Goal: Task Accomplishment & Management: Manage account settings

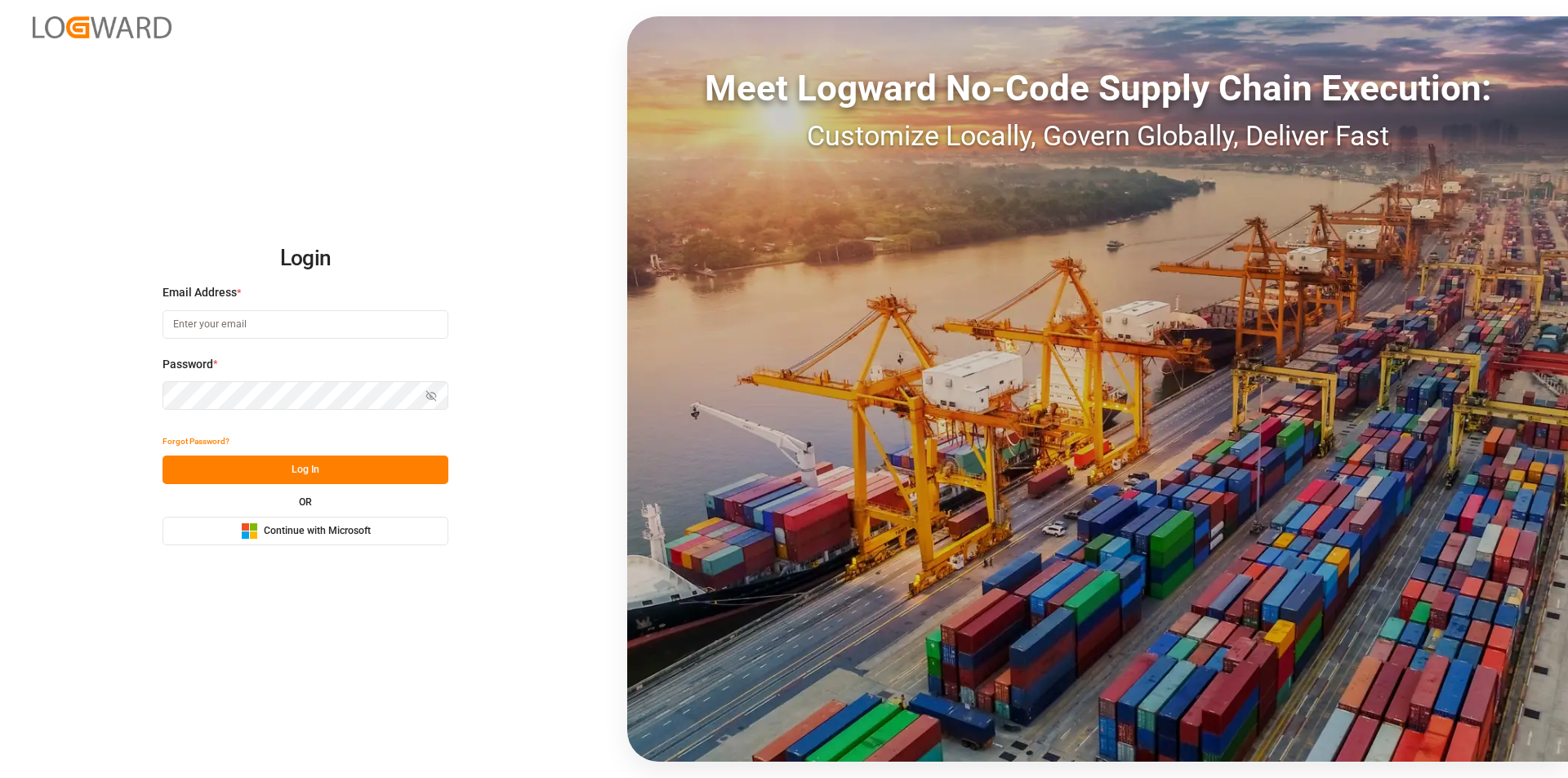
type input "[EMAIL_ADDRESS][PERSON_NAME][DOMAIN_NAME]"
click at [287, 474] on button "Log In" at bounding box center [305, 470] width 286 height 29
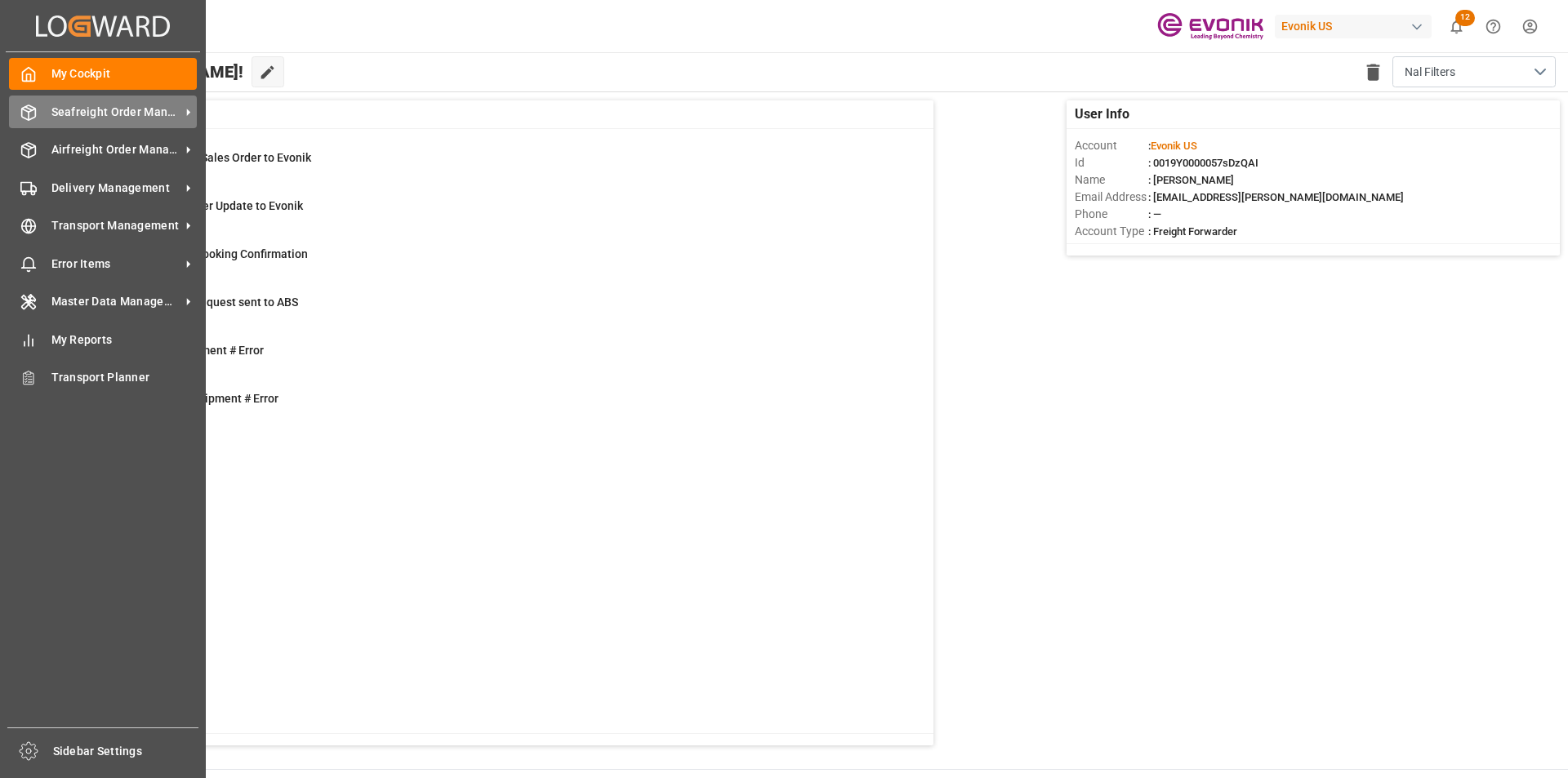
click at [64, 101] on div "Seafreight Order Management Seafreight Order Management" at bounding box center [103, 112] width 188 height 32
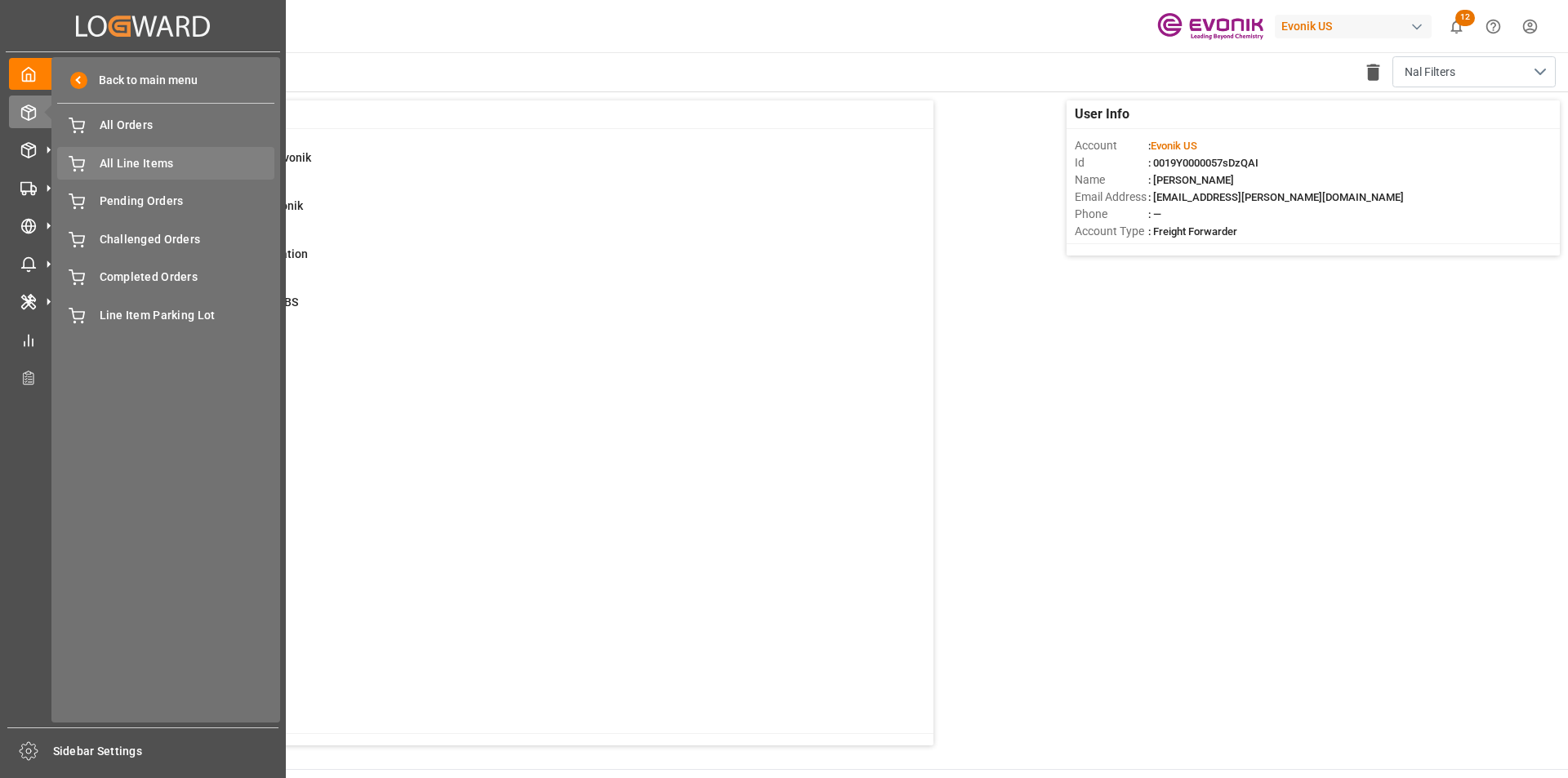
click at [129, 156] on span "All Line Items" at bounding box center [187, 163] width 176 height 17
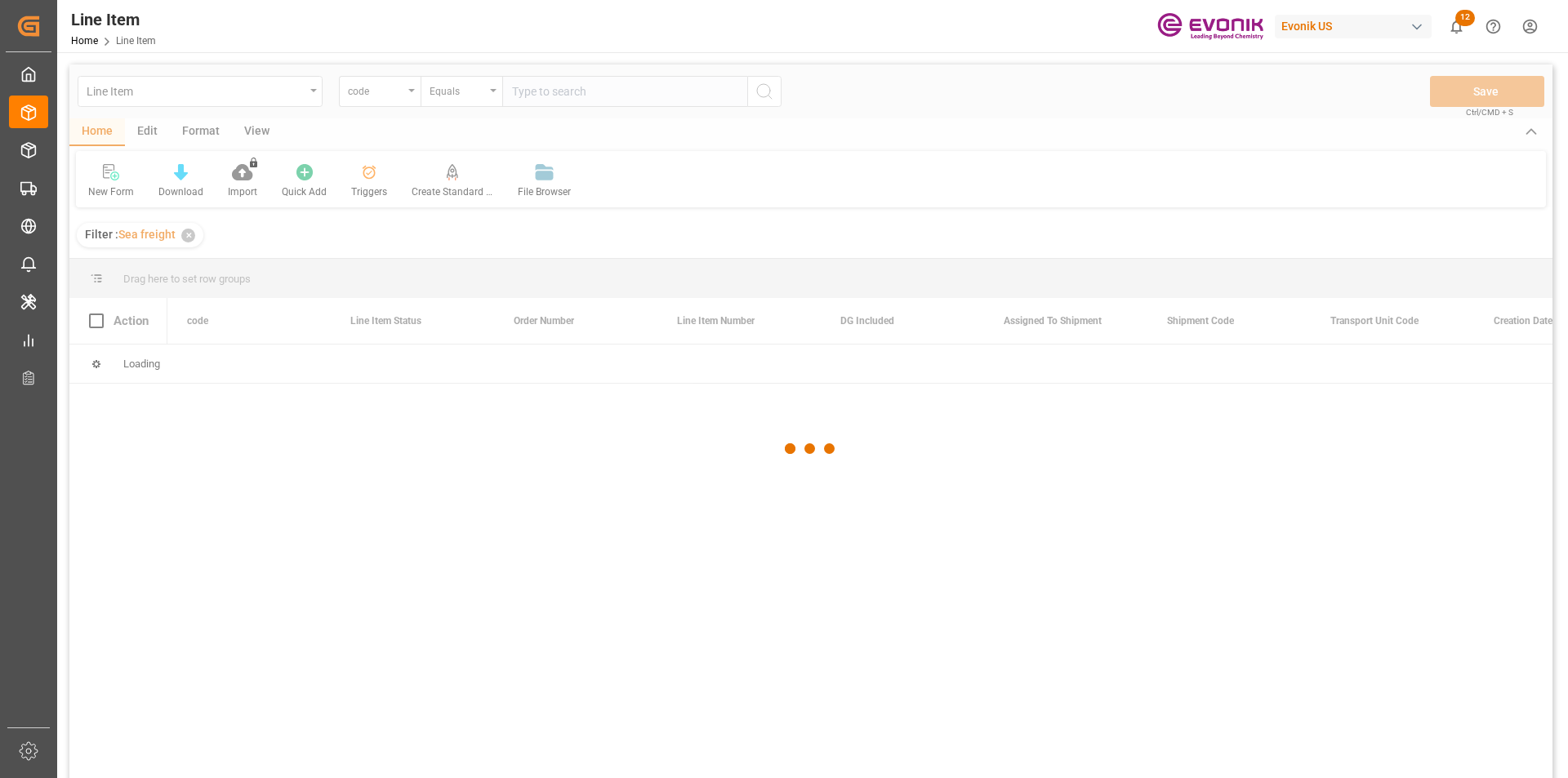
click at [415, 93] on div at bounding box center [810, 448] width 1484 height 768
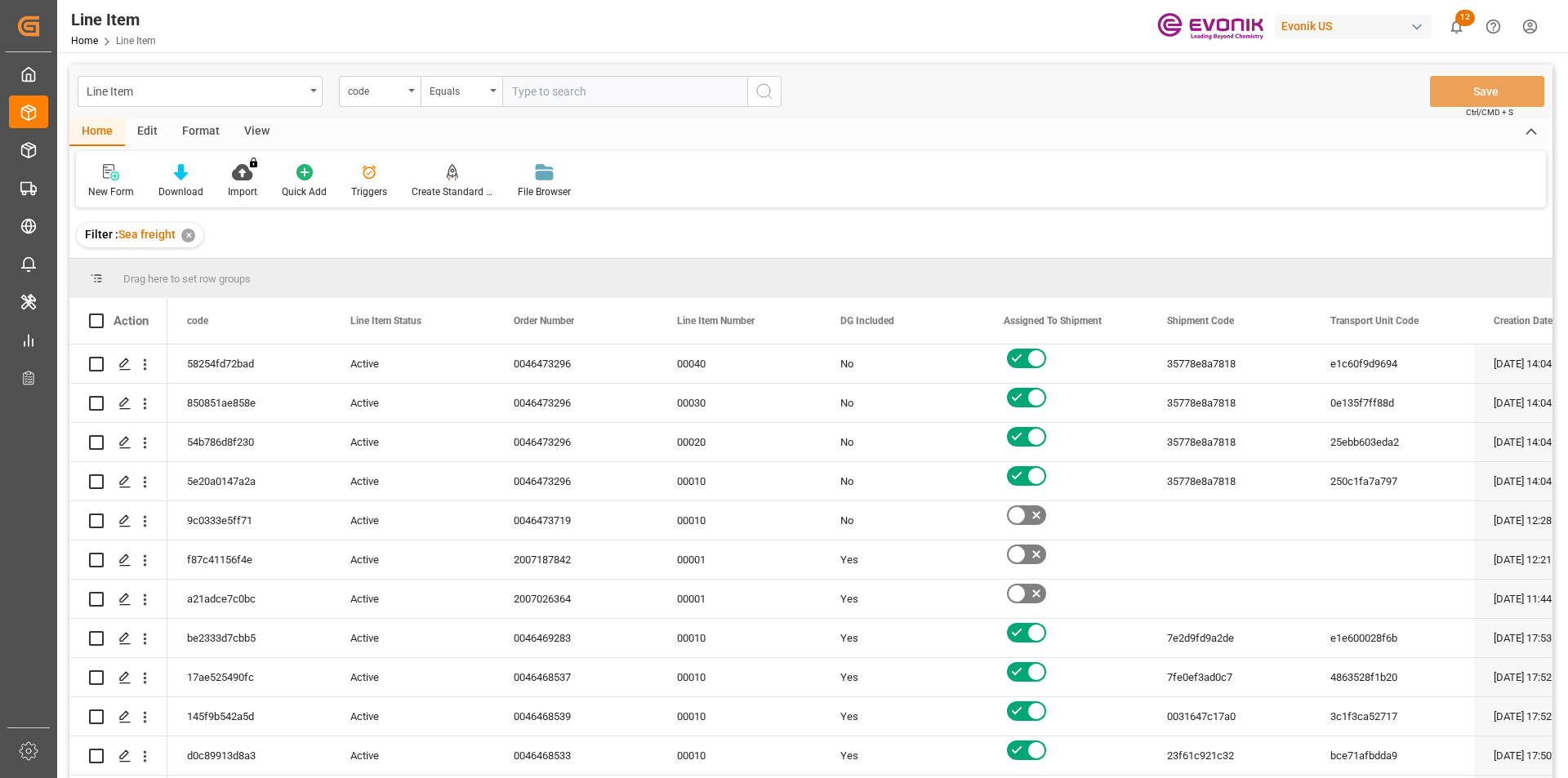
click at [415, 93] on div "code" at bounding box center [379, 91] width 82 height 31
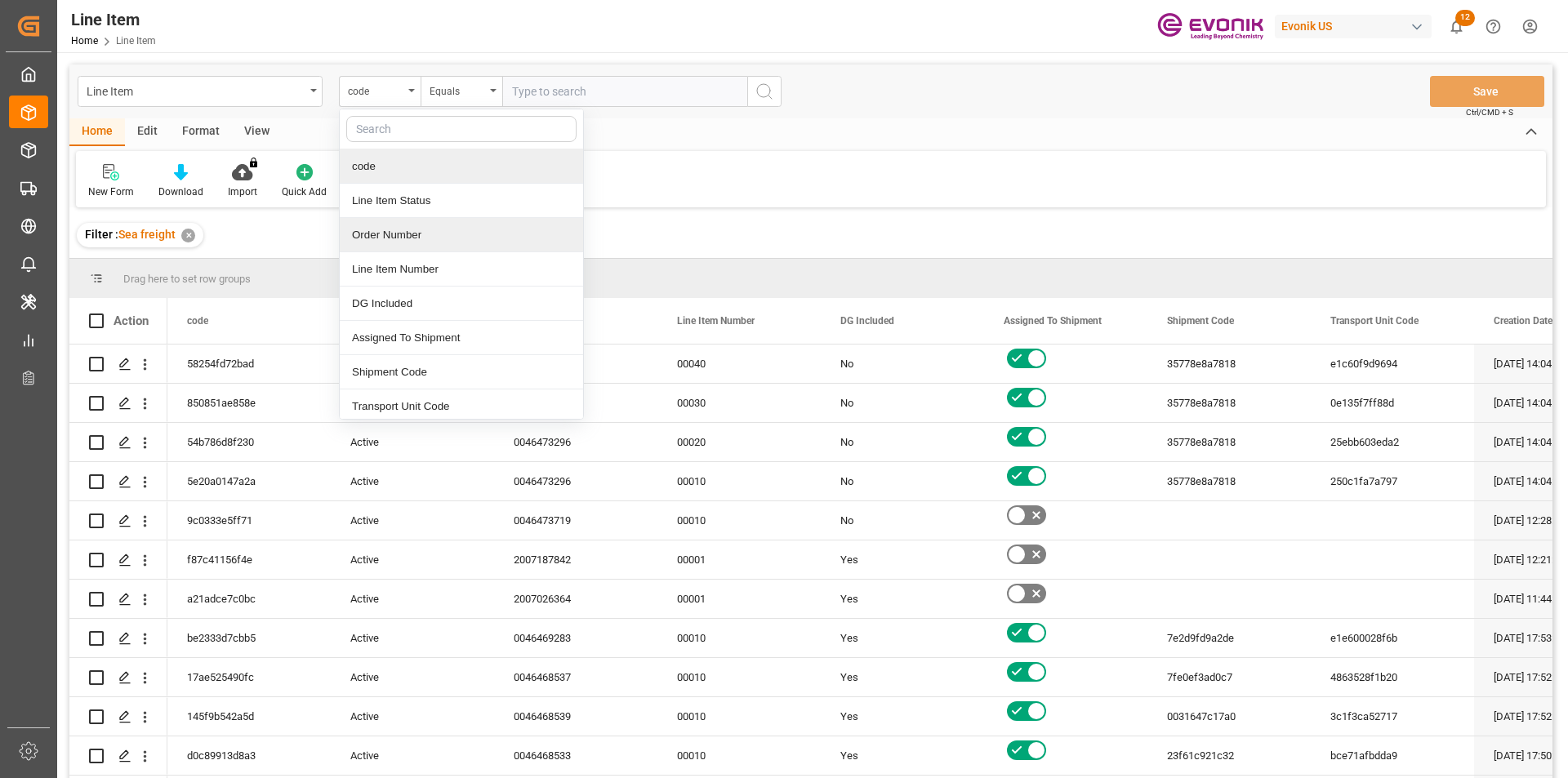
click at [409, 238] on div "Order Number" at bounding box center [462, 235] width 244 height 34
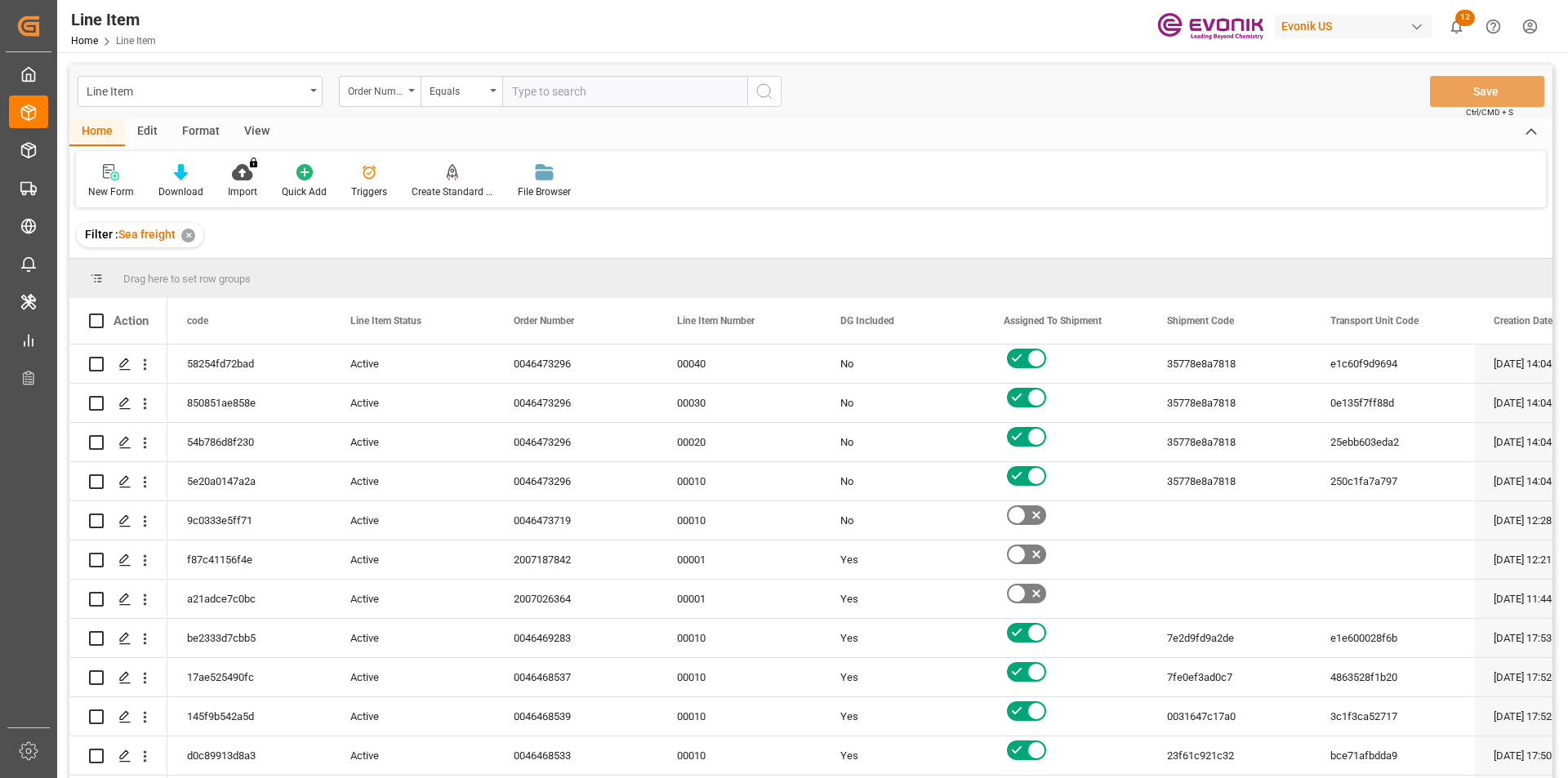
click at [587, 94] on input "text" at bounding box center [624, 91] width 245 height 31
type input "0046467175"
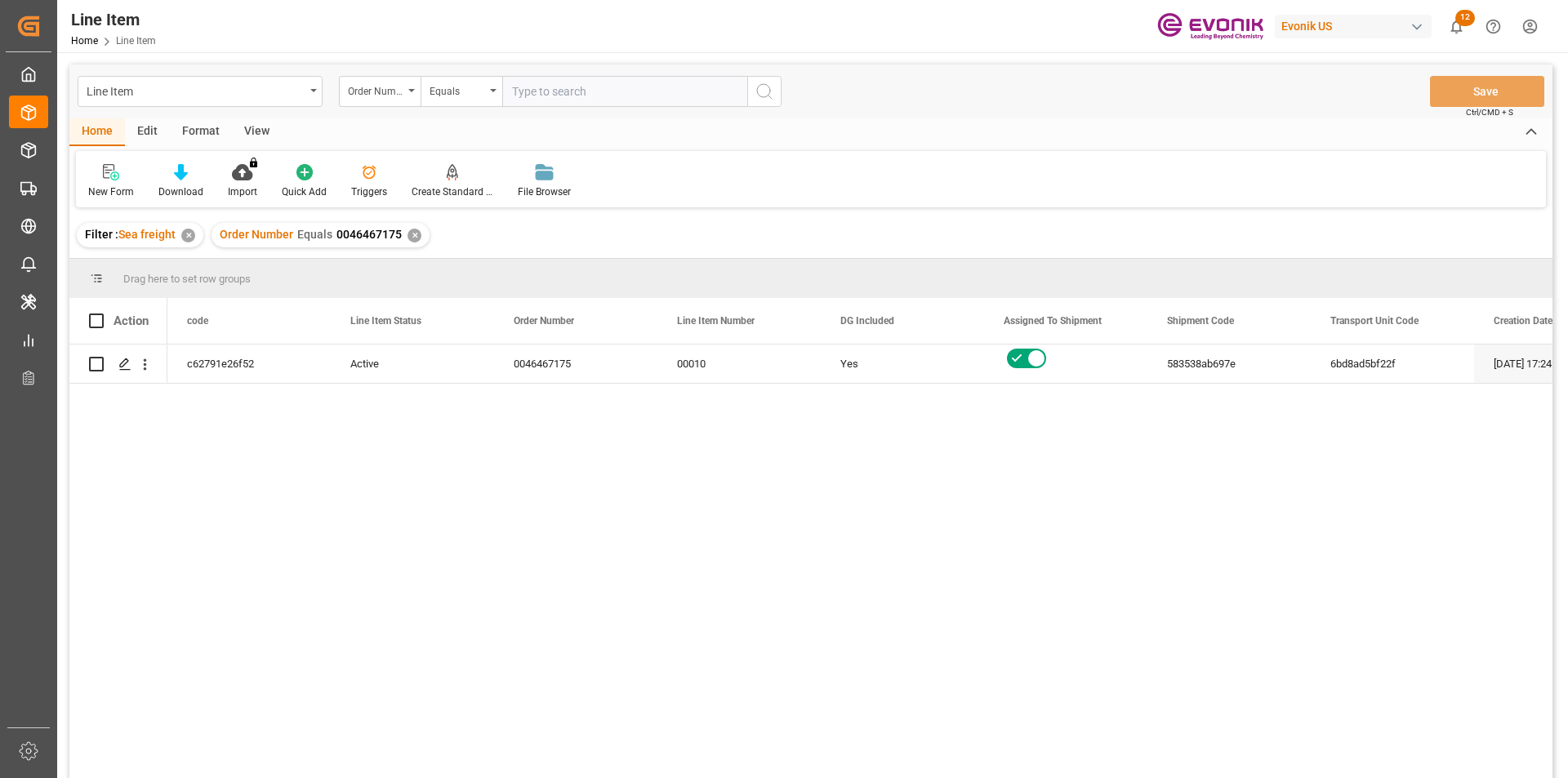
click at [249, 125] on div "View" at bounding box center [257, 132] width 50 height 28
click at [199, 192] on div "Standard Templates" at bounding box center [185, 192] width 82 height 14
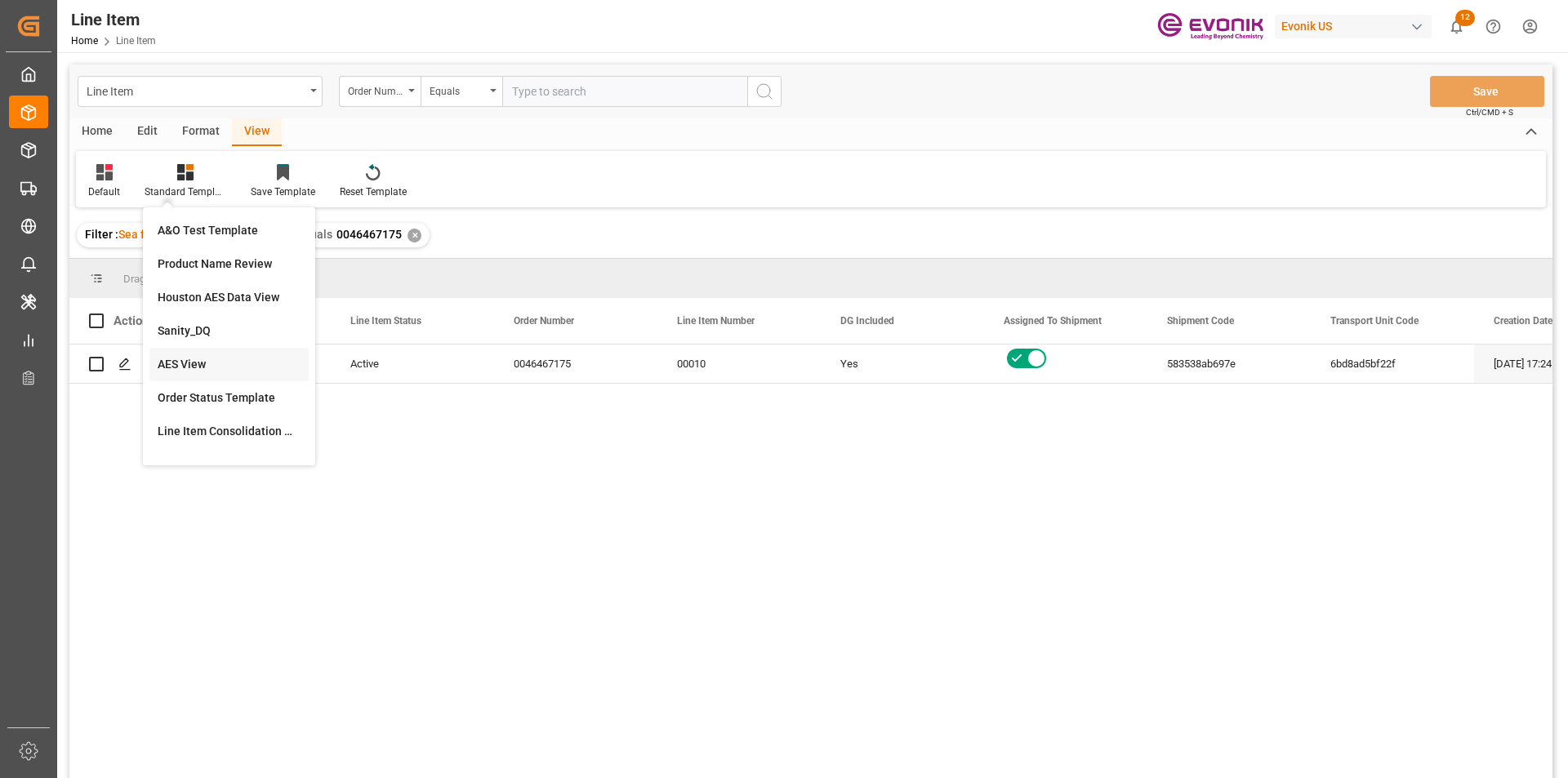
click at [233, 369] on div "AES View" at bounding box center [229, 364] width 143 height 17
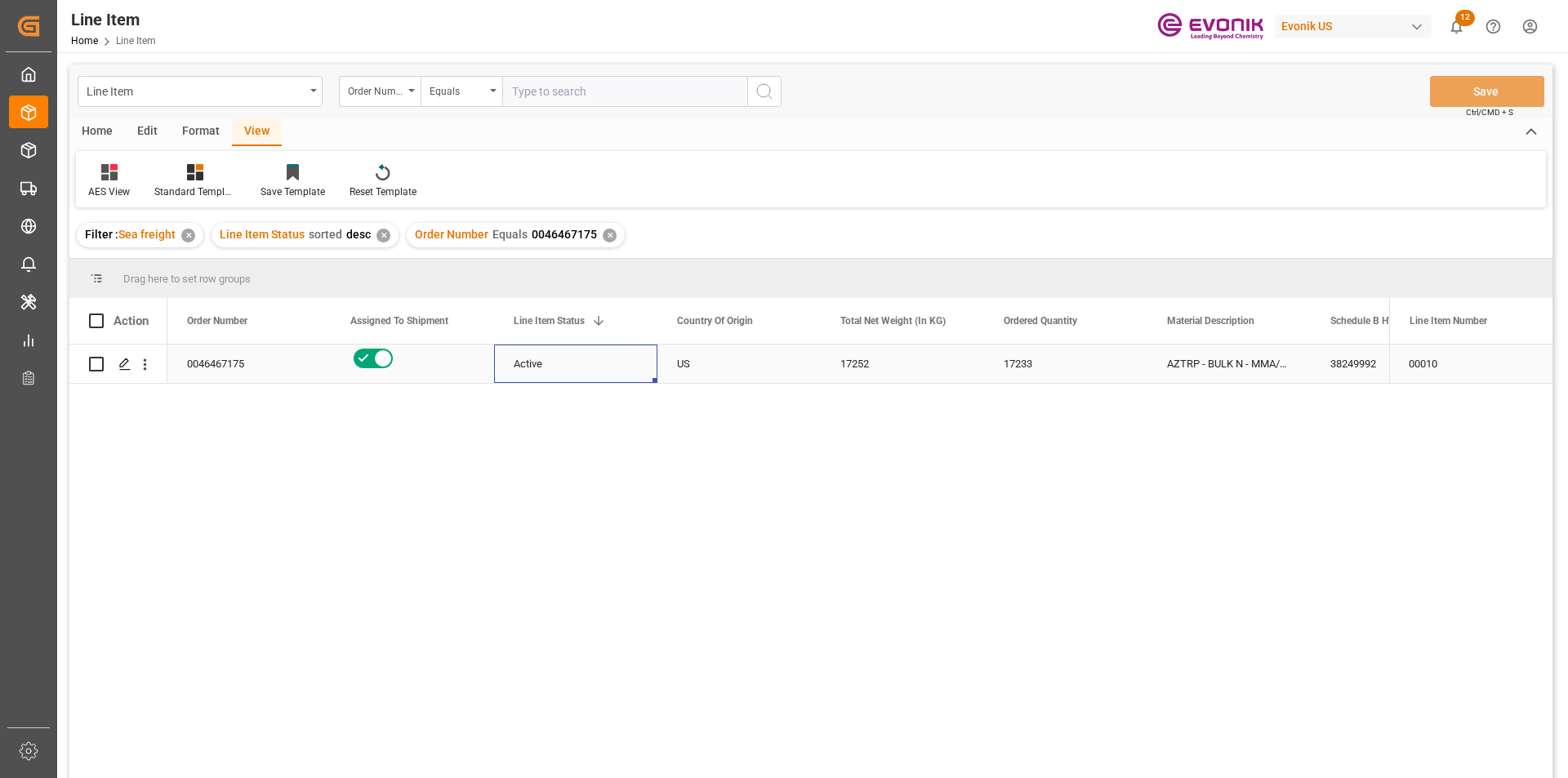
click at [601, 372] on div "Active" at bounding box center [576, 364] width 124 height 38
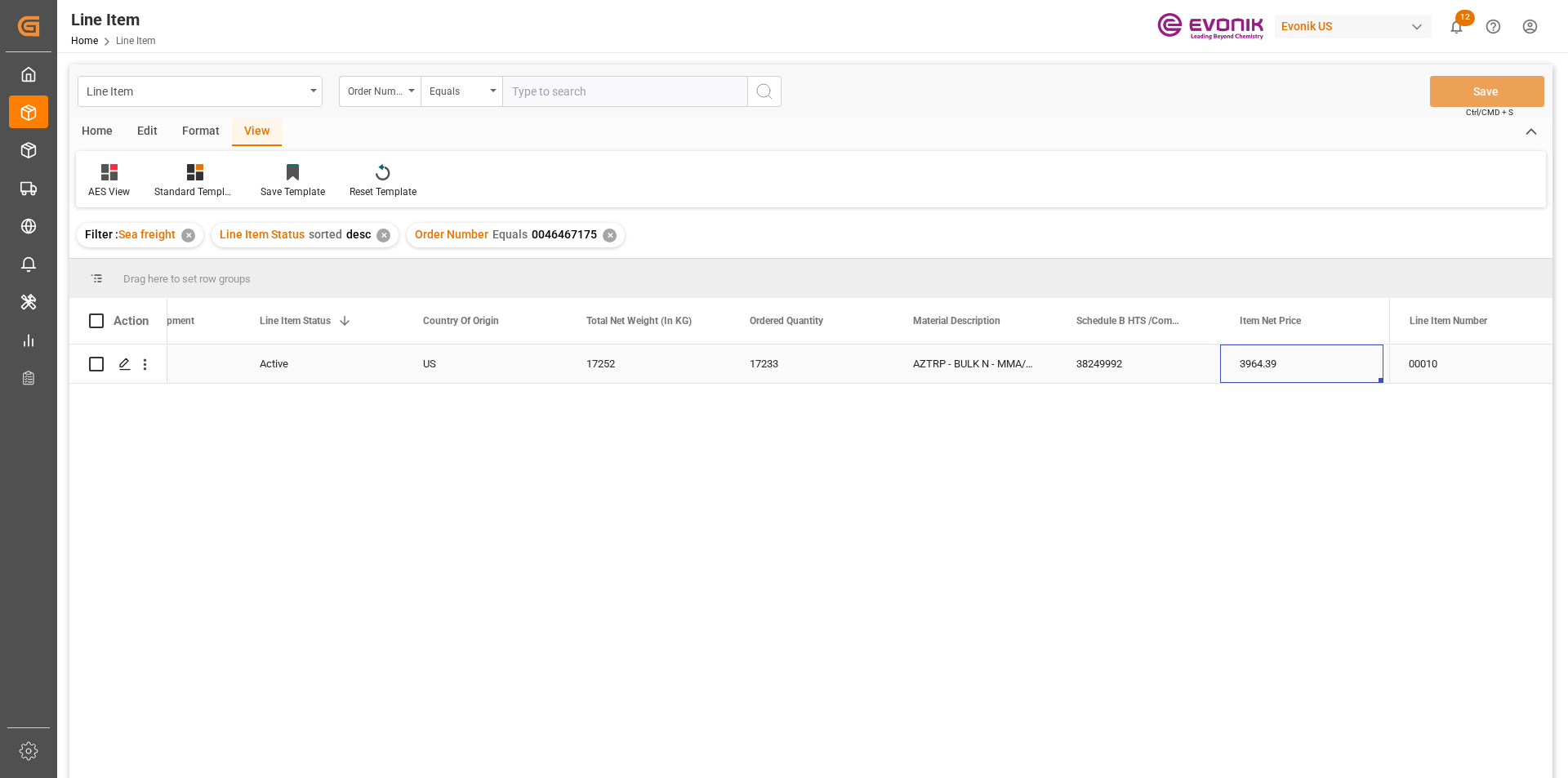
scroll to position [0, 418]
click at [148, 366] on icon "open menu" at bounding box center [144, 364] width 17 height 17
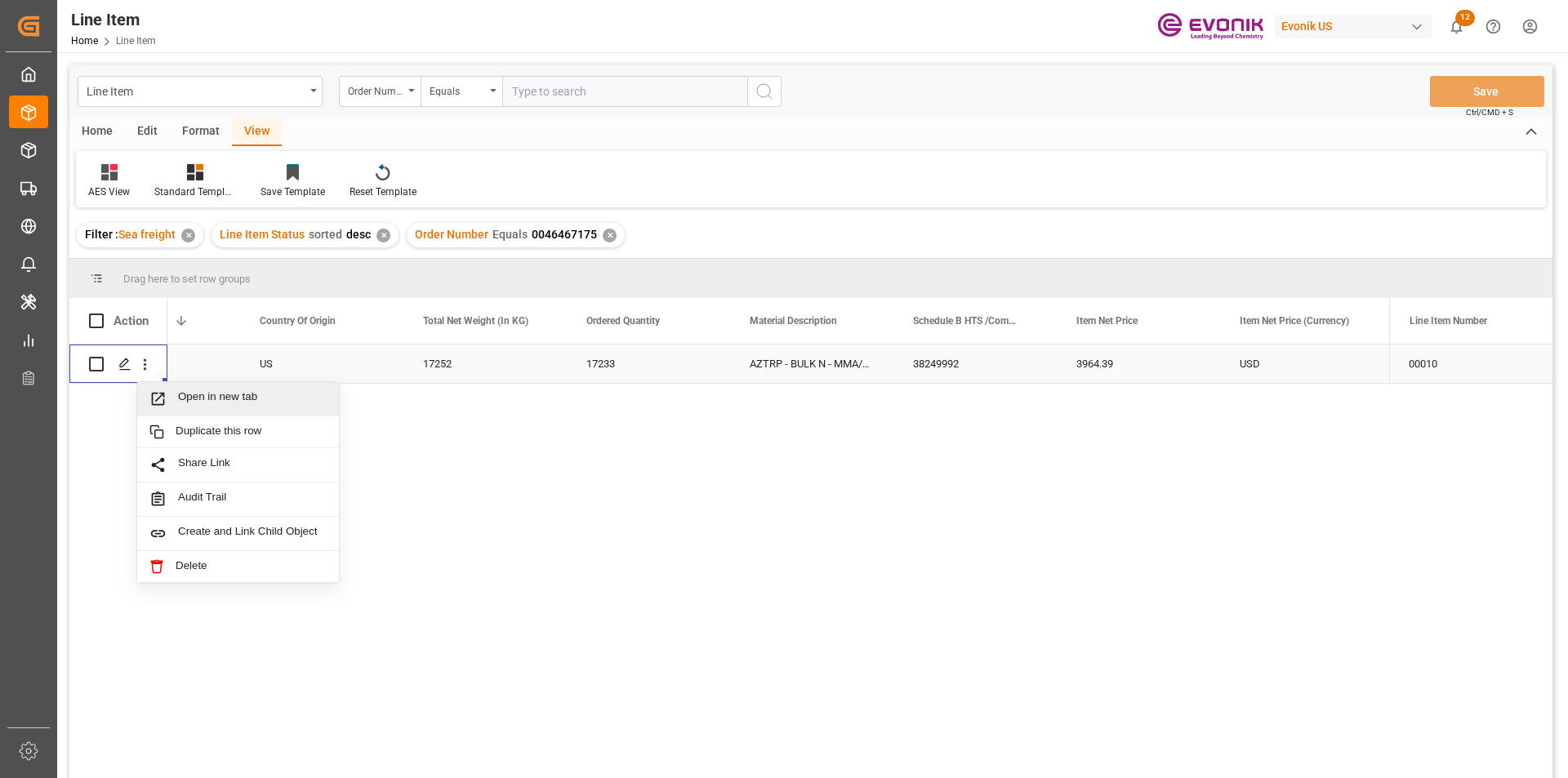
click at [245, 403] on span "Open in new tab" at bounding box center [253, 399] width 149 height 17
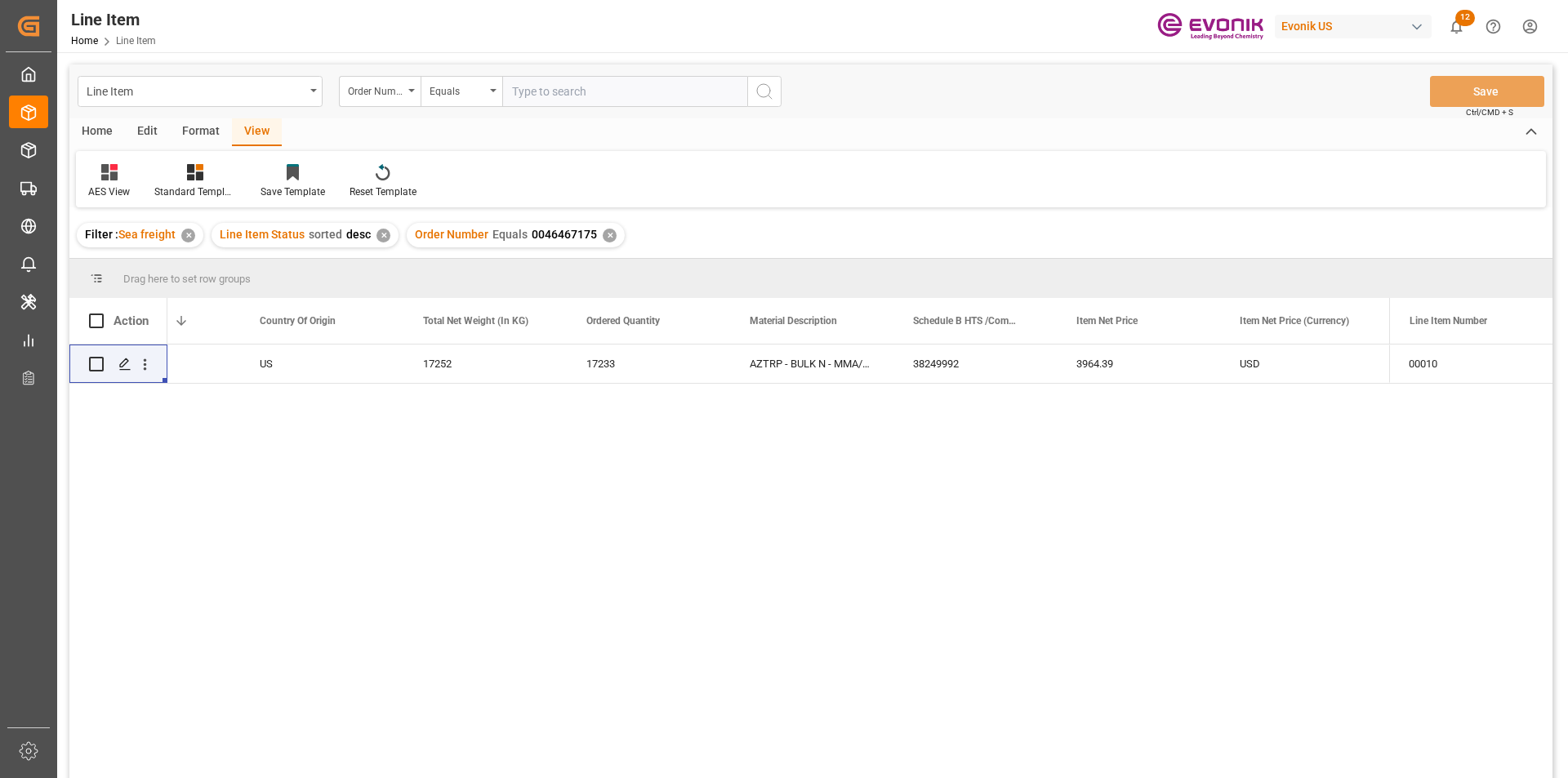
click at [607, 233] on div "✕" at bounding box center [609, 235] width 13 height 13
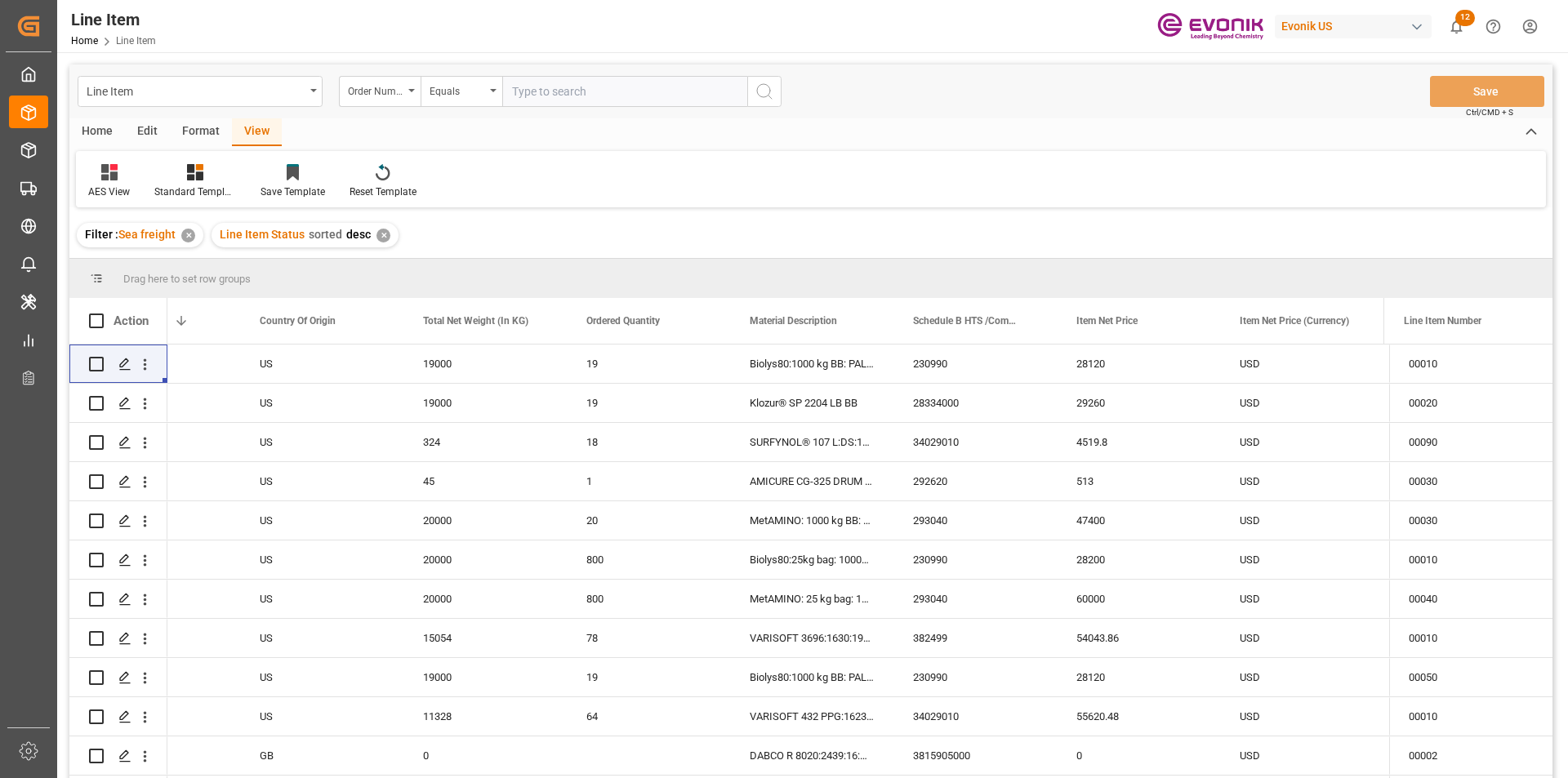
click at [602, 93] on input "text" at bounding box center [624, 91] width 245 height 31
paste input "0046469888"
type input "0046469888"
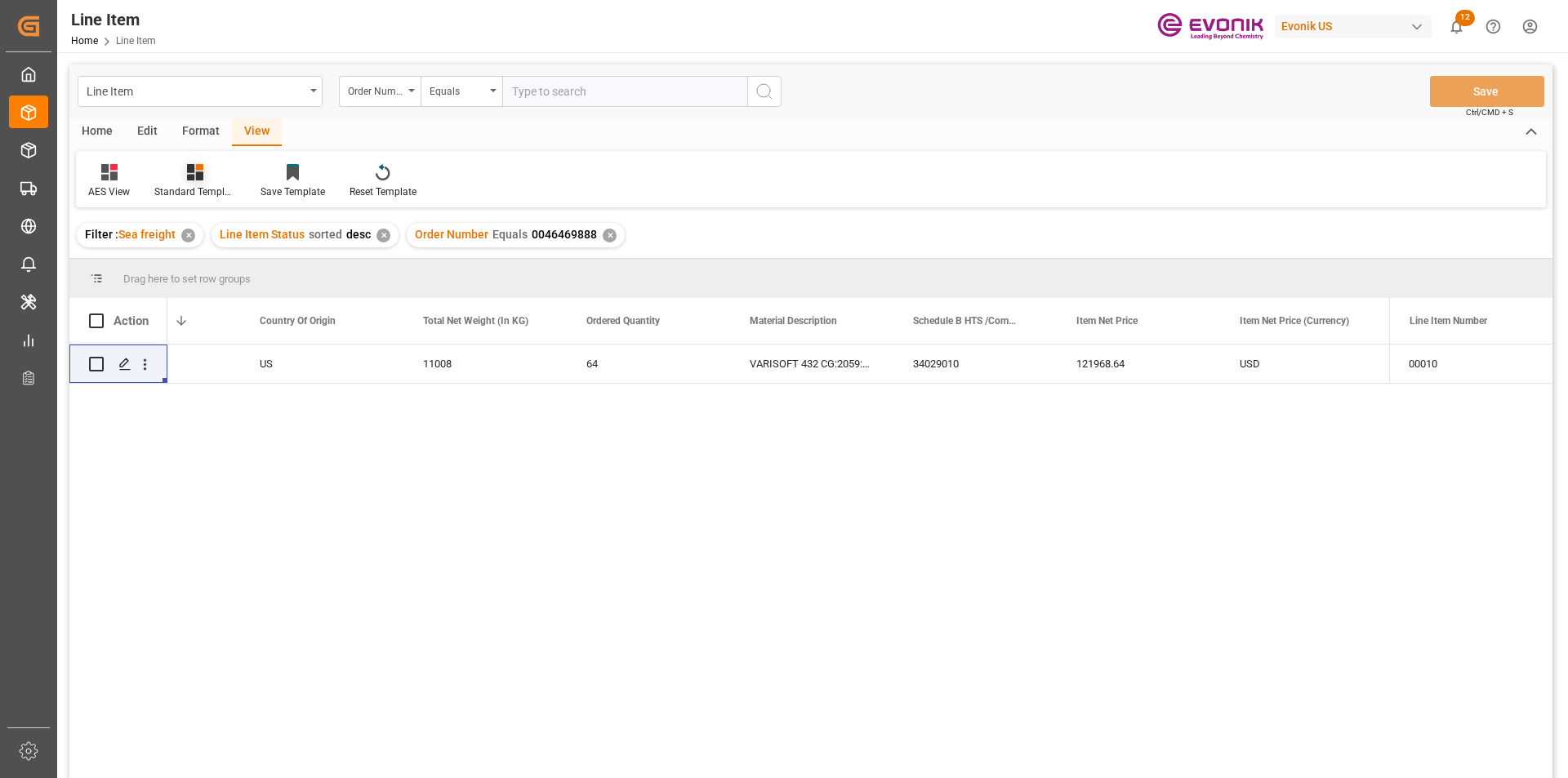
click at [199, 189] on div "Standard Templates" at bounding box center [195, 192] width 82 height 14
click at [211, 367] on div "AES View" at bounding box center [238, 364] width 143 height 17
click at [328, 367] on div "US" at bounding box center [322, 364] width 163 height 39
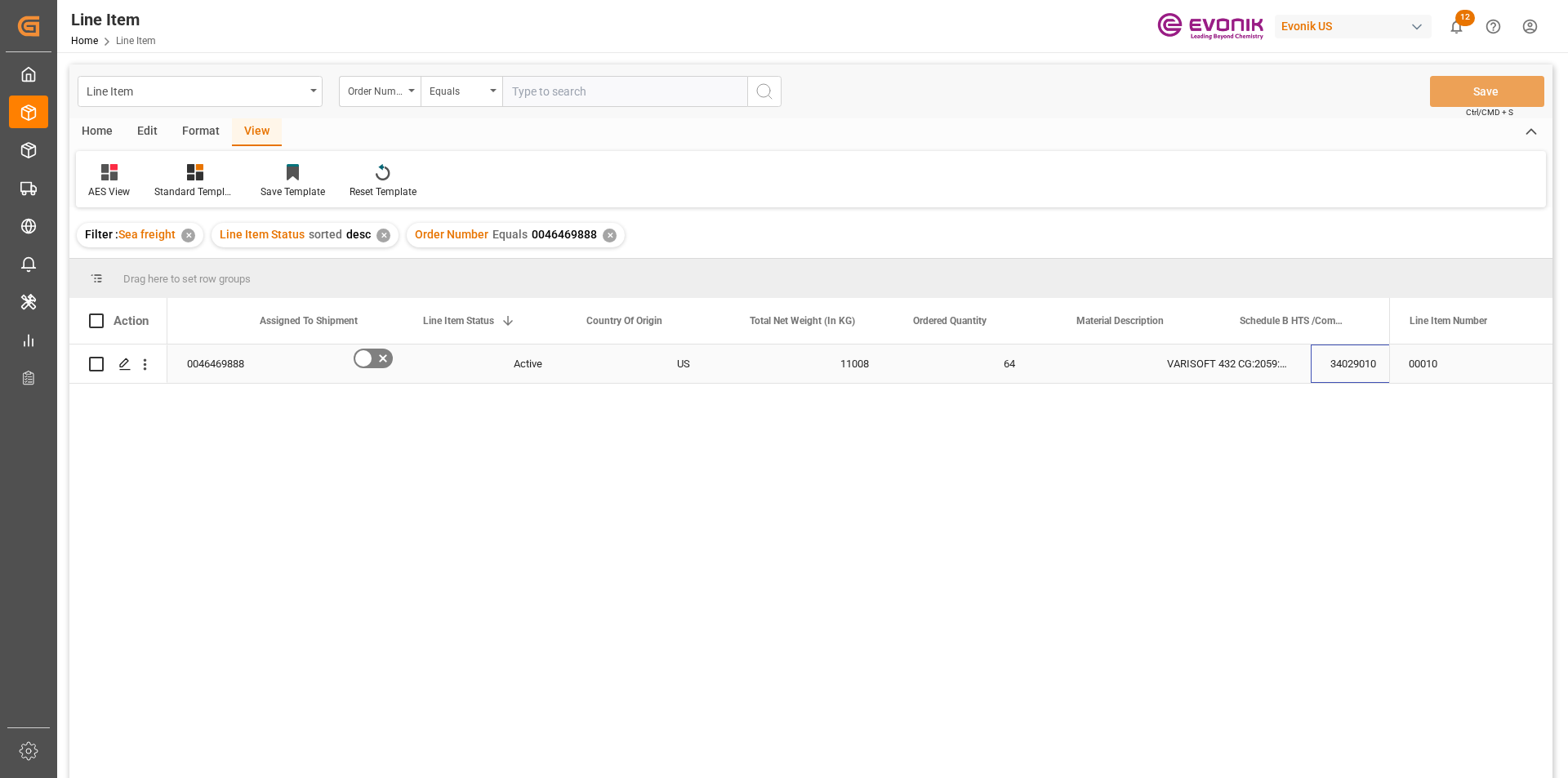
scroll to position [0, 91]
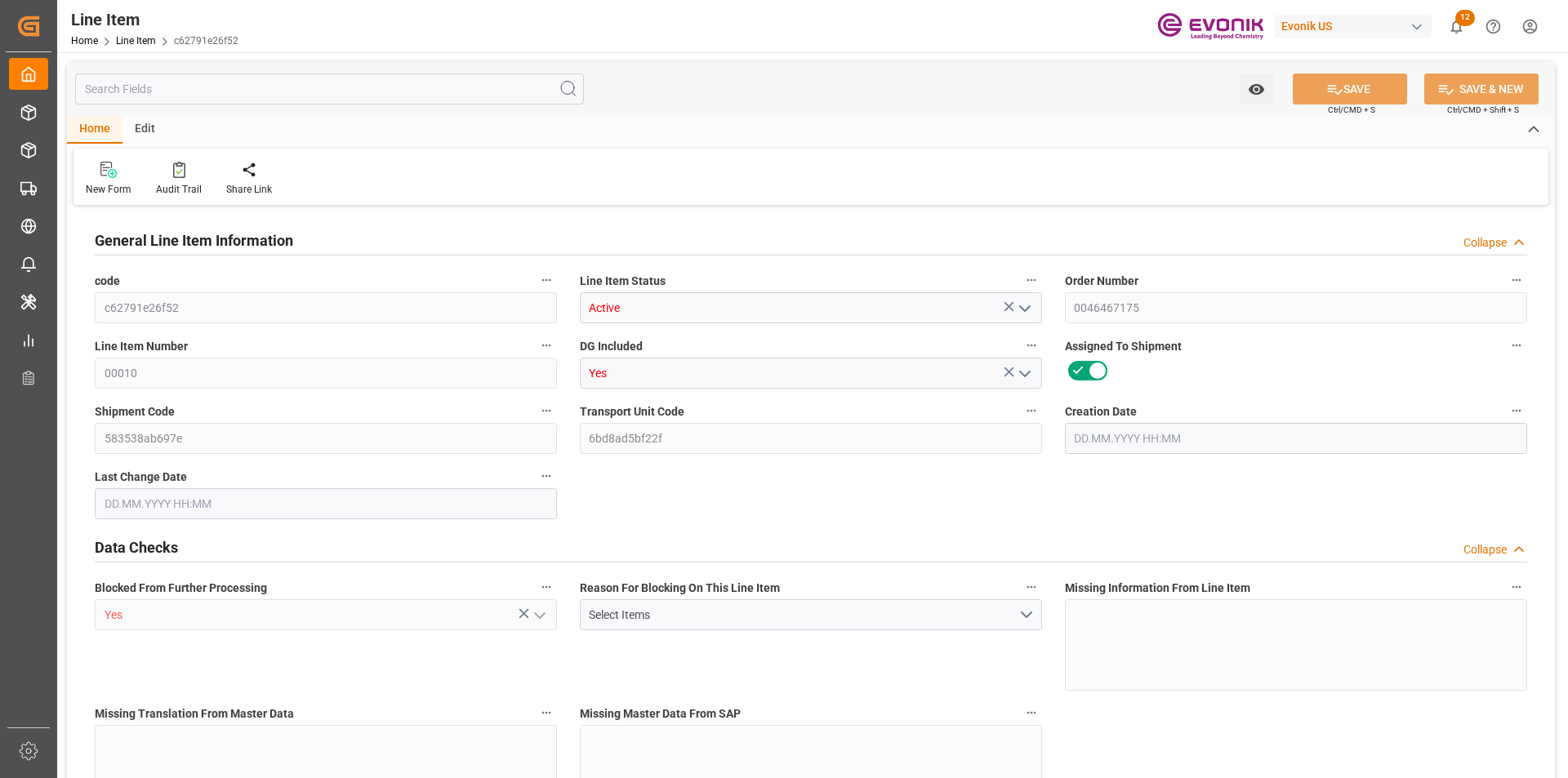
type input "0"
type input "17252"
type input "0"
type input "17233"
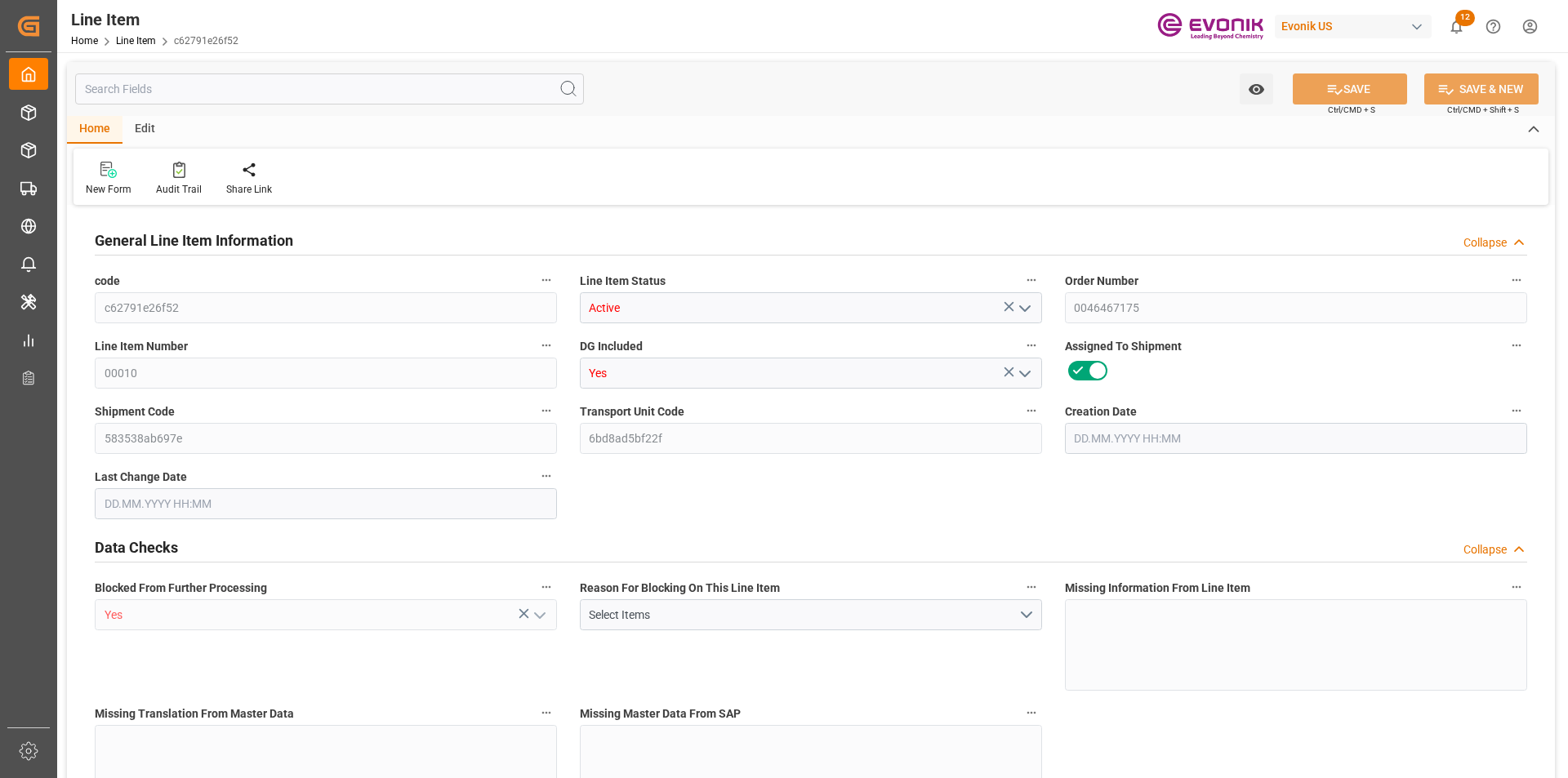
type input "3964.39"
type input "17233"
type input "38000"
type input "17252"
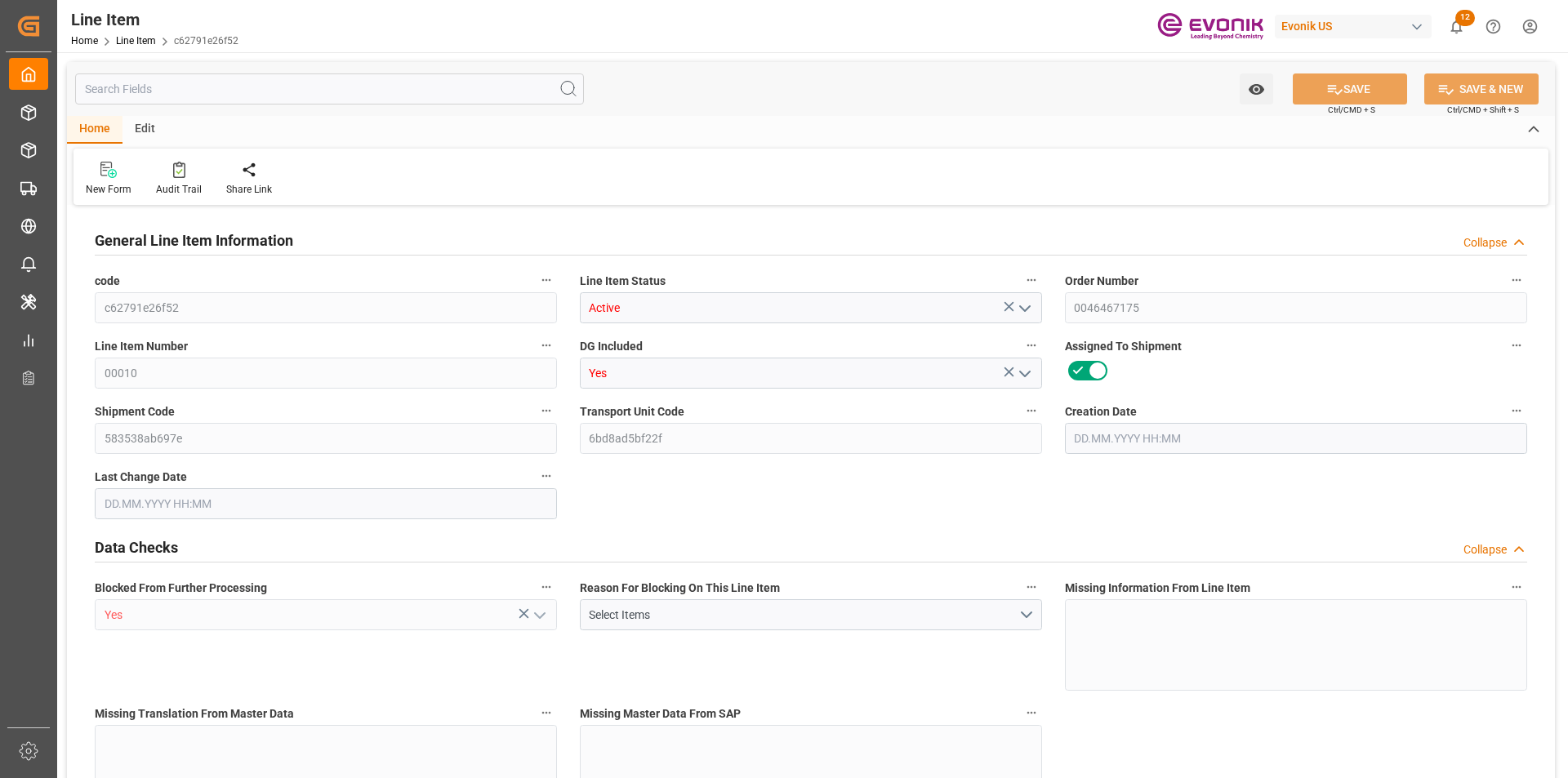
type input "17252"
type input "0"
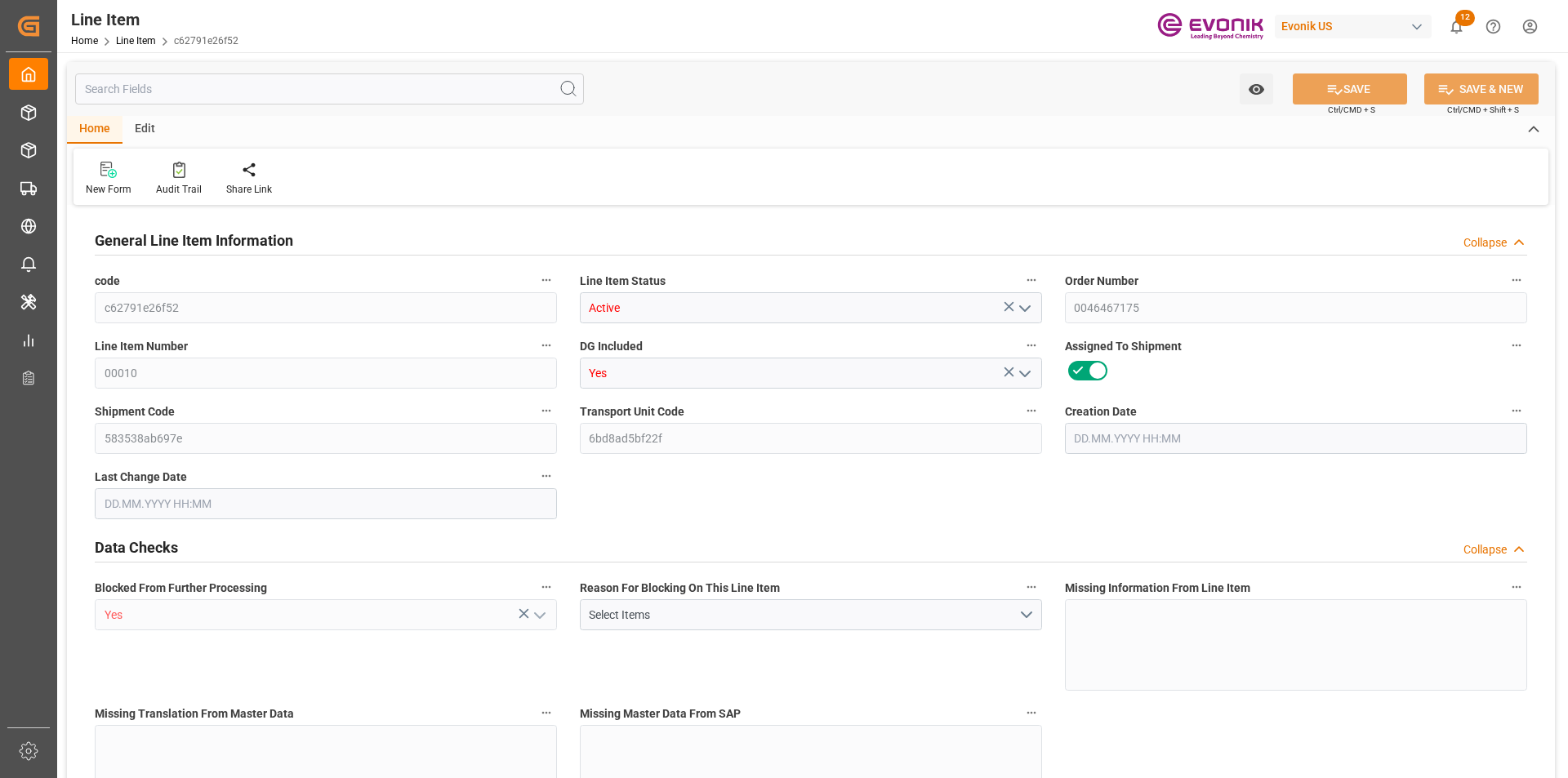
type input "0"
type input "06.08.2025 17:24"
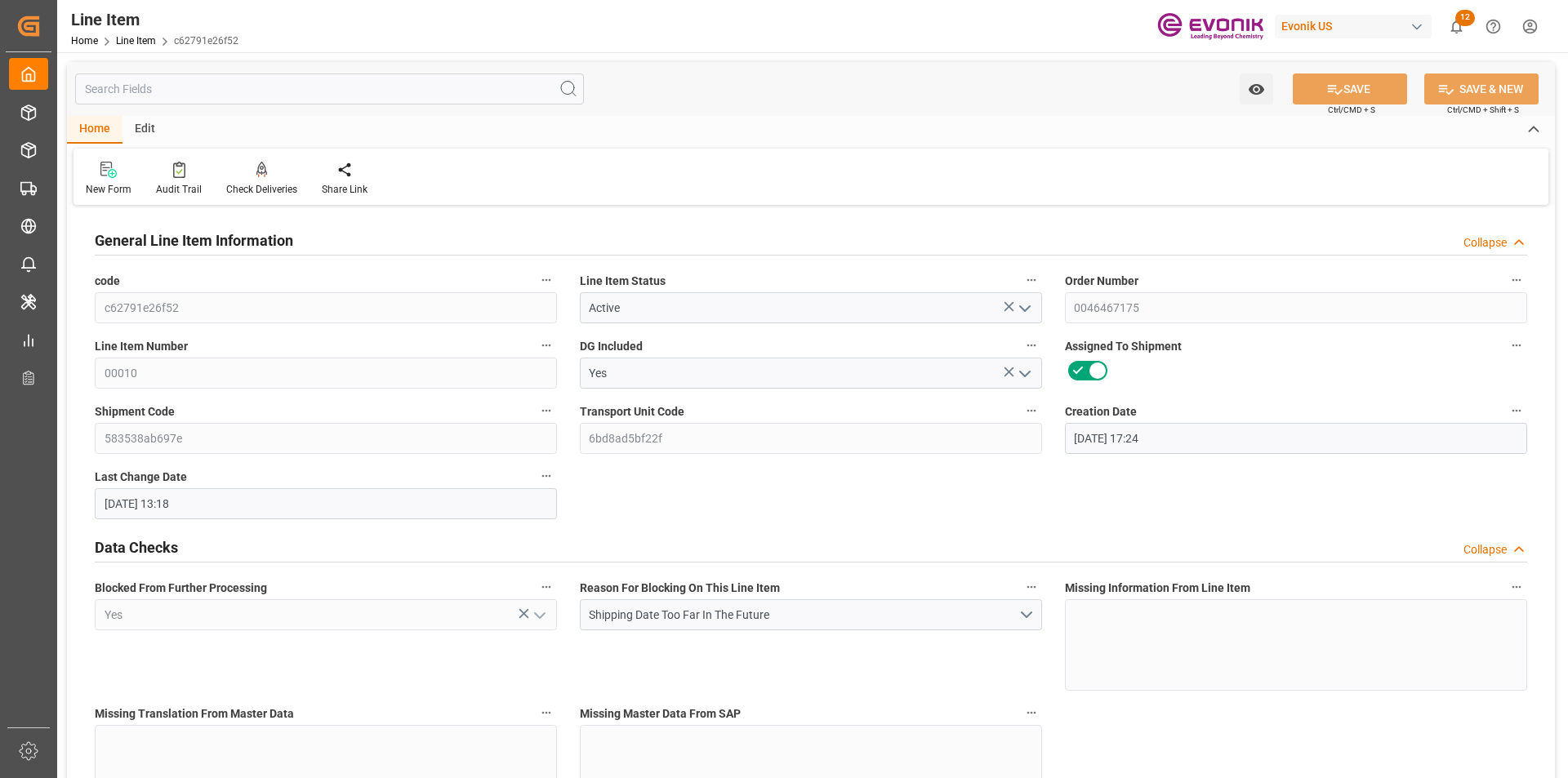
type input "10.09.2025 13:18"
type input "15.12.2025"
type input "31.10.2025"
type input "26.10.2025"
click at [152, 97] on input "text" at bounding box center [330, 89] width 509 height 31
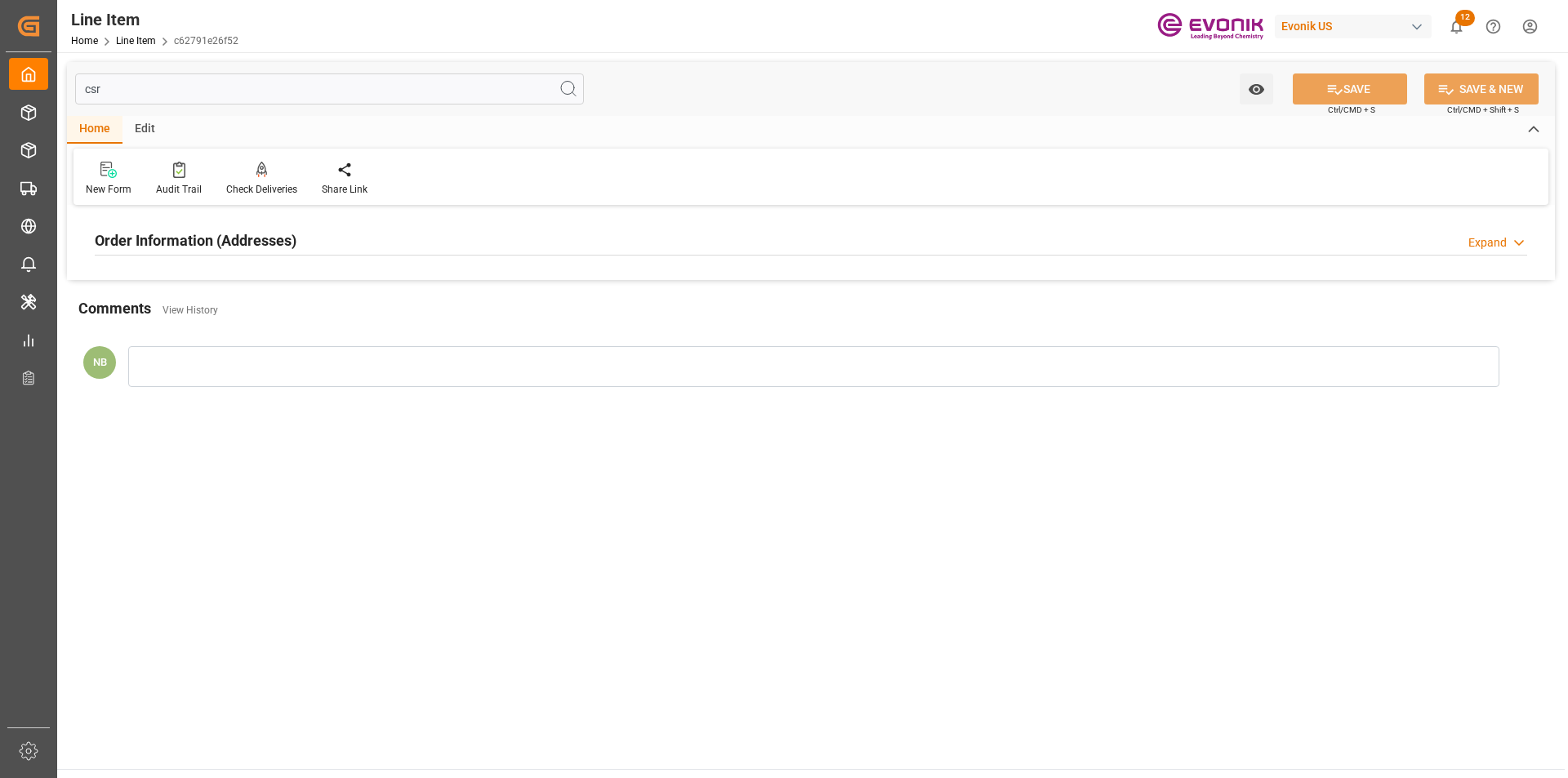
click at [260, 253] on div "Order Information (Addresses)" at bounding box center [195, 239] width 202 height 31
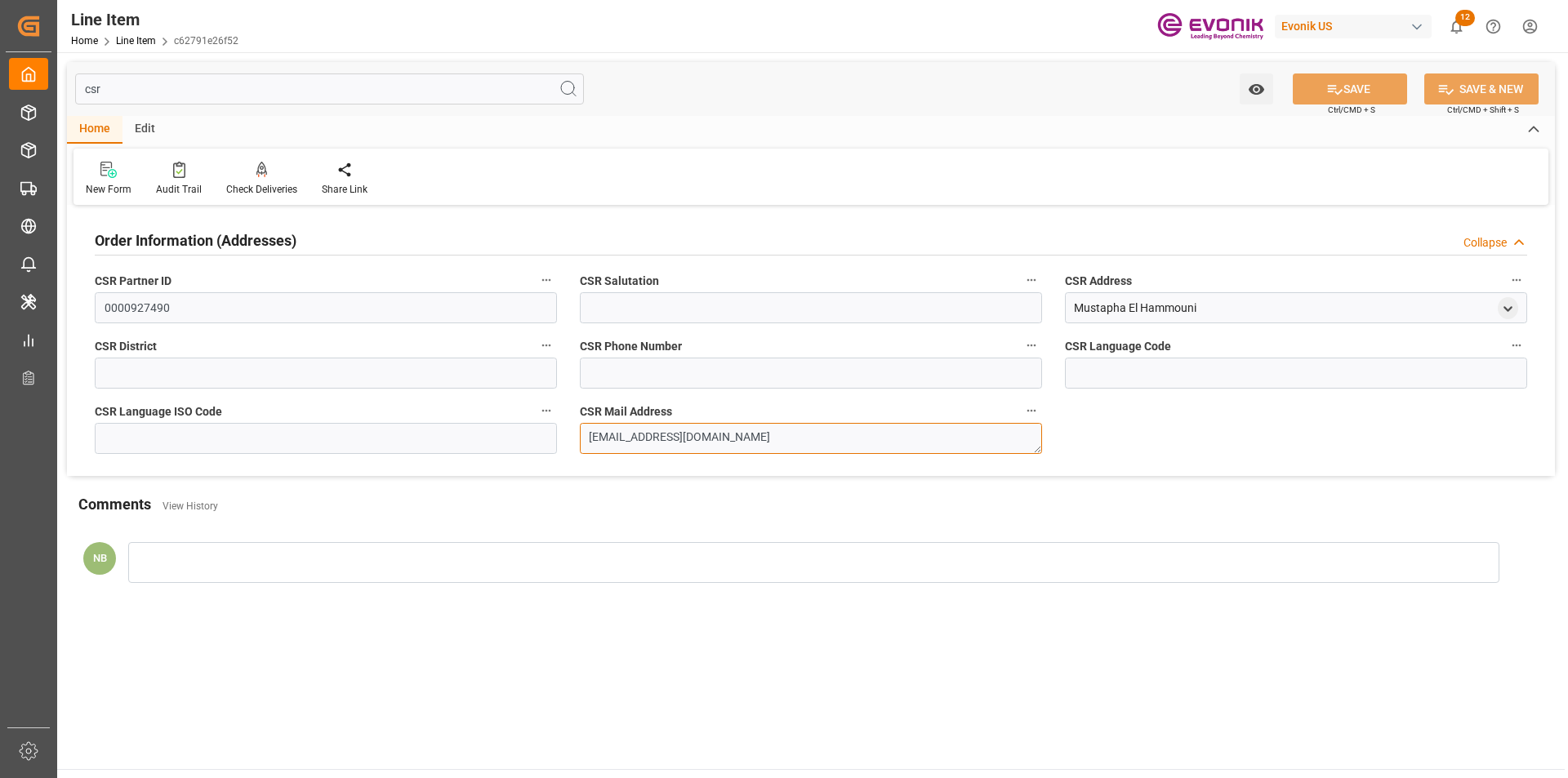
drag, startPoint x: 807, startPoint y: 437, endPoint x: 422, endPoint y: 418, distance: 385.5
click at [420, 418] on div "Order Information (Addresses) Collapse CSR Partner ID 0000927490 CSR Salutation…" at bounding box center [811, 342] width 1488 height 266
click at [271, 91] on input "csr" at bounding box center [330, 89] width 509 height 31
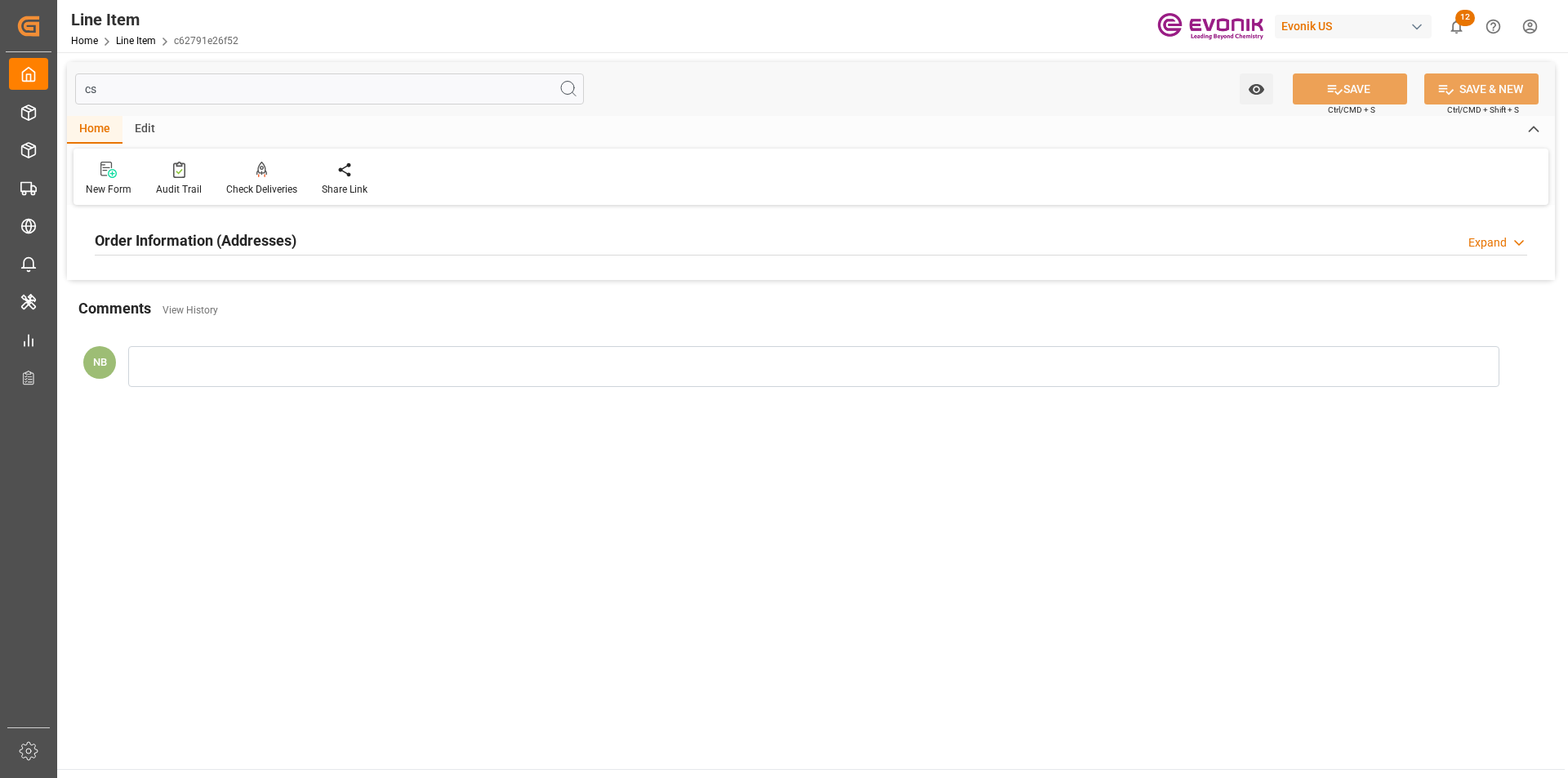
type input "c"
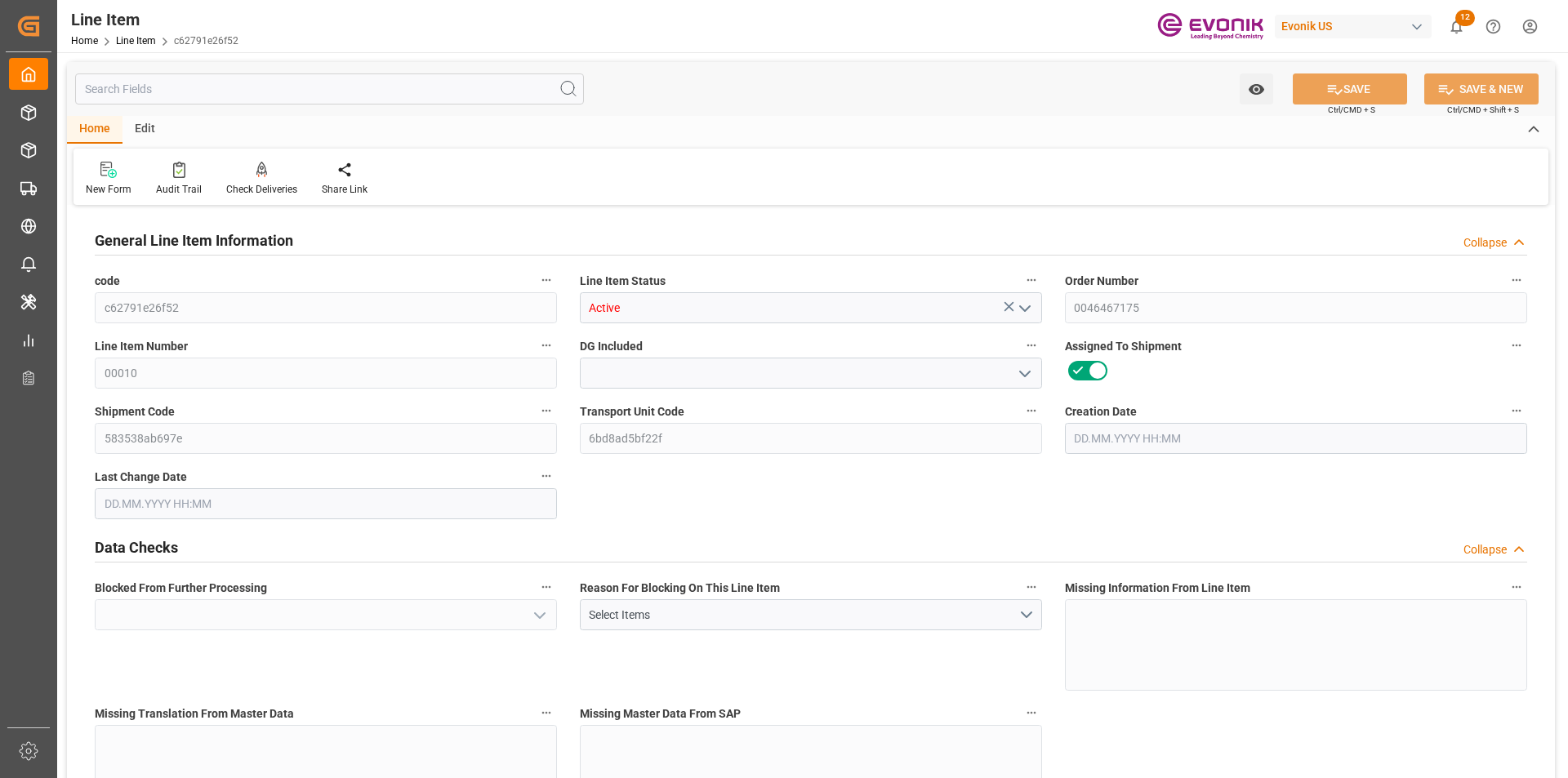
type input "Yes"
type input "0"
type input "17252"
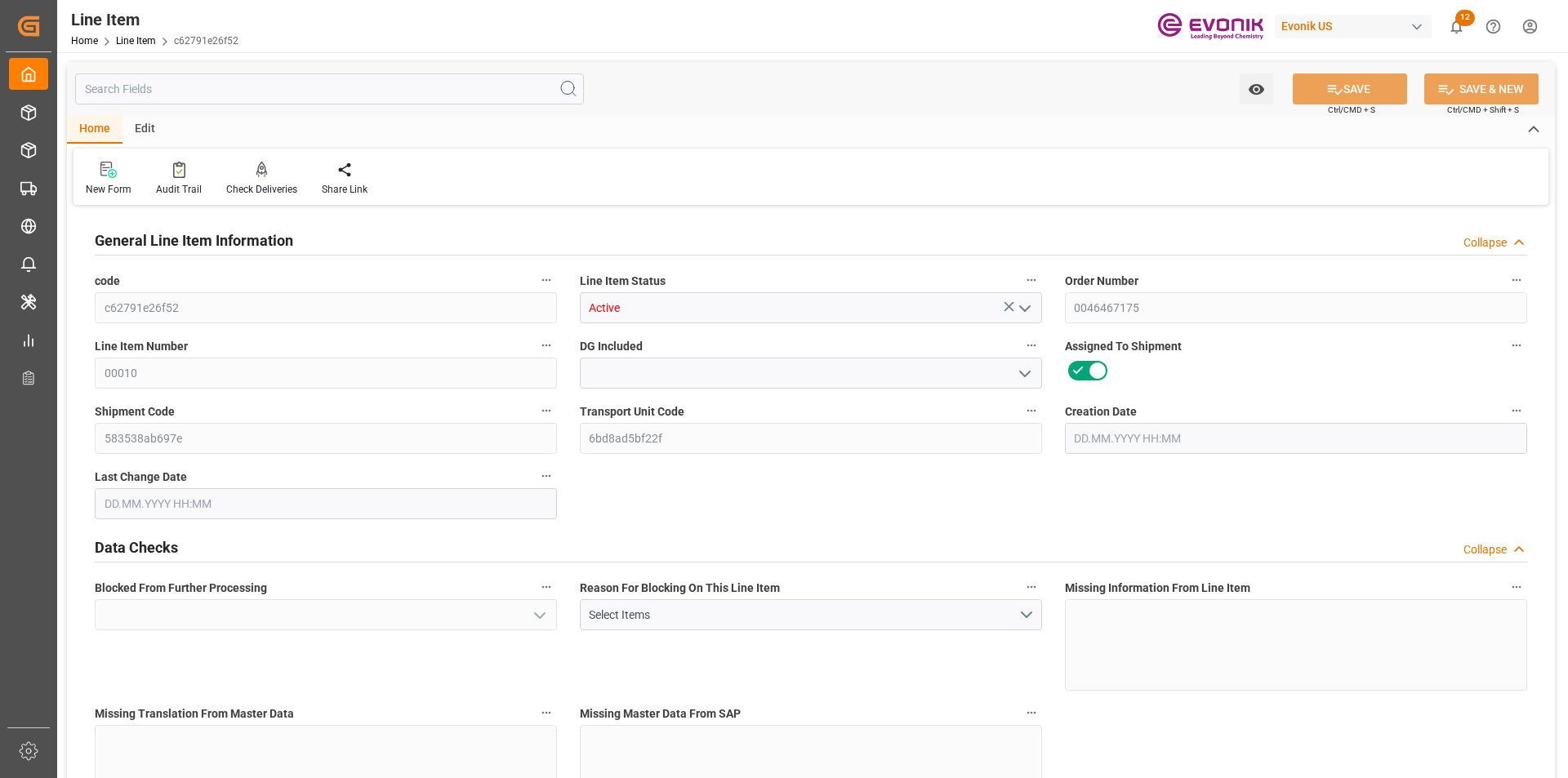
type input "0"
type input "17233"
type input "3964.39"
type input "EAR99"
type input "17233"
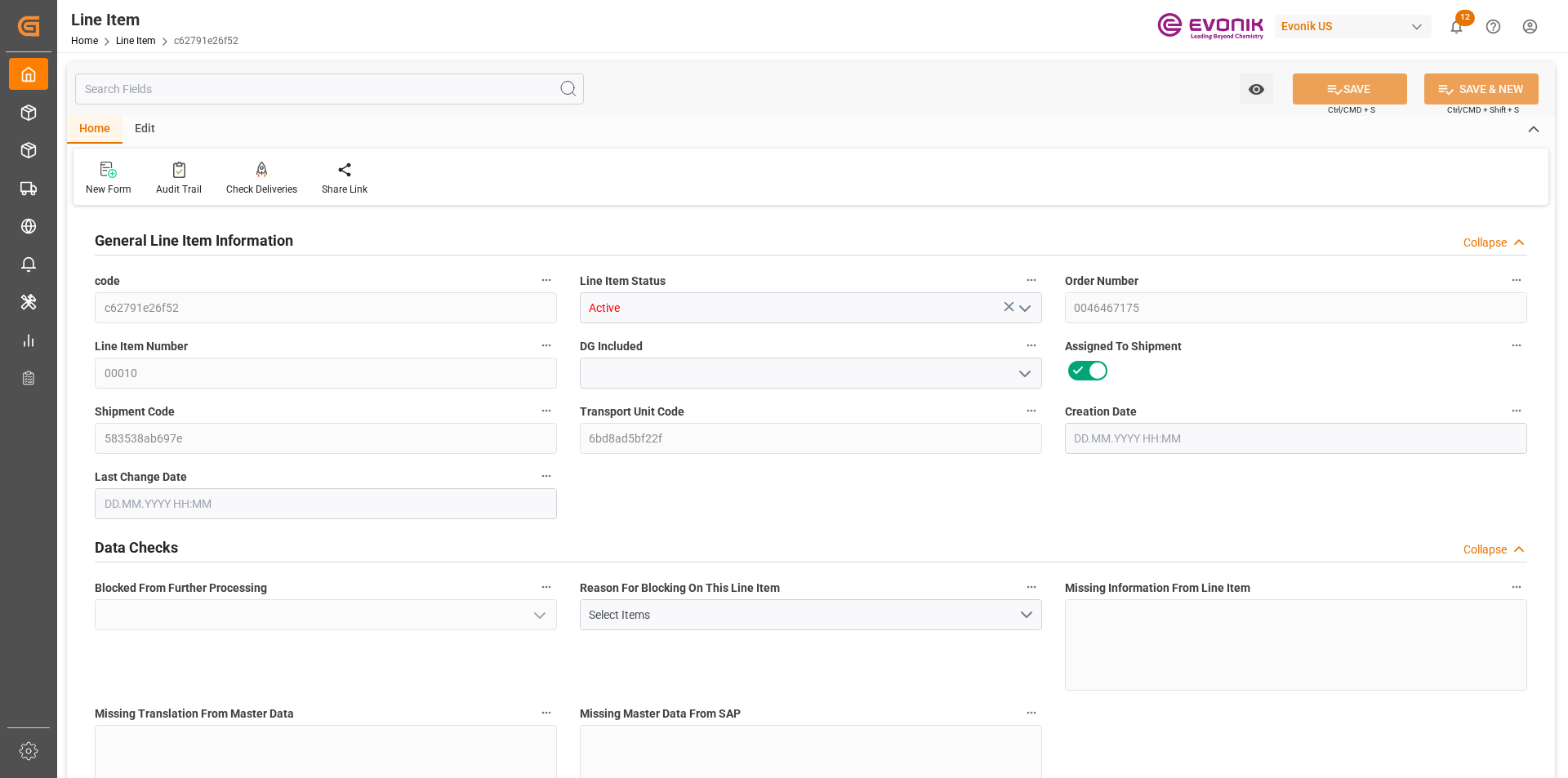
type input "38000"
type input "17252"
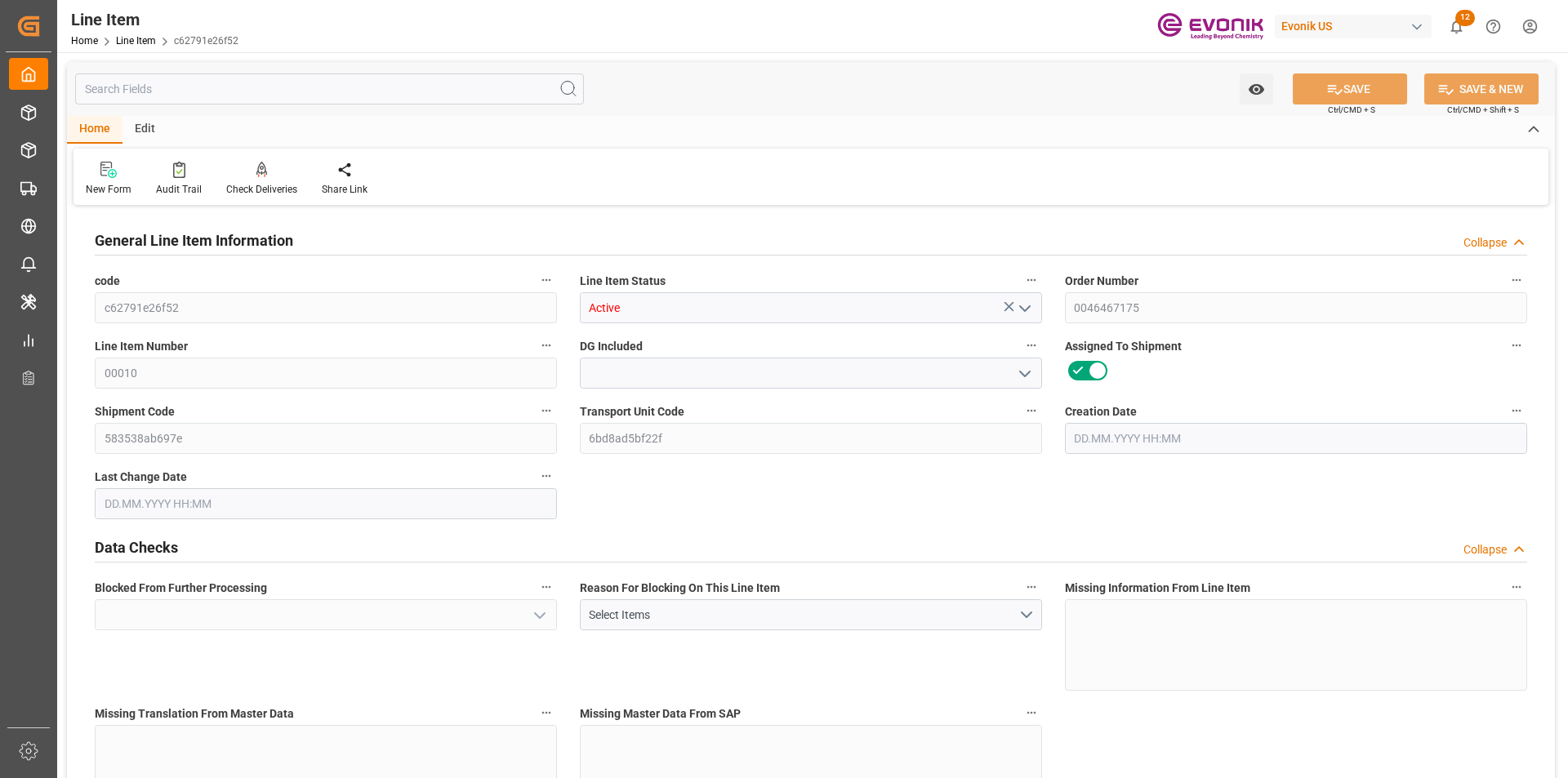
type input "17252"
type input "0"
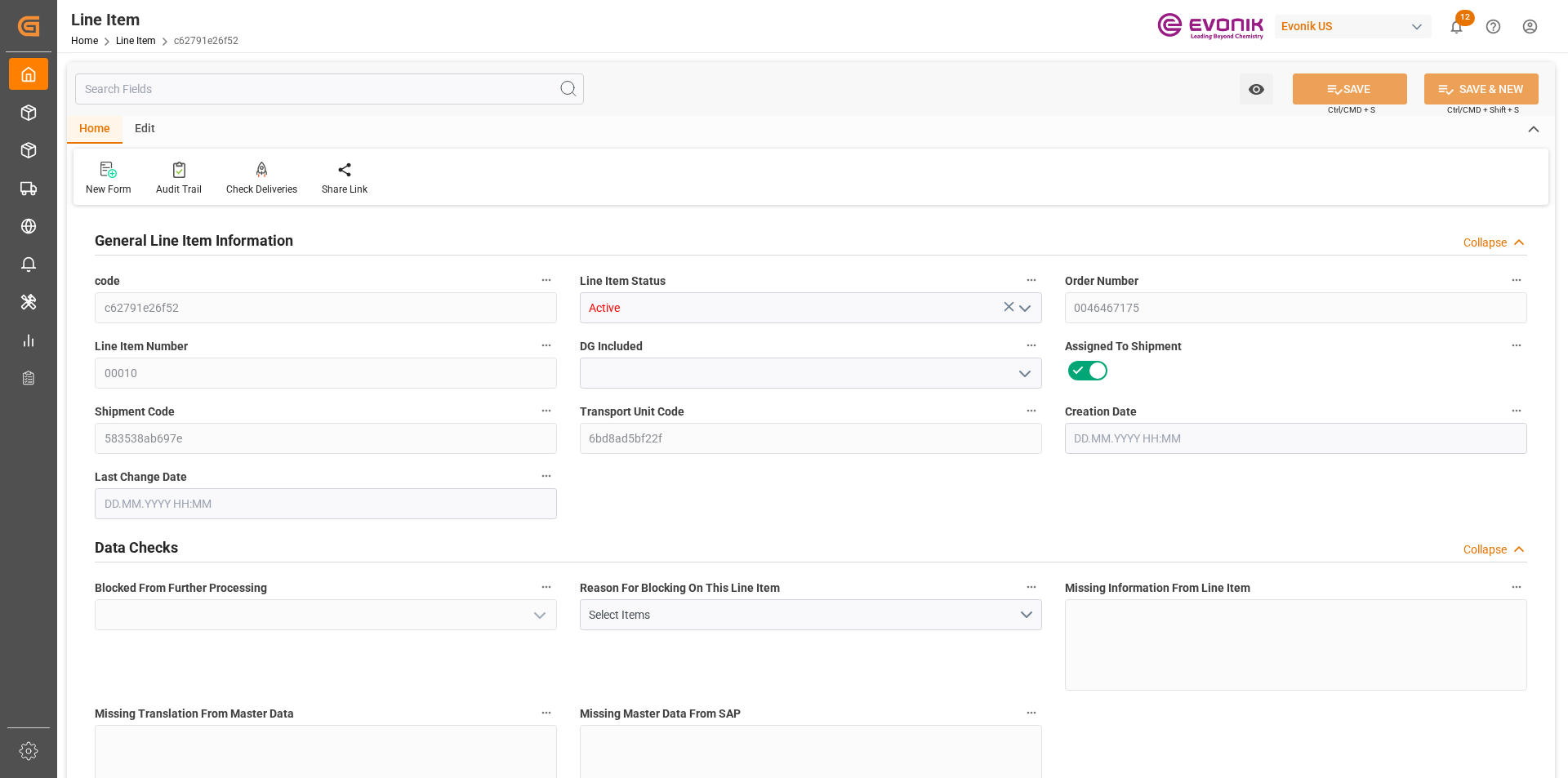
type input "0"
type input "06.08.2025 17:24"
type input "10.09.2025 13:18"
type input "15.12.2025"
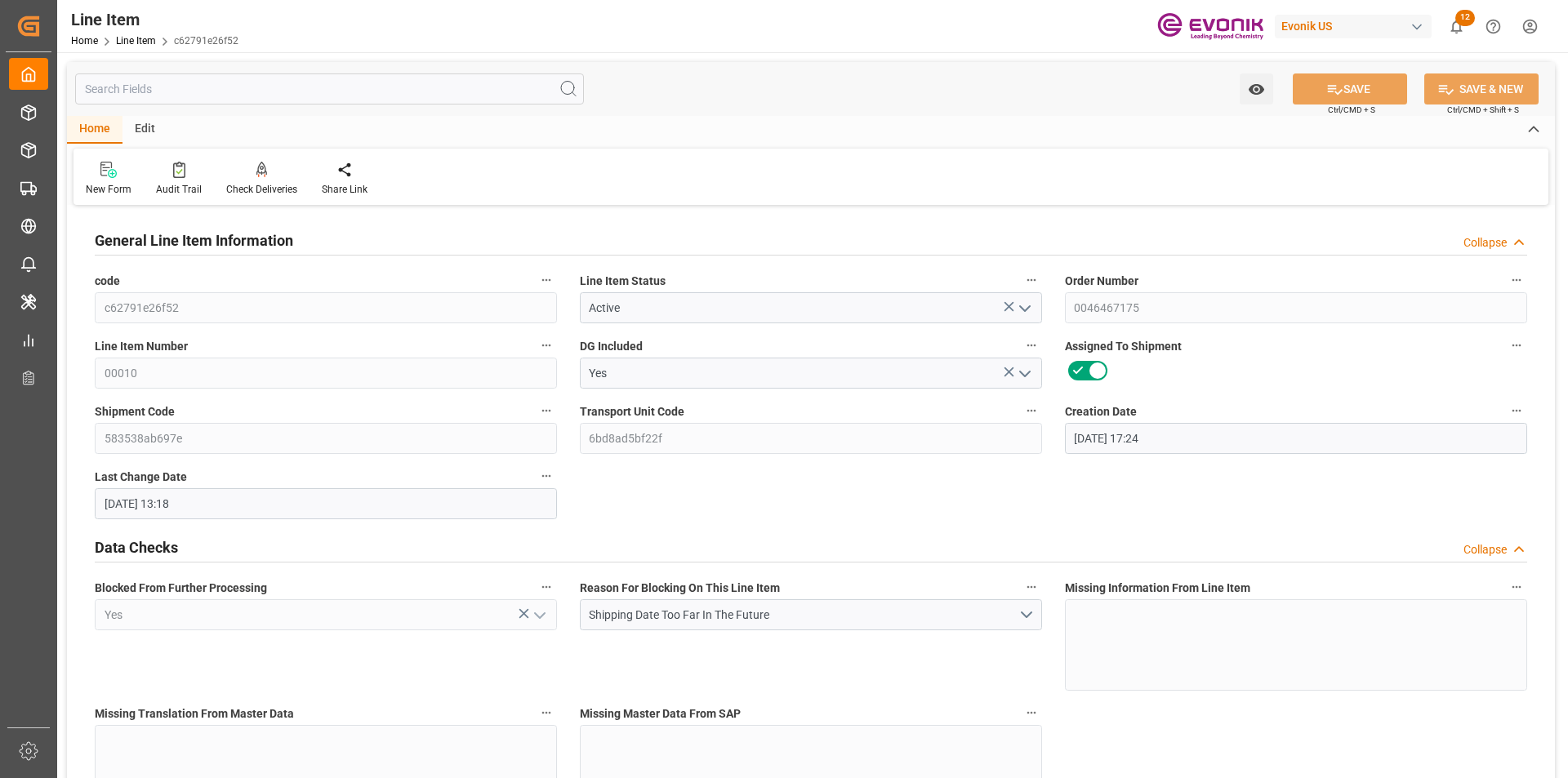
type input "31.10.2025"
type input "[DATE]"
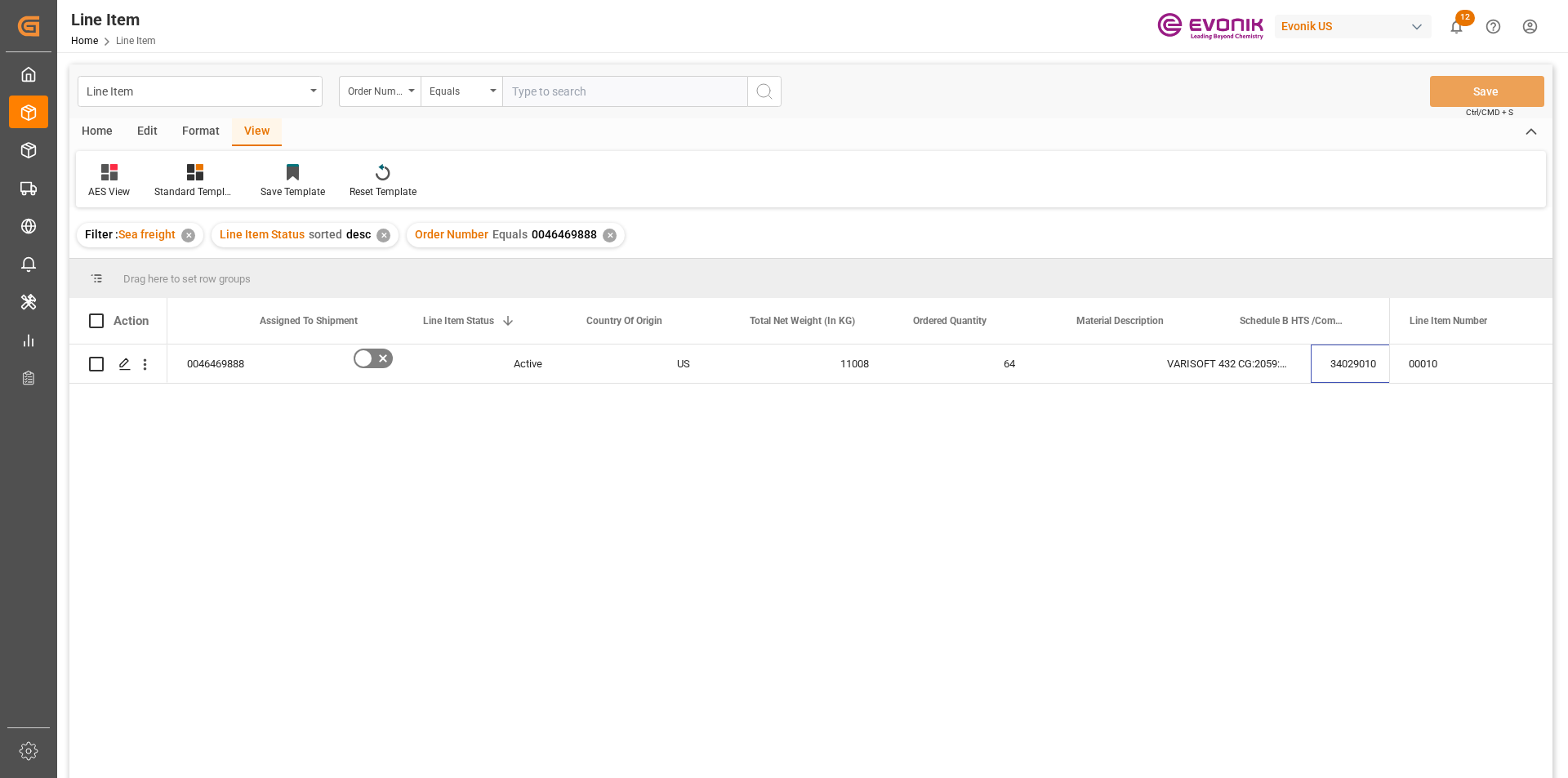
scroll to position [0, 91]
click at [602, 235] on div "✕" at bounding box center [609, 235] width 13 height 13
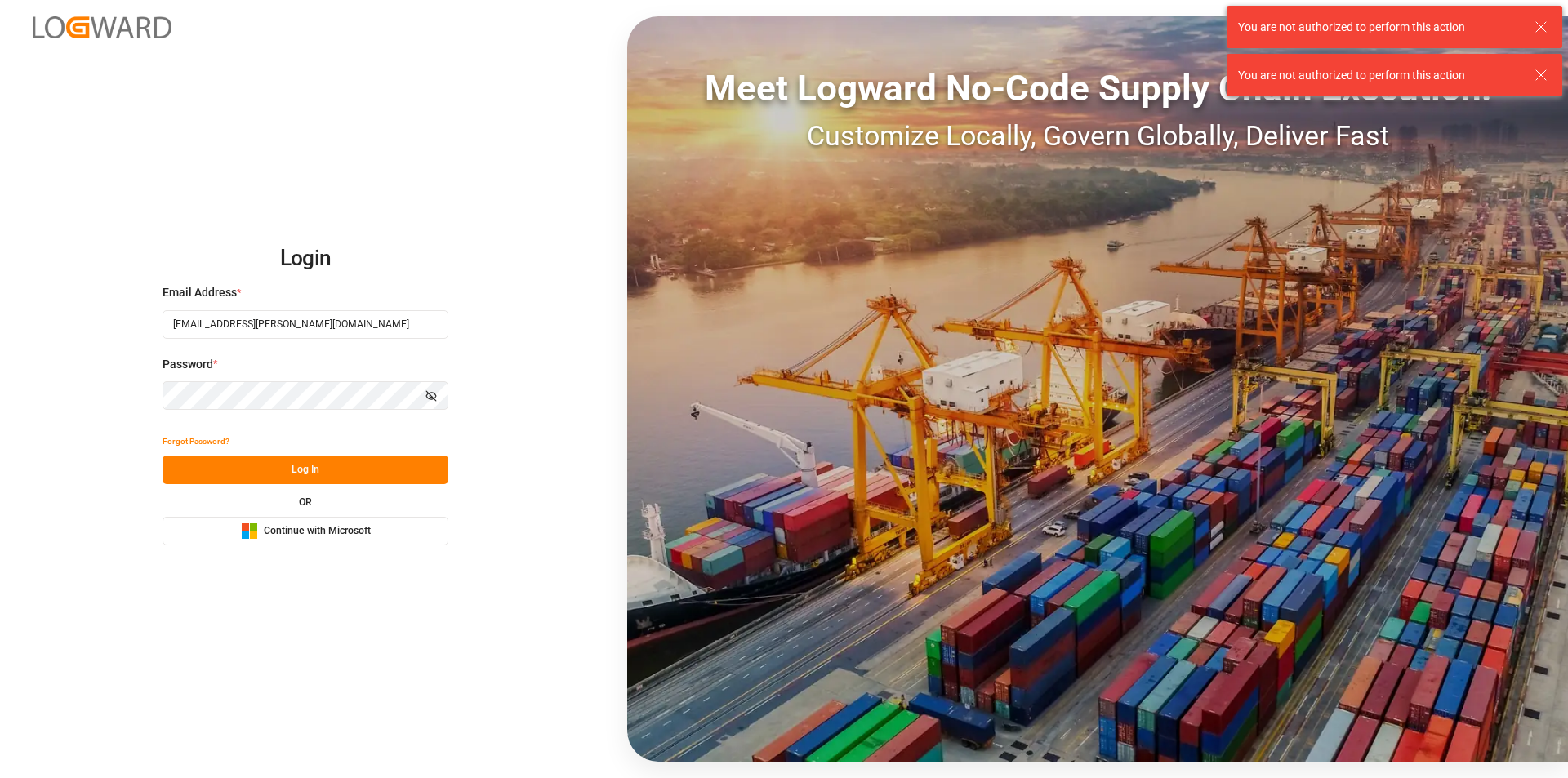
click at [322, 473] on button "Log In" at bounding box center [305, 470] width 286 height 29
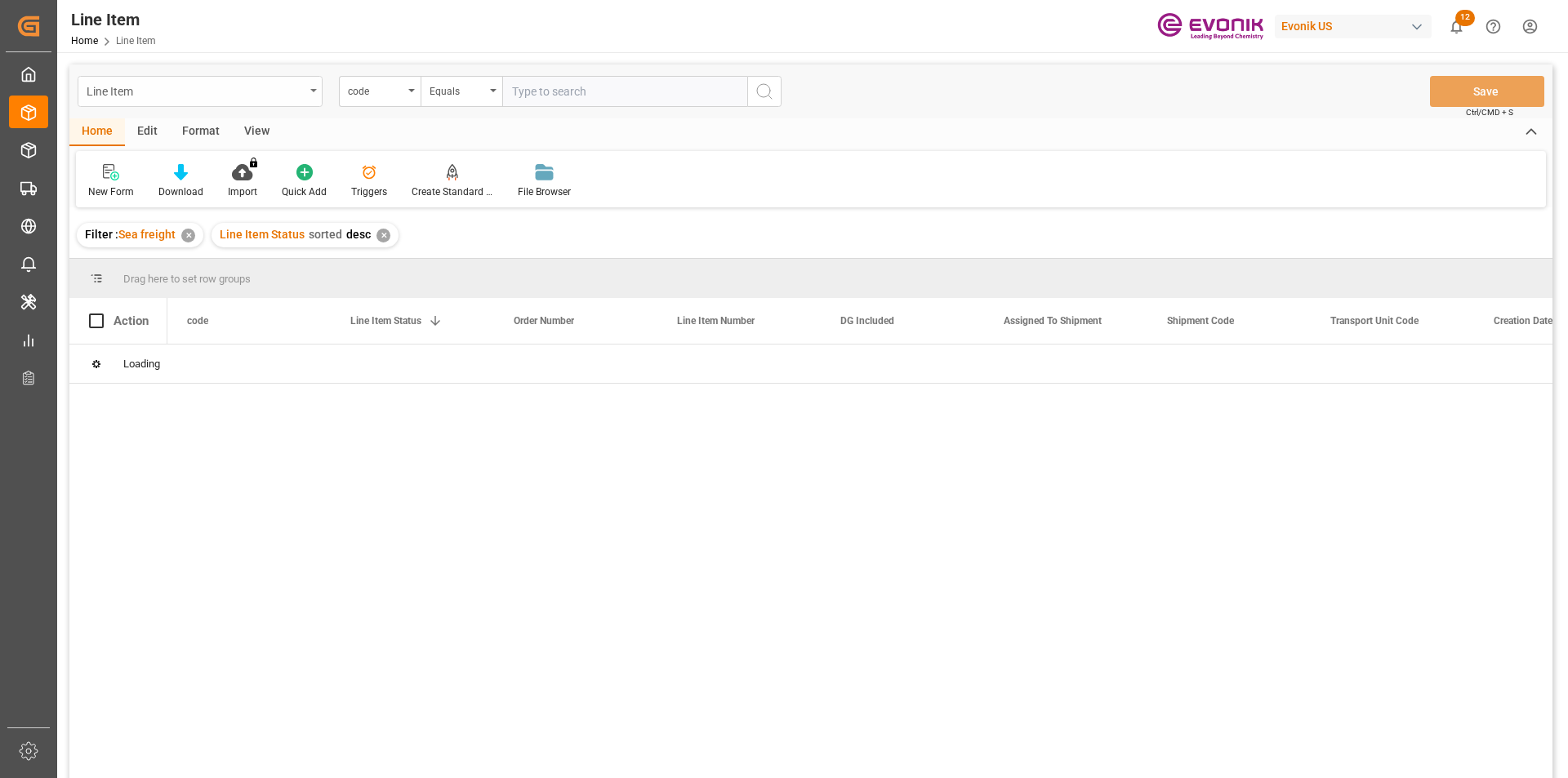
click at [229, 97] on div "Line Item" at bounding box center [195, 90] width 218 height 21
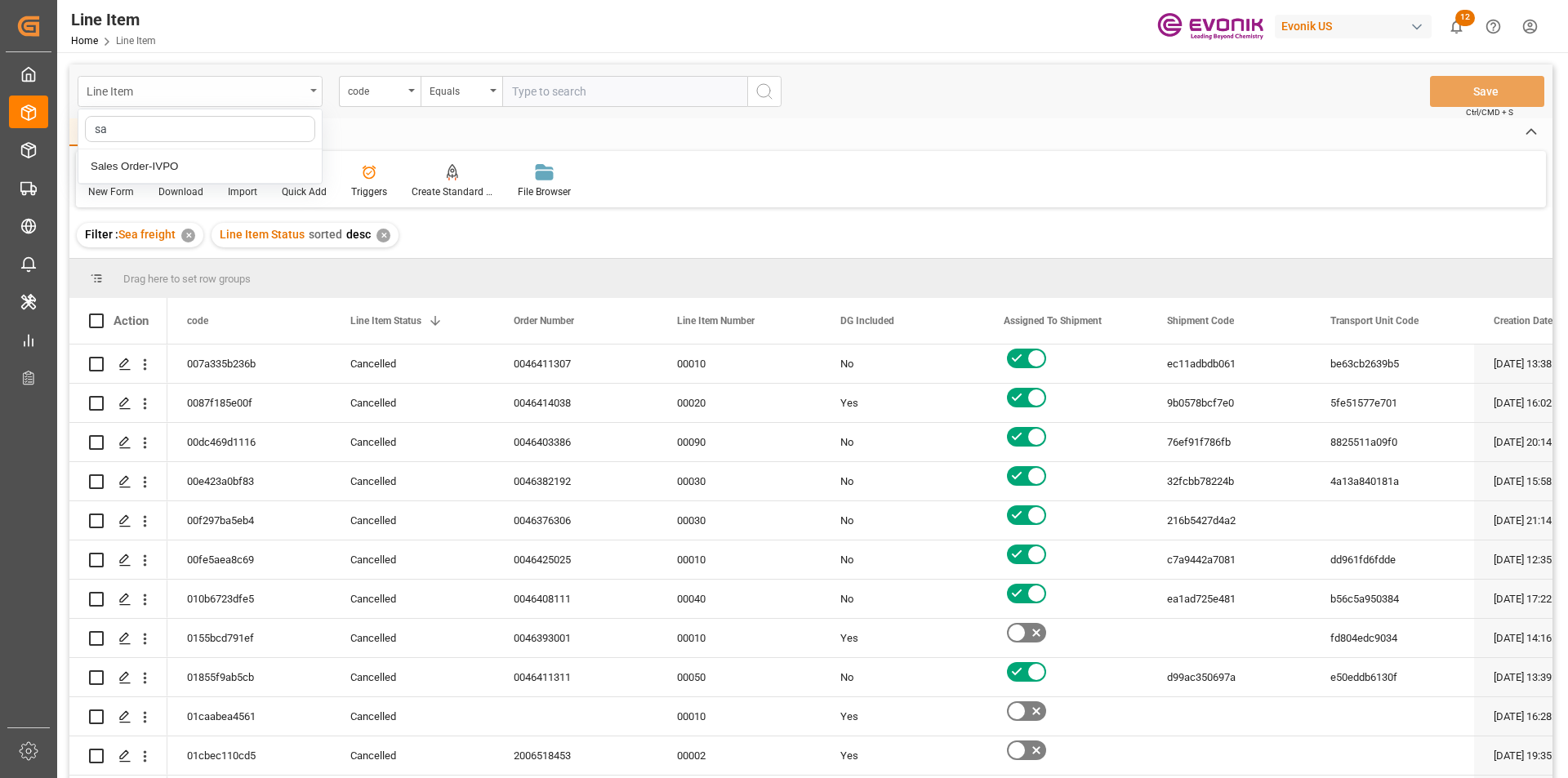
type input "sal"
click at [227, 163] on div "Sales Order-IVPO" at bounding box center [200, 167] width 244 height 34
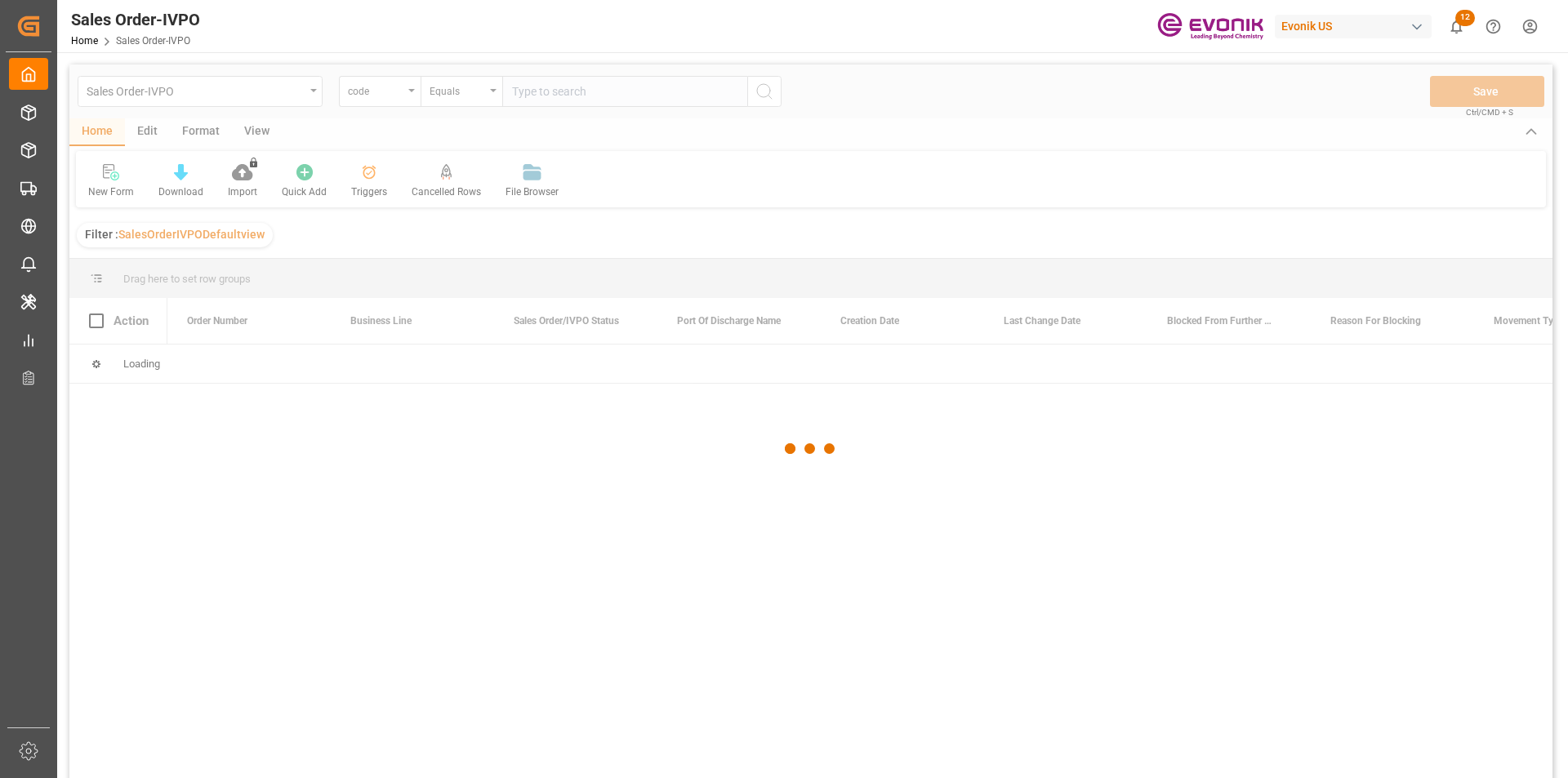
click at [379, 91] on div at bounding box center [810, 448] width 1484 height 768
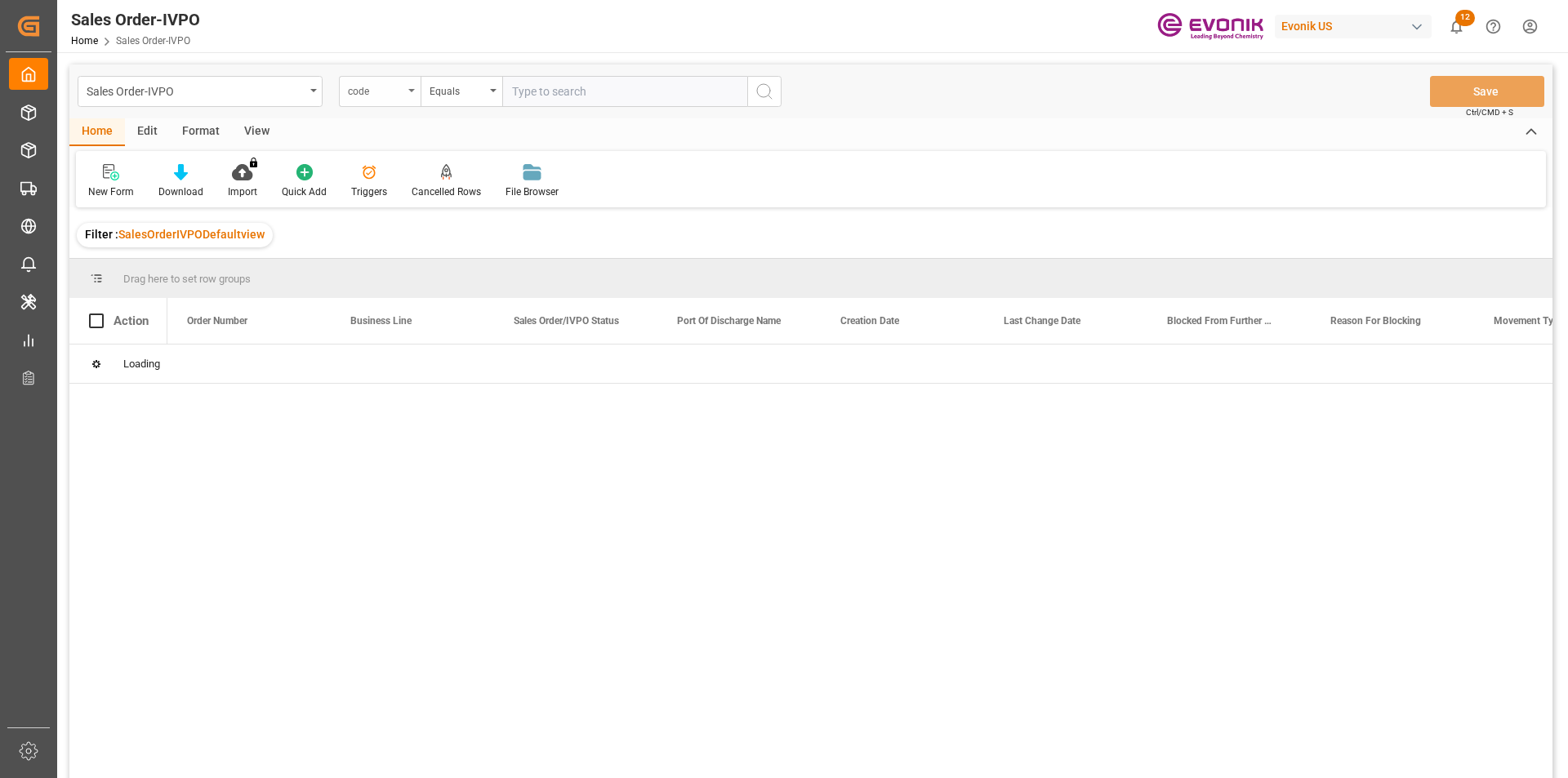
click at [381, 91] on div "code" at bounding box center [376, 89] width 56 height 19
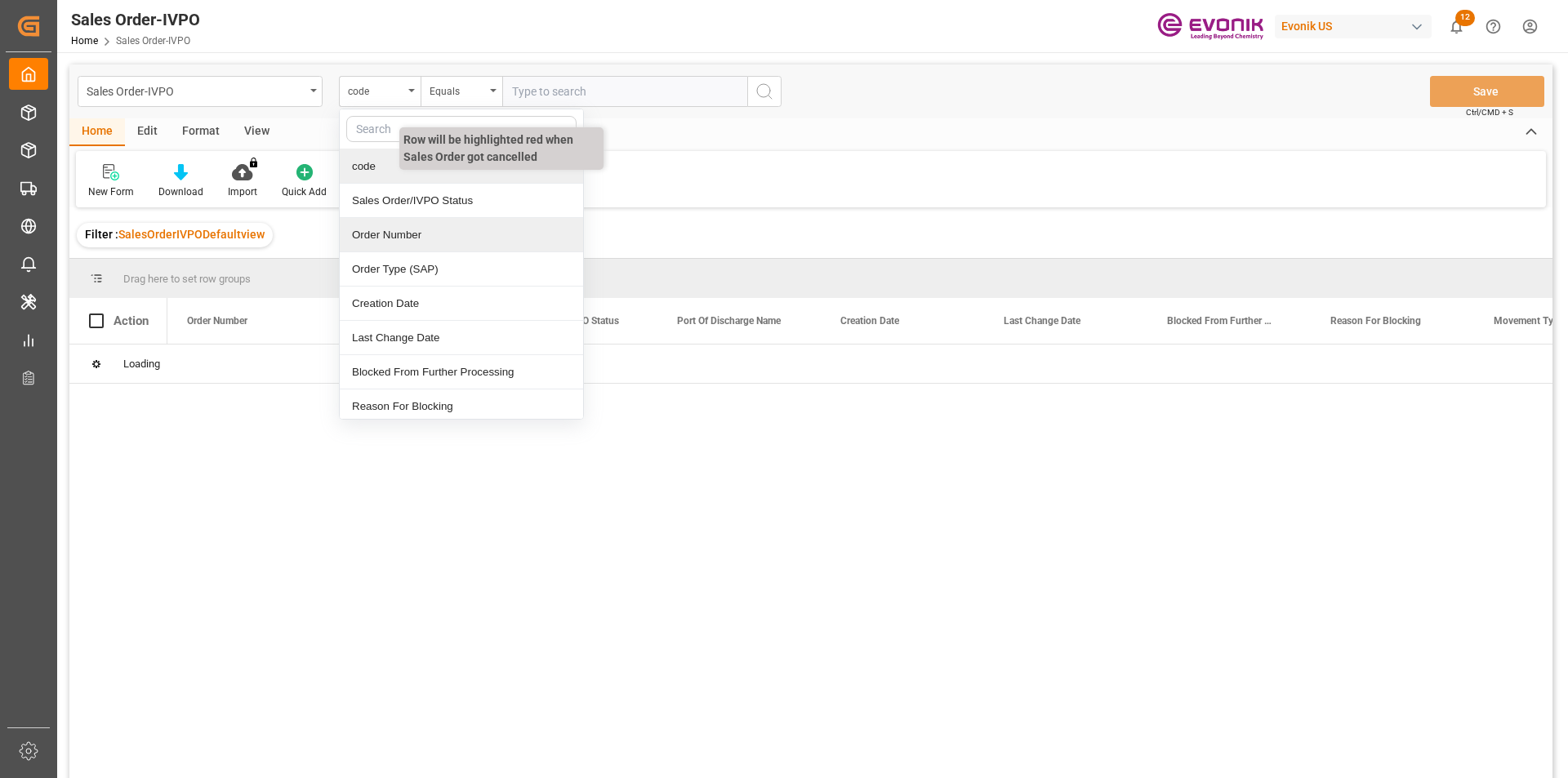
drag, startPoint x: 407, startPoint y: 235, endPoint x: 470, endPoint y: 182, distance: 82.3
click at [407, 236] on div "Order Number" at bounding box center [462, 235] width 244 height 34
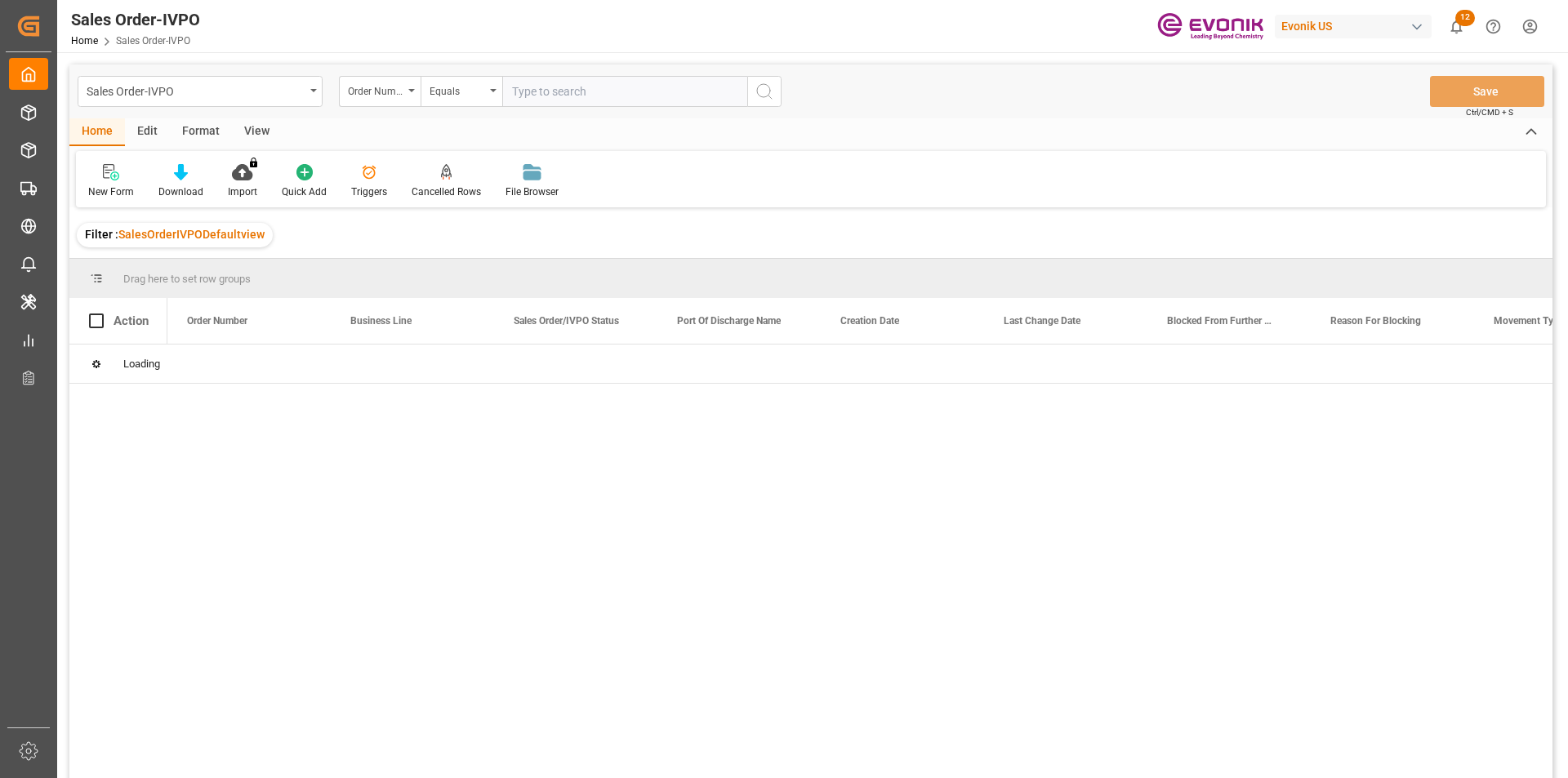
click at [593, 99] on input "text" at bounding box center [624, 91] width 245 height 31
paste input "251005010059"
type input "251005010059"
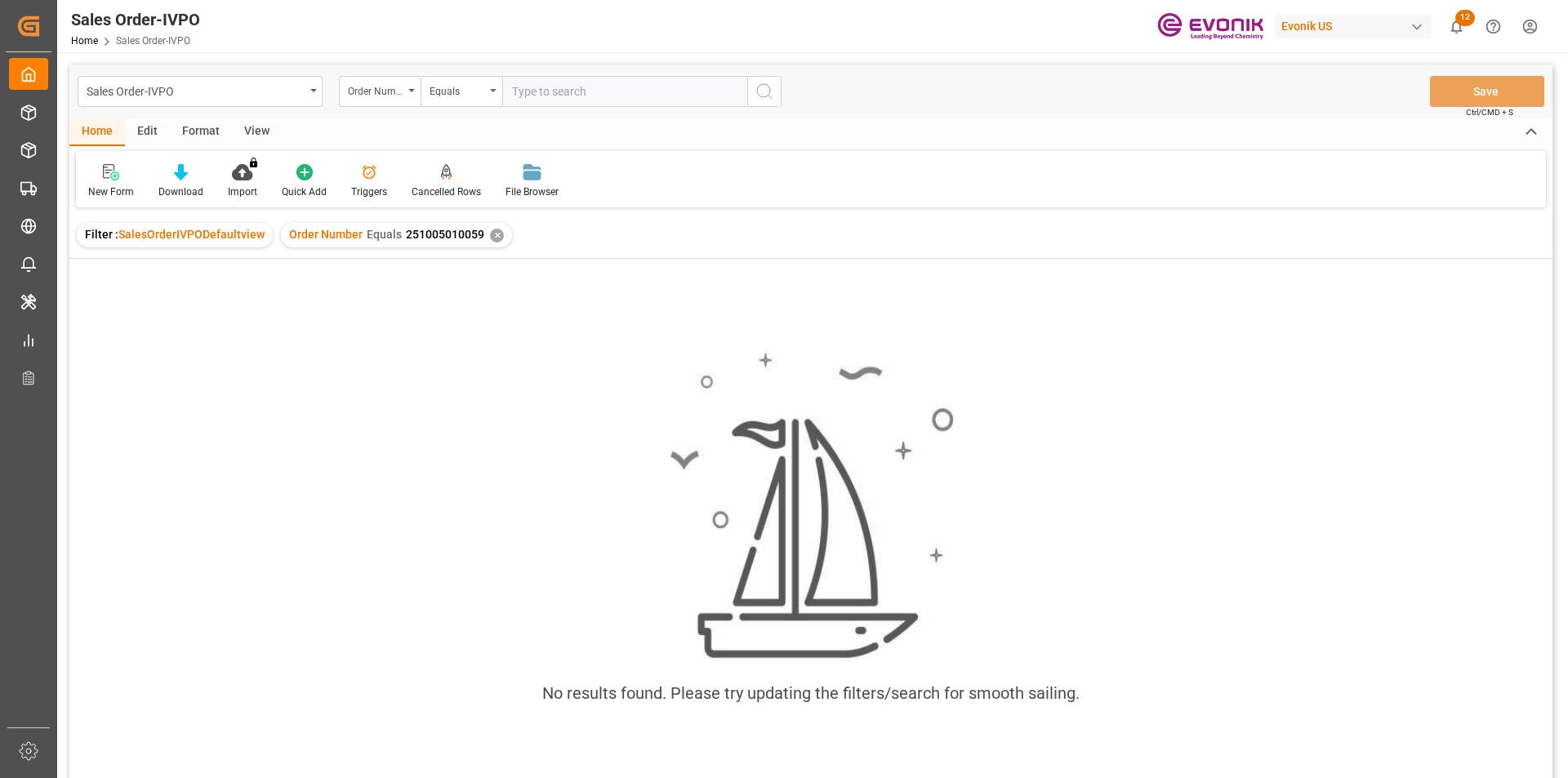
click at [498, 239] on div "Order Number Equals 251005010059 ✕" at bounding box center [396, 235] width 231 height 24
click at [496, 237] on div "✕" at bounding box center [497, 235] width 13 height 13
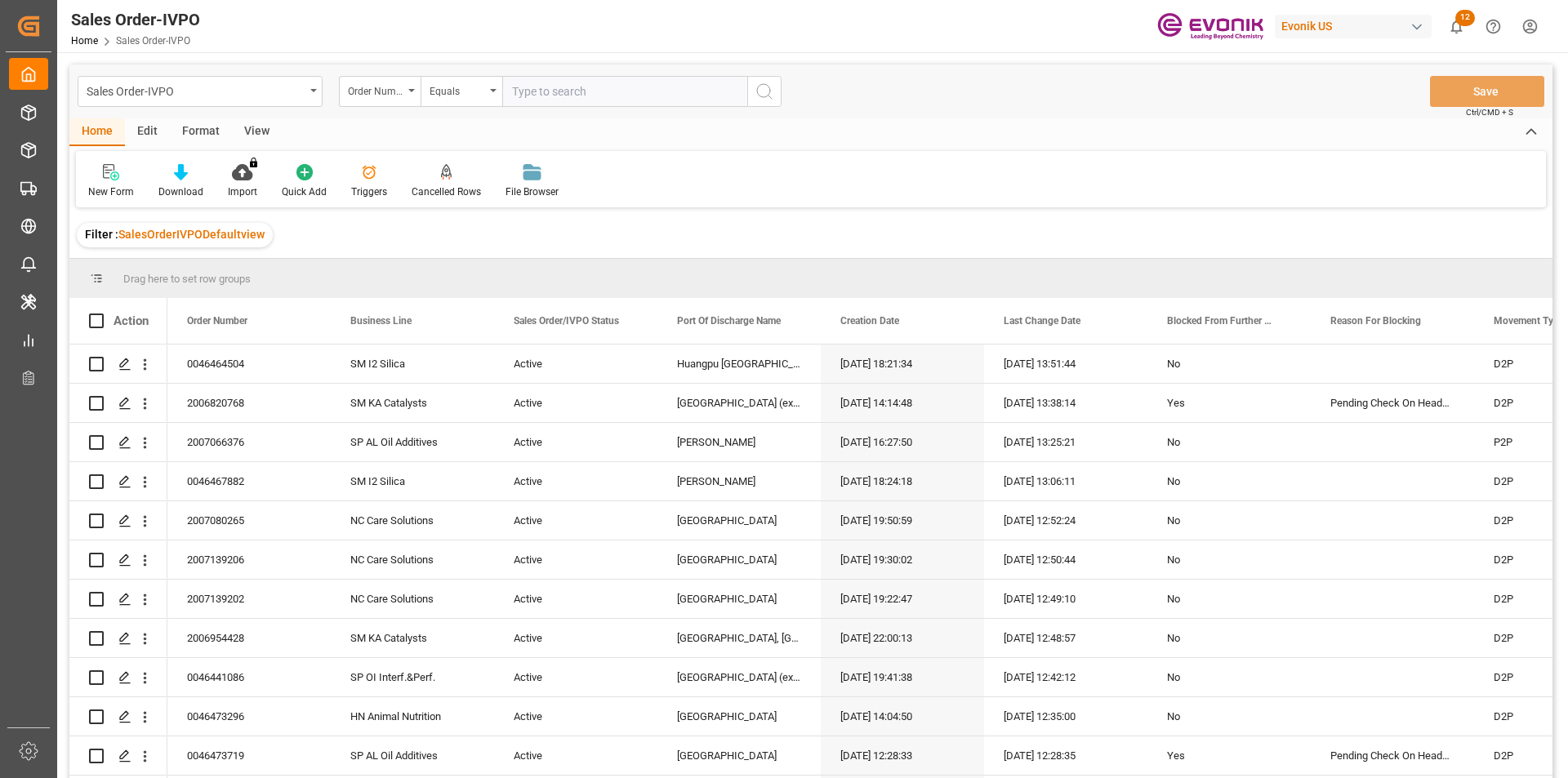
click at [568, 87] on input "text" at bounding box center [624, 91] width 245 height 31
paste input "2007180667"
type input "2007180667"
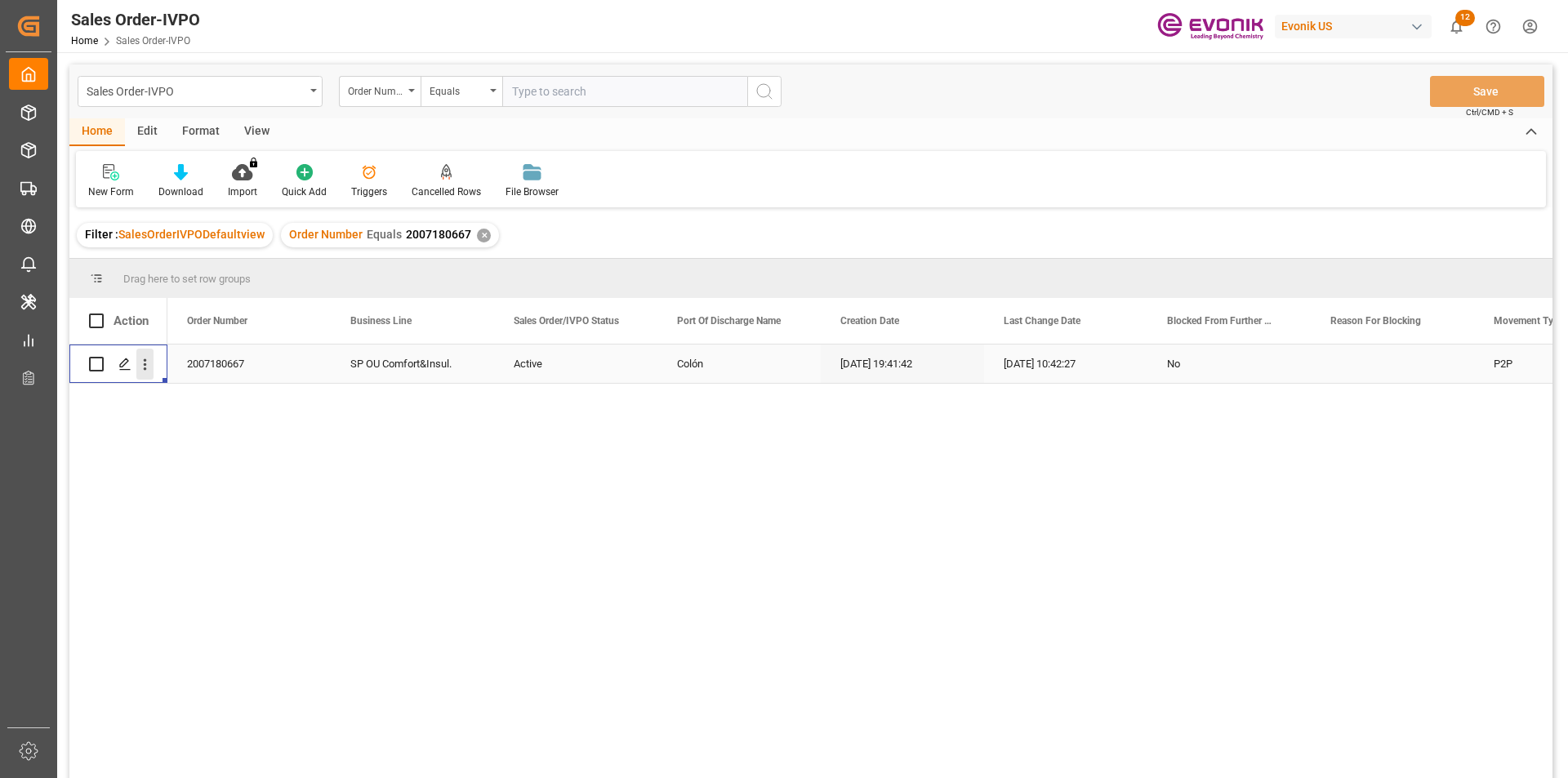
click at [144, 363] on icon "open menu" at bounding box center [144, 364] width 17 height 17
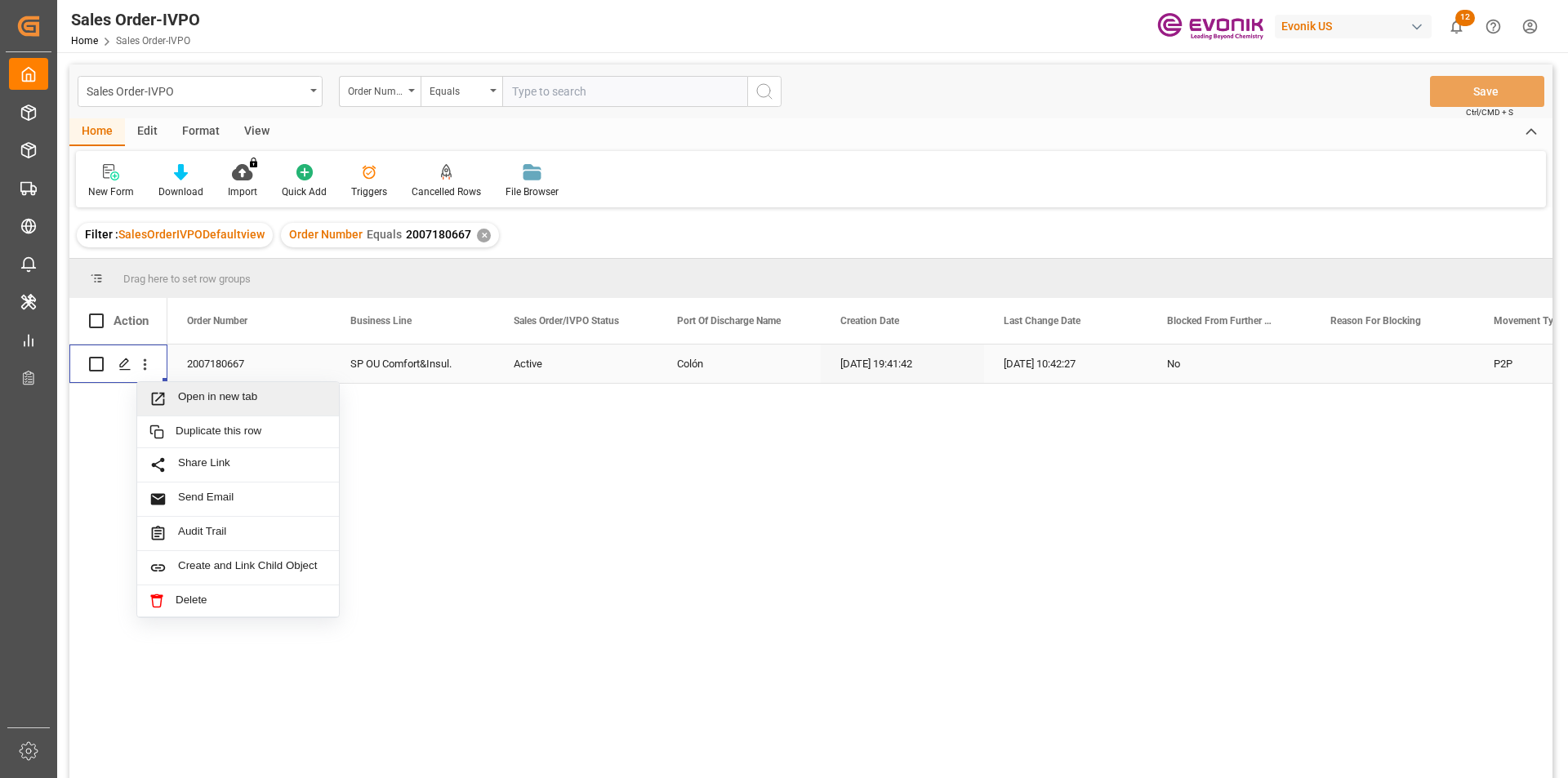
click at [223, 399] on span "Open in new tab" at bounding box center [253, 399] width 149 height 17
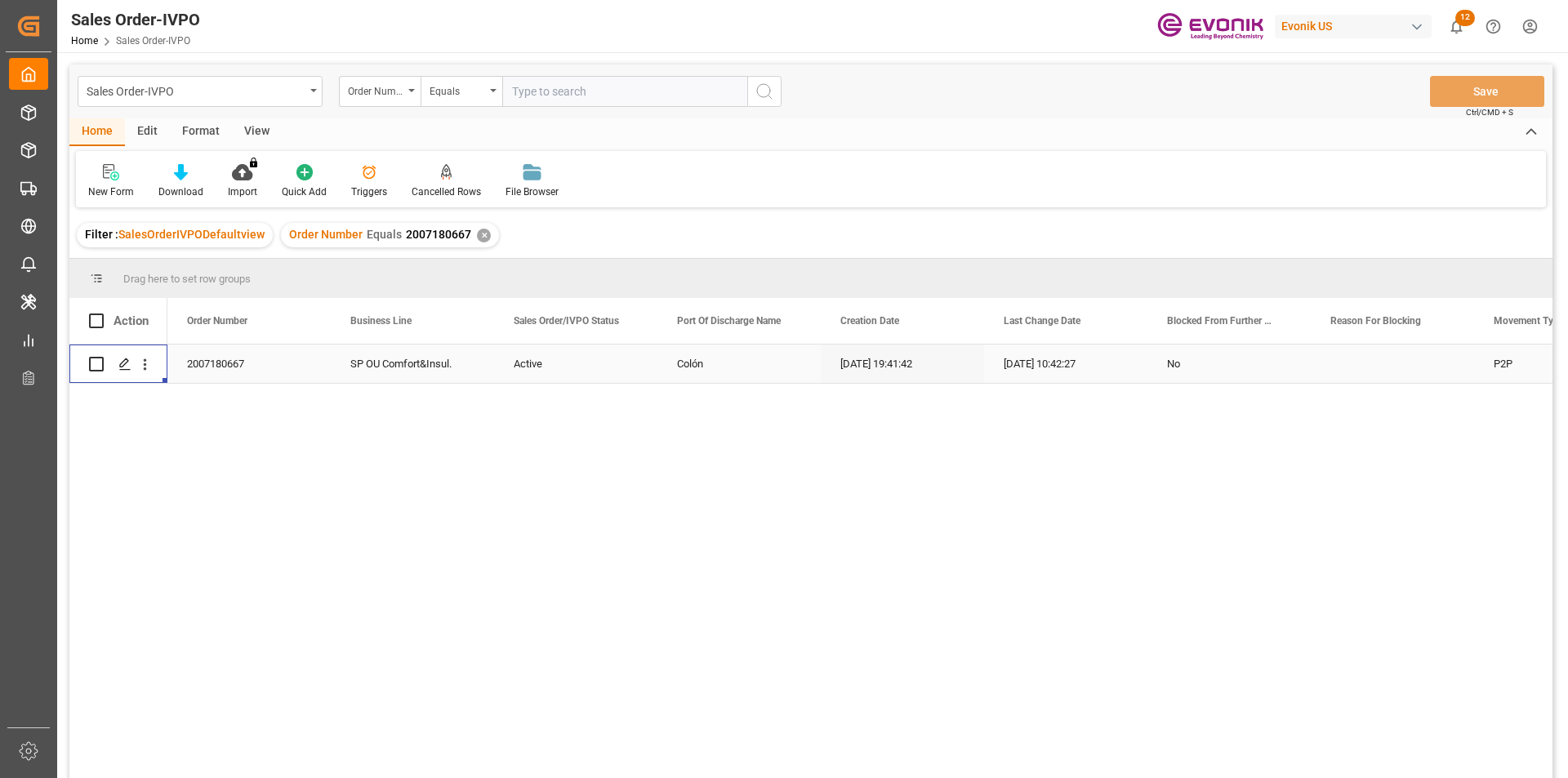
click at [575, 91] on input "text" at bounding box center [624, 91] width 245 height 31
paste input "0046466443"
type input "0046466443"
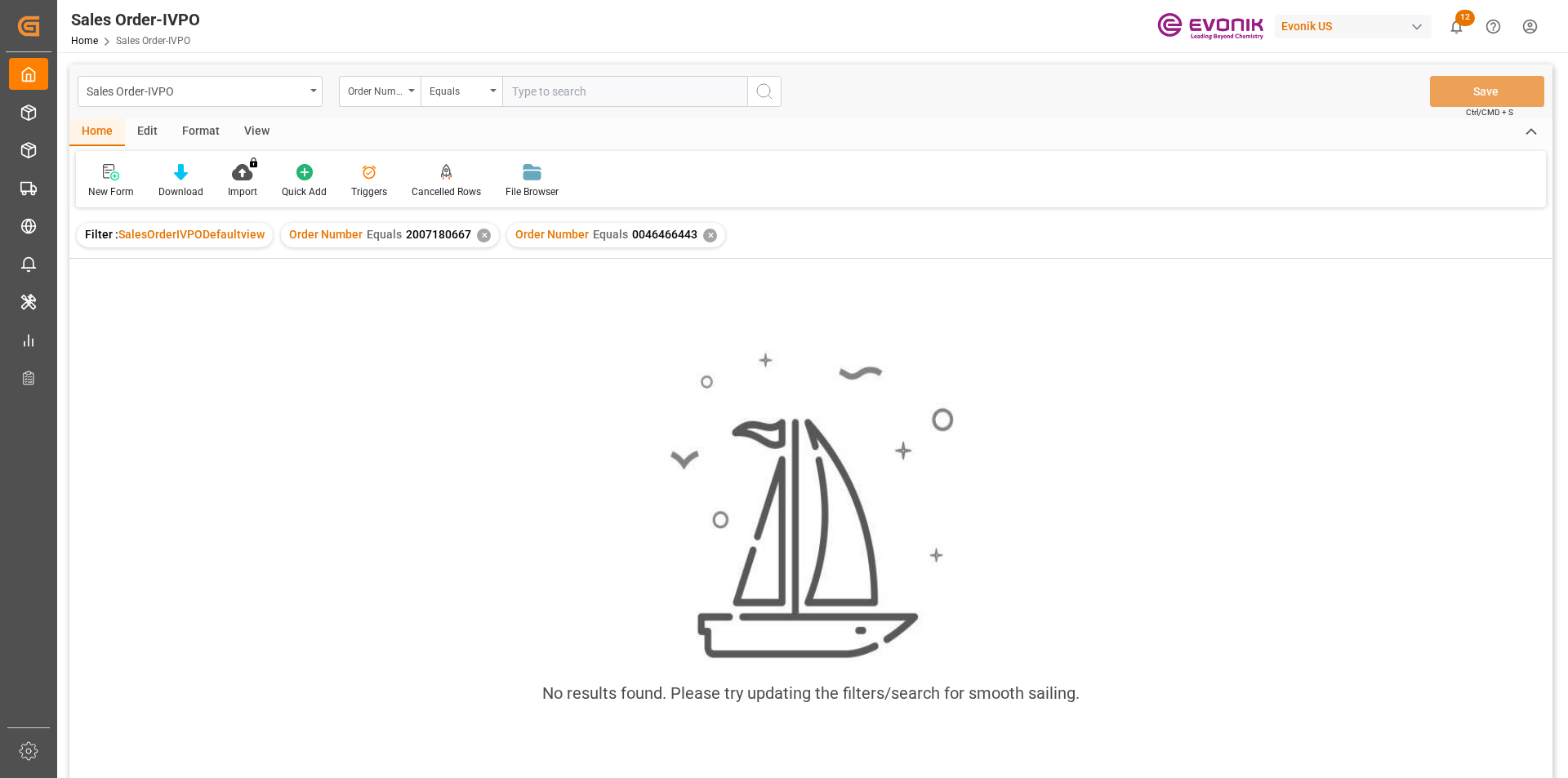
click at [477, 235] on div "✕" at bounding box center [483, 235] width 13 height 13
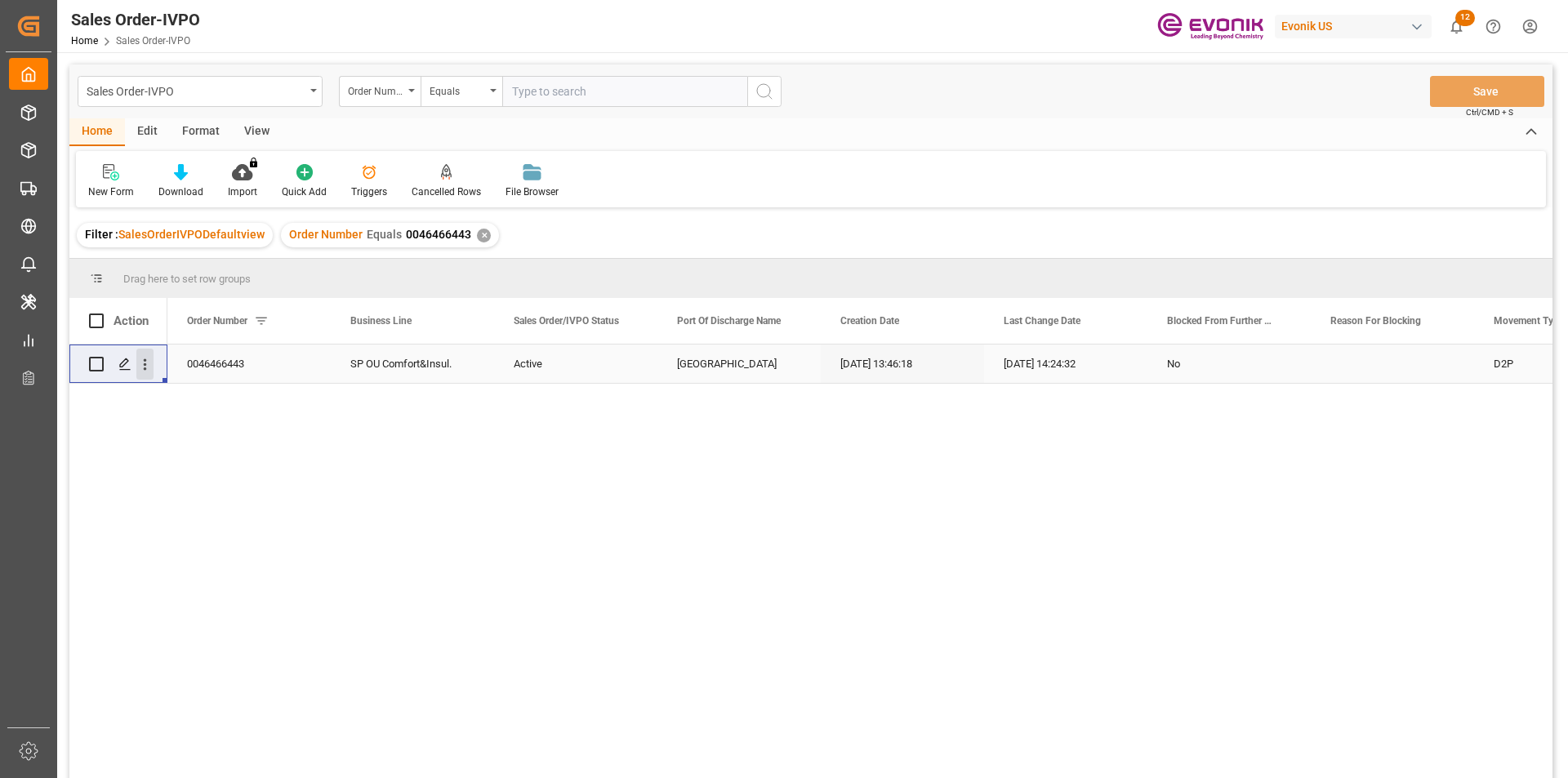
click at [142, 356] on icon "open menu" at bounding box center [144, 364] width 17 height 17
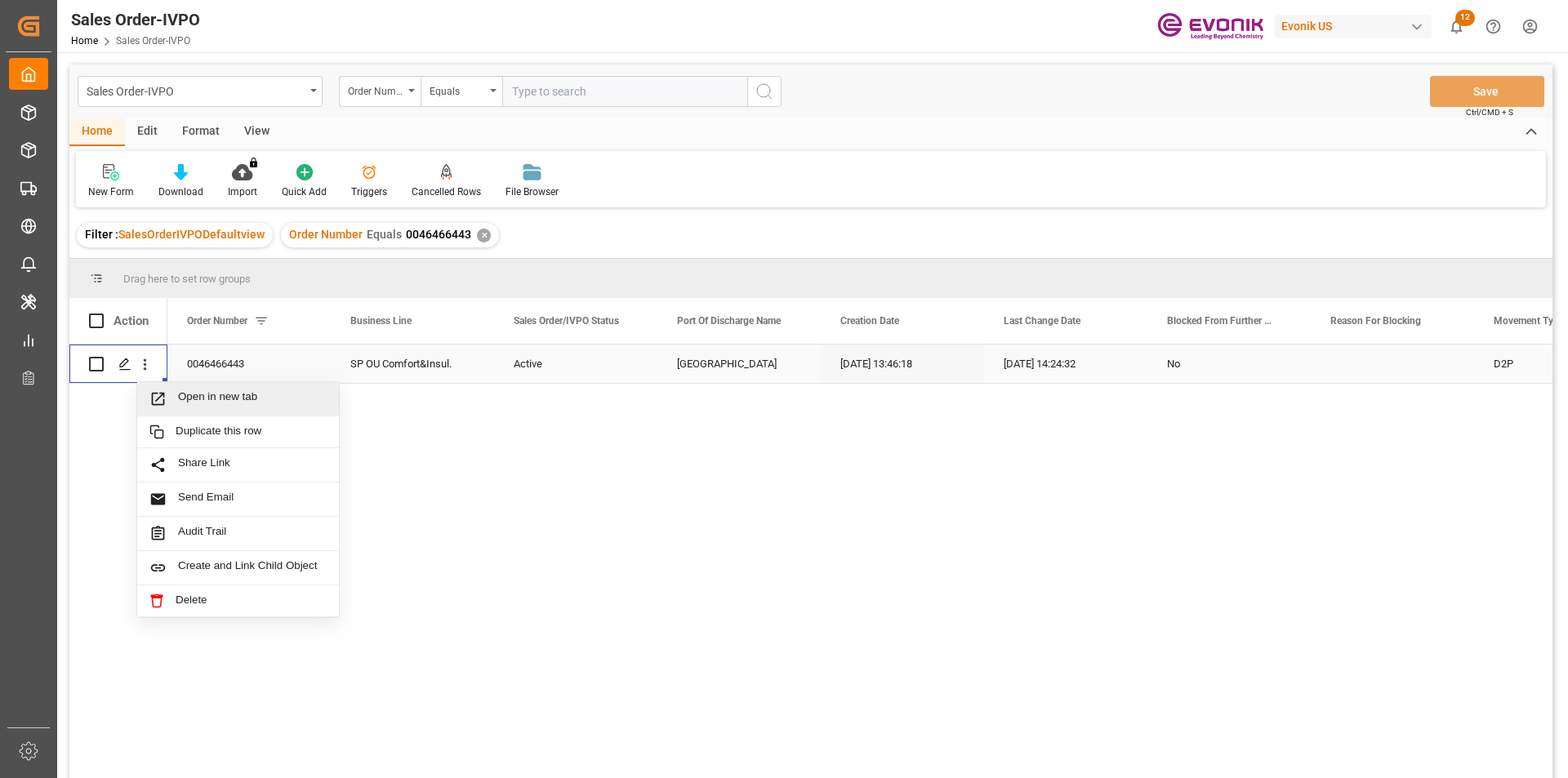
click at [209, 398] on span "Open in new tab" at bounding box center [253, 399] width 149 height 17
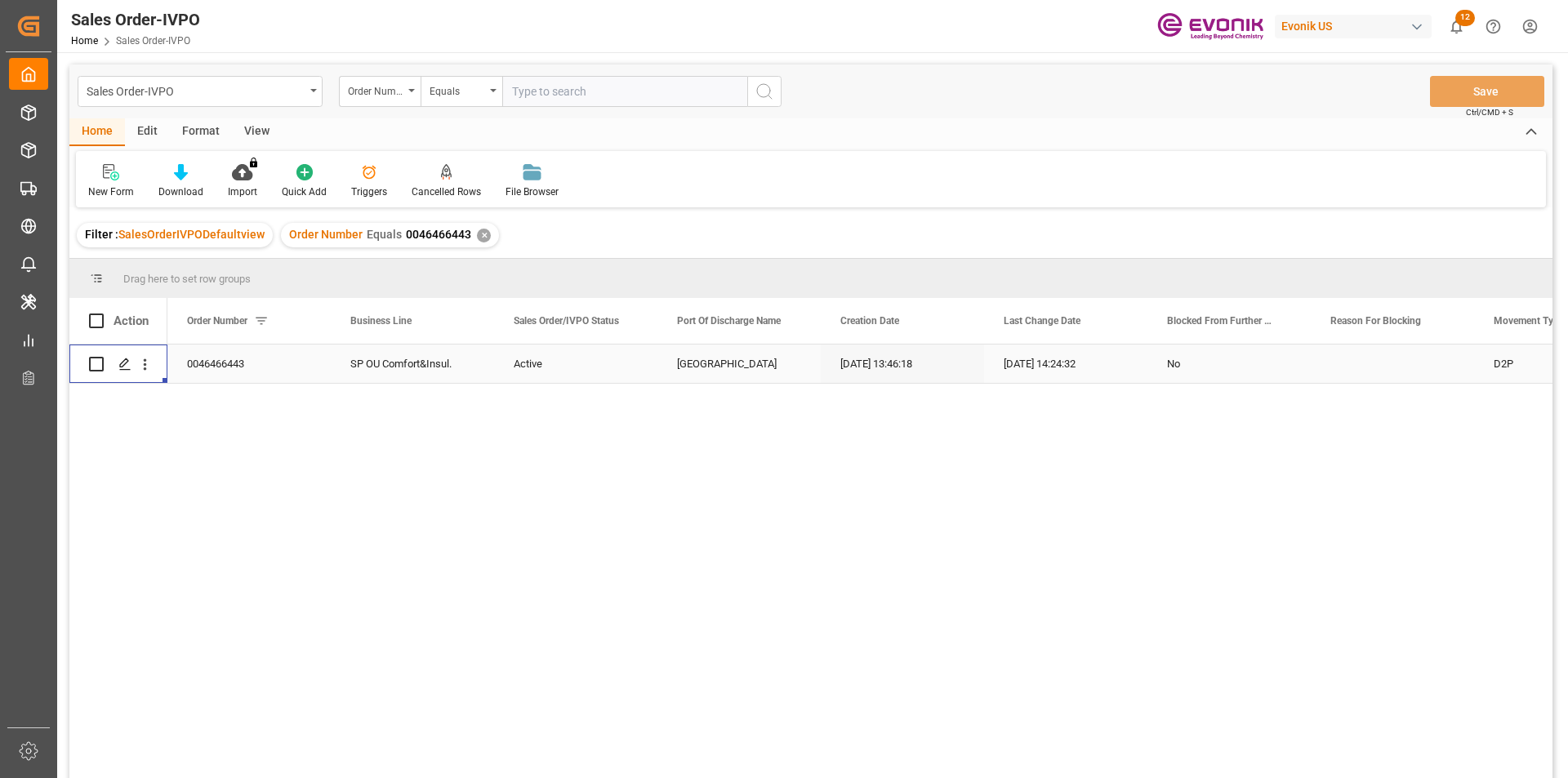
click at [477, 232] on div "✕" at bounding box center [483, 235] width 13 height 13
click at [658, 95] on input "text" at bounding box center [624, 91] width 245 height 31
paste input "0046470579"
type input "0046470579"
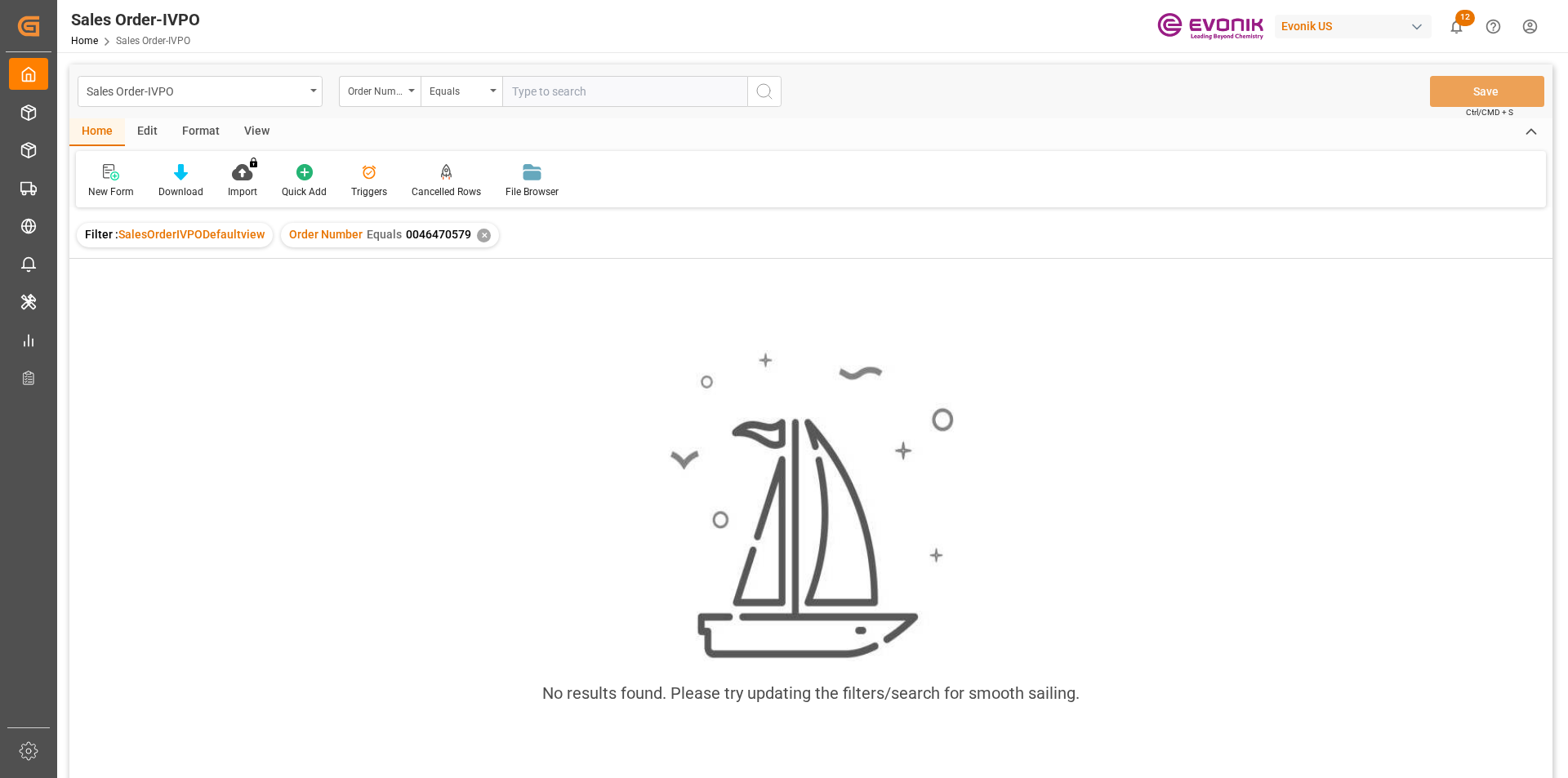
click at [477, 235] on div "✕" at bounding box center [483, 235] width 13 height 13
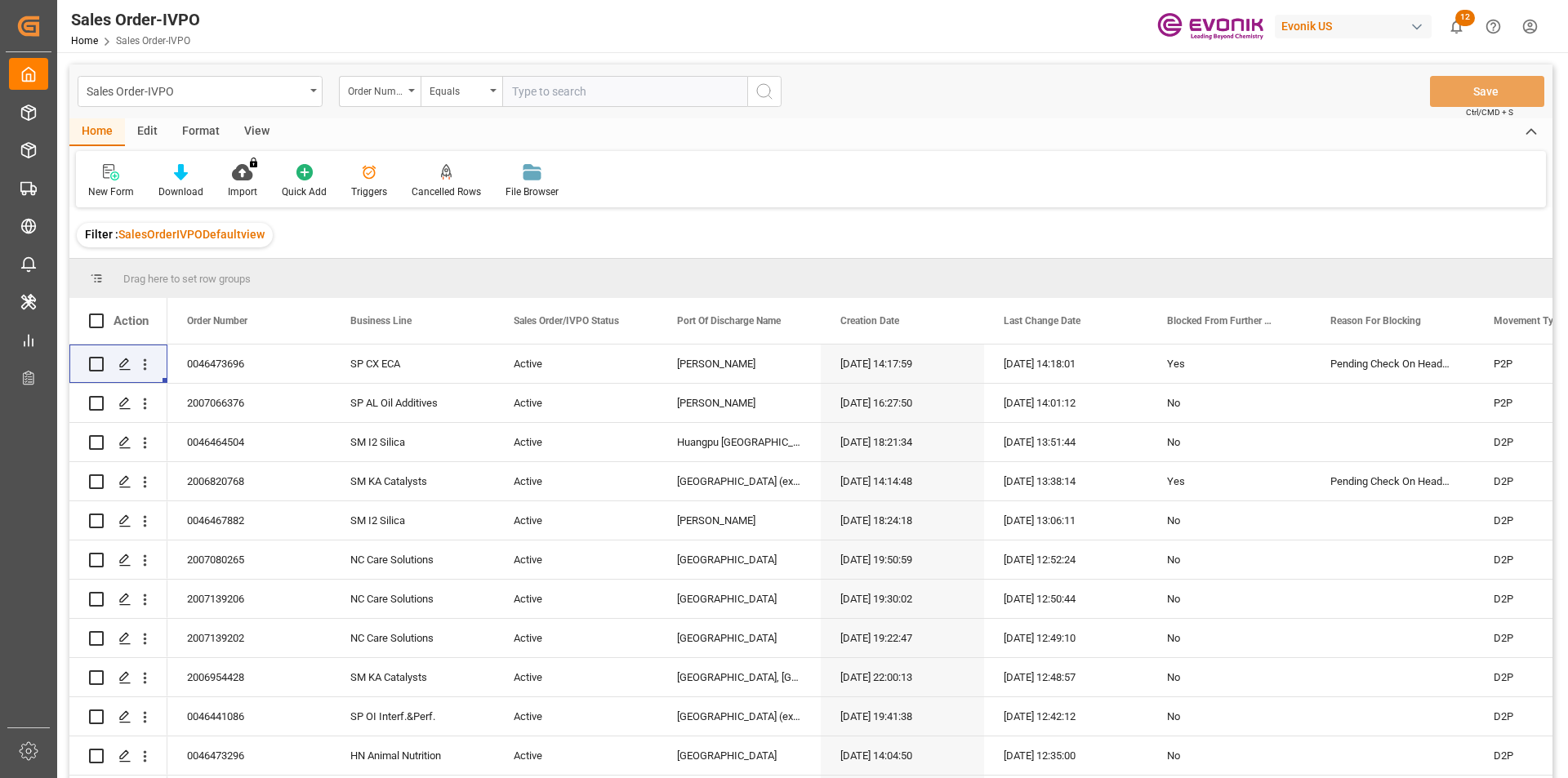
click at [566, 93] on input "text" at bounding box center [624, 91] width 245 height 31
paste input "0046470579"
type input "0046470579"
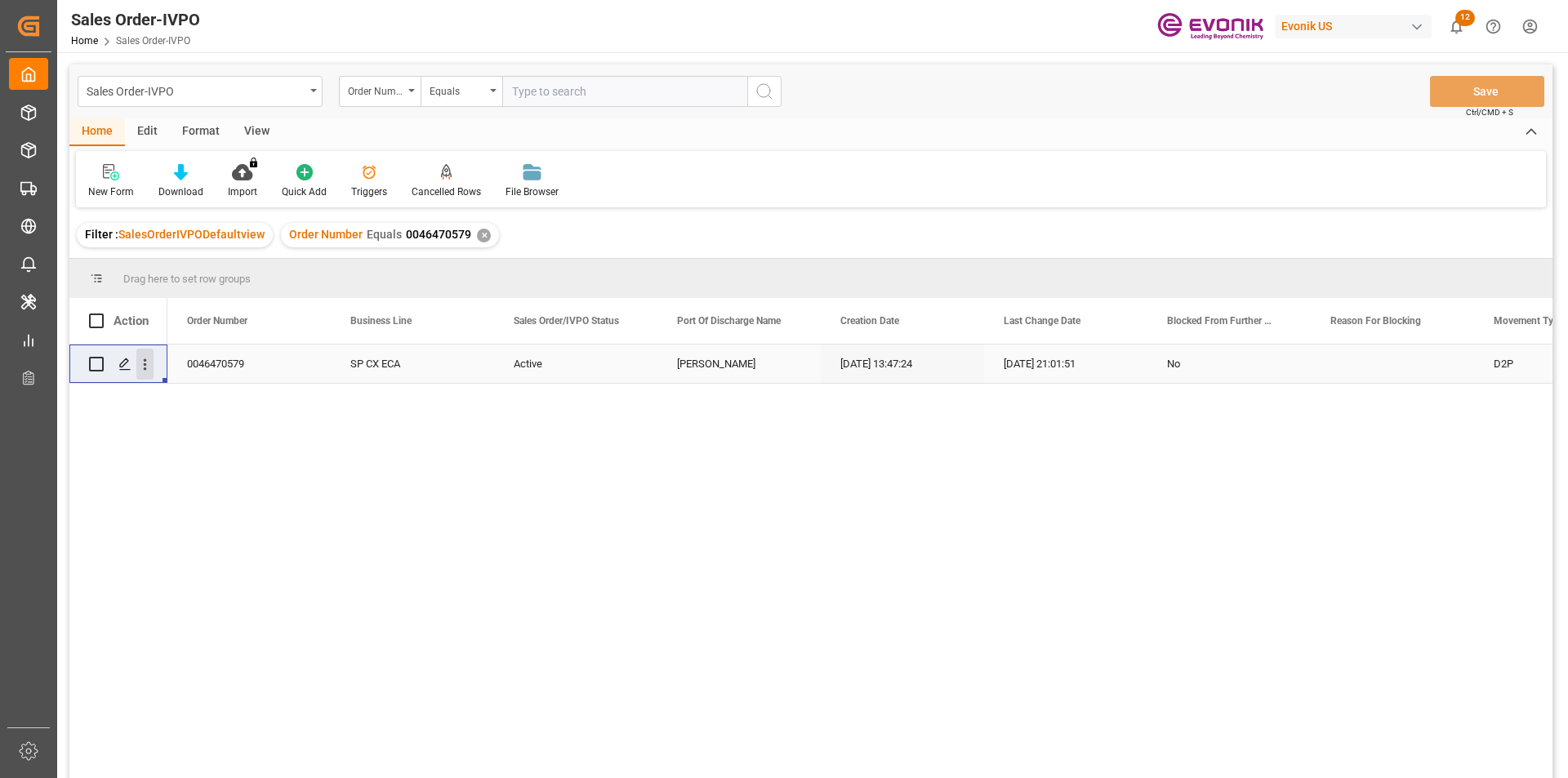
click at [140, 363] on icon "open menu" at bounding box center [144, 364] width 17 height 17
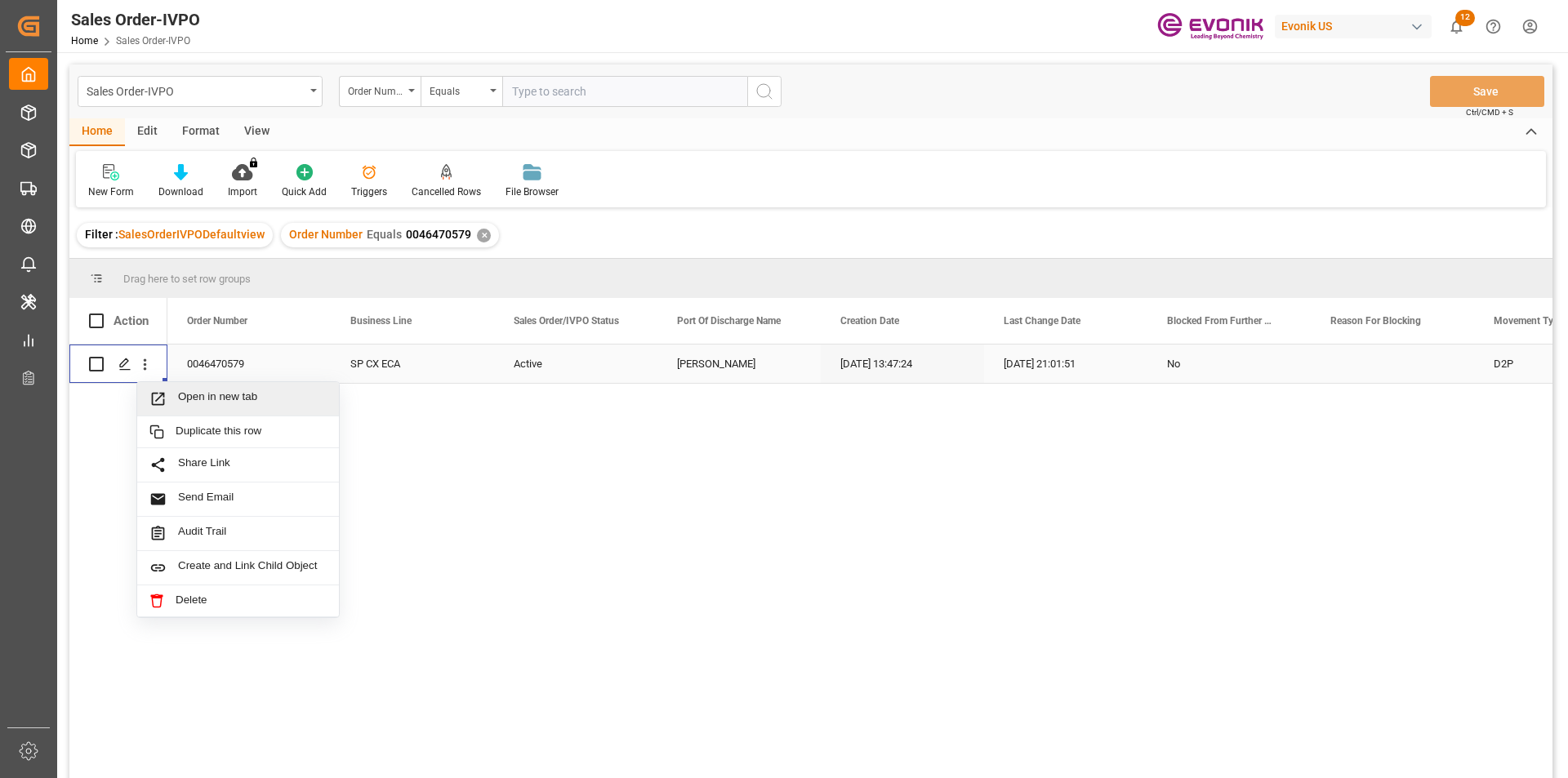
click at [226, 402] on span "Open in new tab" at bounding box center [253, 399] width 149 height 17
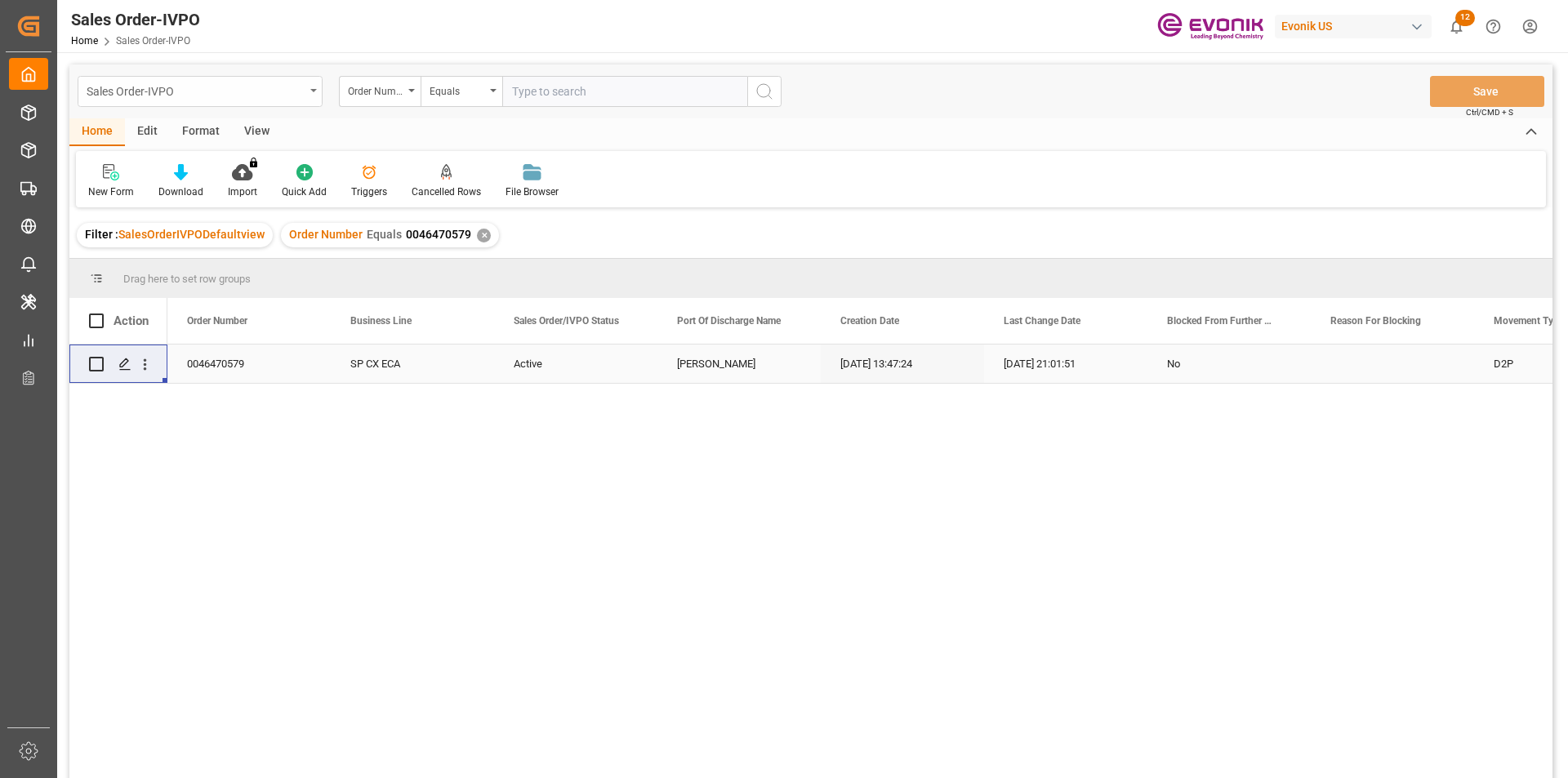
click at [198, 99] on div "Sales Order-IVPO" at bounding box center [195, 90] width 218 height 21
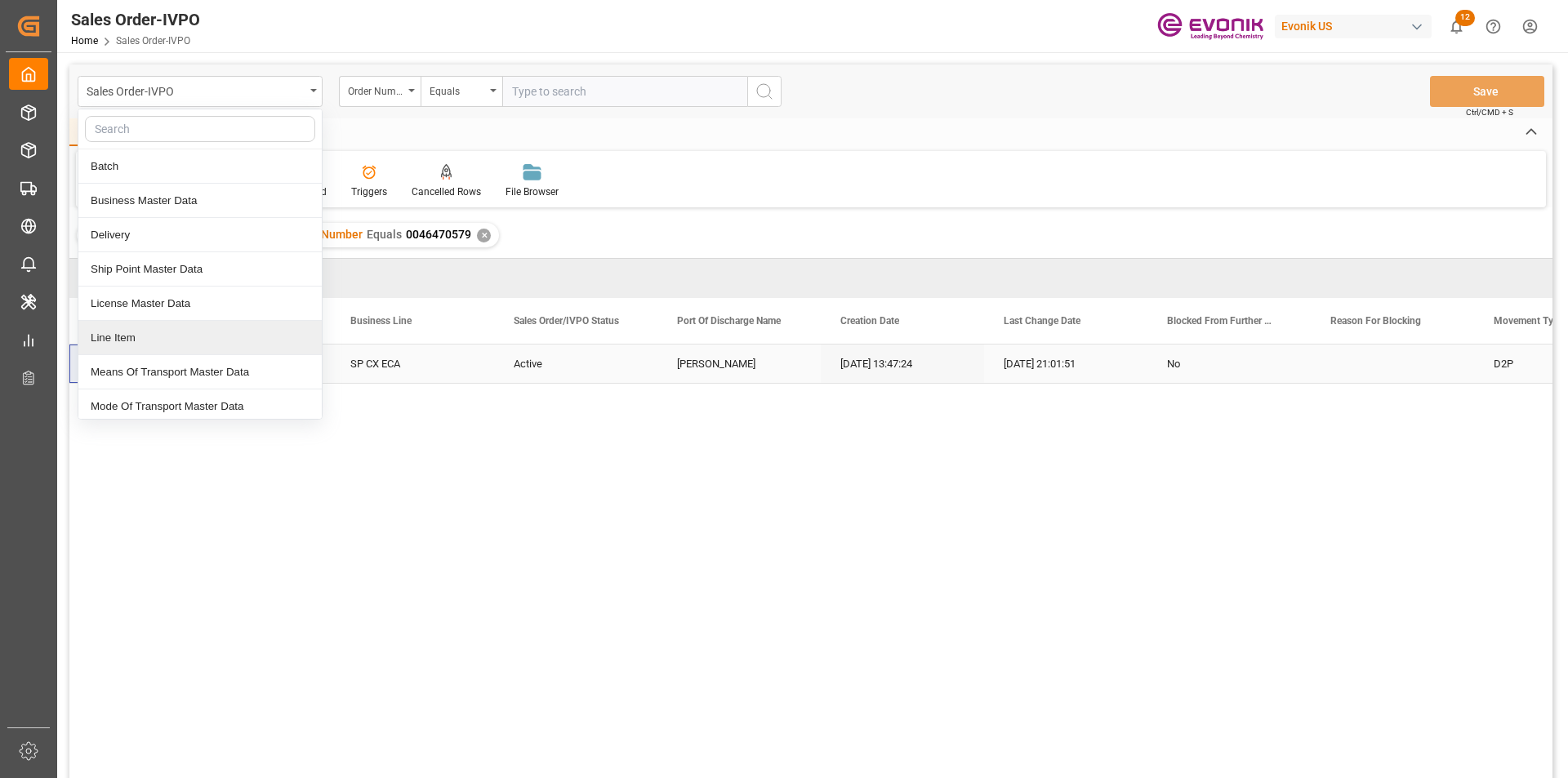
click at [116, 343] on div "Line Item" at bounding box center [200, 338] width 244 height 34
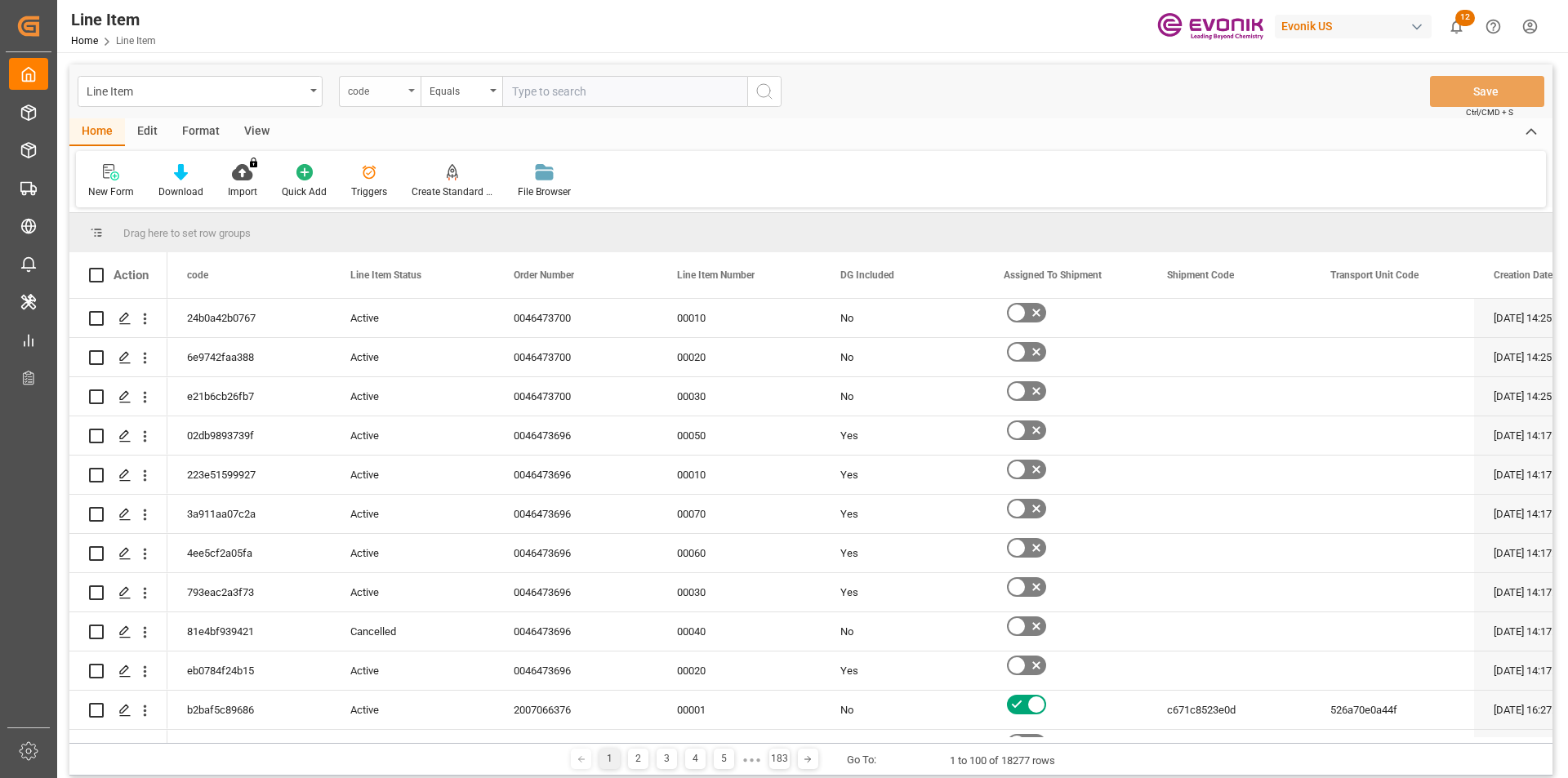
click at [398, 94] on div "code" at bounding box center [376, 89] width 56 height 19
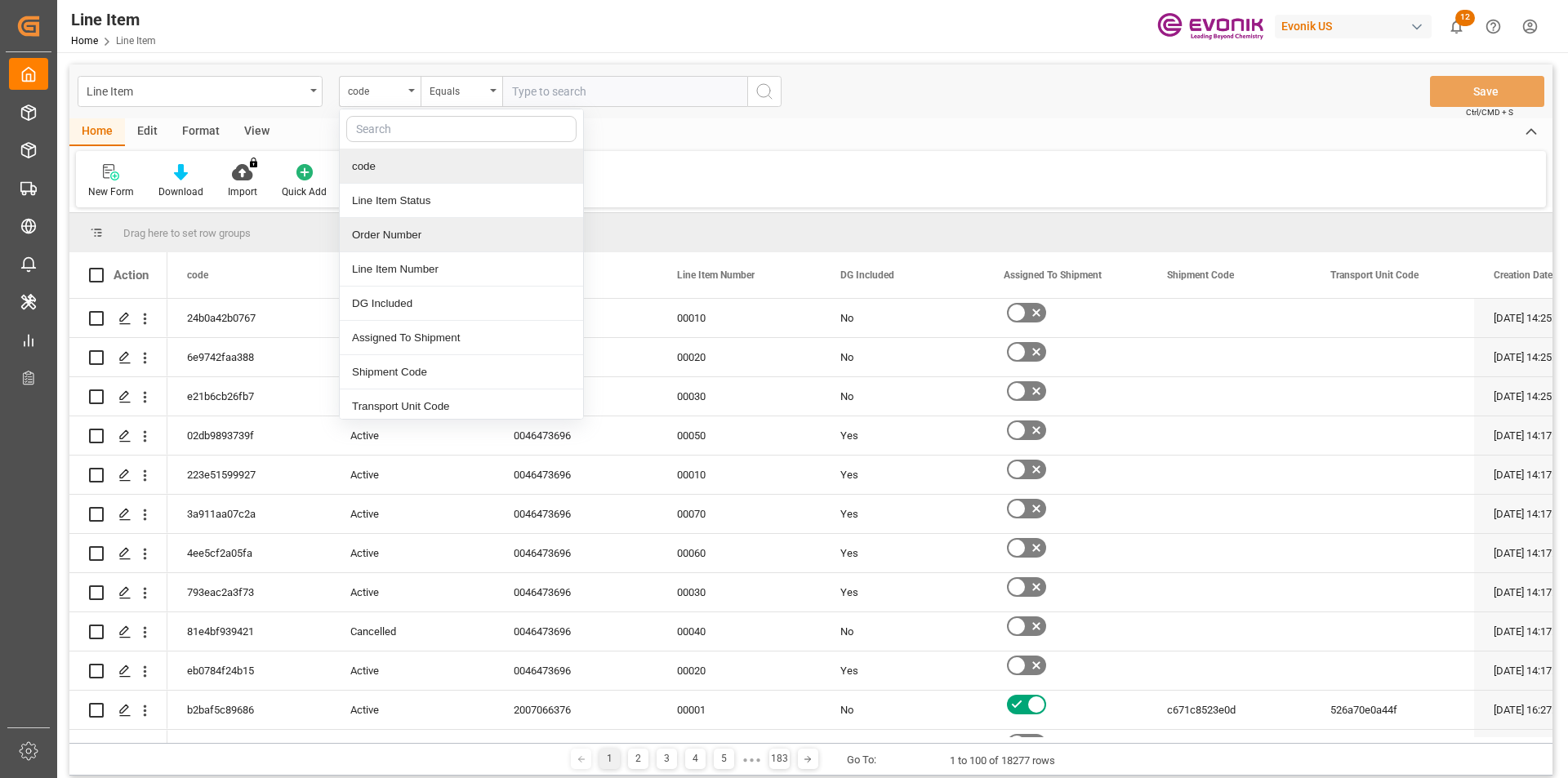
click at [372, 234] on div "Order Number" at bounding box center [462, 235] width 244 height 34
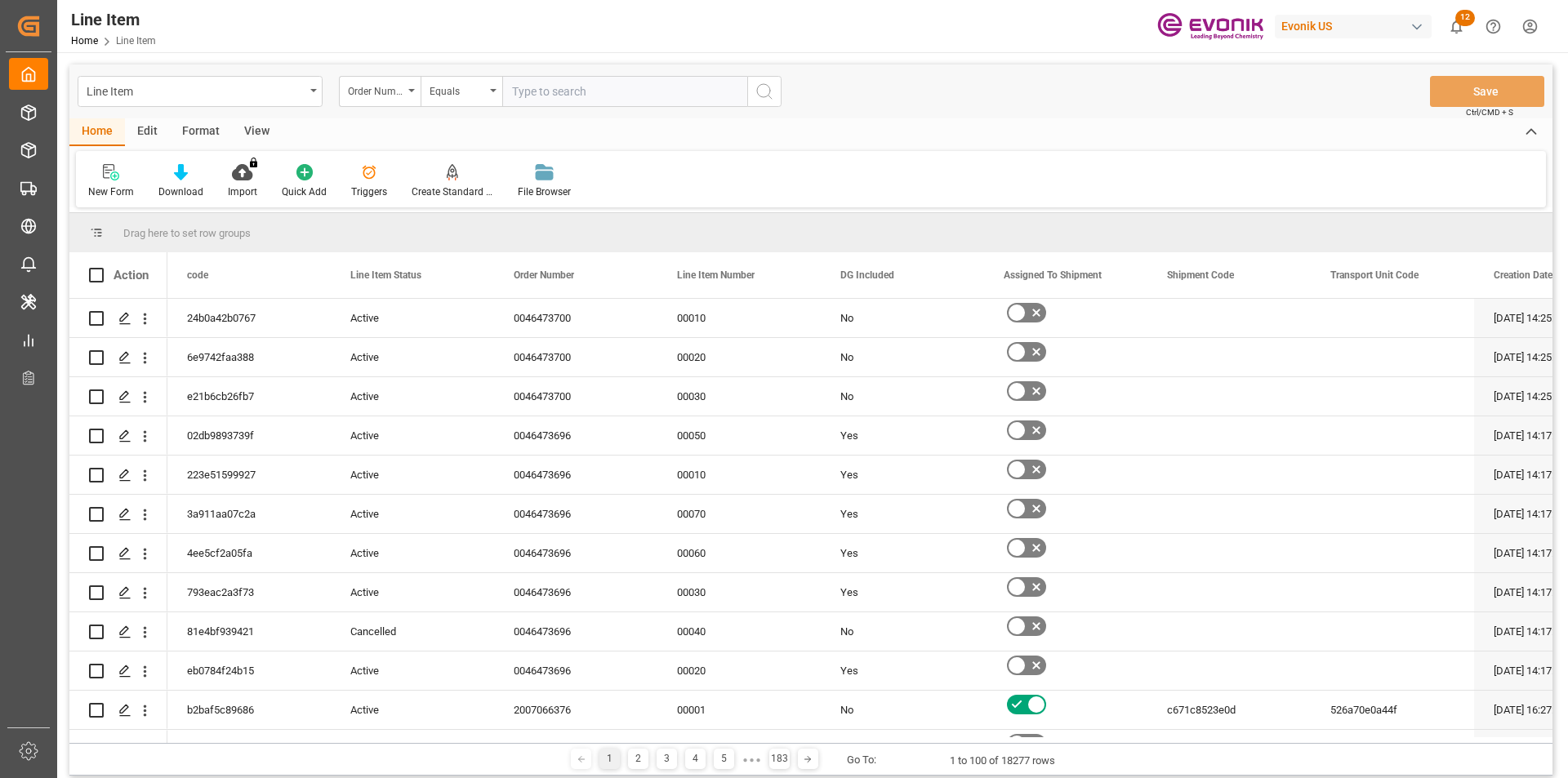
click at [642, 101] on input "text" at bounding box center [624, 91] width 245 height 31
paste input "0046470579"
type input "0046470579"
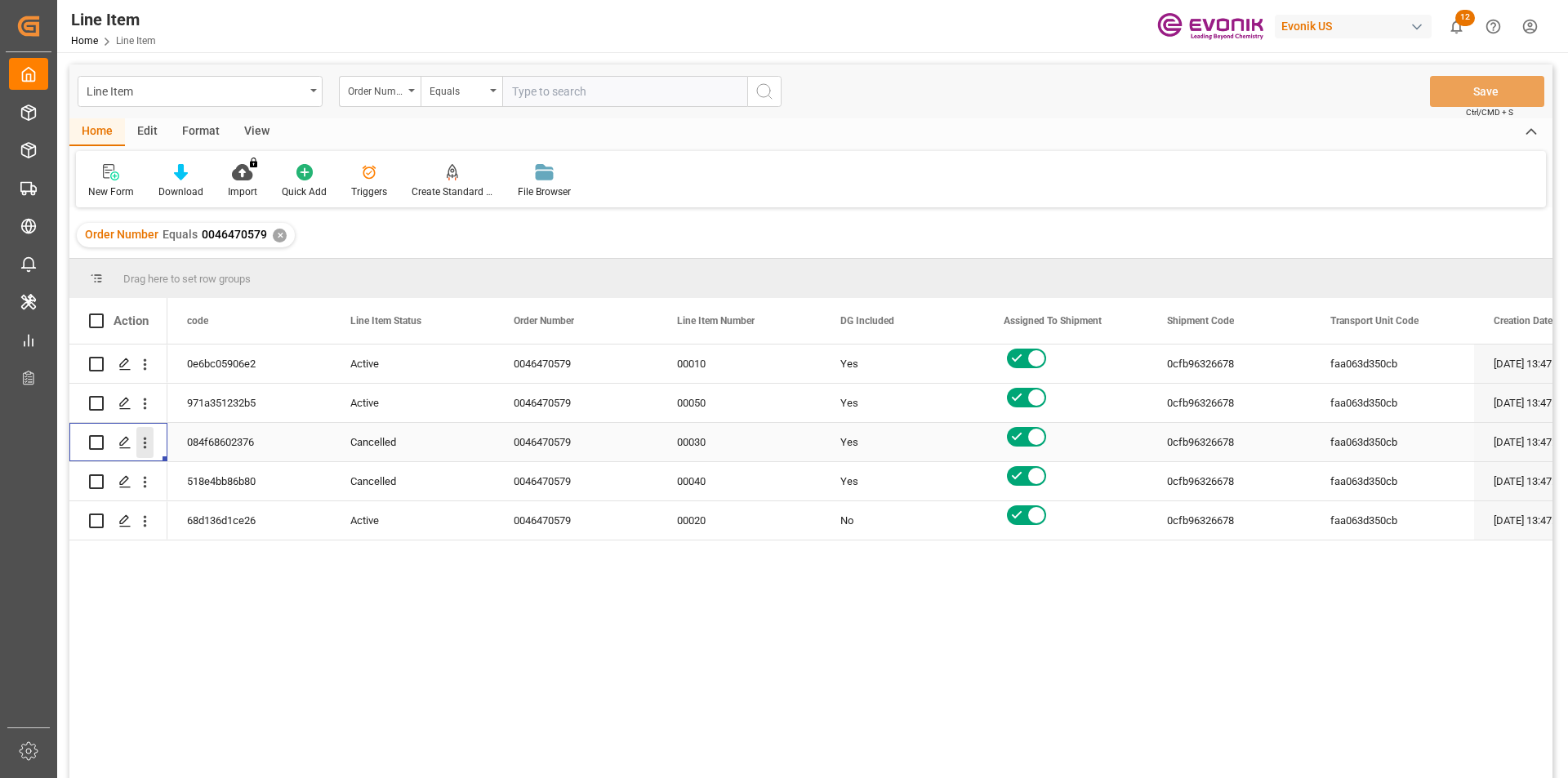
click at [136, 440] on icon "open menu" at bounding box center [144, 443] width 17 height 17
click at [201, 473] on span "Open in new tab" at bounding box center [253, 477] width 149 height 17
click at [143, 483] on icon "open menu" at bounding box center [144, 481] width 17 height 17
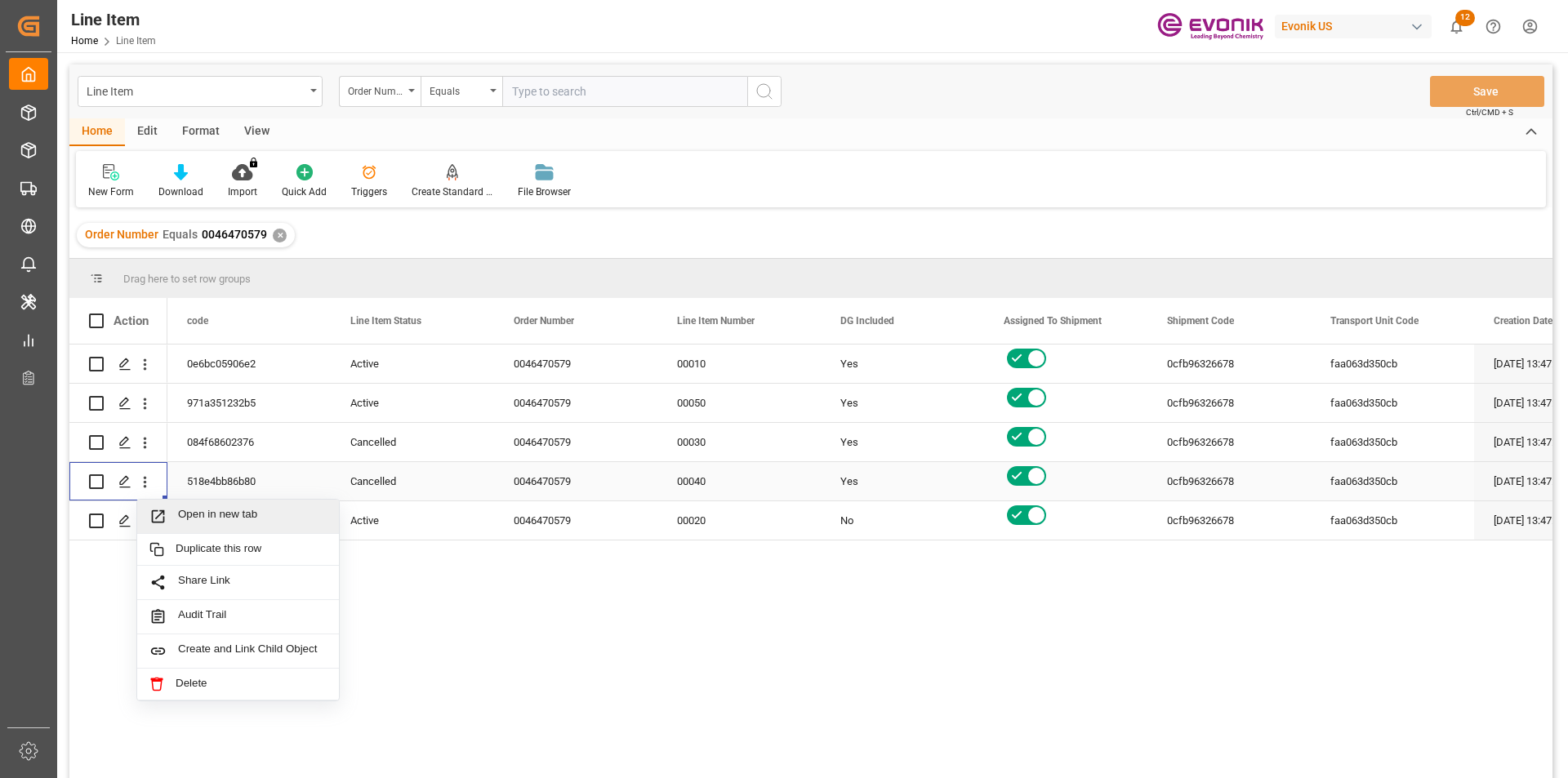
click at [189, 516] on span "Open in new tab" at bounding box center [253, 516] width 149 height 17
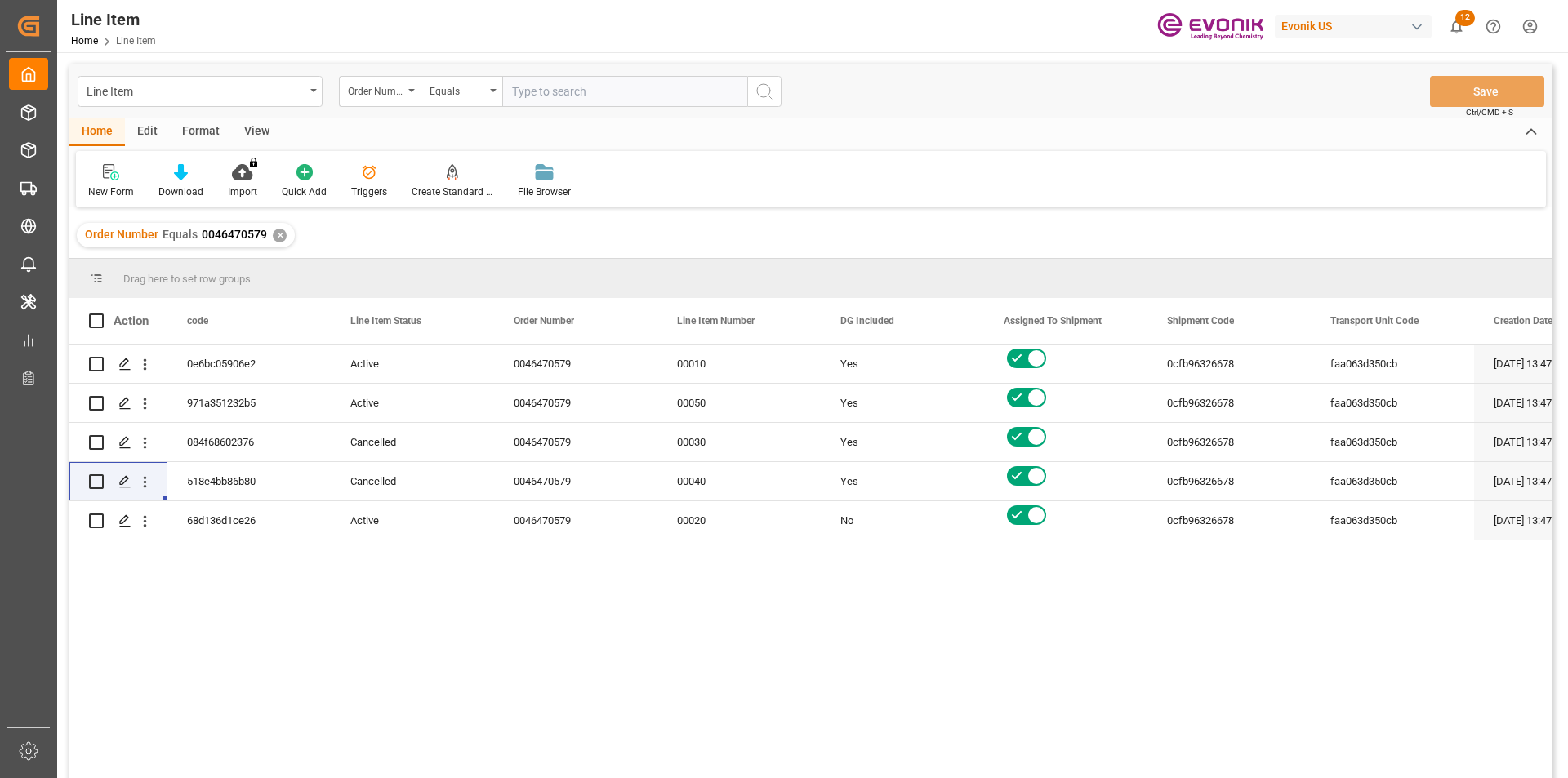
click at [276, 235] on div "✕" at bounding box center [279, 235] width 13 height 13
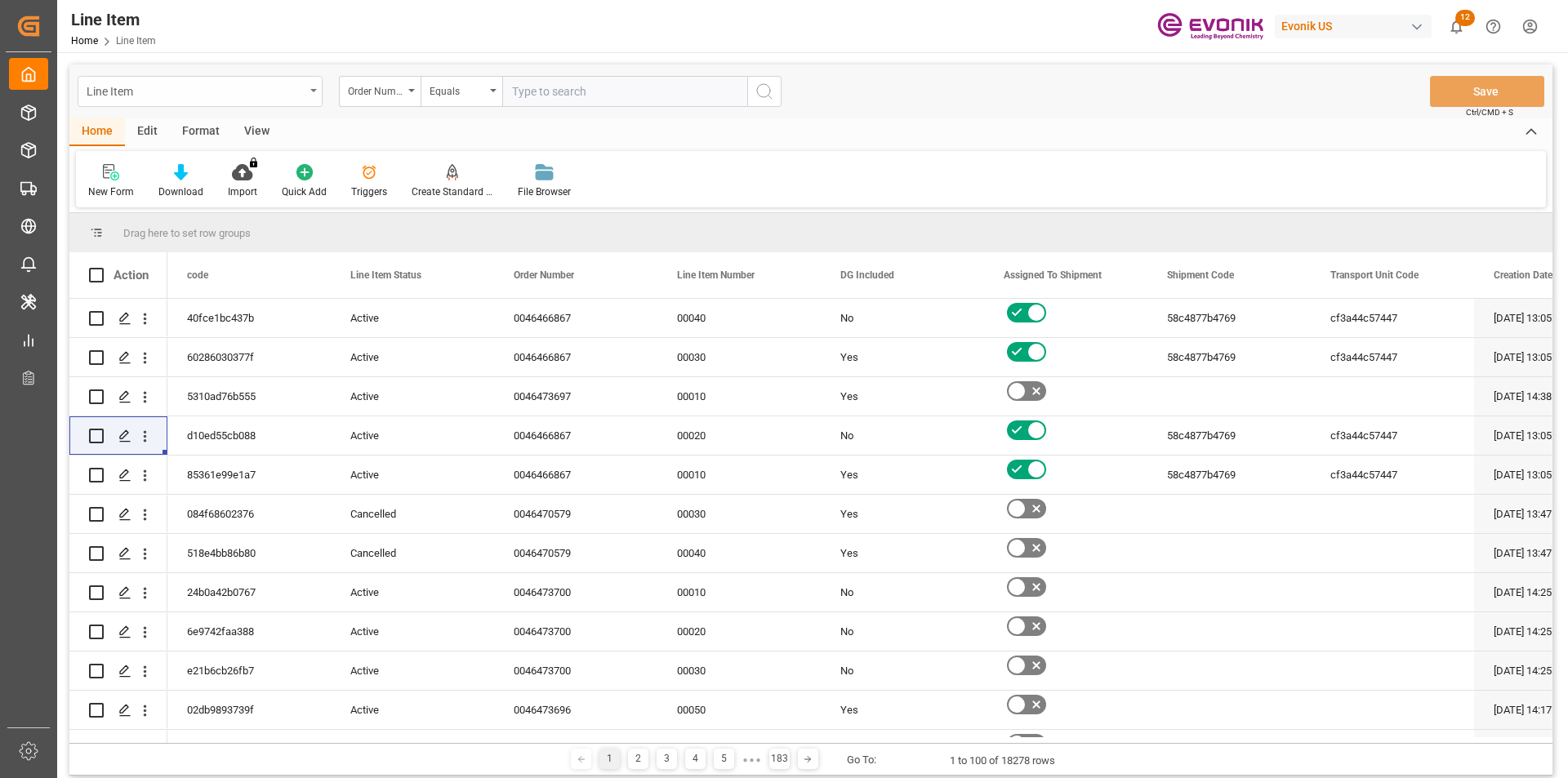
click at [310, 92] on div "Line Item" at bounding box center [200, 91] width 245 height 31
type input "sal"
click at [160, 159] on div "Sales Order-IVPO" at bounding box center [200, 167] width 244 height 34
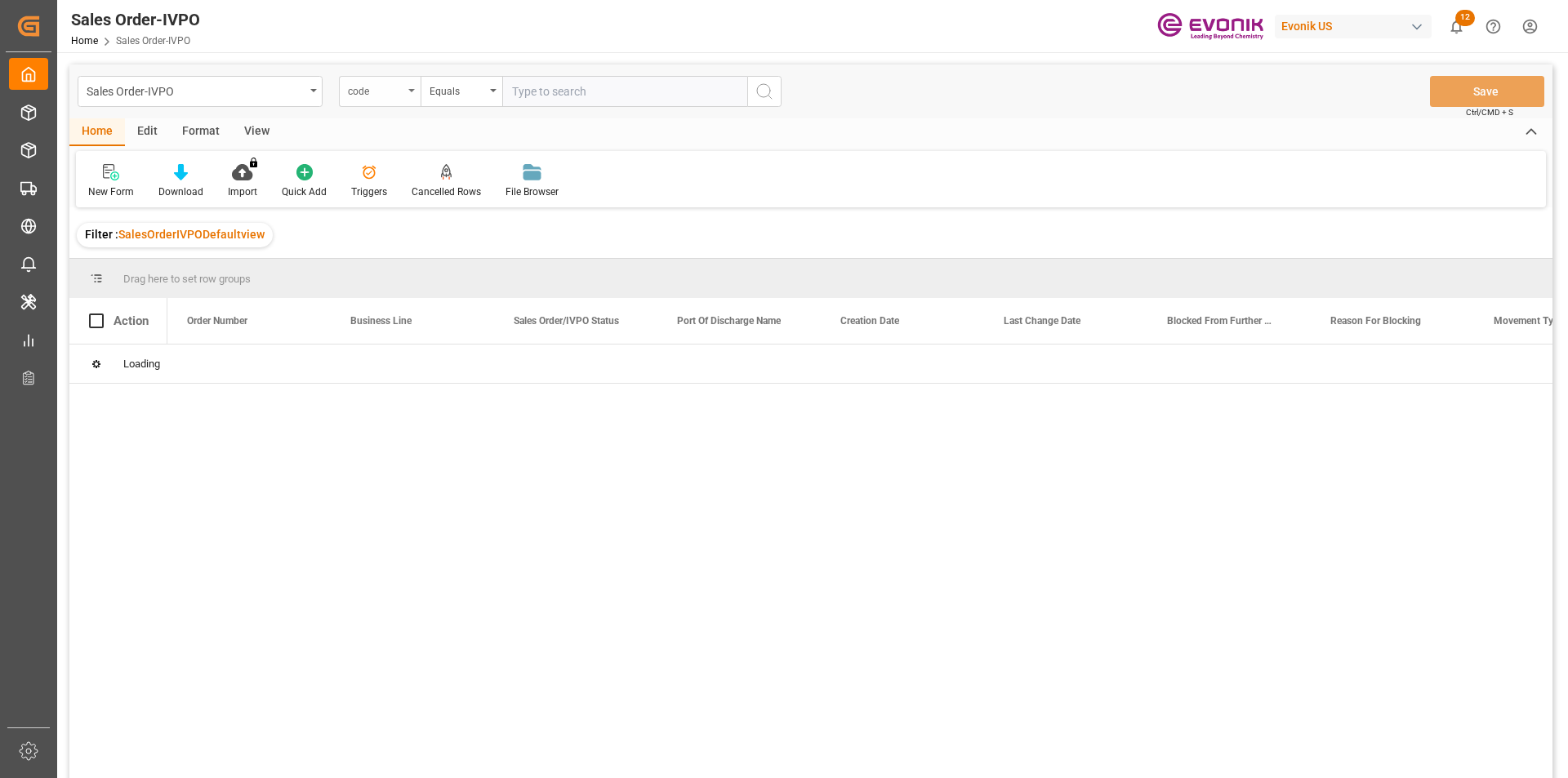
click at [400, 93] on div "code" at bounding box center [376, 89] width 56 height 19
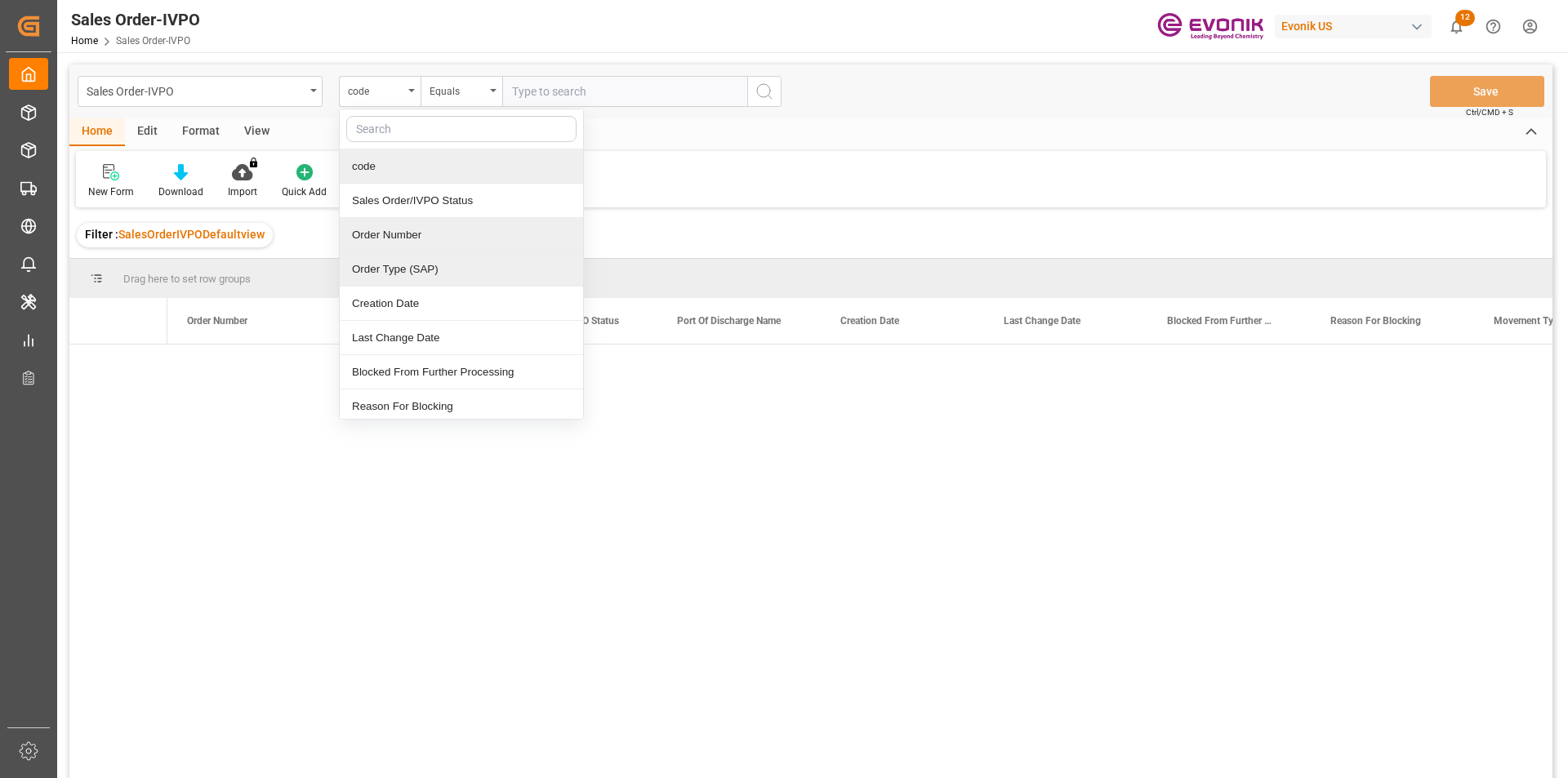
click at [403, 228] on div "Order Number" at bounding box center [462, 235] width 244 height 34
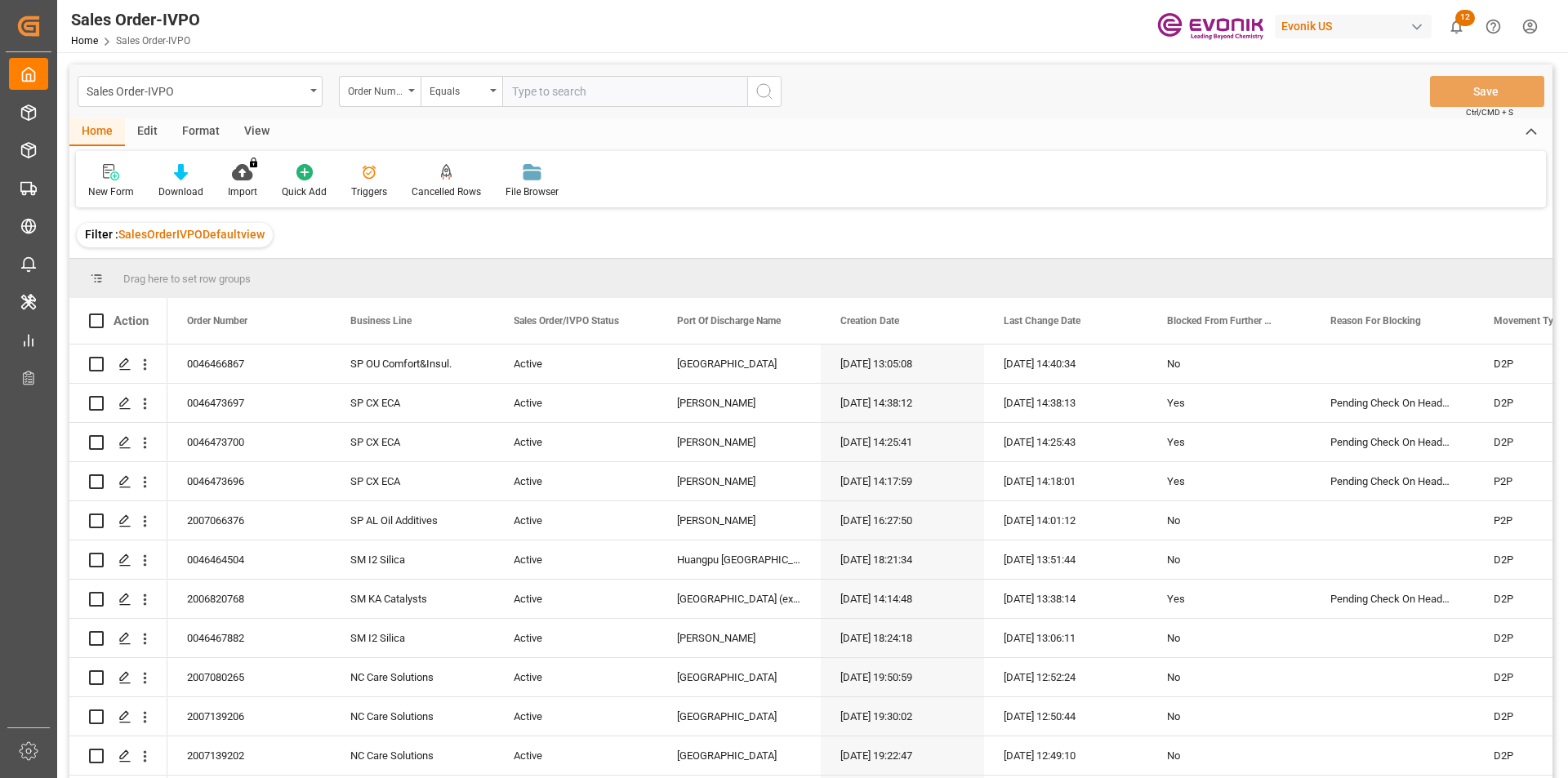
click at [571, 94] on input "text" at bounding box center [624, 91] width 245 height 31
paste input "0046462898"
type input "0046462898"
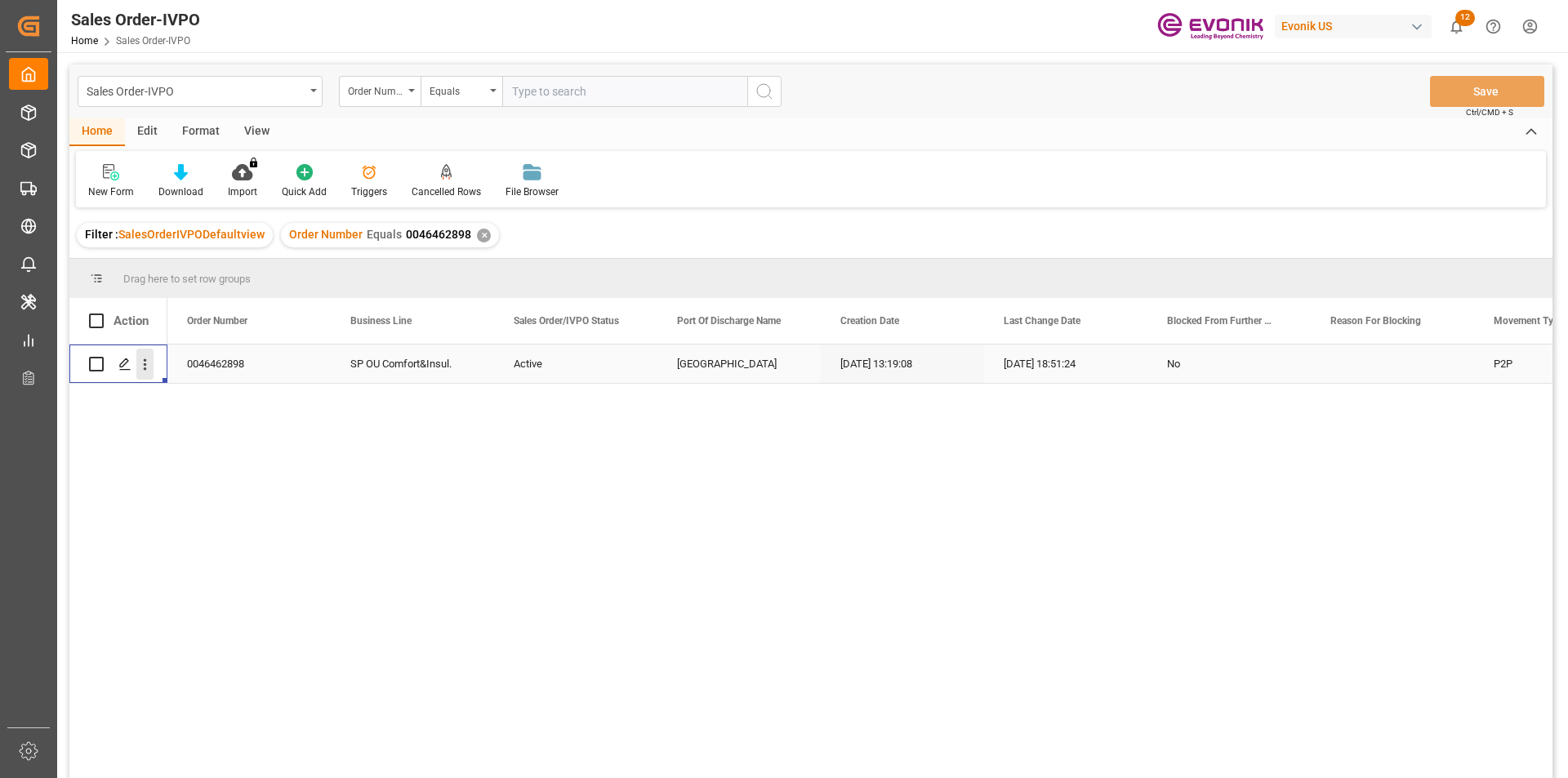
click at [143, 359] on icon "open menu" at bounding box center [144, 364] width 17 height 17
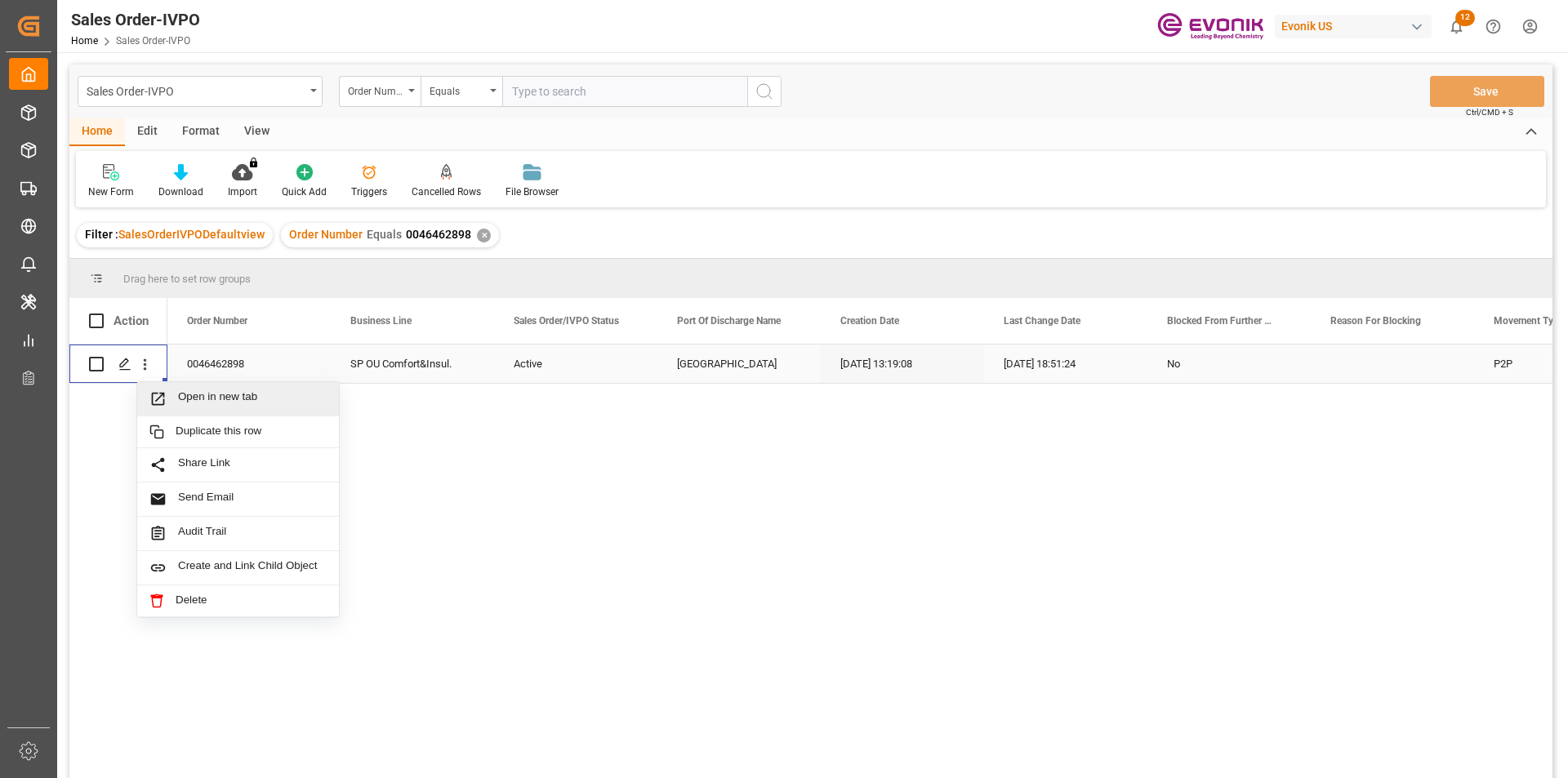
click at [253, 387] on div "Open in new tab" at bounding box center [238, 399] width 202 height 34
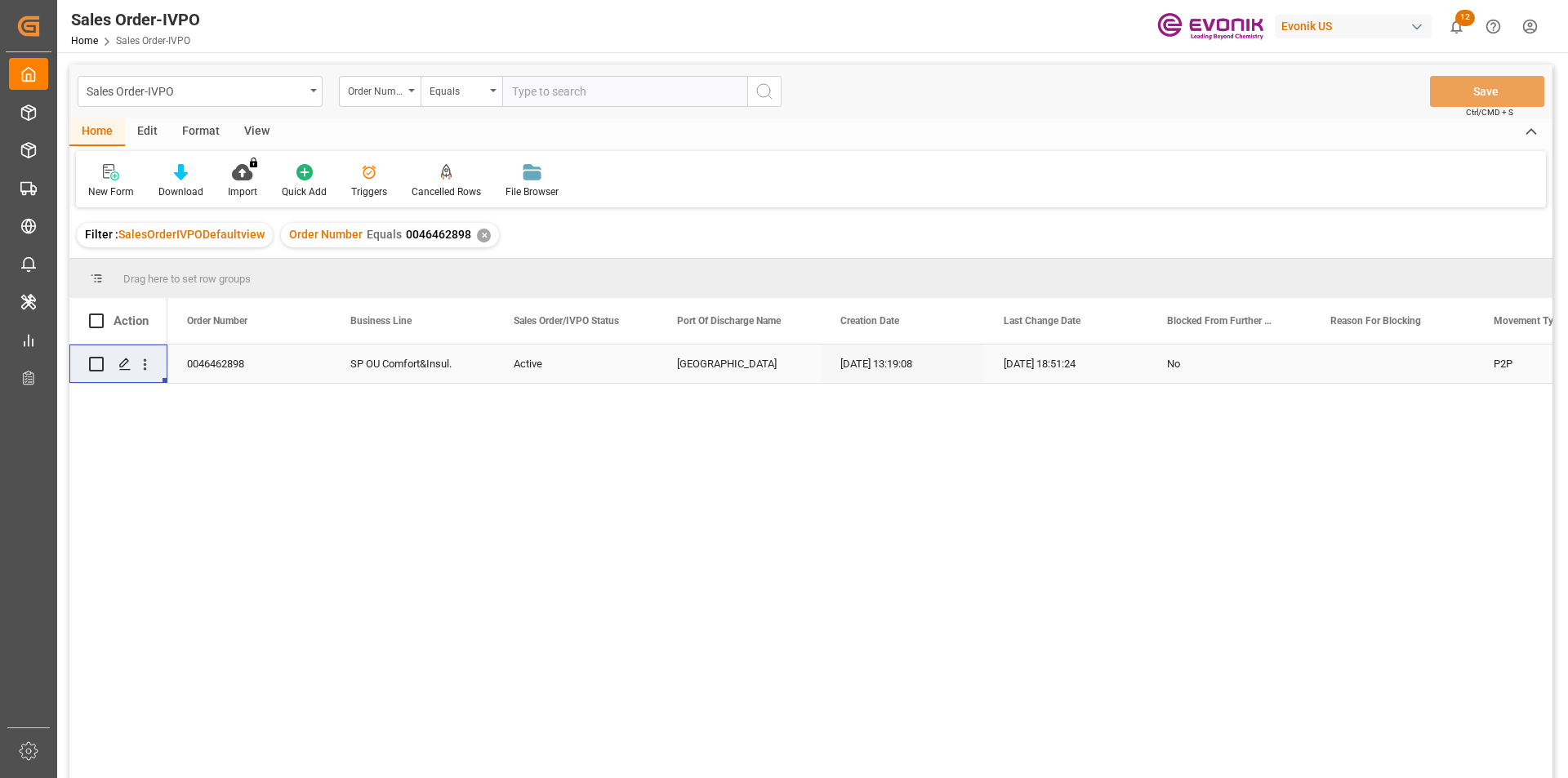
click at [479, 236] on div "✕" at bounding box center [483, 235] width 13 height 13
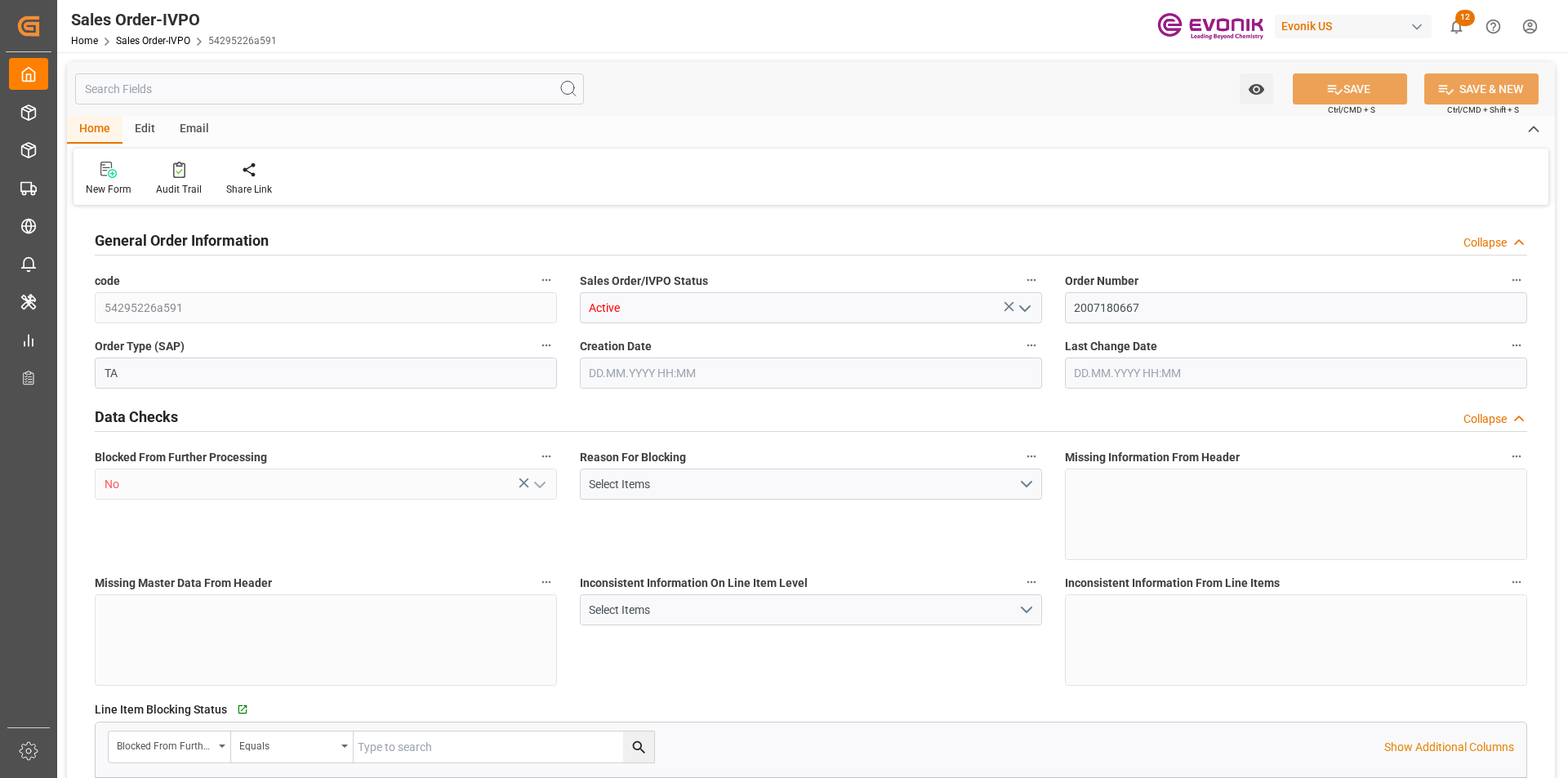
type input "PAONX"
type input "0"
type input "1"
type input "1058"
type input "[DATE] 19:41"
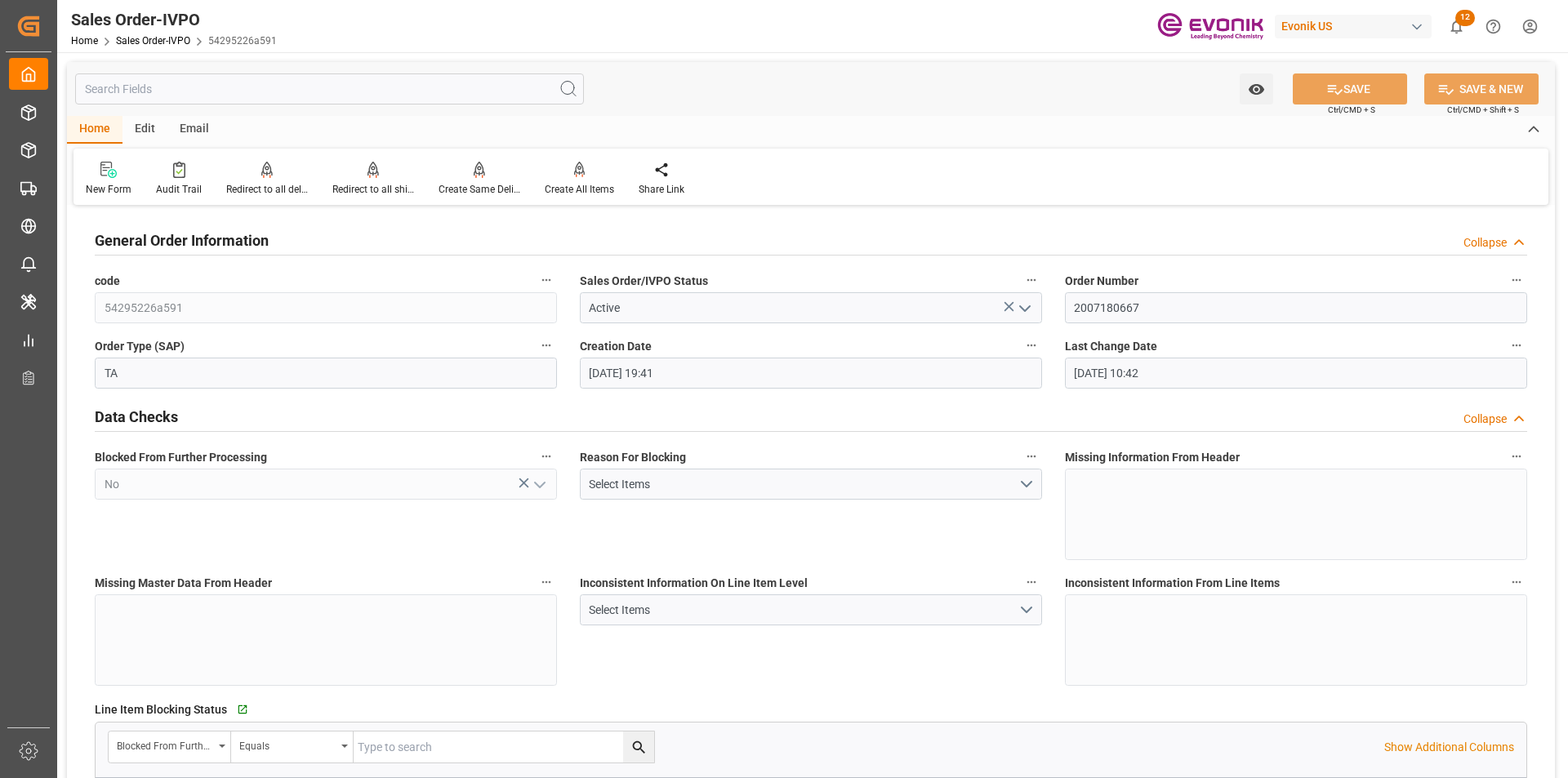
type input "[DATE] 10:42"
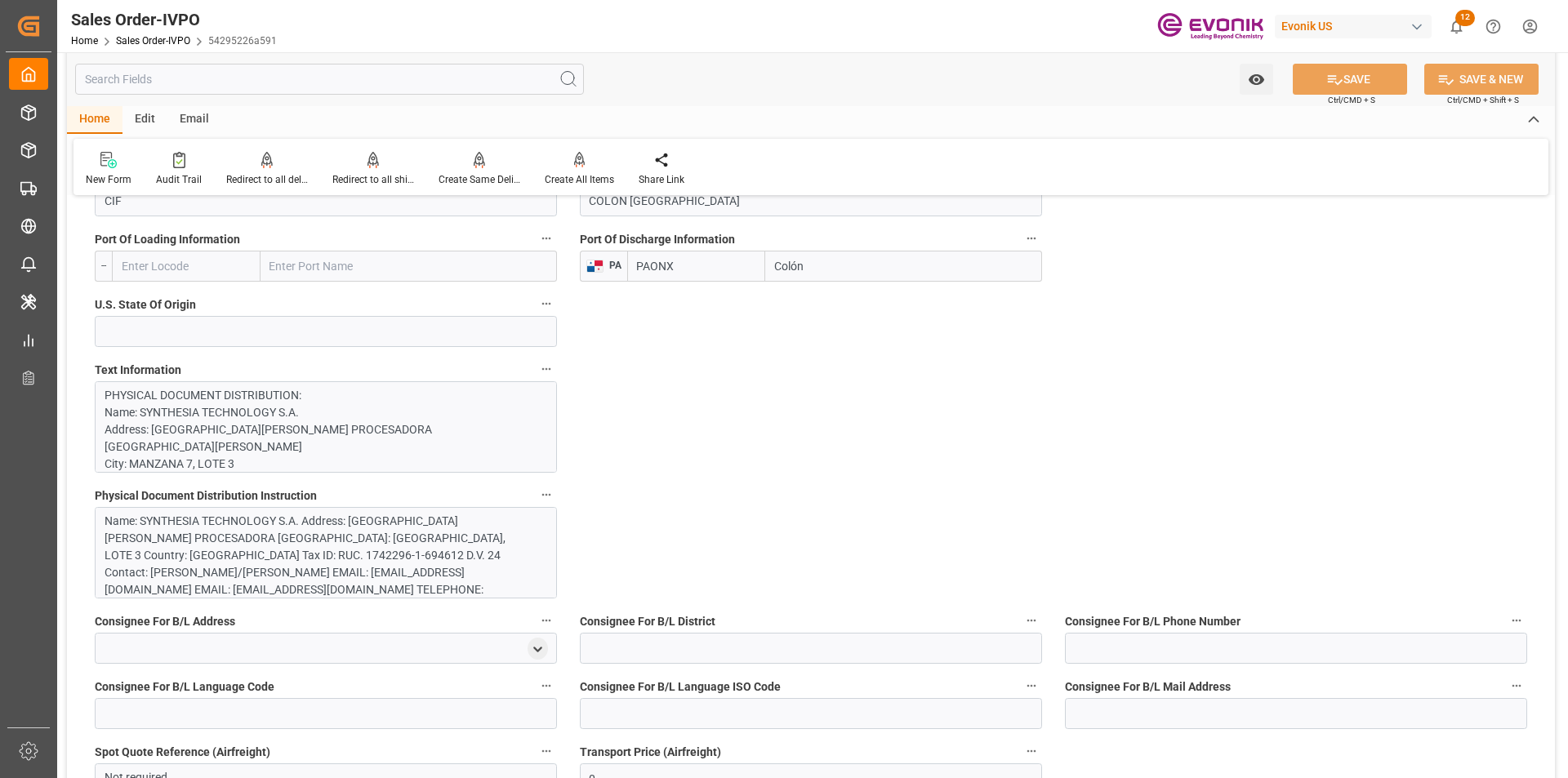
scroll to position [898, 0]
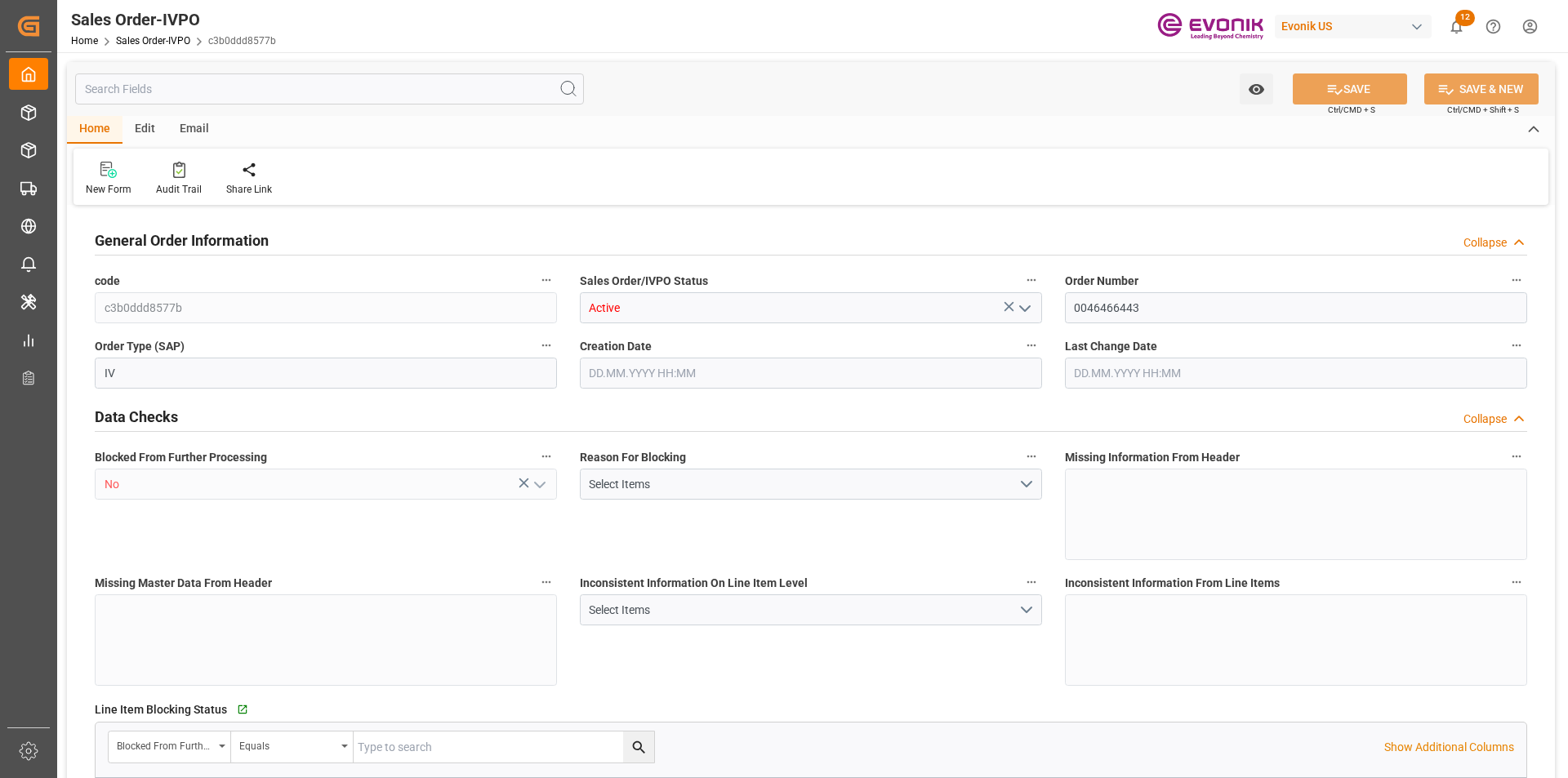
type input "CNSHA"
type input "0"
type input "1"
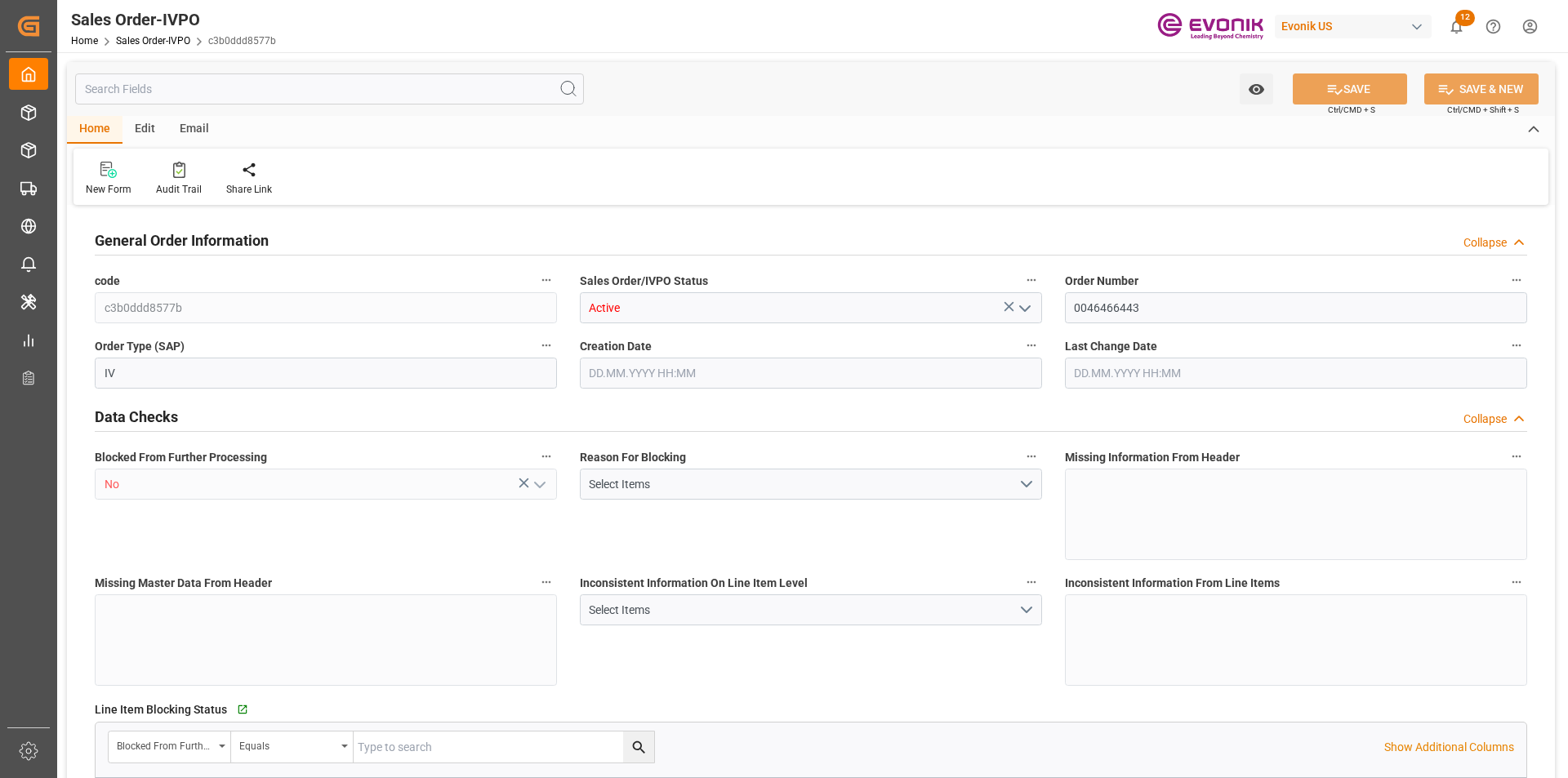
type input "5693.2"
type input "13.1327"
type input "17000"
type input "30"
type input "01.08.2025 13:46"
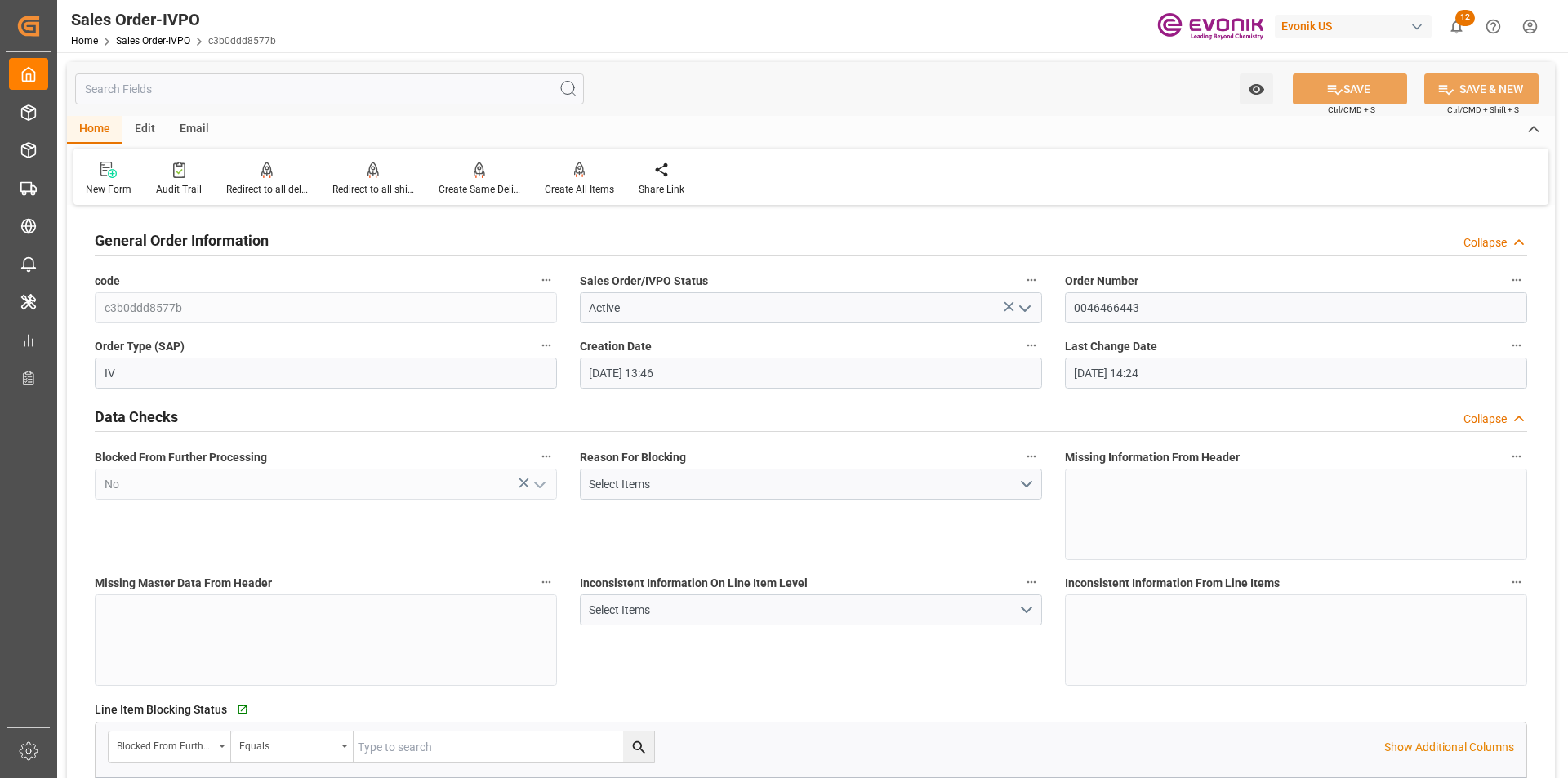
type input "28.08.2025 14:24"
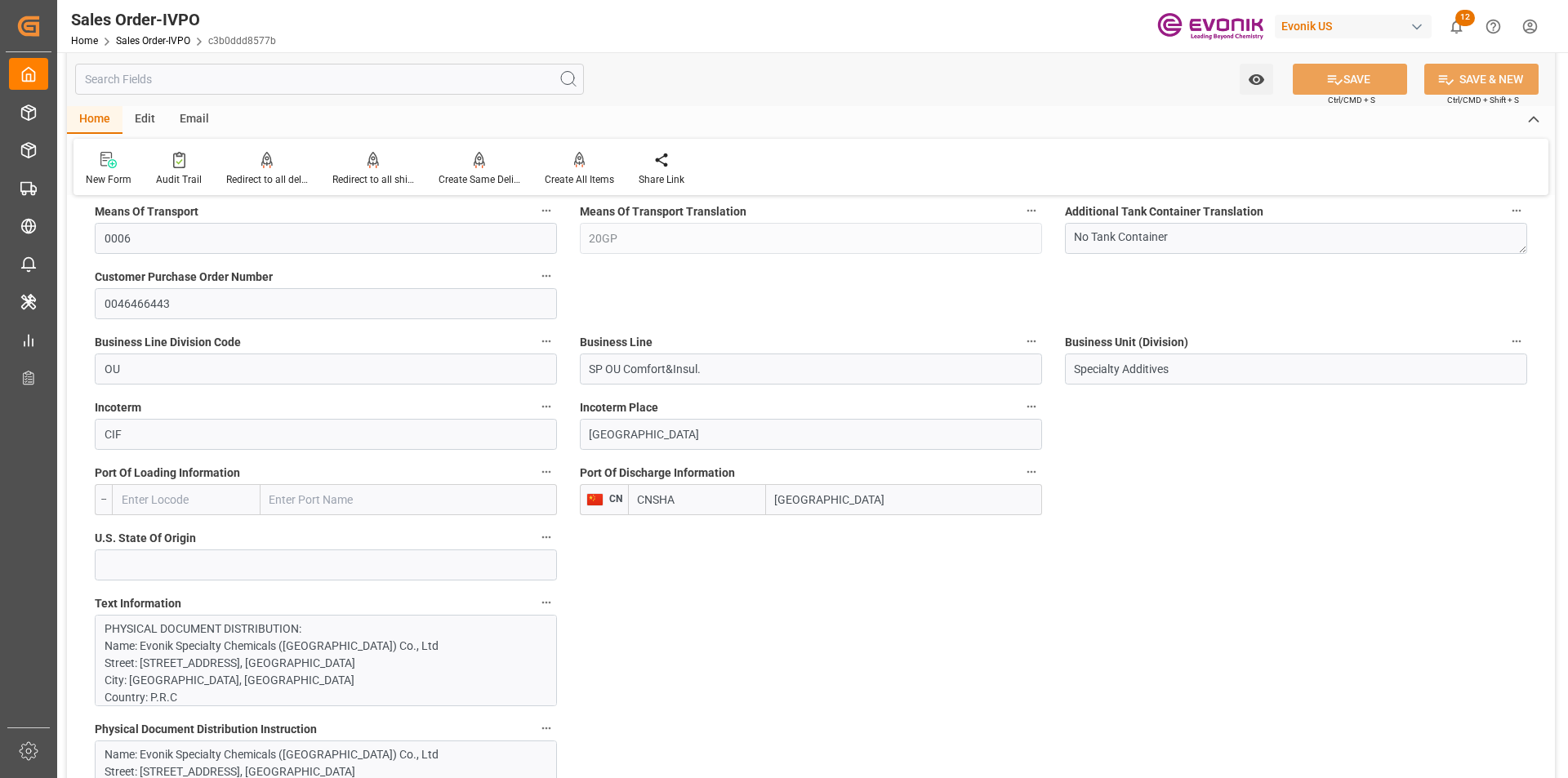
scroll to position [1225, 0]
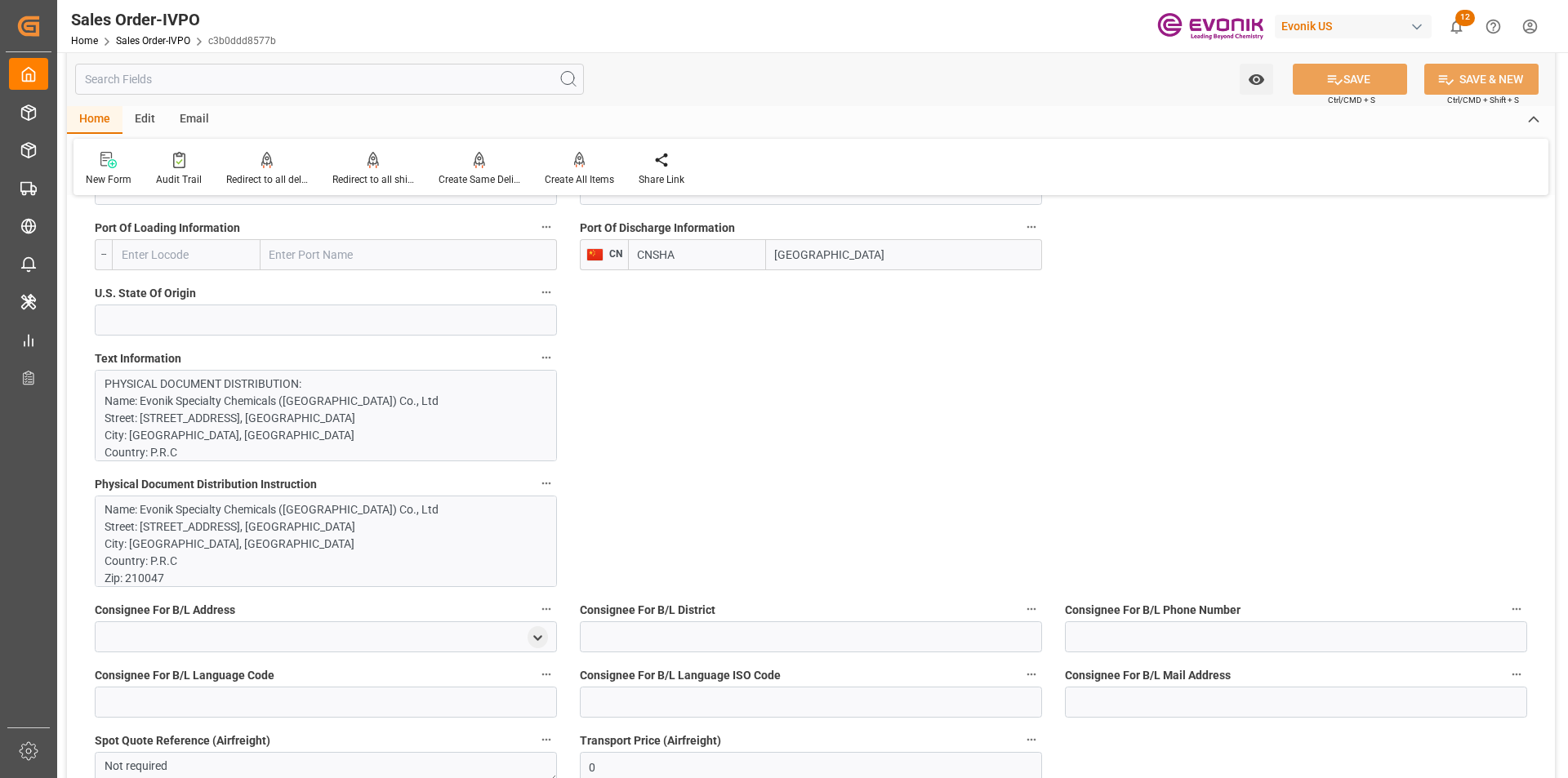
click at [345, 428] on p "PHYSICAL DOCUMENT DISTRIBUTION: Name: Evonik Specialty Chemicals (Nanjing) Co.,…" at bounding box center [320, 736] width 430 height 721
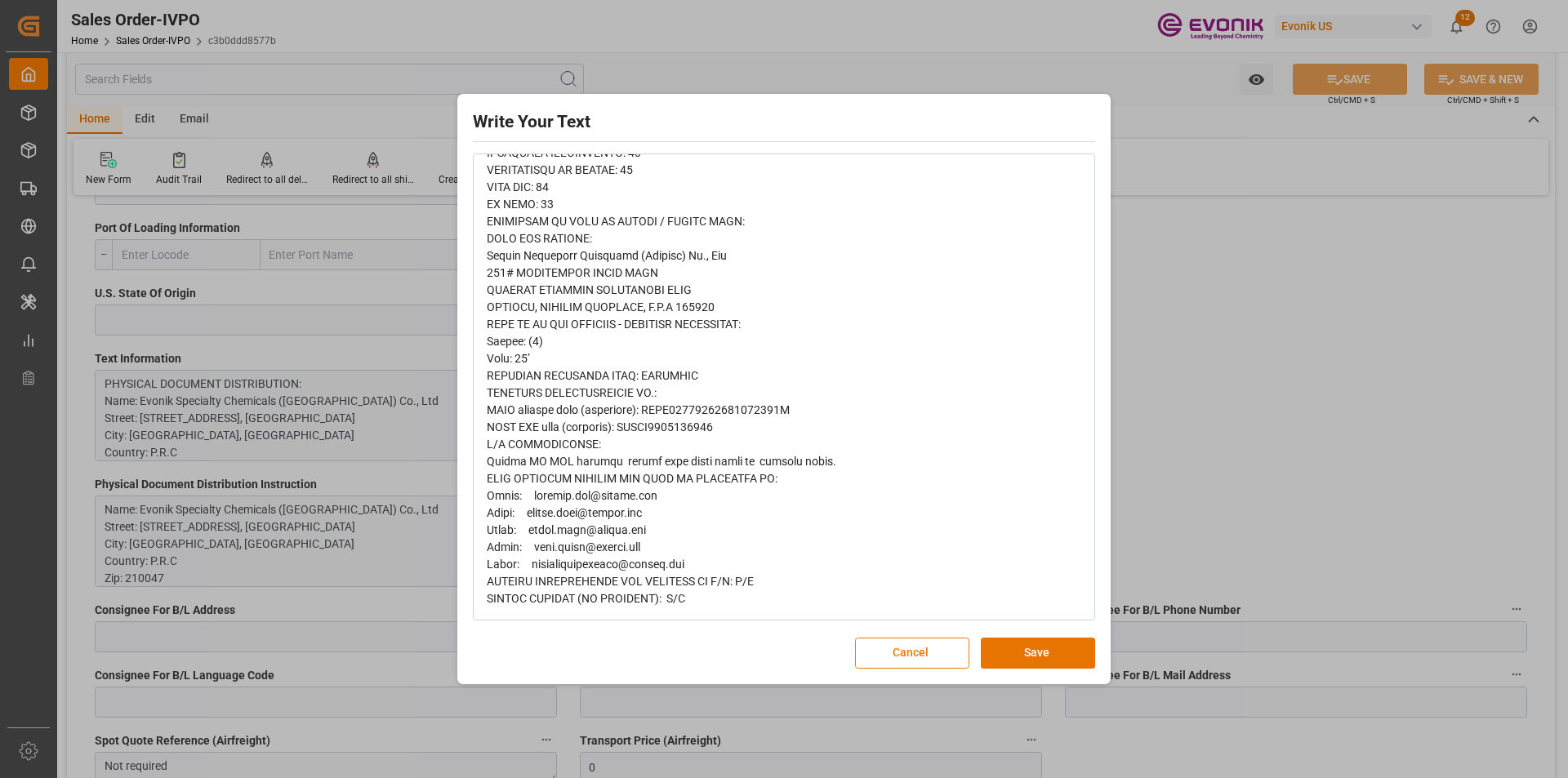
scroll to position [0, 0]
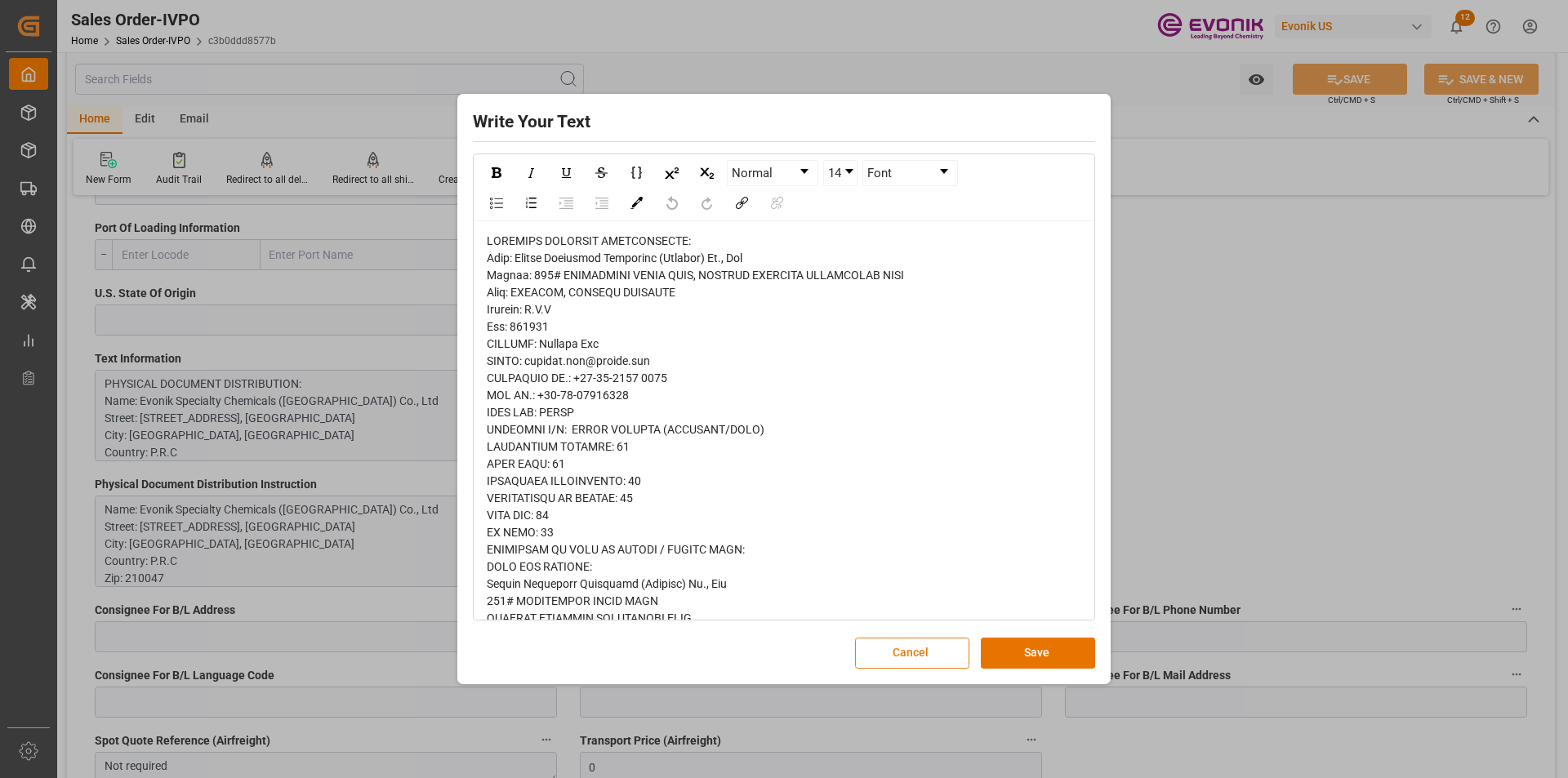
click at [895, 656] on button "Cancel" at bounding box center [913, 653] width 115 height 31
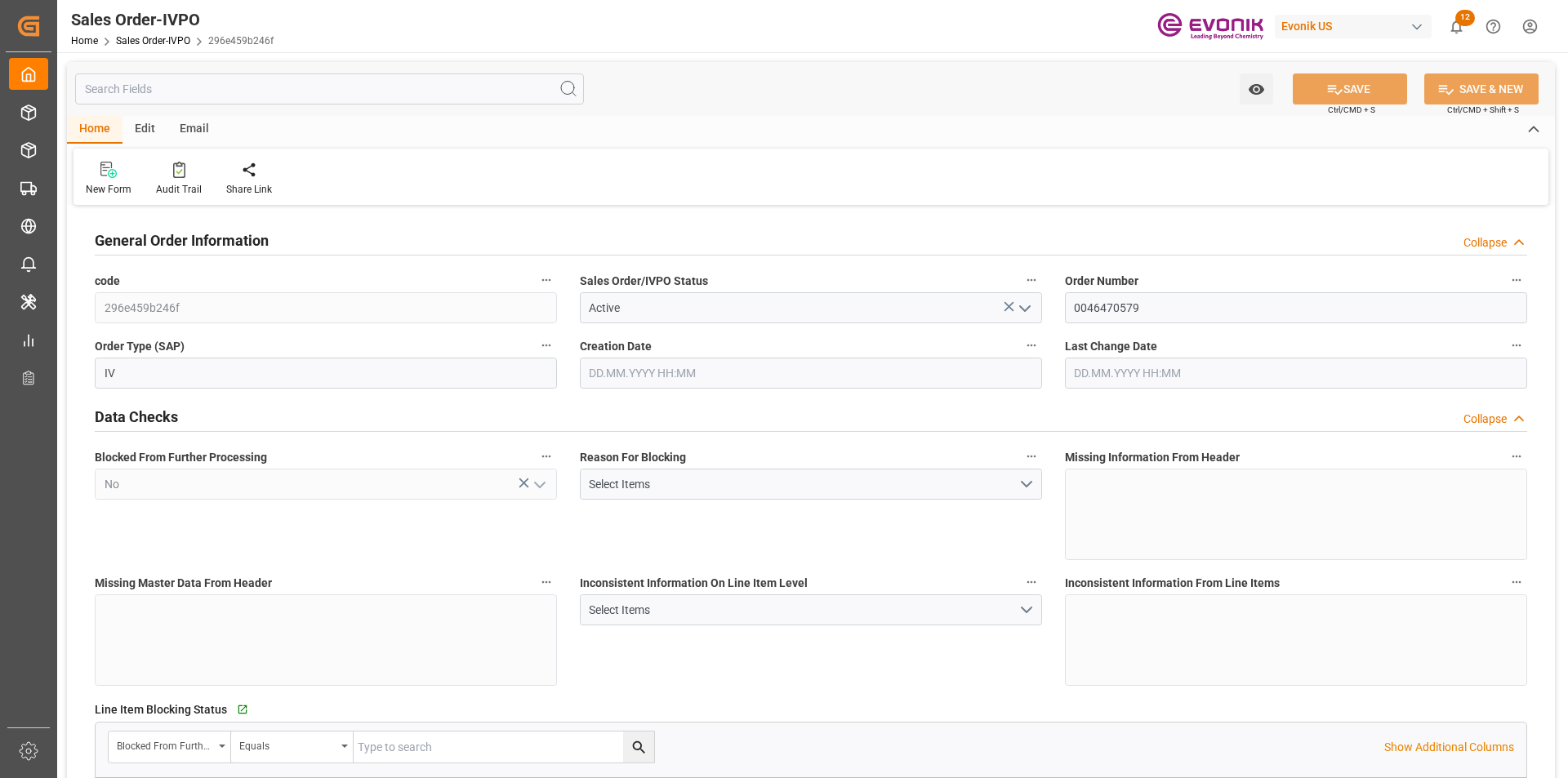
type input "BRSSZ"
type input "[EMAIL_ADDRESS] No: [PHONE_NUMBER]"
type input "0"
type input "1"
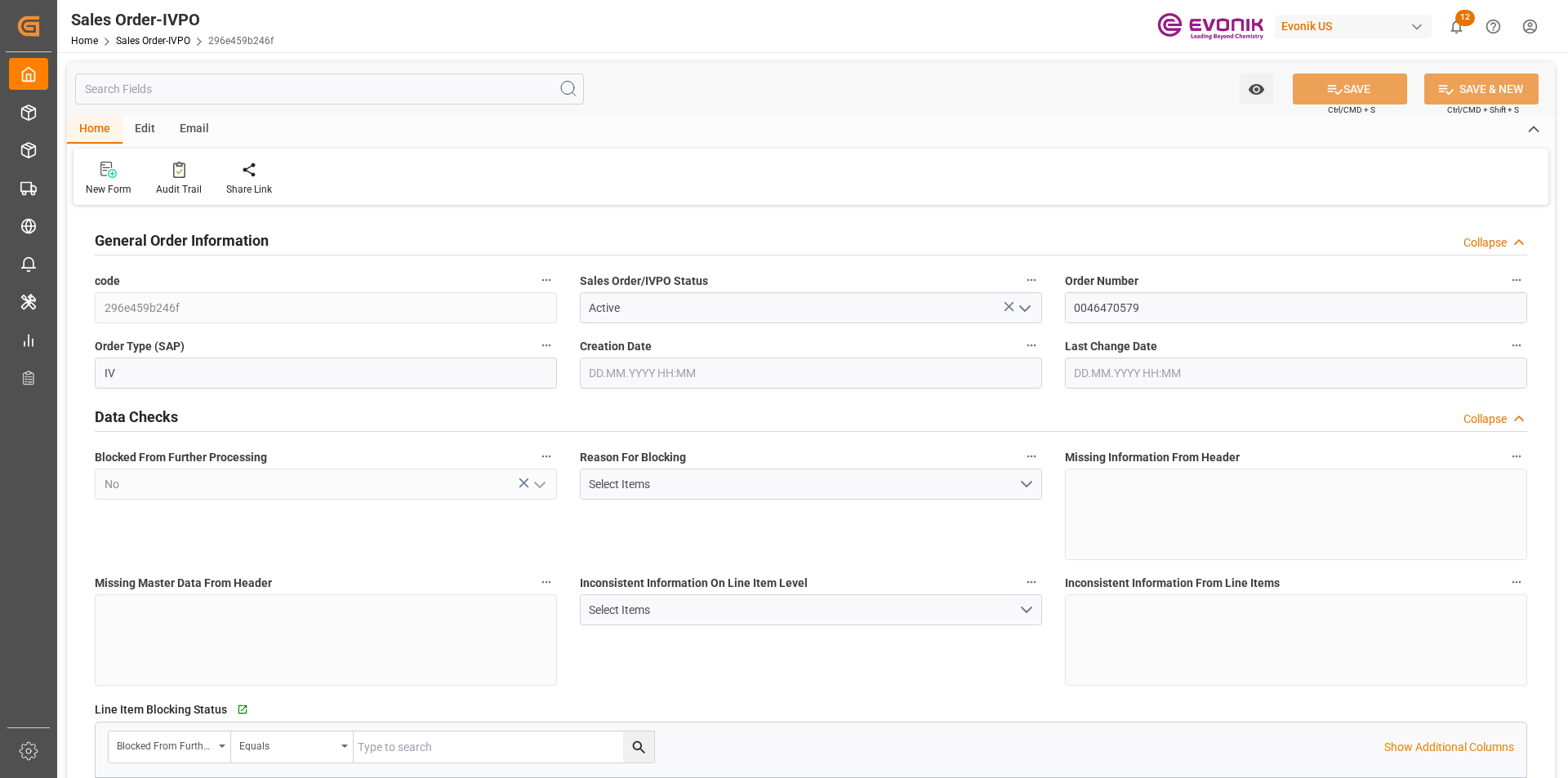
type input "1"
type input "12311.002"
type input "20.9163"
type input "17000"
type input "30"
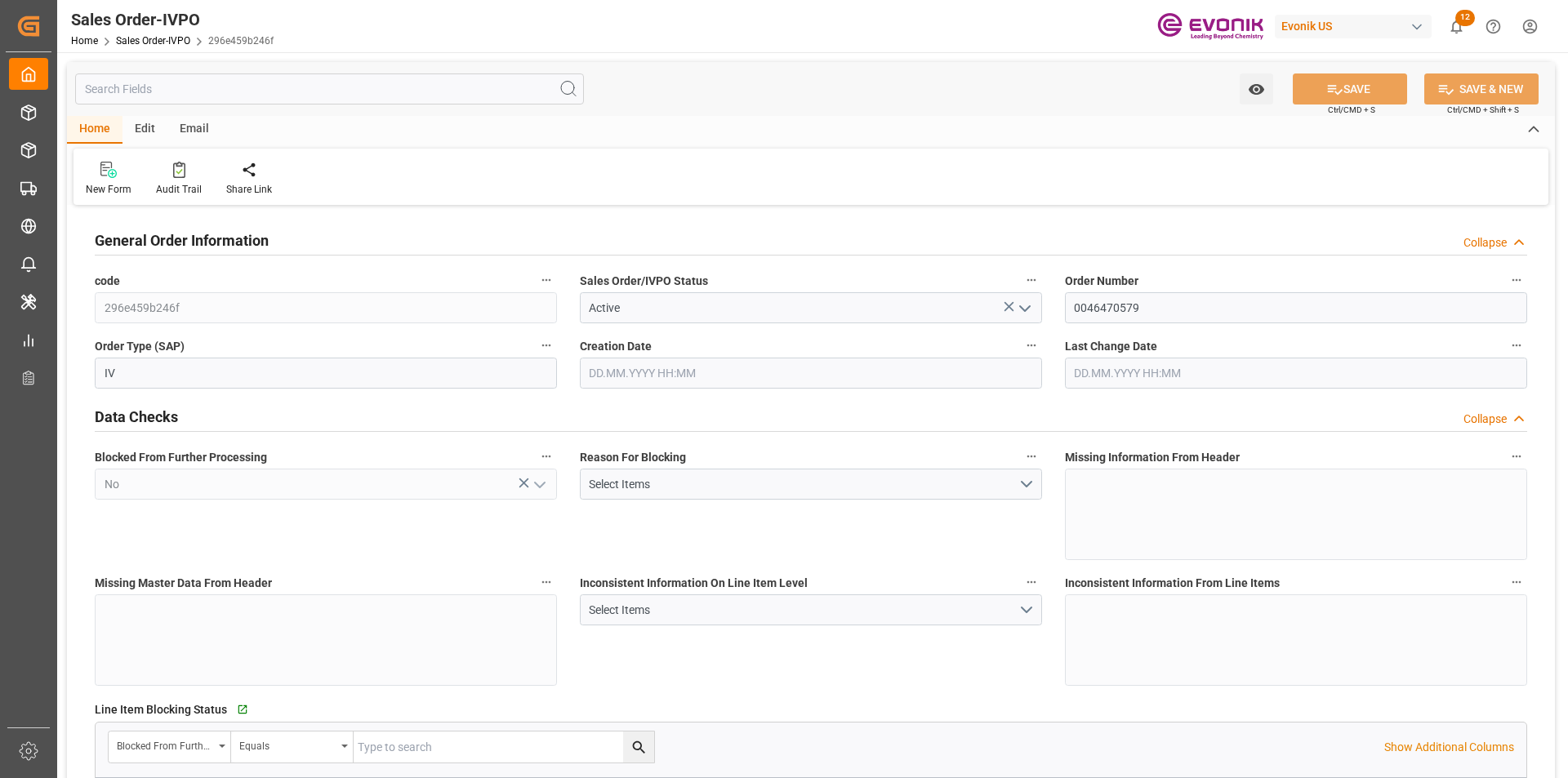
type input "[DATE] 13:47"
type input "[DATE] 21:01"
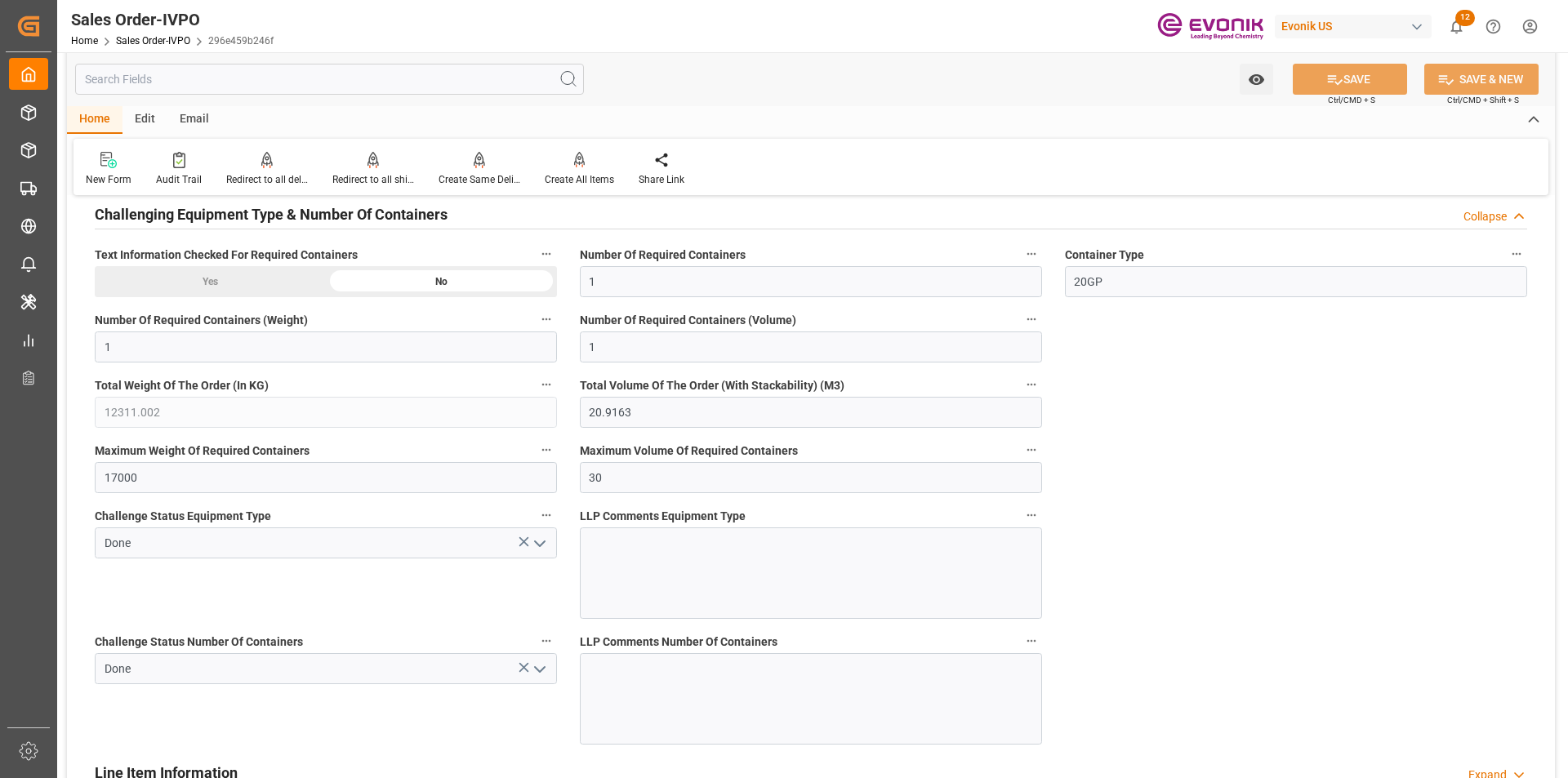
scroll to position [3883, 0]
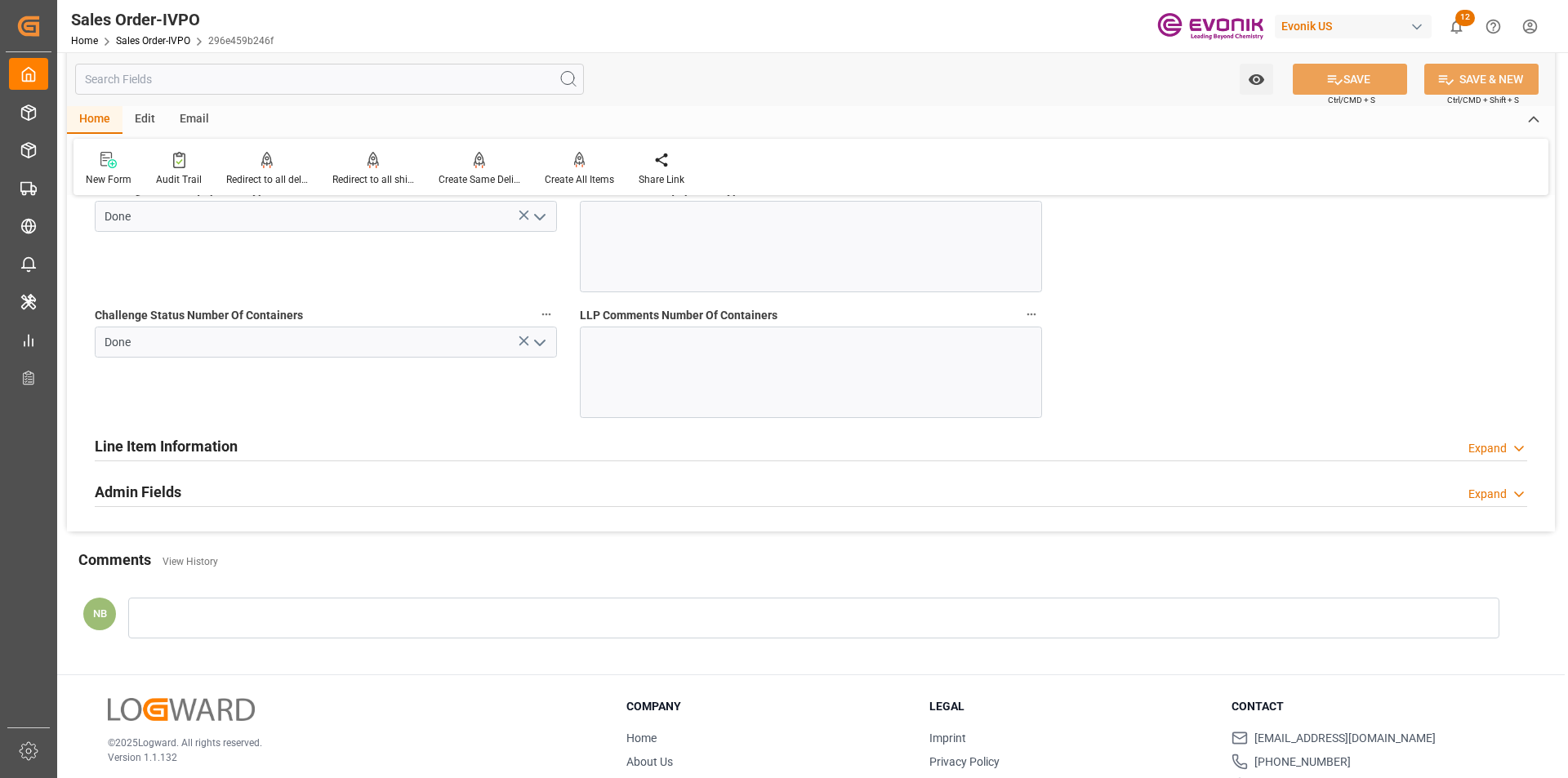
click at [304, 454] on div "Line Item Information Expand" at bounding box center [811, 445] width 1433 height 31
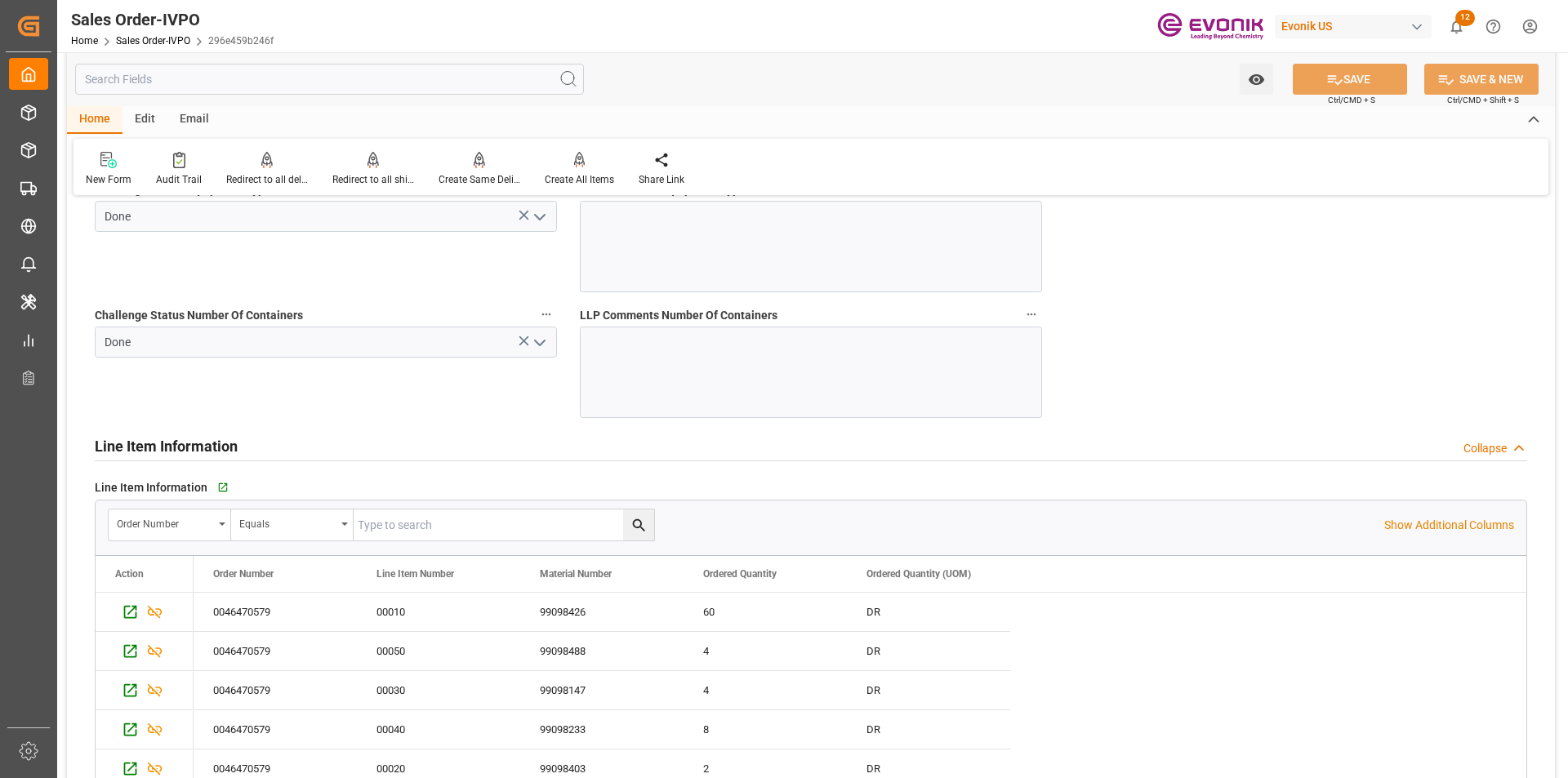
scroll to position [4209, 0]
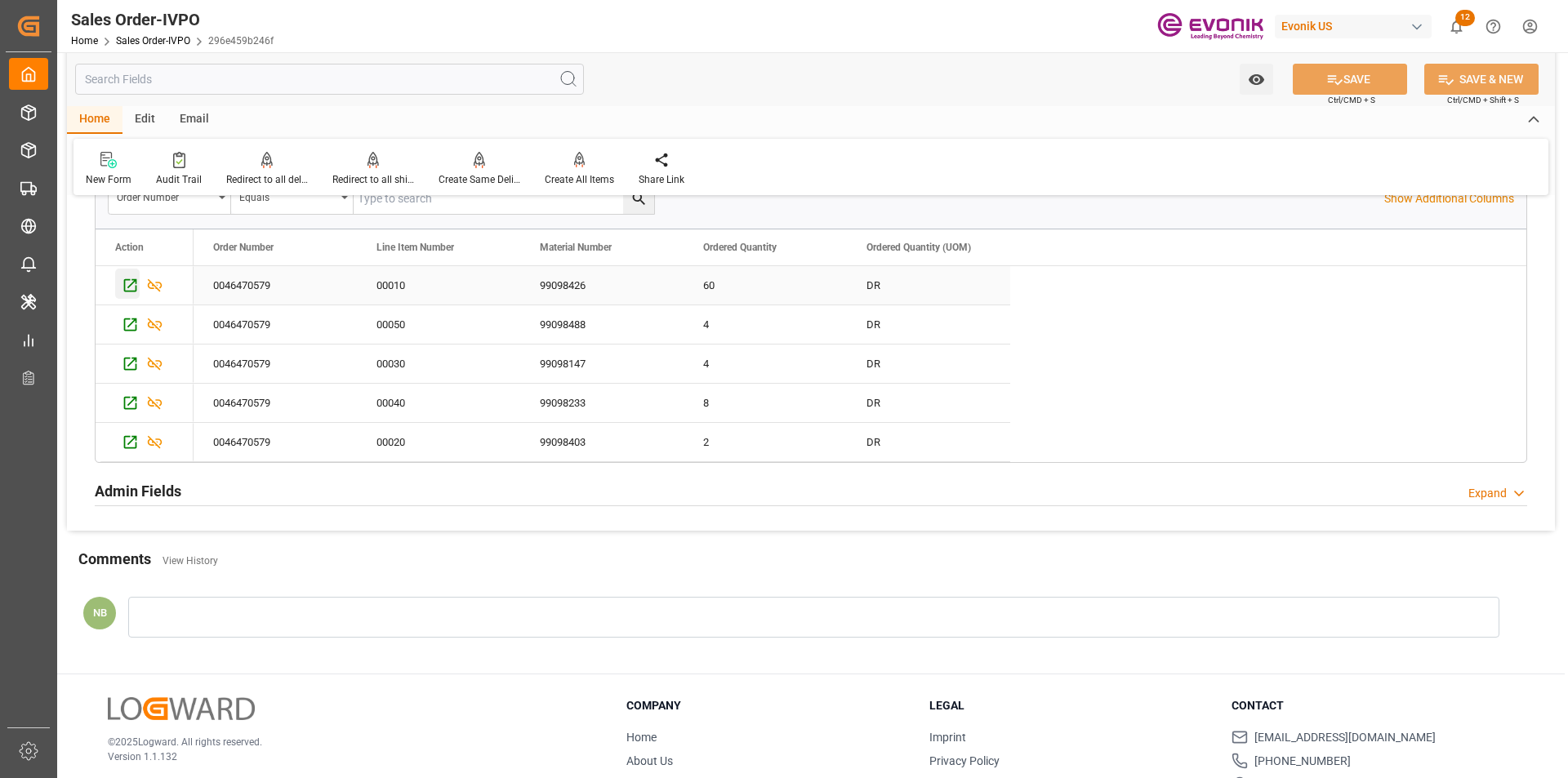
click at [130, 289] on icon "Press SPACE to select this row." at bounding box center [130, 285] width 17 height 17
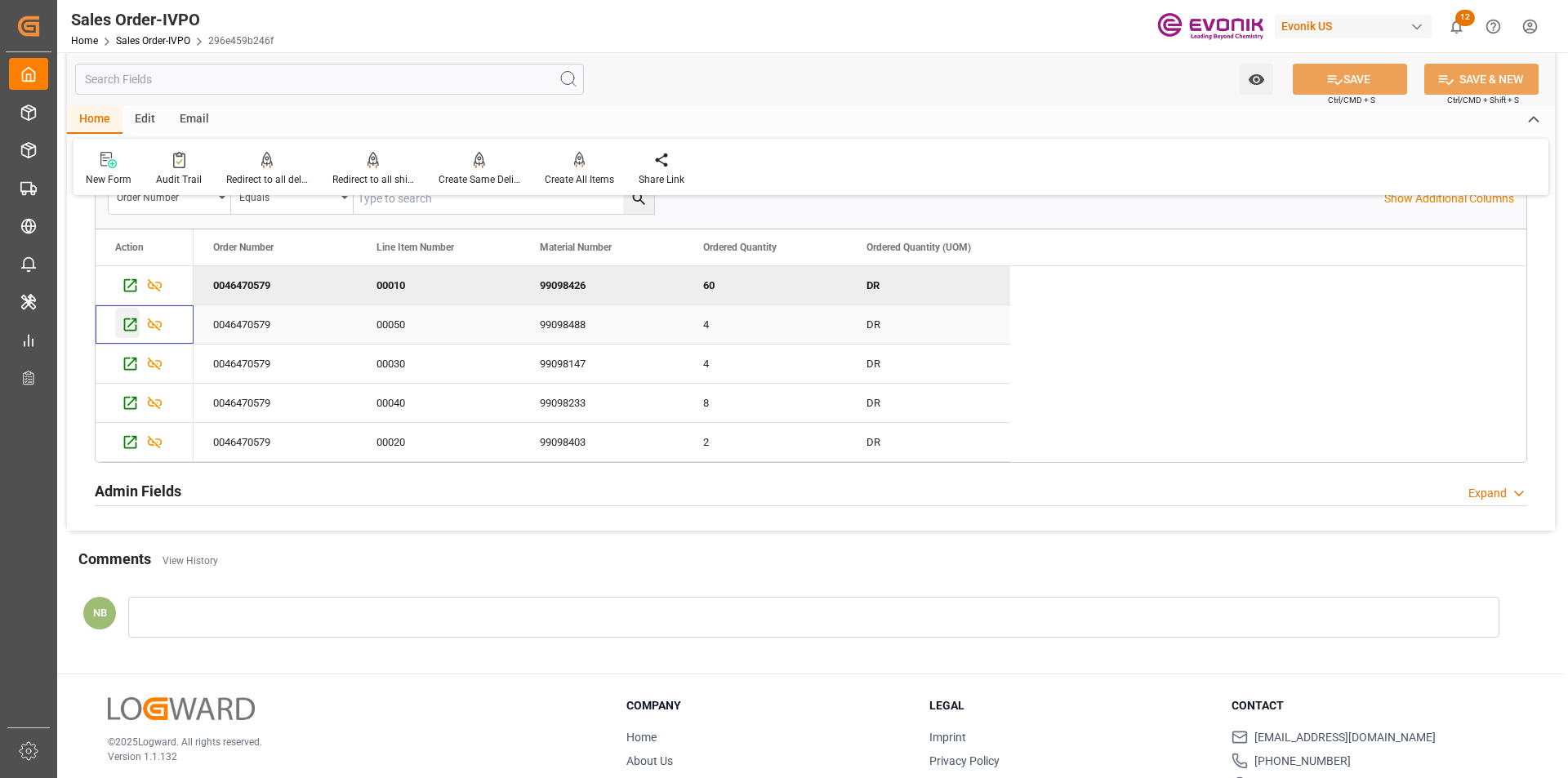
click at [133, 325] on icon "Press SPACE to select this row." at bounding box center [130, 324] width 17 height 17
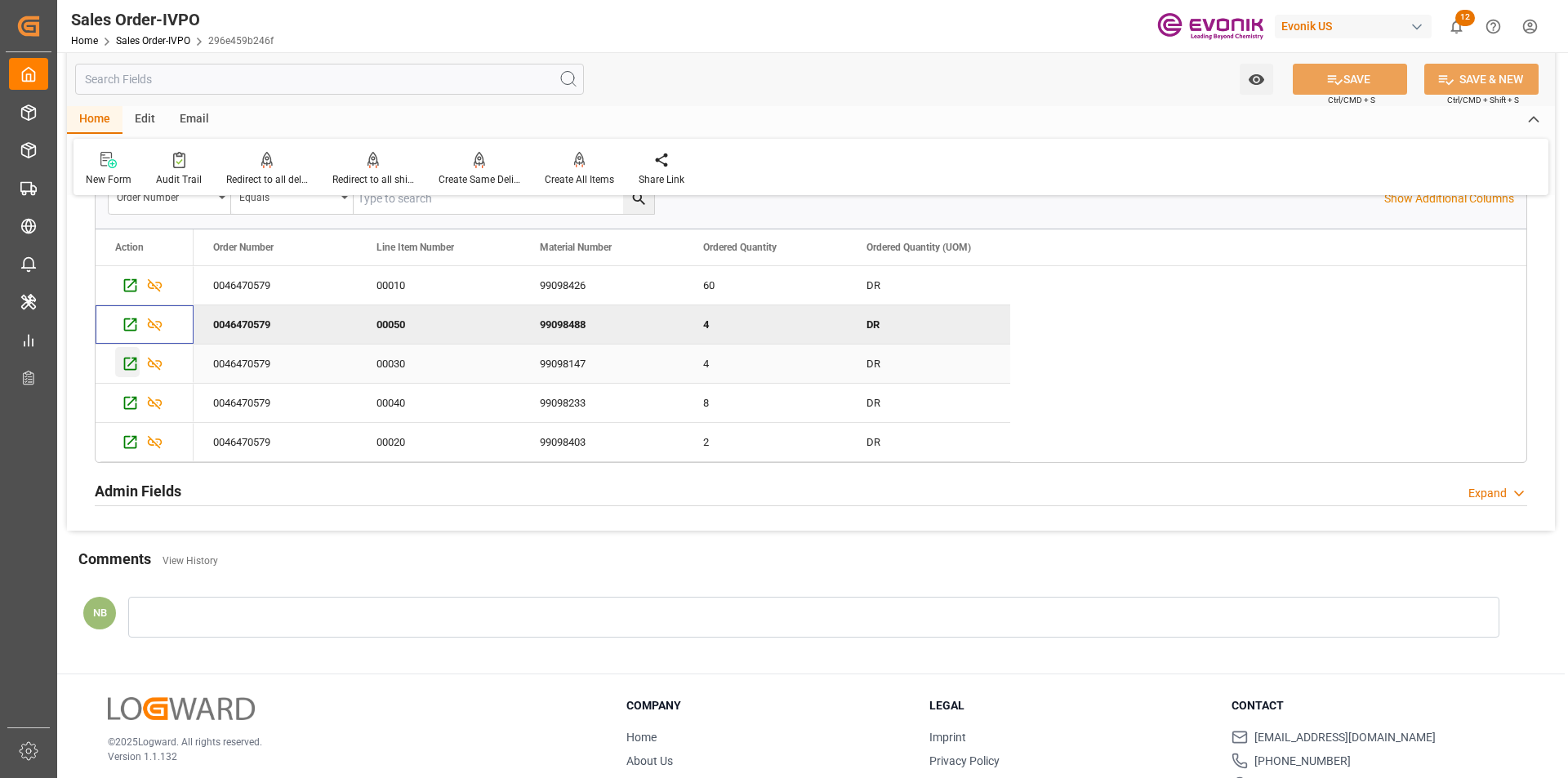
click at [133, 366] on icon "Press SPACE to select this row." at bounding box center [130, 363] width 17 height 17
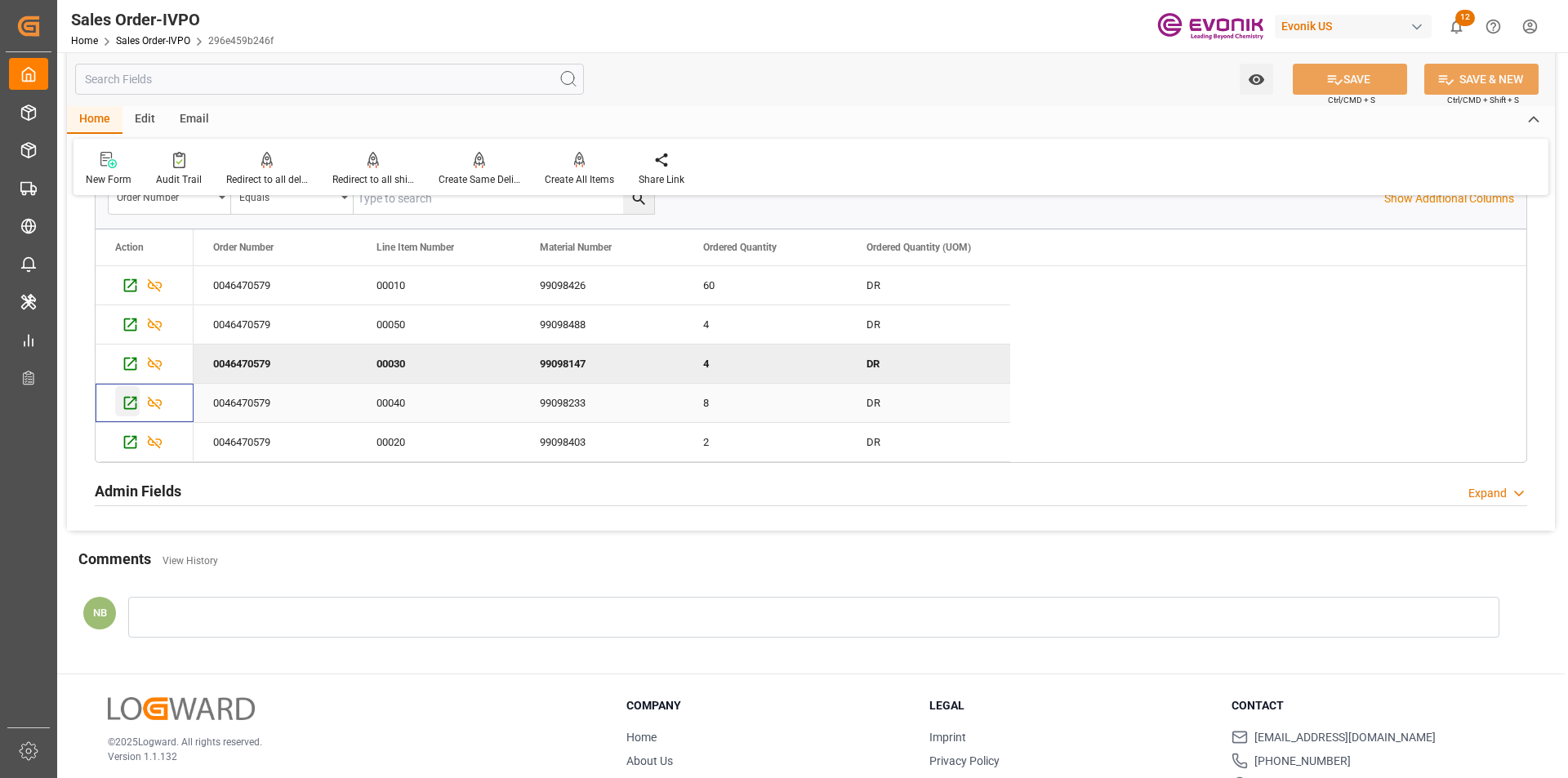
click at [134, 401] on icon "Press SPACE to select this row." at bounding box center [130, 403] width 13 height 13
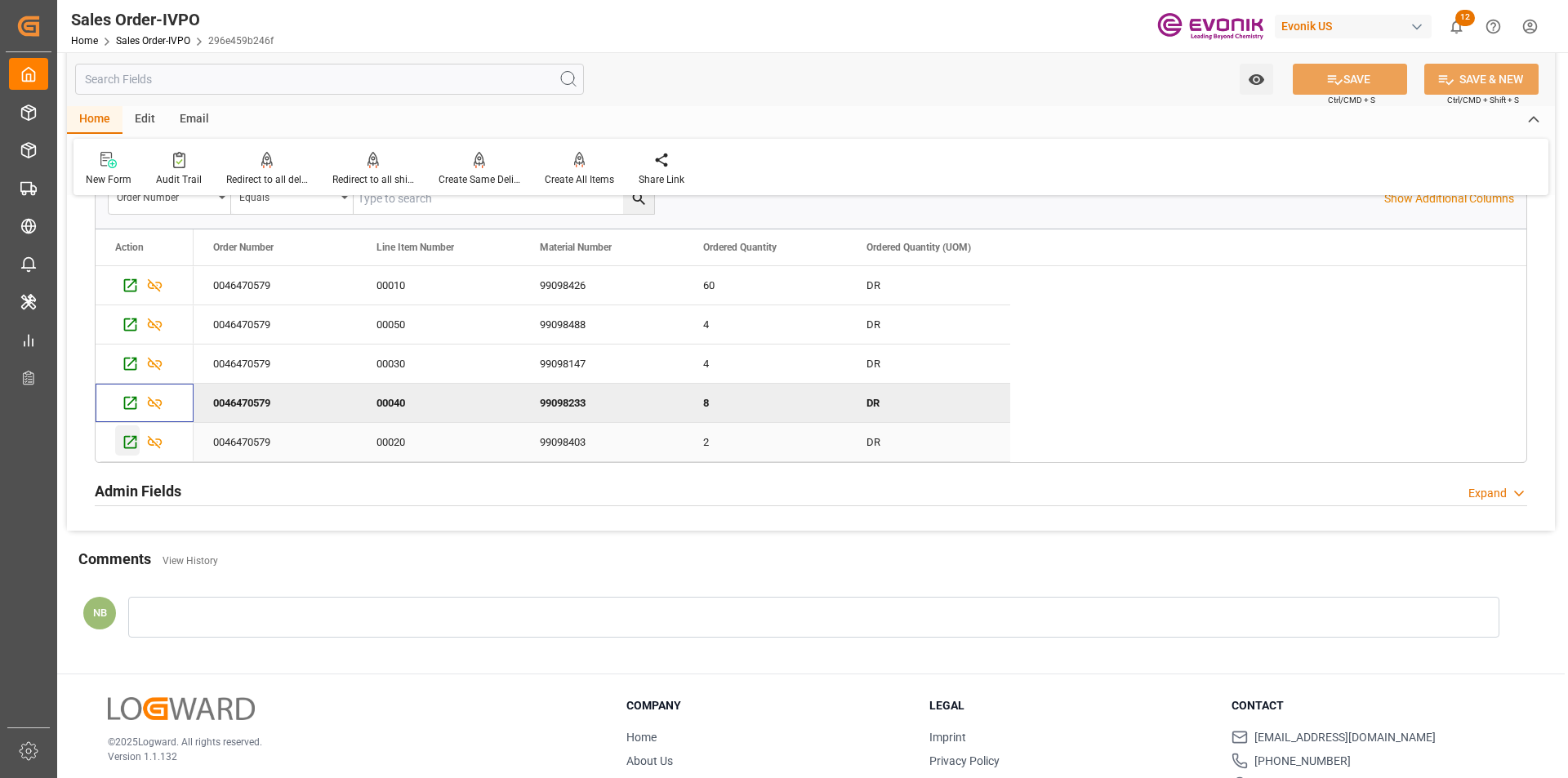
click at [134, 443] on icon "Press SPACE to select this row." at bounding box center [130, 442] width 17 height 17
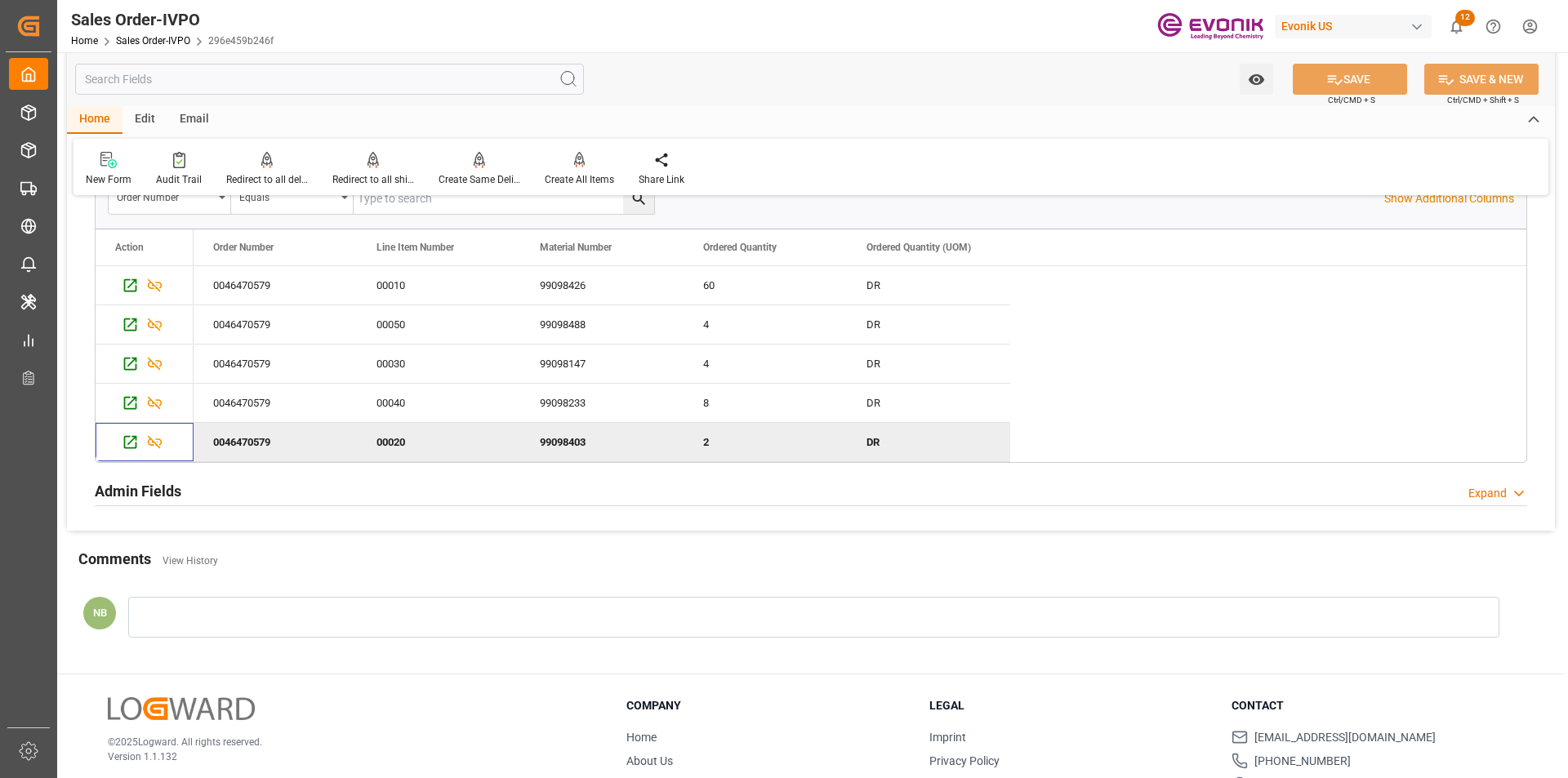
scroll to position [4128, 0]
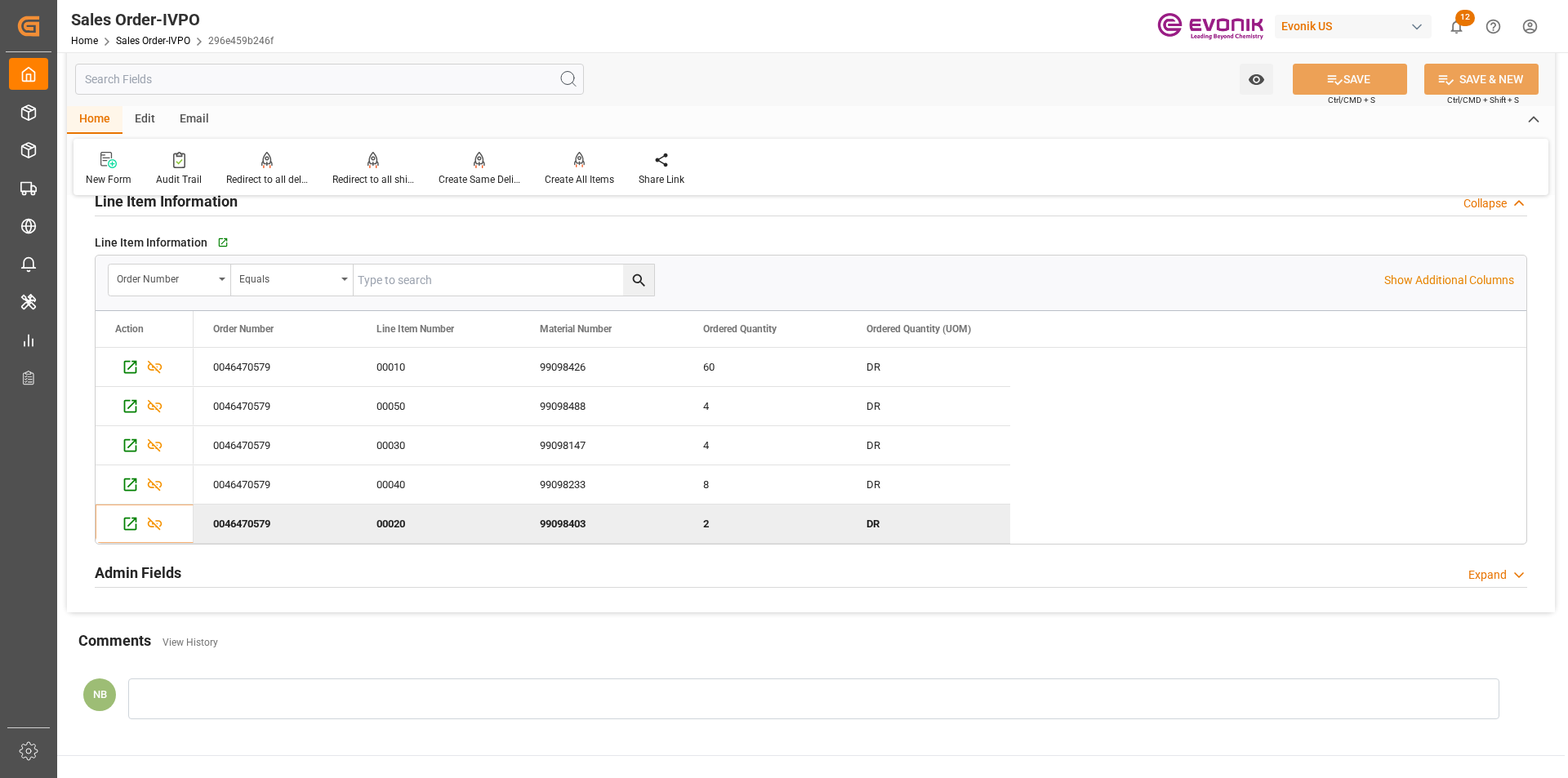
type input "livia.leone@evonik.comTelephone No: 55 19 3475-3130"
click at [376, 173] on div "Redirect to all shipments" at bounding box center [373, 179] width 82 height 14
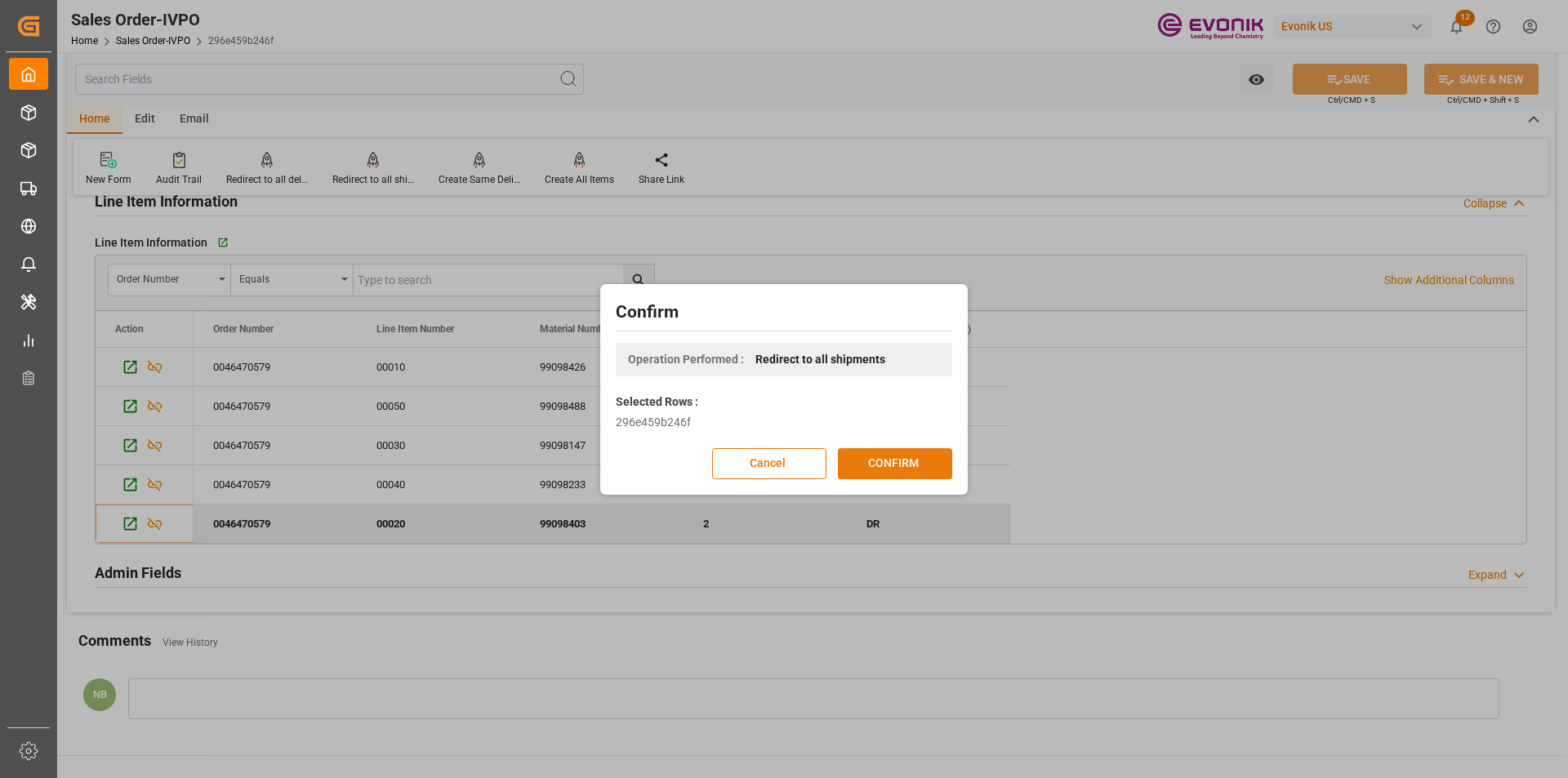
click at [871, 462] on button "CONFIRM" at bounding box center [896, 463] width 115 height 31
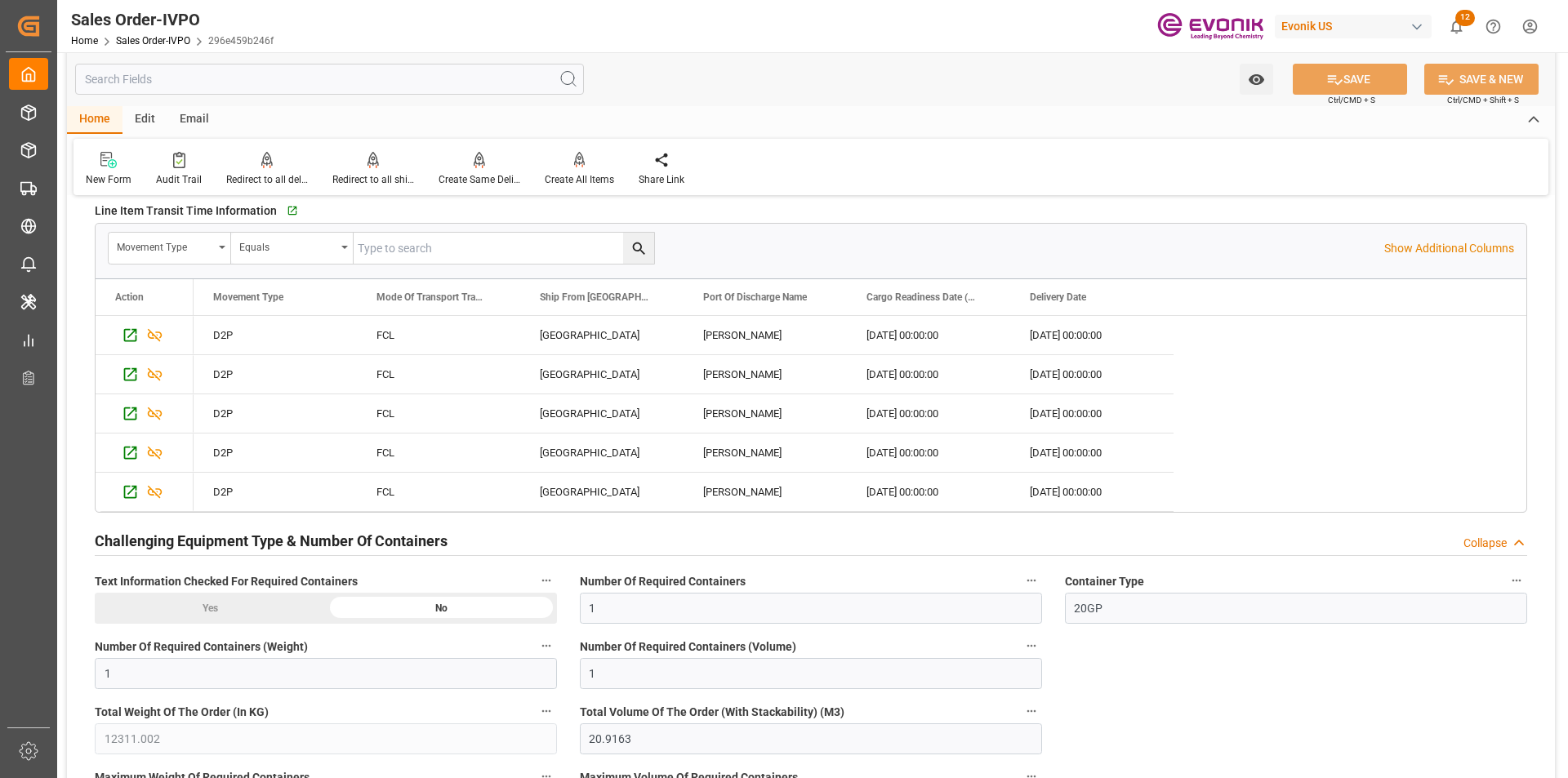
scroll to position [3066, 0]
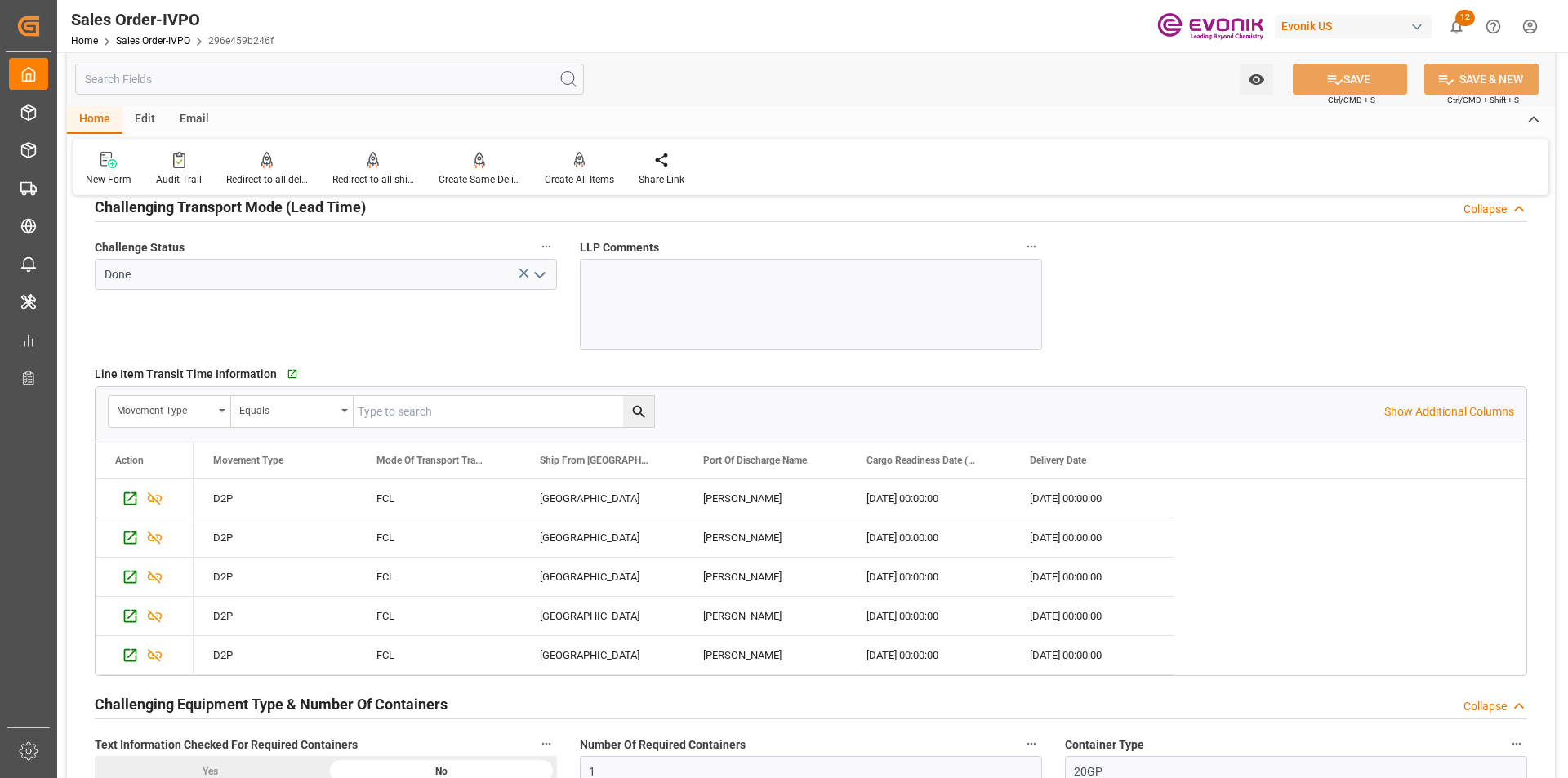
type input "livia.leone@evonik.comTelephone No: 55 19 3475-3130"
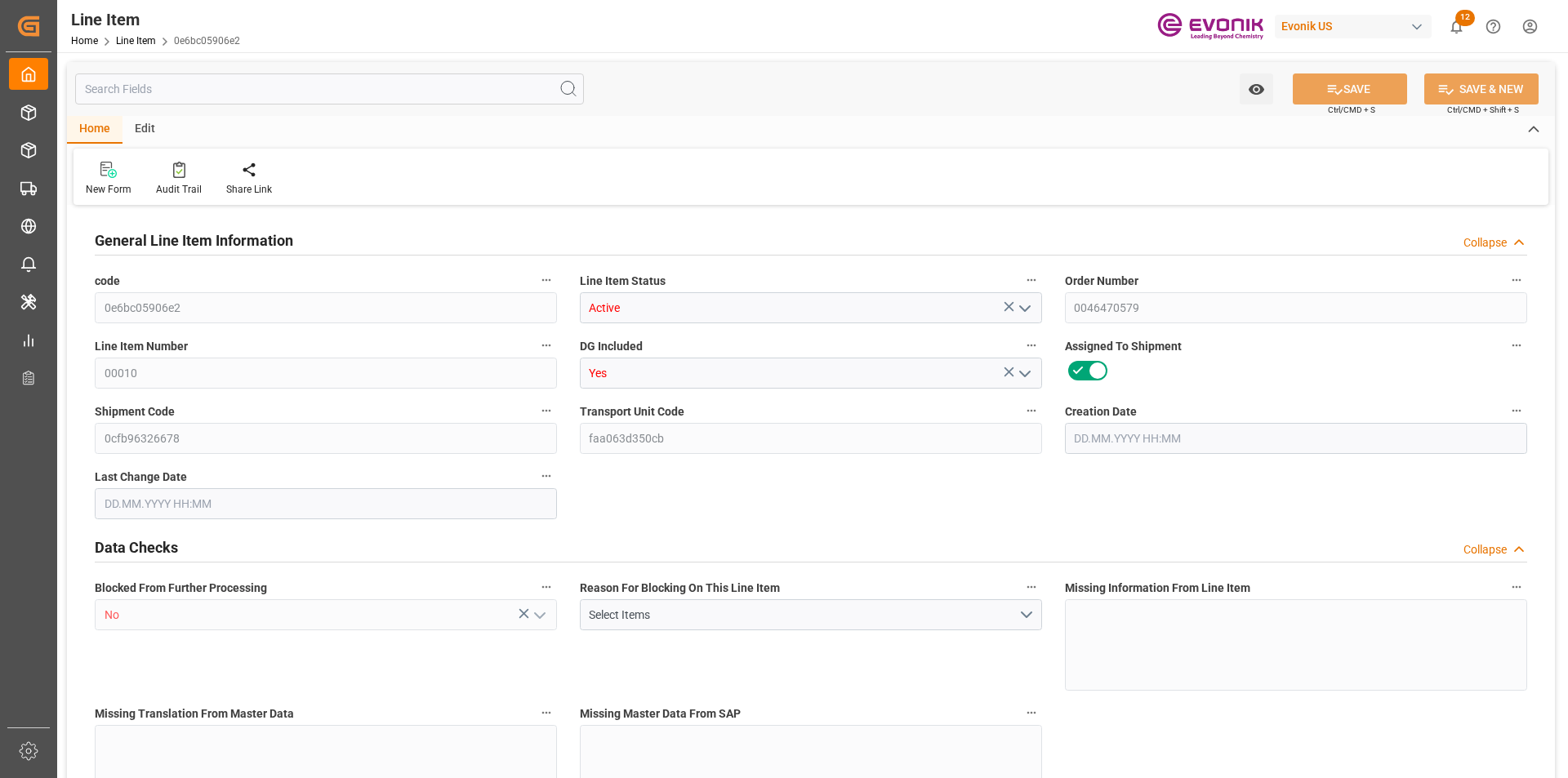
type input "15"
type input "11032.02"
type input "10020"
type input "18.1061"
type input "60"
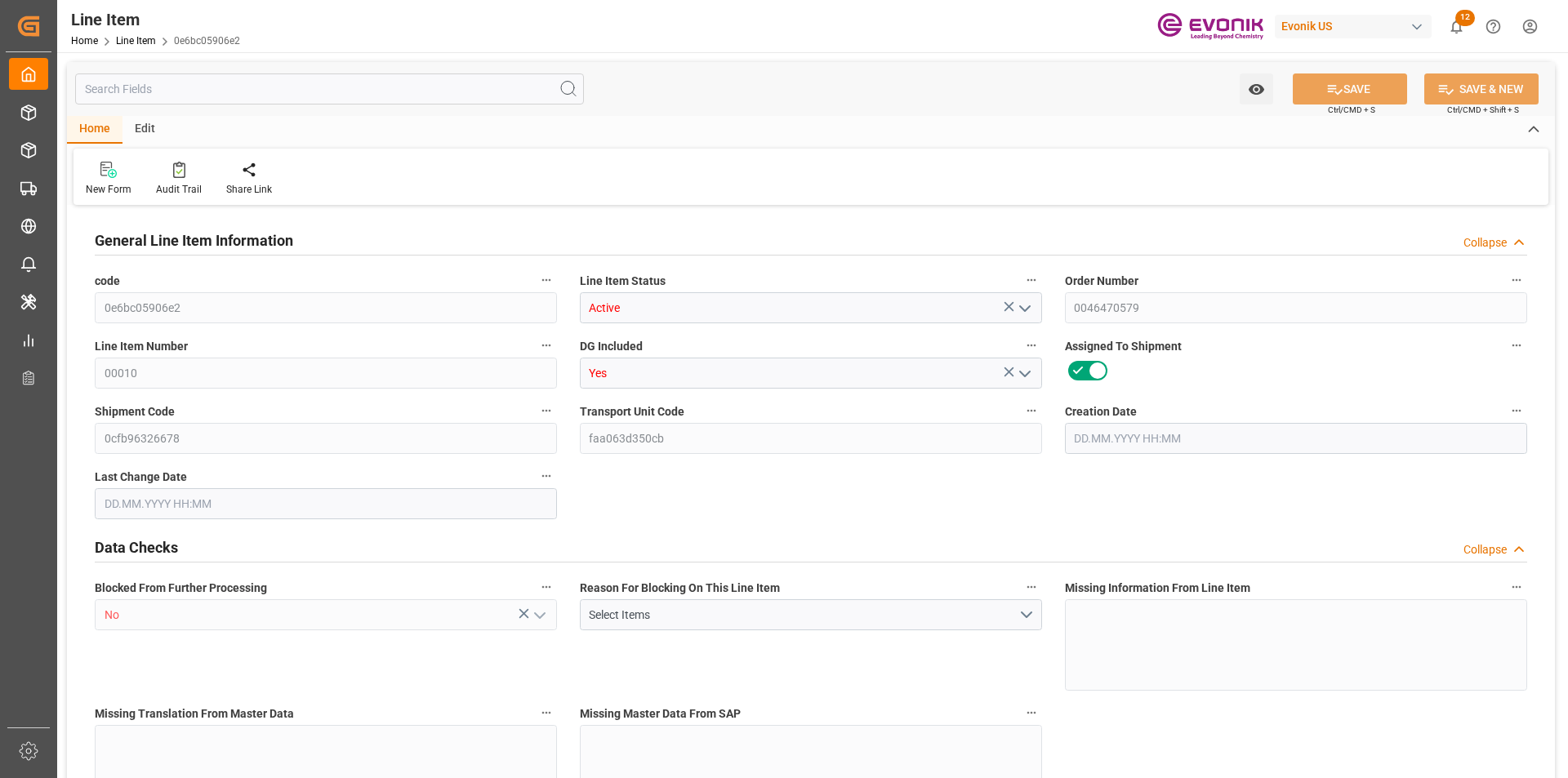
type input "28657.2"
type input "60"
type input "10020"
type input "11032.02"
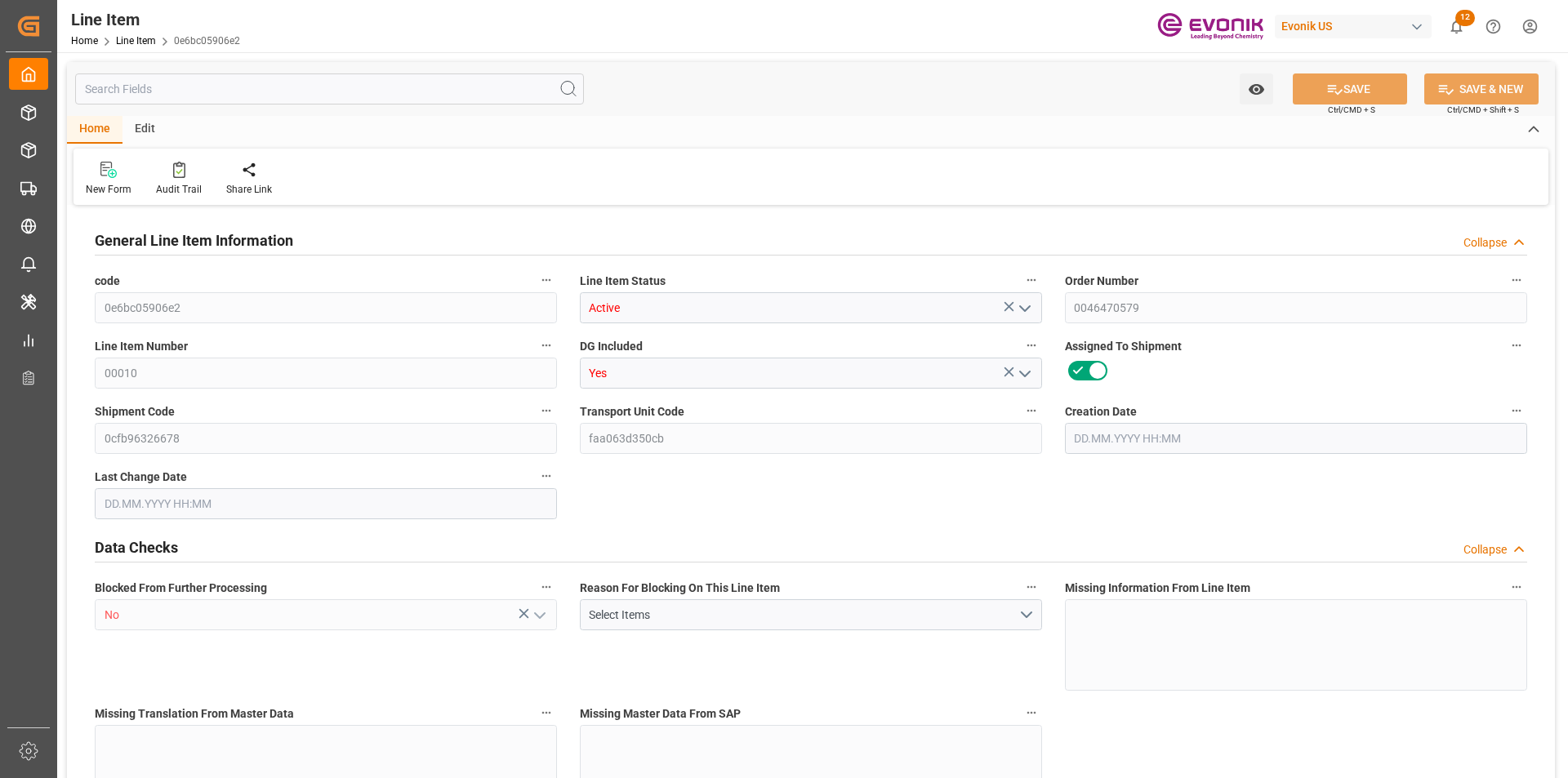
type input "11287.02"
type input "10020"
type input "18.1061"
type input "18106.14"
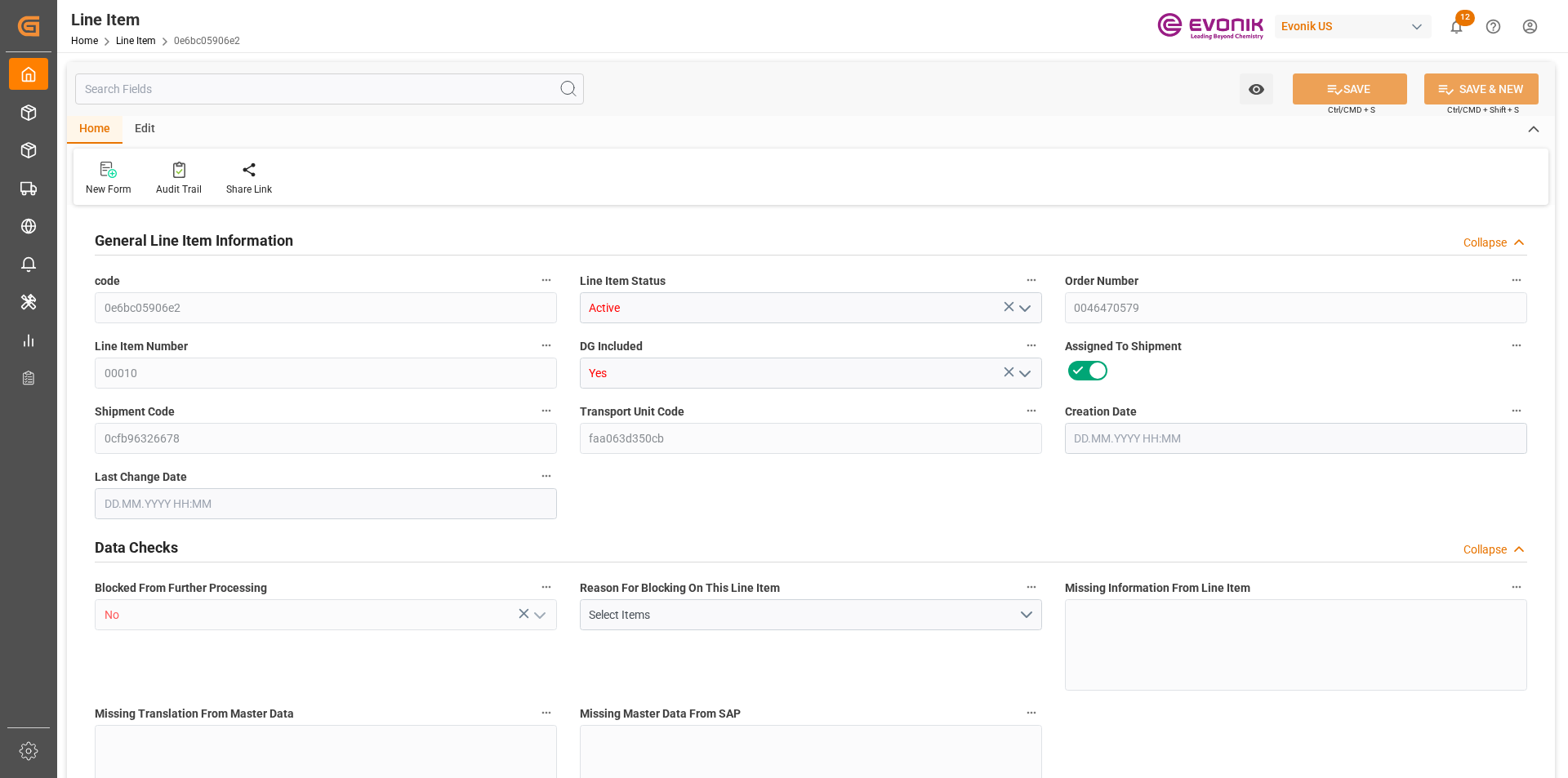
type input "60"
type input "11032.02"
type input "10020"
type input "18.1062"
type input "[DATE] 13:47"
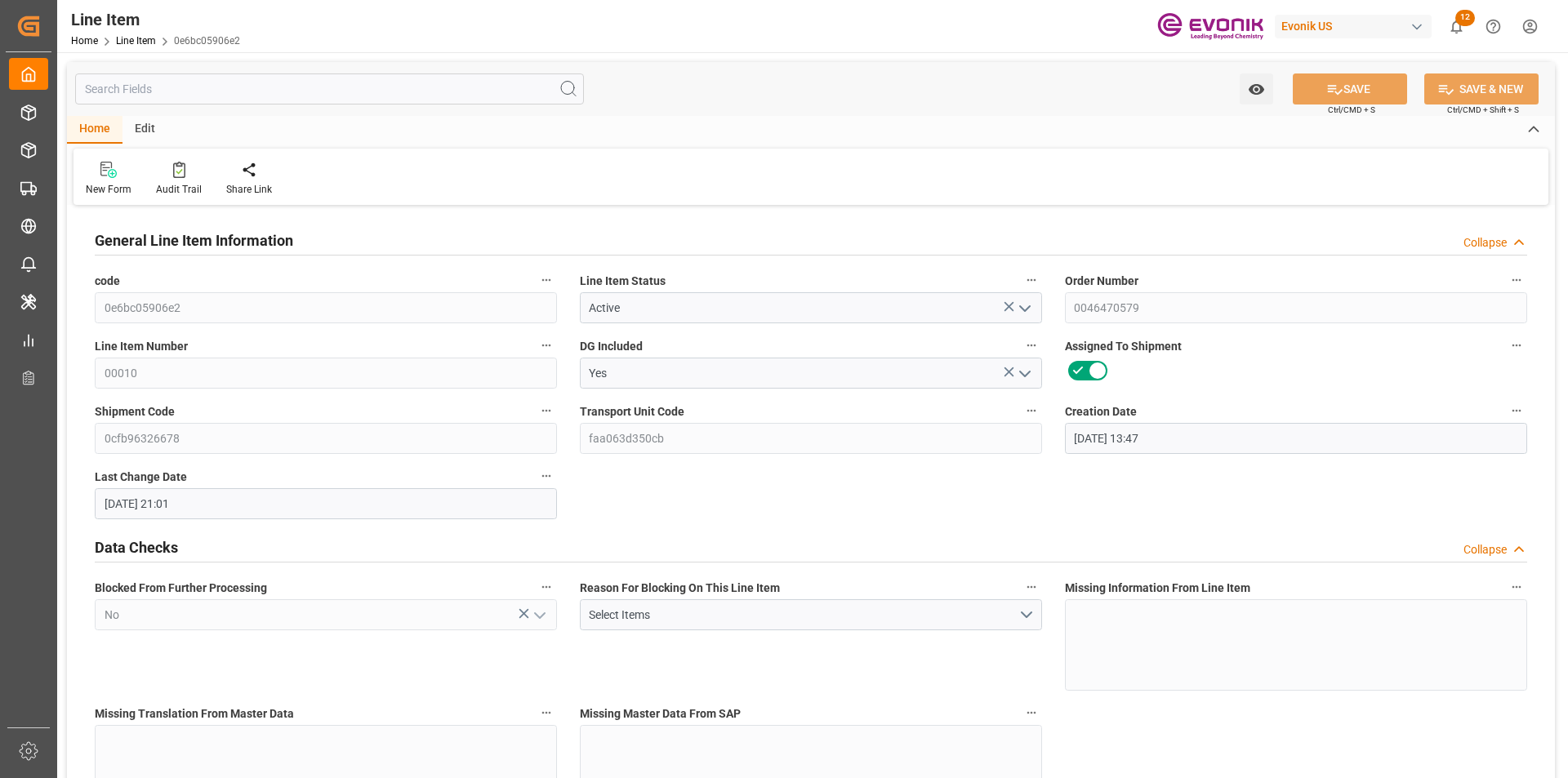
type input "[DATE] 21:01"
type input "[DATE]"
type input "1"
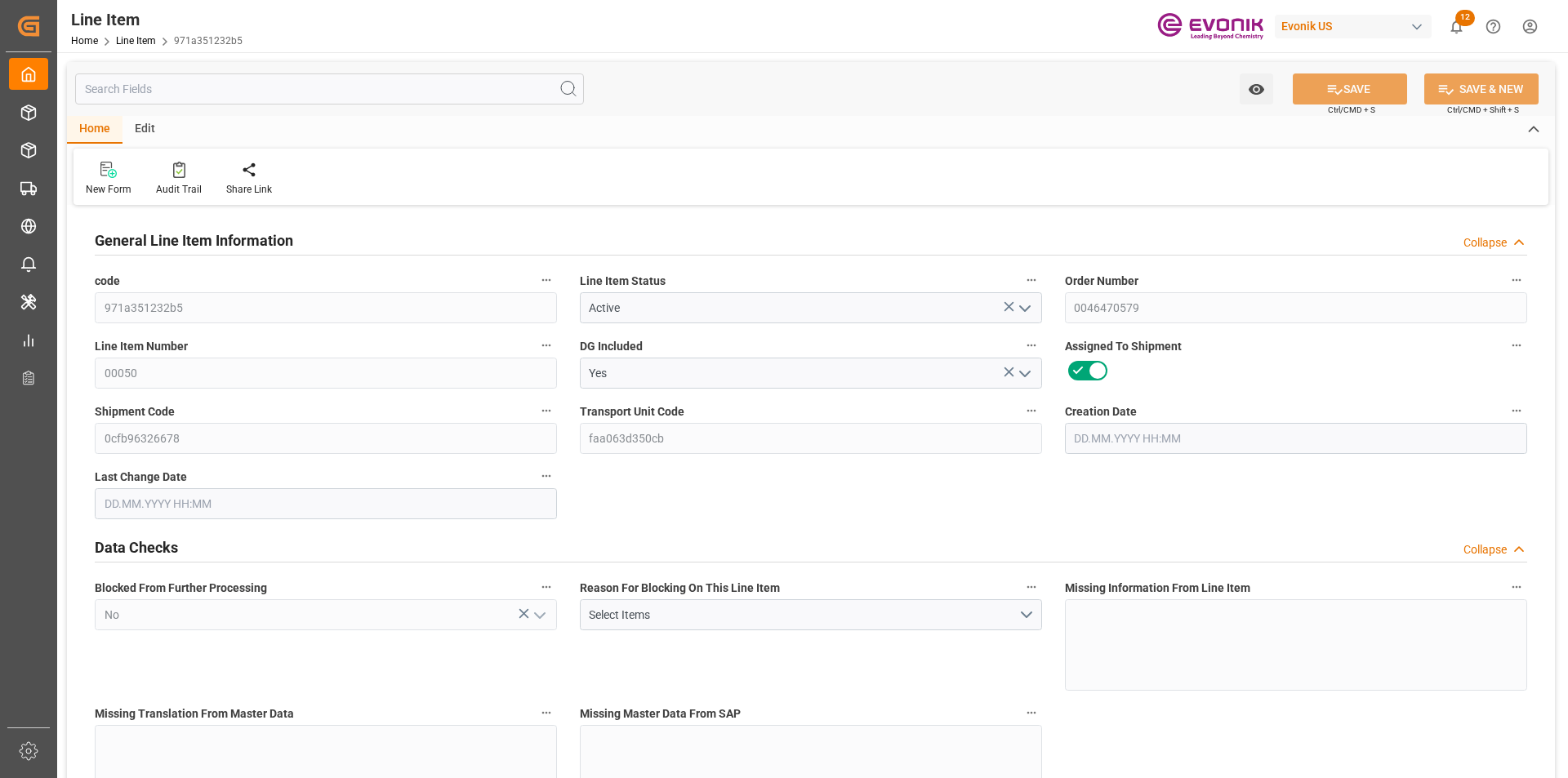
type input "882.912"
type input "816"
type input "1.1497"
type input "4"
type input "5132.64"
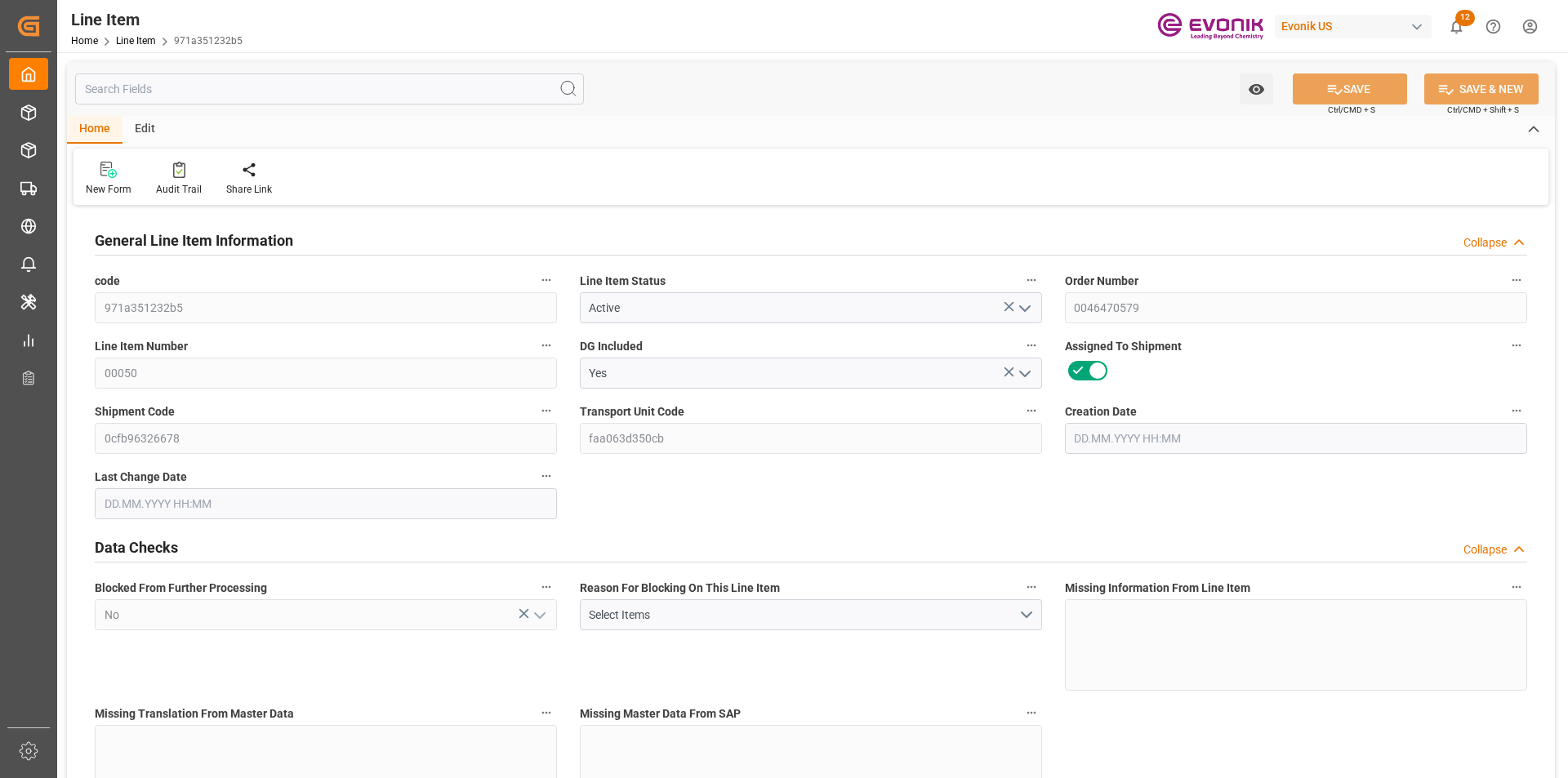
type input "4"
type input "816"
type input "882.912"
type input "902.912"
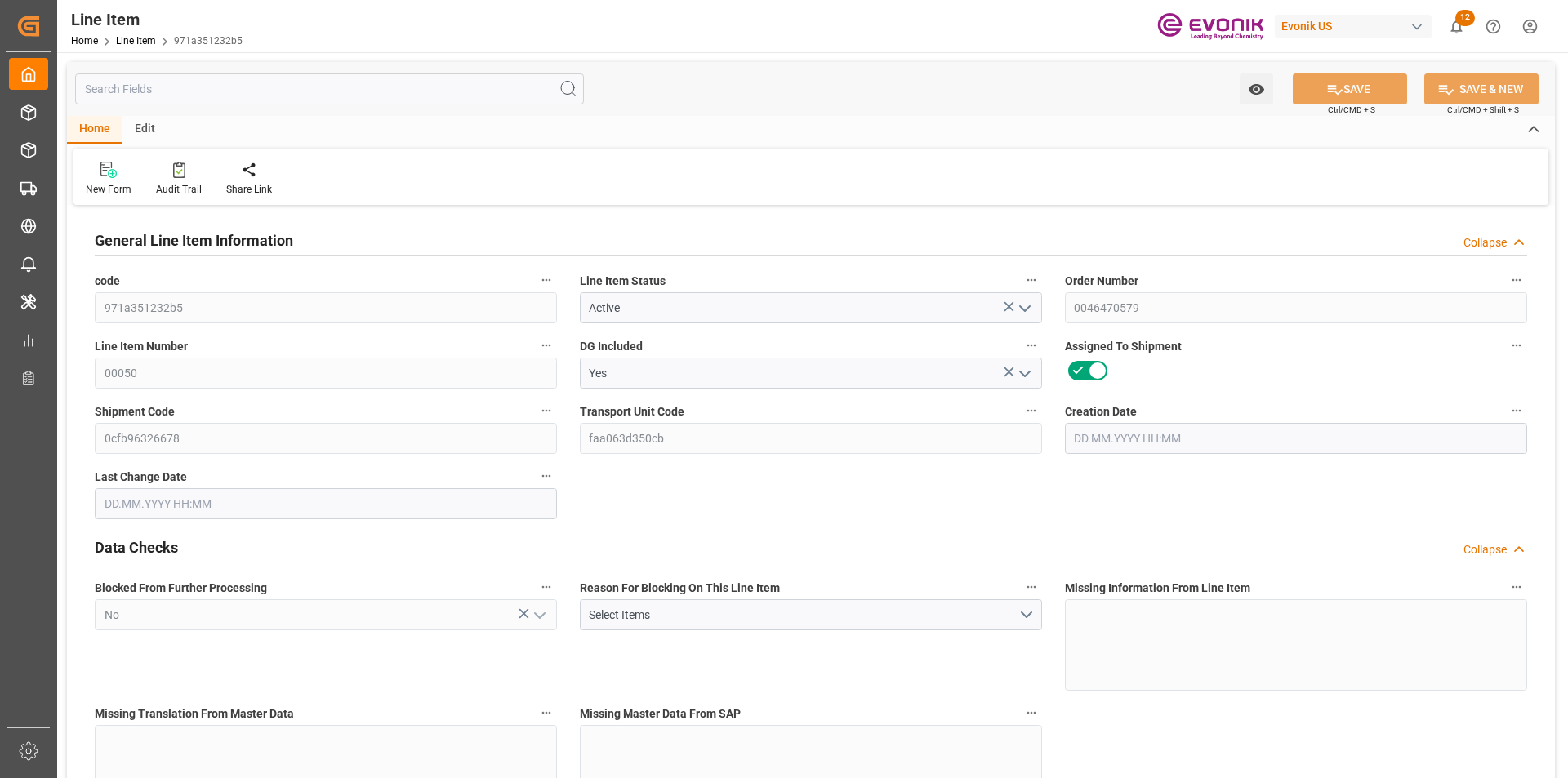
type input "816"
type input "1.1497"
type input "1149.744"
type input "4"
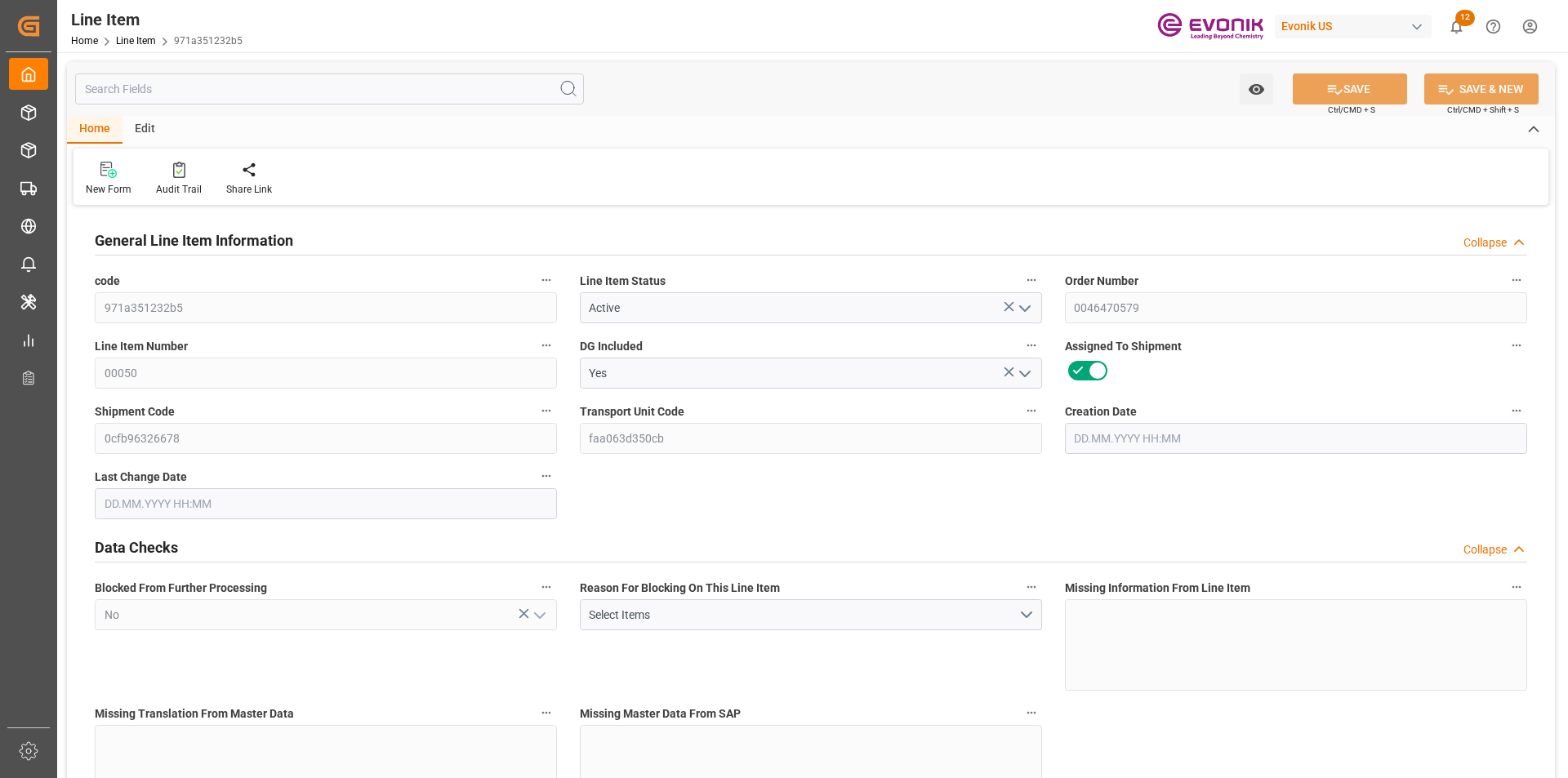
type input "882.912"
type input "816"
type input "1.1497"
type input "[DATE] 13:47"
type input "15.09.2025 21:01"
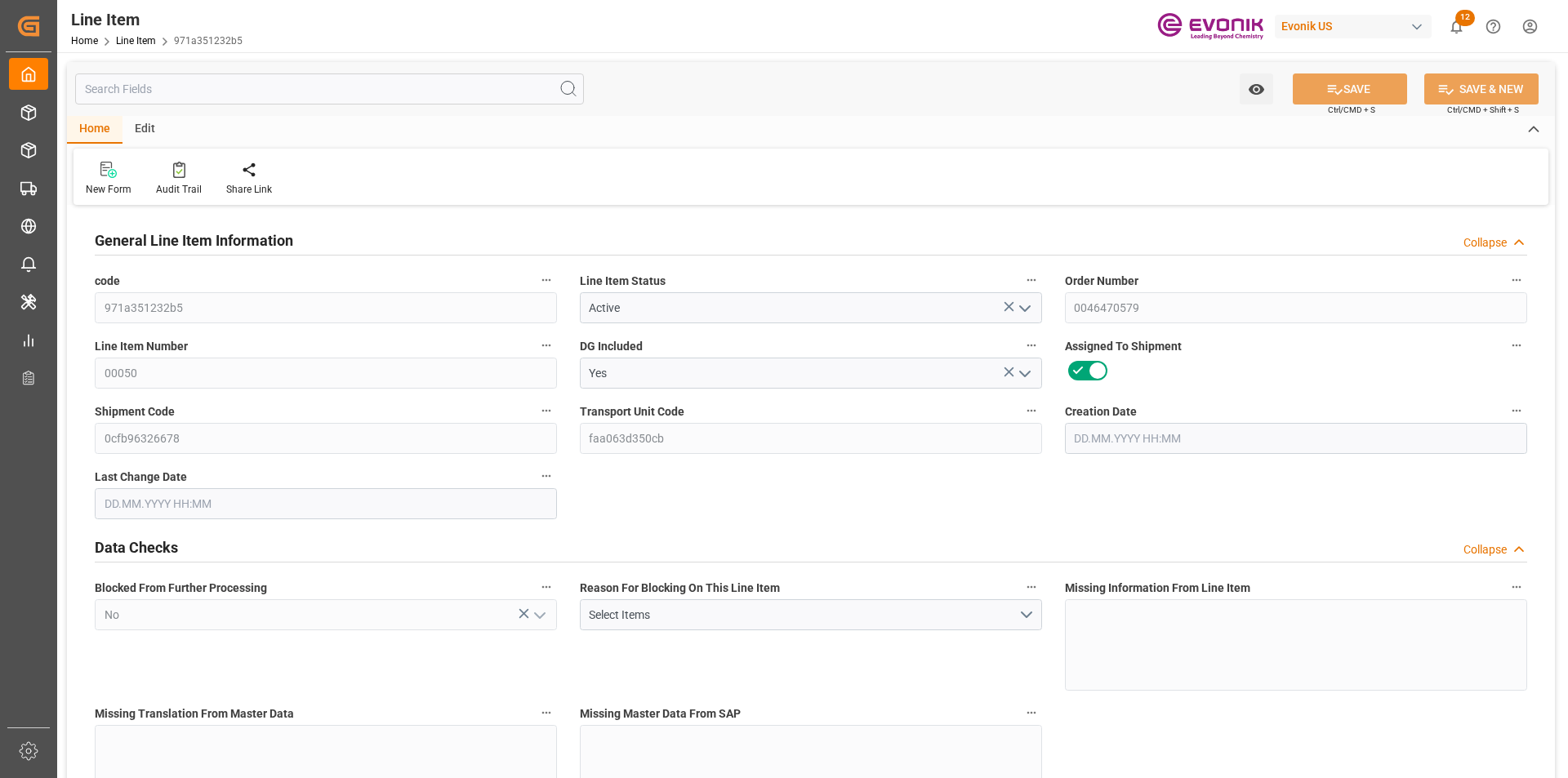
type input "26.10.2025"
type input "22.09.2025"
type input "15.09.2025"
type input "1"
type input "101.07"
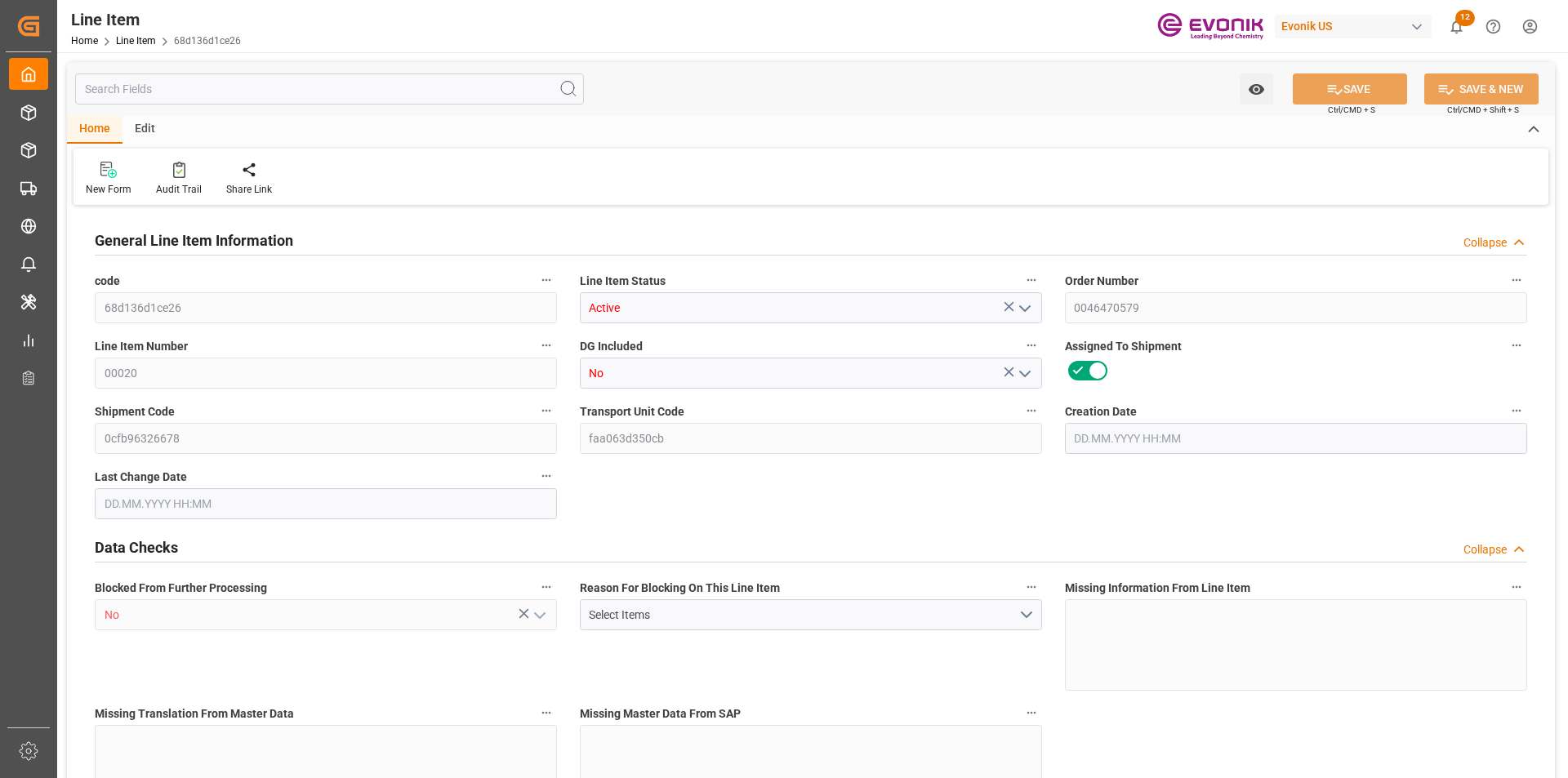
type input "90"
type input "0.5108"
type input "2"
type input "466.2"
type input "2"
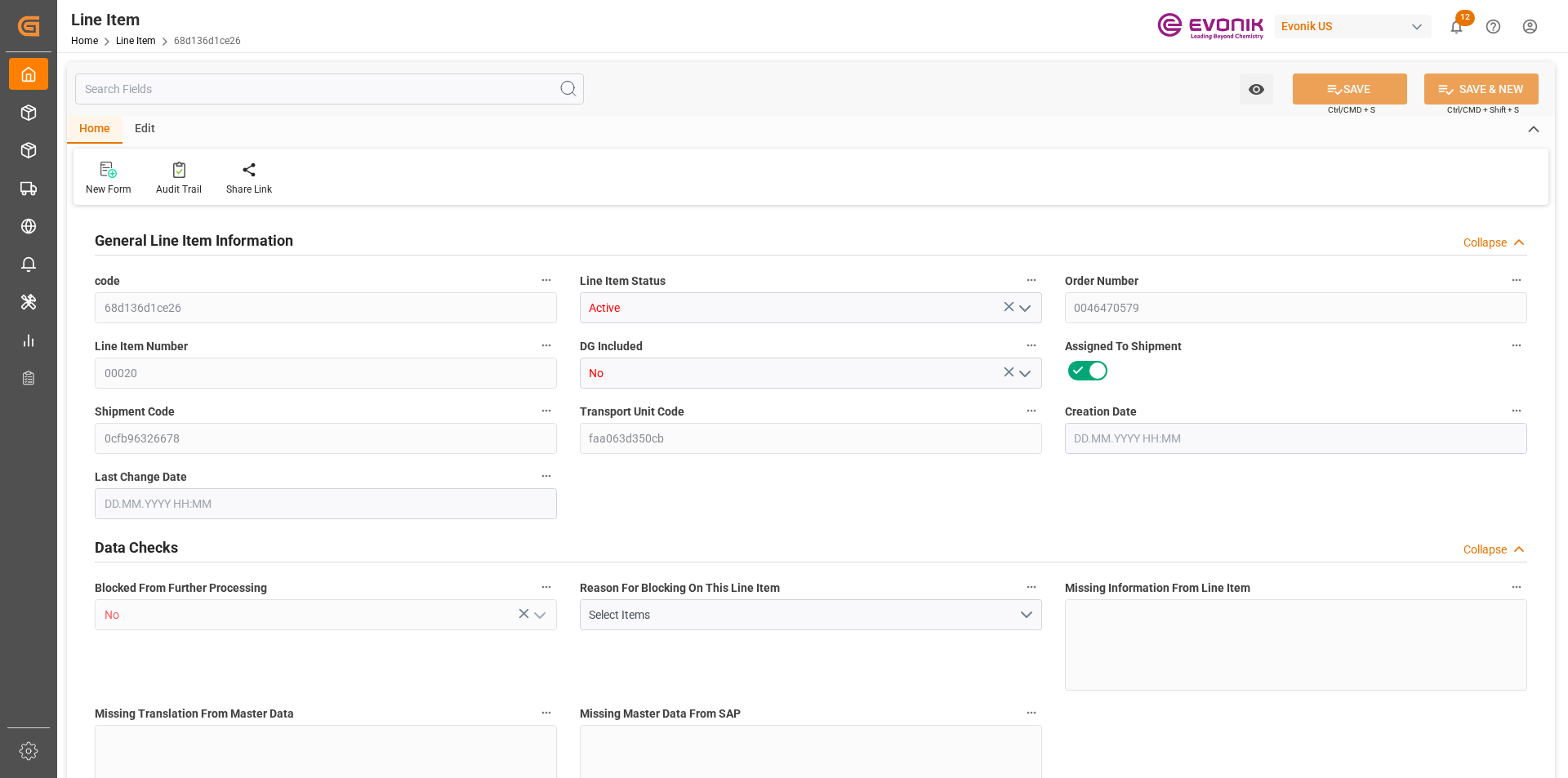
type input "90"
type input "101.07"
type input "121.07"
type input "90"
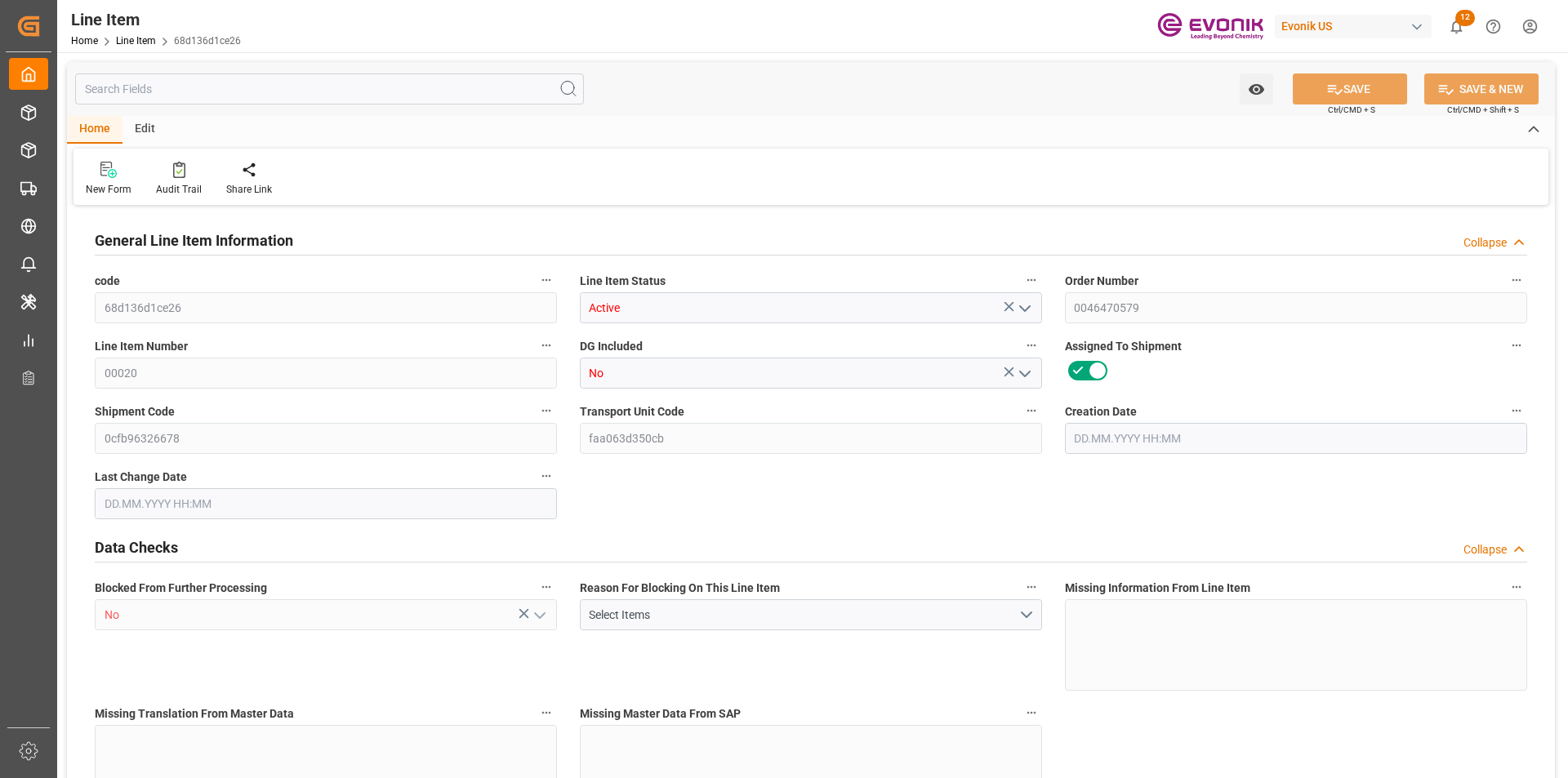
type input "90"
type input "0.5108"
type input "510.75"
type input "2"
type input "101.07"
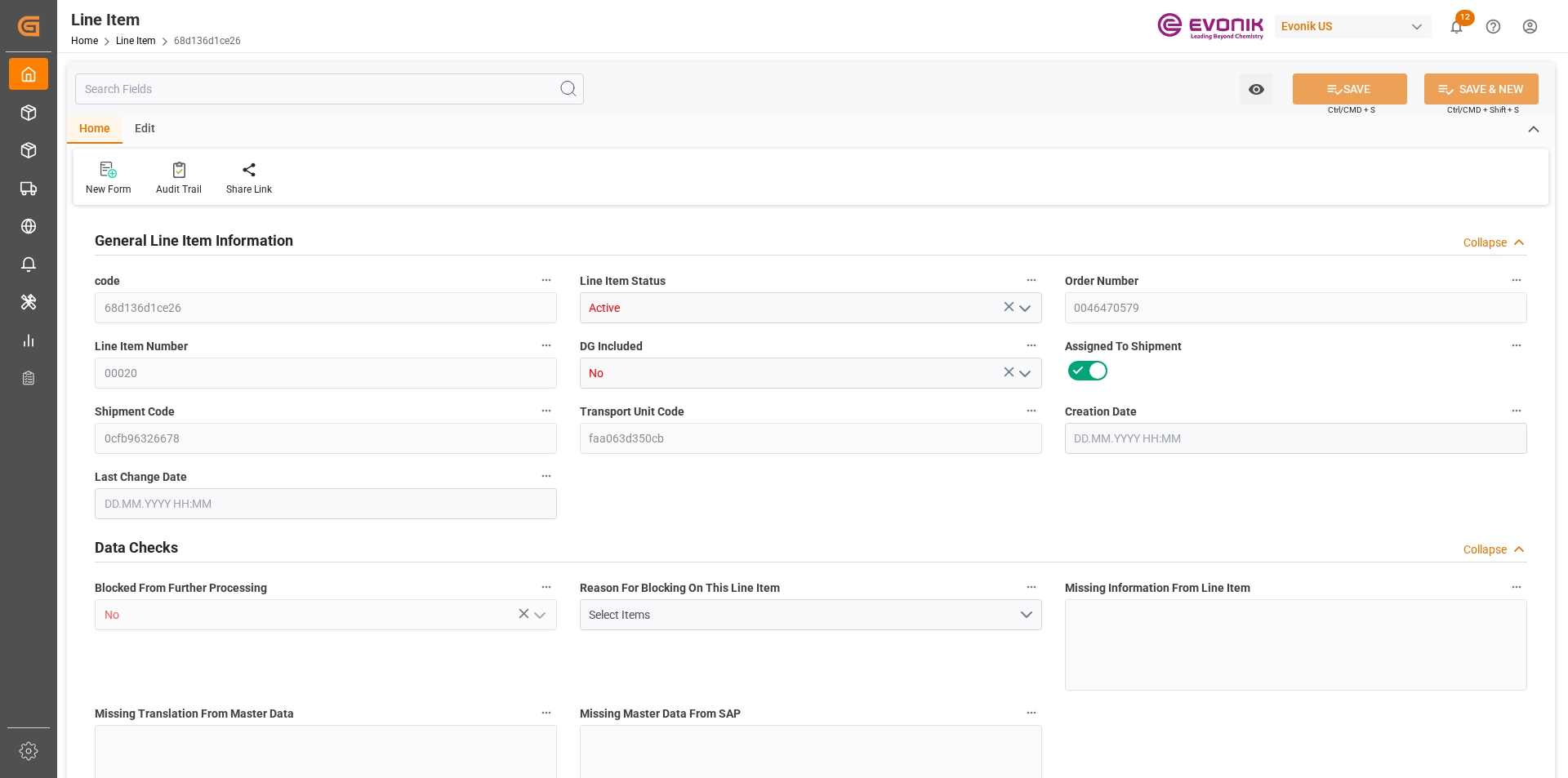
type input "90"
type input "0.5108"
type input "[DATE] 13:47"
type input "[DATE] 20:10"
type input "[DATE]"
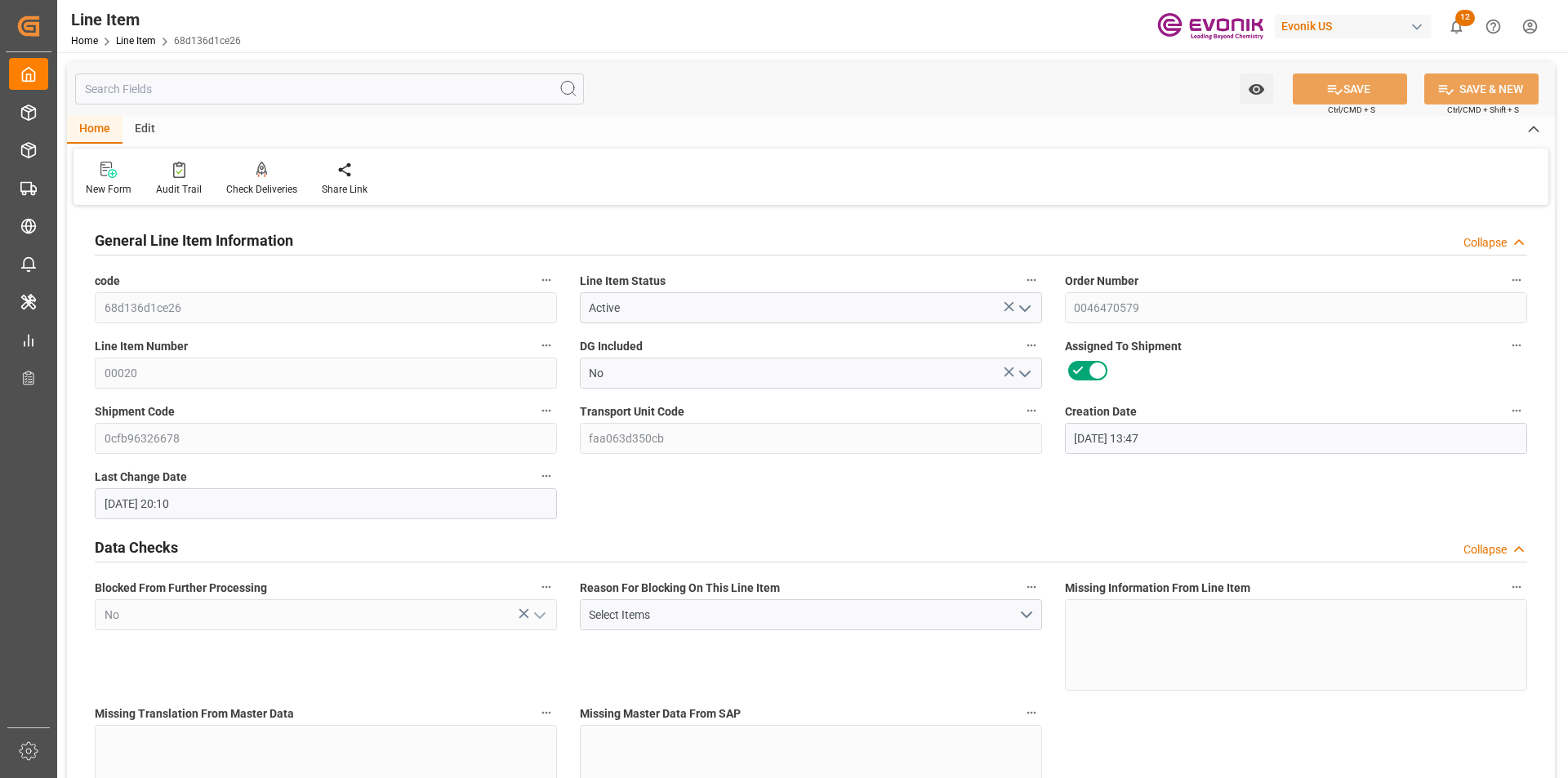
type input "[DATE]"
type input "084f68602376"
type input "Cancelled"
type input "0046470579"
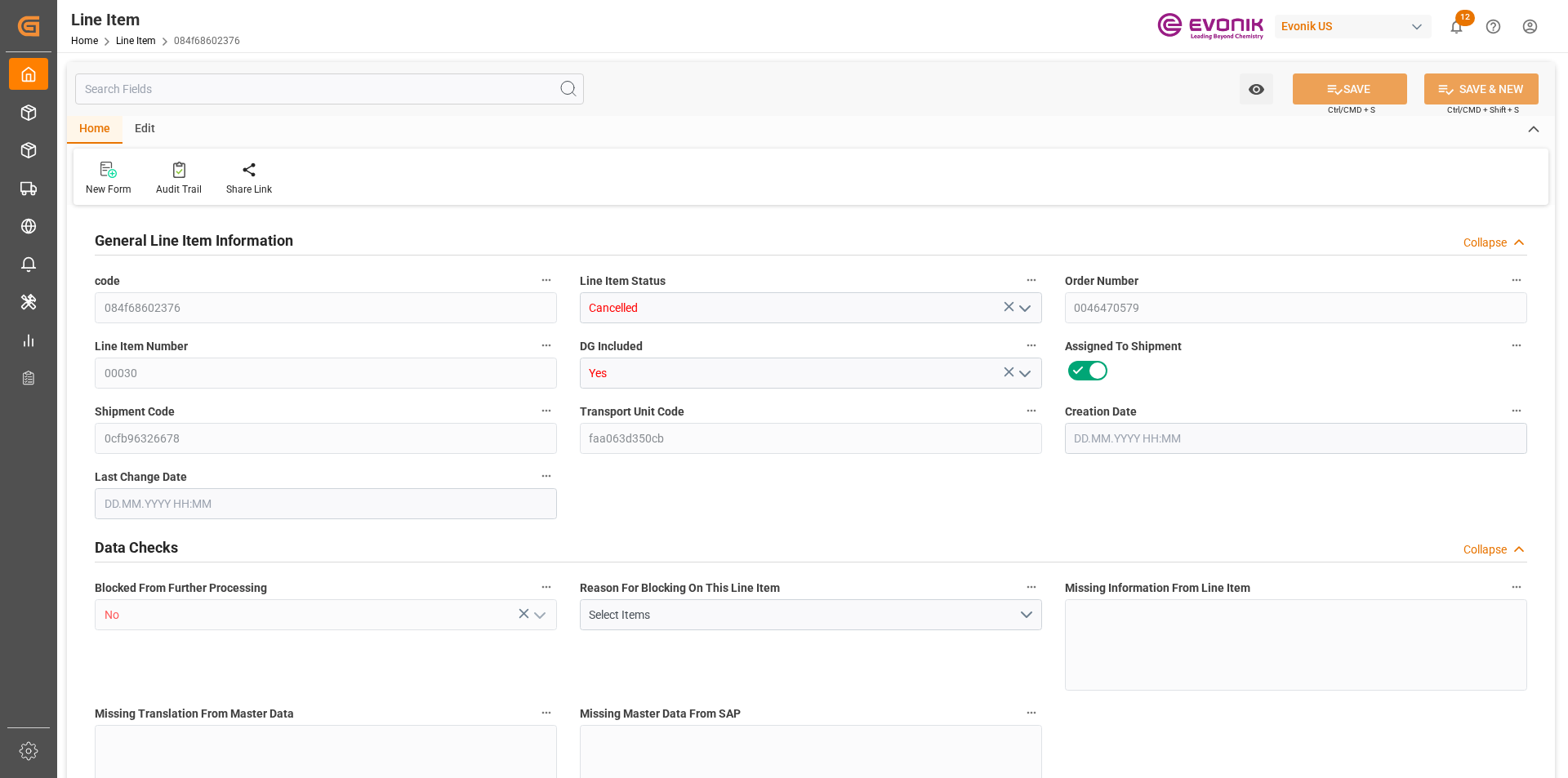
type input "00030"
type input "Yes"
type input "0cfb96326678"
type input "faa063d350cb"
type input "No"
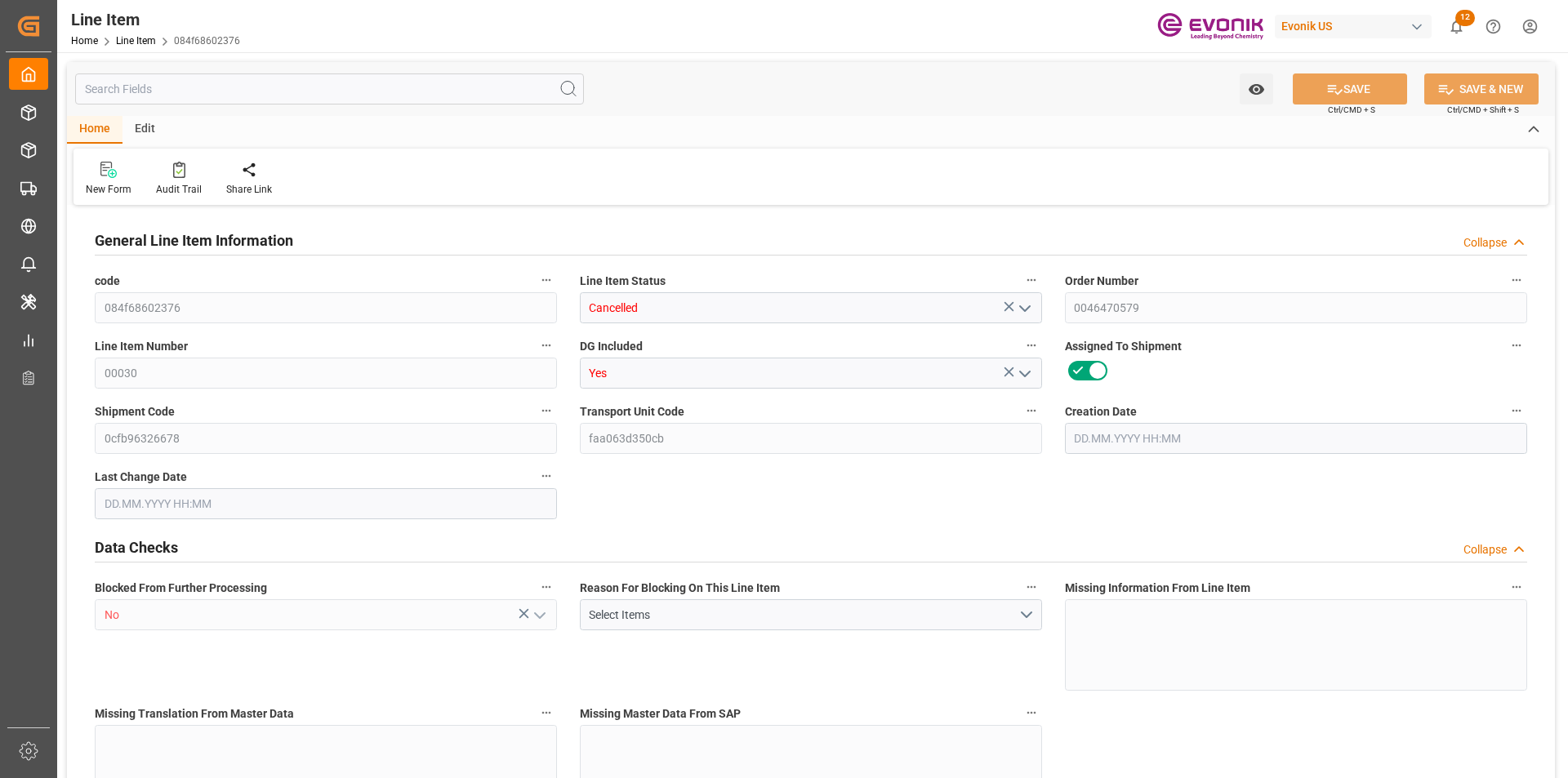
type input "DR"
type input "No"
type input "99098147"
type textarea "ANCAMINE 2167 DRUM 192KG"
type input "USD"
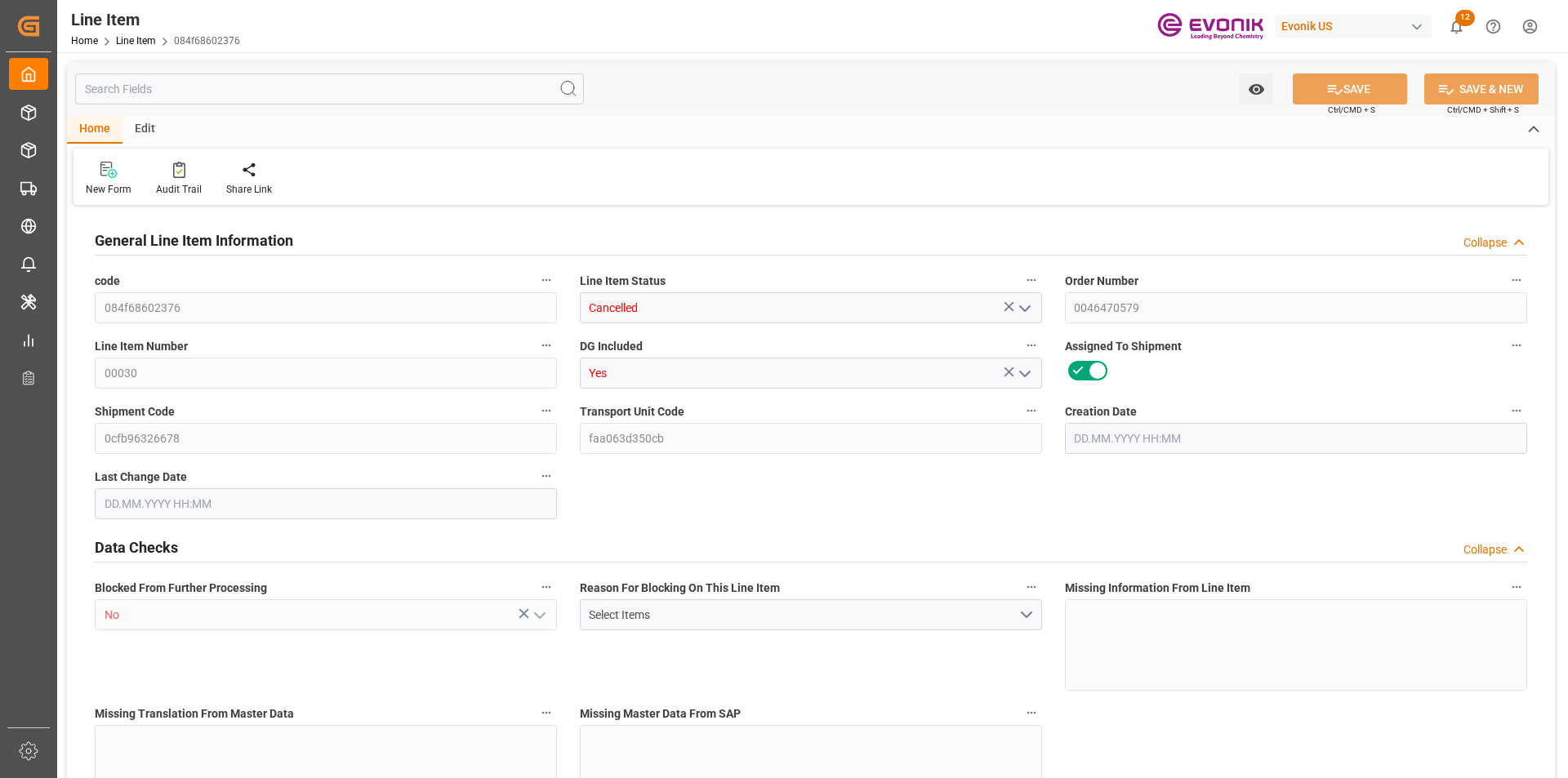
type input "PACK"
type input "382499"
type input "EAR99"
type input "US"
type input "DR"
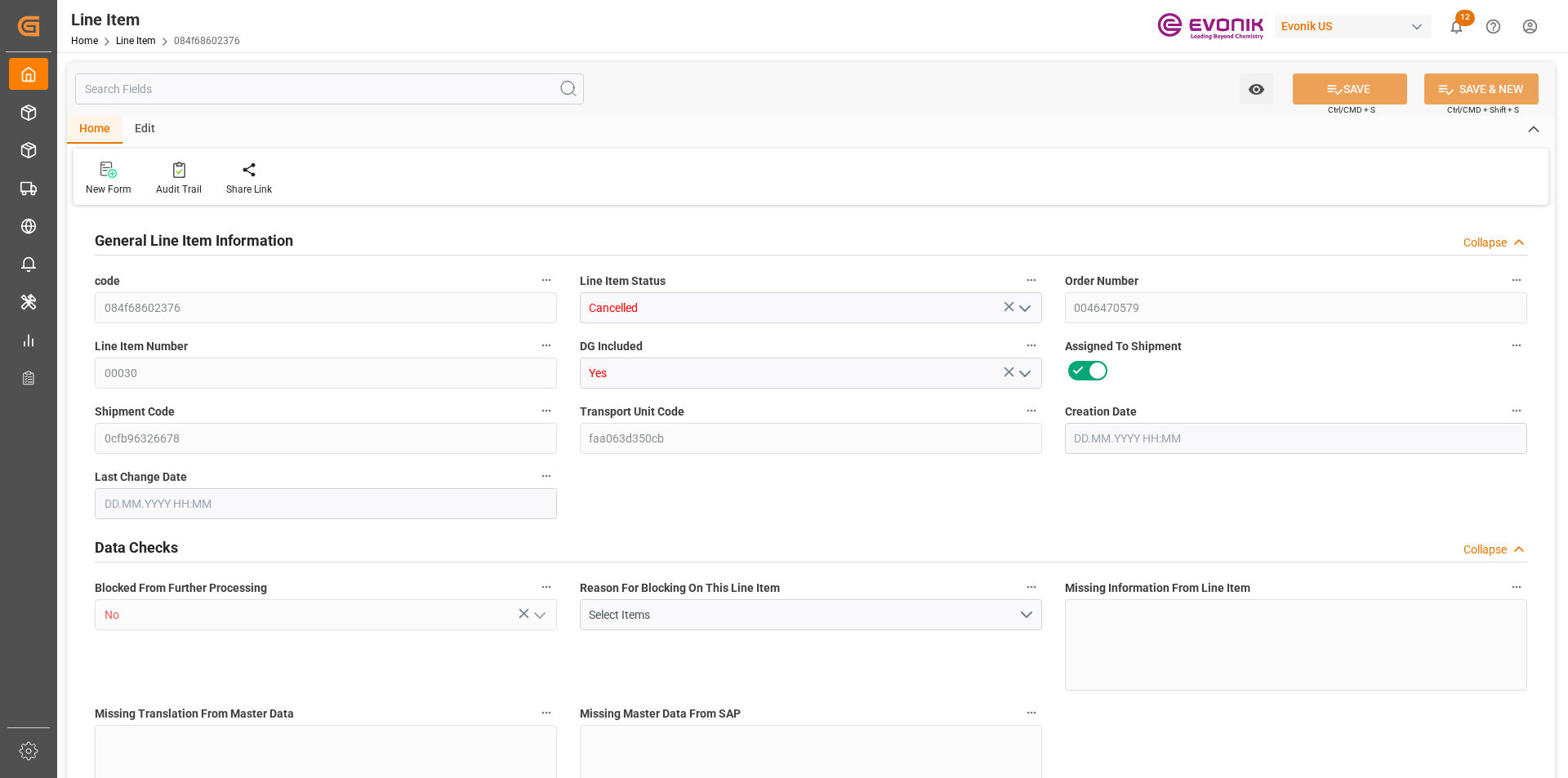
type input "KGM"
type textarea "KGM"
type input "KGM"
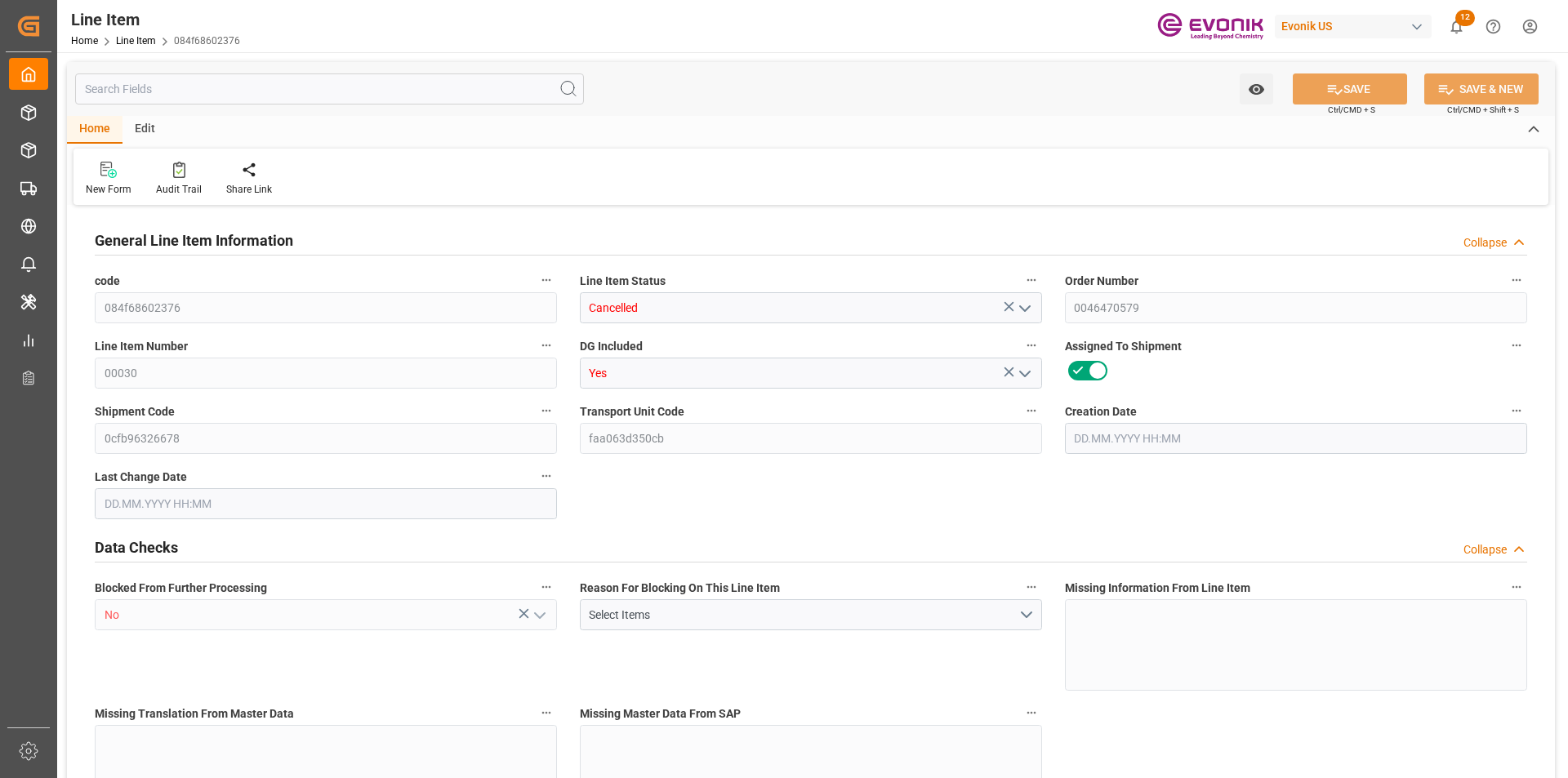
type textarea "KGM"
type input "M3"
type textarea "DMQ"
type input "M3"
type input "1"
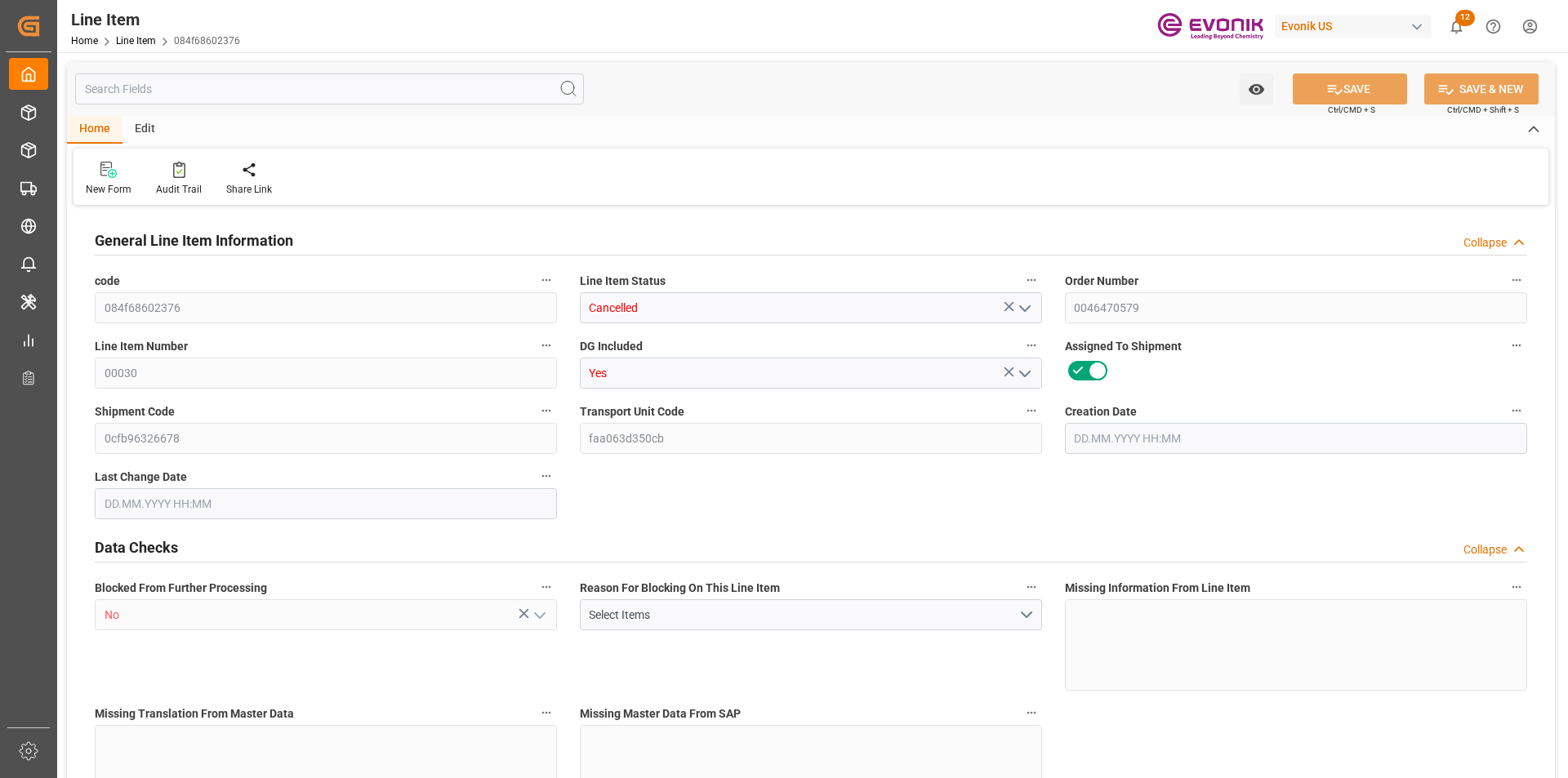
type input "835.584"
type input "768"
type input "1.1466"
type input "4"
type input "4684.8"
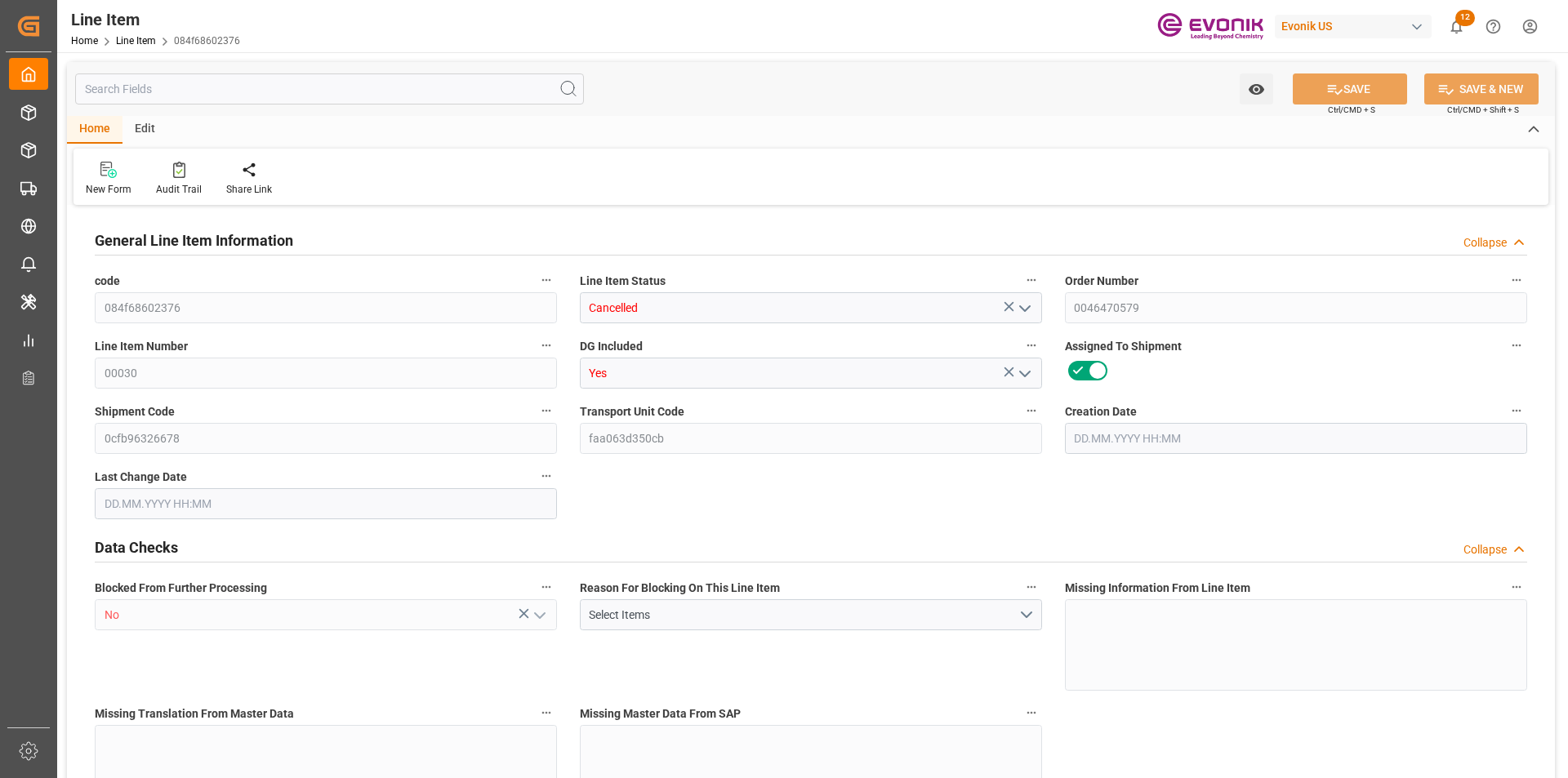
type input "4"
type input "768"
type input "835.584"
type input "855.584"
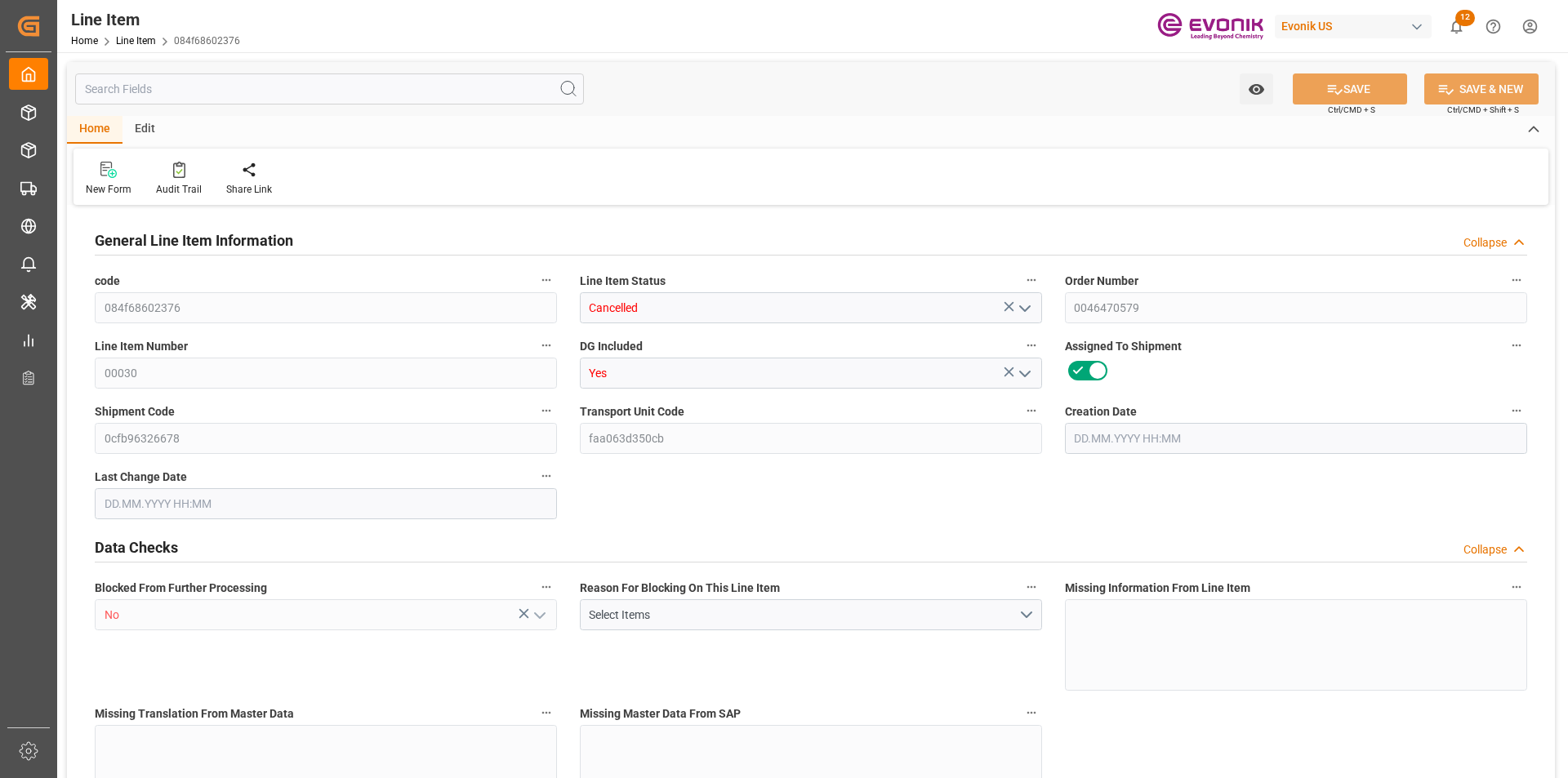
type input "768"
type input "1.1466"
type input "1146.624"
type input "0"
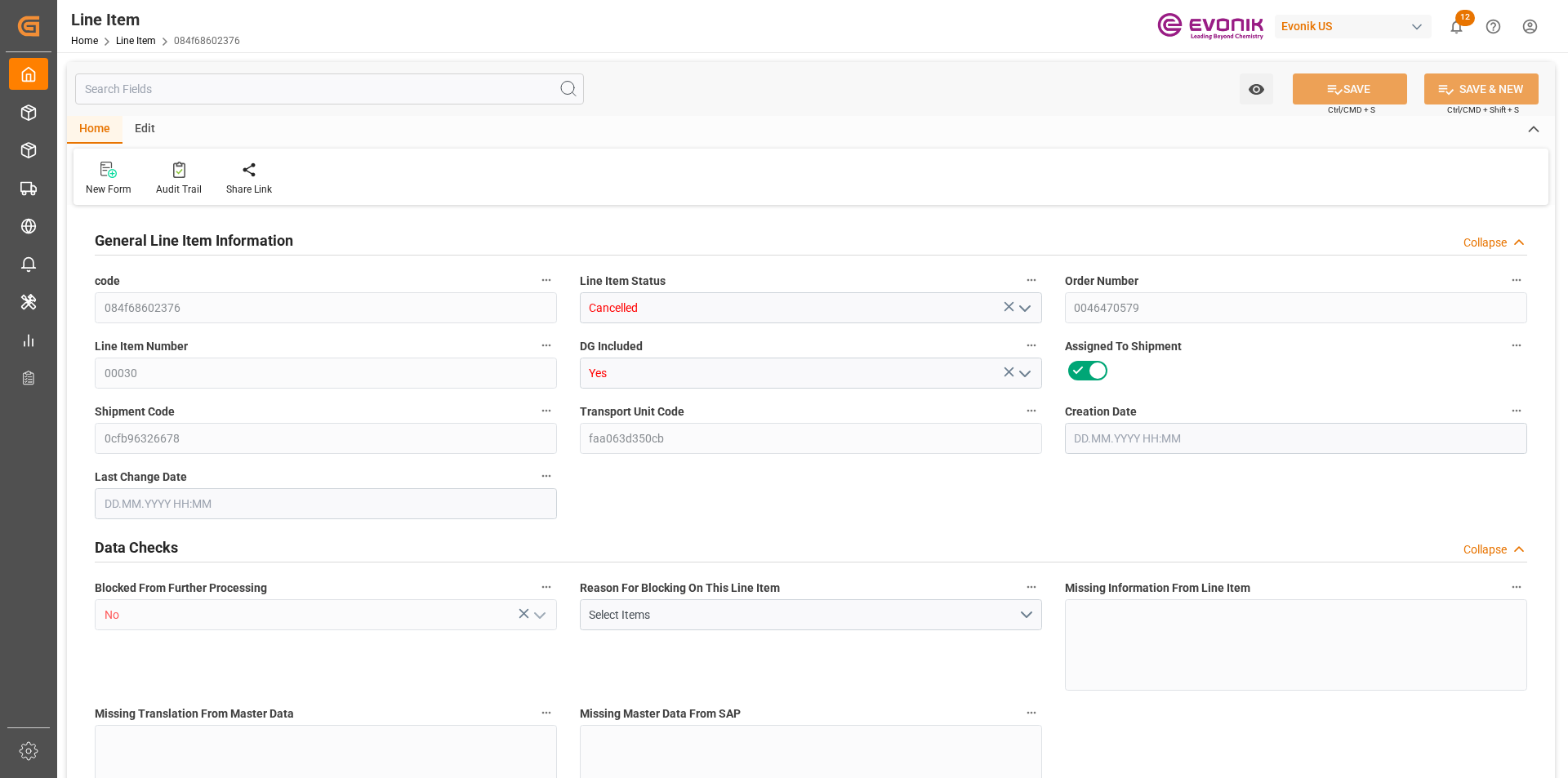
type input "0"
type input "[DATE] 13:47"
type input "[DATE] 20:10"
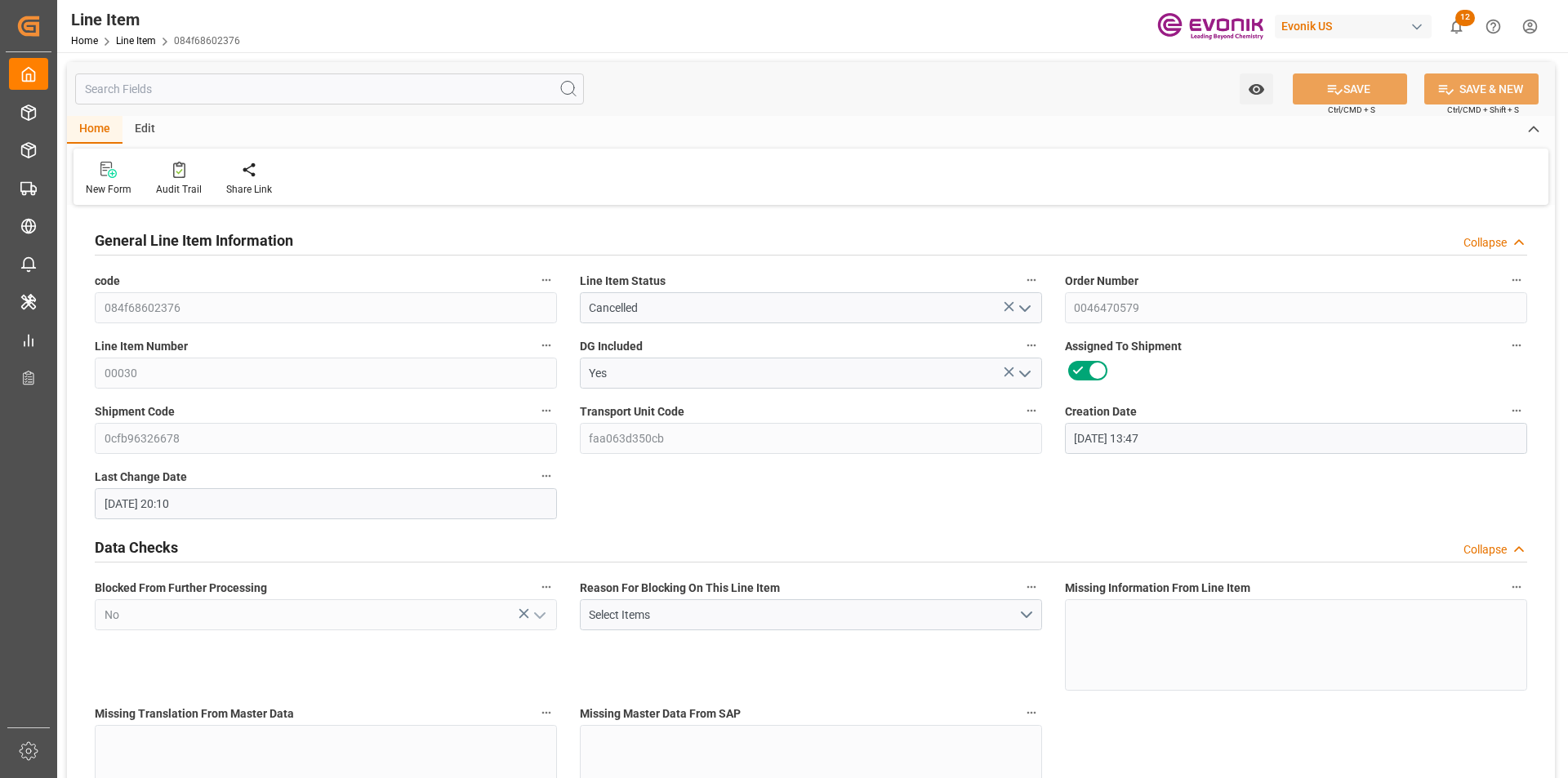
type input "08.10.2025"
type input "04.09.2025"
type input "27.08.2025"
type input "2"
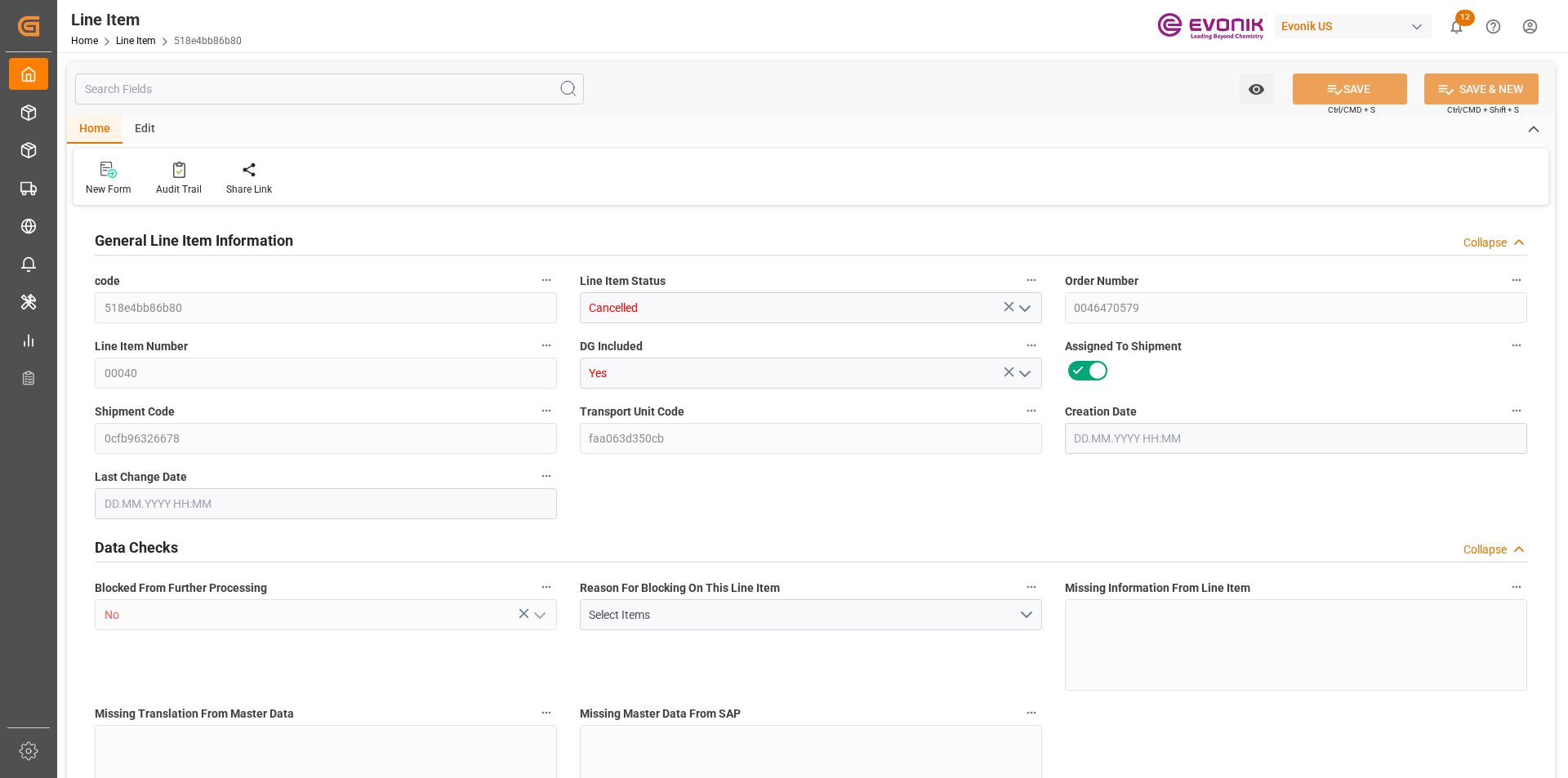
type input "1671.168"
type input "1536"
type input "2.2932"
type input "8"
type input "5130.24"
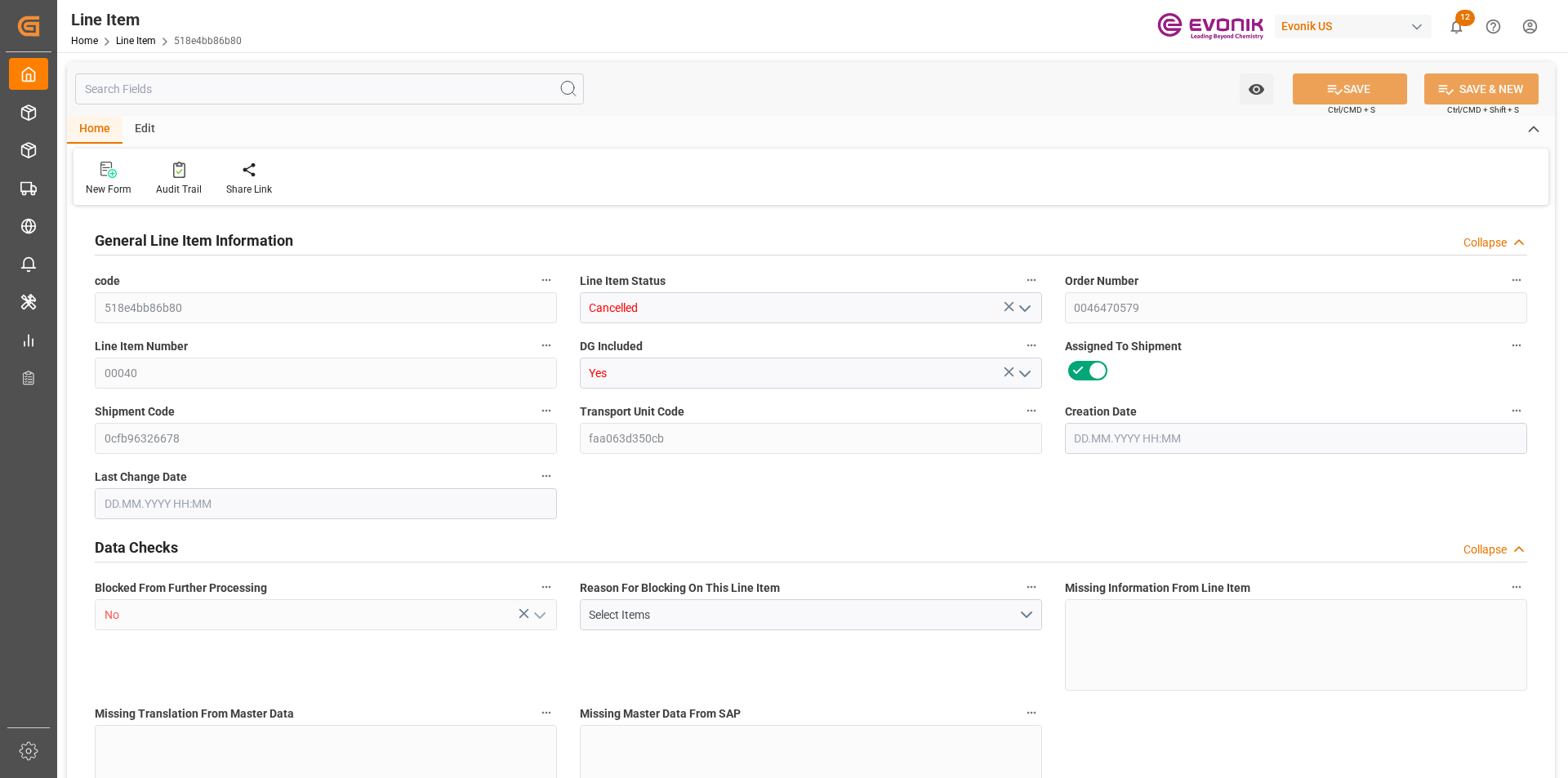
type input "8"
type input "1536"
type input "1671.168"
type input "1711.168"
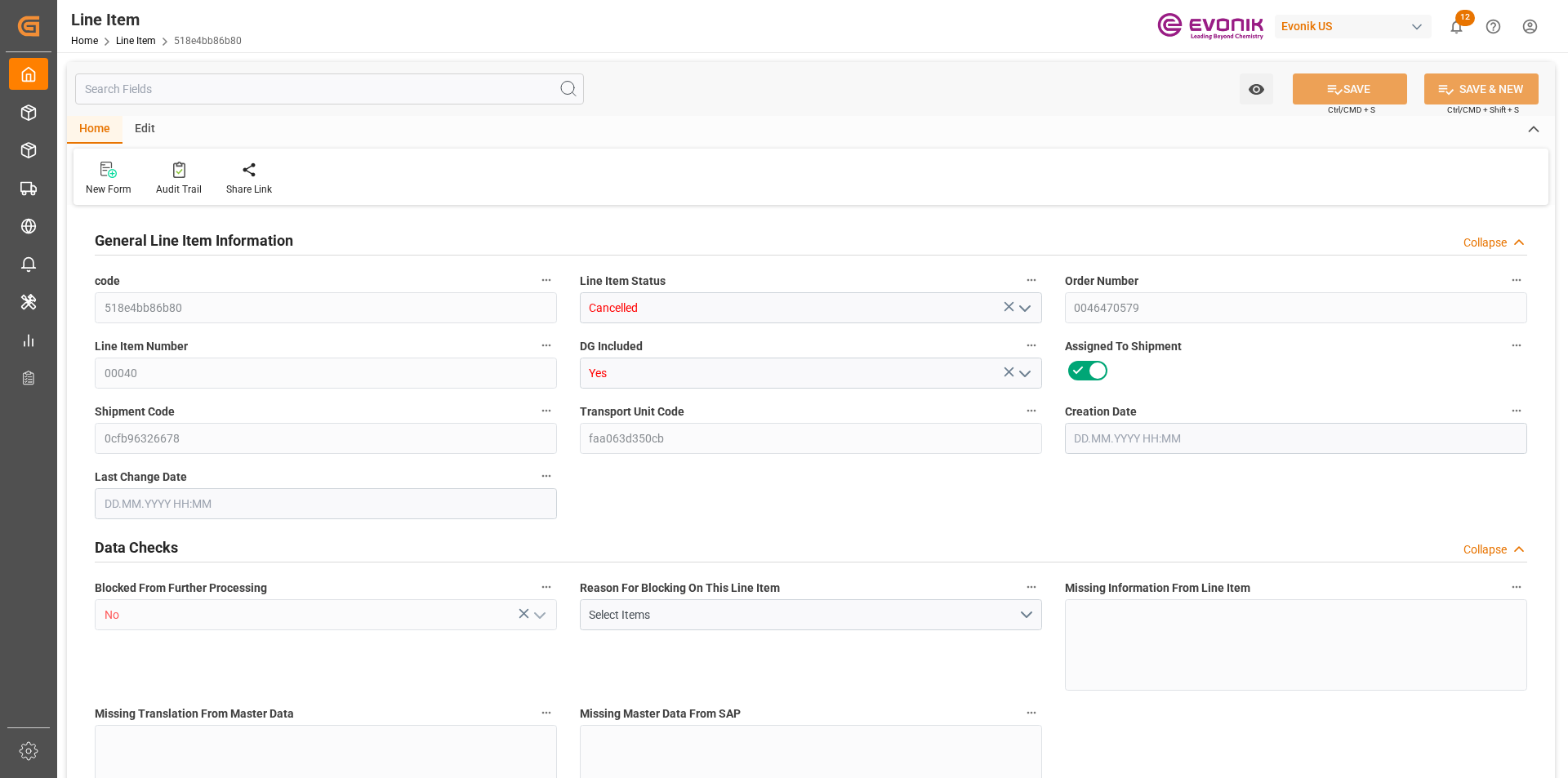
type input "1536"
type input "2.2932"
type input "2293.248"
type input "0"
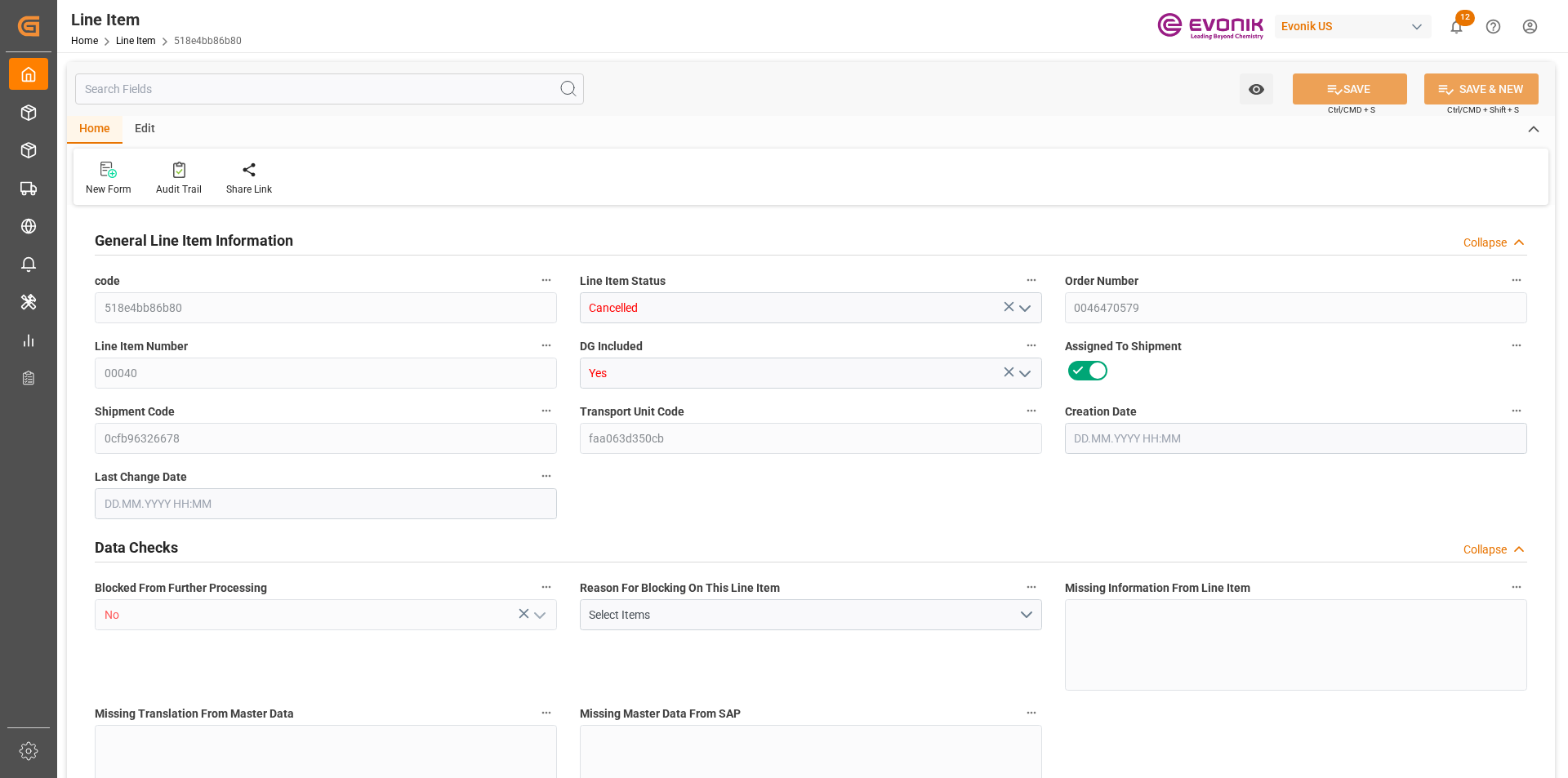
type input "0"
type input "[DATE] 13:47"
type input "[DATE] 20:10"
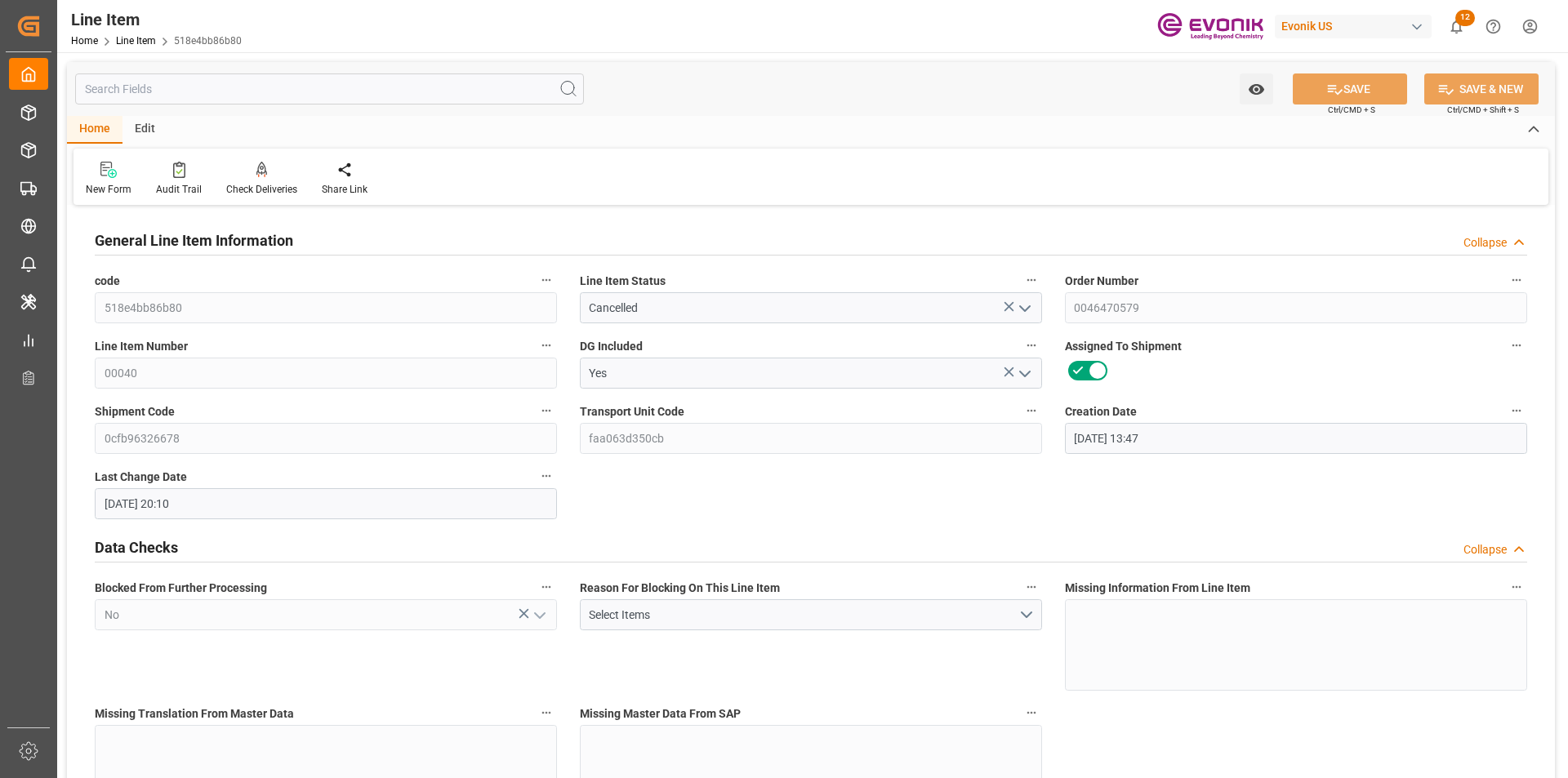
type input "[DATE]"
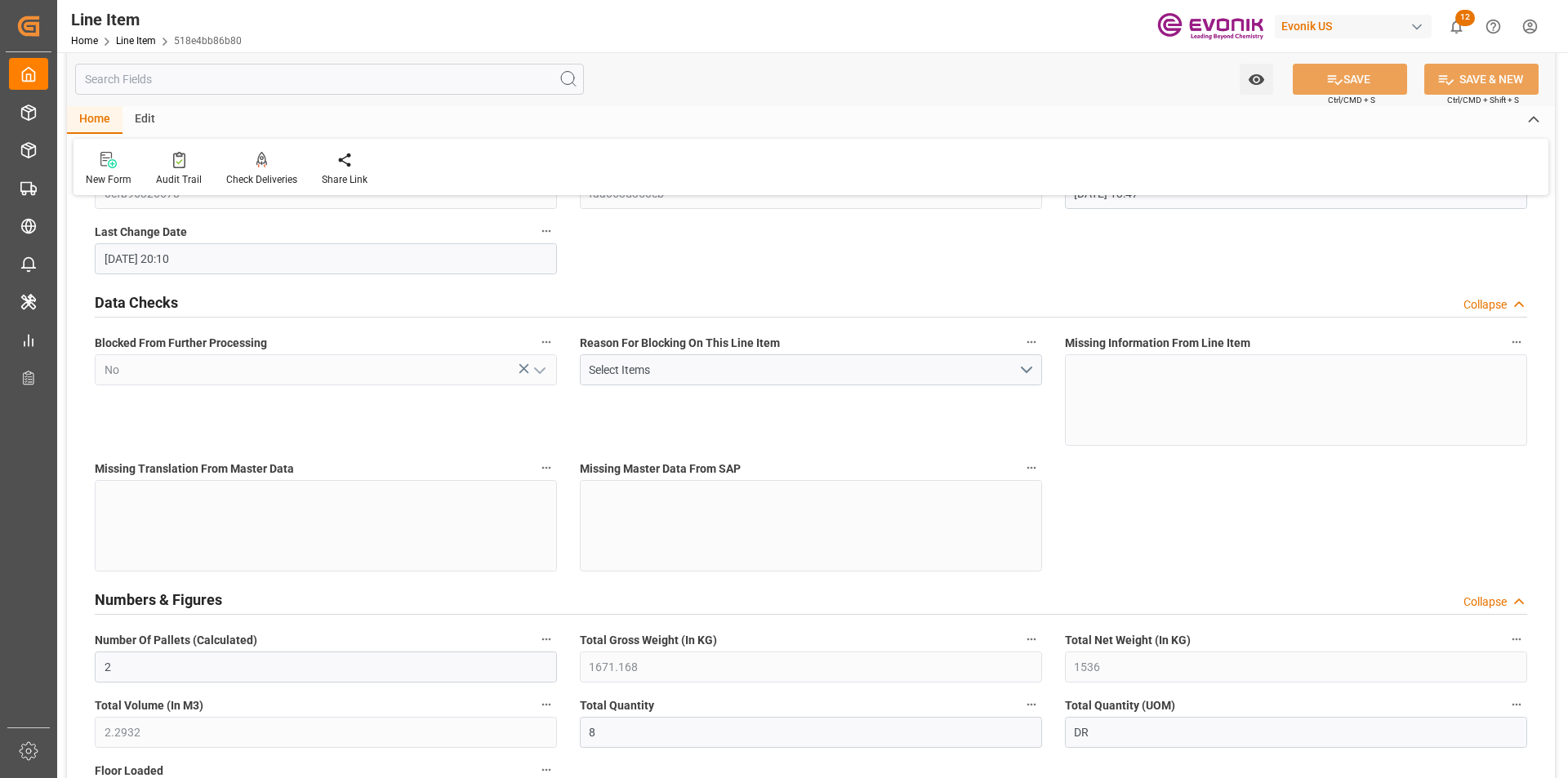
scroll to position [326, 0]
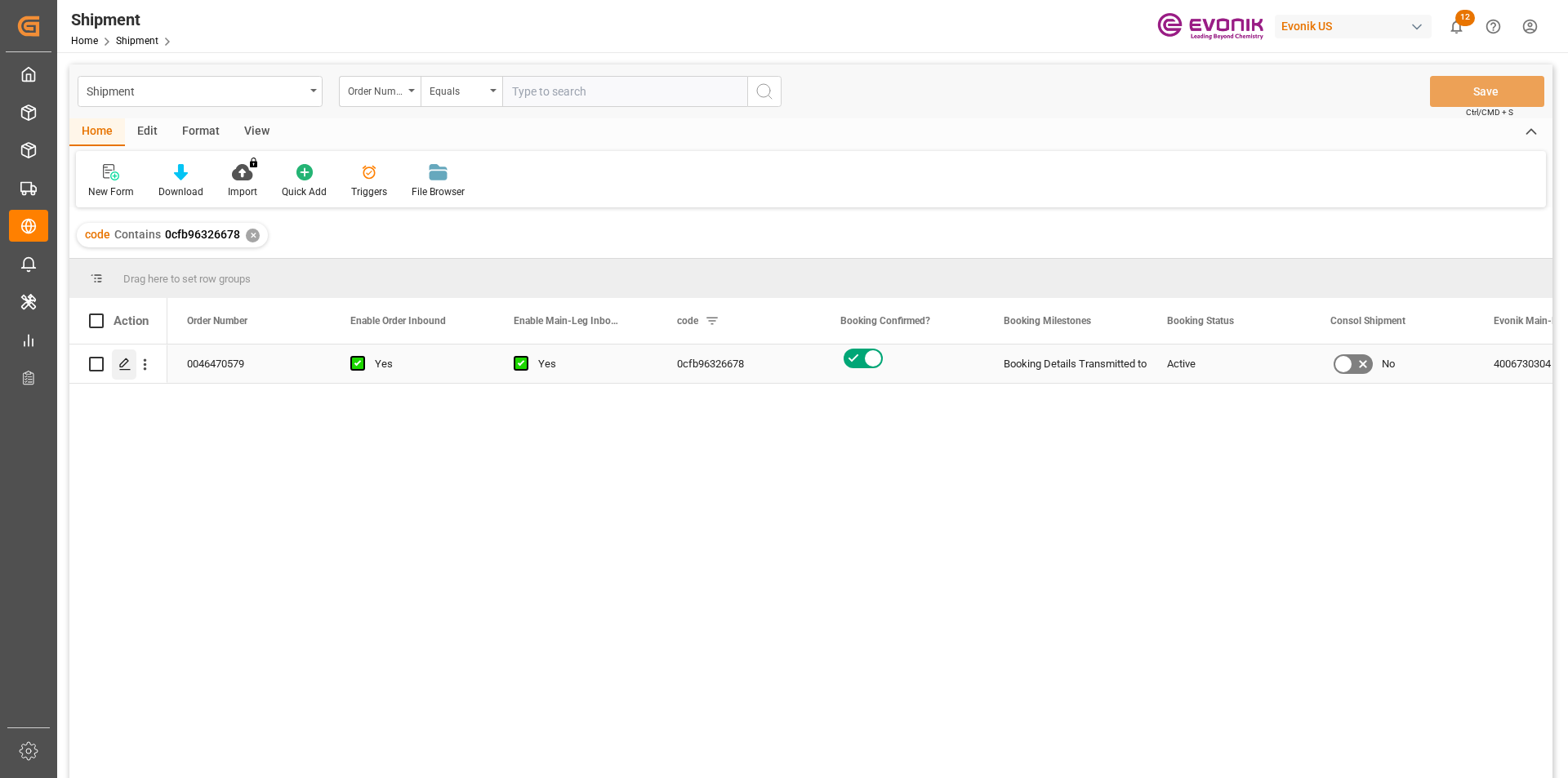
click at [122, 362] on icon "Press SPACE to select this row." at bounding box center [125, 364] width 13 height 13
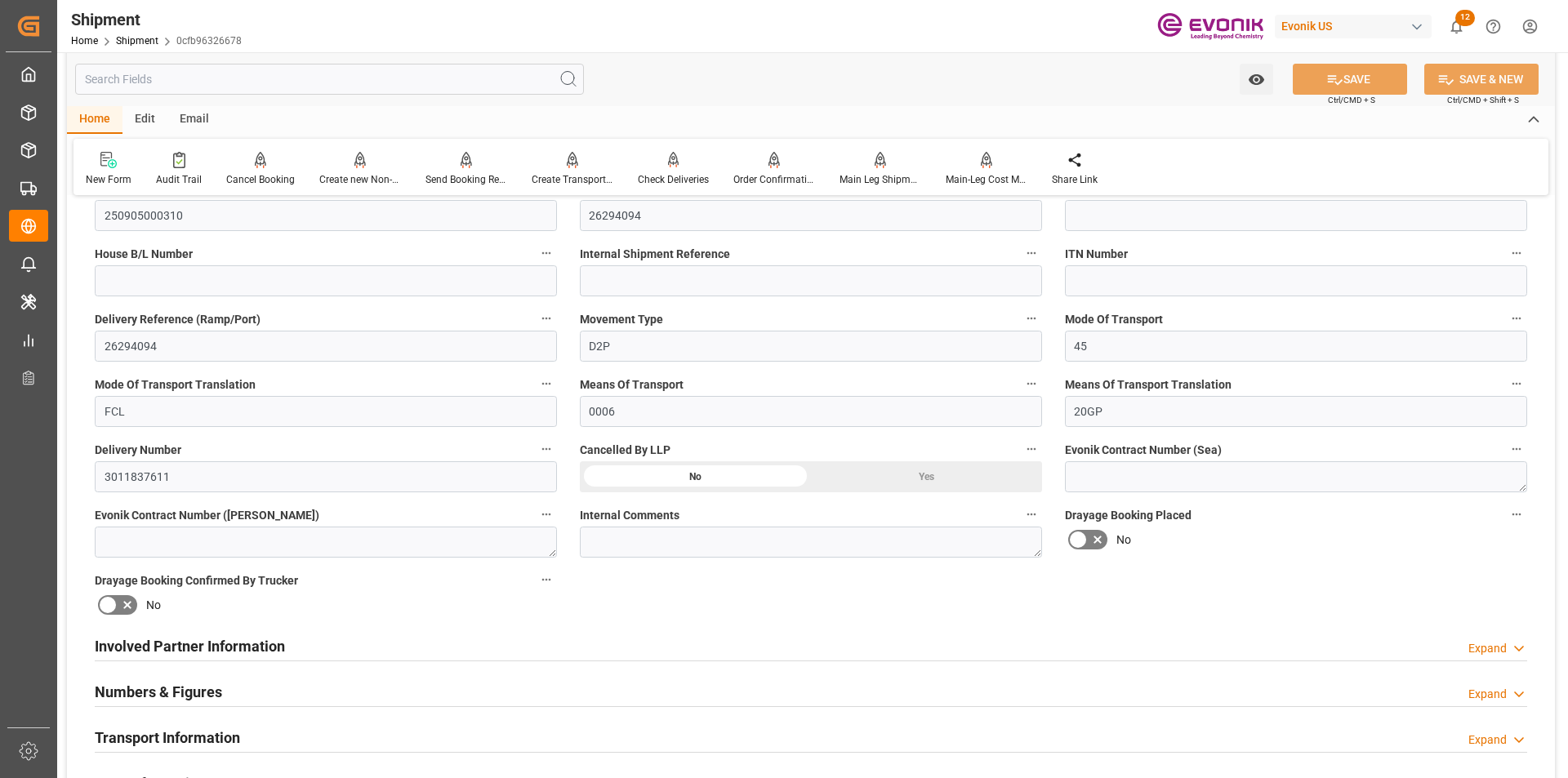
scroll to position [898, 0]
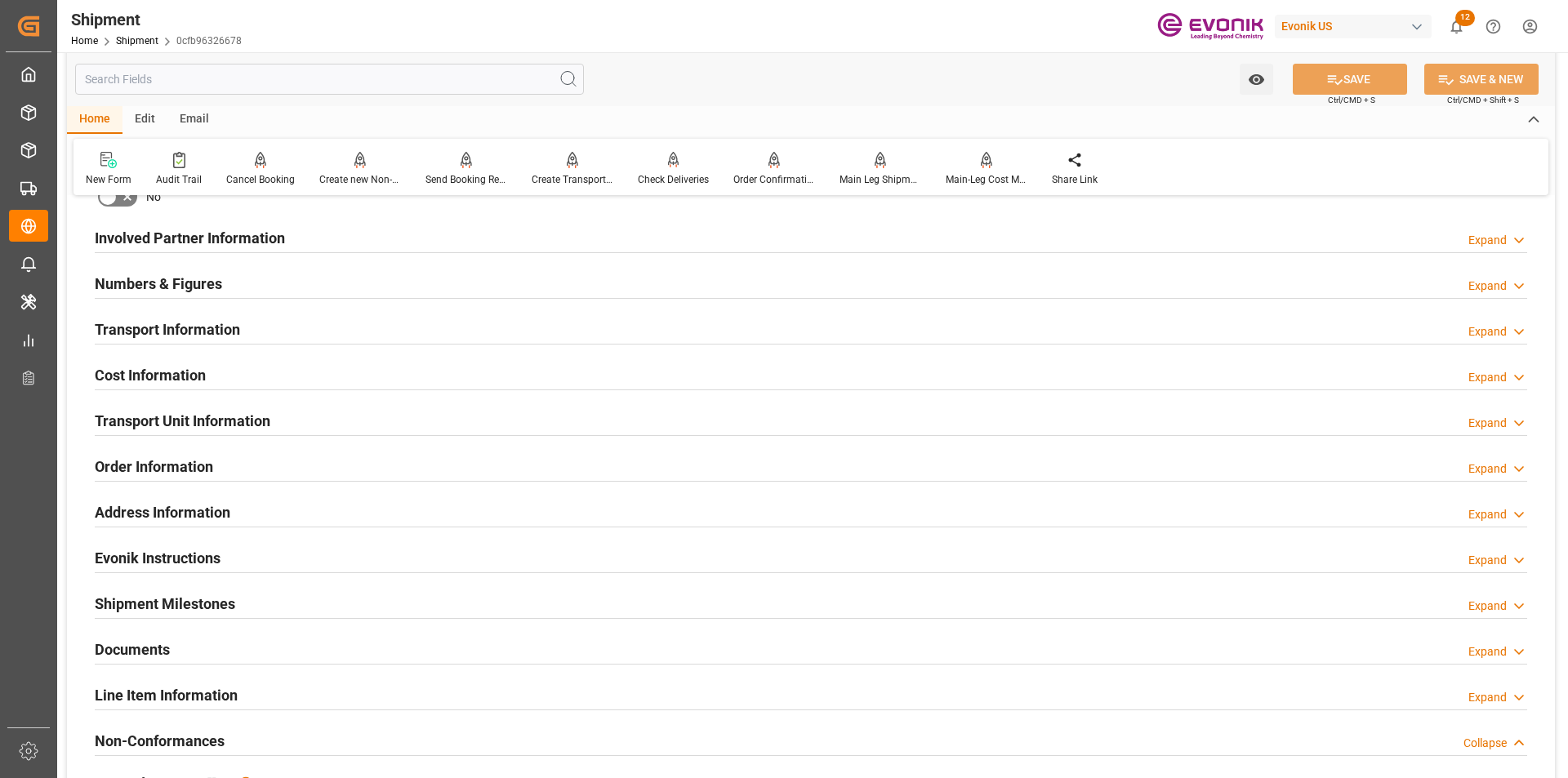
click at [222, 693] on h2 "Line Item Information" at bounding box center [166, 696] width 143 height 22
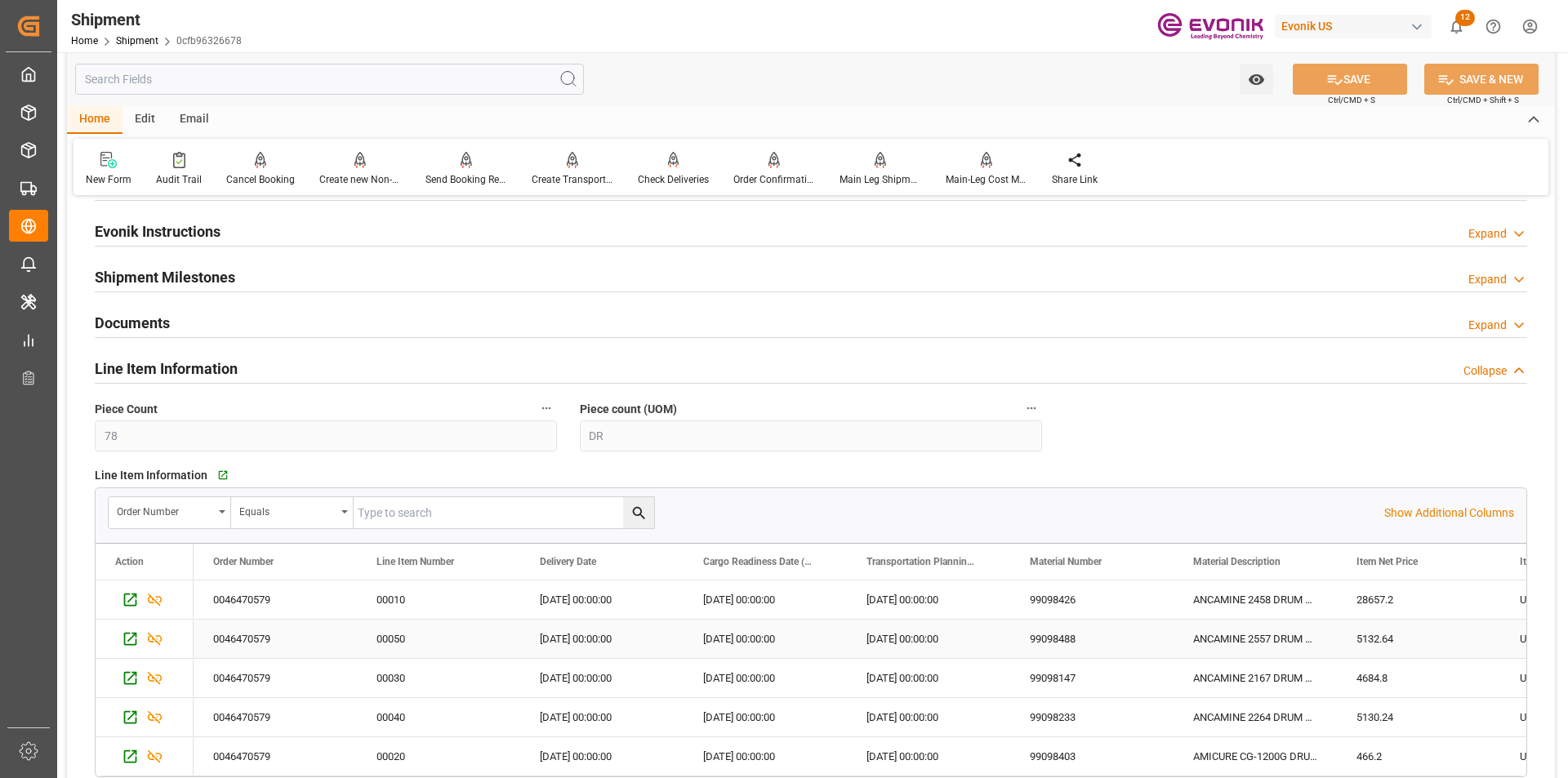
scroll to position [1388, 0]
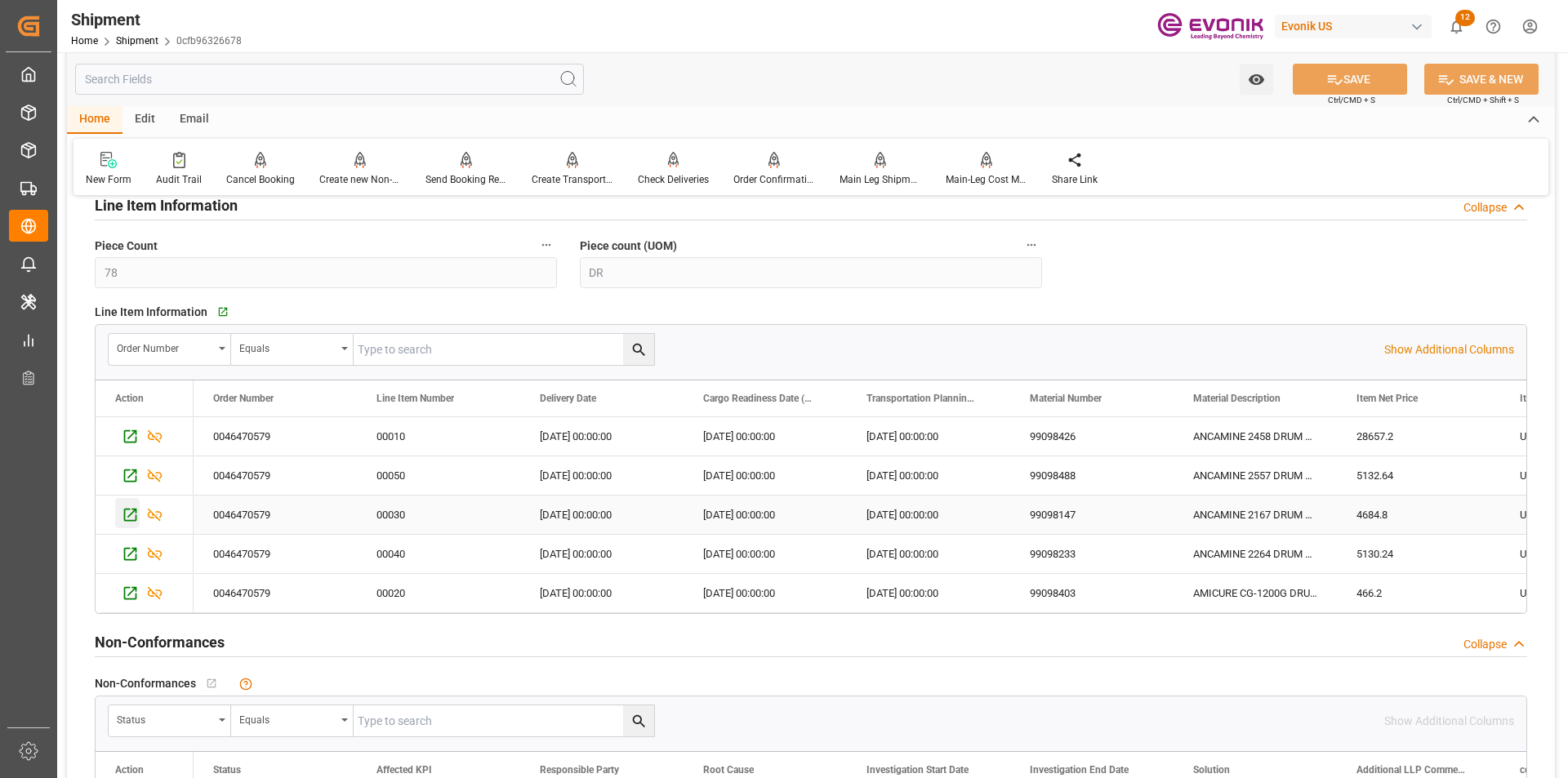
click at [129, 519] on icon "Press SPACE to select this row." at bounding box center [130, 514] width 17 height 17
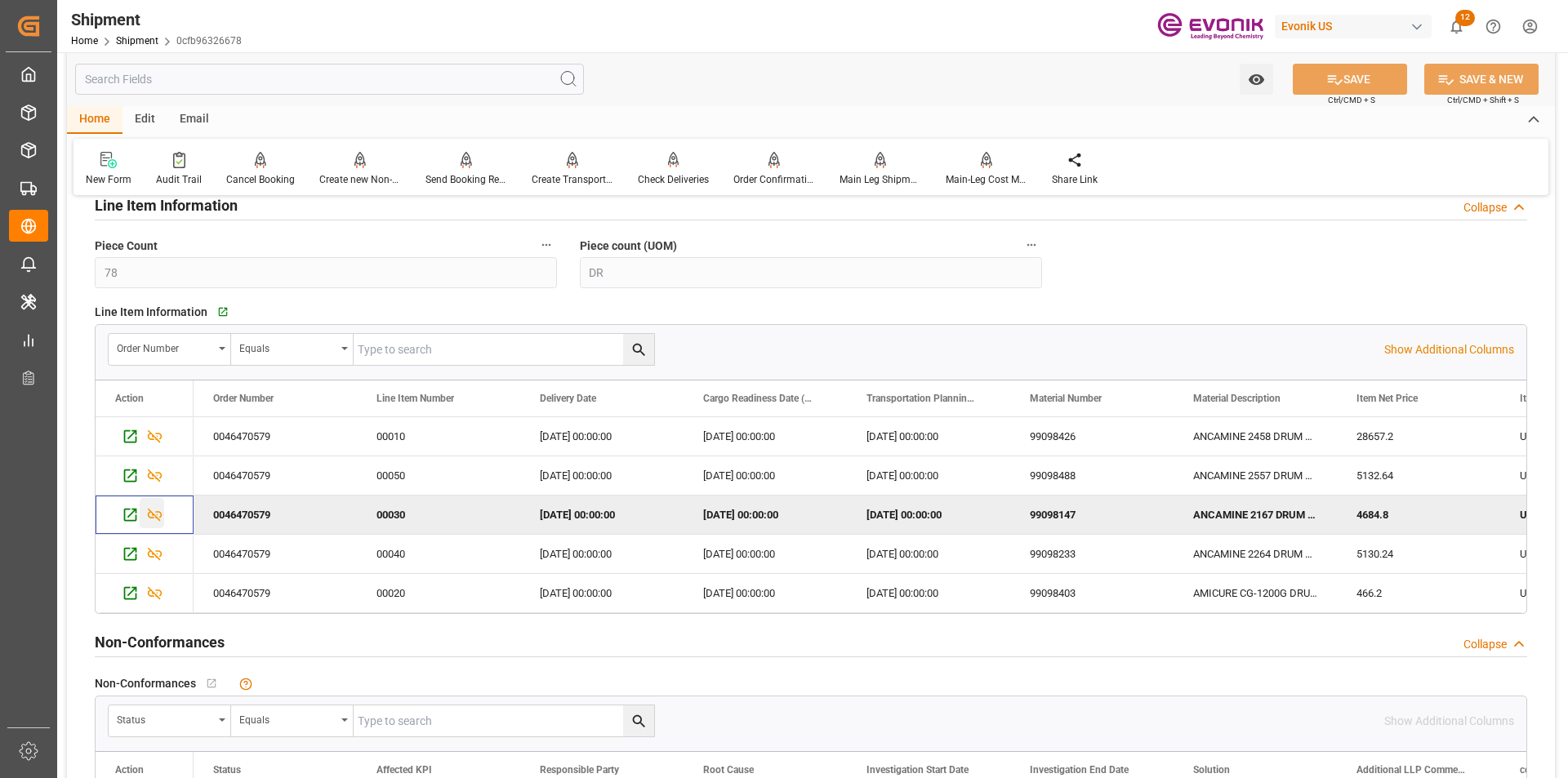
click at [157, 513] on icon "Press SPACE to deselect this row." at bounding box center [154, 514] width 17 height 17
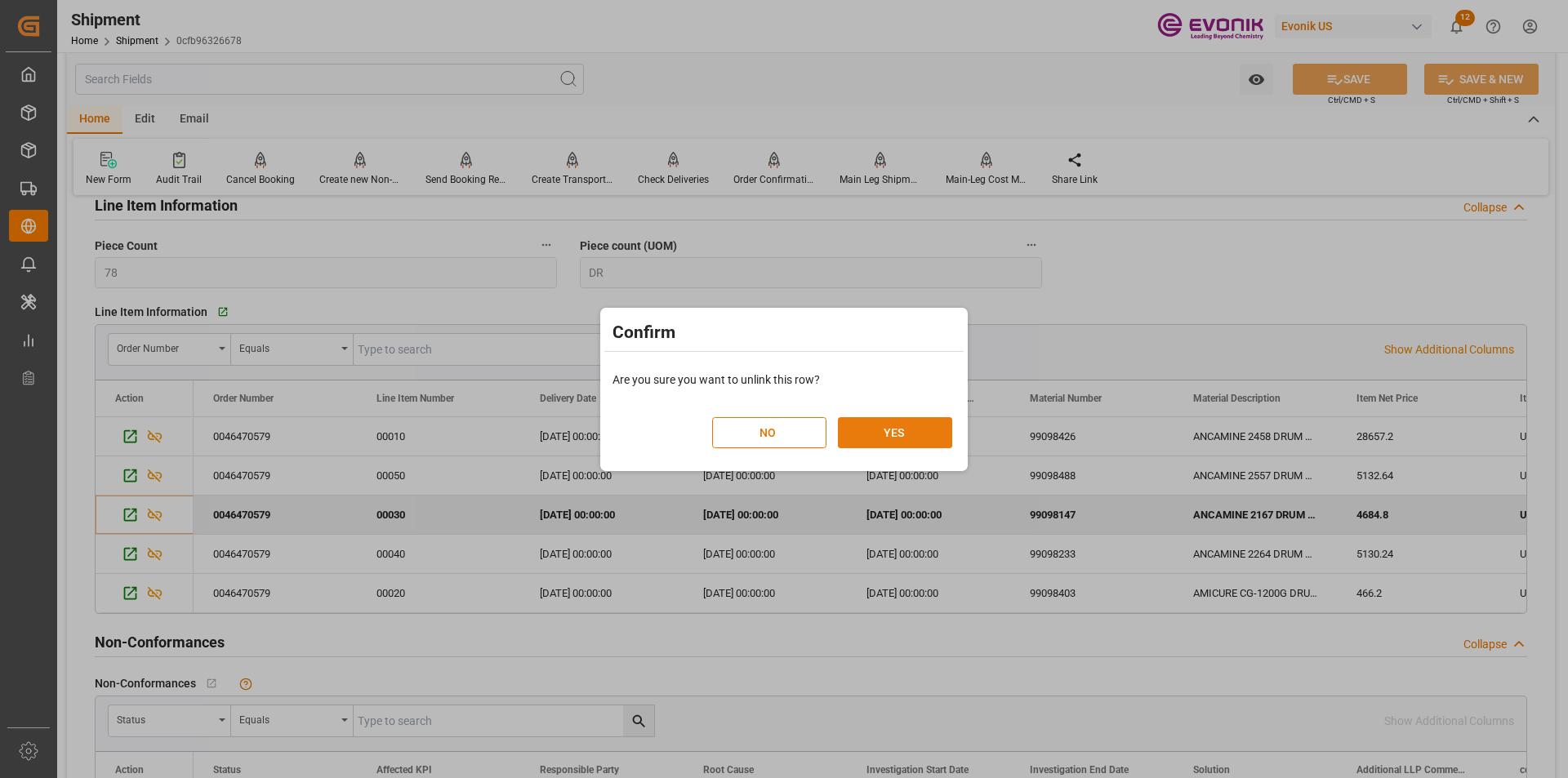
click at [905, 431] on button "YES" at bounding box center [896, 433] width 115 height 31
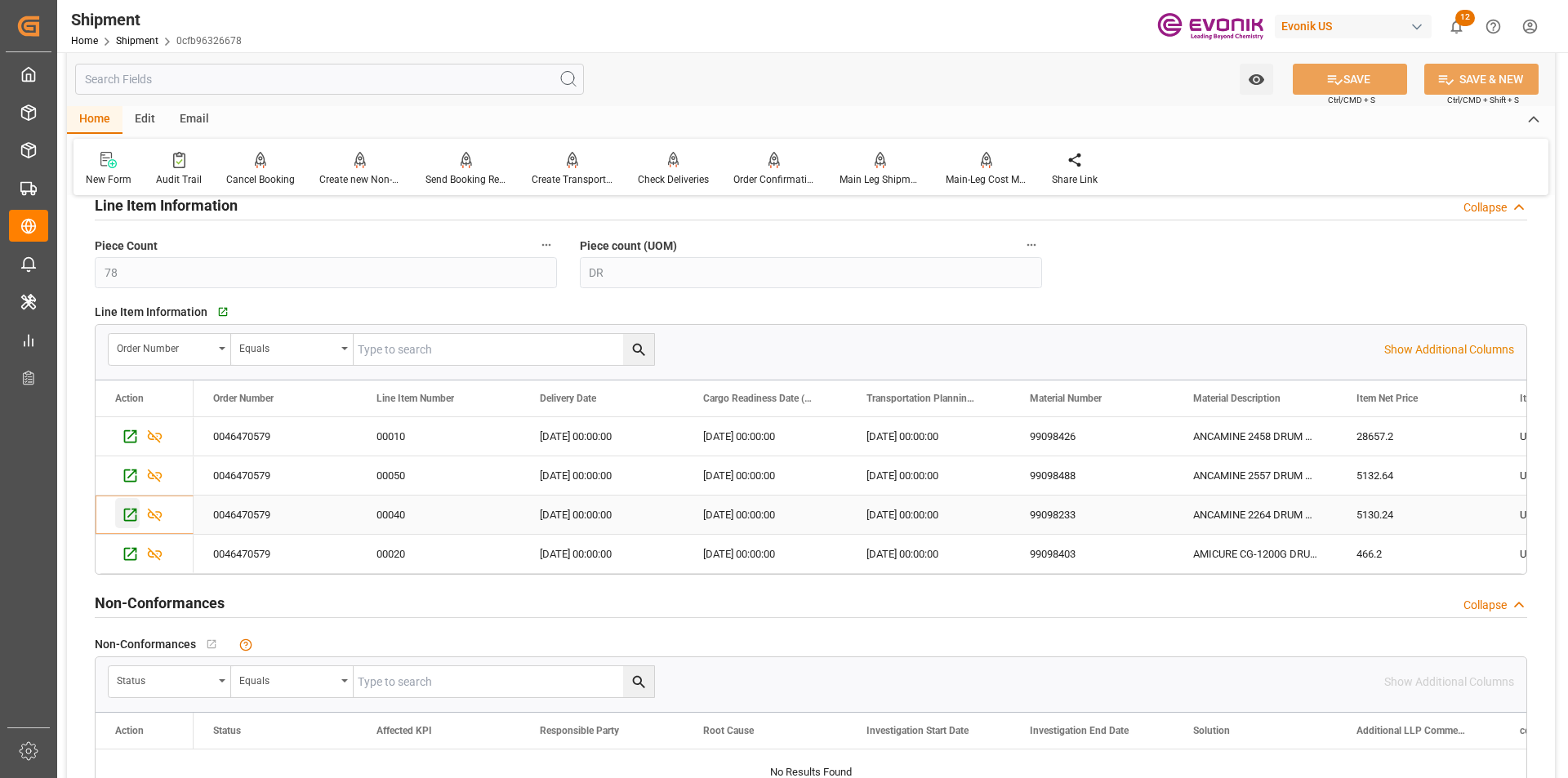
click at [125, 517] on icon "Press SPACE to select this row." at bounding box center [130, 515] width 13 height 13
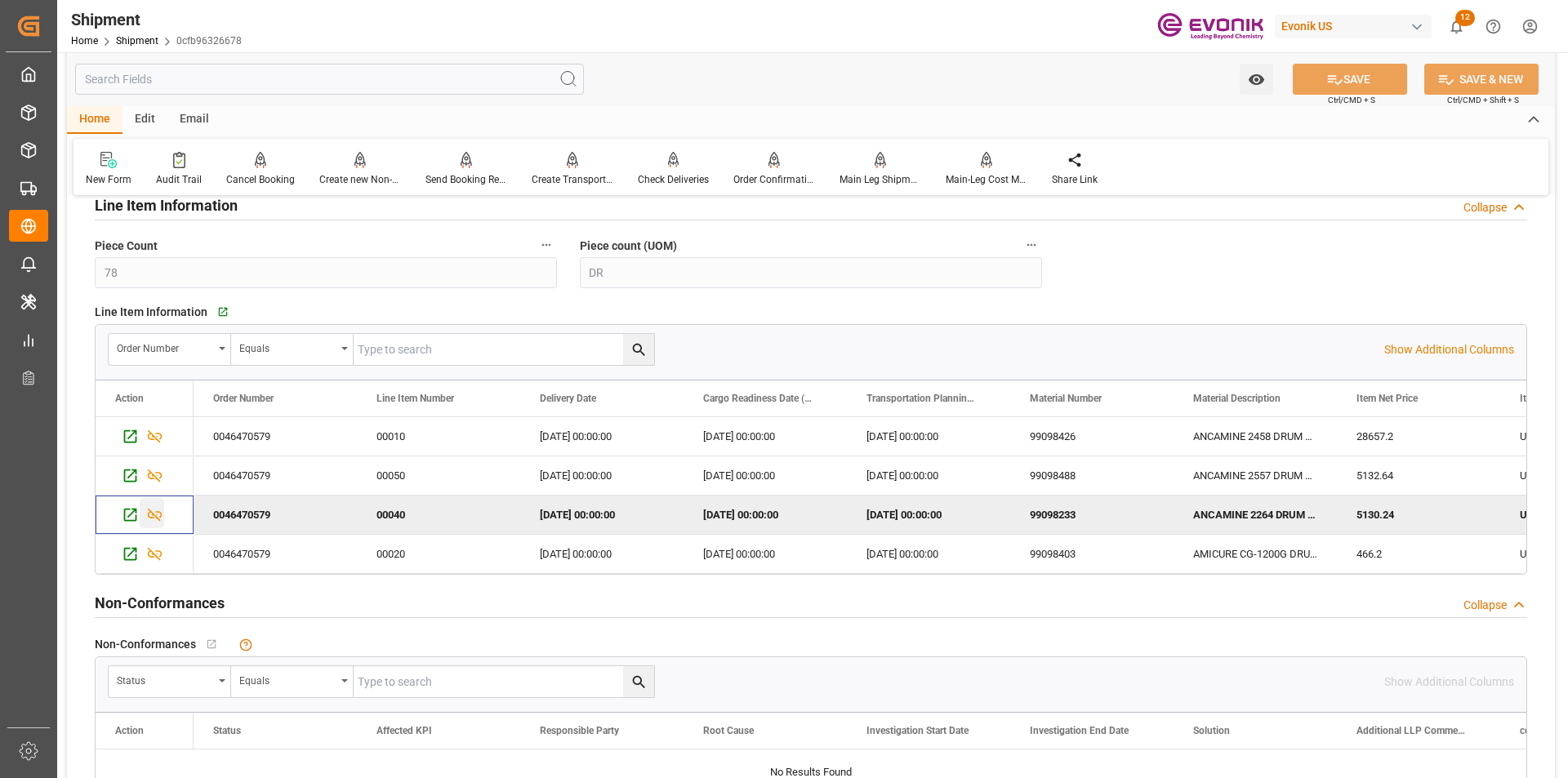
click at [156, 517] on icon "Press SPACE to deselect this row." at bounding box center [155, 515] width 14 height 13
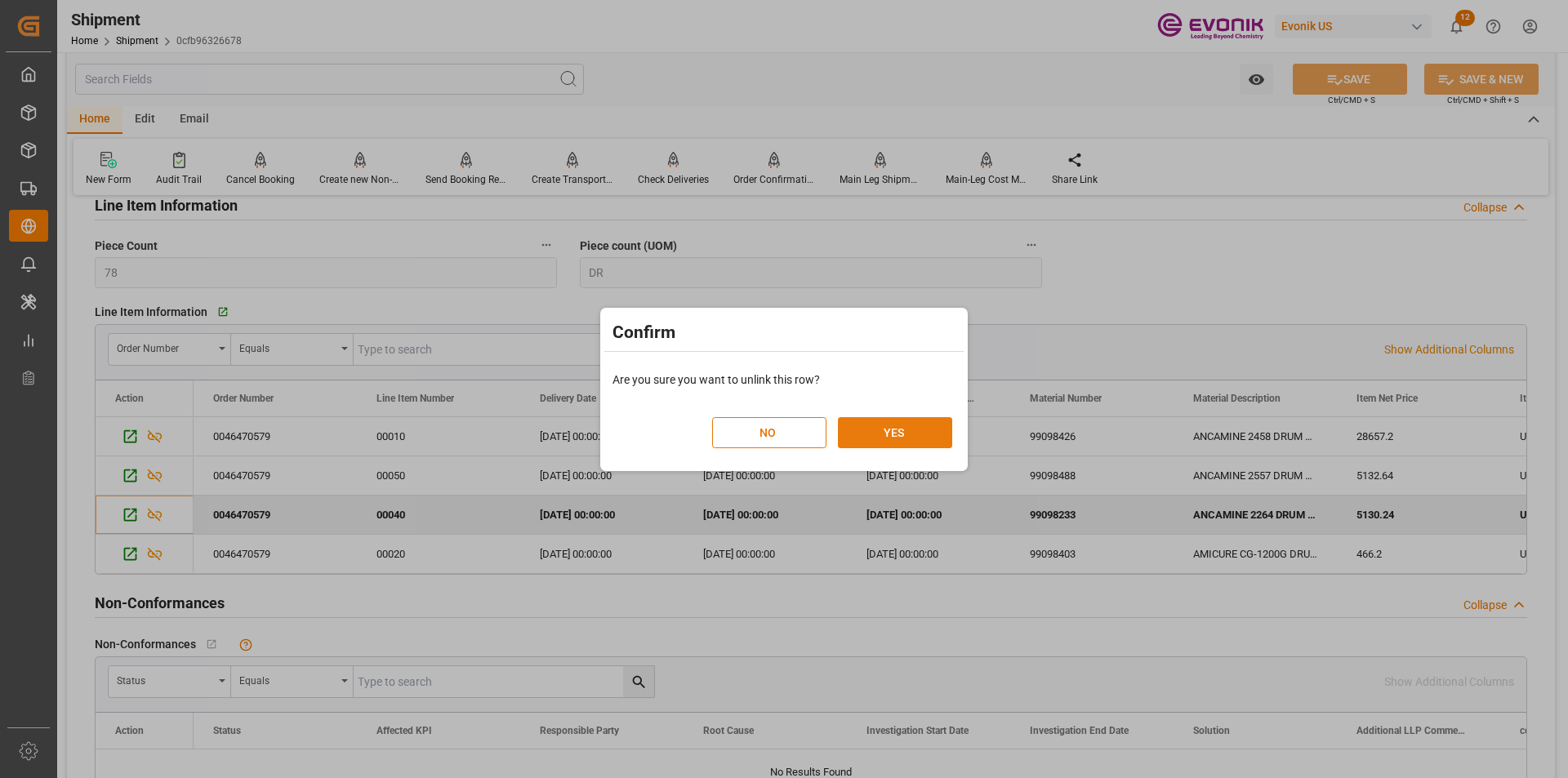
click at [914, 431] on button "YES" at bounding box center [896, 433] width 115 height 31
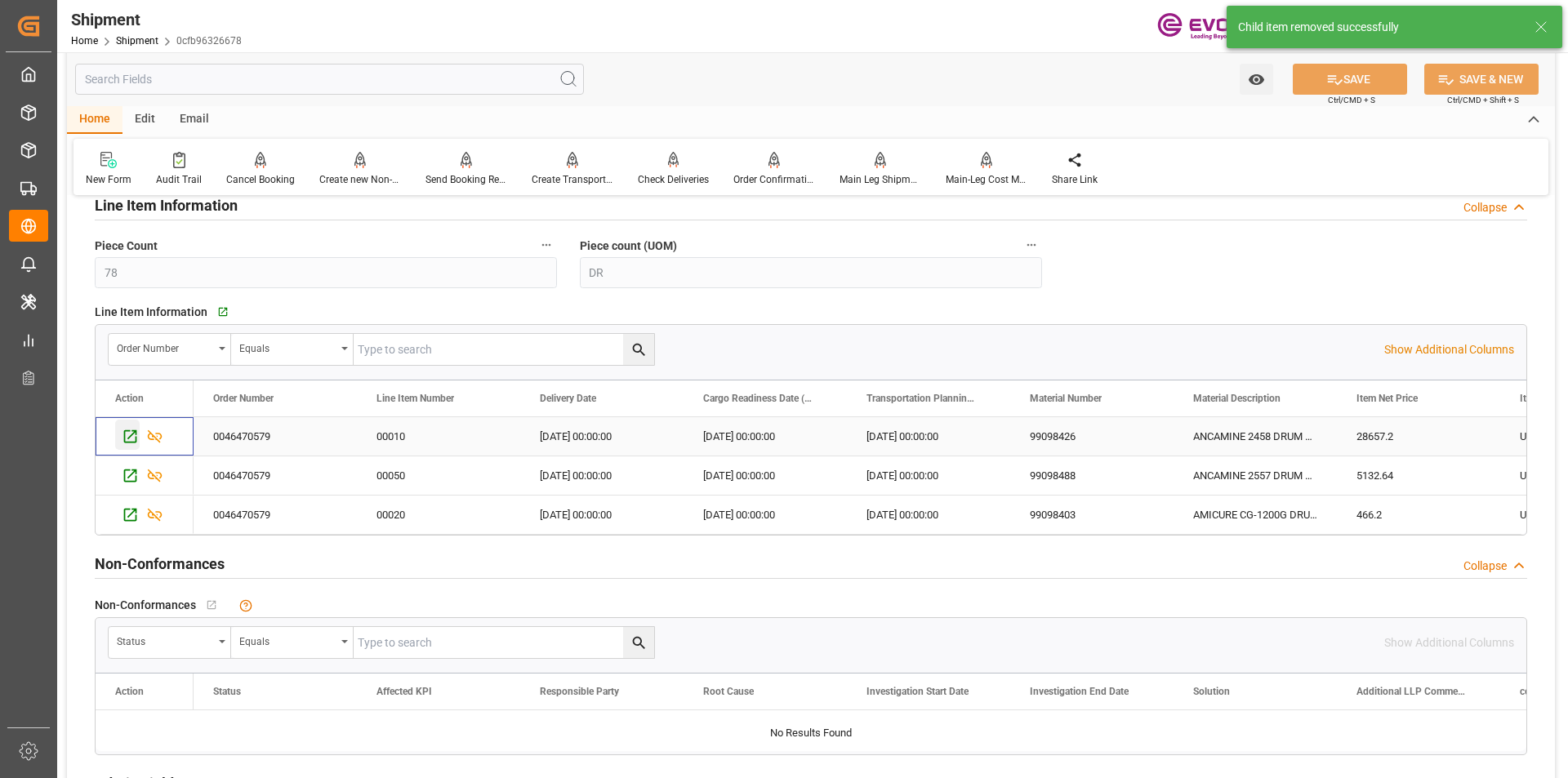
click at [134, 439] on icon "Press SPACE to select this row." at bounding box center [130, 436] width 17 height 17
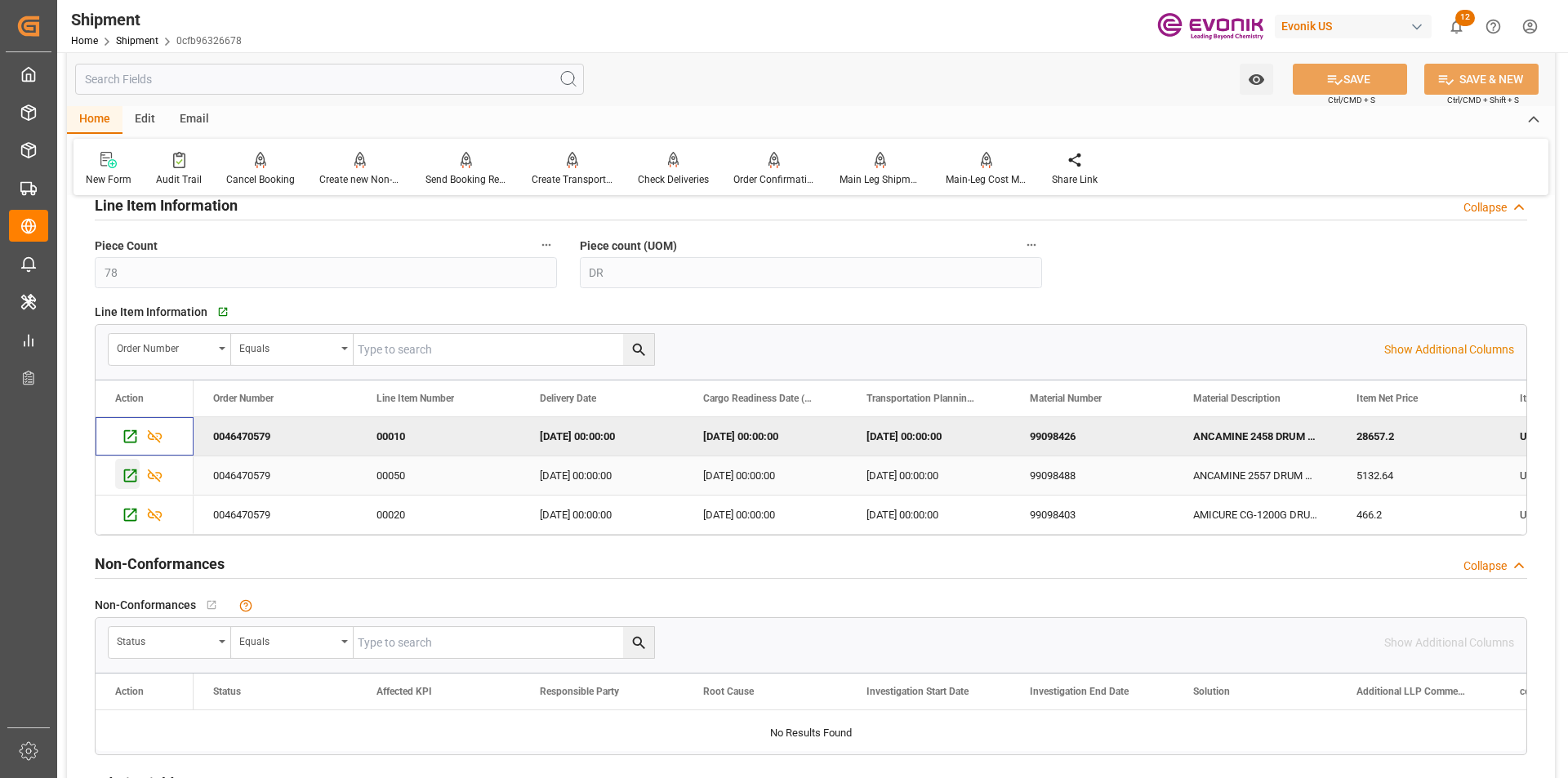
click at [133, 478] on icon "Press SPACE to select this row." at bounding box center [130, 475] width 17 height 17
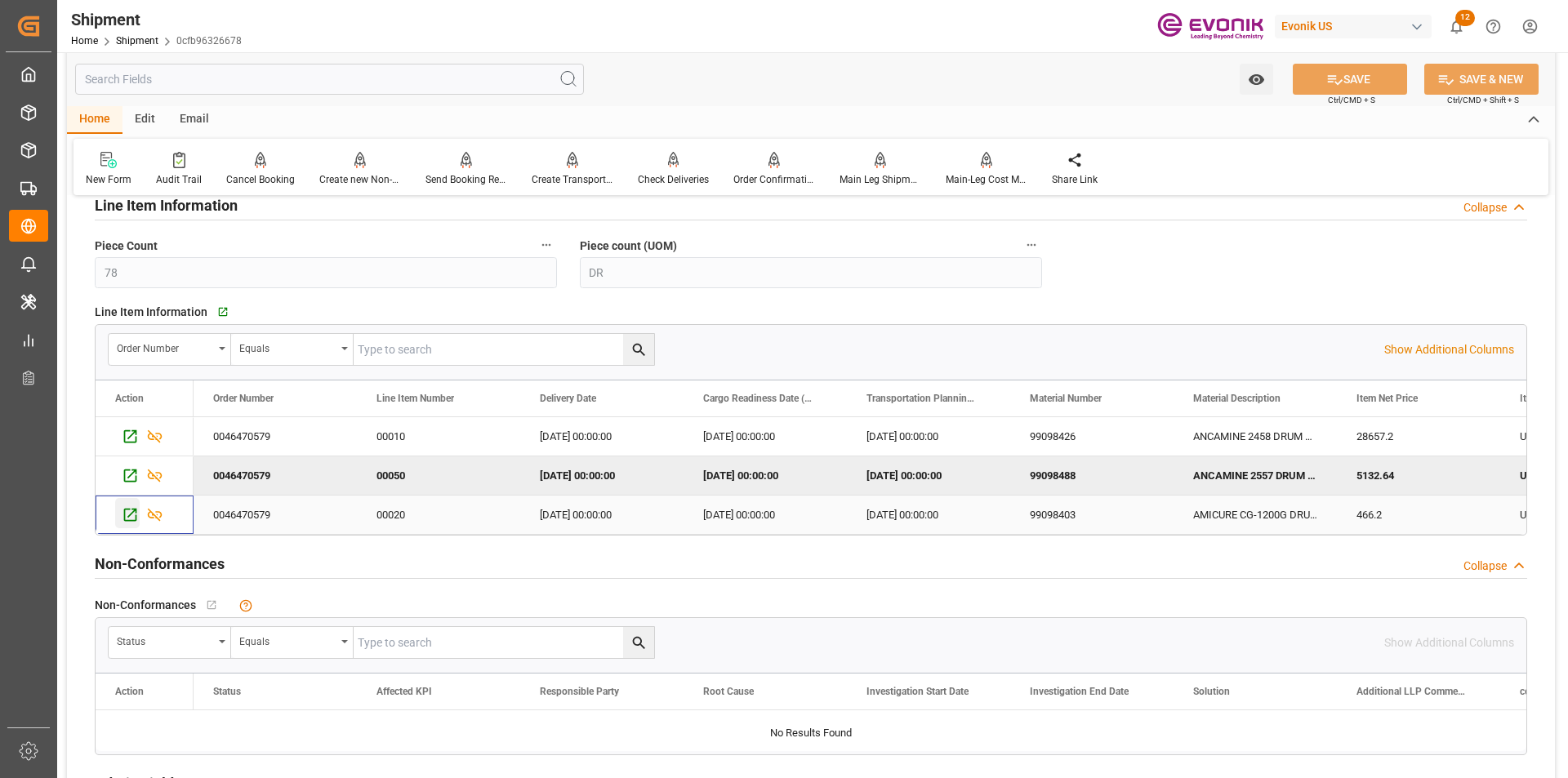
click at [129, 510] on icon "Press SPACE to select this row." at bounding box center [130, 514] width 17 height 17
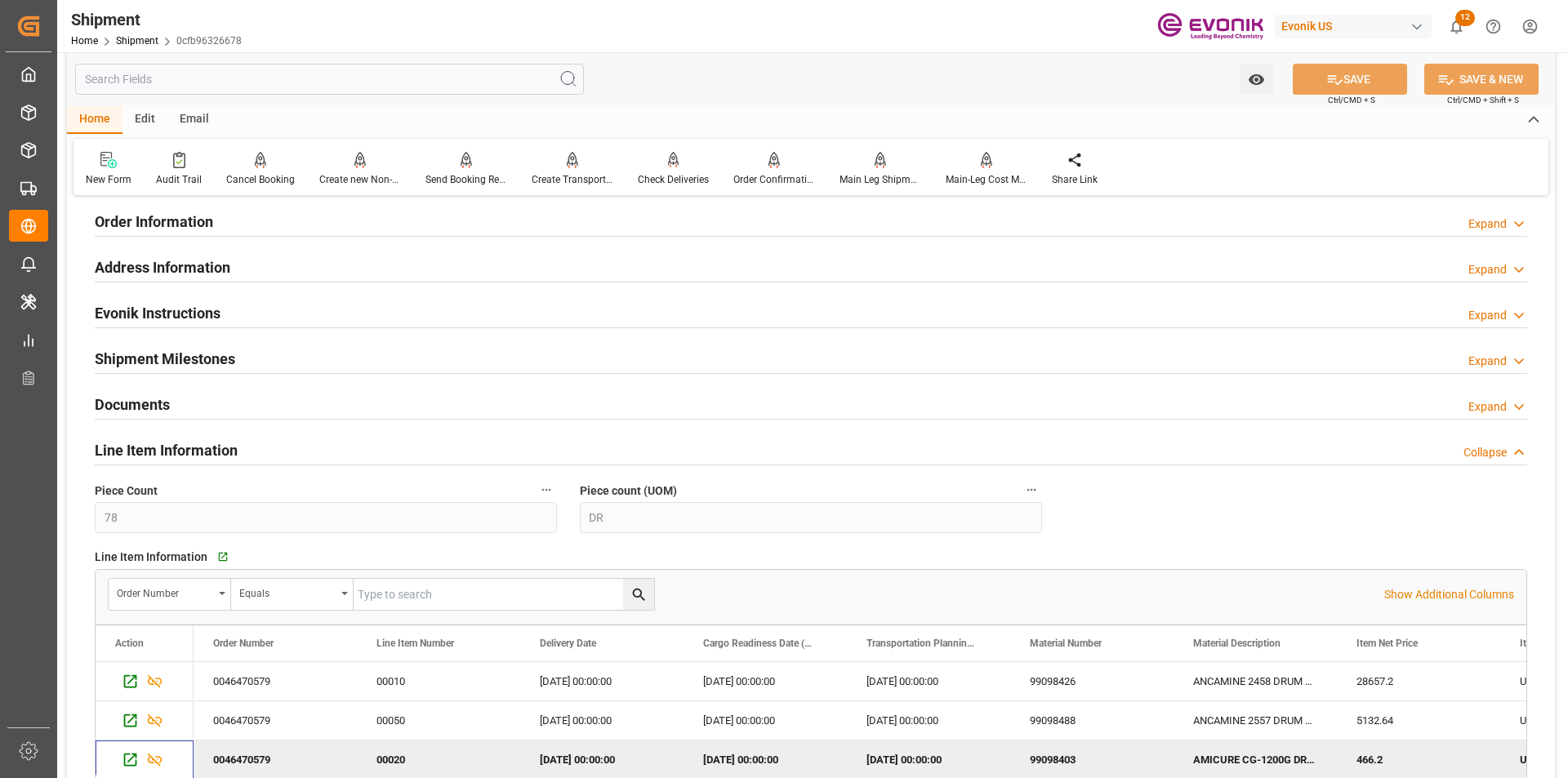
scroll to position [980, 0]
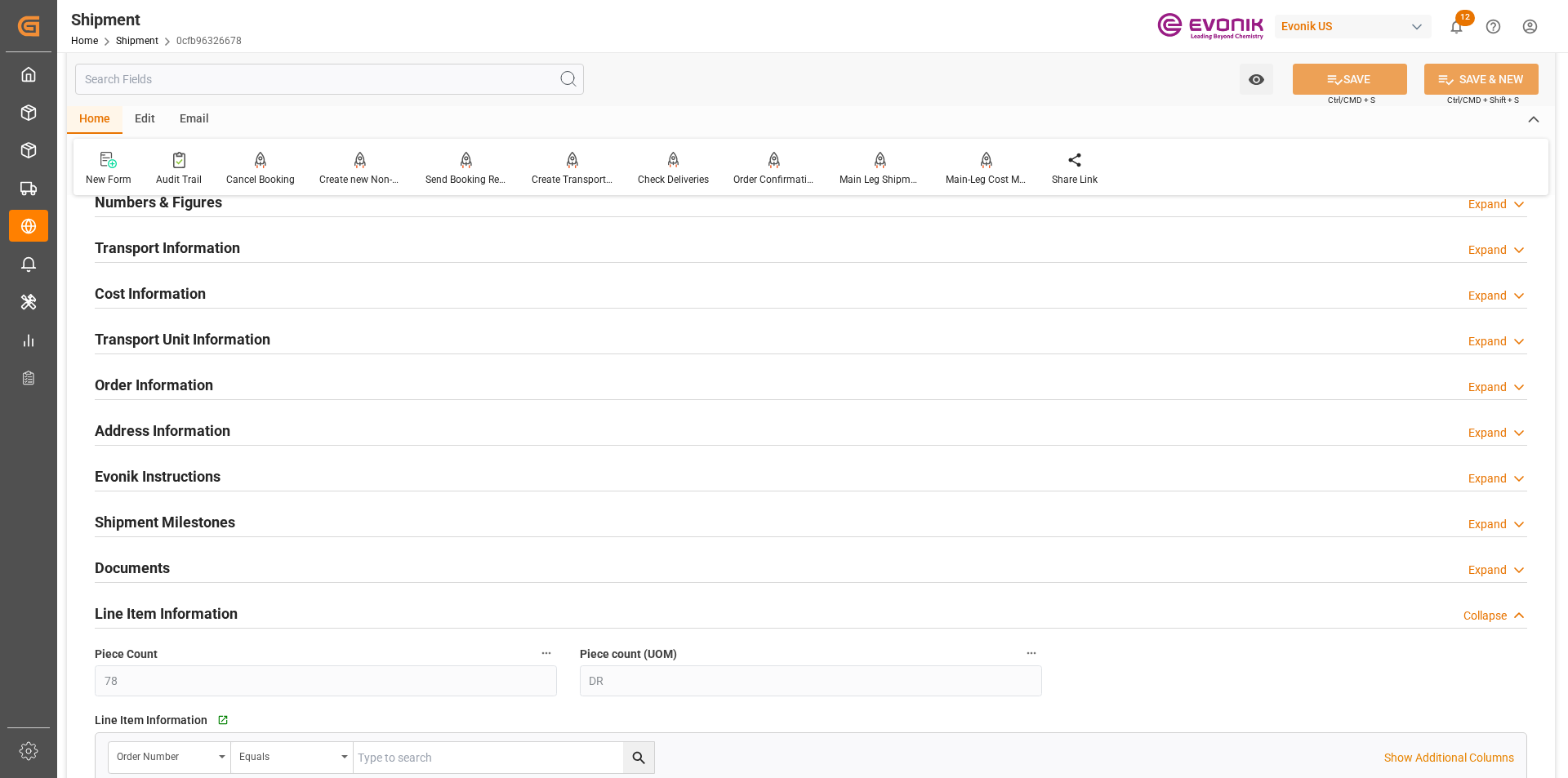
click at [246, 250] on div "Transport Information Expand" at bounding box center [811, 246] width 1433 height 31
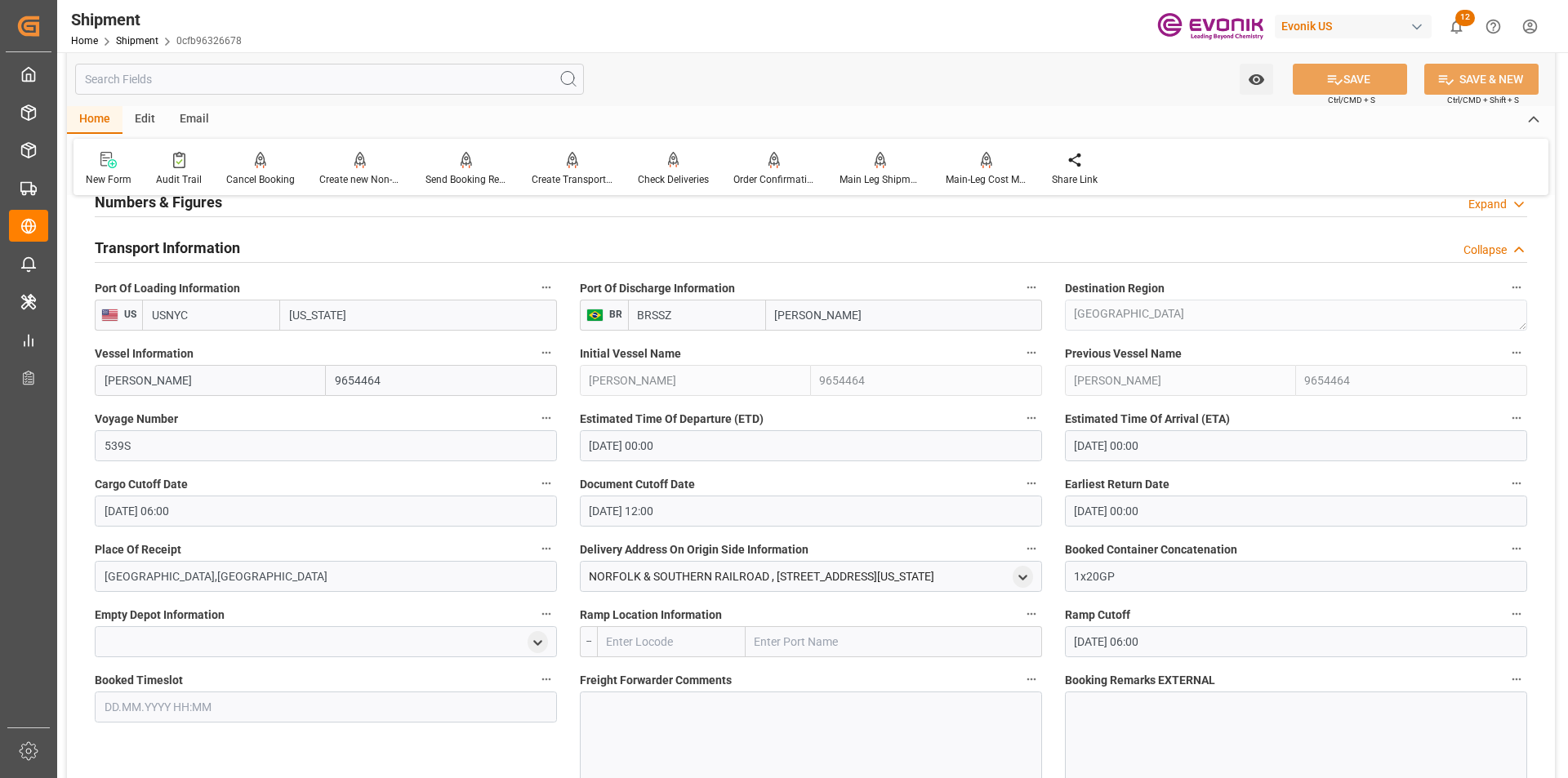
click at [602, 235] on div "Transport Information Collapse" at bounding box center [811, 246] width 1433 height 31
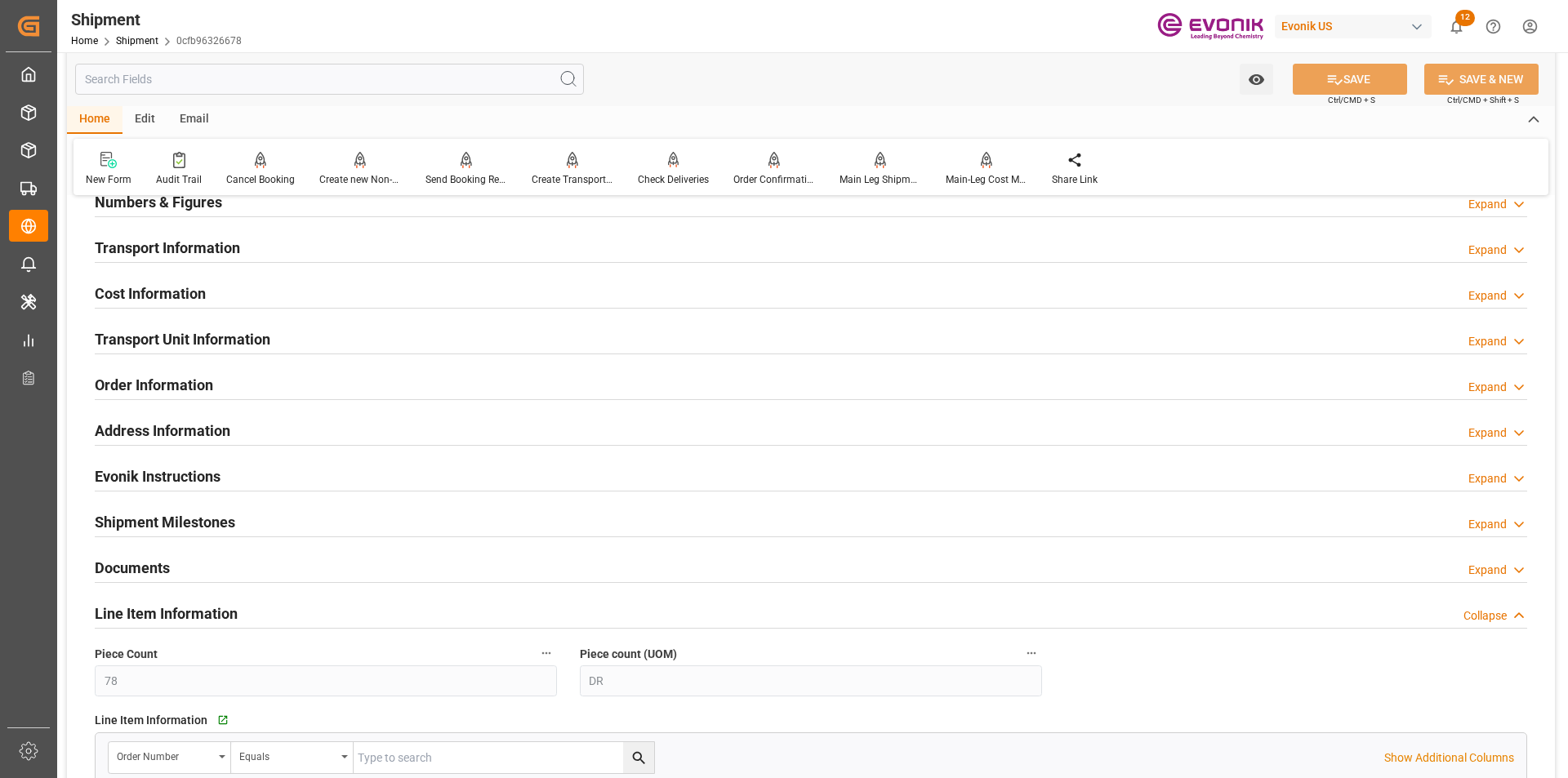
click at [189, 330] on h2 "Transport Unit Information" at bounding box center [183, 339] width 176 height 22
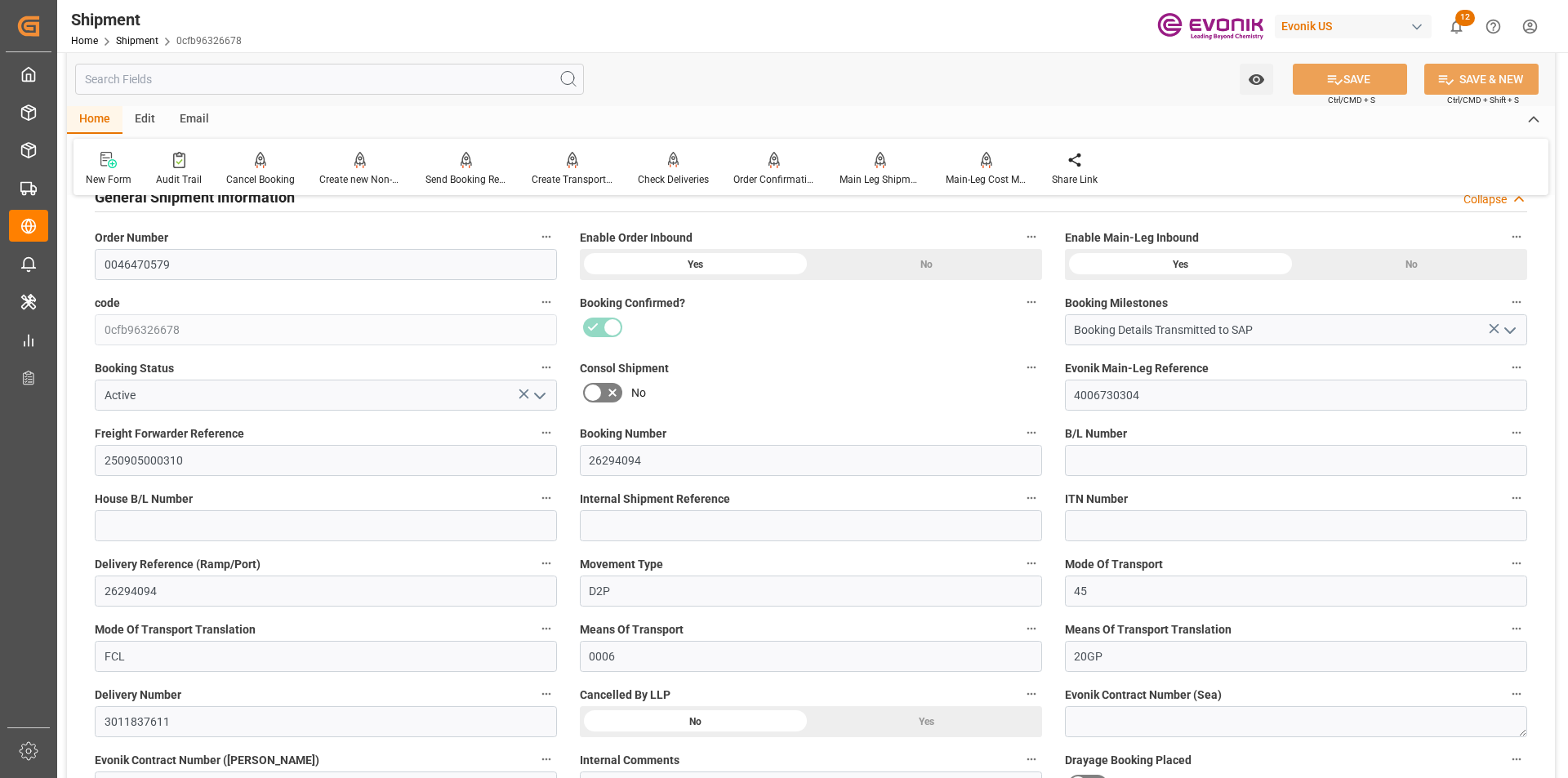
scroll to position [82, 0]
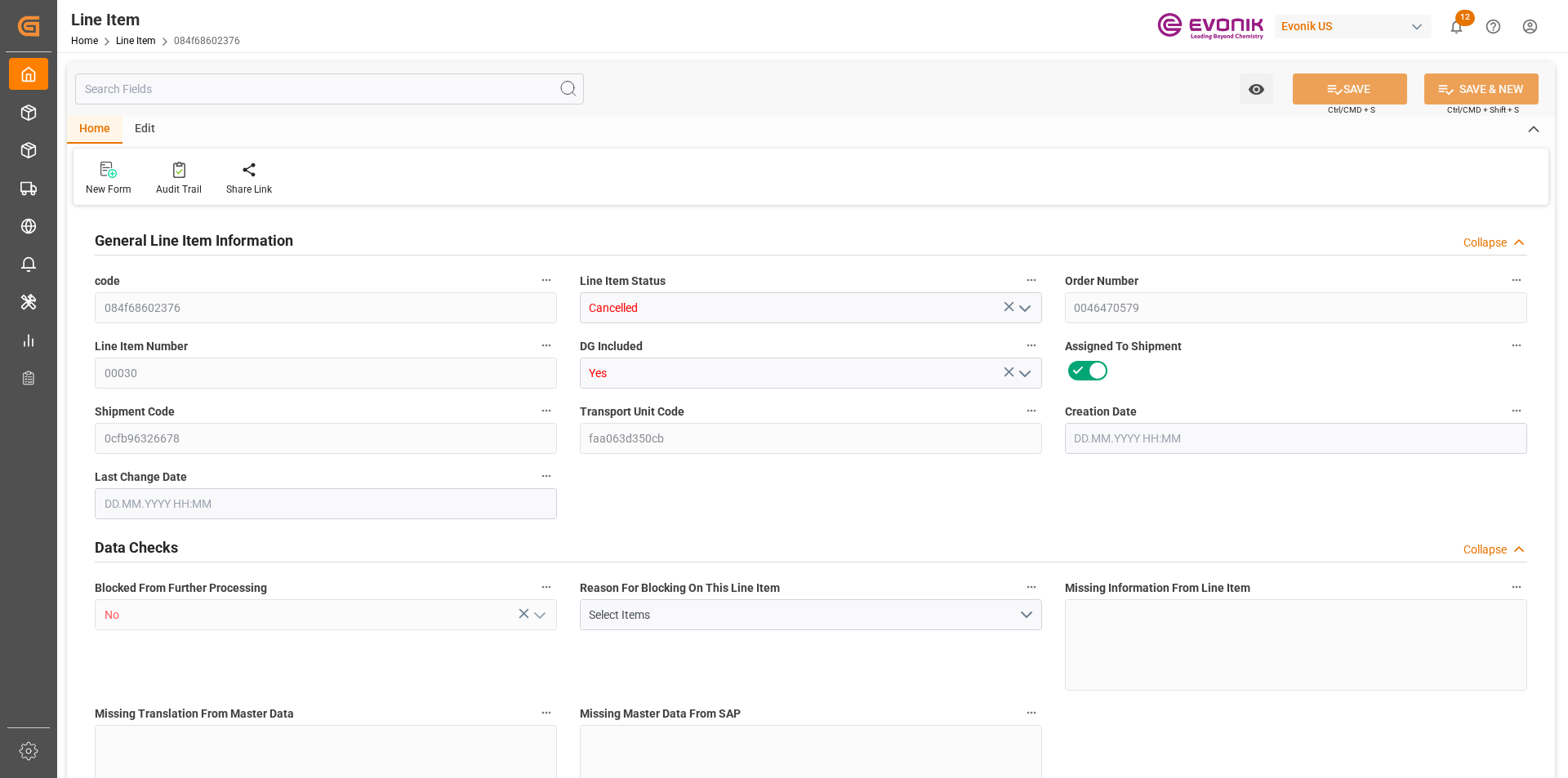
type input "1"
type input "835.584"
type input "768"
type input "1.1466"
type input "4"
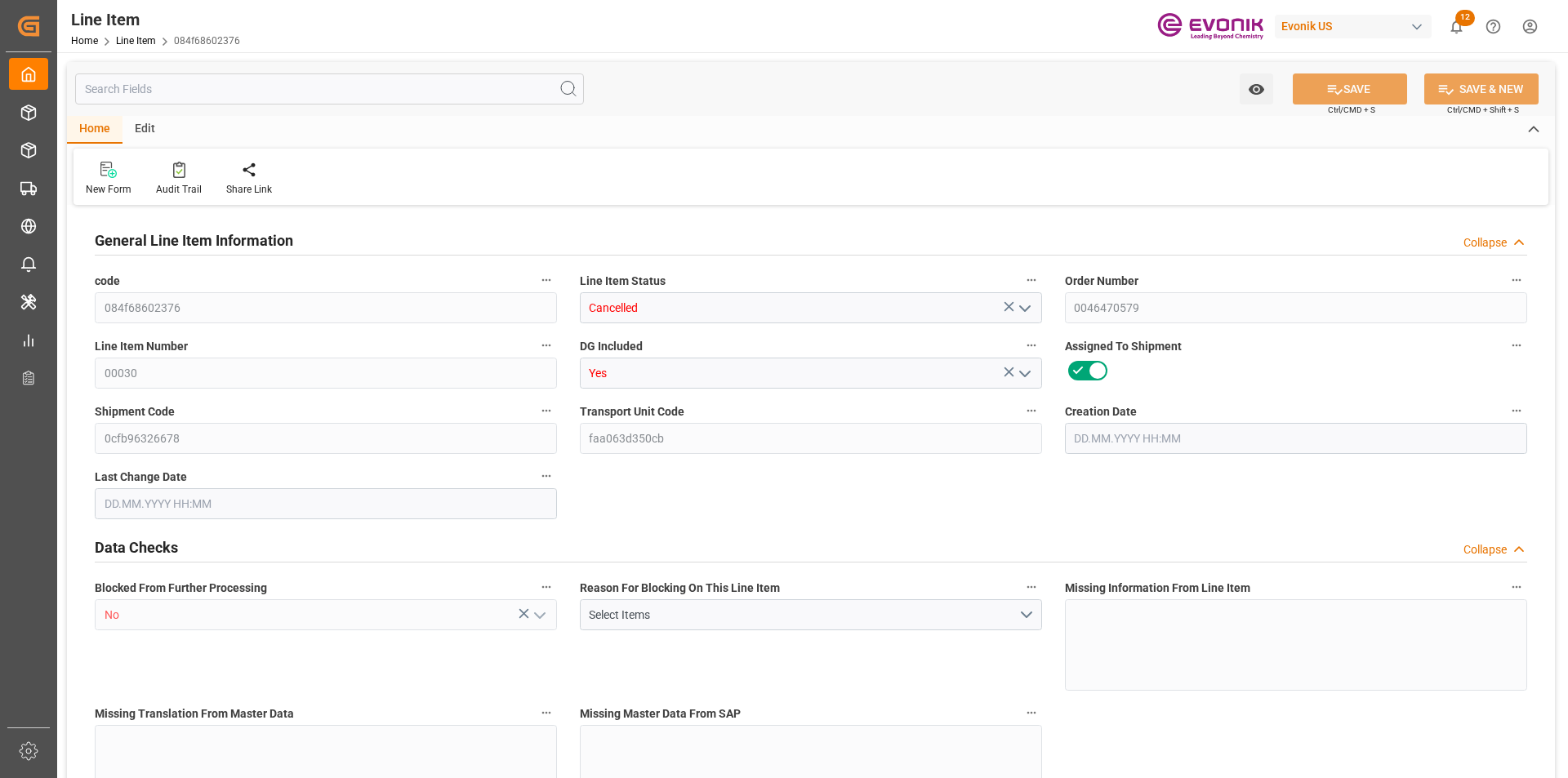
type input "4684.8"
type input "4"
type input "768"
type input "835.584"
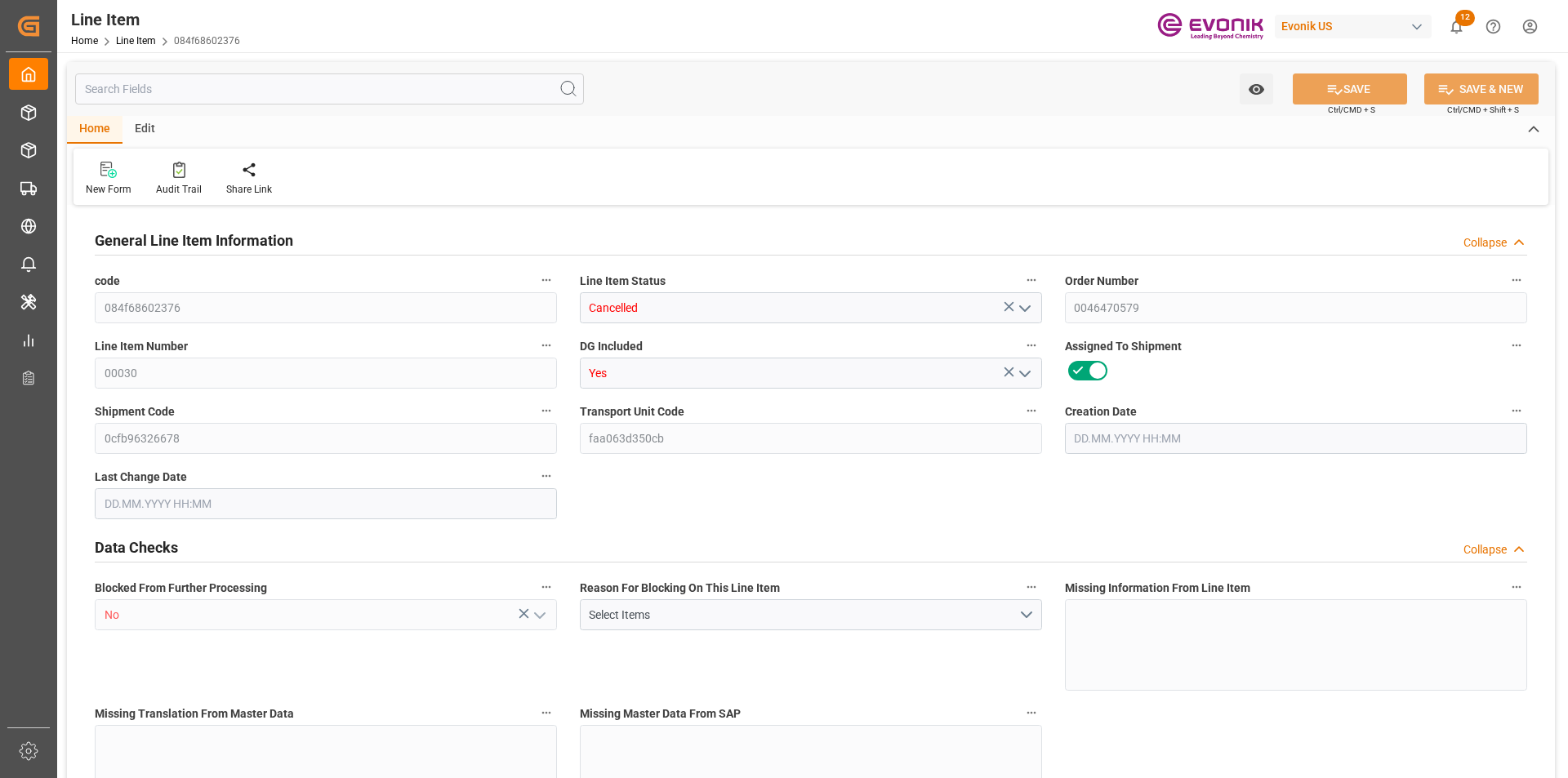
type input "855.584"
type input "768"
type input "1.1466"
type input "1146.624"
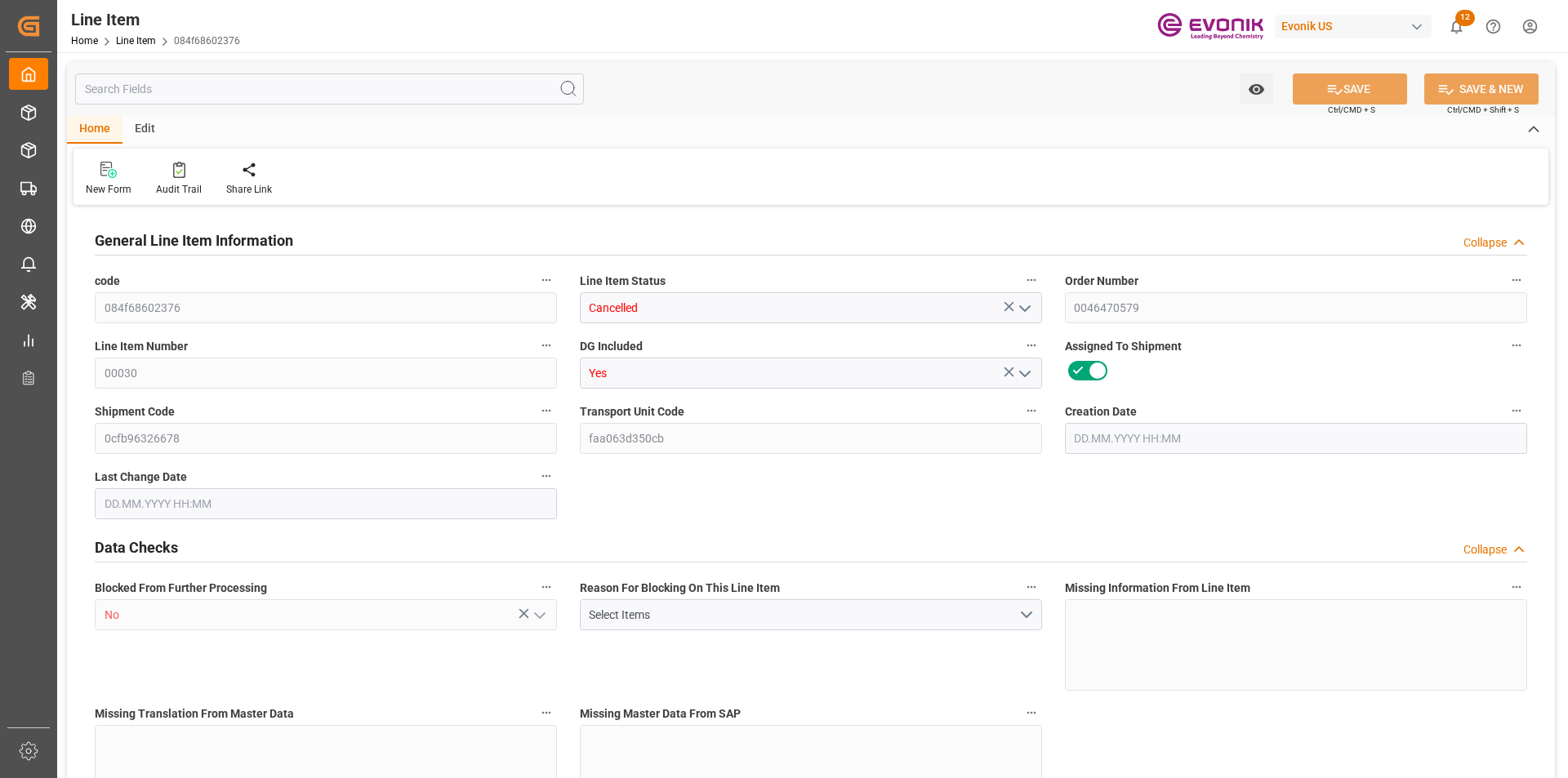
type input "0"
type input "28.08.2025 13:47"
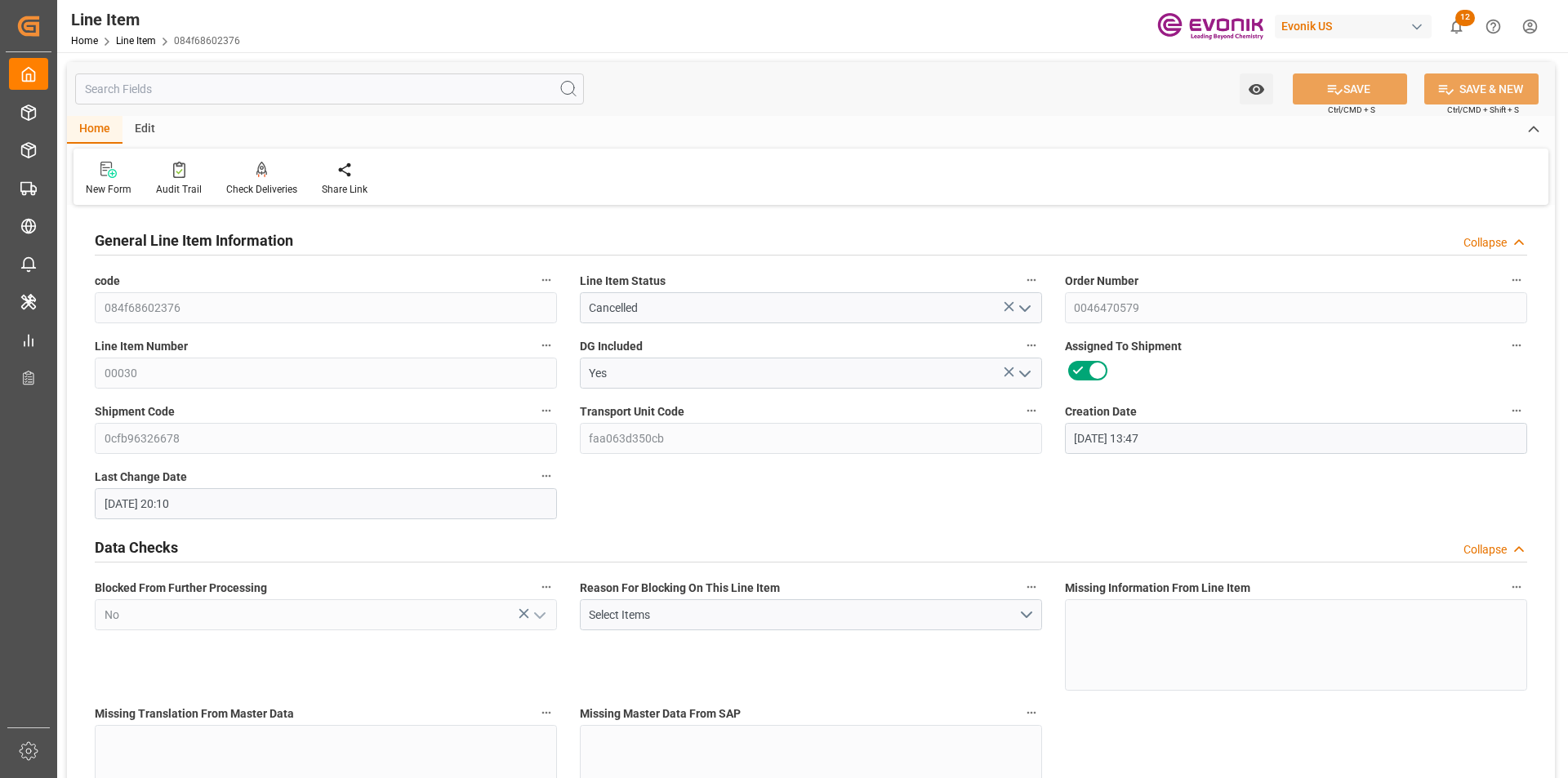
type input "15.09.2025 20:10"
type input "[DATE]"
type input "04.09.2025"
type input "27.08.2025"
type input "2"
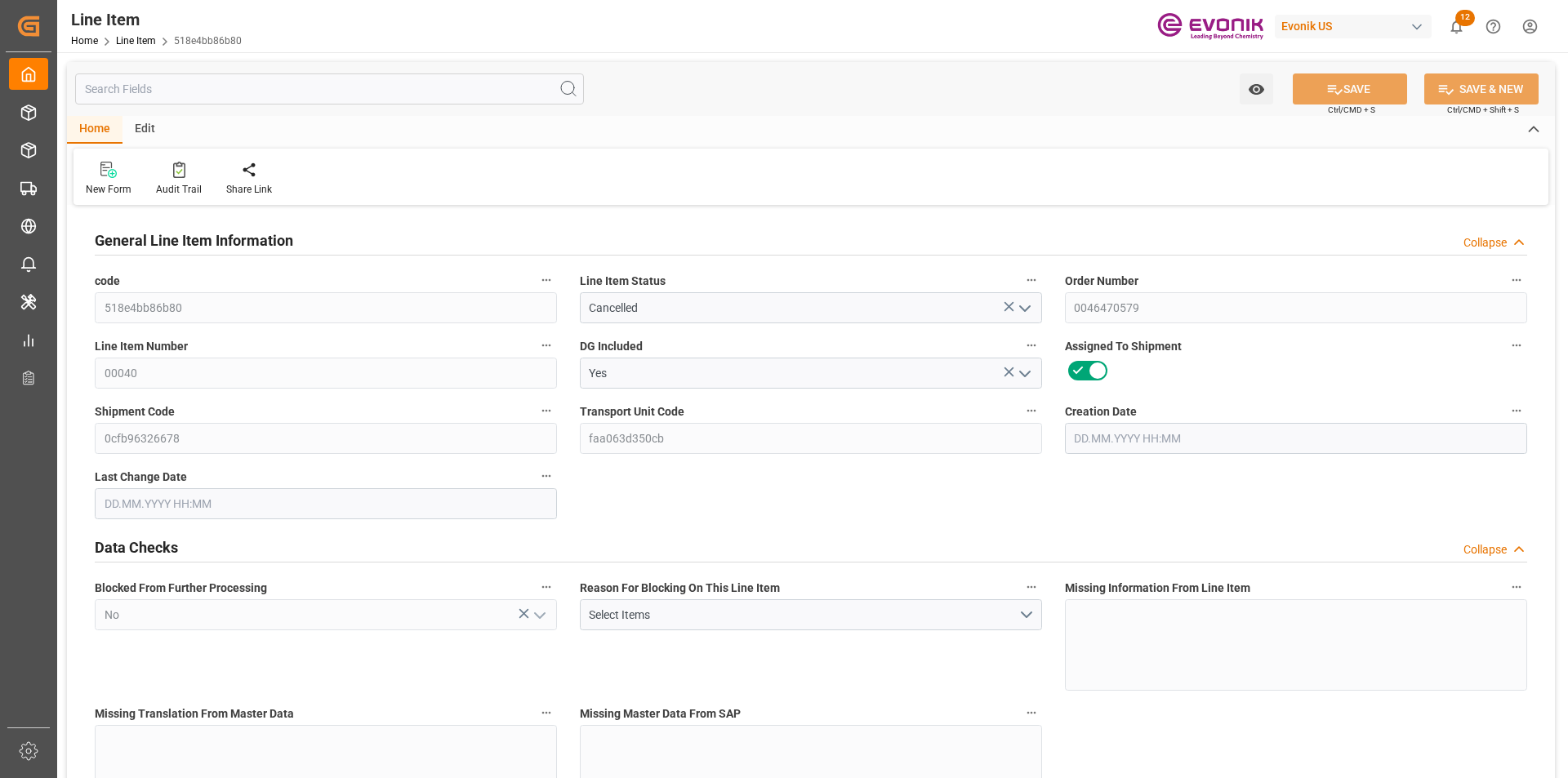
type input "1671.168"
type input "1536"
type input "2.2932"
type input "8"
type input "5130.24"
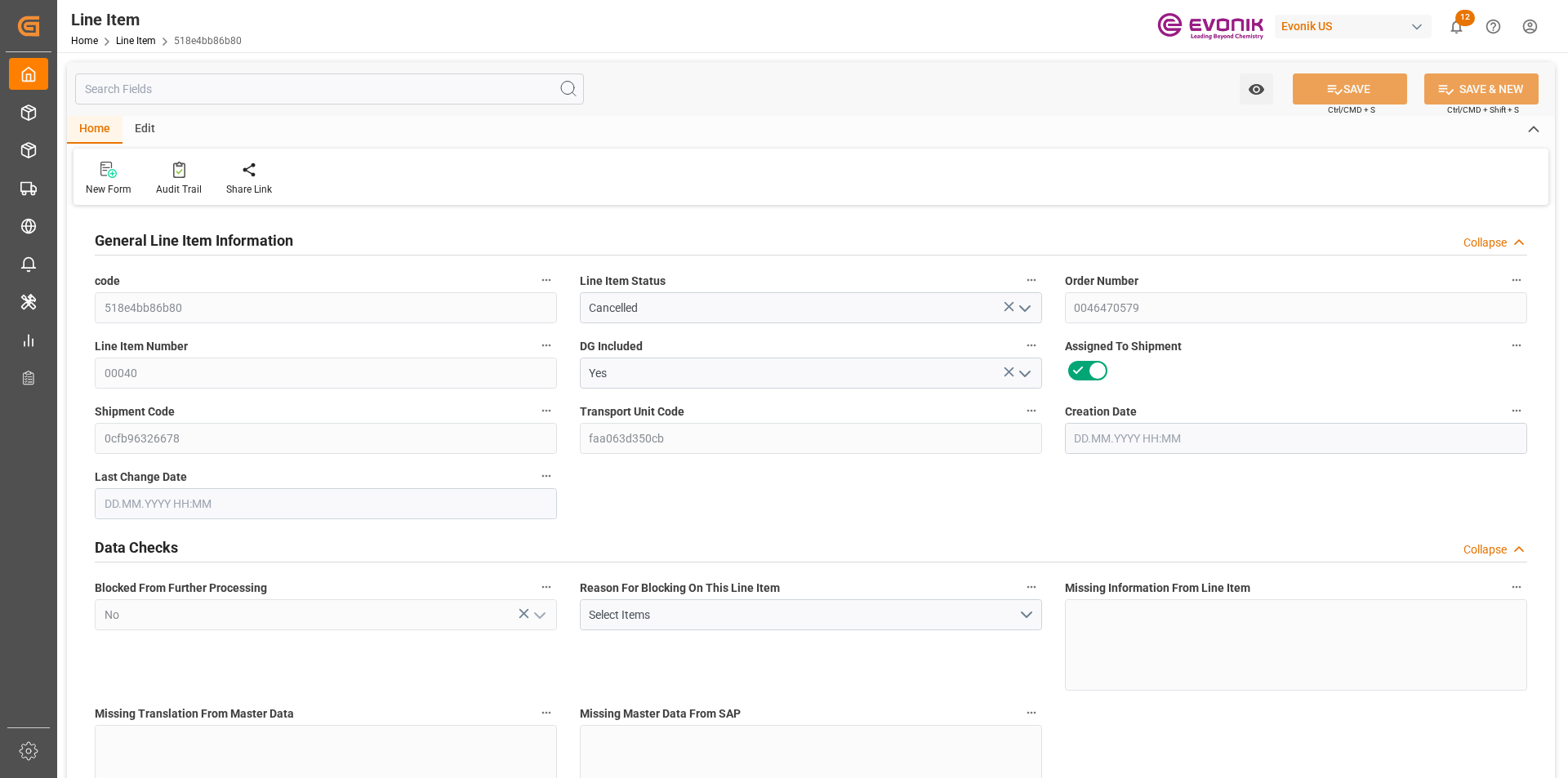
type input "8"
type input "1536"
type input "1671.168"
type input "1711.168"
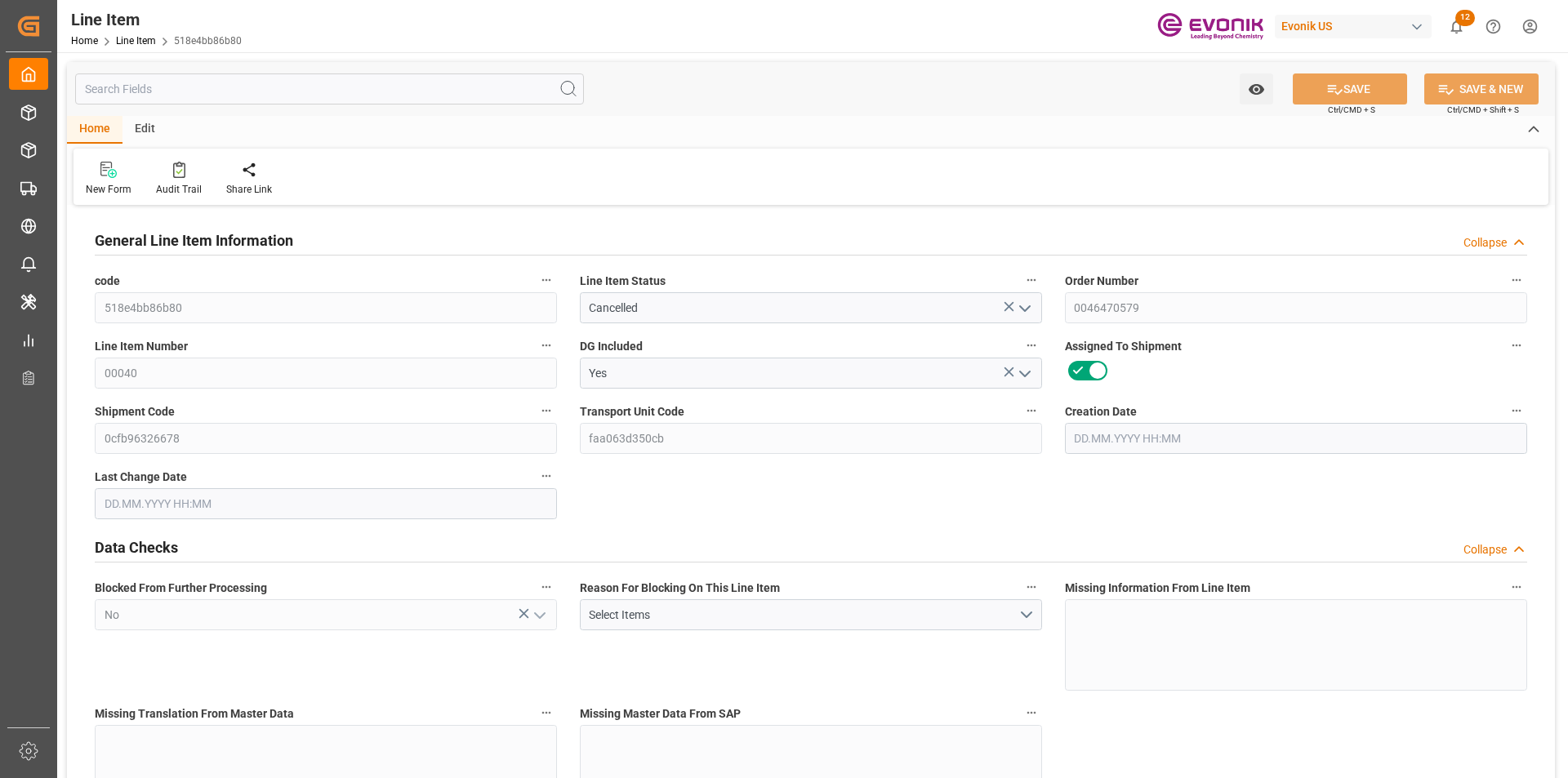
type input "1536"
type input "2.2932"
type input "2293.248"
type input "0"
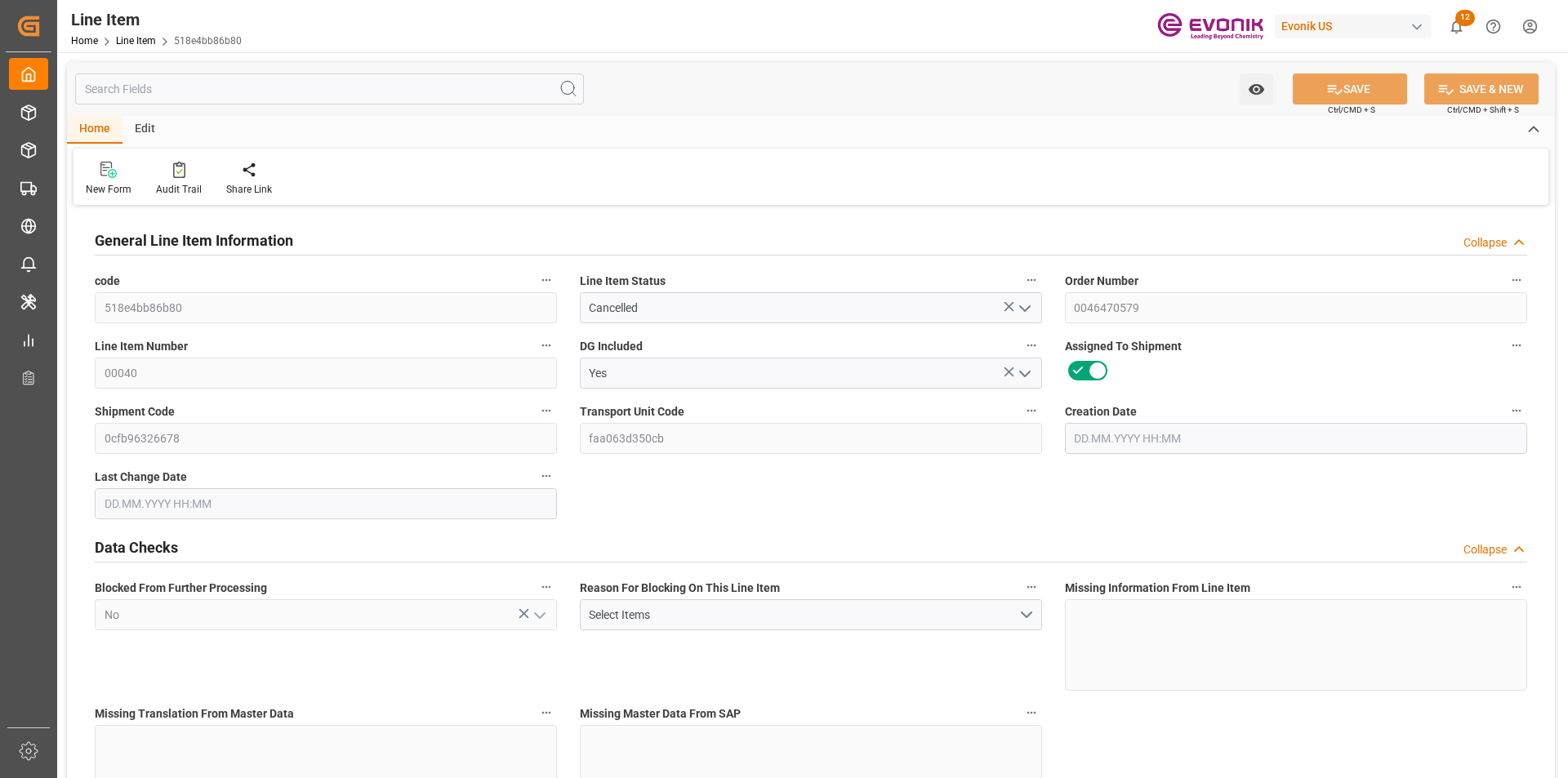
type input "0"
type input "[DATE] 13:47"
type input "[DATE] 20:10"
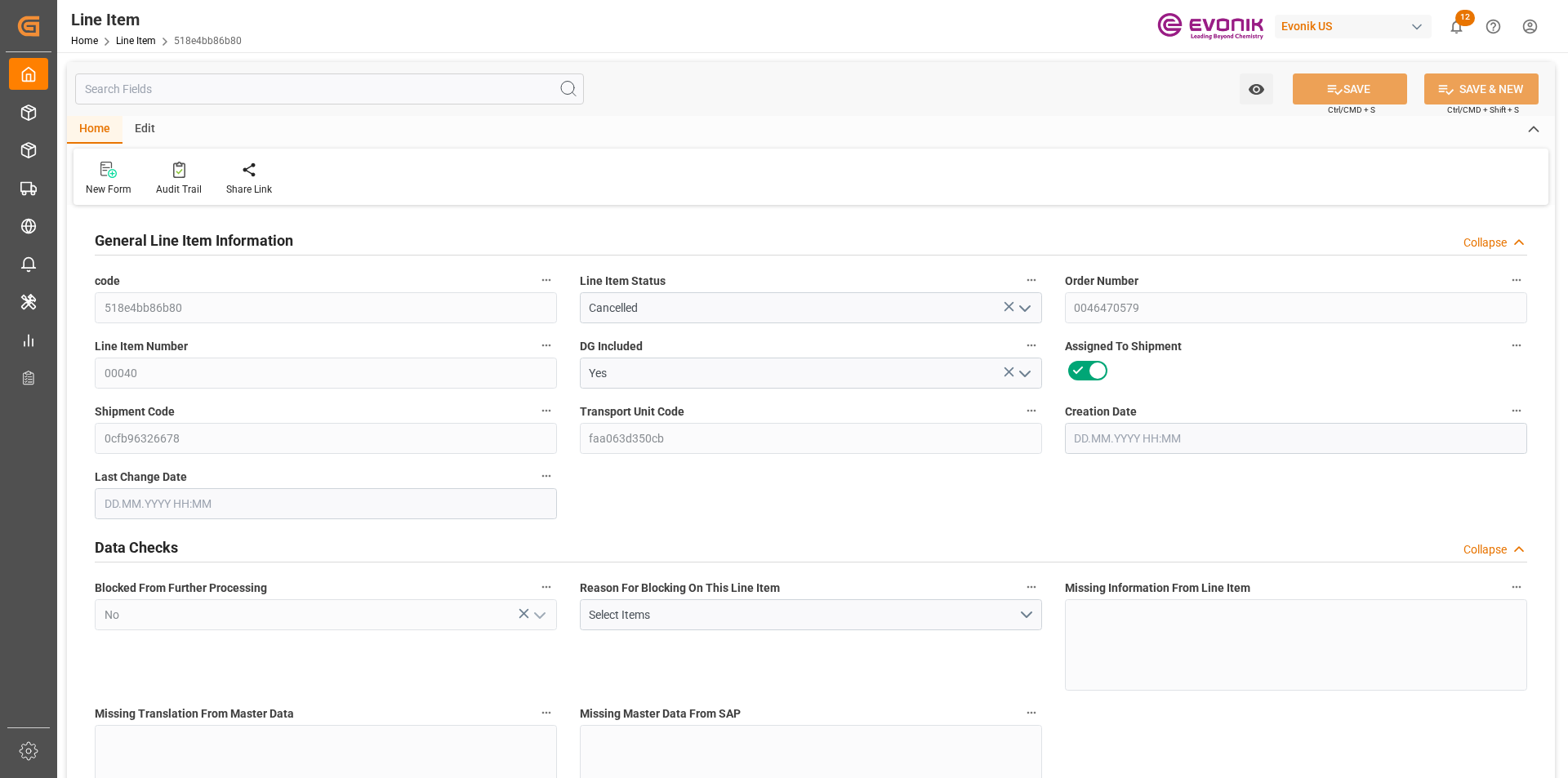
type input "[DATE]"
type input "15"
type input "11032.02"
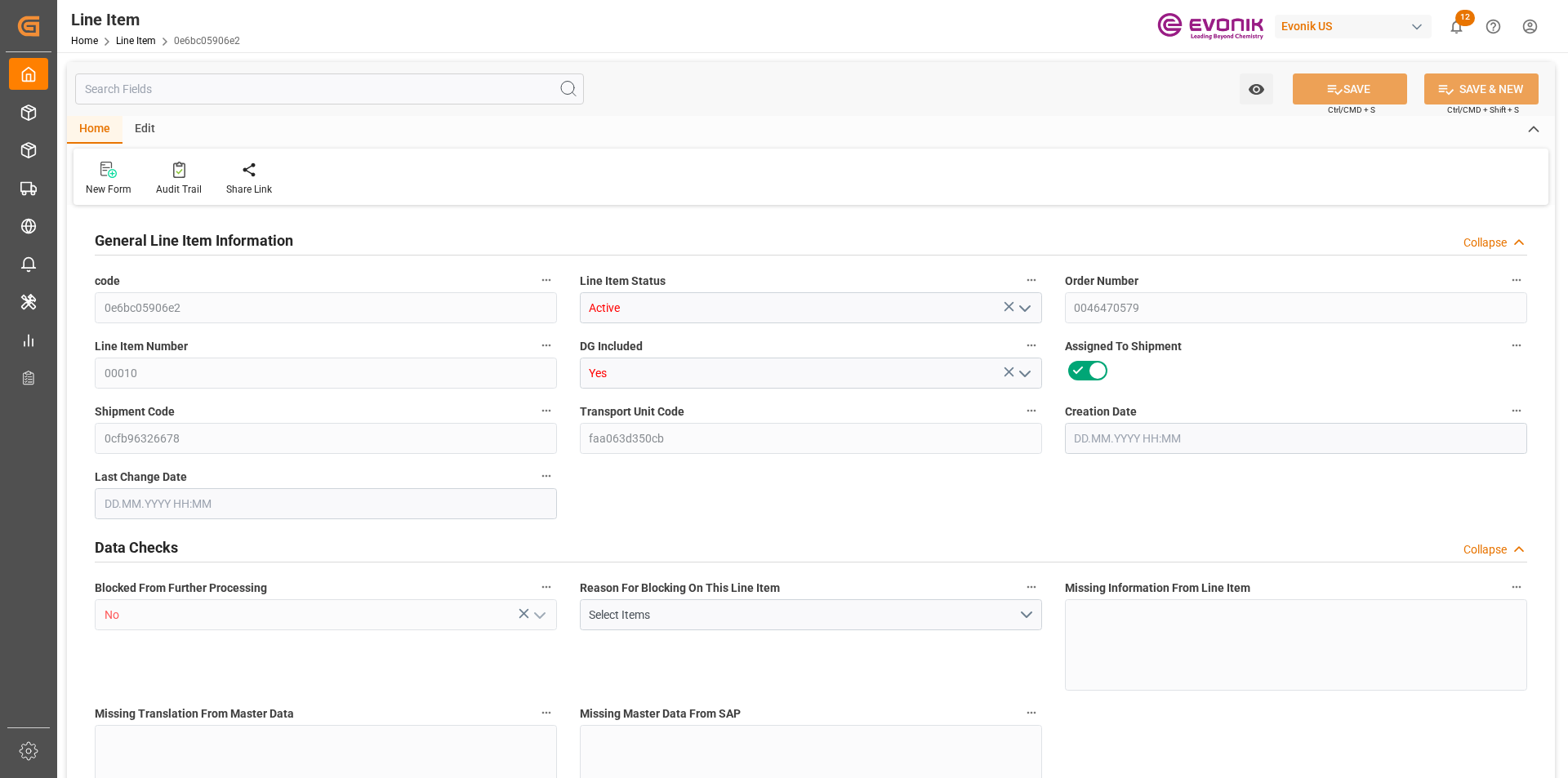
type input "10020"
type input "18.1061"
type input "60"
type input "28657.2"
type input "60"
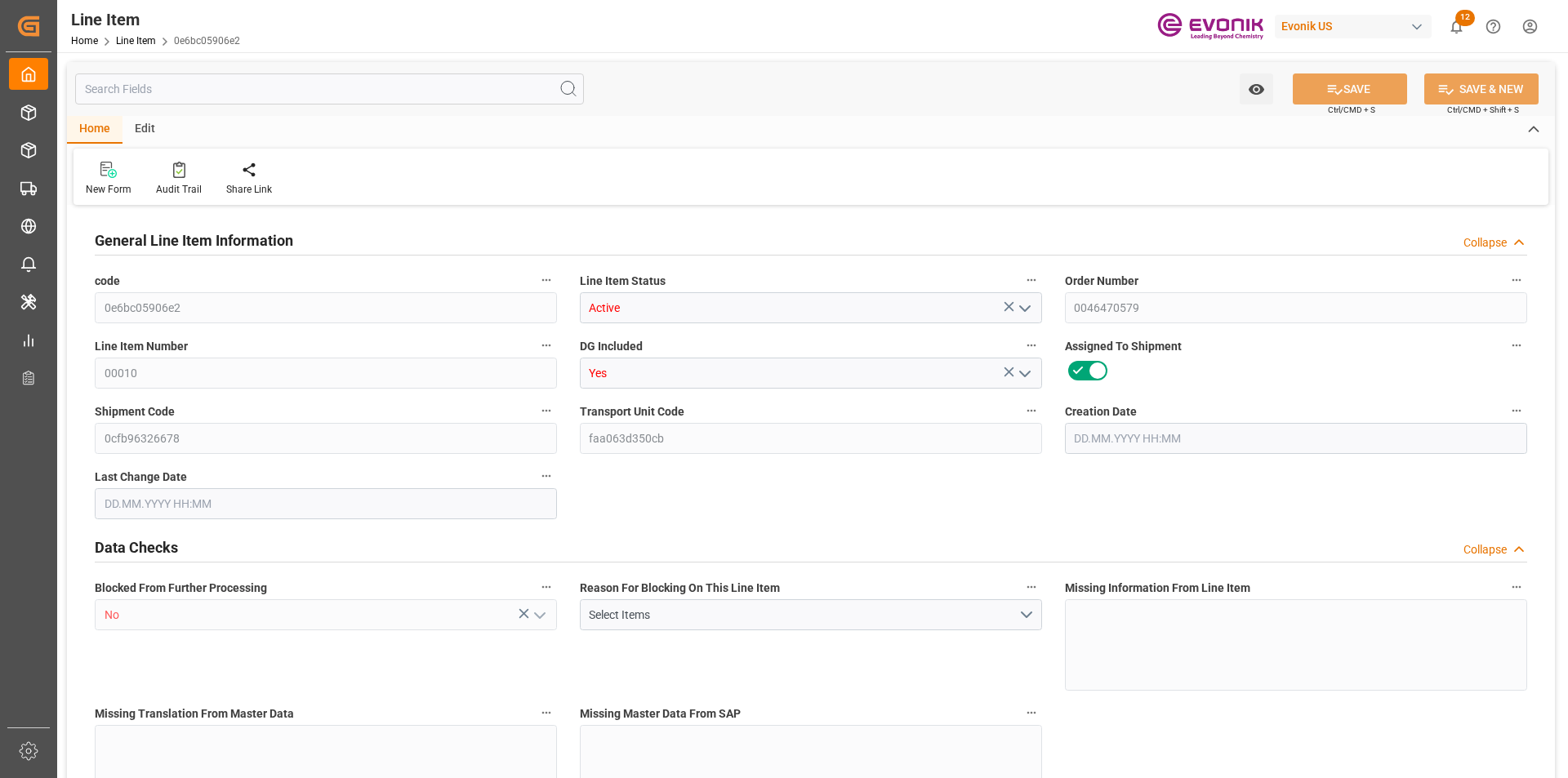
type input "10020"
type input "11032.02"
type input "11287.02"
type input "10020"
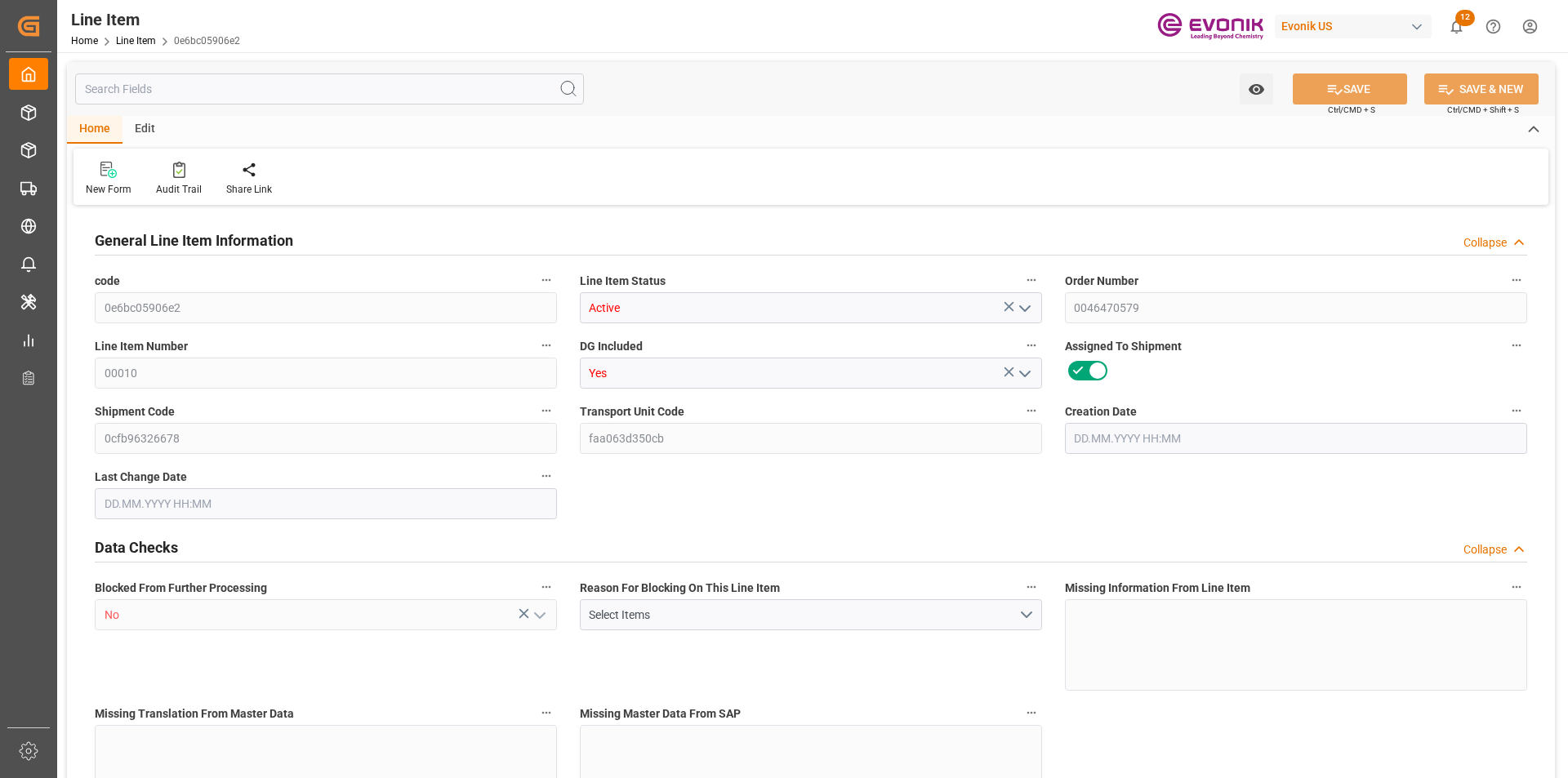
type input "10020"
type input "18.1061"
type input "18106.14"
type input "60"
type input "11032.02"
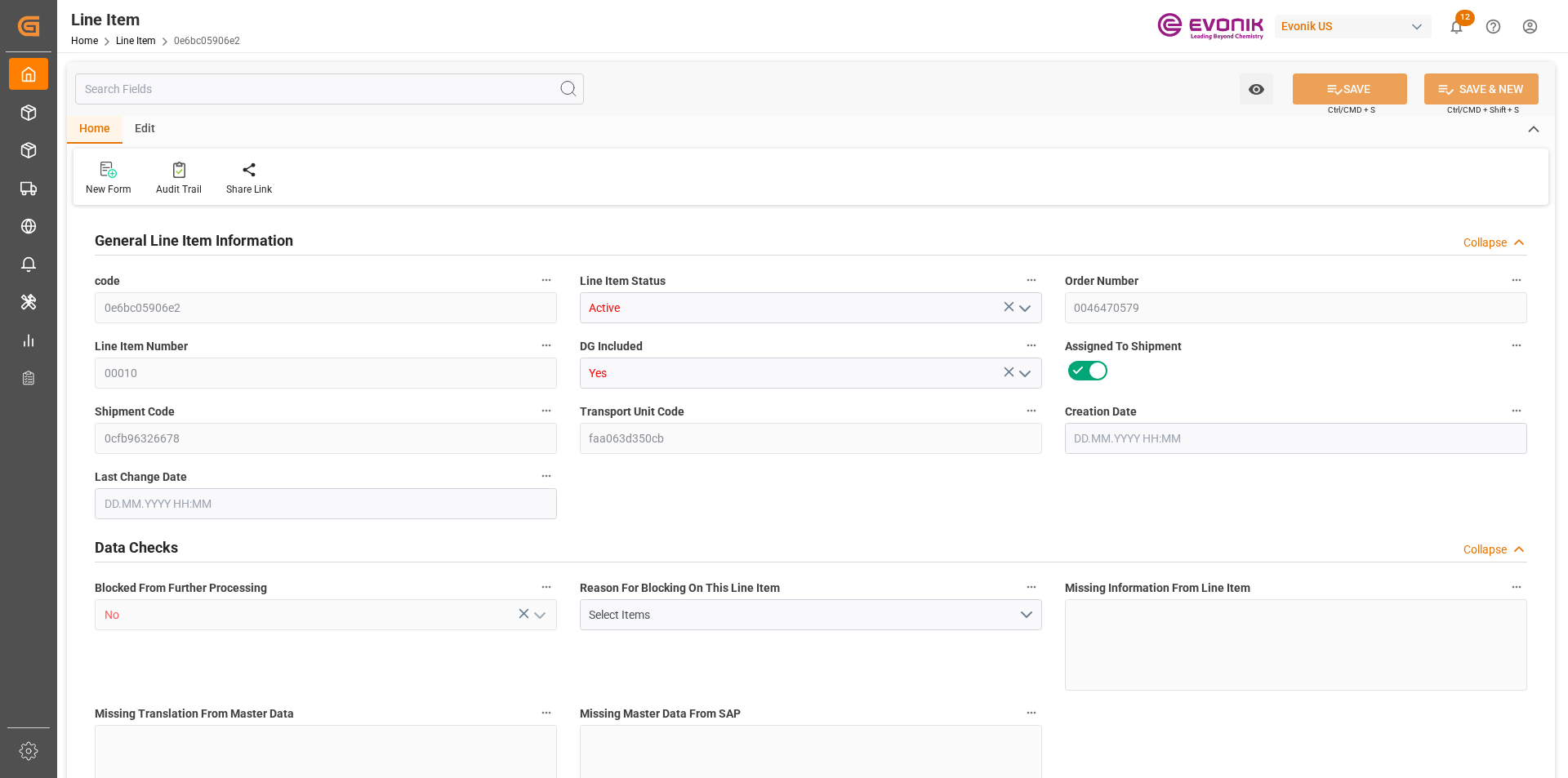
type input "10020"
type input "18.1062"
type input "28.08.2025 13:47"
type input "15.09.2025 21:01"
type input "[DATE]"
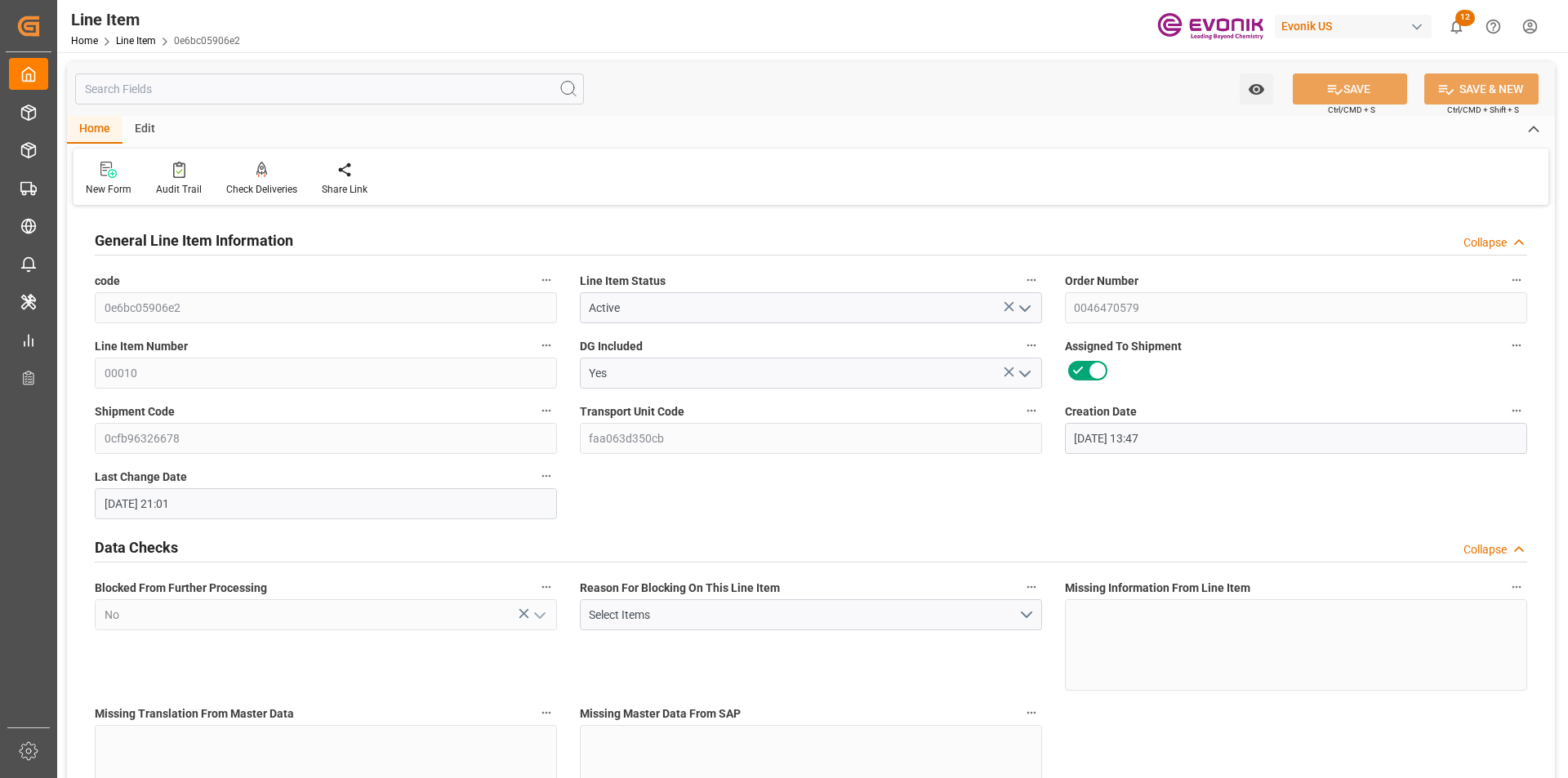
type input "22.09.2025"
type input "15.09.2025"
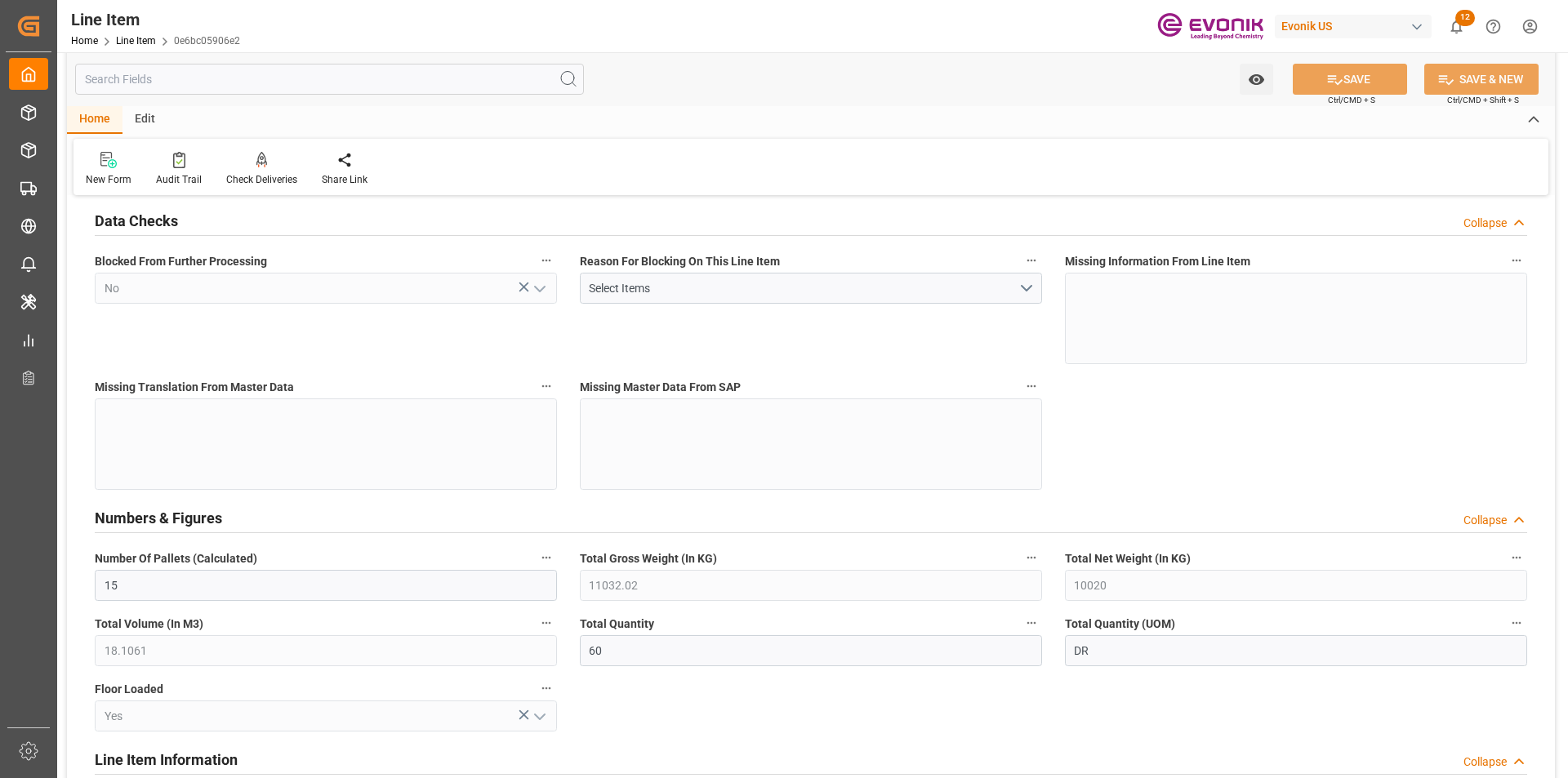
scroll to position [409, 0]
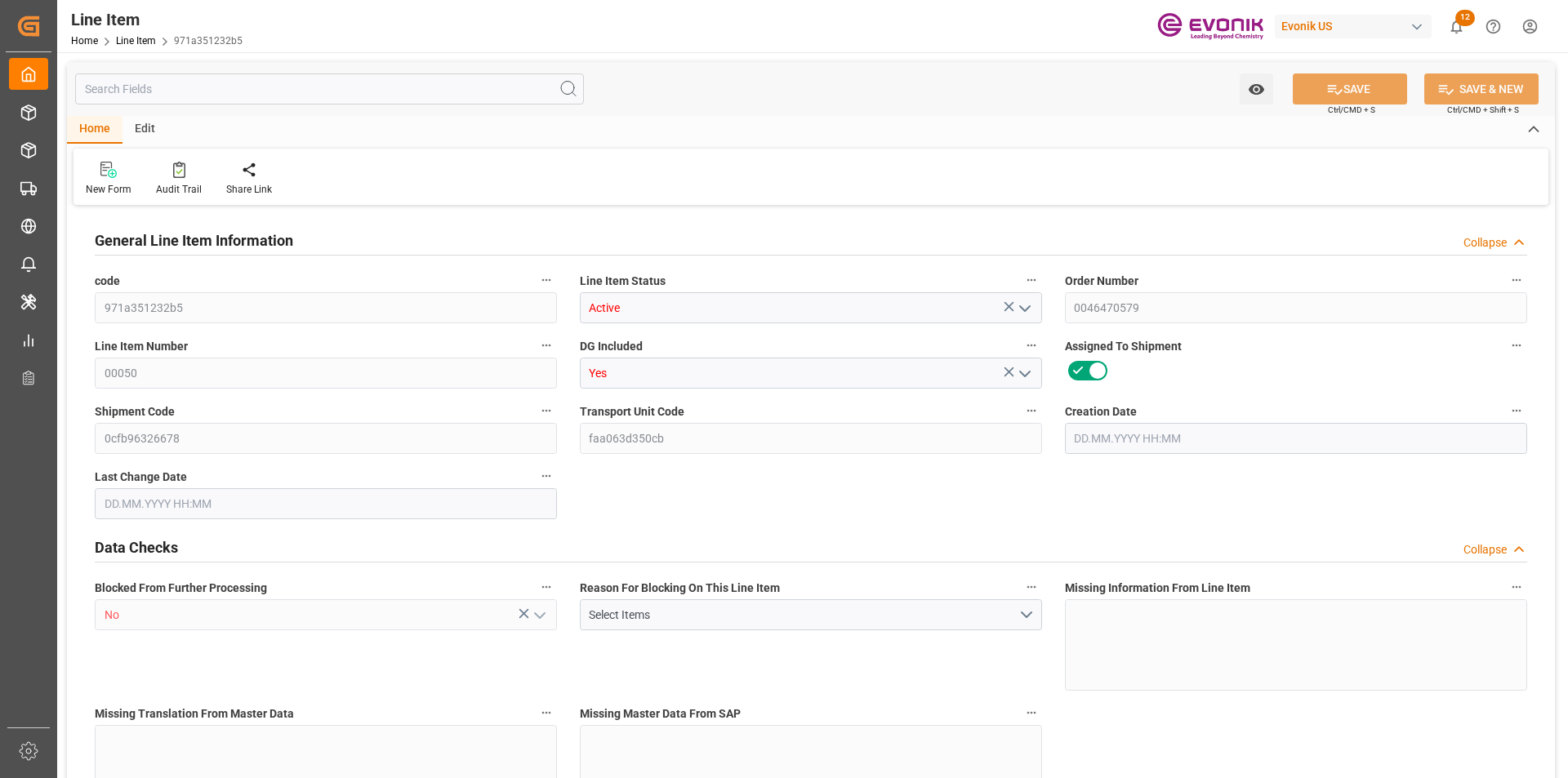
type input "1"
type input "882.912"
type input "816"
type input "1.1497"
type input "4"
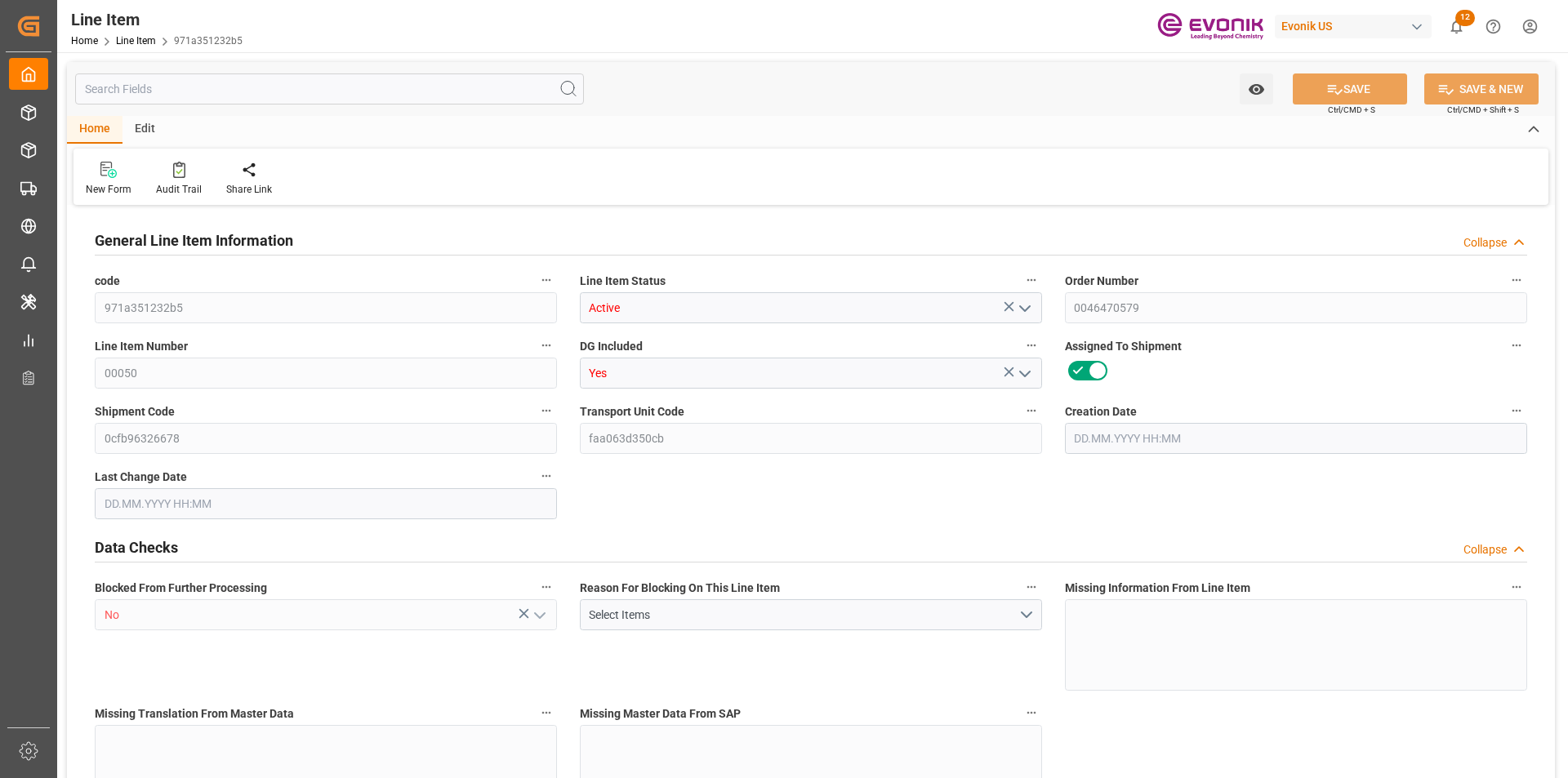
type input "5132.64"
type input "4"
type input "816"
type input "882.912"
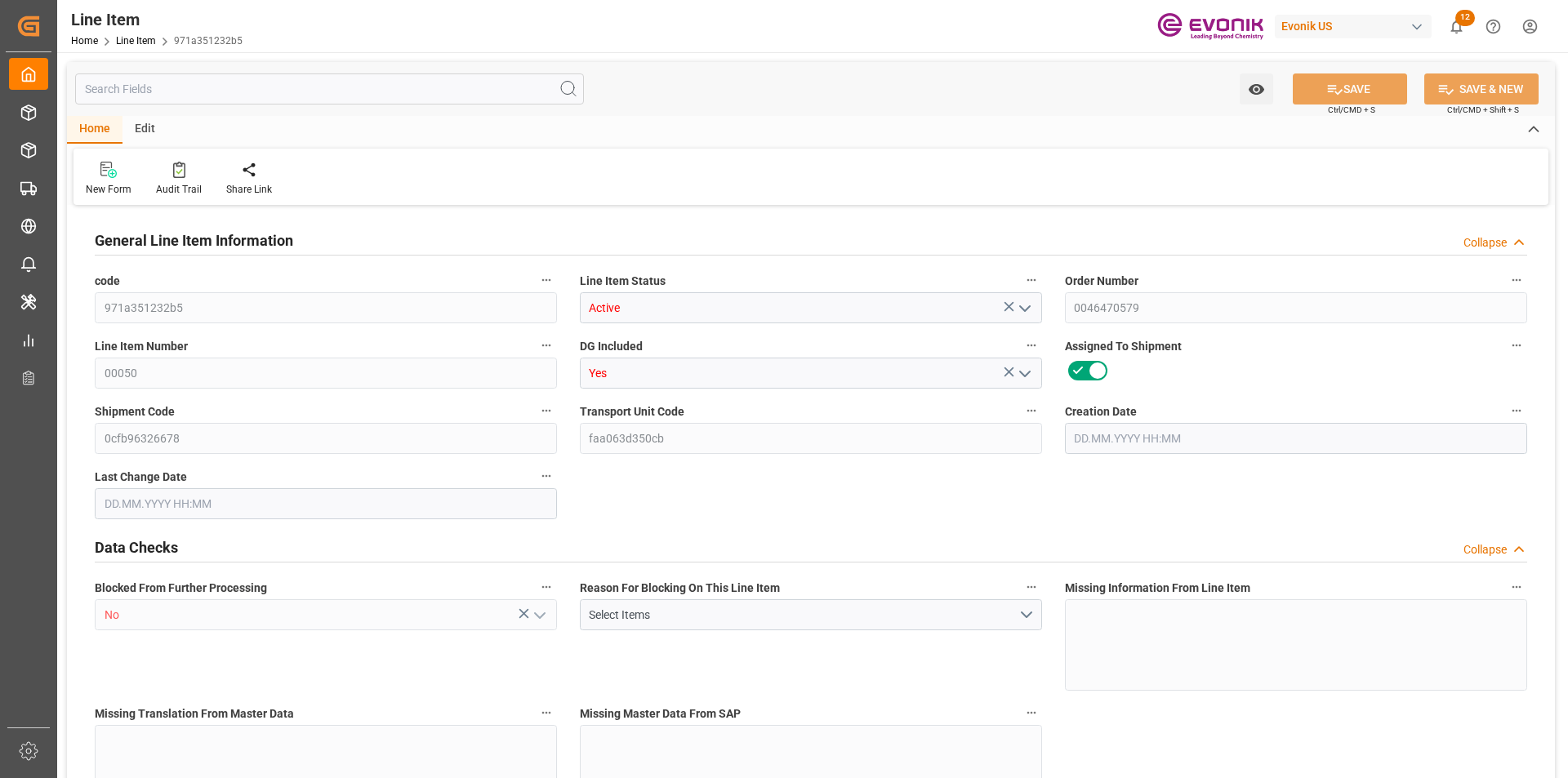
type input "902.912"
type input "816"
type input "1.1497"
type input "1149.744"
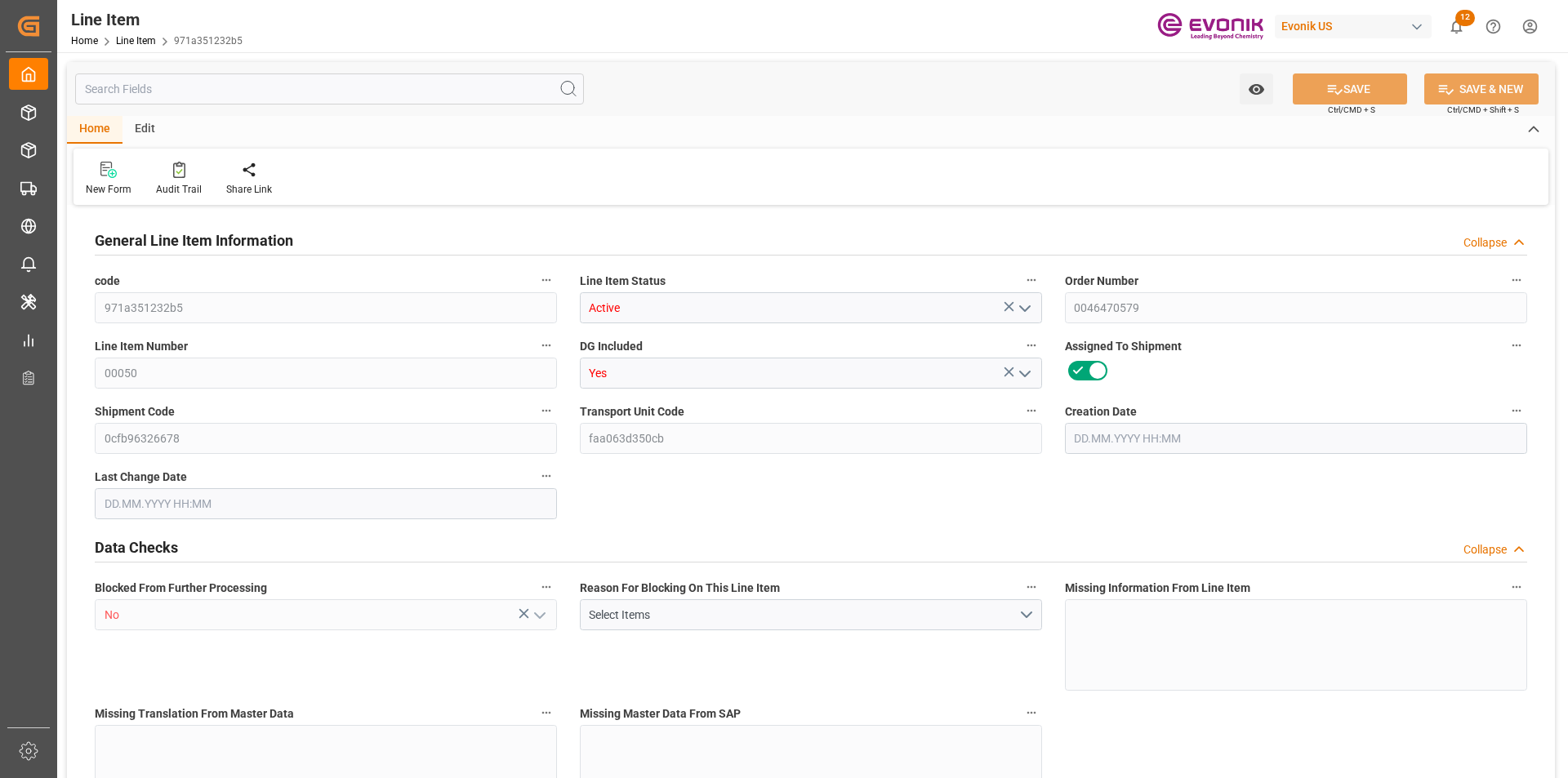
type input "4"
type input "882.912"
type input "816"
type input "1.1497"
type input "[DATE] 13:47"
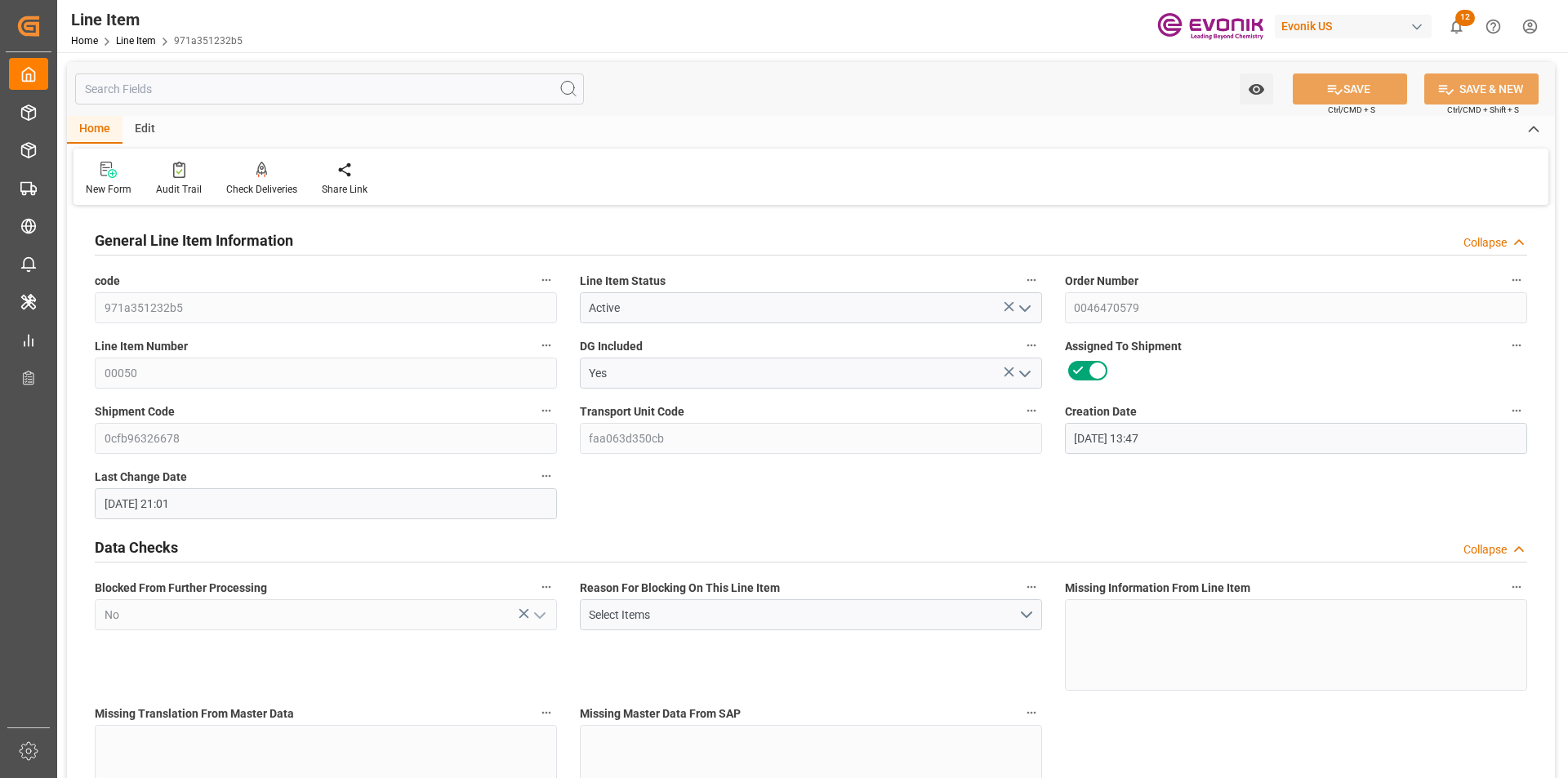
type input "[DATE] 21:01"
type input "[DATE]"
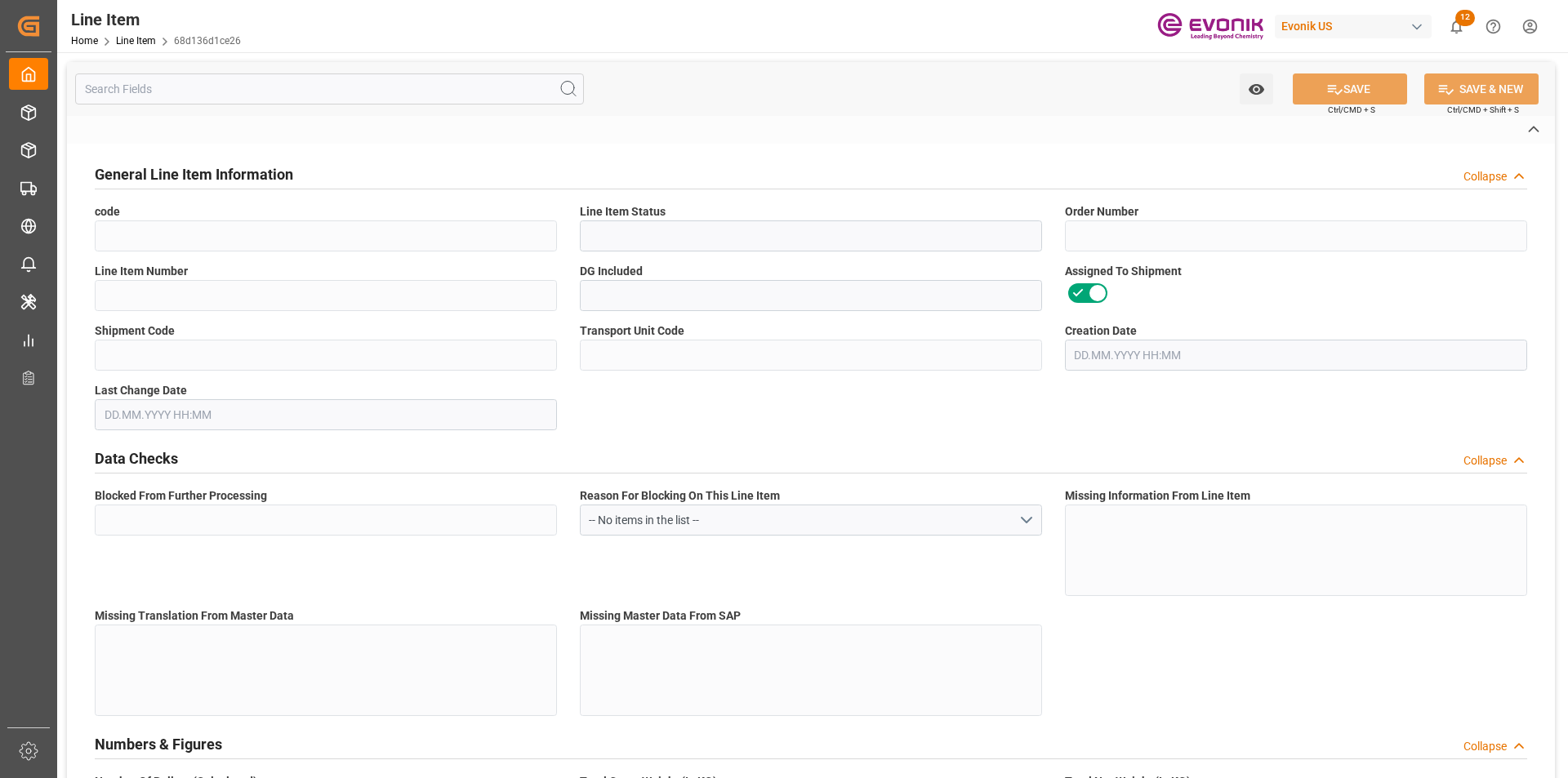
type input "68d136d1ce26"
type input "Active"
type input "0046470579"
type input "00020"
type input "No"
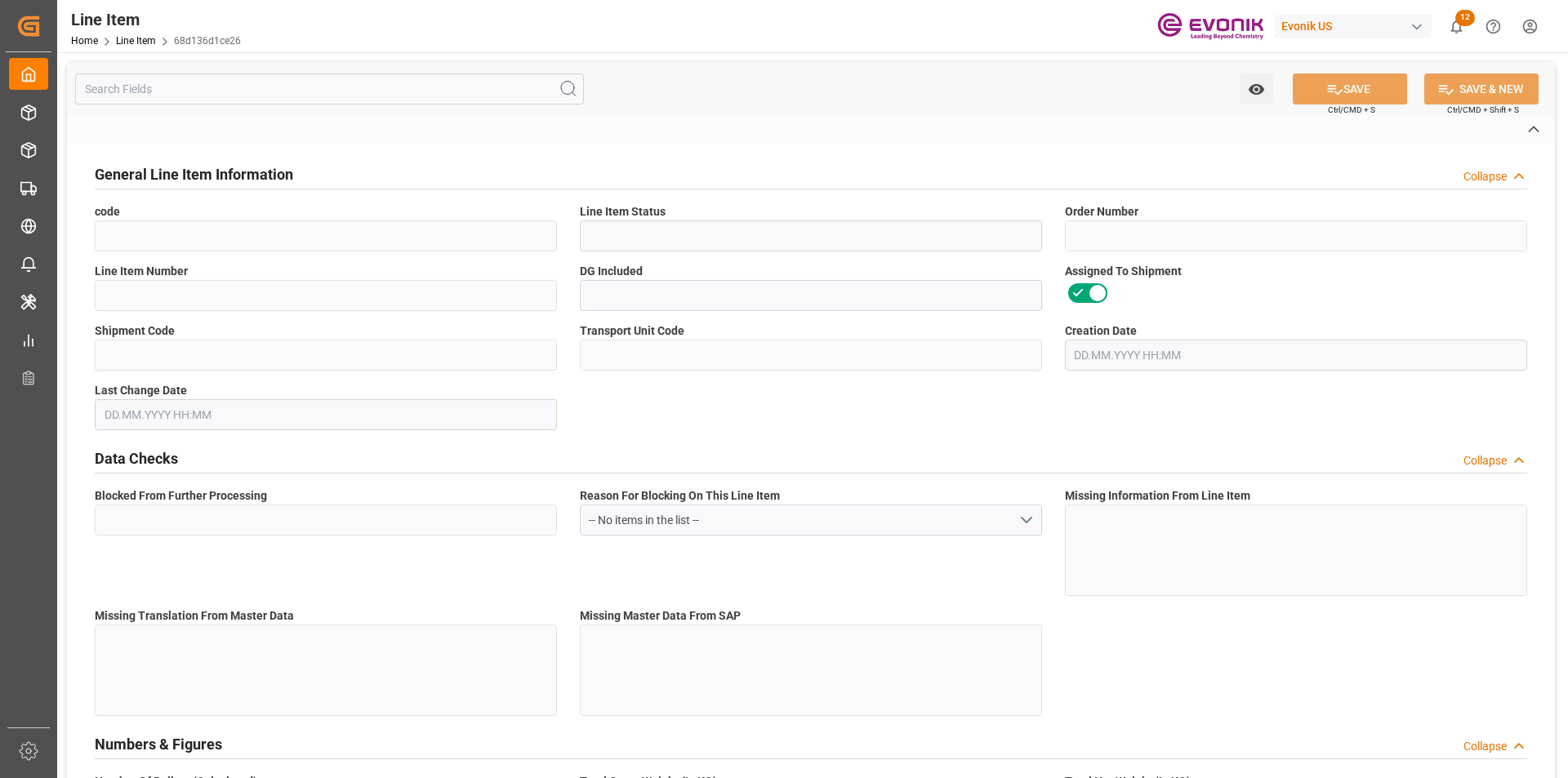
type input "0cfb96326678"
type input "faa063d350cb"
type input "No"
type input "DR"
type input "Yes"
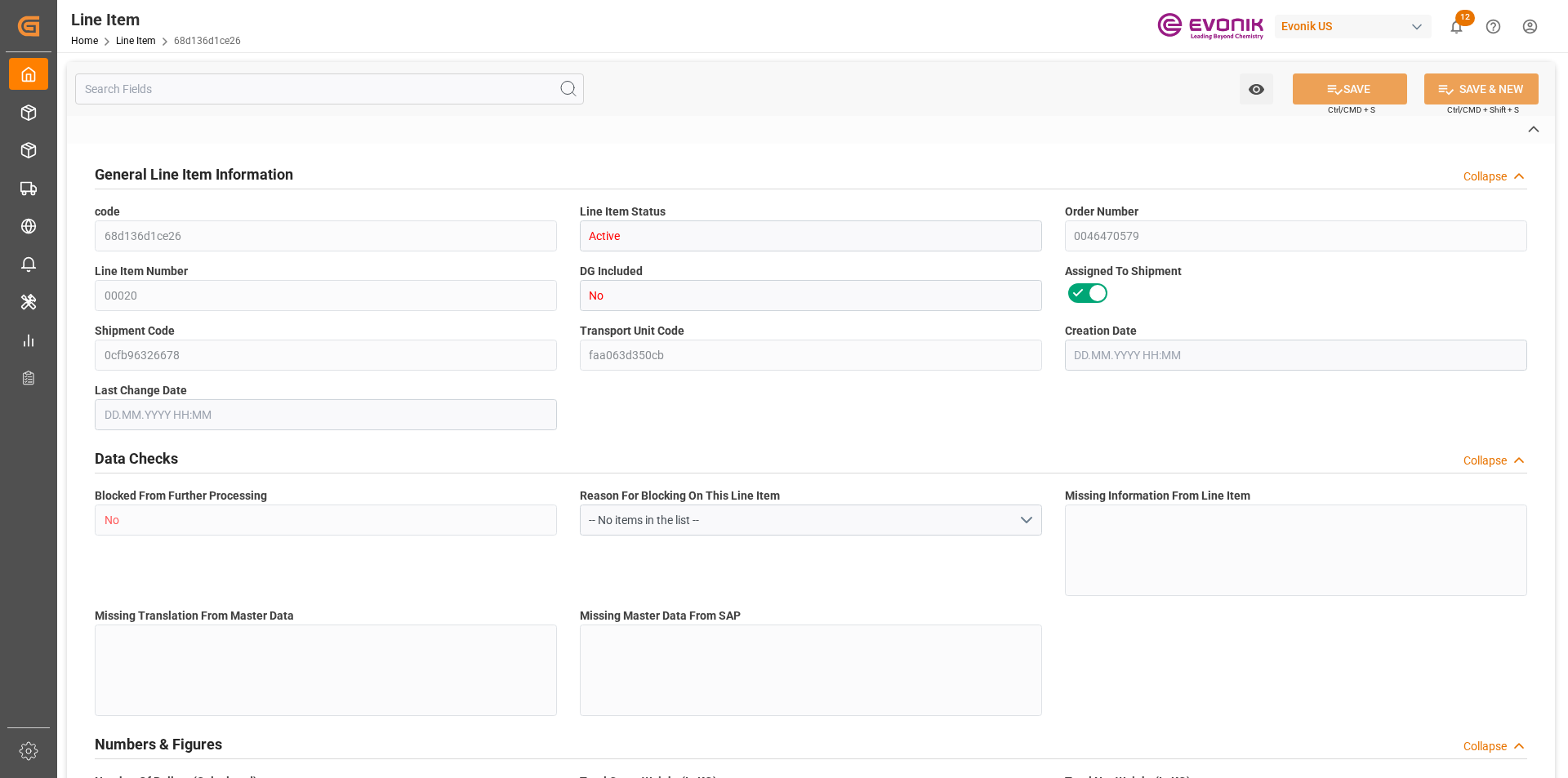
type input "99098403"
type textarea "AMICURE CG-1200G DRUM 45KG"
type input "USD"
type input "PACK"
type input "2926200000"
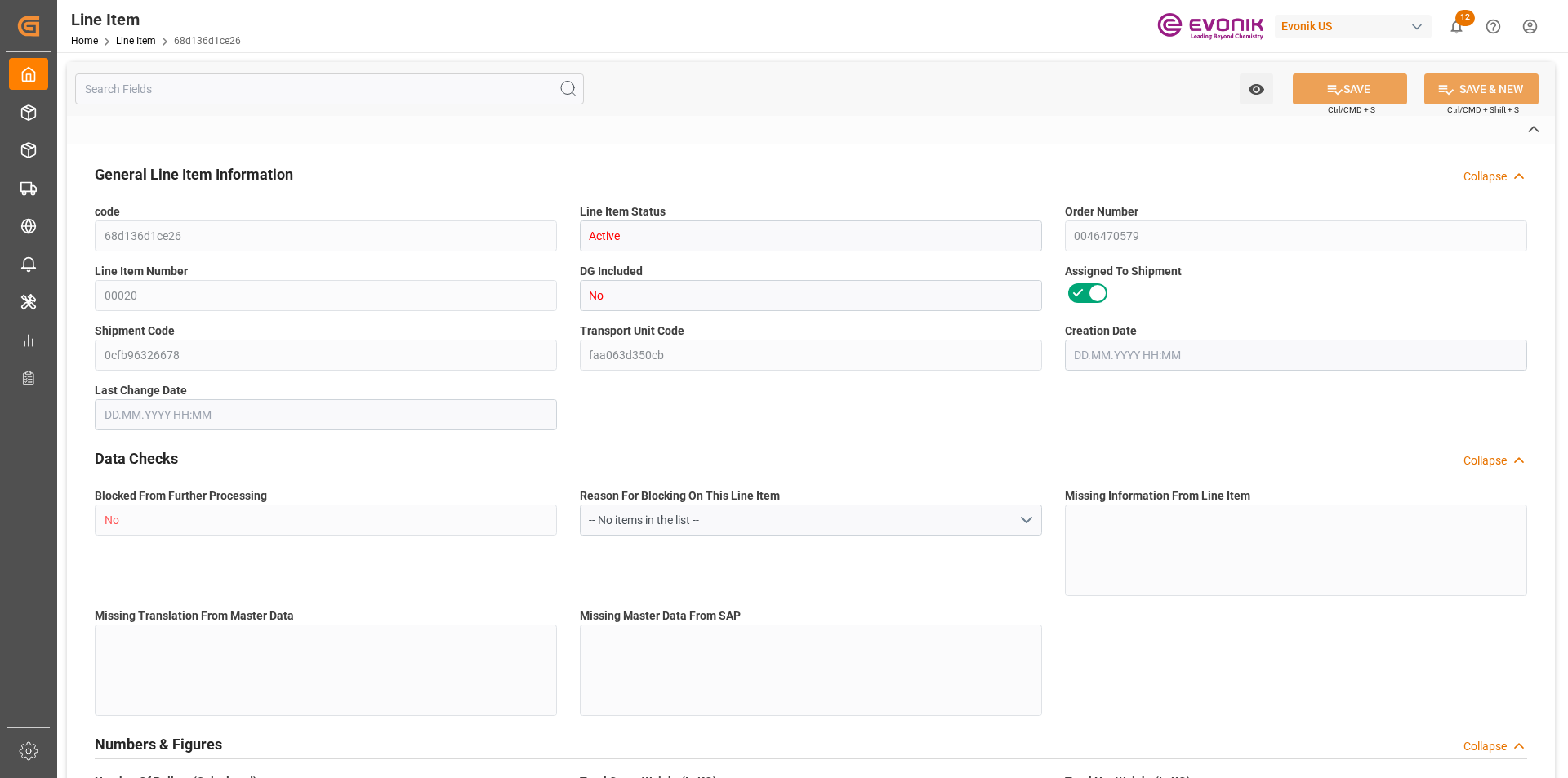
type input "EAR99"
type input "US"
type input "DR"
type input "KGM"
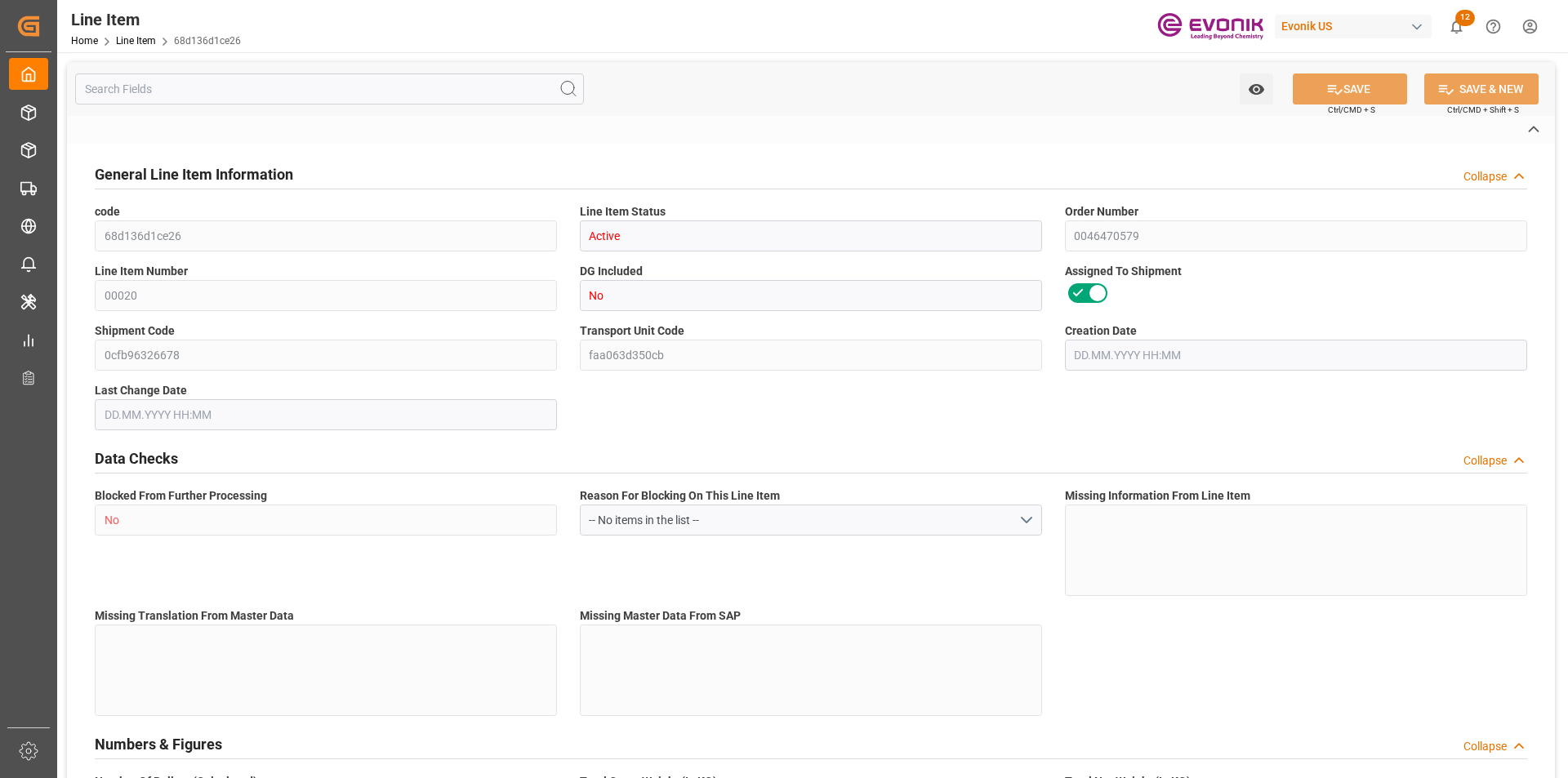
type textarea "KGM"
type input "KGM"
type textarea "KGM"
type input "M3"
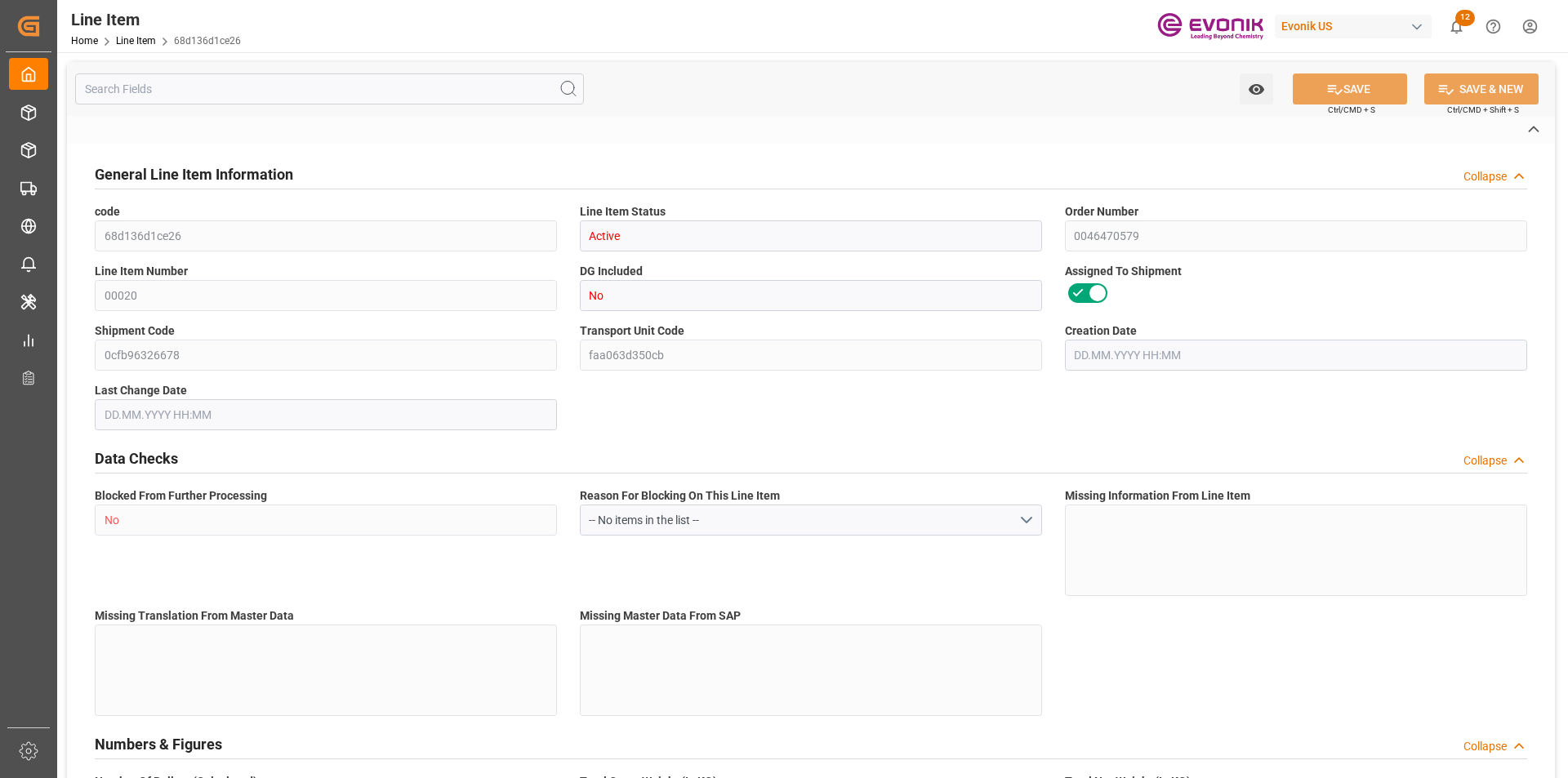
type textarea "DMQ"
type input "M3"
type input "DR"
type input "KGM"
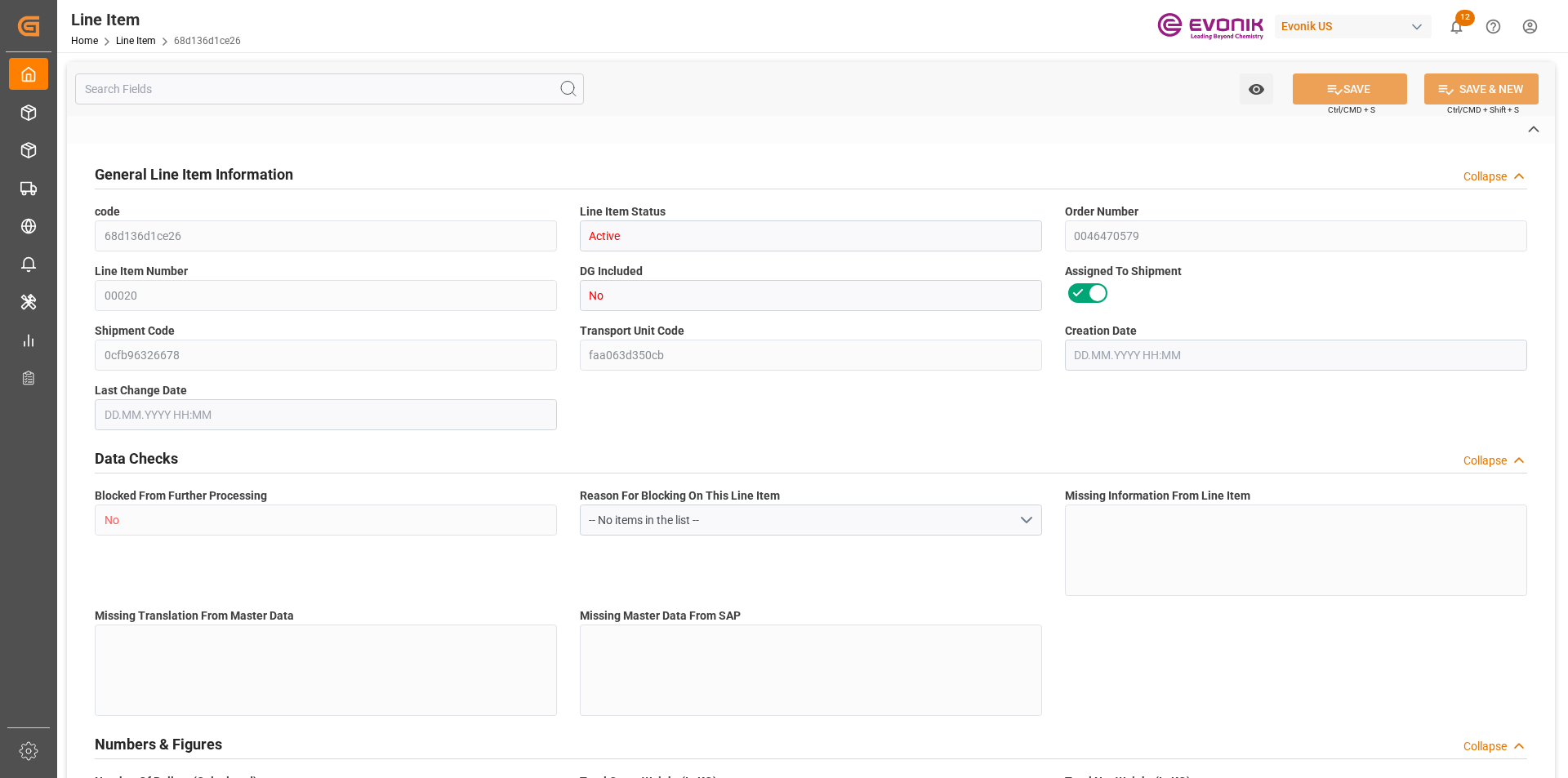
type input "M3"
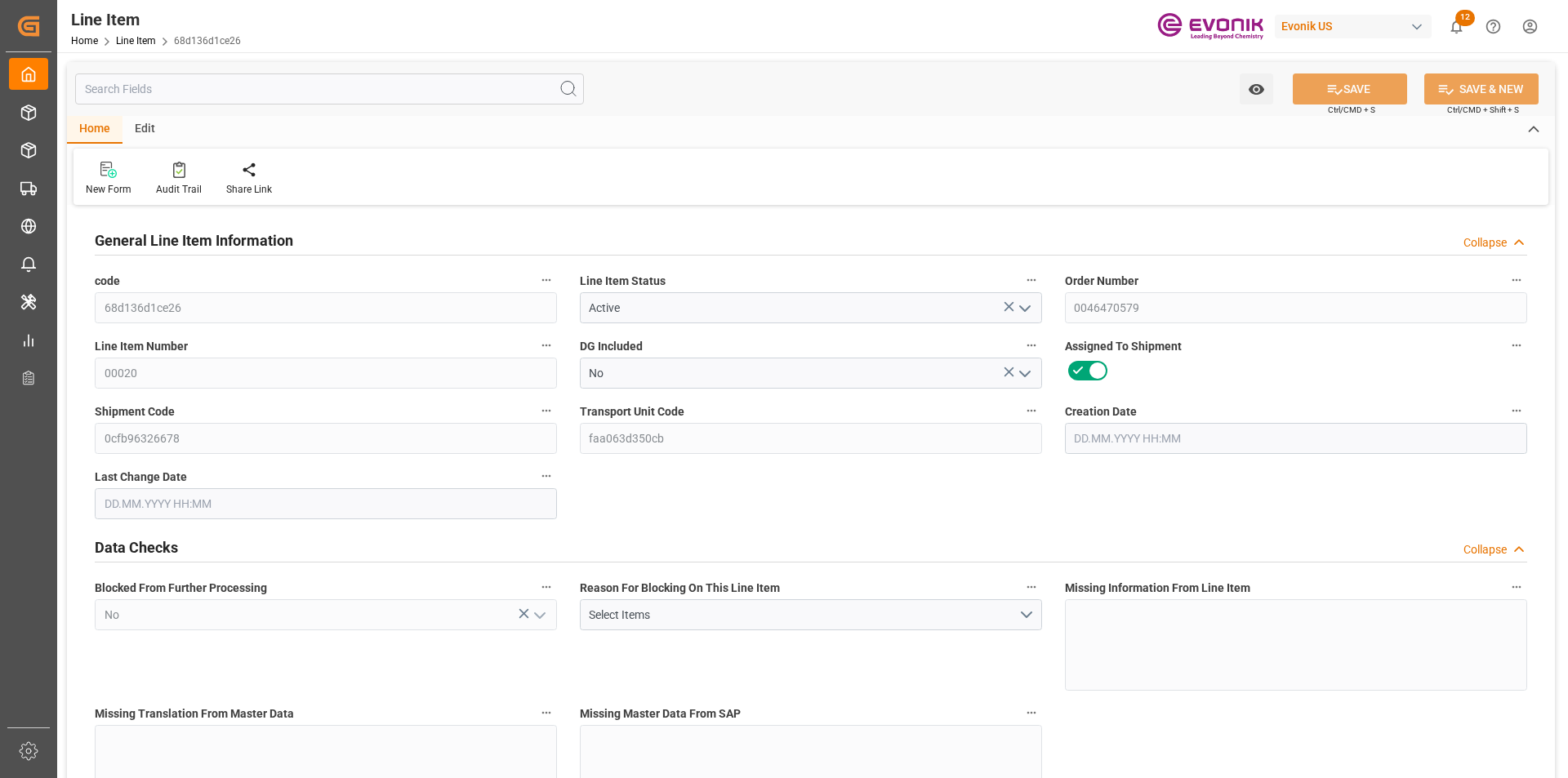
type input "1"
type input "101.07"
type input "90"
type input "0.5108"
type input "2"
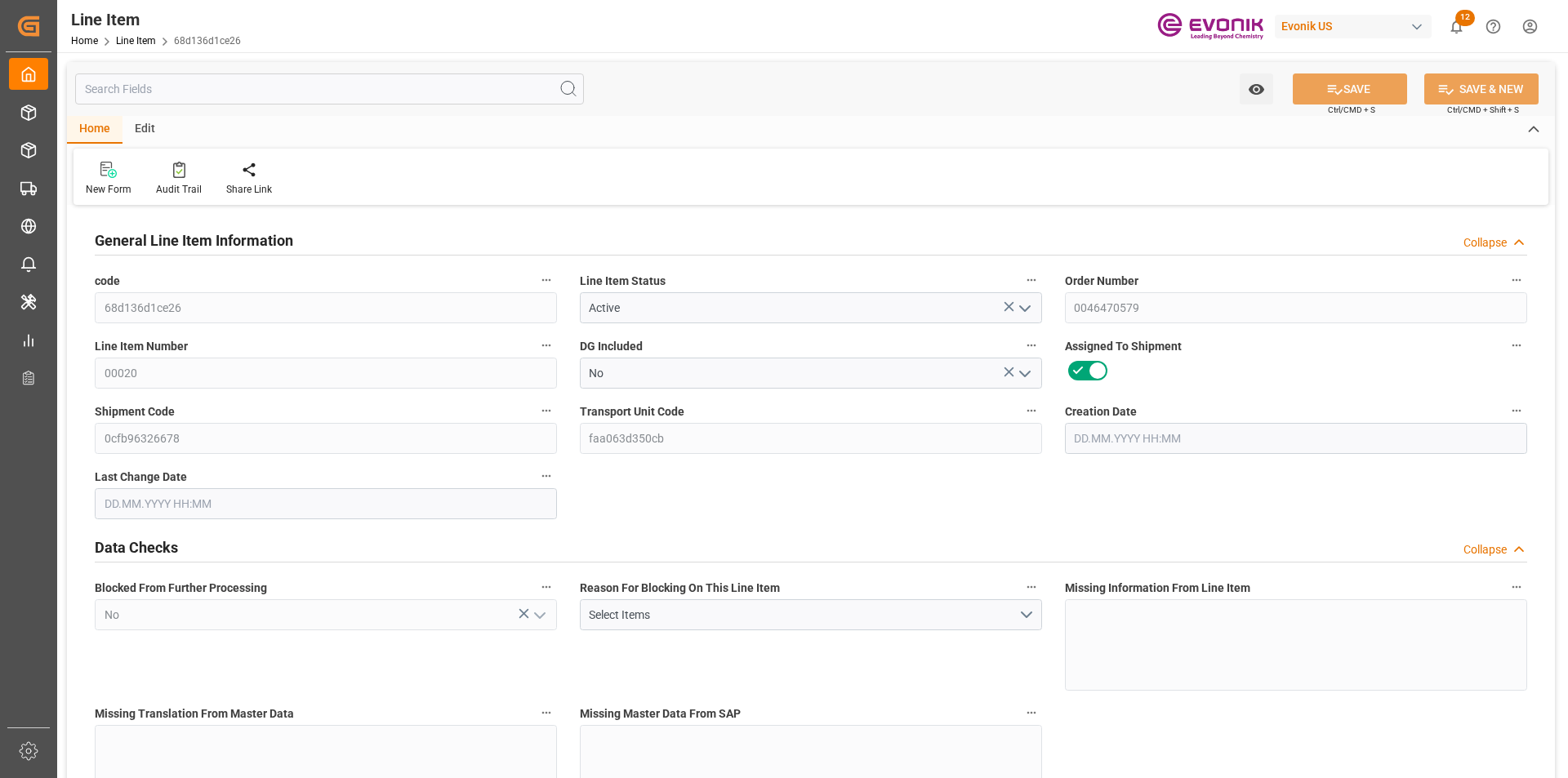
type input "466.2"
type input "2"
type input "90"
type input "101.07"
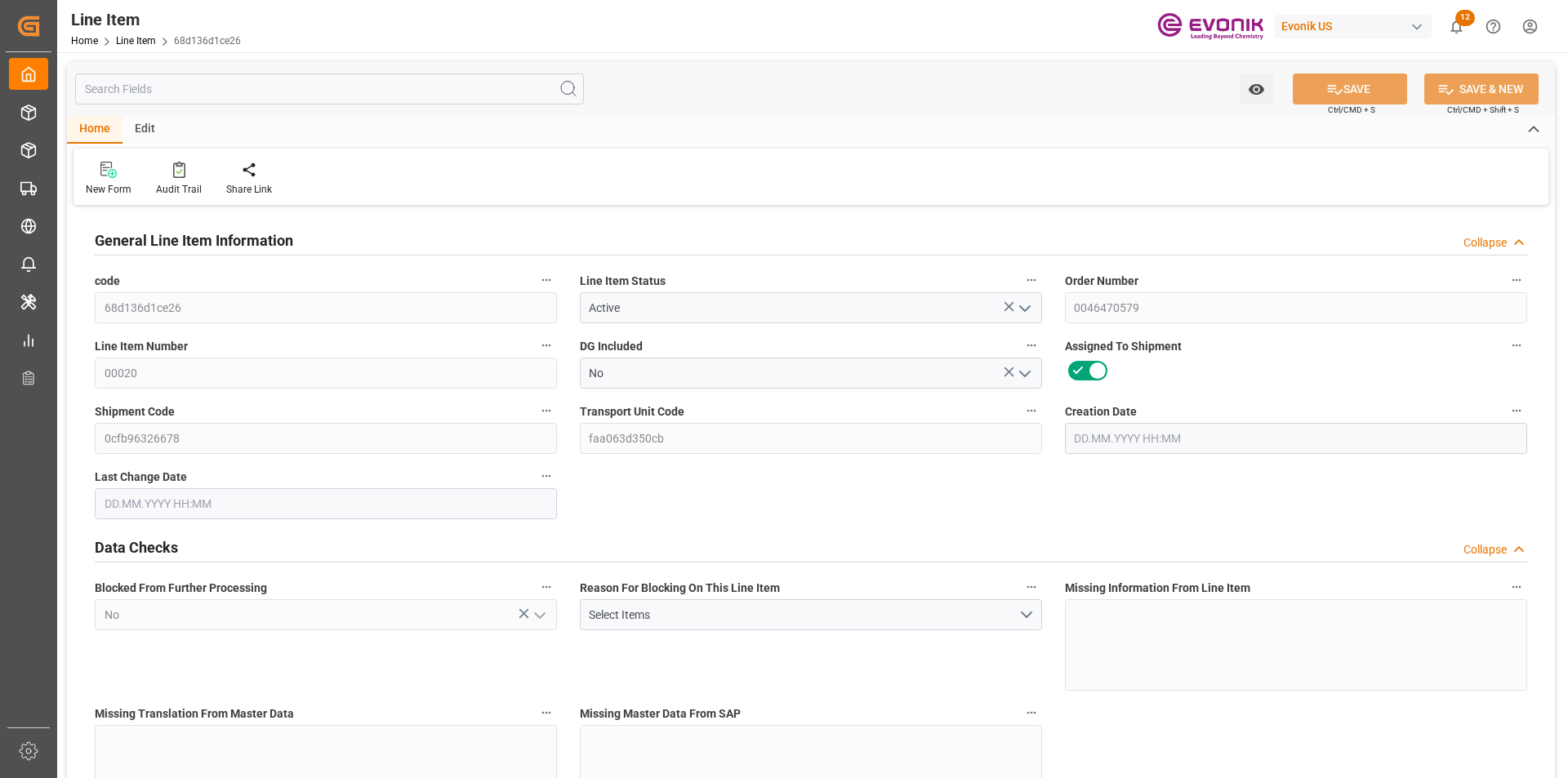
type input "121.07"
type input "90"
type input "0.5108"
type input "510.75"
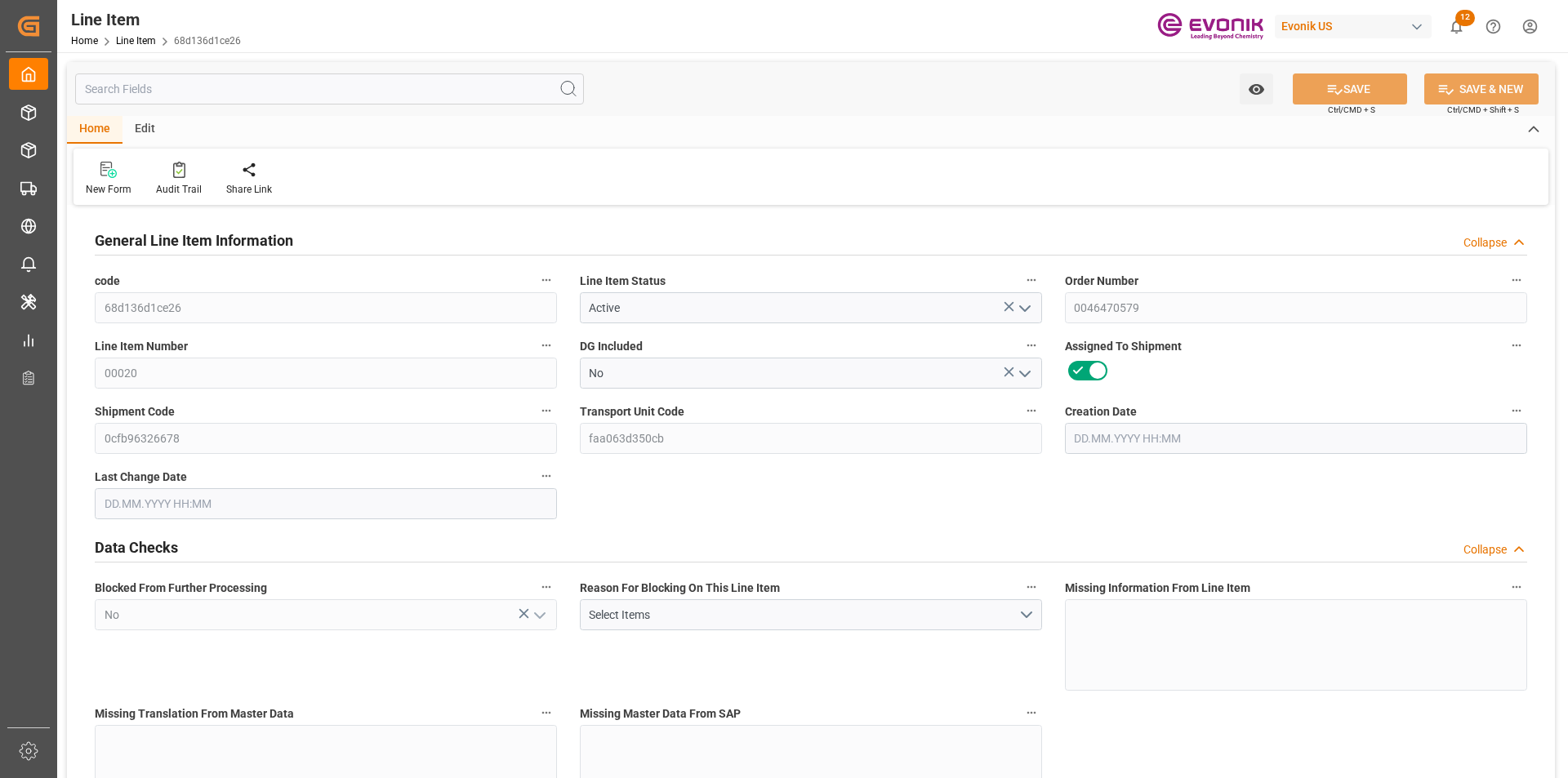
type input "2"
type input "101.07"
type input "90"
type input "0.5108"
type input "[DATE] 13:47"
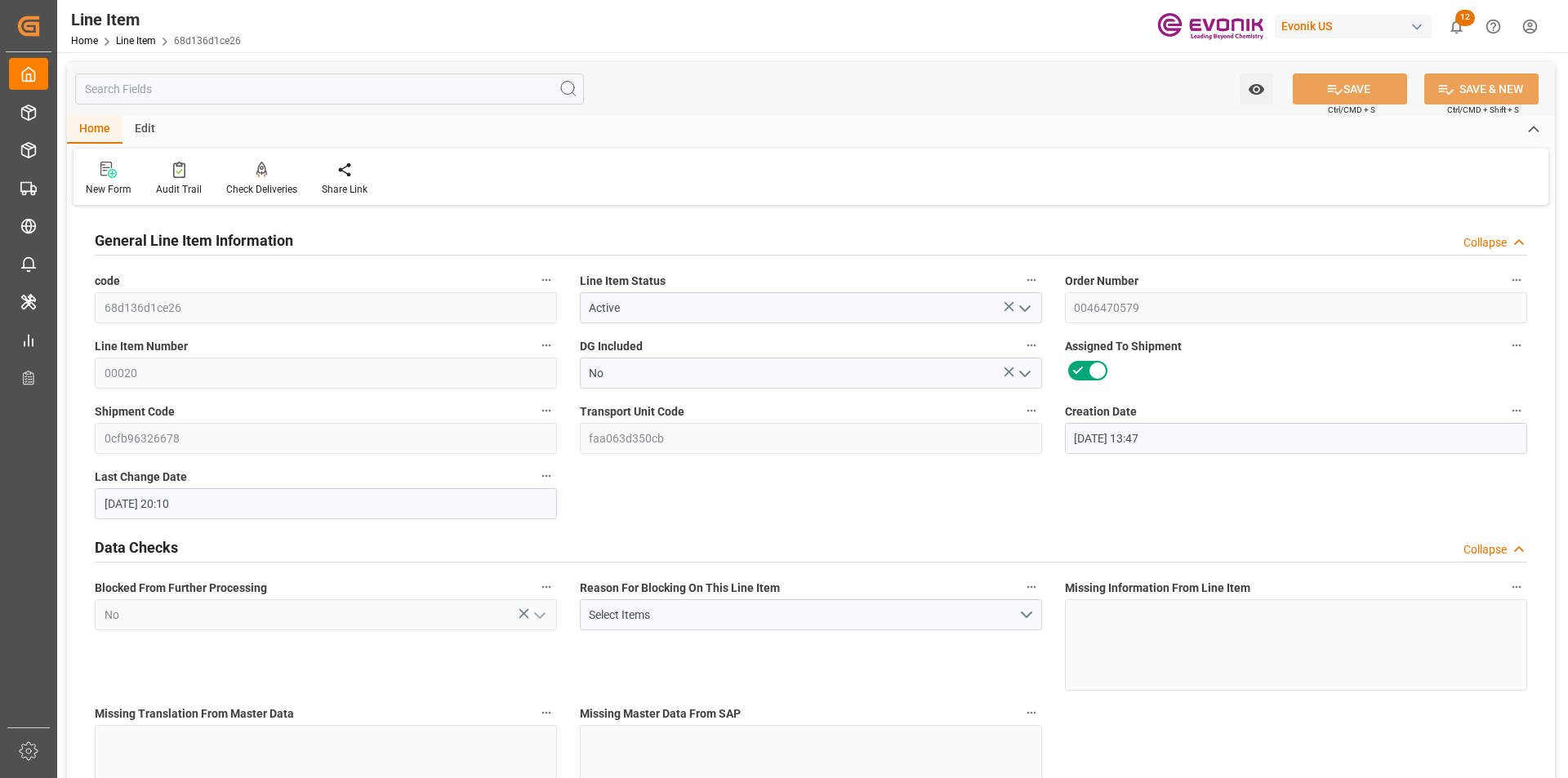
type input "[DATE] 20:10"
type input "[DATE]"
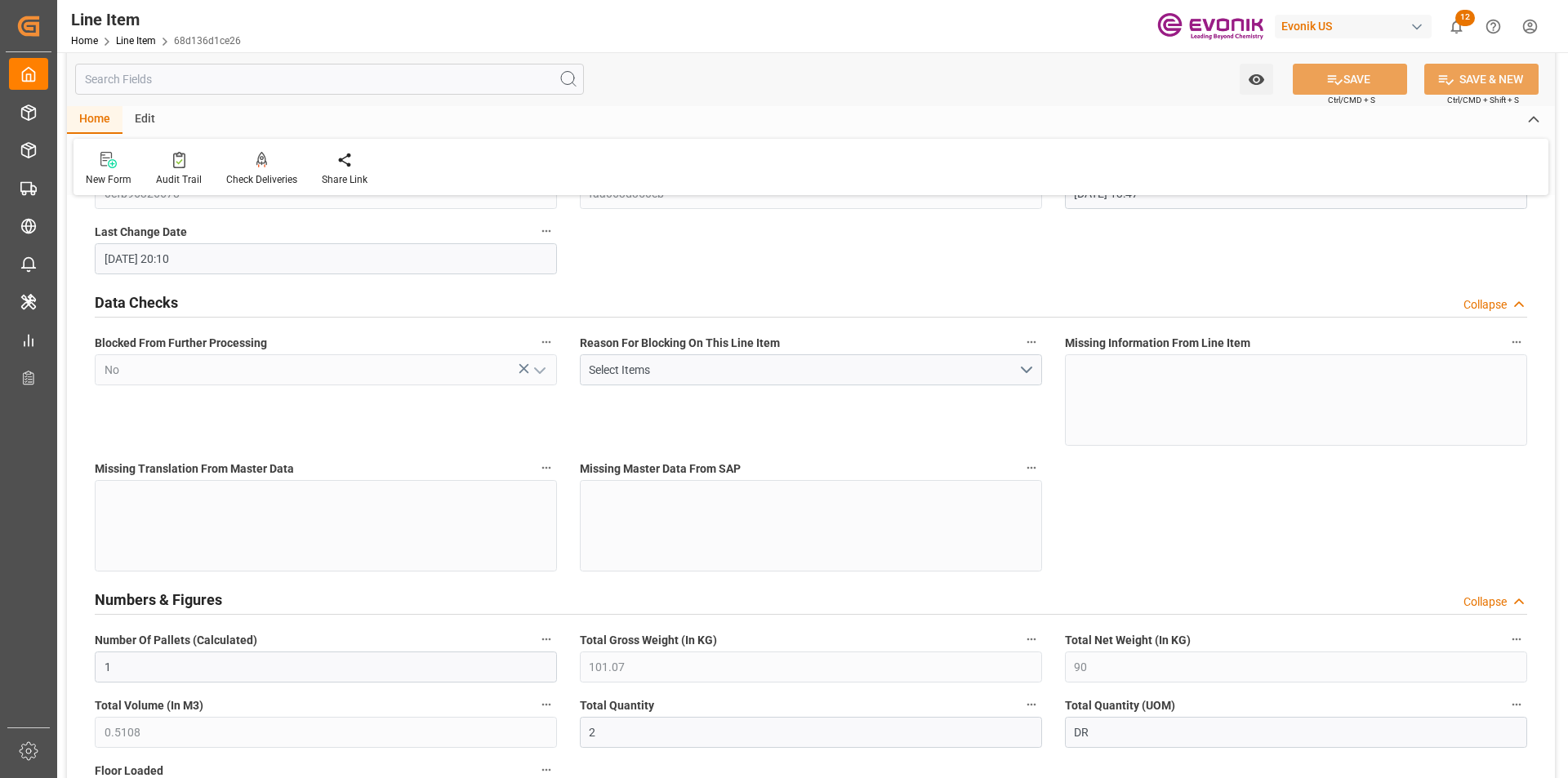
scroll to position [326, 0]
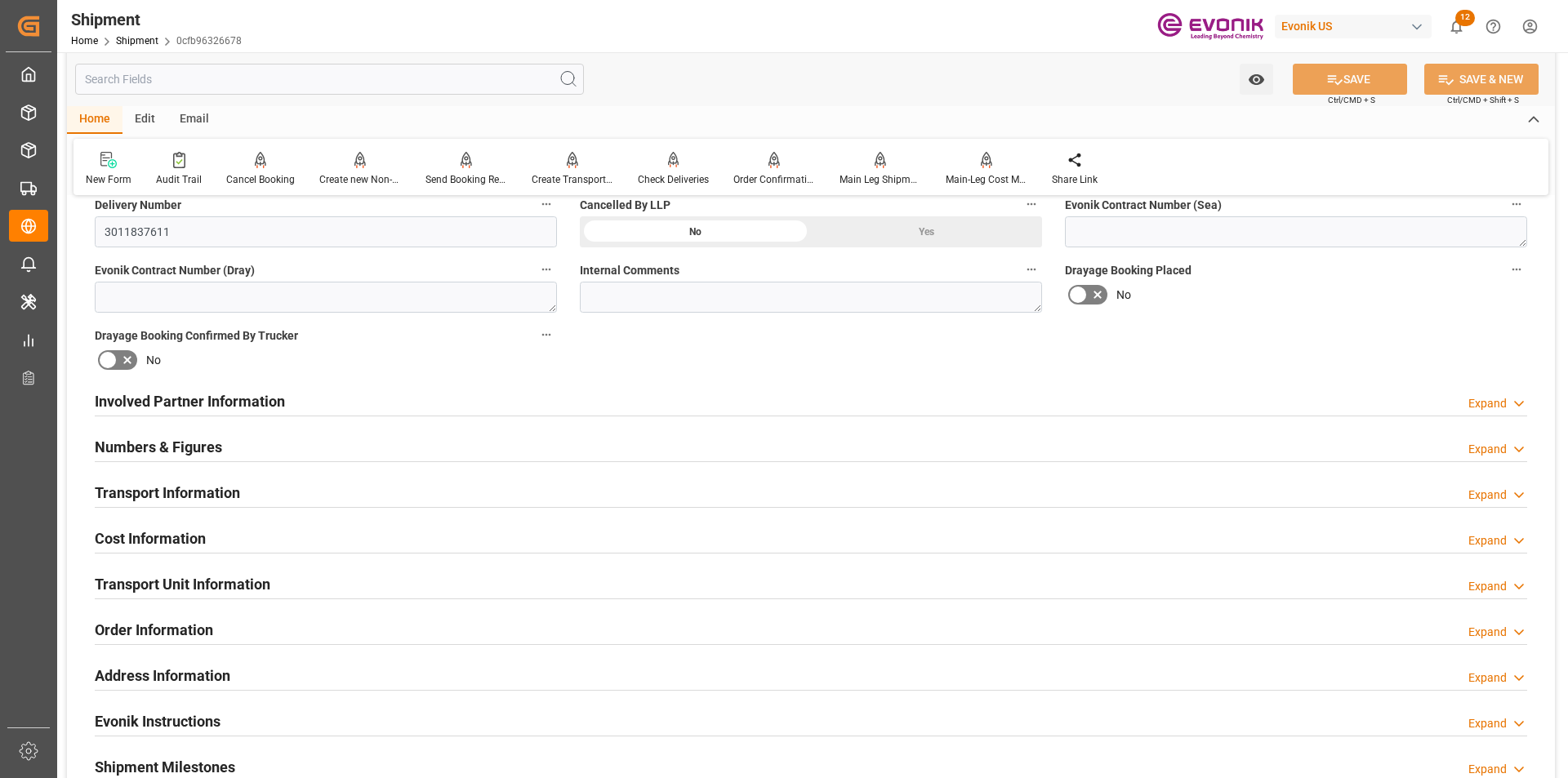
scroll to position [817, 0]
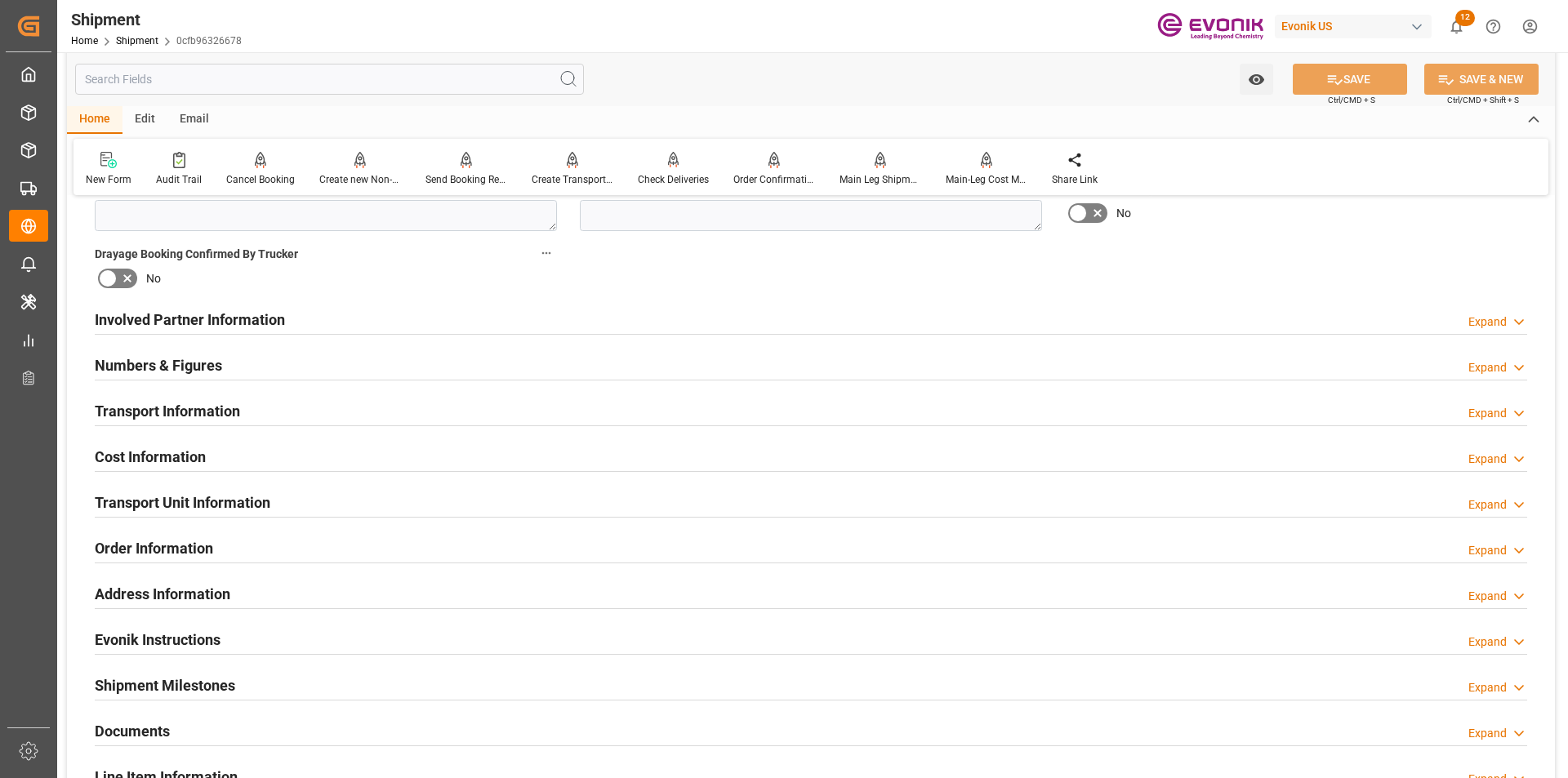
click at [199, 507] on h2 "Transport Unit Information" at bounding box center [183, 503] width 176 height 22
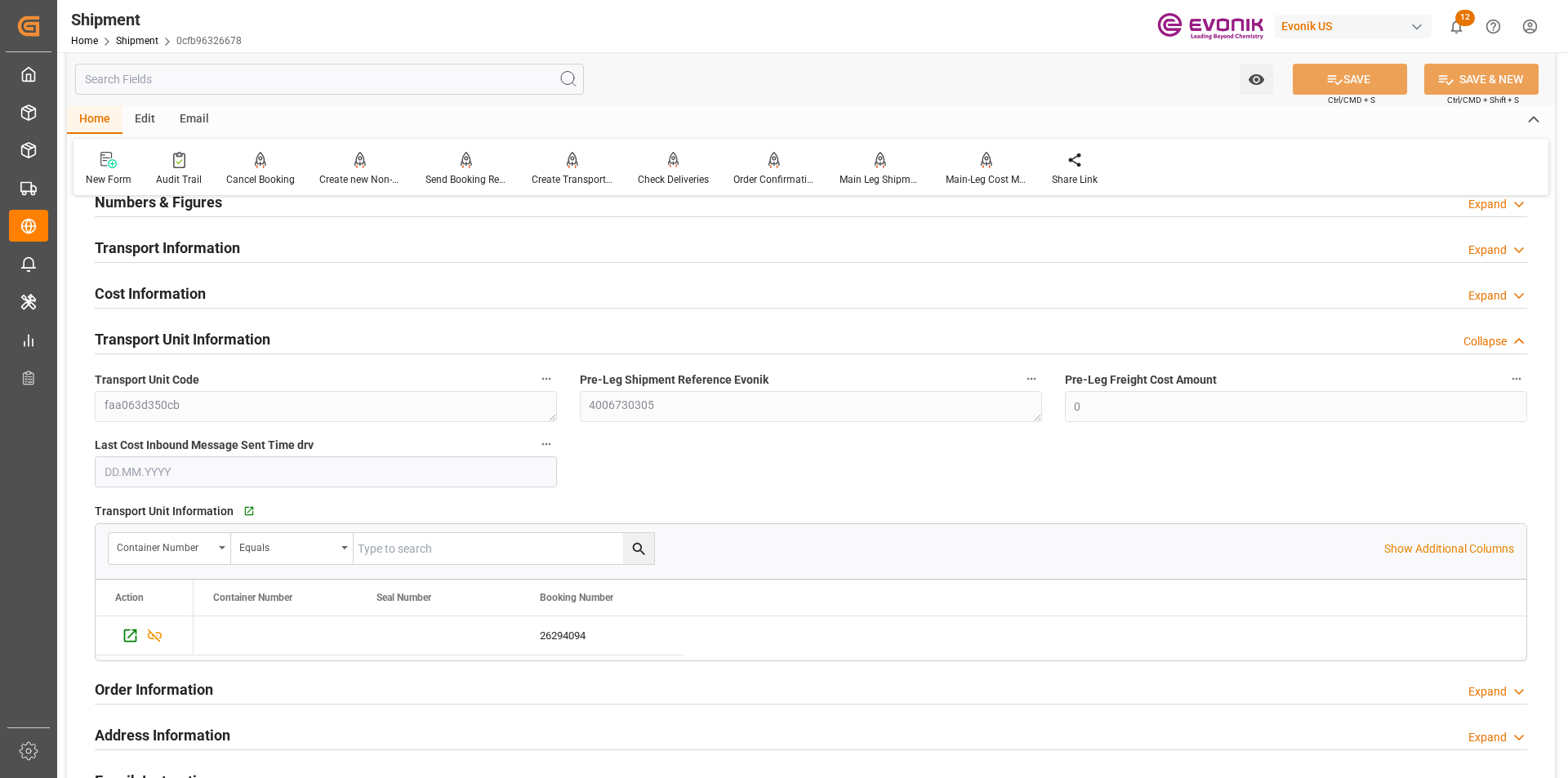
scroll to position [1062, 0]
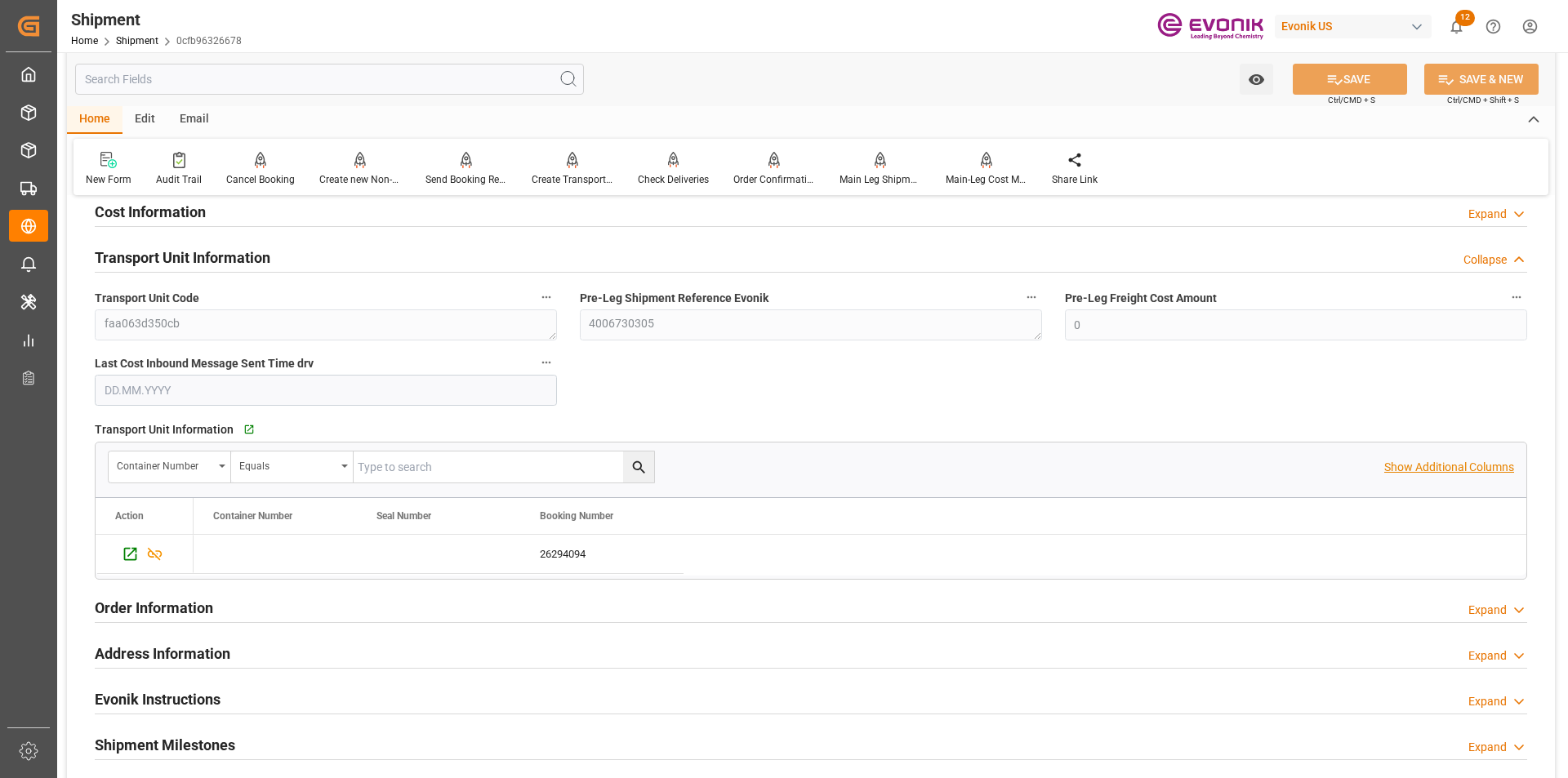
click at [1439, 470] on p "Show Additional Columns" at bounding box center [1449, 467] width 130 height 17
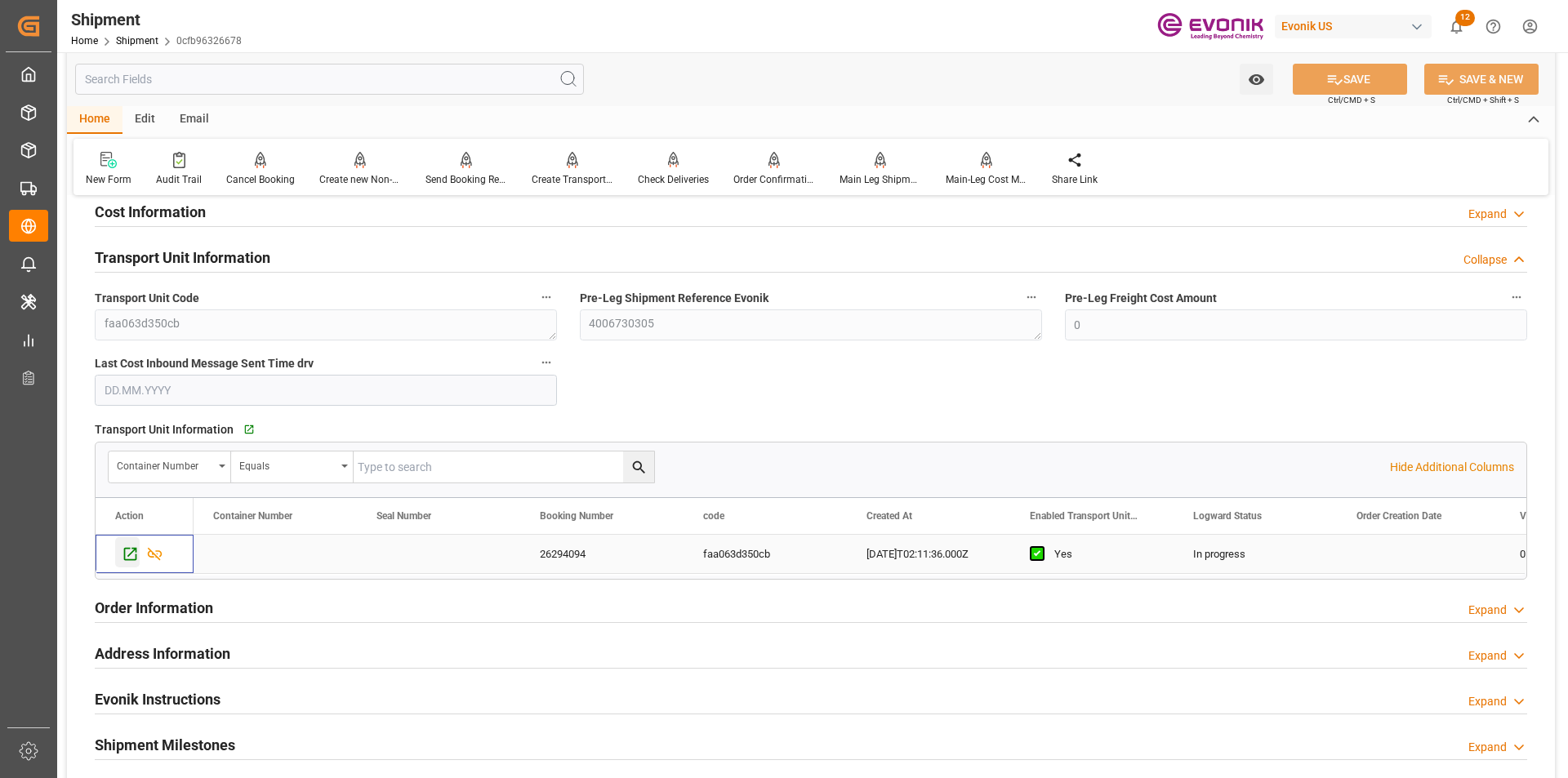
click at [124, 550] on icon "Press SPACE to select this row." at bounding box center [130, 554] width 17 height 17
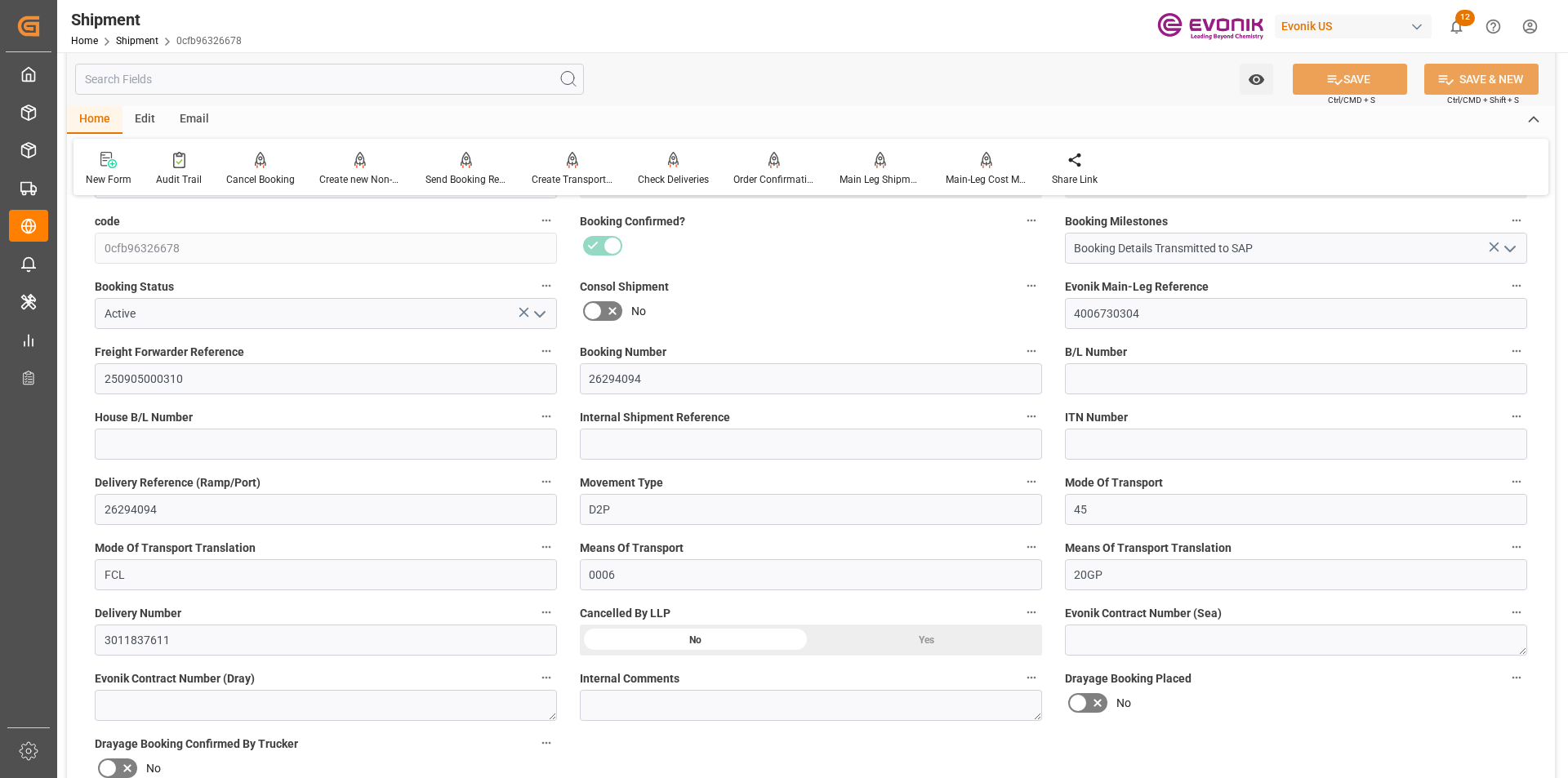
scroll to position [0, 0]
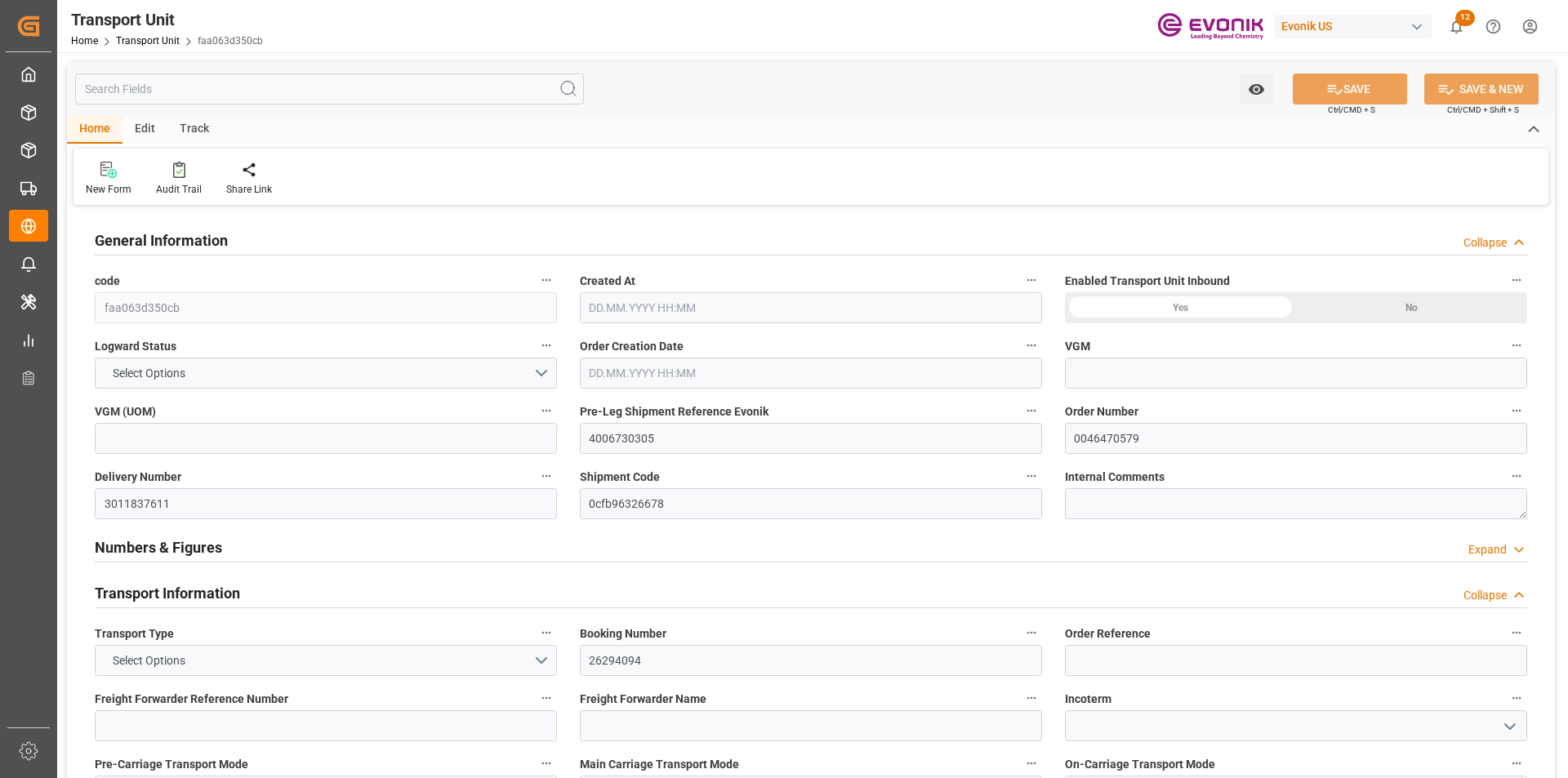
type input "0"
type input "Hapag [PERSON_NAME]"
type input "Hapag Lloyd Aktiengesellschaft"
type input "USNYC"
type input "BRSSZ"
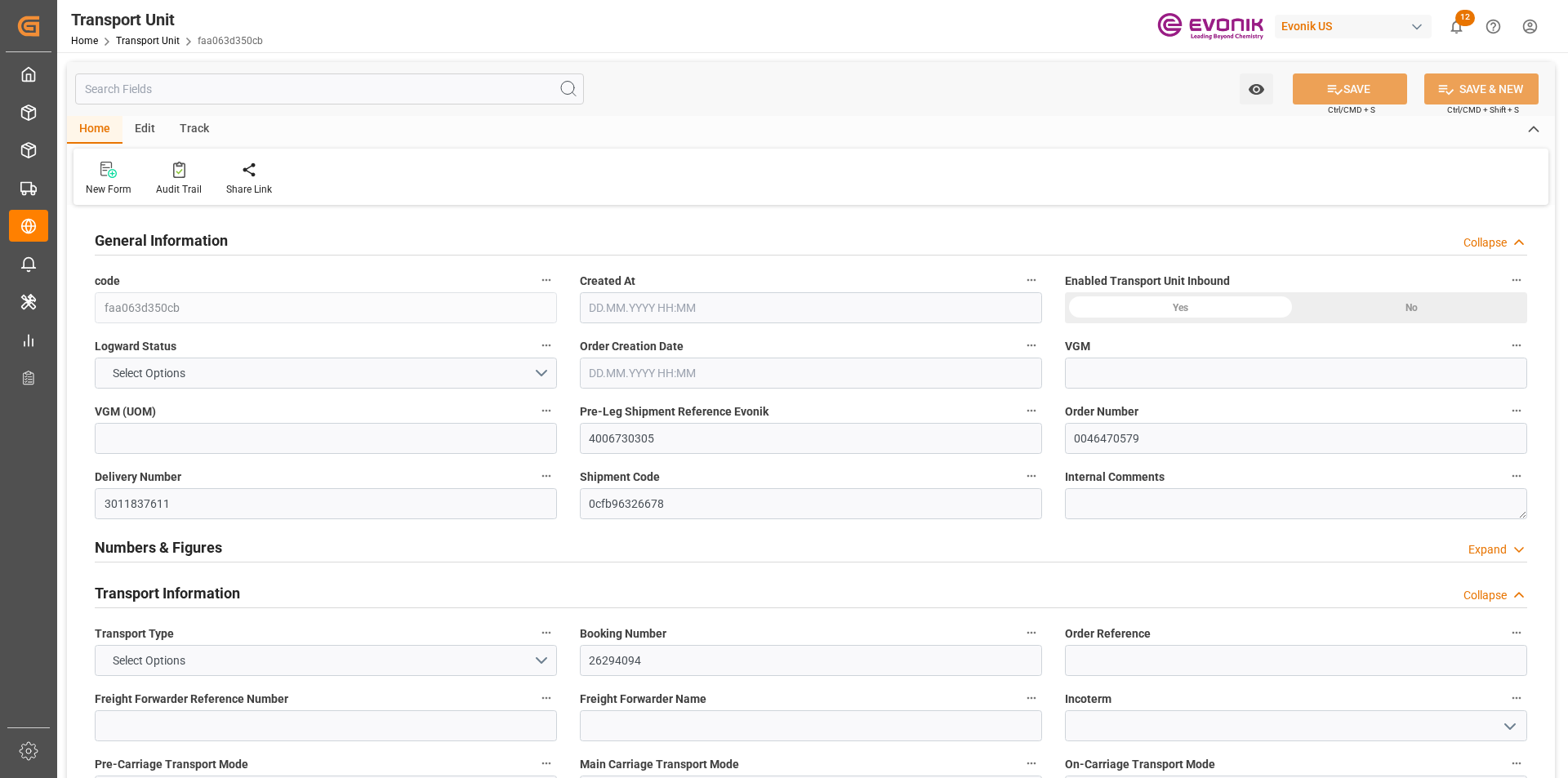
type input "12311.002"
type input "[DATE] 02:11"
type input "[DATE]"
type input "[DATE] 00:00"
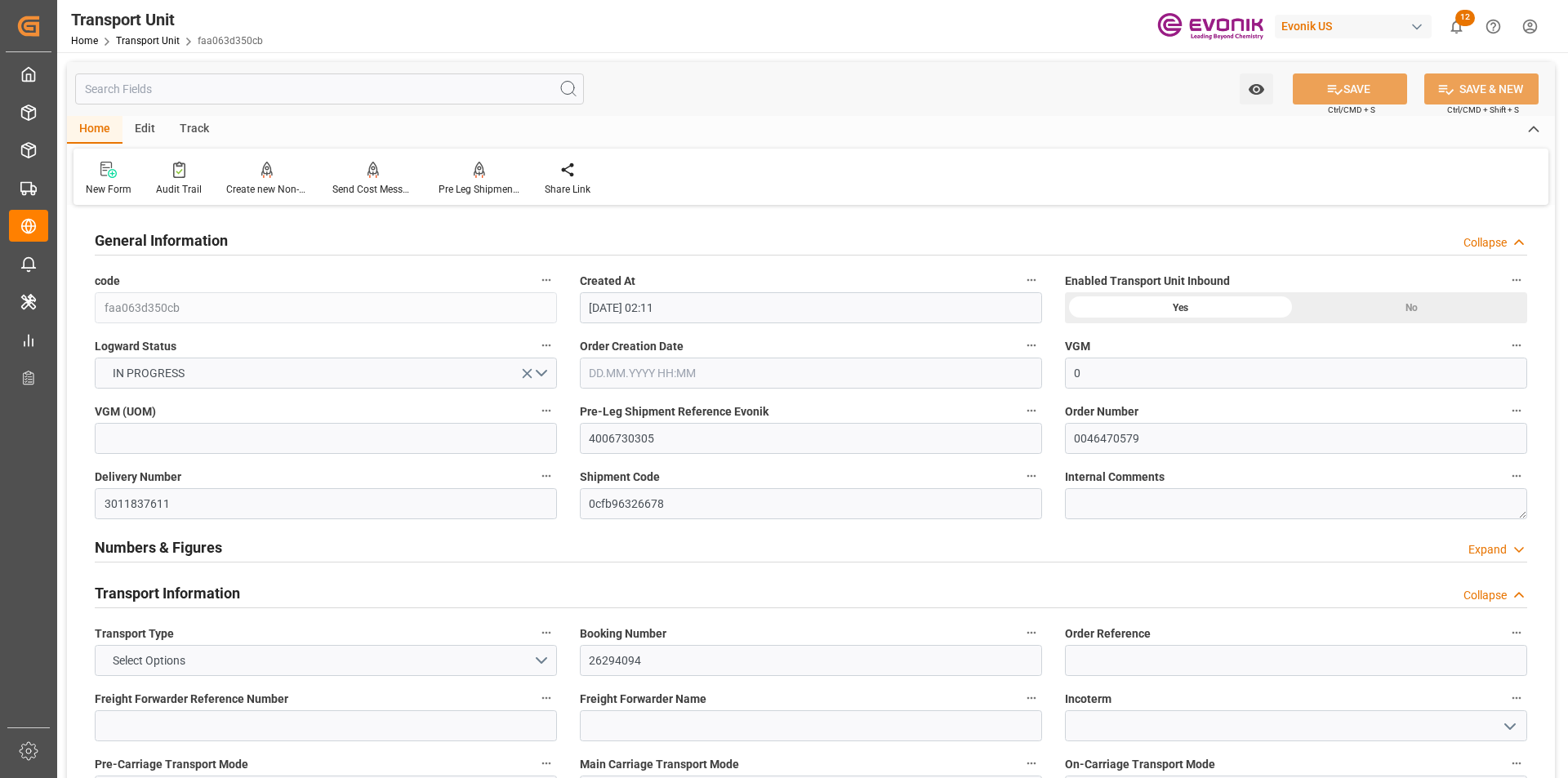
type input "[DATE] 00:00"
type input "[DATE] 12:00"
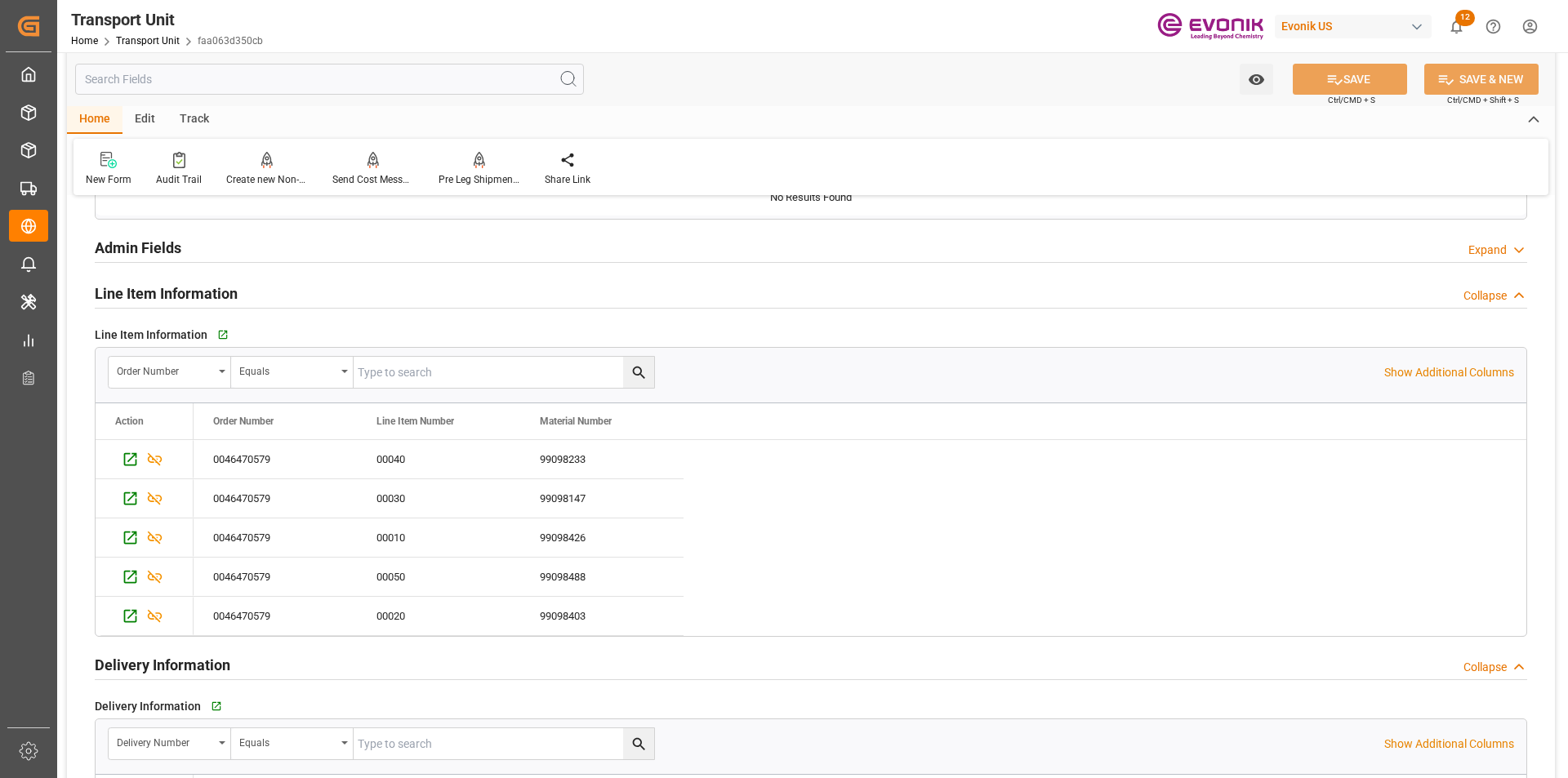
scroll to position [2450, 0]
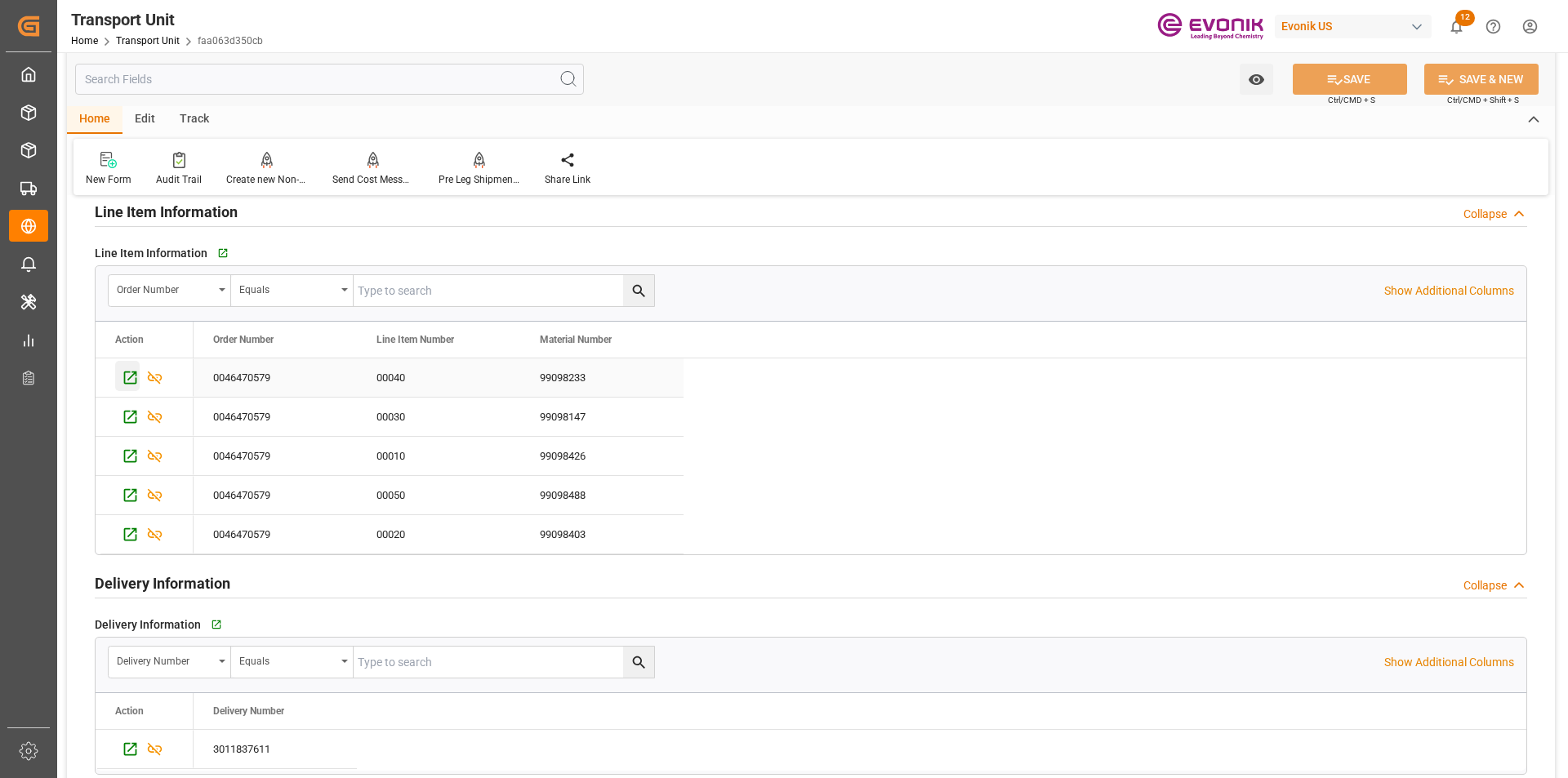
click at [126, 377] on icon "Press SPACE to select this row." at bounding box center [130, 377] width 17 height 17
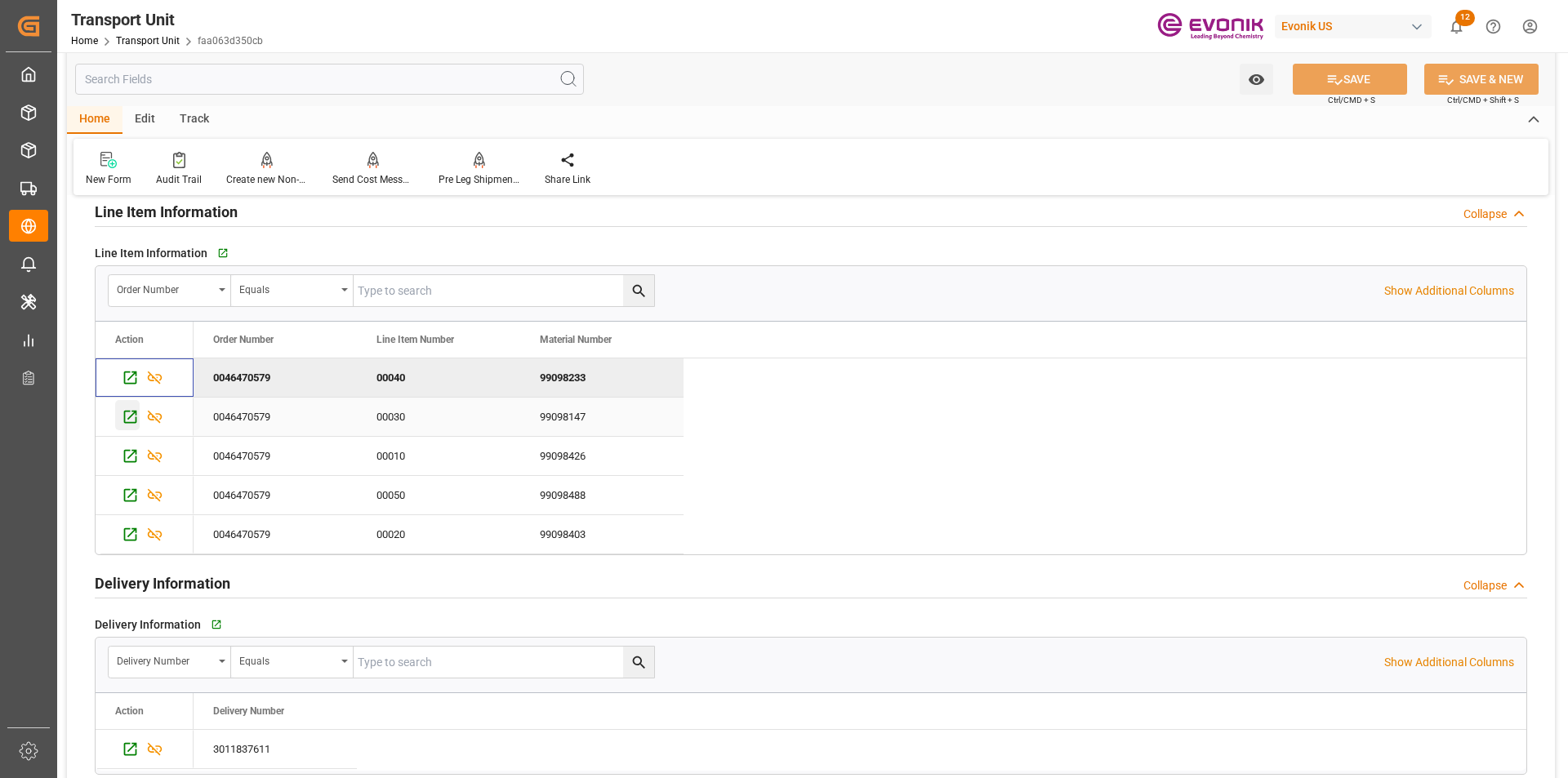
click at [127, 417] on icon "Press SPACE to select this row." at bounding box center [130, 417] width 17 height 17
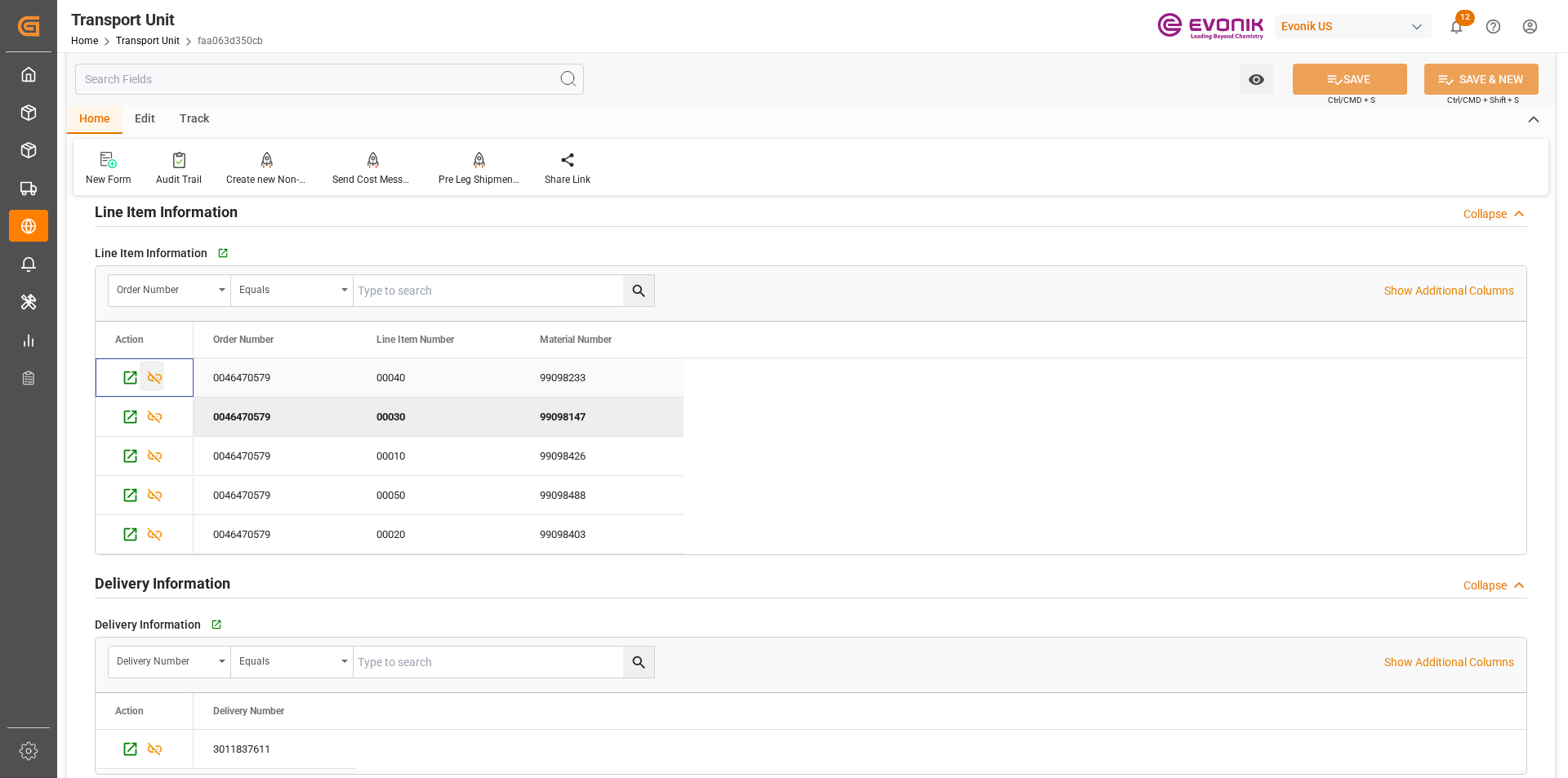
click at [152, 376] on icon "Press SPACE to select this row." at bounding box center [155, 378] width 14 height 13
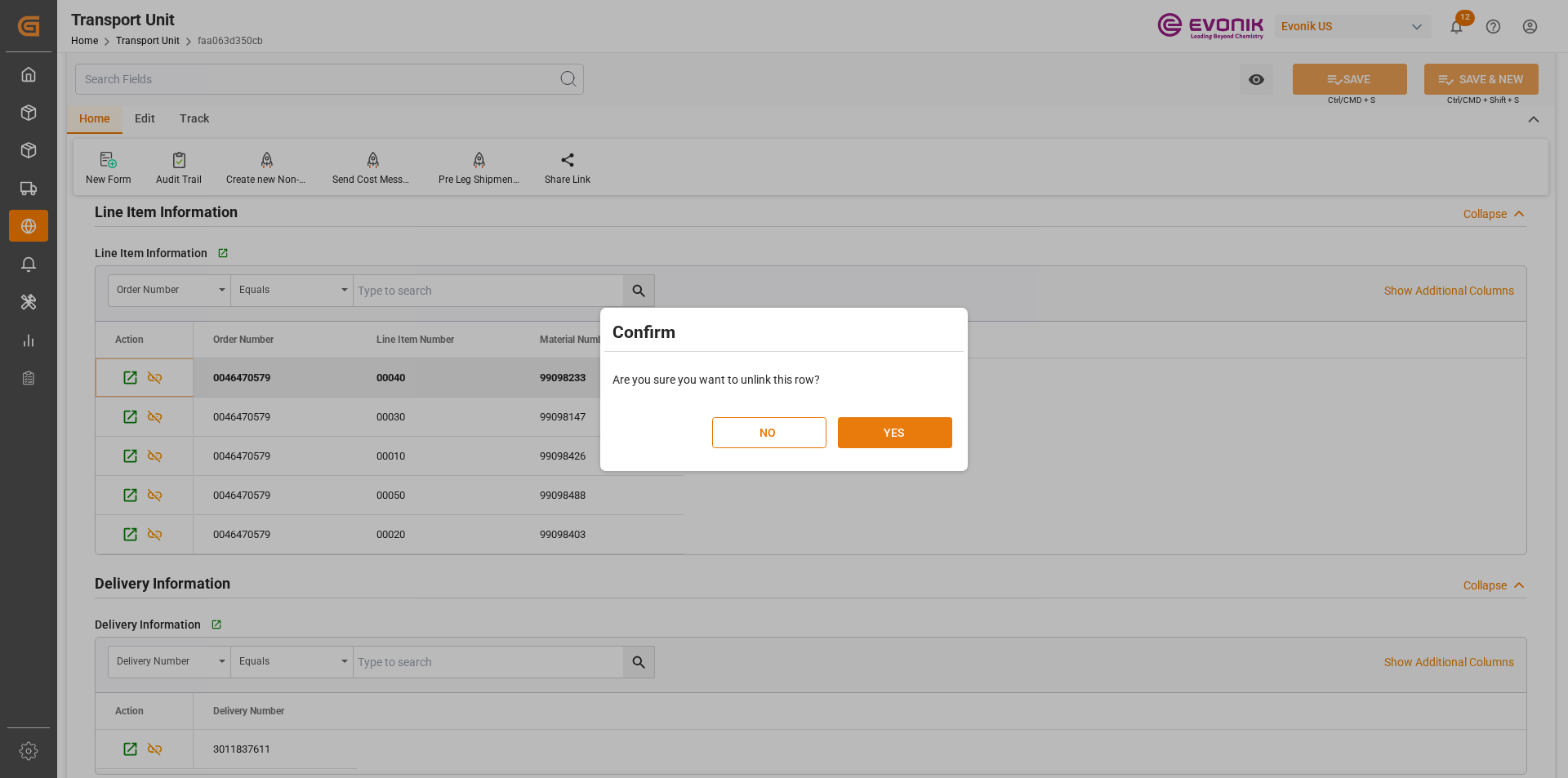
click at [921, 437] on button "YES" at bounding box center [896, 433] width 115 height 31
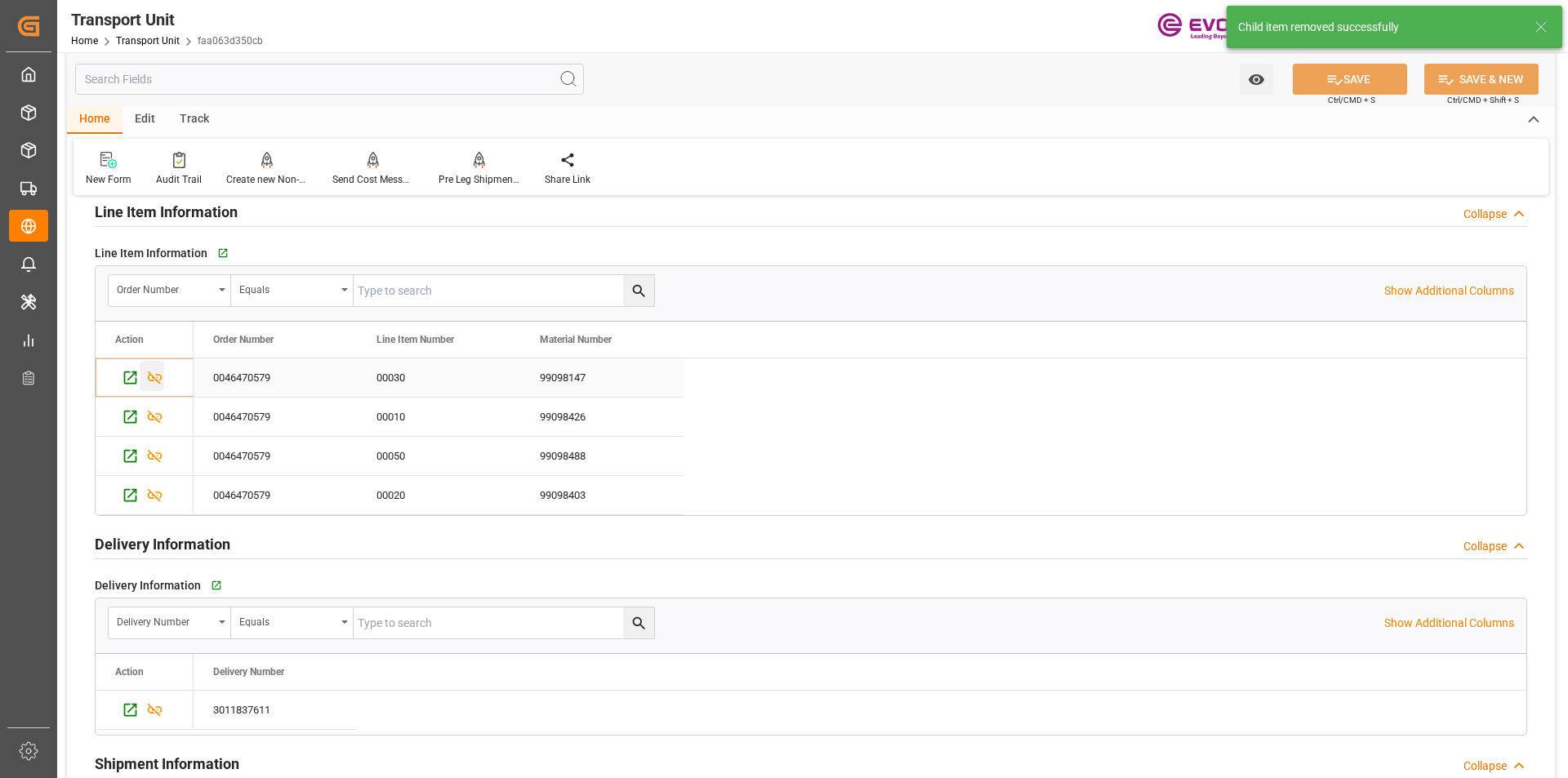
click at [152, 377] on icon "Press SPACE to select this row." at bounding box center [155, 378] width 14 height 13
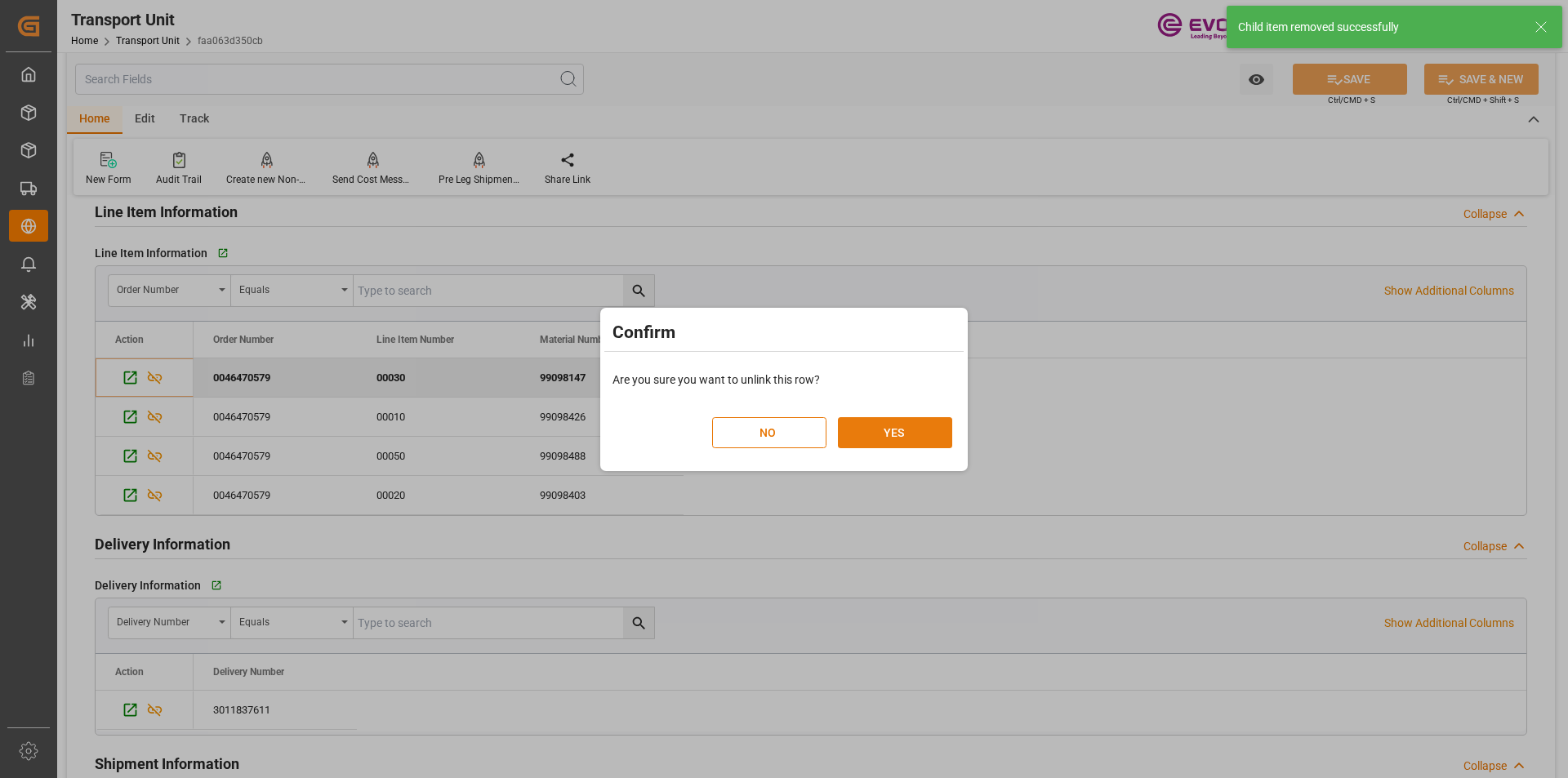
click at [919, 423] on button "YES" at bounding box center [896, 433] width 115 height 31
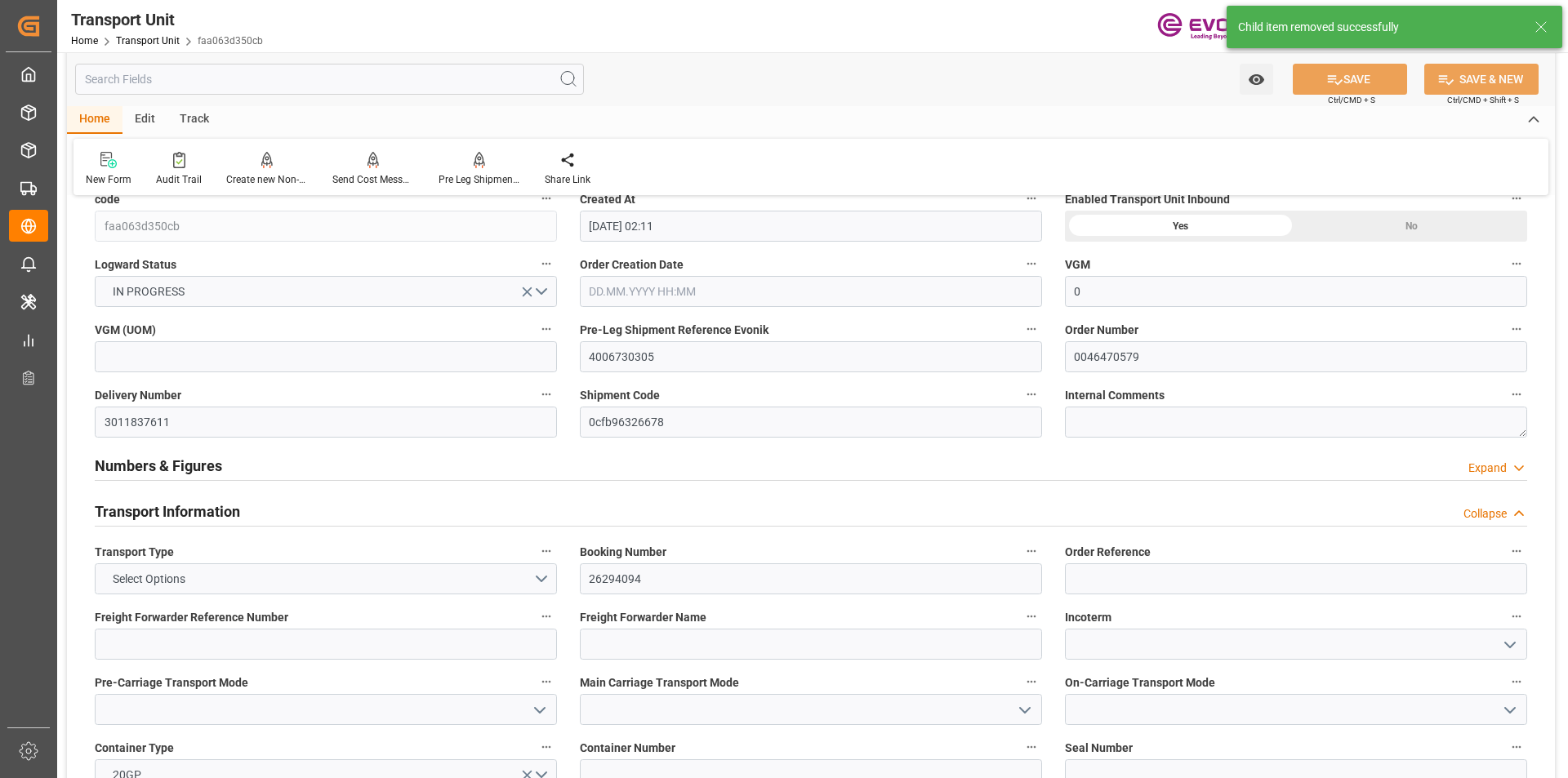
scroll to position [0, 0]
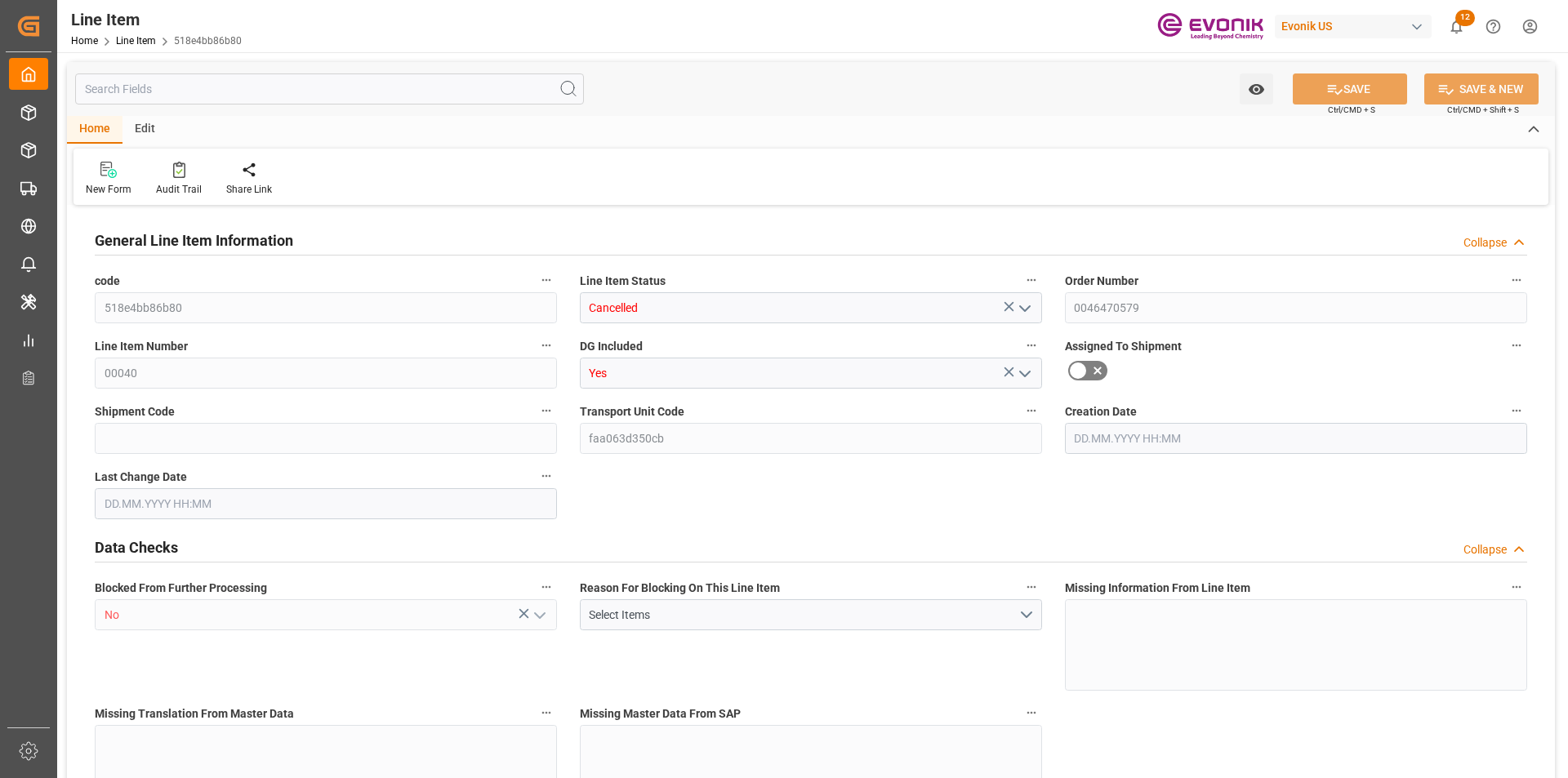
type input "2"
type input "1671.168"
type input "1536"
type input "2.2932"
type input "8"
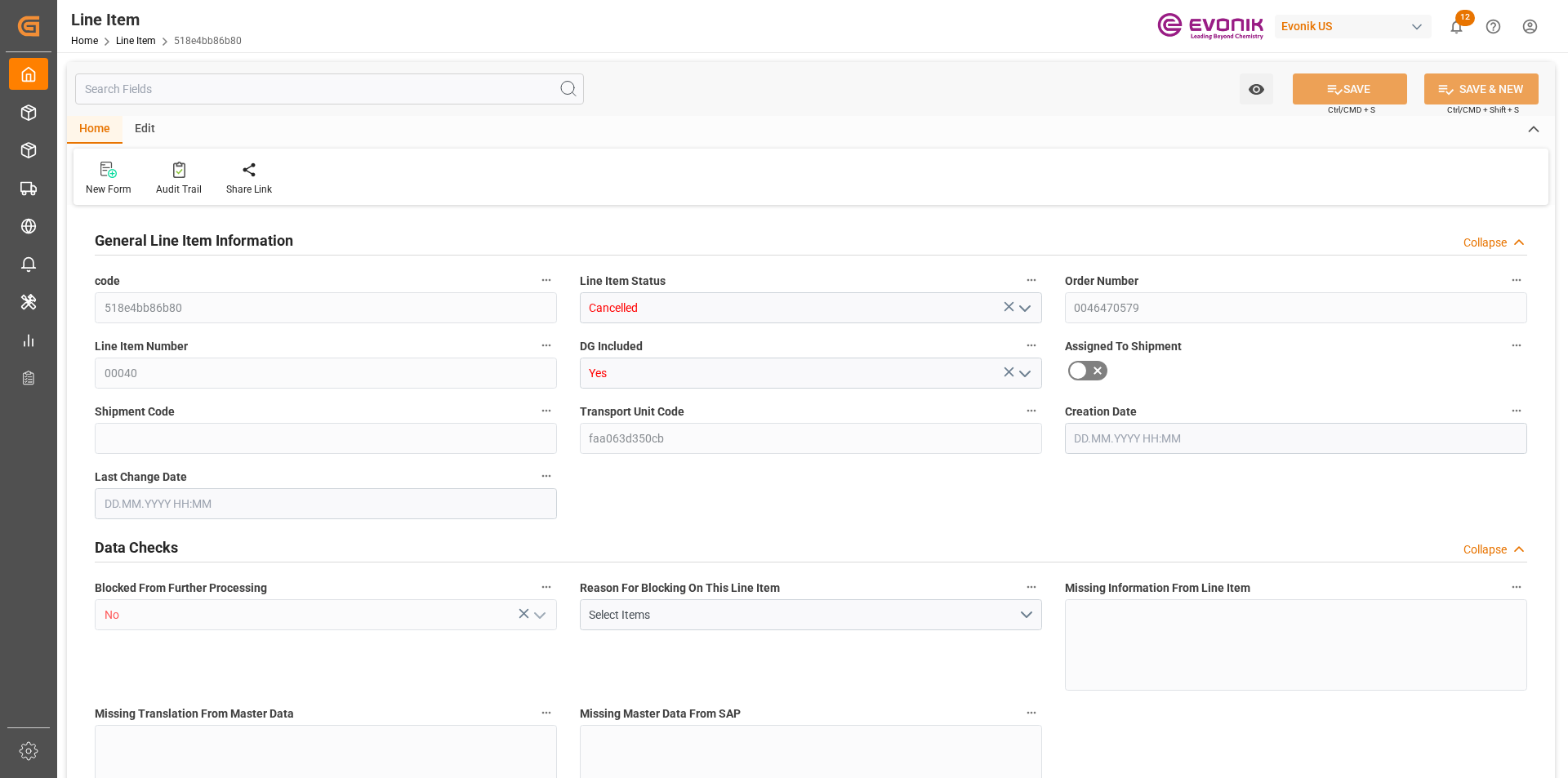
type input "5130.24"
type input "8"
type input "1536"
type input "1671.168"
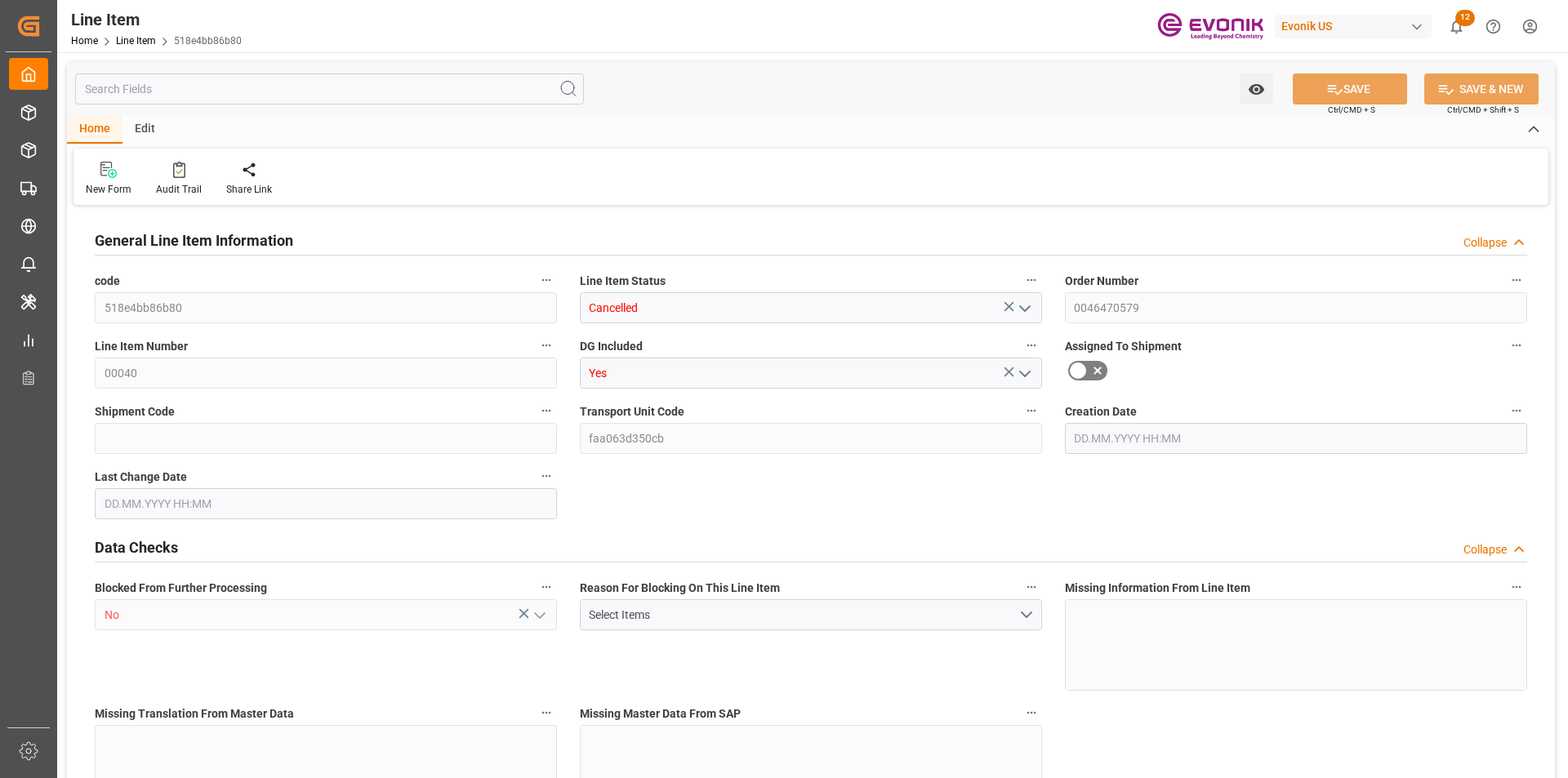
type input "1711.168"
type input "1536"
type input "2.2932"
type input "2293.248"
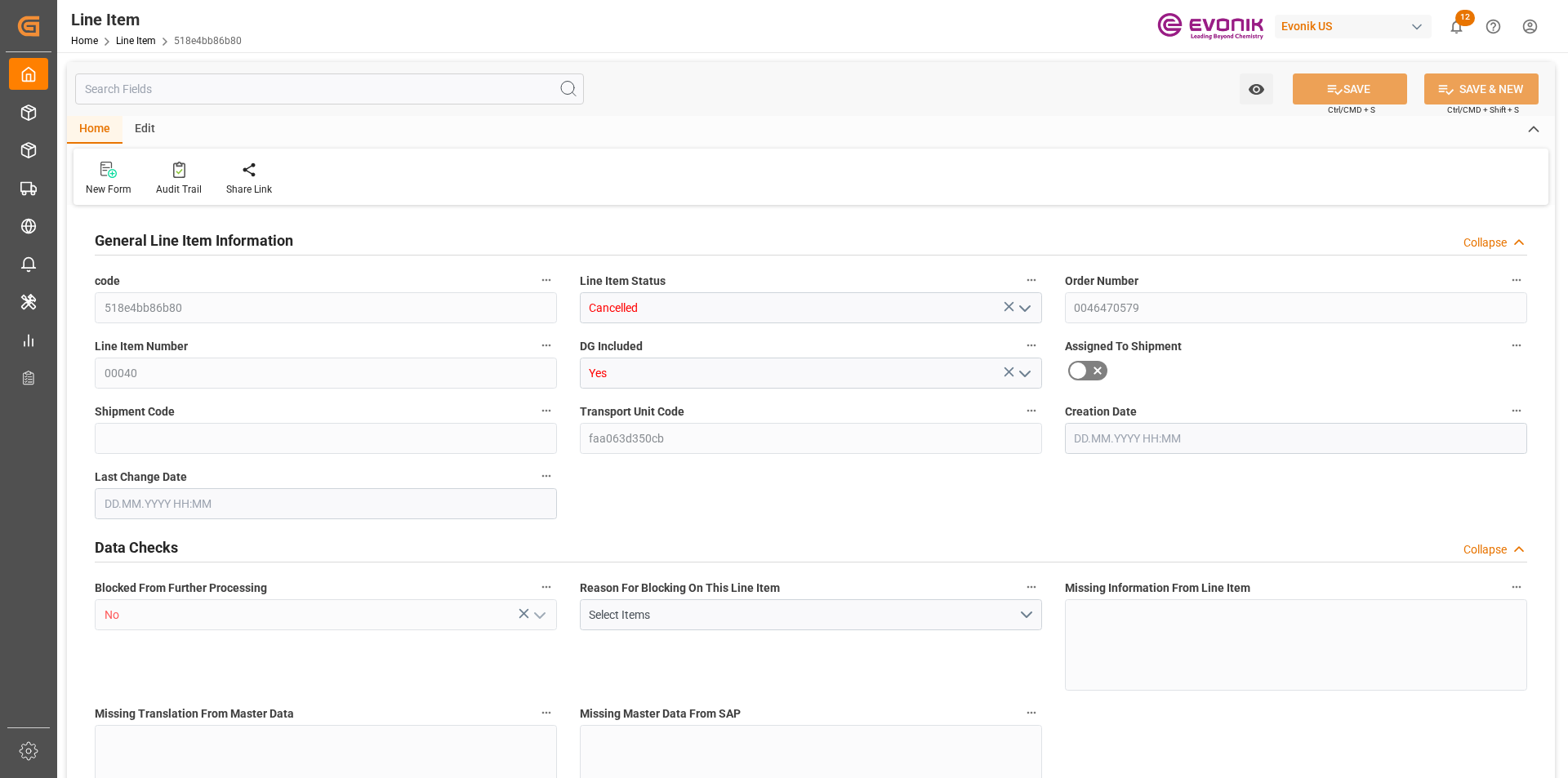
type input "0"
type input "[DATE] 13:47"
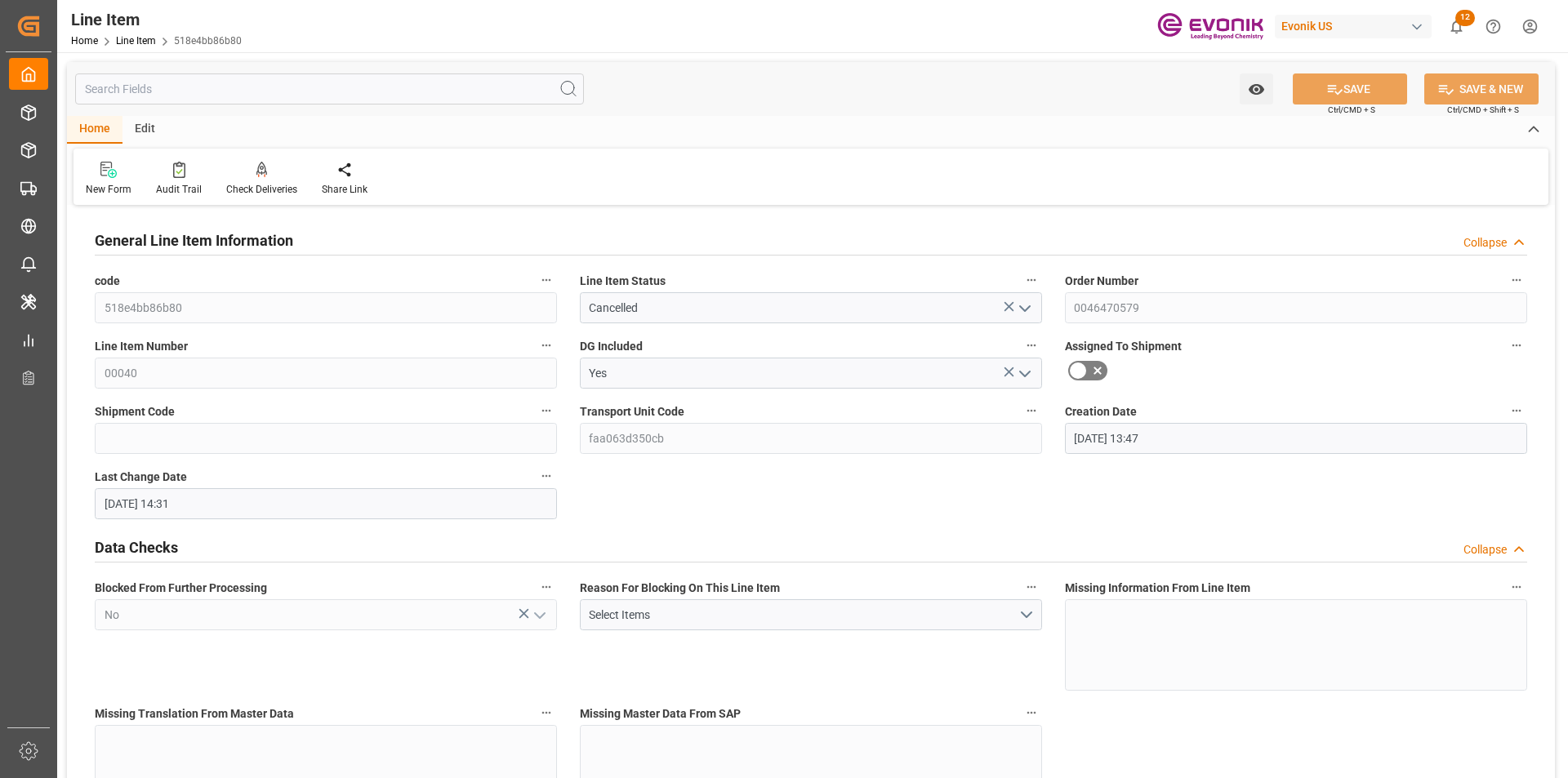
type input "[DATE] 14:31"
type input "13.10.2025"
type input "09.09.2025"
type input "02.09.2025"
type input "1"
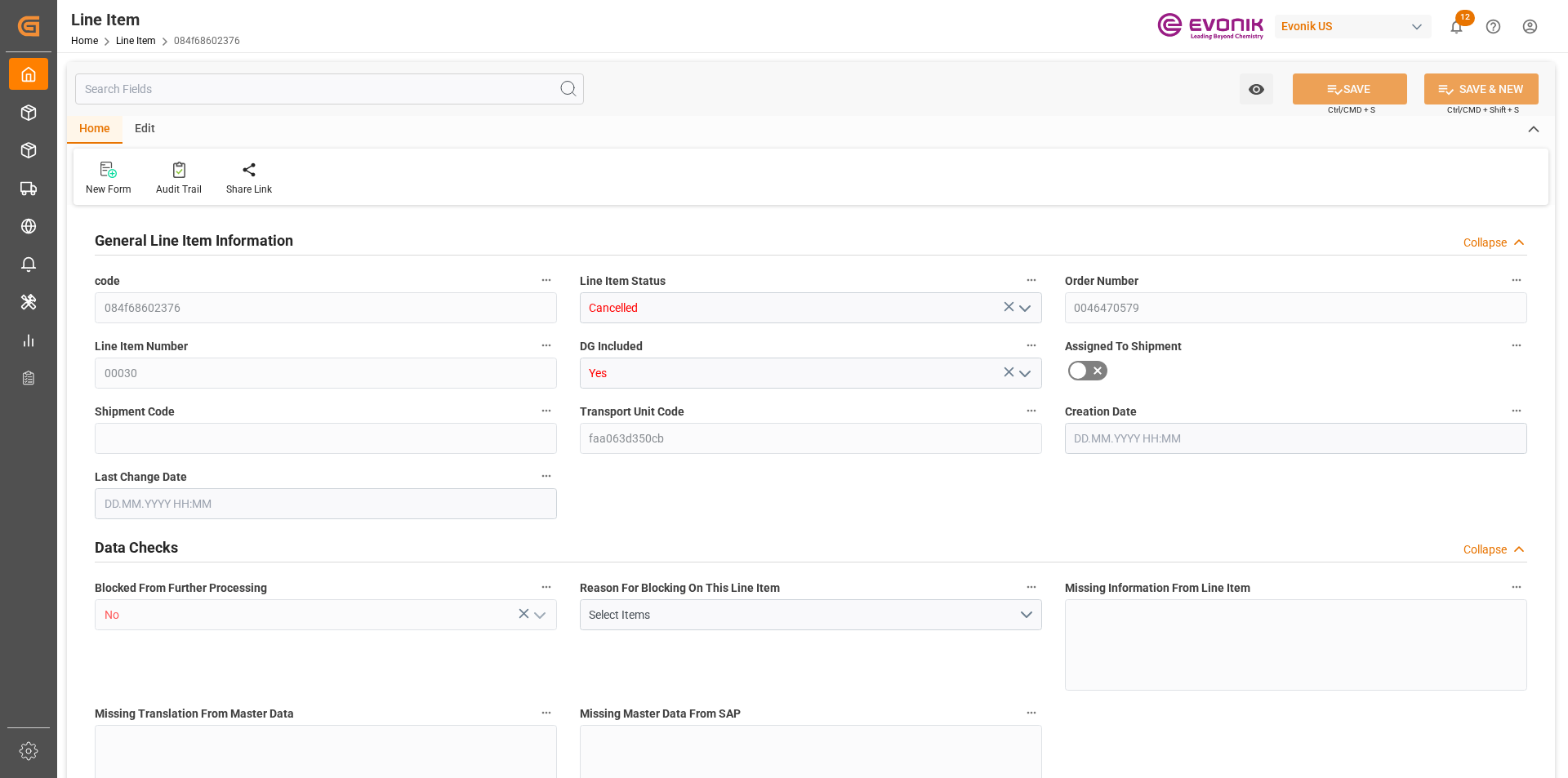
type input "835.584"
type input "768"
type input "1.1466"
type input "4"
type input "4684.8"
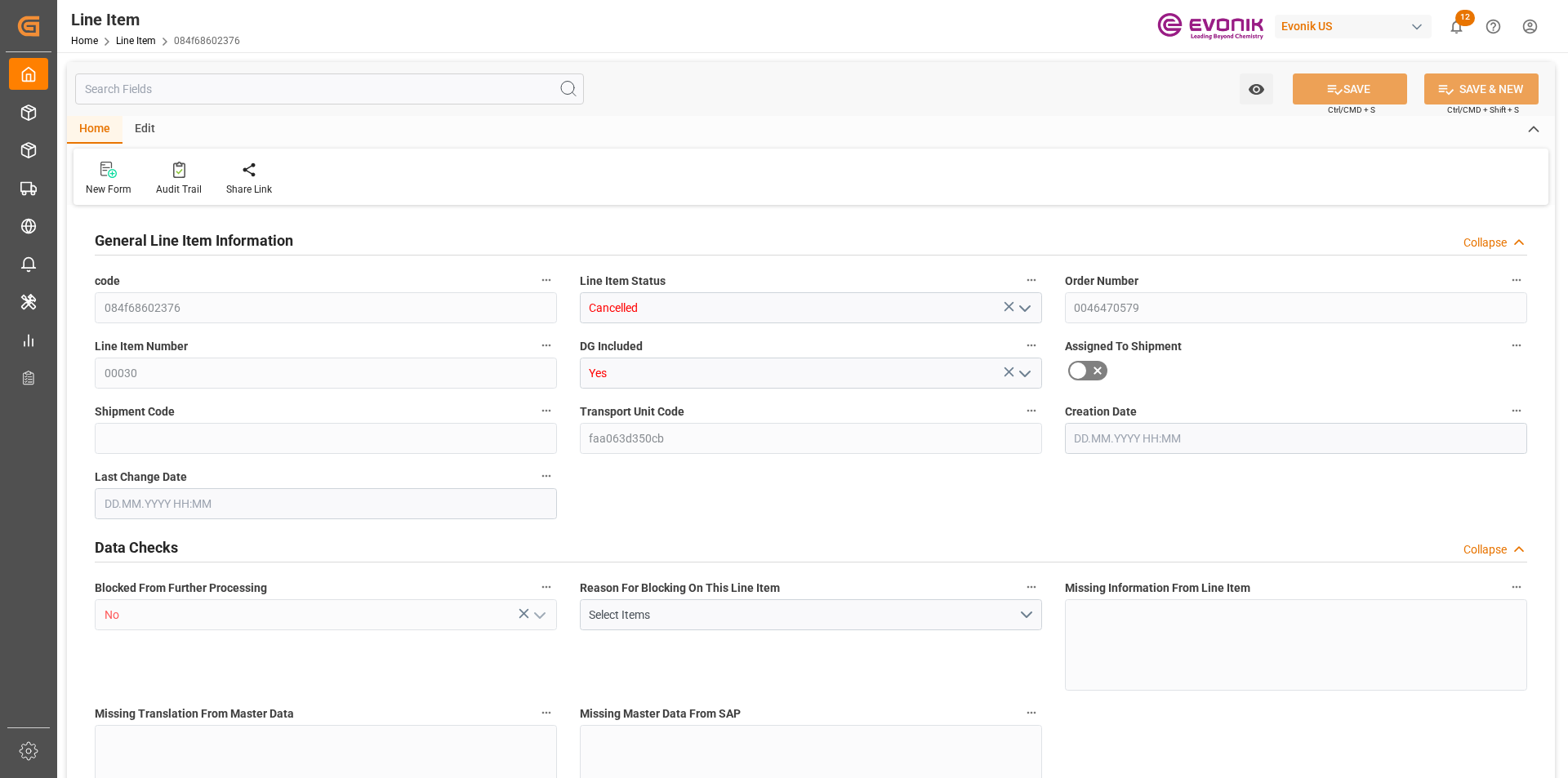
type input "4"
type input "768"
type input "835.584"
type input "855.584"
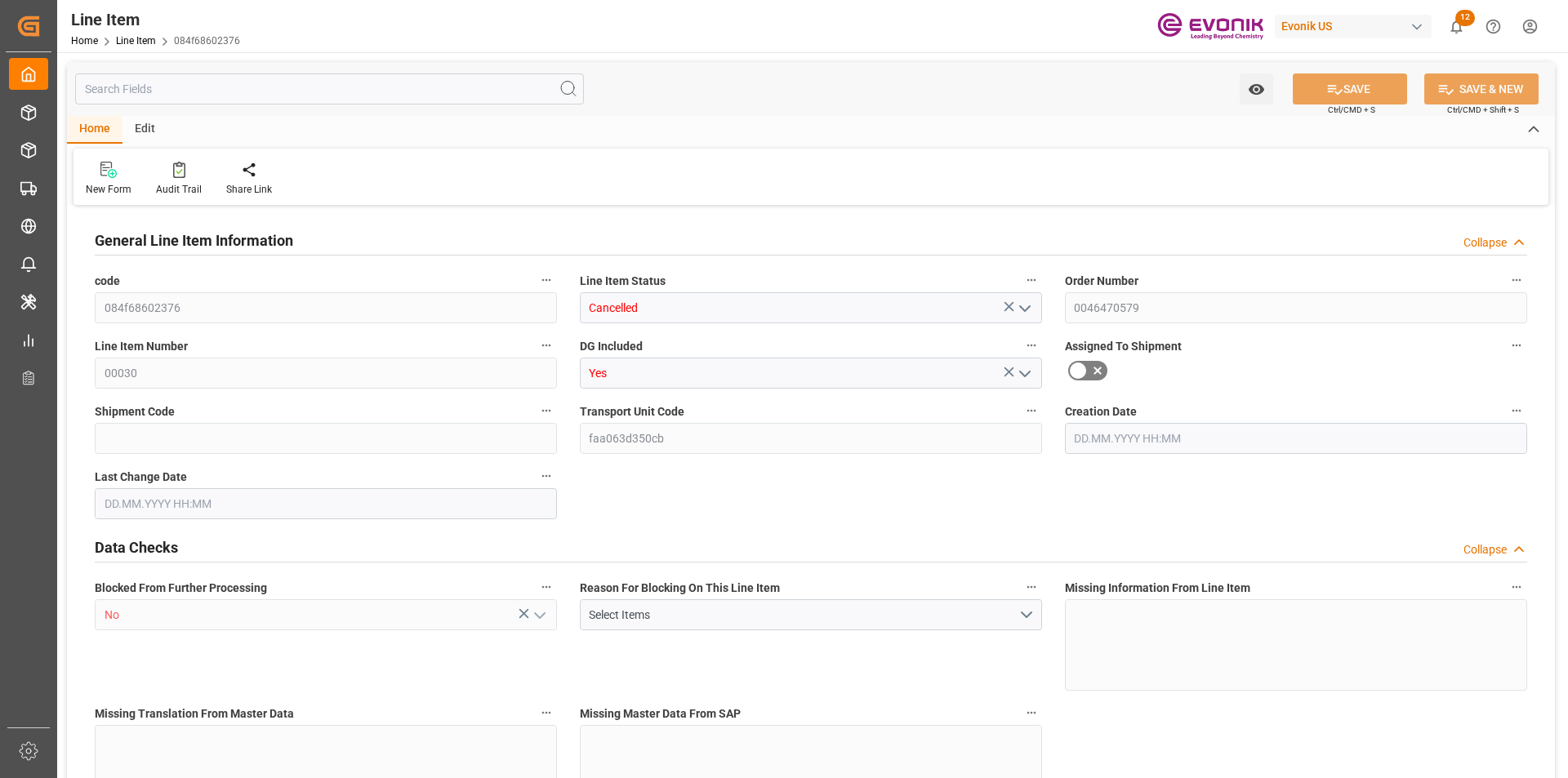
type input "768"
type input "1.1466"
type input "1146.624"
type input "0"
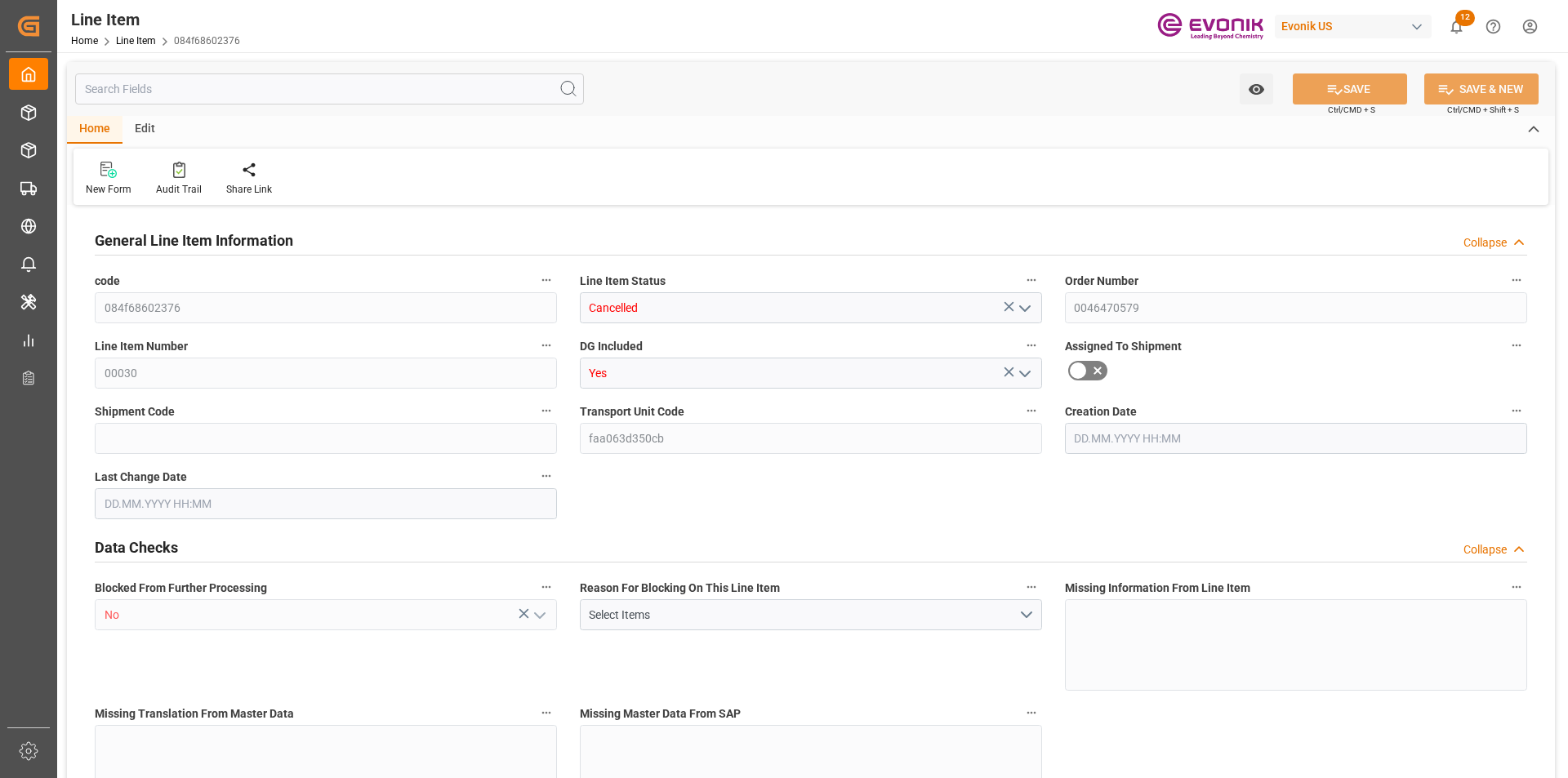
type input "0"
type input "[DATE] 13:47"
type input "[DATE] 14:31"
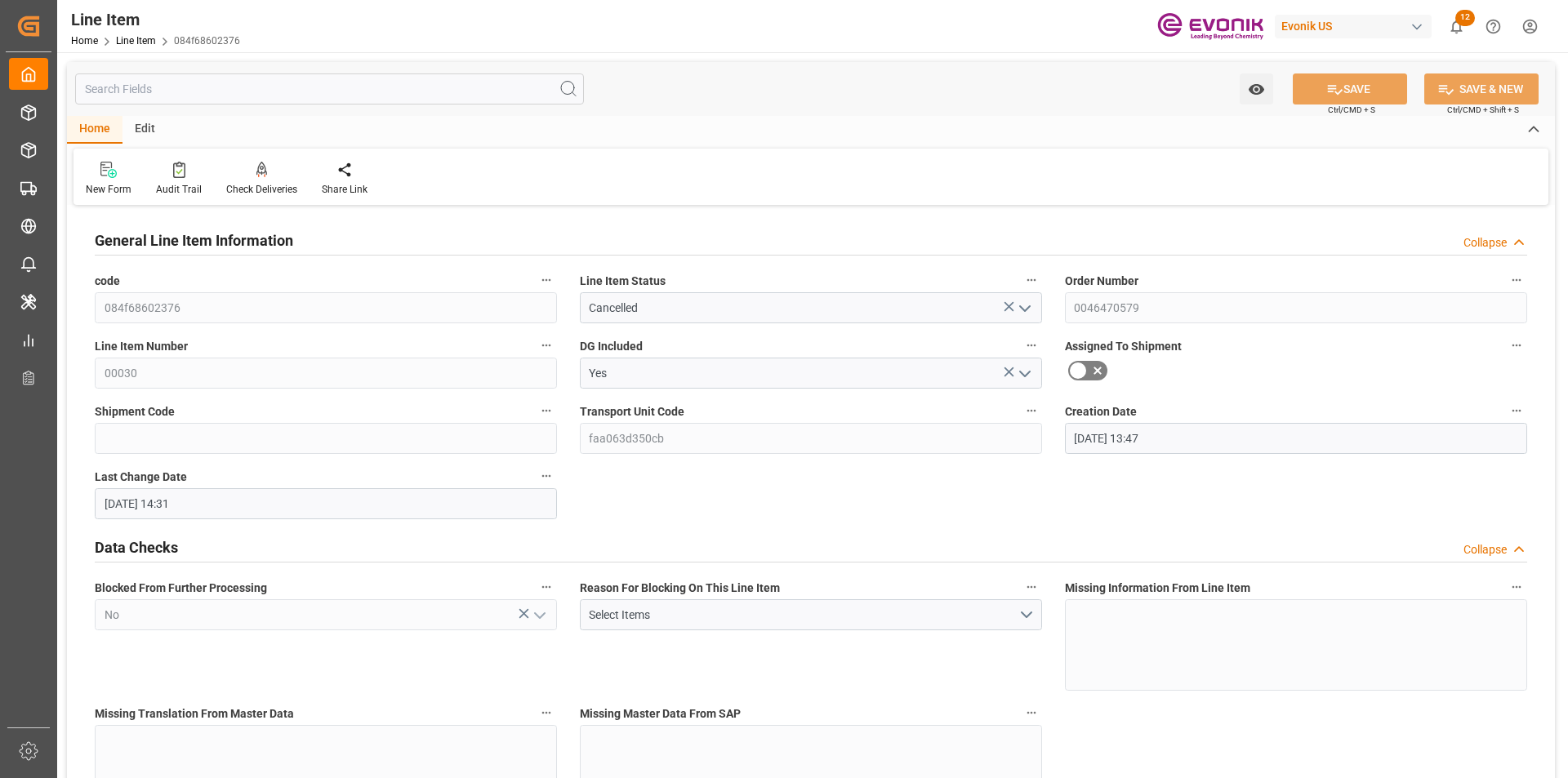
type input "[DATE]"
type input "04.09.2025"
type input "27.08.2025"
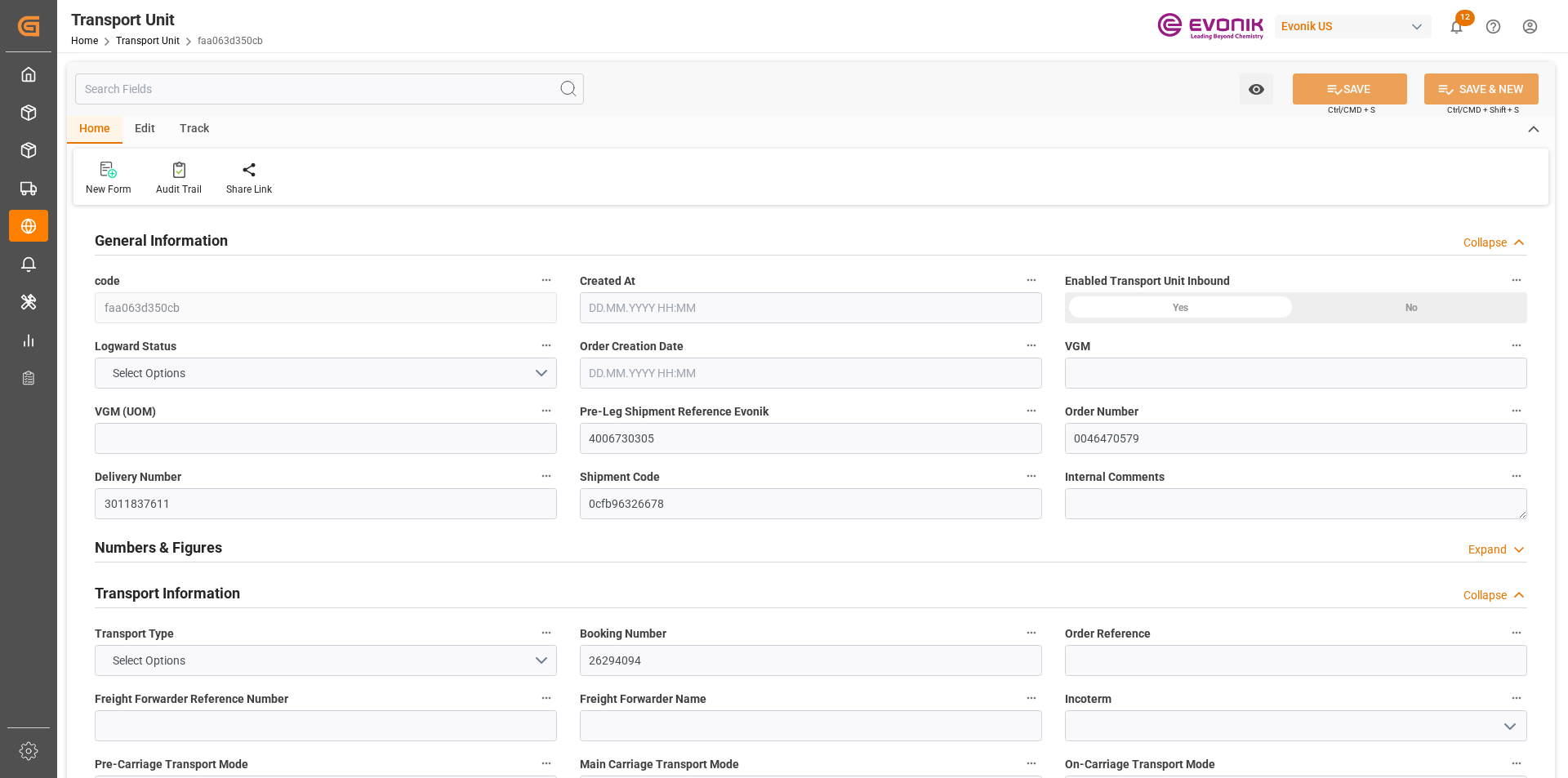
type input "0"
type input "Hapag Lloyd"
type input "Hapag Lloyd Aktiengesellschaft"
type input "USNYC"
type input "BRSSZ"
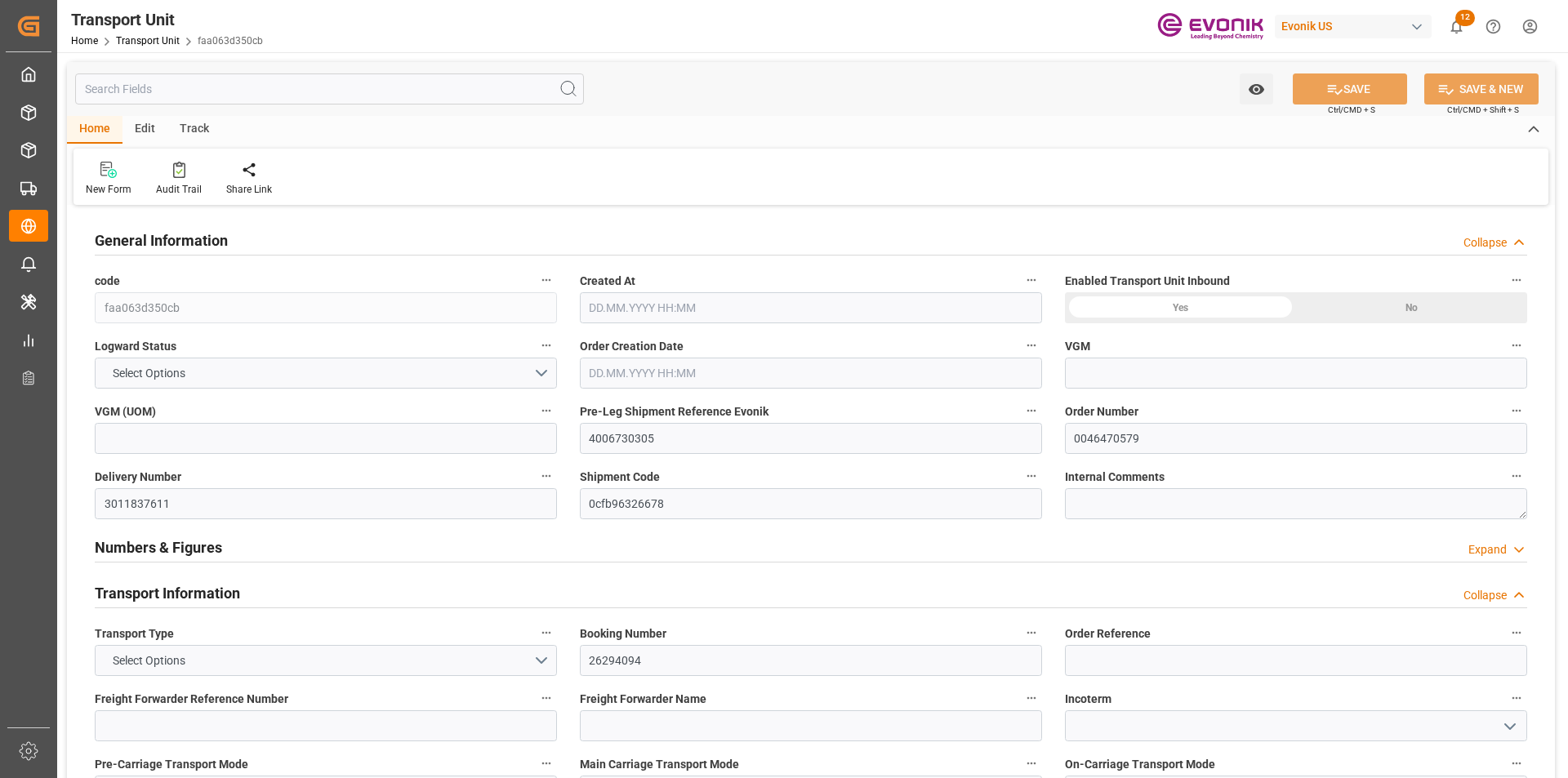
type input "12311.002"
type input "02.09.2025 02:11"
type input "26.10.2025"
type input "23.09.2025 00:00"
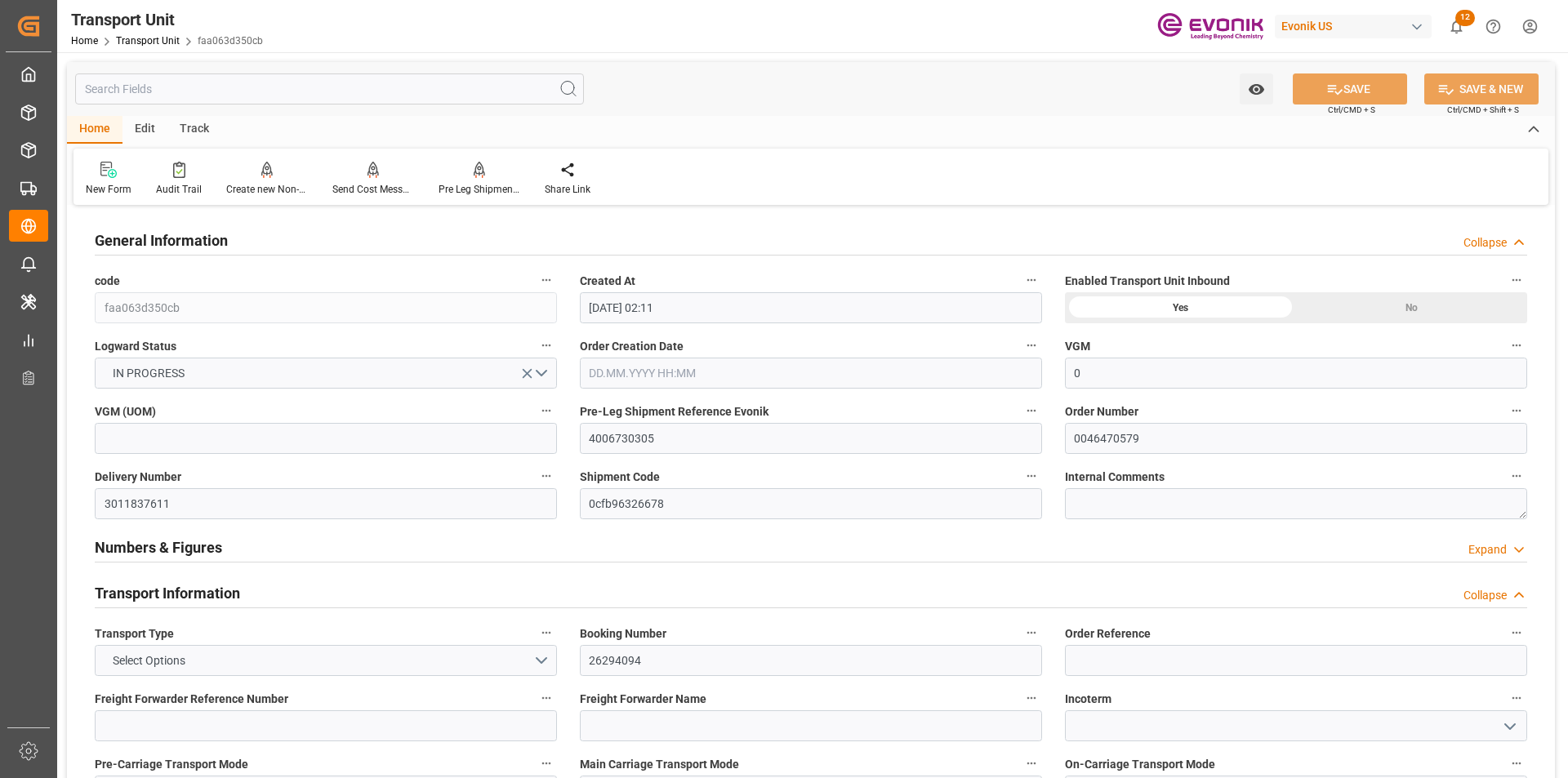
type input "14.10.2025 00:00"
type input "18.09.2025 12:00"
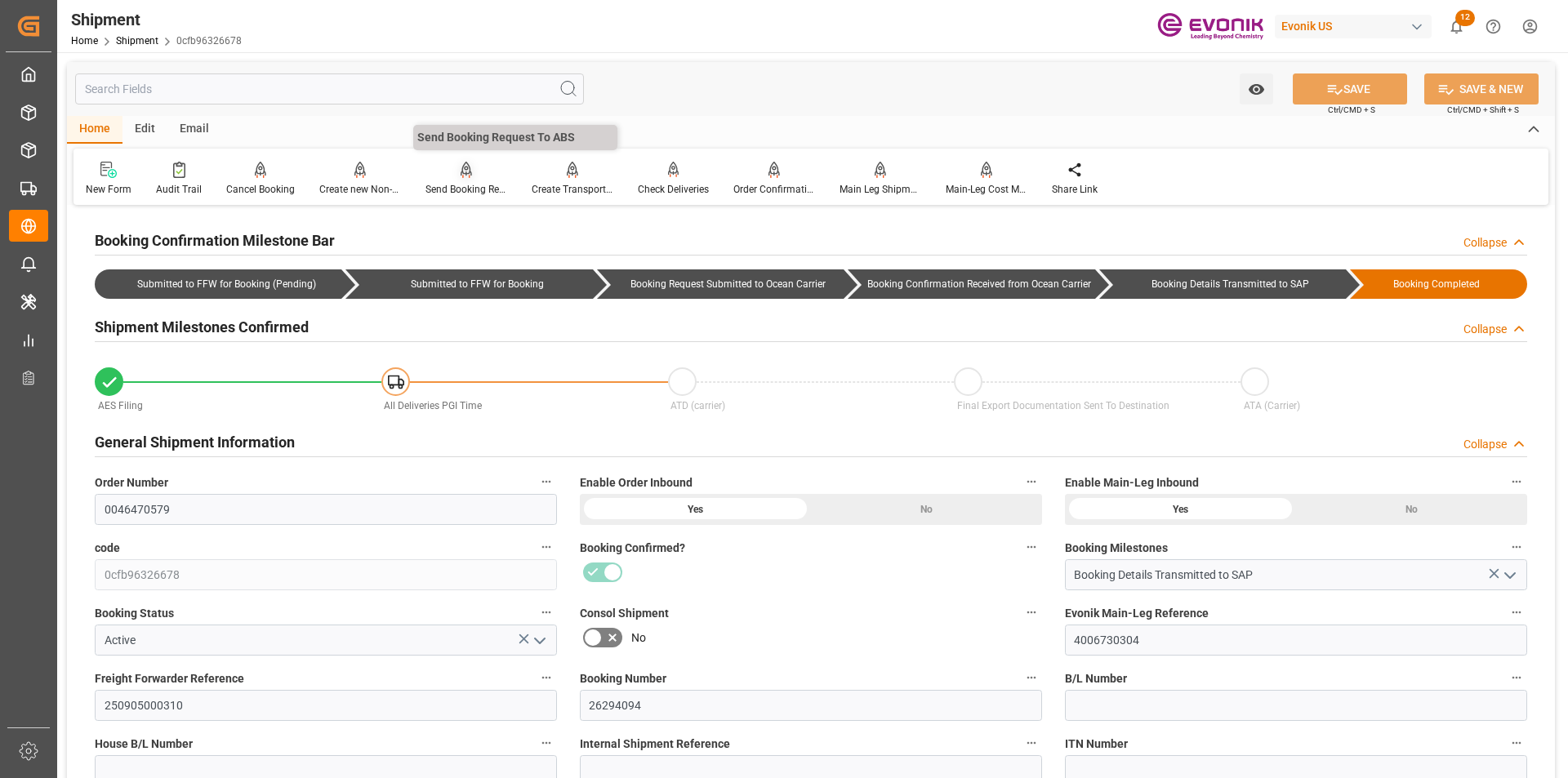
click at [473, 187] on div "Send Booking Request To ABS" at bounding box center [466, 189] width 82 height 14
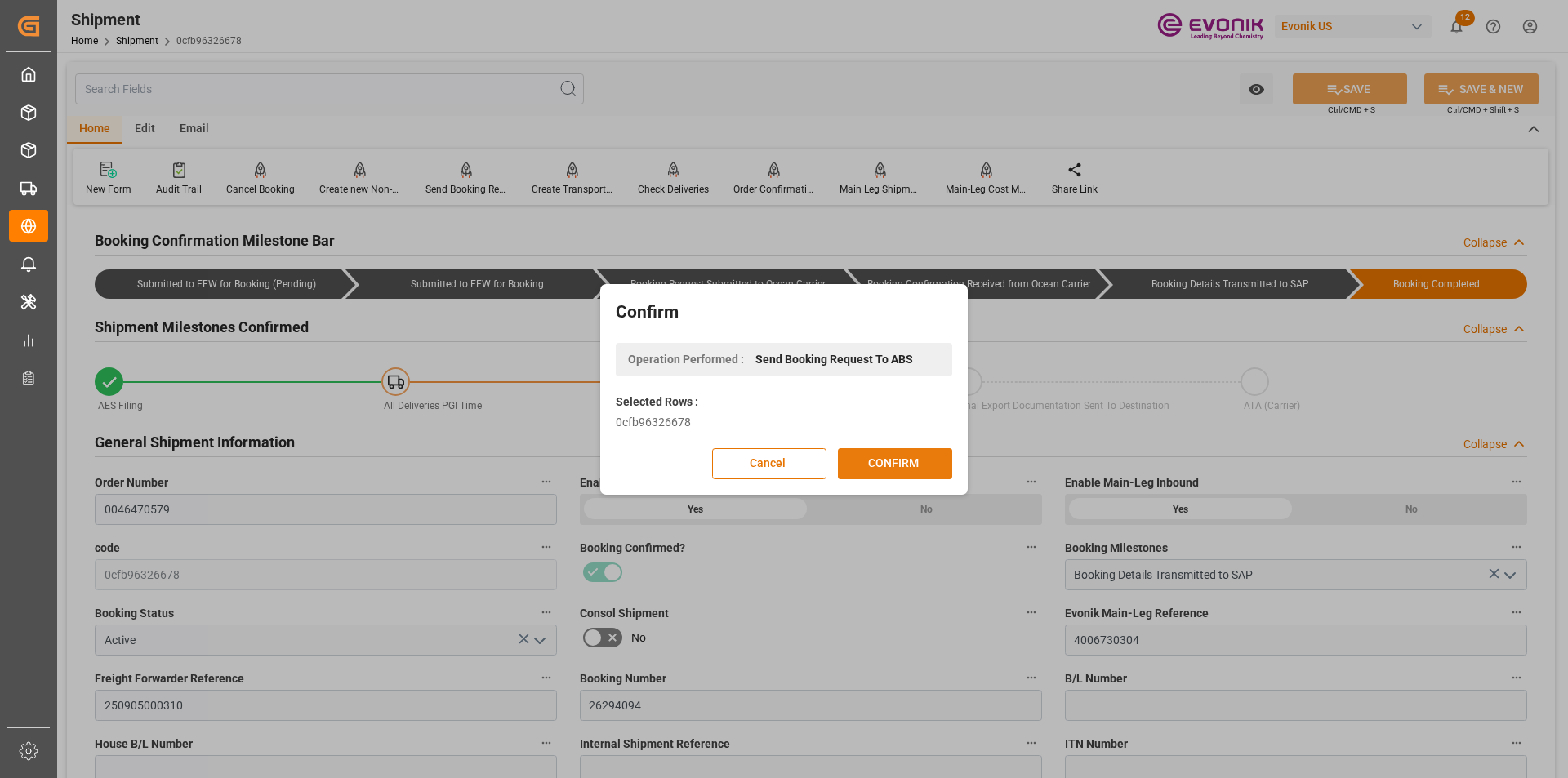
click at [921, 465] on button "CONFIRM" at bounding box center [896, 463] width 115 height 31
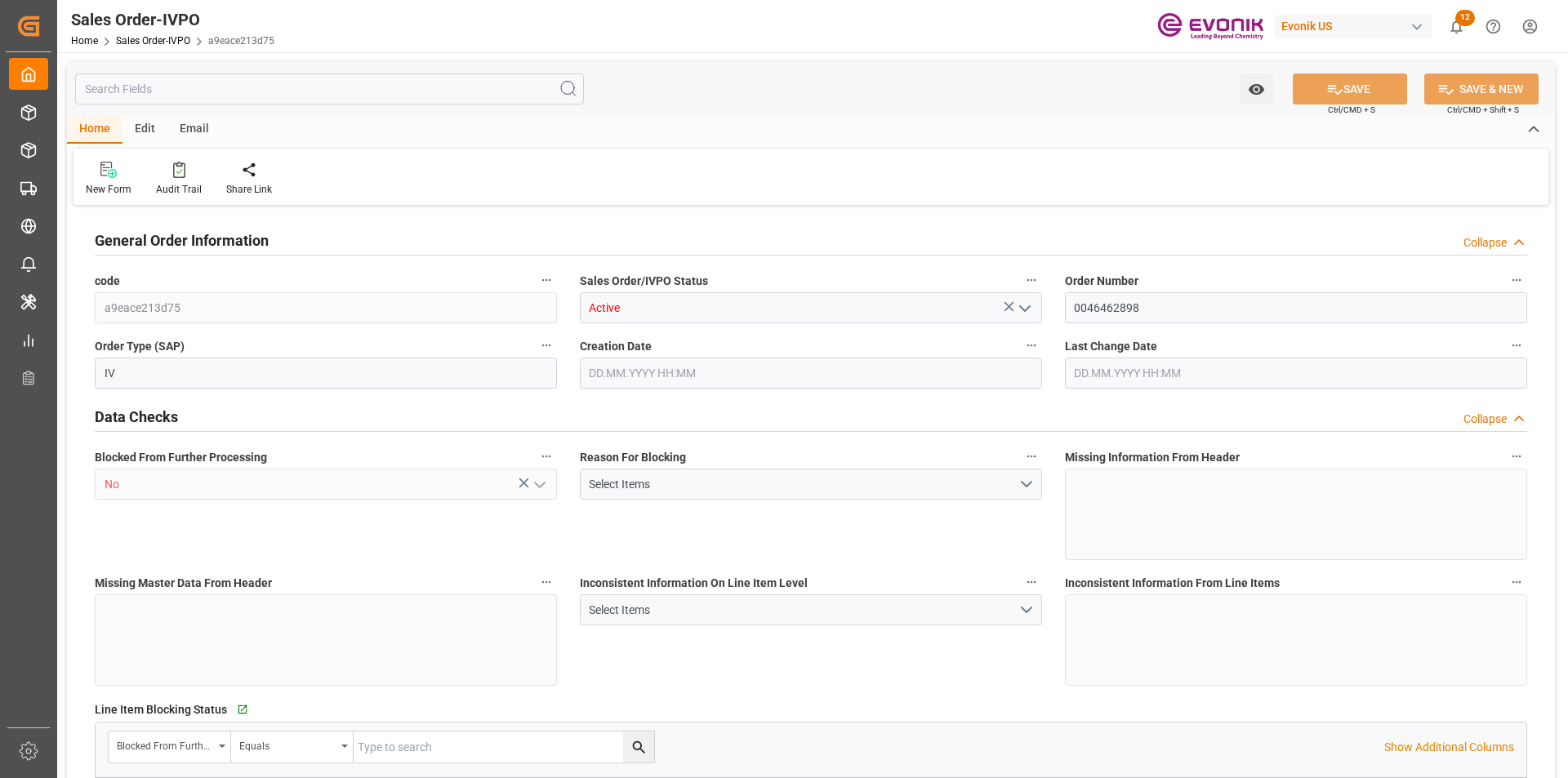
type input "CNSHA"
type input "0"
type input "1"
type input "2"
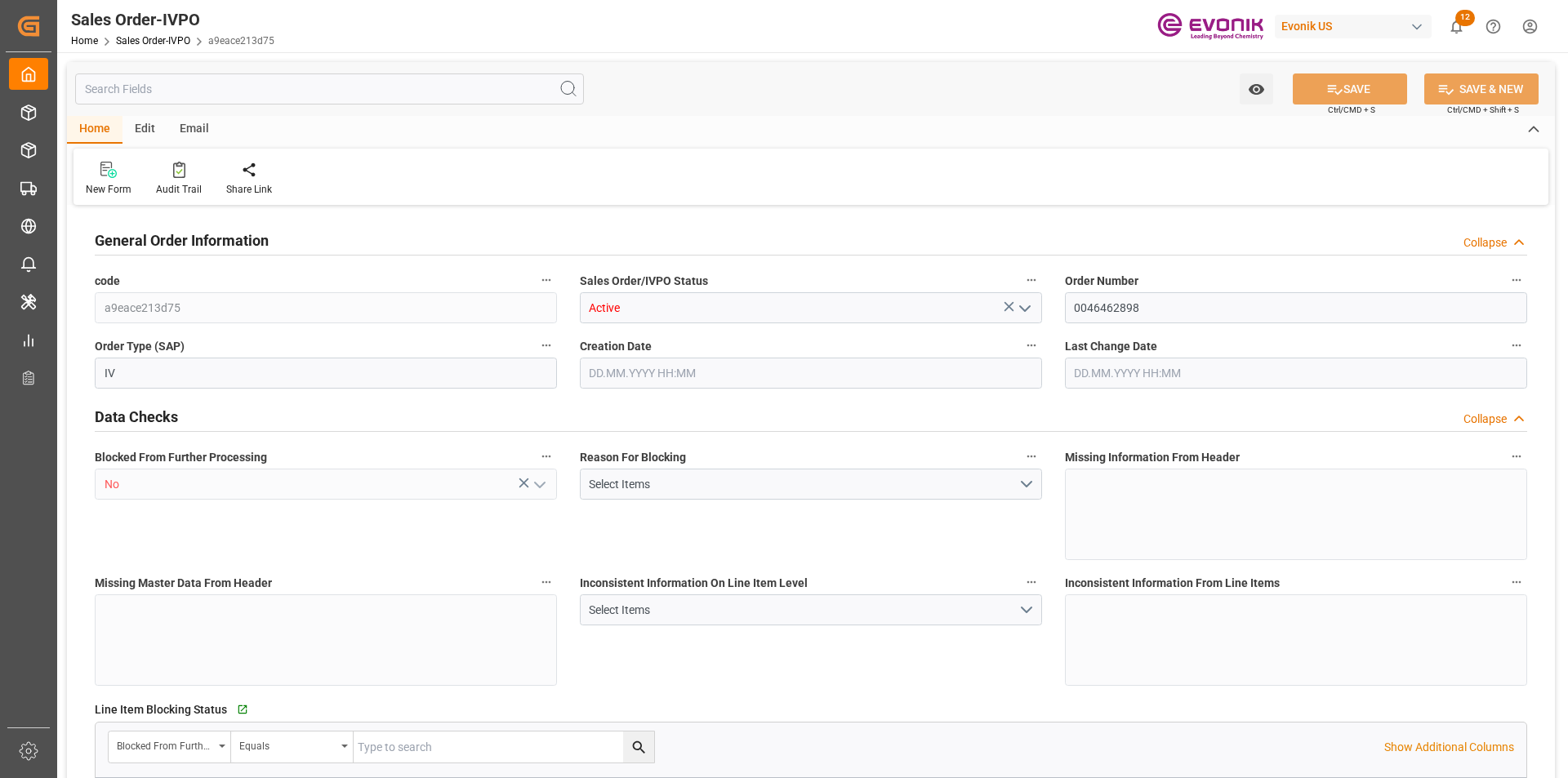
type input "15504"
type input "46.006"
type input "17000"
type input "30"
type input "[DATE] 13:19"
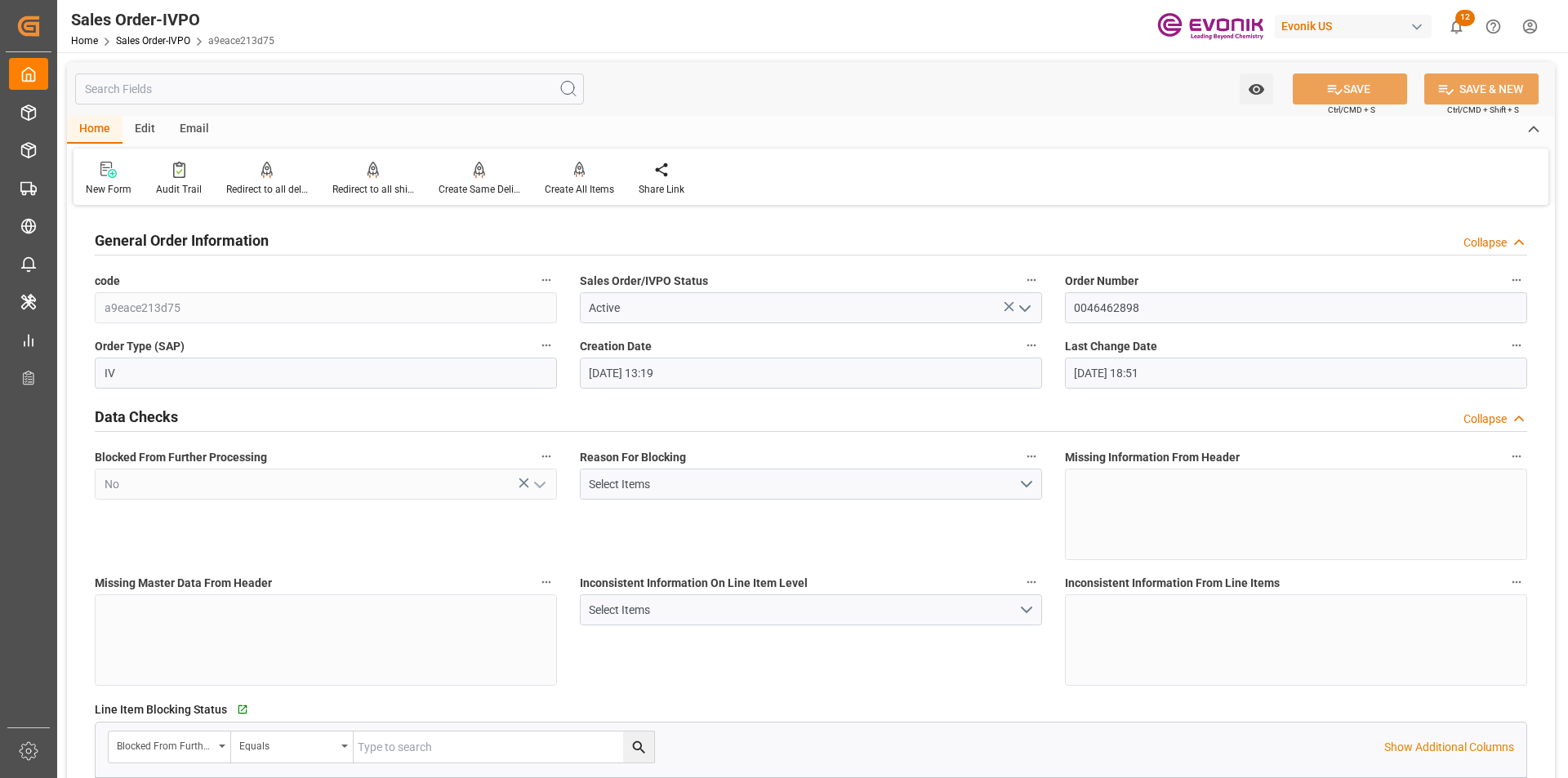
type input "[DATE] 18:51"
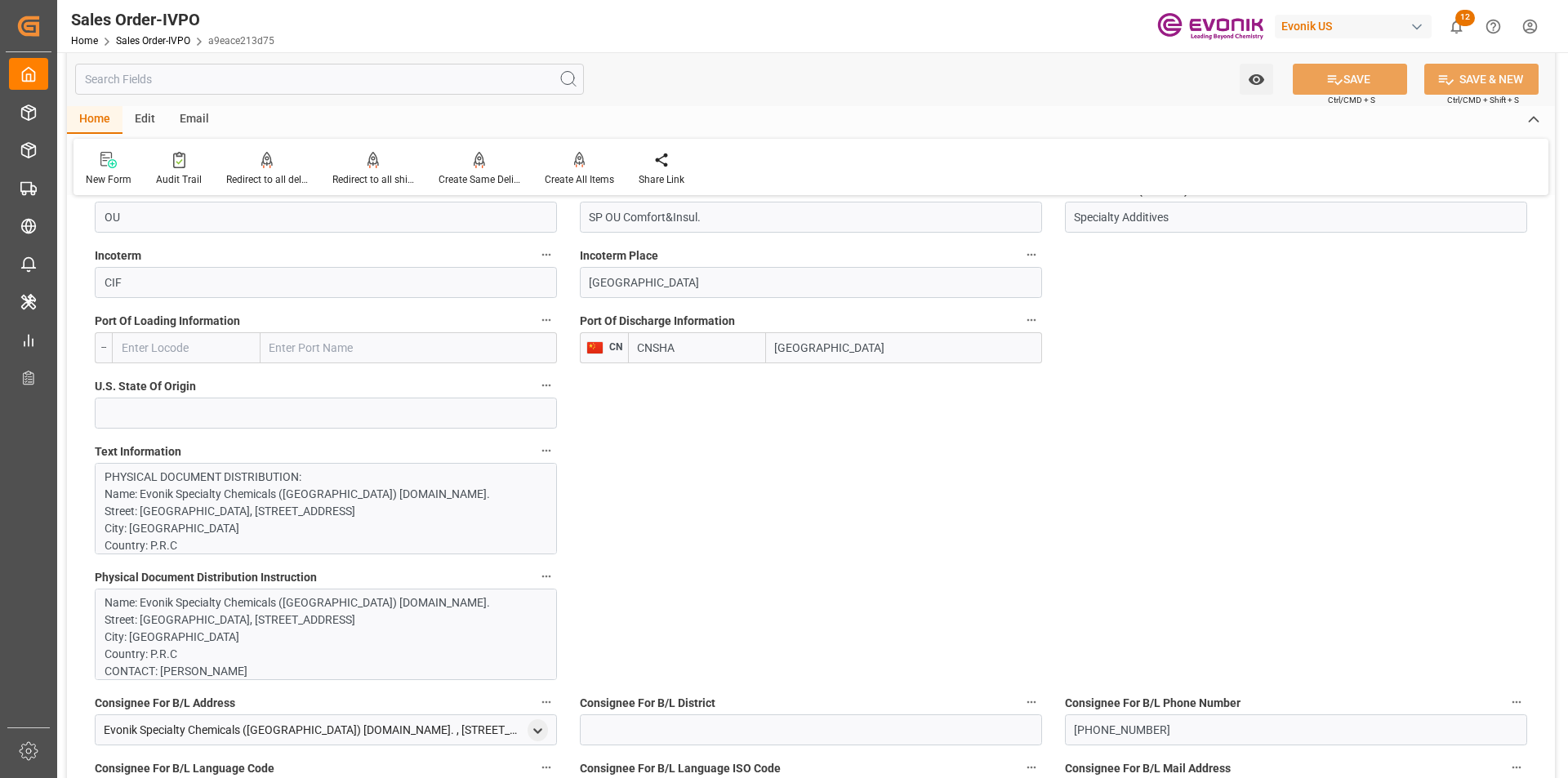
scroll to position [1470, 0]
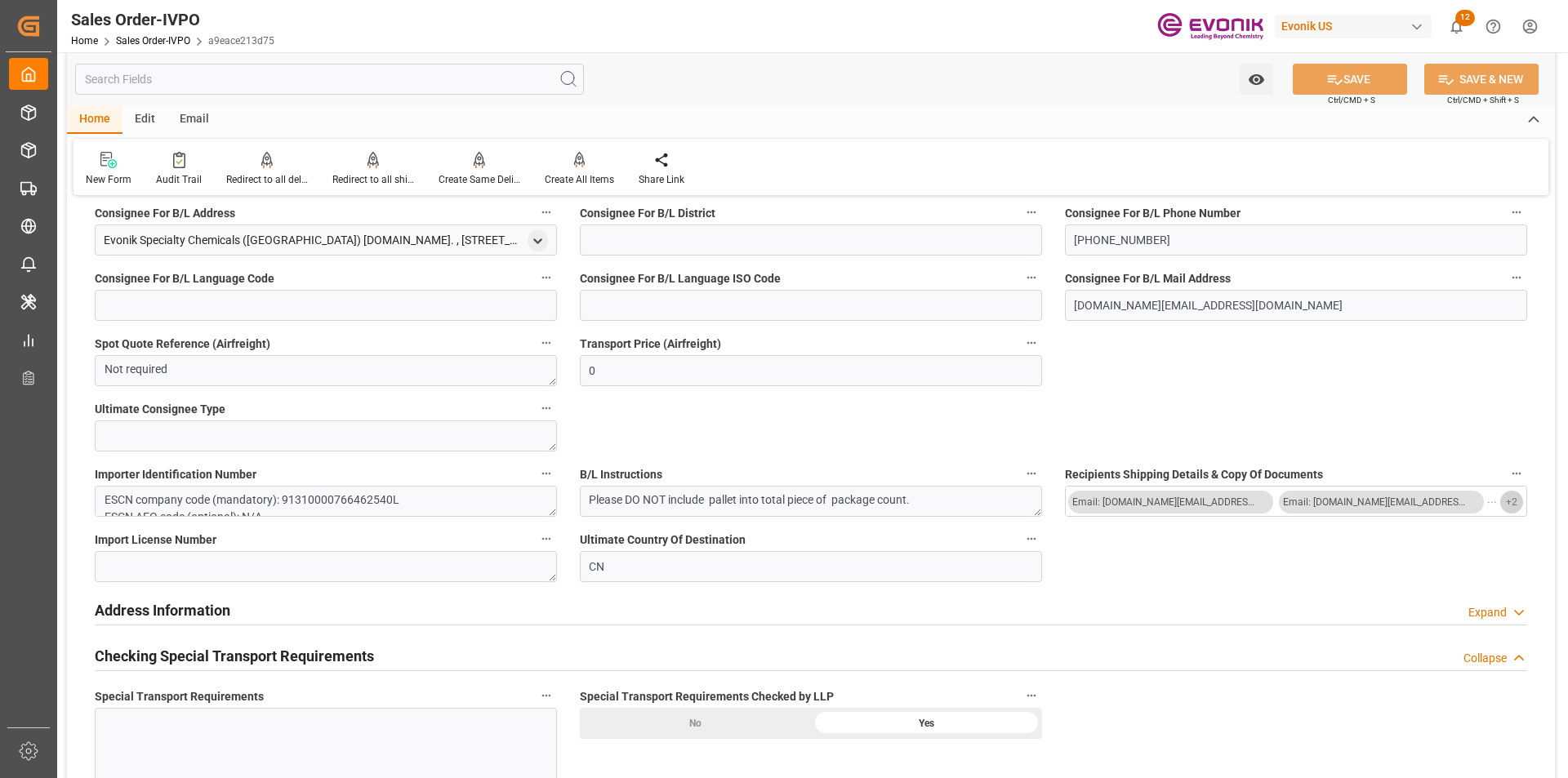
click at [1511, 501] on span "+ 2" at bounding box center [1512, 502] width 12 height 26
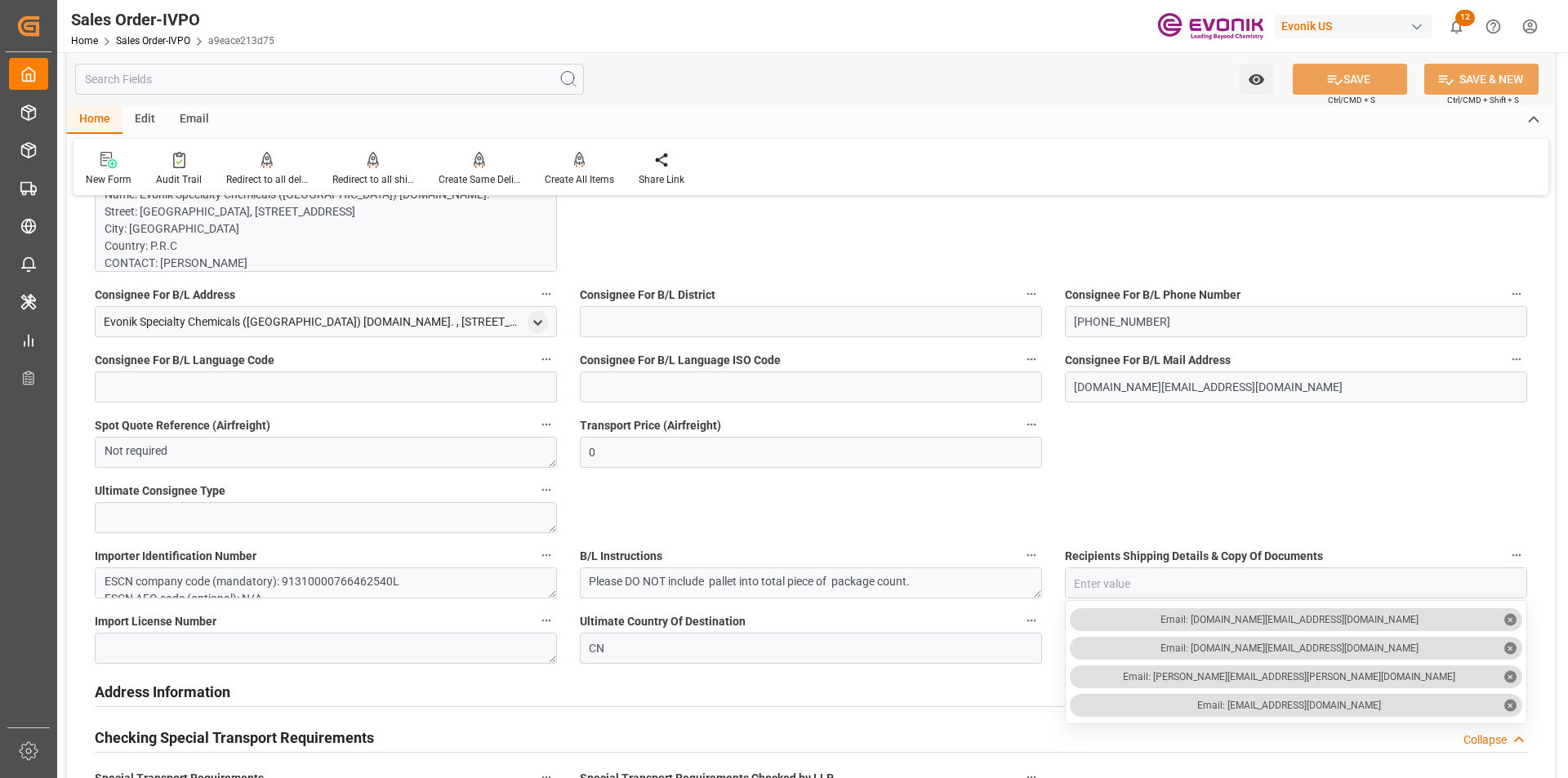
scroll to position [1715, 0]
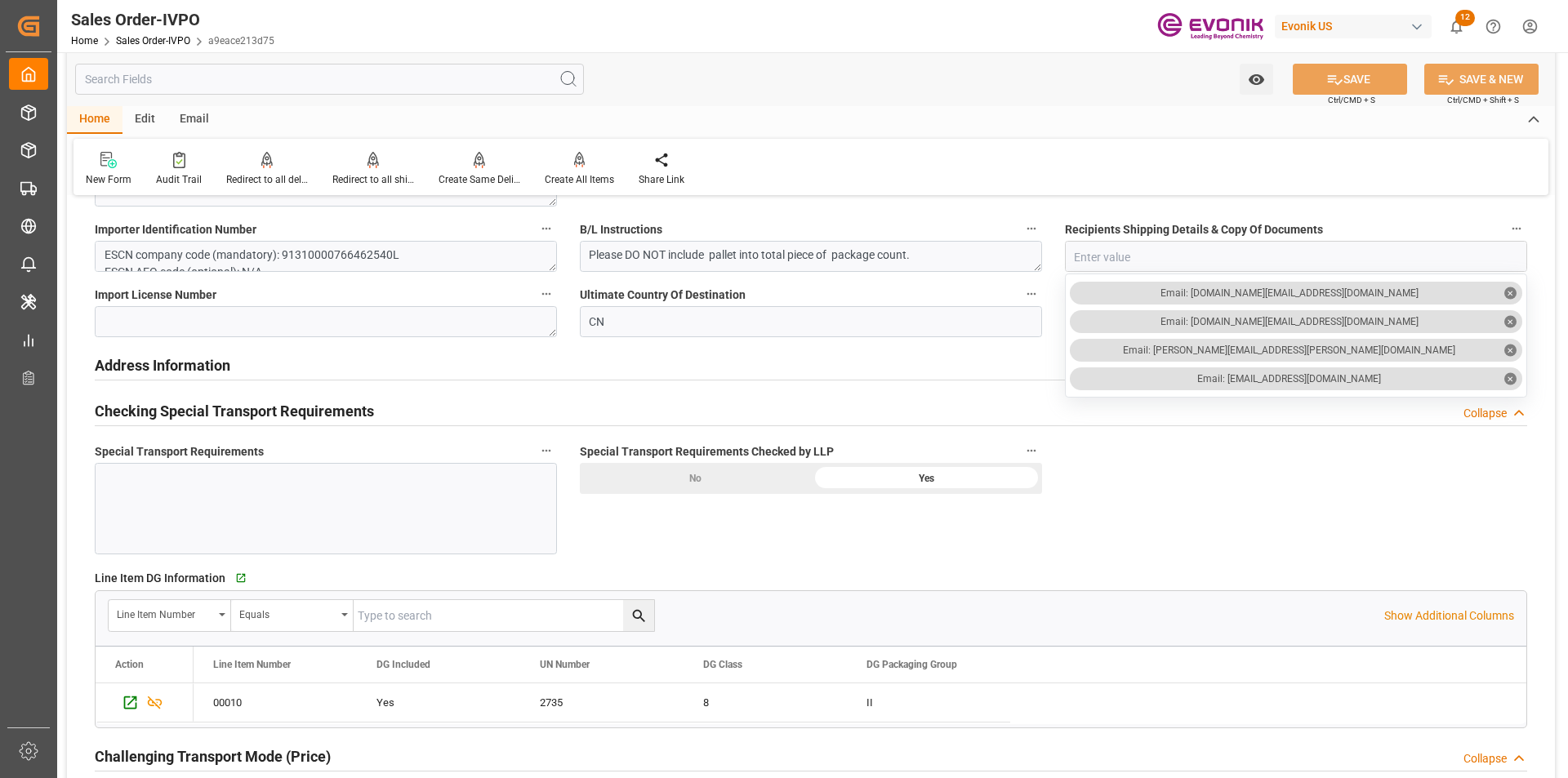
drag, startPoint x: 123, startPoint y: 83, endPoint x: 121, endPoint y: 73, distance: 10.2
click at [123, 83] on input "text" at bounding box center [330, 79] width 509 height 31
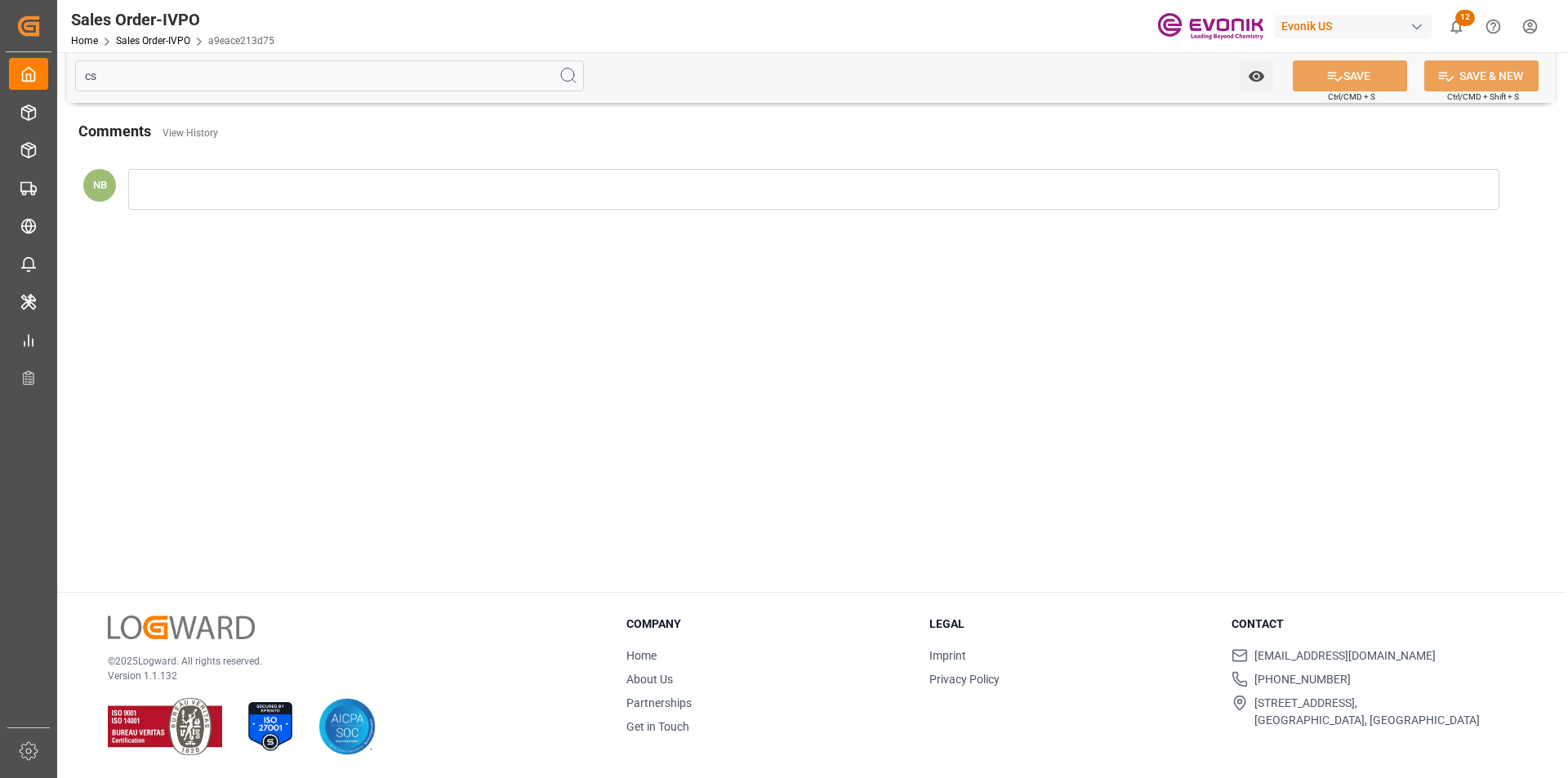
scroll to position [0, 0]
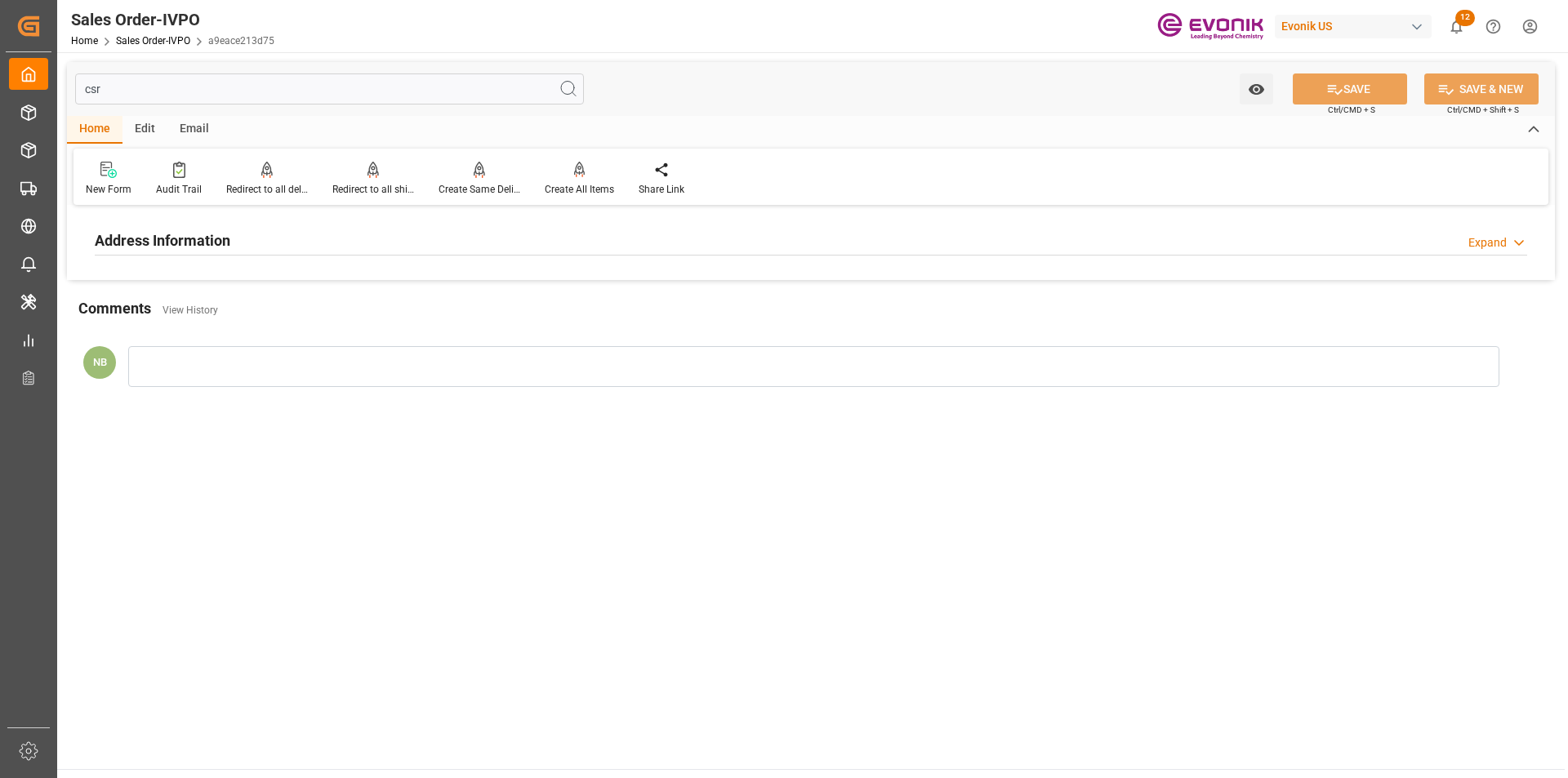
type input "csr"
click at [223, 242] on h2 "Address Information" at bounding box center [162, 240] width 135 height 22
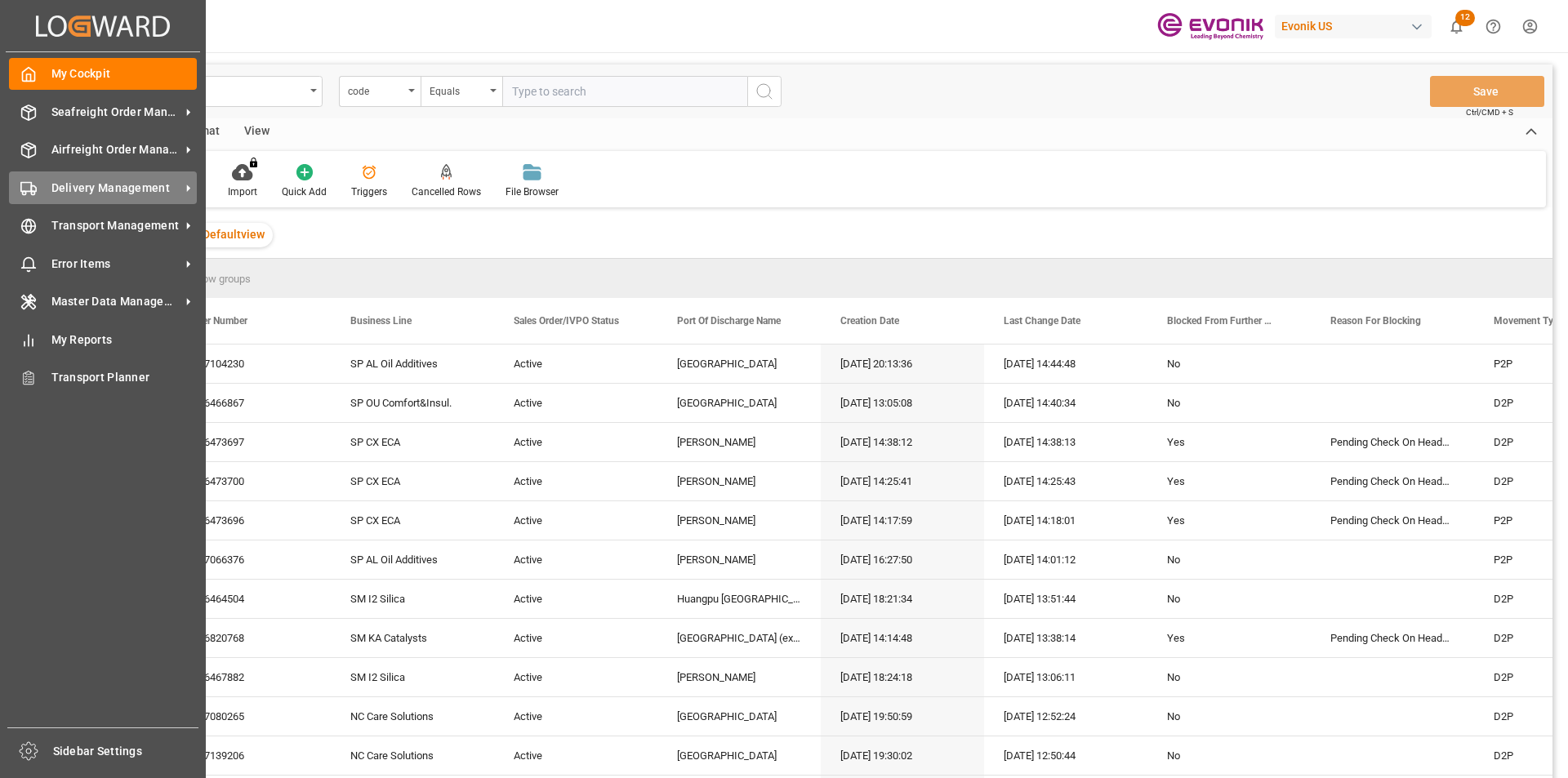
click at [122, 188] on span "Delivery Management" at bounding box center [116, 187] width 129 height 17
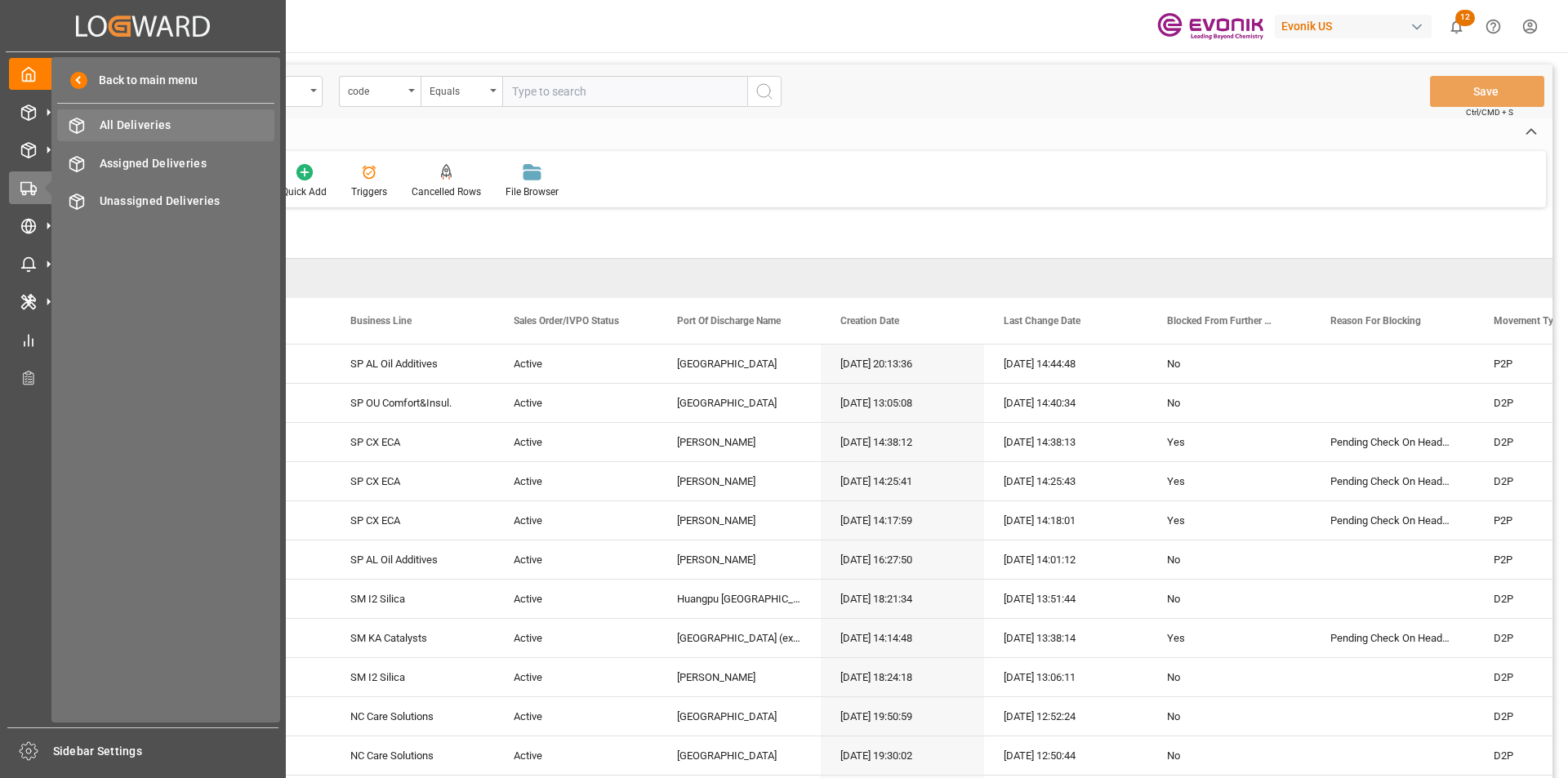
click at [140, 123] on span "All Deliveries" at bounding box center [187, 125] width 176 height 17
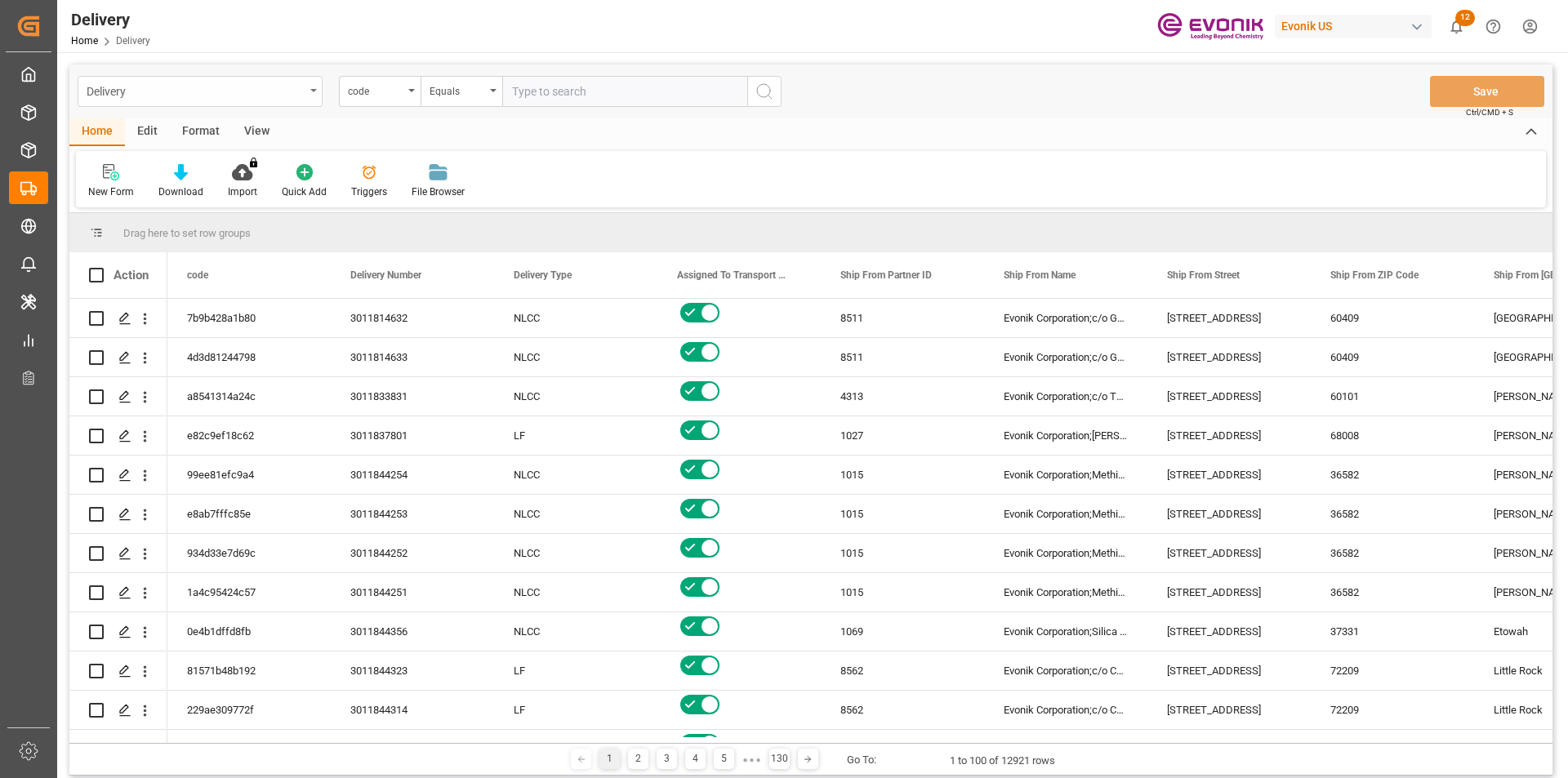
click at [312, 97] on div "Delivery" at bounding box center [200, 91] width 245 height 31
type input "p"
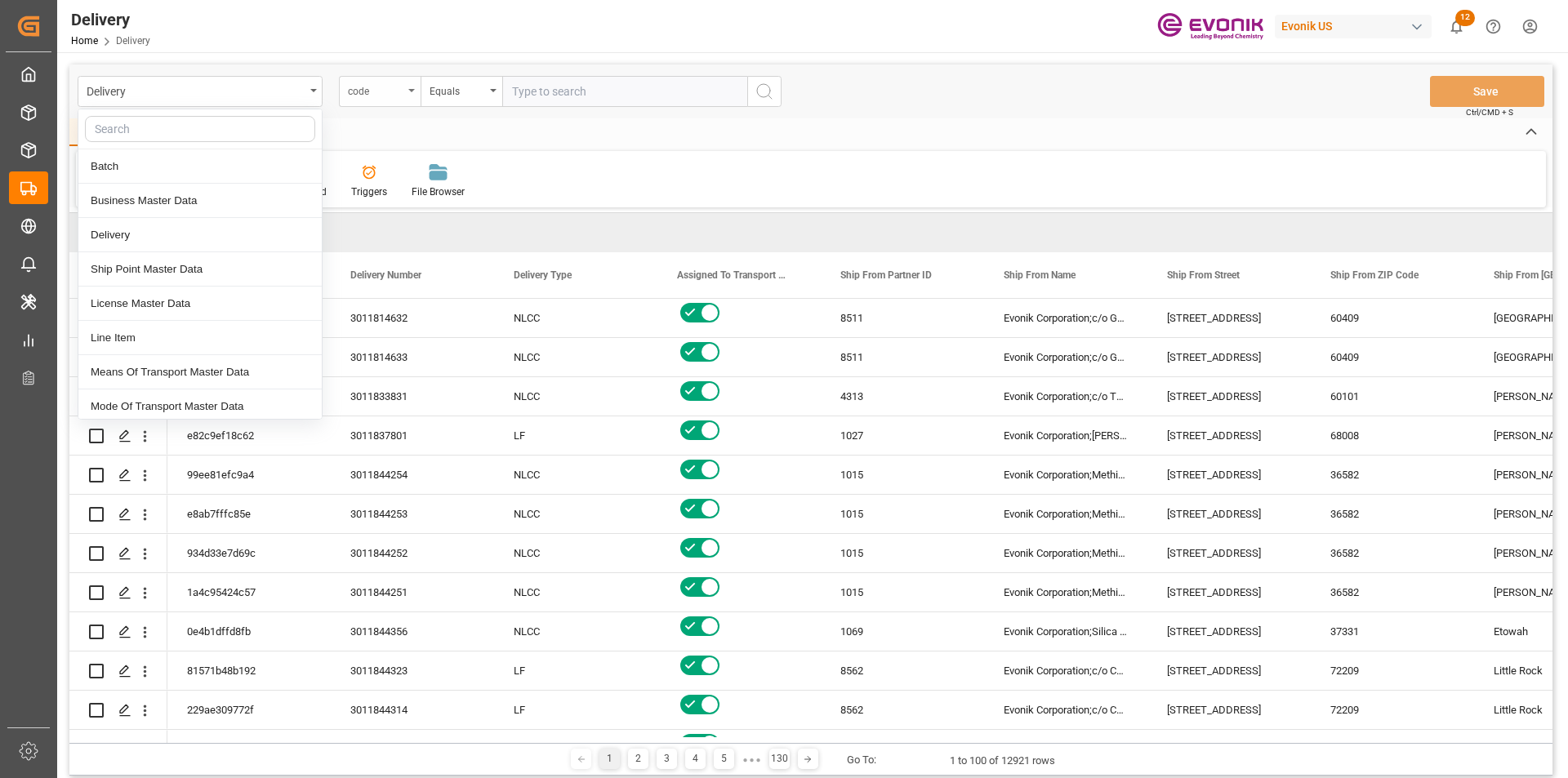
click at [410, 93] on div "code" at bounding box center [379, 91] width 82 height 31
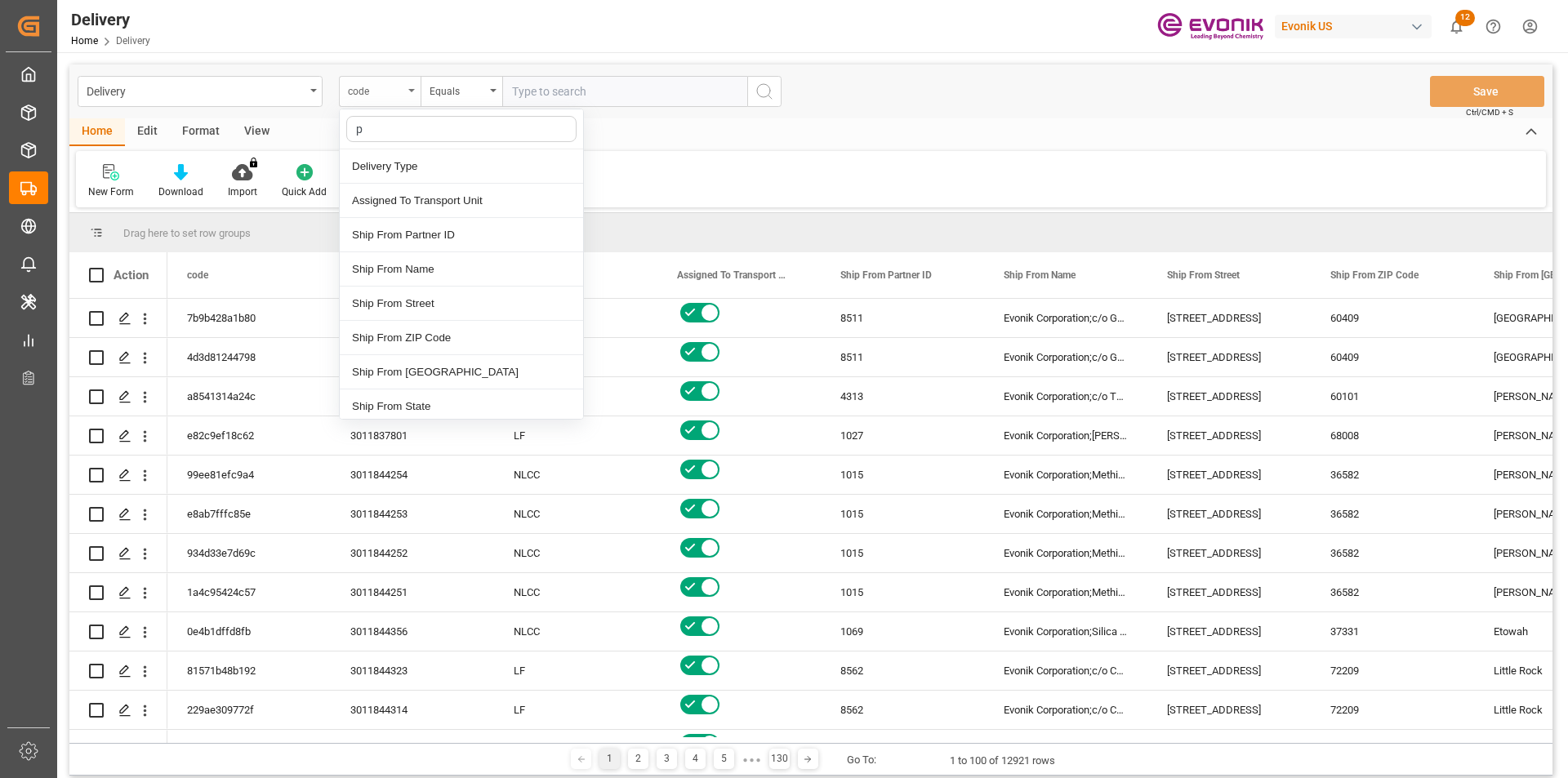
type input "pg"
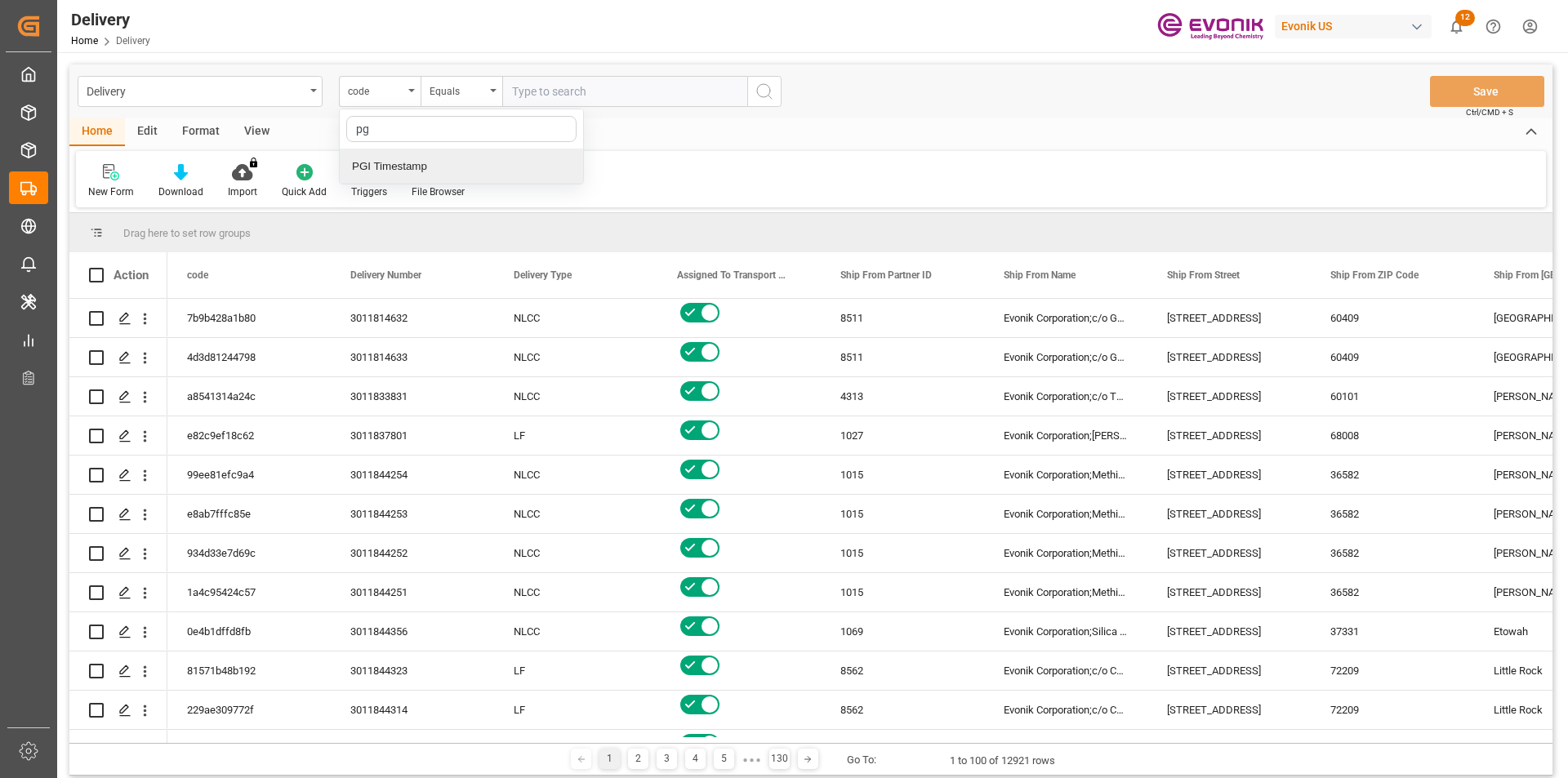
drag, startPoint x: 420, startPoint y: 173, endPoint x: 447, endPoint y: 131, distance: 49.9
click at [420, 171] on div "PGI Timestamp" at bounding box center [462, 167] width 244 height 34
click at [489, 88] on div "Equals" at bounding box center [461, 91] width 82 height 31
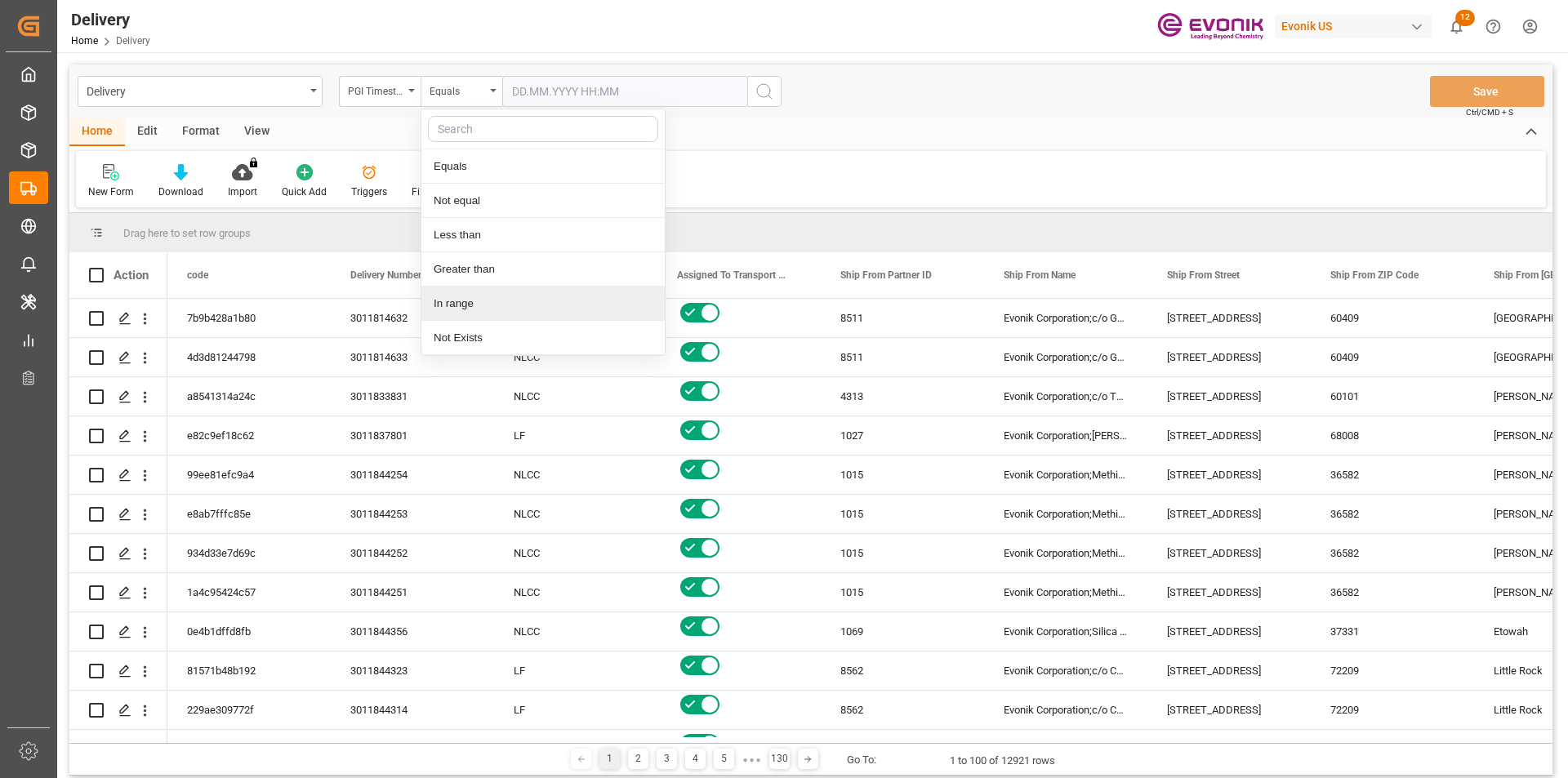
click at [468, 303] on div "In range" at bounding box center [543, 304] width 244 height 34
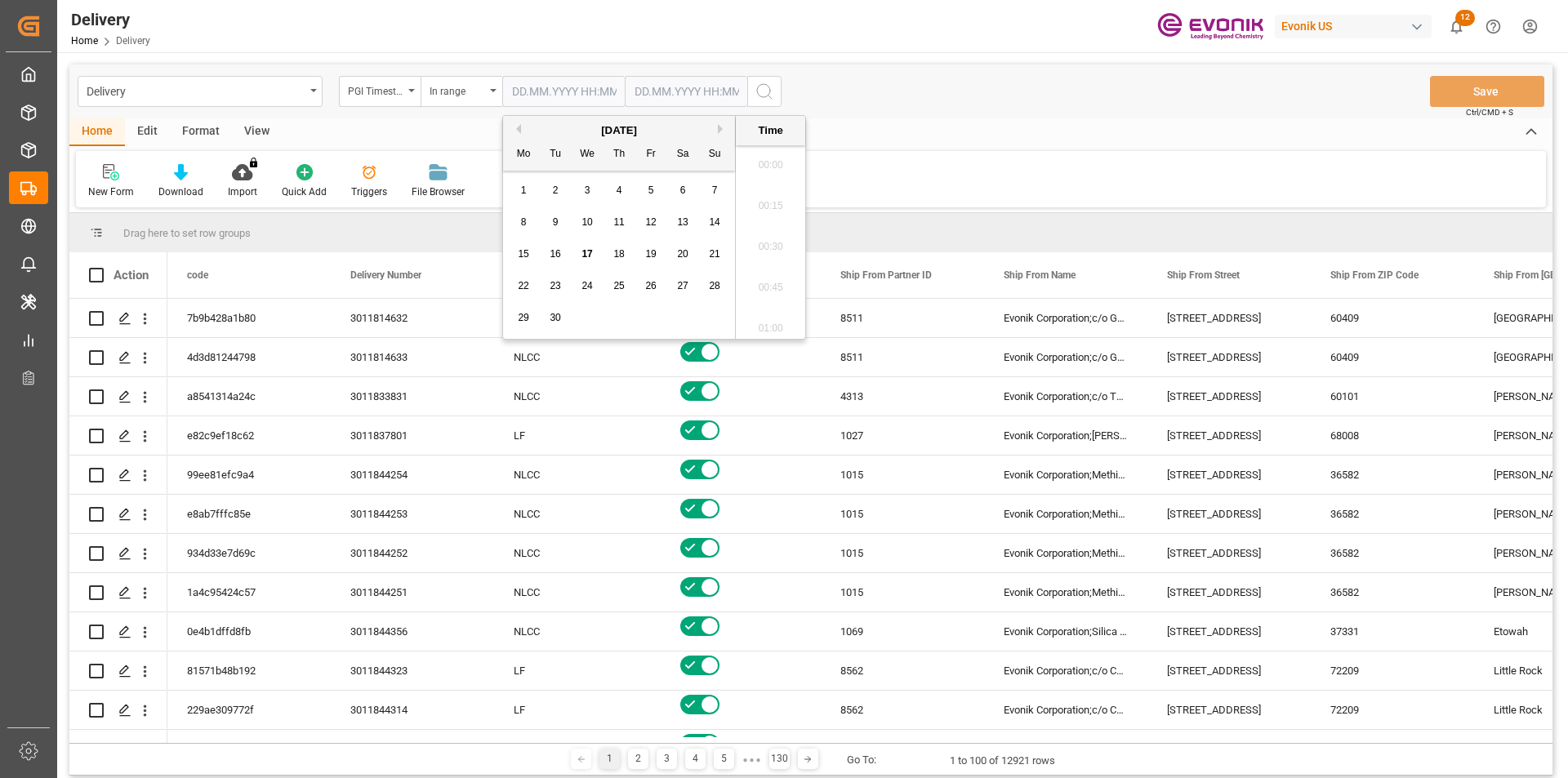
click at [593, 88] on input "text" at bounding box center [563, 91] width 123 height 31
click at [561, 248] on div "16" at bounding box center [556, 255] width 21 height 20
type input "16.09.2025 00:00"
click at [675, 88] on input "text" at bounding box center [686, 91] width 123 height 31
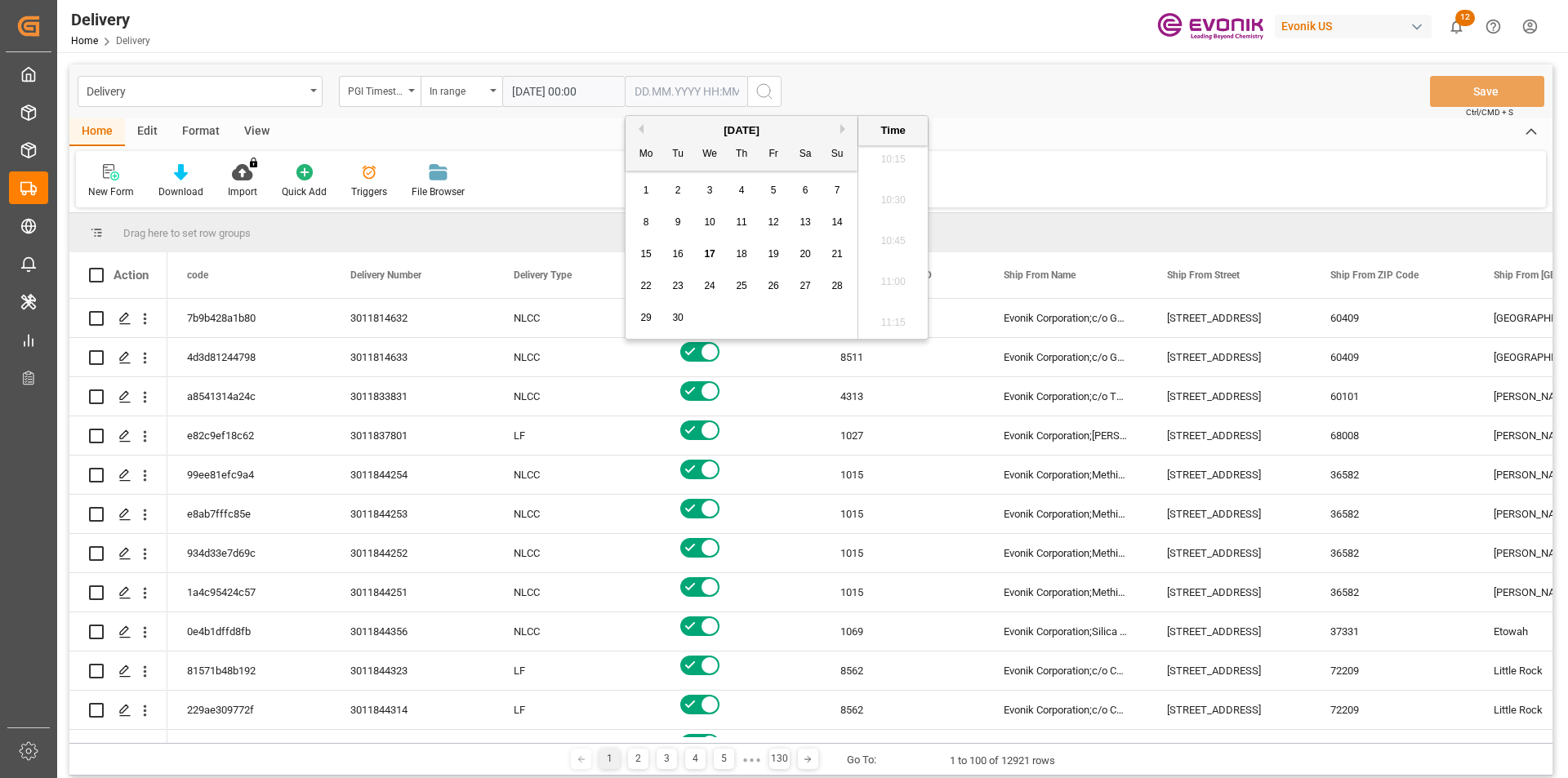
click at [708, 252] on span "17" at bounding box center [709, 254] width 11 height 12
type input "17.09.2025 00:00"
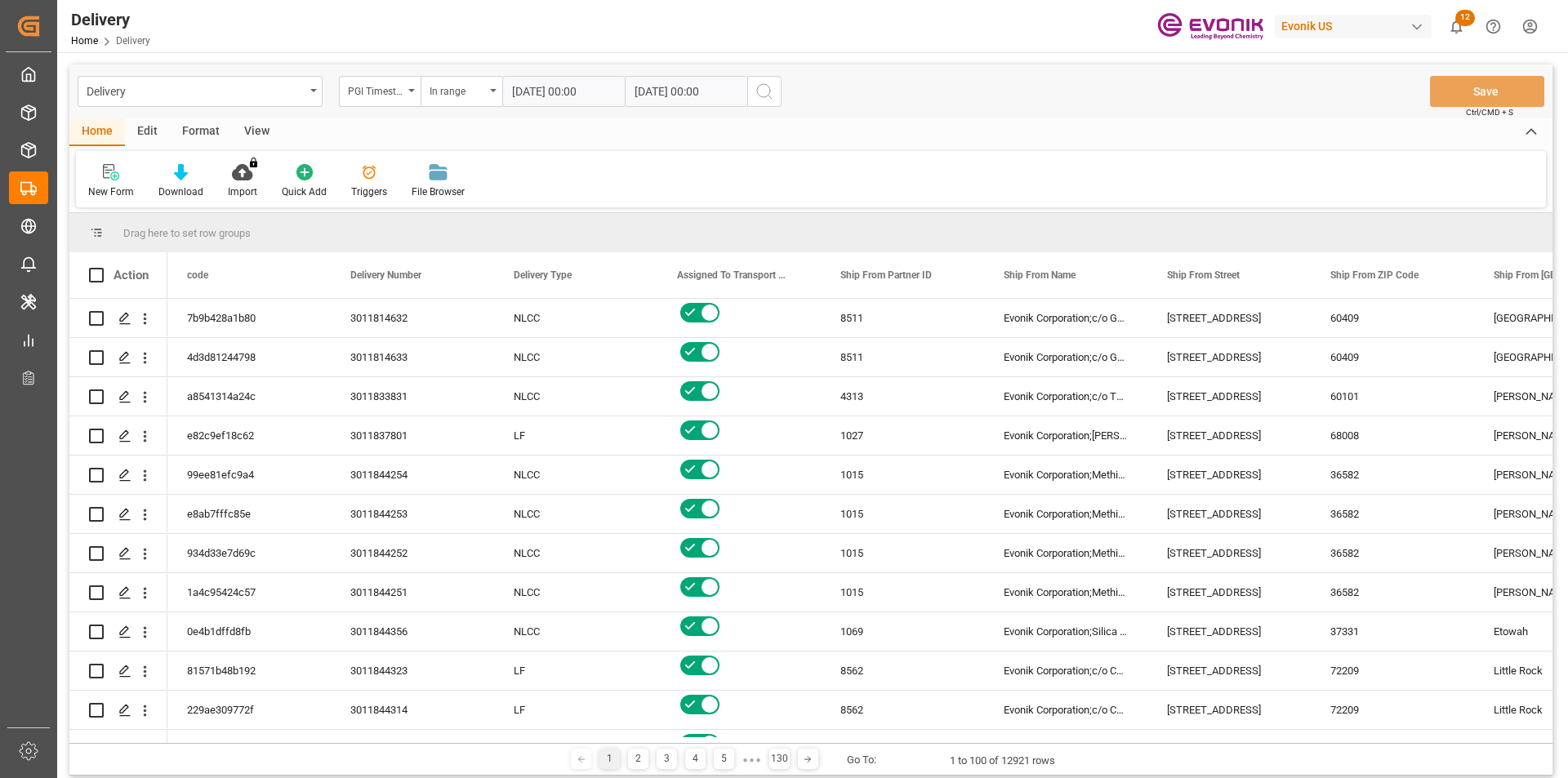
click at [763, 87] on icon "search button" at bounding box center [765, 91] width 20 height 20
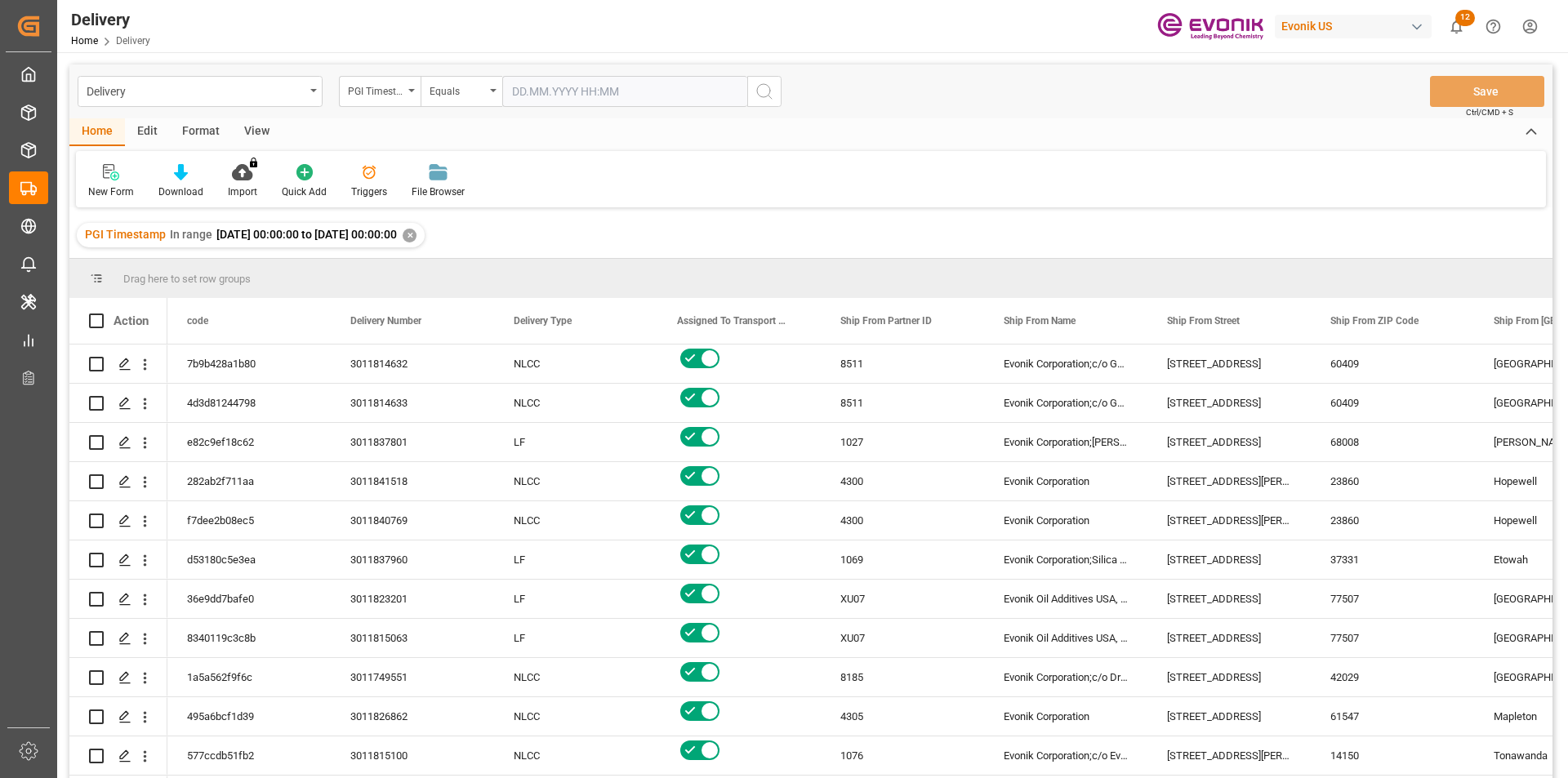
click at [256, 124] on div "View" at bounding box center [257, 132] width 50 height 28
click at [183, 177] on icon at bounding box center [186, 172] width 16 height 16
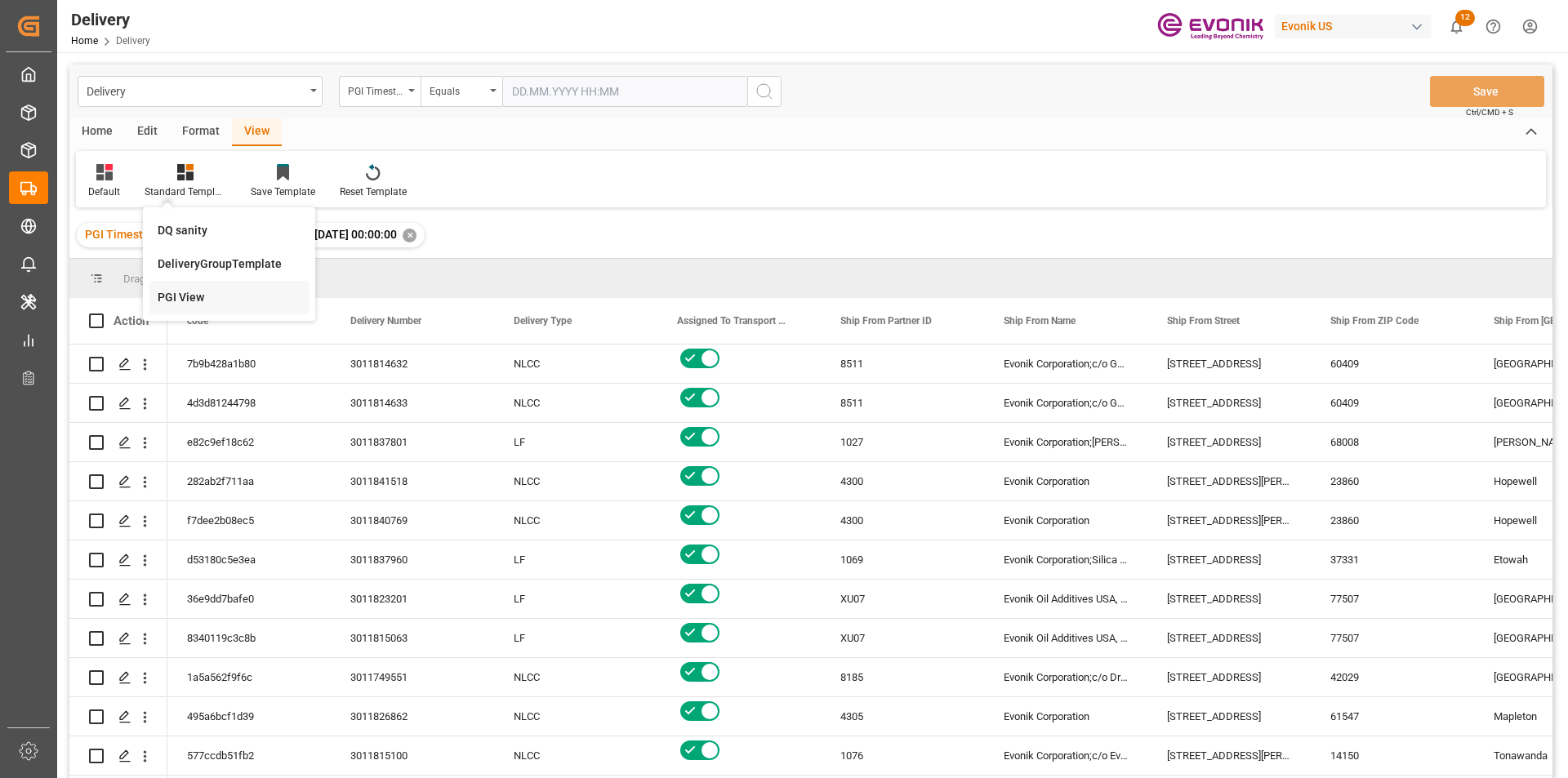
click at [176, 298] on div "PGI View" at bounding box center [229, 298] width 143 height 17
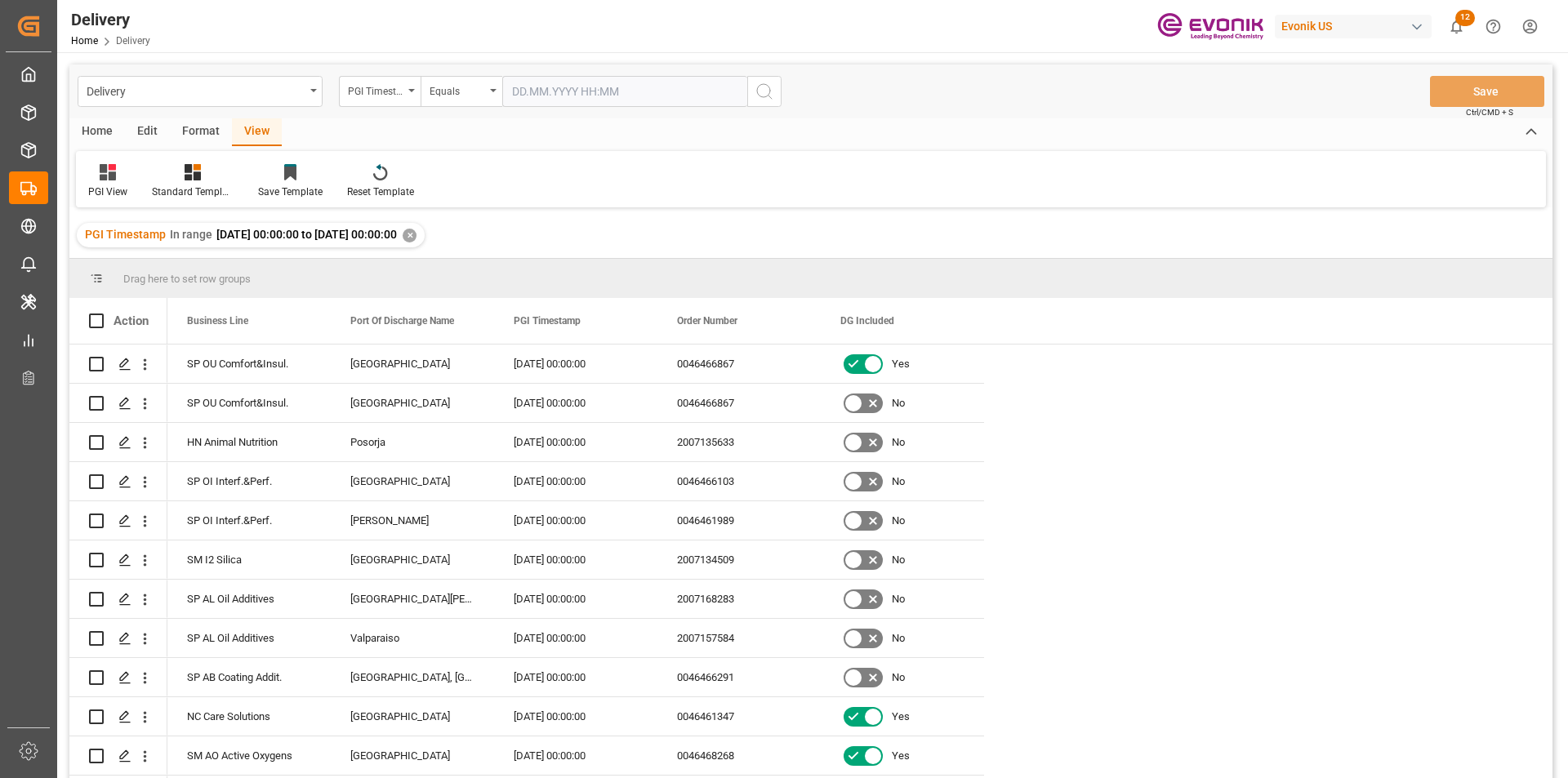
click at [110, 134] on div "Home" at bounding box center [97, 132] width 56 height 28
click at [174, 170] on icon at bounding box center [180, 172] width 13 height 16
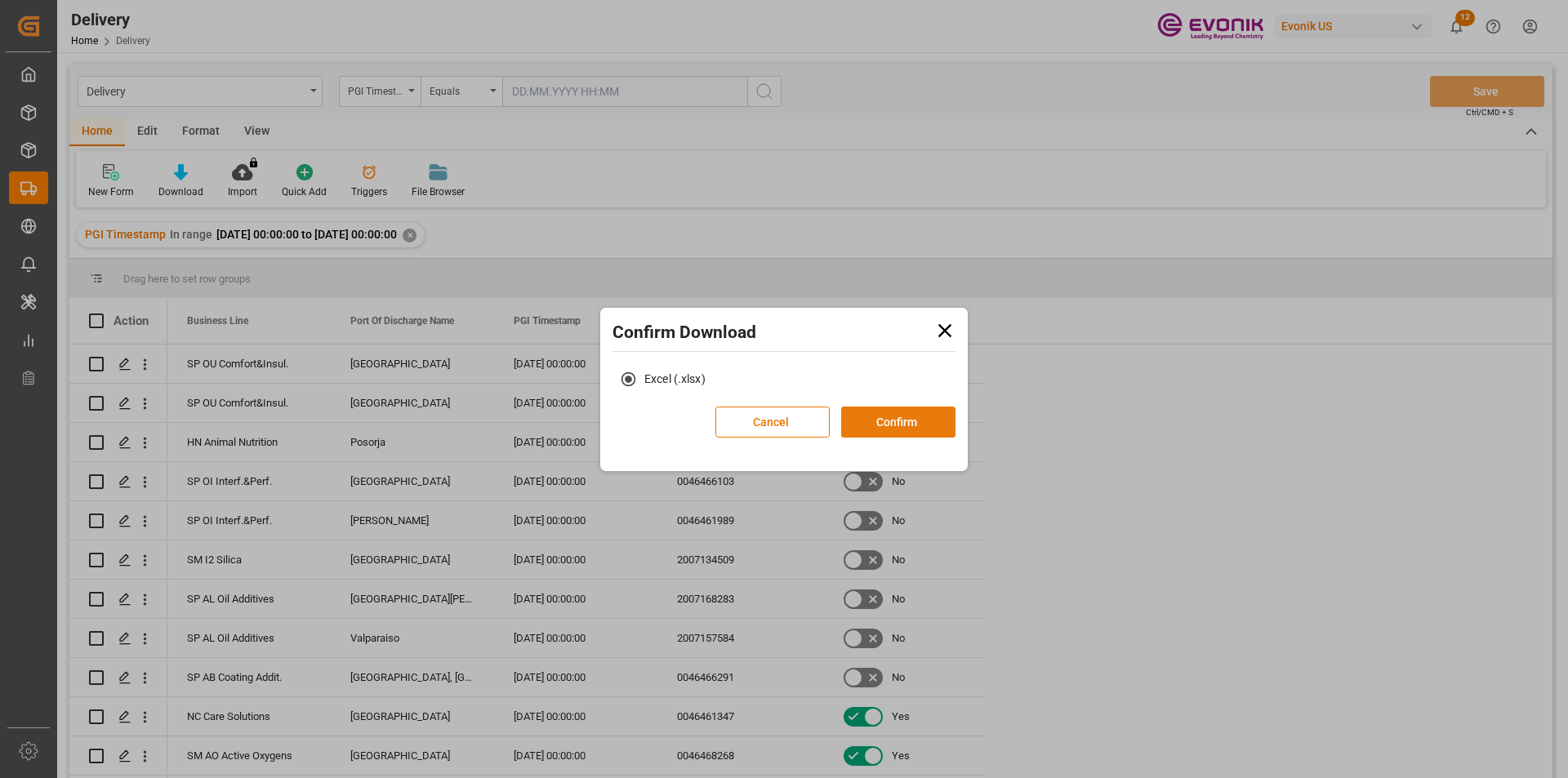
click at [897, 422] on button "Confirm" at bounding box center [899, 422] width 115 height 31
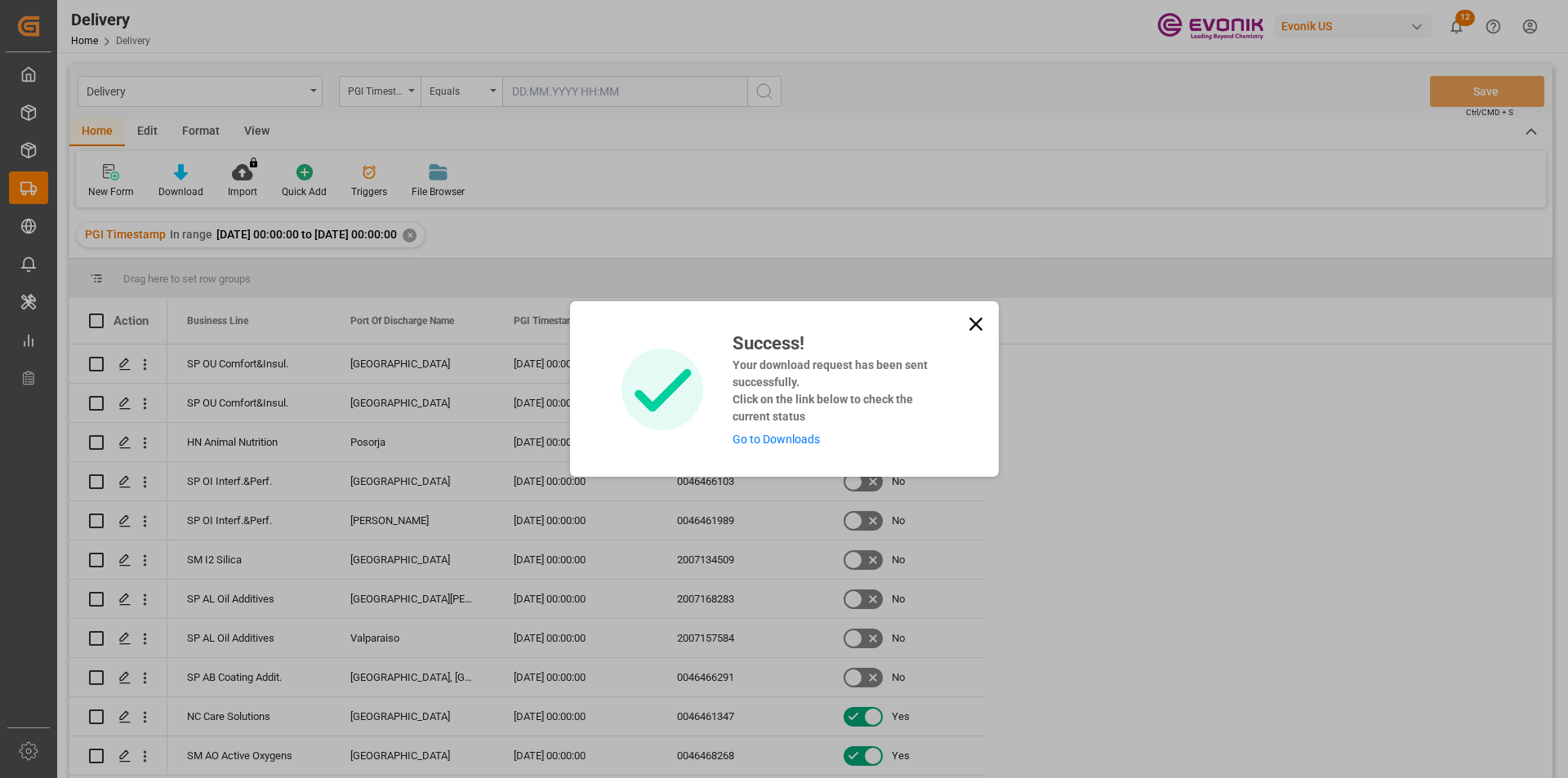
click at [777, 445] on link "Go to Downloads" at bounding box center [775, 439] width 87 height 13
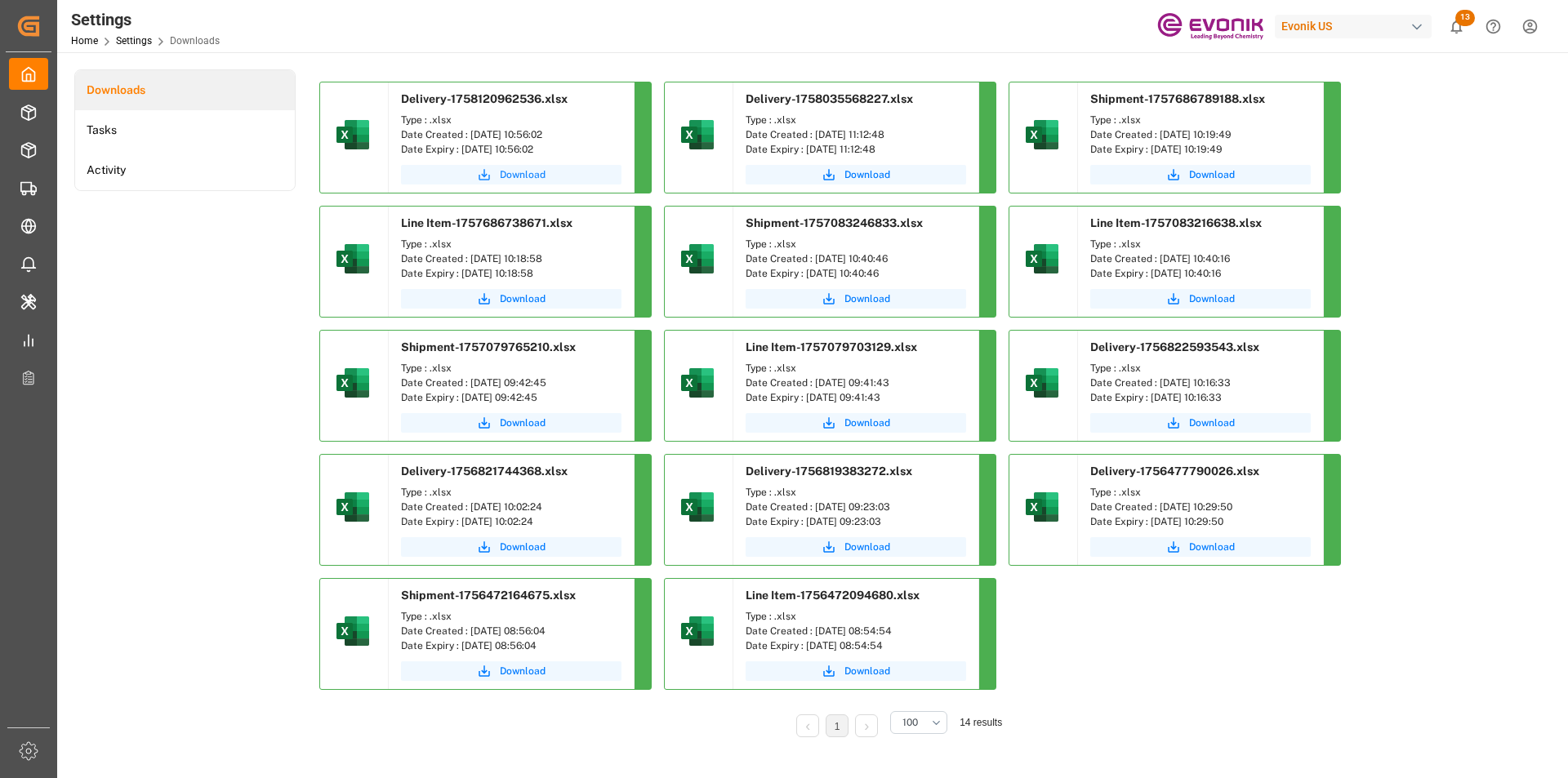
click at [535, 176] on span "Download" at bounding box center [523, 175] width 46 height 14
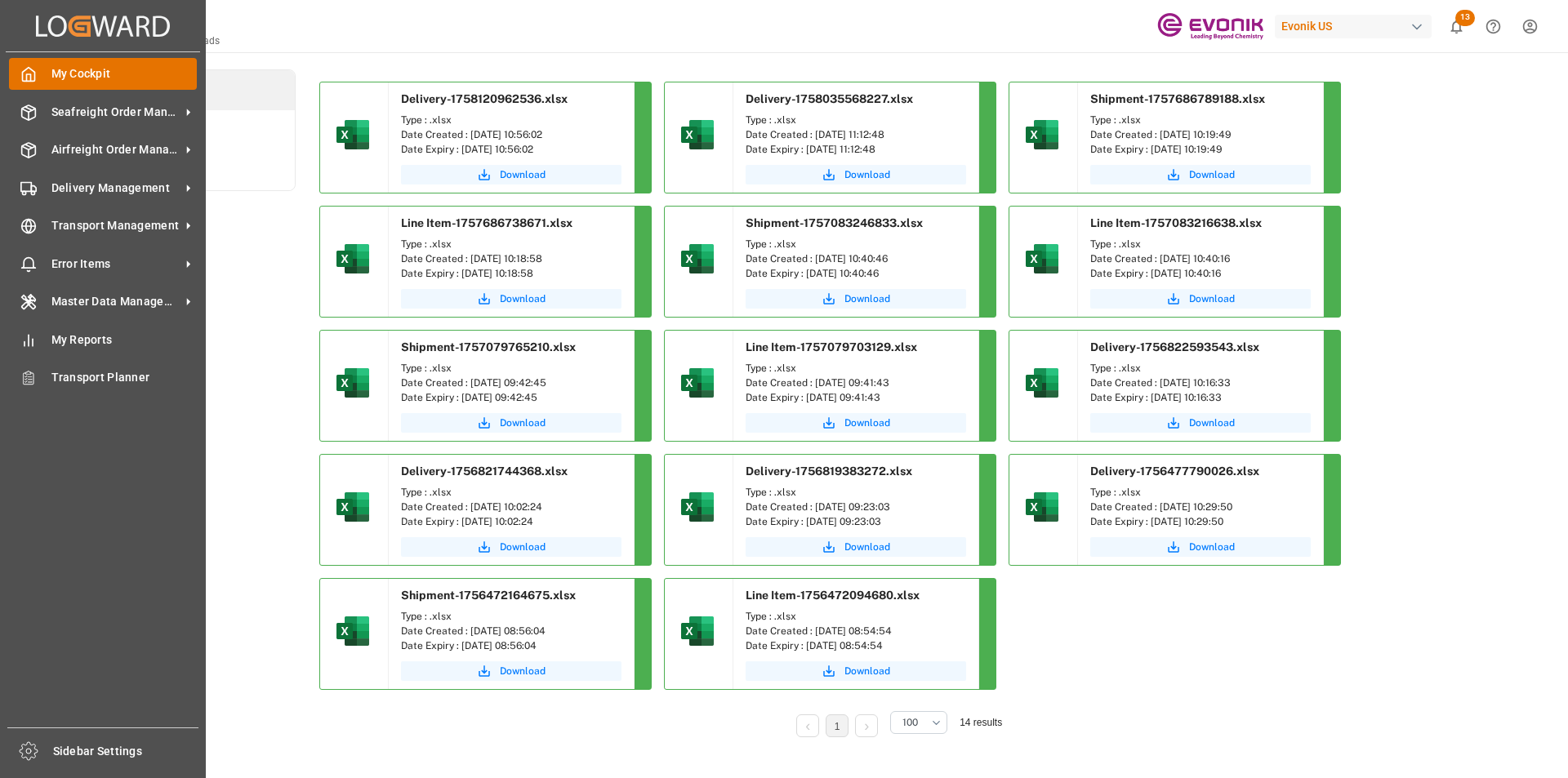
click at [53, 66] on span "My Cockpit" at bounding box center [124, 73] width 146 height 17
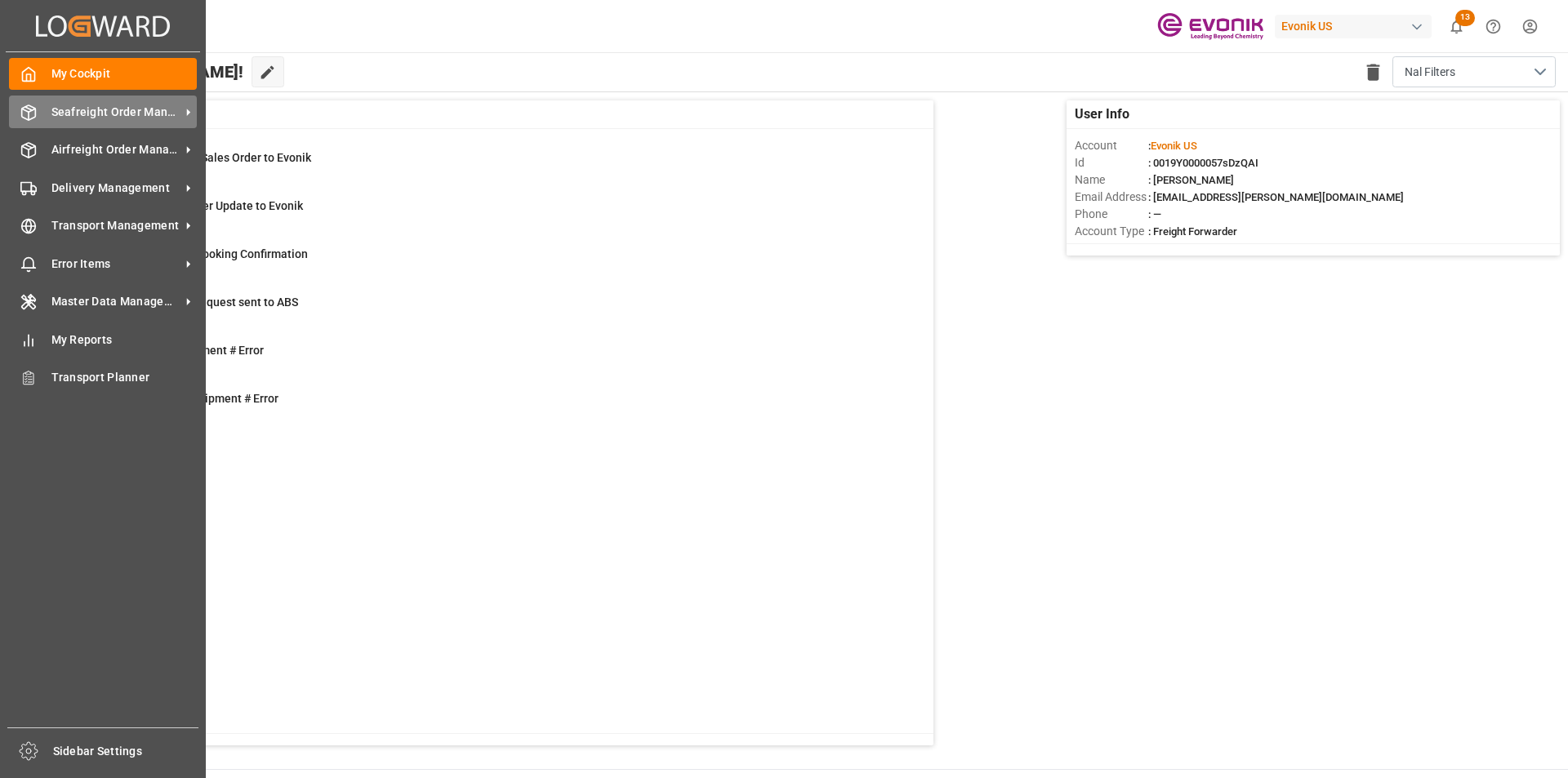
click at [60, 112] on span "Seafreight Order Management" at bounding box center [116, 112] width 129 height 17
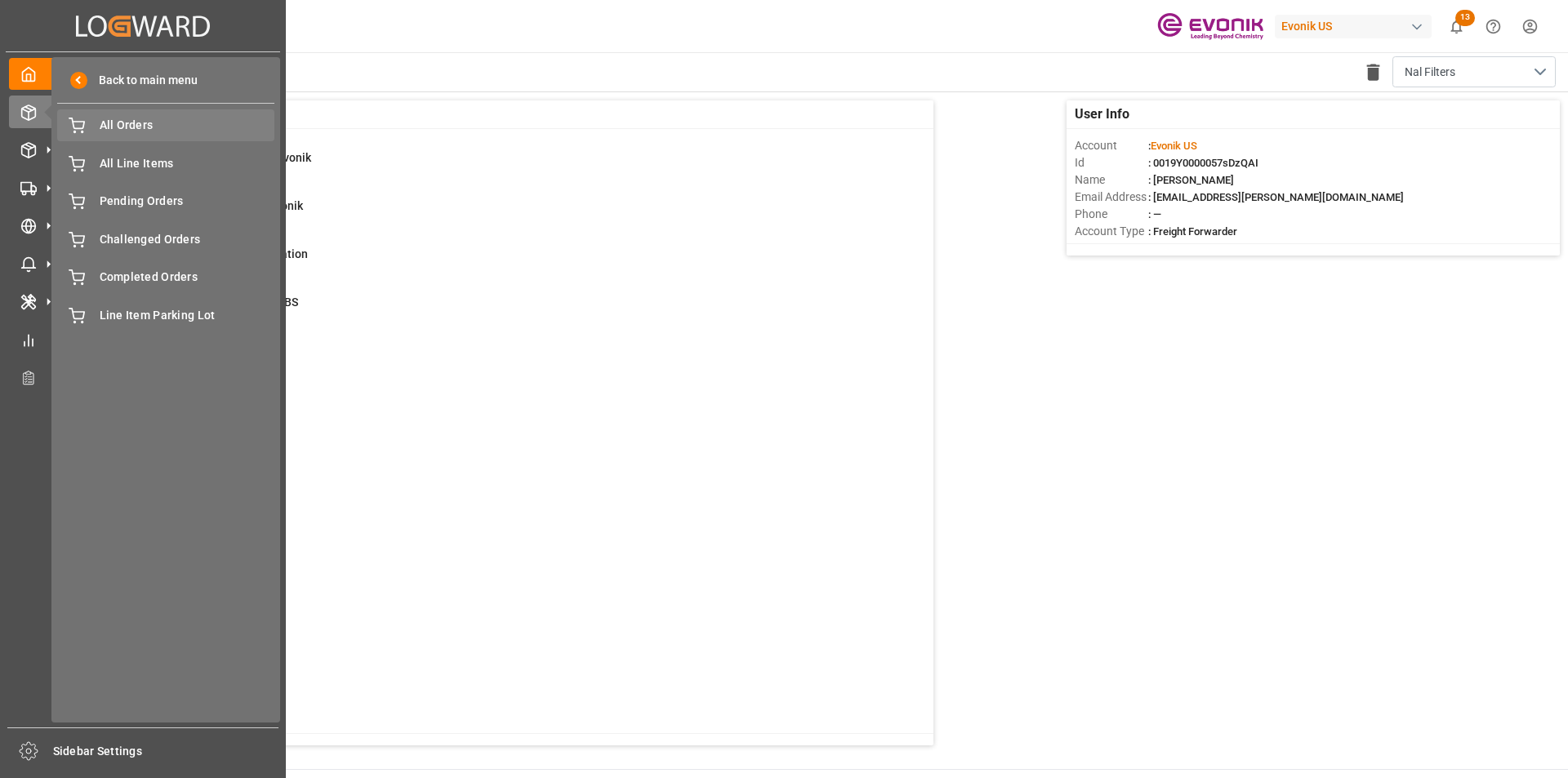
click at [114, 119] on span "All Orders" at bounding box center [187, 125] width 176 height 17
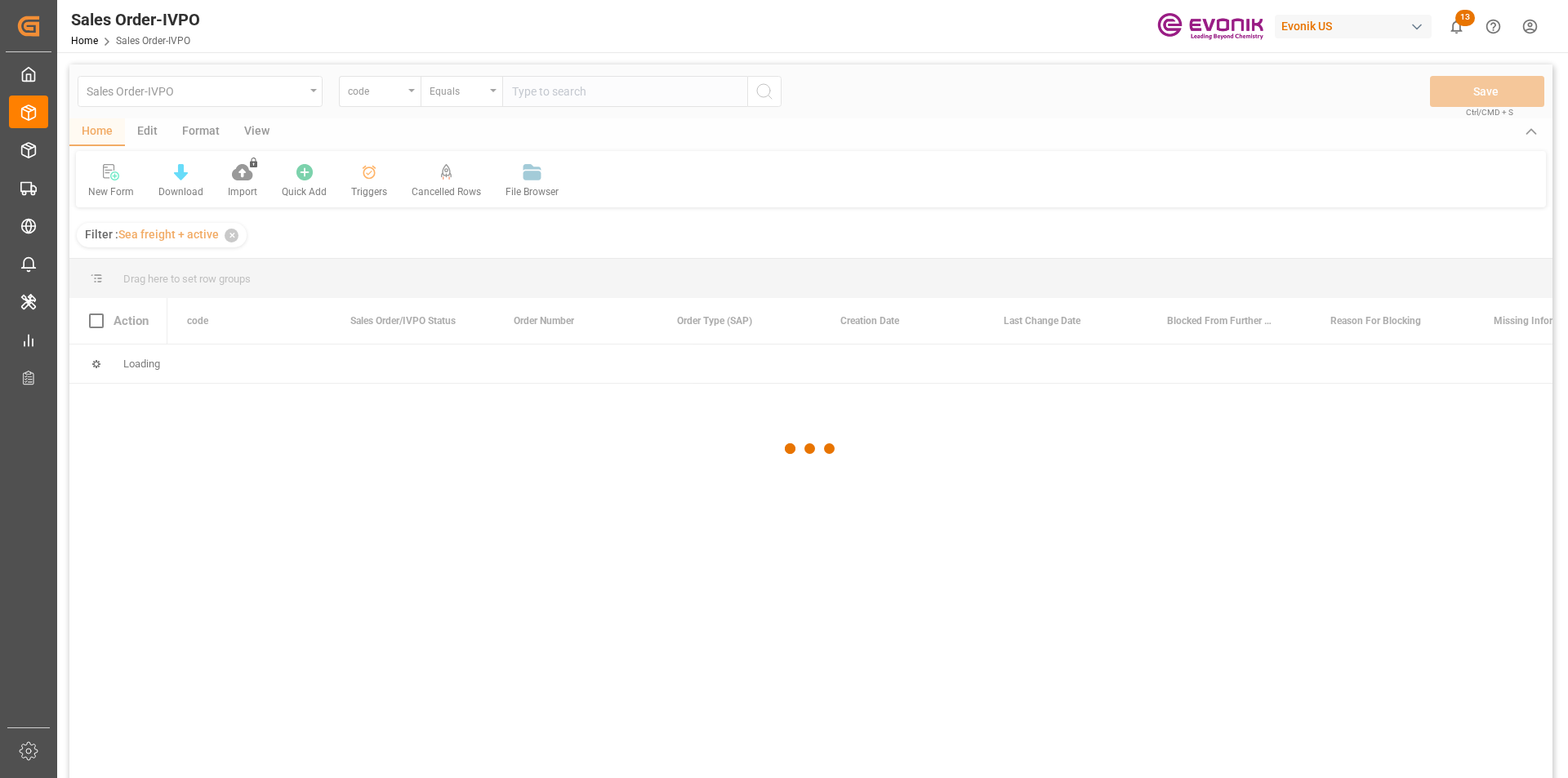
click at [379, 93] on div at bounding box center [810, 448] width 1484 height 768
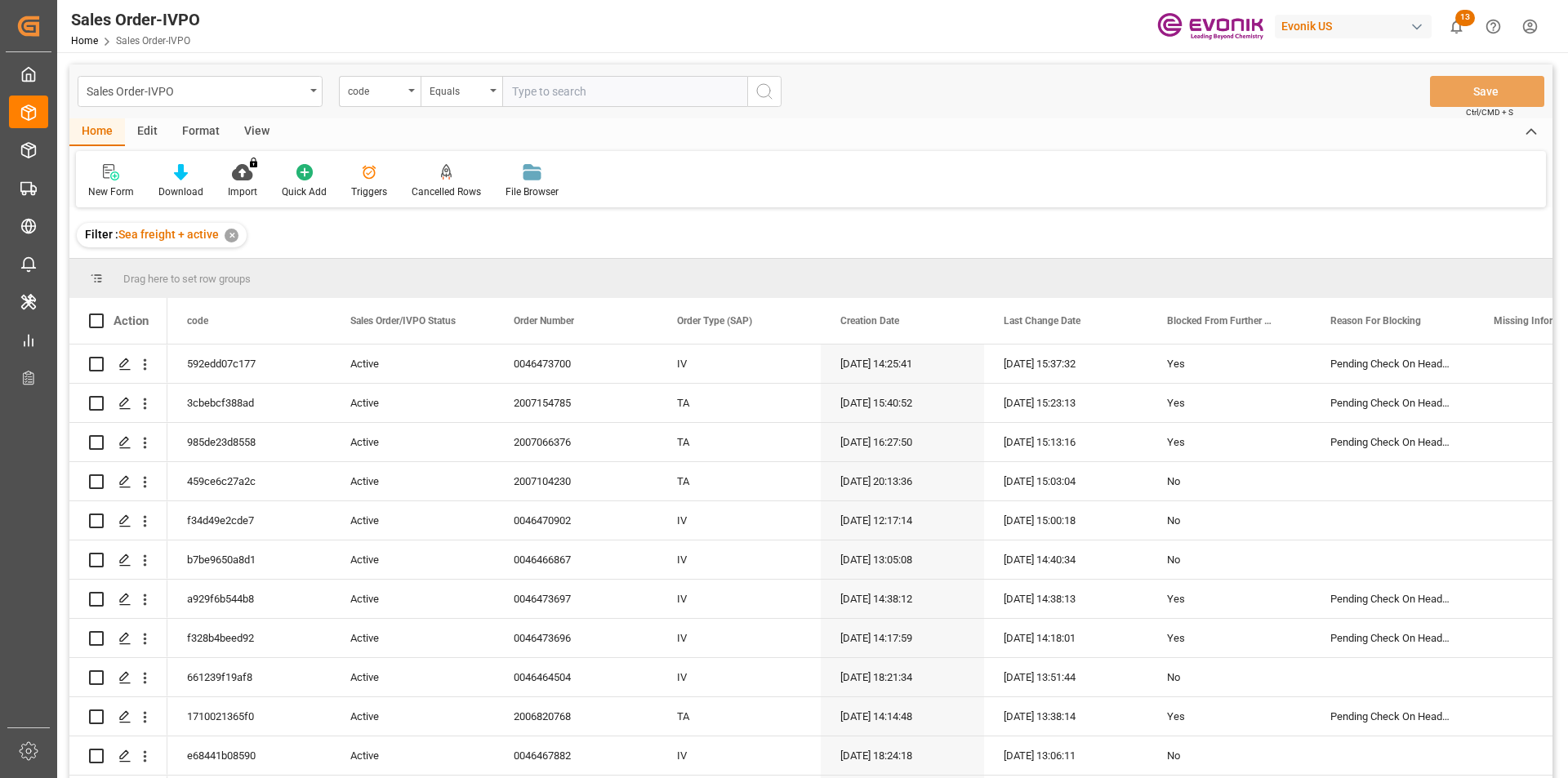
click at [394, 93] on div "code" at bounding box center [376, 89] width 56 height 19
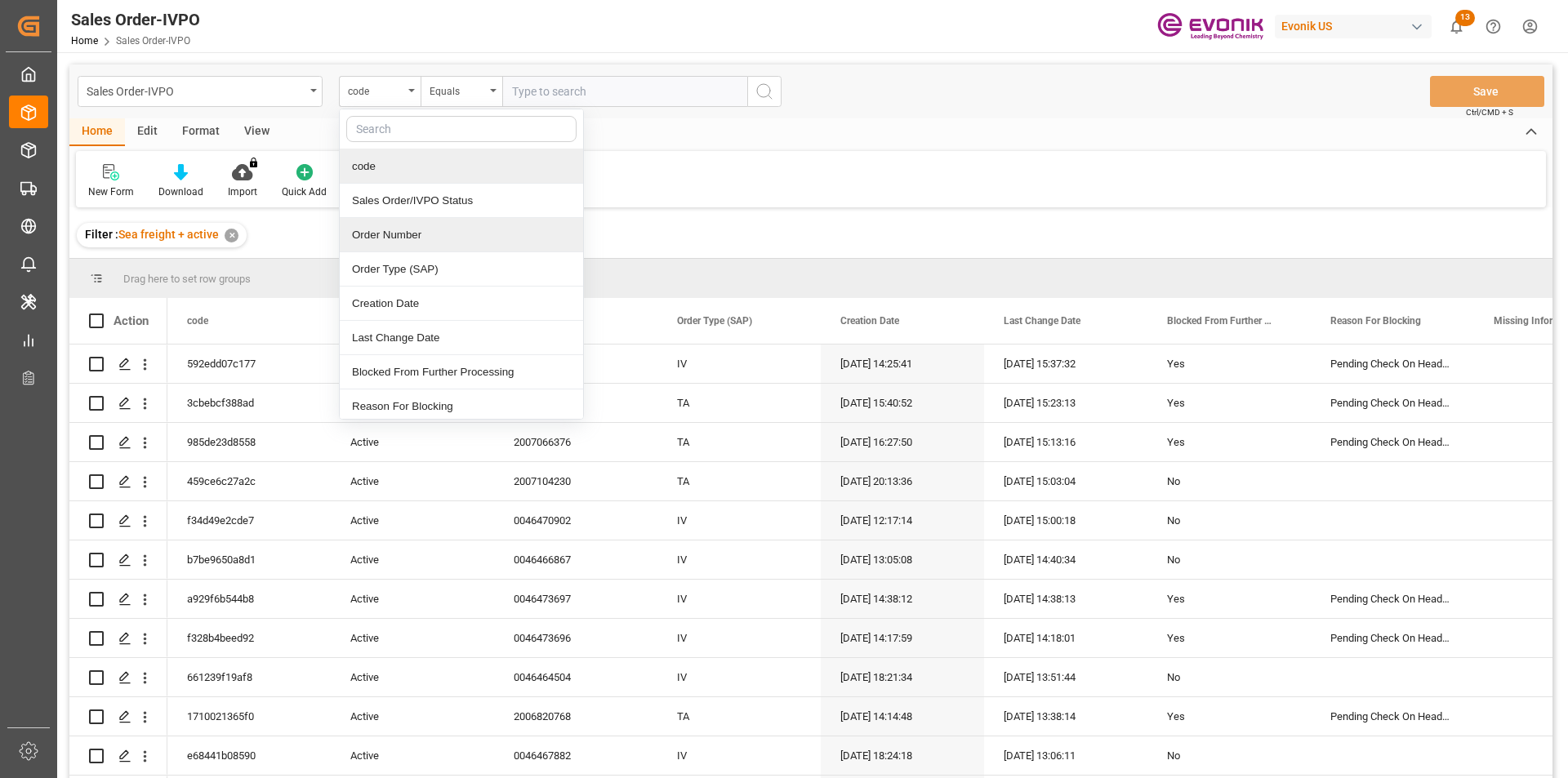
click at [381, 225] on div "Order Number" at bounding box center [462, 235] width 244 height 34
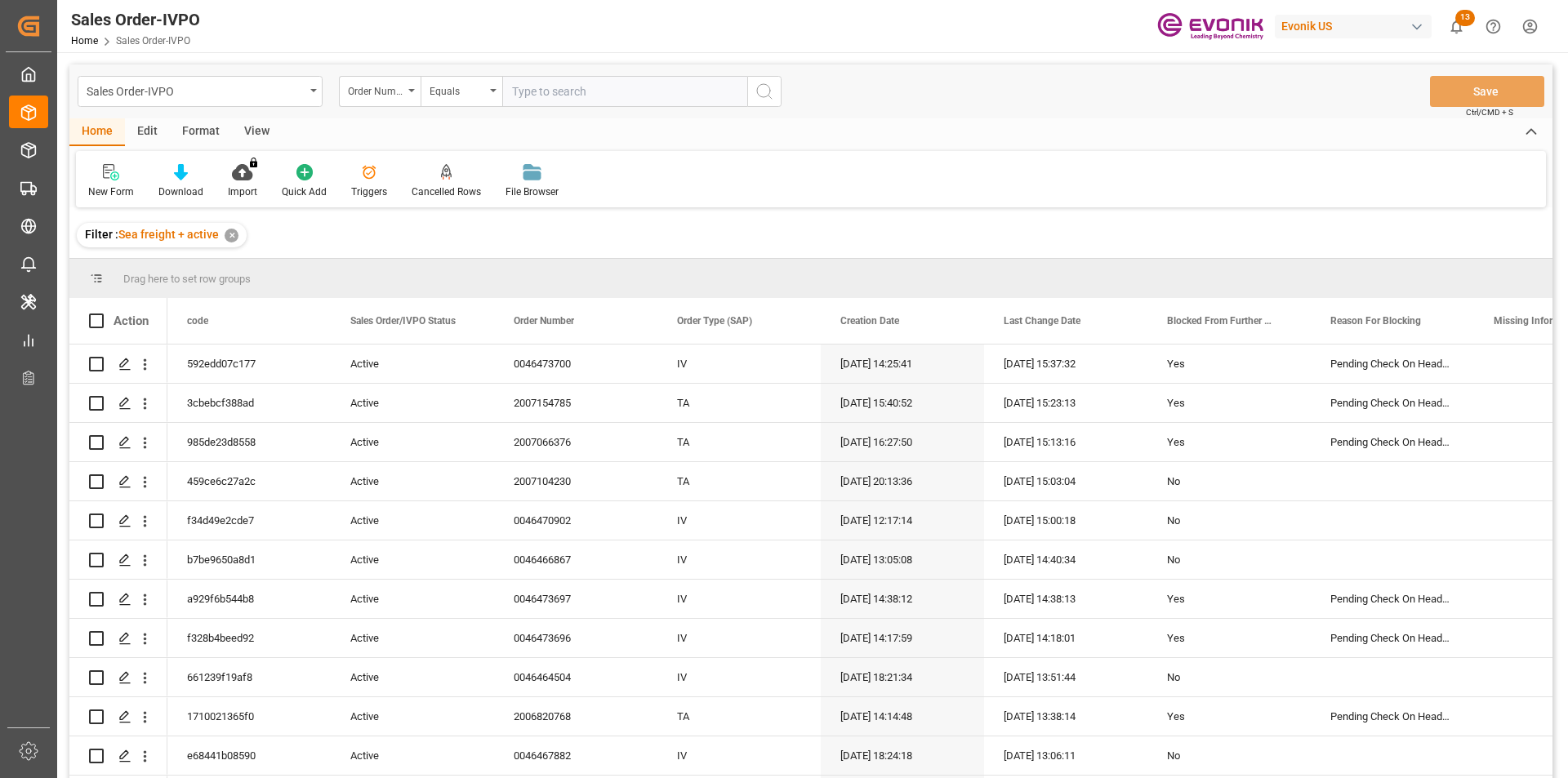
click at [593, 96] on input "text" at bounding box center [624, 91] width 245 height 31
paste input "0046473584"
type input "0046473584"
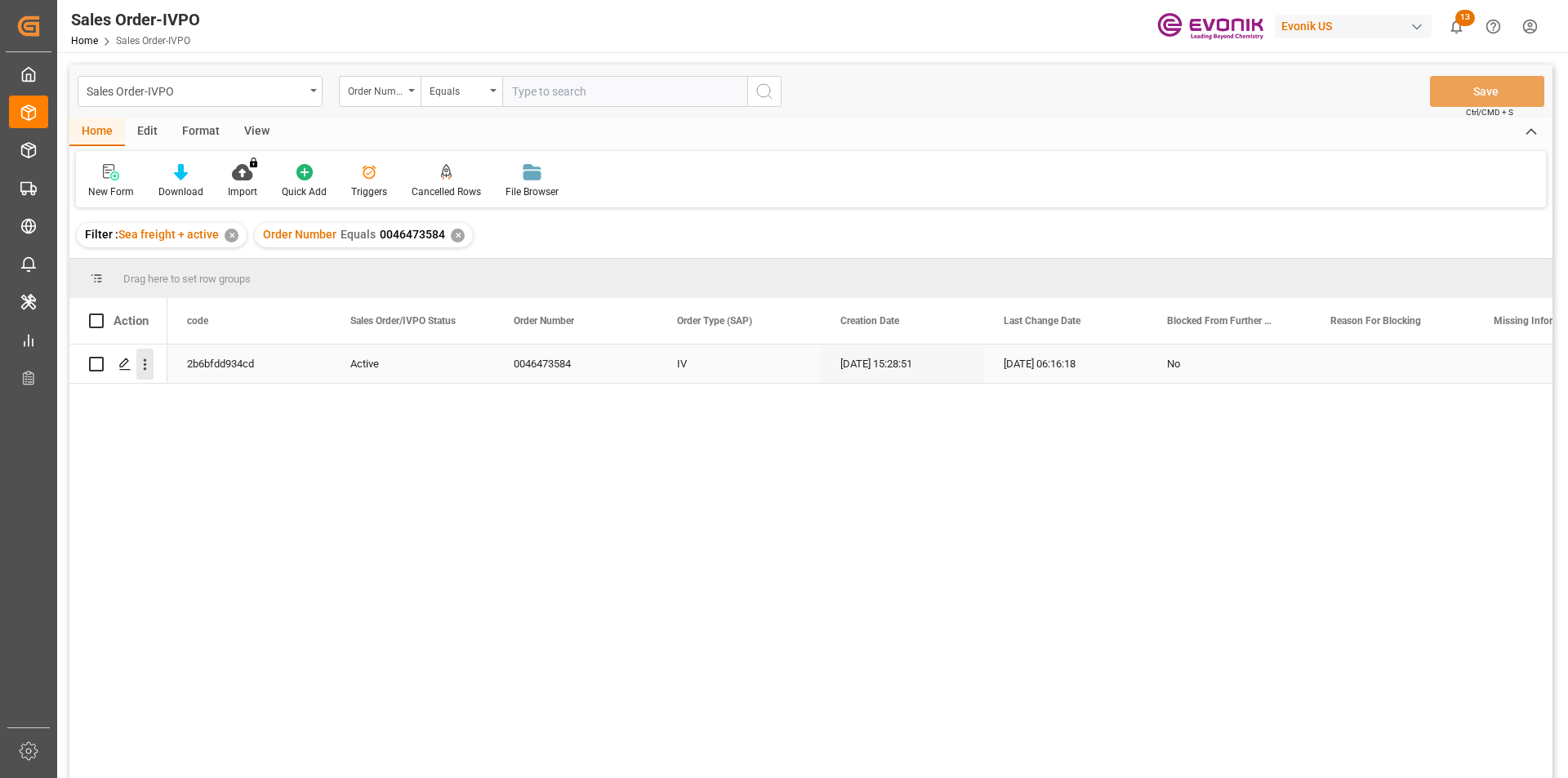
click at [136, 359] on icon "open menu" at bounding box center [144, 364] width 17 height 17
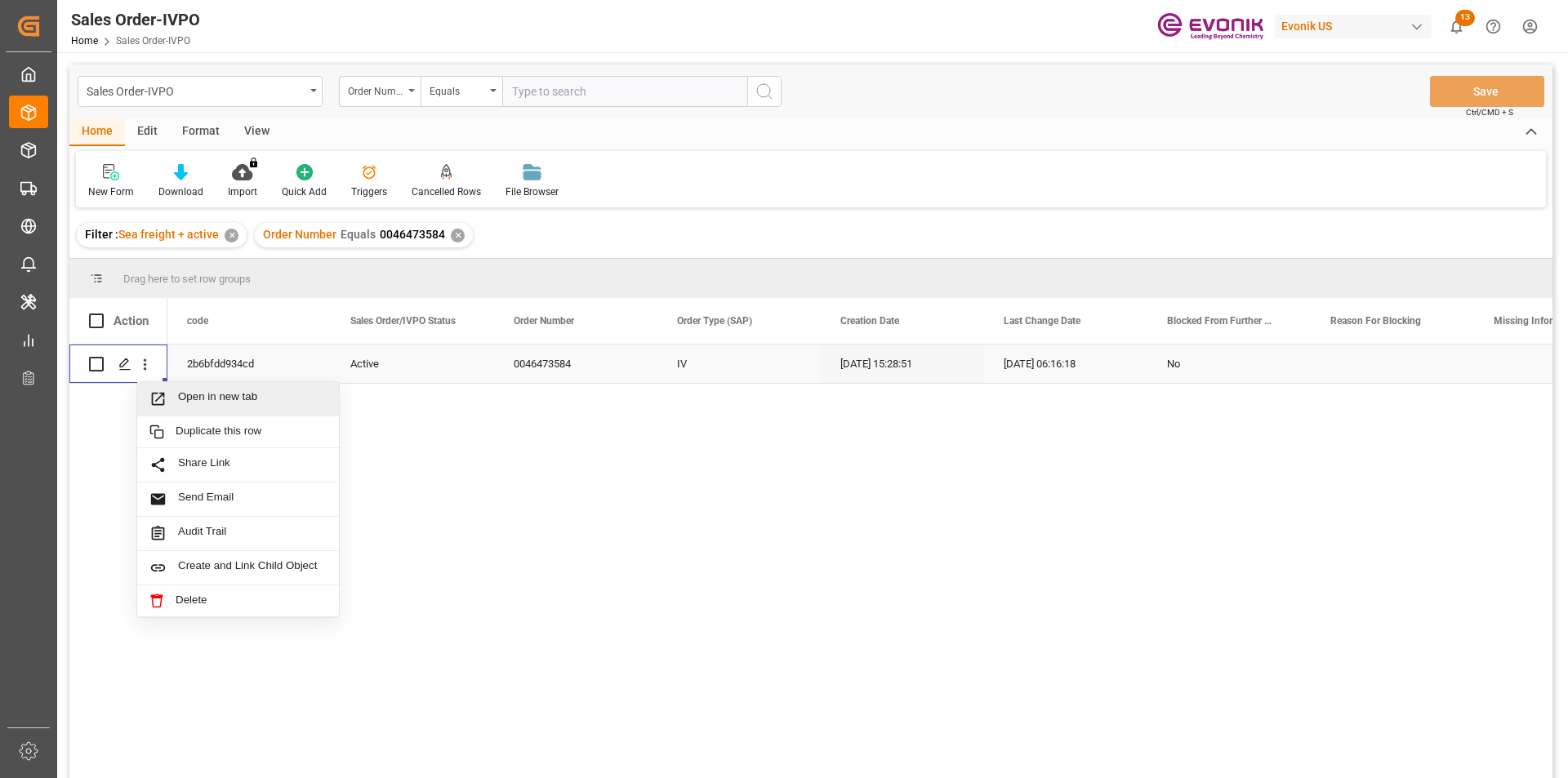
click at [181, 402] on span "Open in new tab" at bounding box center [253, 399] width 149 height 17
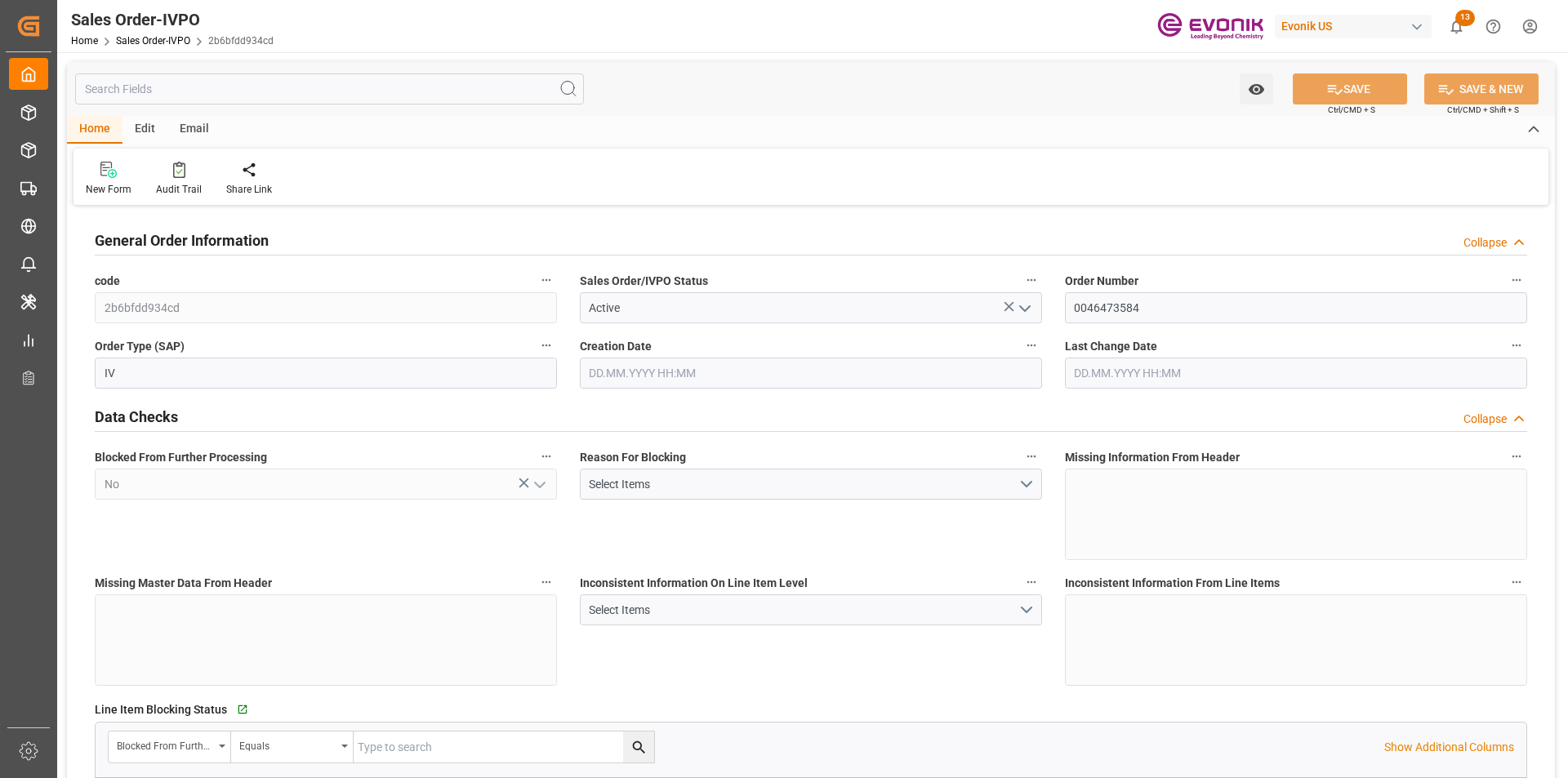
type input "NLRTM"
type input "0"
type input "1"
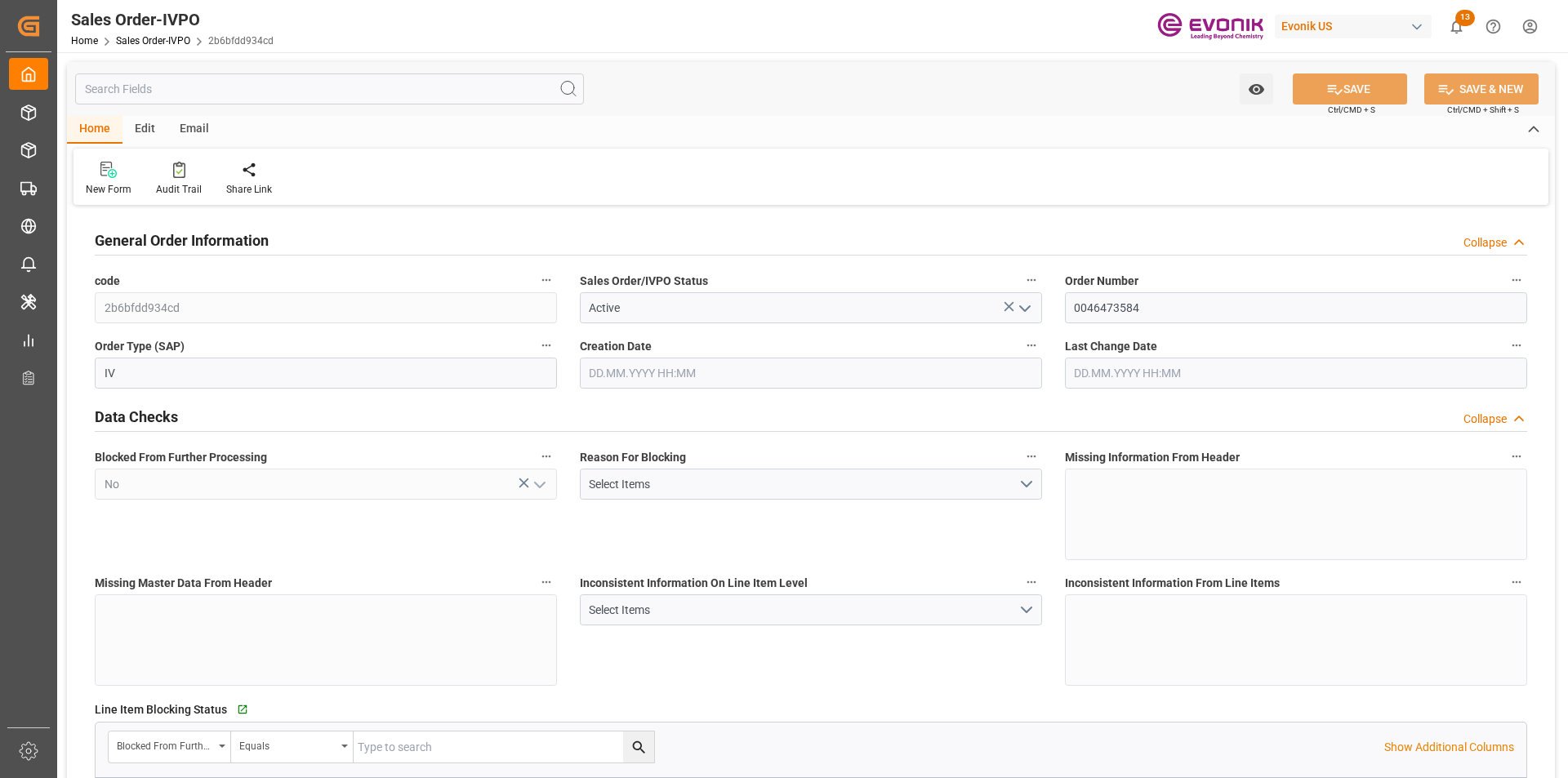
type input "12123.16"
type input "28.4617"
type input "17000"
type input "30"
type input "[DATE] 15:28"
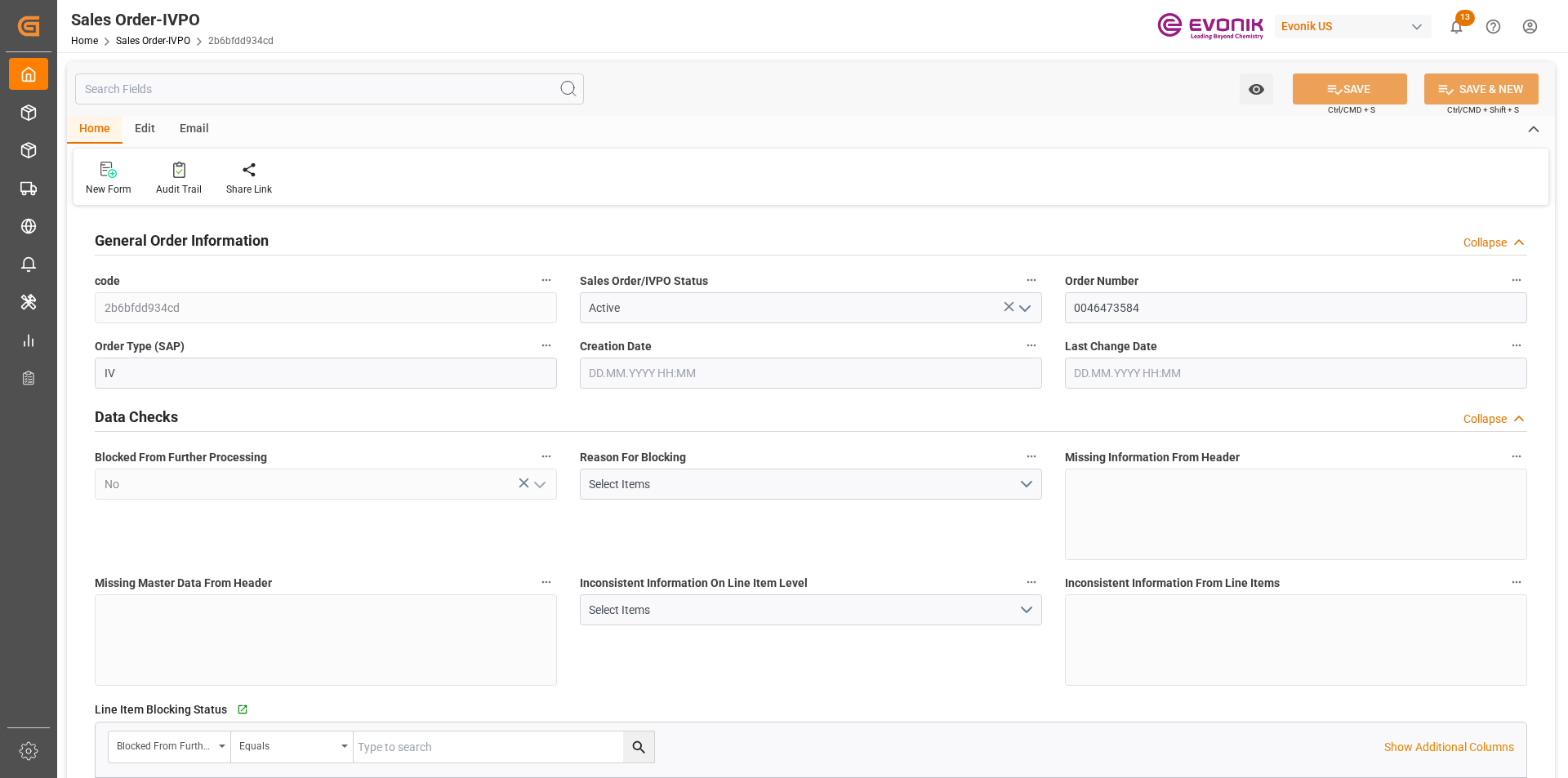
type input "[DATE] 06:16"
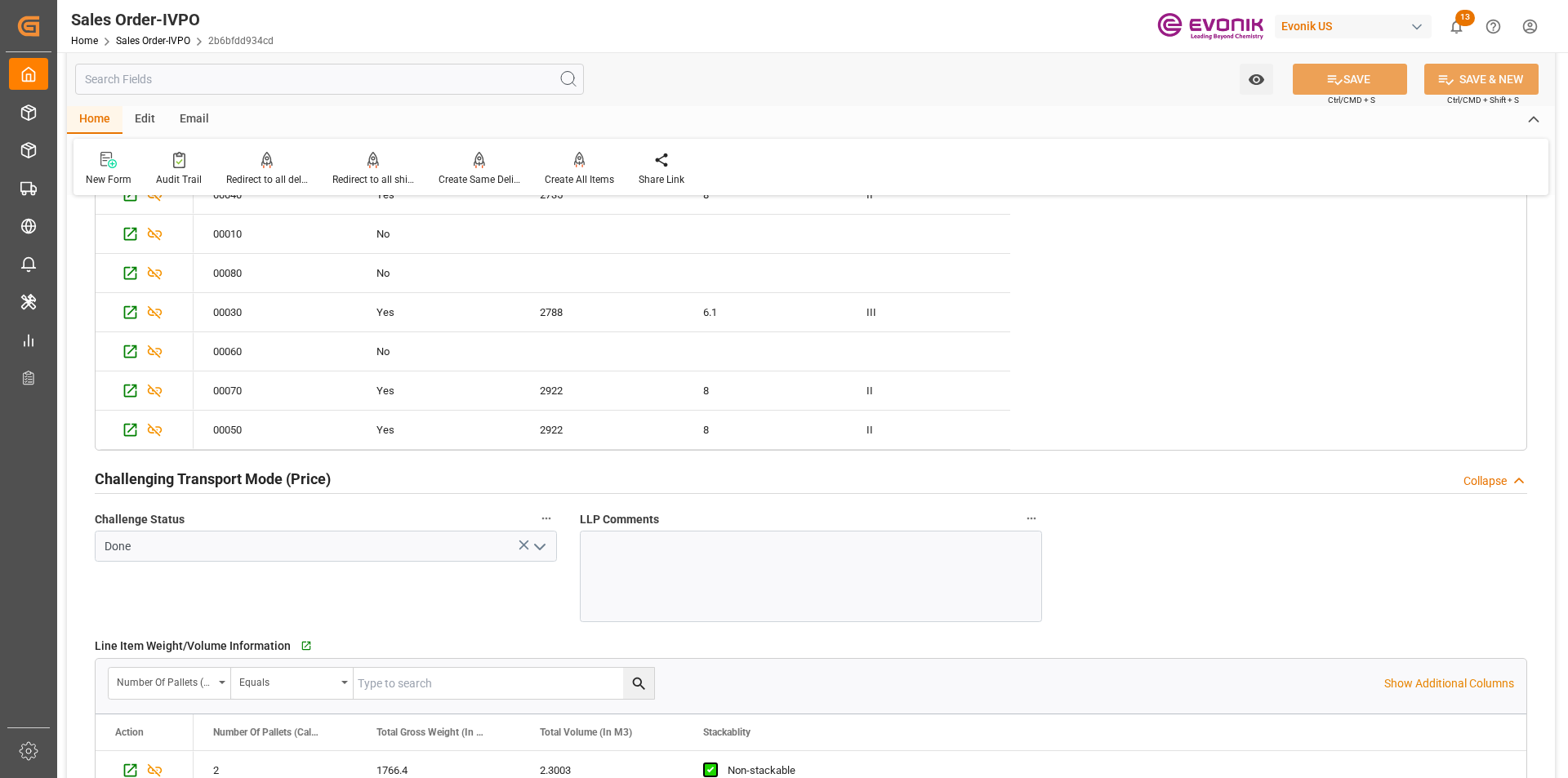
scroll to position [2368, 0]
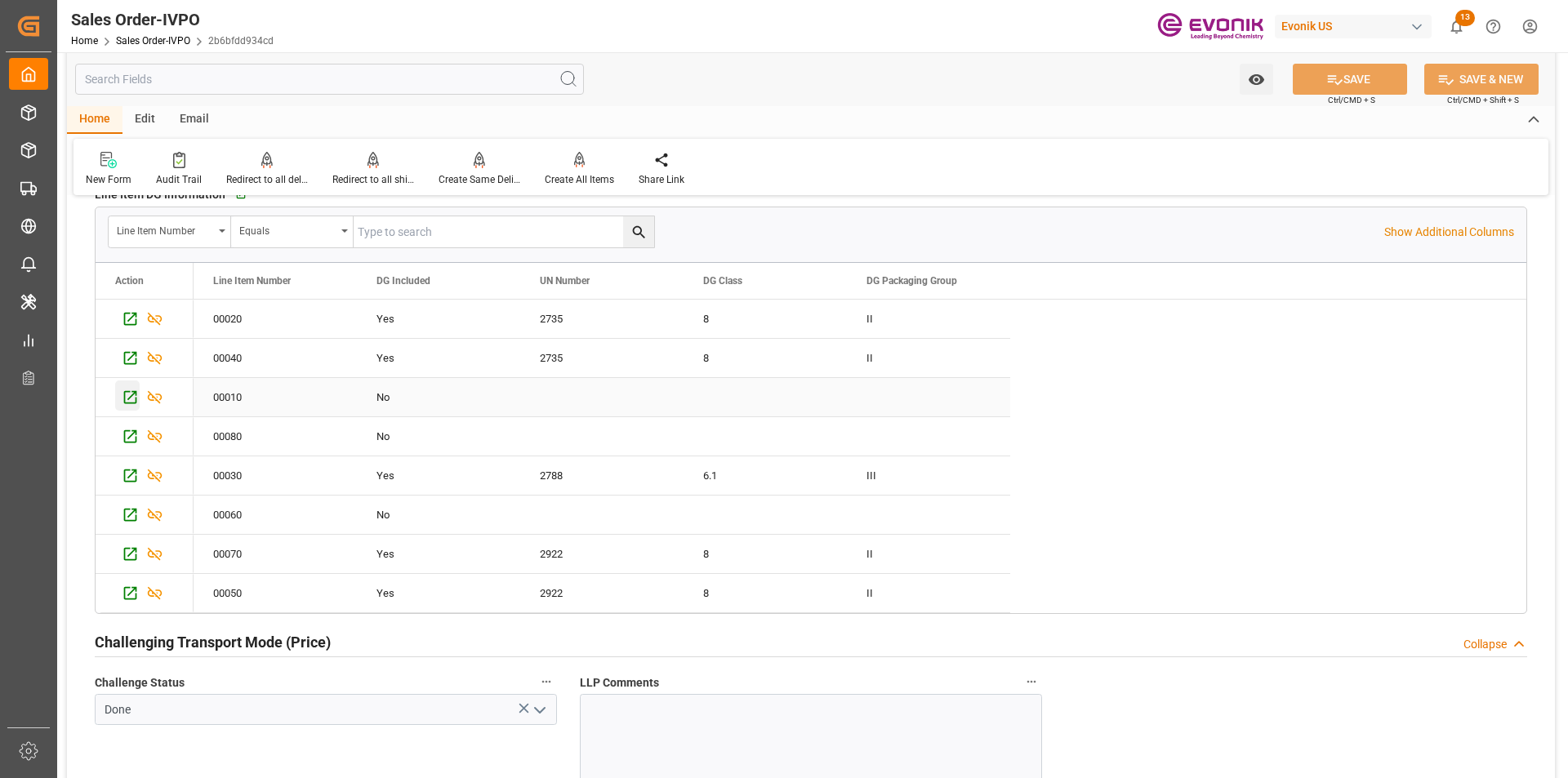
click at [129, 400] on icon "Press SPACE to select this row." at bounding box center [130, 397] width 13 height 13
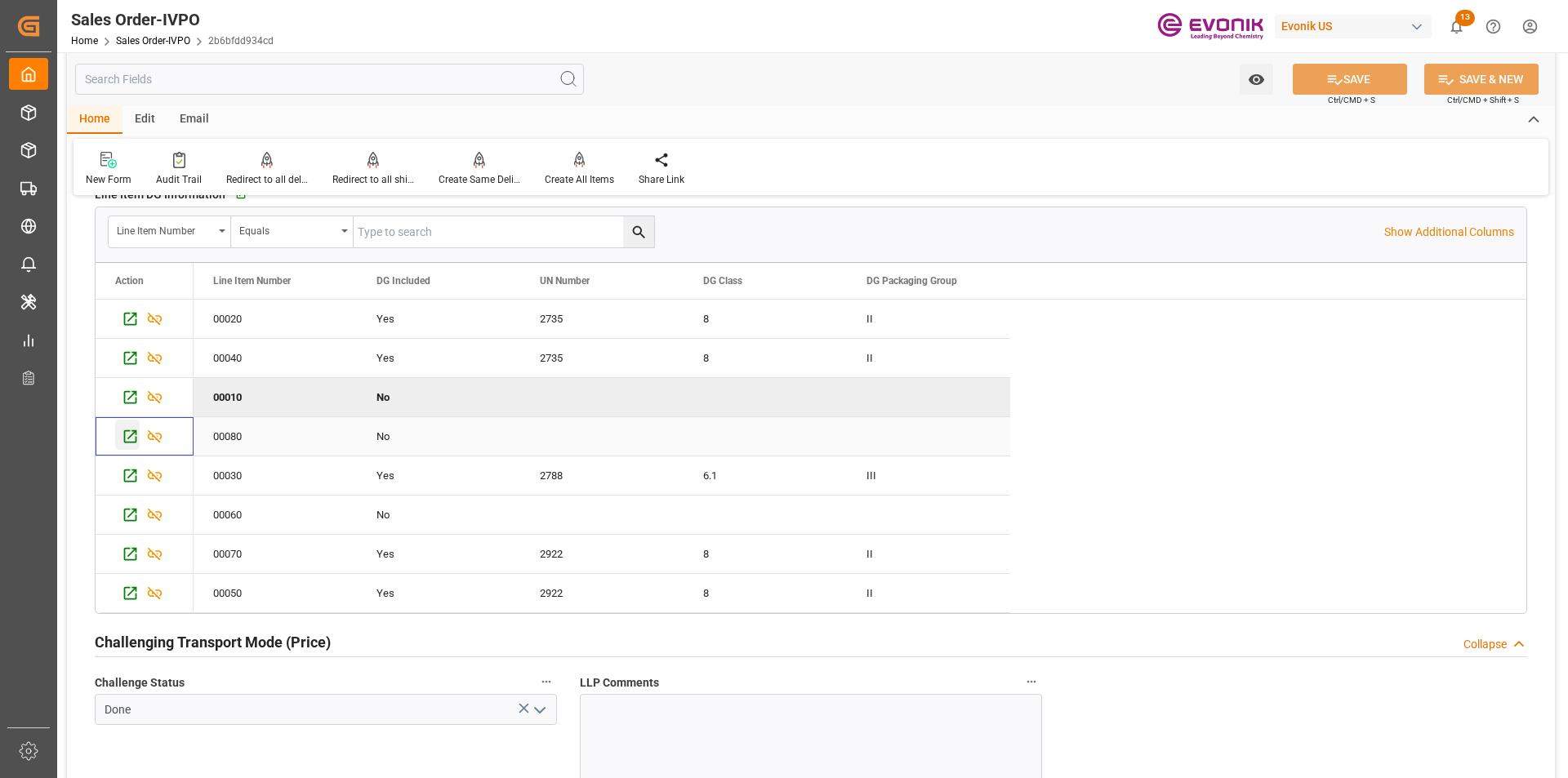
click at [130, 441] on icon "Press SPACE to select this row." at bounding box center [130, 436] width 17 height 17
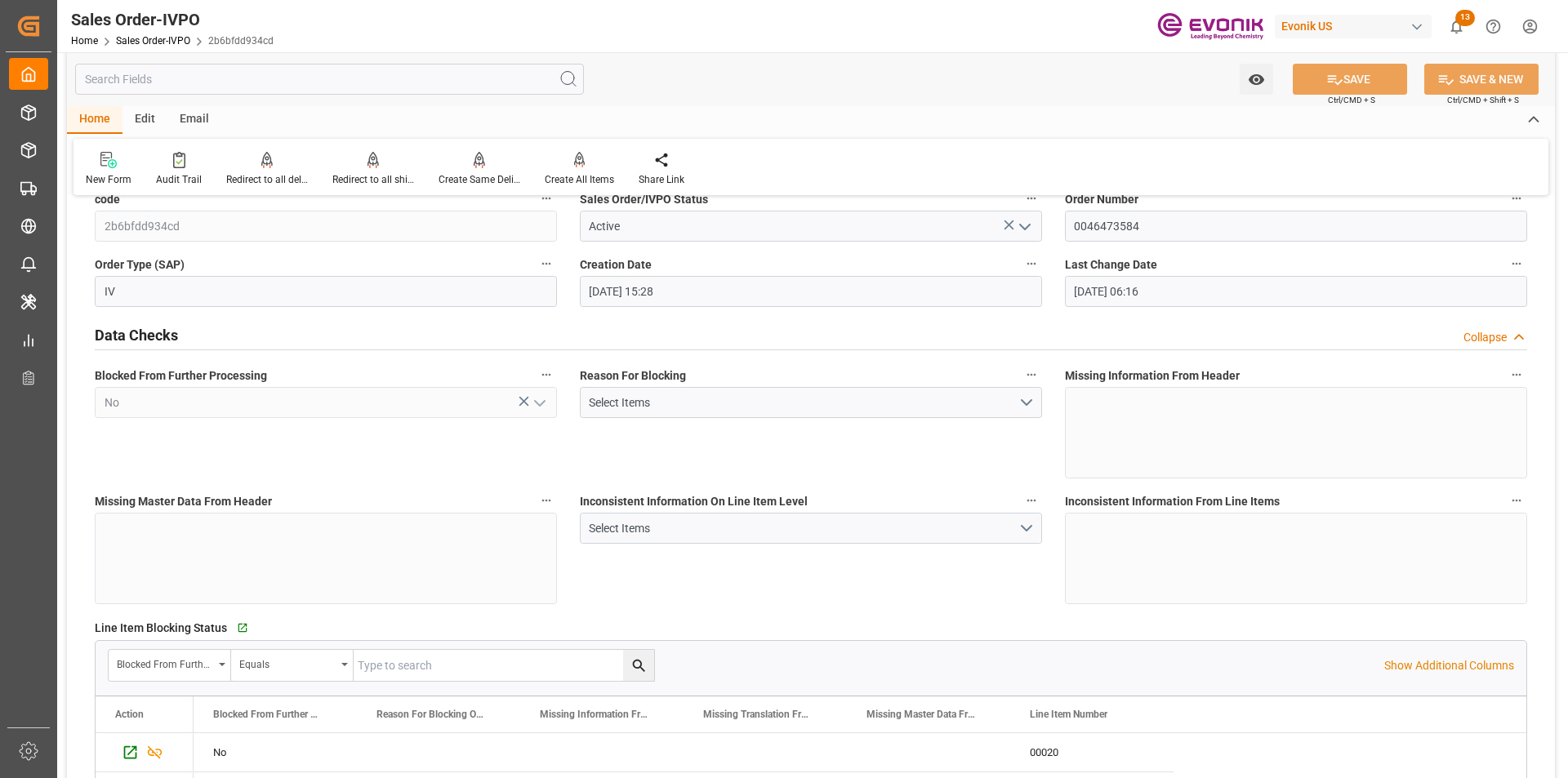
scroll to position [0, 0]
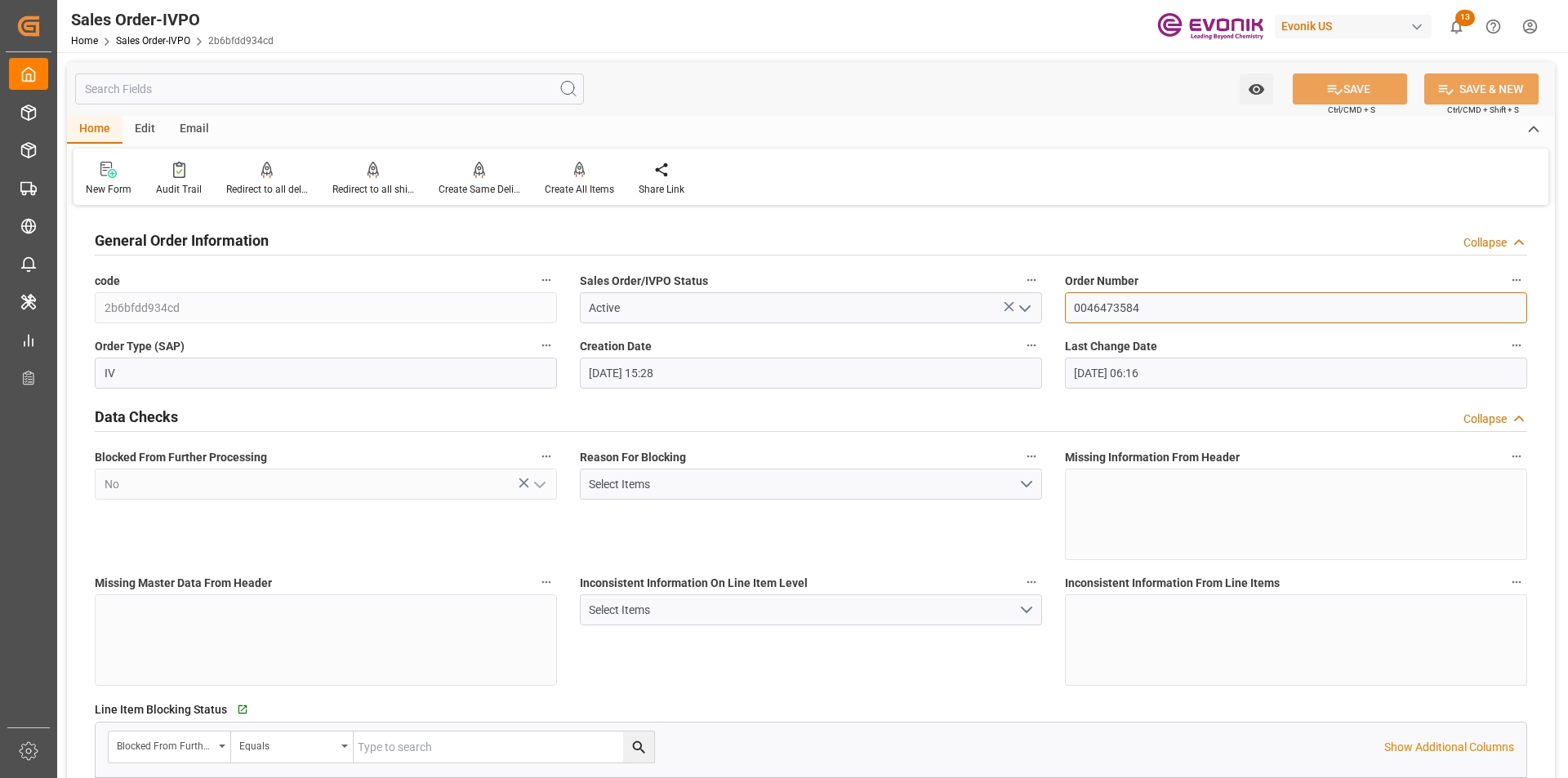
drag, startPoint x: 1149, startPoint y: 307, endPoint x: 1026, endPoint y: 297, distance: 123.4
click at [949, 538] on div "Reason For Blocking Select Items" at bounding box center [810, 503] width 485 height 125
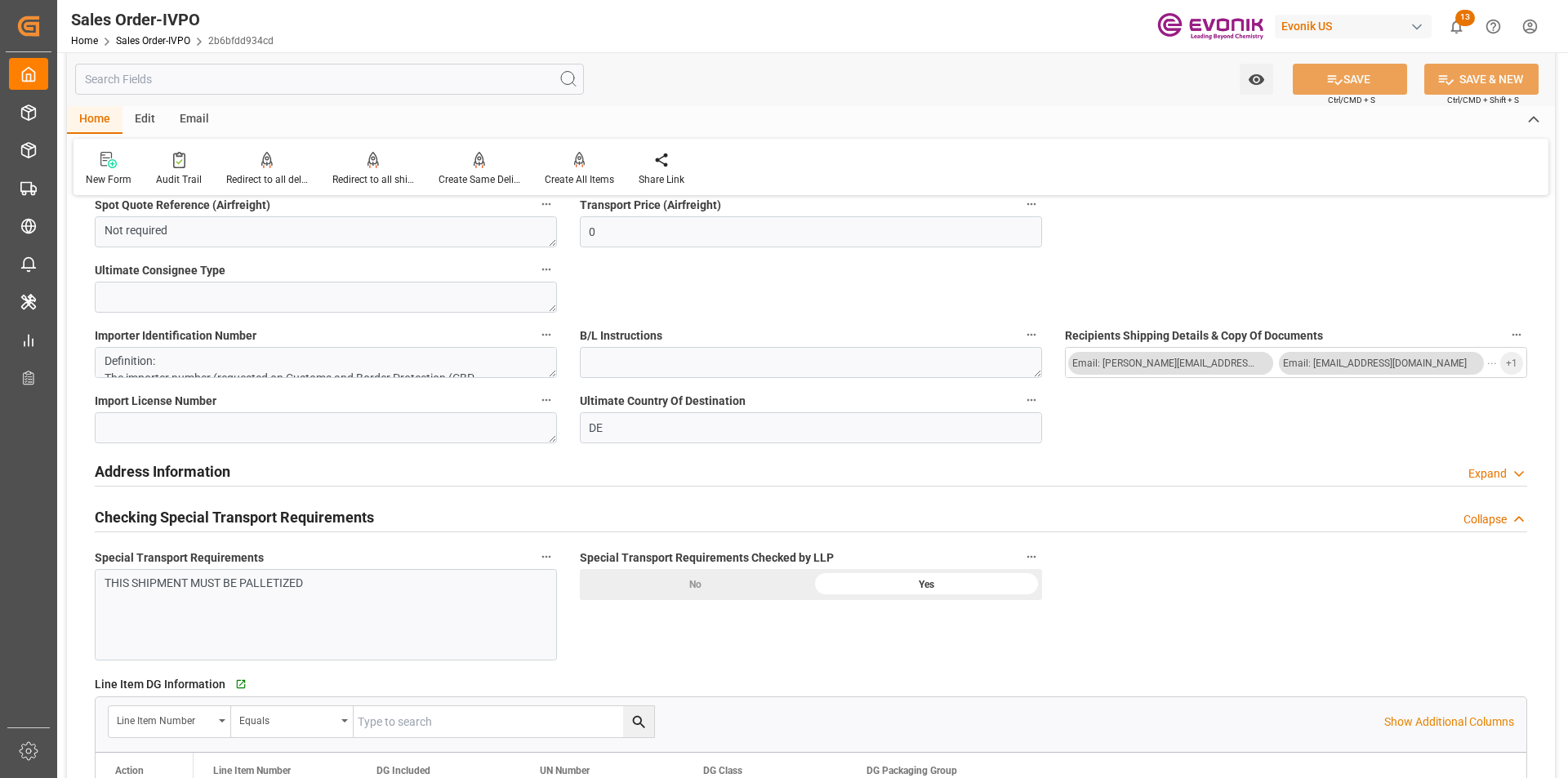
scroll to position [1633, 0]
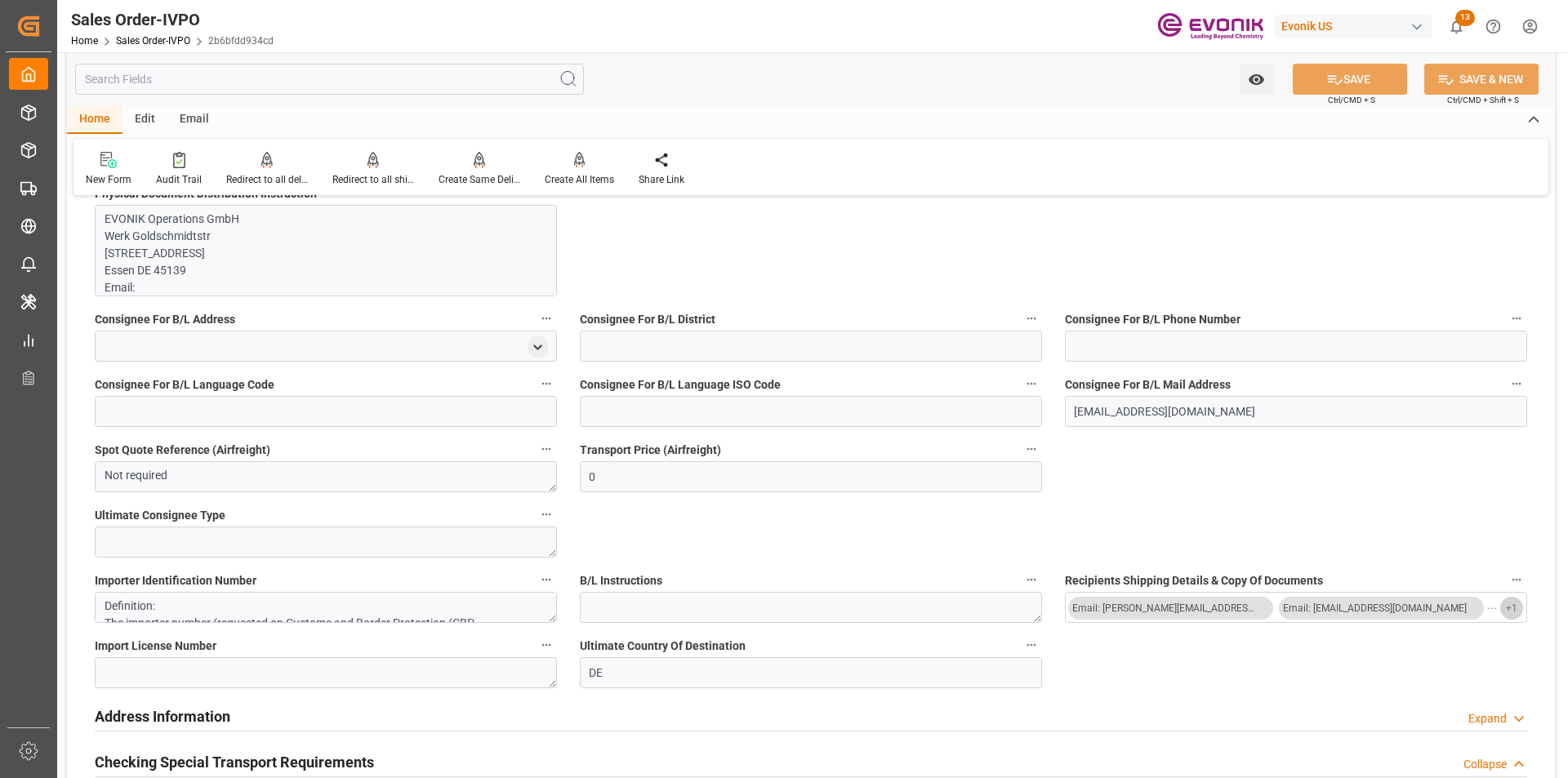
click at [1512, 613] on span "+ 1" at bounding box center [1512, 608] width 12 height 26
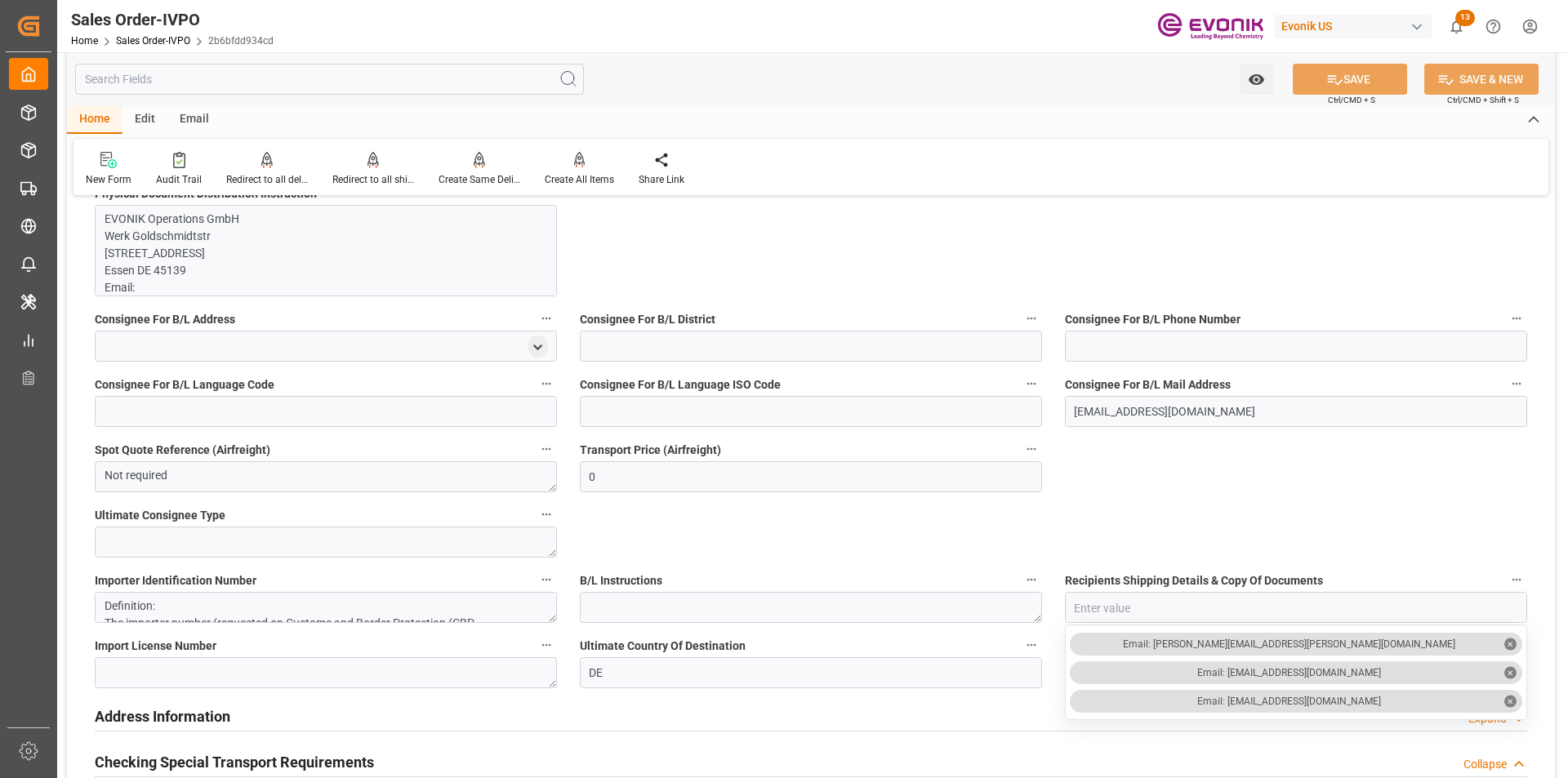
scroll to position [1797, 0]
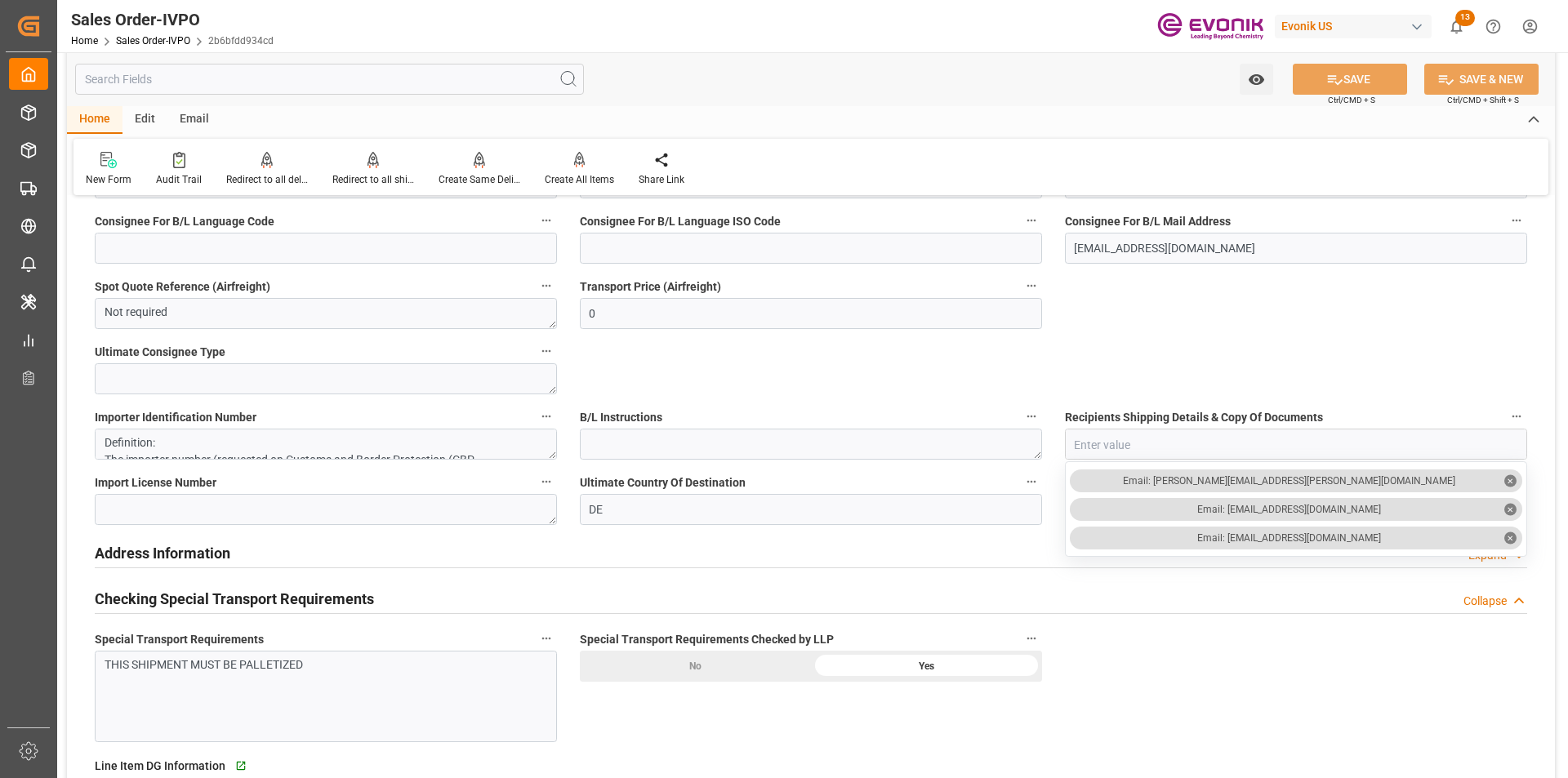
click at [248, 82] on input "text" at bounding box center [330, 79] width 509 height 31
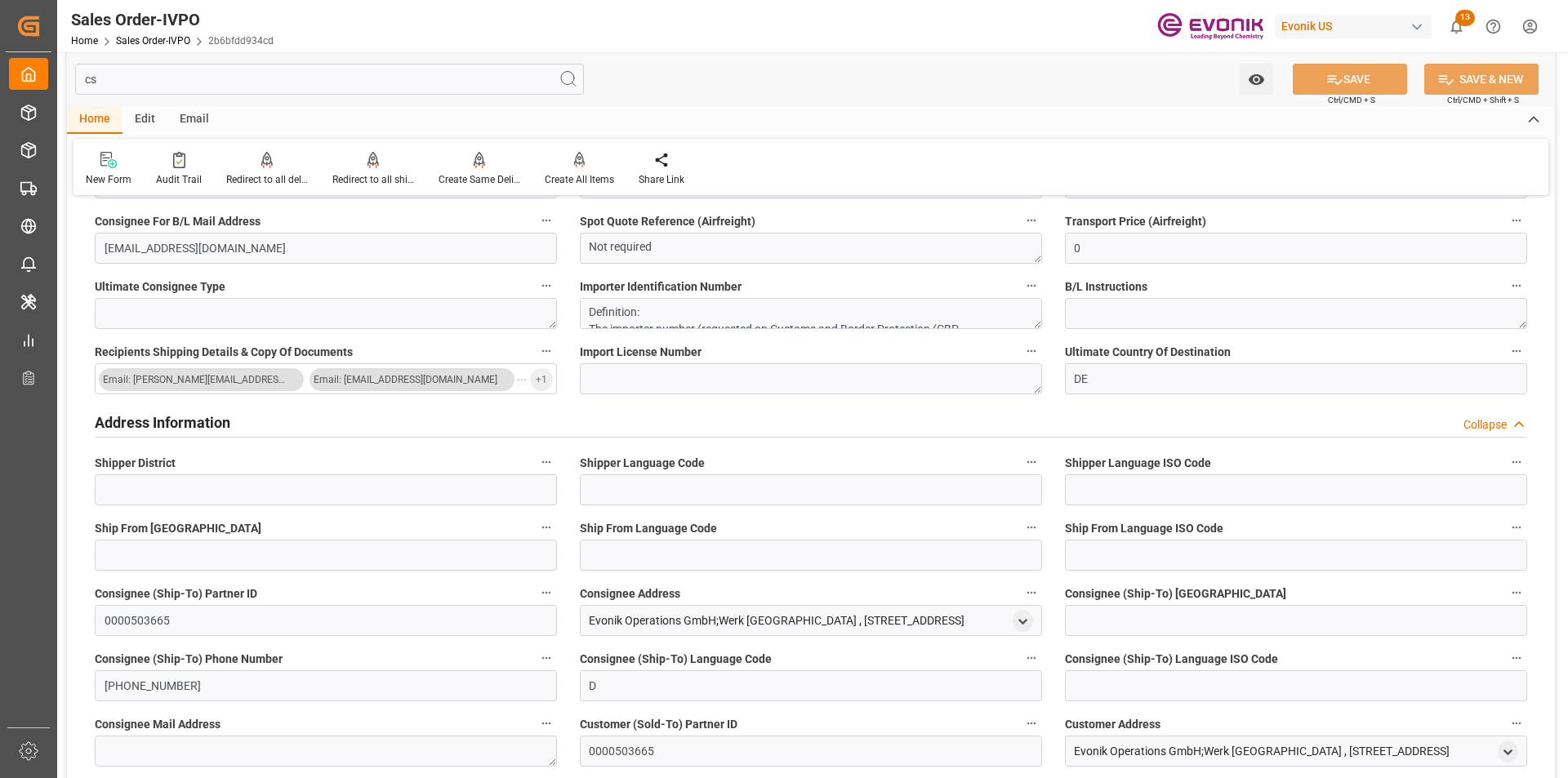
scroll to position [0, 0]
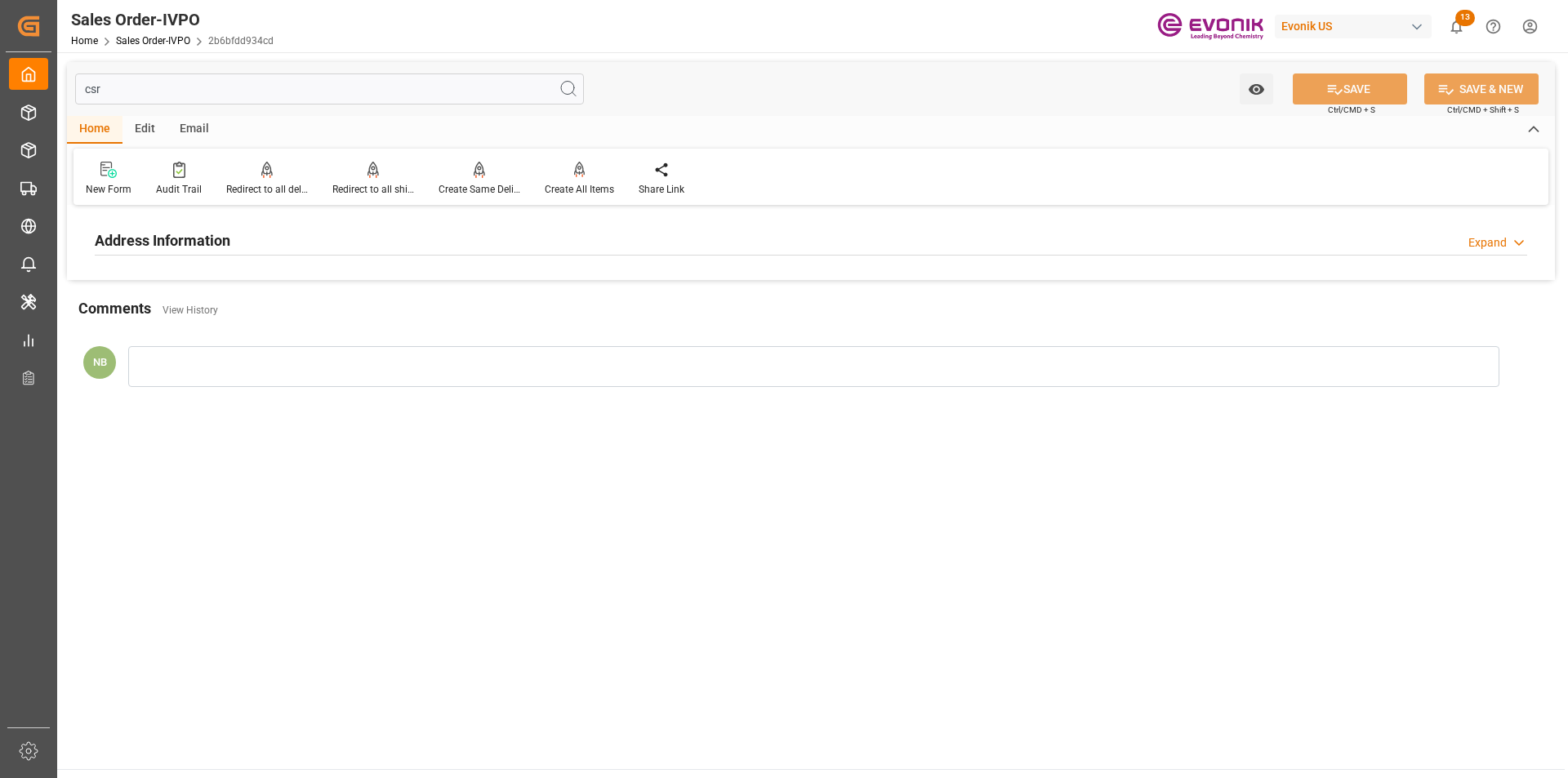
type input "csr"
click at [214, 246] on h2 "Address Information" at bounding box center [162, 240] width 135 height 22
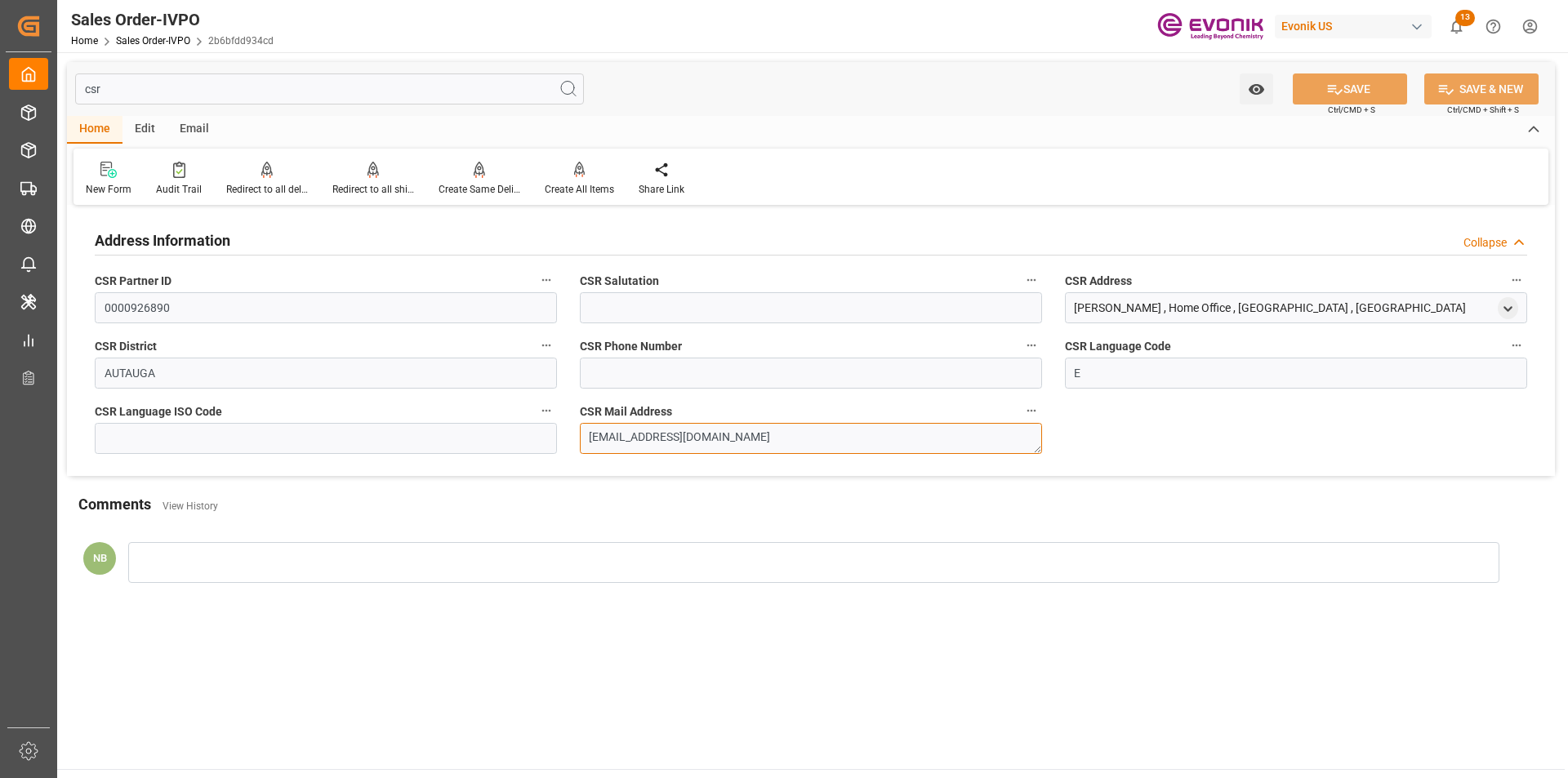
drag, startPoint x: 850, startPoint y: 440, endPoint x: 402, endPoint y: 411, distance: 448.9
click at [402, 411] on div "Address Information Collapse CSR Partner ID 0000926890 CSR Salutation CSR Addre…" at bounding box center [811, 342] width 1488 height 266
drag, startPoint x: 232, startPoint y: 80, endPoint x: 223, endPoint y: 82, distance: 9.2
click at [230, 80] on input "csr" at bounding box center [330, 89] width 509 height 31
drag, startPoint x: 218, startPoint y: 84, endPoint x: 73, endPoint y: 90, distance: 145.1
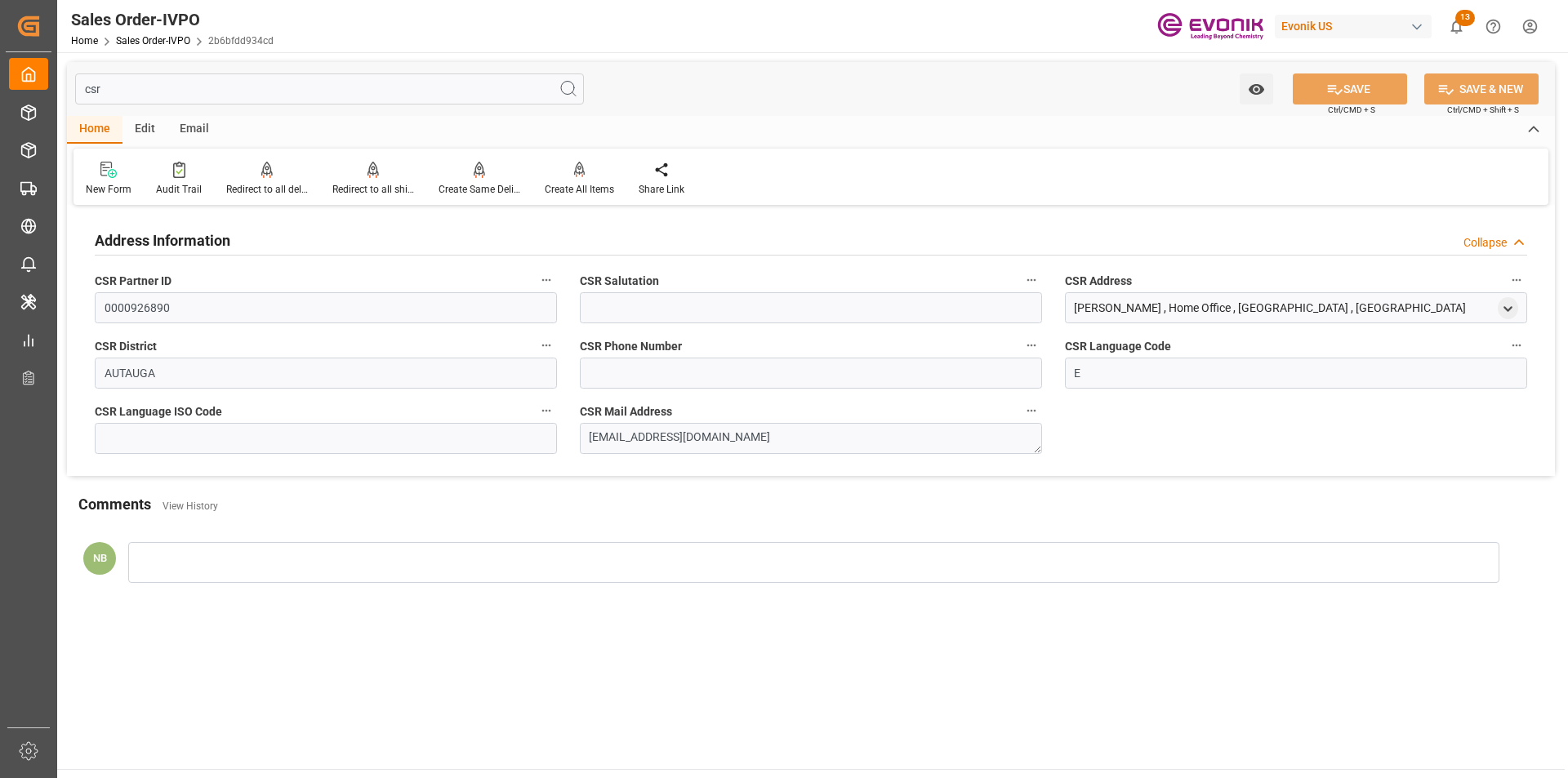
click at [73, 90] on div "csr Watch Option SAVE Ctrl/CMD + S SAVE & NEW Ctrl/CMD + Shift + S" at bounding box center [811, 89] width 1488 height 54
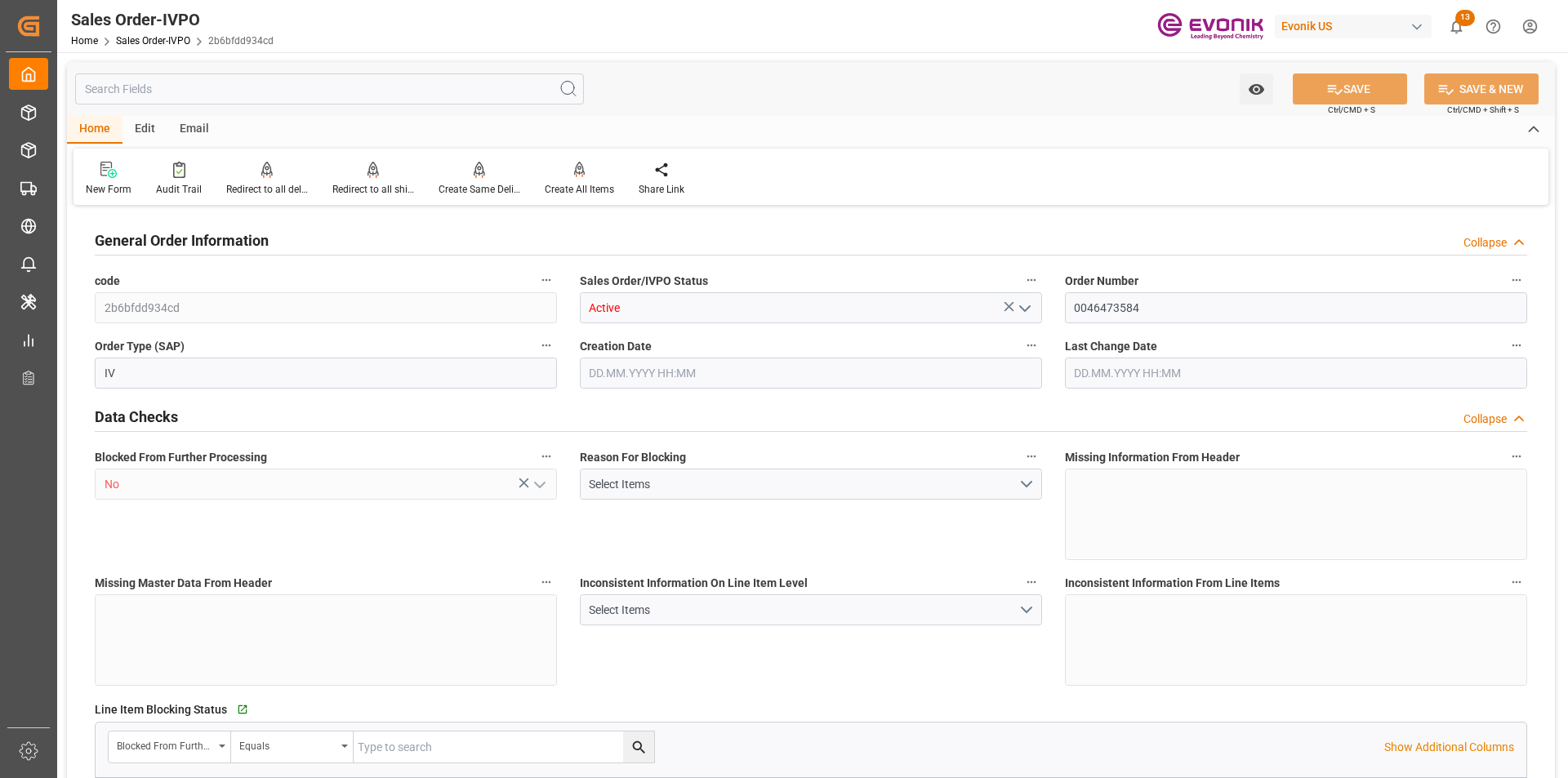
type input "2b6bfdd934cd"
type input "Active"
type input "0046473584"
type input "IV"
type input "No"
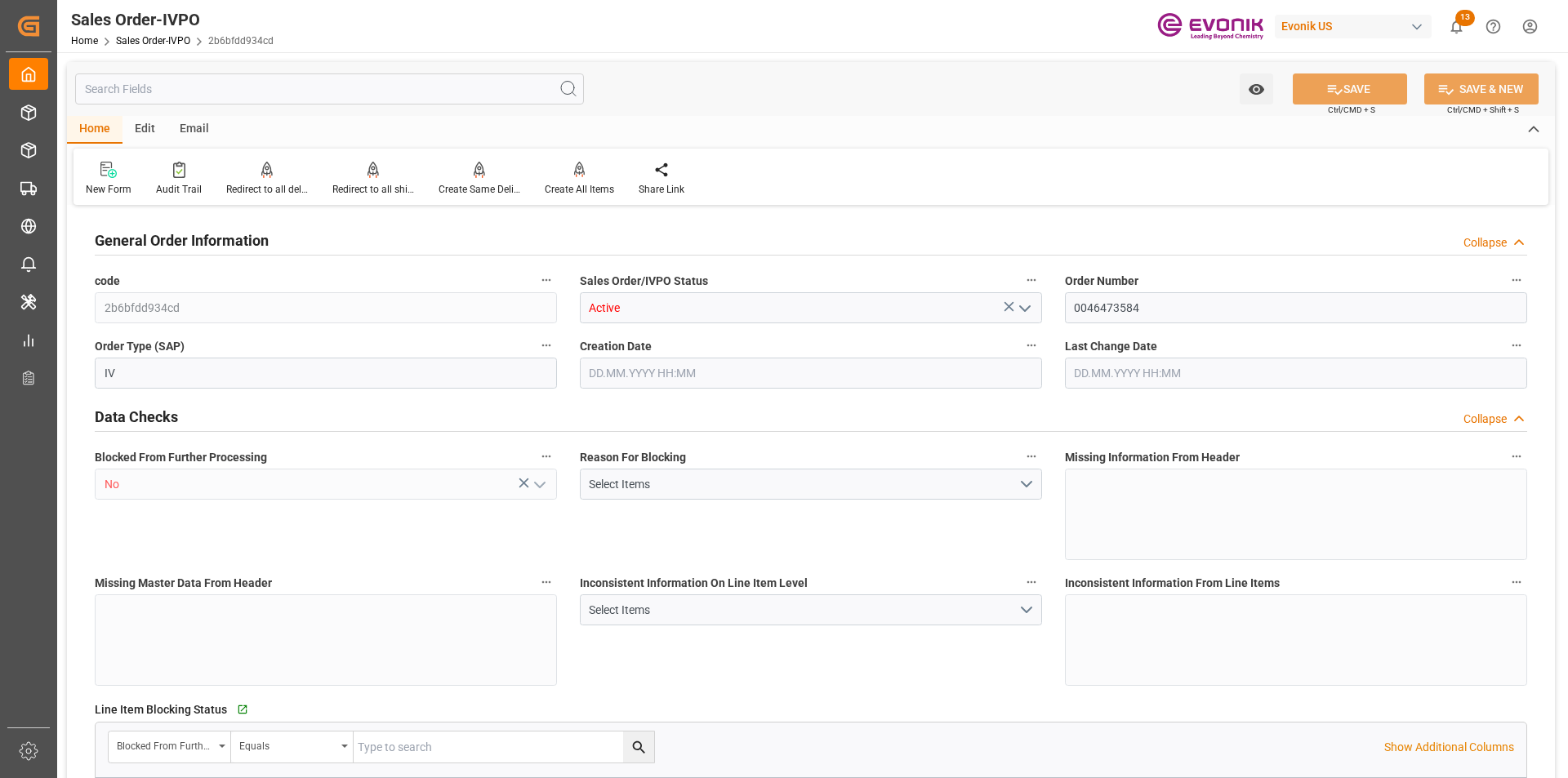
type input "D2P"
type input "45"
type input "FCL"
type input "0006"
type input "20GP"
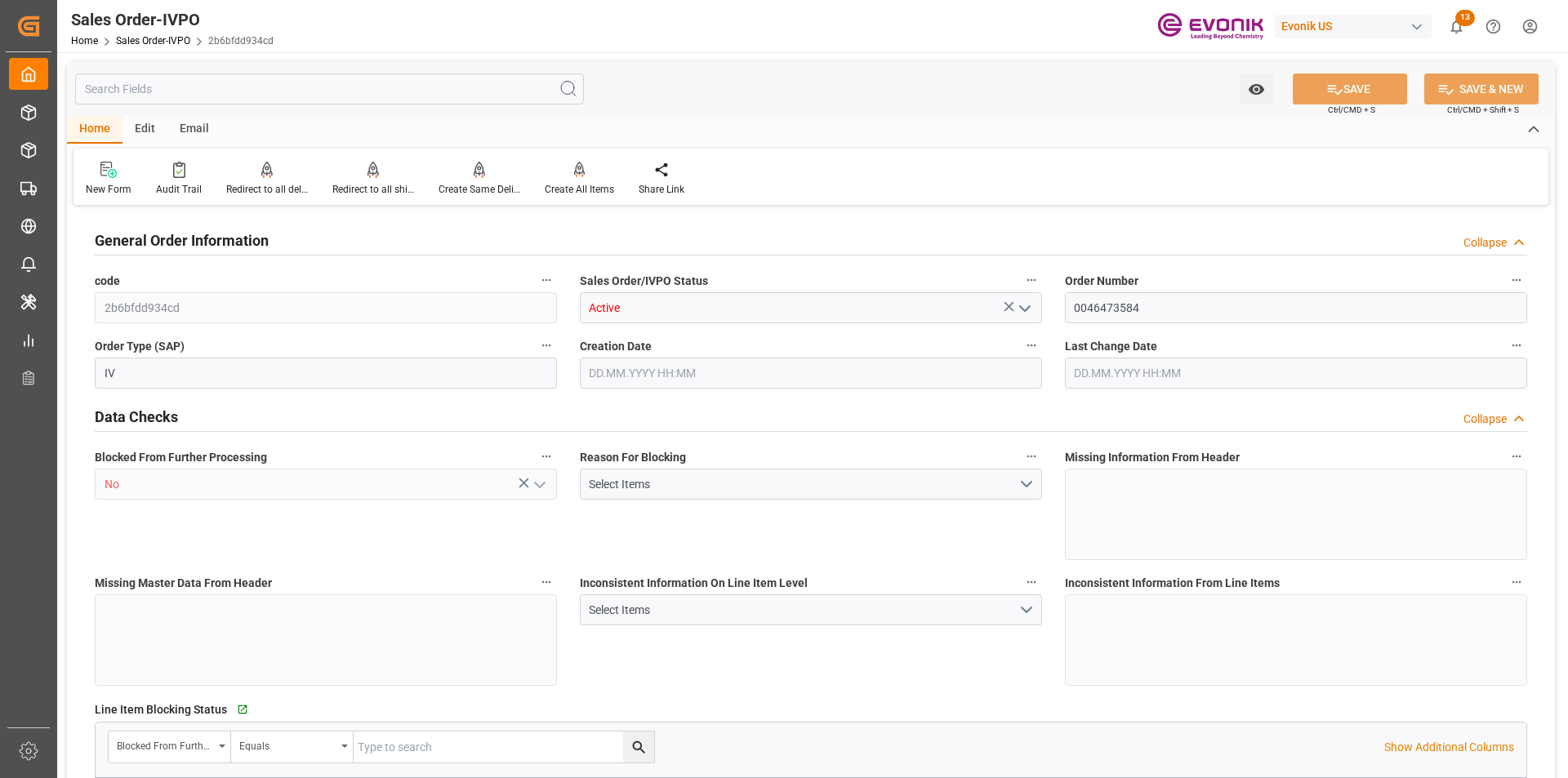
type textarea "No Tank Container"
type input "0046473584"
type input "OU"
type input "SP OU Comfort&Insul."
type input "Specialty Additives"
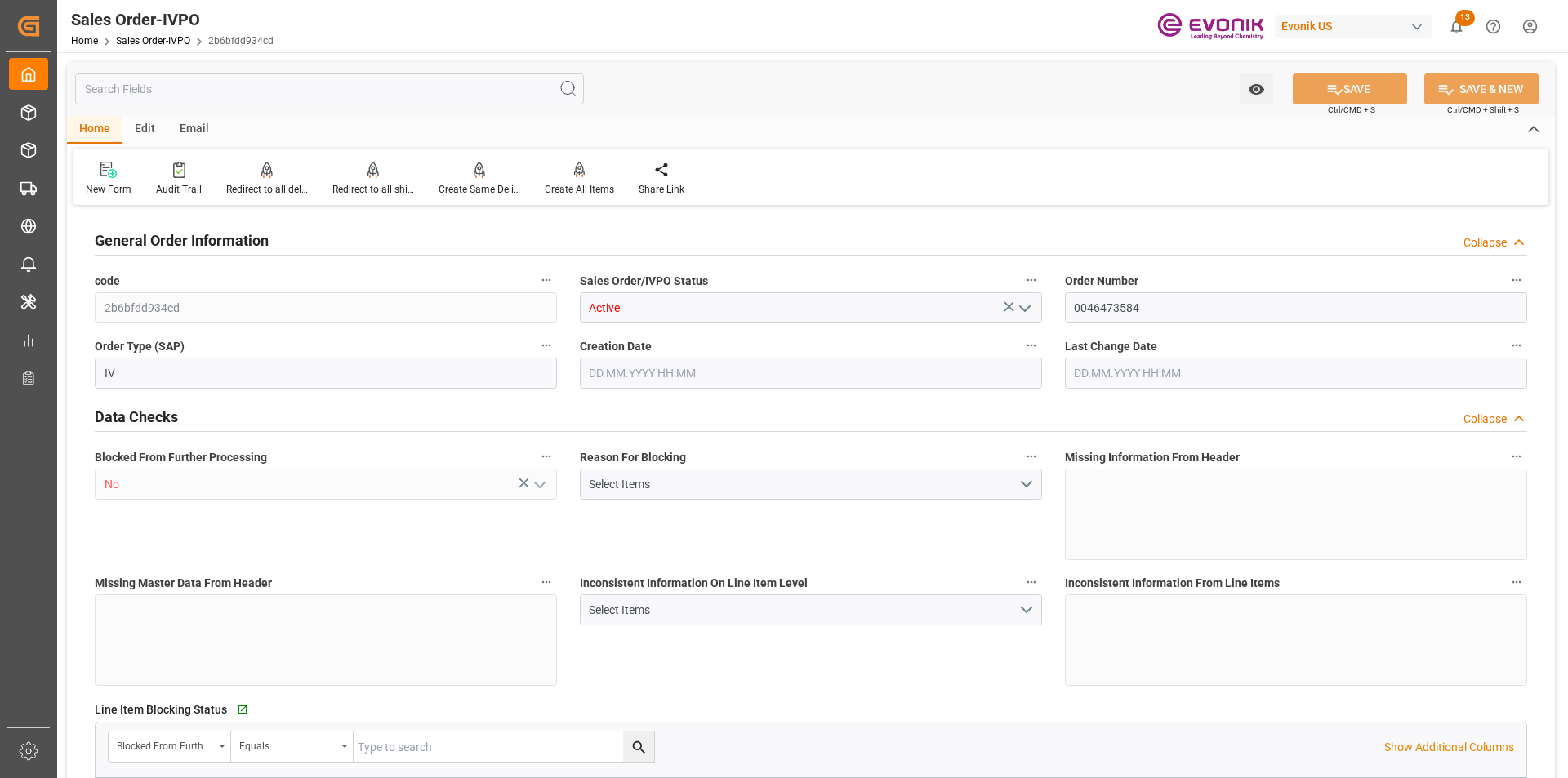
type input "CIF"
type input "[GEOGRAPHIC_DATA]"
type input "zoll-essen@evonik.com"
type textarea "Not required"
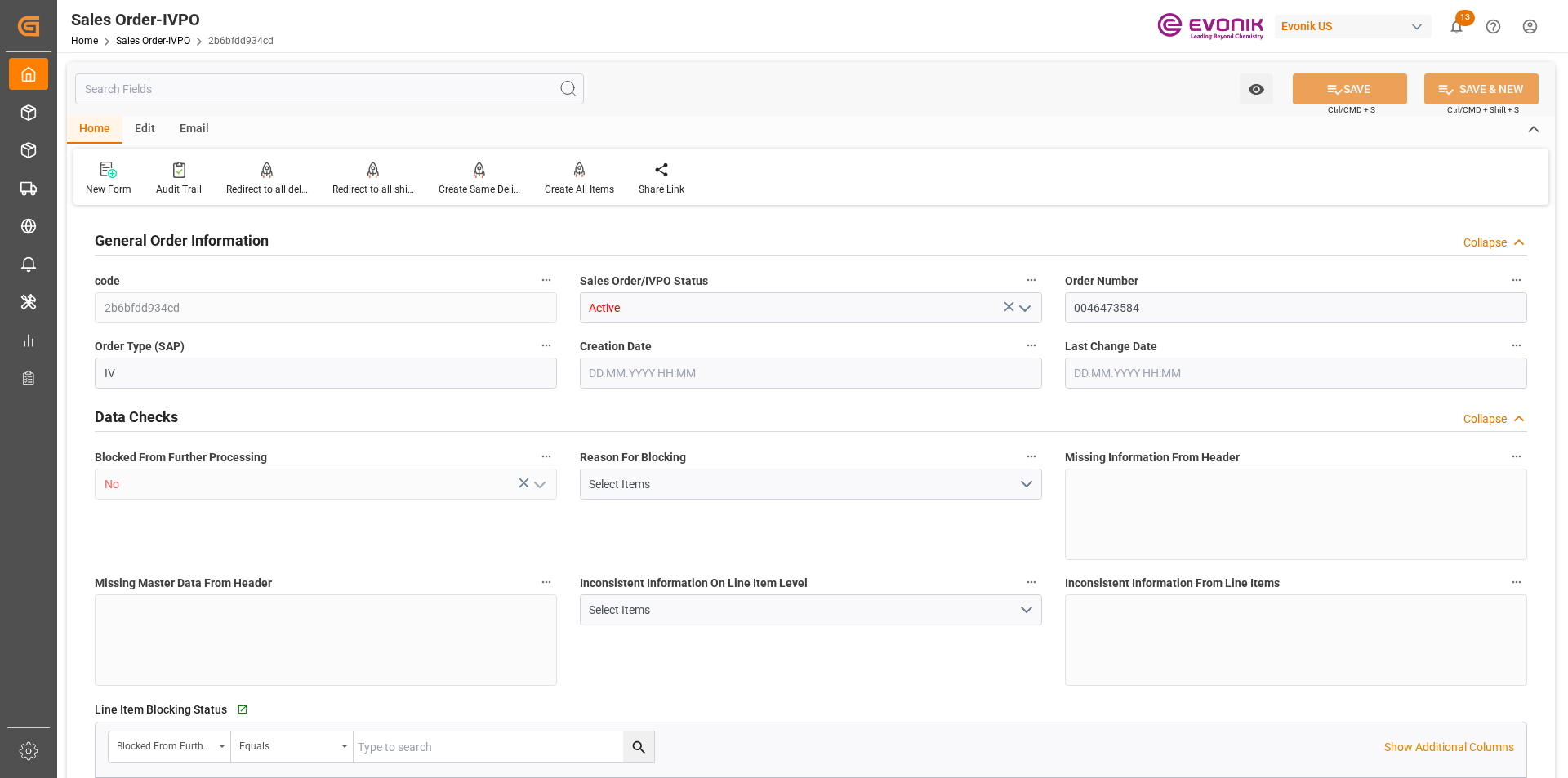
type textarea "Definition: The importer number (requested on Customs and Border Protection (CB…"
type input "DE"
type input "Done"
type input "20GP"
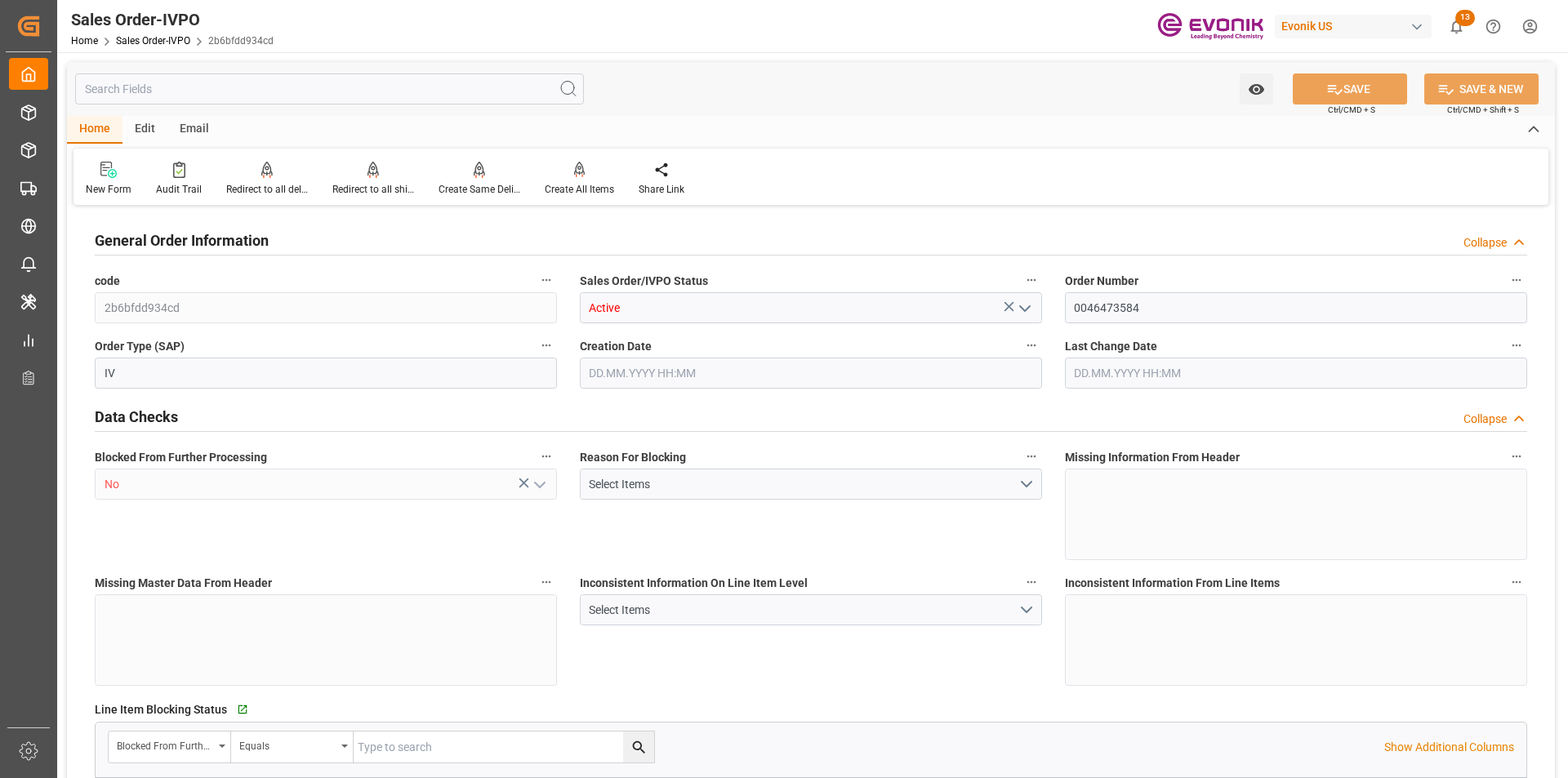
type input "Done"
type input "NLRTM"
type input "0"
type input "1"
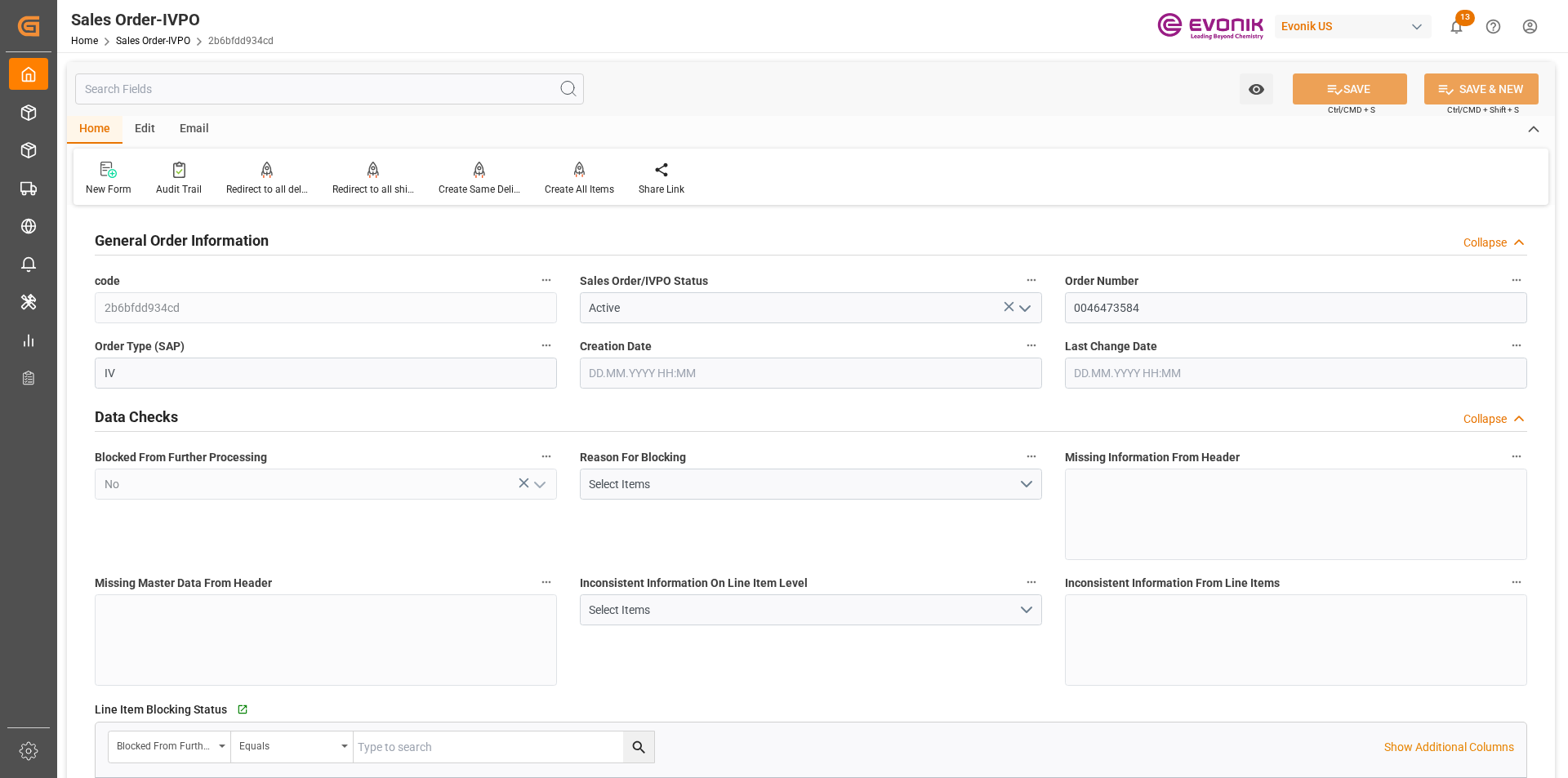
type input "1"
type input "12123.16"
type input "28.4617"
type input "17000"
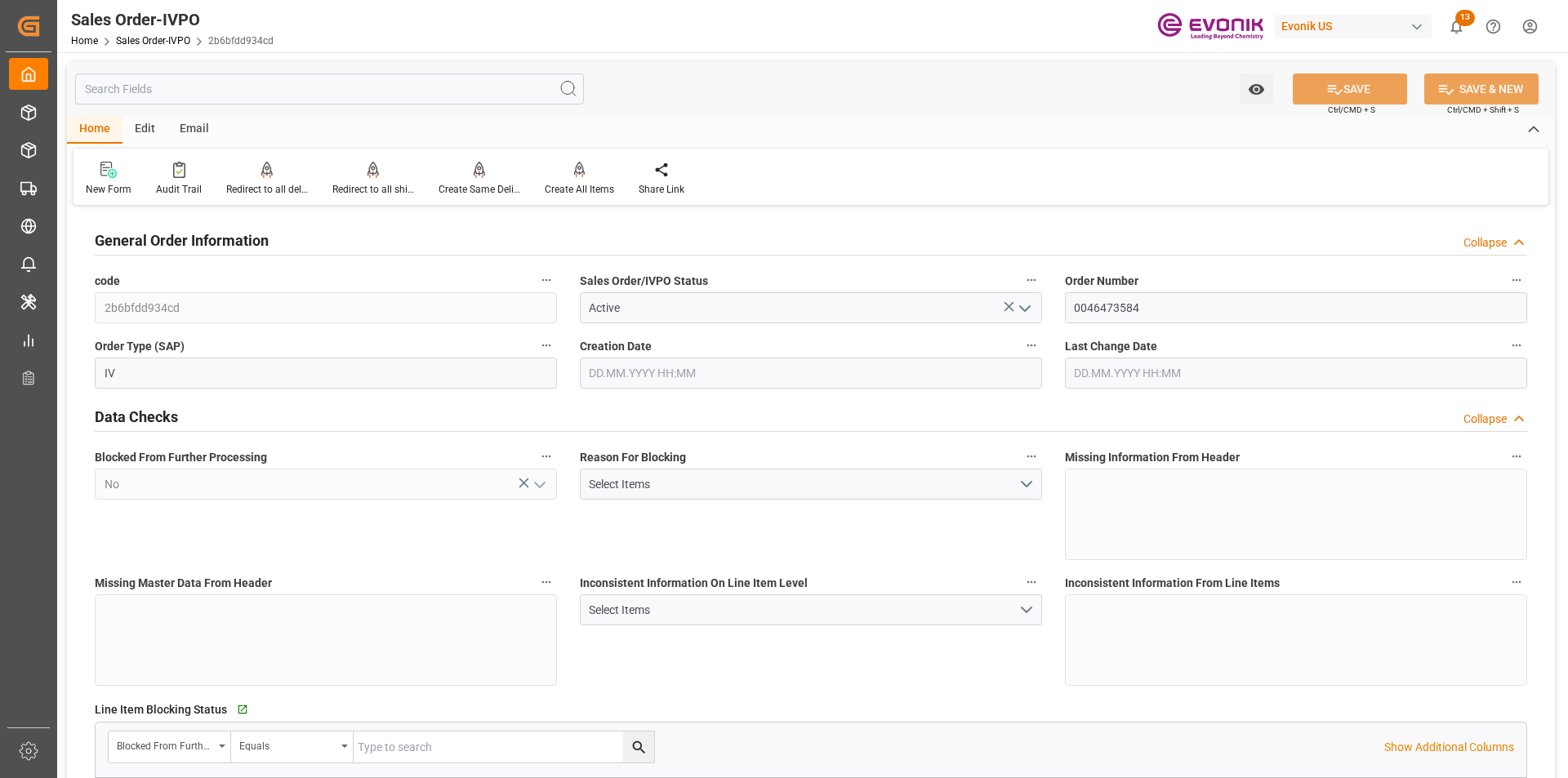
type input "30"
type input "[DATE] 15:28"
type input "17.09.2025 06:16"
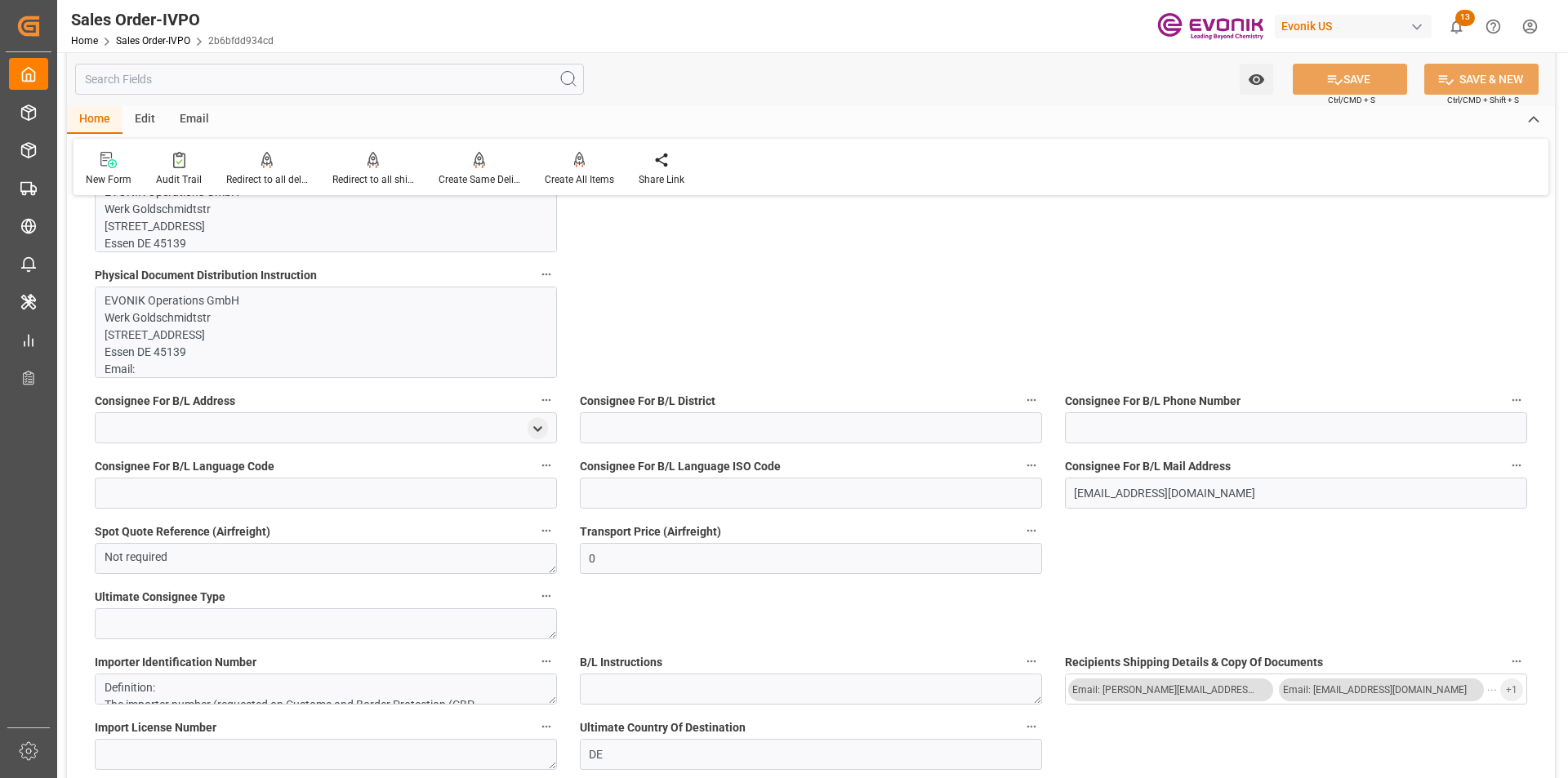
scroll to position [1879, 0]
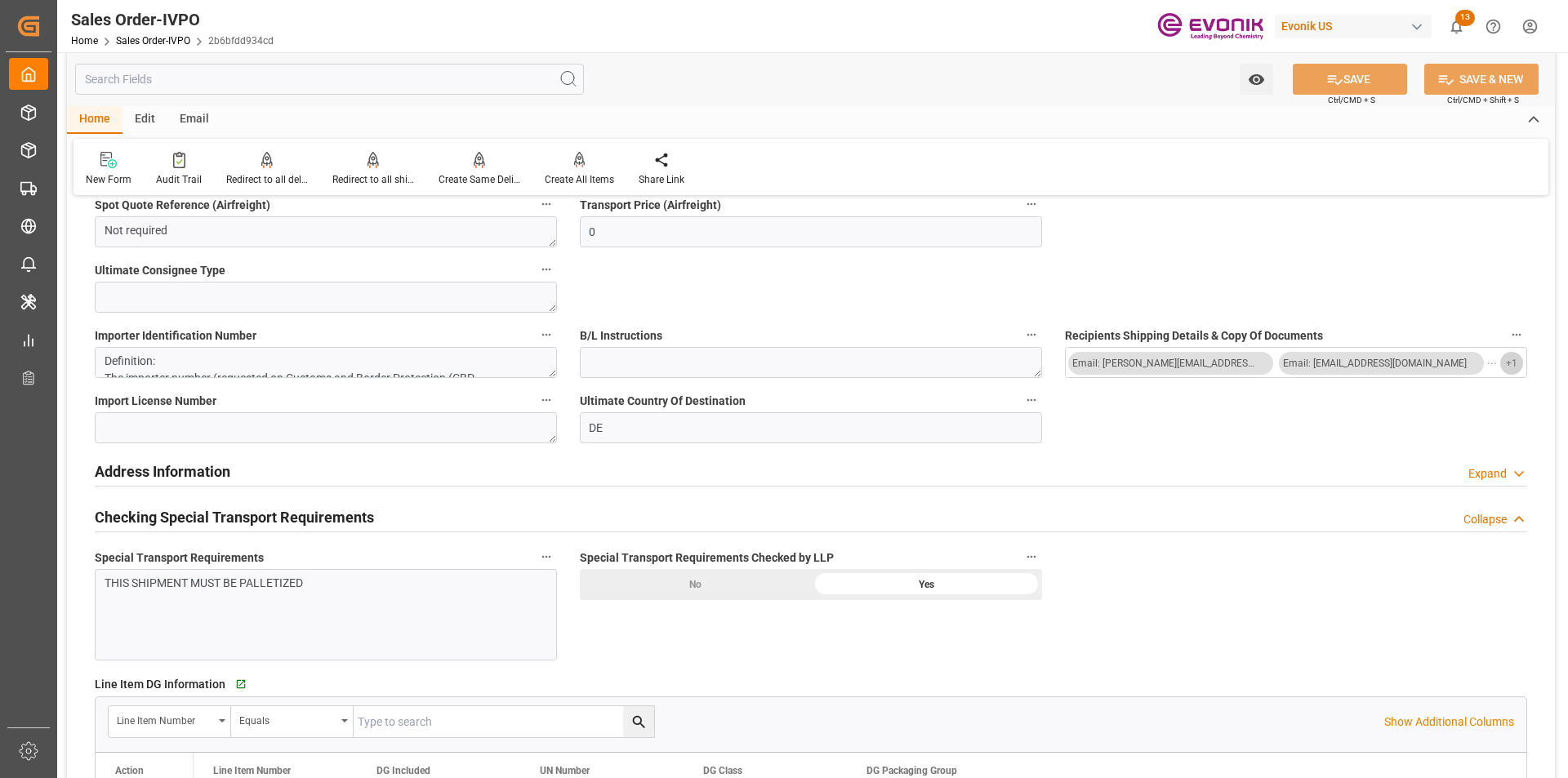
click at [1519, 364] on button "+ 1" at bounding box center [1512, 364] width 23 height 23
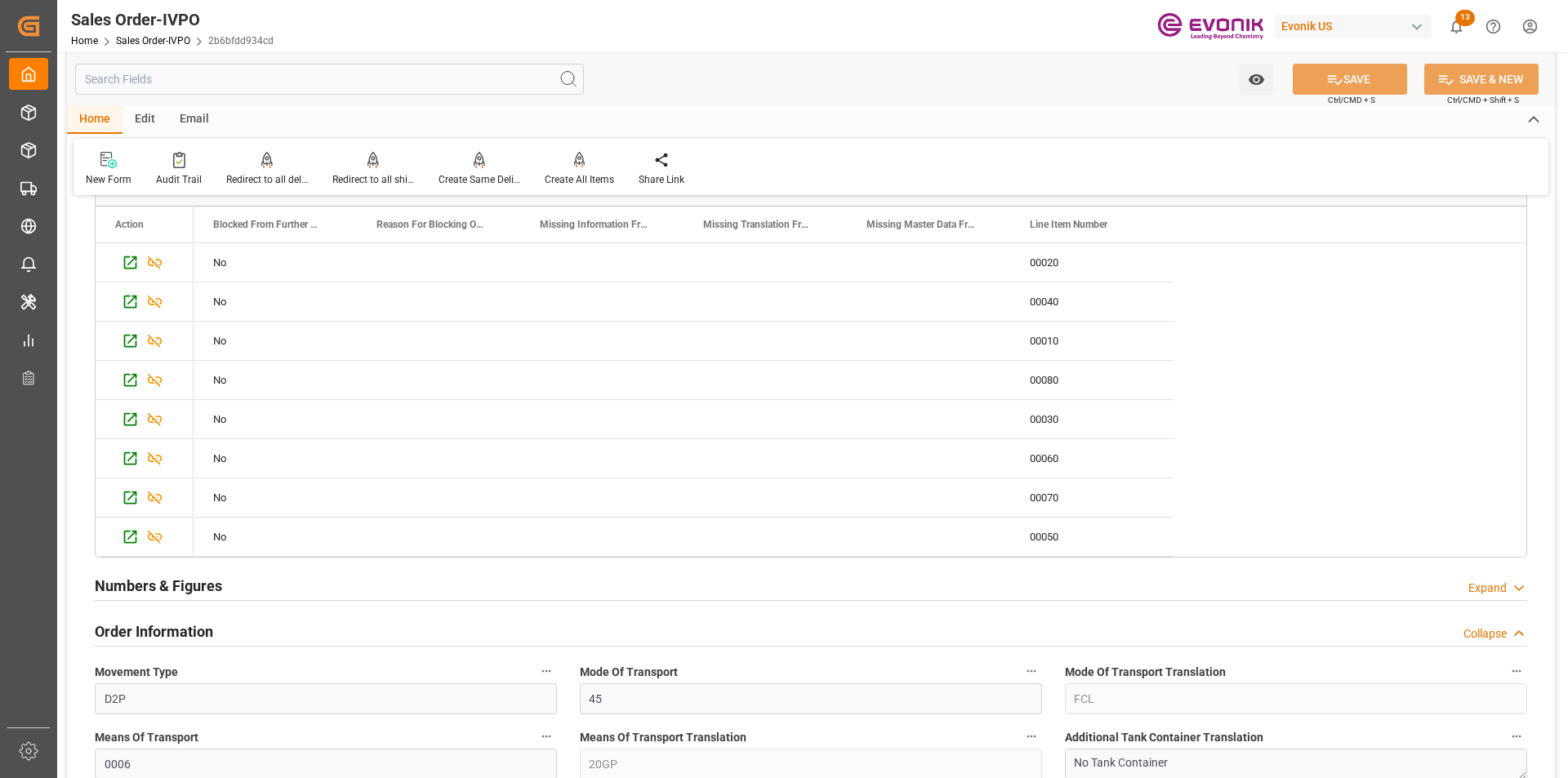
scroll to position [245, 0]
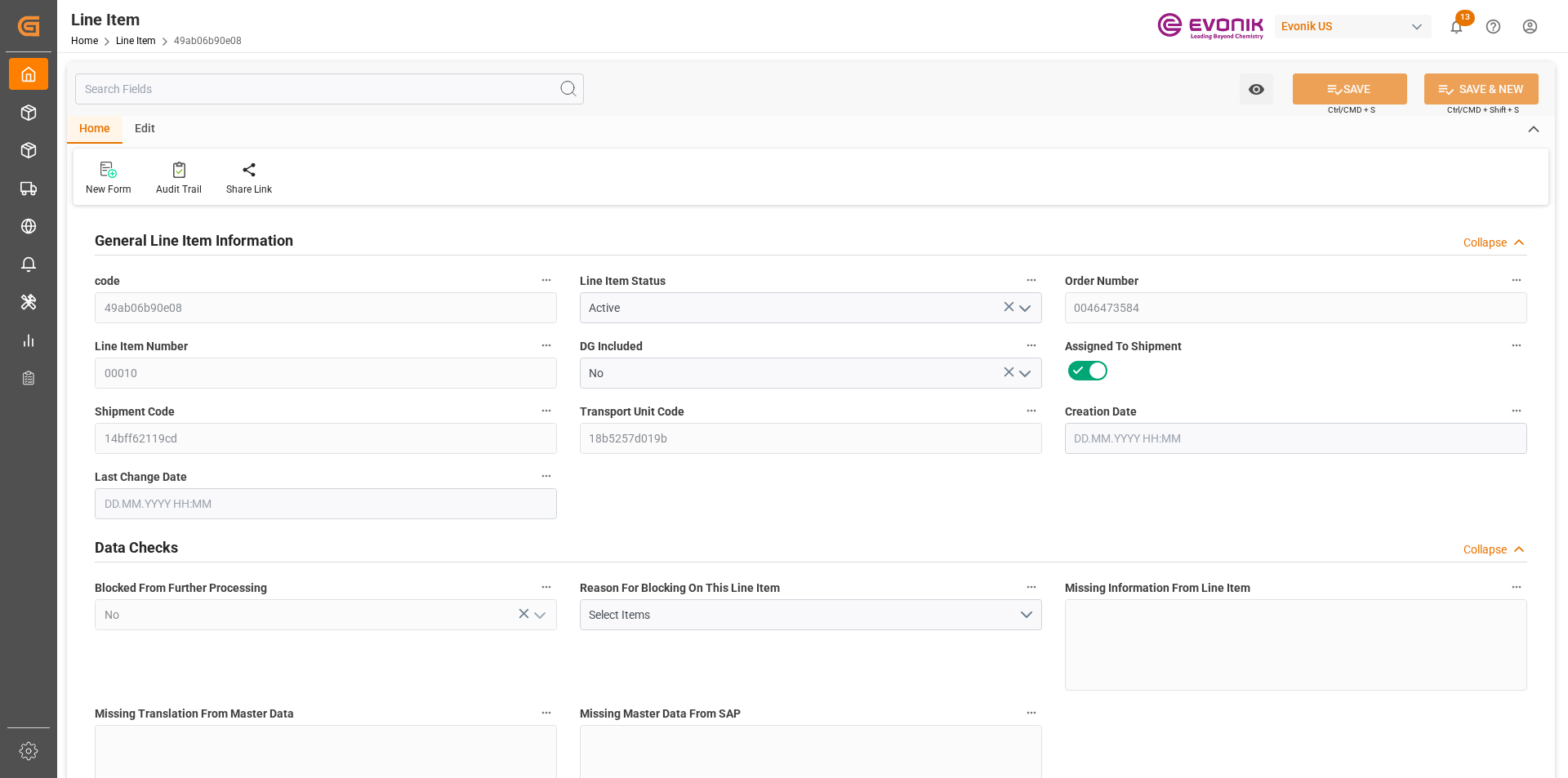
type input "[DATE] 15:28"
type input "[DATE] 06:20"
type input "28.10.2025"
type input "30.09.2025"
type input "23.09.2025"
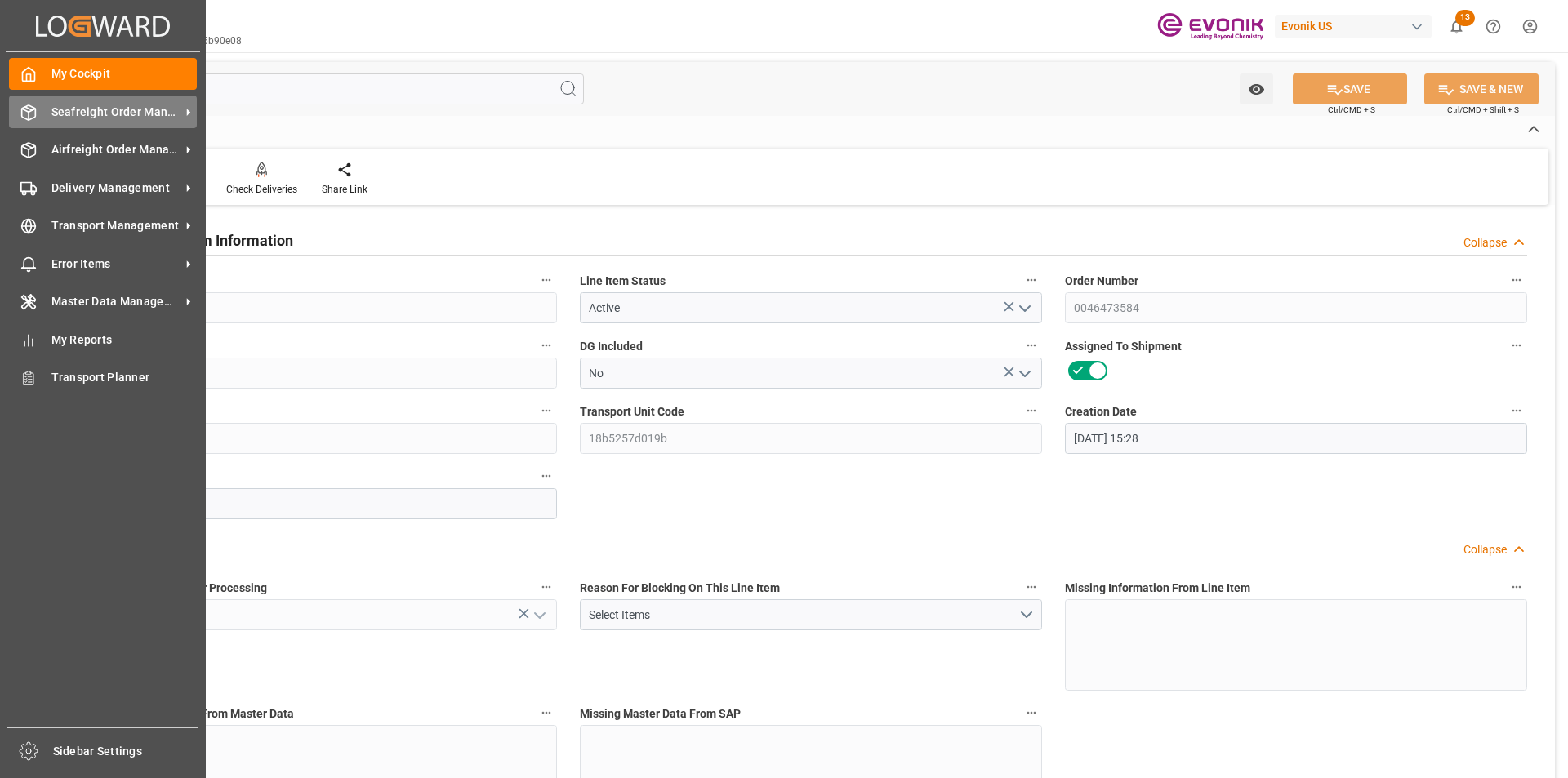
click at [125, 107] on span "Seafreight Order Management" at bounding box center [116, 112] width 129 height 17
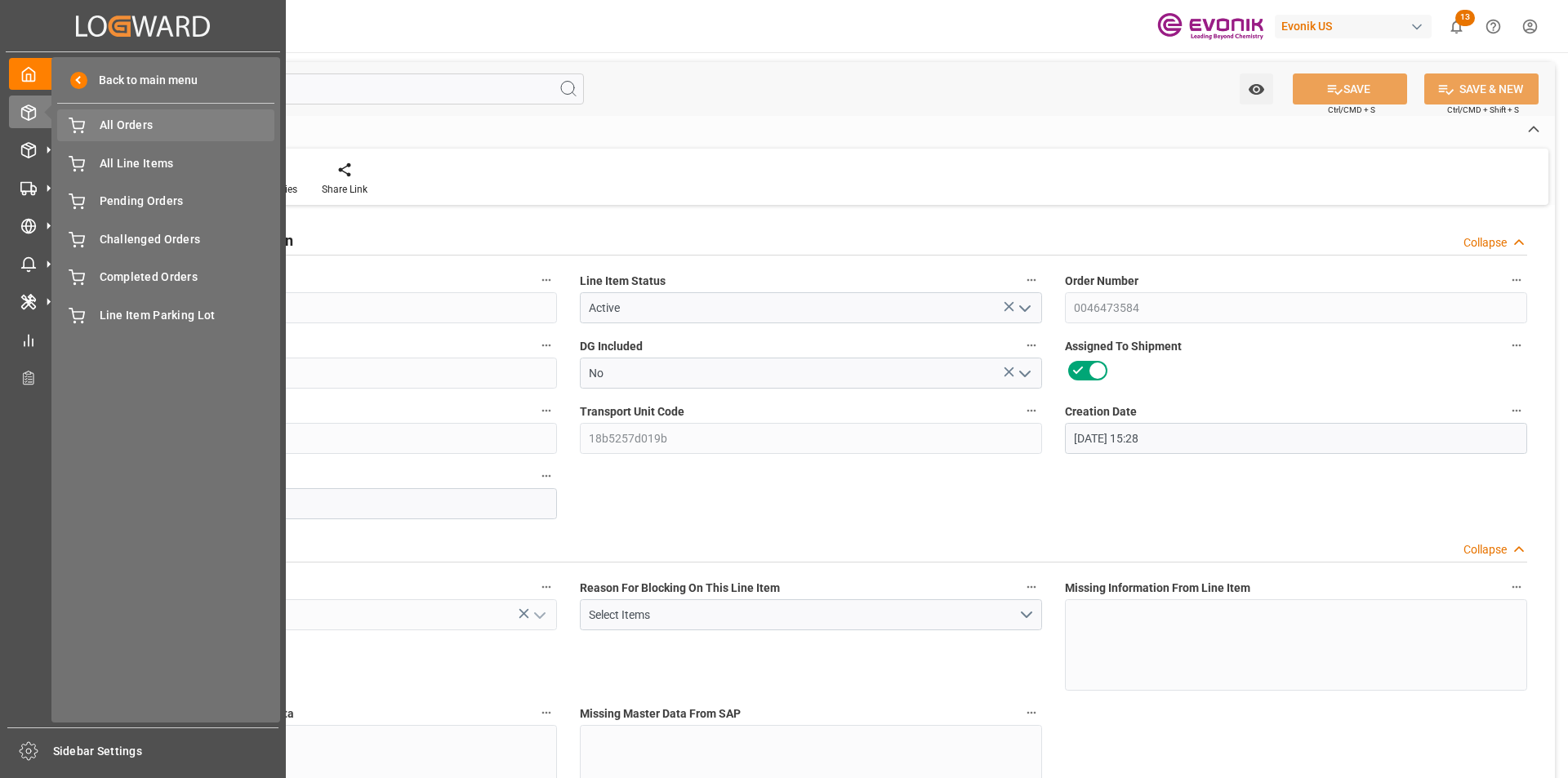
click at [144, 122] on span "All Orders" at bounding box center [187, 125] width 176 height 17
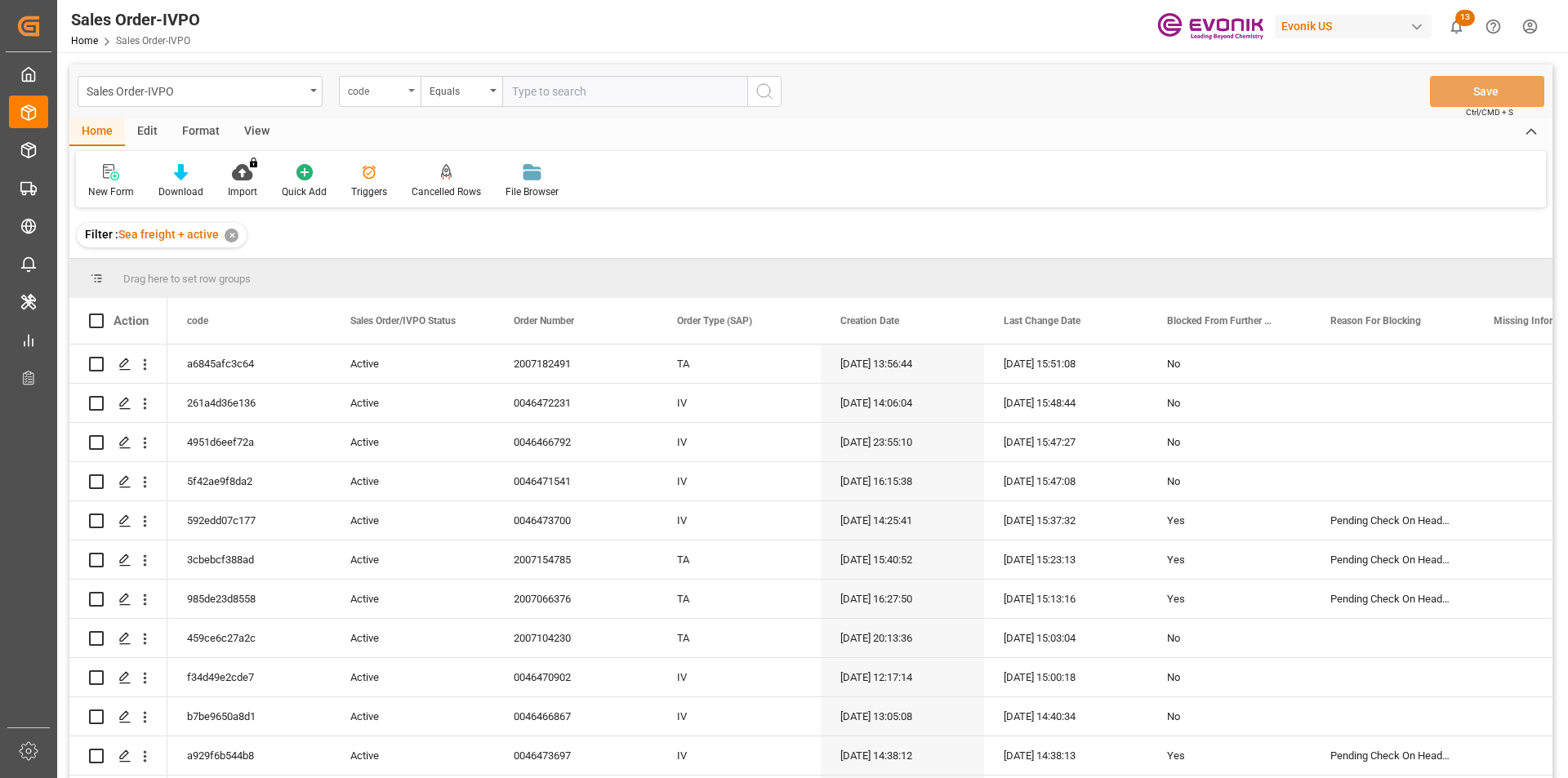
click at [409, 94] on div "code" at bounding box center [379, 91] width 82 height 31
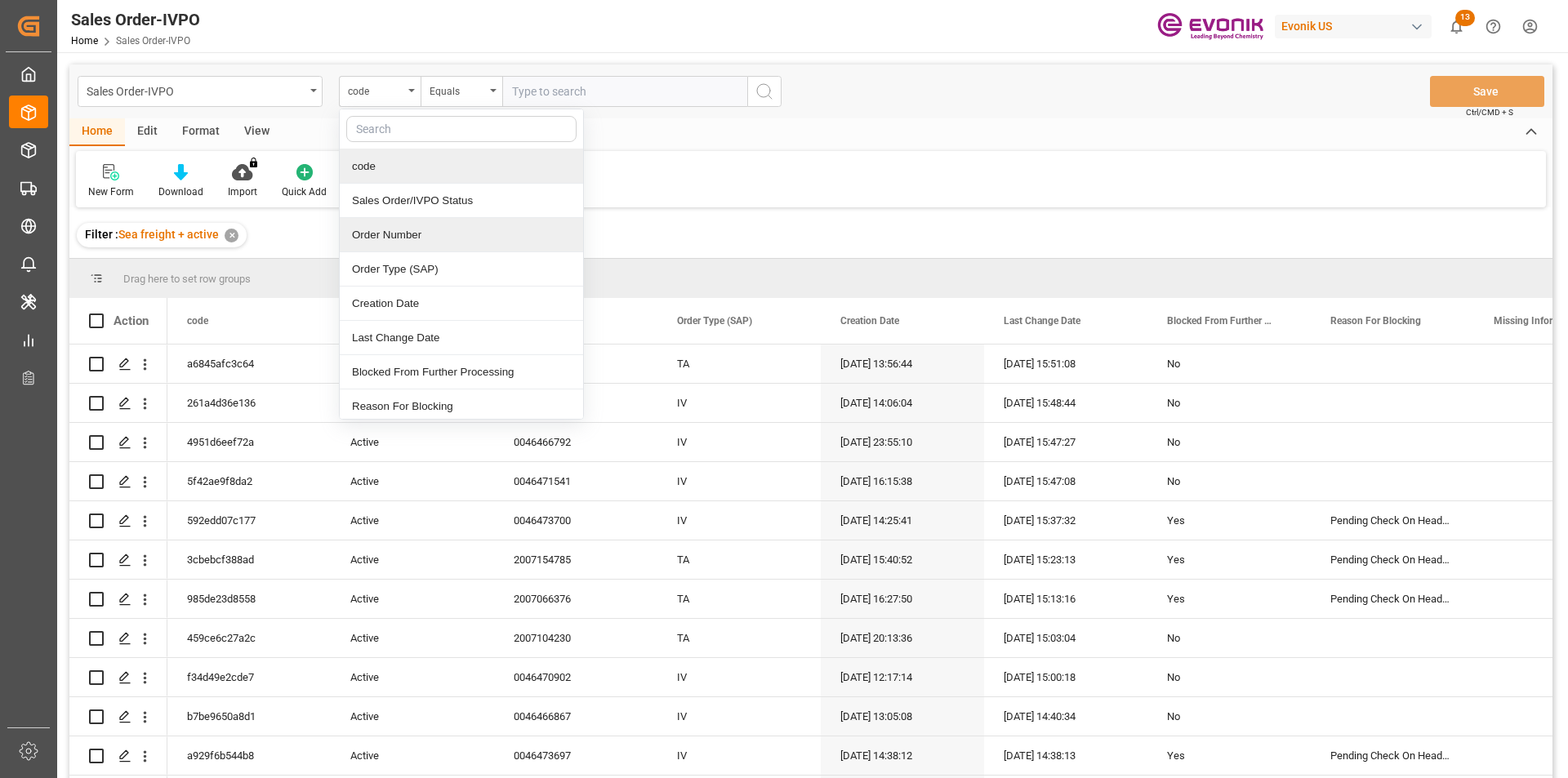
click at [416, 232] on div "Order Number" at bounding box center [462, 235] width 244 height 34
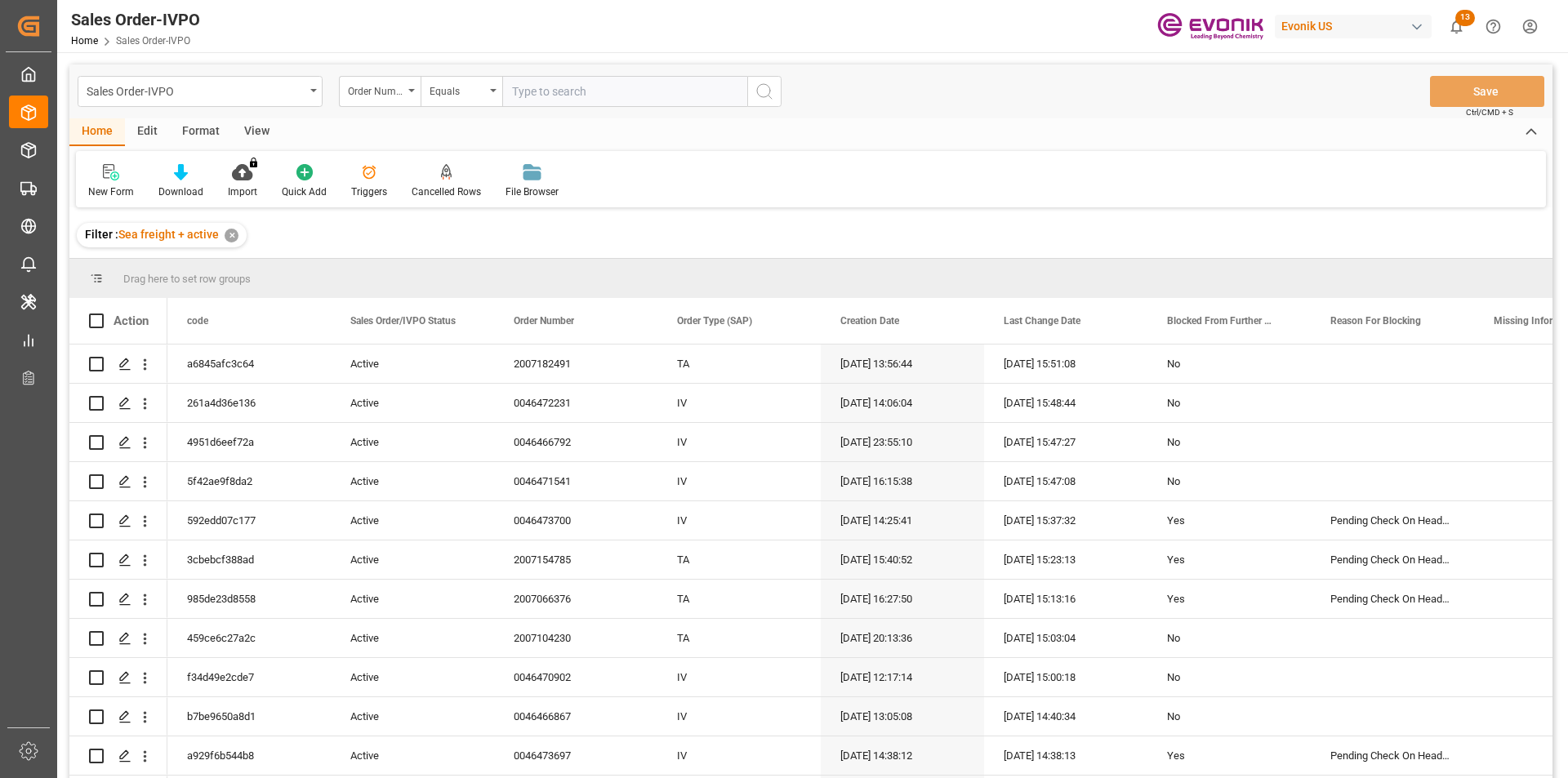
click at [550, 89] on input "text" at bounding box center [624, 91] width 245 height 31
paste input "0046472721"
type input "0046472721"
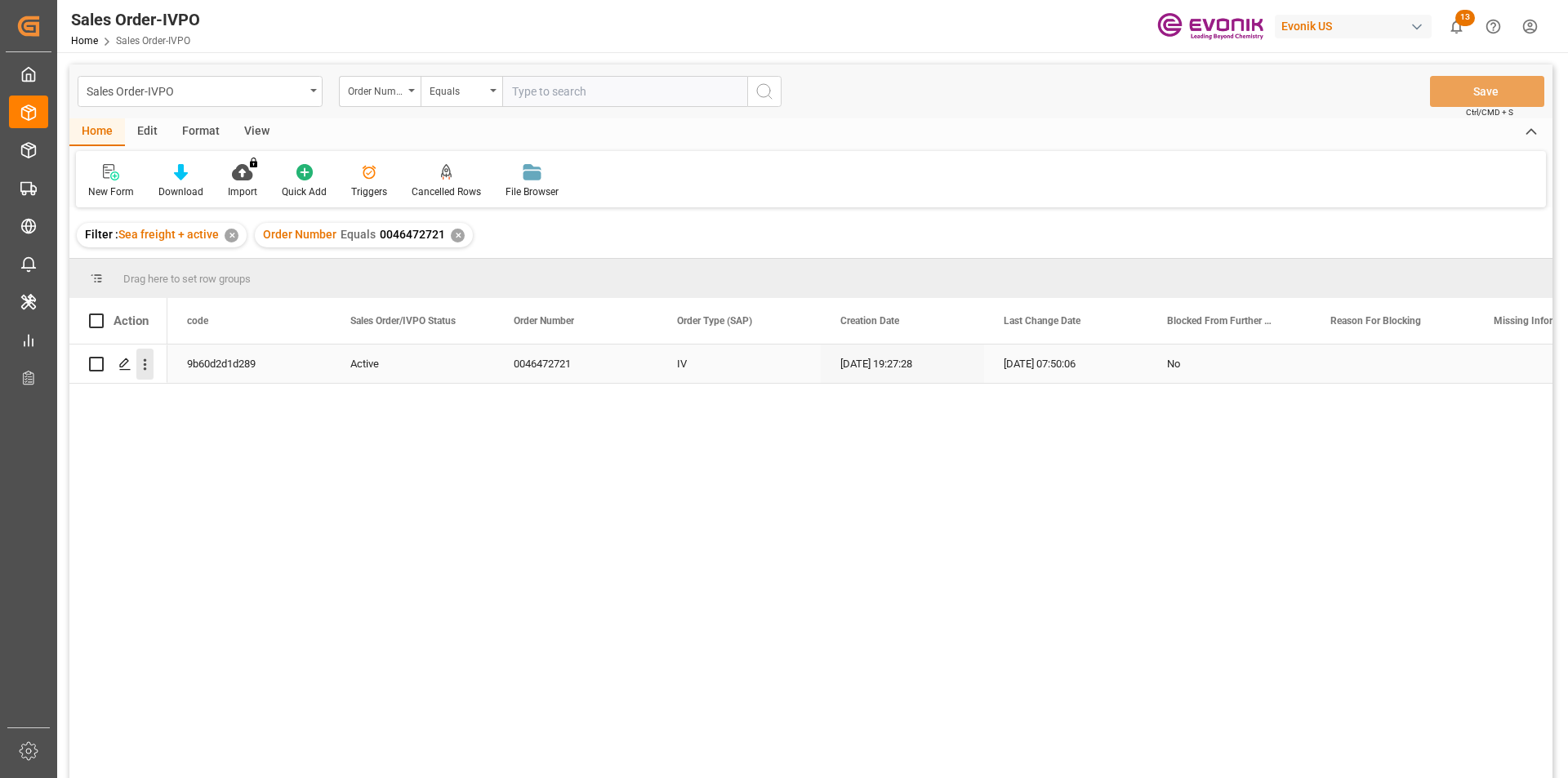
click at [141, 366] on icon "open menu" at bounding box center [144, 364] width 17 height 17
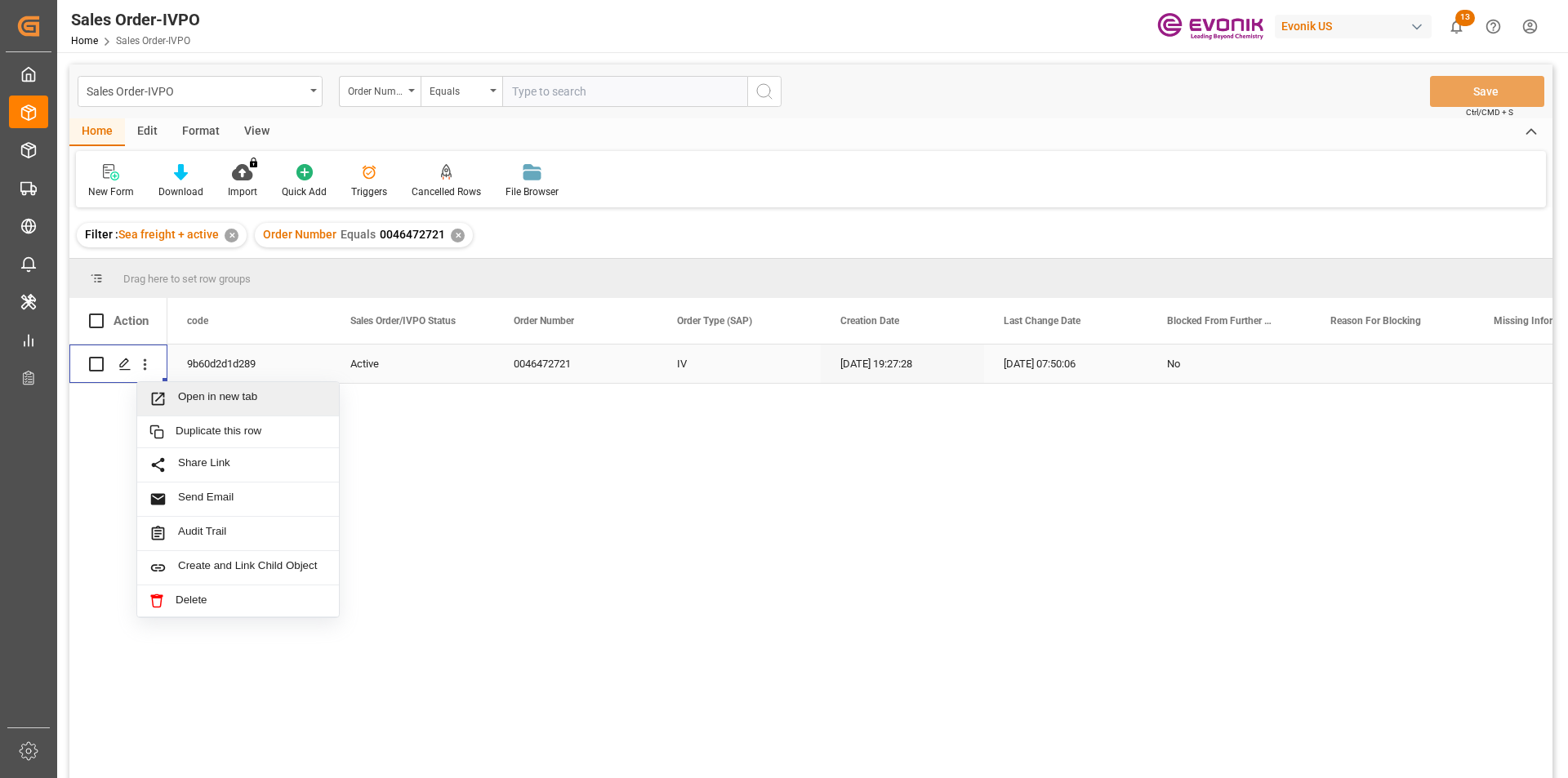
click at [209, 402] on span "Open in new tab" at bounding box center [253, 399] width 149 height 17
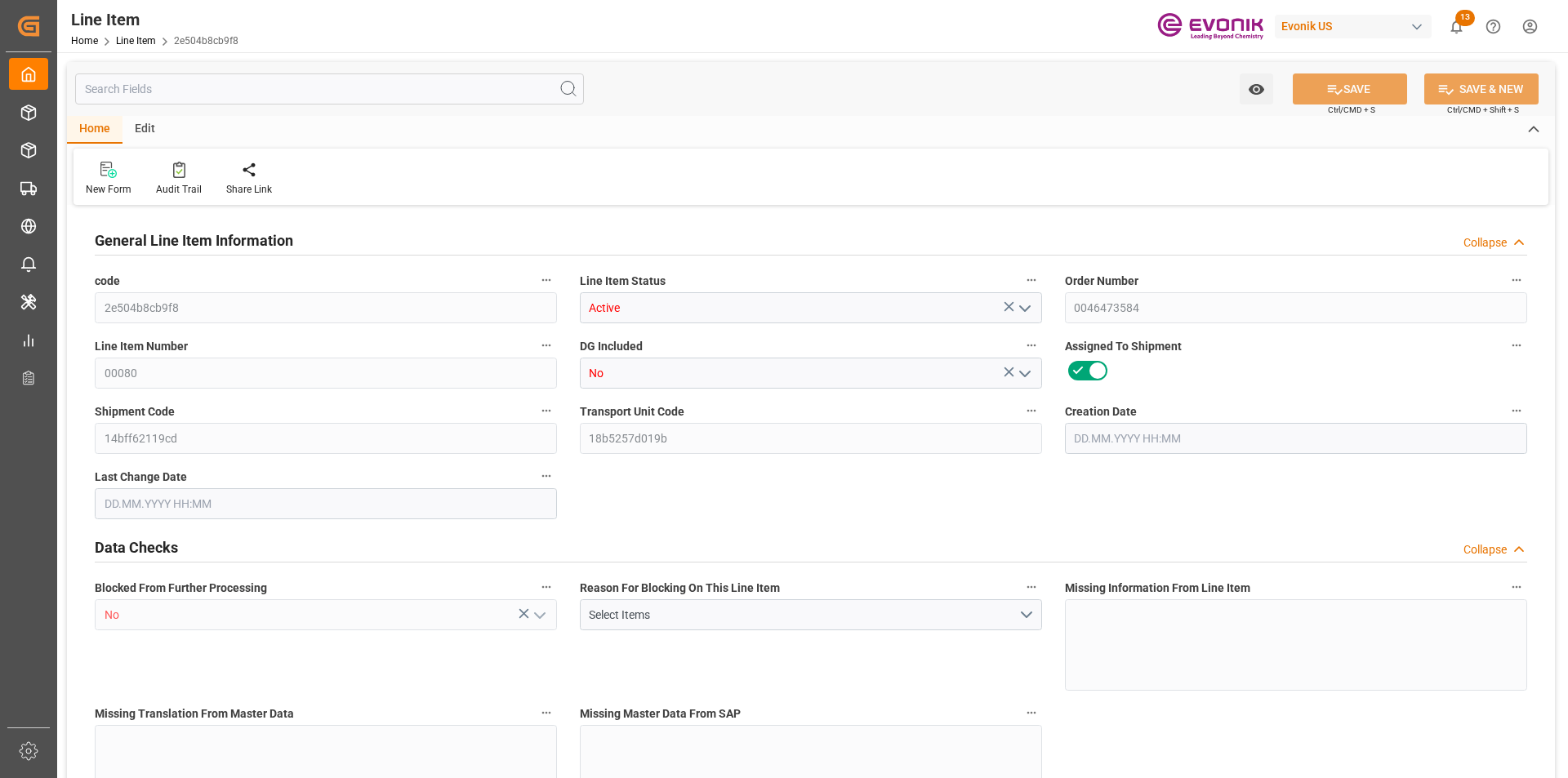
type input "2e504b8cb9f8"
type input "Active"
type input "0046473584"
type input "00080"
type input "No"
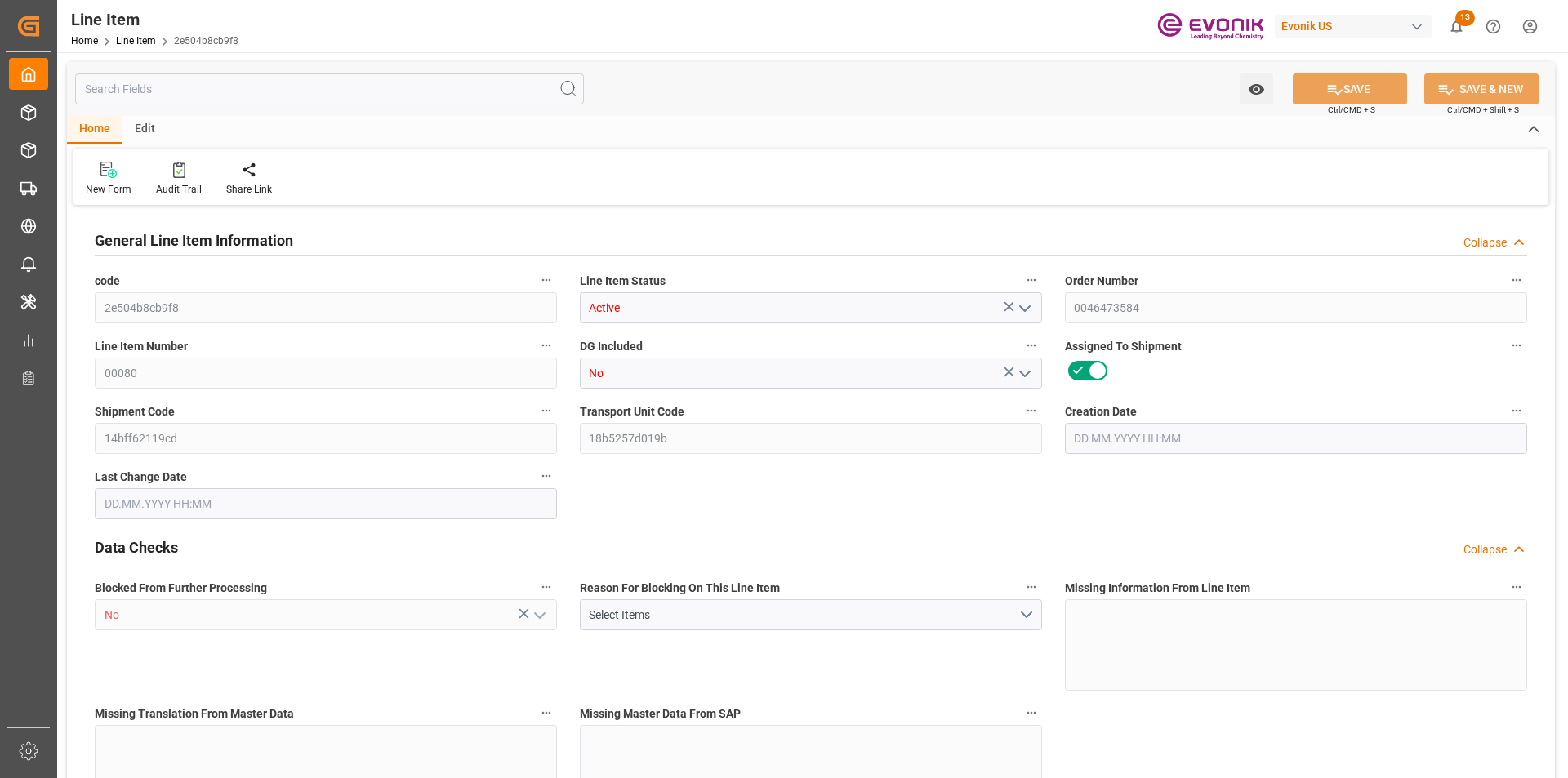
type input "14bff62119cd"
type input "18b5257d019b"
type input "No"
type input "DR"
type input "No"
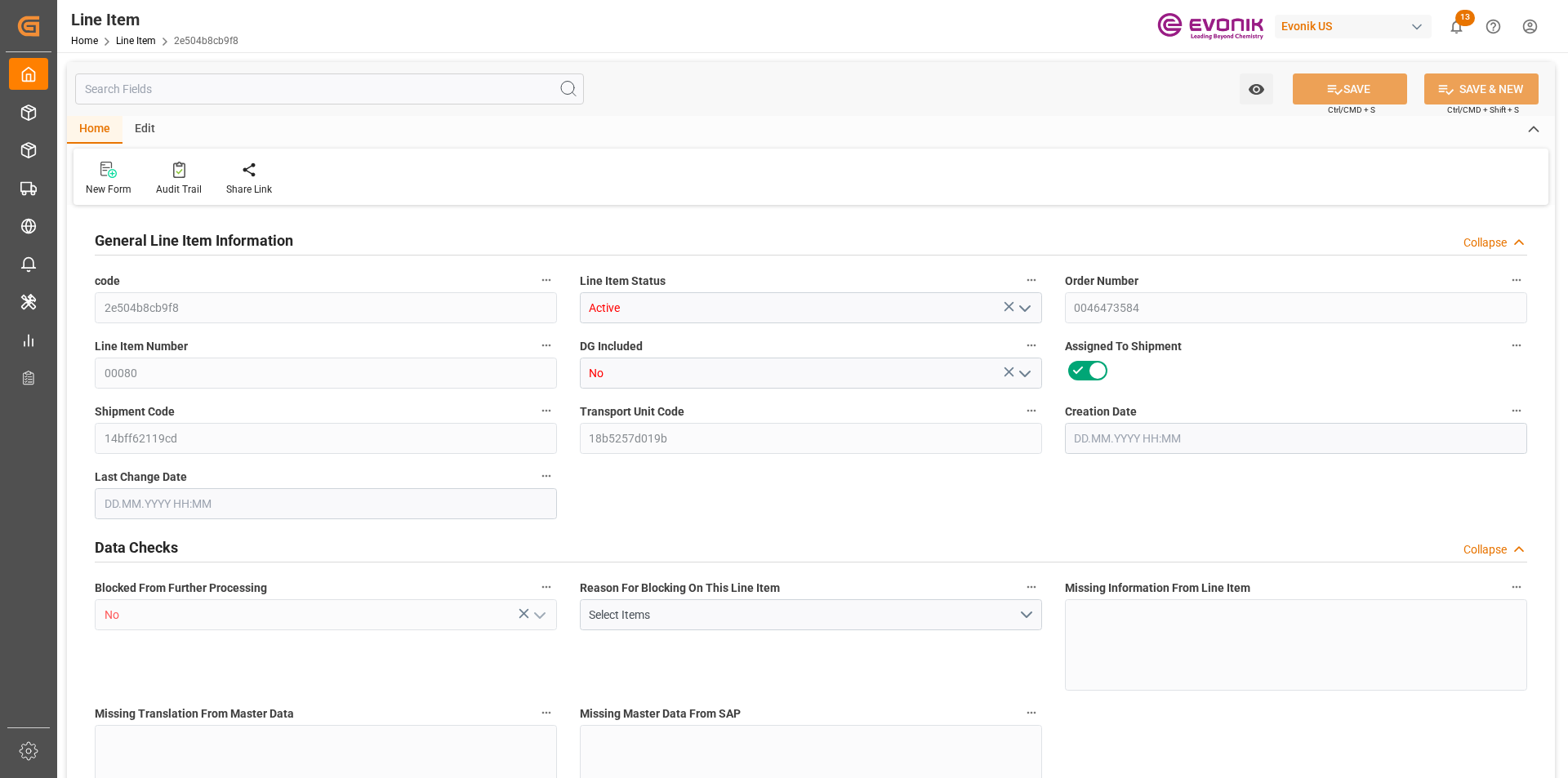
type input "99098984"
type textarea "DABCO NE 1070:2441:204:OU:P"
type input "USD"
type input "PACK"
type input "38159090"
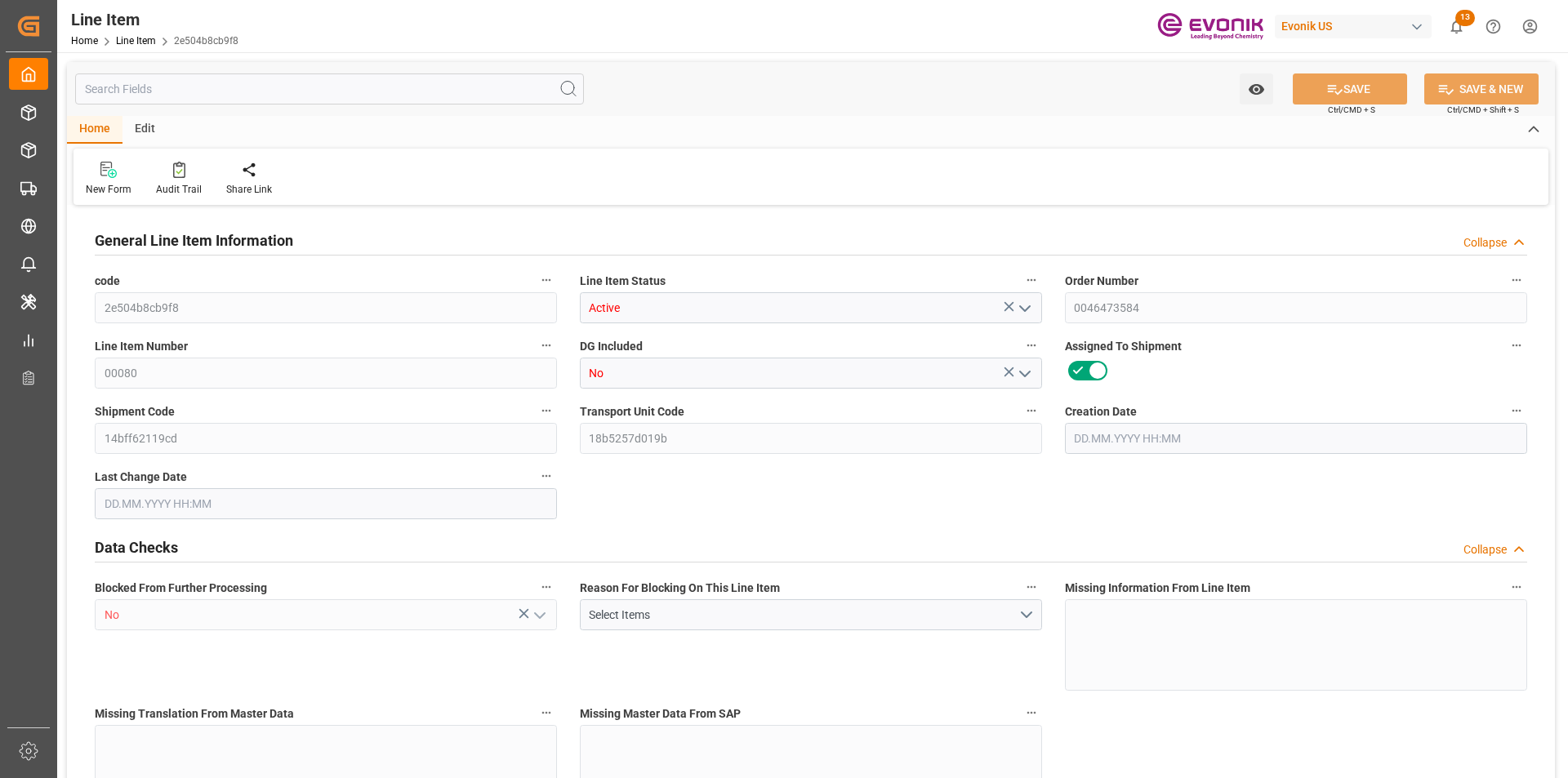
type input "EAR99"
type input "US"
type input "DR"
type input "PCE"
type input "KGM"
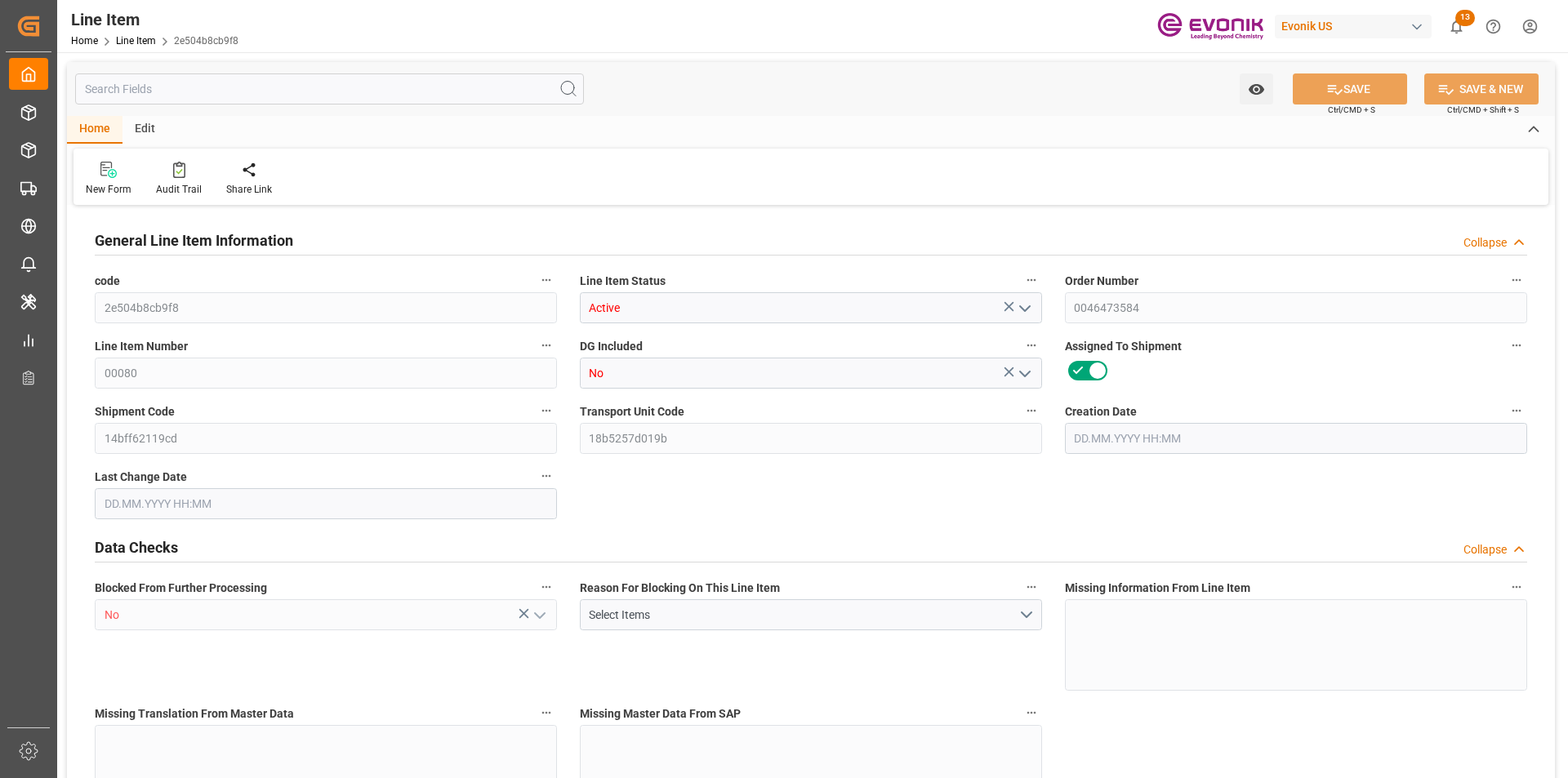
type textarea "KGM"
type input "KGM"
type textarea "KGM"
type input "M3"
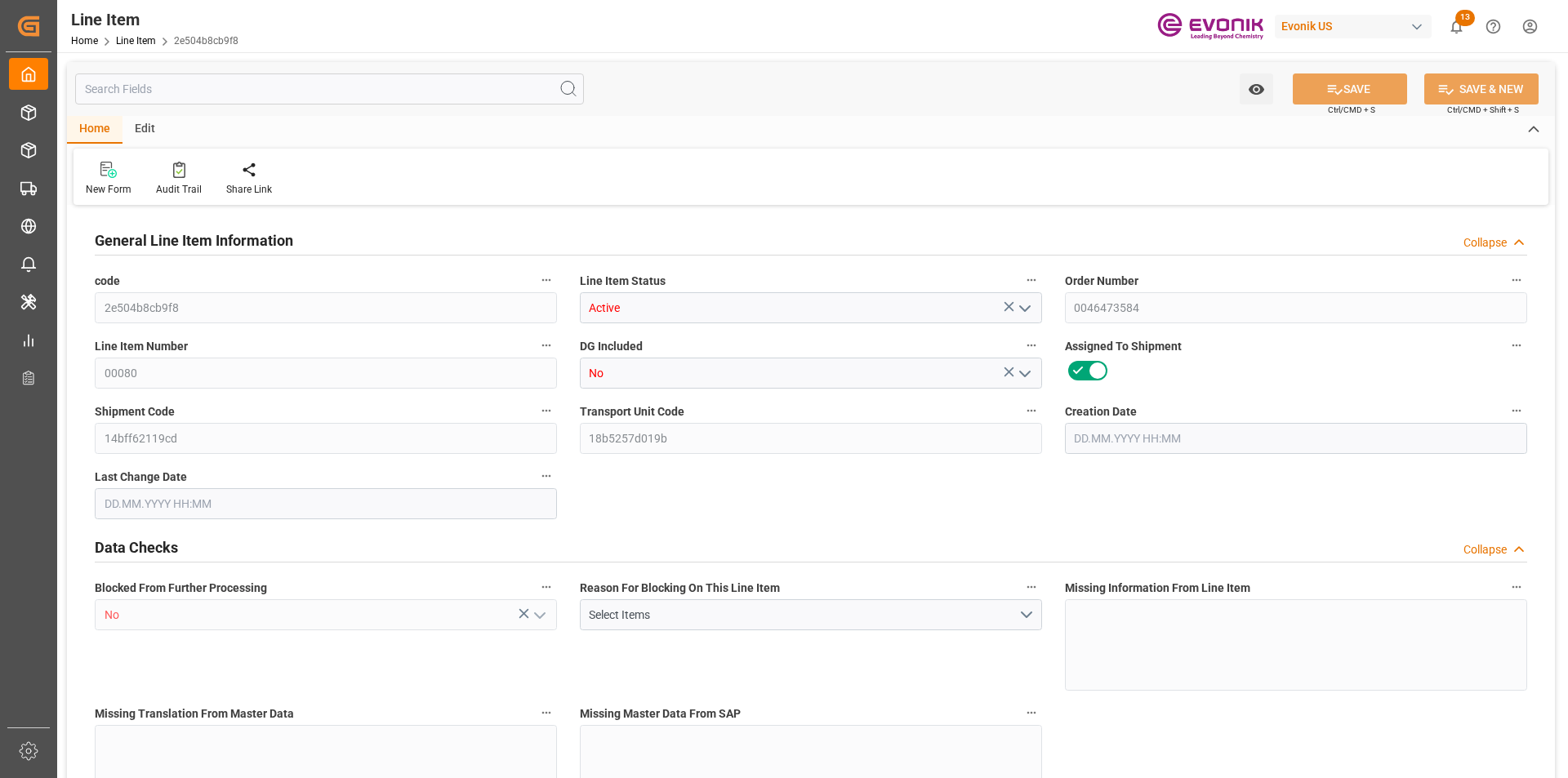
type textarea "DMQ"
type input "M3"
type input "2"
type input "1766.4"
type input "1632"
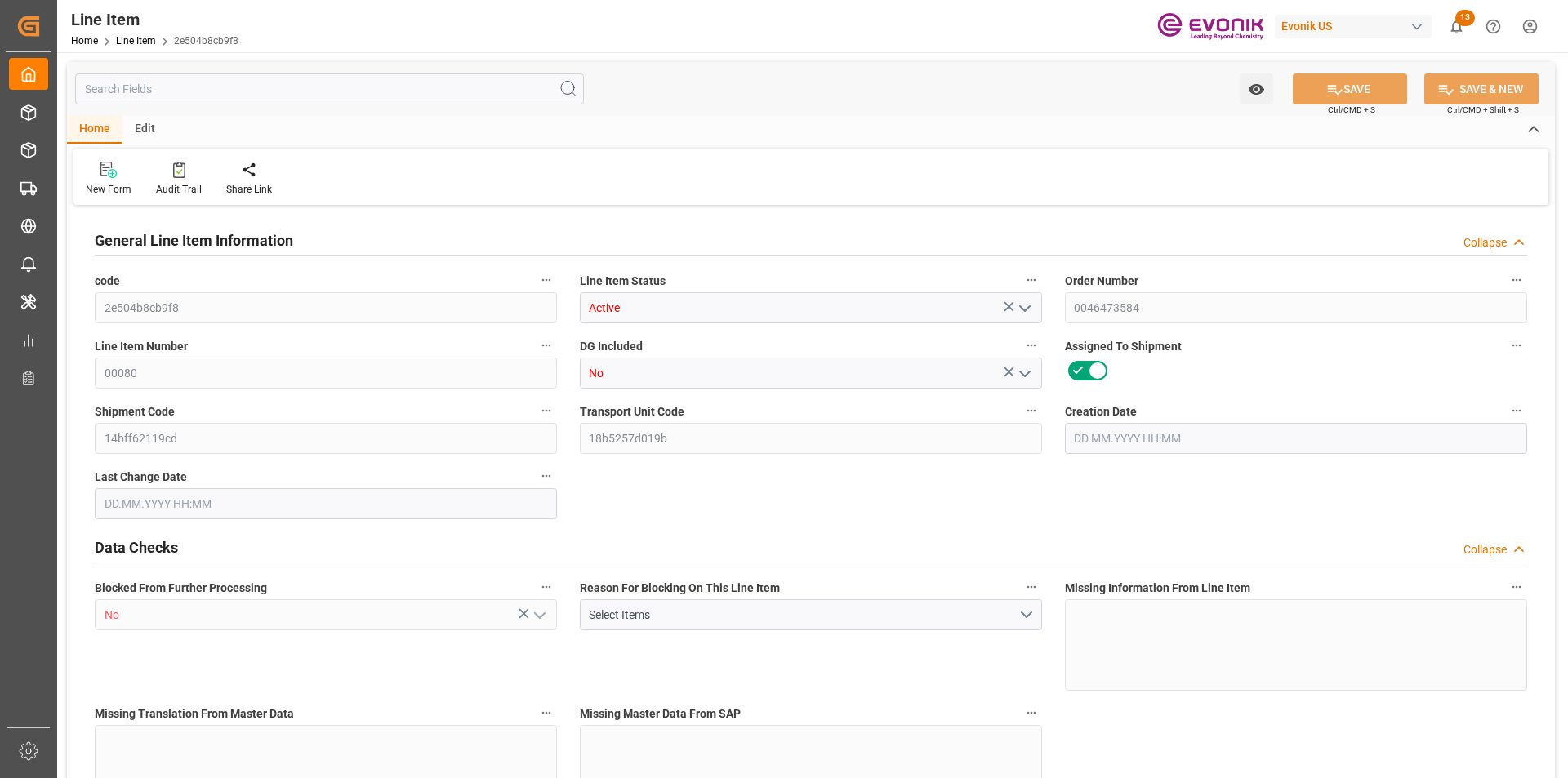
type input "2.423"
type input "8"
type input "16923.84"
type input "8"
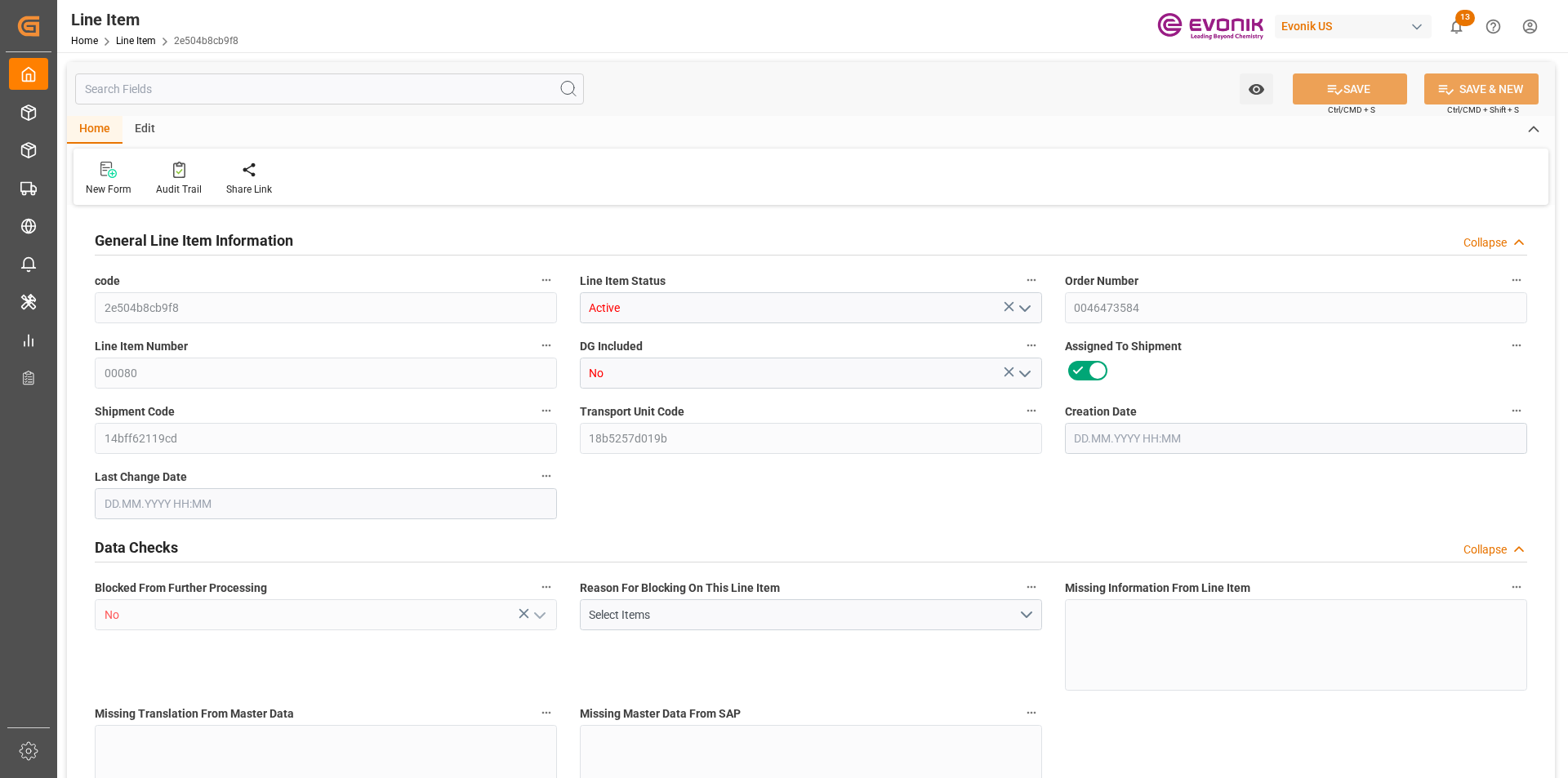
type input "1766.4"
type input "1806.4"
type input "1632"
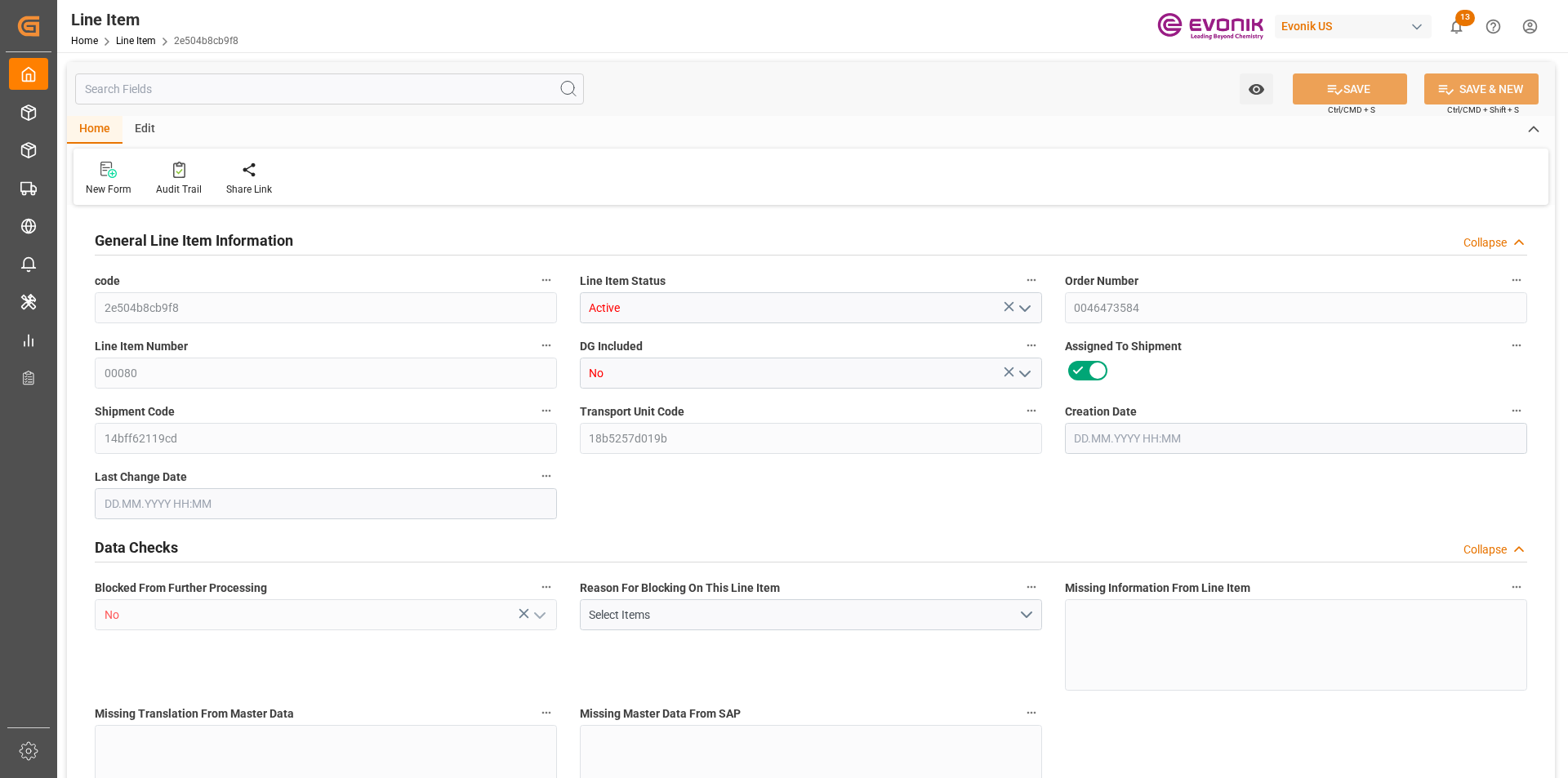
type input "2.423"
type input "2422.952"
type input "0"
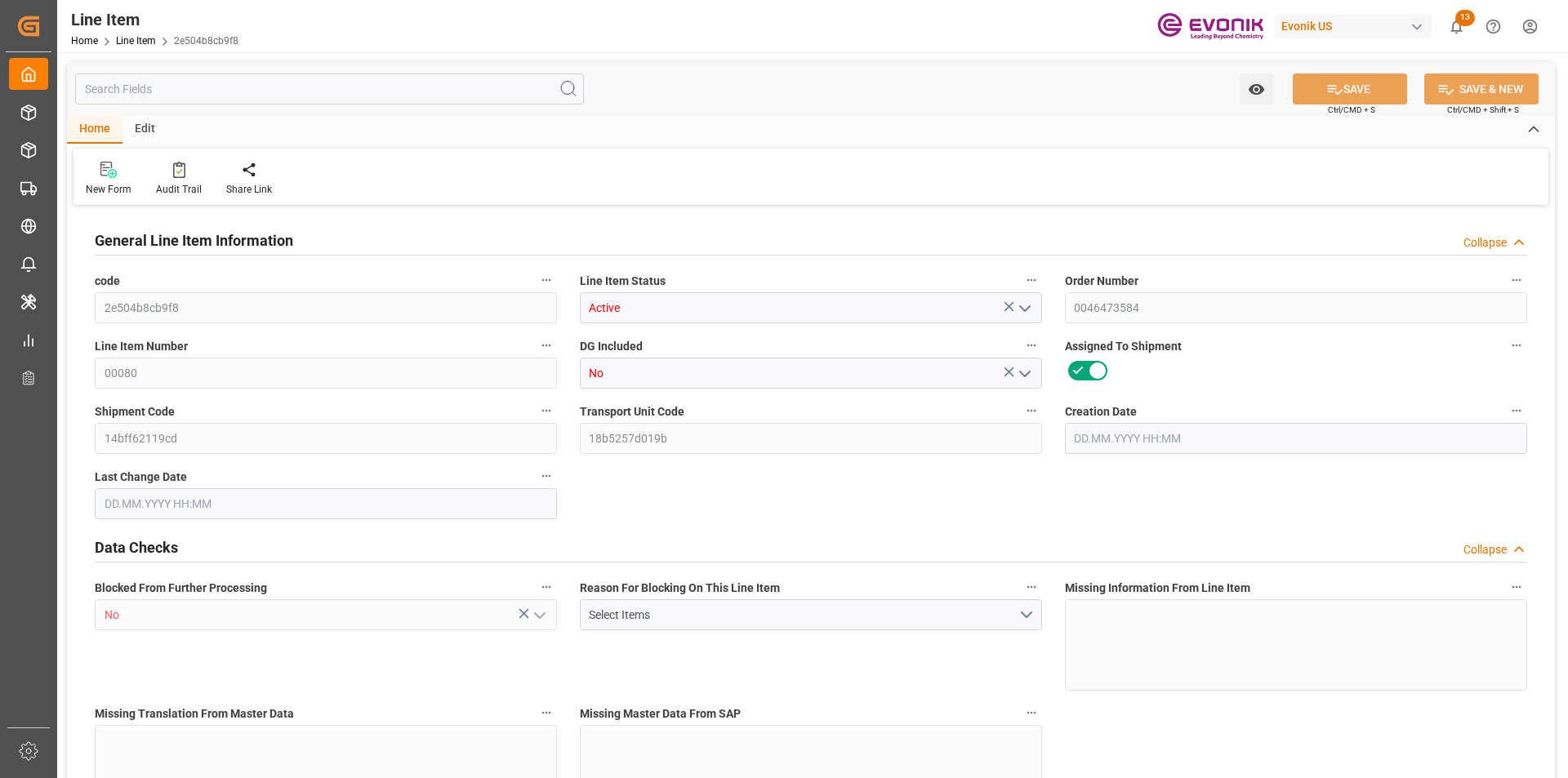
type input "0"
type input "16.09.2025 15:28"
type input "17.09.2025 06:20"
type input "28.10.2025"
type input "30.09.2025"
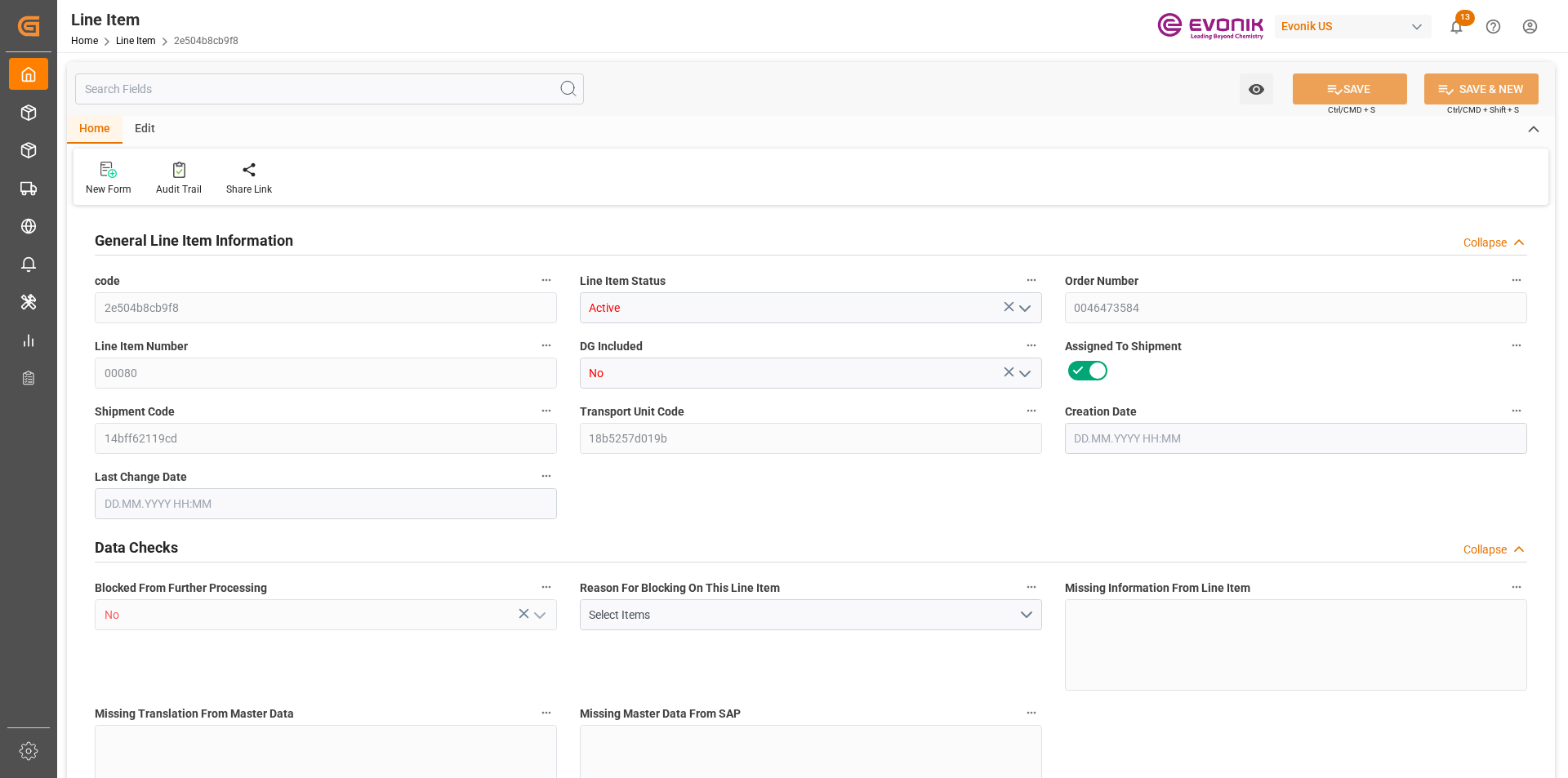
type input "23.09.2025"
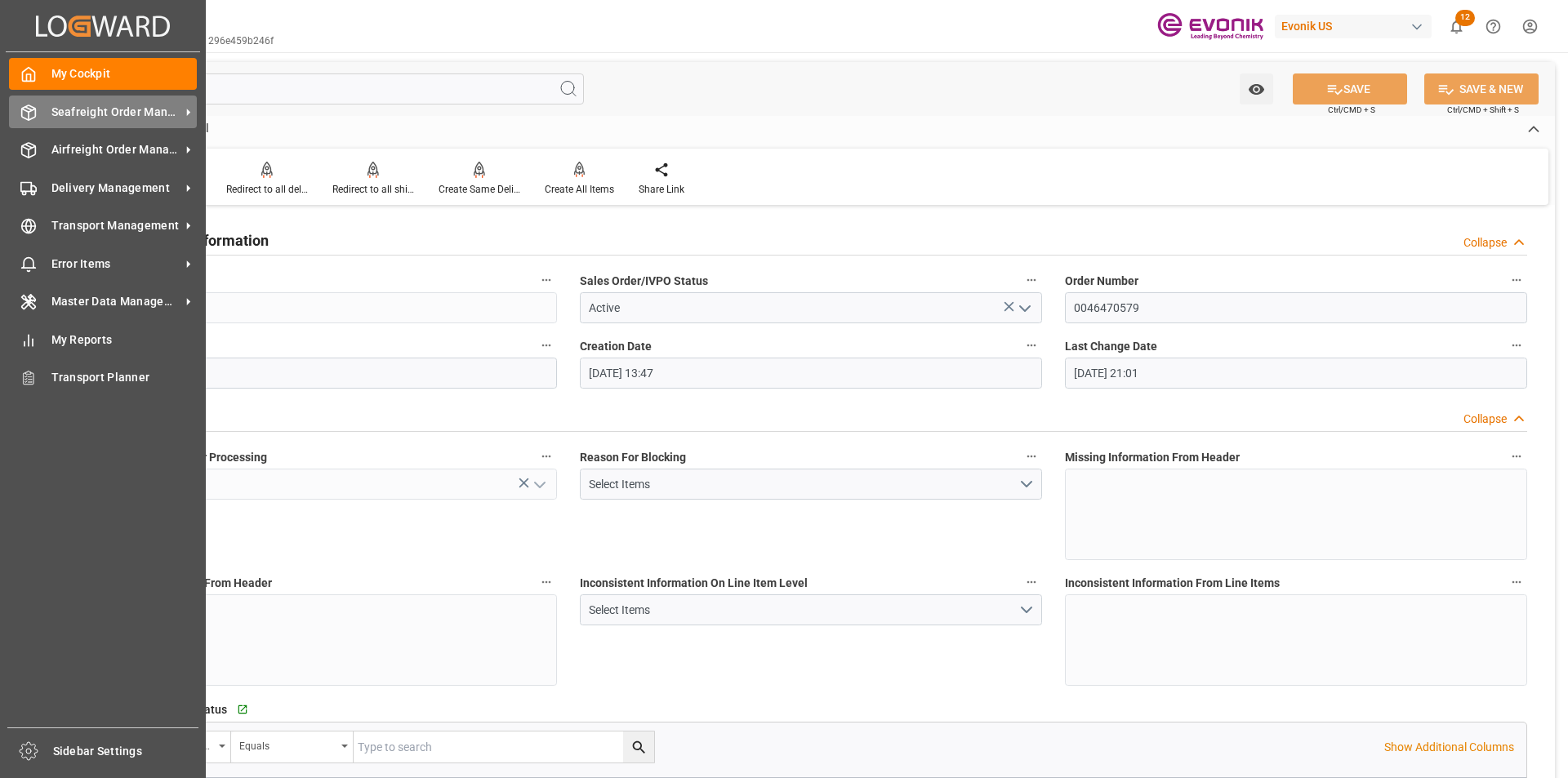
click at [122, 115] on span "Seafreight Order Management" at bounding box center [116, 112] width 129 height 17
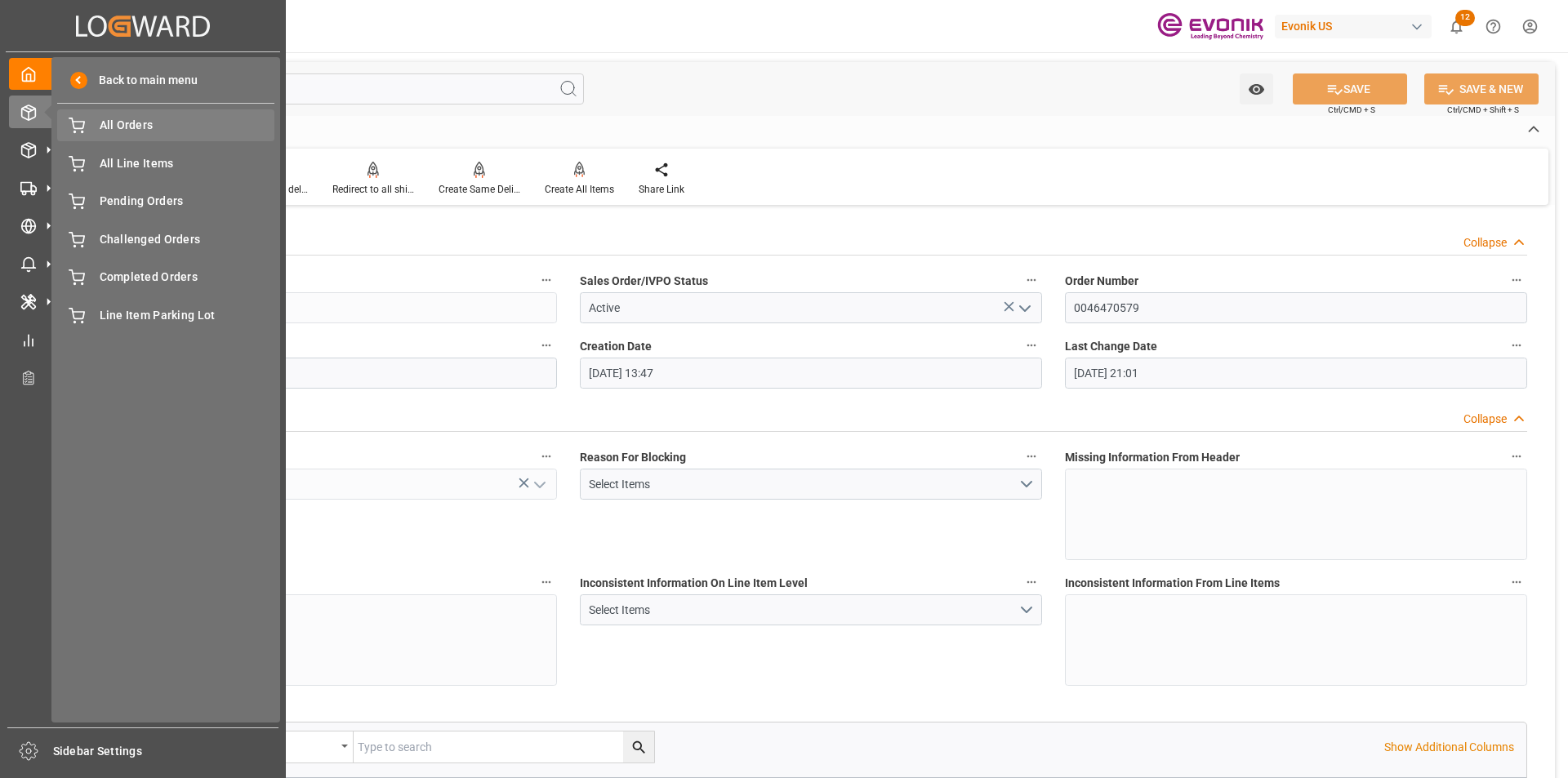
click at [124, 125] on span "All Orders" at bounding box center [187, 125] width 176 height 17
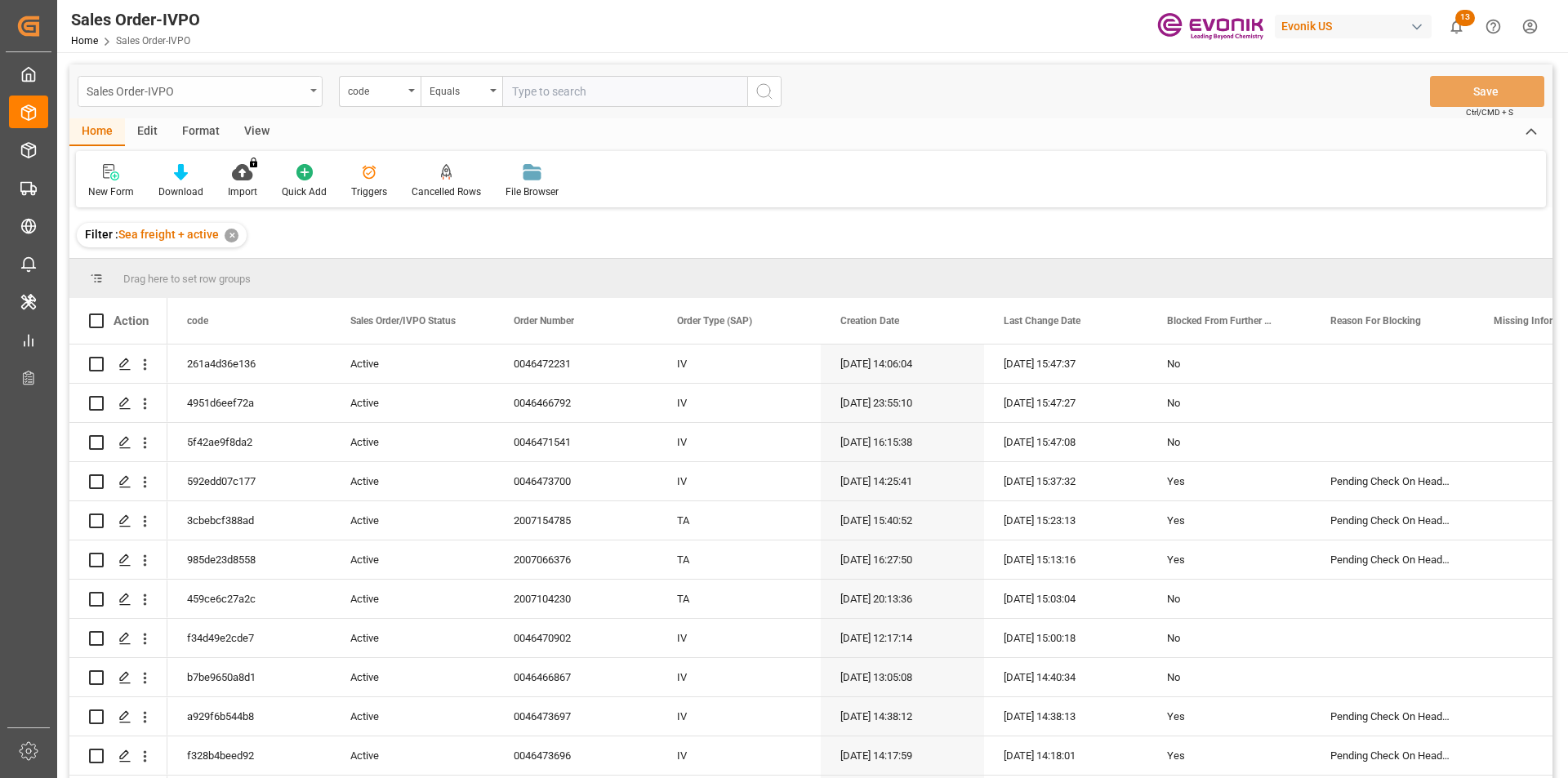
click at [312, 88] on div "Sales Order-IVPO" at bounding box center [200, 91] width 245 height 31
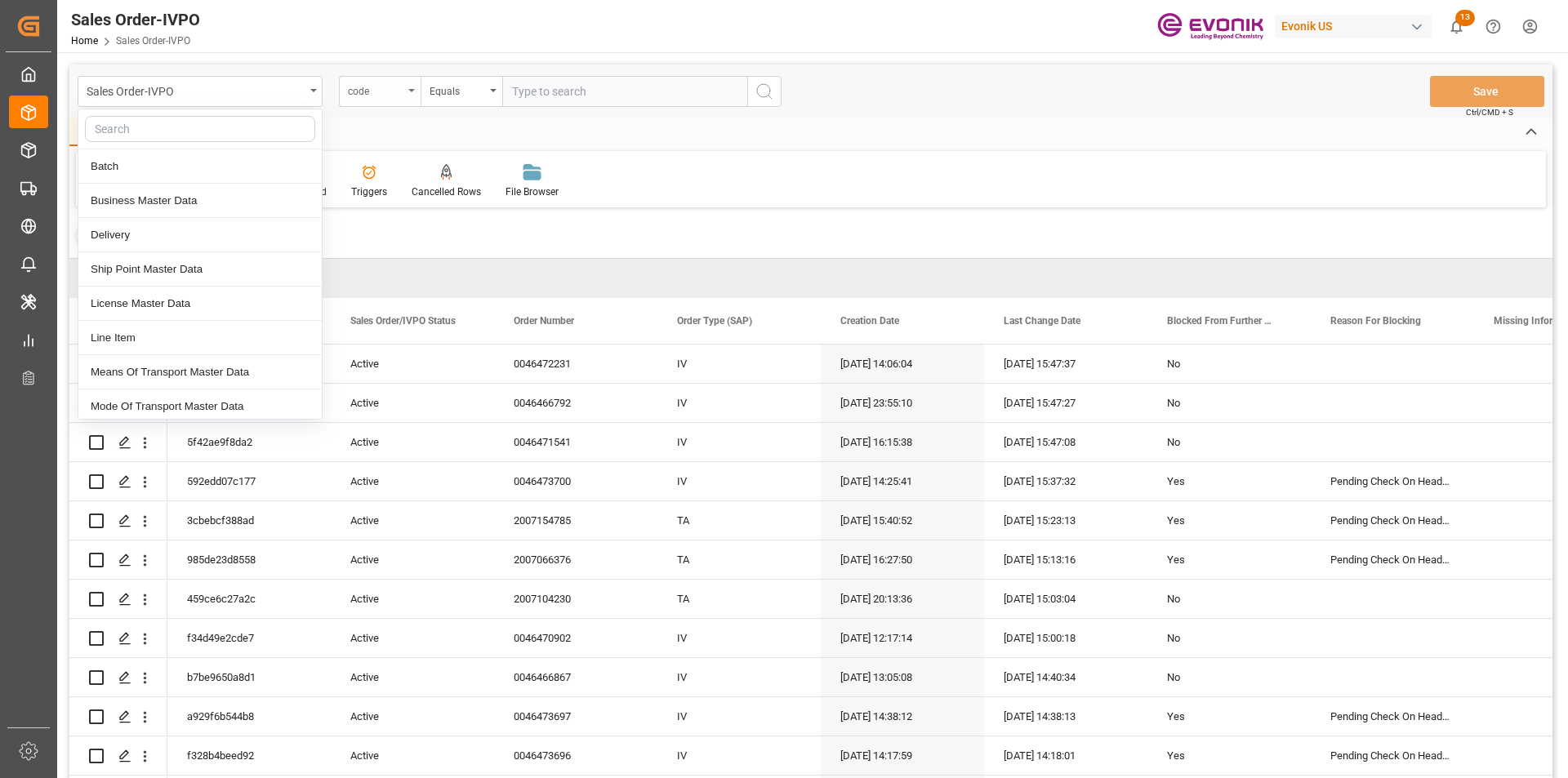
click at [418, 99] on div "code" at bounding box center [379, 91] width 82 height 31
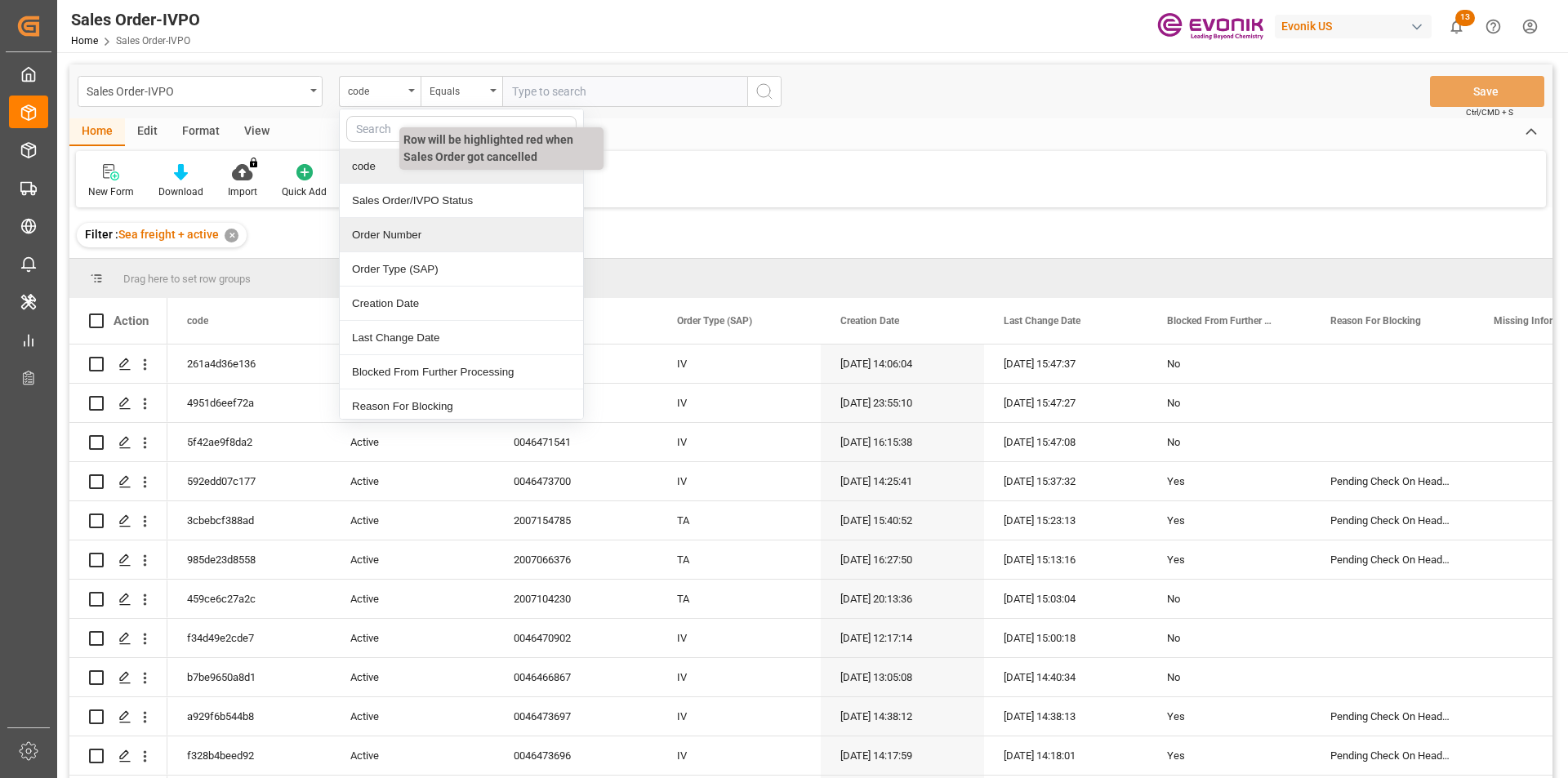
drag, startPoint x: 384, startPoint y: 232, endPoint x: 419, endPoint y: 192, distance: 53.2
click at [384, 231] on div "Order Number" at bounding box center [462, 235] width 244 height 34
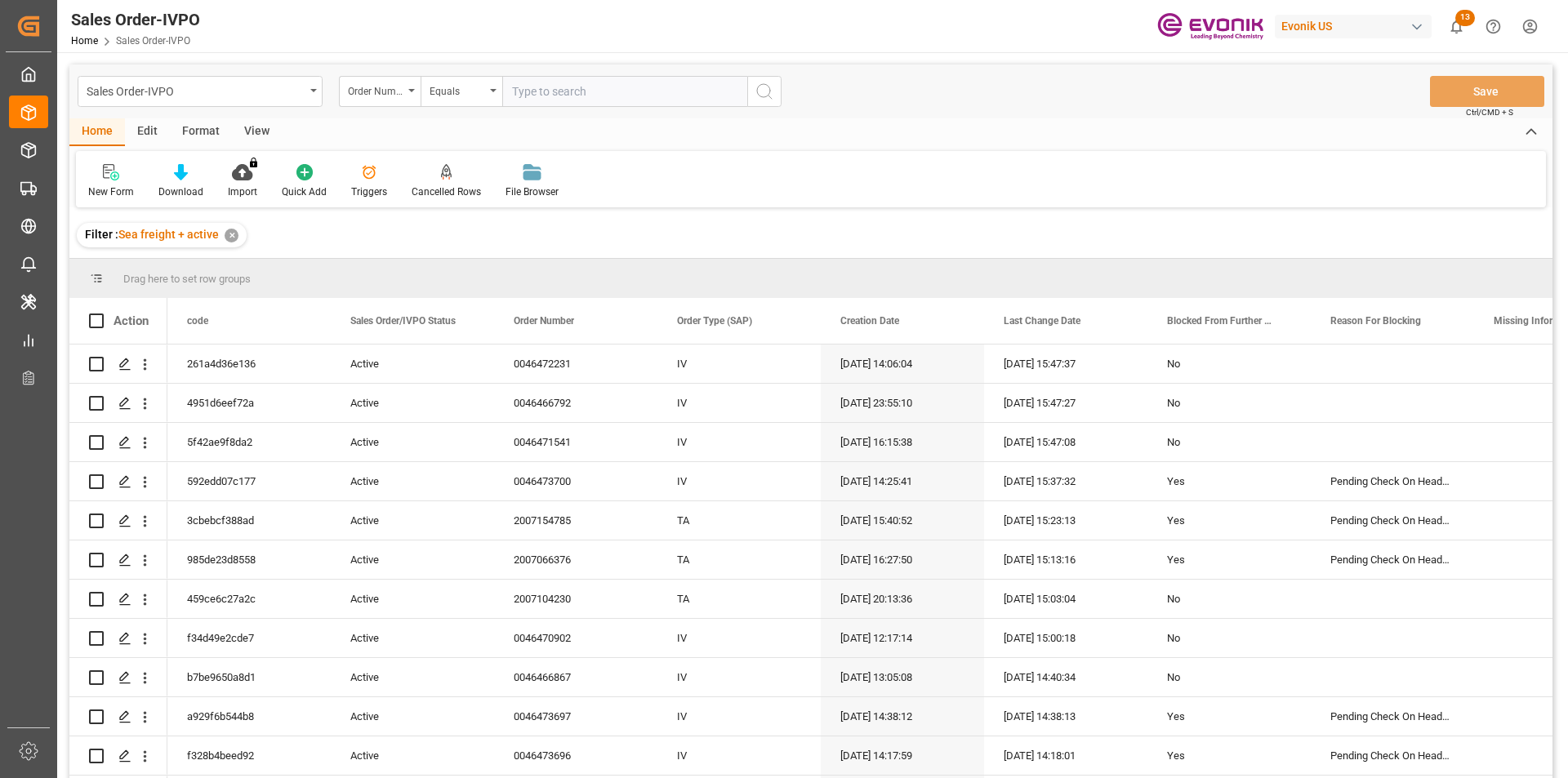
click at [543, 99] on input "text" at bounding box center [624, 91] width 245 height 31
paste input "0046472721"
type input "0046472721"
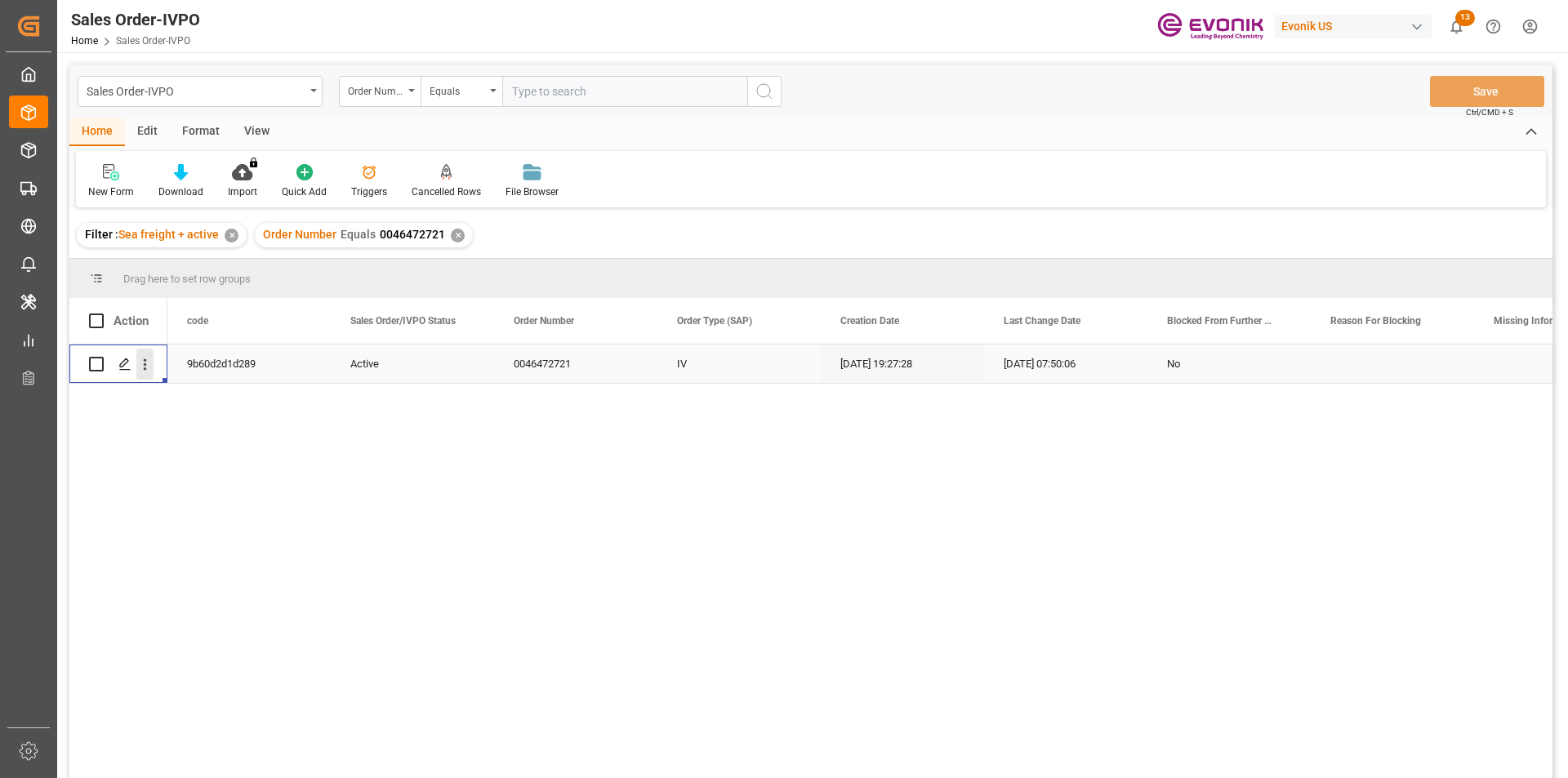
click at [146, 365] on icon "open menu" at bounding box center [145, 365] width 4 height 12
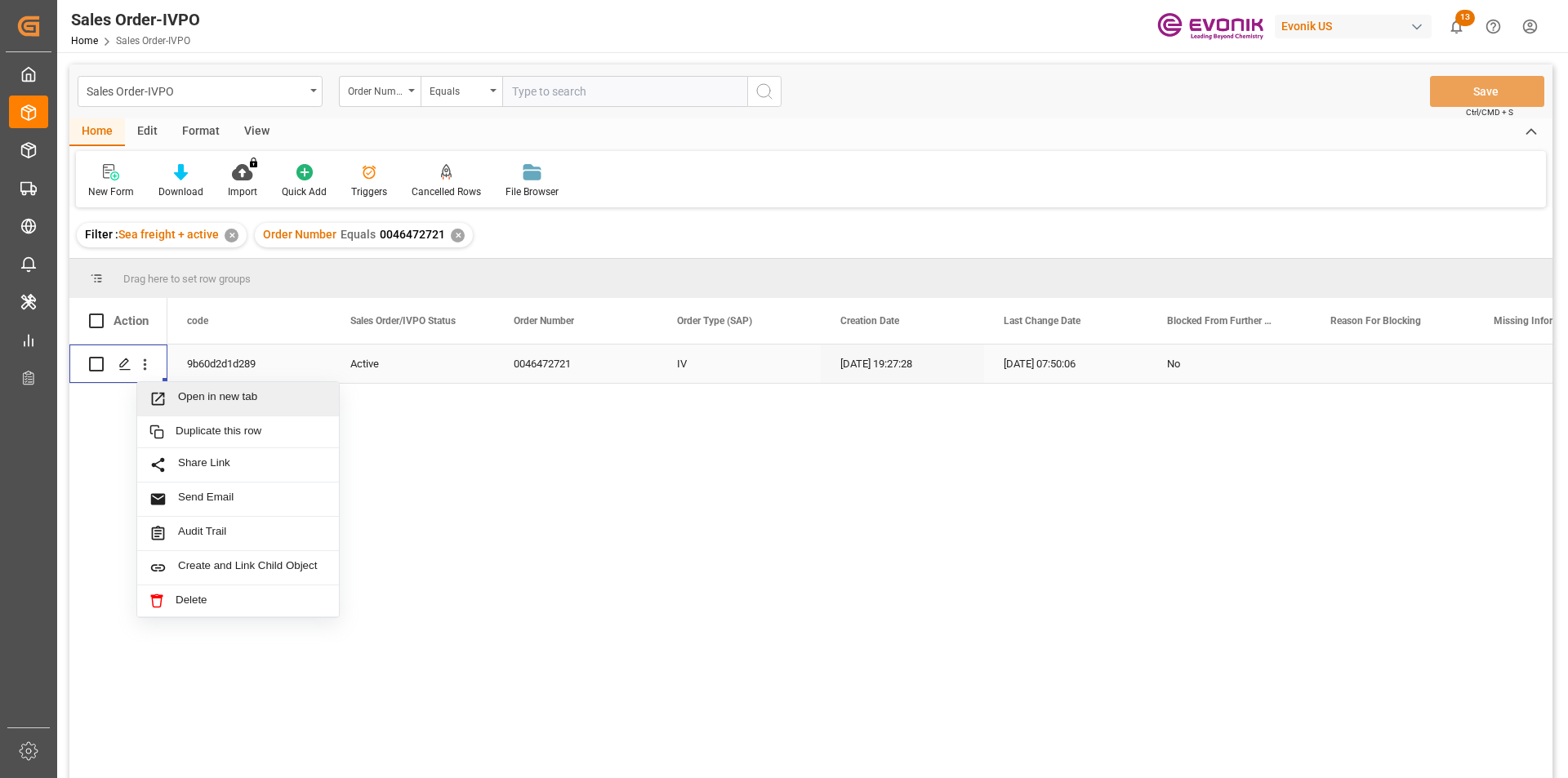
click at [243, 394] on span "Open in new tab" at bounding box center [253, 399] width 149 height 17
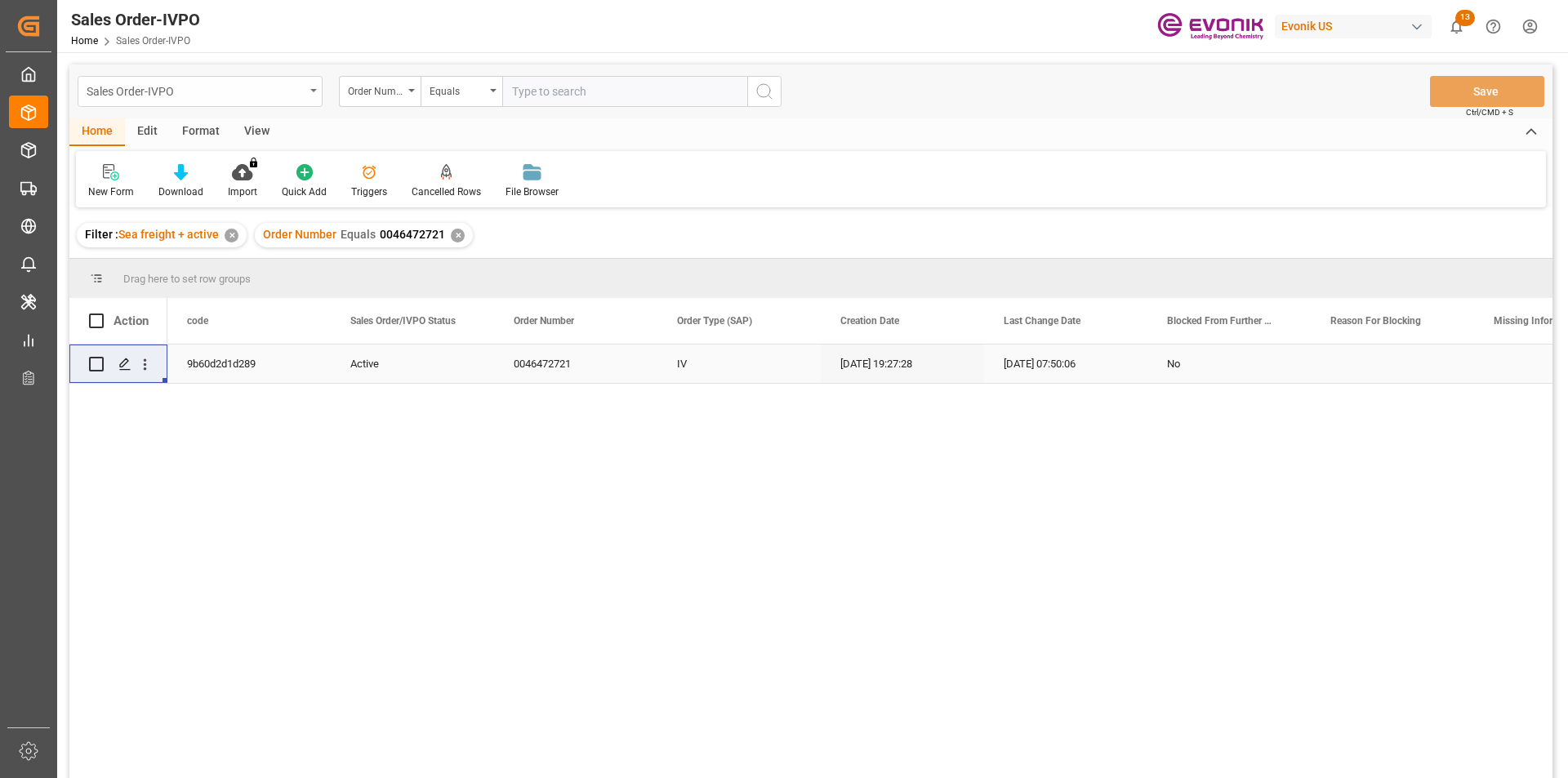
click at [267, 97] on div "Sales Order-IVPO" at bounding box center [195, 90] width 218 height 21
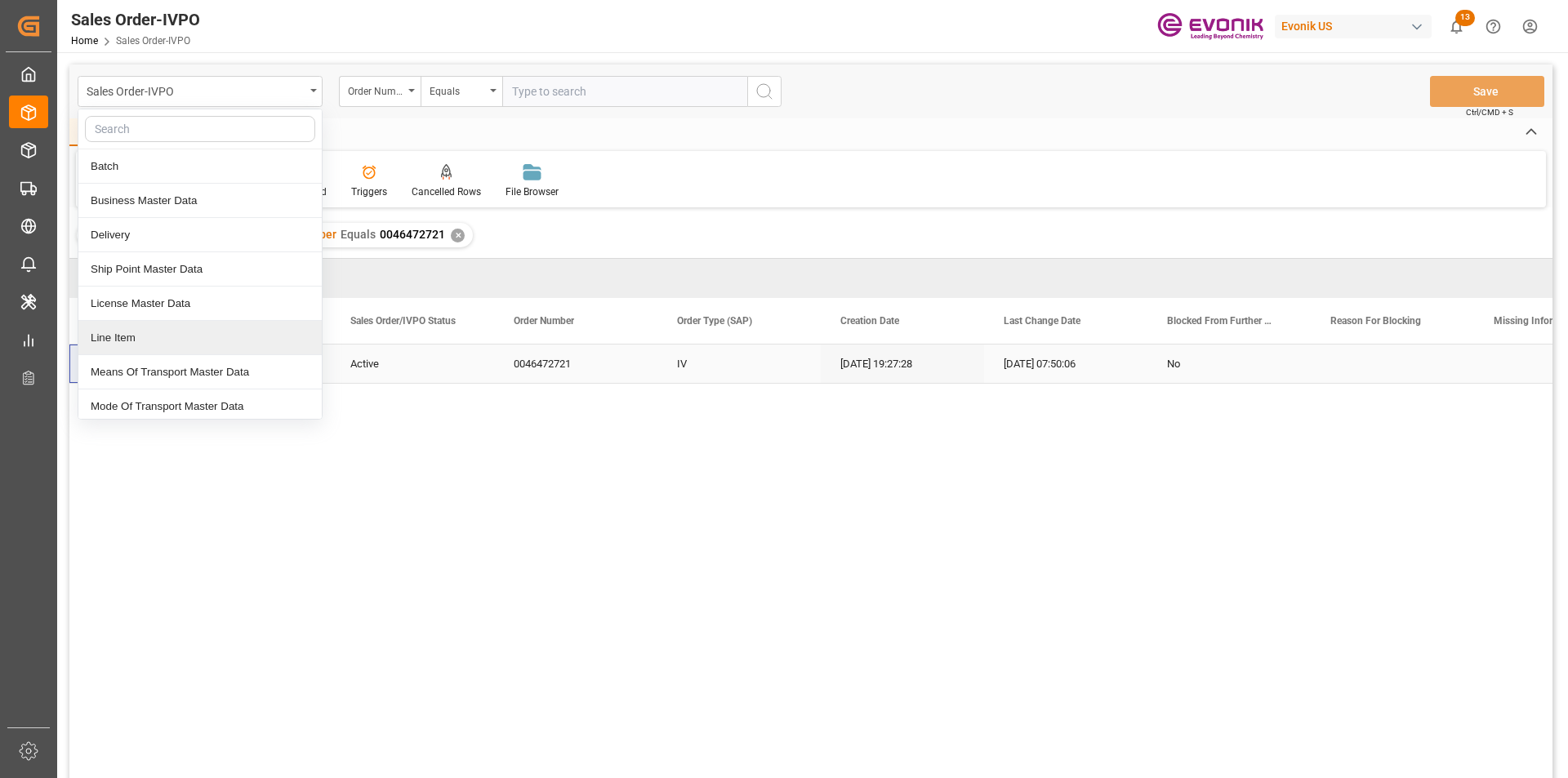
click at [124, 335] on div "Line Item" at bounding box center [200, 338] width 244 height 34
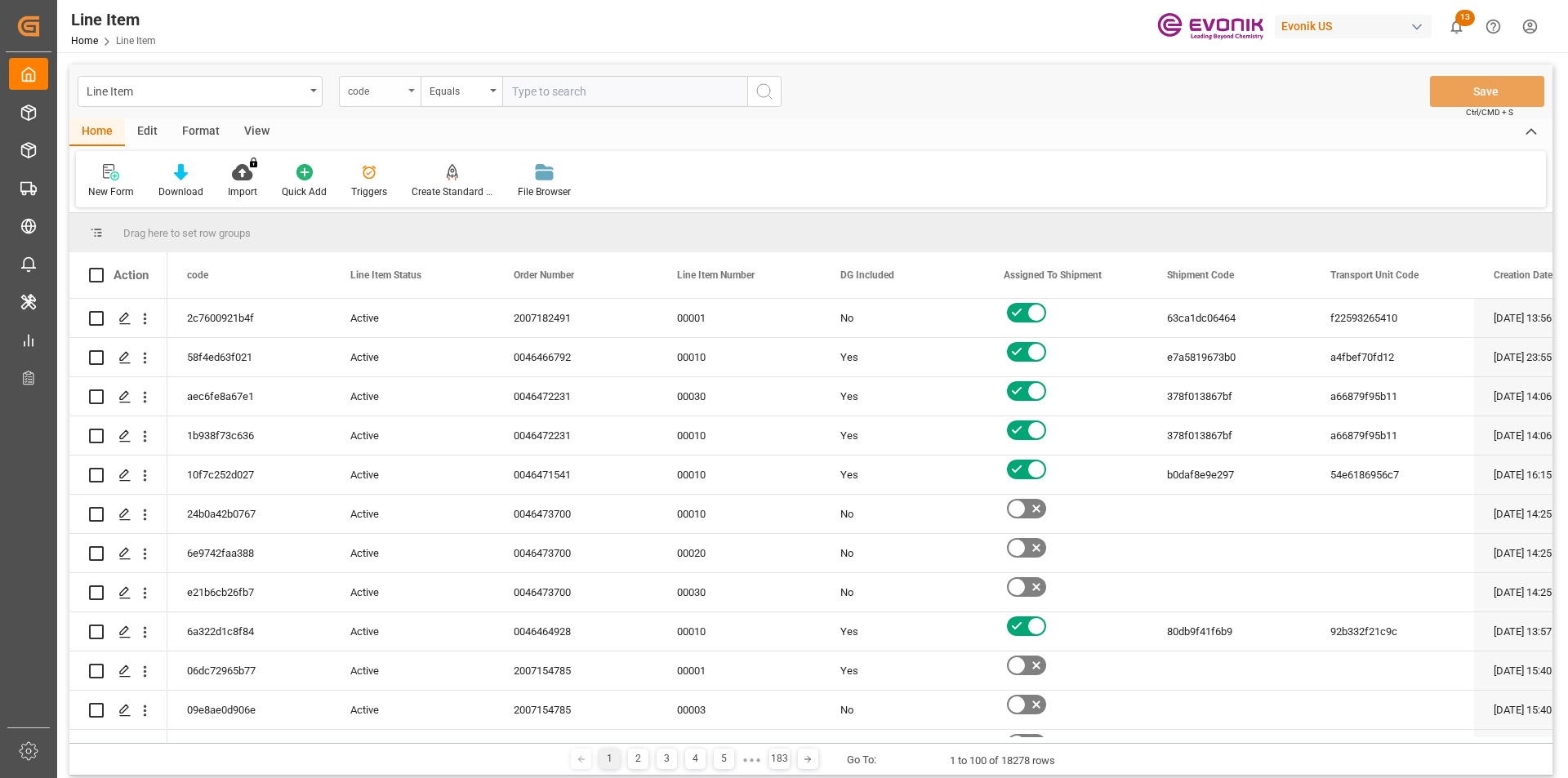
click at [407, 91] on div "code" at bounding box center [379, 91] width 82 height 31
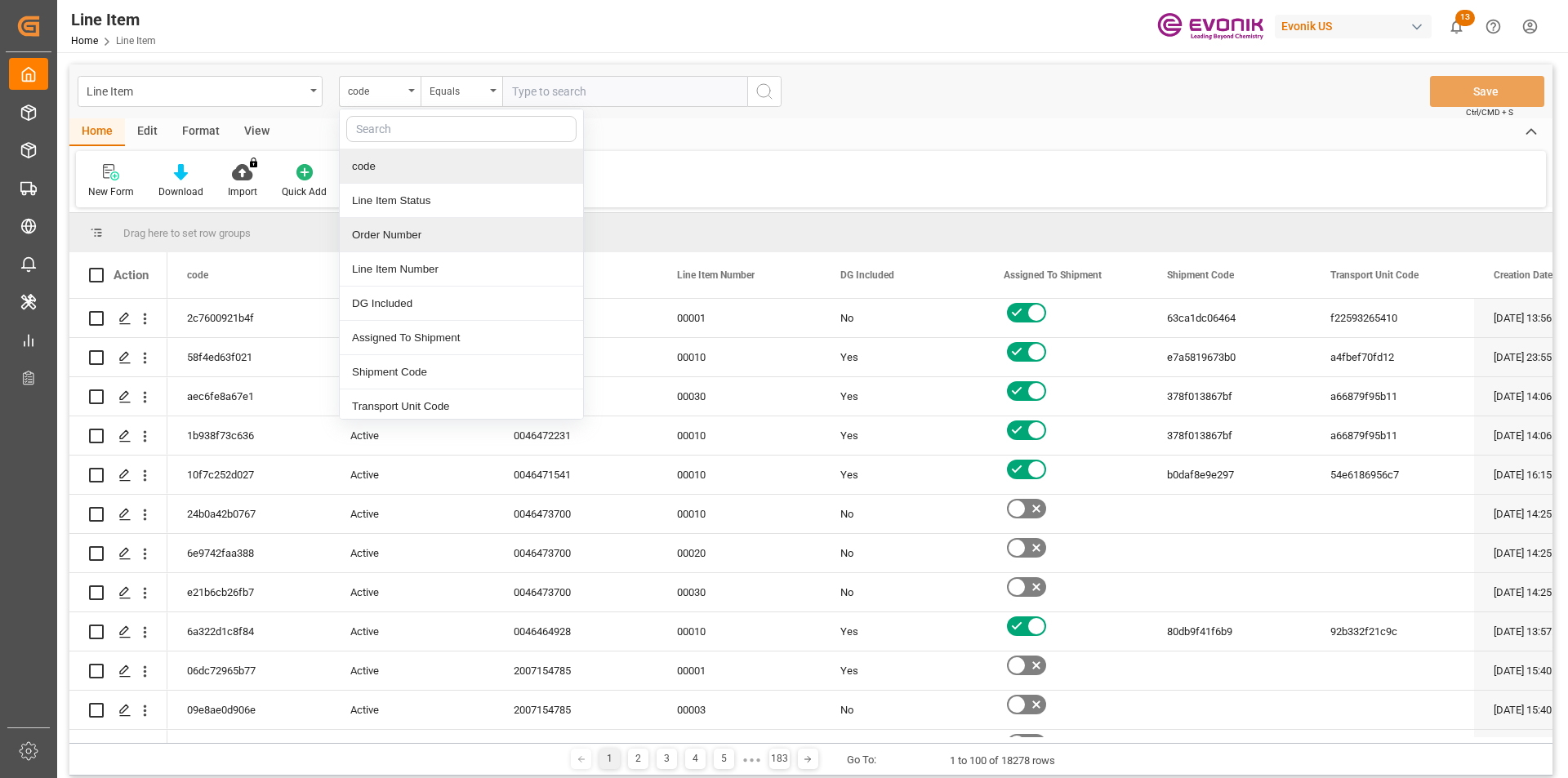
click at [399, 235] on div "Order Number" at bounding box center [462, 235] width 244 height 34
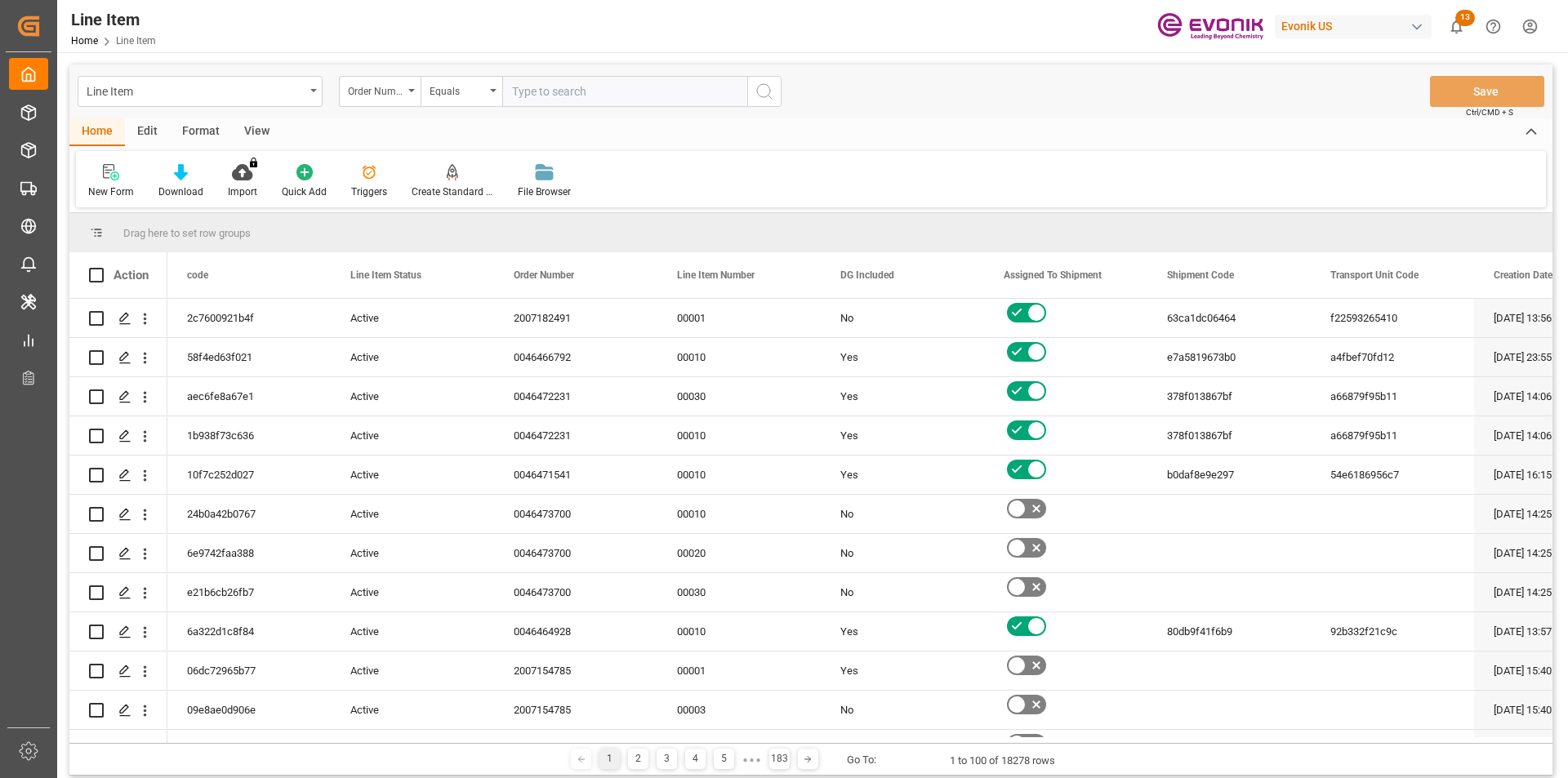
click at [548, 96] on input "text" at bounding box center [624, 91] width 245 height 31
paste input "0046472721"
type input "0046472721"
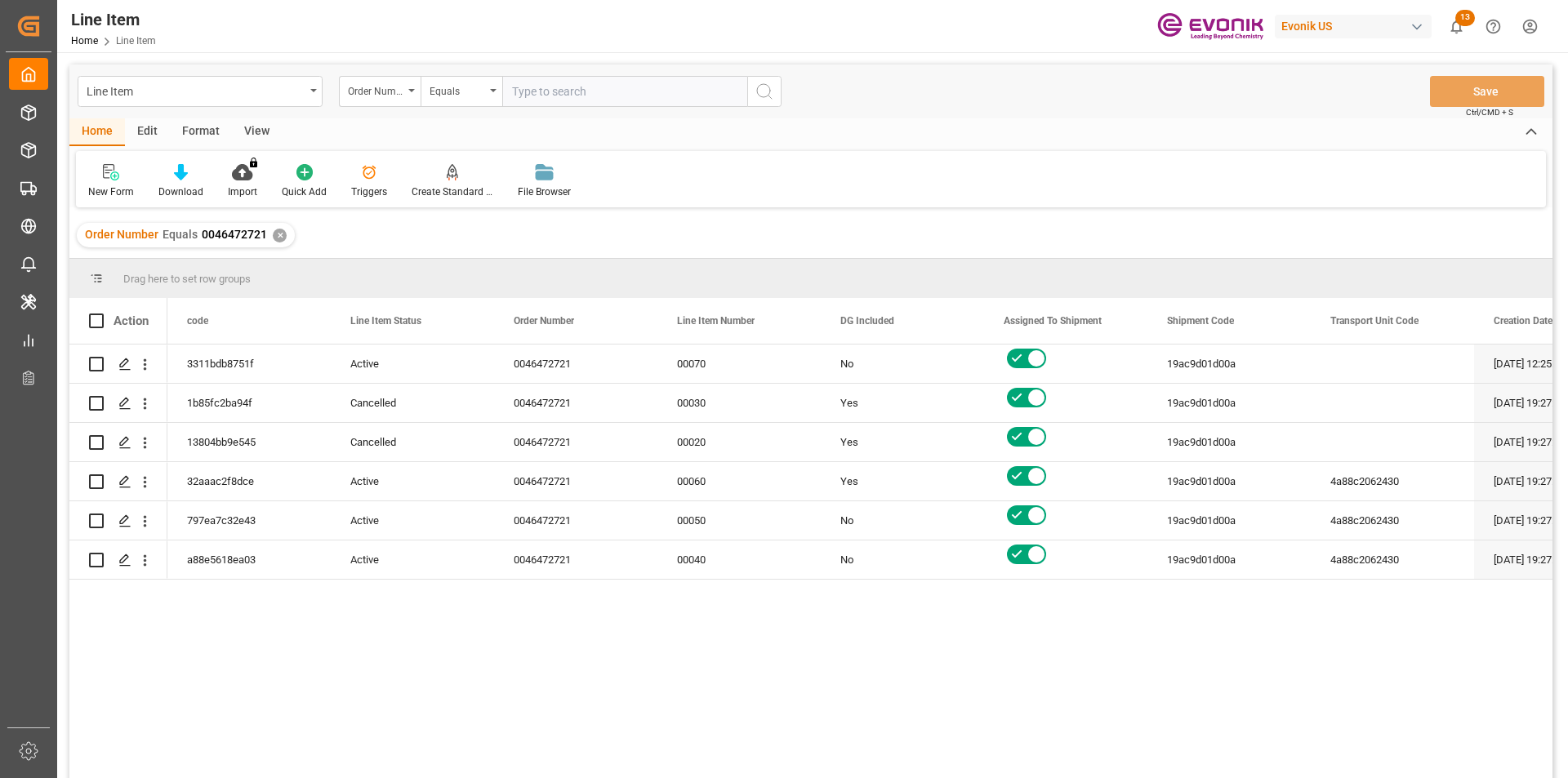
click at [251, 127] on div "View" at bounding box center [257, 132] width 50 height 28
click at [181, 189] on div "Standard Templates" at bounding box center [185, 192] width 82 height 14
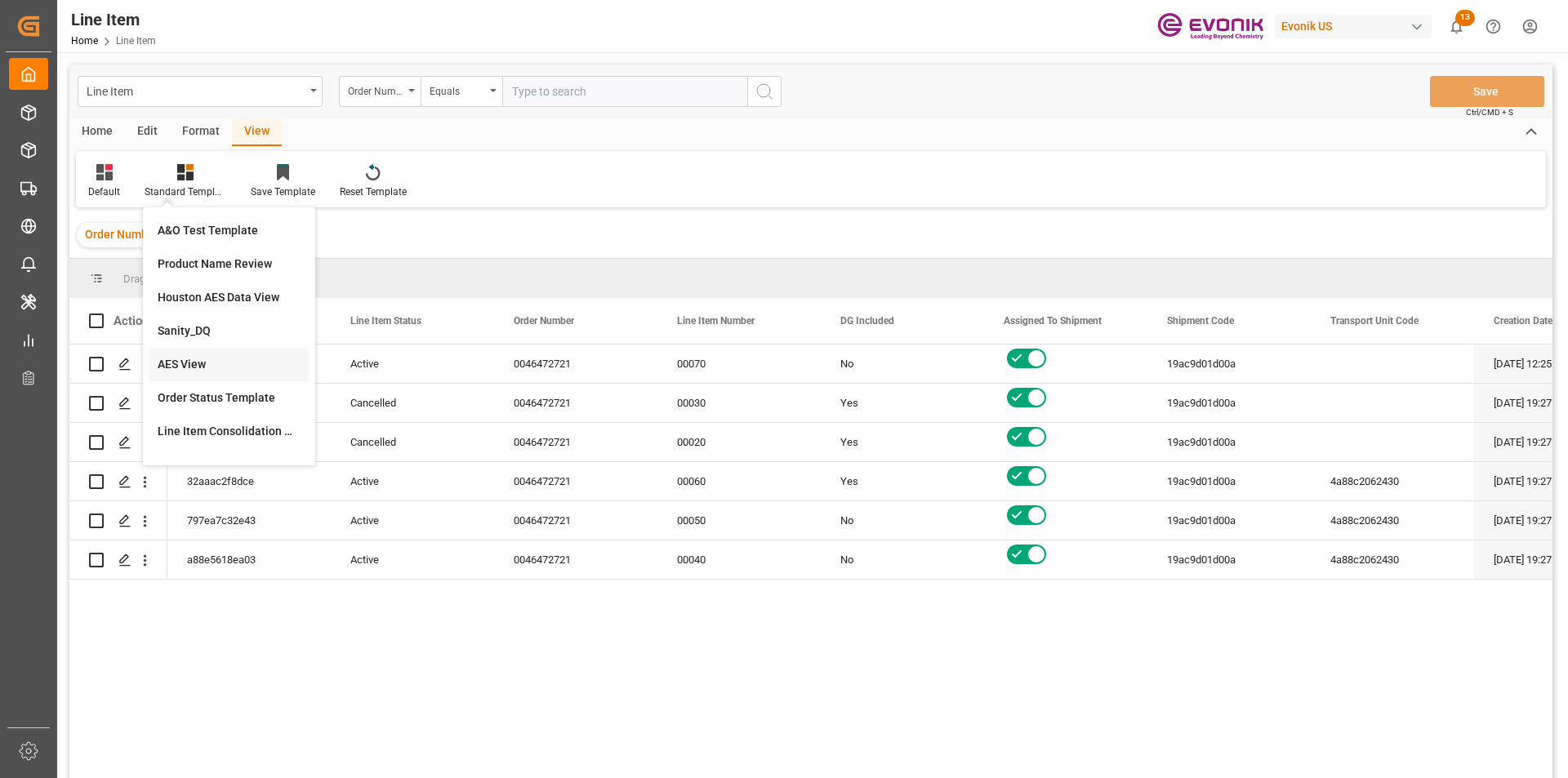
click at [207, 372] on div "AES View" at bounding box center [229, 364] width 143 height 17
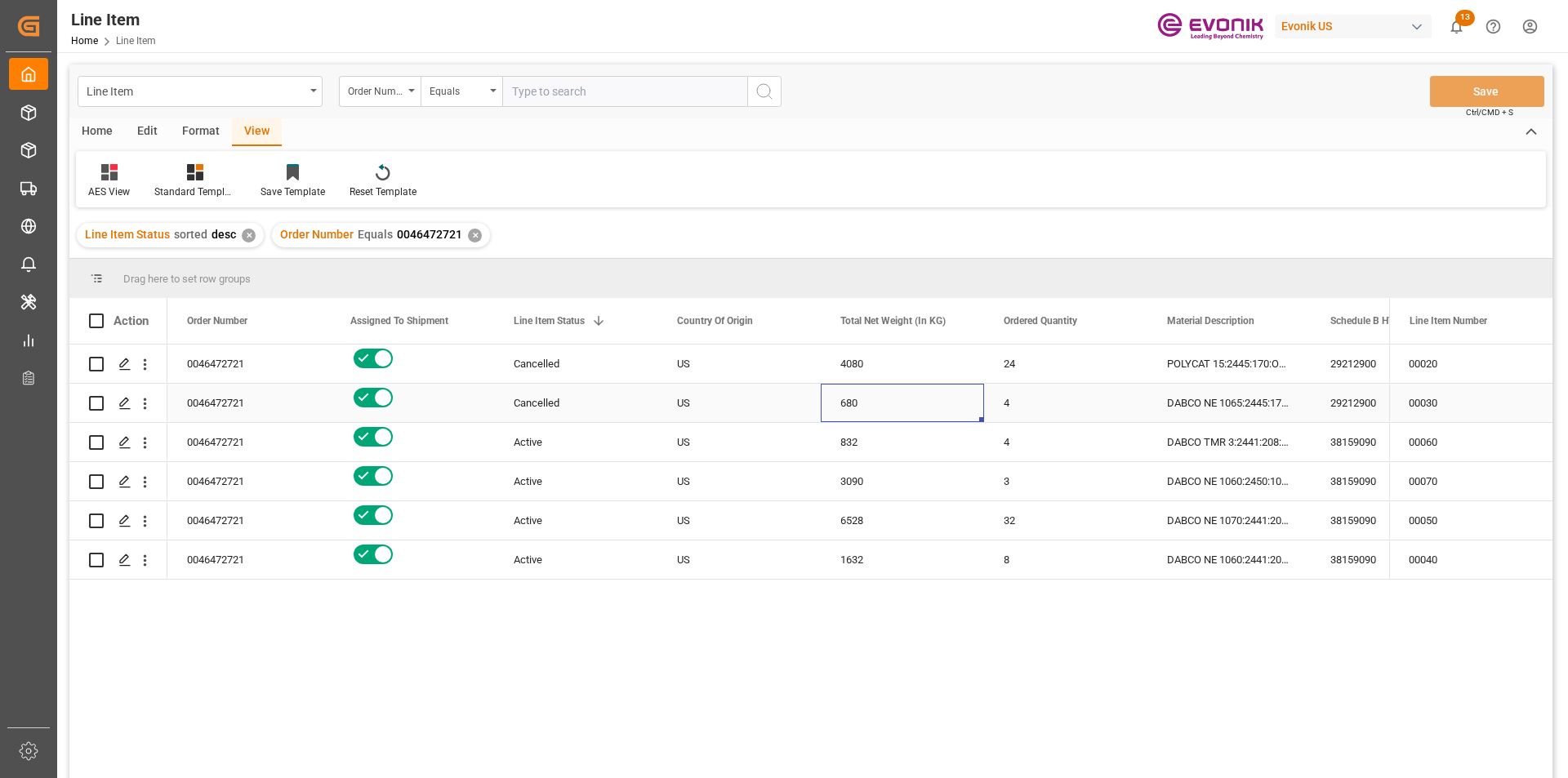
click at [979, 417] on div "680" at bounding box center [903, 402] width 163 height 39
click at [140, 363] on icon "open menu" at bounding box center [144, 364] width 17 height 17
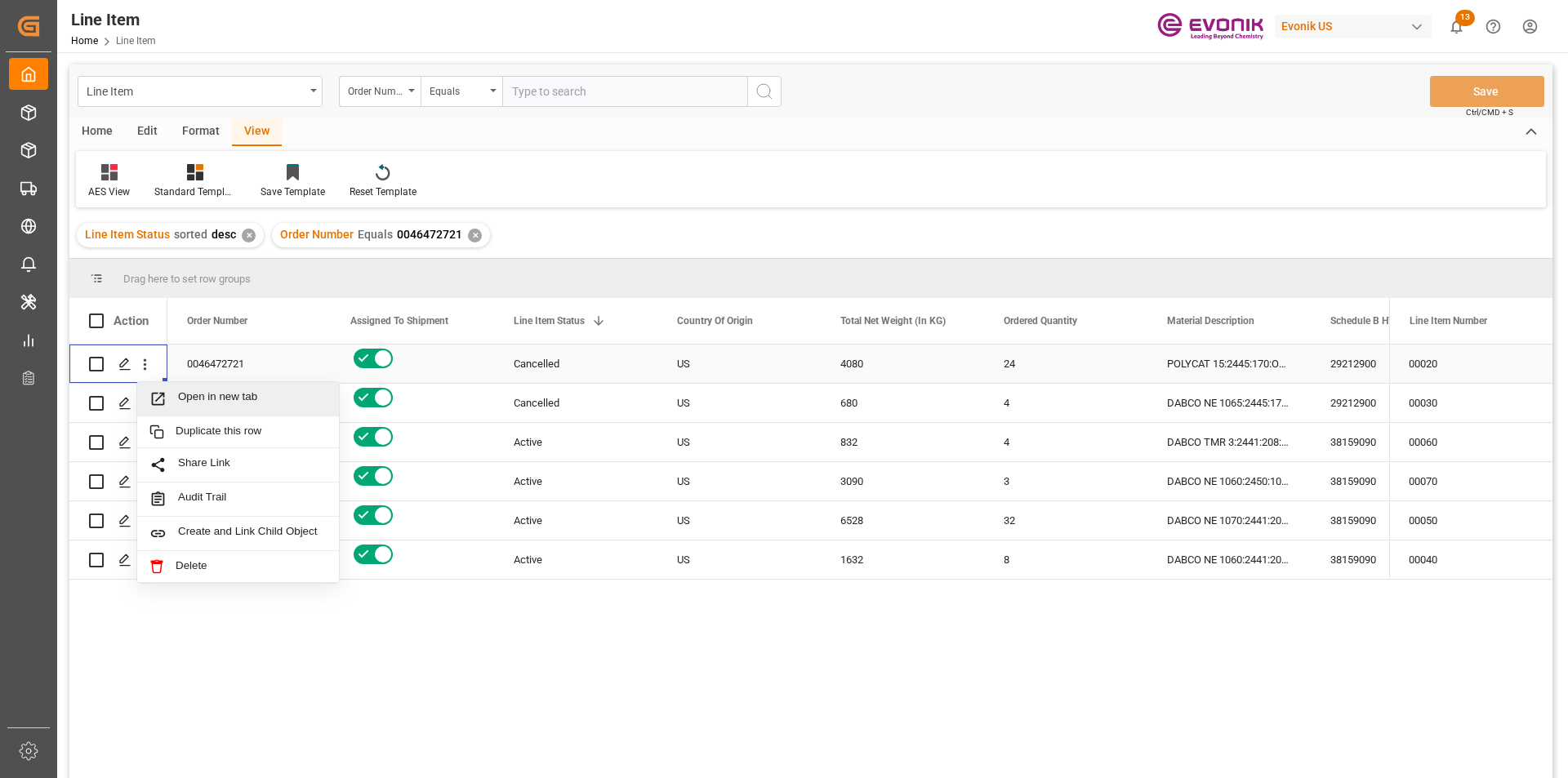
click at [209, 400] on span "Open in new tab" at bounding box center [253, 399] width 149 height 17
click at [149, 409] on icon "open menu" at bounding box center [144, 403] width 17 height 17
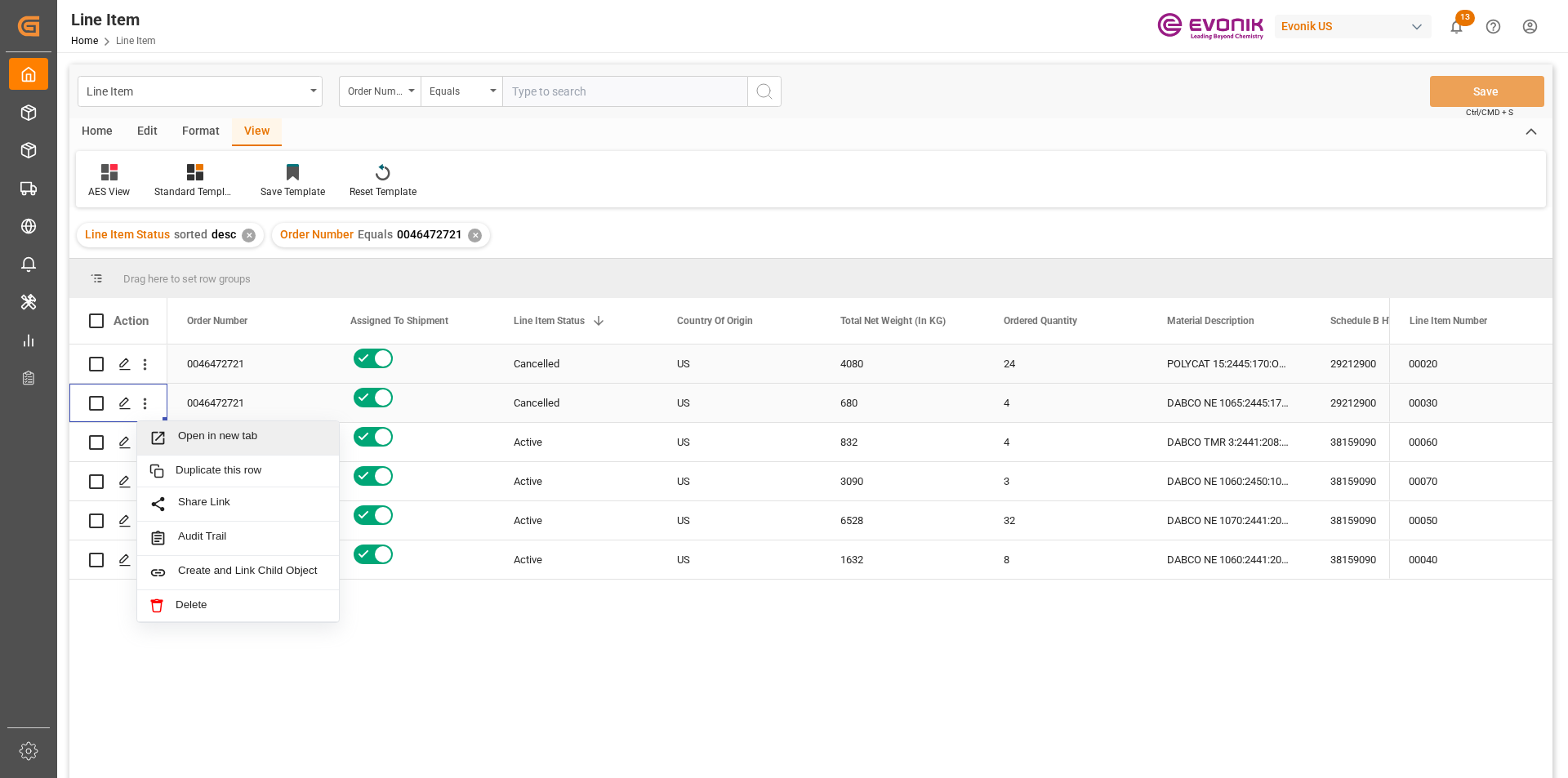
click at [182, 441] on span "Open in new tab" at bounding box center [253, 437] width 149 height 17
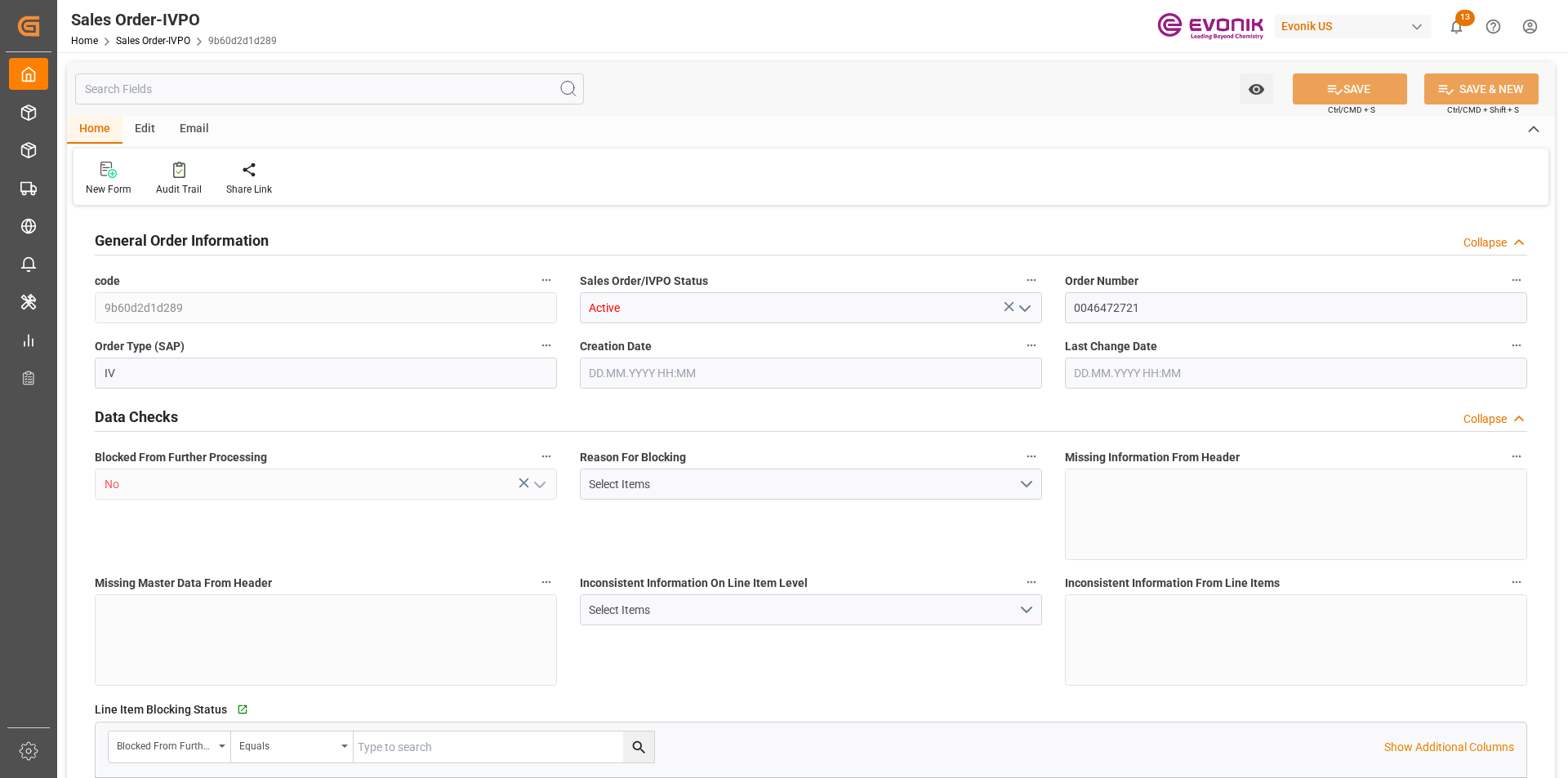
type input "NLRTM"
type input "0"
type input "1"
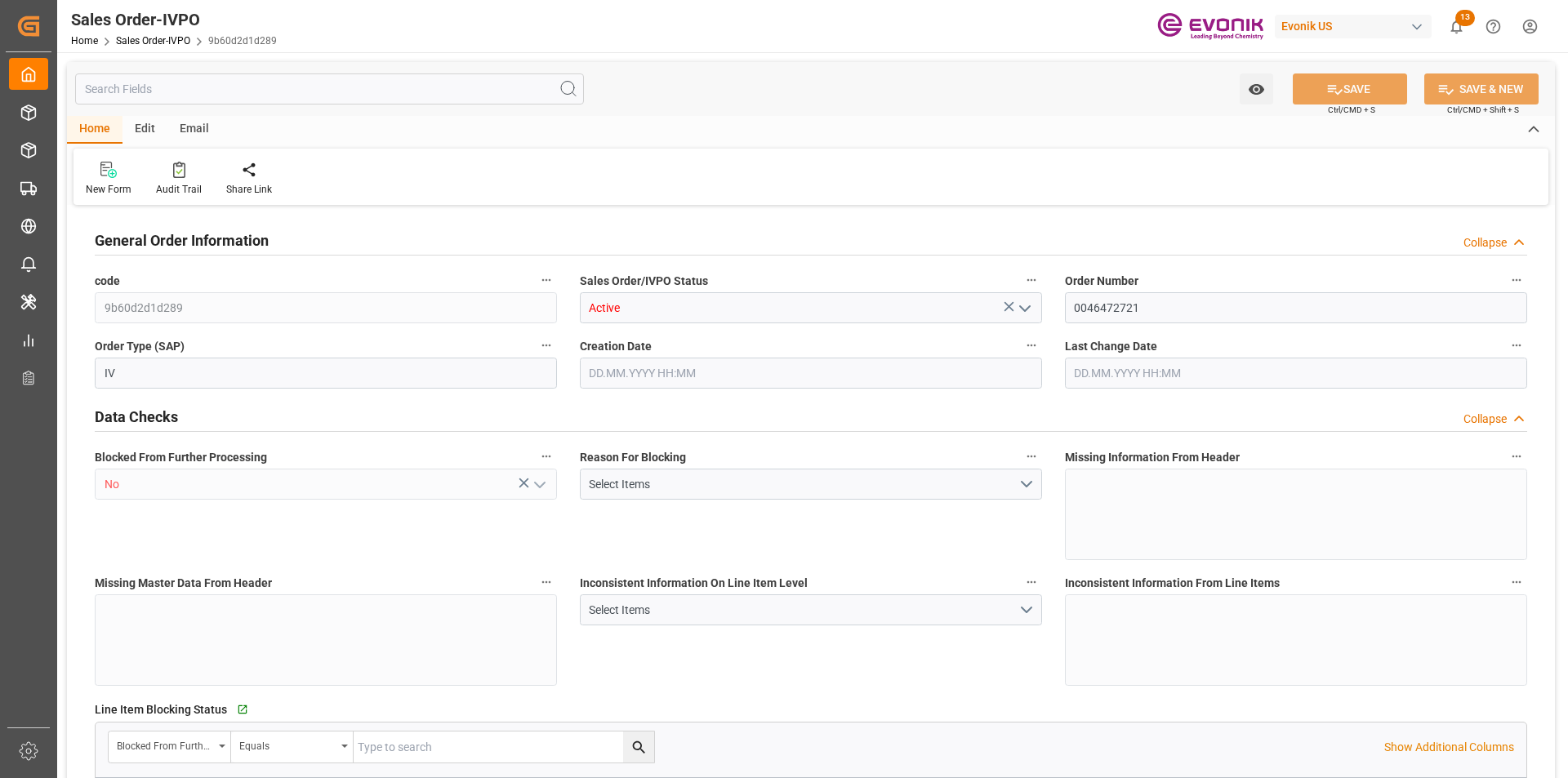
type input "13206.2"
type input "25.19"
type input "17000"
type input "30"
type input "[DATE] 19:27"
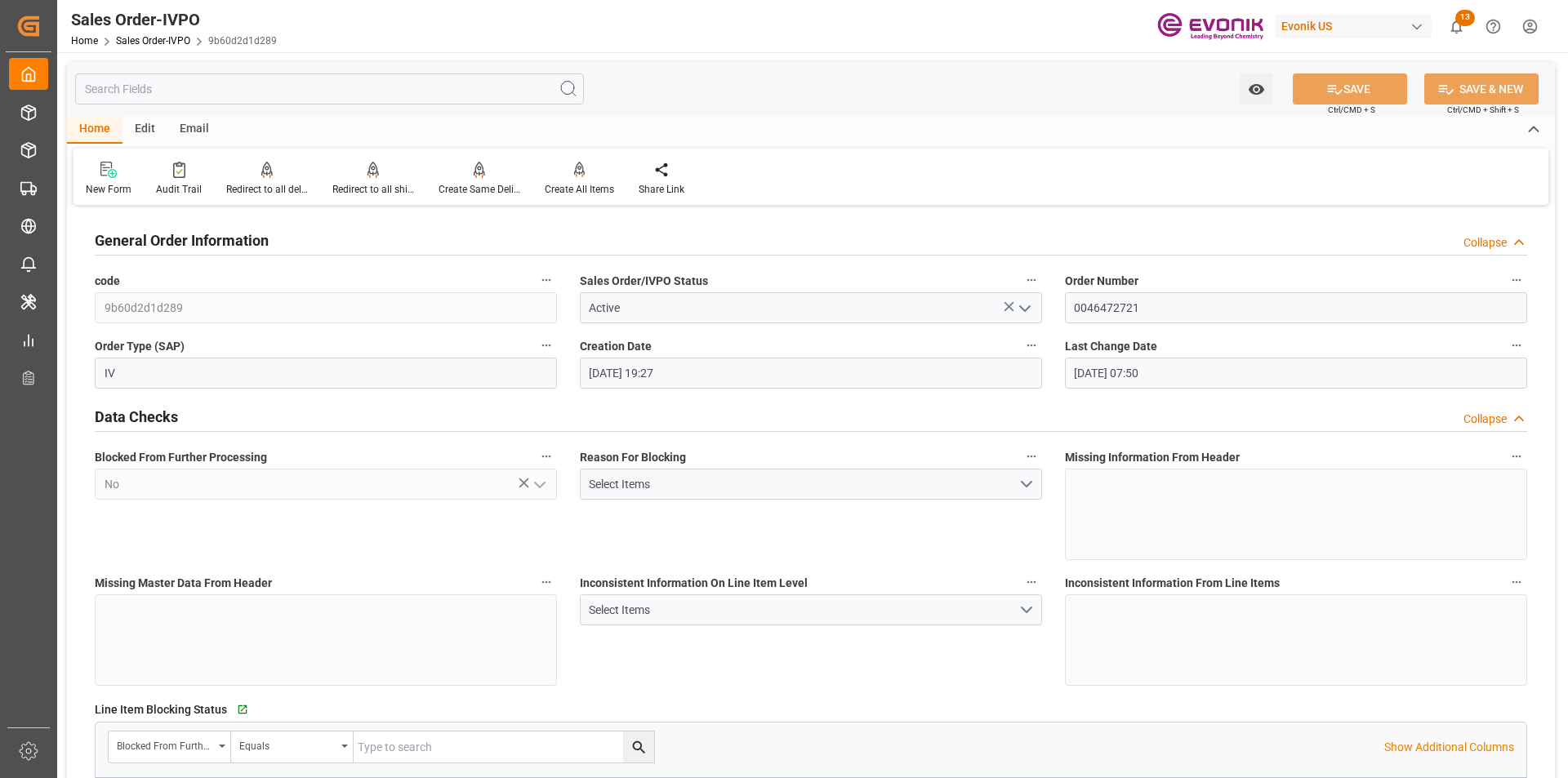
type input "[DATE] 07:50"
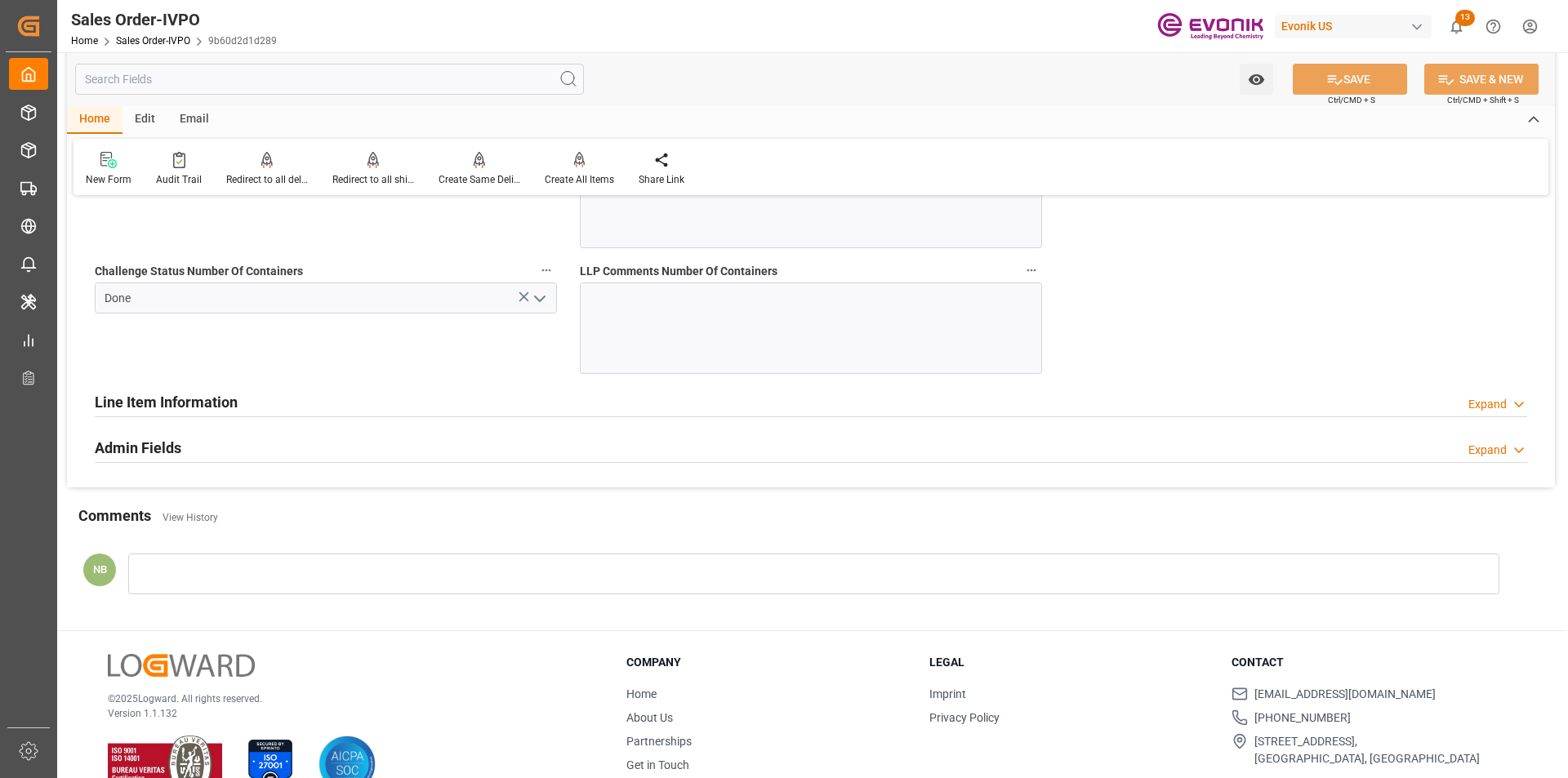
scroll to position [4121, 0]
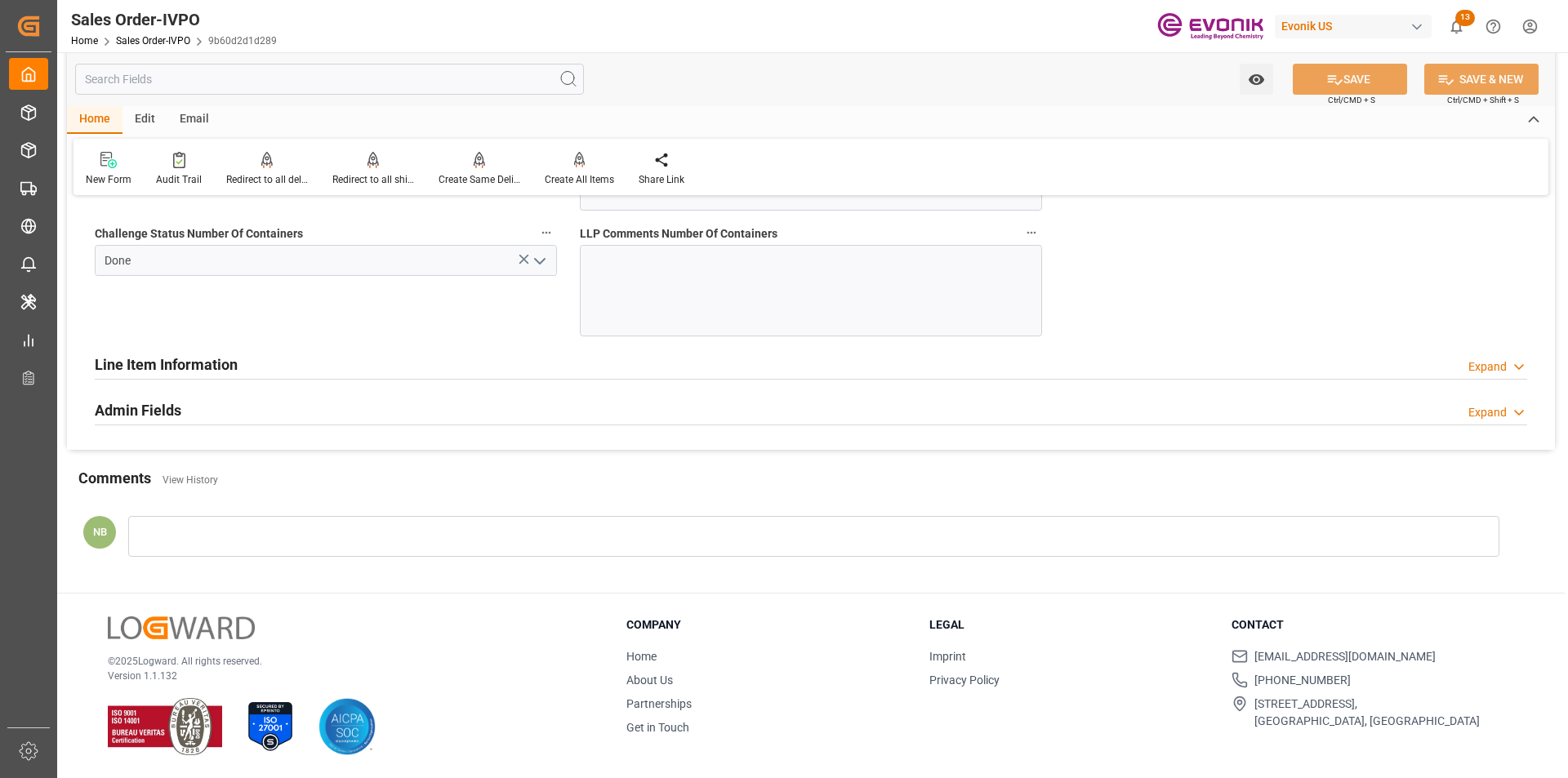
click at [290, 357] on div "Line Item Information Expand" at bounding box center [811, 363] width 1433 height 31
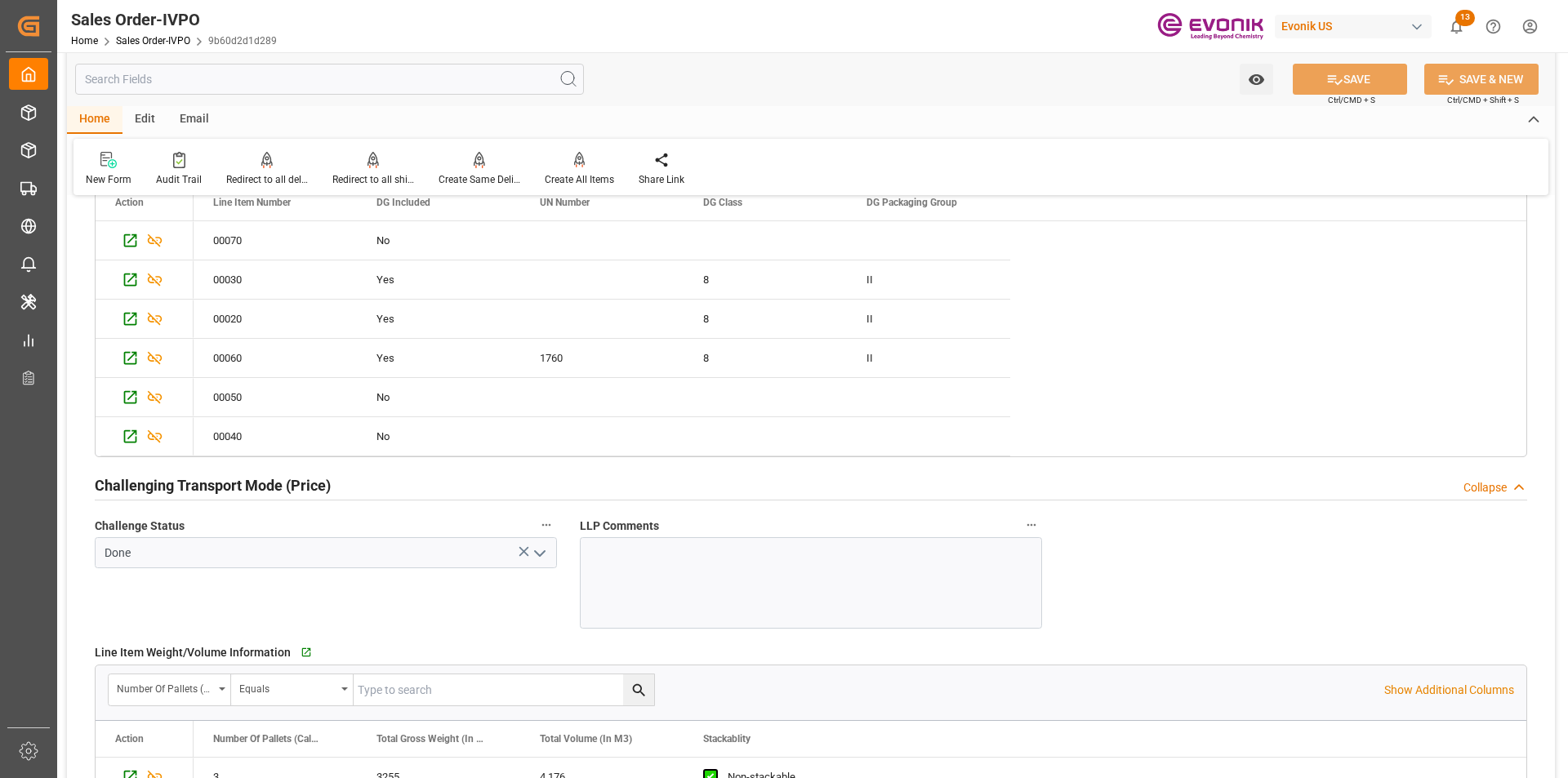
scroll to position [2205, 0]
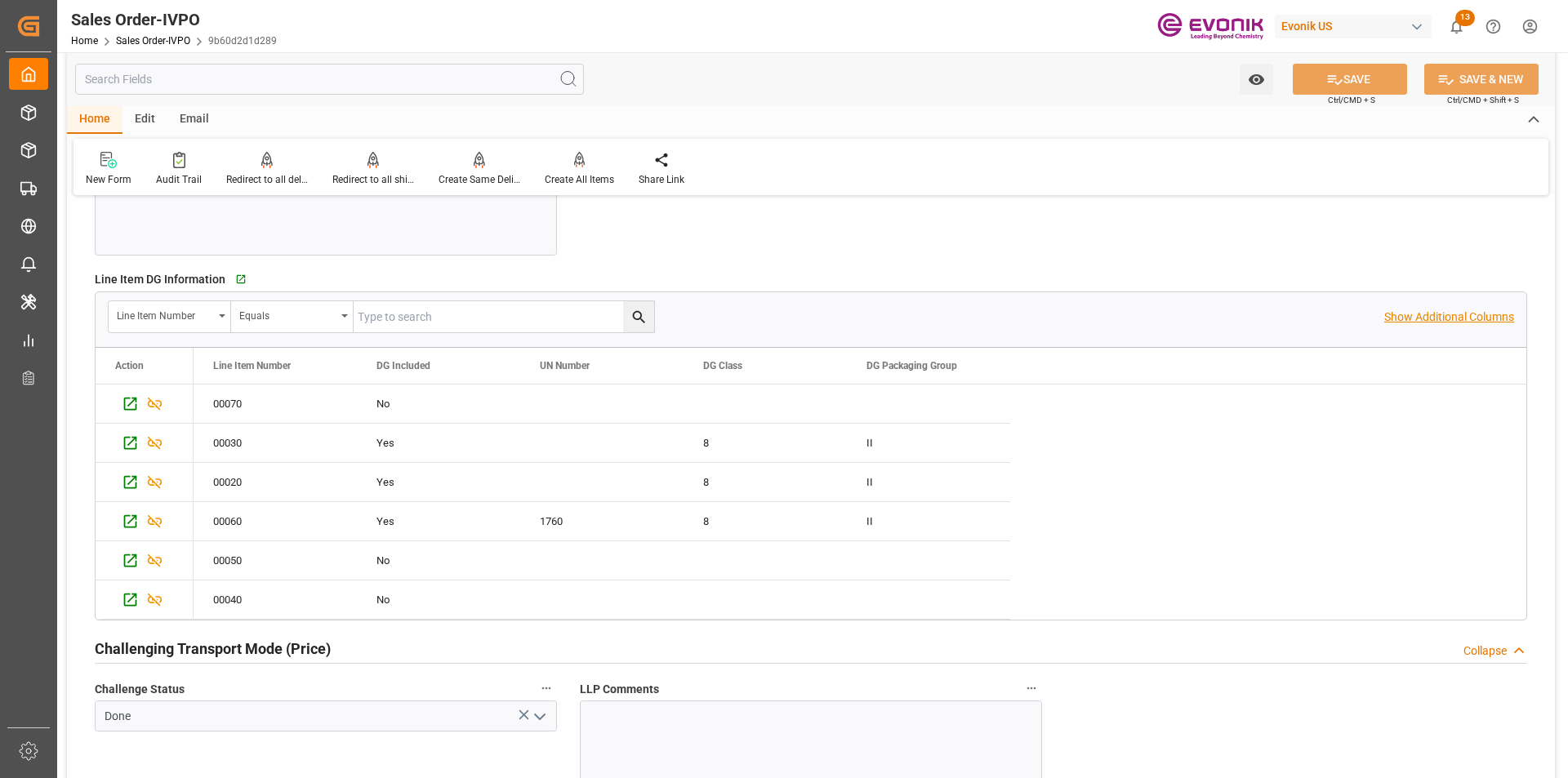
click at [1412, 317] on p "Show Additional Columns" at bounding box center [1449, 316] width 130 height 17
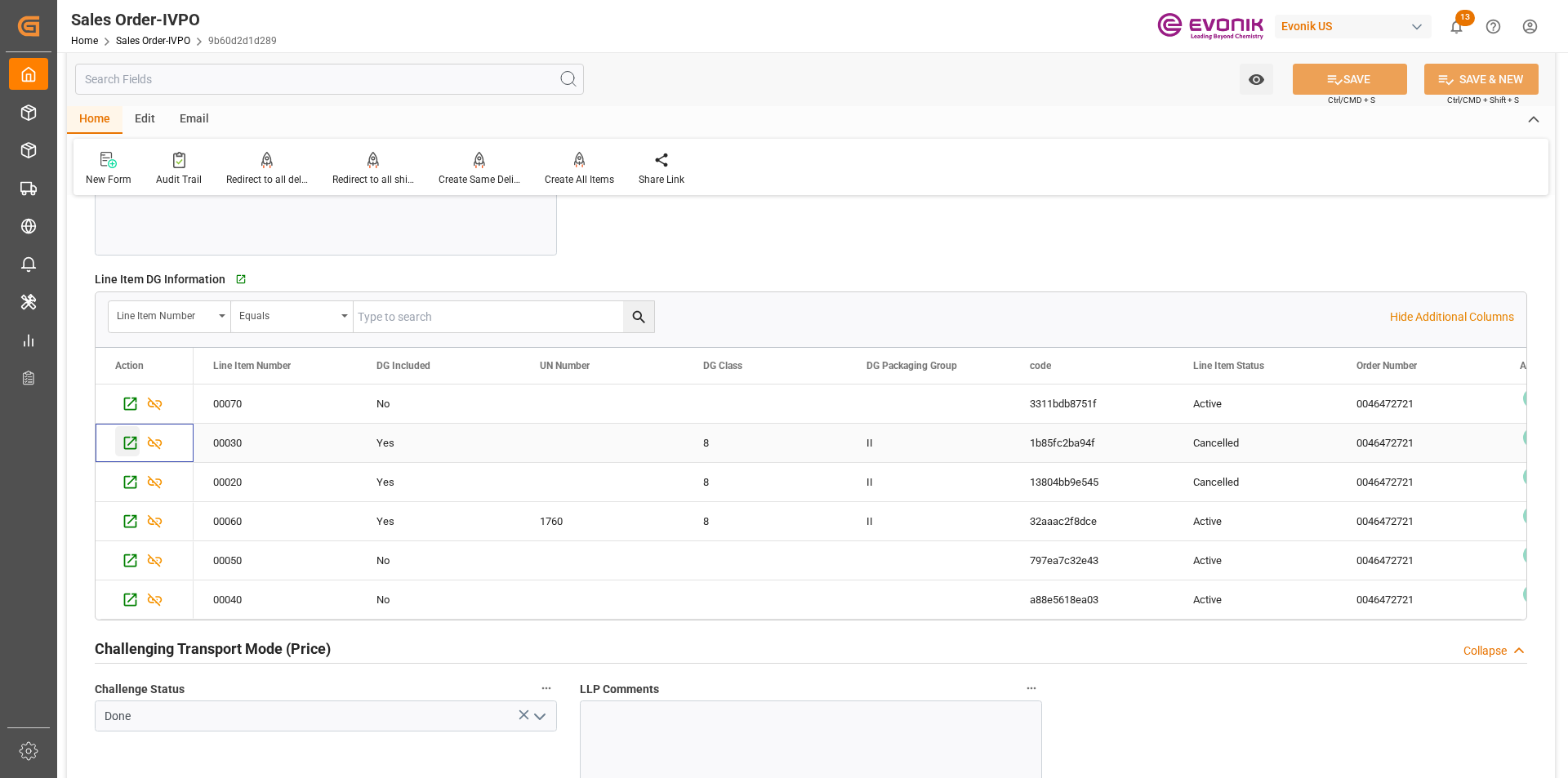
click at [127, 437] on icon "Press SPACE to select this row." at bounding box center [130, 443] width 13 height 13
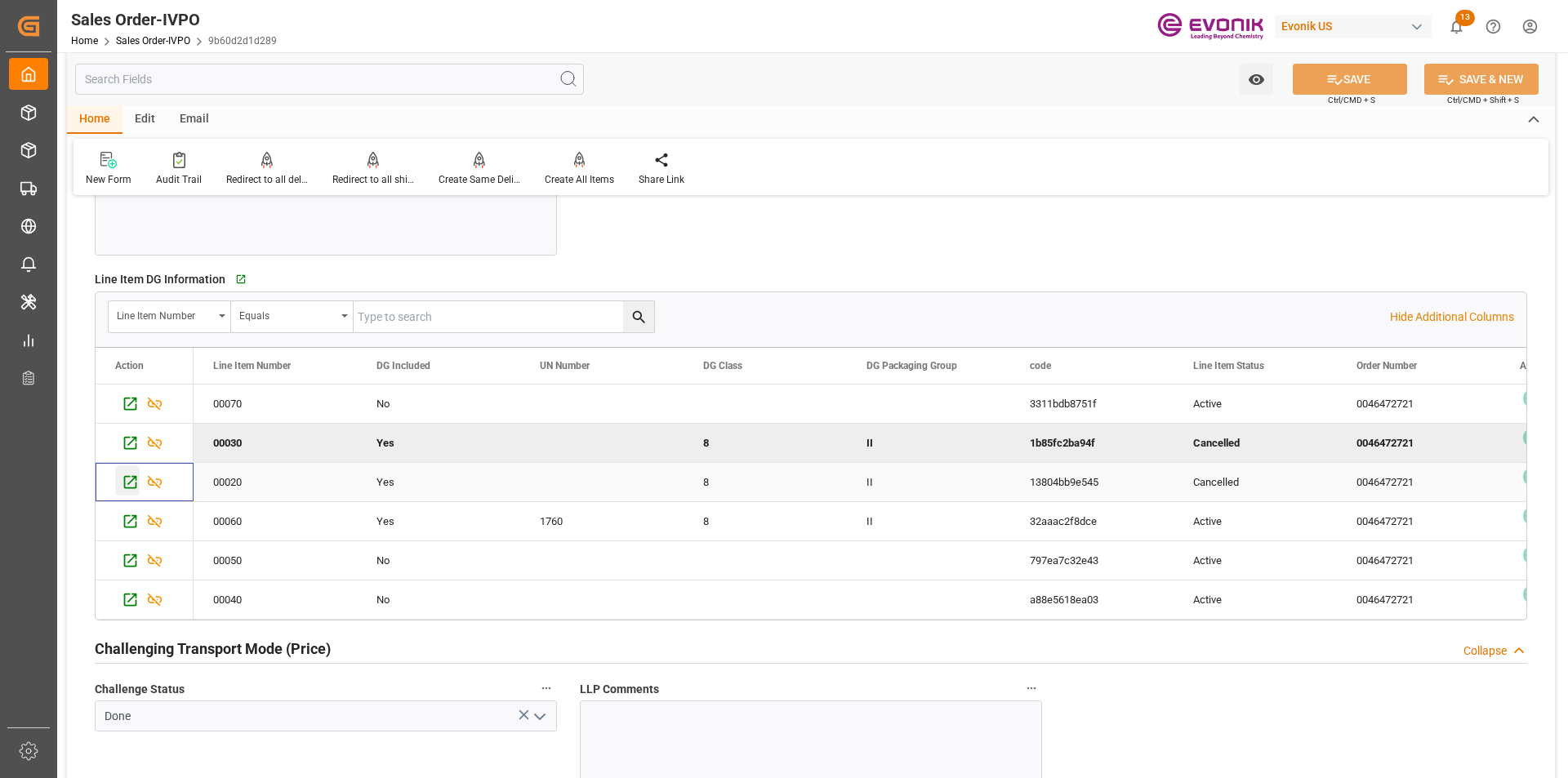
click at [126, 481] on icon "Press SPACE to select this row." at bounding box center [130, 481] width 17 height 17
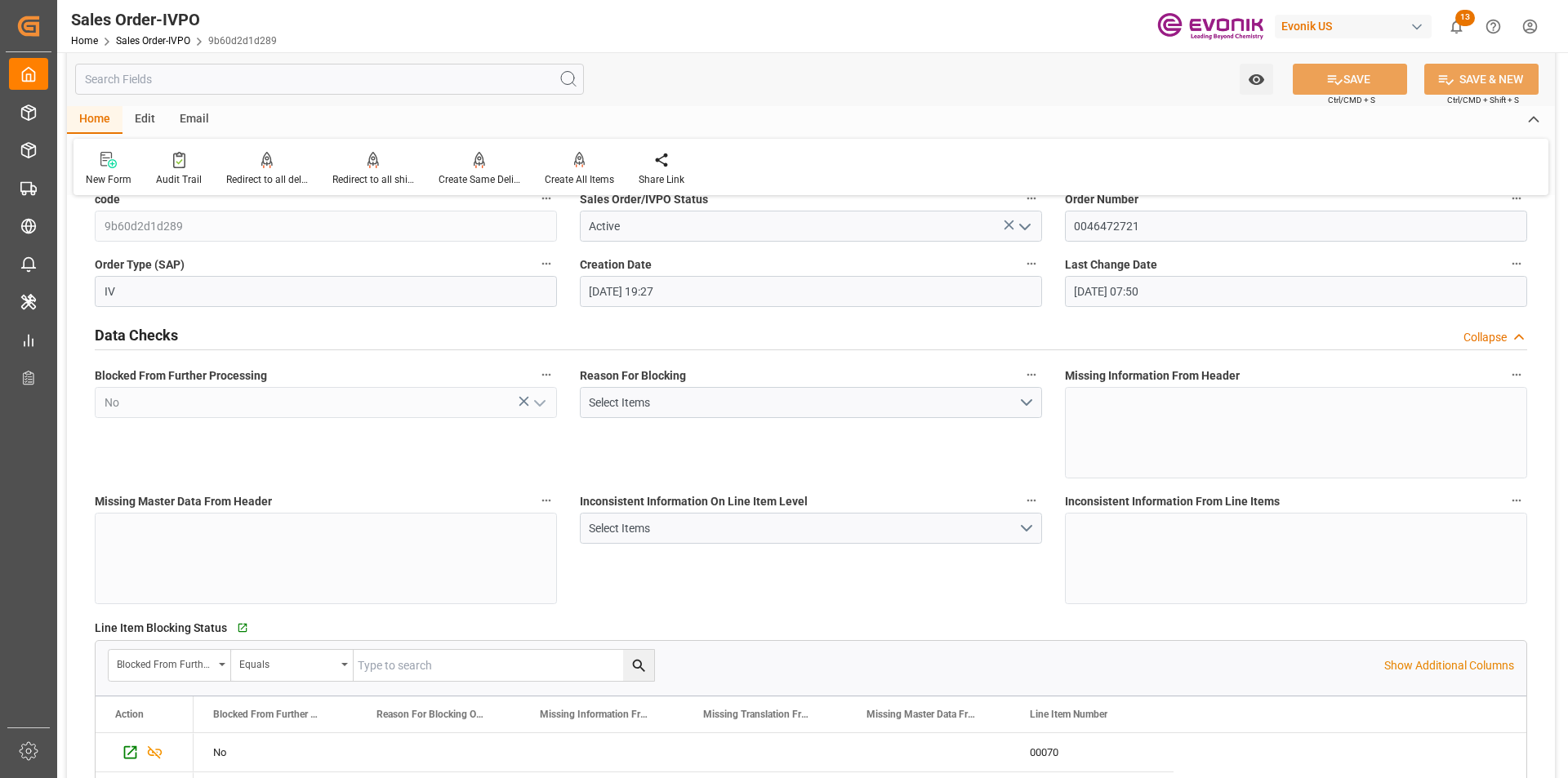
scroll to position [0, 0]
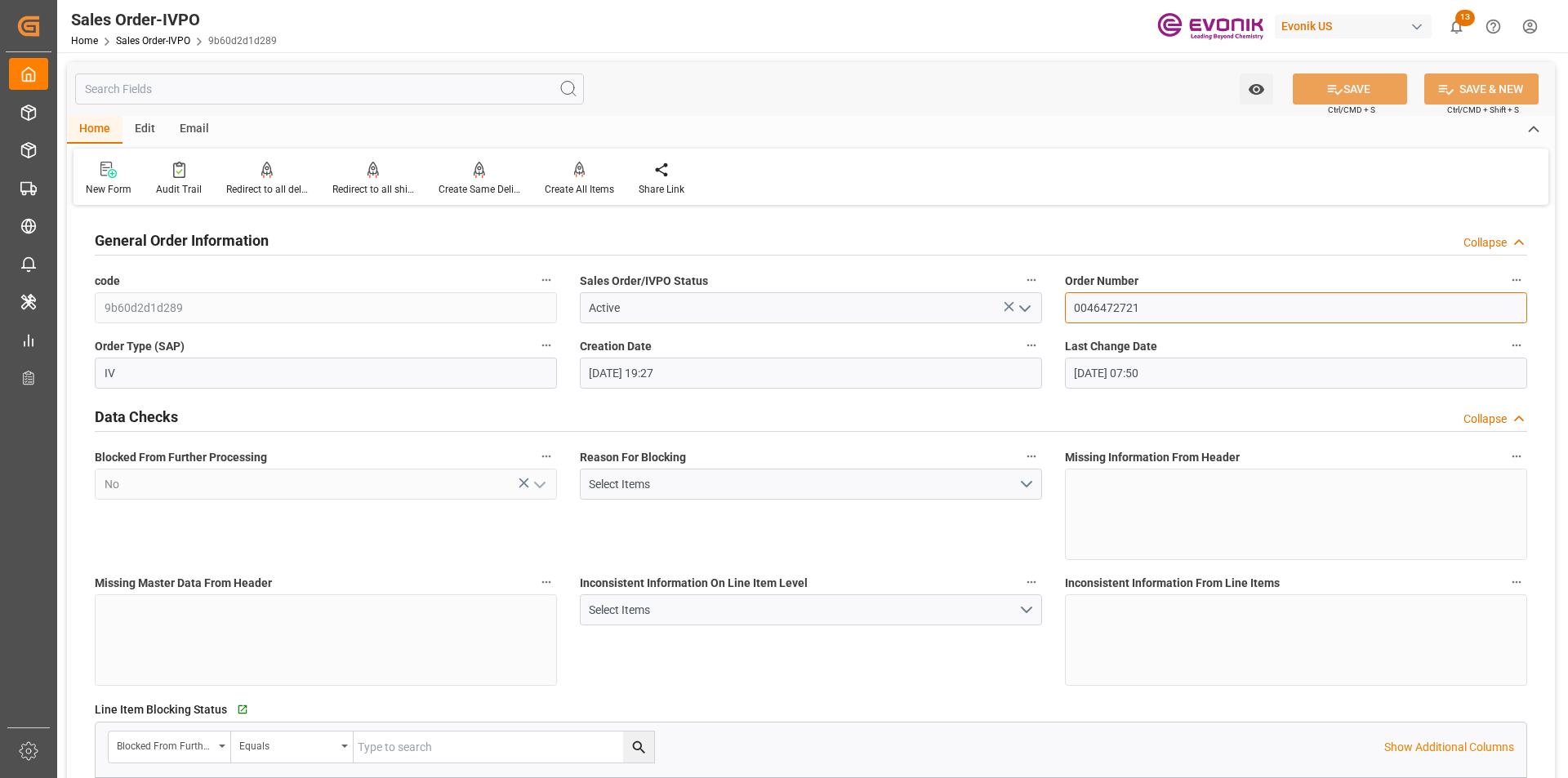
drag, startPoint x: 1126, startPoint y: 311, endPoint x: 981, endPoint y: 316, distance: 145.1
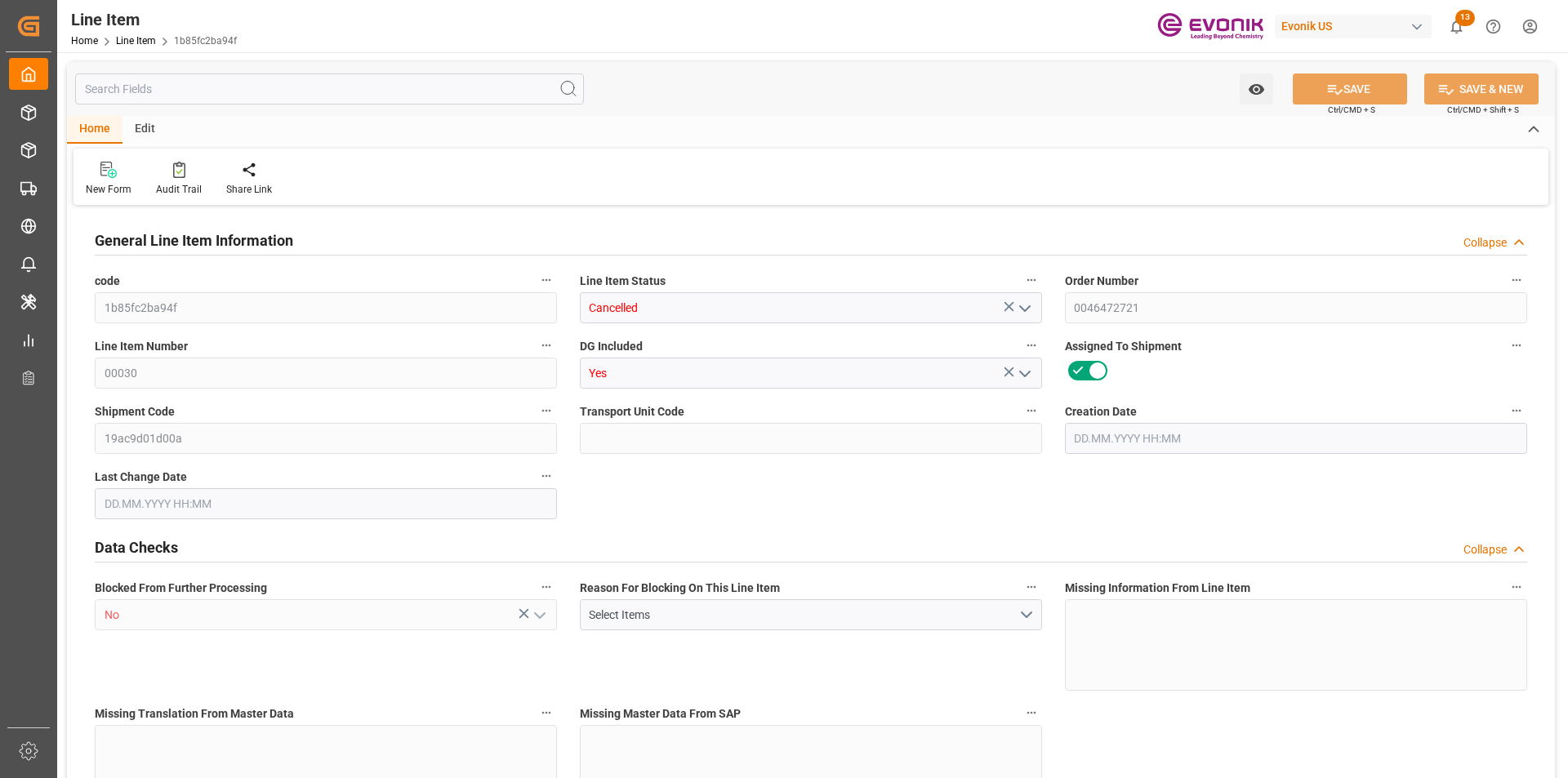
type input "1"
type input "747.2"
type input "680"
type input "1.1462"
type input "4"
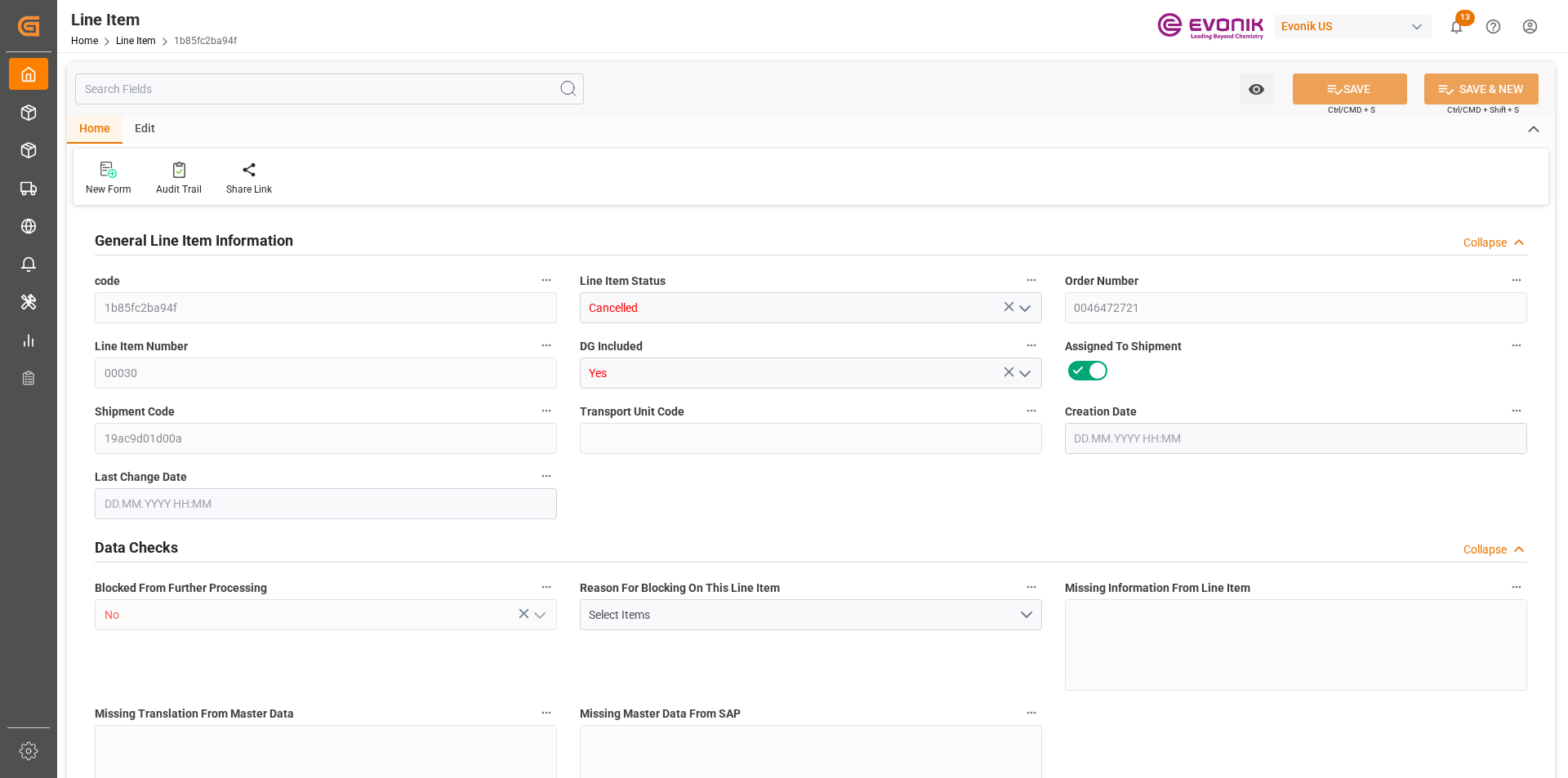
type input "6840.8"
type input "4"
type input "747.2"
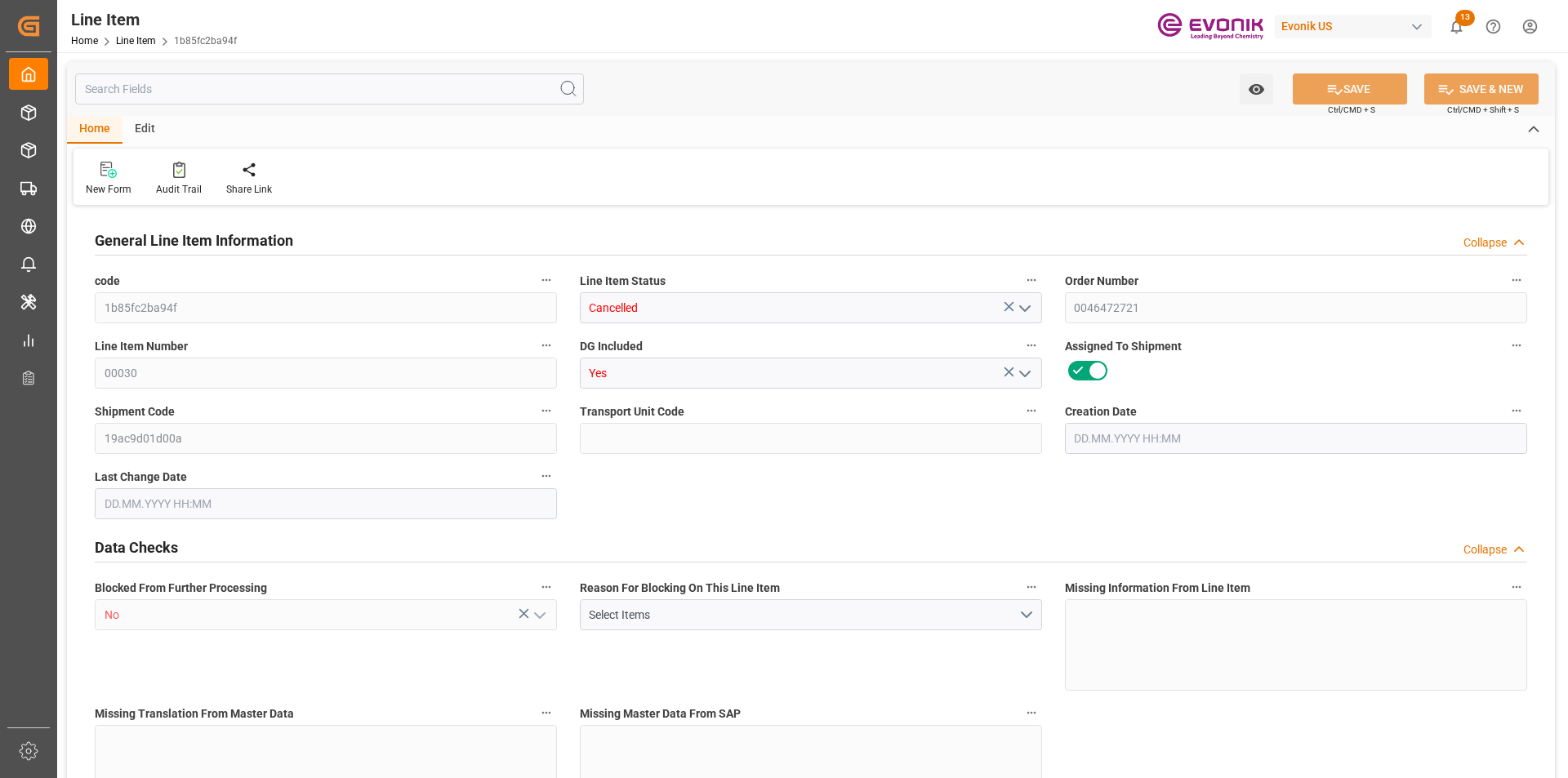
type input "767.2"
type input "680"
type input "1.1462"
type input "1146.248"
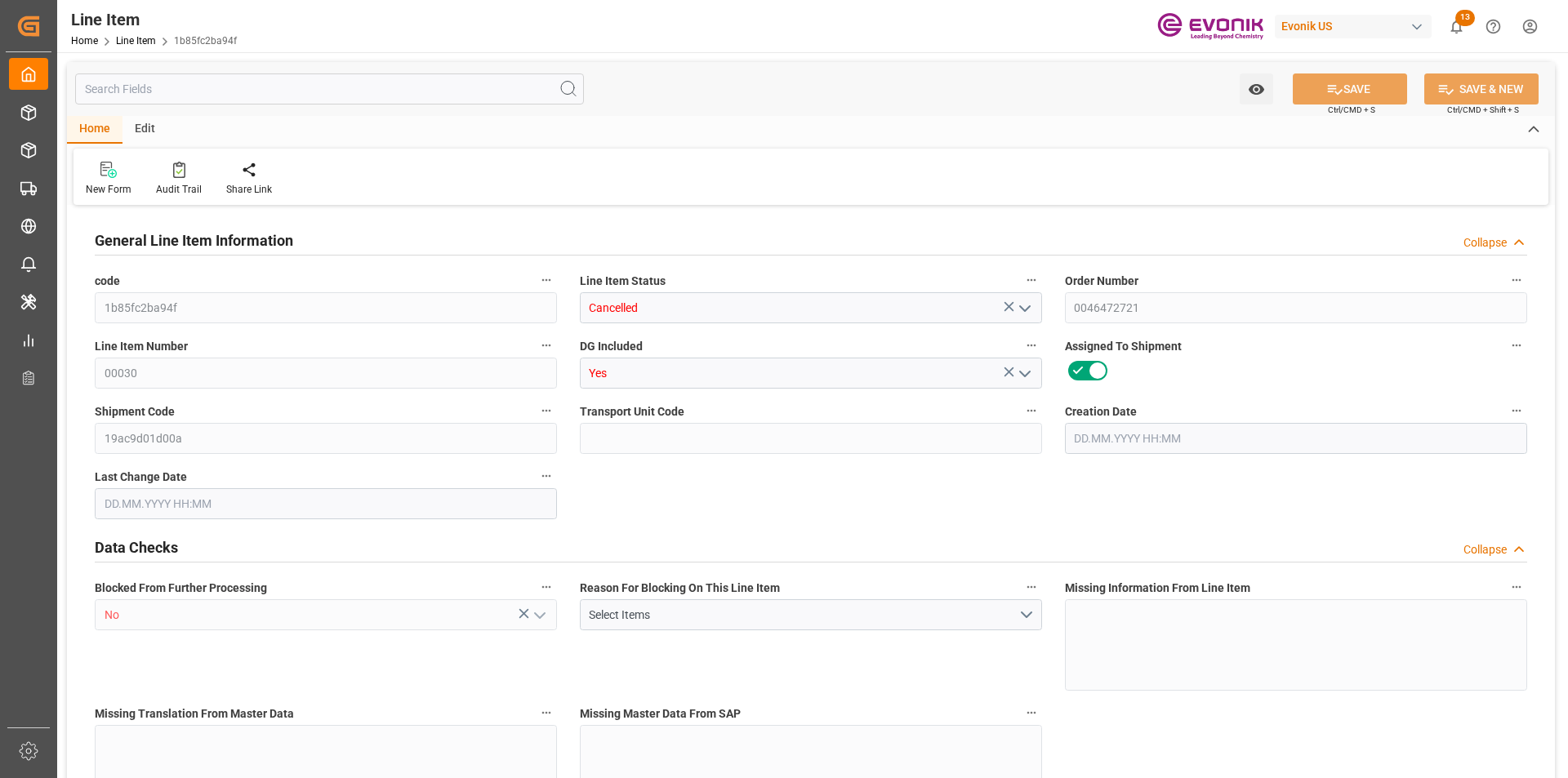
type input "0"
type input "10.09.2025 19:27"
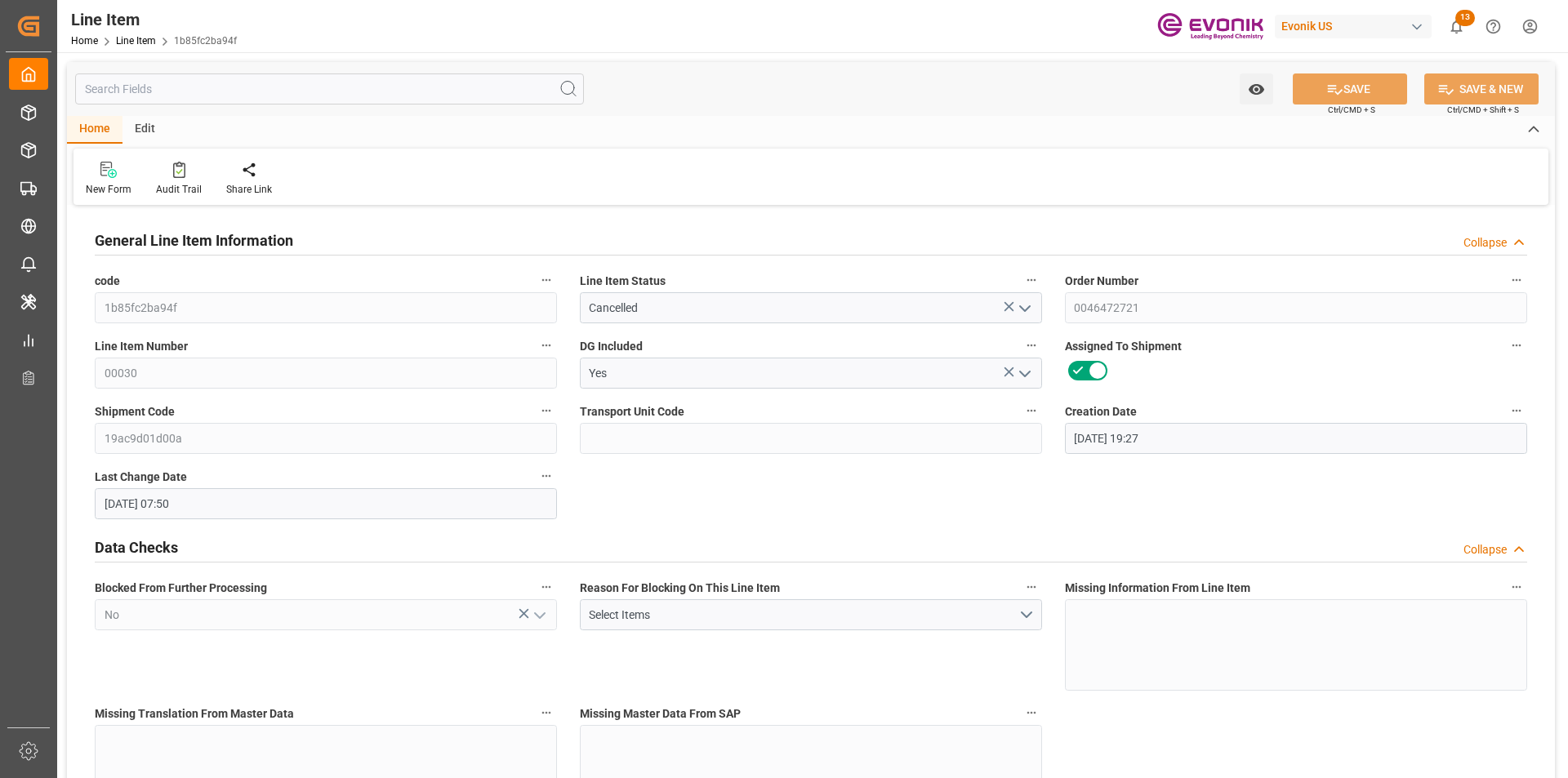
type input "17.09.2025 07:50"
type input "17.10.2025"
type input "18.09.2025"
type input "11.09.2025"
type input "6"
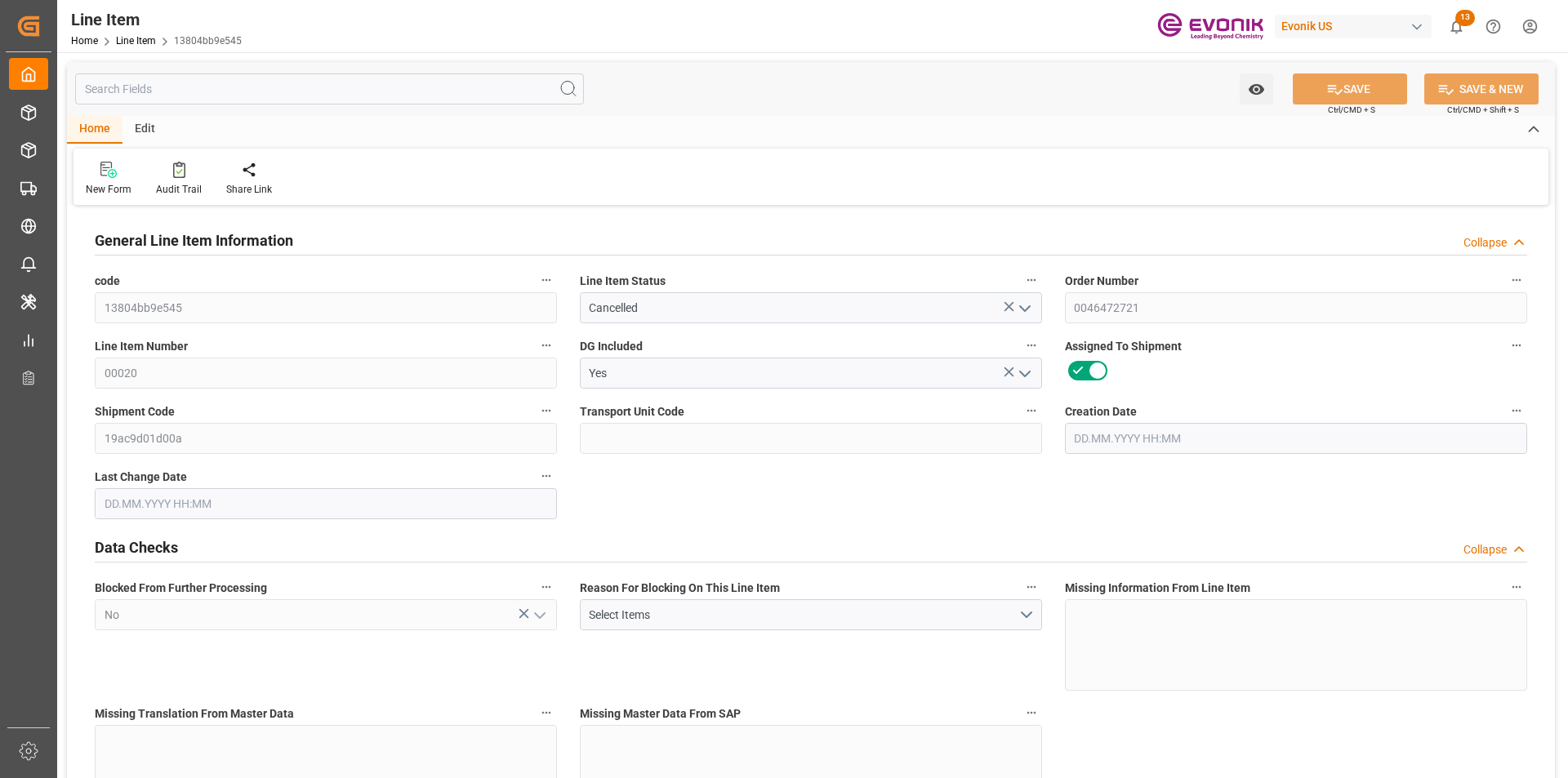
type input "4483.2"
type input "4080"
type input "6.8775"
type input "24"
type input "31048.8"
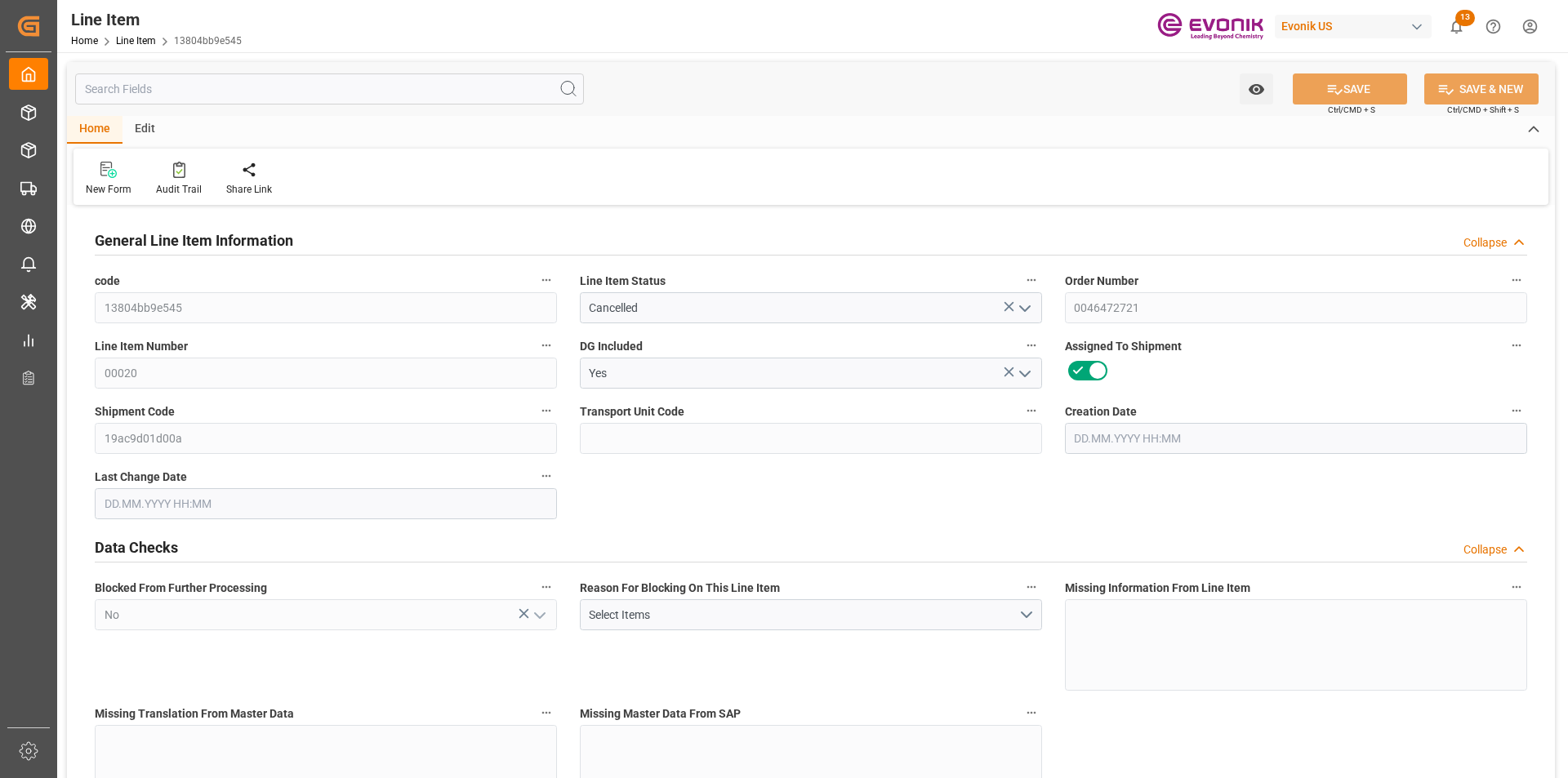
type input "24"
type input "4483.2"
type input "4603.2"
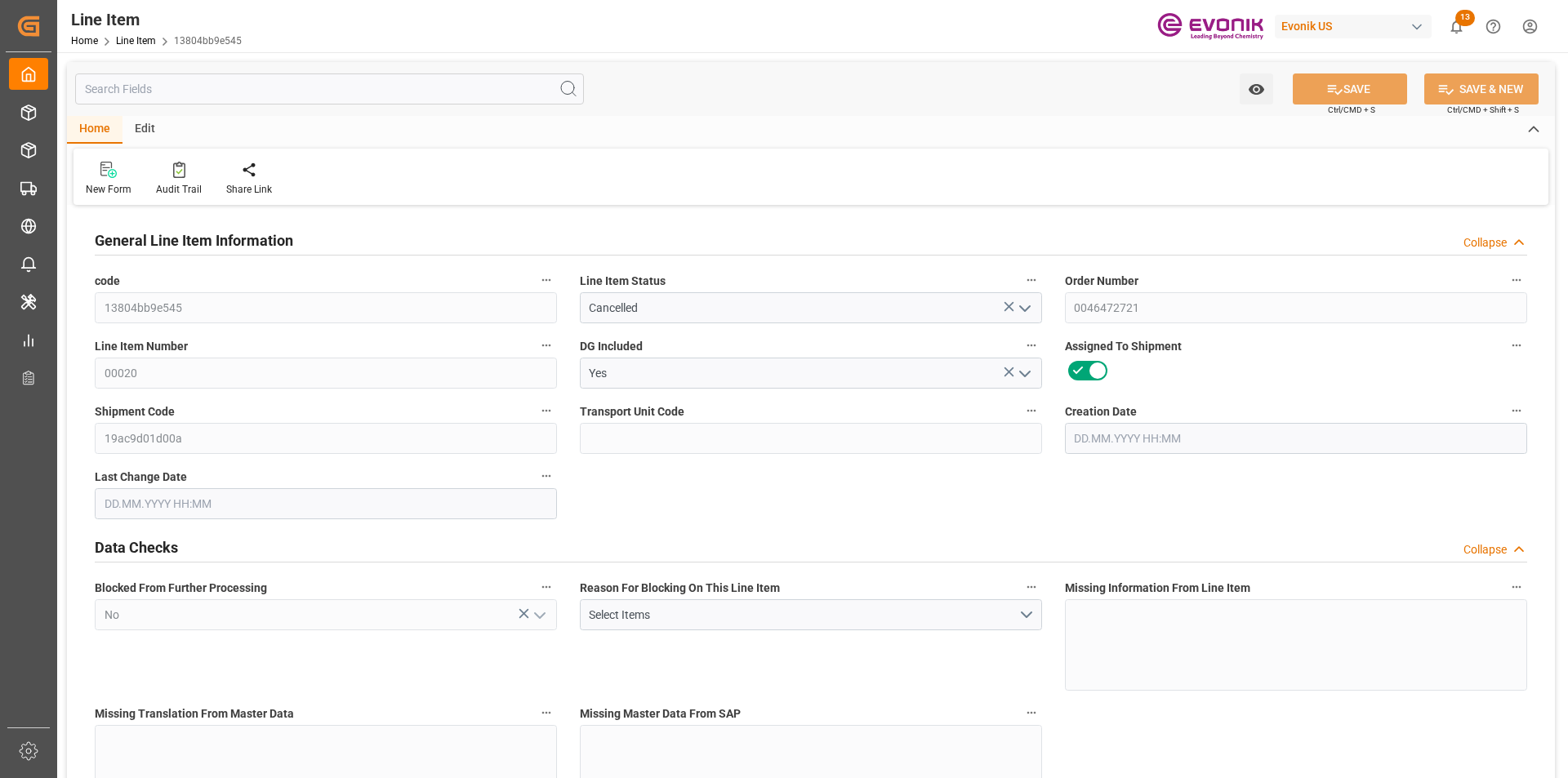
type input "4080"
type input "6.8775"
type input "6877.488"
type input "0"
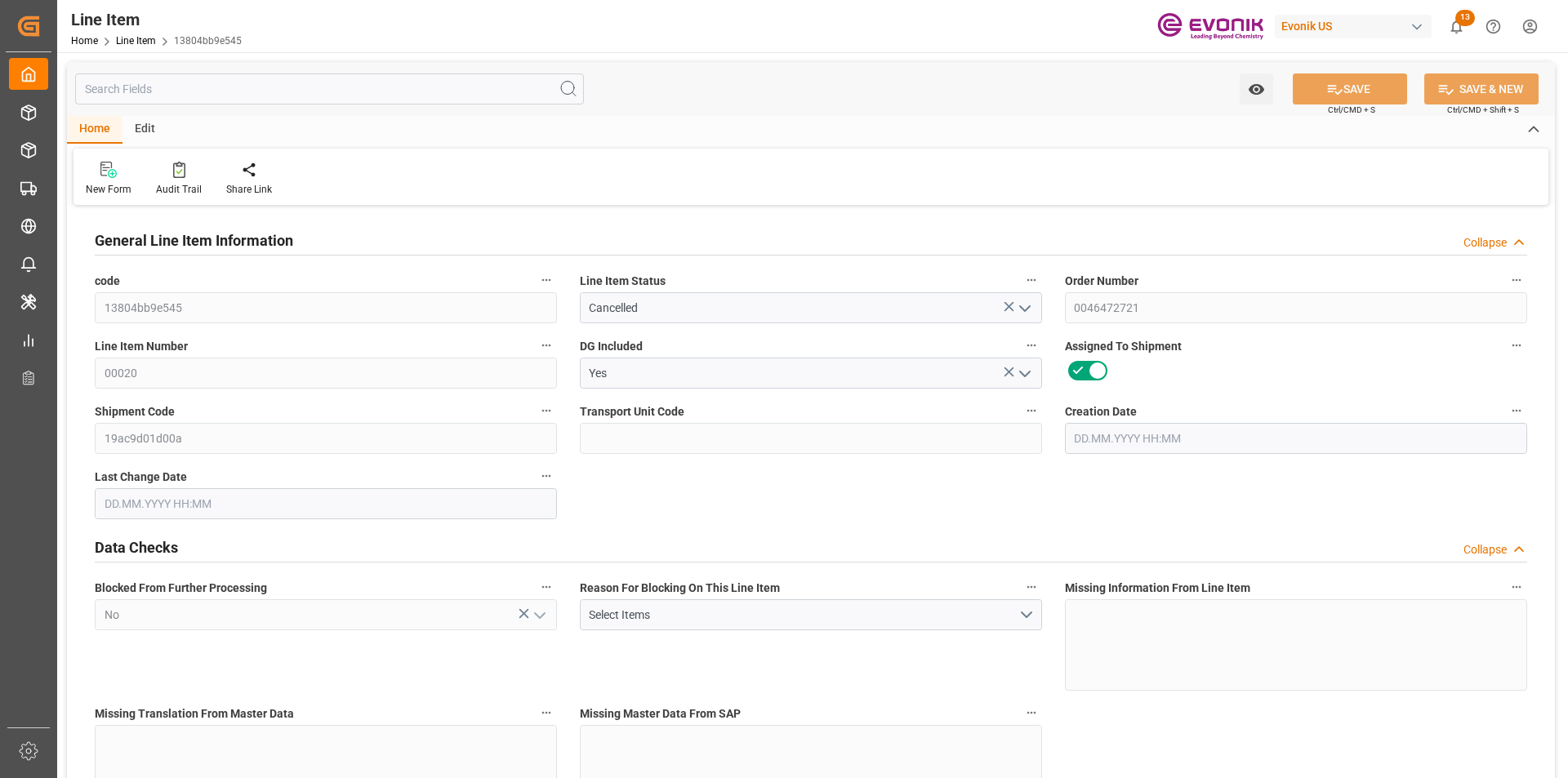
type input "0"
type input "[DATE] 19:27"
type input "[DATE] 07:49"
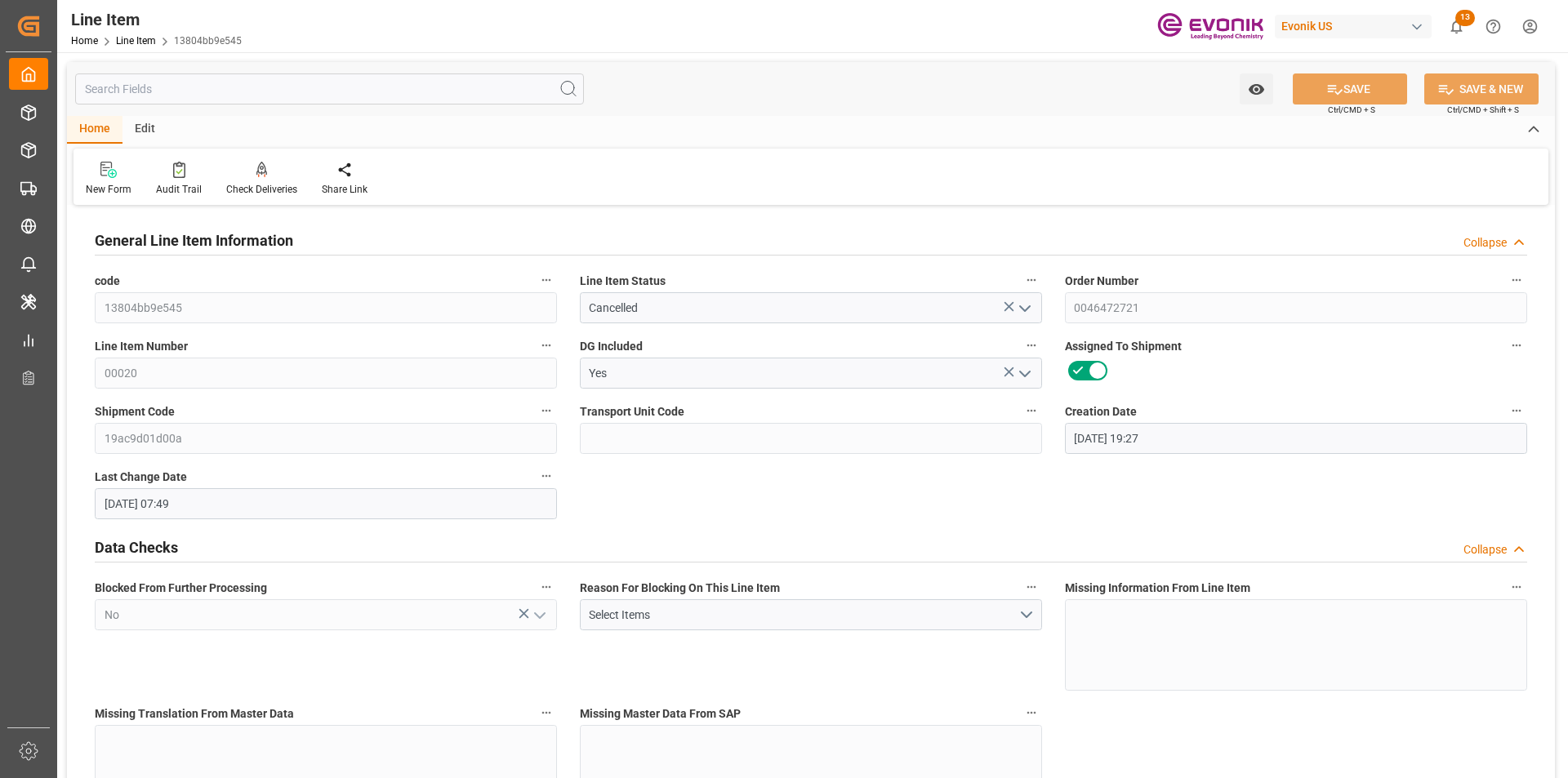
type input "[DATE]"
type input "6"
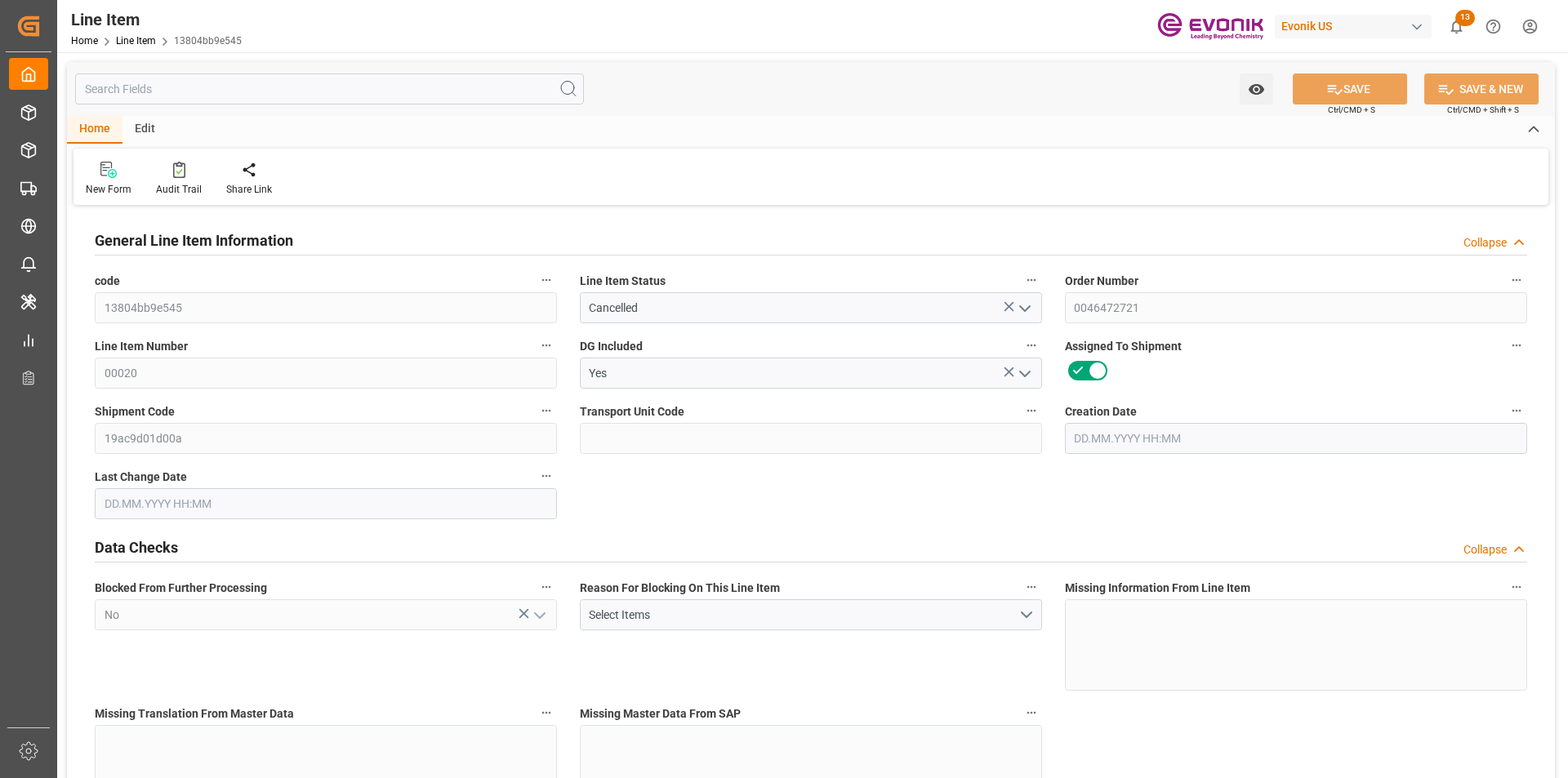
type input "4483.2"
type input "4080"
type input "6.8775"
type input "24"
type input "31048.8"
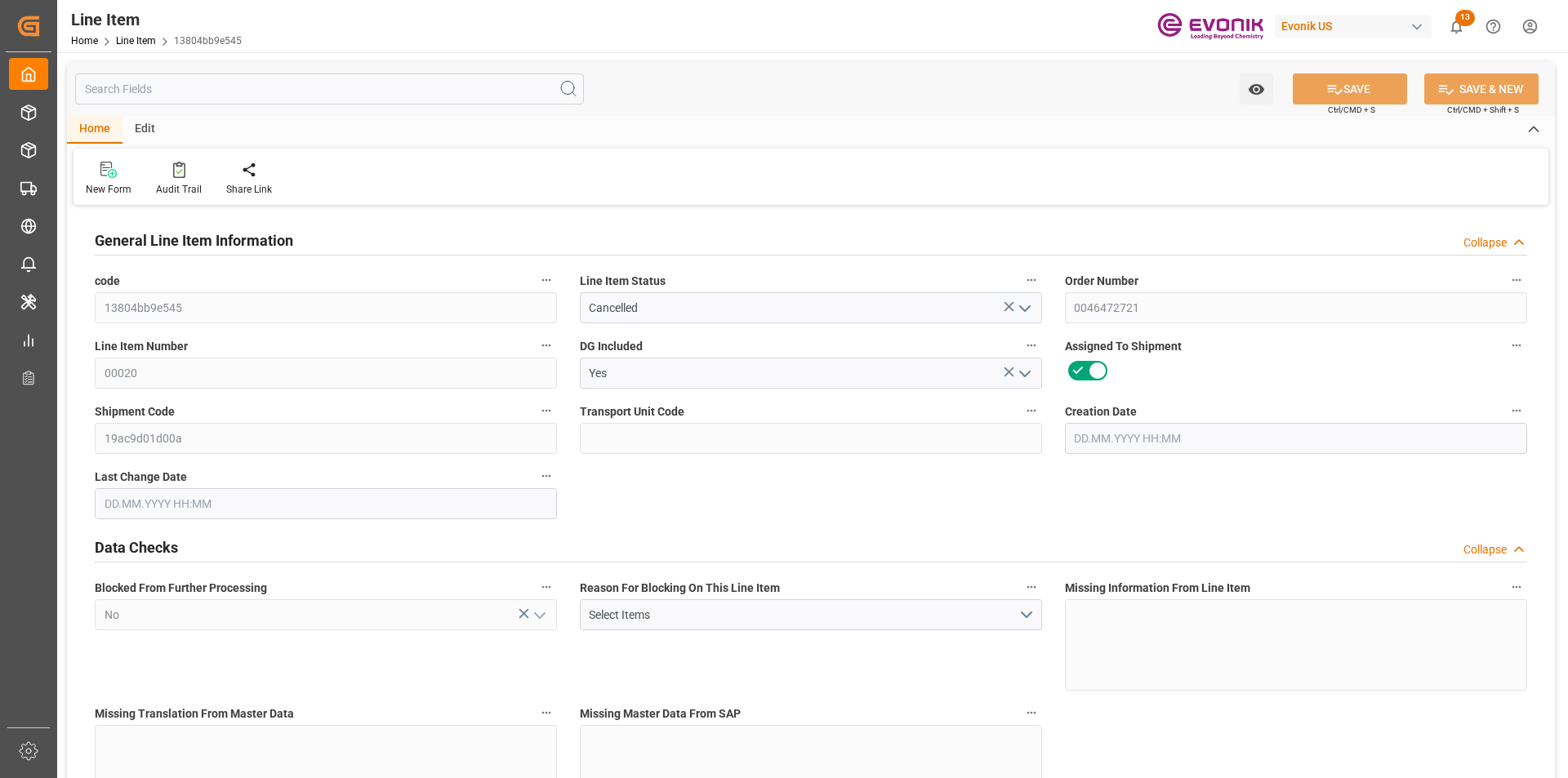
type input "24"
type input "4483.2"
type input "4603.2"
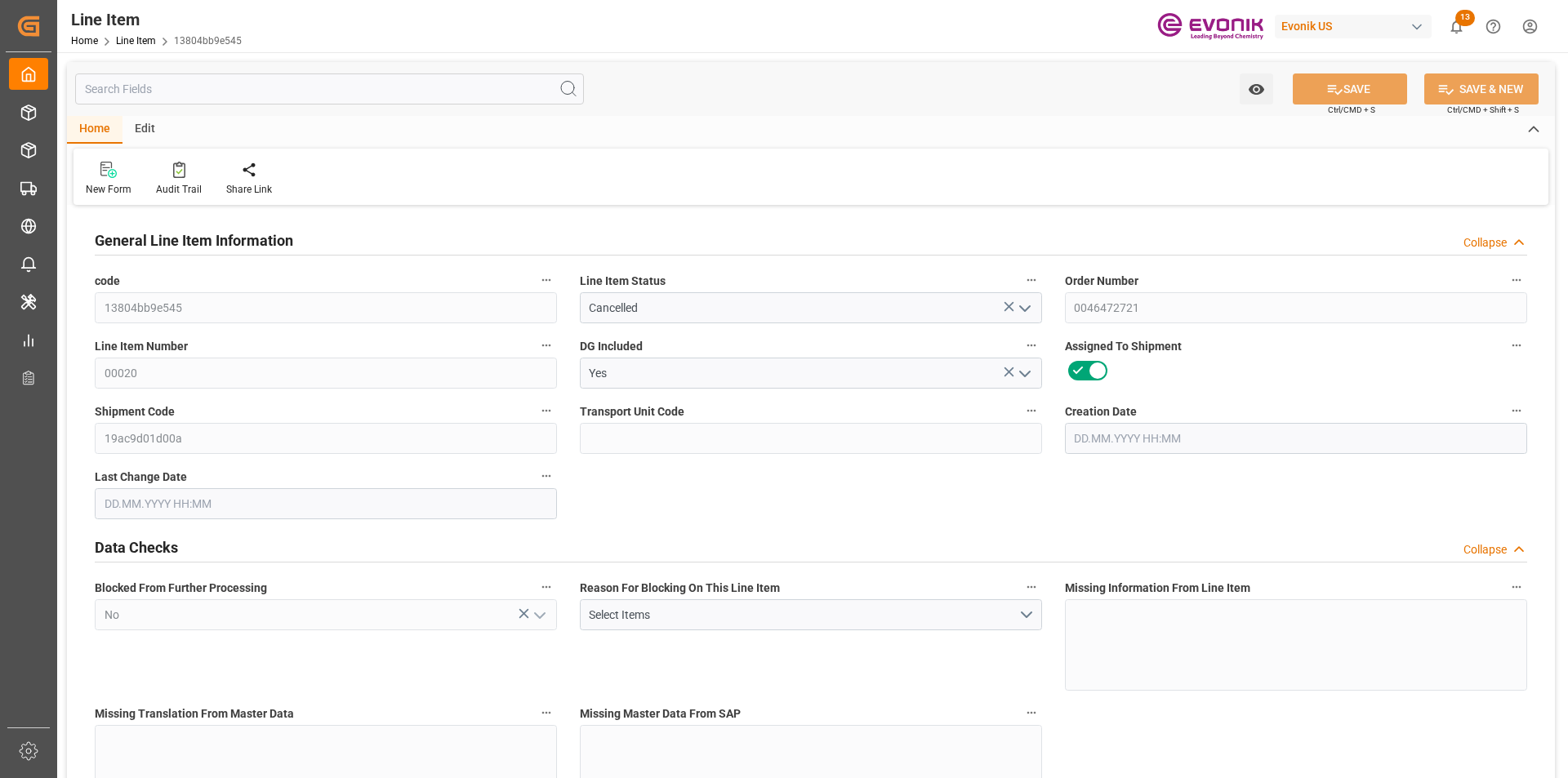
type input "4080"
type input "6.8775"
type input "6877.488"
type input "0"
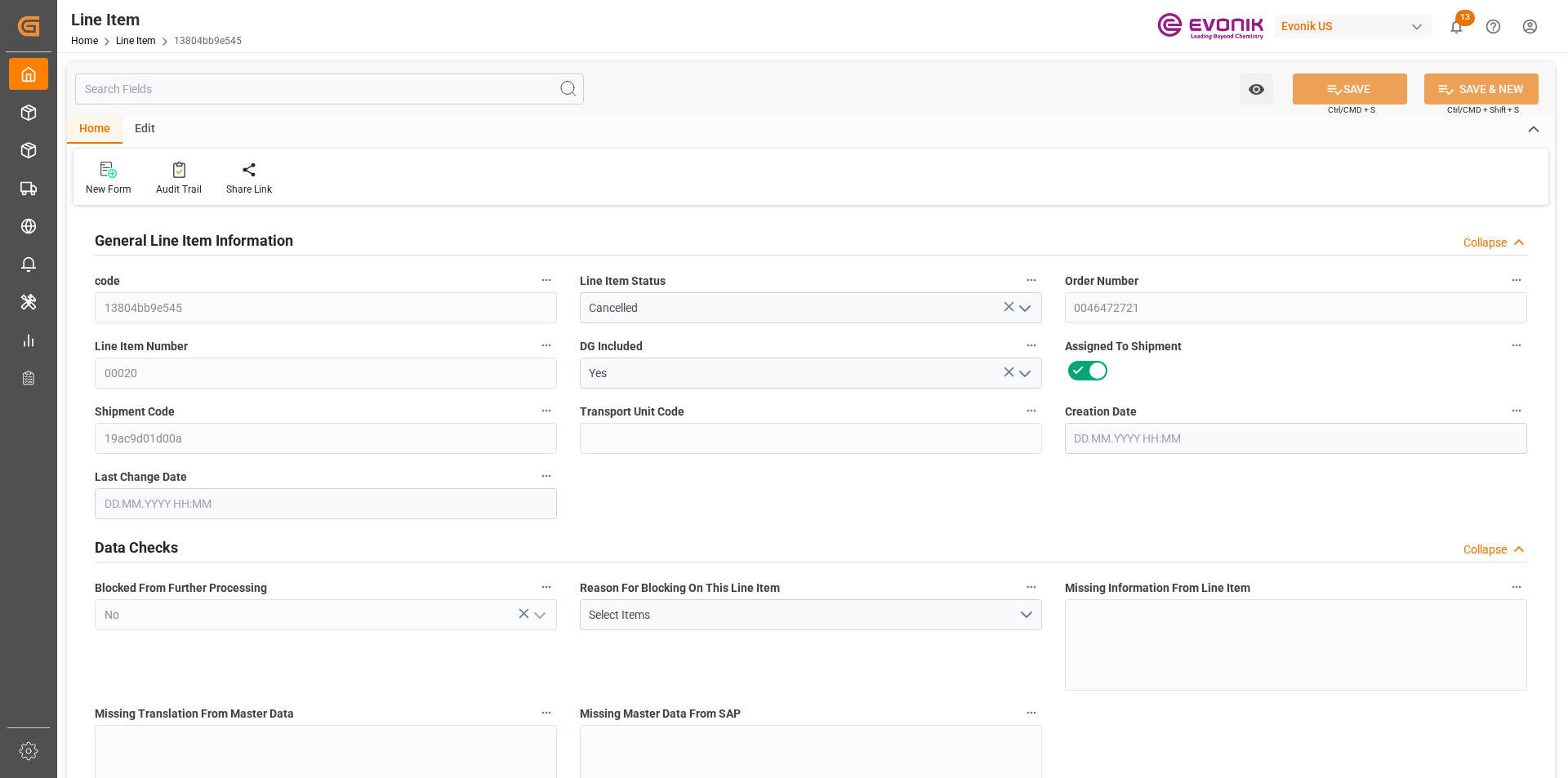
type input "0"
type input "[DATE] 19:27"
type input "17.09.2025 07:49"
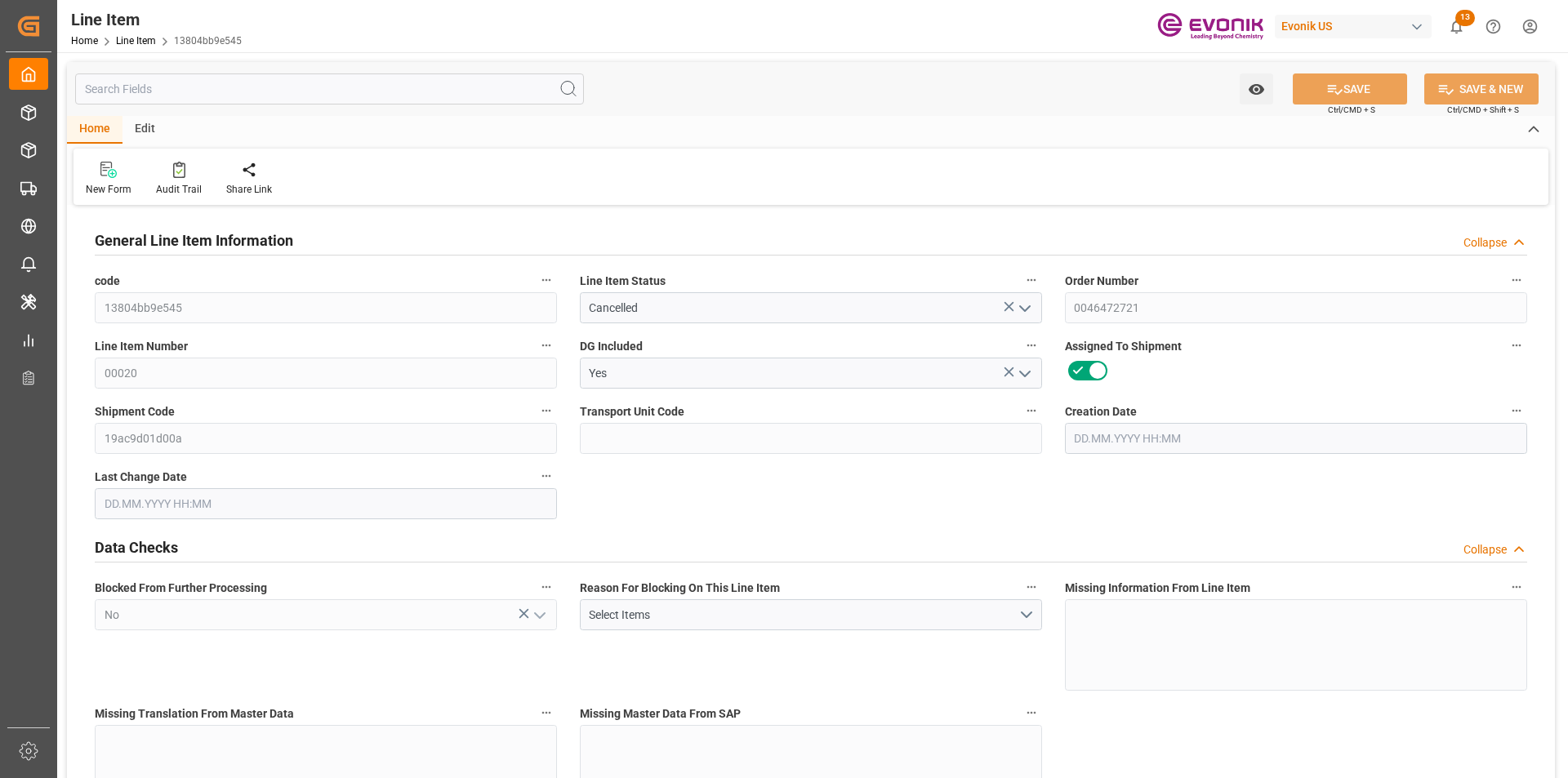
type input "[DATE]"
type input "1"
type input "747.2"
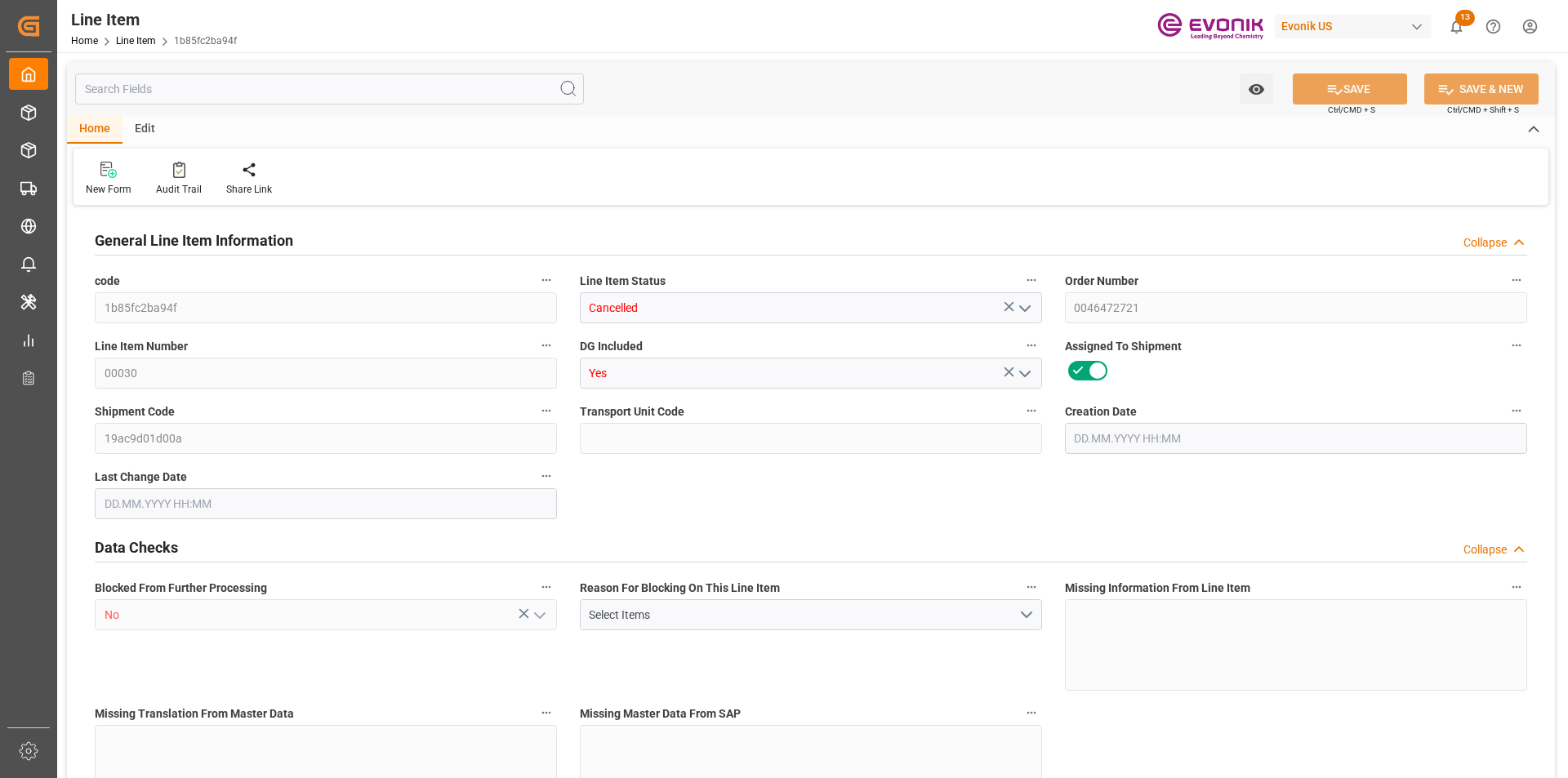
type input "680"
type input "1.1462"
type input "4"
type input "6840.8"
type input "4"
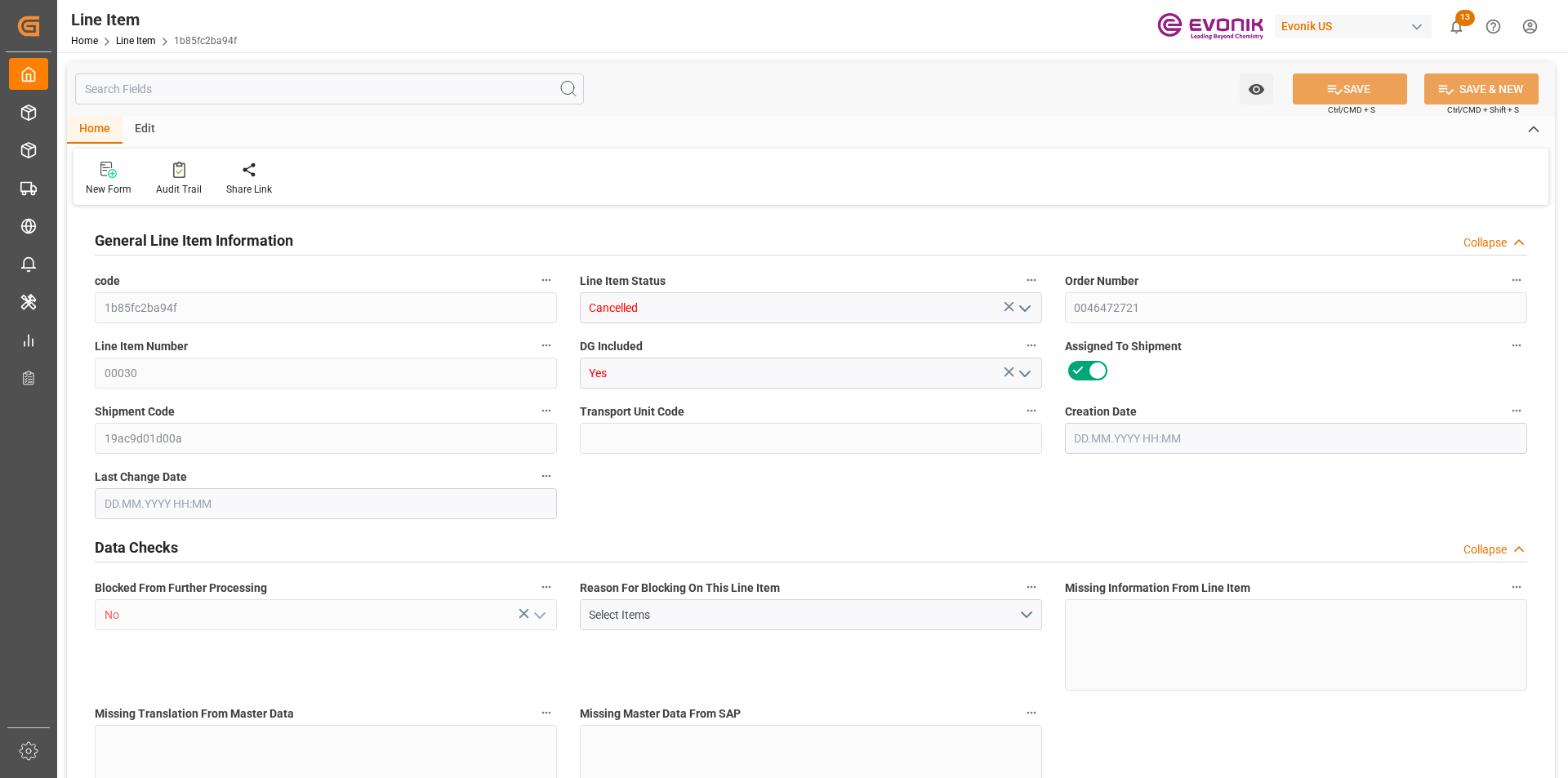
type input "4"
type input "747.2"
type input "767.2"
type input "680"
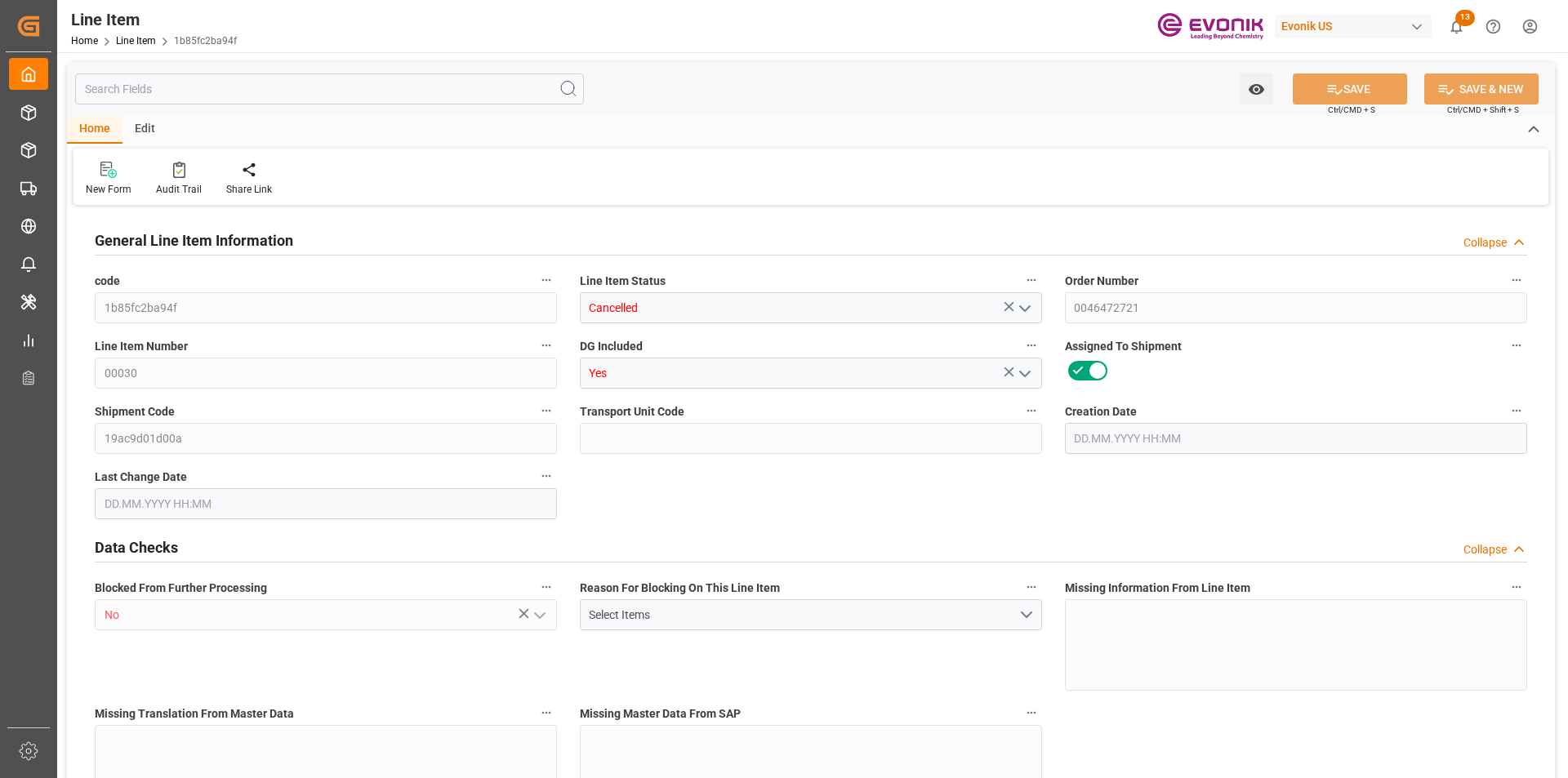
type input "680"
type input "1.1462"
type input "1146.248"
type input "0"
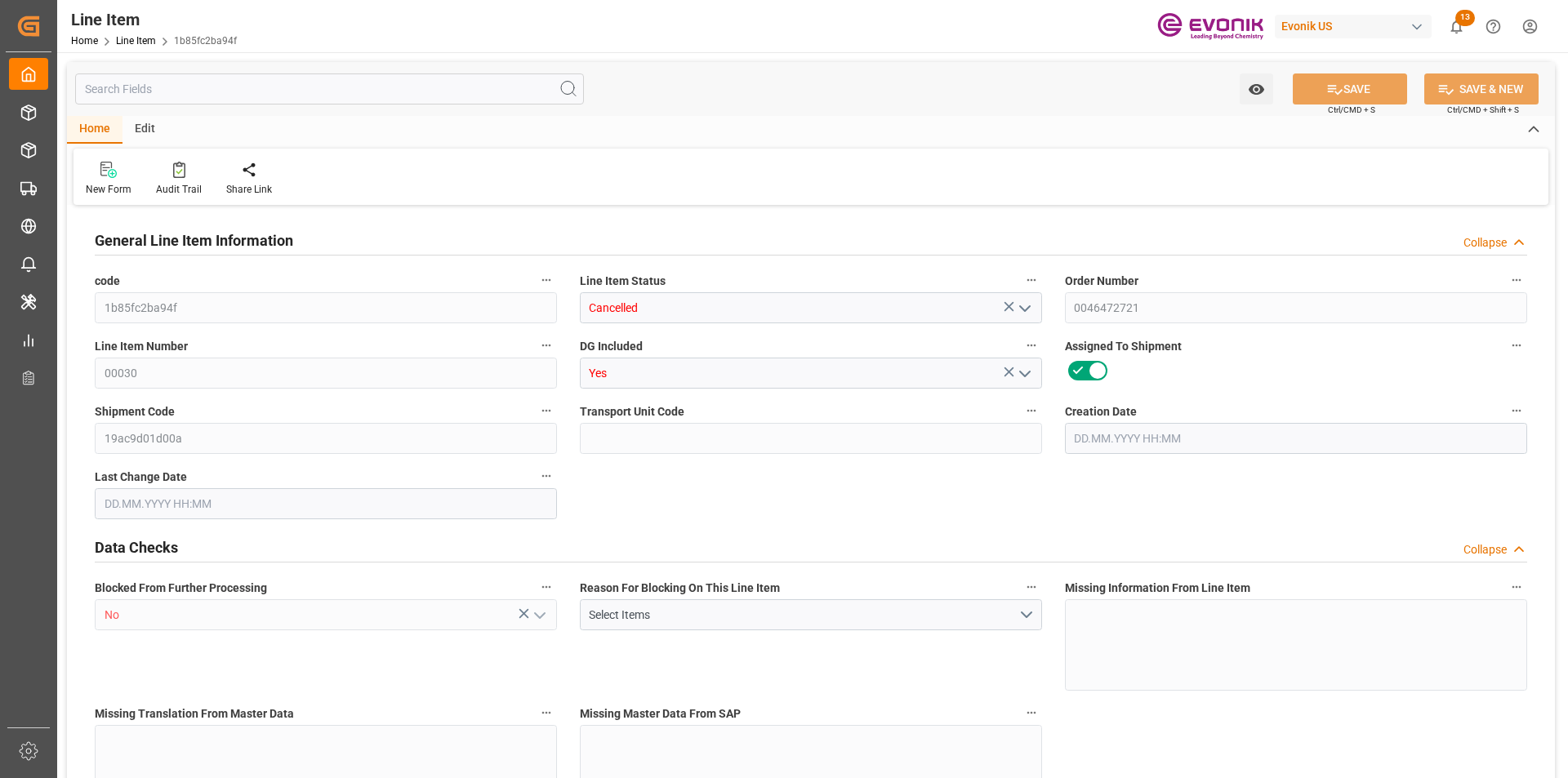
type input "0"
type input "[DATE] 19:27"
type input "[DATE] 07:50"
type input "[DATE]"
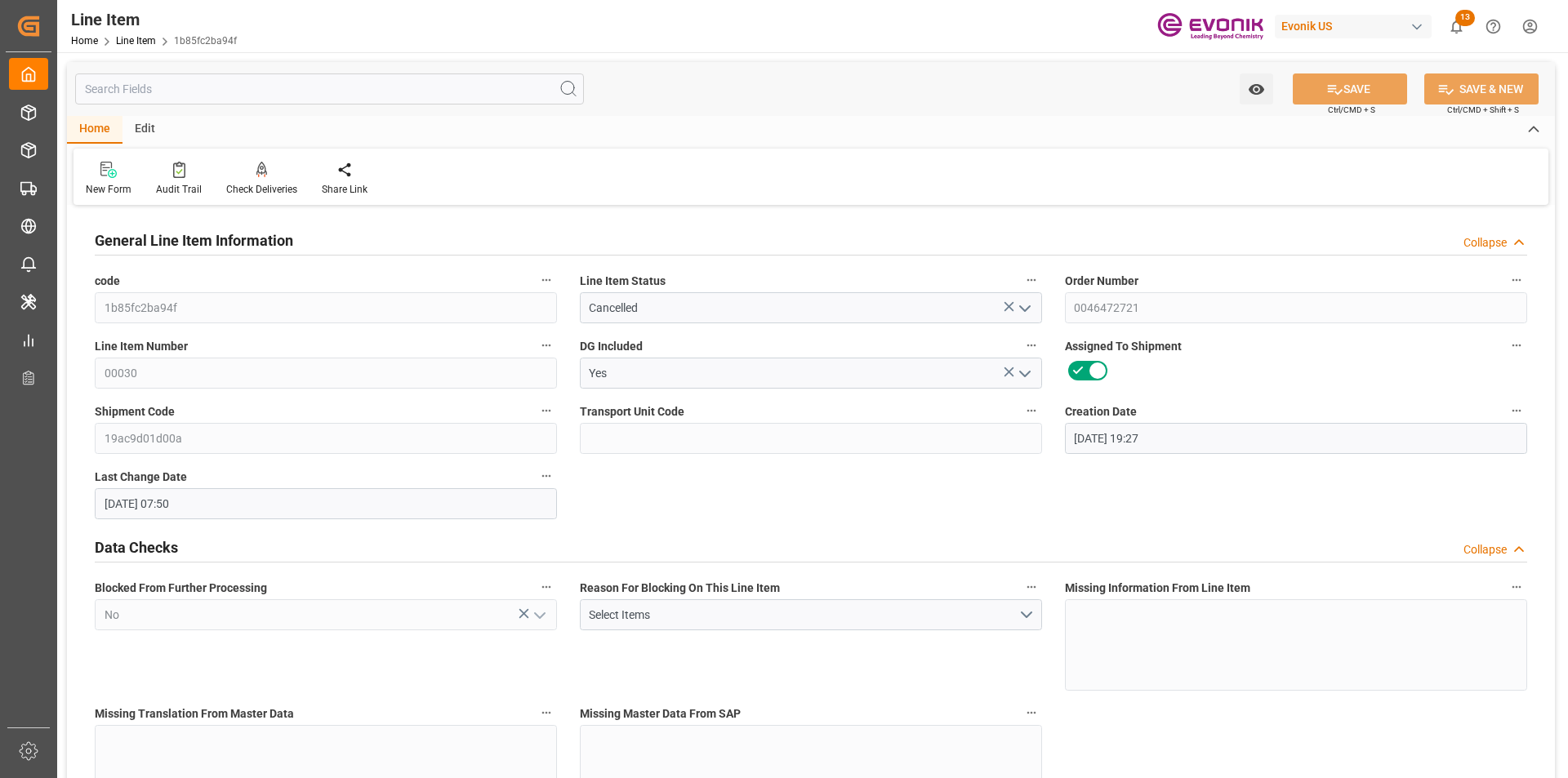
type input "[DATE]"
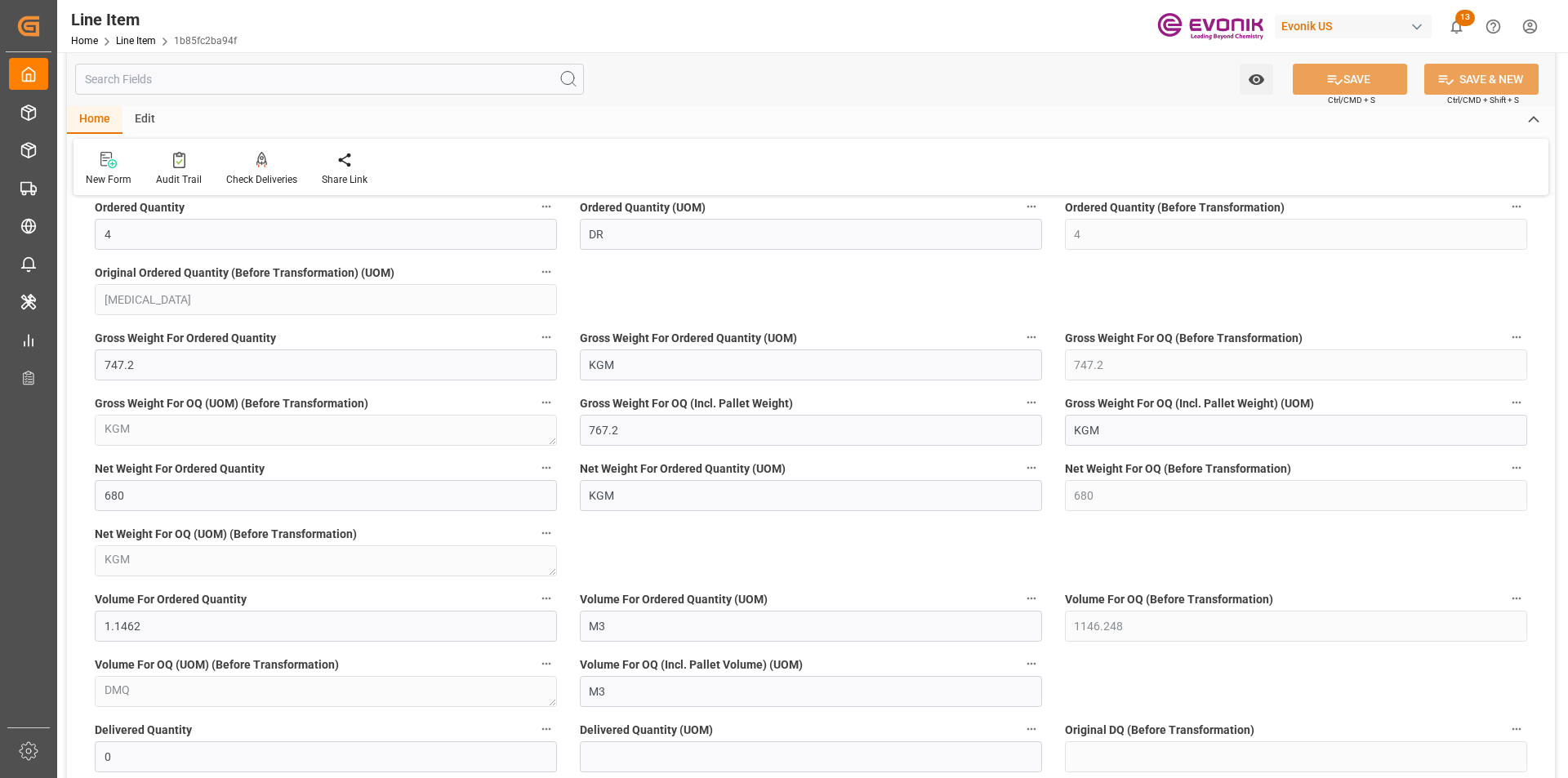
scroll to position [1715, 0]
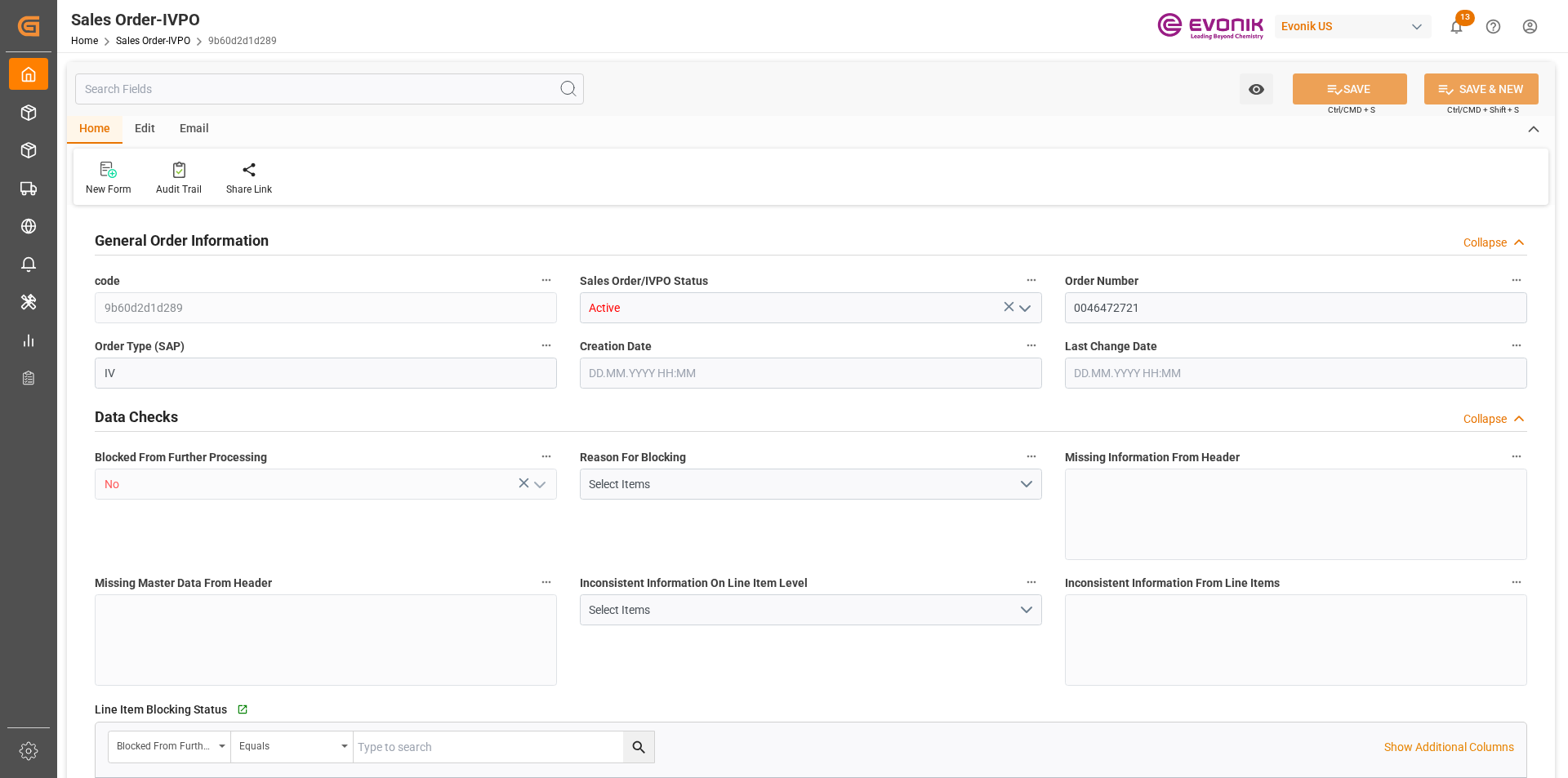
type input "NLRTM"
type input "0"
type input "1"
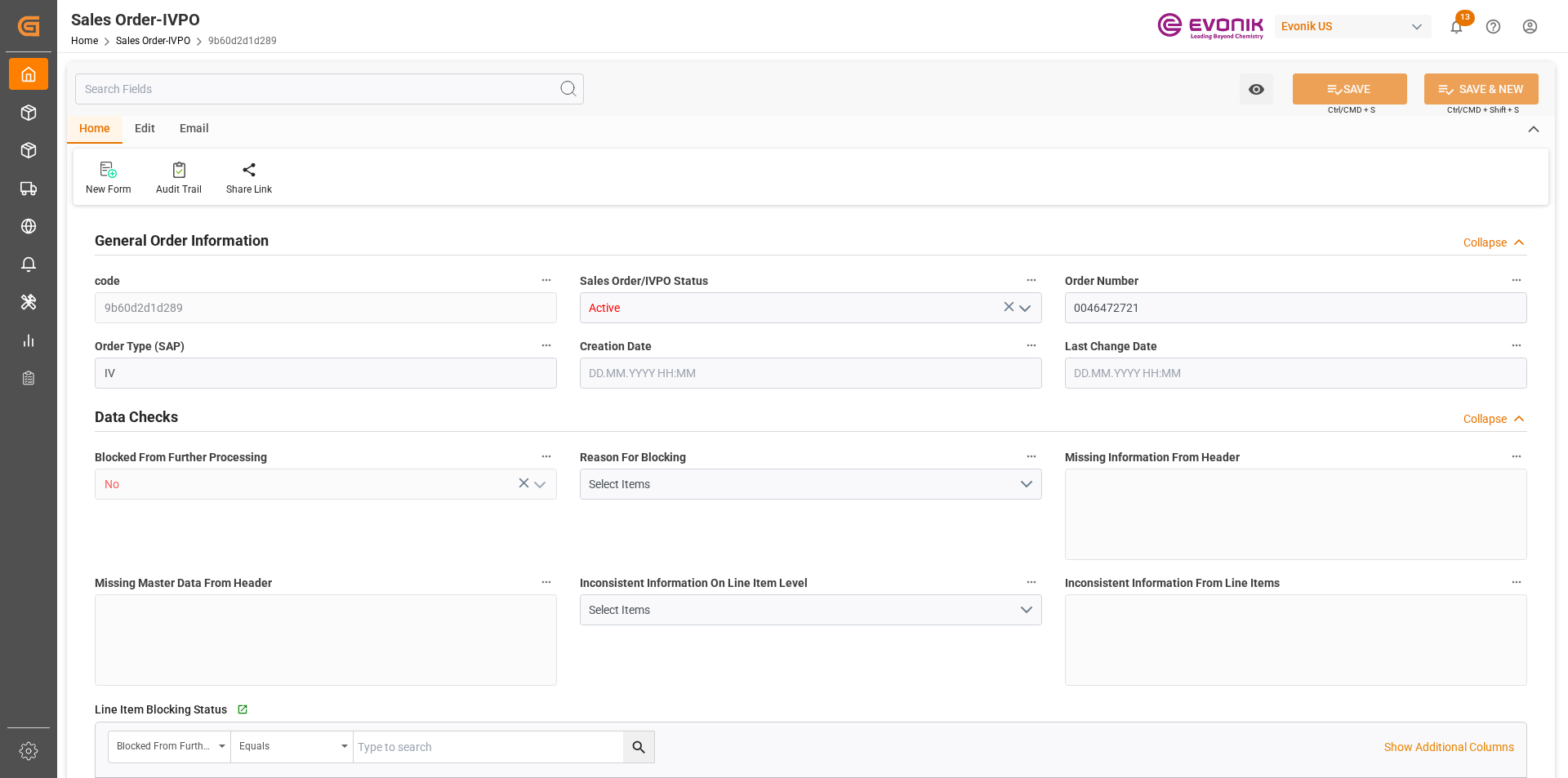
type input "13206.2"
type input "25.19"
type input "17000"
type input "30"
type input "10.09.2025 19:27"
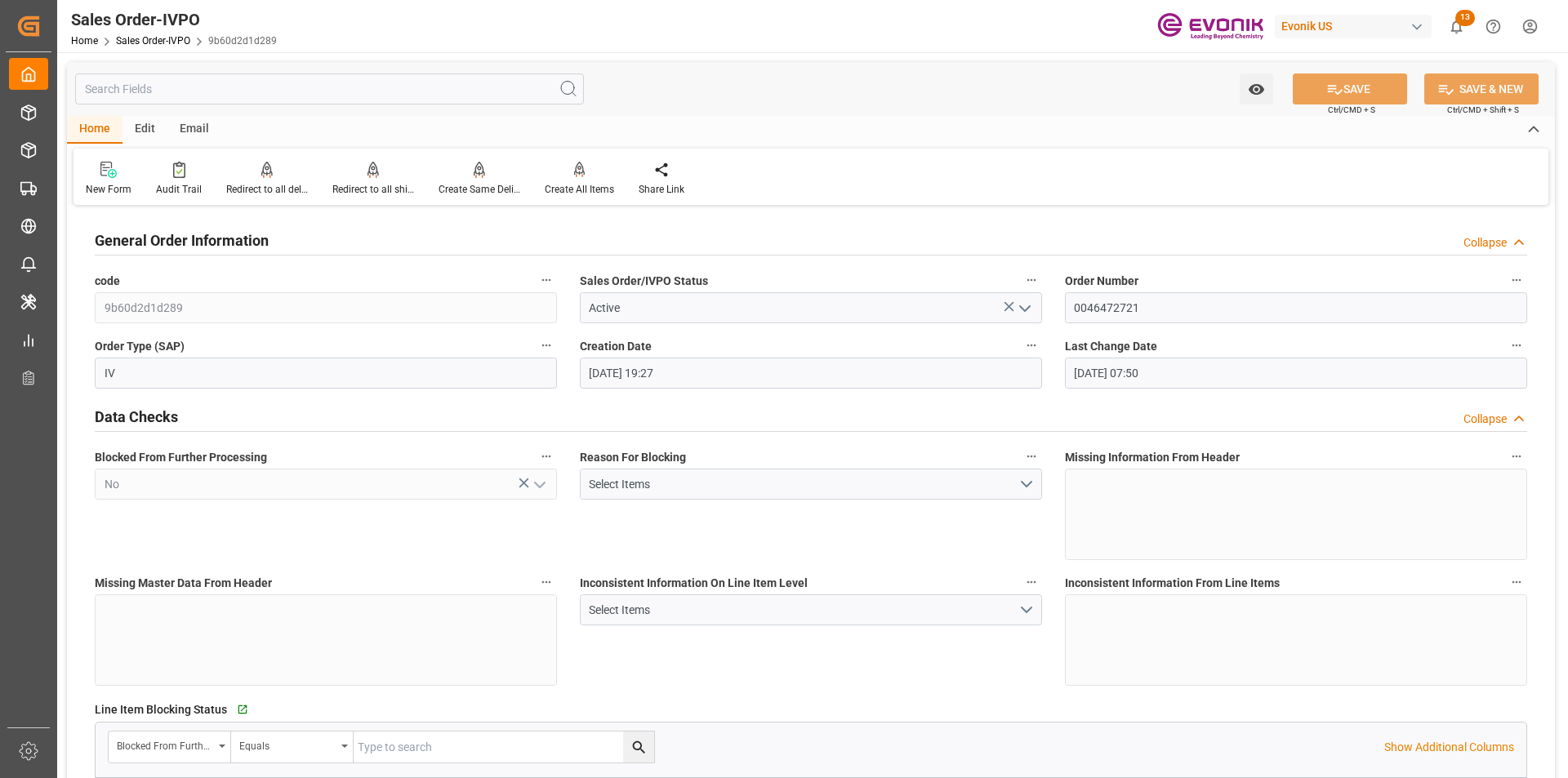
type input "17.09.2025 07:50"
click at [368, 186] on div "Redirect to all shipments" at bounding box center [373, 189] width 82 height 14
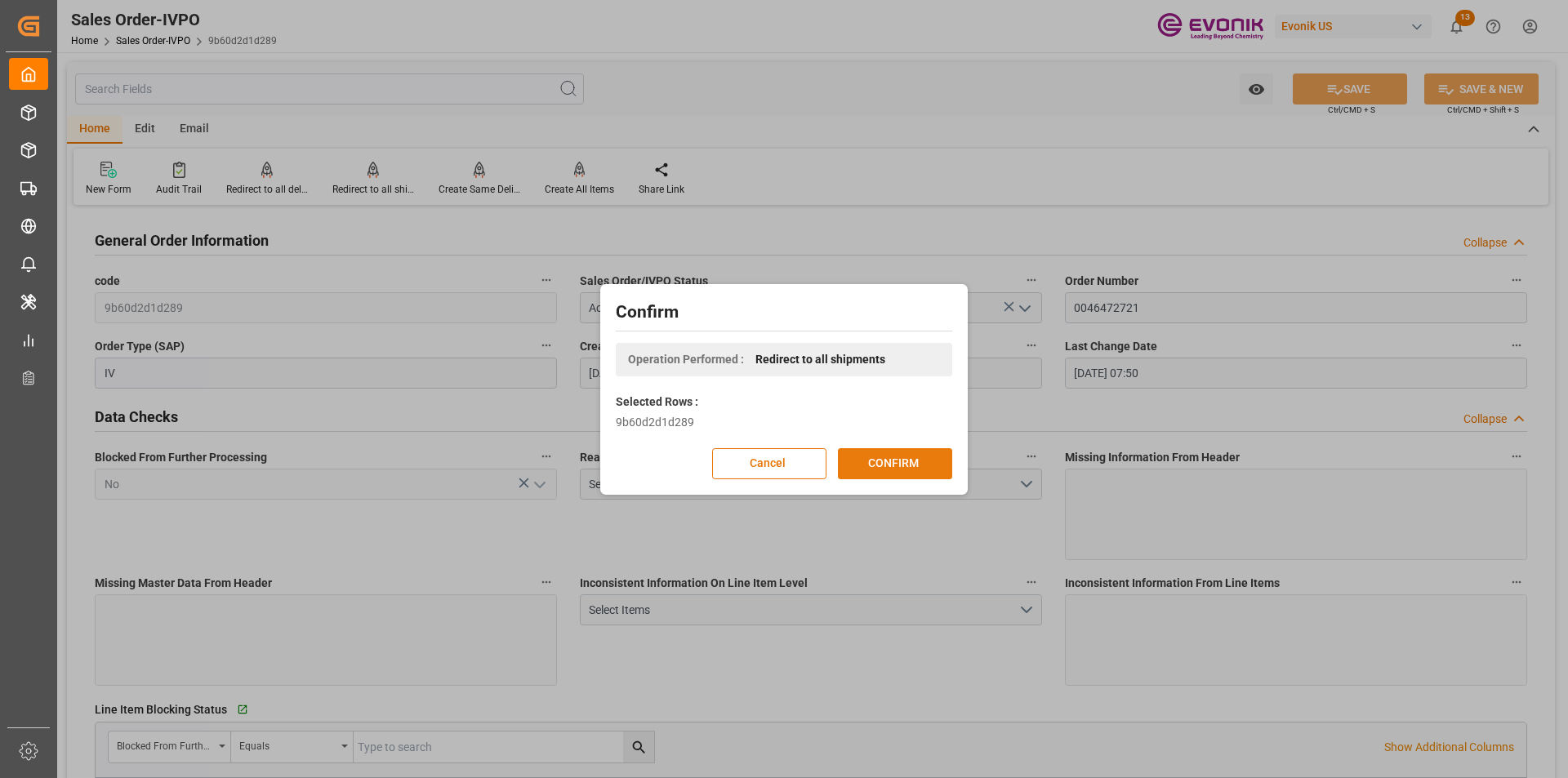
click at [914, 460] on button "CONFIRM" at bounding box center [896, 463] width 115 height 31
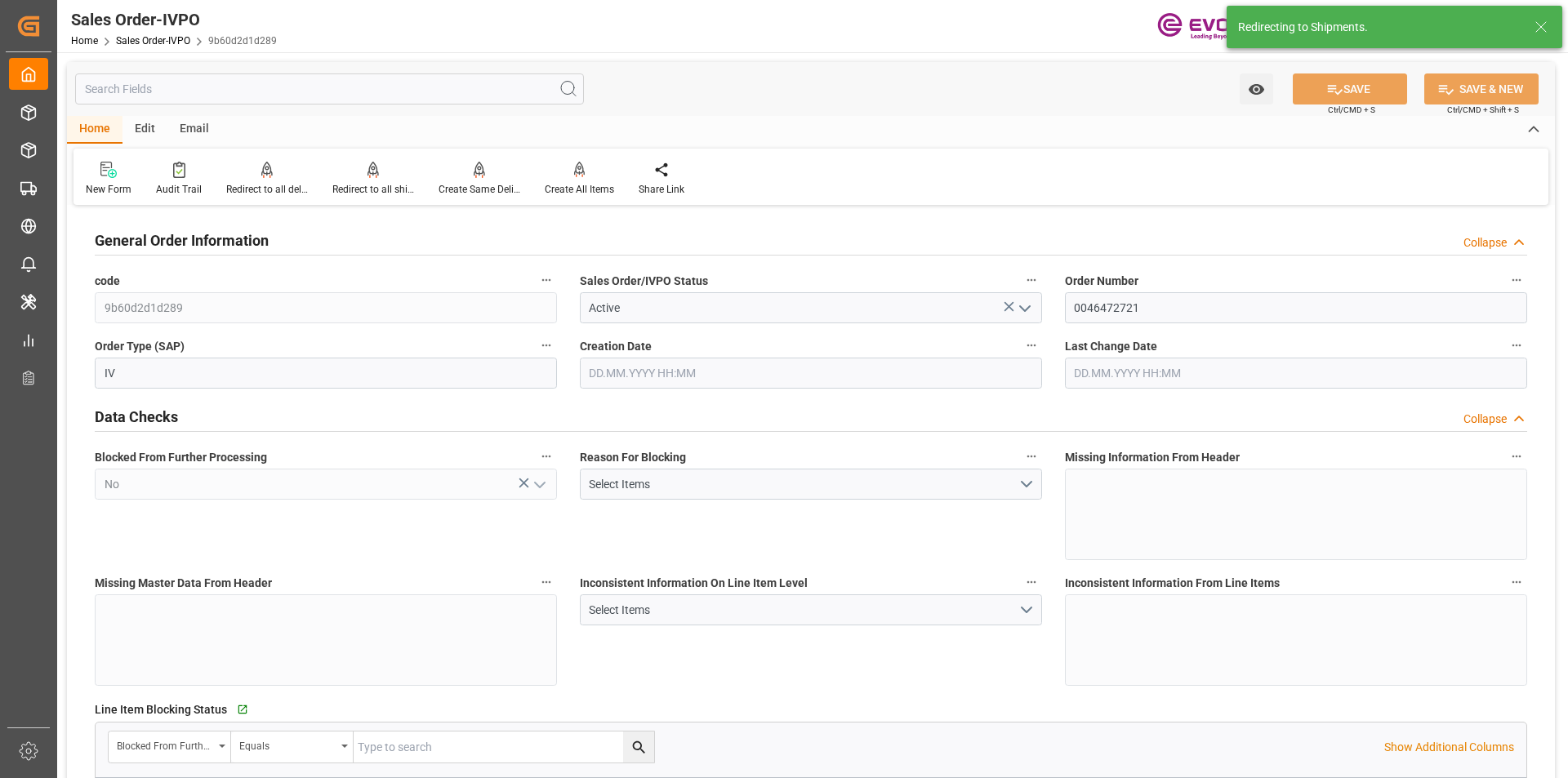
type input "10.09.2025 19:27"
type input "17.09.2025 07:50"
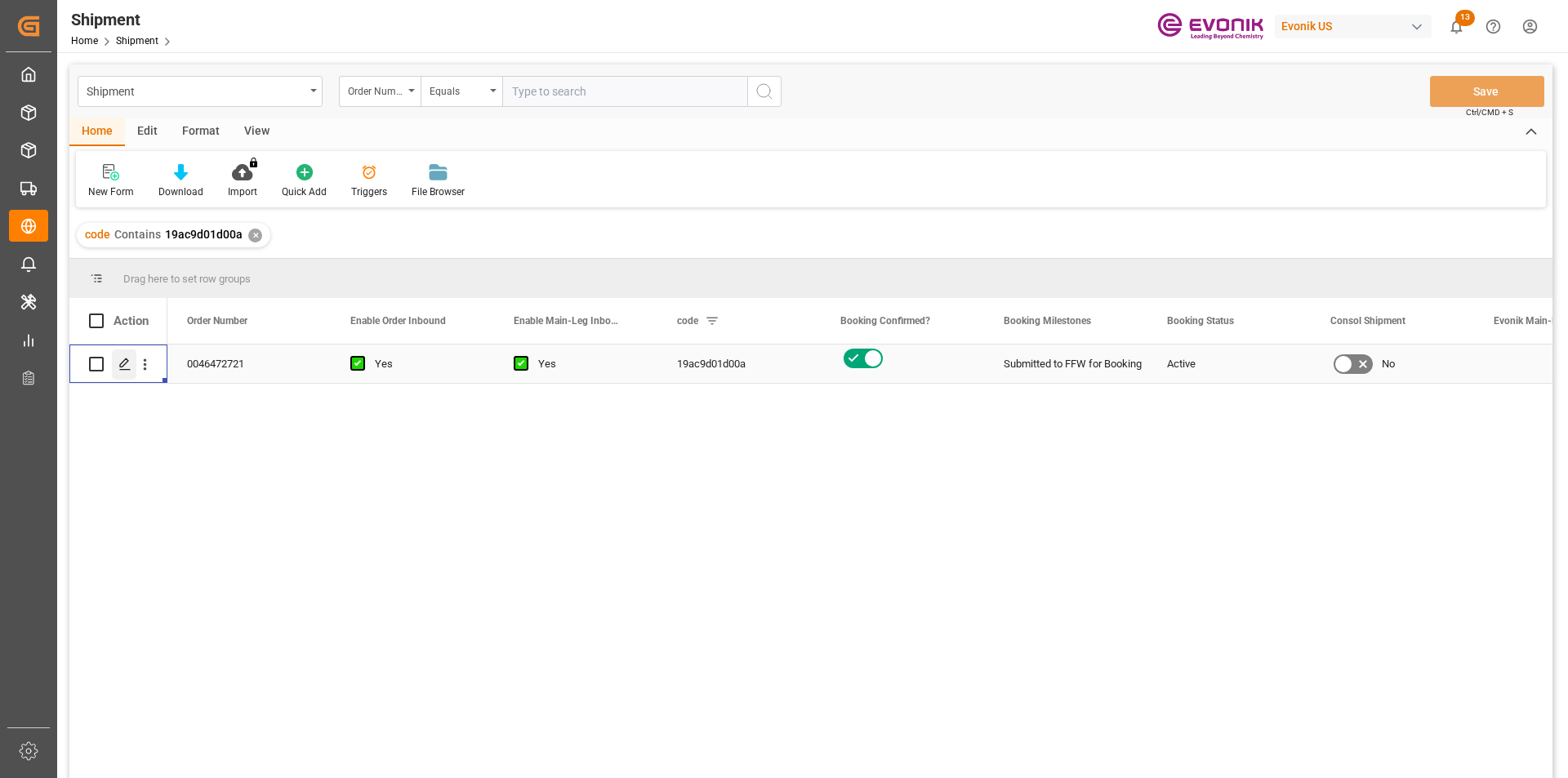
click at [123, 364] on icon "Press SPACE to select this row." at bounding box center [125, 364] width 13 height 13
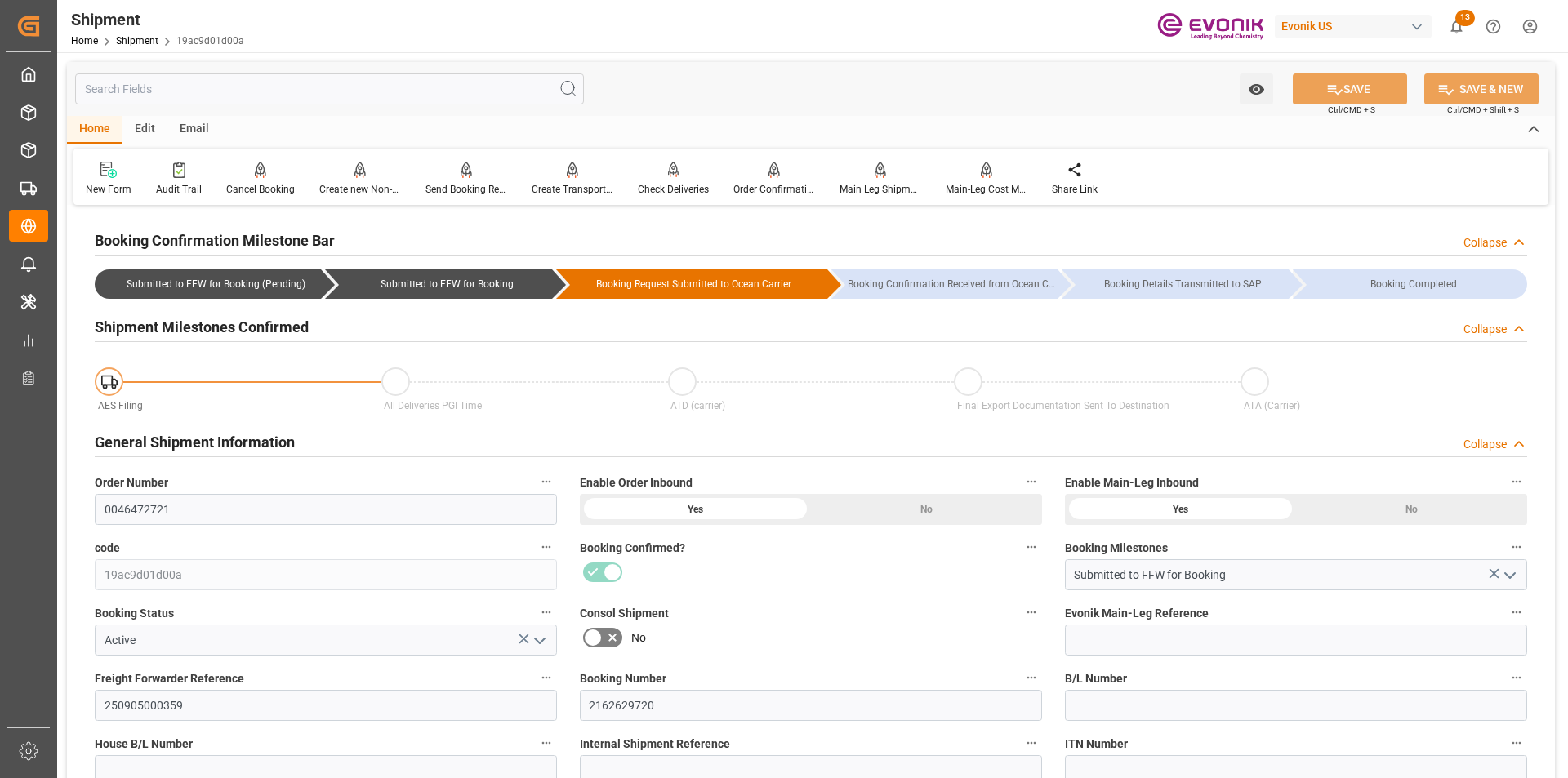
click at [317, 92] on input "text" at bounding box center [330, 89] width 509 height 31
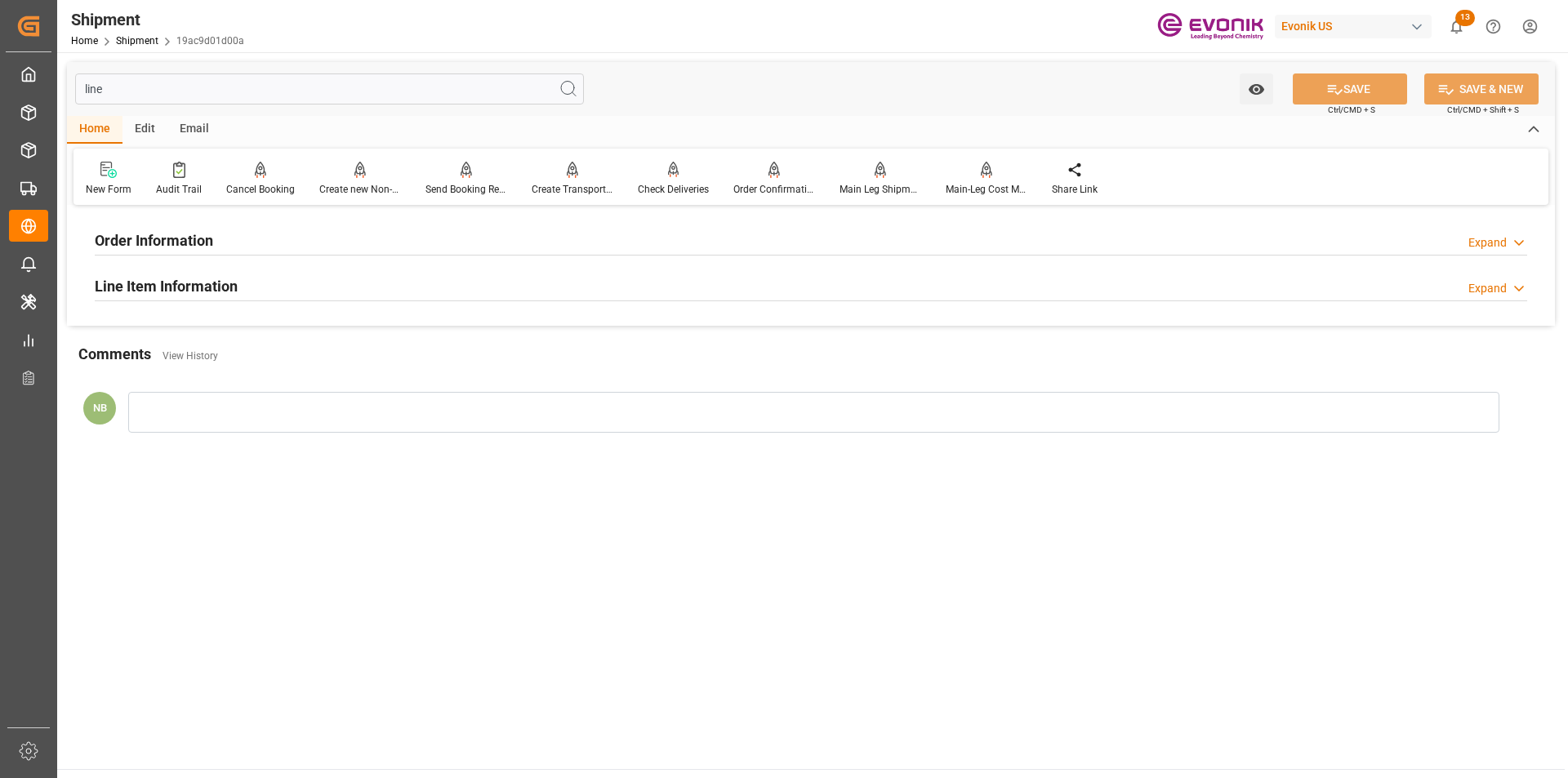
type input "line"
click at [160, 280] on h2 "Line Item Information" at bounding box center [166, 286] width 143 height 22
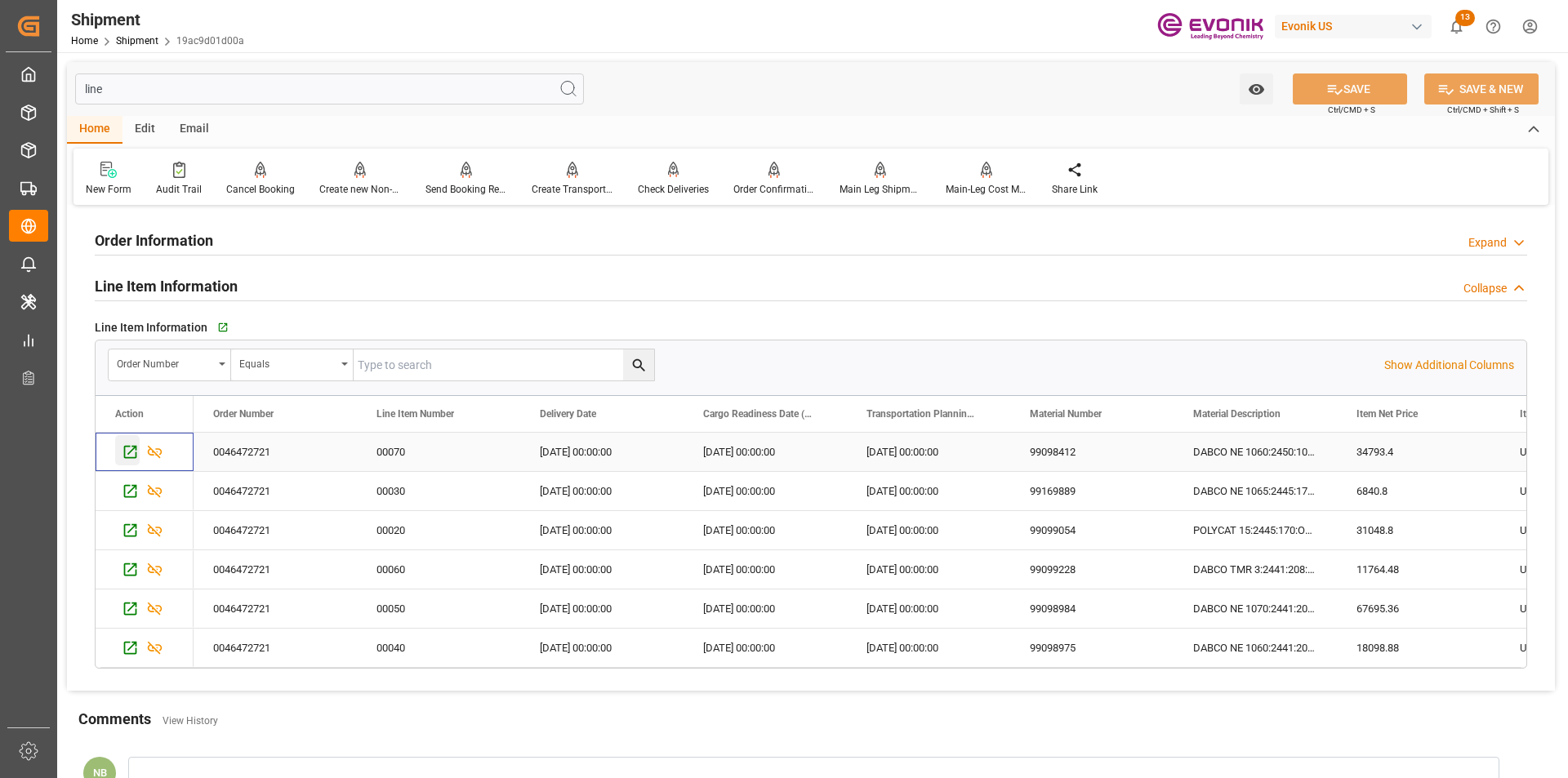
click at [128, 455] on icon "Press SPACE to select this row." at bounding box center [130, 452] width 13 height 13
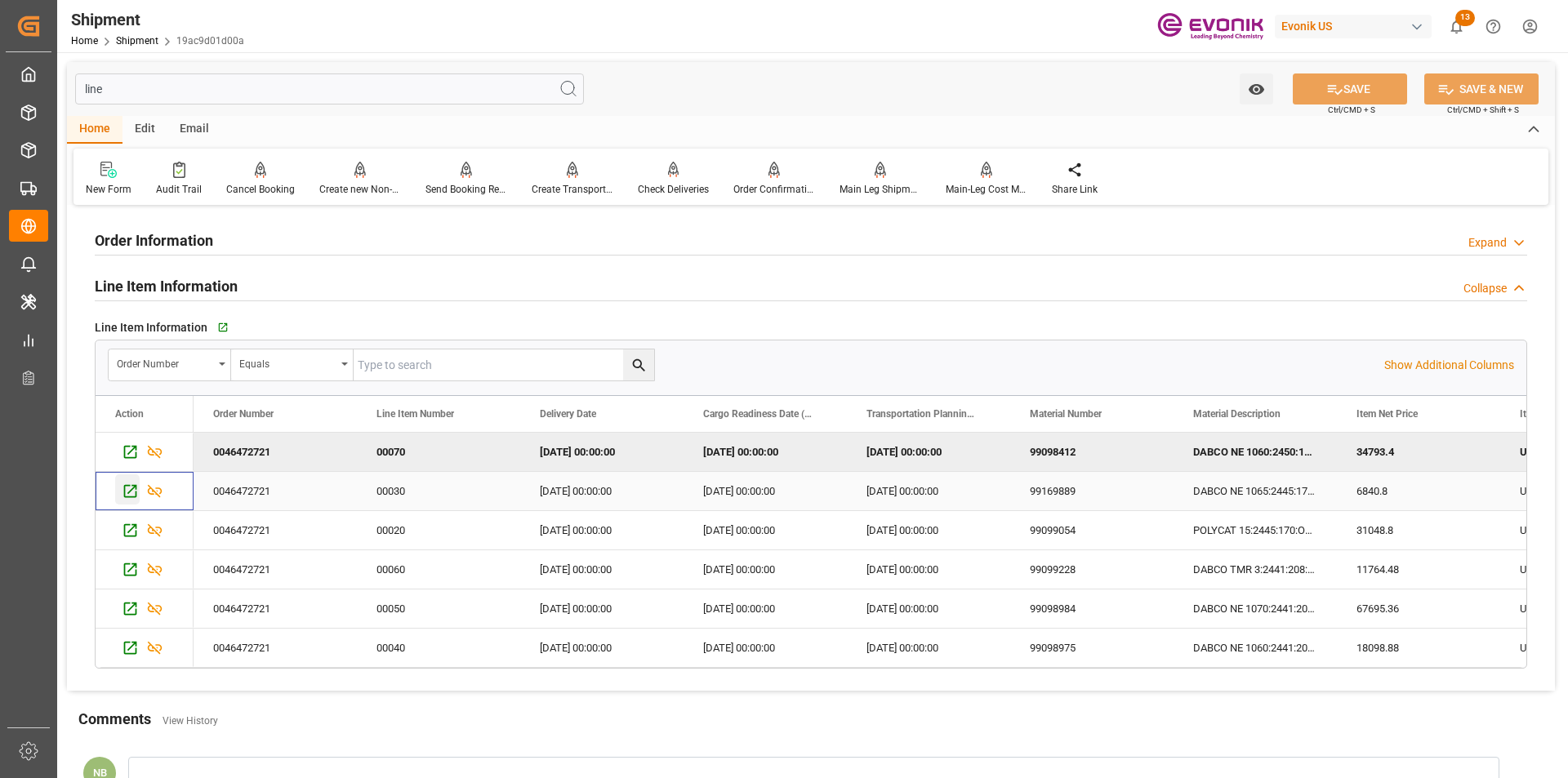
click at [128, 492] on icon "Press SPACE to select this row." at bounding box center [130, 490] width 17 height 17
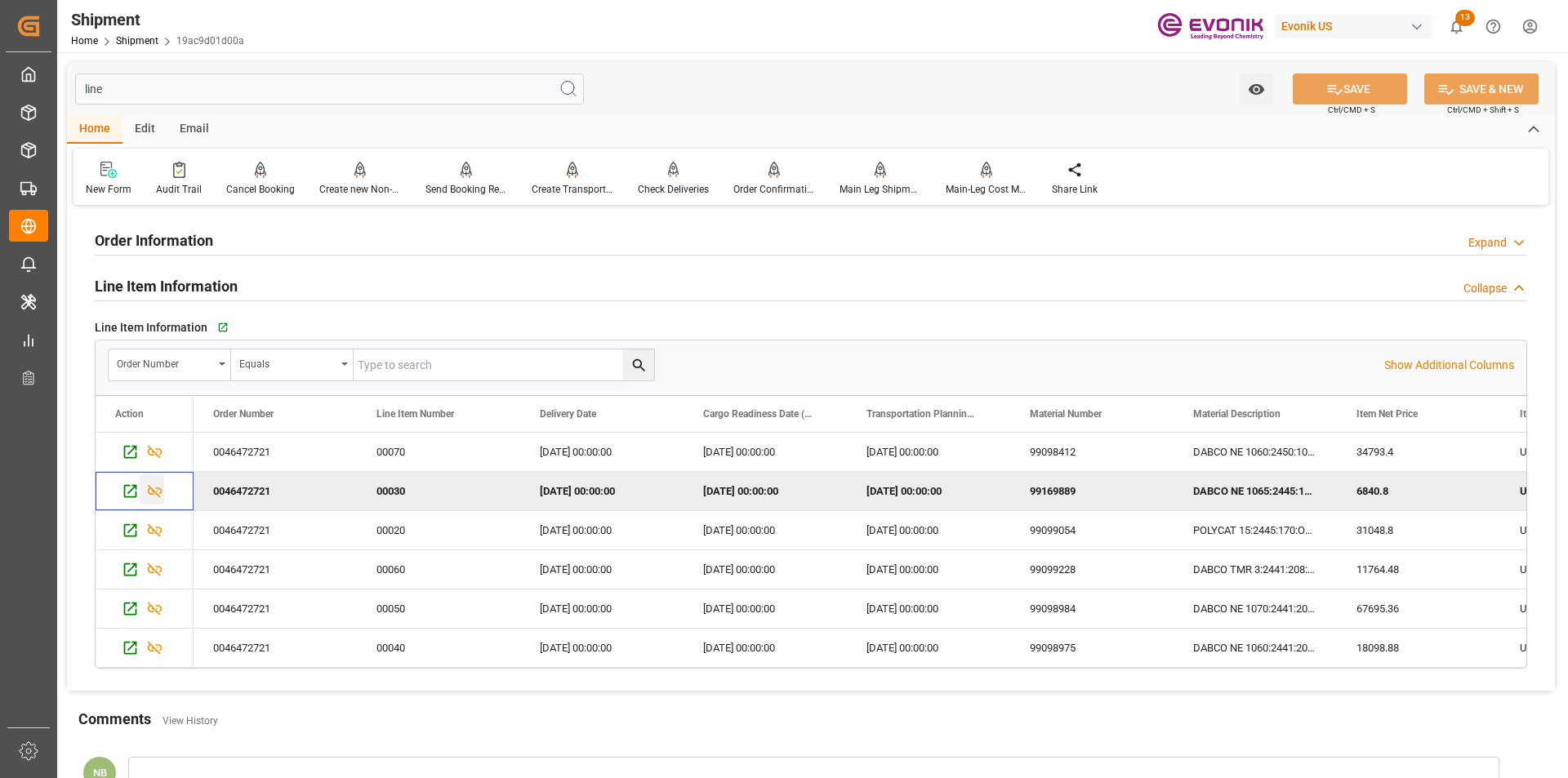
click at [158, 496] on icon "Press SPACE to deselect this row." at bounding box center [155, 491] width 14 height 13
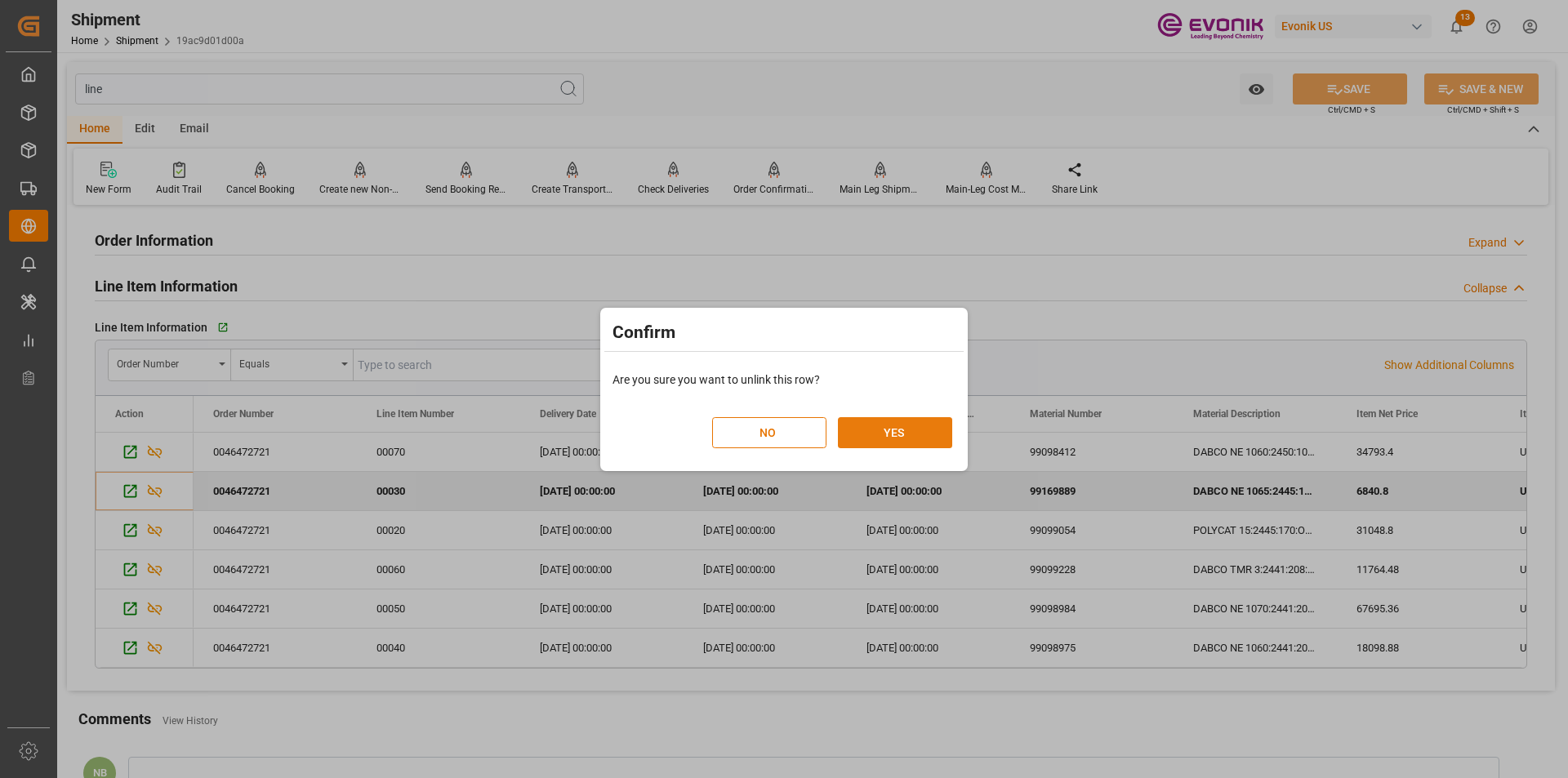
click at [924, 422] on button "YES" at bounding box center [896, 433] width 115 height 31
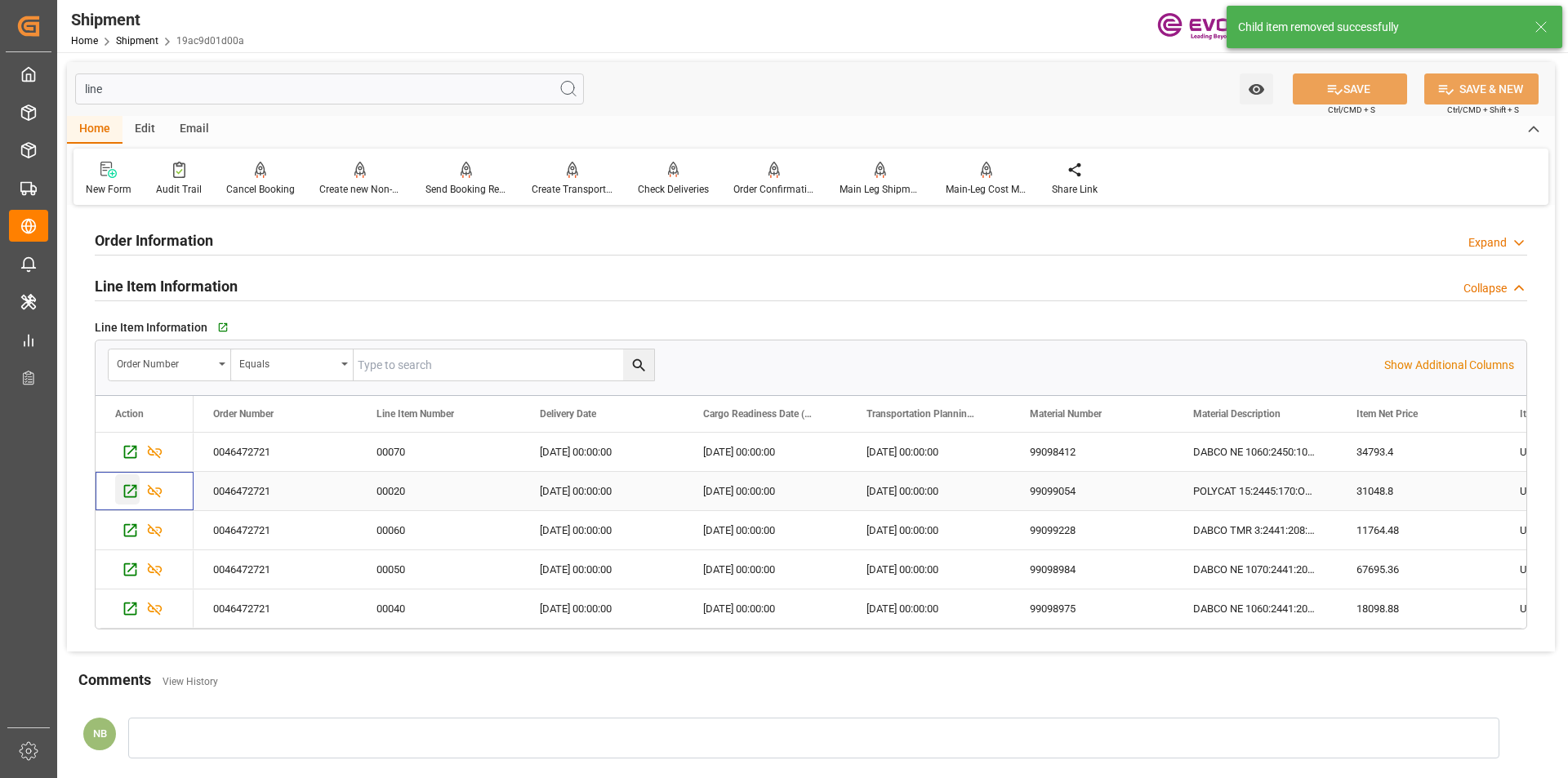
click at [129, 492] on icon "Press SPACE to select this row." at bounding box center [130, 491] width 13 height 13
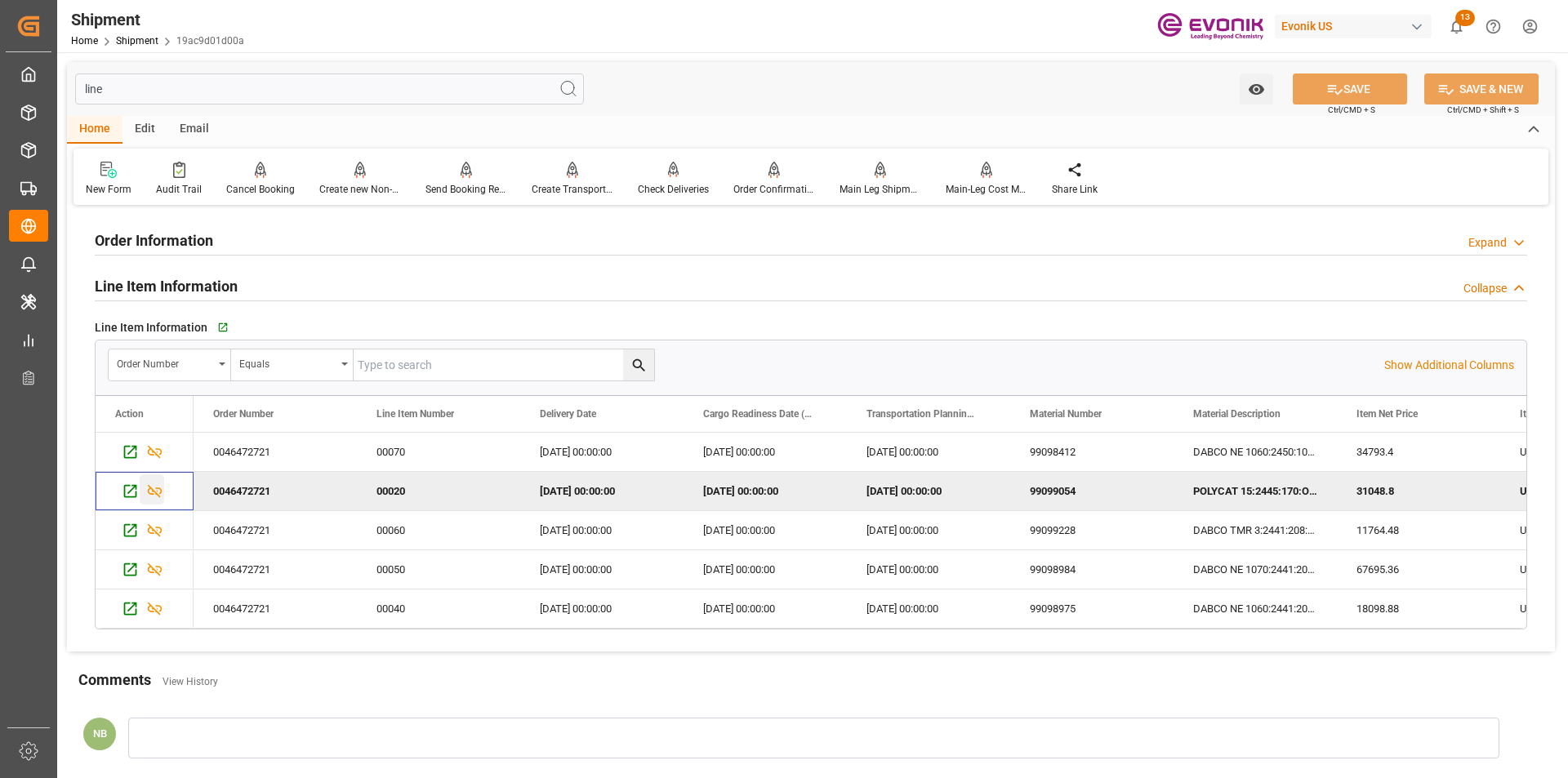
click at [154, 491] on icon "Press SPACE to deselect this row." at bounding box center [154, 490] width 17 height 17
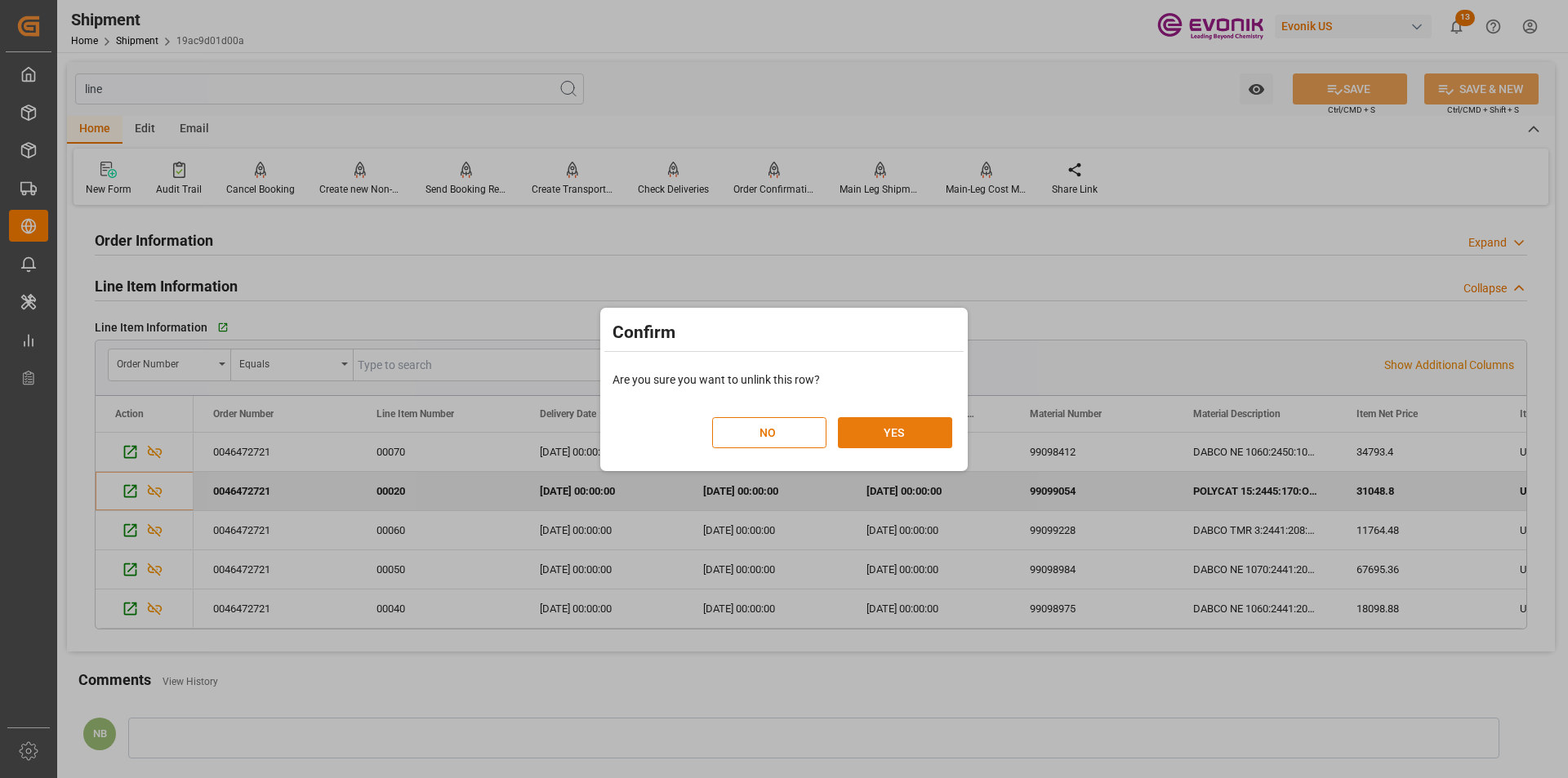
click at [925, 431] on button "YES" at bounding box center [896, 433] width 115 height 31
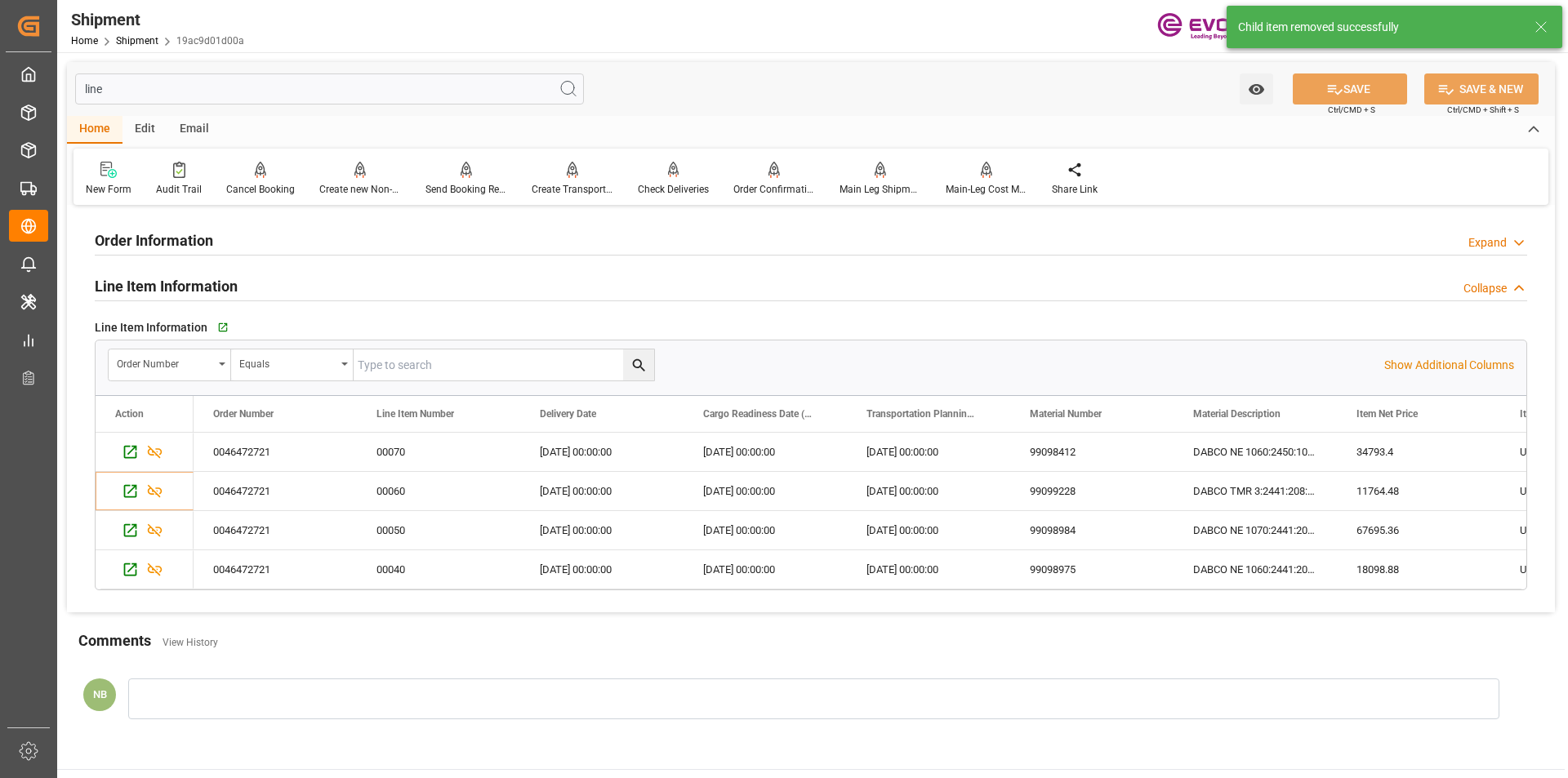
click at [204, 97] on input "line" at bounding box center [330, 89] width 509 height 31
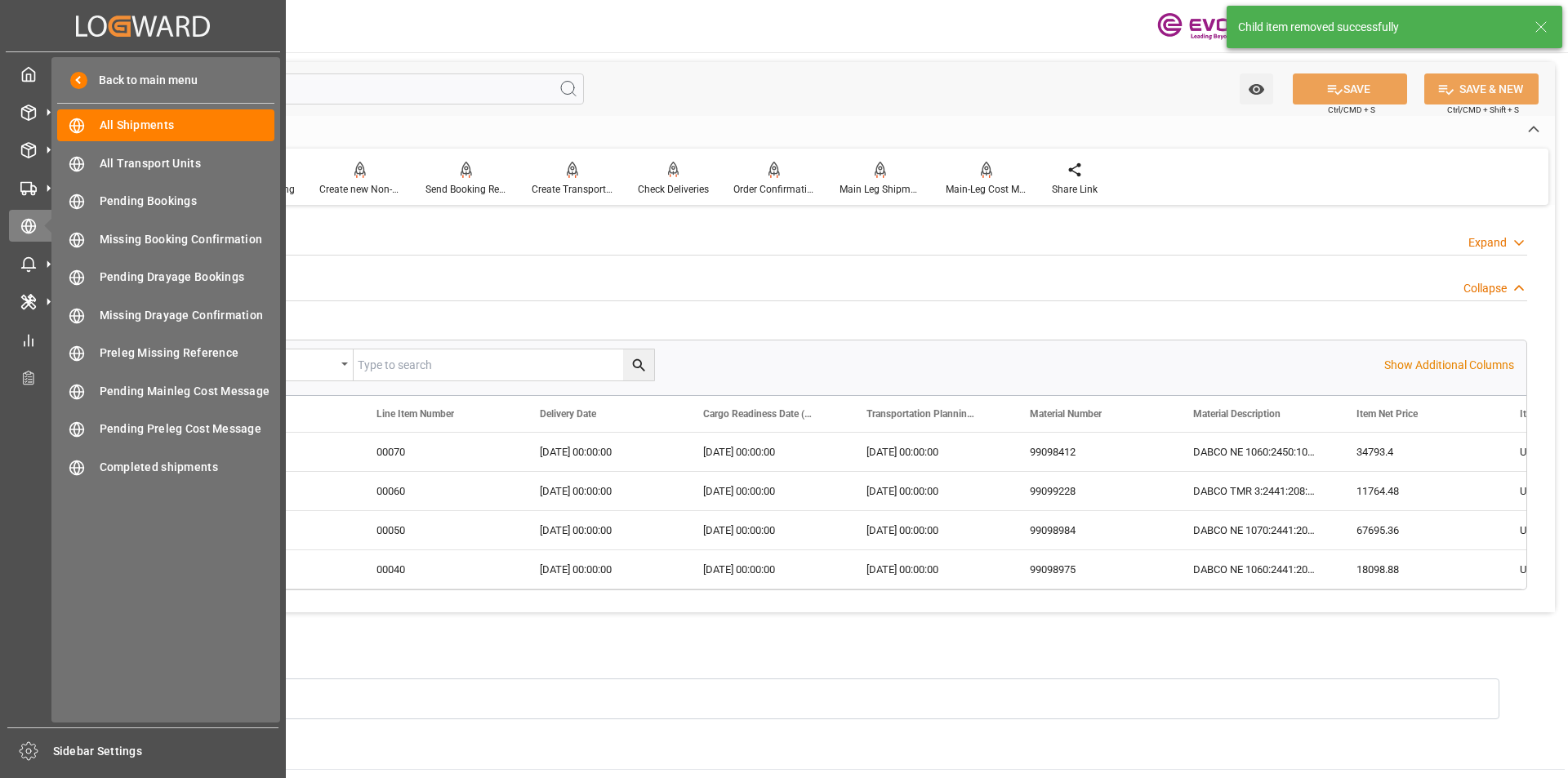
drag, startPoint x: 159, startPoint y: 92, endPoint x: 26, endPoint y: 92, distance: 133.0
click at [26, 92] on div "Created by potrace 1.15, written by Peter Selinger 2001-2017 Created by potrace…" at bounding box center [784, 389] width 1568 height 778
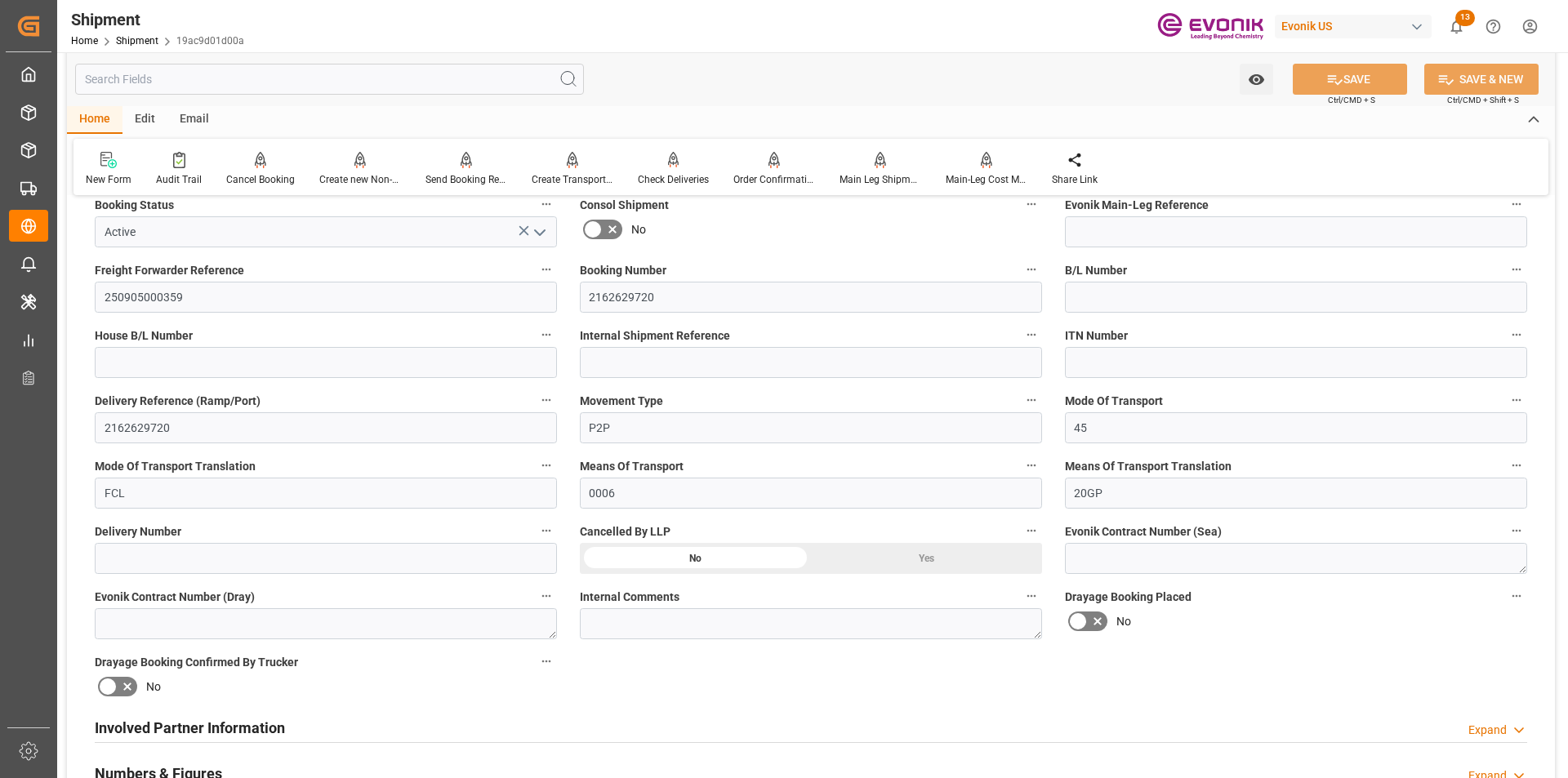
scroll to position [817, 0]
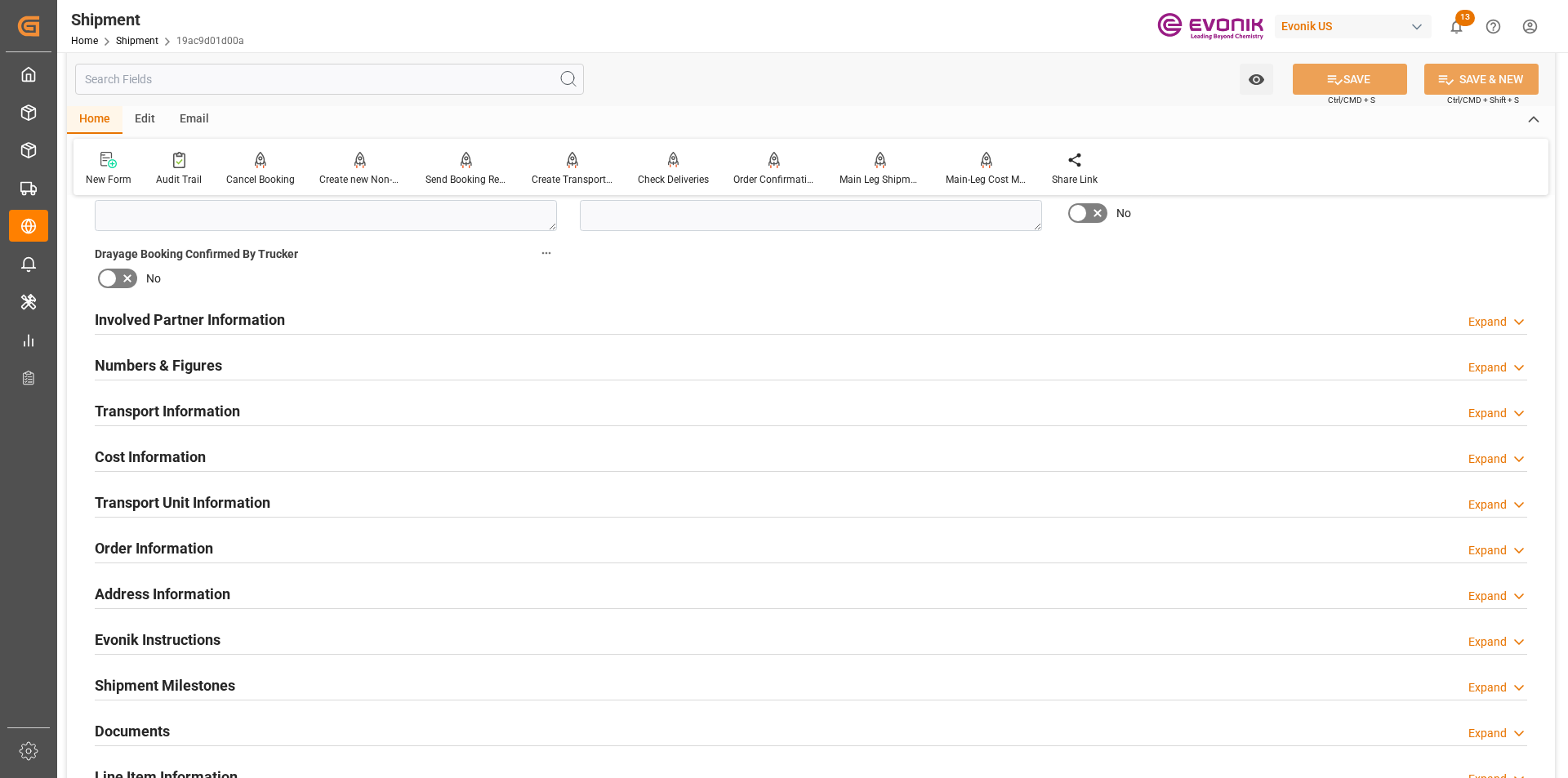
click at [256, 504] on h2 "Transport Unit Information" at bounding box center [183, 503] width 176 height 22
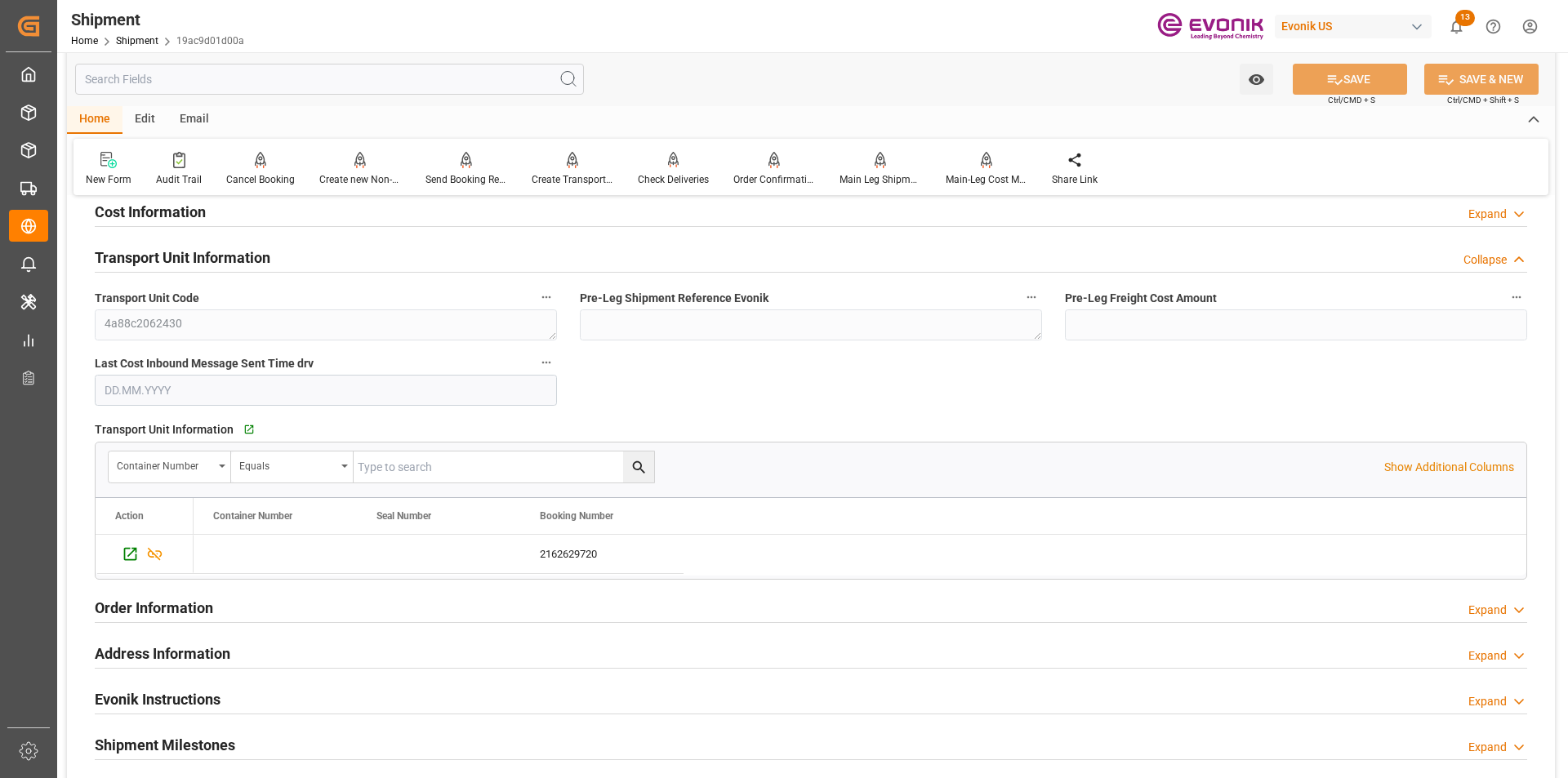
scroll to position [980, 0]
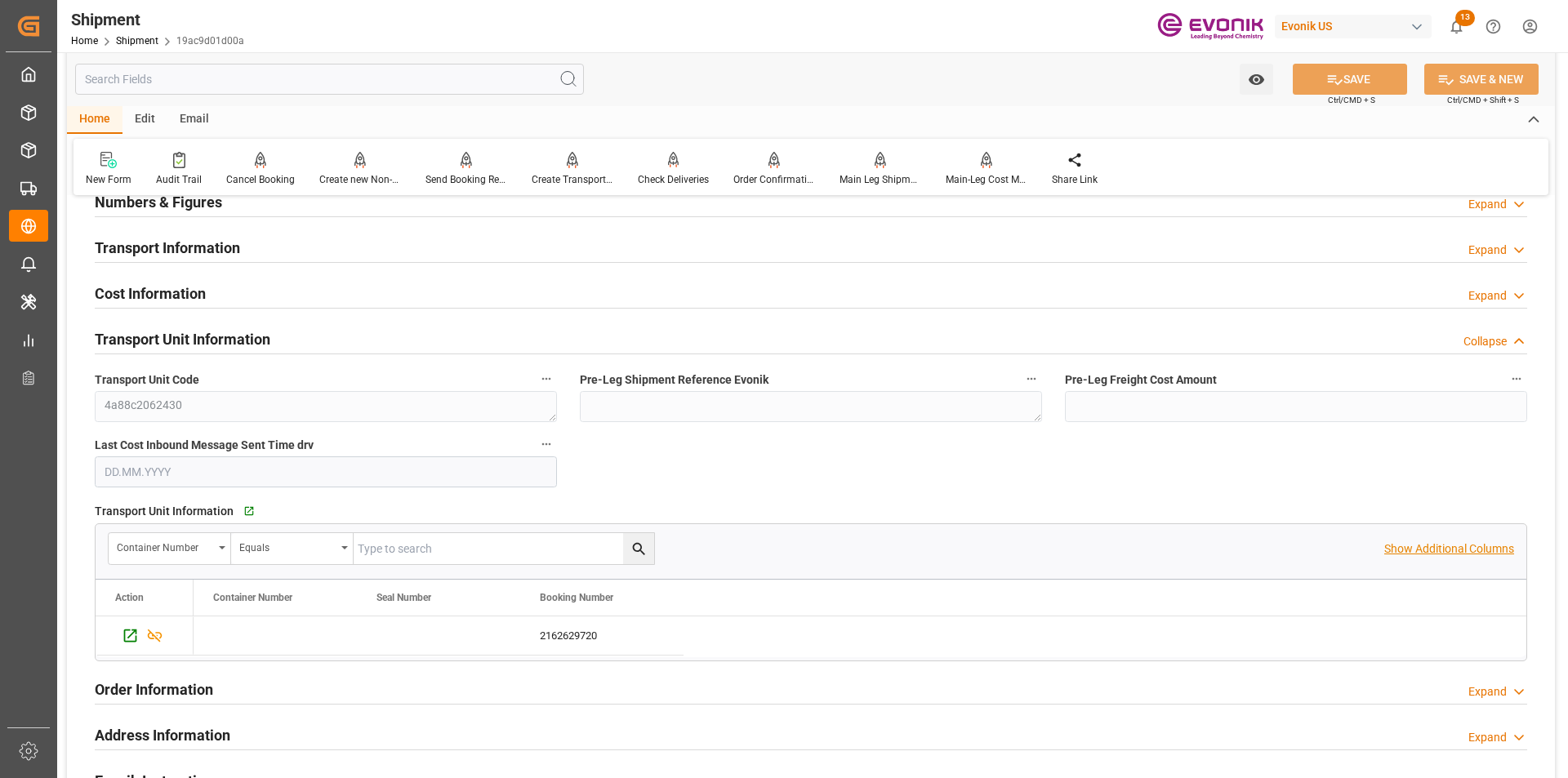
click at [1464, 548] on p "Show Additional Columns" at bounding box center [1449, 549] width 130 height 17
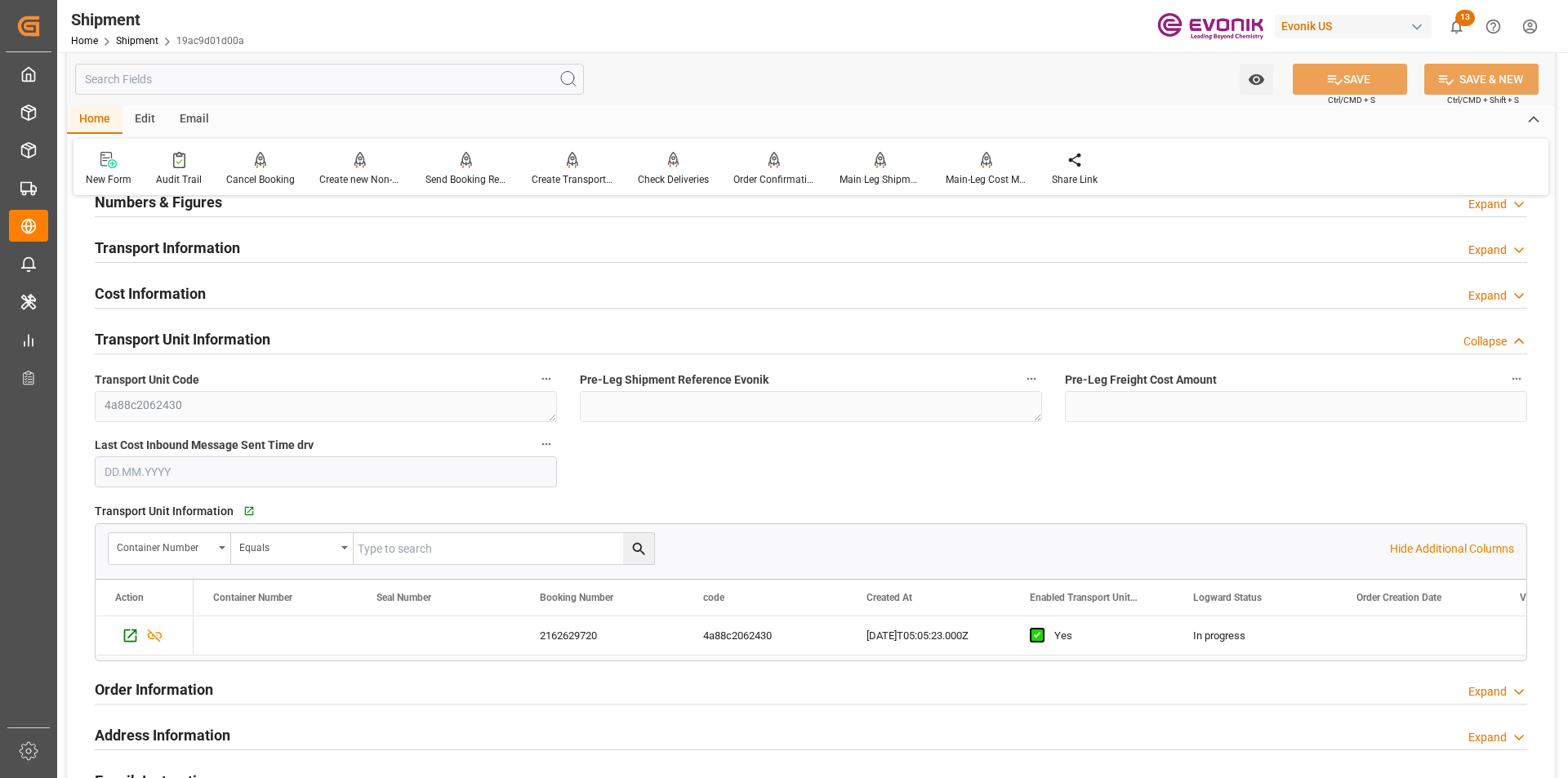
scroll to position [898, 0]
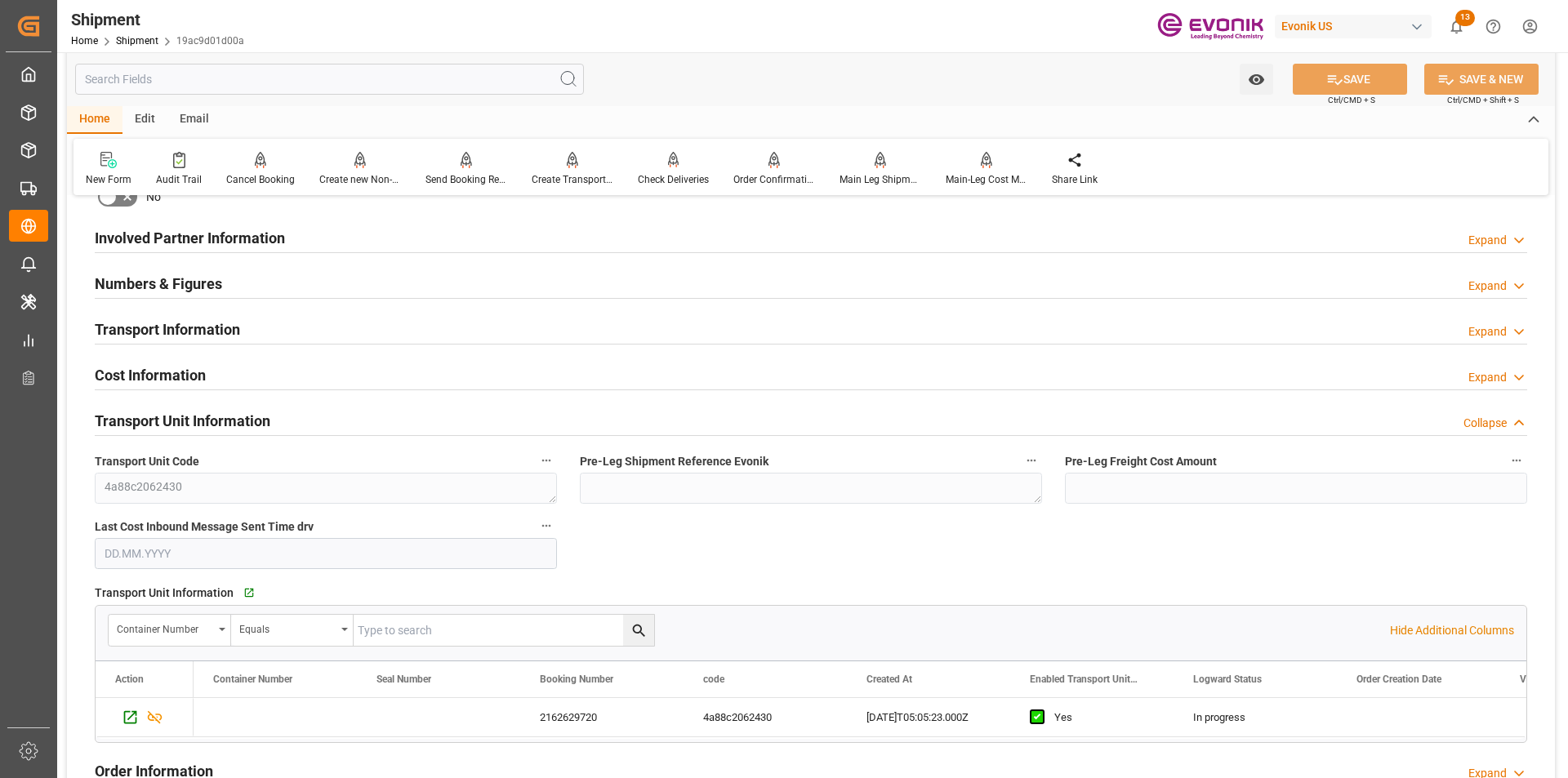
click at [1482, 418] on div "Collapse" at bounding box center [1486, 423] width 43 height 17
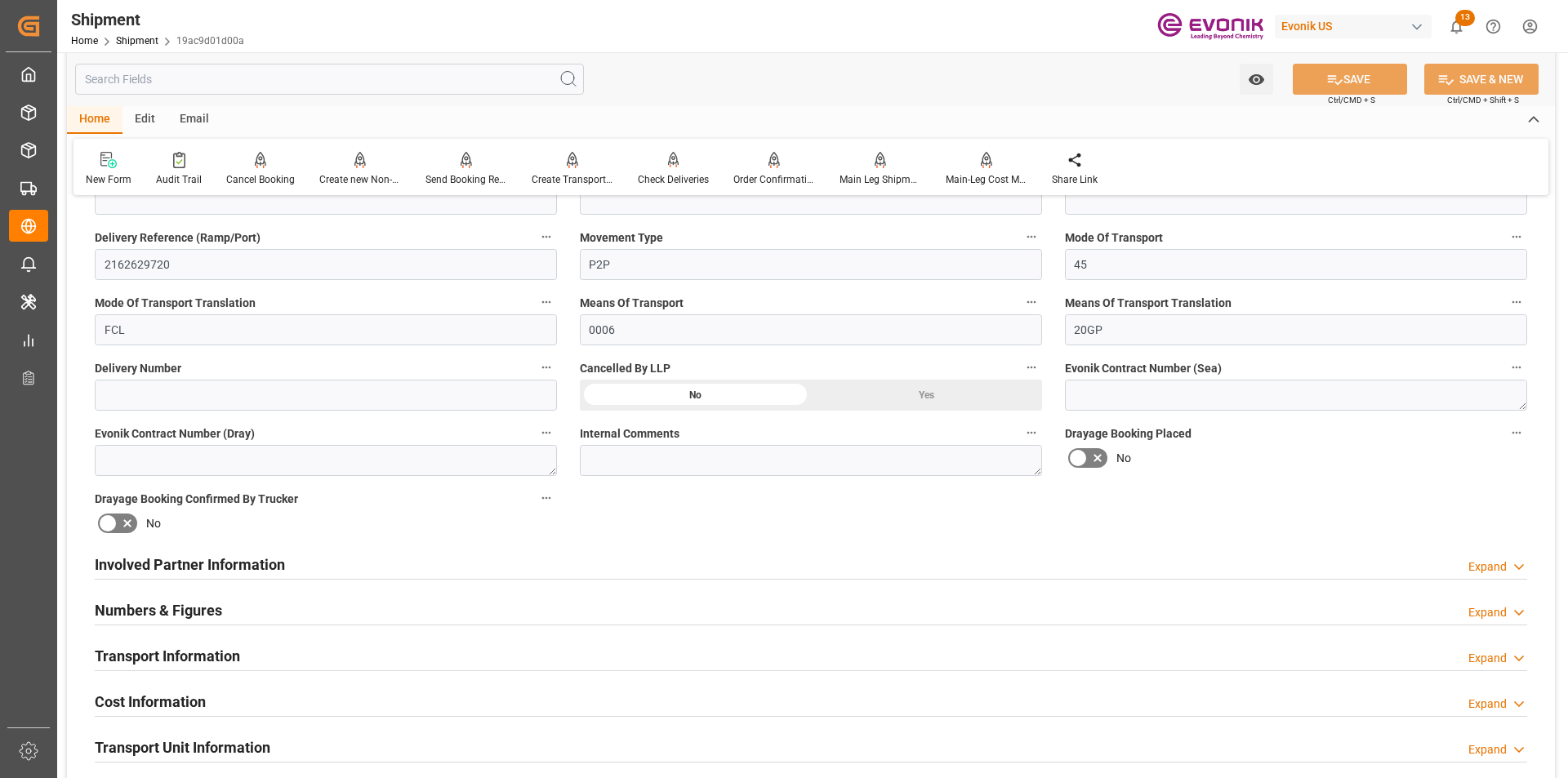
scroll to position [163, 0]
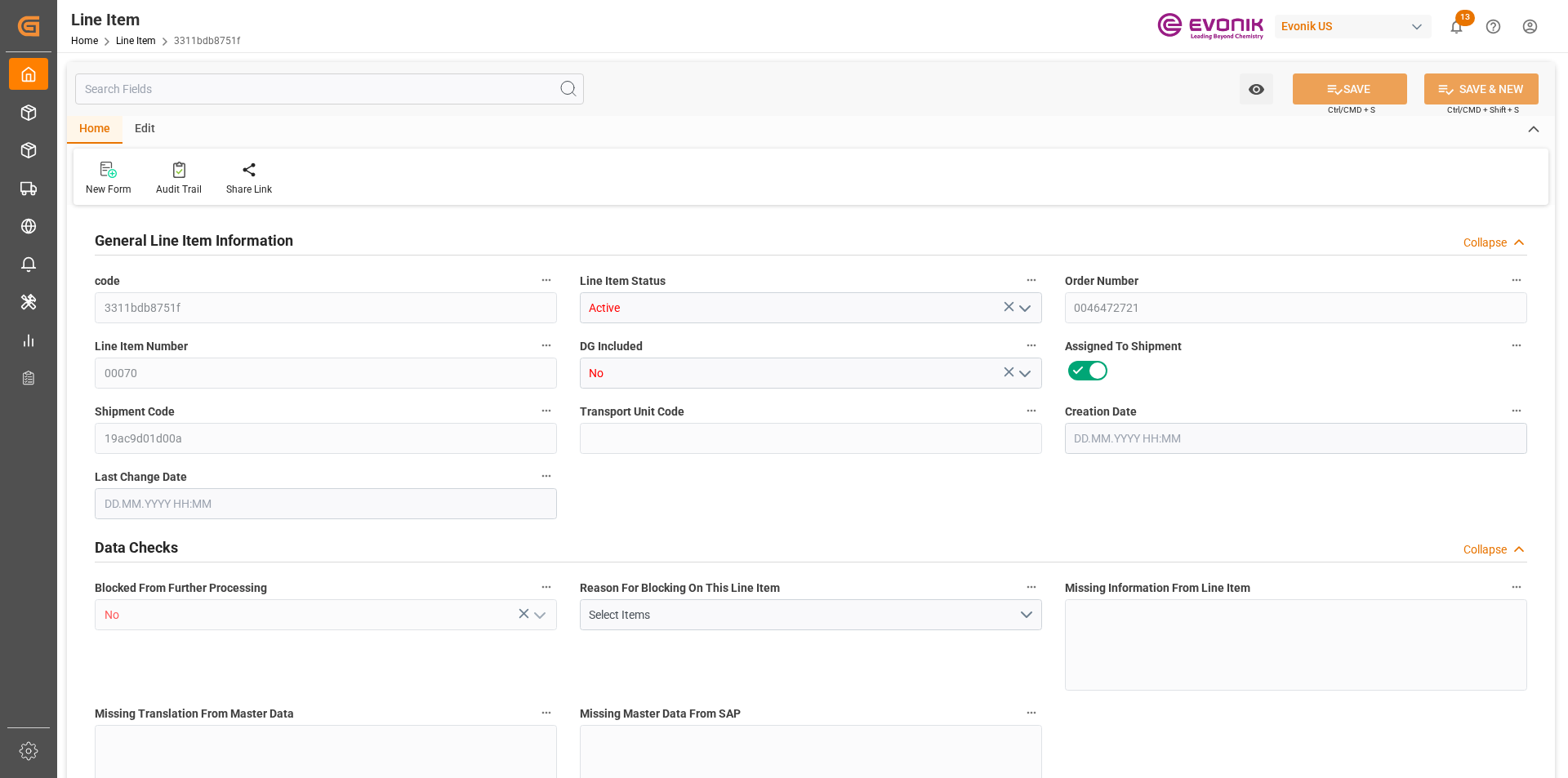
type input "3"
type input "3255"
type input "3090"
type input "4.176"
type input "3"
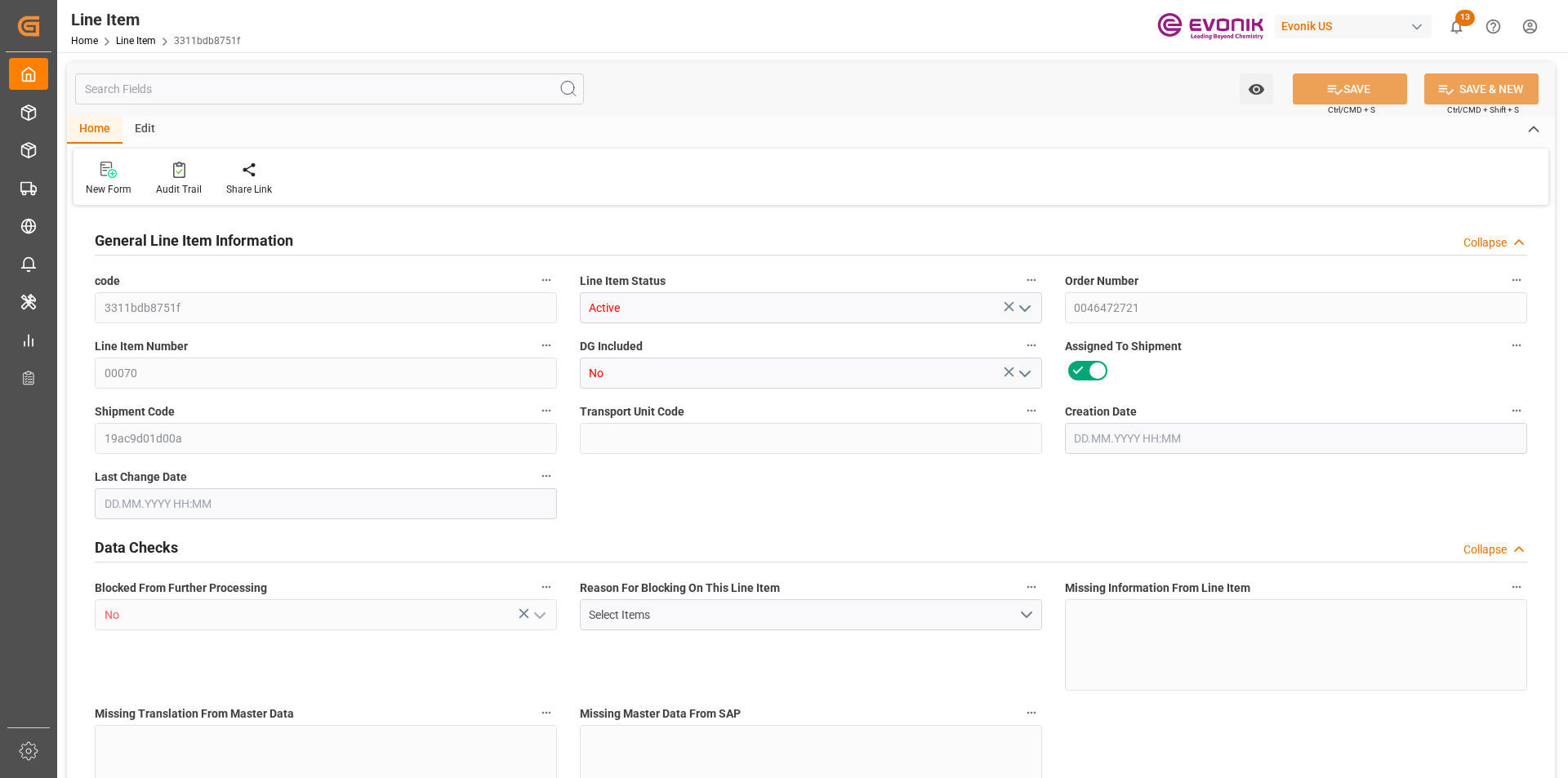
type input "34793.4"
type input "3"
type input "3255"
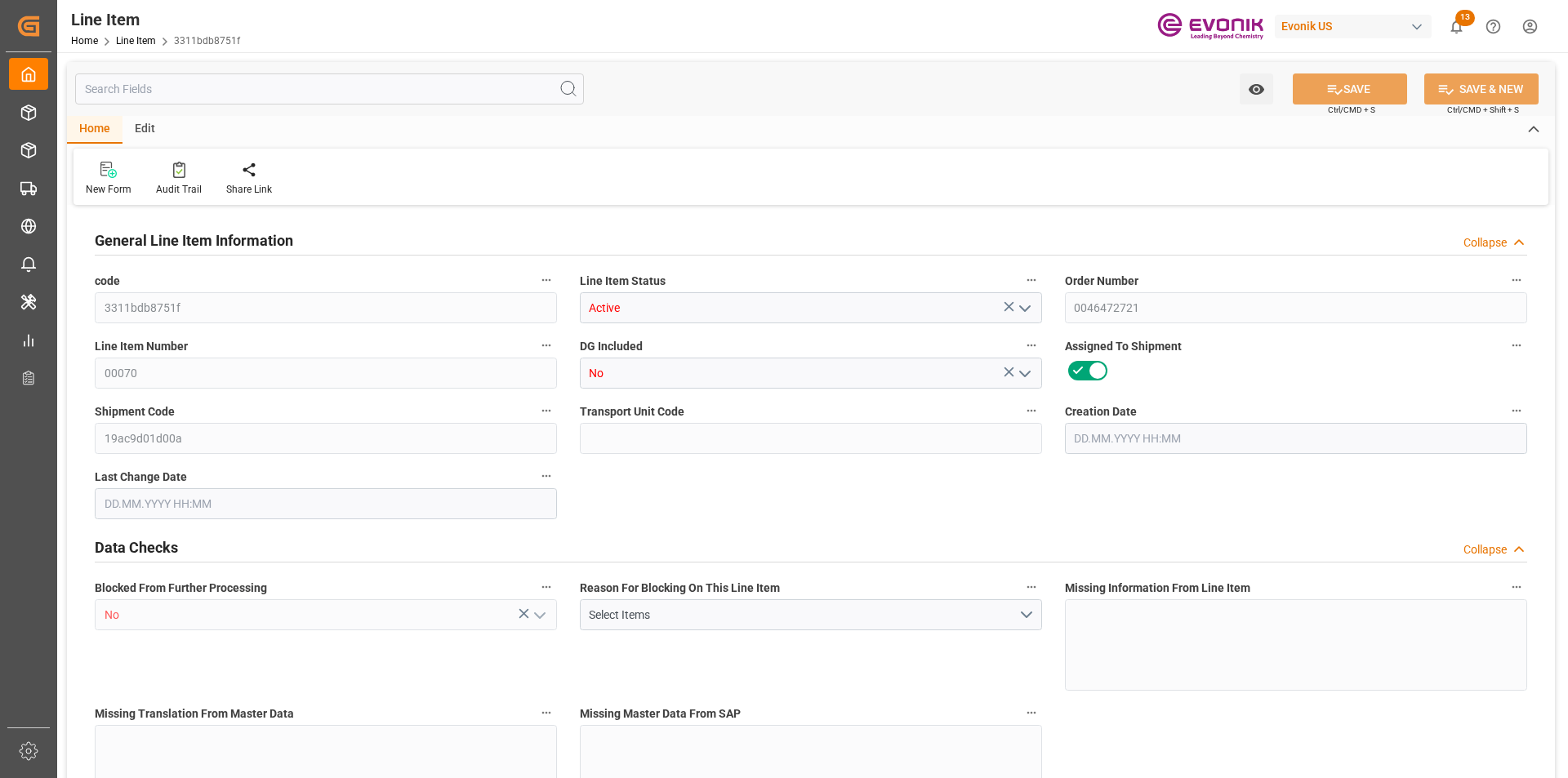
type input "3255"
type input "3090"
type input "4.176"
type input "4176"
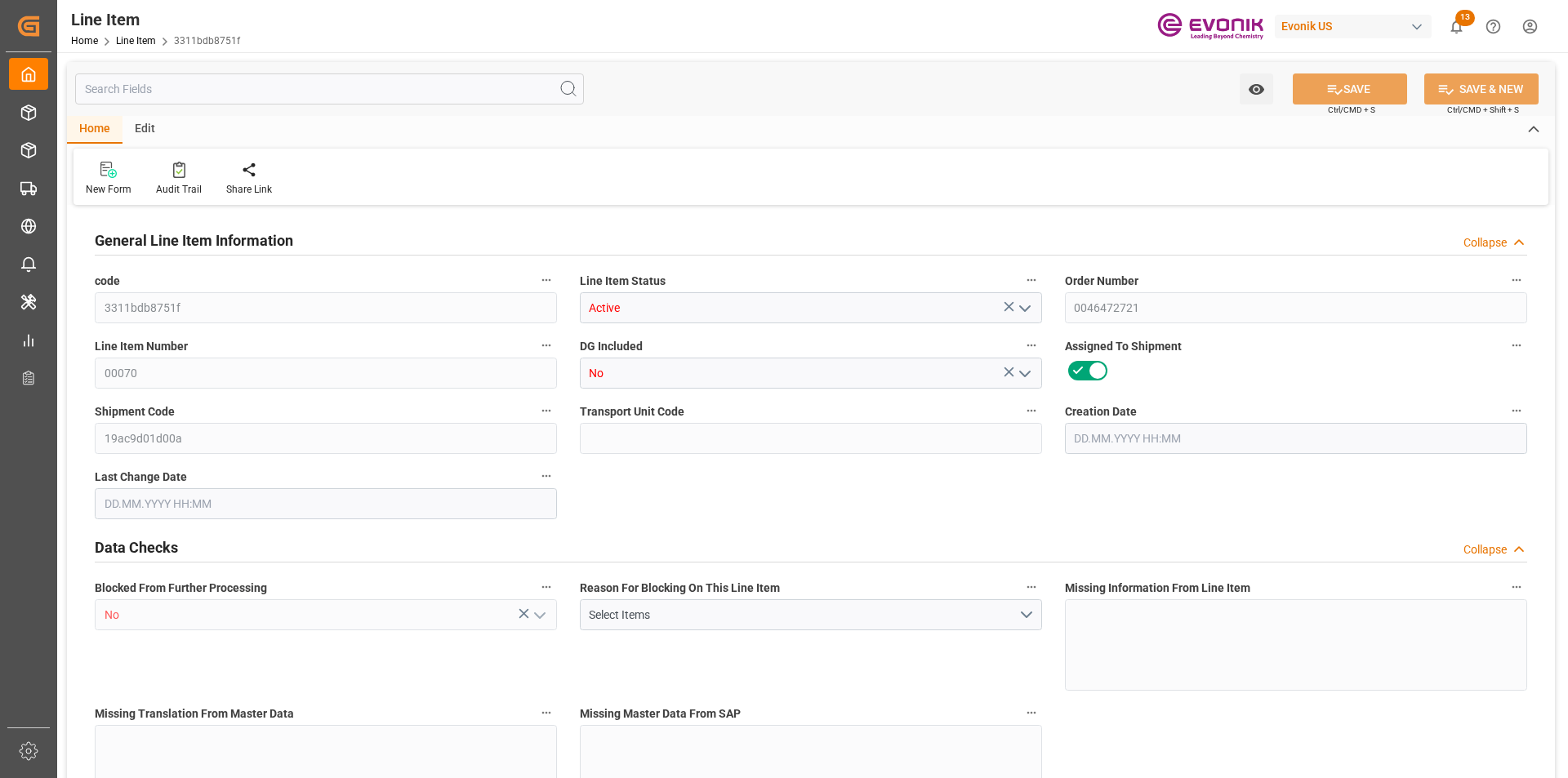
type input "0"
type input "15.09.2025 12:25"
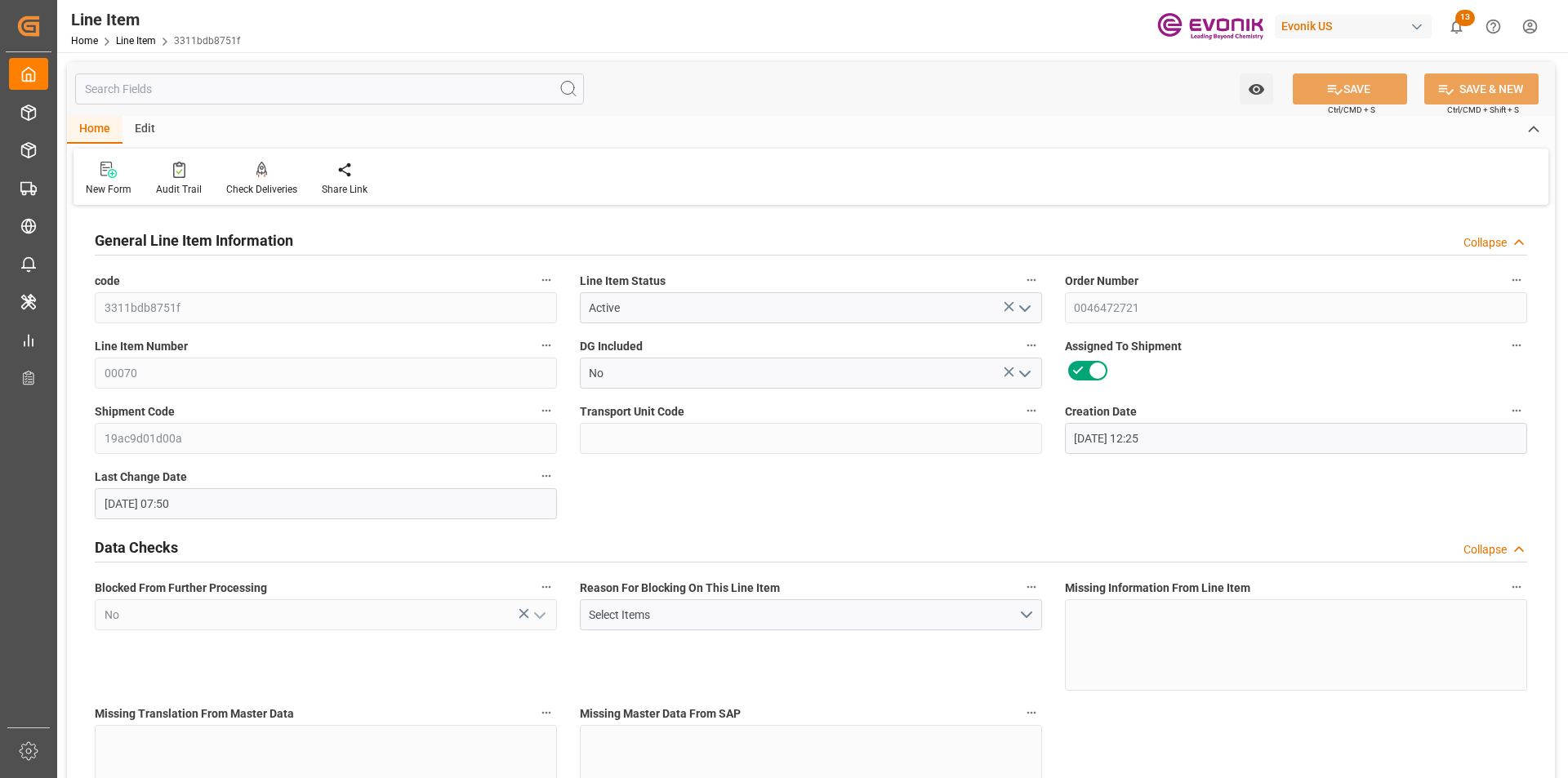
type input "[DATE] 07:50"
type input "21.10.2025"
type input "22.09.2025"
type input "15.09.2025"
type input "1"
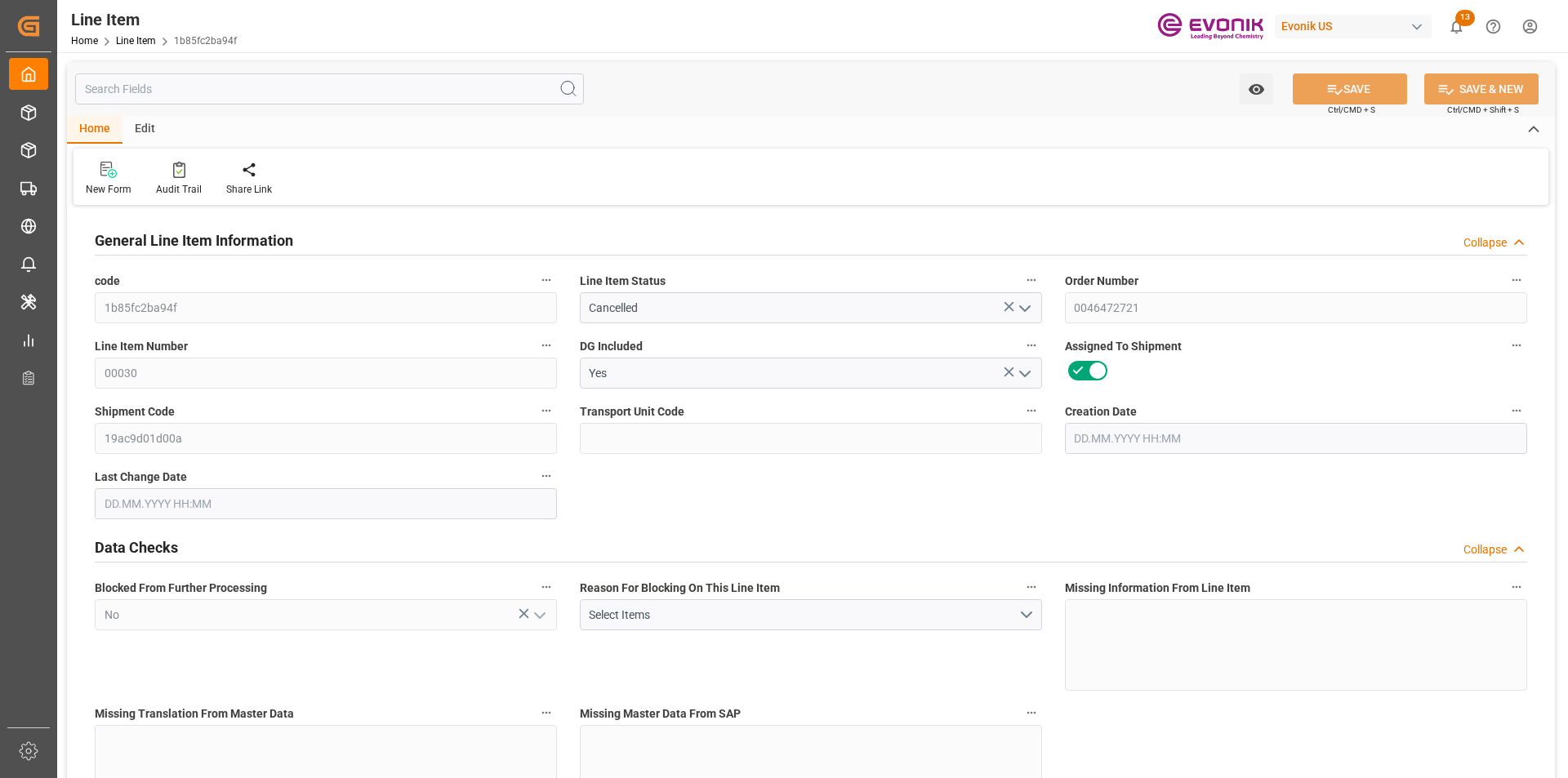
type input "747.2"
type input "680"
type input "1.1462"
type input "4"
type input "6840.8"
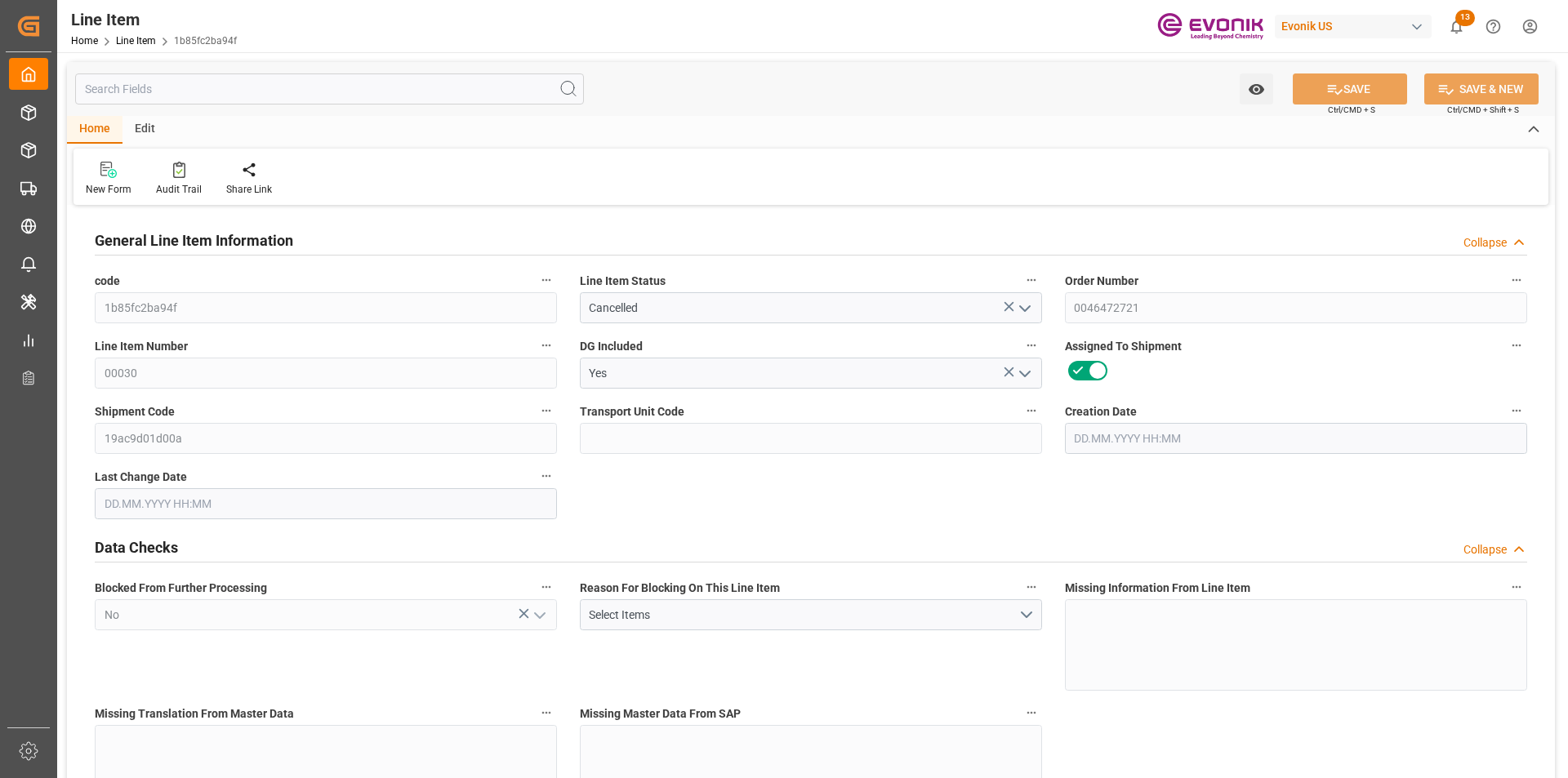
type input "4"
type input "747.2"
type input "767.2"
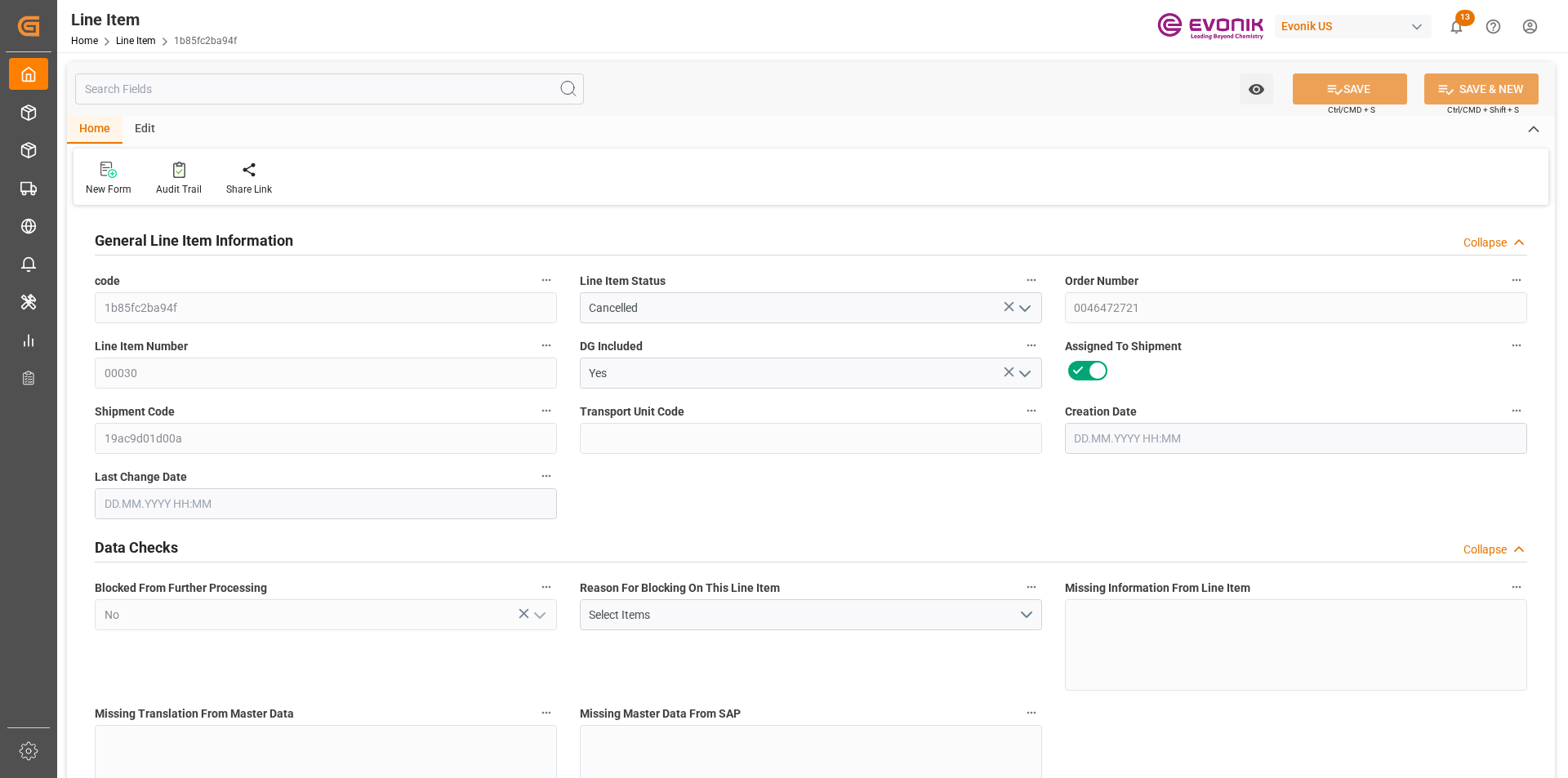
type input "680"
type input "1.1462"
type input "1146.248"
type input "0"
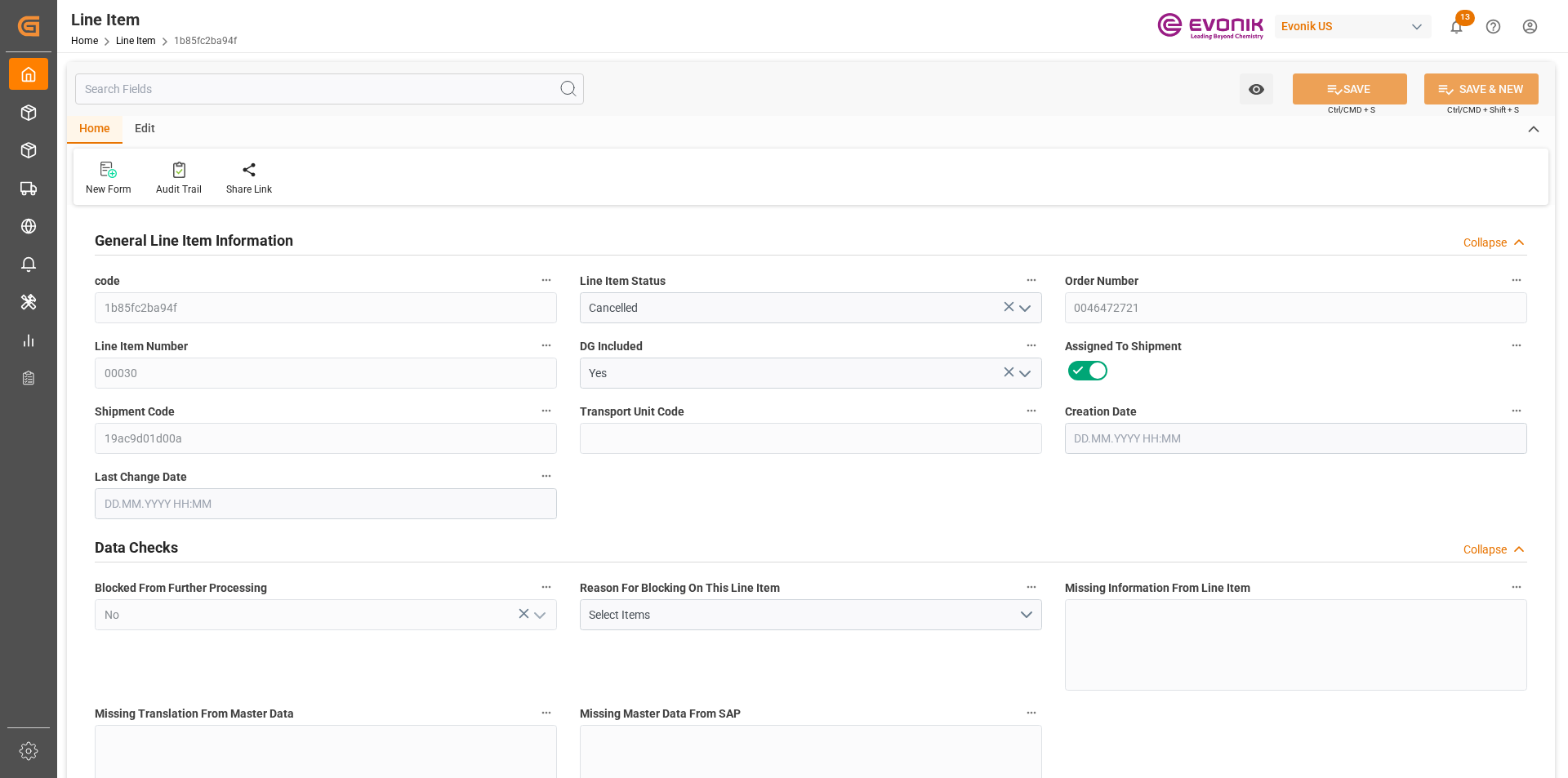
type input "0"
type input "[DATE] 19:27"
type input "17.09.2025 07:50"
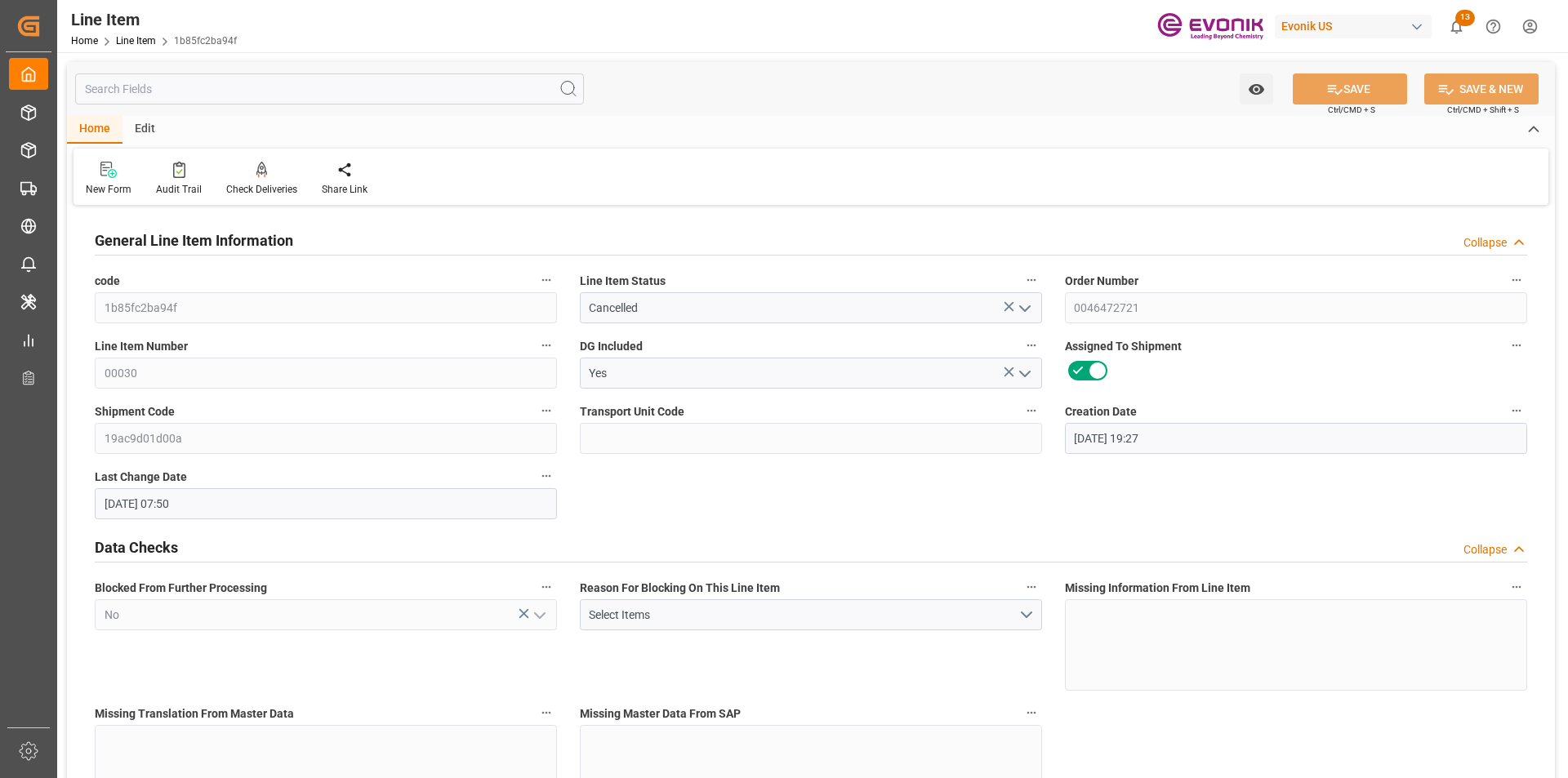
type input "[DATE]"
type input "6"
type input "4483.2"
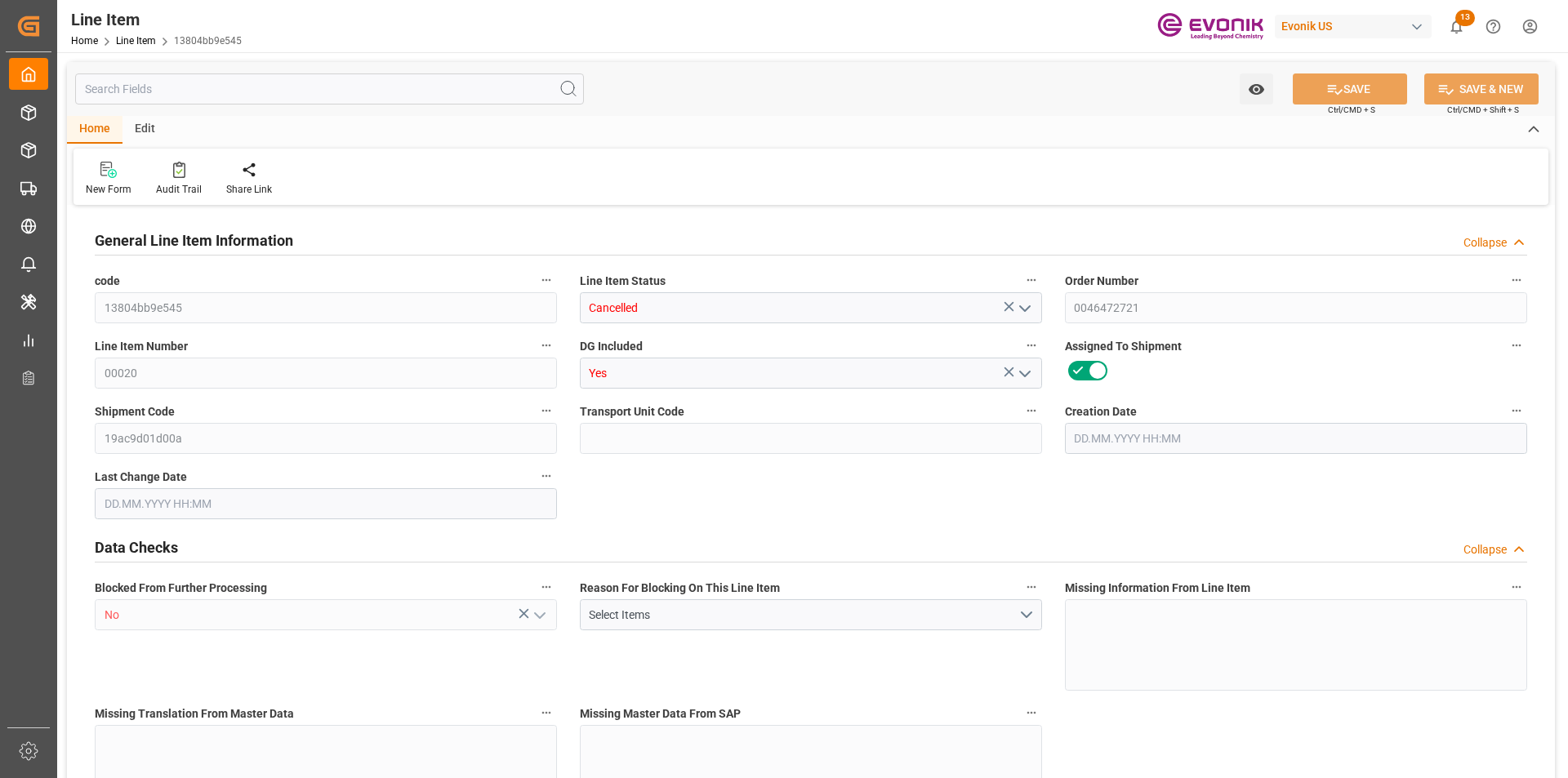
type input "4080"
type input "6.8775"
type input "24"
type input "31048.8"
type input "24"
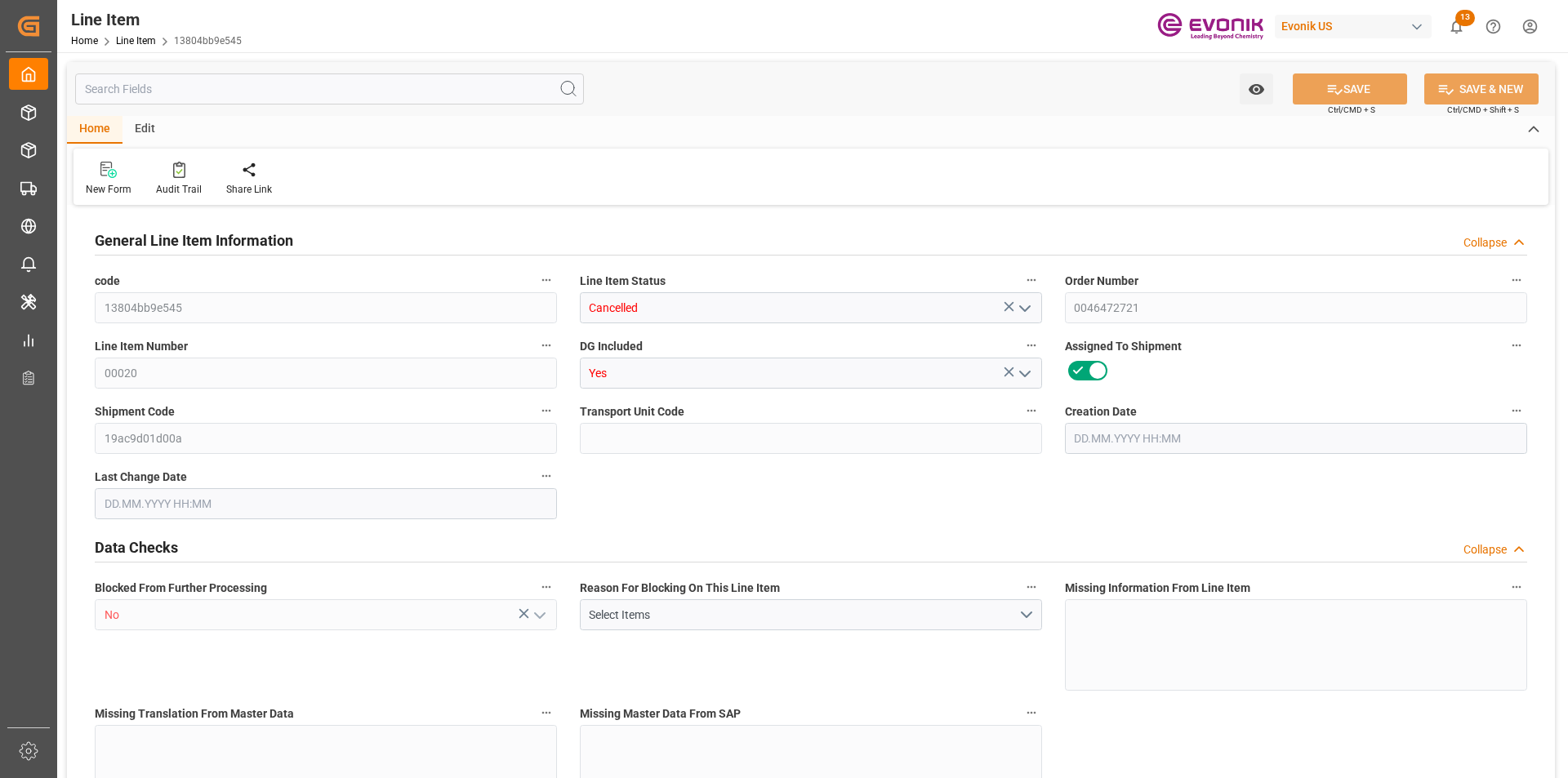
type input "24"
type input "4483.2"
type input "4603.2"
type input "4080"
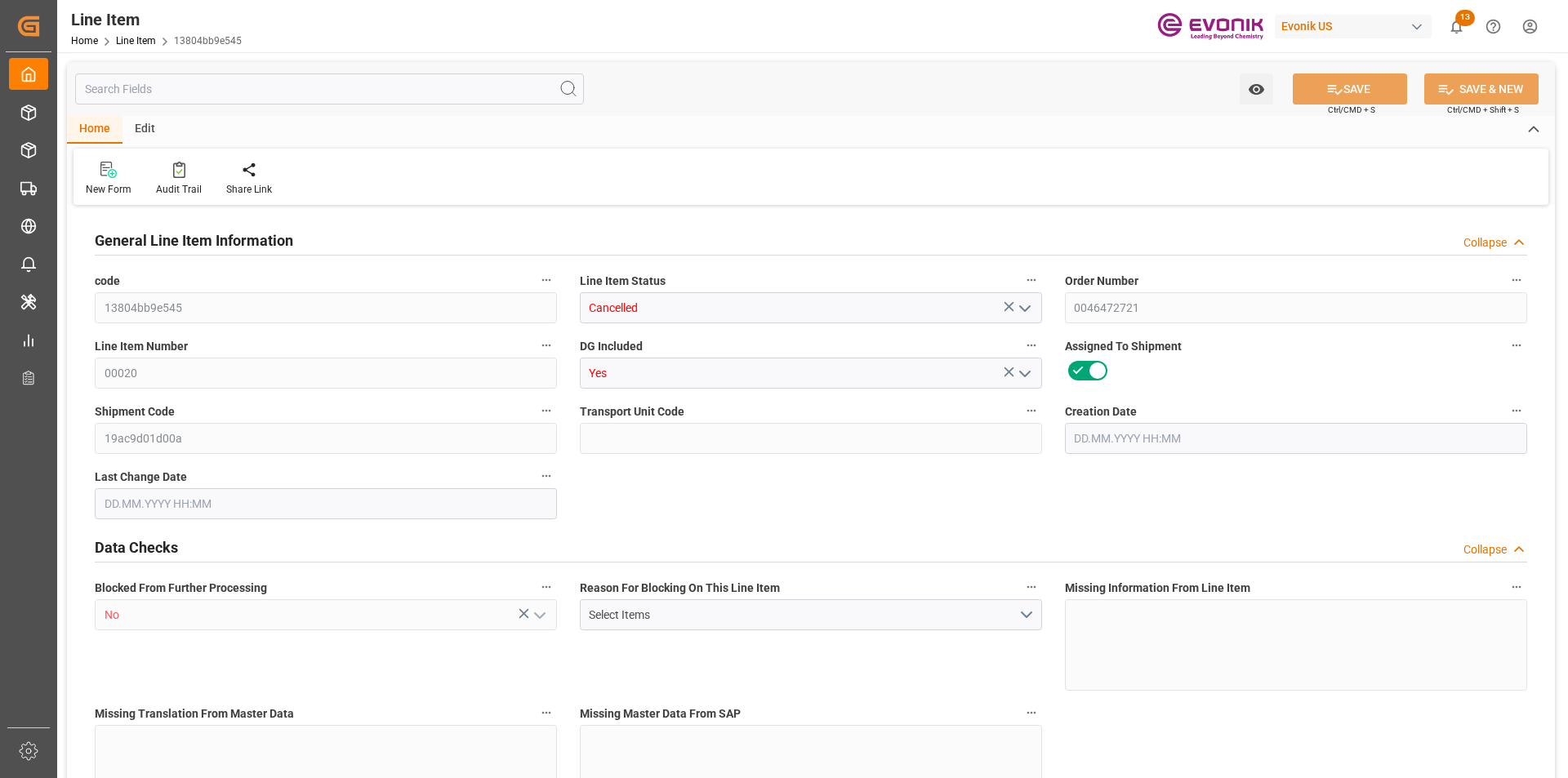
type input "4080"
type input "6.8775"
type input "6877.488"
type input "0"
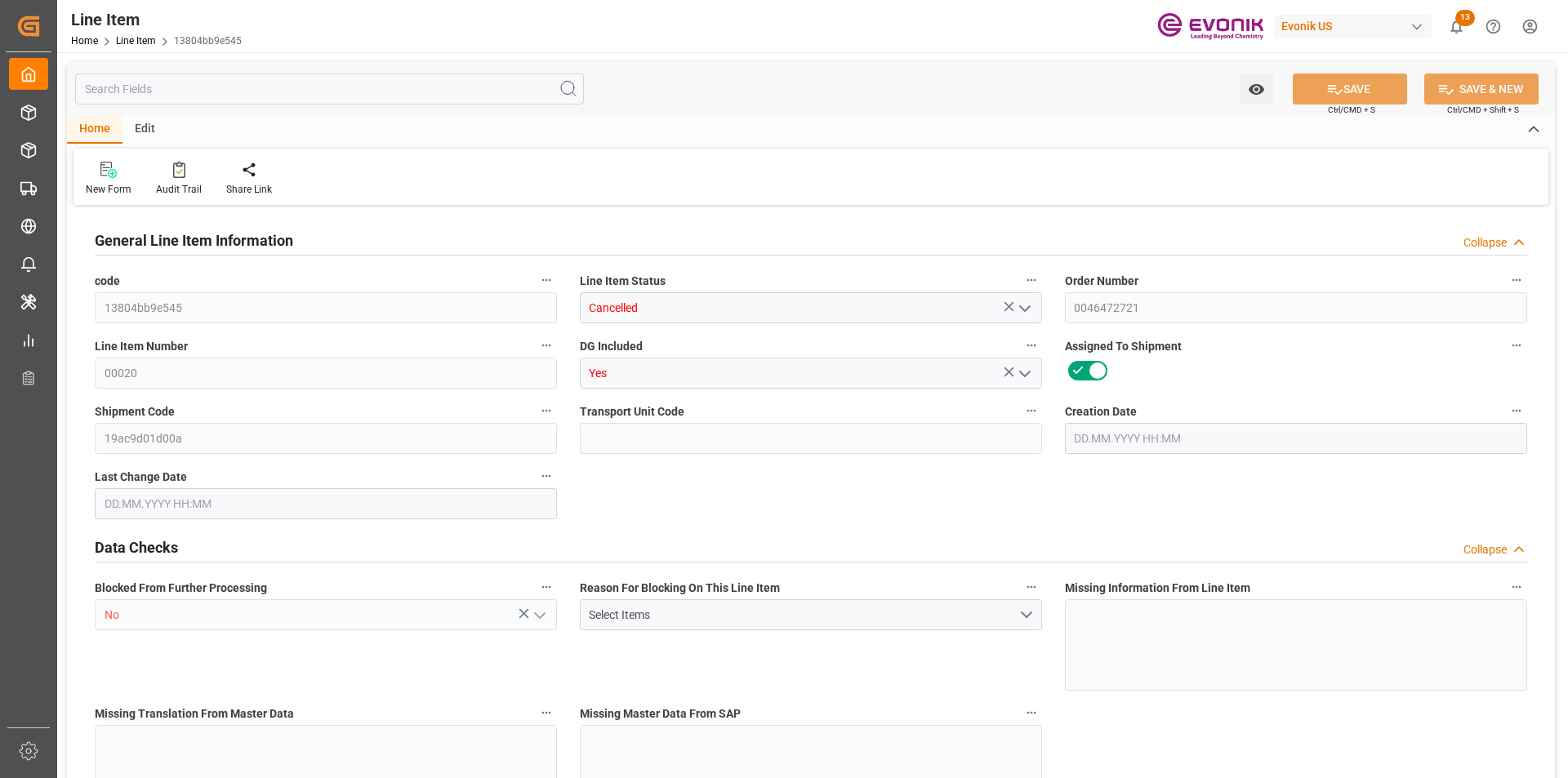
type input "0"
type input "10.09.2025 19:27"
type input "17.09.2025 07:49"
type input "[DATE]"
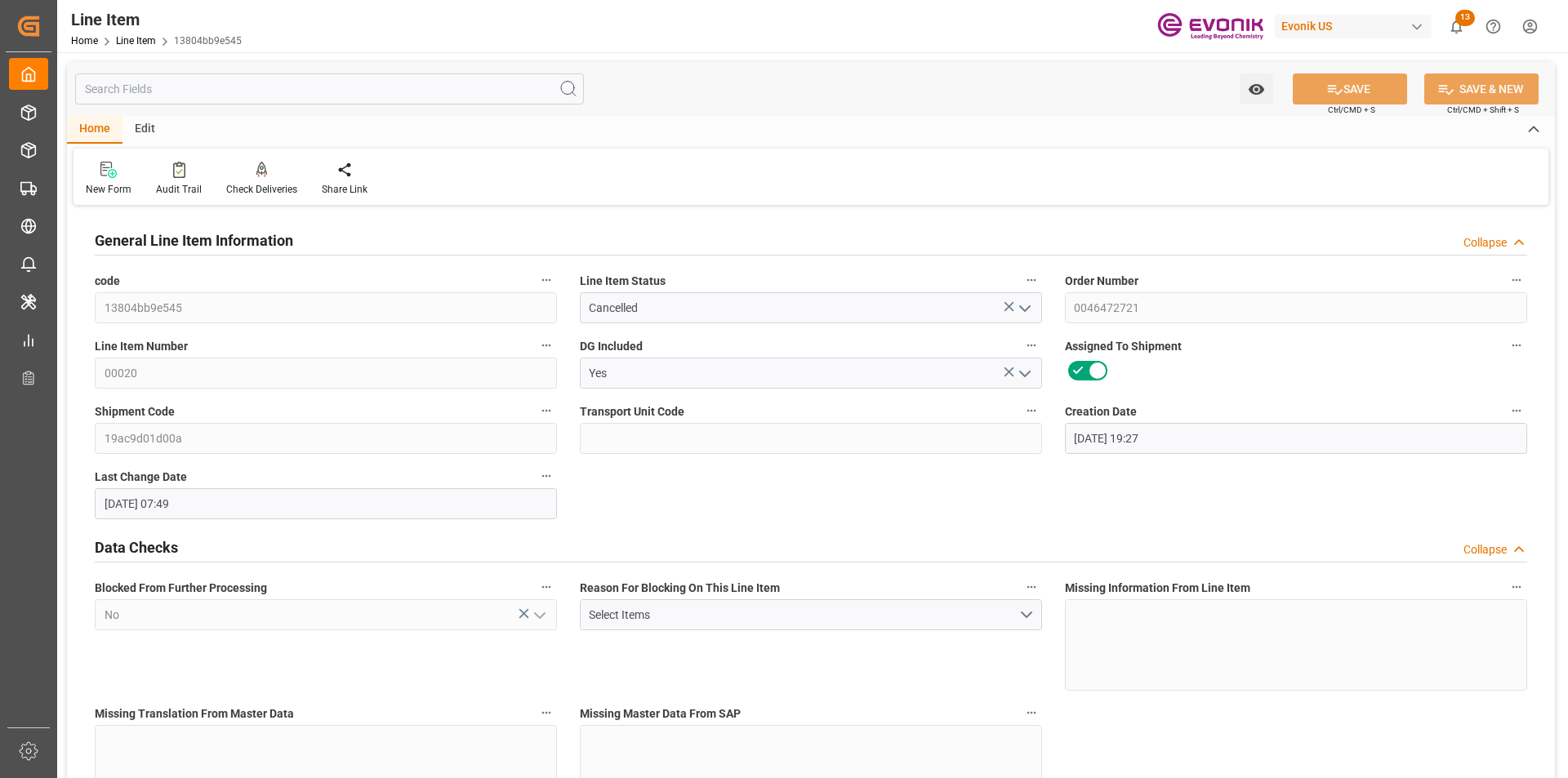
type input "18.09.2025"
type input "11.09.2025"
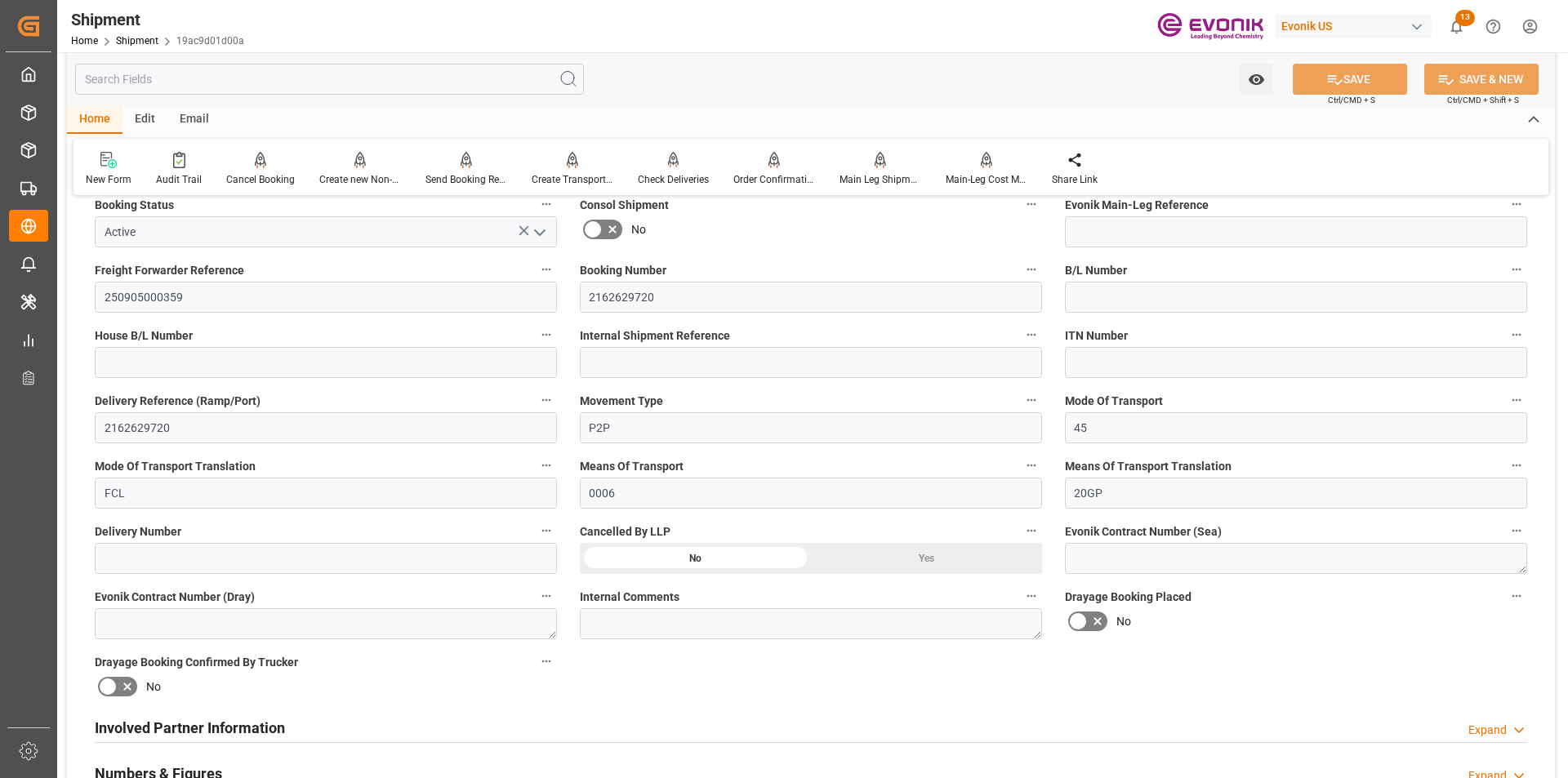
scroll to position [817, 0]
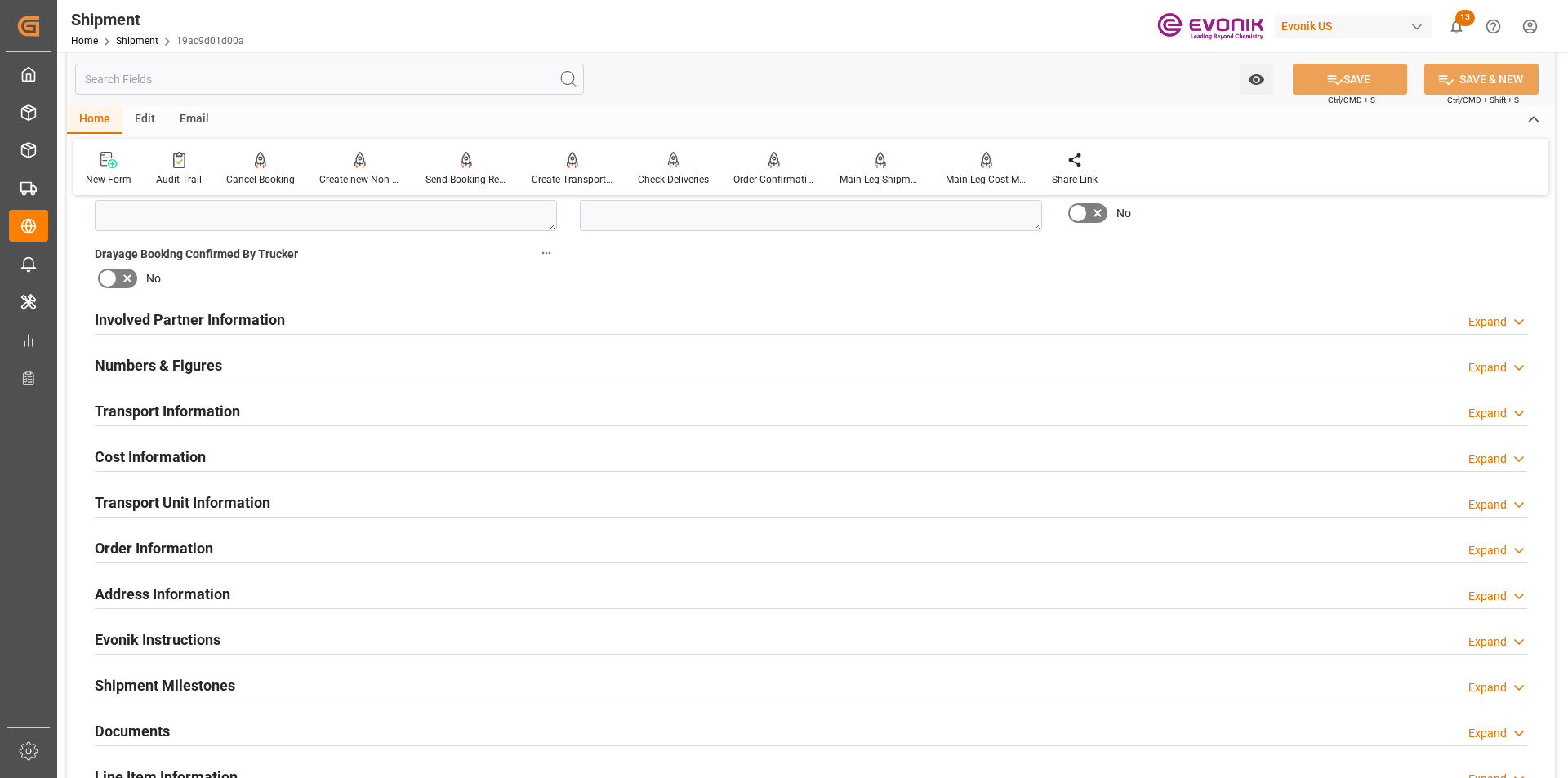
click at [1490, 498] on div "Expand" at bounding box center [1487, 505] width 39 height 17
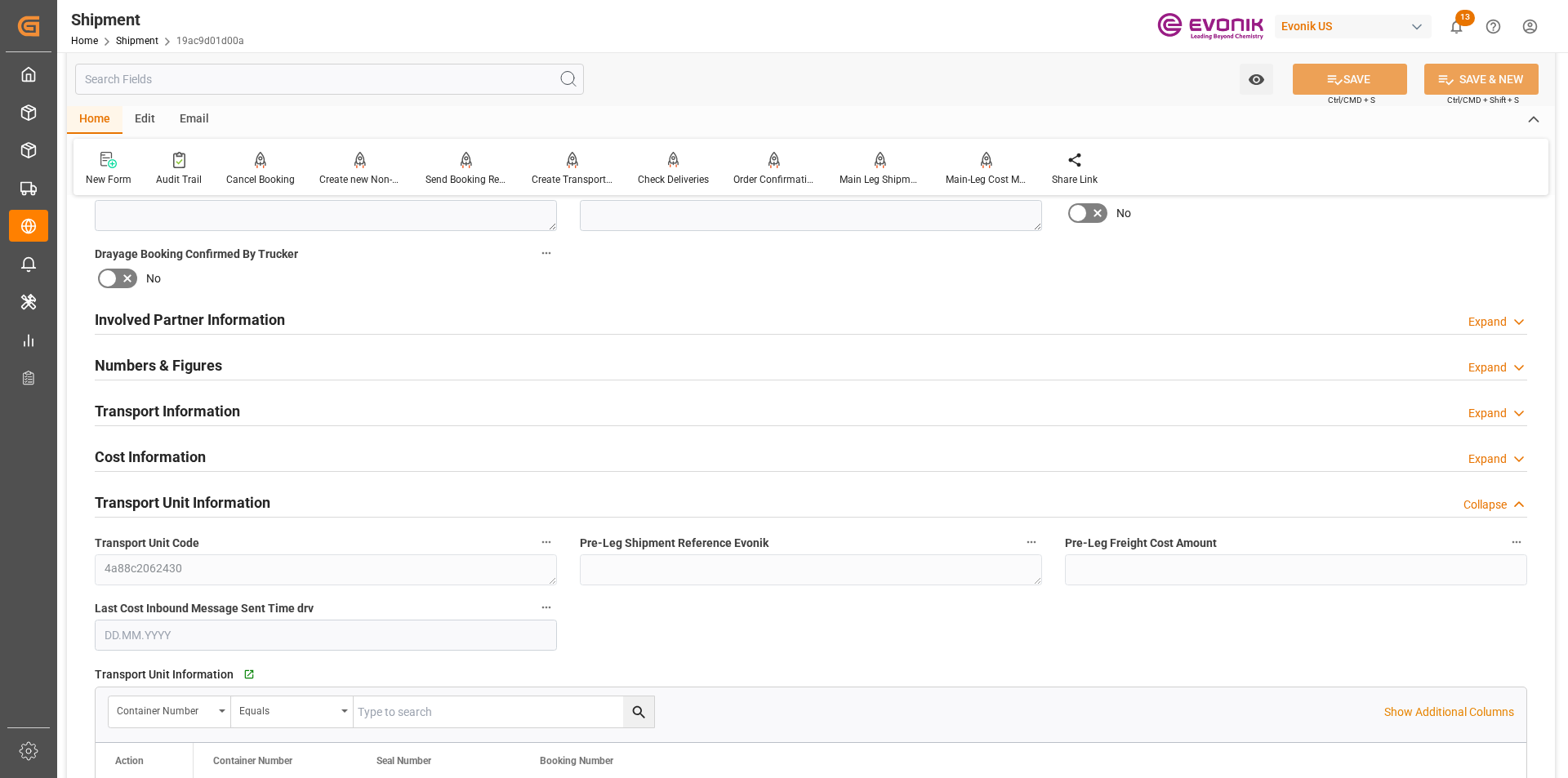
scroll to position [980, 0]
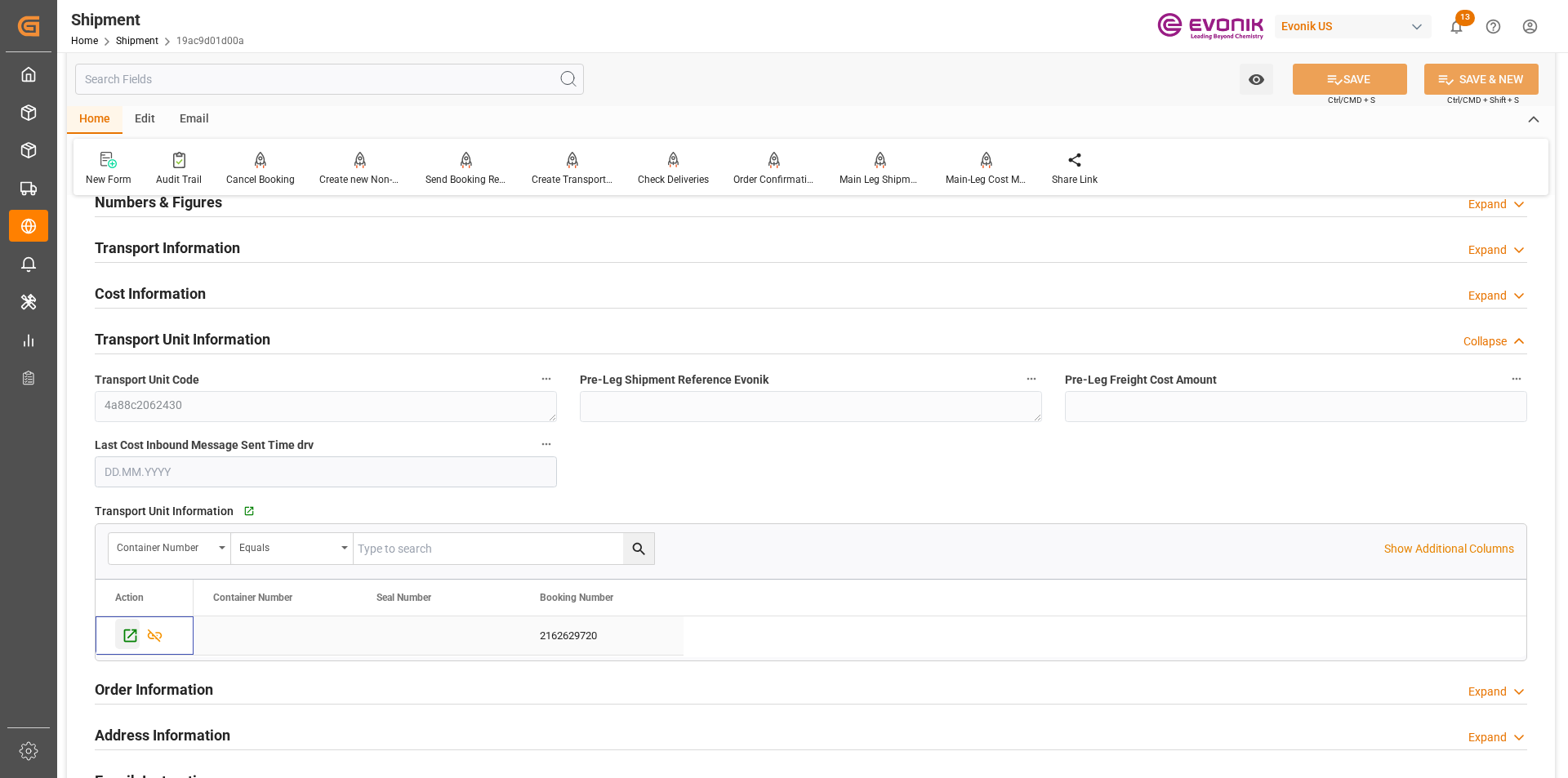
click at [124, 631] on icon "Press SPACE to select this row." at bounding box center [130, 635] width 17 height 17
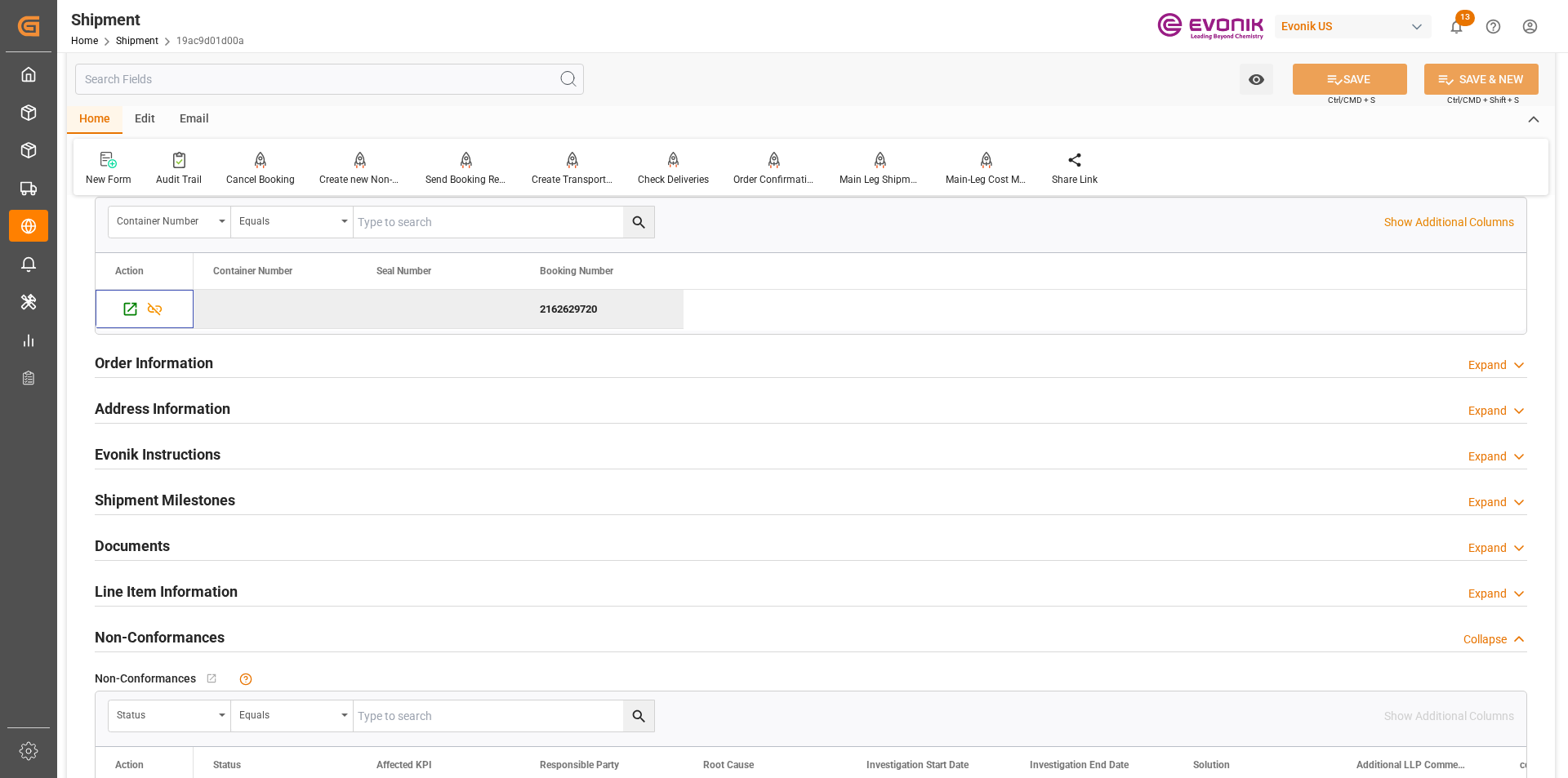
scroll to position [898, 0]
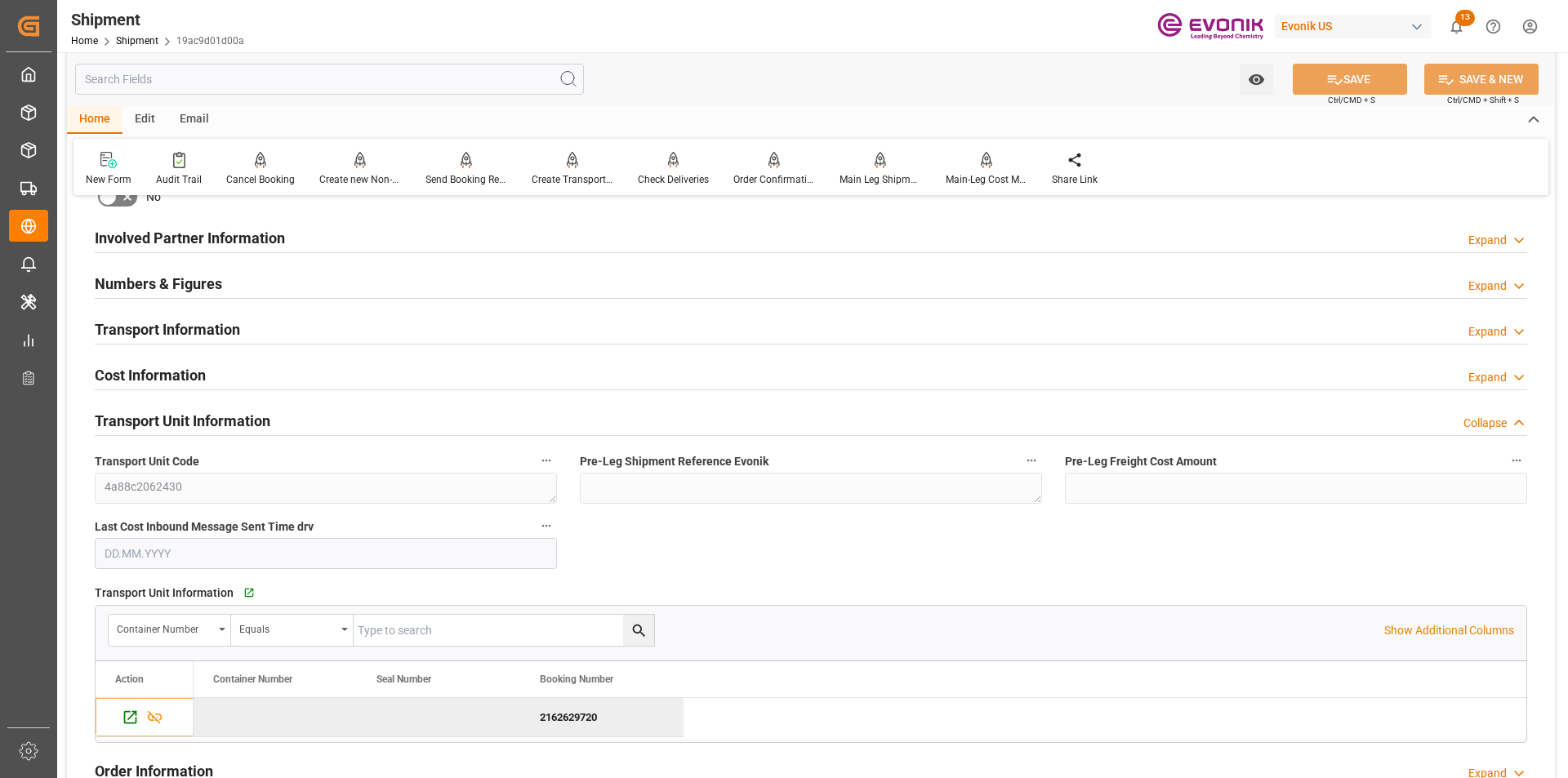
click at [1487, 426] on div "Collapse" at bounding box center [1486, 423] width 43 height 17
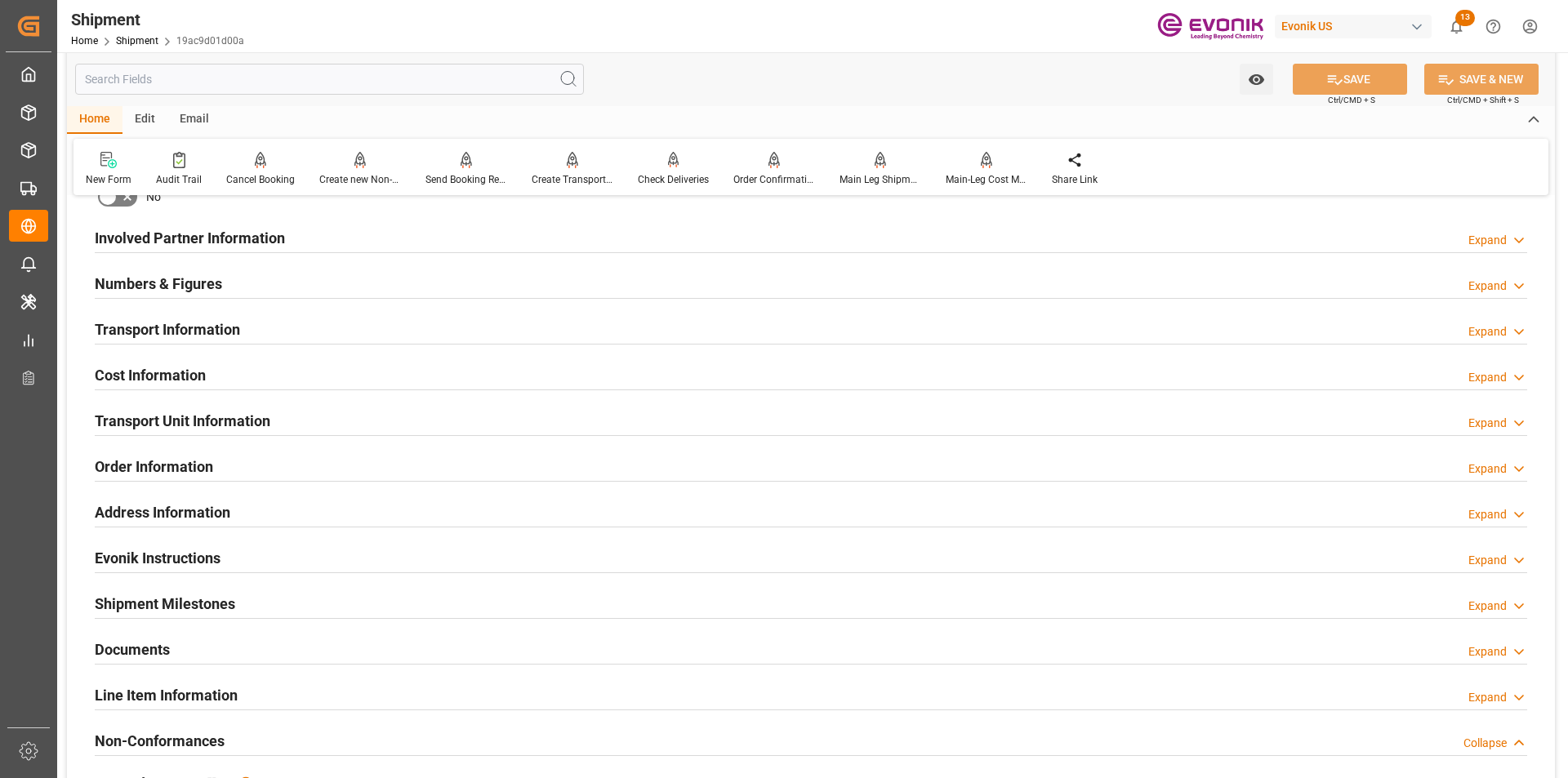
click at [1511, 466] on div "Expand" at bounding box center [1498, 469] width 59 height 17
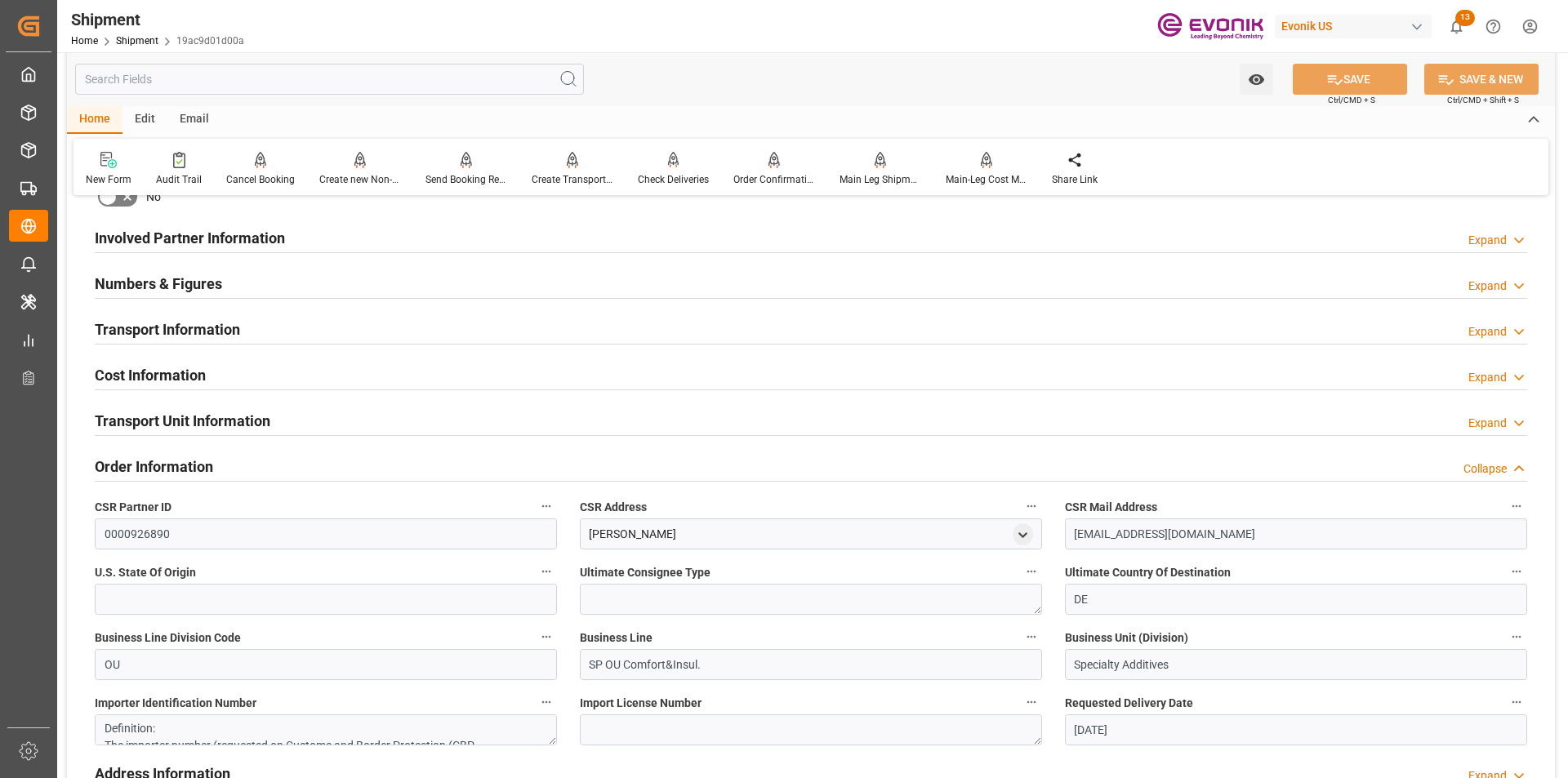
click at [1511, 466] on div "Collapse" at bounding box center [1495, 469] width 64 height 17
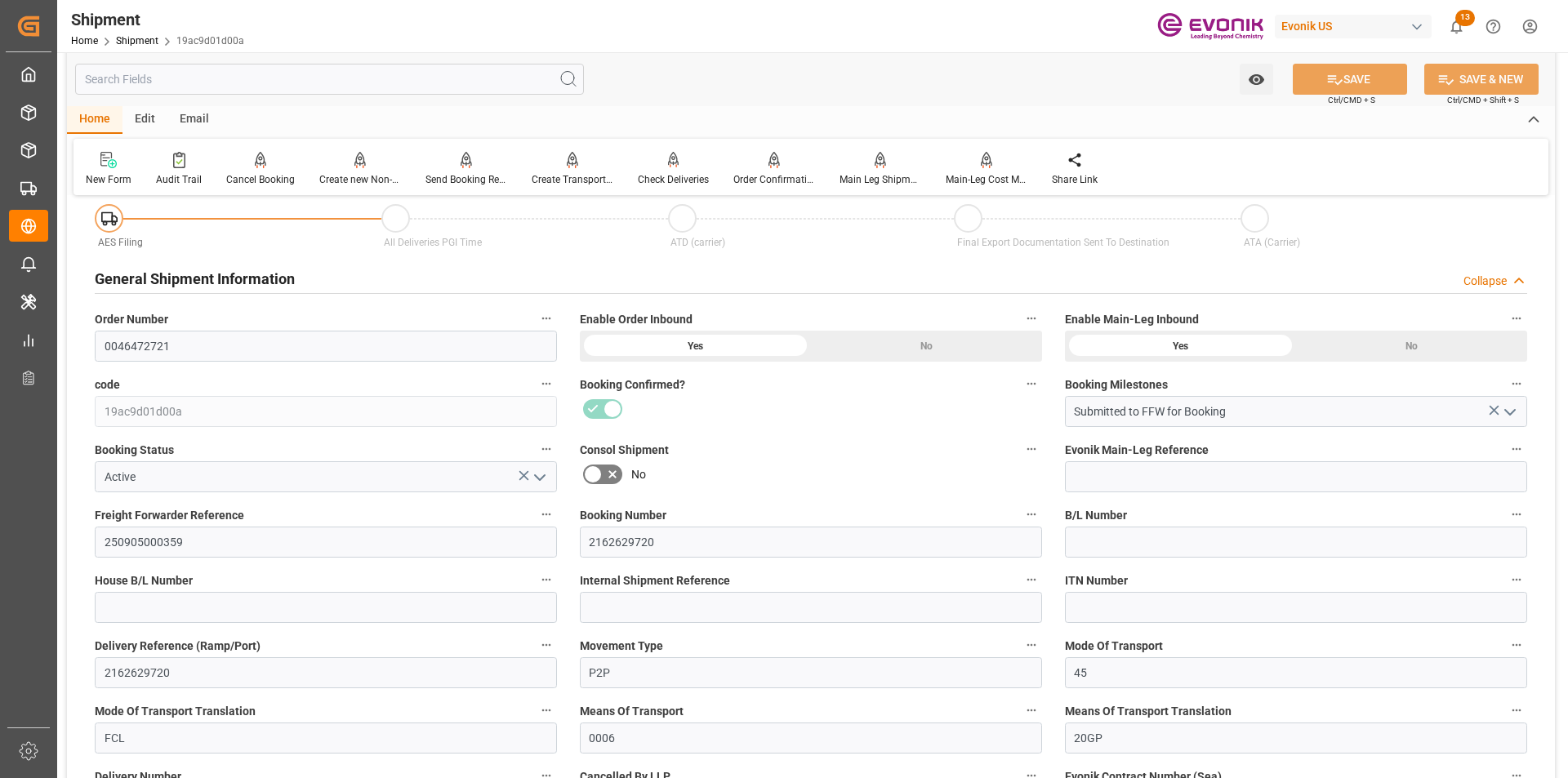
scroll to position [0, 0]
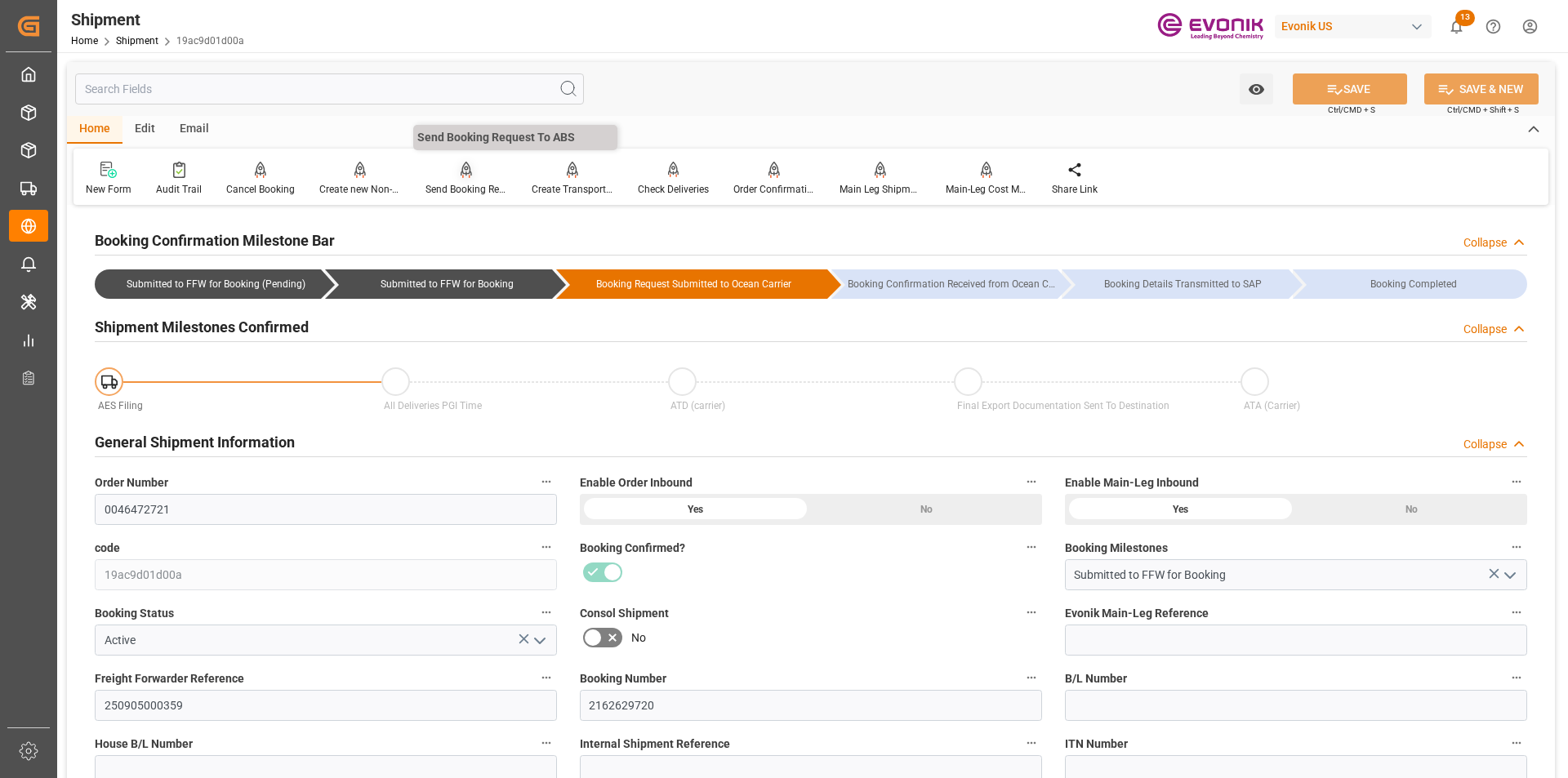
click at [468, 179] on div "Send Booking Request To ABS" at bounding box center [466, 178] width 106 height 36
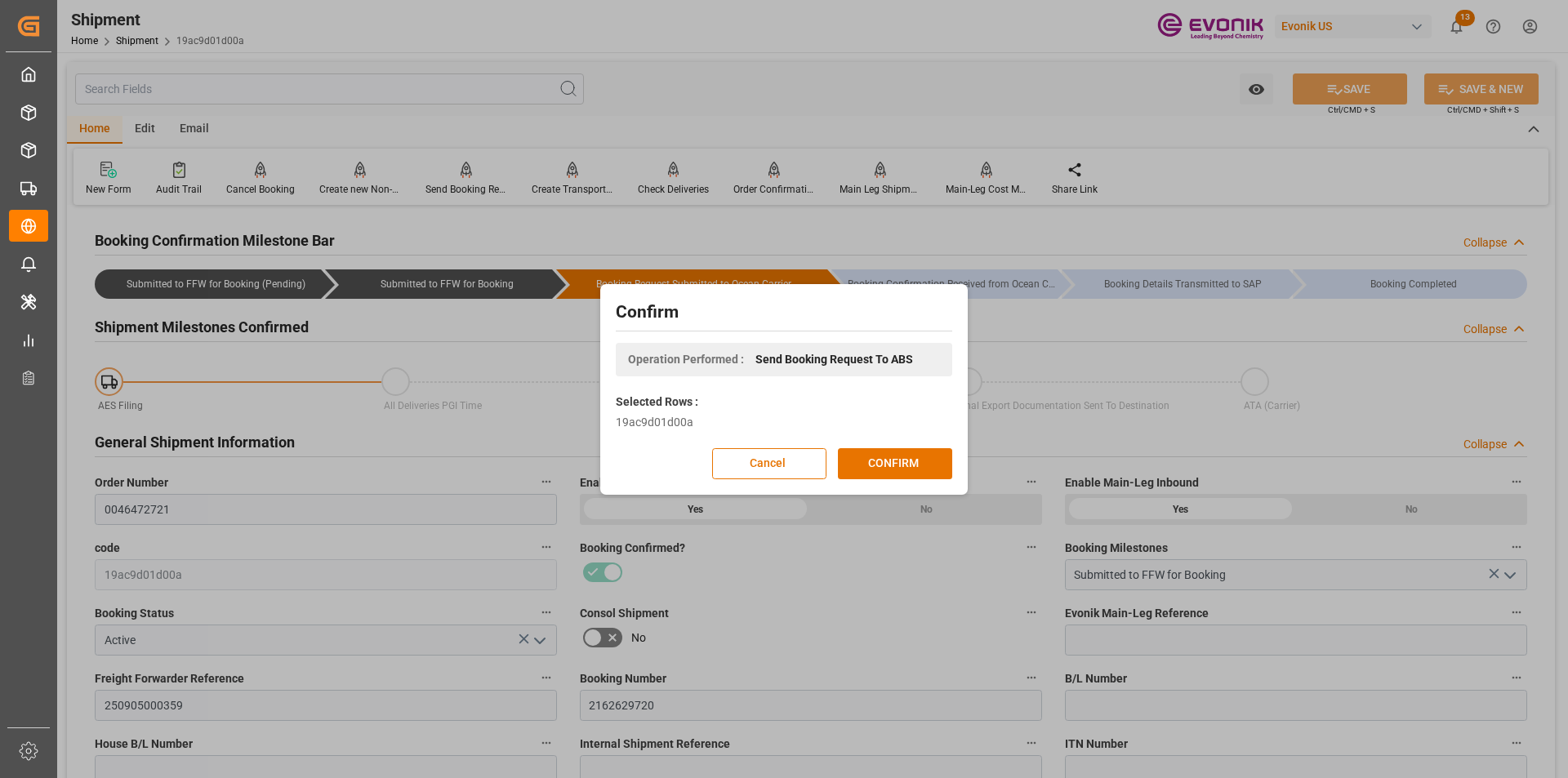
drag, startPoint x: 927, startPoint y: 465, endPoint x: 1163, endPoint y: 473, distance: 236.1
click at [926, 465] on button "CONFIRM" at bounding box center [896, 463] width 115 height 31
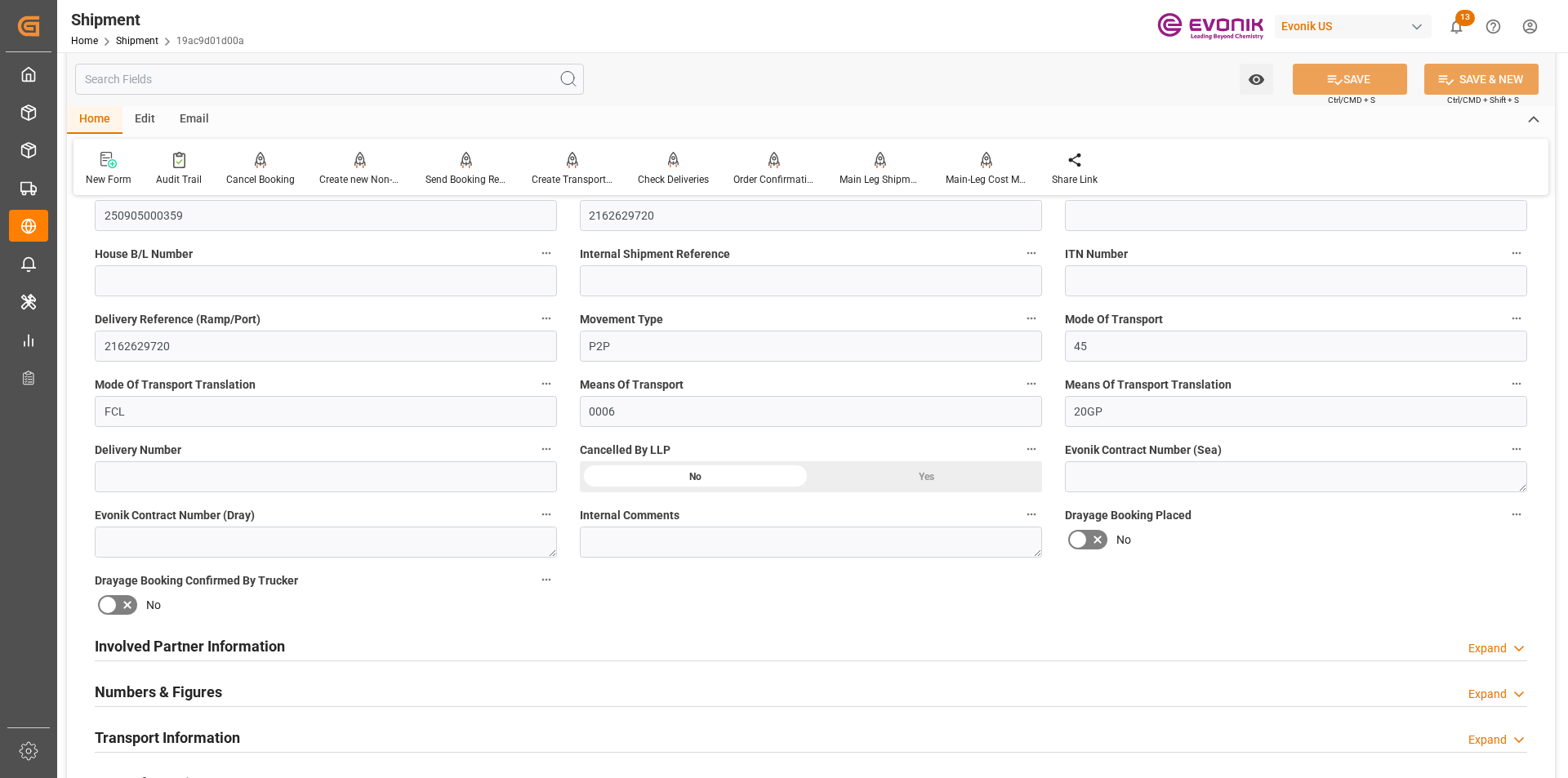
scroll to position [898, 0]
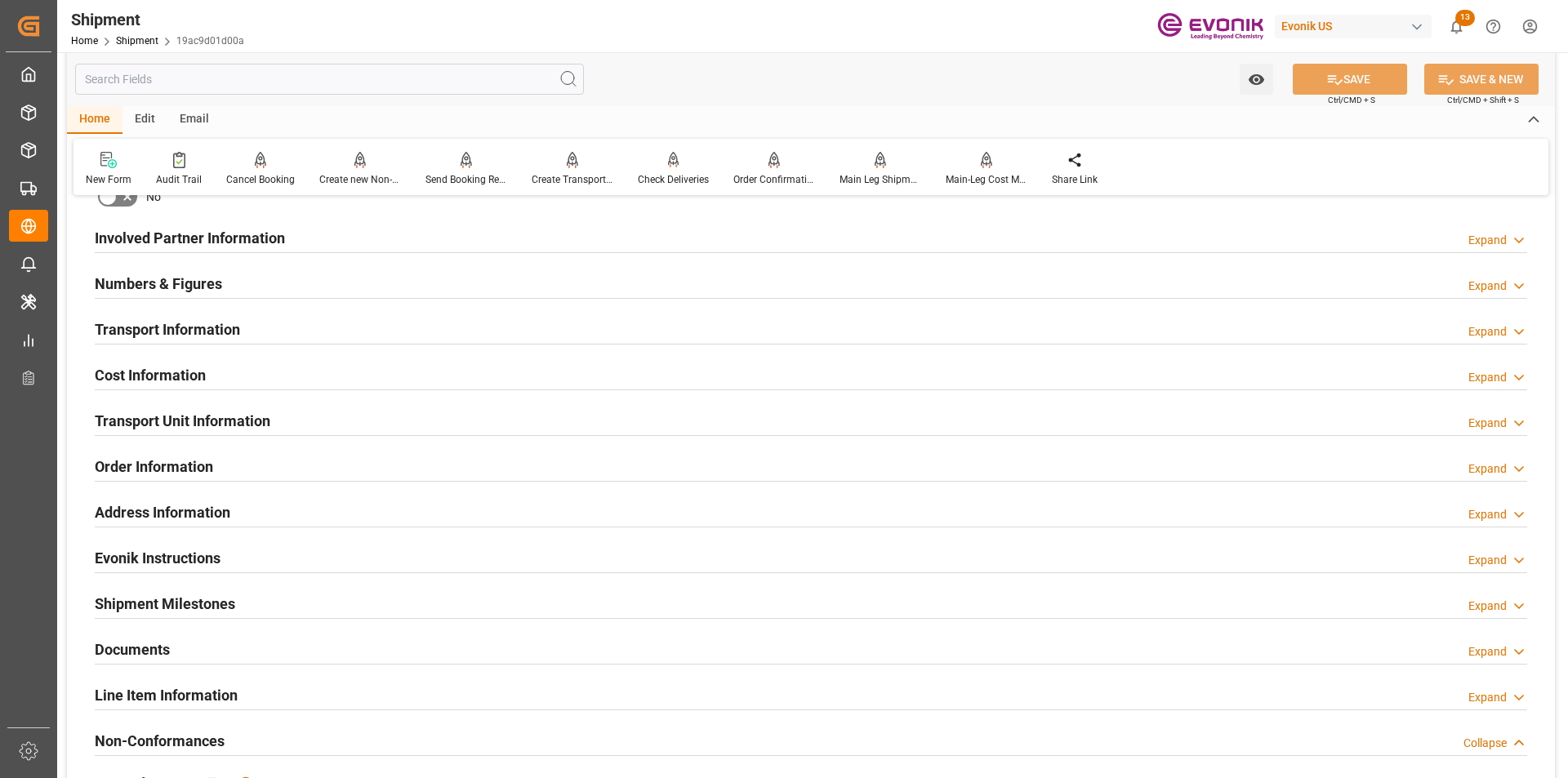
click at [1490, 418] on div "Expand" at bounding box center [1487, 423] width 39 height 17
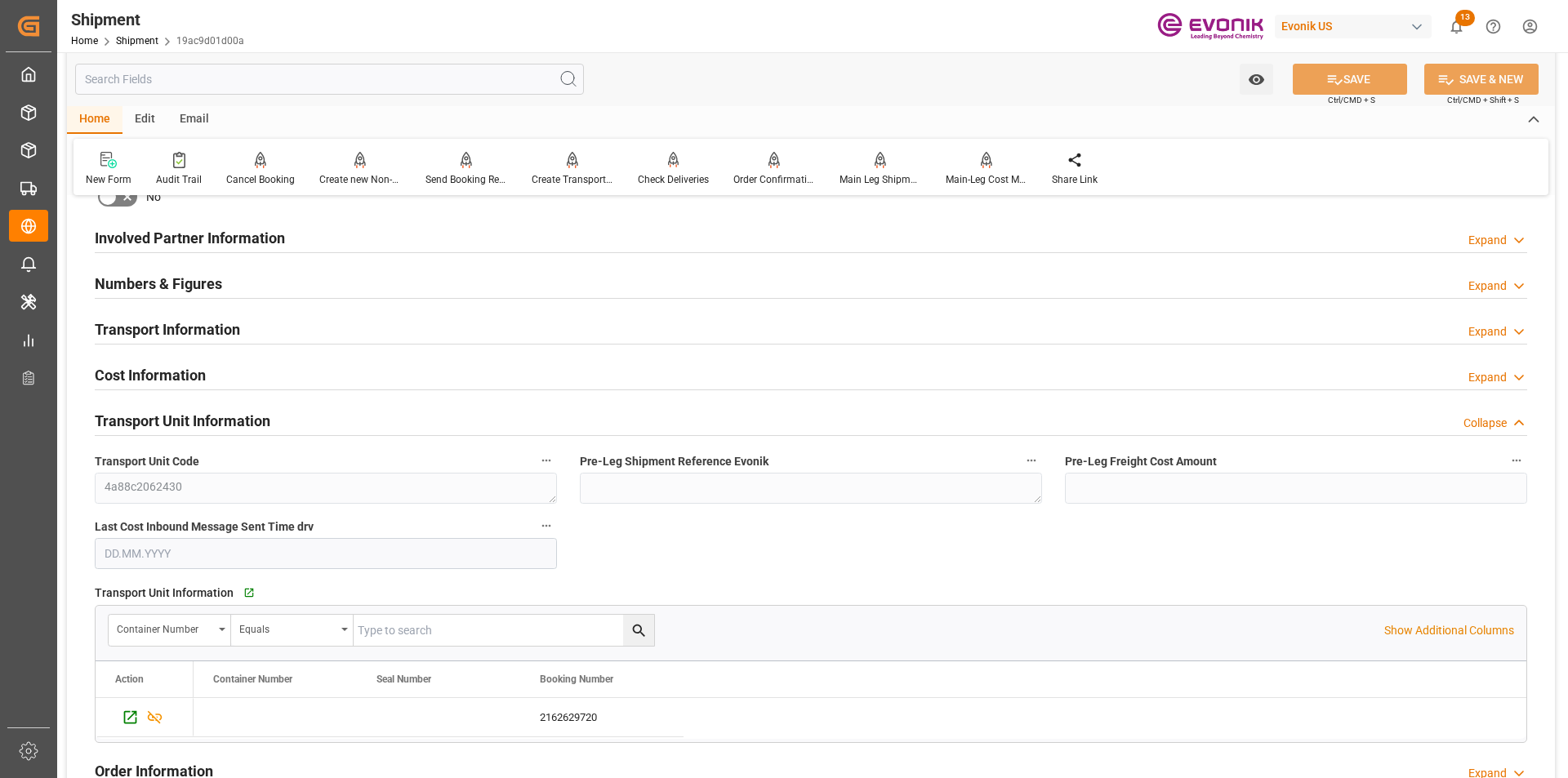
click at [1490, 418] on div "Collapse" at bounding box center [1486, 423] width 43 height 17
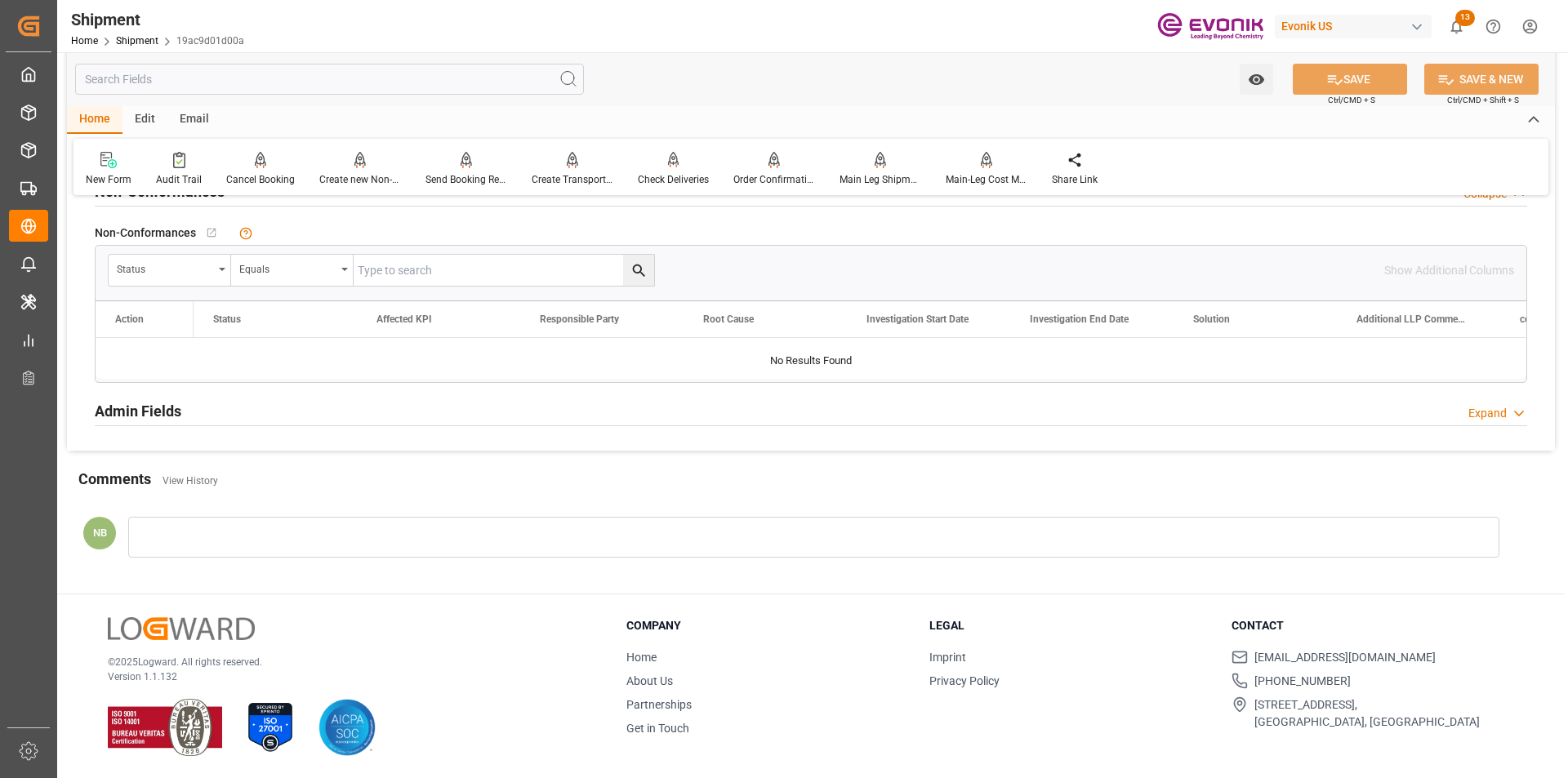
scroll to position [1040, 0]
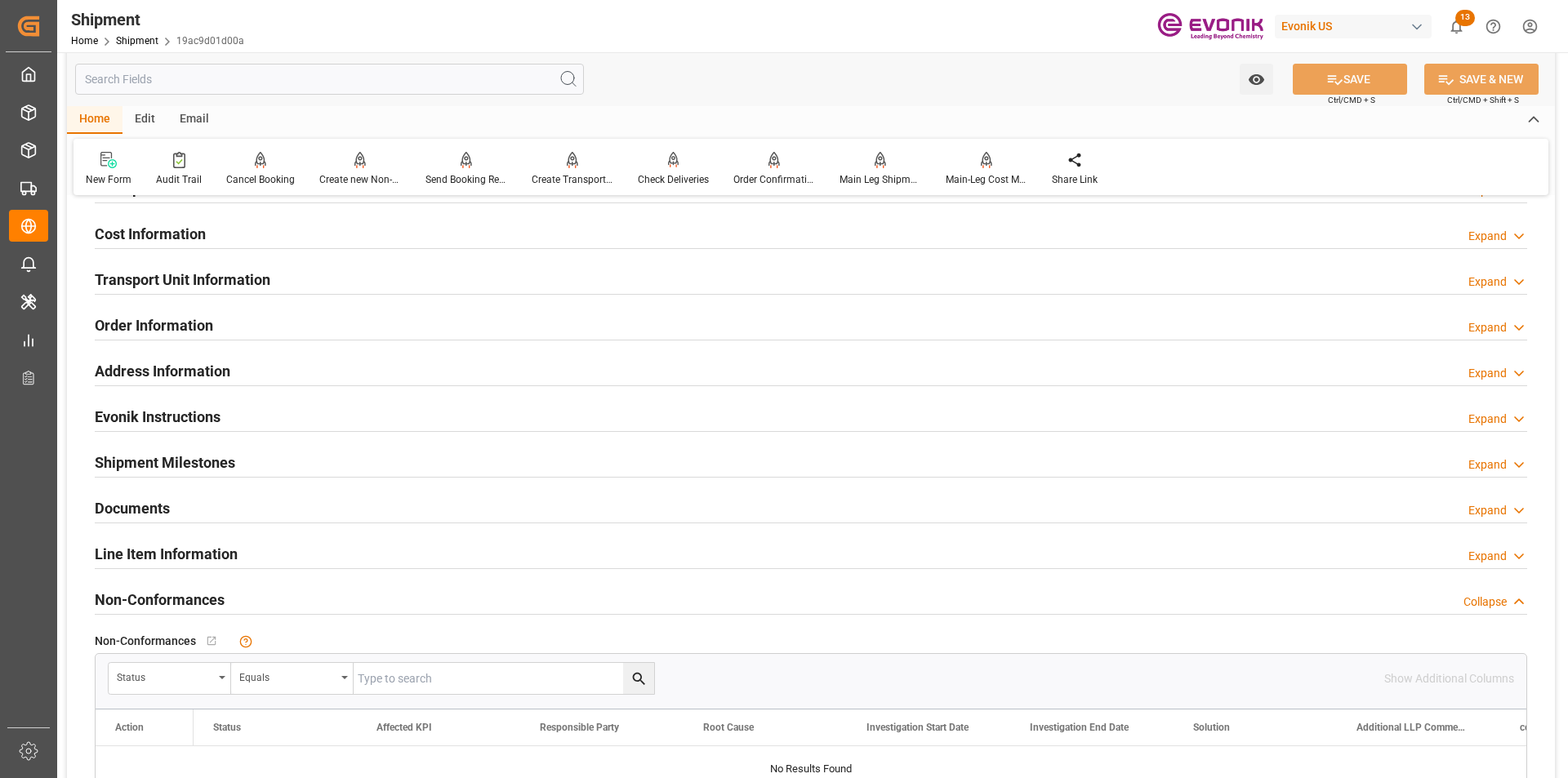
click at [1507, 559] on div "Expand" at bounding box center [1498, 556] width 59 height 17
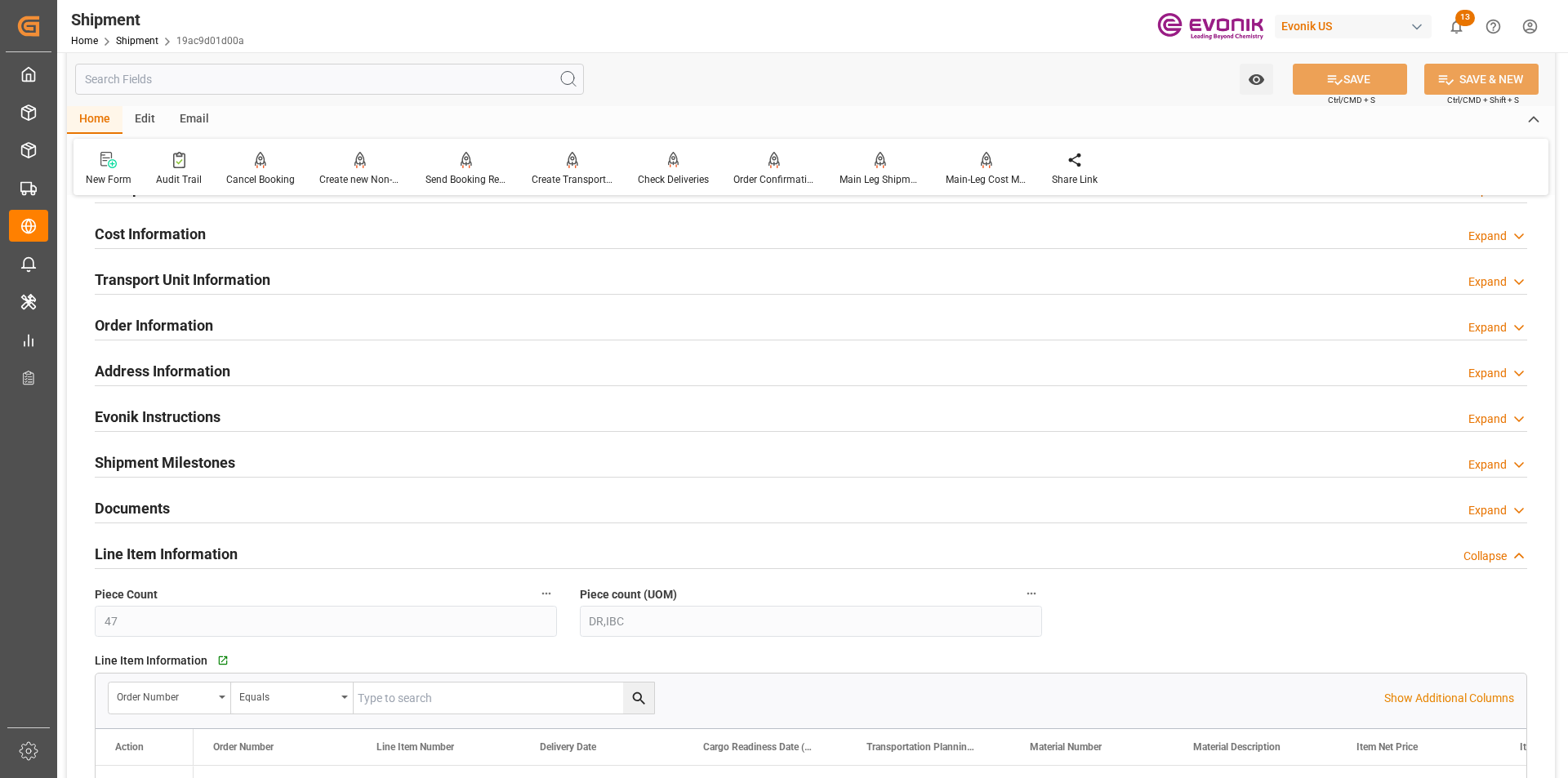
scroll to position [1284, 0]
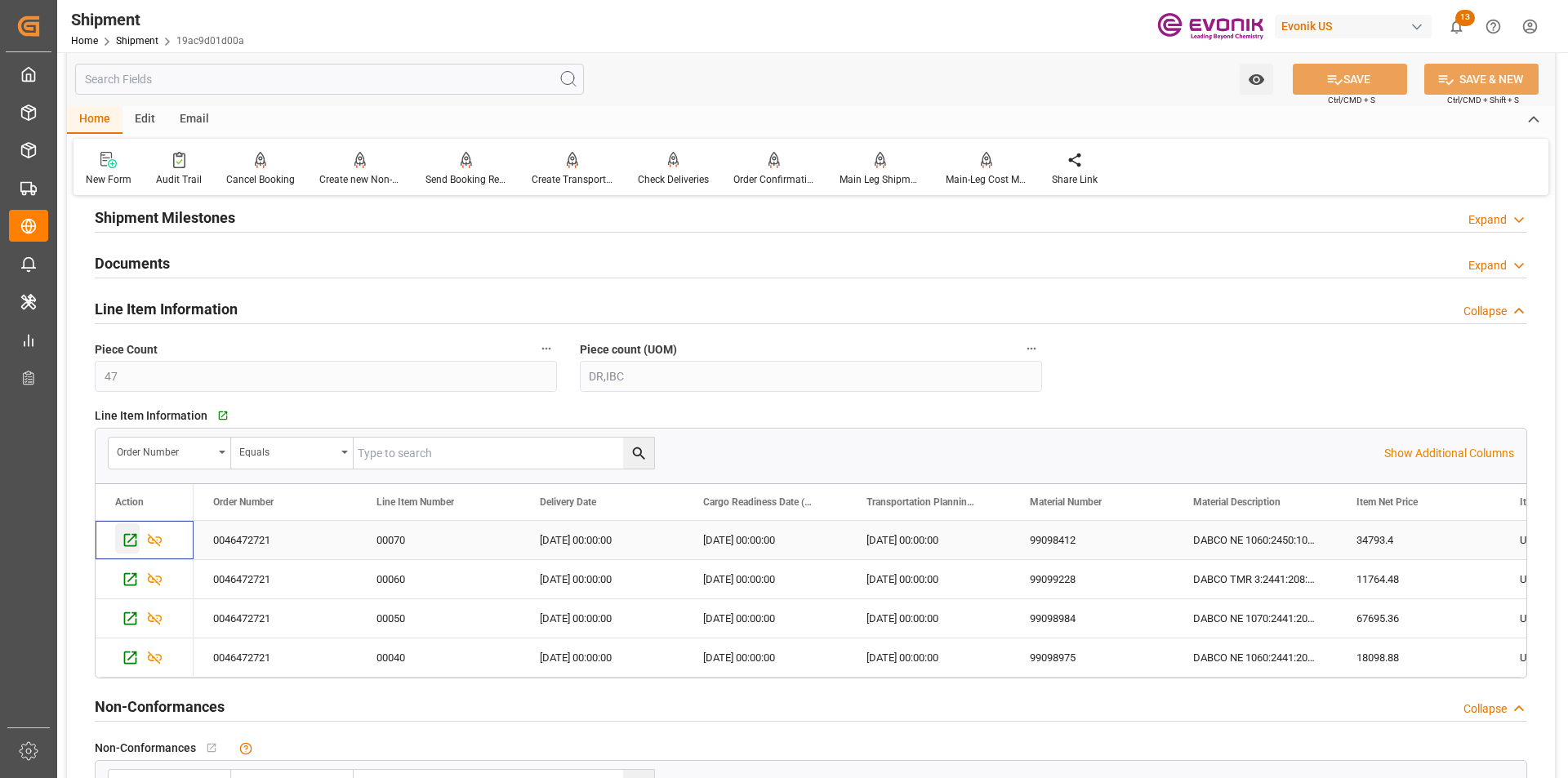
click at [130, 545] on icon "Press SPACE to select this row." at bounding box center [130, 540] width 13 height 13
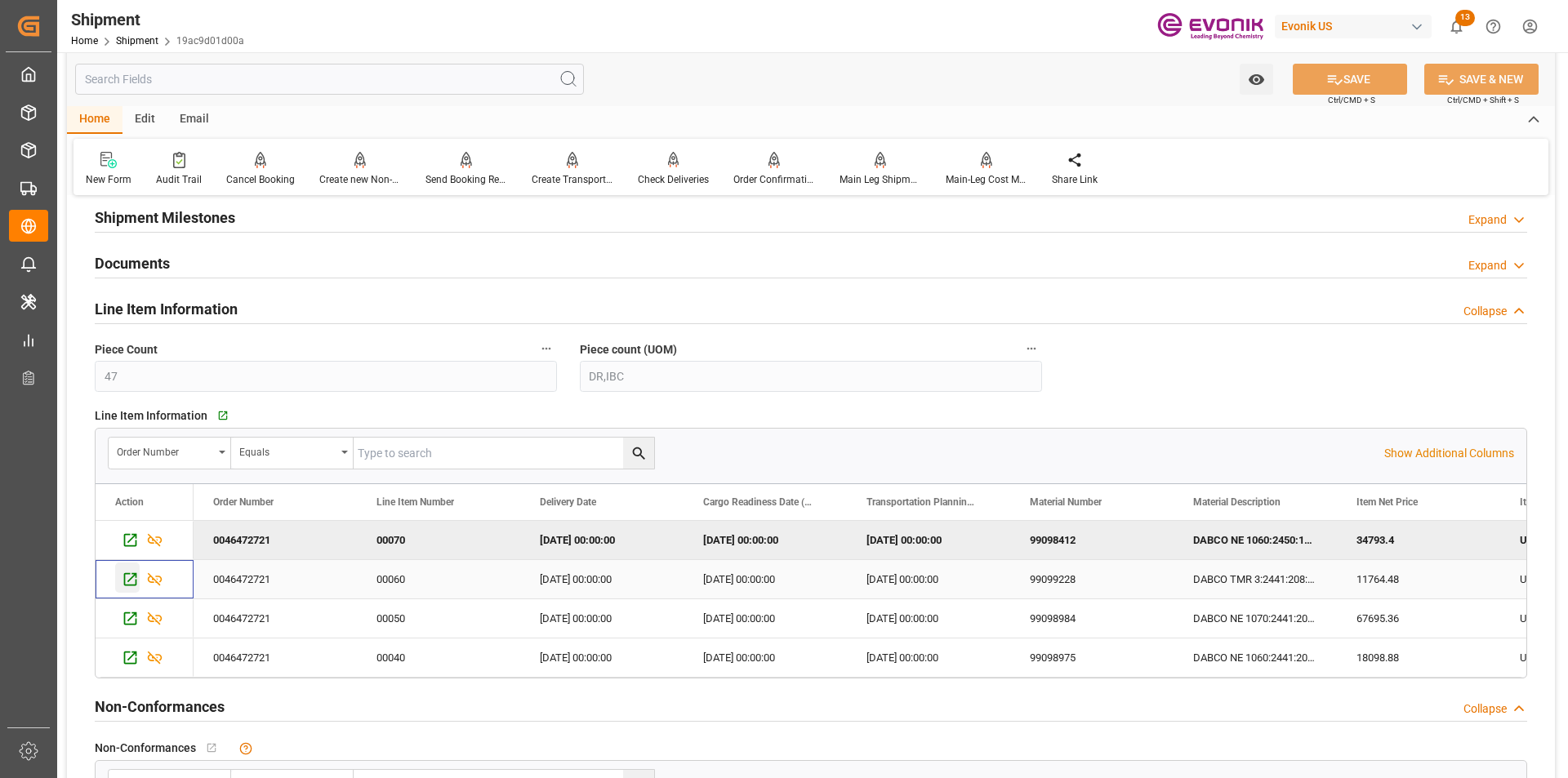
click at [126, 584] on icon "Press SPACE to select this row." at bounding box center [130, 579] width 17 height 17
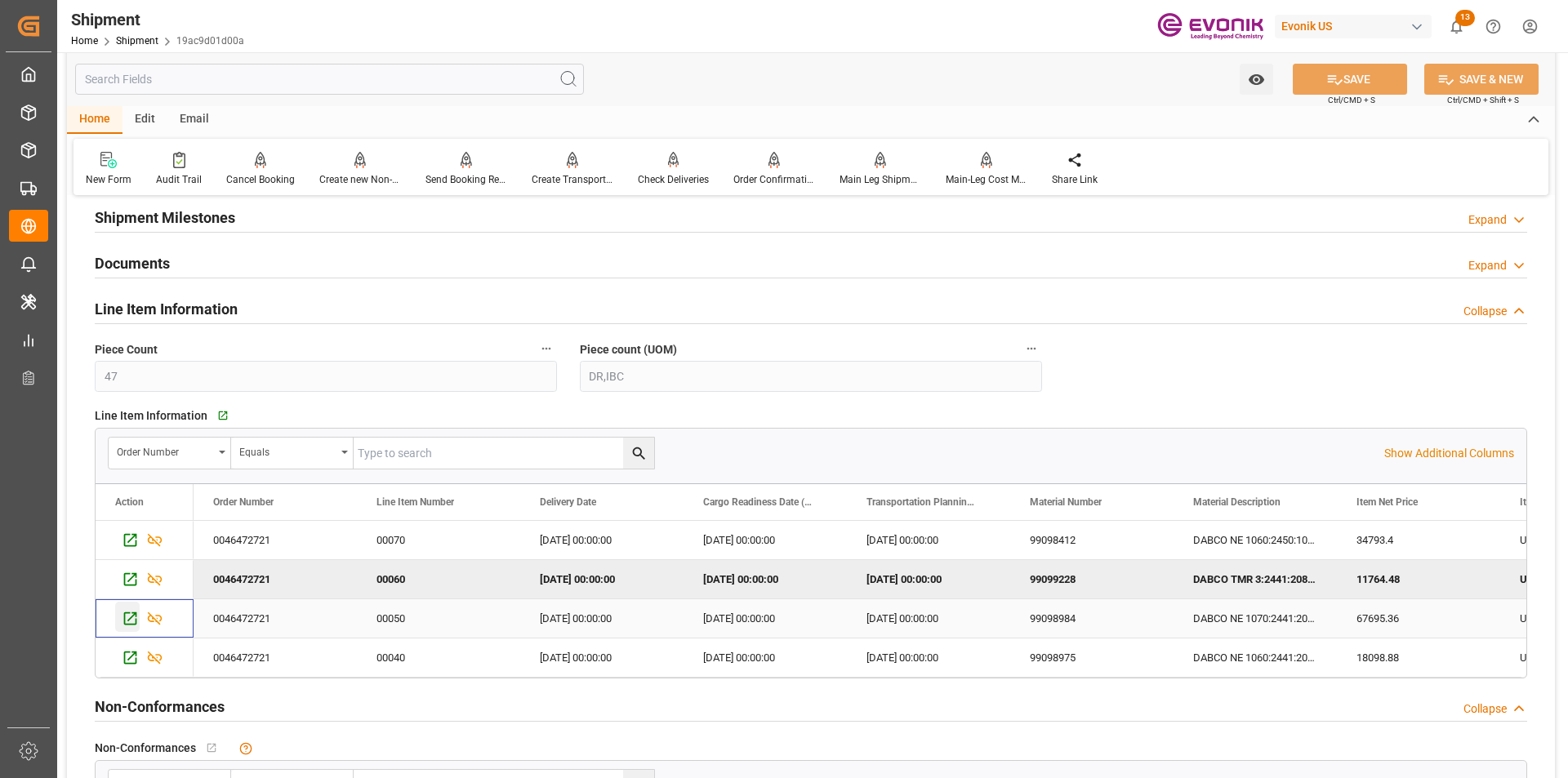
click at [131, 620] on icon "Press SPACE to select this row." at bounding box center [130, 618] width 17 height 17
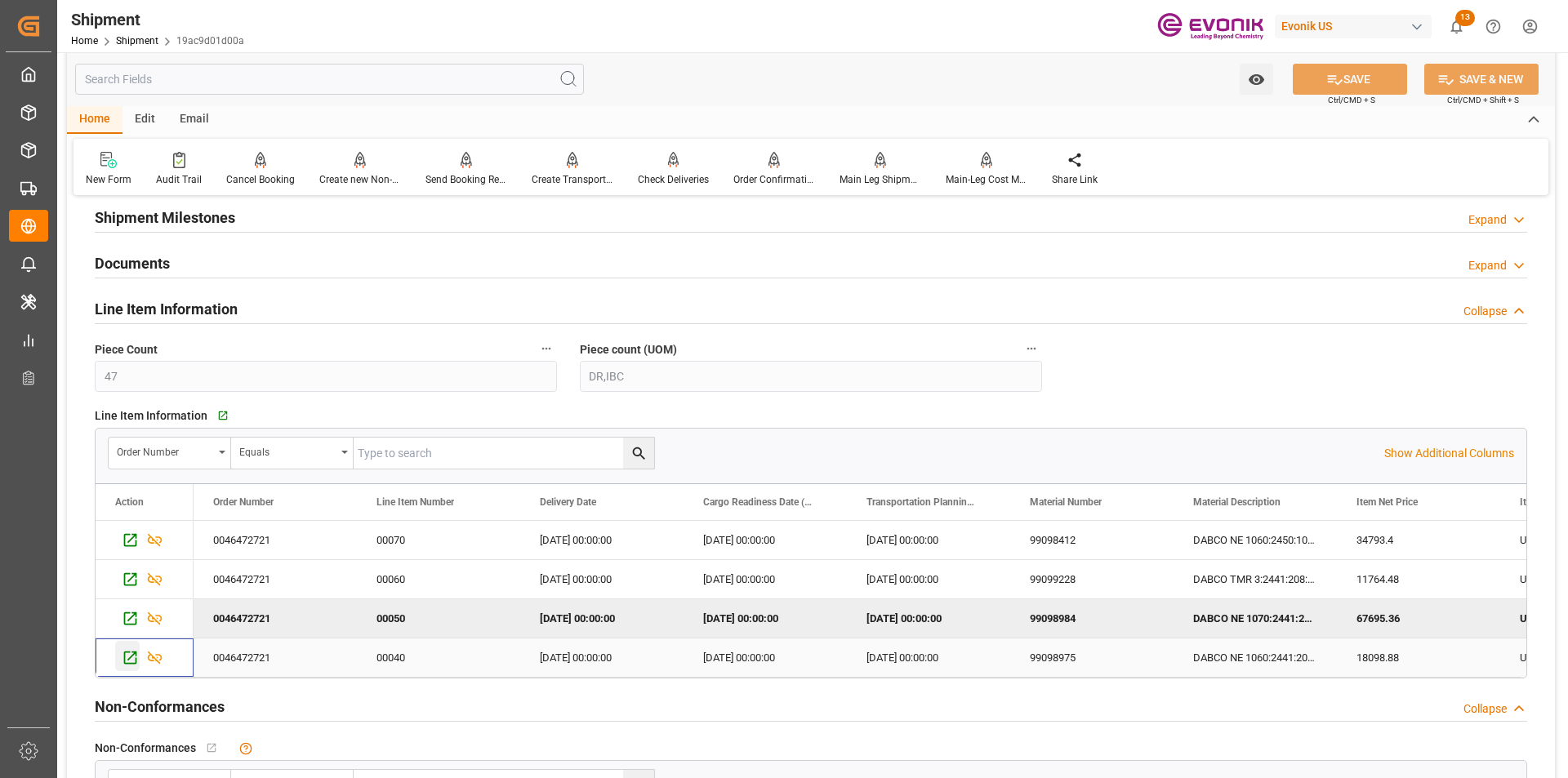
click at [133, 659] on icon "Press SPACE to select this row." at bounding box center [130, 657] width 17 height 17
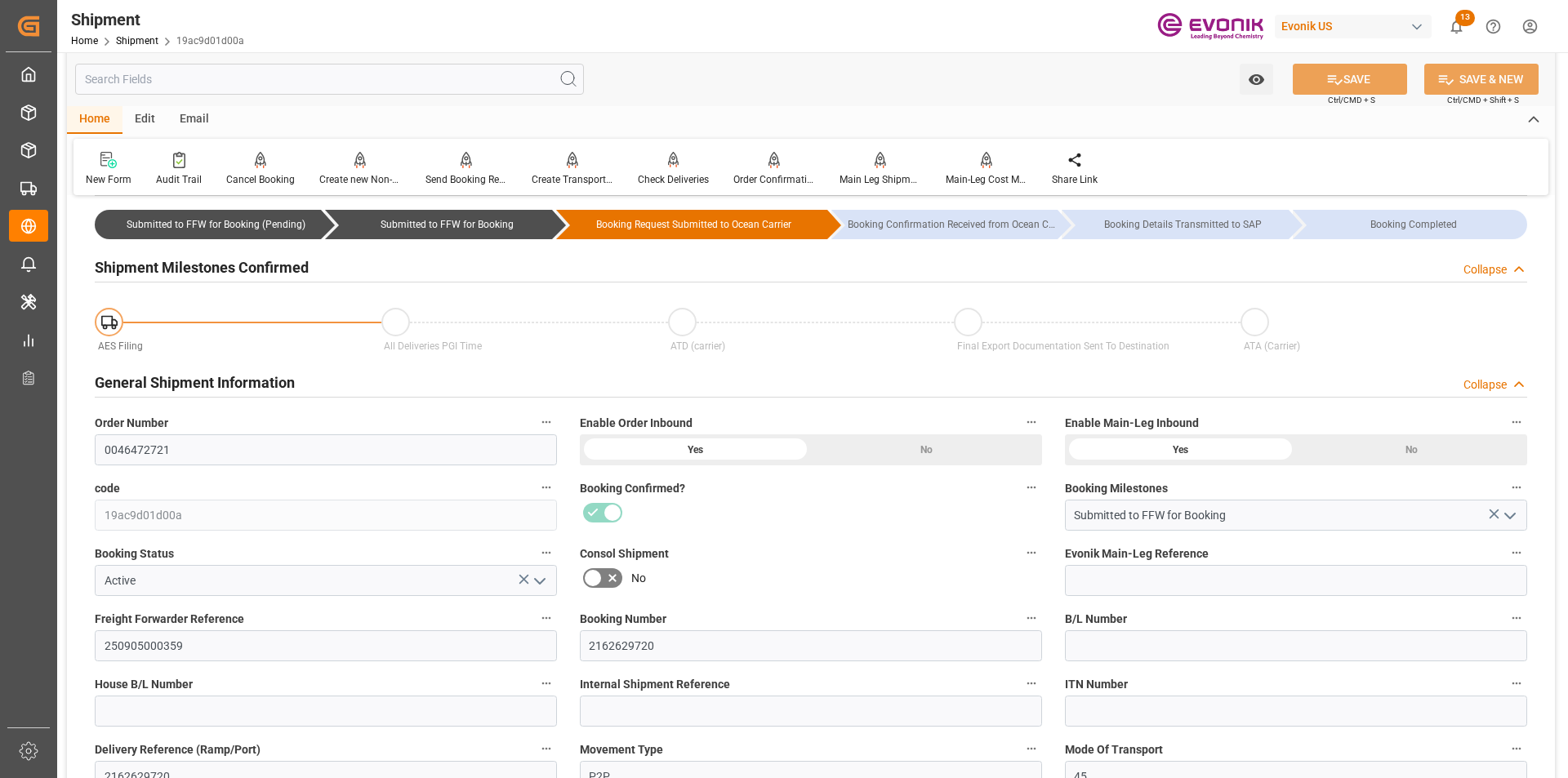
scroll to position [0, 0]
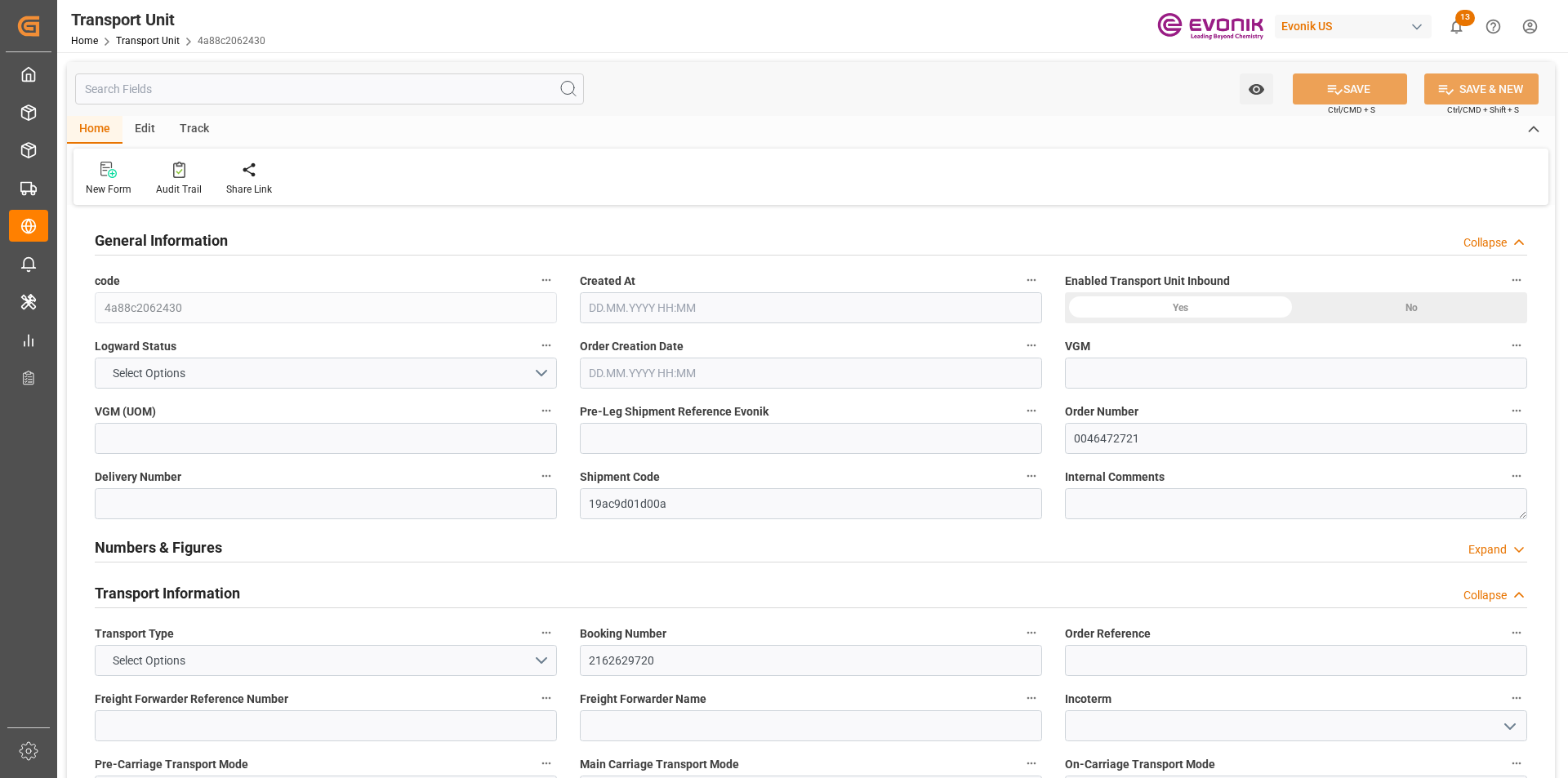
type input "OOCL"
type input "Orient Overseas Container Line Ltd"
type input "USHOU"
type input "NLRTM"
type input "9951.2"
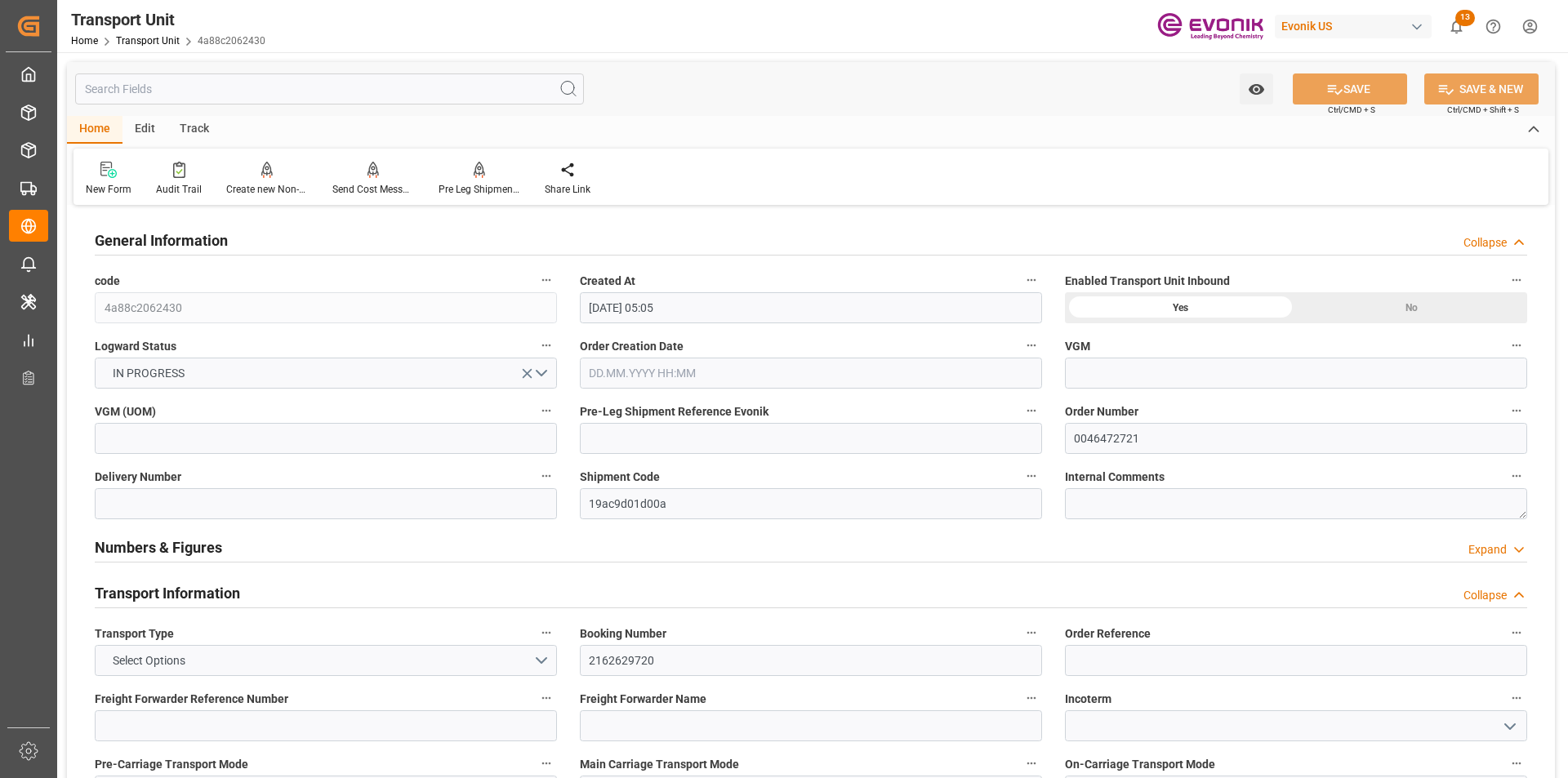
type input "[DATE] 05:05"
type input "[DATE]"
type input "[DATE] 00:00"
type input "23.09.2025 00:00"
type input "21.10.2025 00:00"
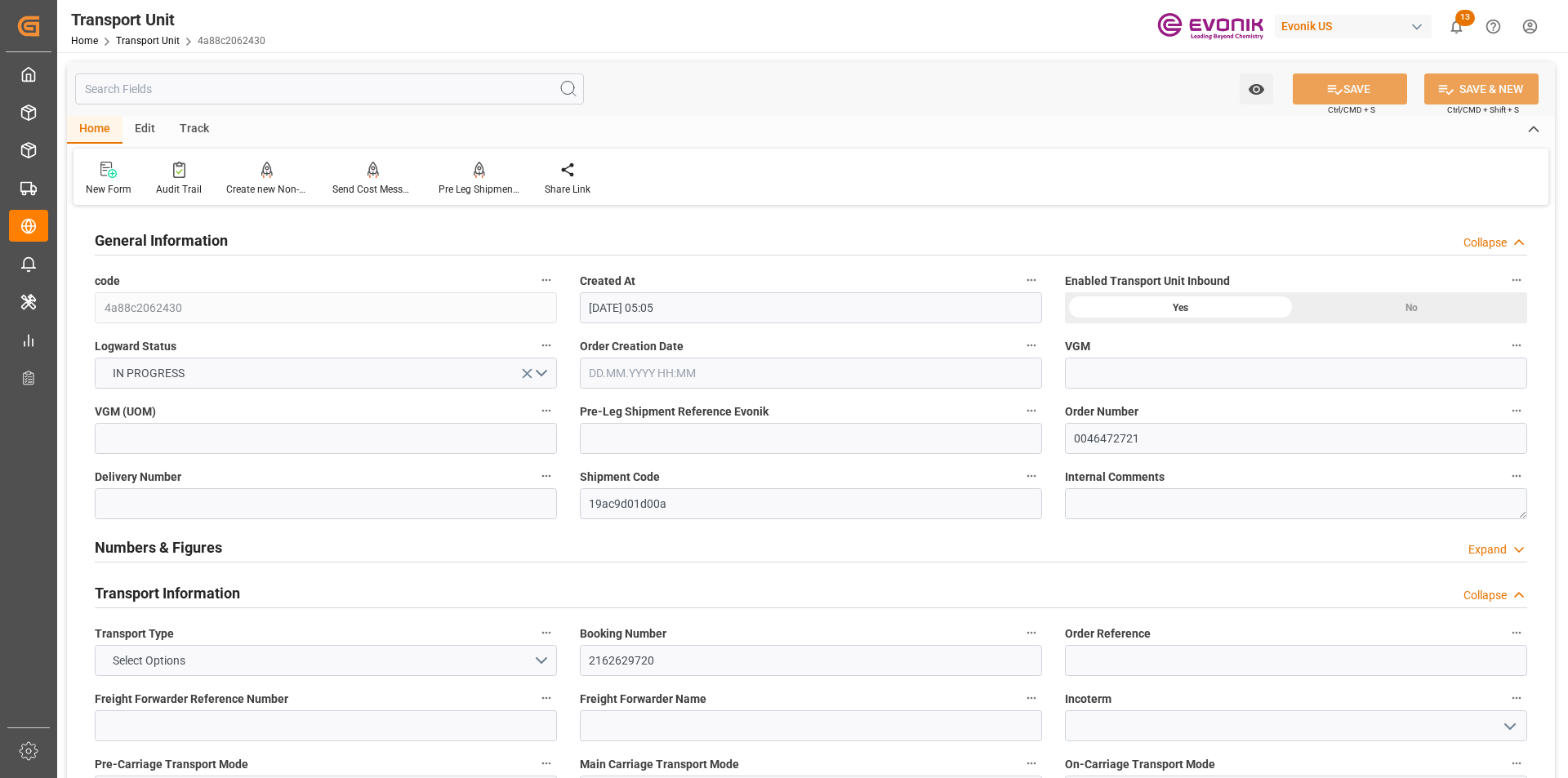
type input "15.10.2025 00:00"
type input "23.09.2025 16:00"
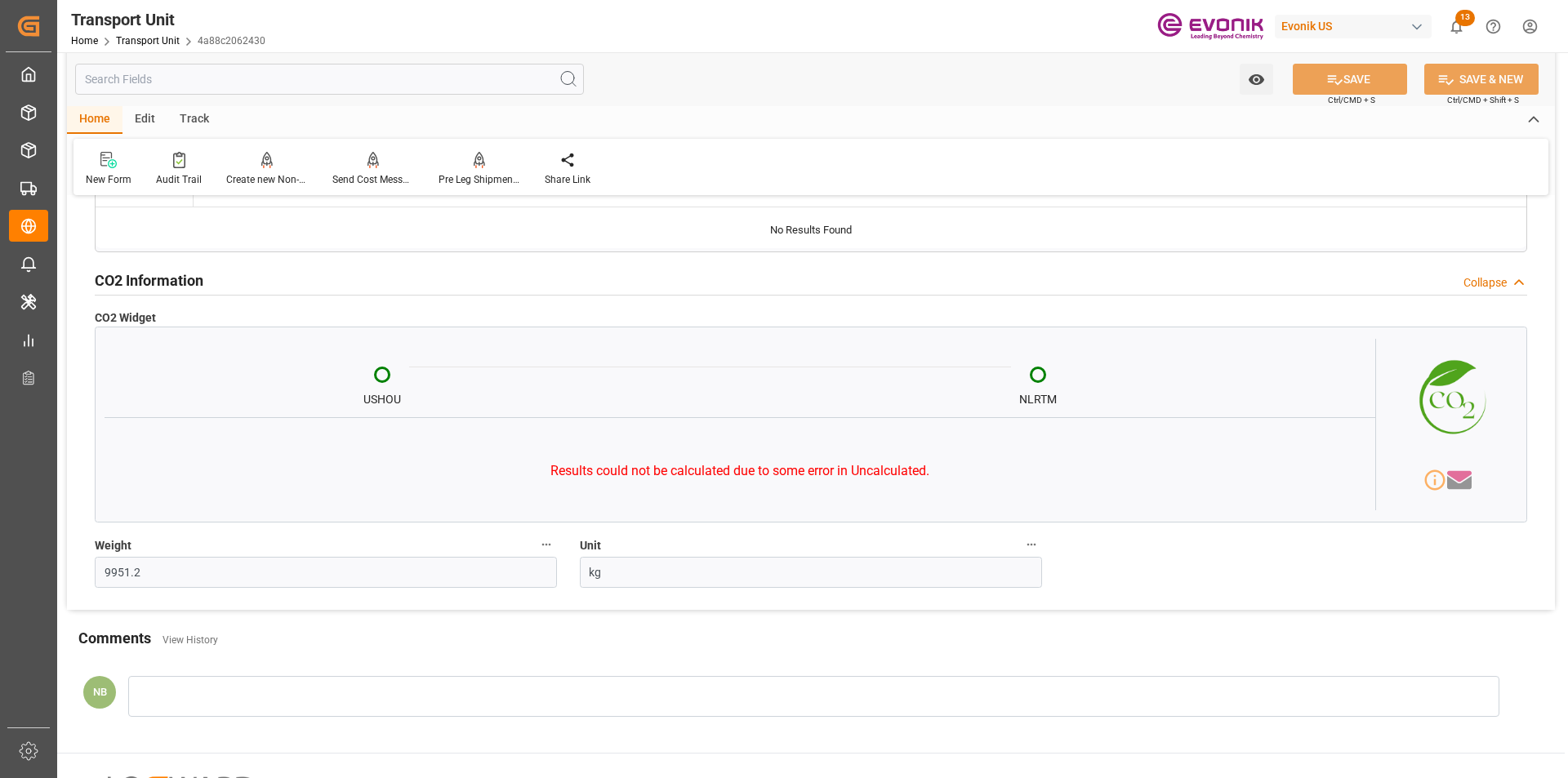
scroll to position [5635, 0]
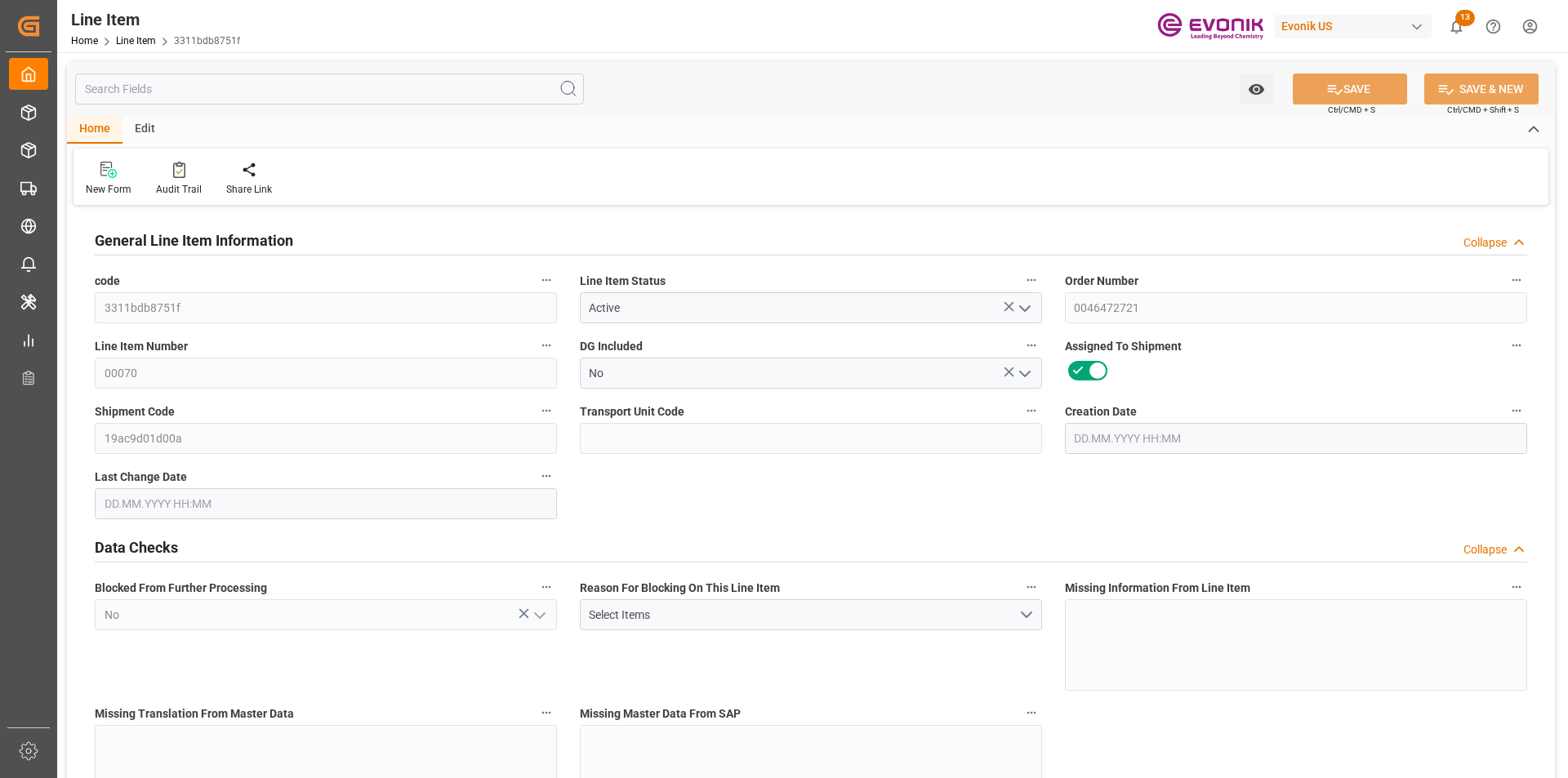
type input "3"
type input "3255"
type input "3090"
type input "4.176"
type input "3"
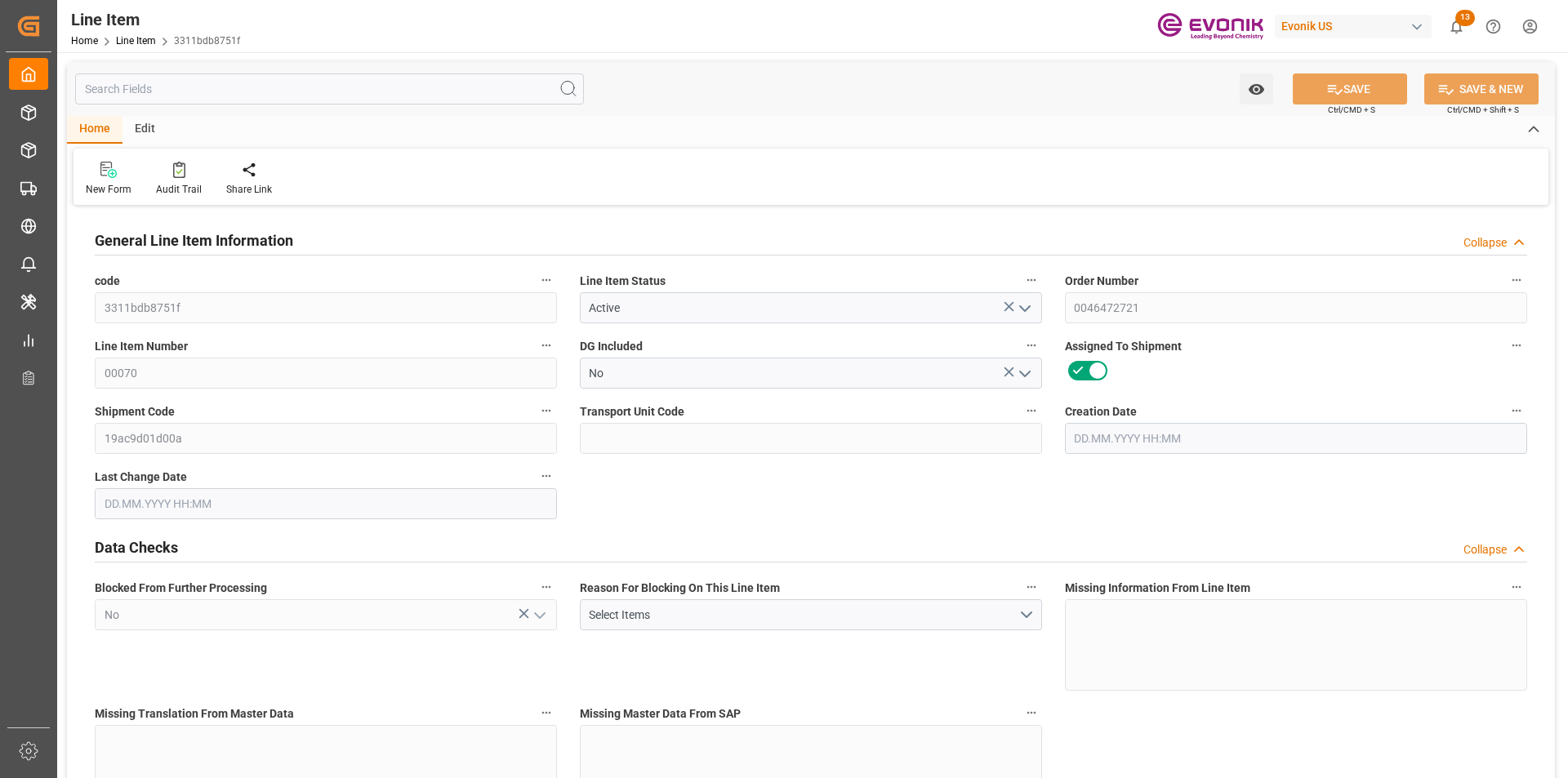
type input "34793.4"
type input "3"
type input "3255"
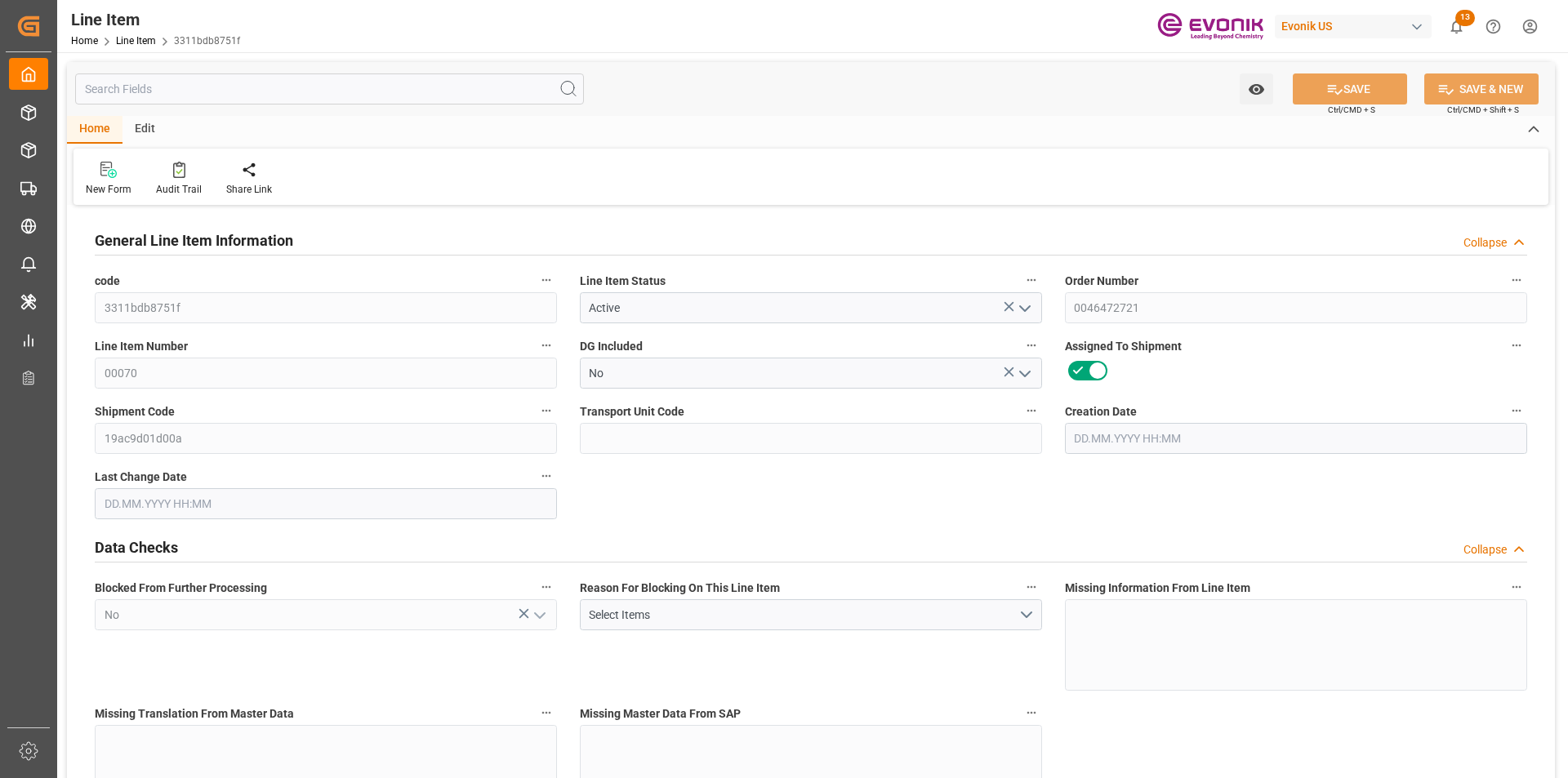
type input "3255"
type input "3090"
type input "4.176"
type input "4176"
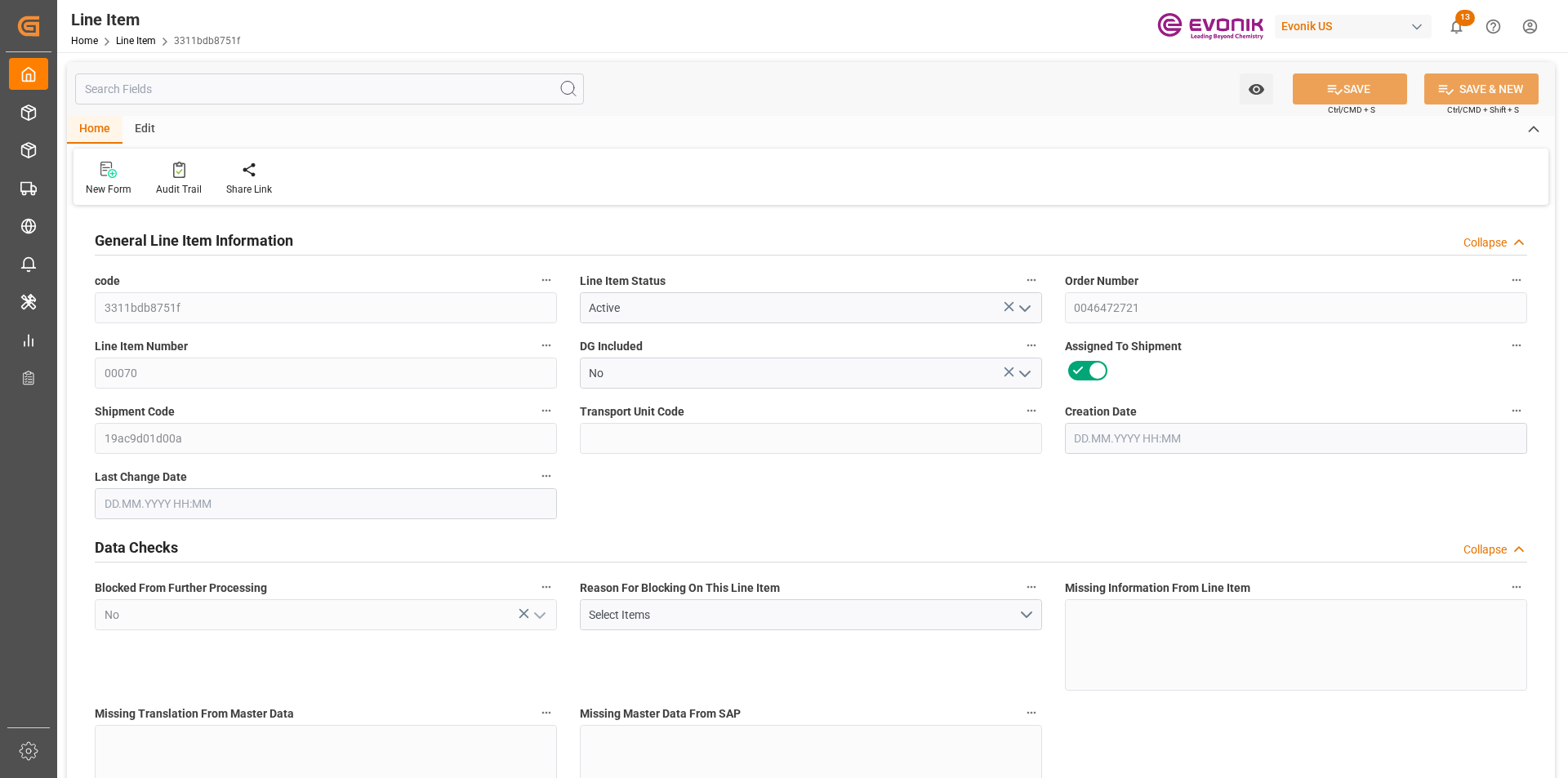
type input "0"
type input "15.09.2025 12:25"
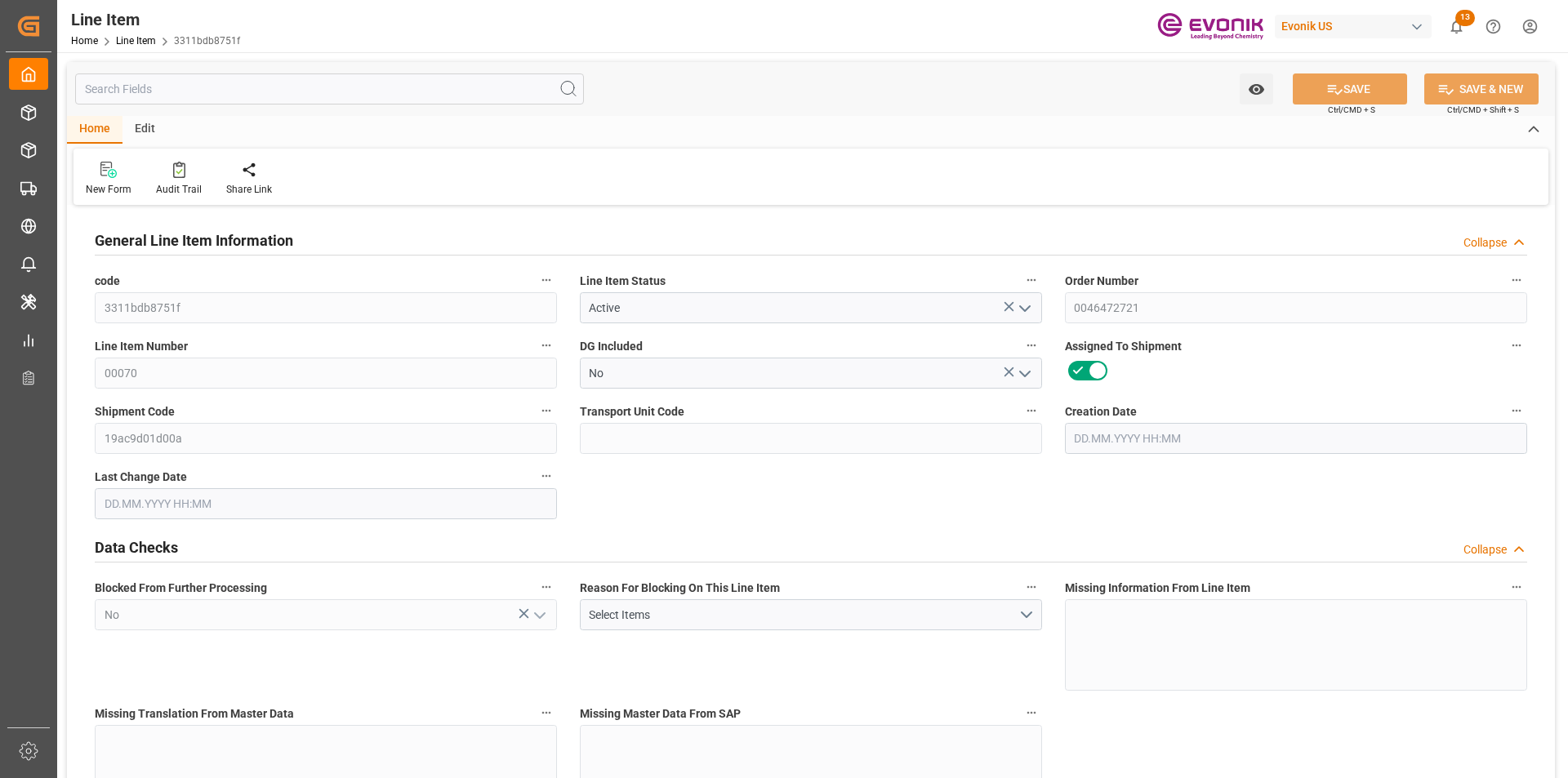
type input "17.09.2025 07:50"
type input "21.10.2025"
type input "22.09.2025"
type input "15.09.2025"
type input "1"
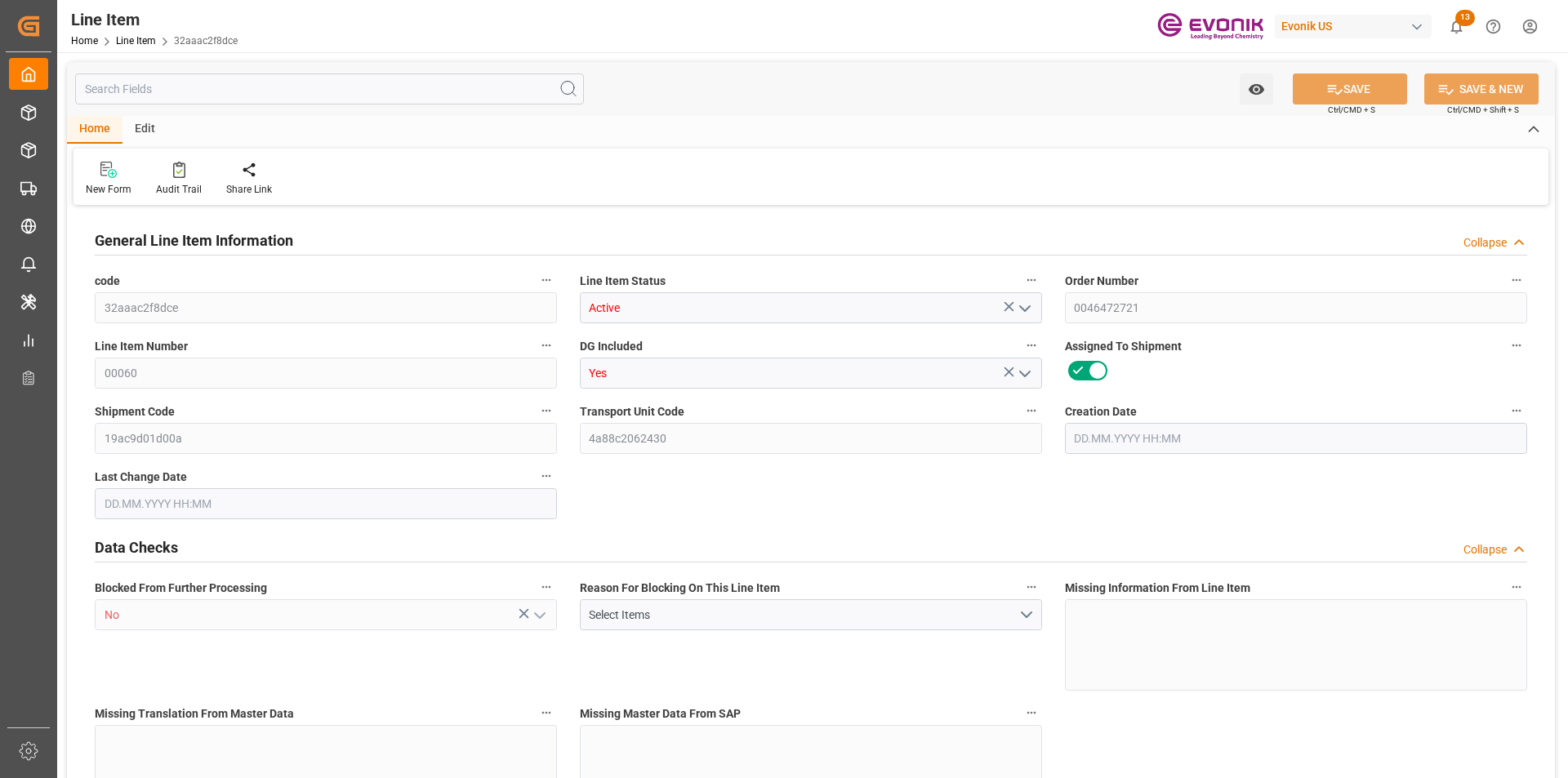
type input "899.2"
type input "832"
type input "1.1501"
type input "4"
type input "11764.48"
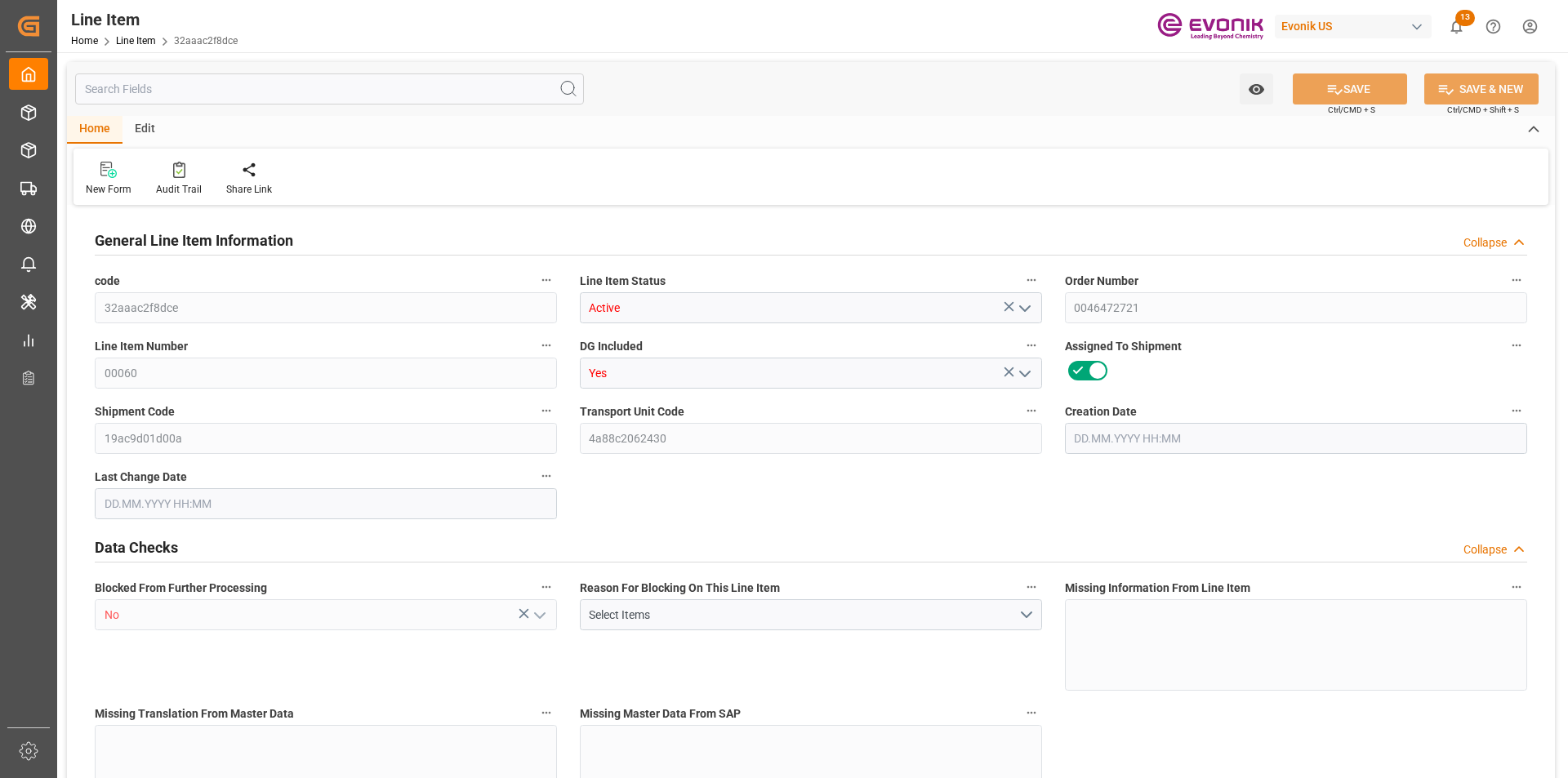
type input "4"
type input "899.2"
type input "919.2"
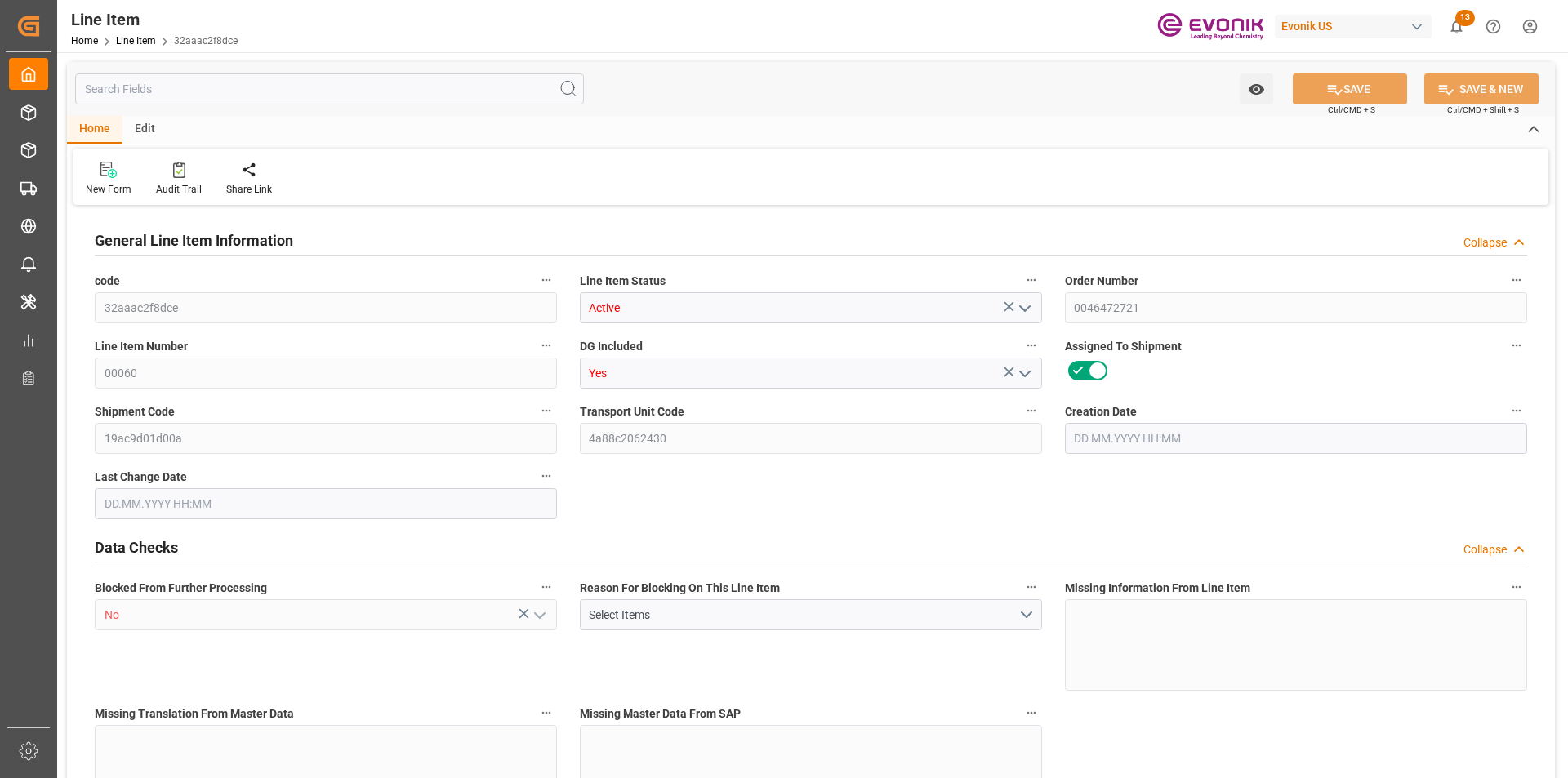
type input "832"
type input "1.1501"
type input "1150.148"
type input "0"
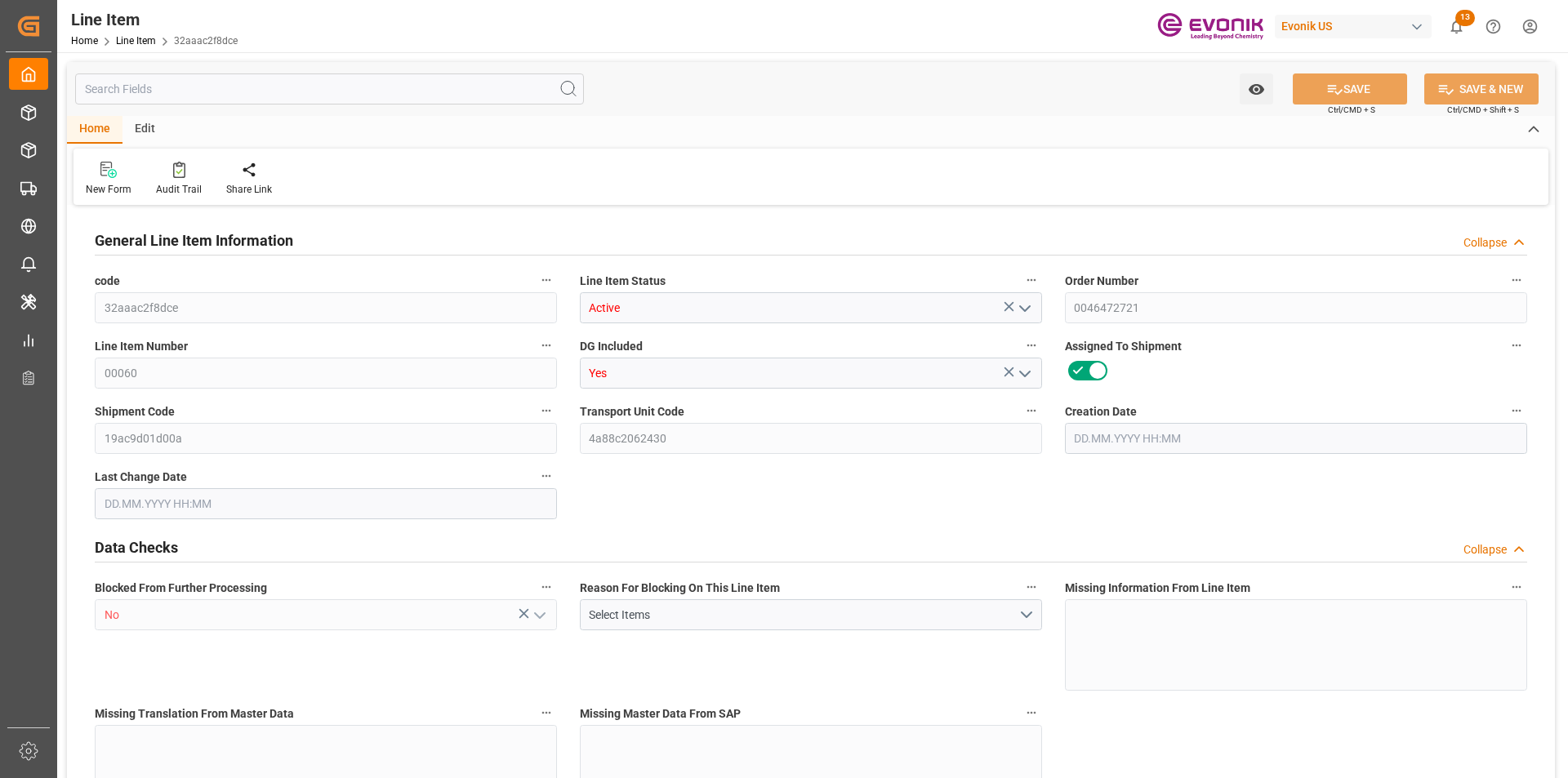
type input "0"
type input "[DATE] 19:27"
type input "16.09.2025 14:01"
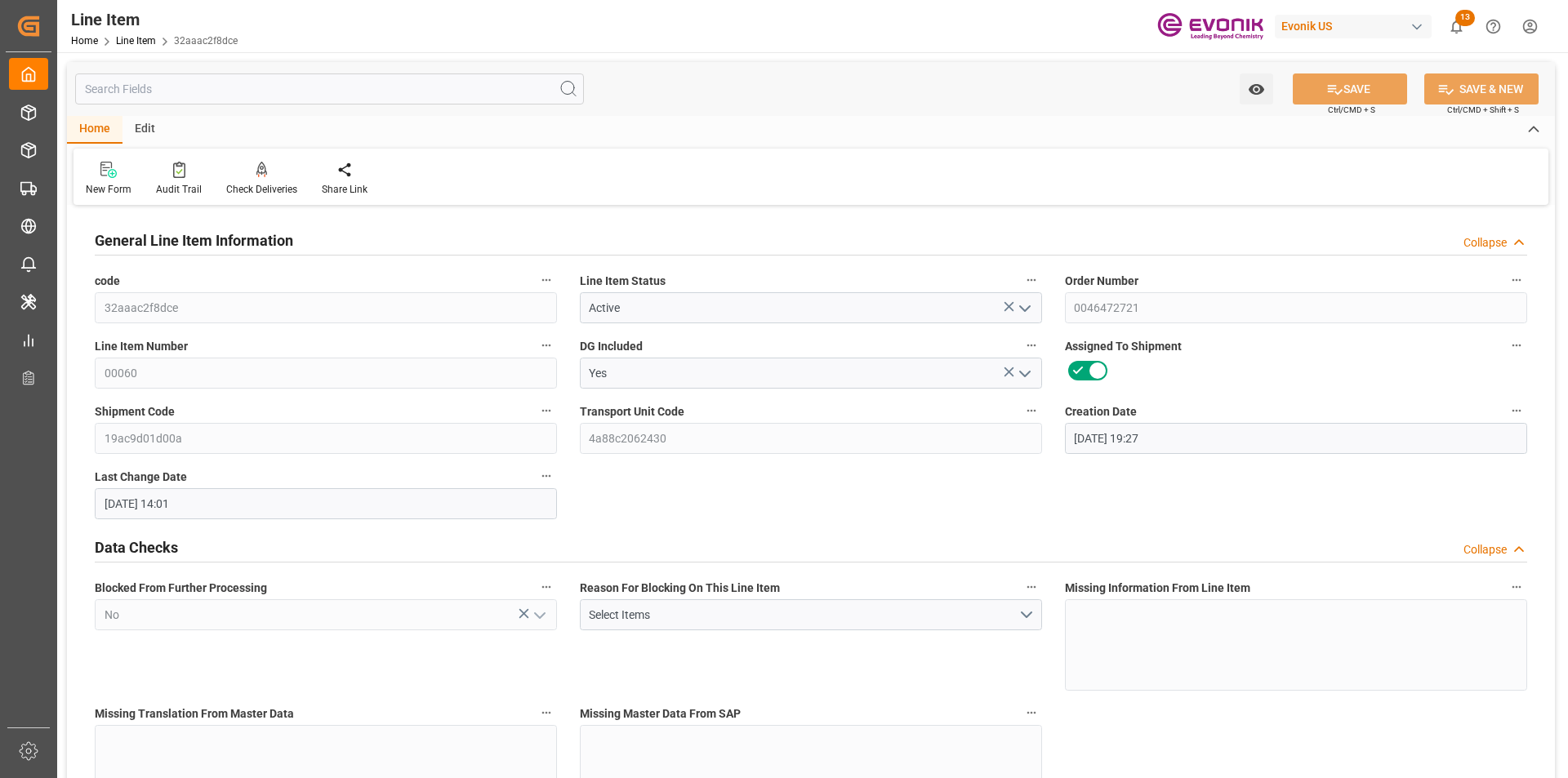
type input "[DATE]"
type input "8"
type input "7065.6"
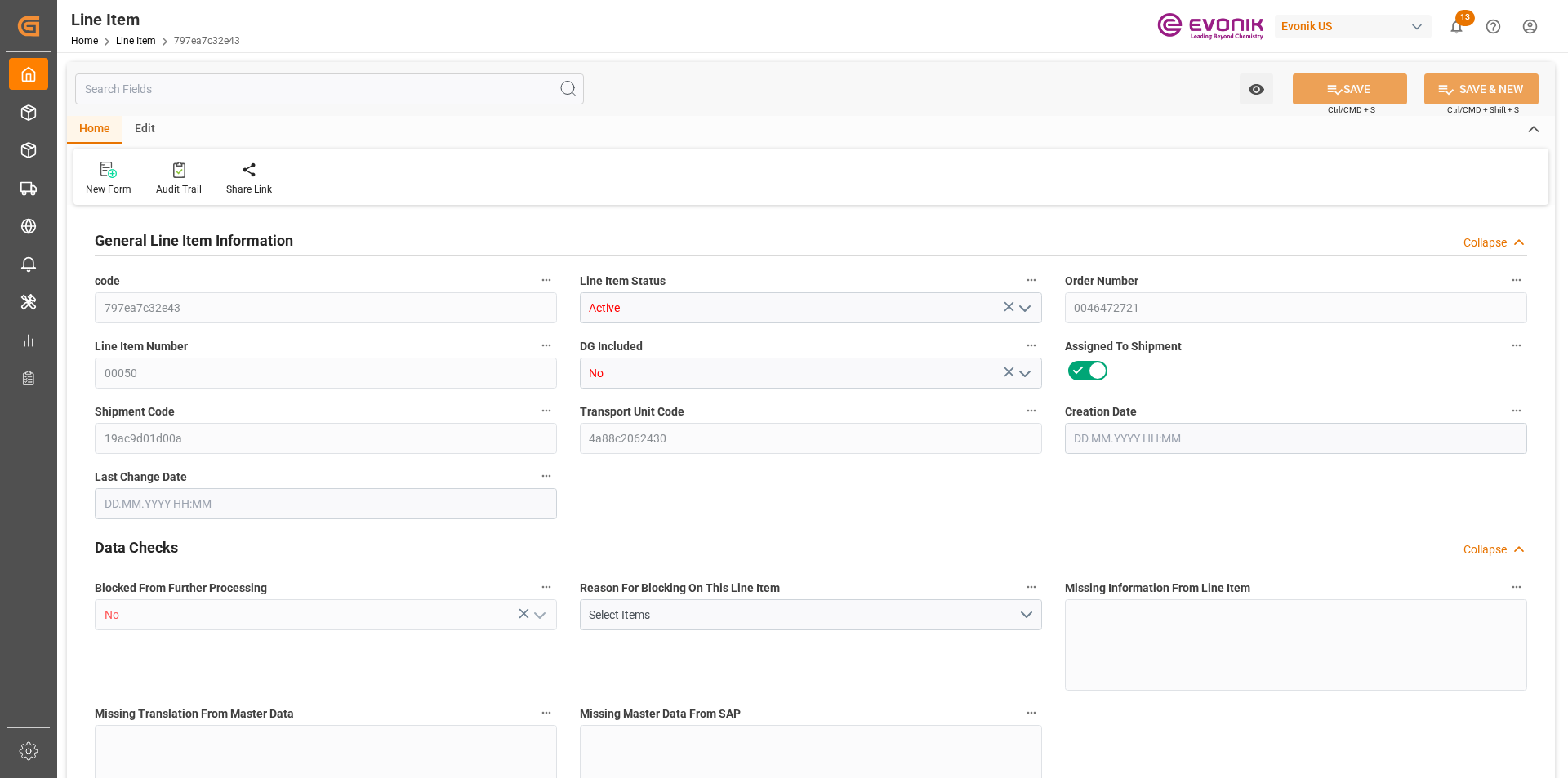
type input "6528"
type input "9.6918"
type input "32"
type input "67695.36"
type input "32"
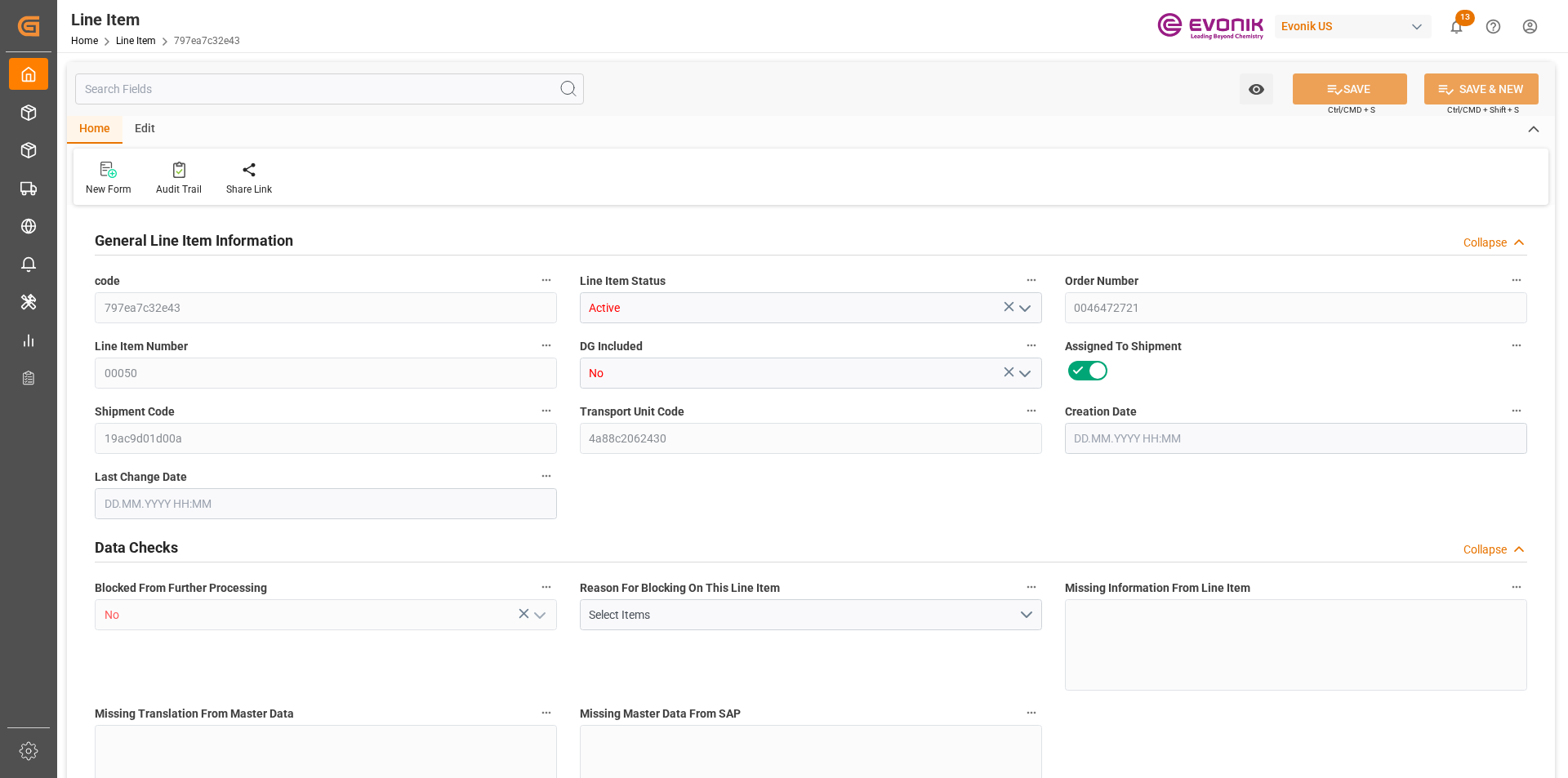
type input "32"
type input "7065.6"
type input "7225.6"
type input "6528"
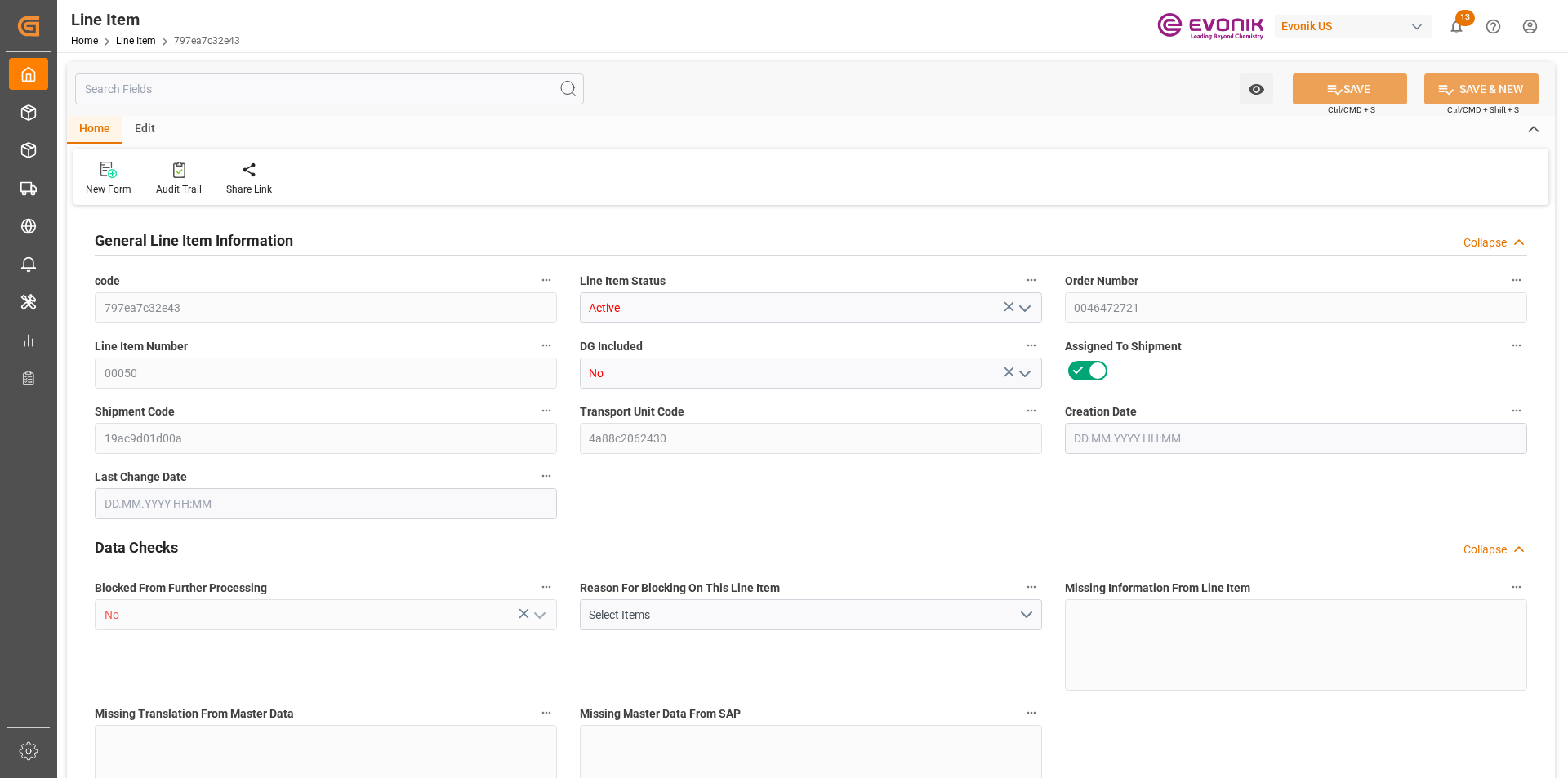
type input "6528"
type input "9.6918"
type input "9691.808"
type input "0"
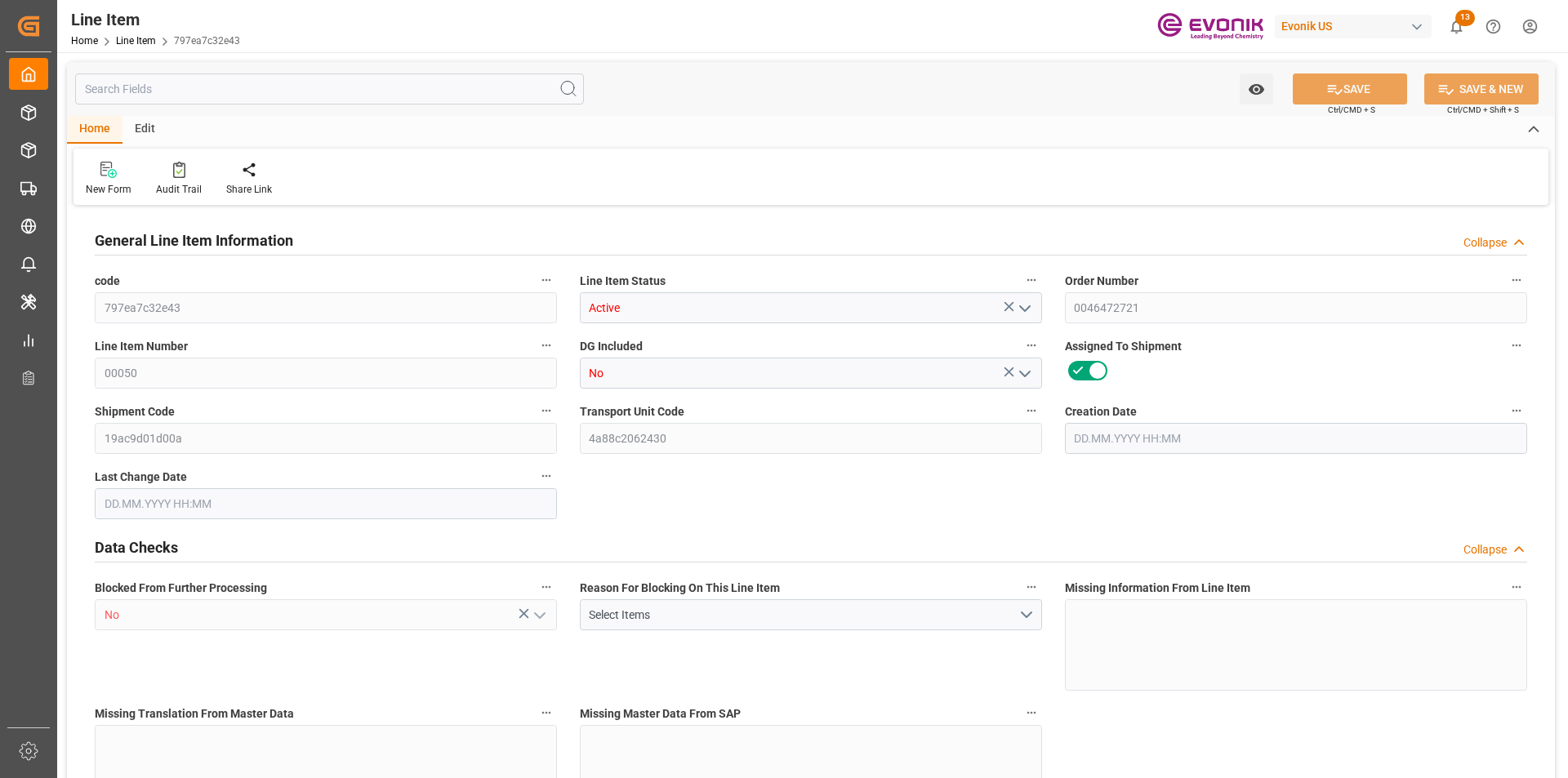
type input "0"
type input "10.09.2025 19:27"
type input "16.09.2025 14:01"
type input "17.10.2025"
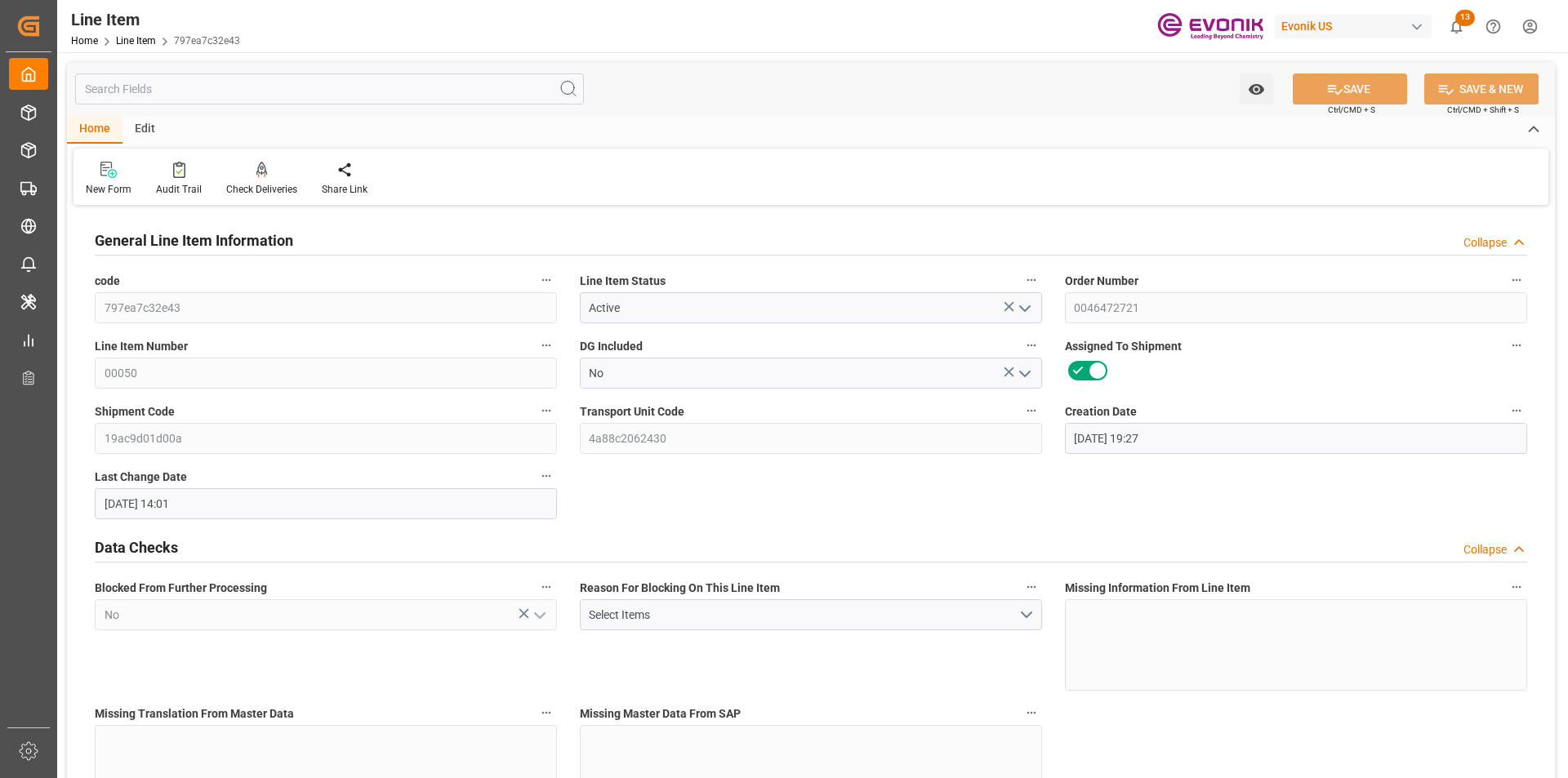
type input "[DATE]"
type input "2"
type input "1766.4"
type input "1632"
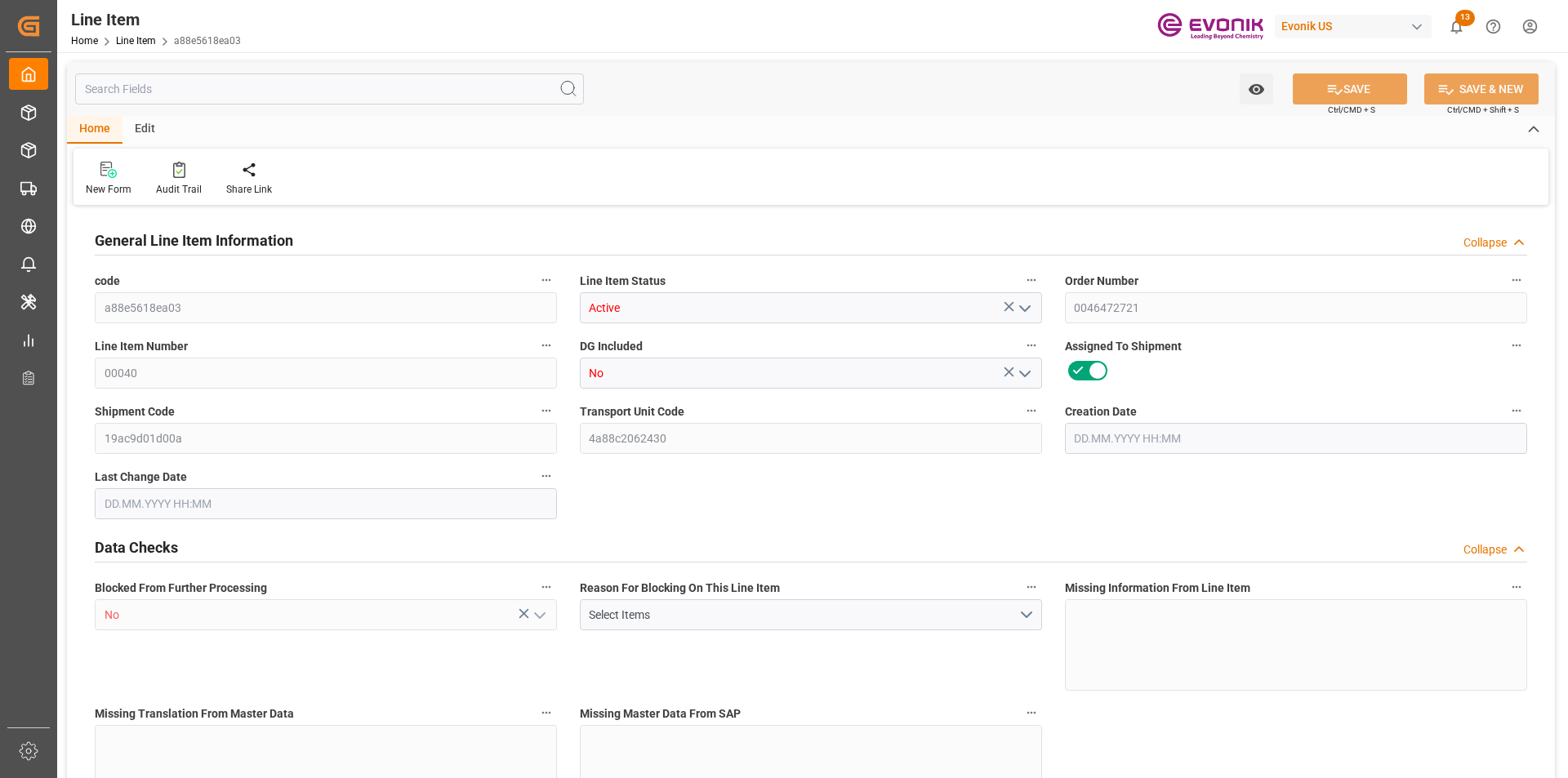
type input "2.423"
type input "8"
type input "18098.88"
type input "8"
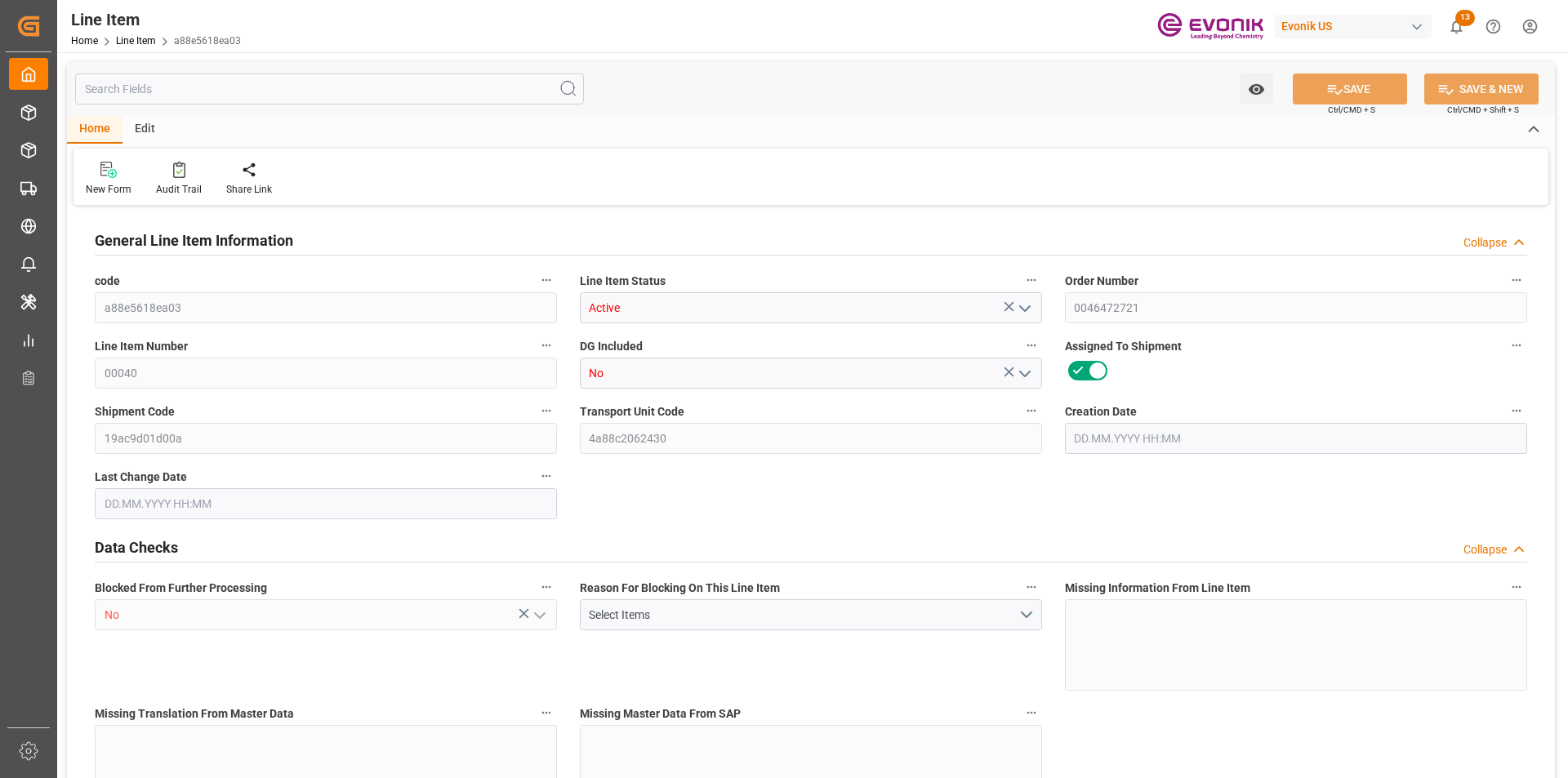
type input "1766.4"
type input "1806.4"
type input "1632"
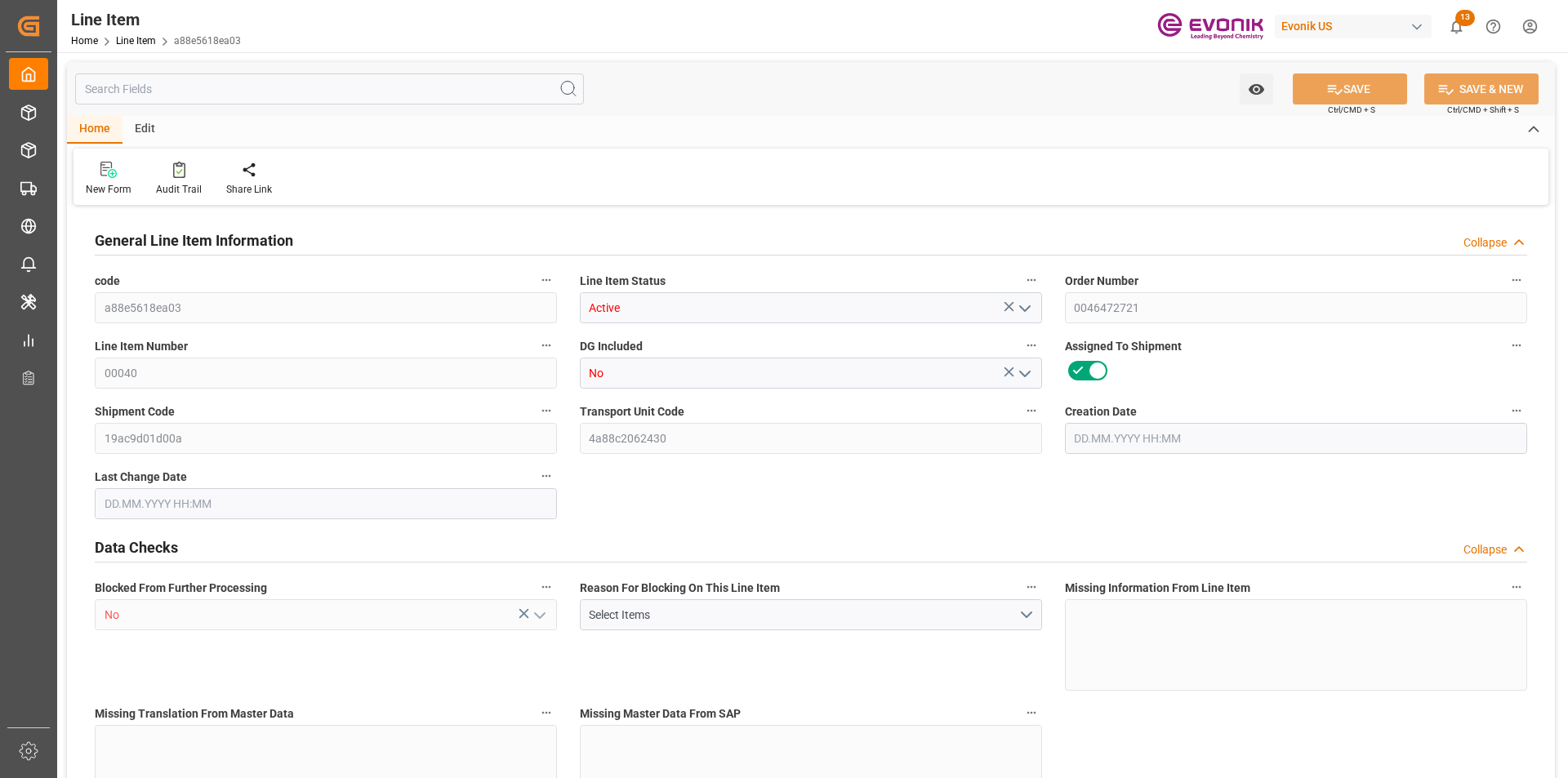
type input "2.423"
type input "2422.952"
type input "0"
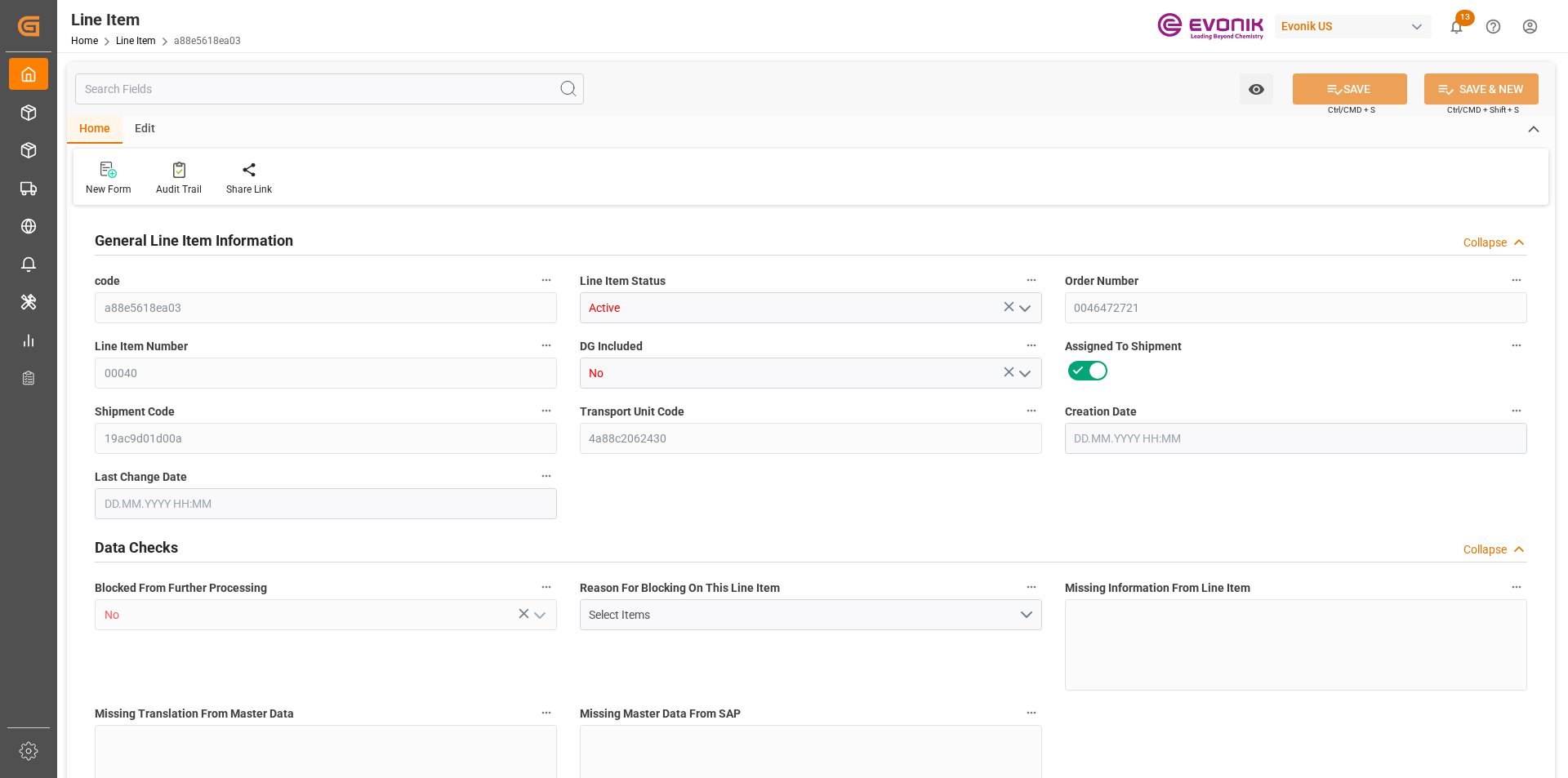
type input "0"
type input "10.09.2025 19:27"
type input "15.09.2025 12:25"
type input "17.10.2025"
type input "18.09.2025"
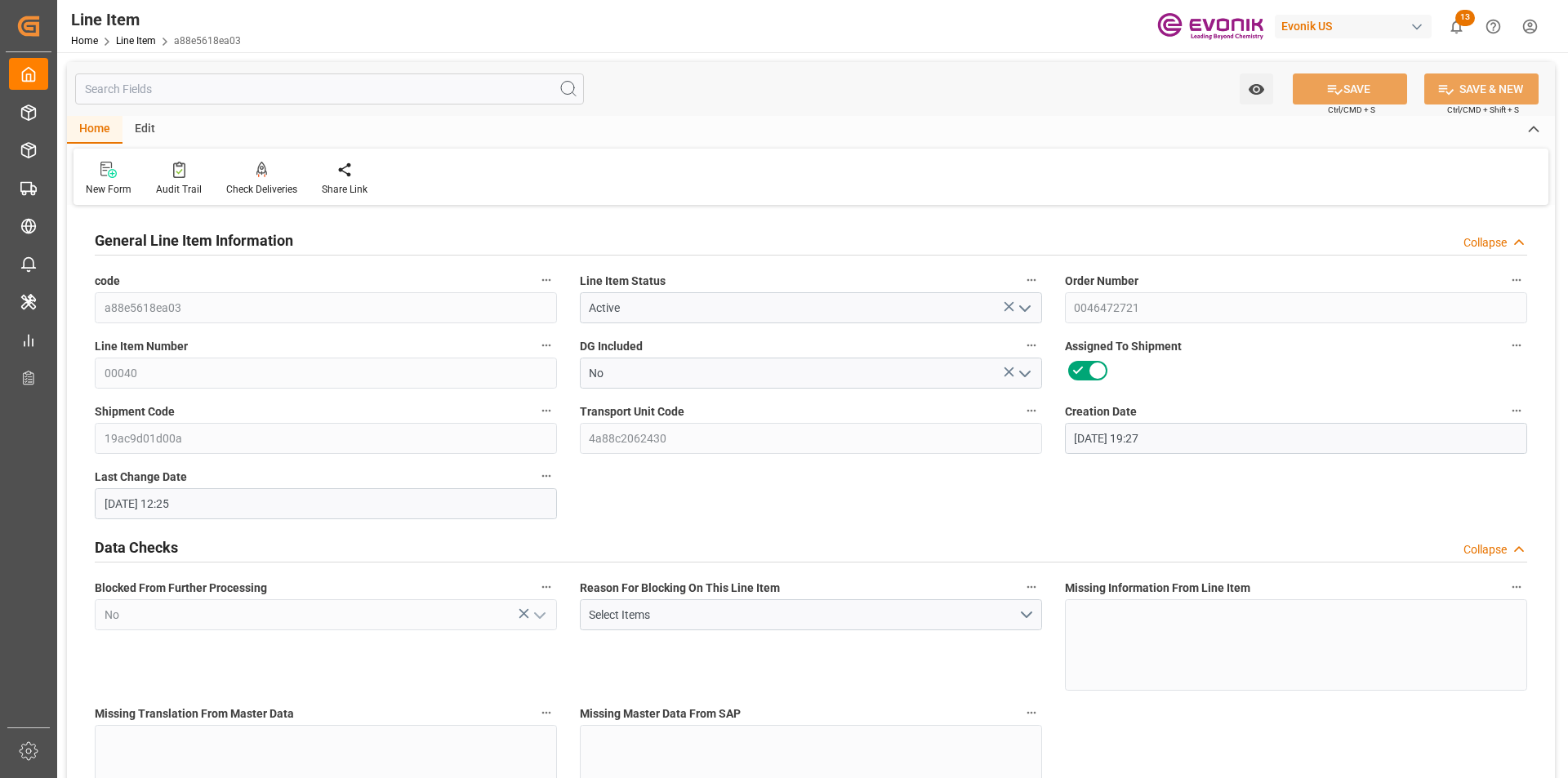
type input "11.09.2025"
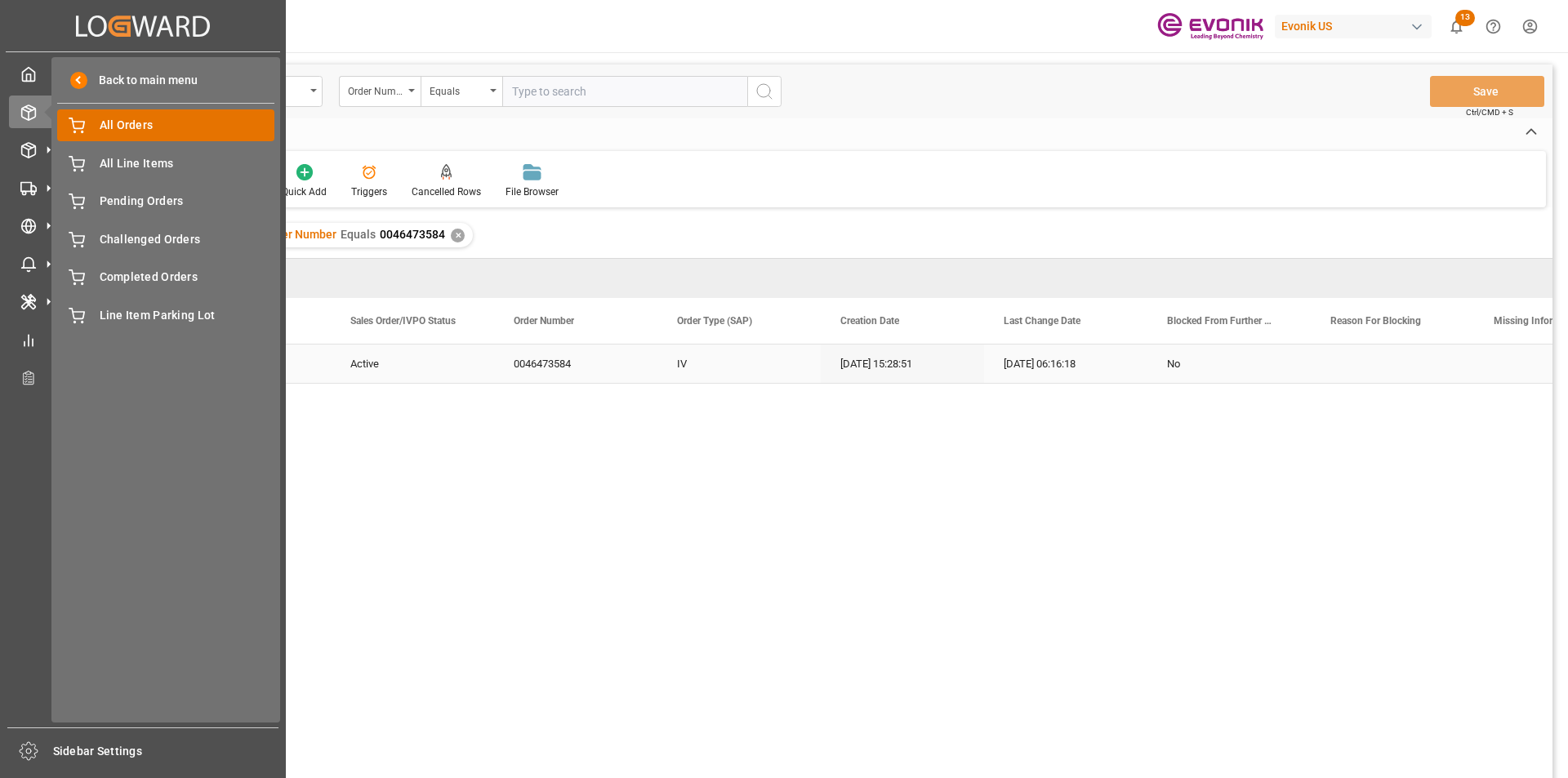
click at [129, 120] on span "All Orders" at bounding box center [187, 125] width 176 height 17
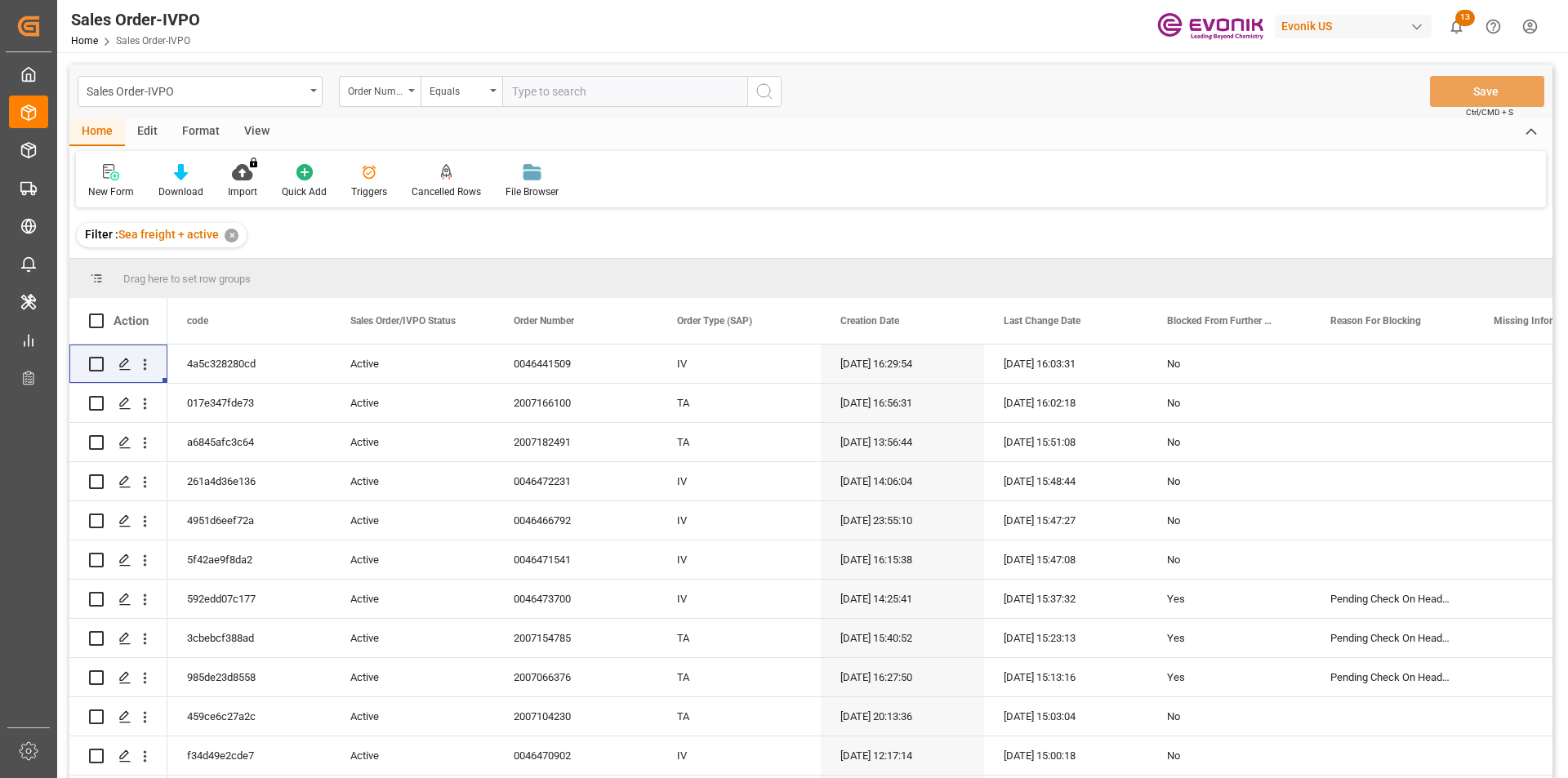
click at [613, 102] on input "text" at bounding box center [624, 91] width 245 height 31
paste input "2007109677"
type input "2007109677"
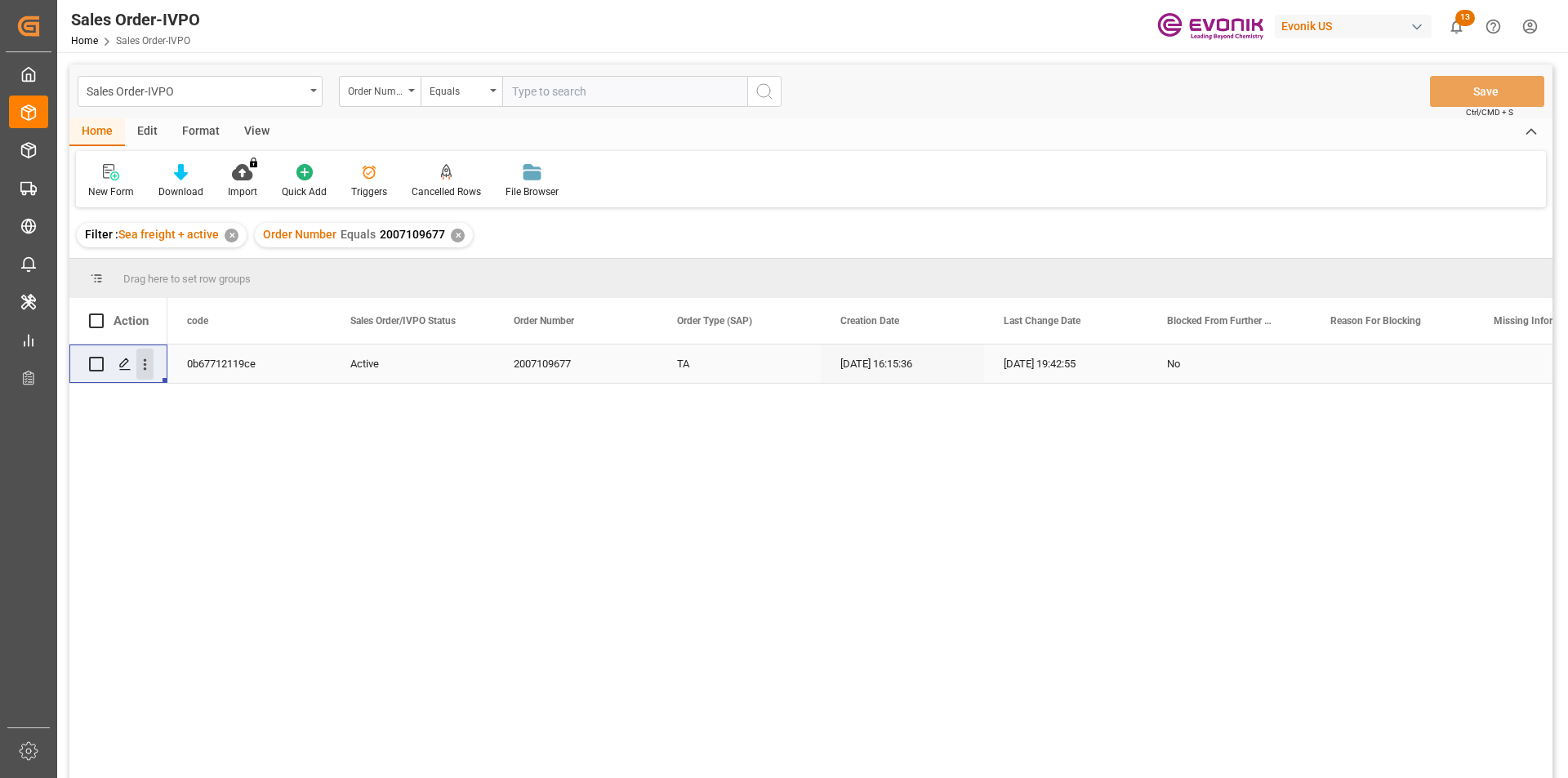
click at [143, 362] on icon "open menu" at bounding box center [144, 364] width 17 height 17
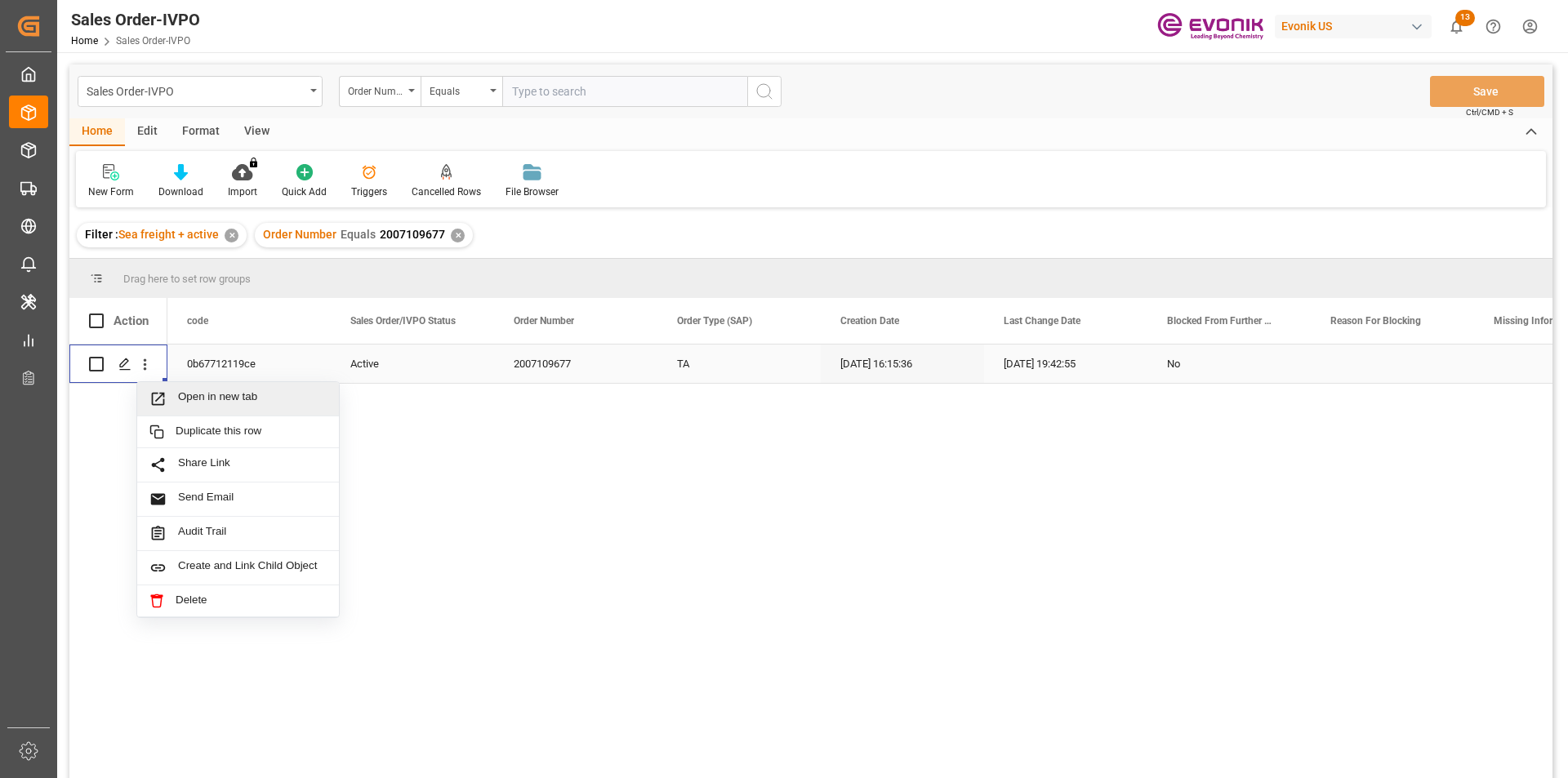
click at [271, 402] on span "Open in new tab" at bounding box center [253, 399] width 149 height 17
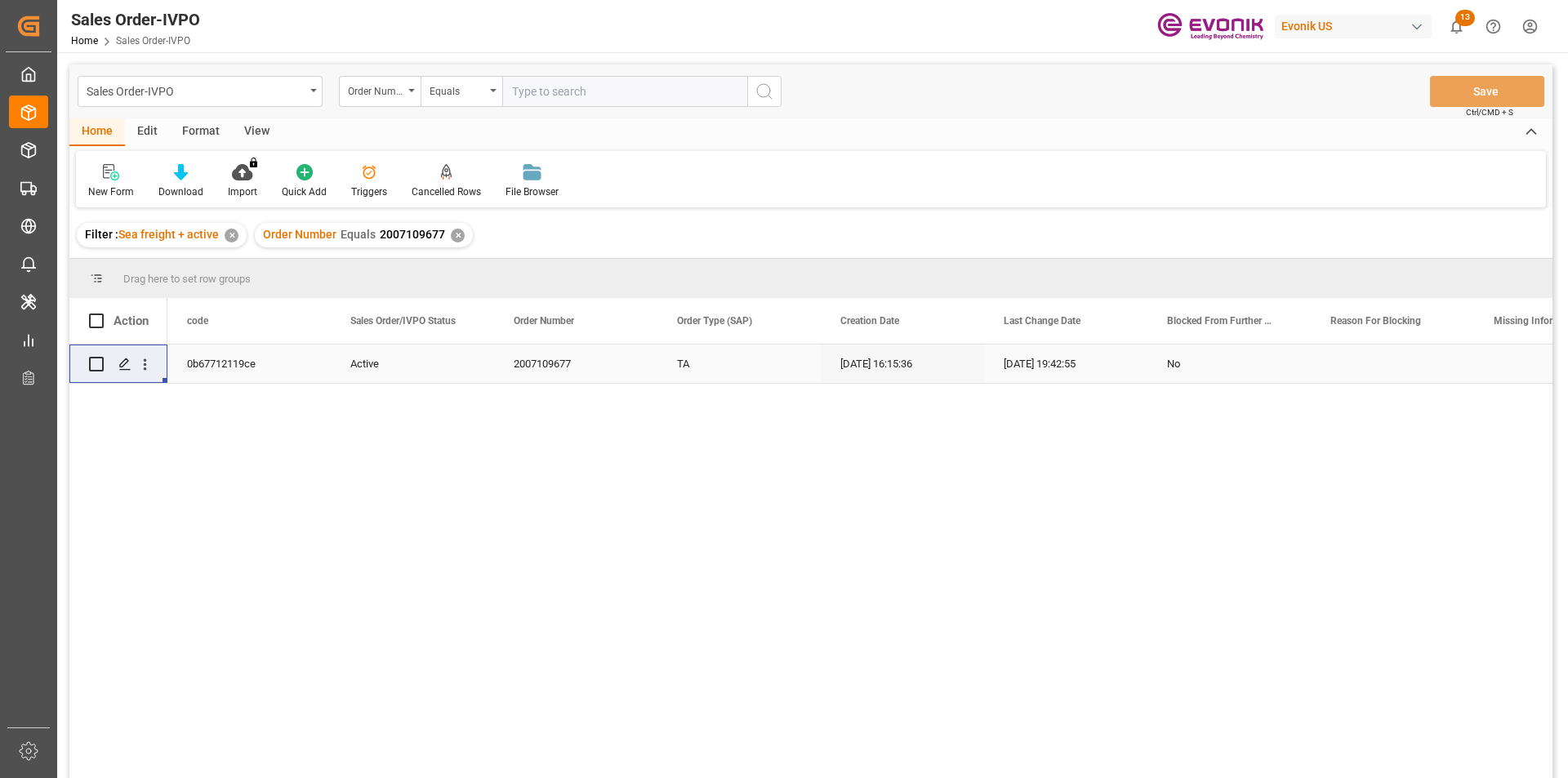
click at [569, 96] on input "text" at bounding box center [624, 91] width 245 height 31
paste input "0046467088"
type input "0046467088"
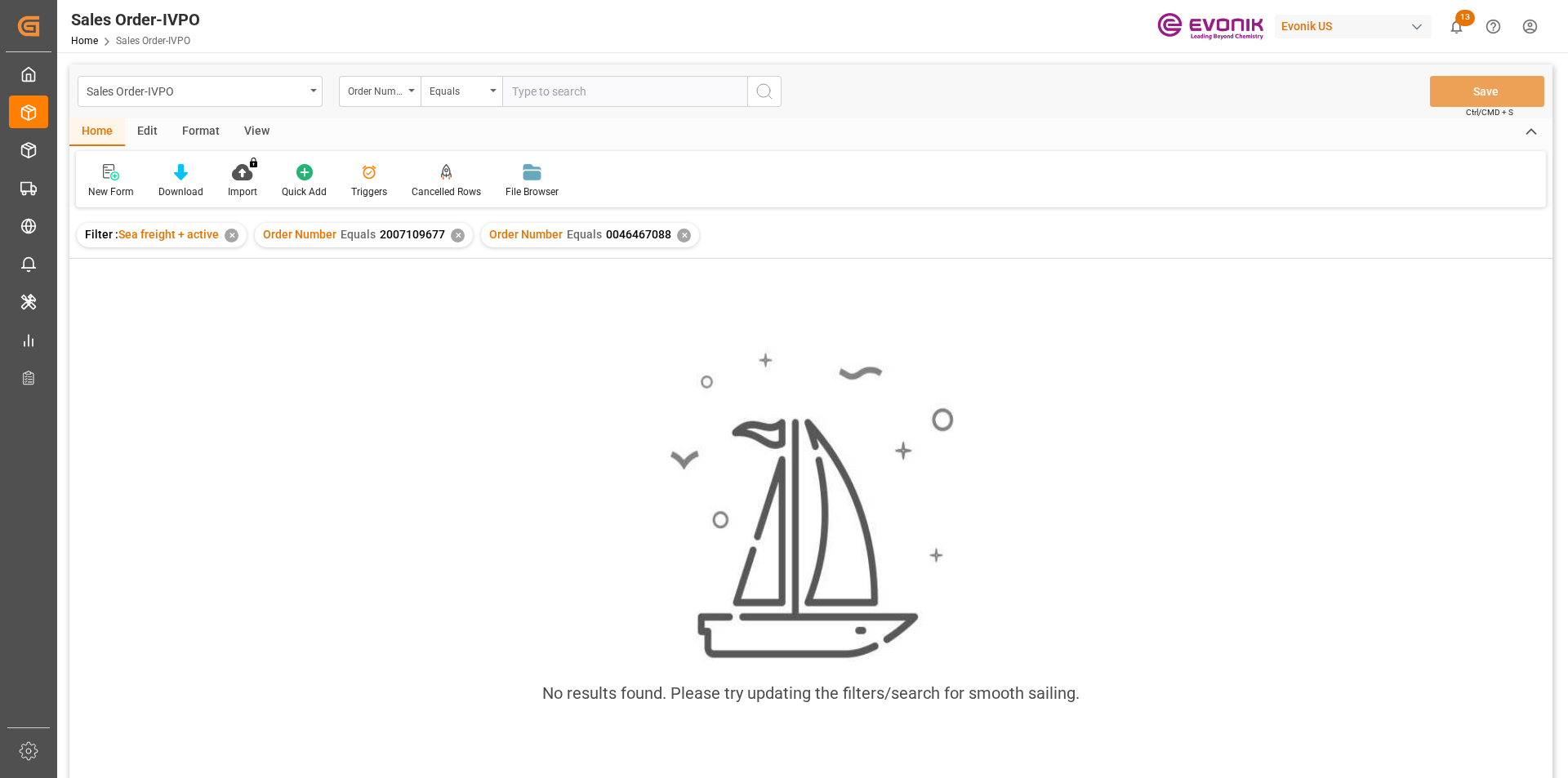
click at [455, 234] on div "✕" at bounding box center [457, 235] width 13 height 13
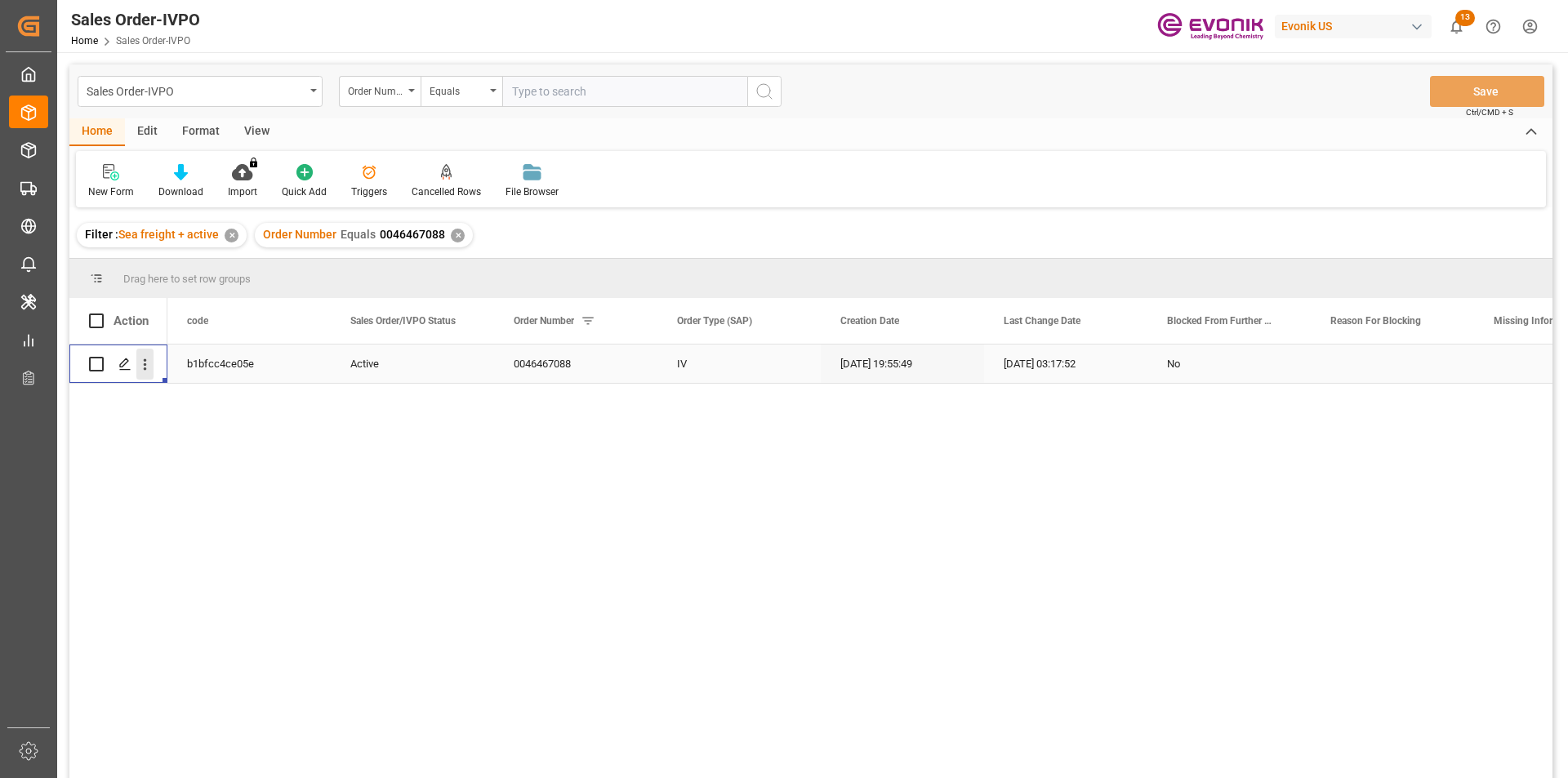
click at [152, 373] on icon "open menu" at bounding box center [144, 364] width 17 height 17
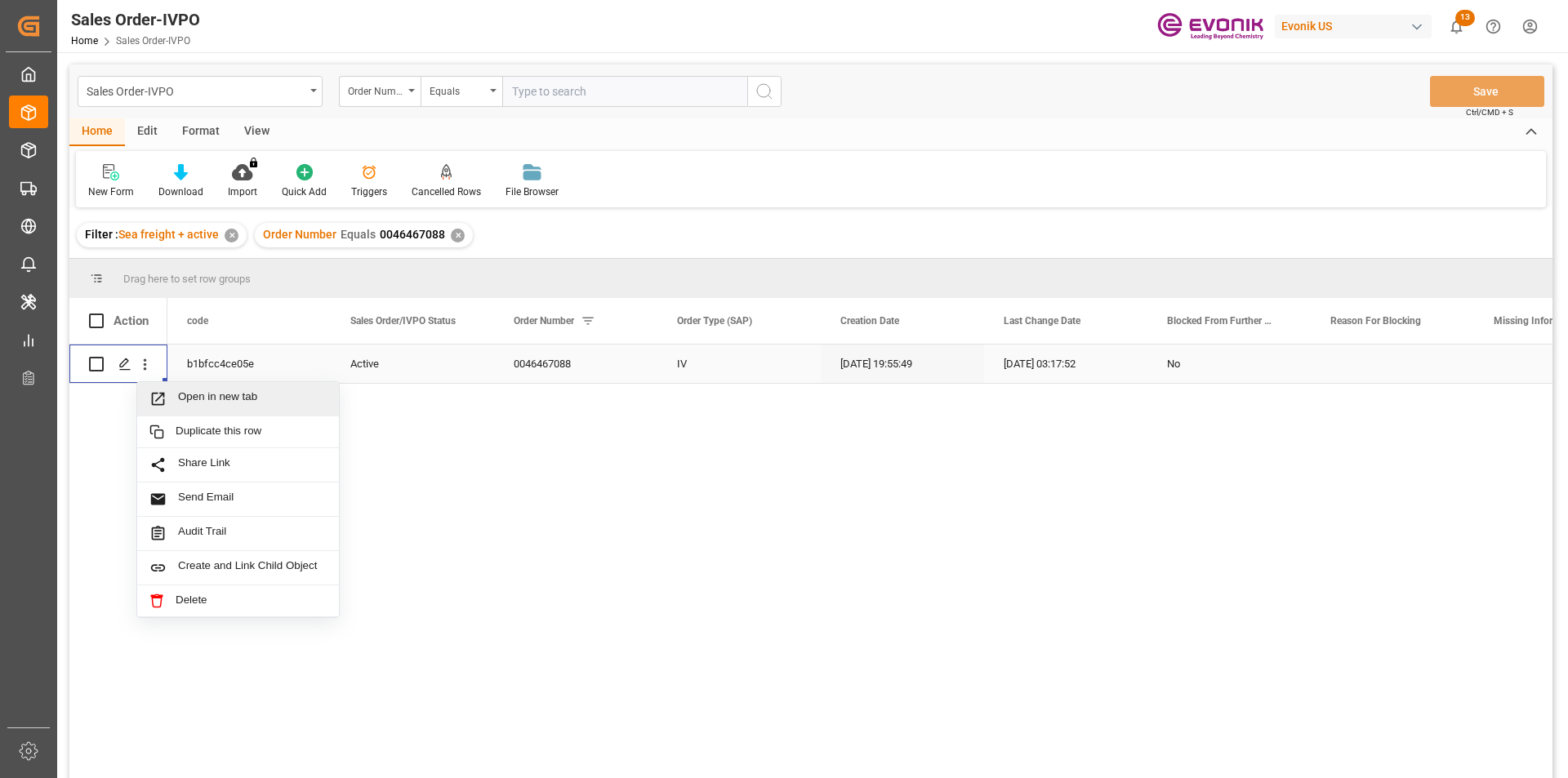
click at [209, 400] on span "Open in new tab" at bounding box center [253, 399] width 149 height 17
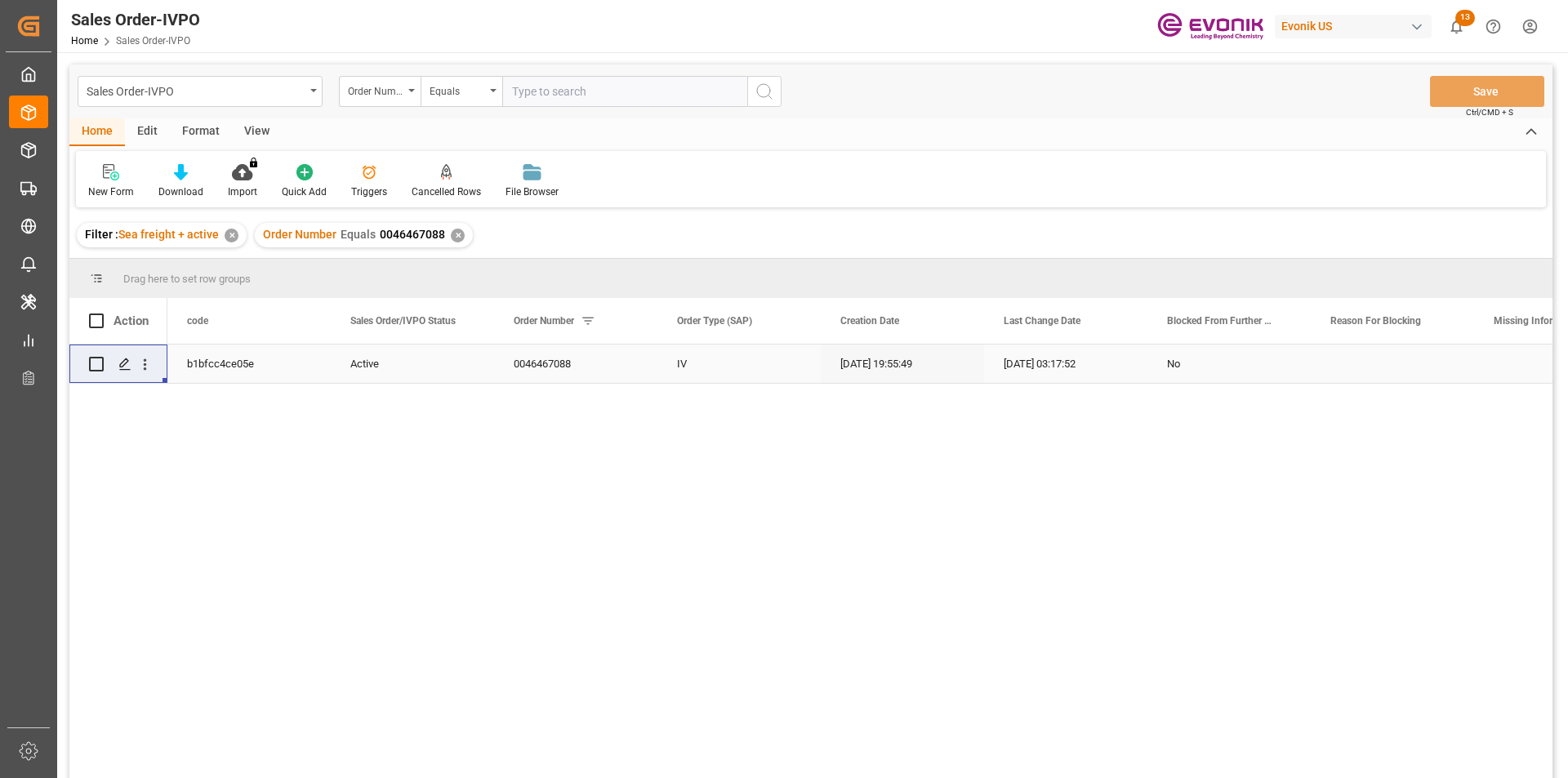
click at [451, 238] on div "✕" at bounding box center [457, 235] width 13 height 13
click at [551, 90] on input "text" at bounding box center [624, 91] width 245 height 31
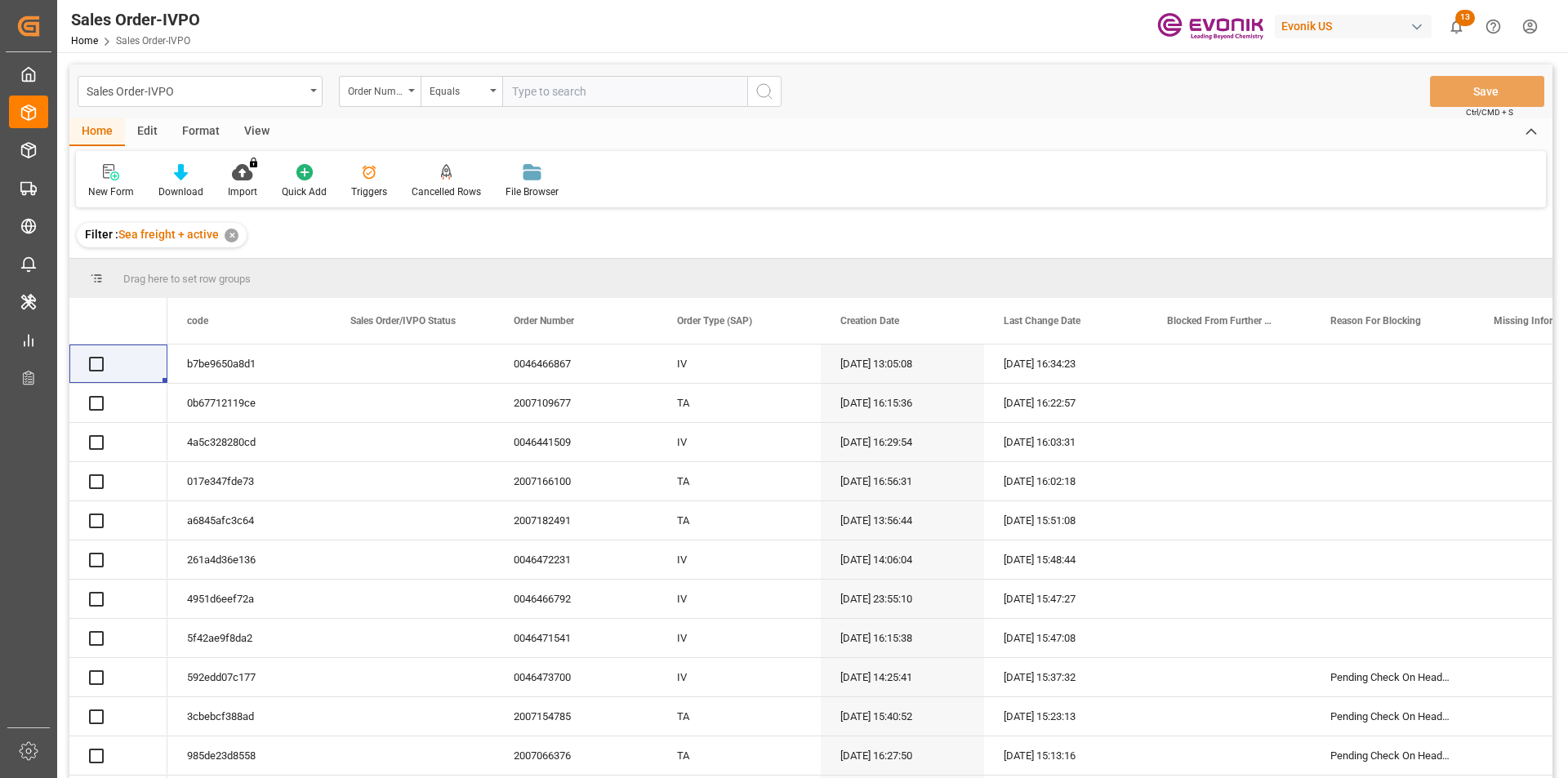
paste input "2007107356"
type input "2007107356"
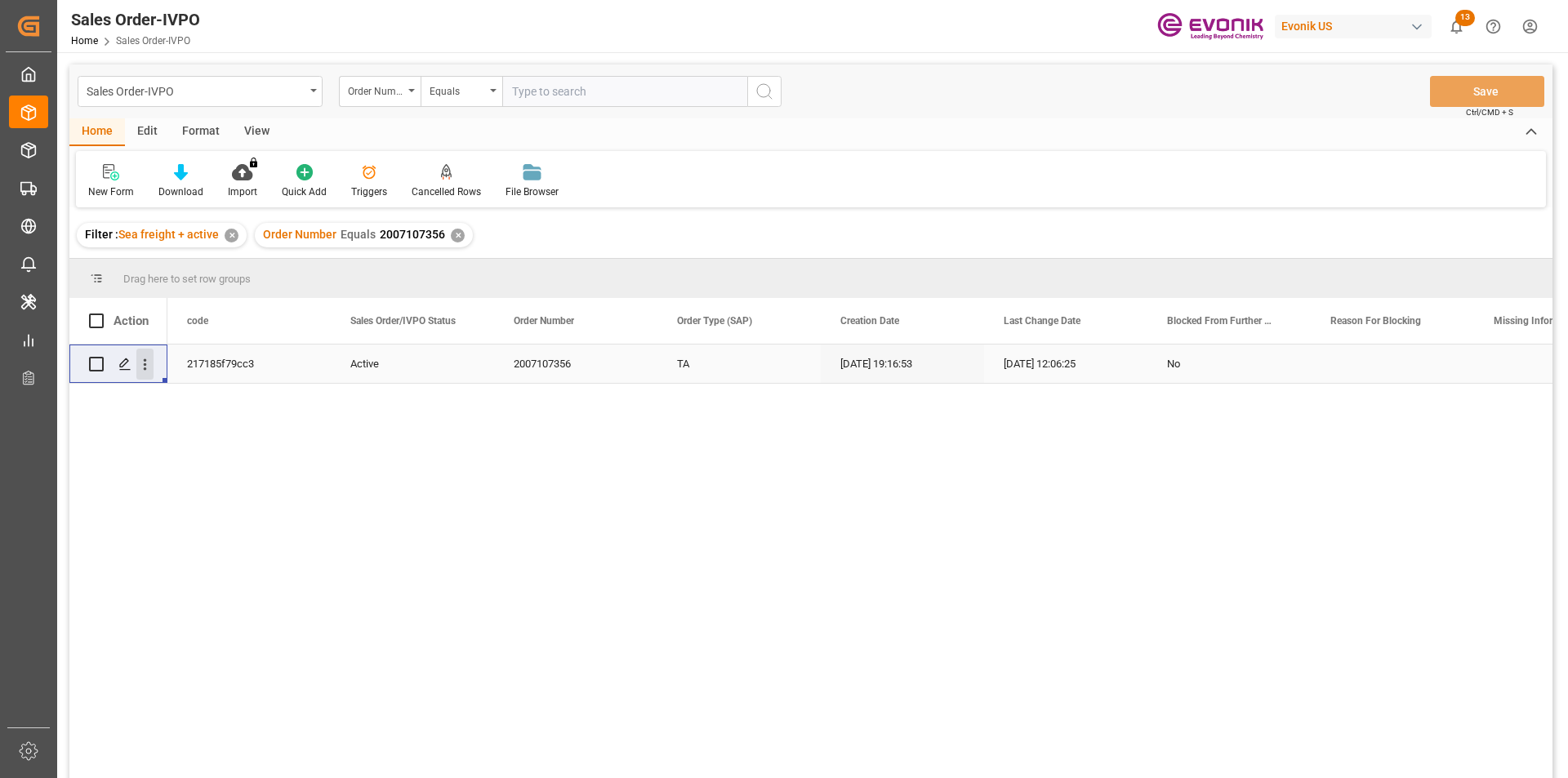
click at [141, 363] on icon "open menu" at bounding box center [144, 364] width 17 height 17
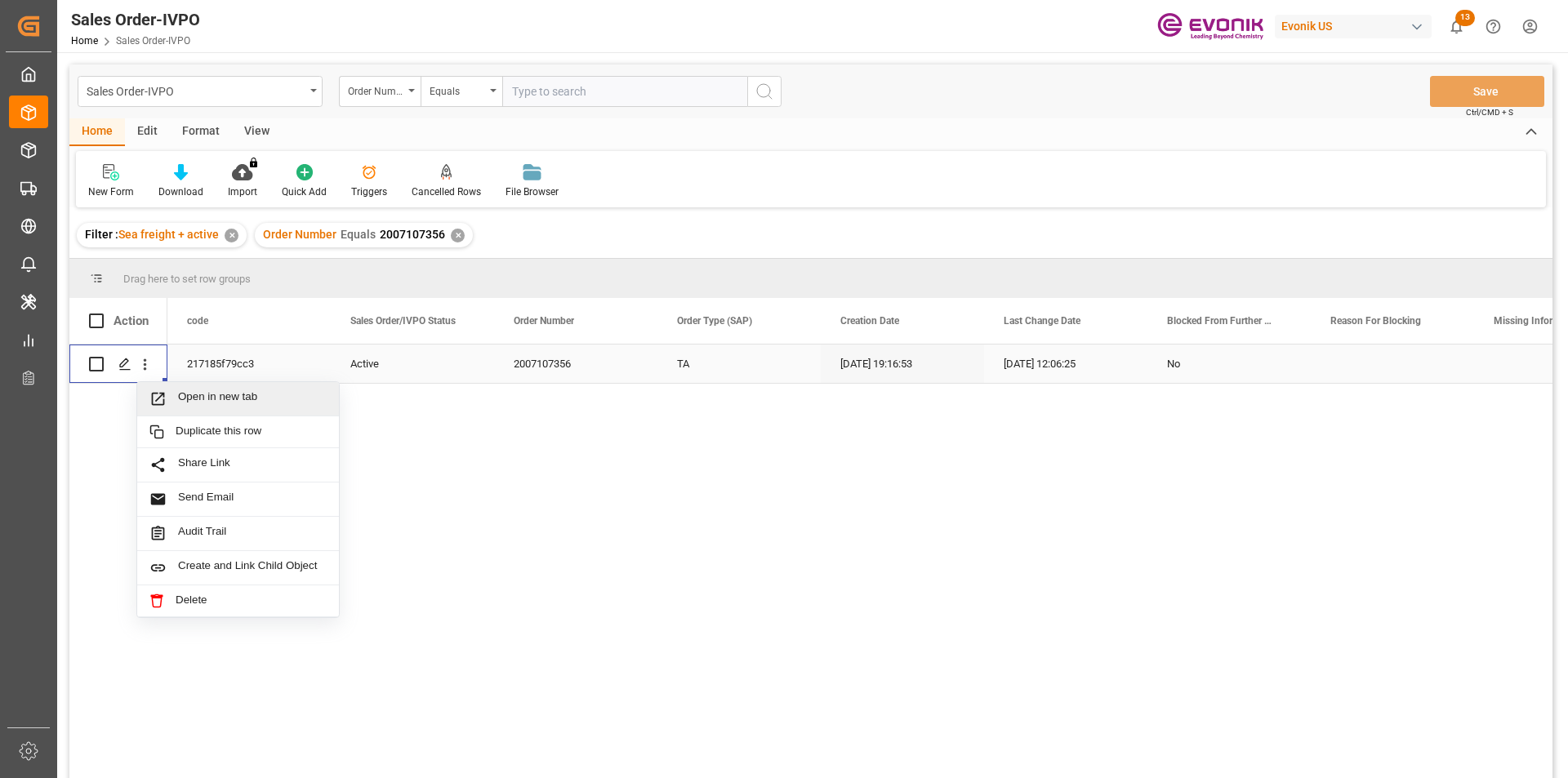
click at [236, 398] on span "Open in new tab" at bounding box center [253, 399] width 149 height 17
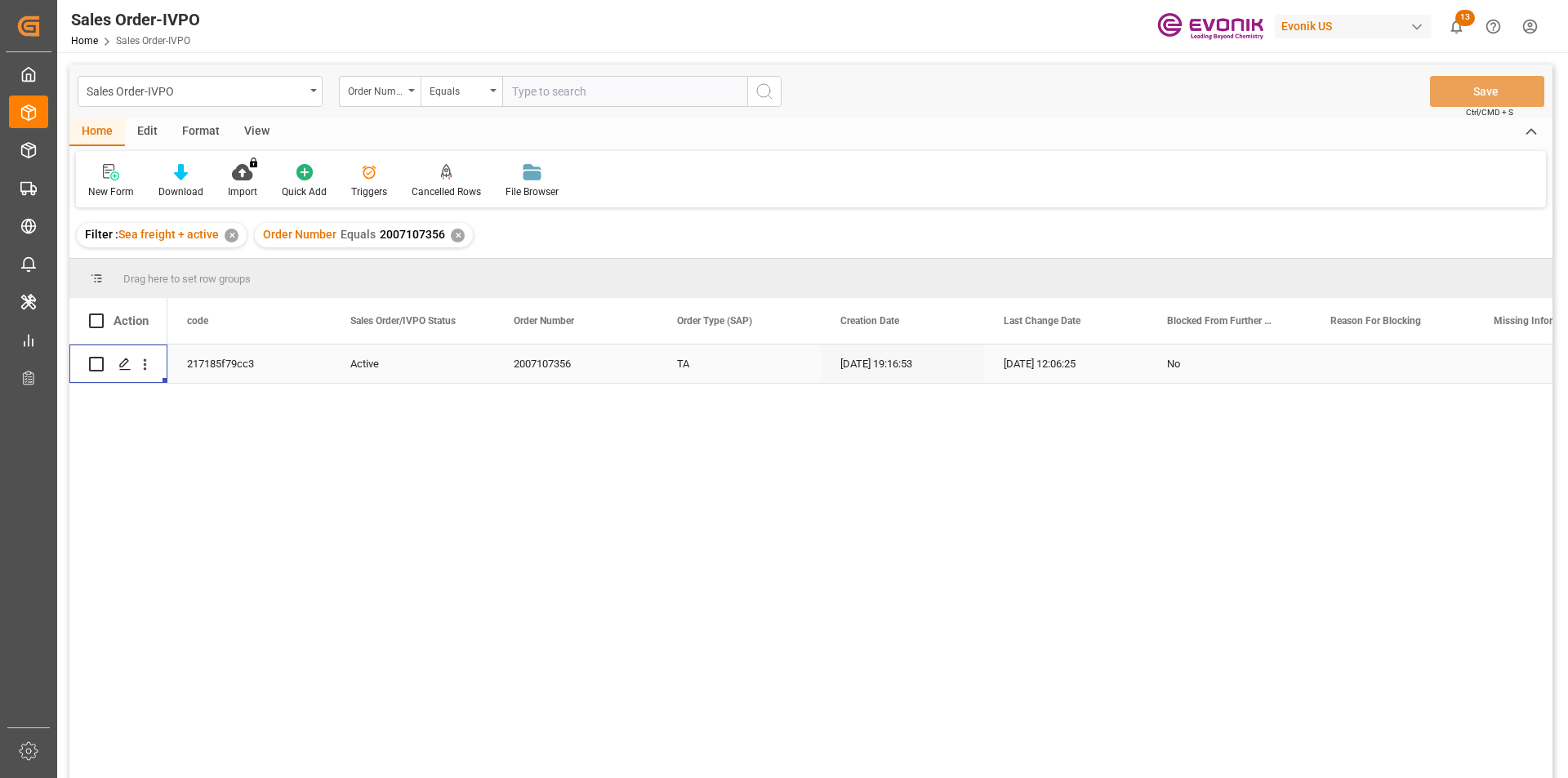
click at [455, 236] on div "✕" at bounding box center [457, 235] width 13 height 13
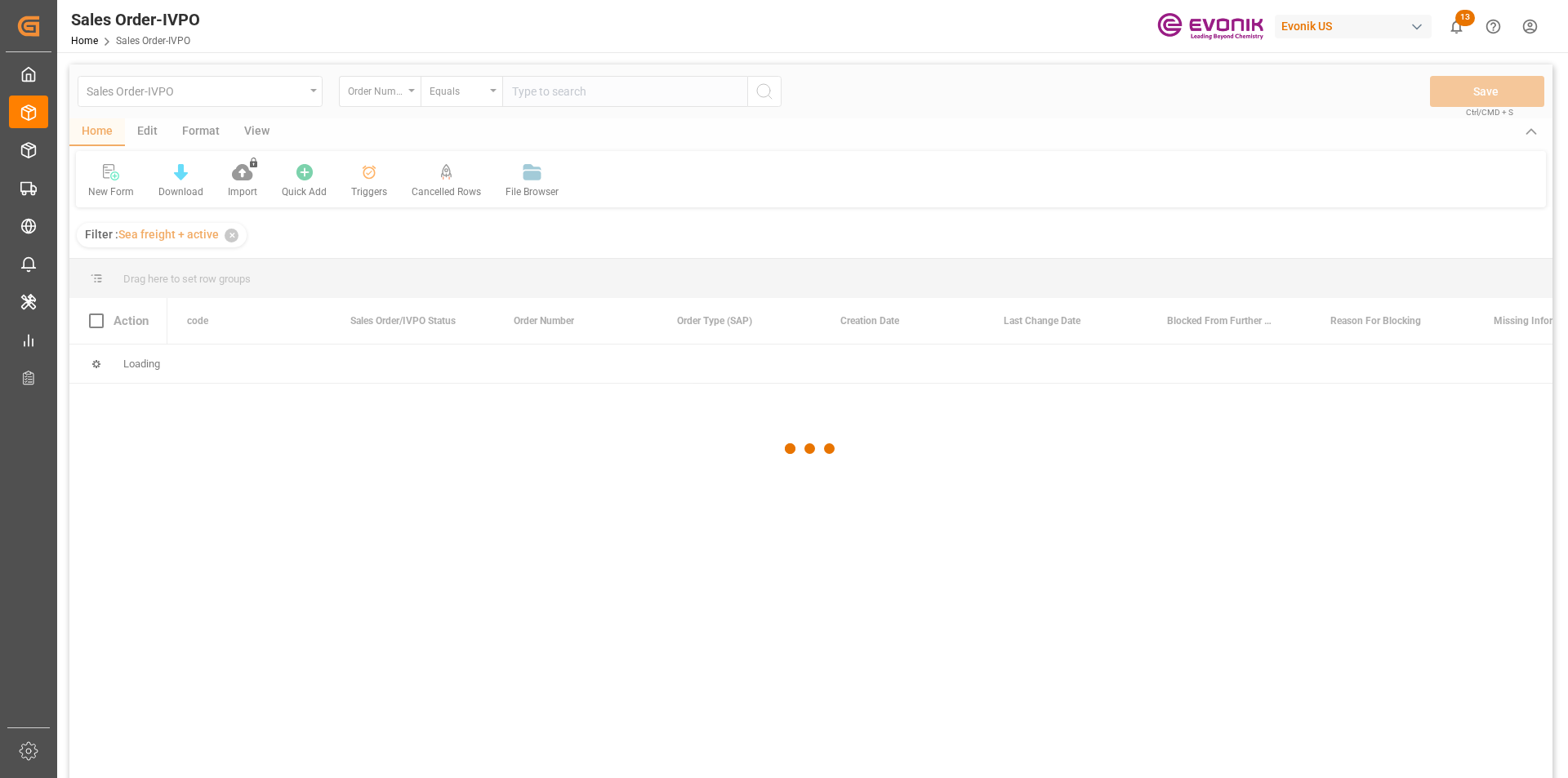
click at [555, 107] on div at bounding box center [810, 448] width 1484 height 768
click at [558, 97] on div at bounding box center [810, 448] width 1484 height 768
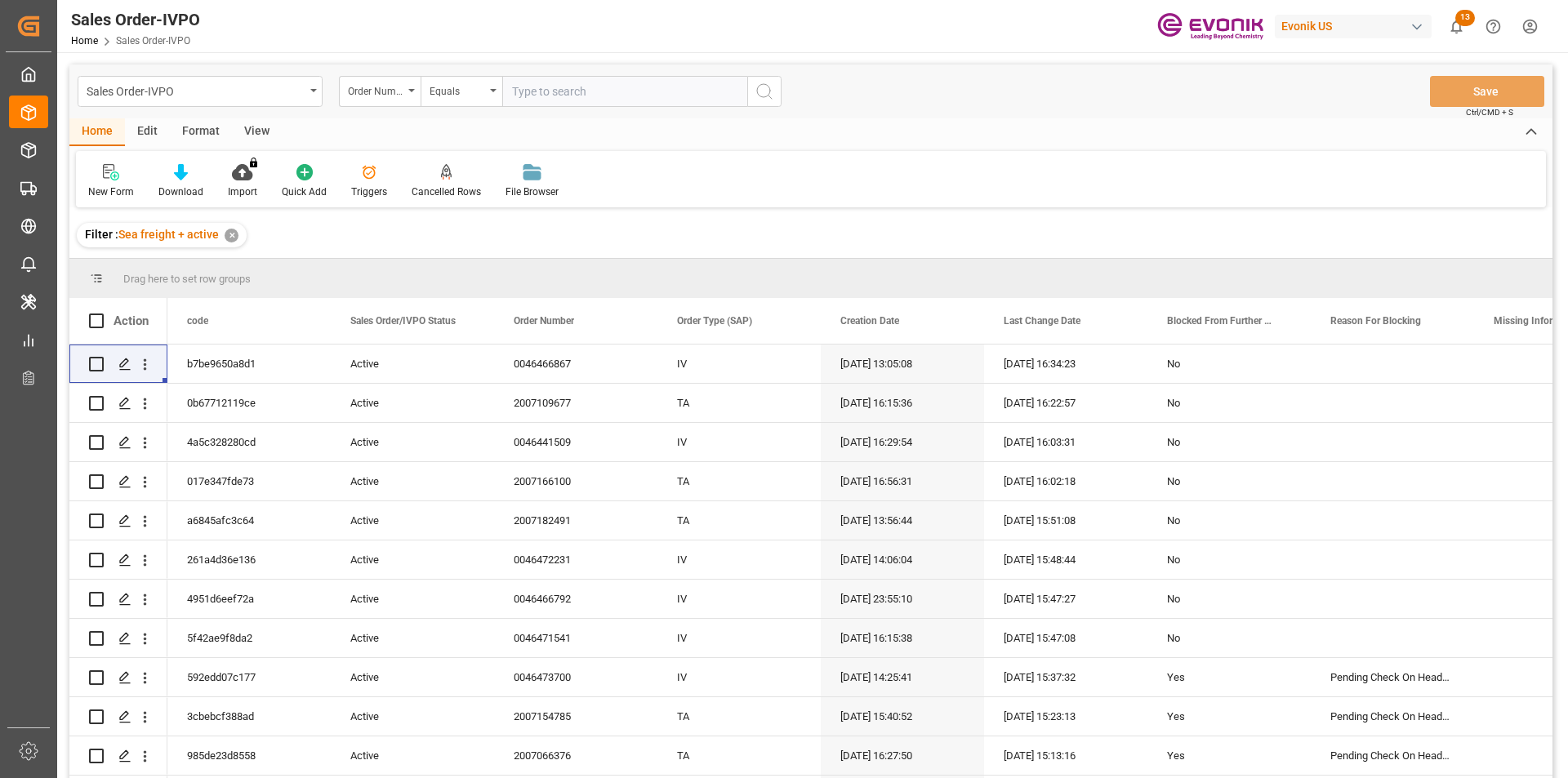
click at [558, 97] on input "text" at bounding box center [624, 91] width 245 height 31
paste input "2007151604"
type input "2007151604"
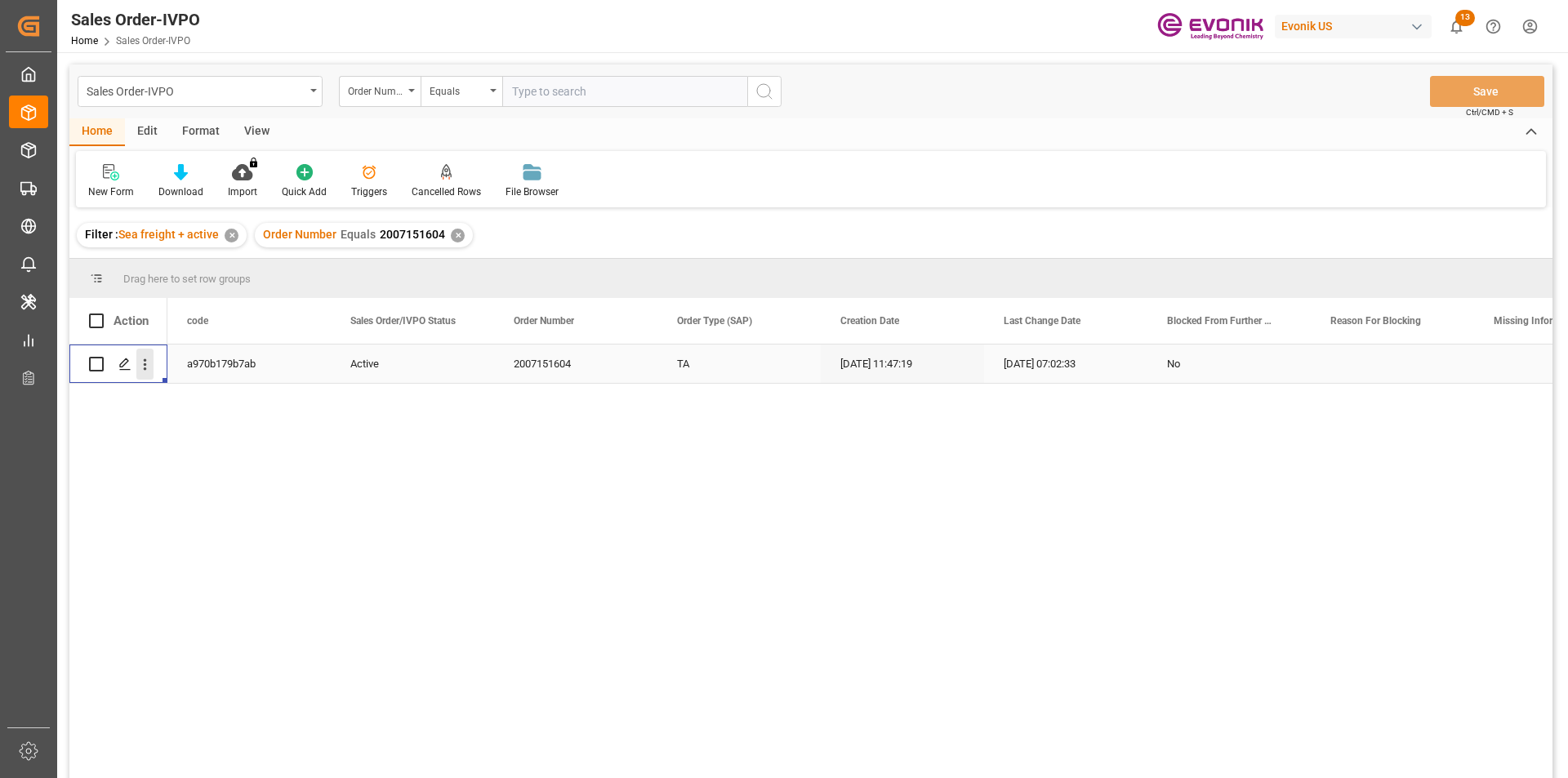
click at [147, 369] on icon "open menu" at bounding box center [144, 364] width 17 height 17
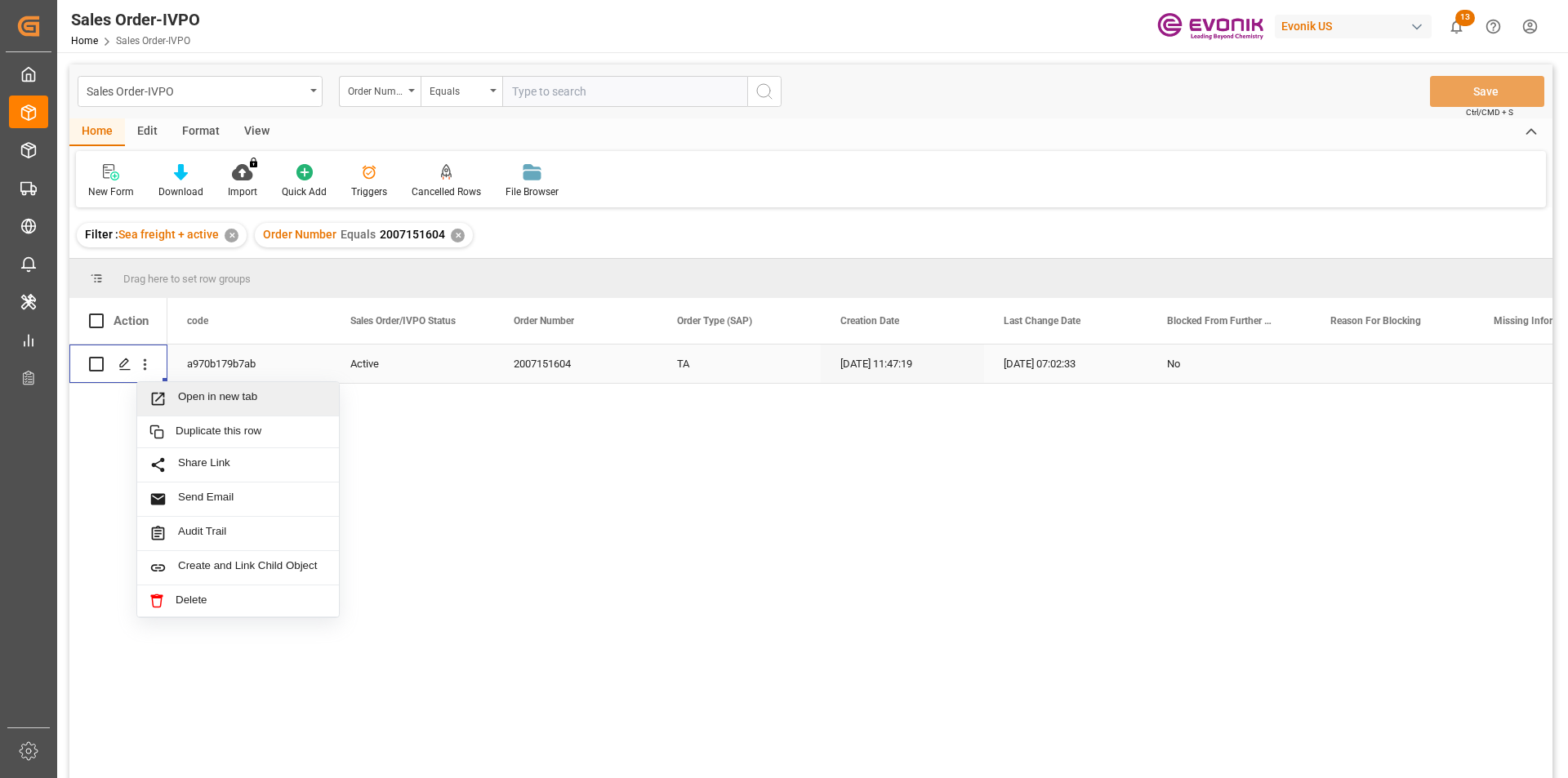
click at [259, 395] on span "Open in new tab" at bounding box center [253, 399] width 149 height 17
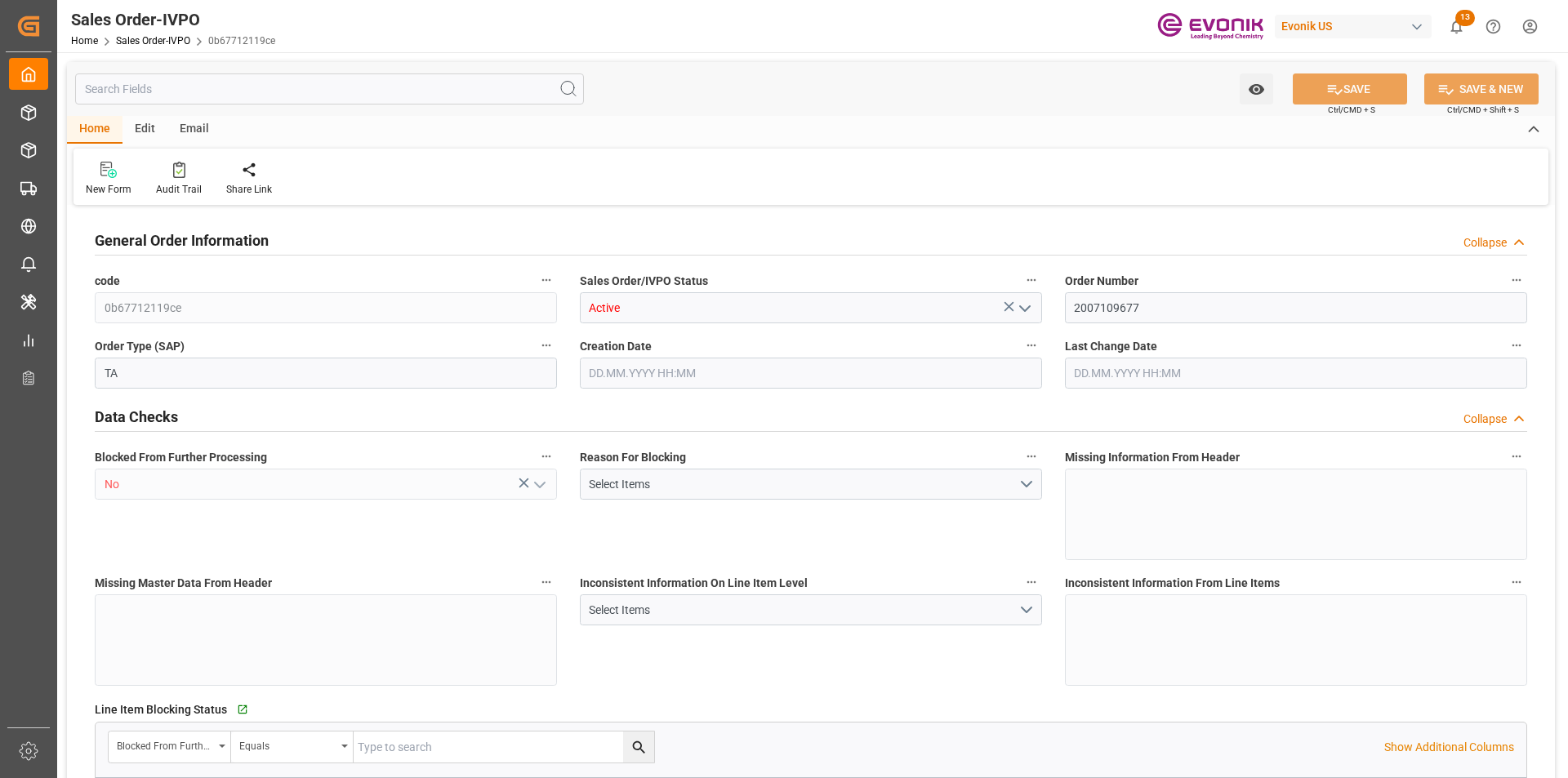
type input "AUFRE"
type input "0"
type input "1"
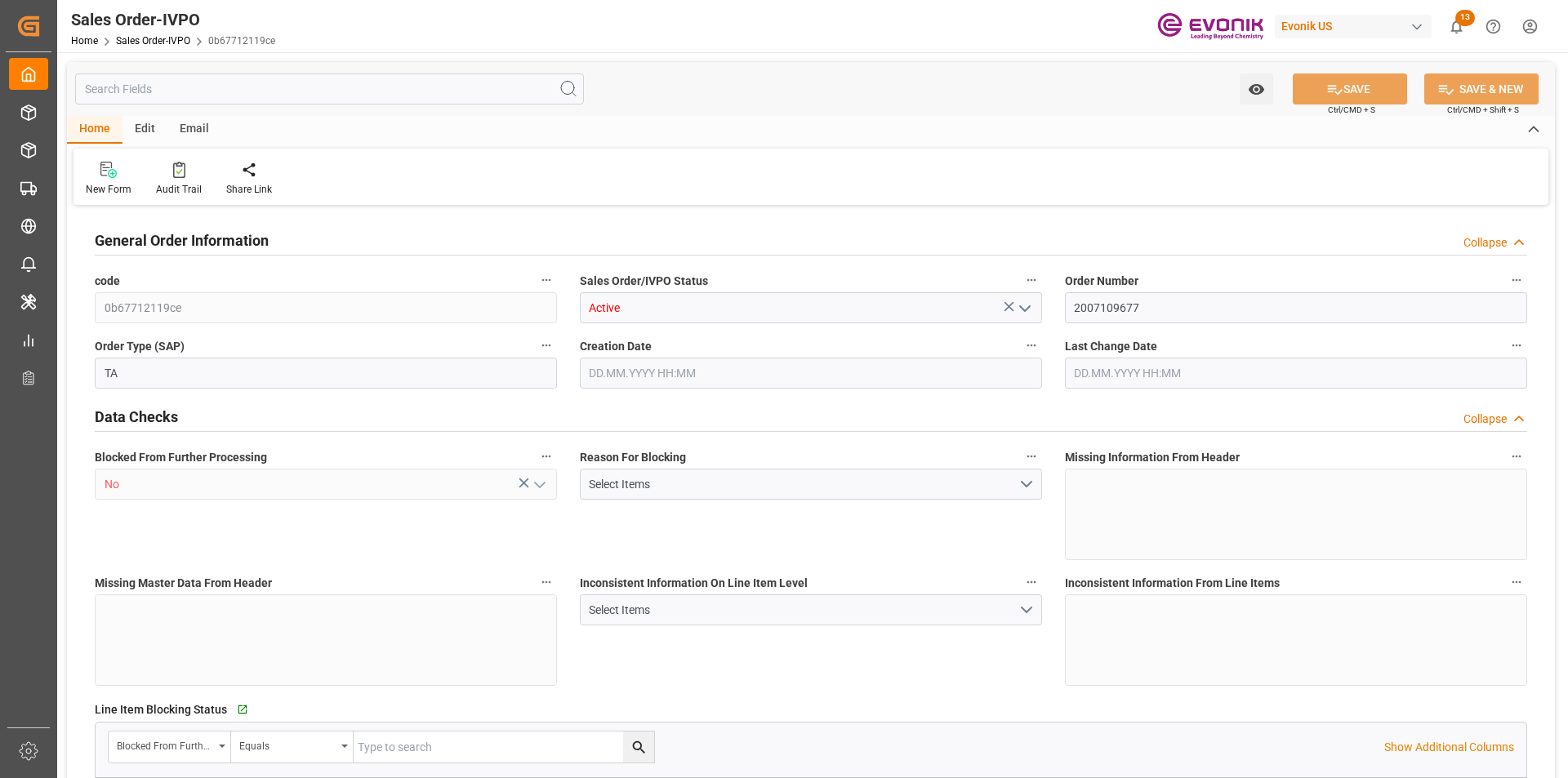
type input "15504"
type input "24.1474"
type input "17000"
type input "30"
type input "12.08.2025 16:15"
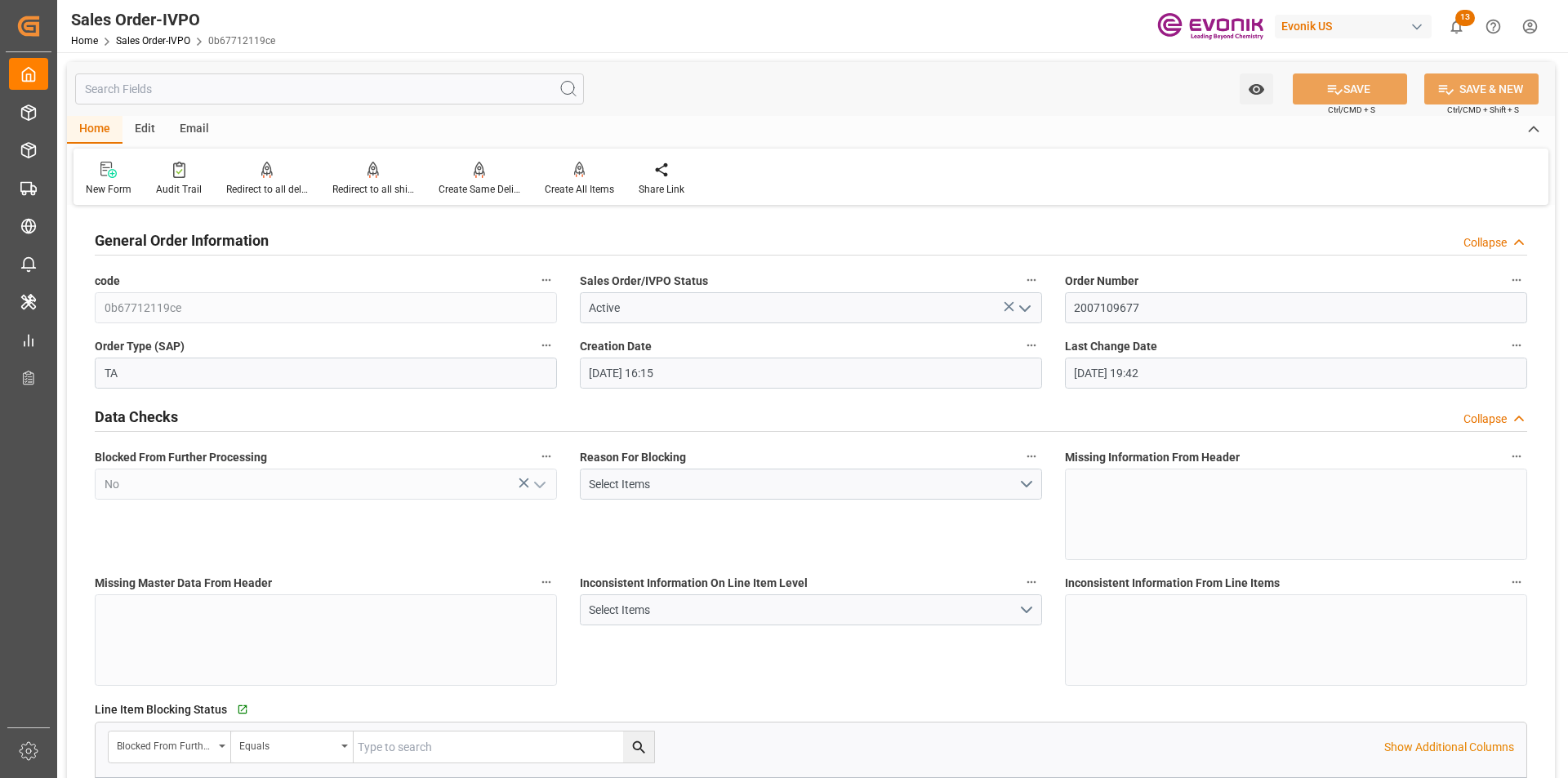
type input "11.09.2025 19:42"
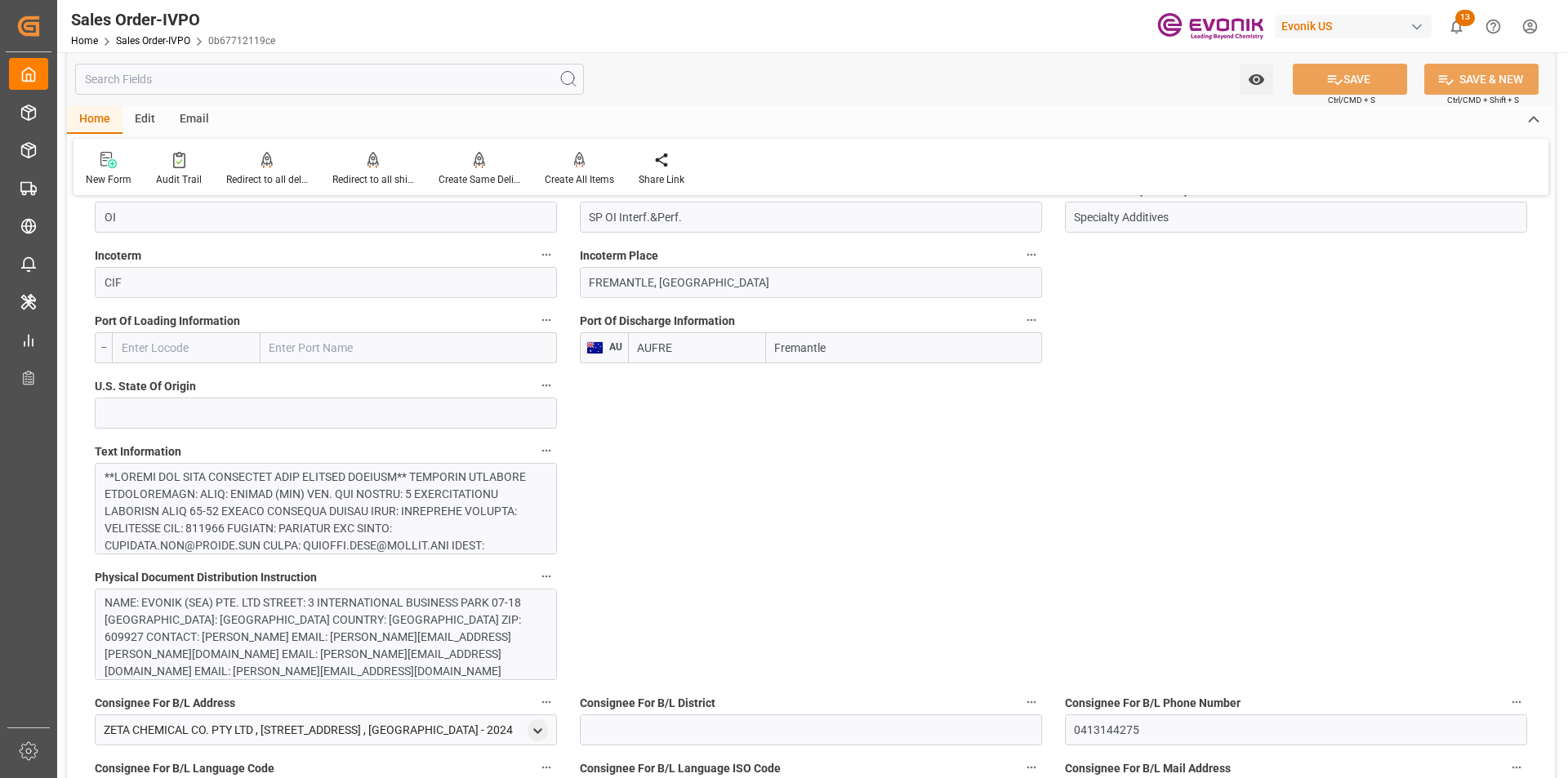
scroll to position [817, 0]
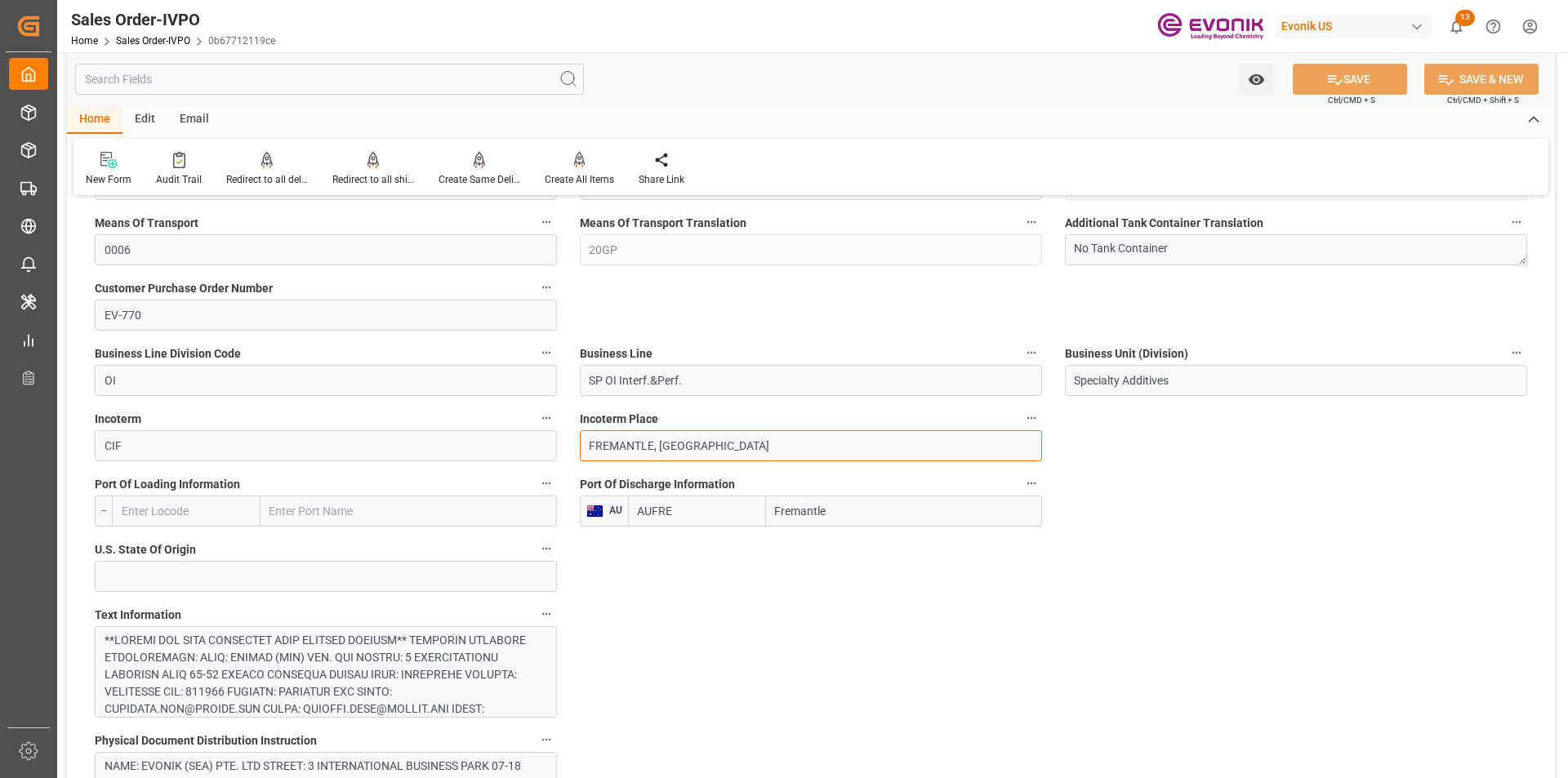
click at [786, 440] on input "FREMANTLE, [GEOGRAPHIC_DATA]" at bounding box center [811, 445] width 463 height 31
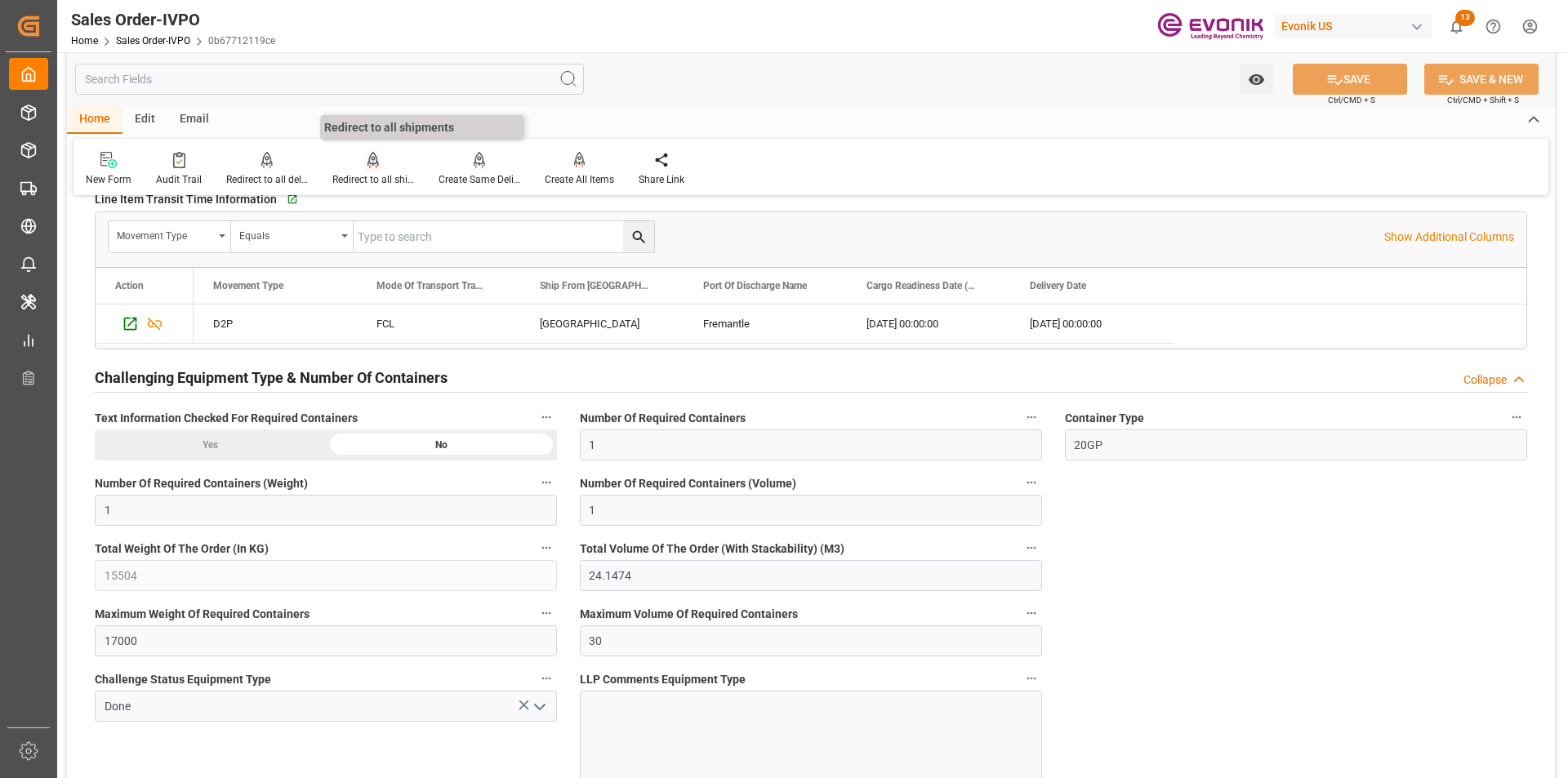
scroll to position [2622, 0]
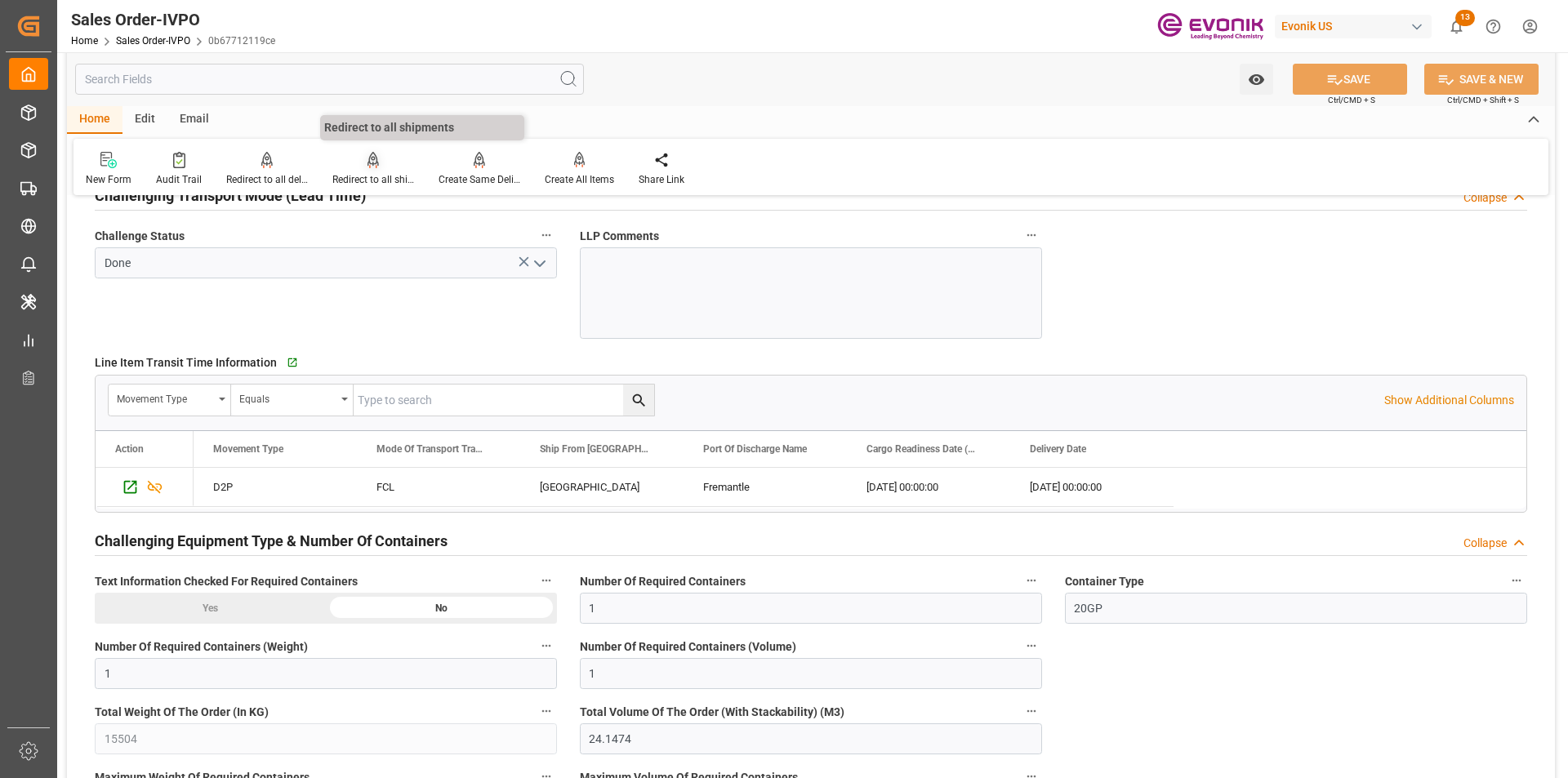
click at [352, 174] on div "Redirect to all shipments" at bounding box center [373, 179] width 82 height 14
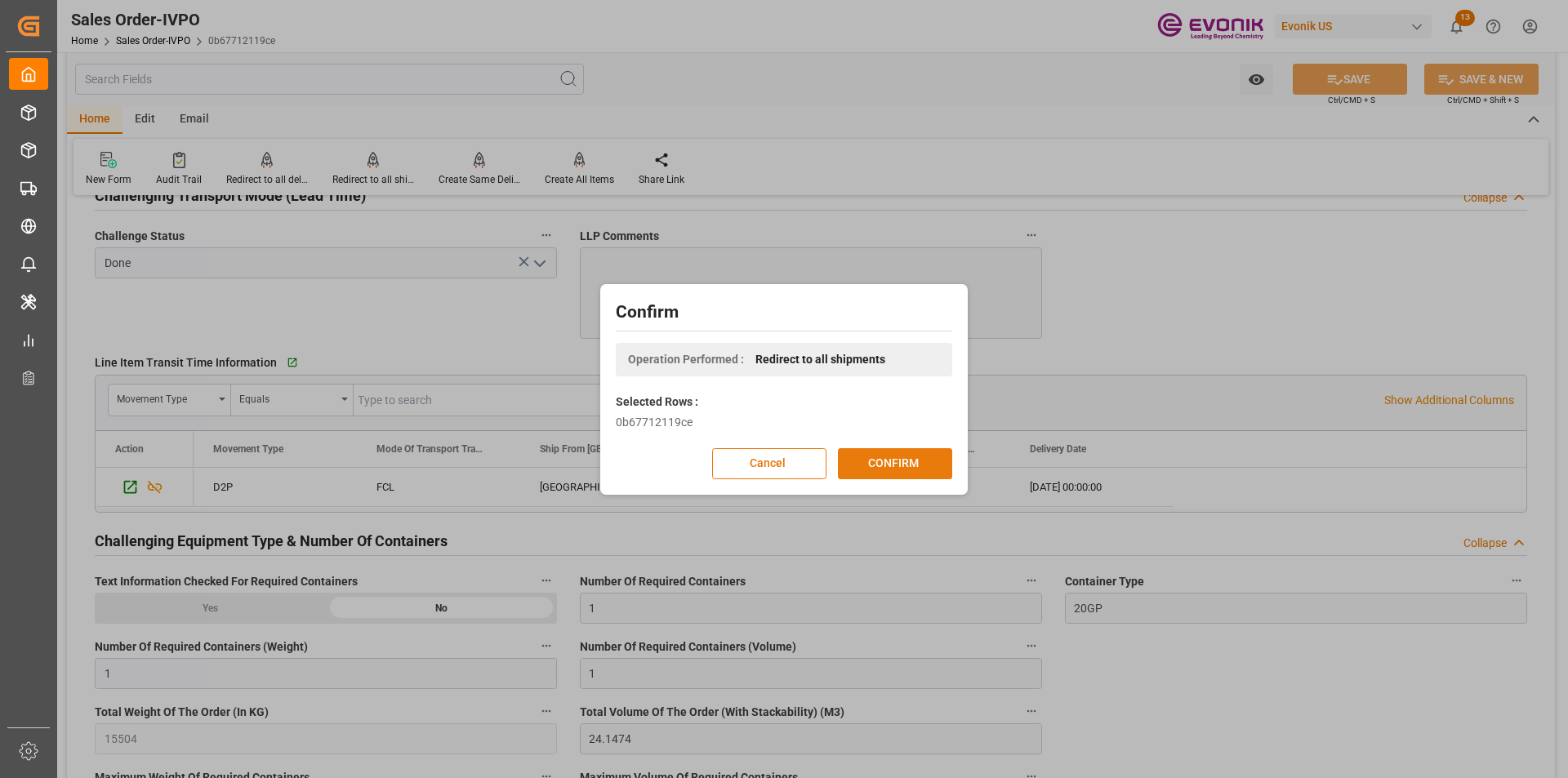
click at [888, 457] on button "CONFIRM" at bounding box center [896, 463] width 115 height 31
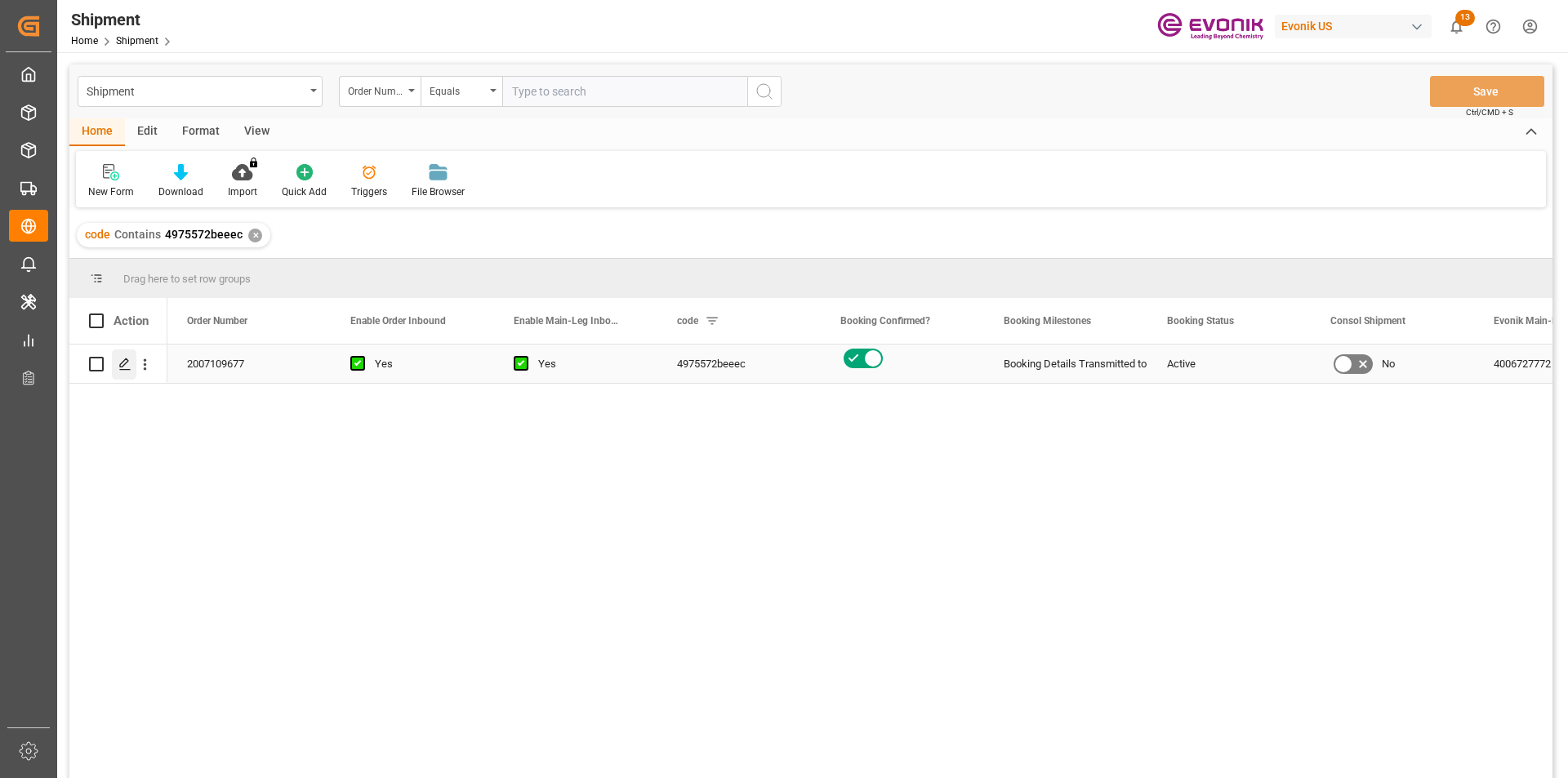
click at [122, 363] on polygon "Press SPACE to select this row." at bounding box center [124, 363] width 8 height 8
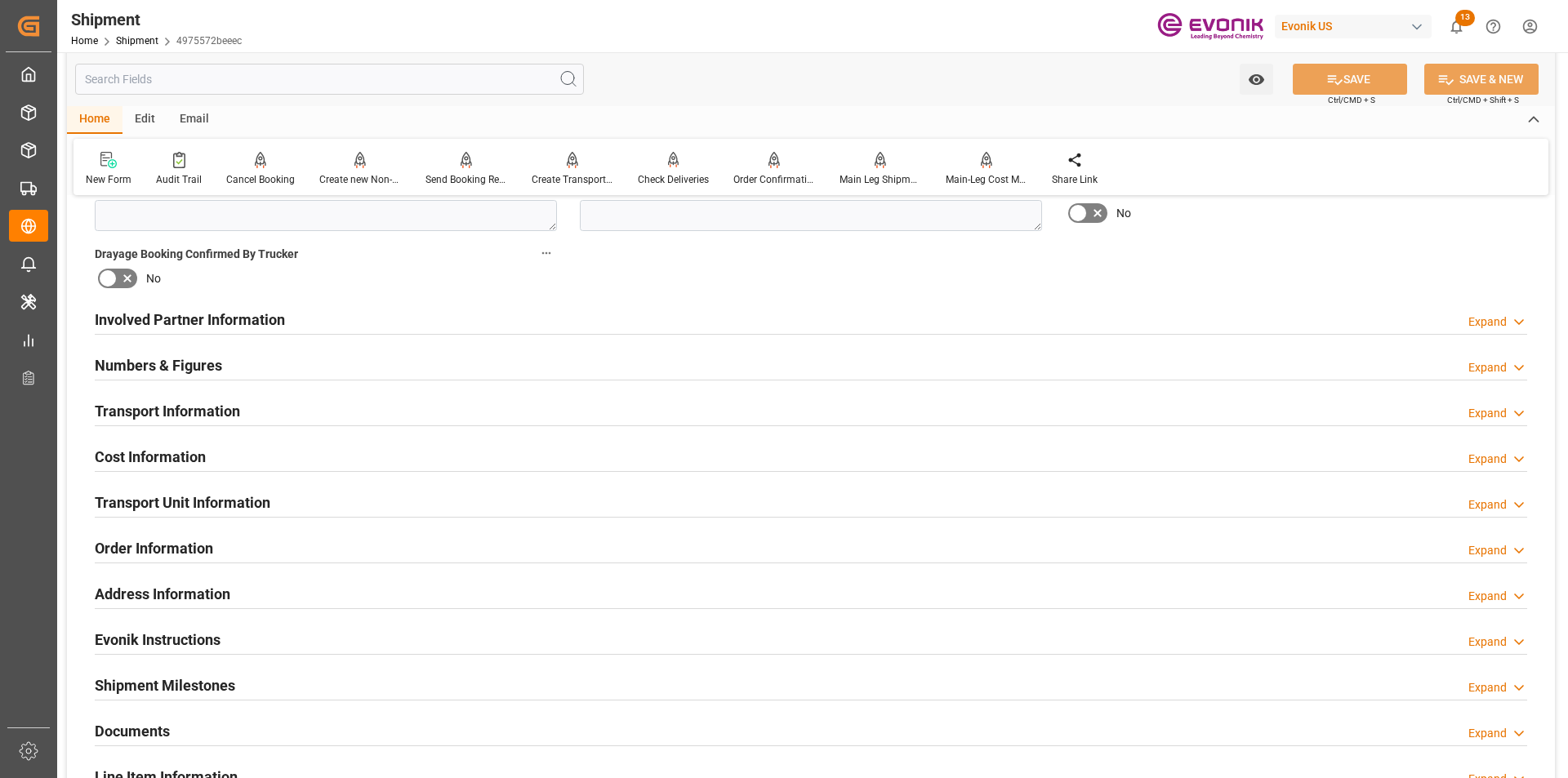
scroll to position [1144, 0]
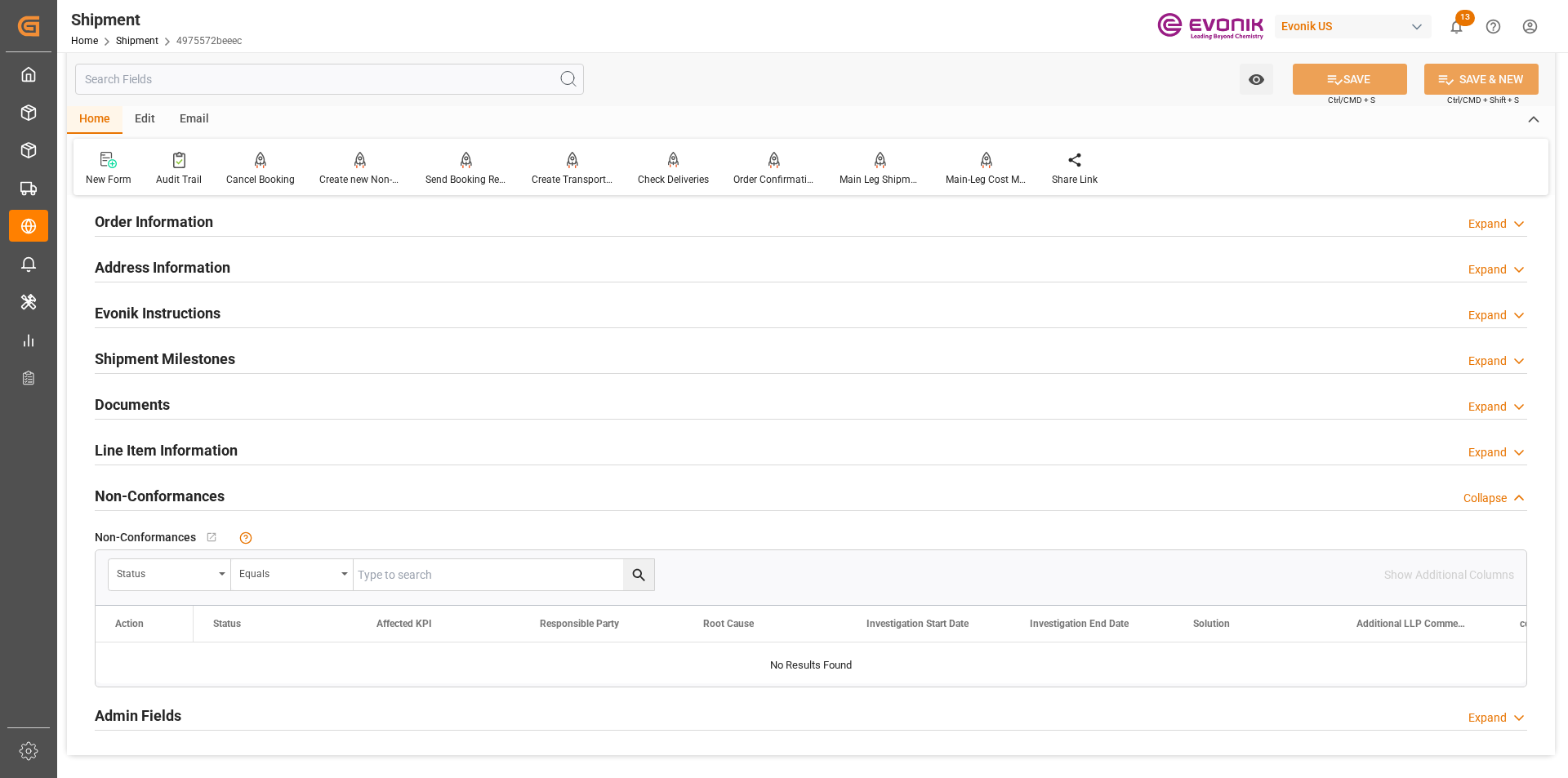
click at [345, 452] on div "Line Item Information Expand" at bounding box center [811, 449] width 1433 height 31
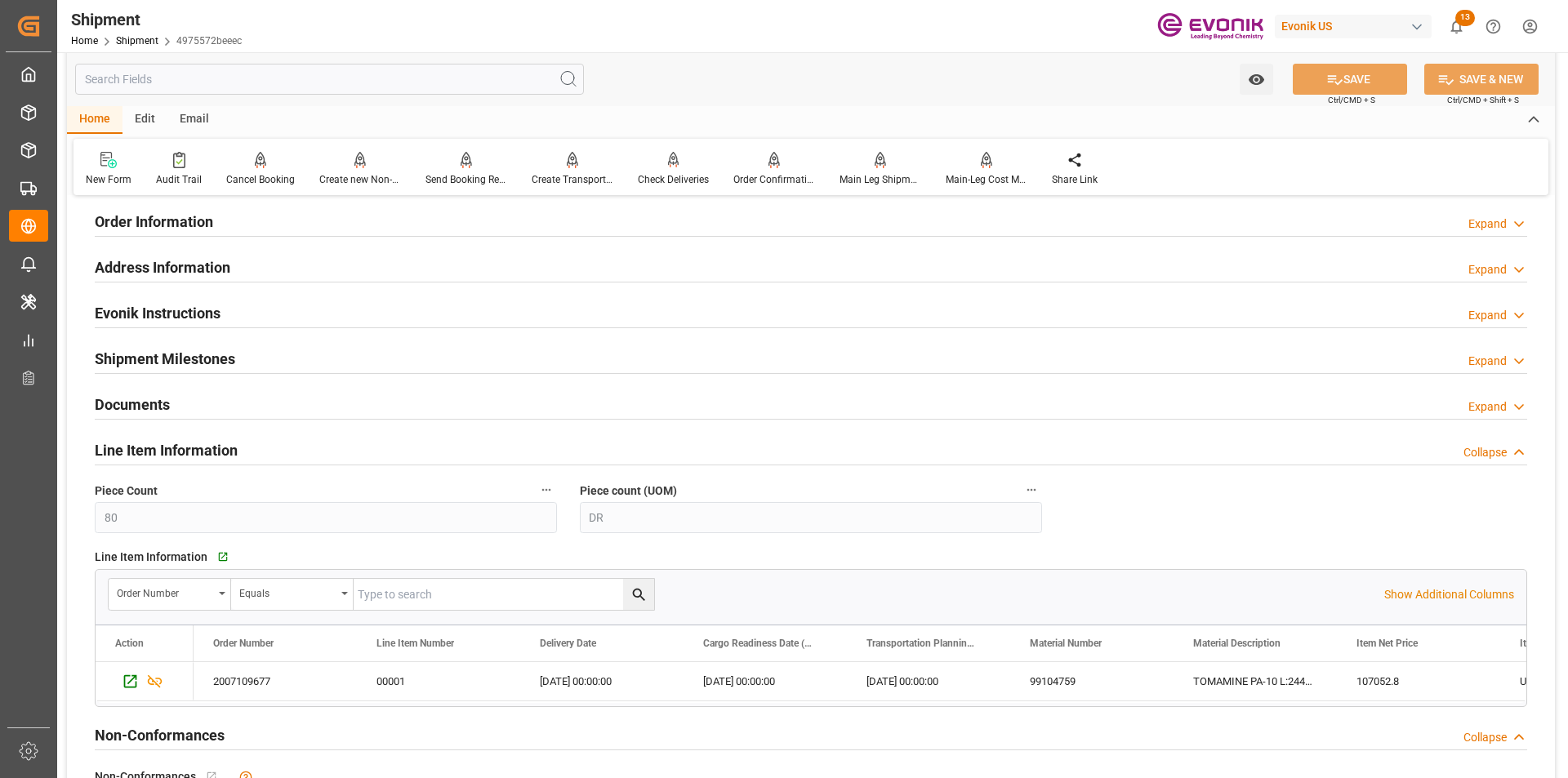
scroll to position [1388, 0]
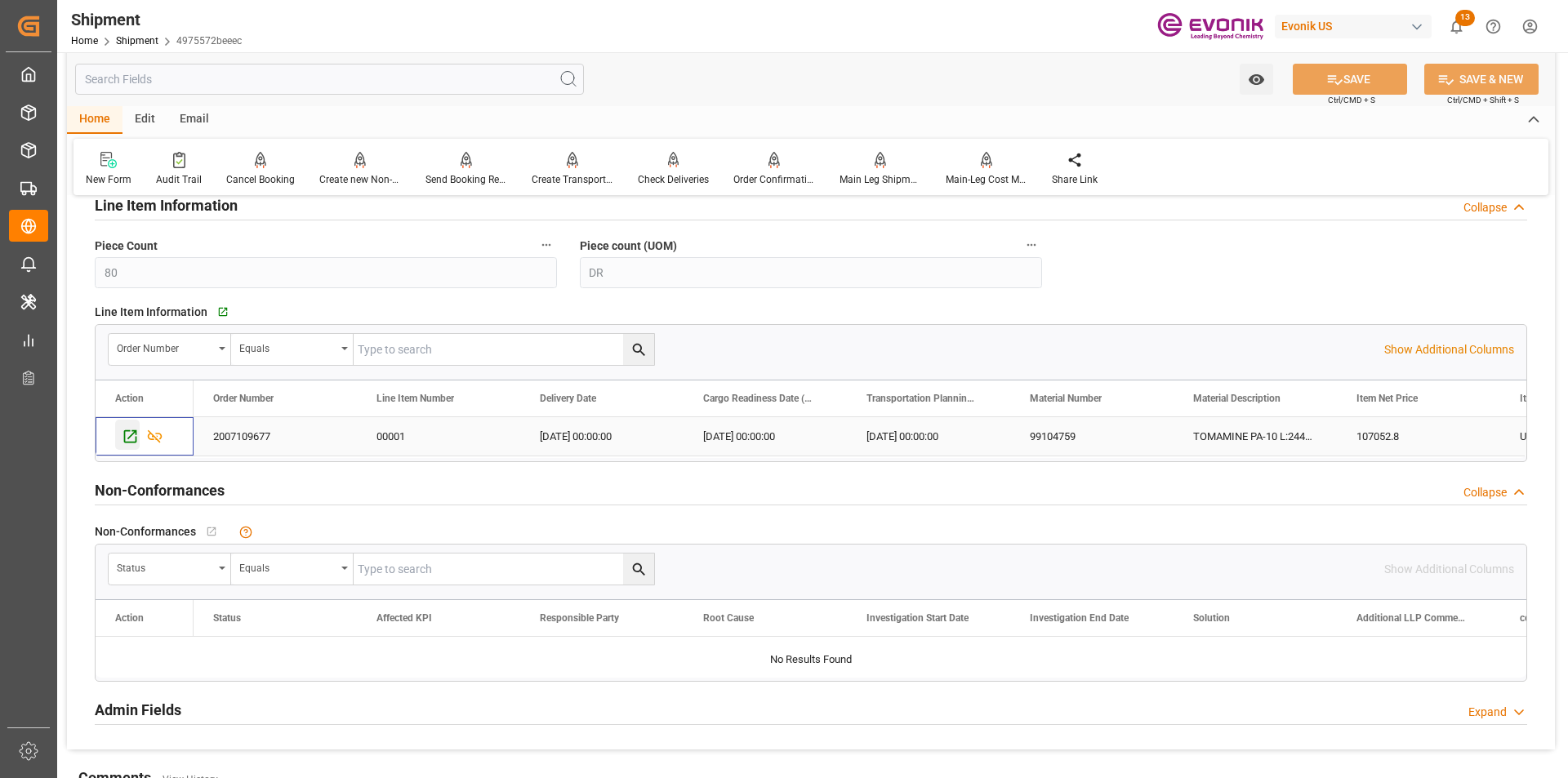
click at [127, 441] on icon "Press SPACE to select this row." at bounding box center [130, 437] width 13 height 13
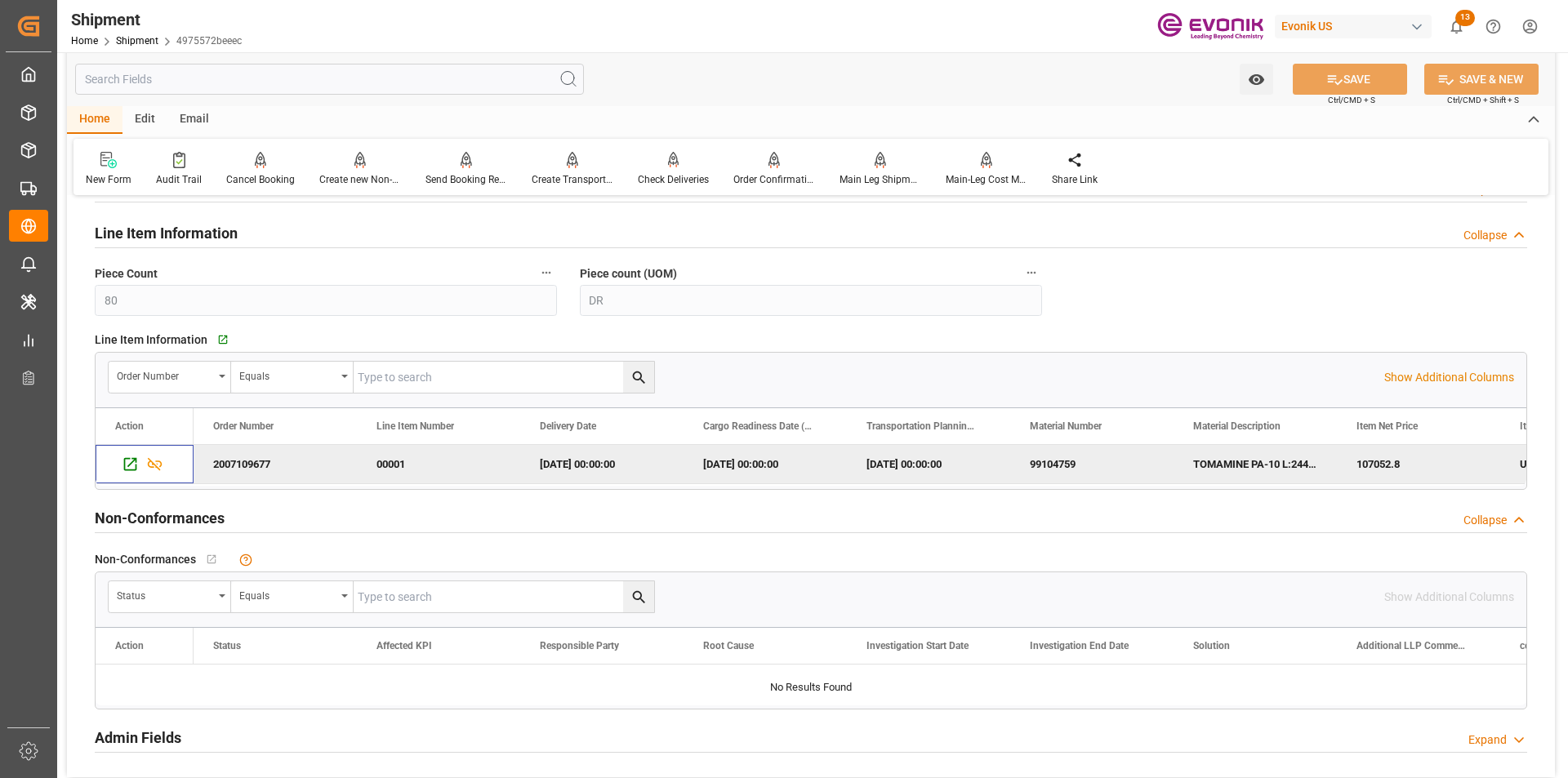
scroll to position [1279, 0]
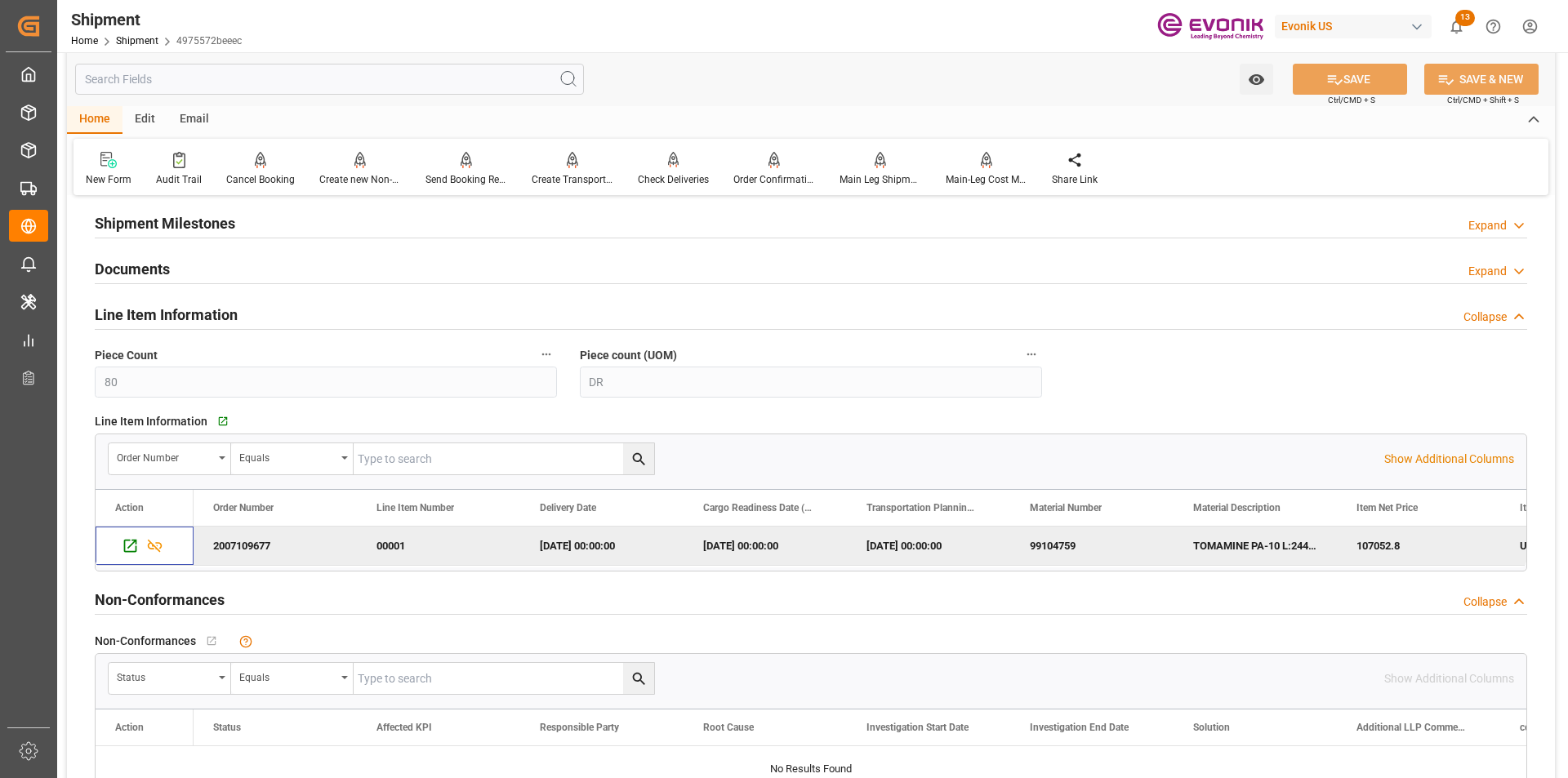
click at [1500, 313] on div "Collapse" at bounding box center [1486, 316] width 43 height 17
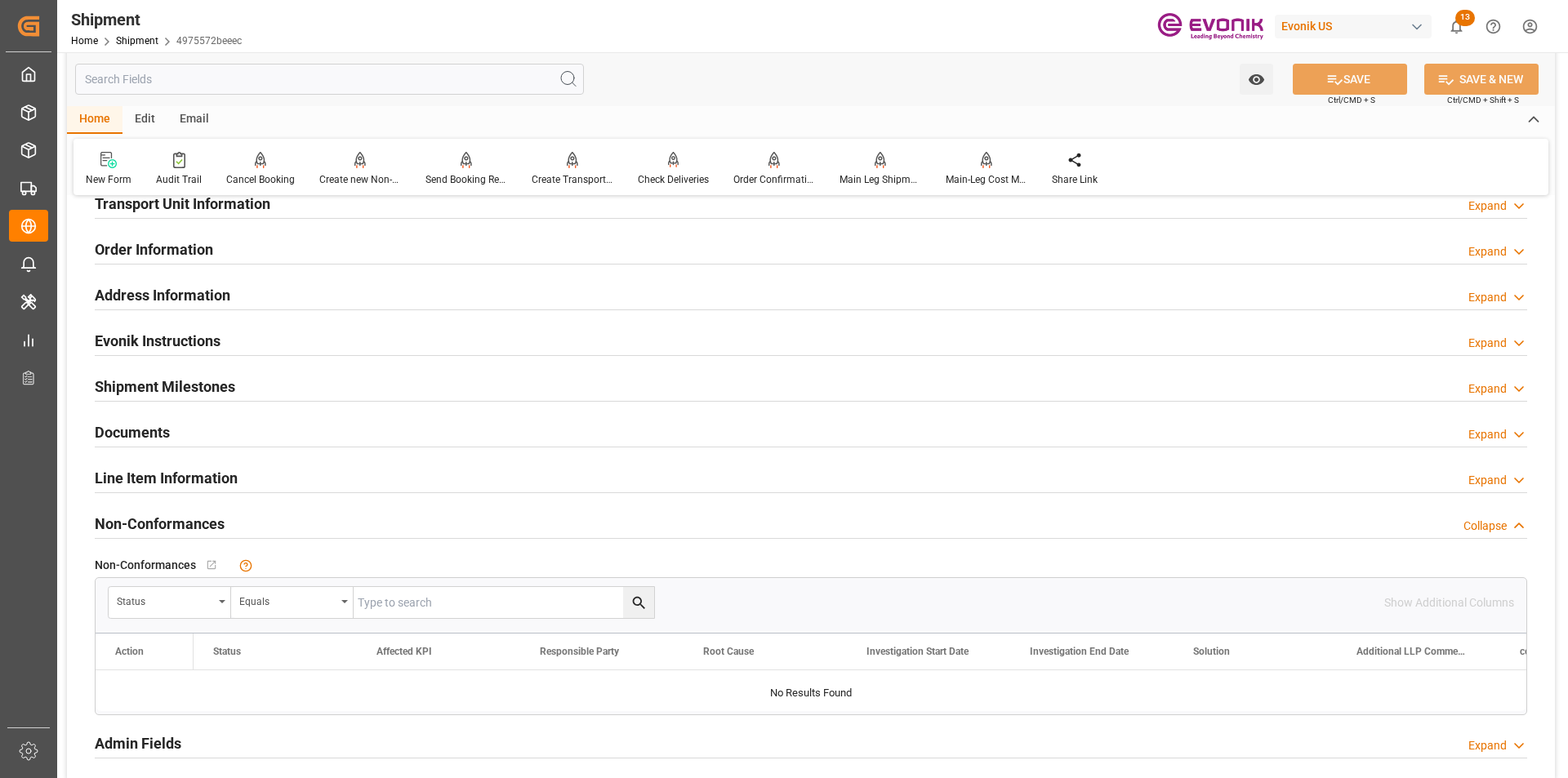
scroll to position [952, 0]
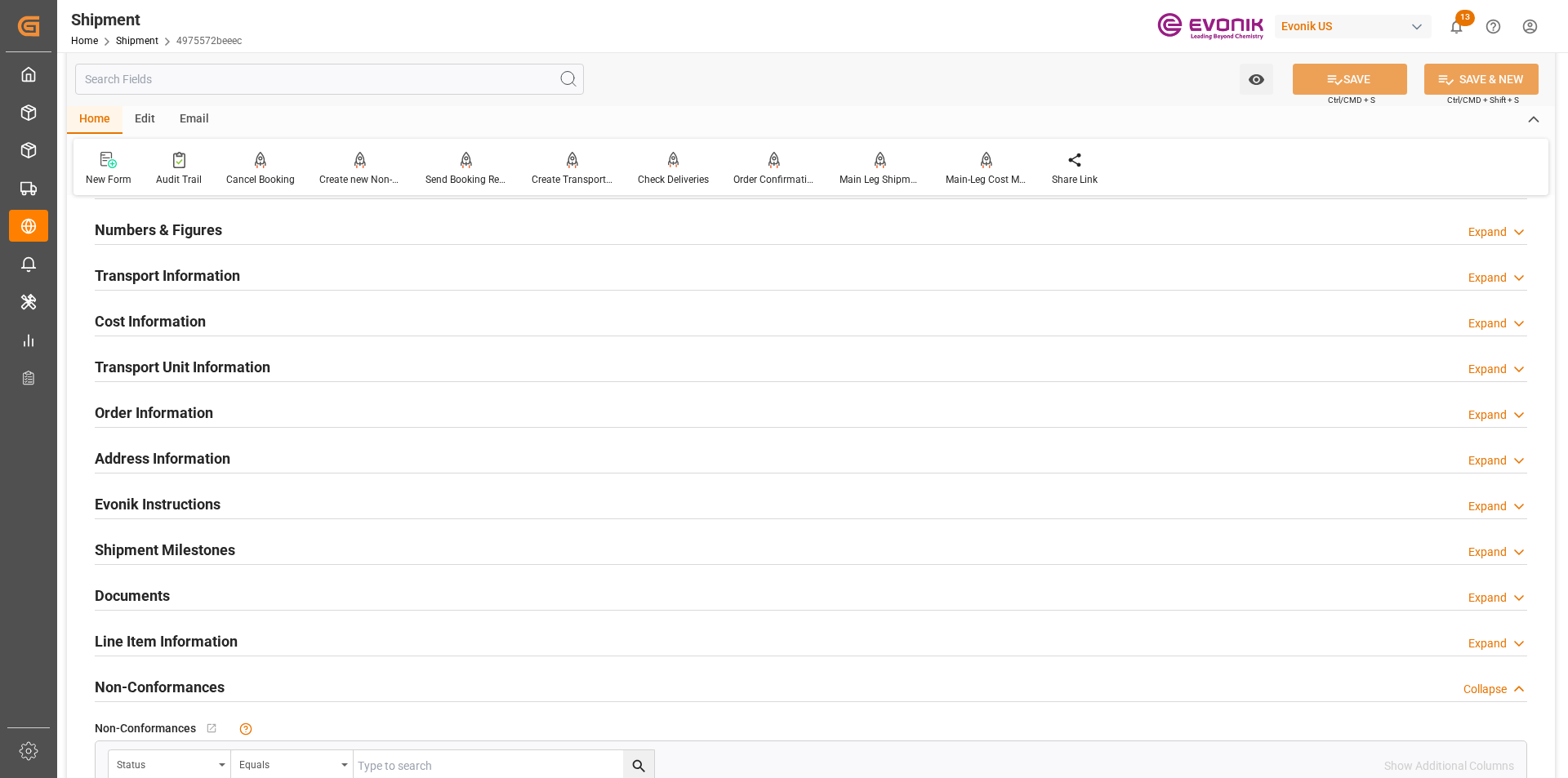
click at [1503, 367] on div "Expand" at bounding box center [1487, 369] width 39 height 17
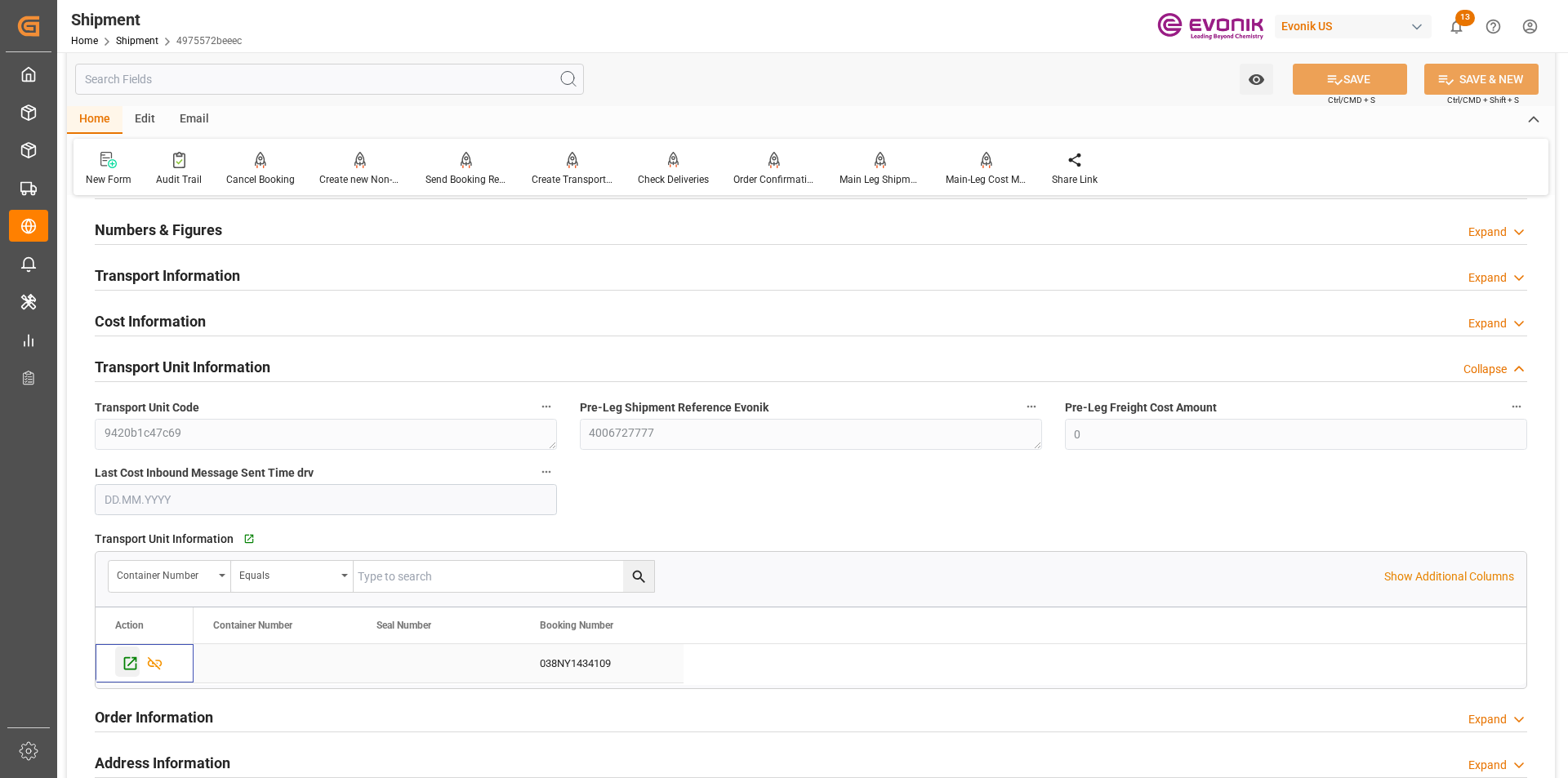
click at [124, 660] on icon "Press SPACE to select this row." at bounding box center [130, 663] width 17 height 17
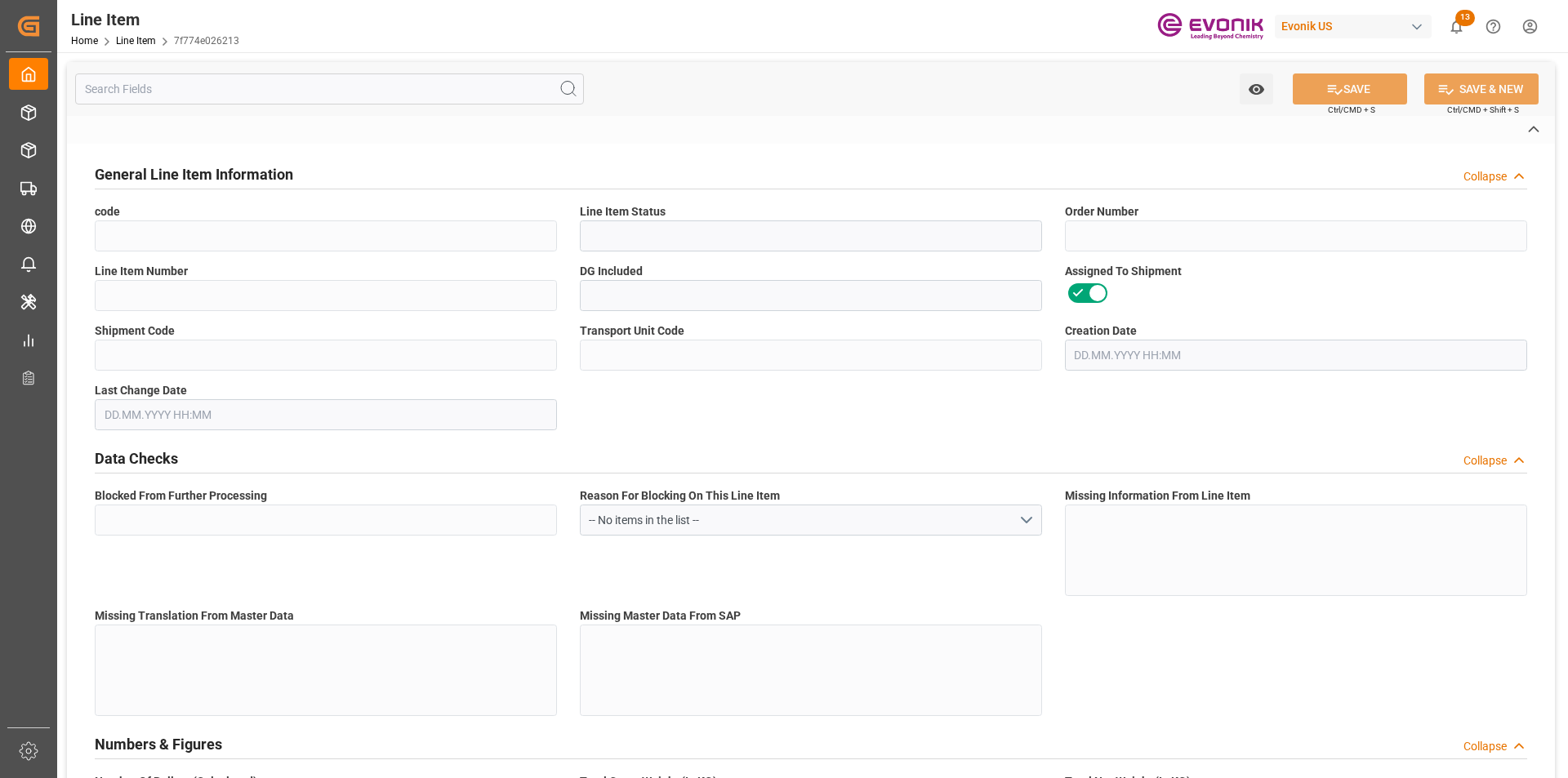
type input "7f774e026213"
type input "Active"
type input "2007109677"
type input "00001"
type input "Yes"
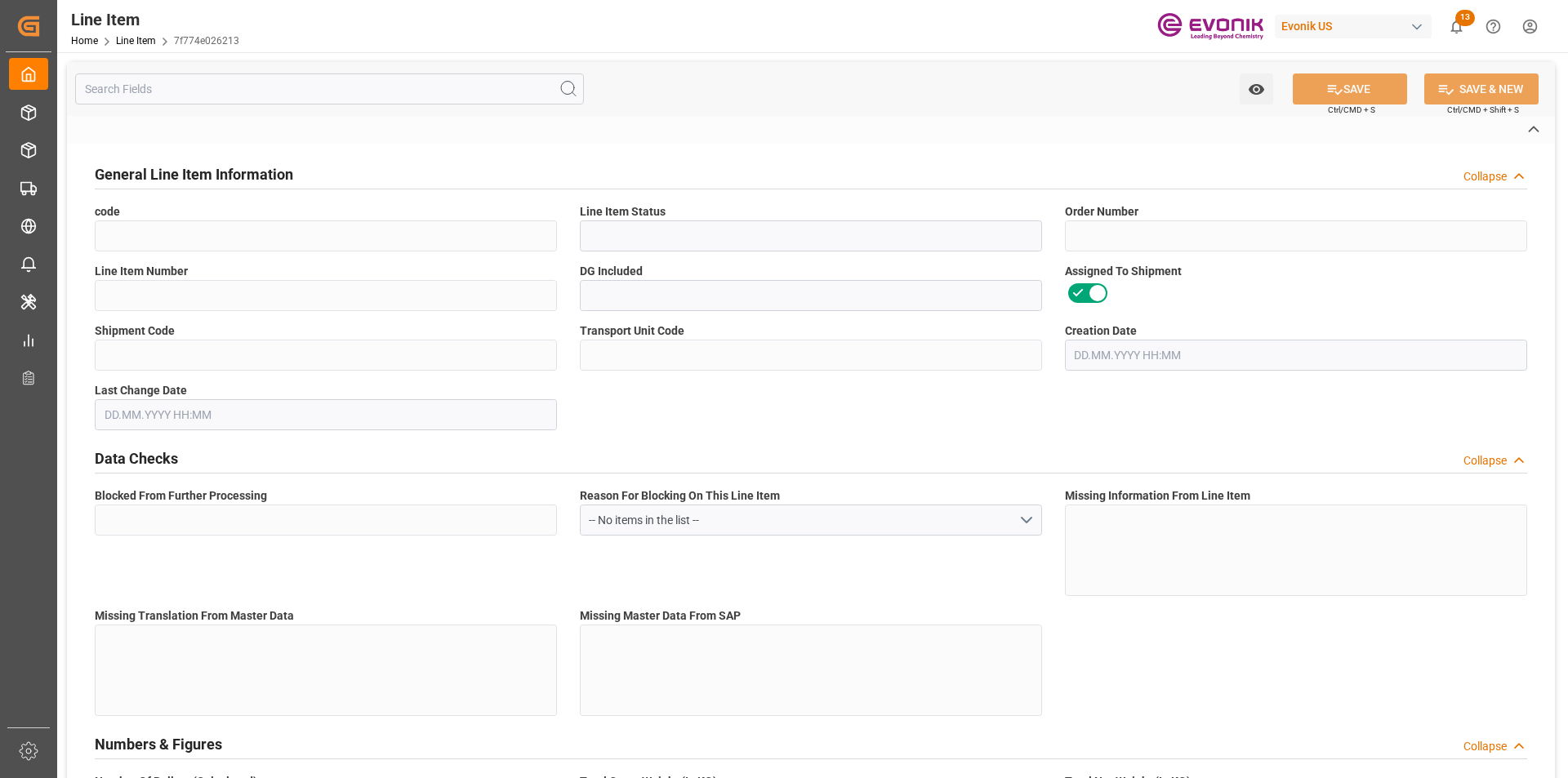
type input "4975572beeec"
type input "9420b1c47c69"
type input "No"
type input "DR"
type input "Yes"
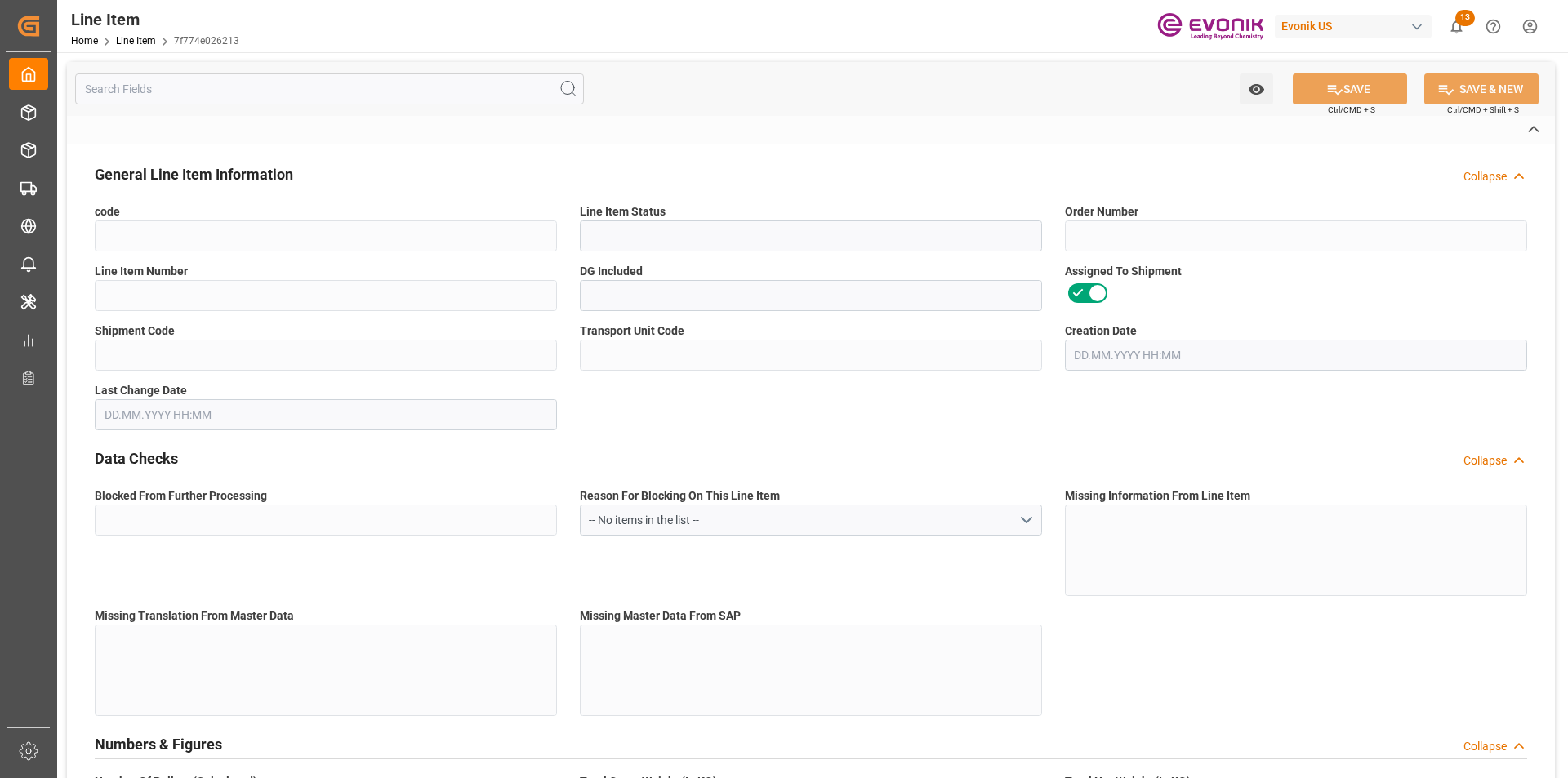
type input "99104759"
type textarea "TOMAMINE PA-10 L:2445:172:OI:P"
type input "USD"
type input "PACK"
type input "2922199690"
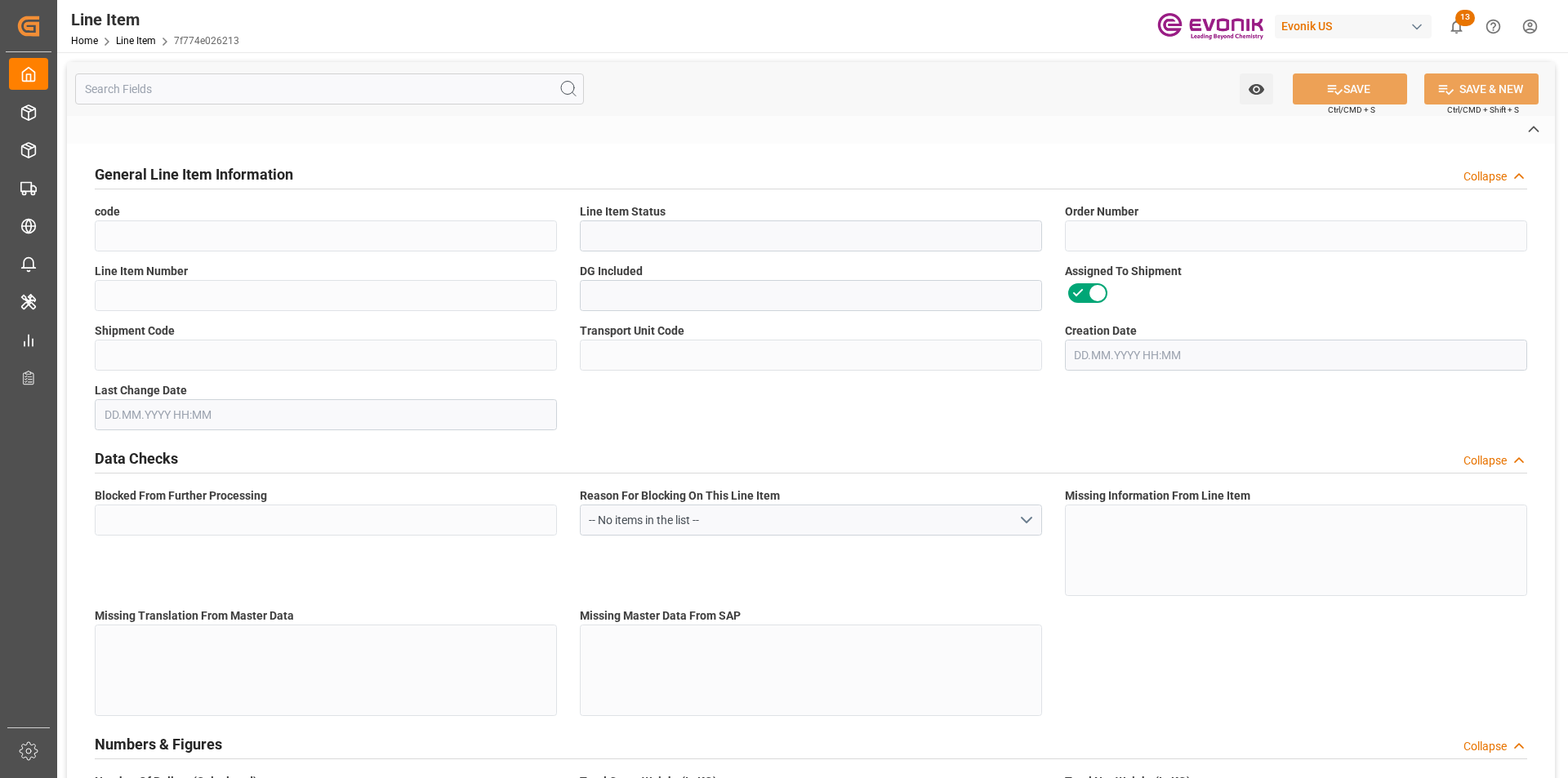
type input "EAR99"
type input "US"
type input "DR"
type input "[MEDICAL_DATA]"
type input "KGM"
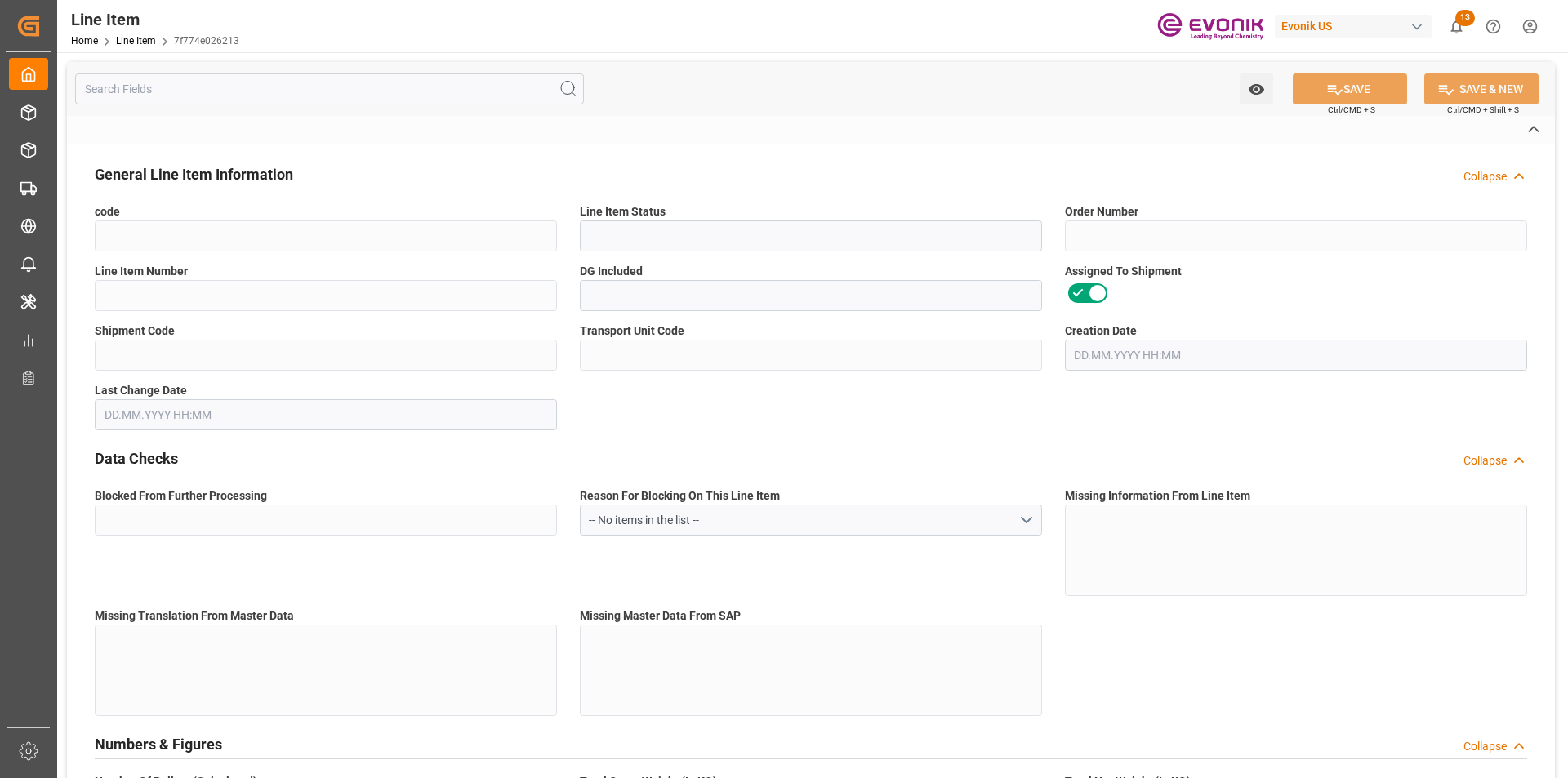
type textarea "KGM"
type input "KGM"
type textarea "KGM"
type input "M3"
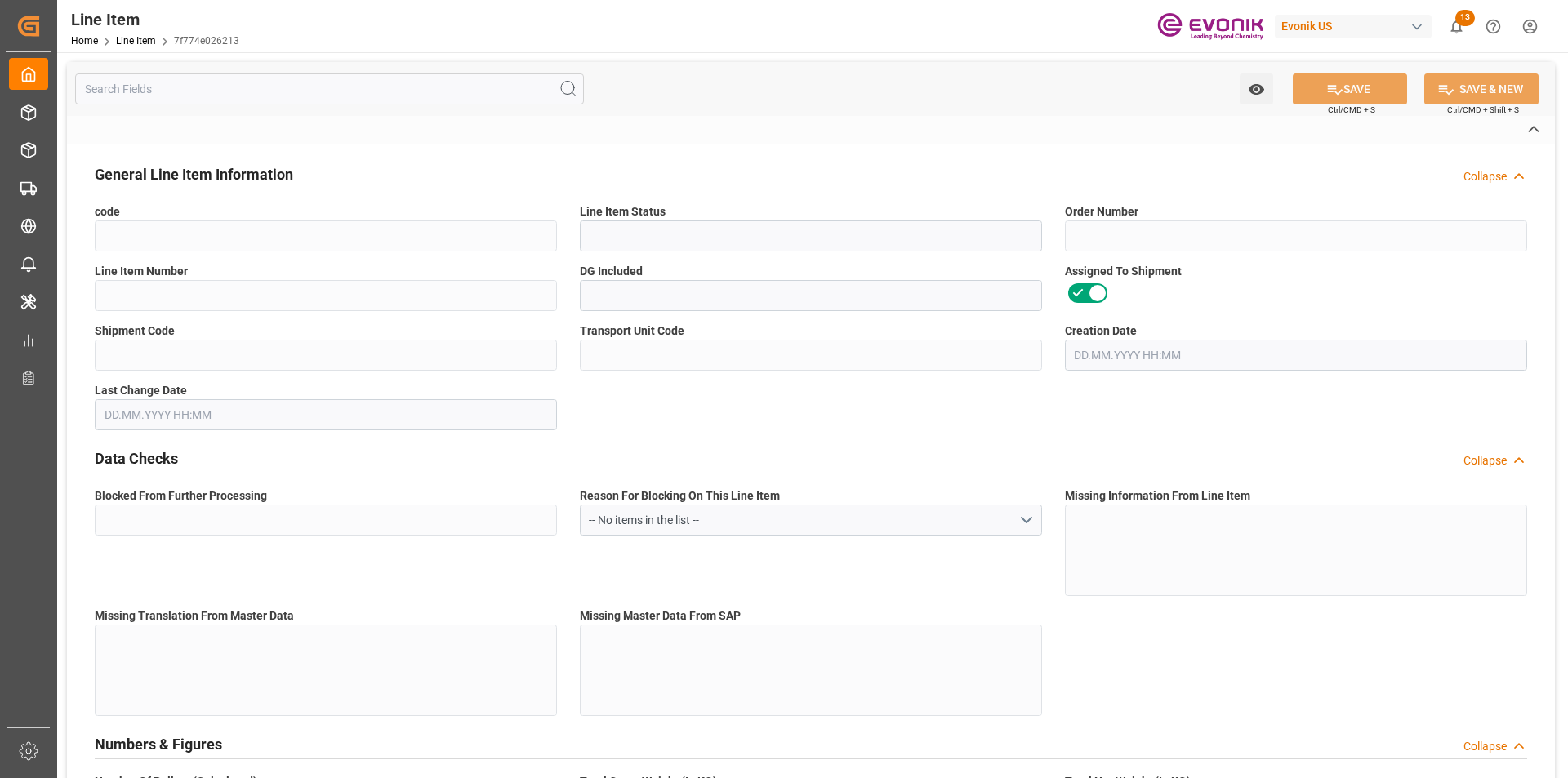
type textarea "DMQ"
type input "M3"
type input "DR"
type input "KGM"
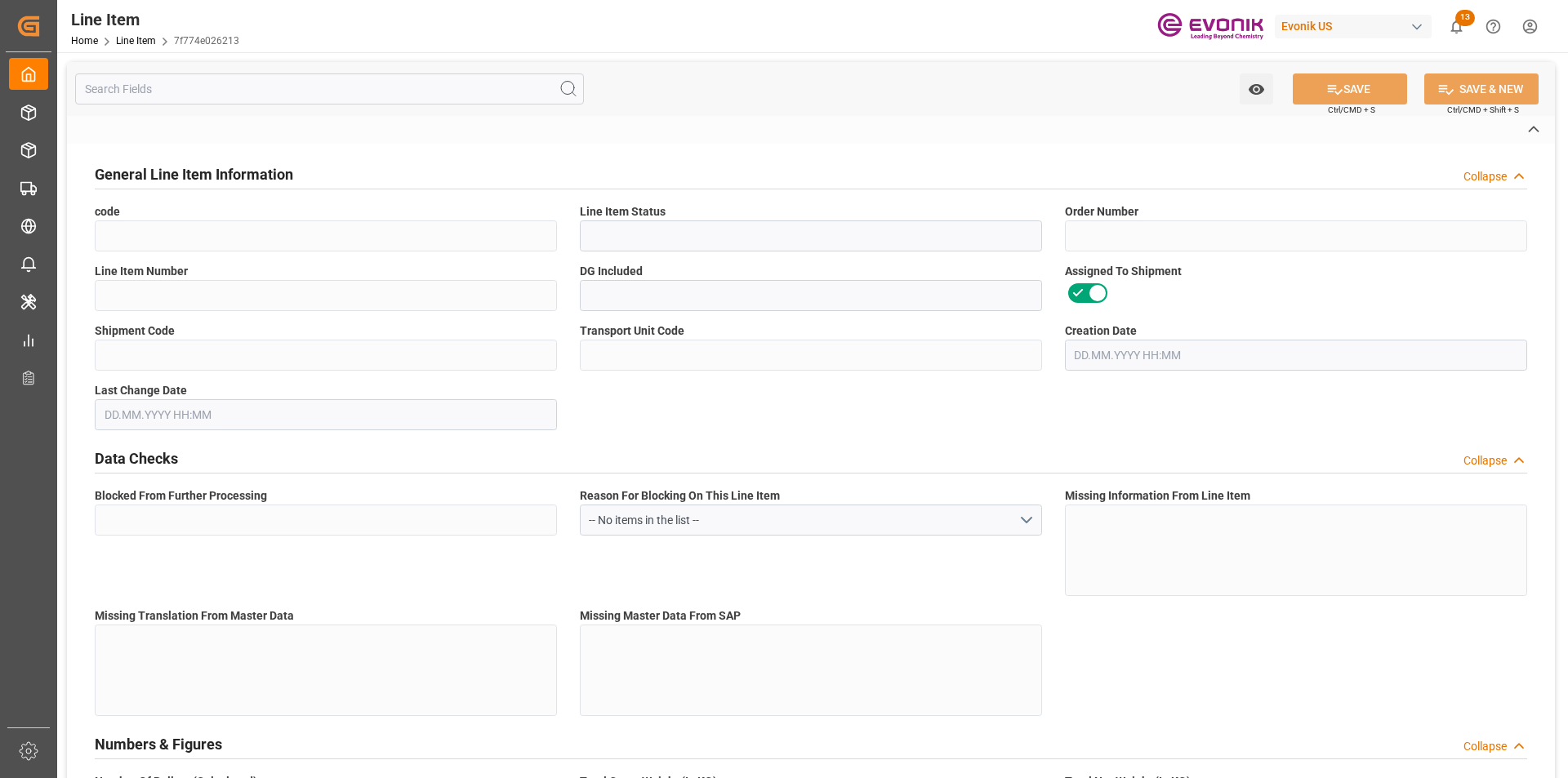
type input "M3"
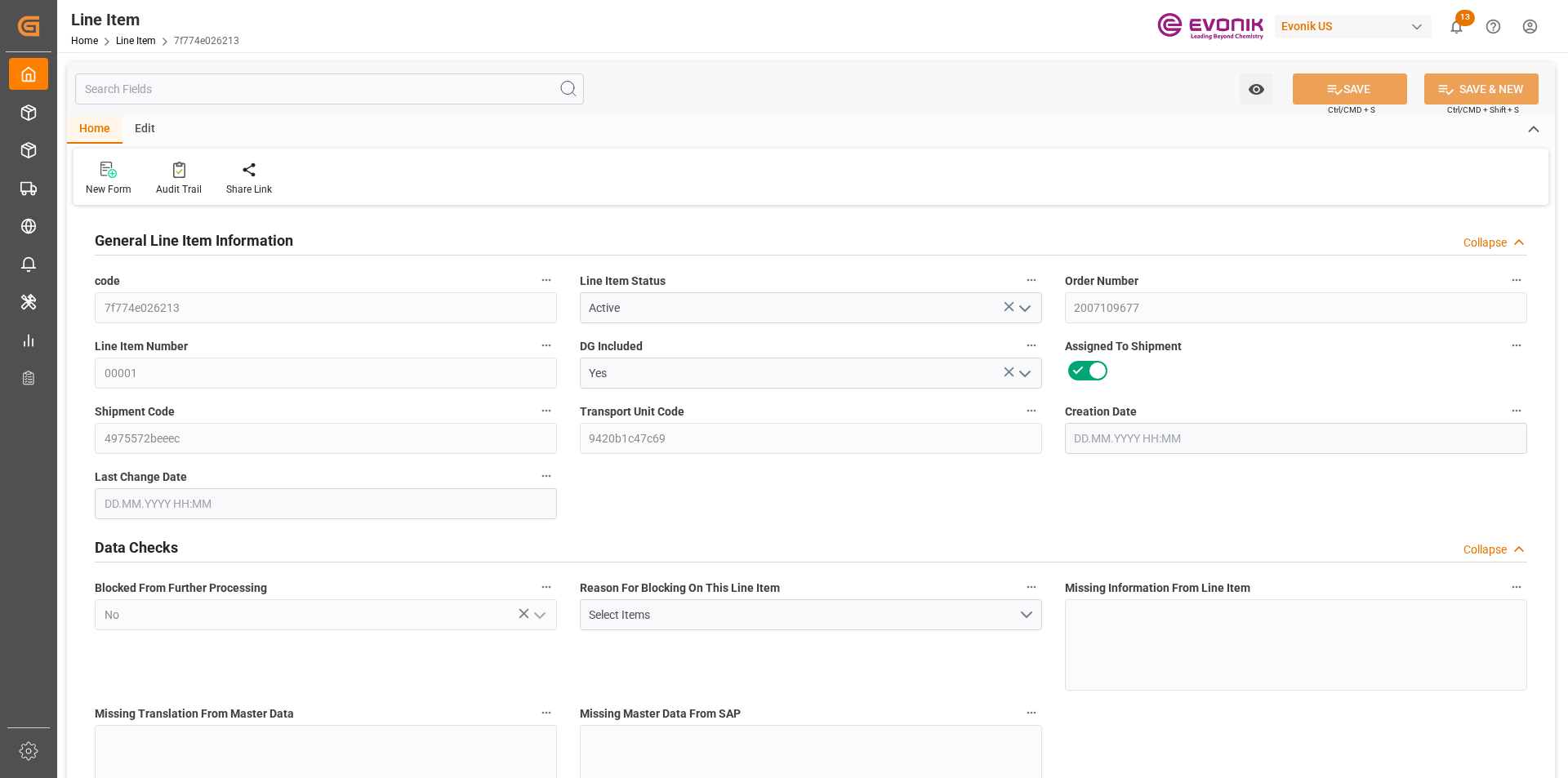
type input "20"
type input "15104"
type input "13760"
type input "24.1474"
type input "80"
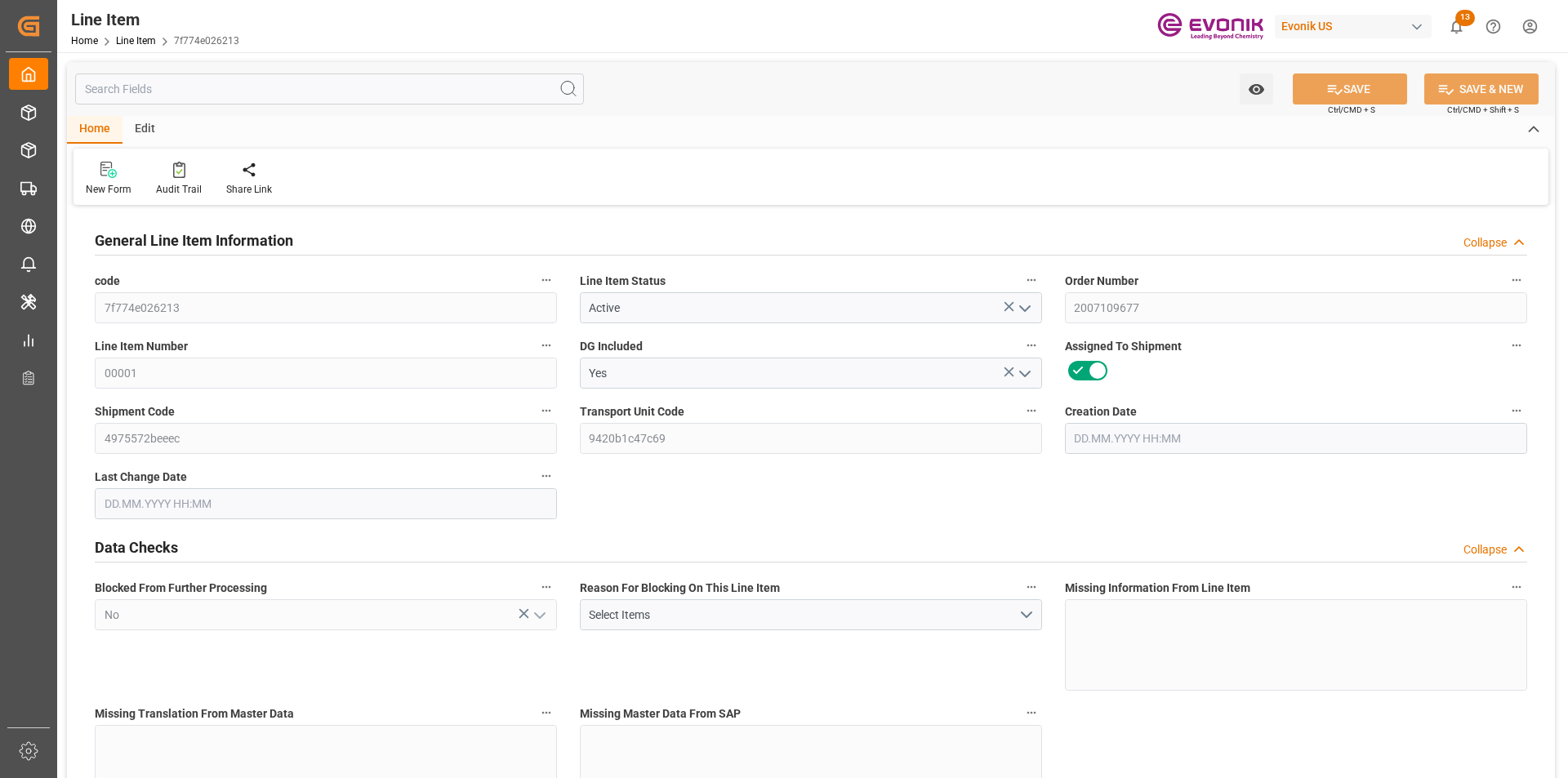
type input "107052.8"
type input "80"
type input "15104"
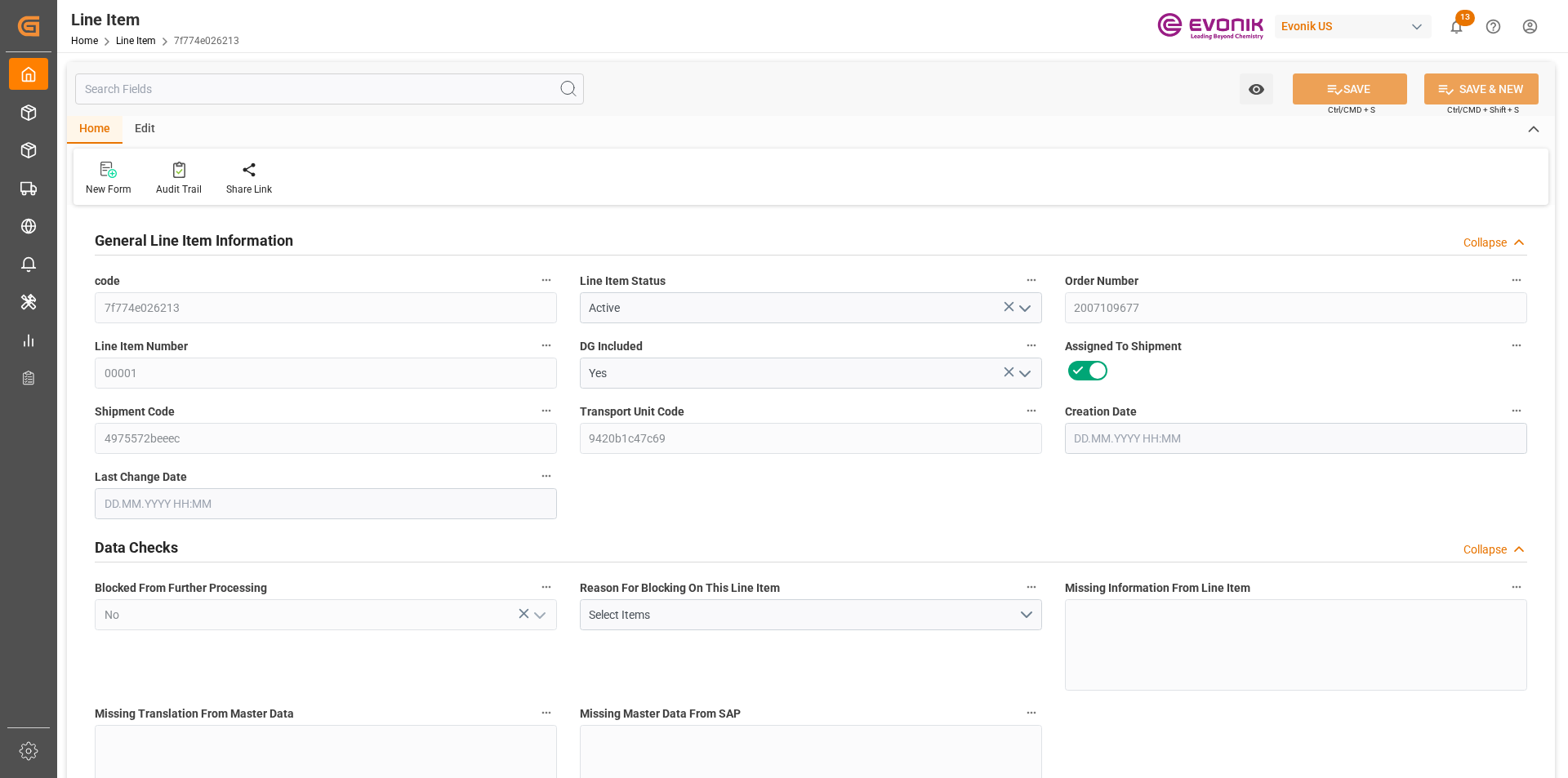
type input "15504"
type input "13760"
type input "24.1474"
type input "24147.36"
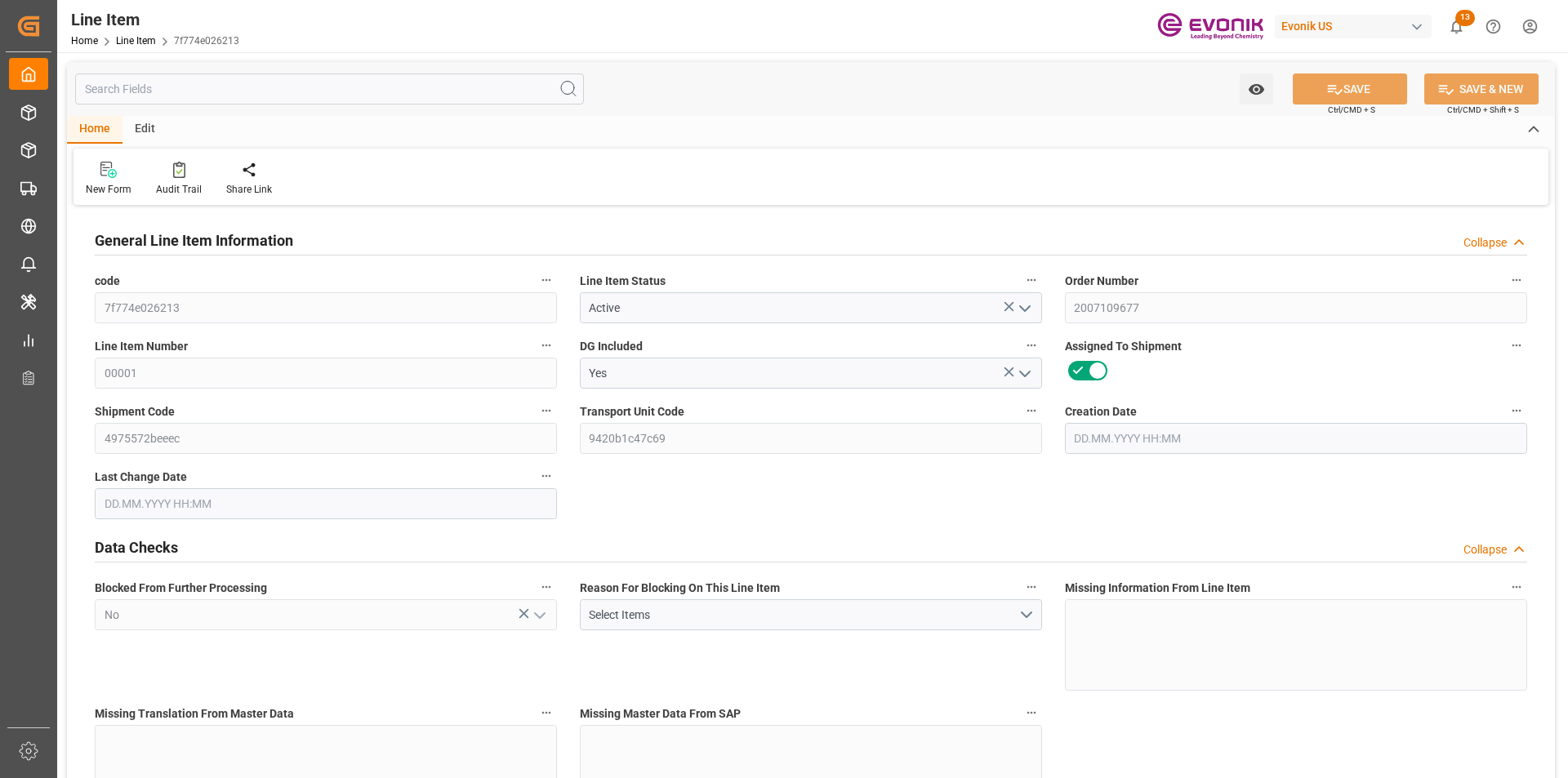
type input "80"
type input "15104"
type input "13760"
type input "24.1474"
type input "12.08.2025 16:15"
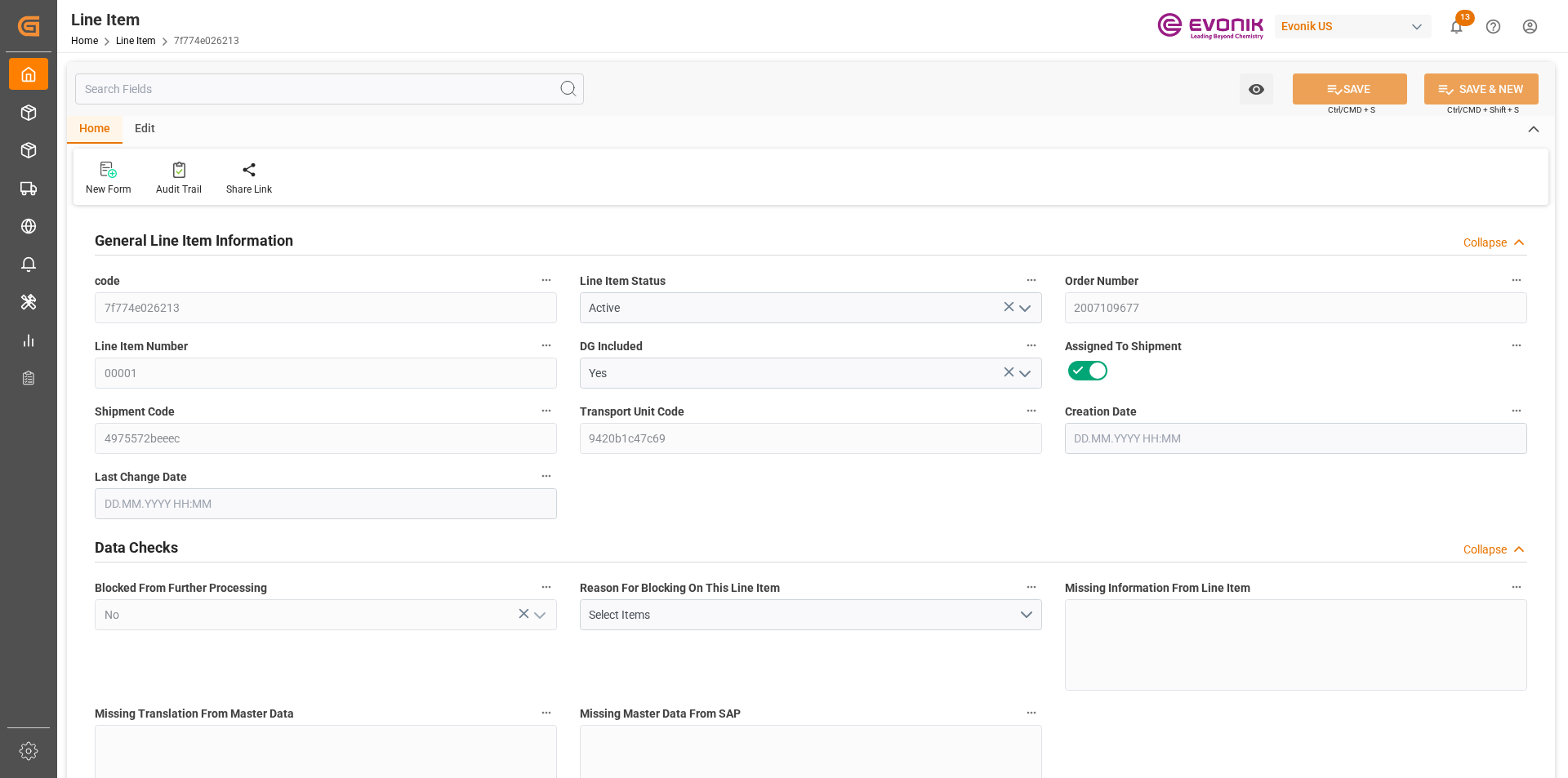
type input "11.09.2025 19:42"
type input "[DATE]"
type input "18.09.2025"
type input "11.09.2025"
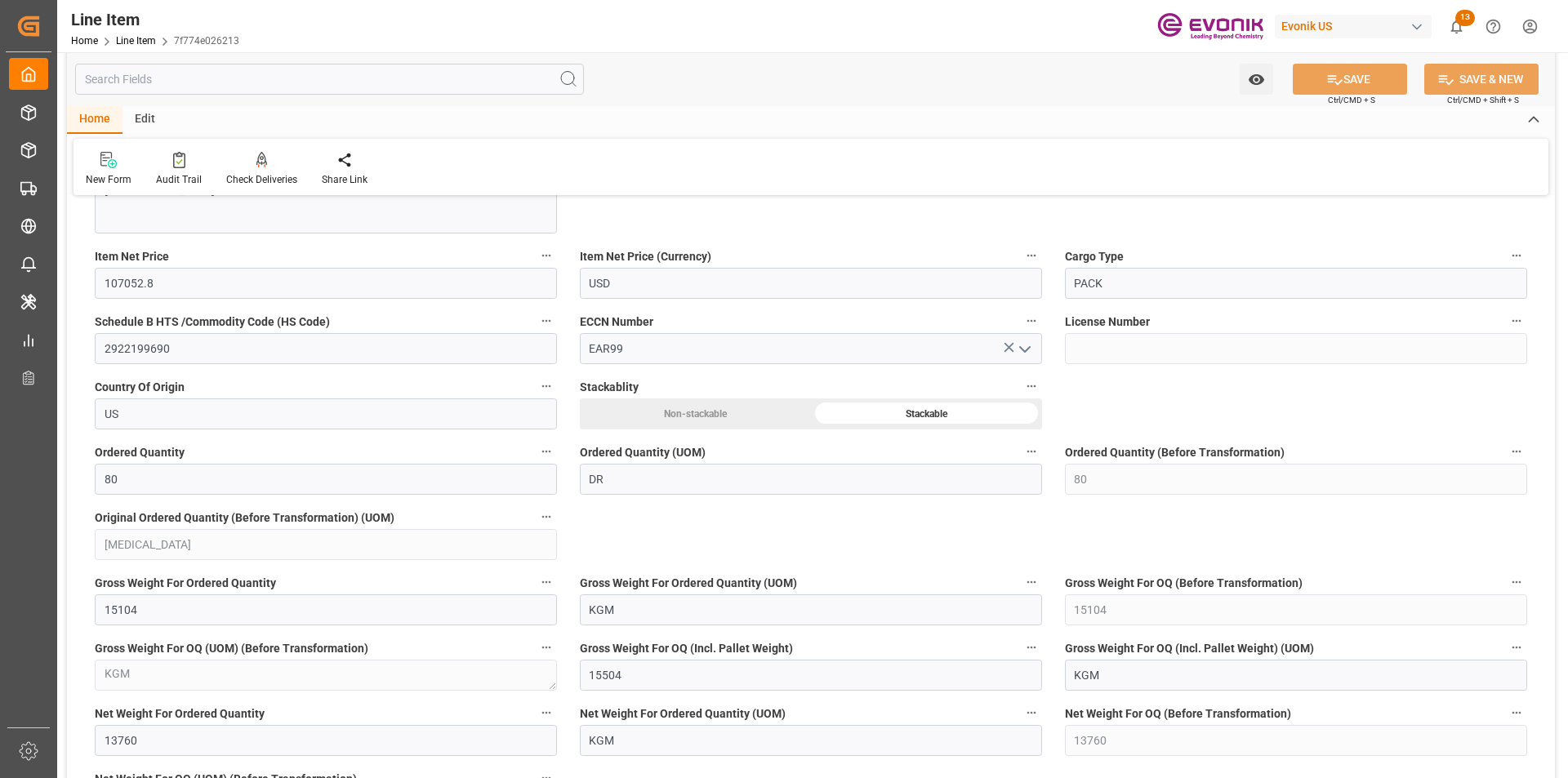
scroll to position [572, 0]
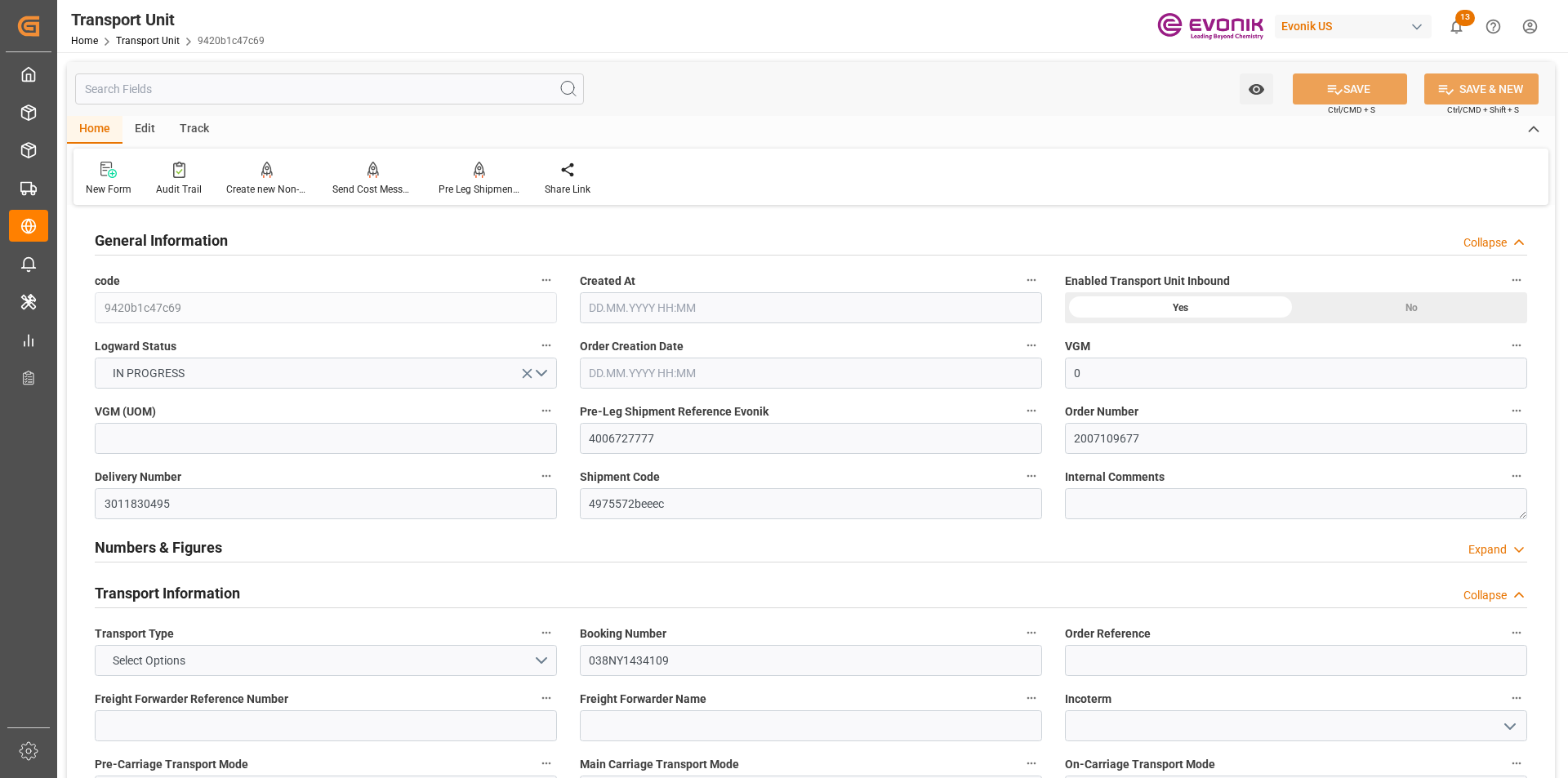
type input "0"
type input "AC Containerline"
type input "AC Containerline GmbH"
type input "USPHL"
type input "AUFRE"
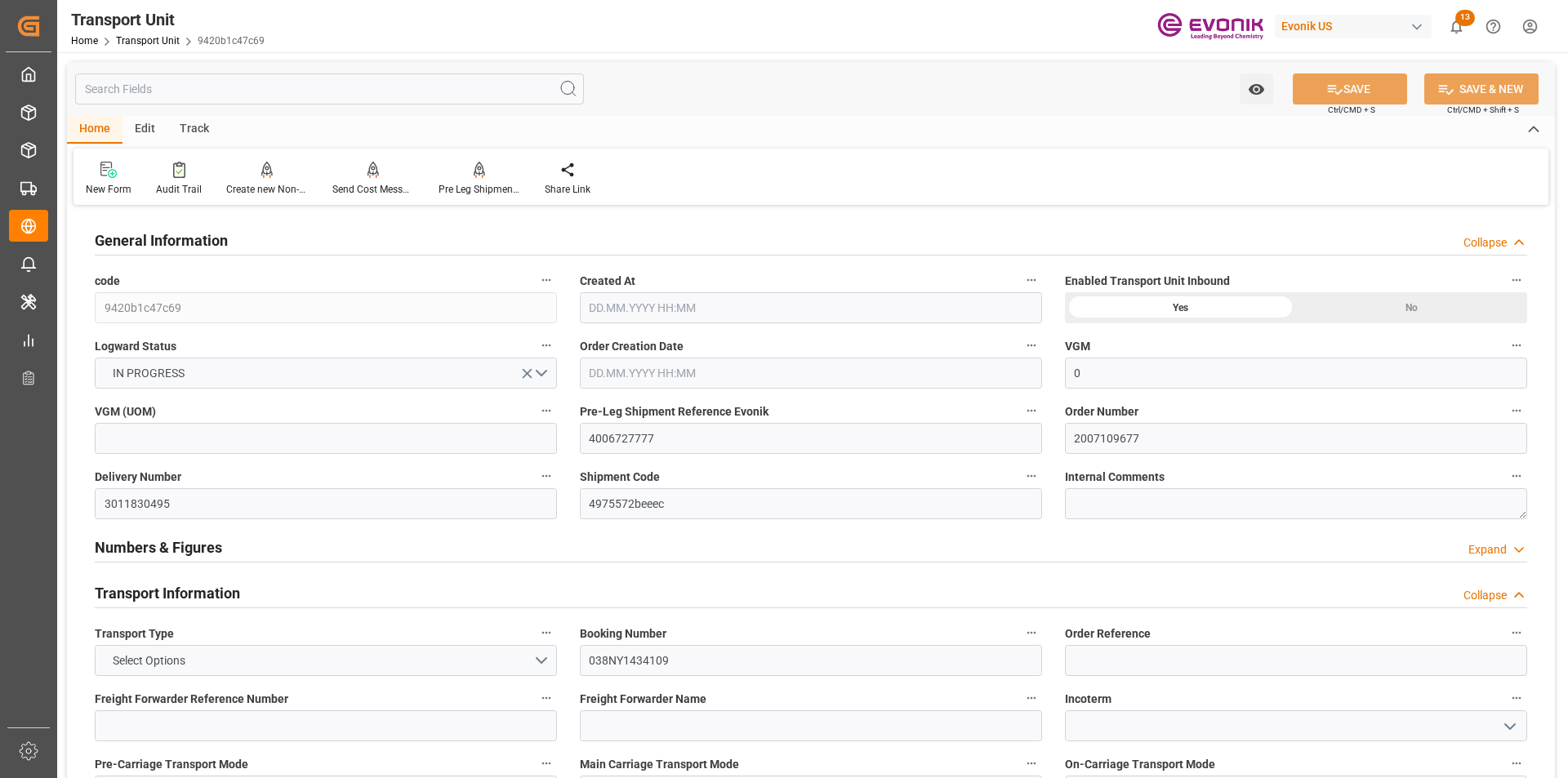
type input "15504"
type input "[DATE] 12:27"
type input "[DATE]"
type input "[DATE] 00:00"
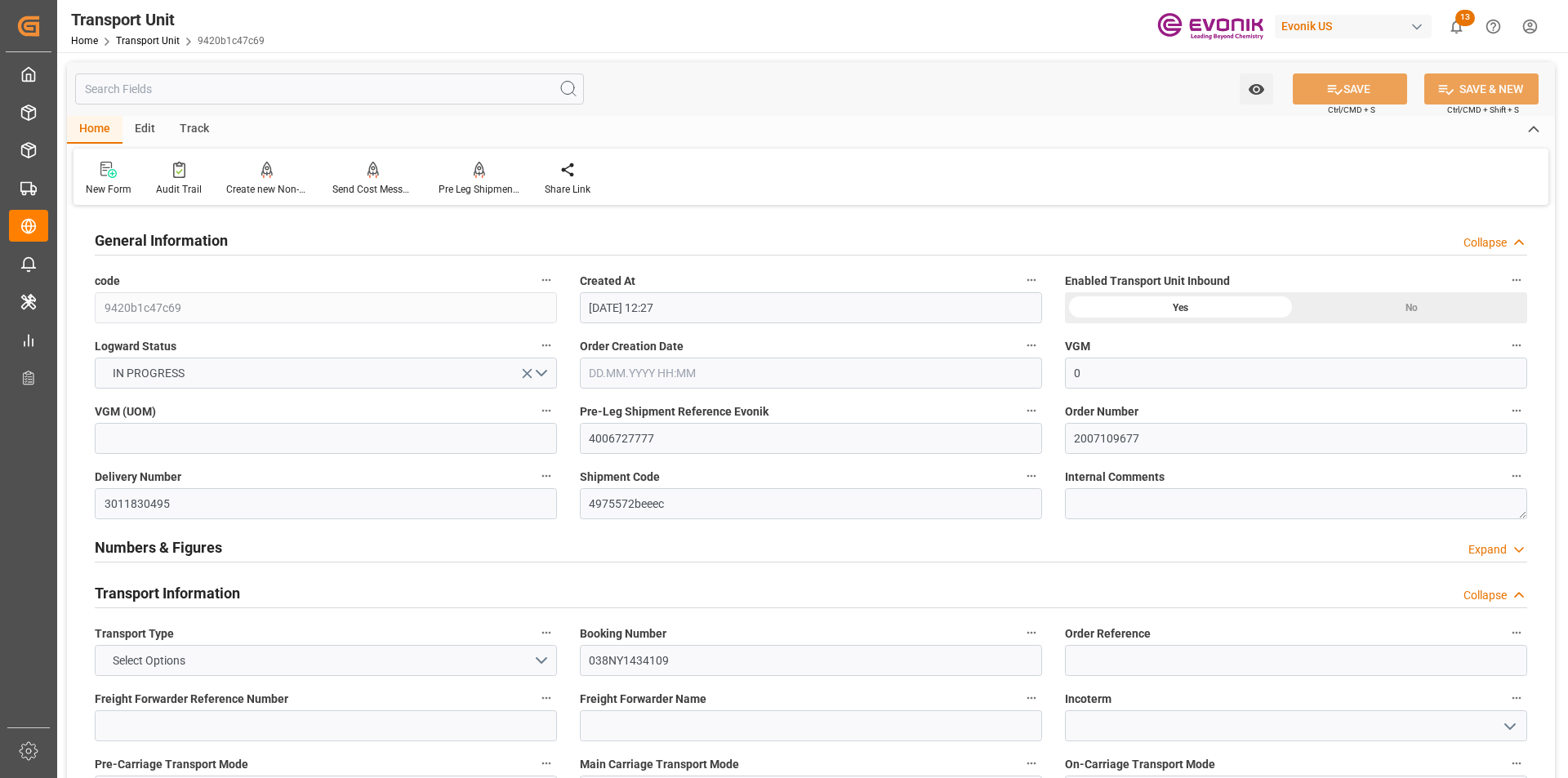
type input "[DATE] 00:00"
click at [480, 182] on div "Pre Leg Shipment Inbound" at bounding box center [479, 189] width 82 height 14
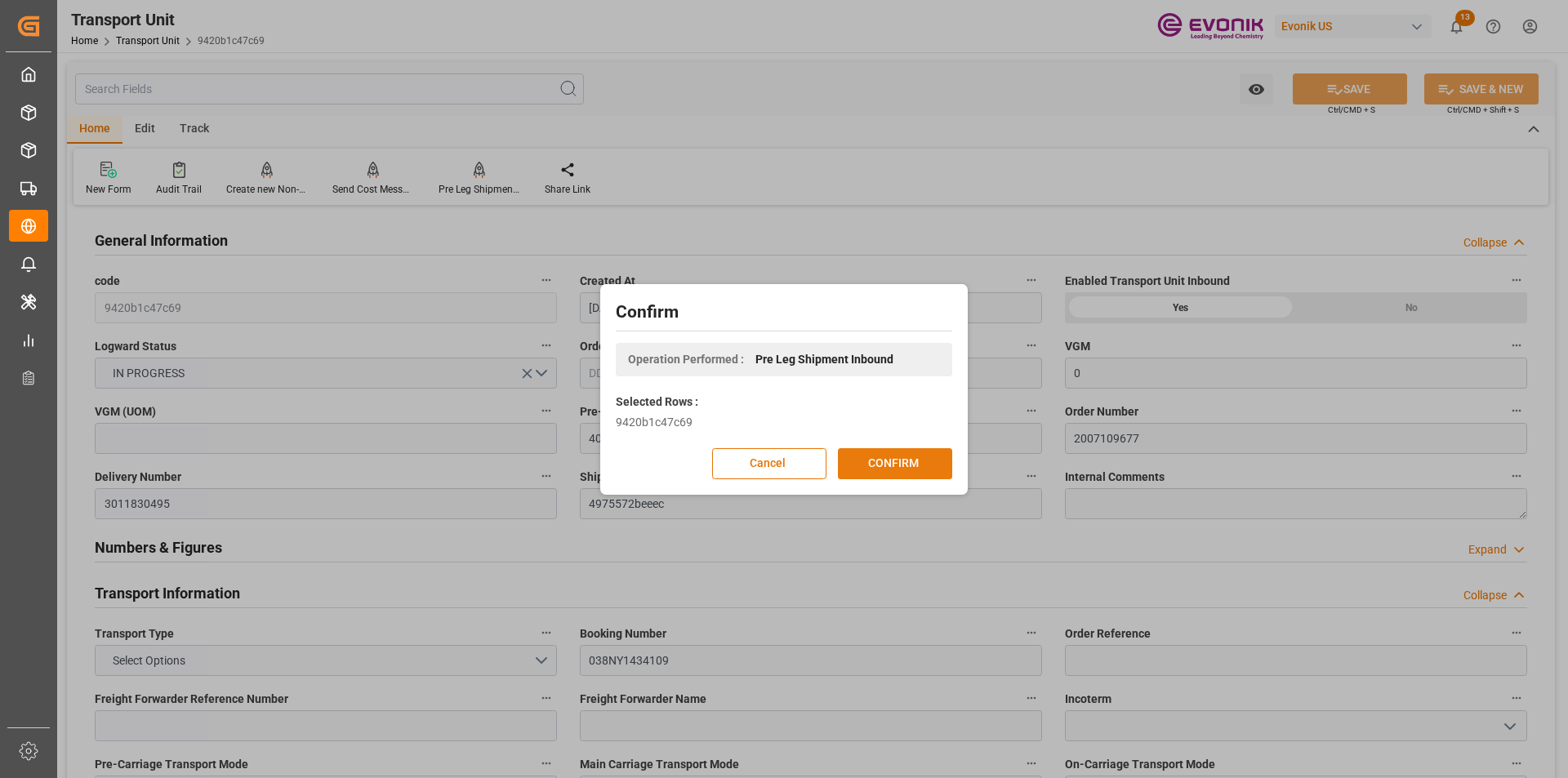
click at [918, 465] on button "CONFIRM" at bounding box center [896, 463] width 115 height 31
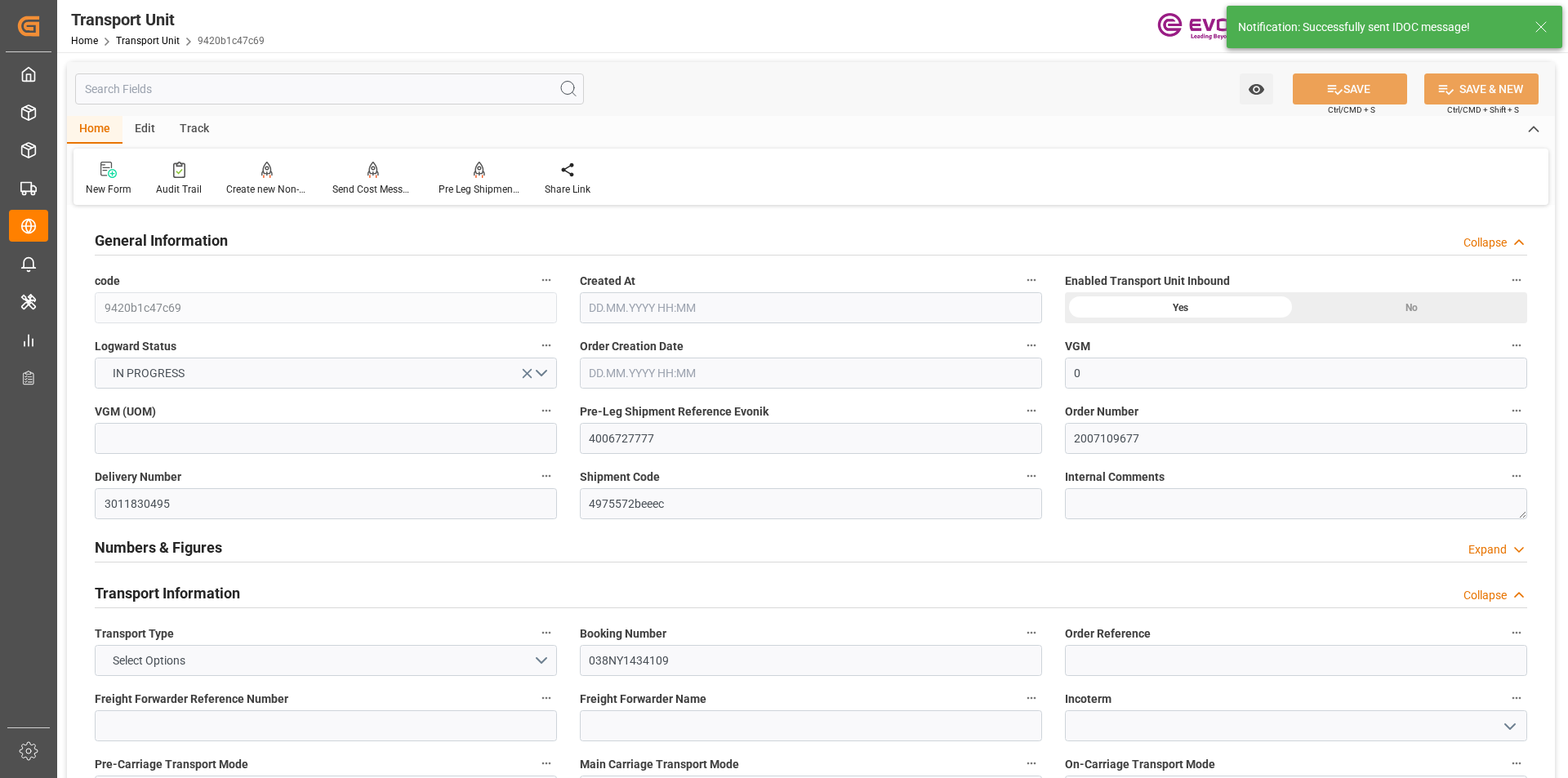
type input "0"
type input "AC Containerline"
type input "AC Containerline GmbH"
type input "USPHL"
type input "AUFRE"
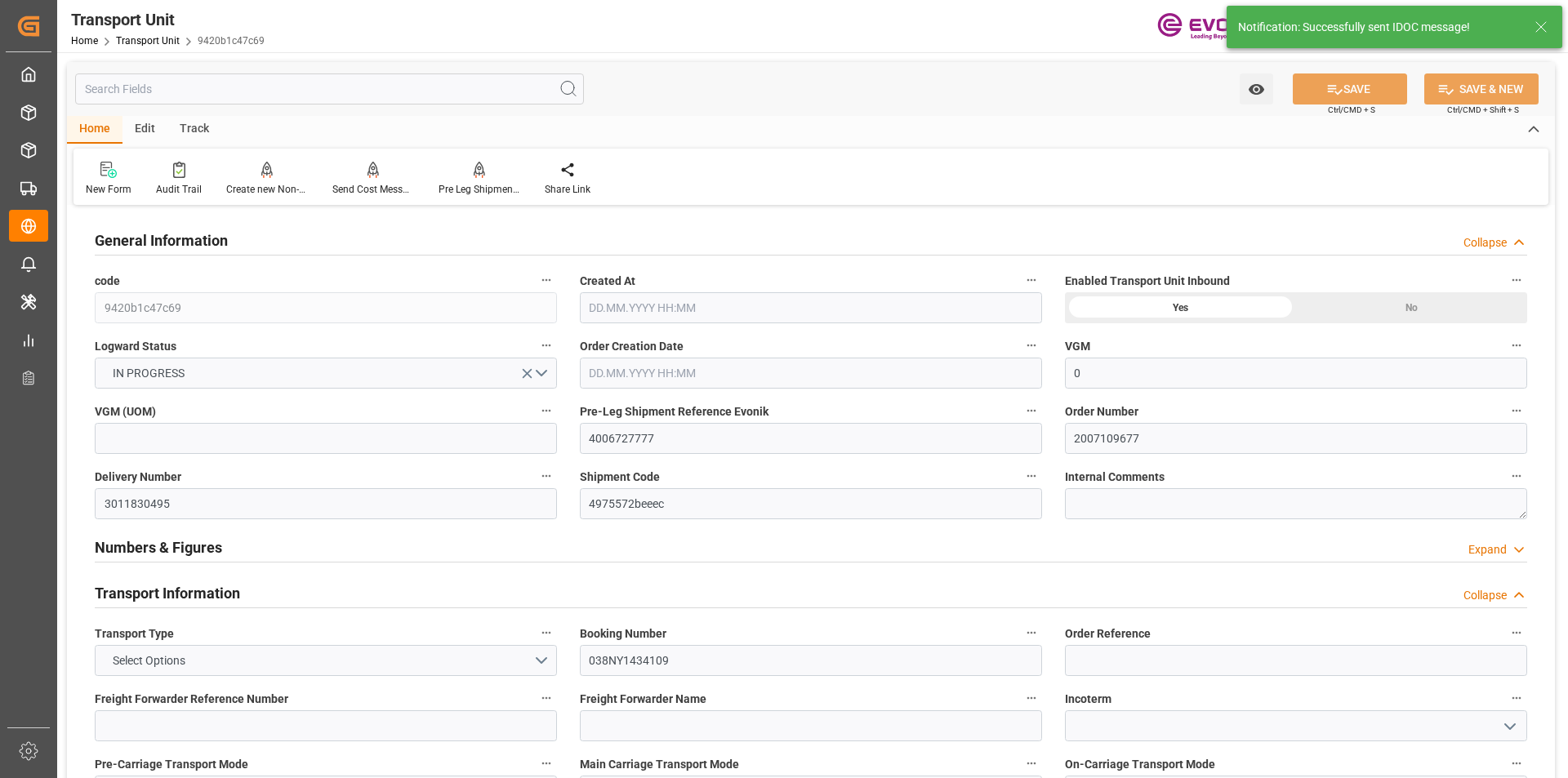
type input "15504"
type input "22.08.2025 12:27"
type input "[DATE]"
type input "01.10.2025 00:00"
type input "08.09.2025 00:00"
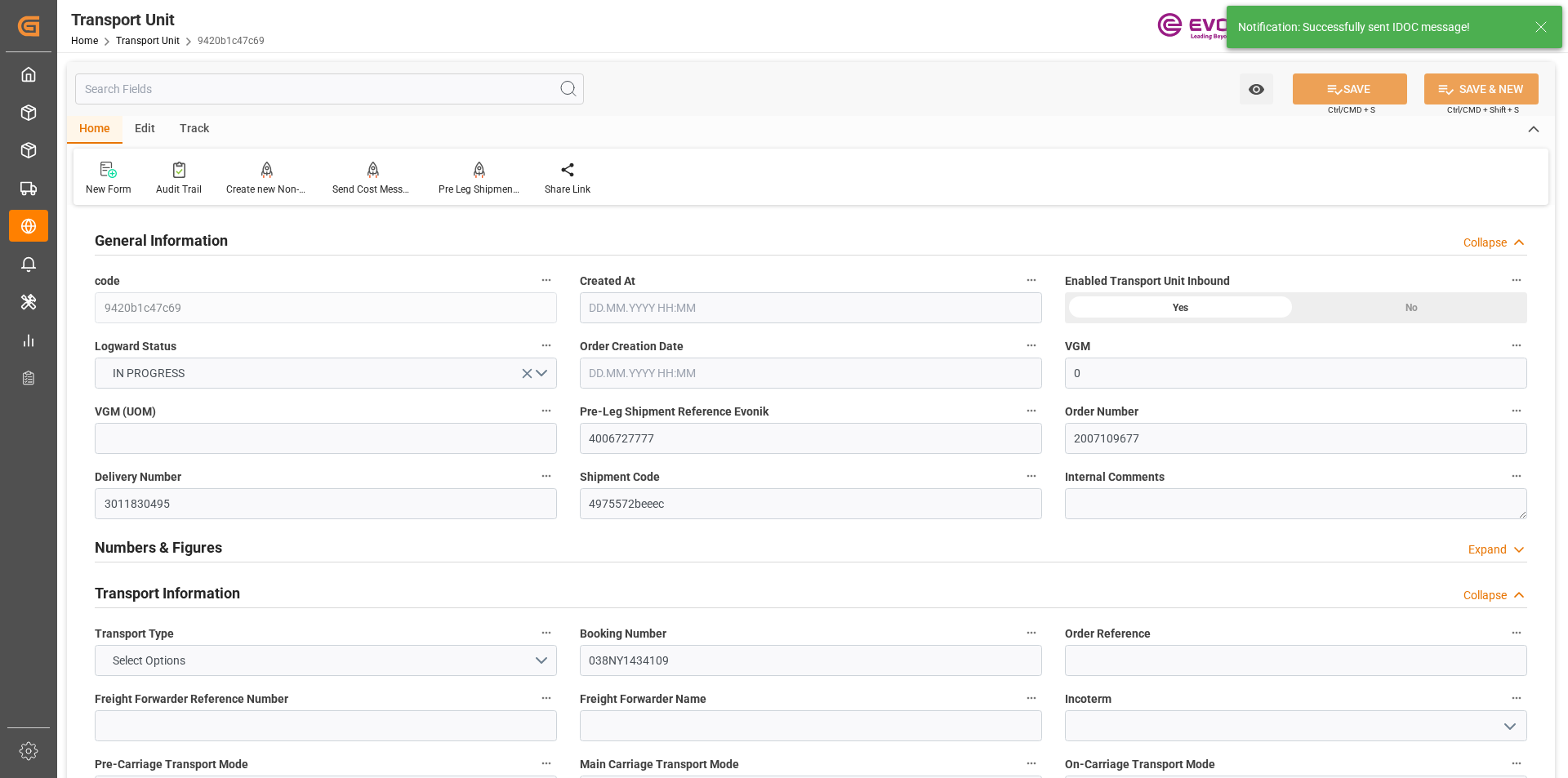
type input "24.11.2025 00:00"
type input "29.10.2025 00:00"
type input "26.09.2025 00:00"
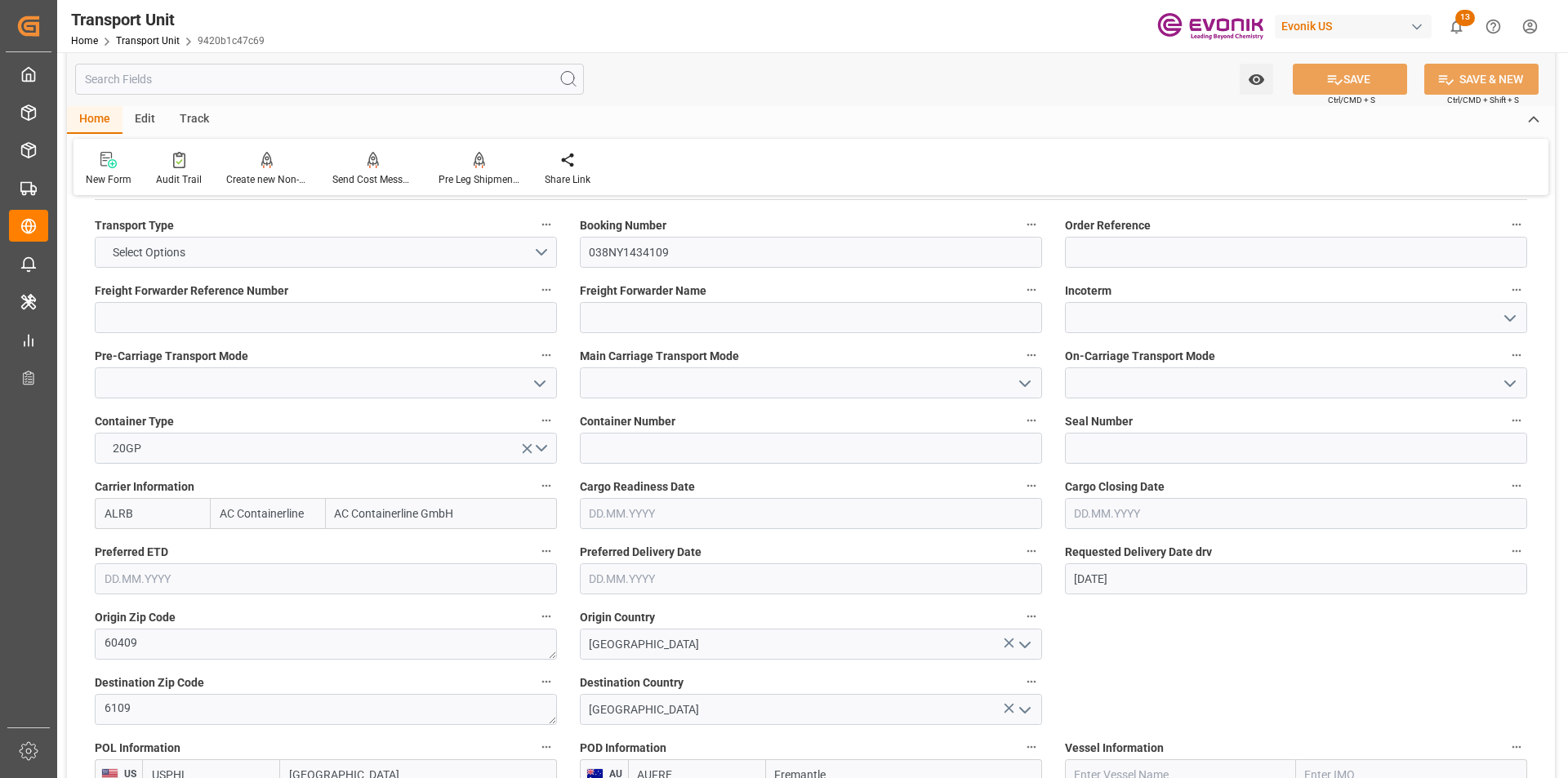
scroll to position [572, 0]
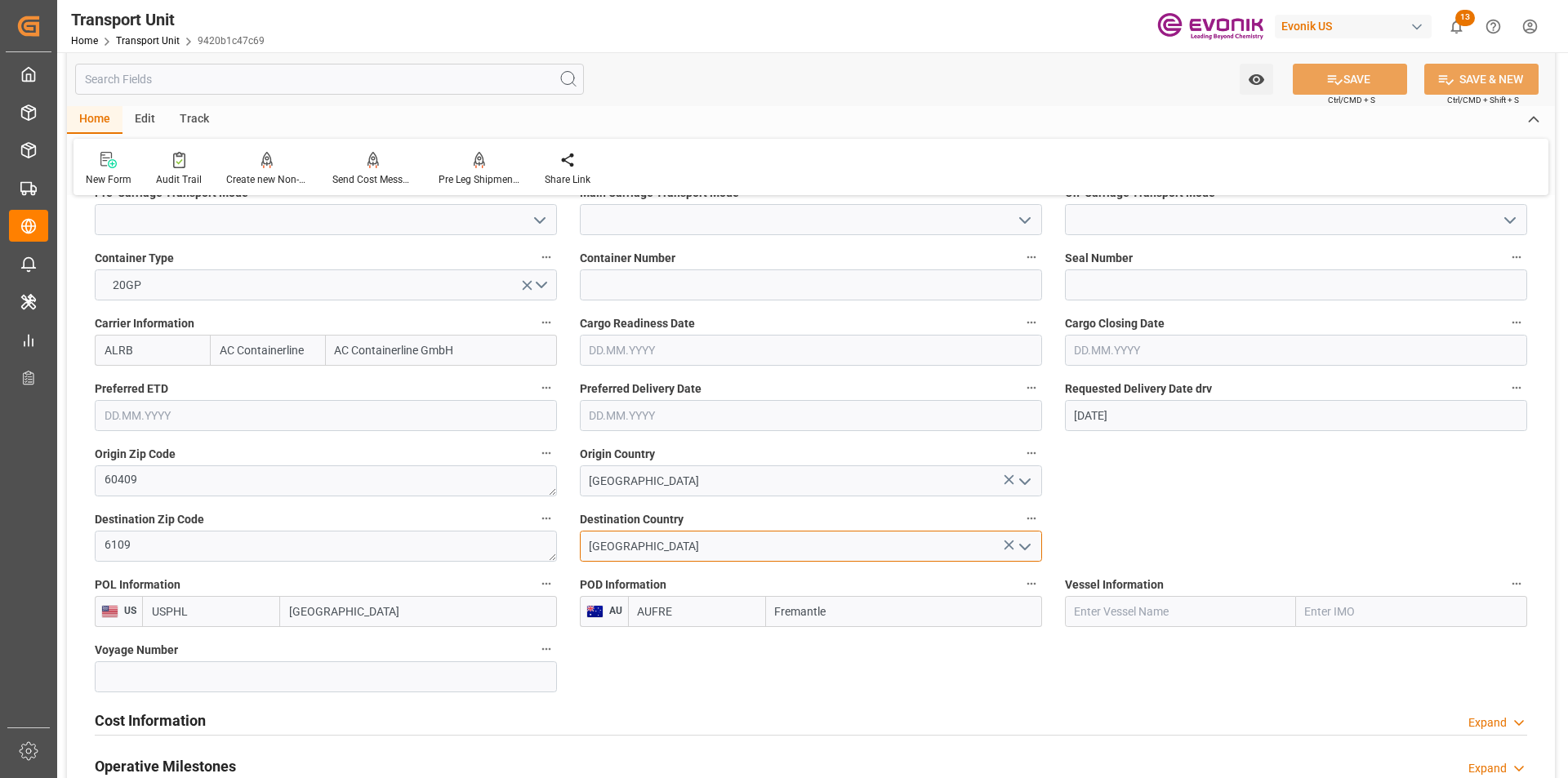
click at [722, 547] on input "Australia" at bounding box center [811, 546] width 463 height 31
drag, startPoint x: 738, startPoint y: 552, endPoint x: 712, endPoint y: 552, distance: 26.0
click at [738, 552] on input "Australia" at bounding box center [811, 546] width 463 height 31
drag, startPoint x: 693, startPoint y: 549, endPoint x: 449, endPoint y: 538, distance: 244.2
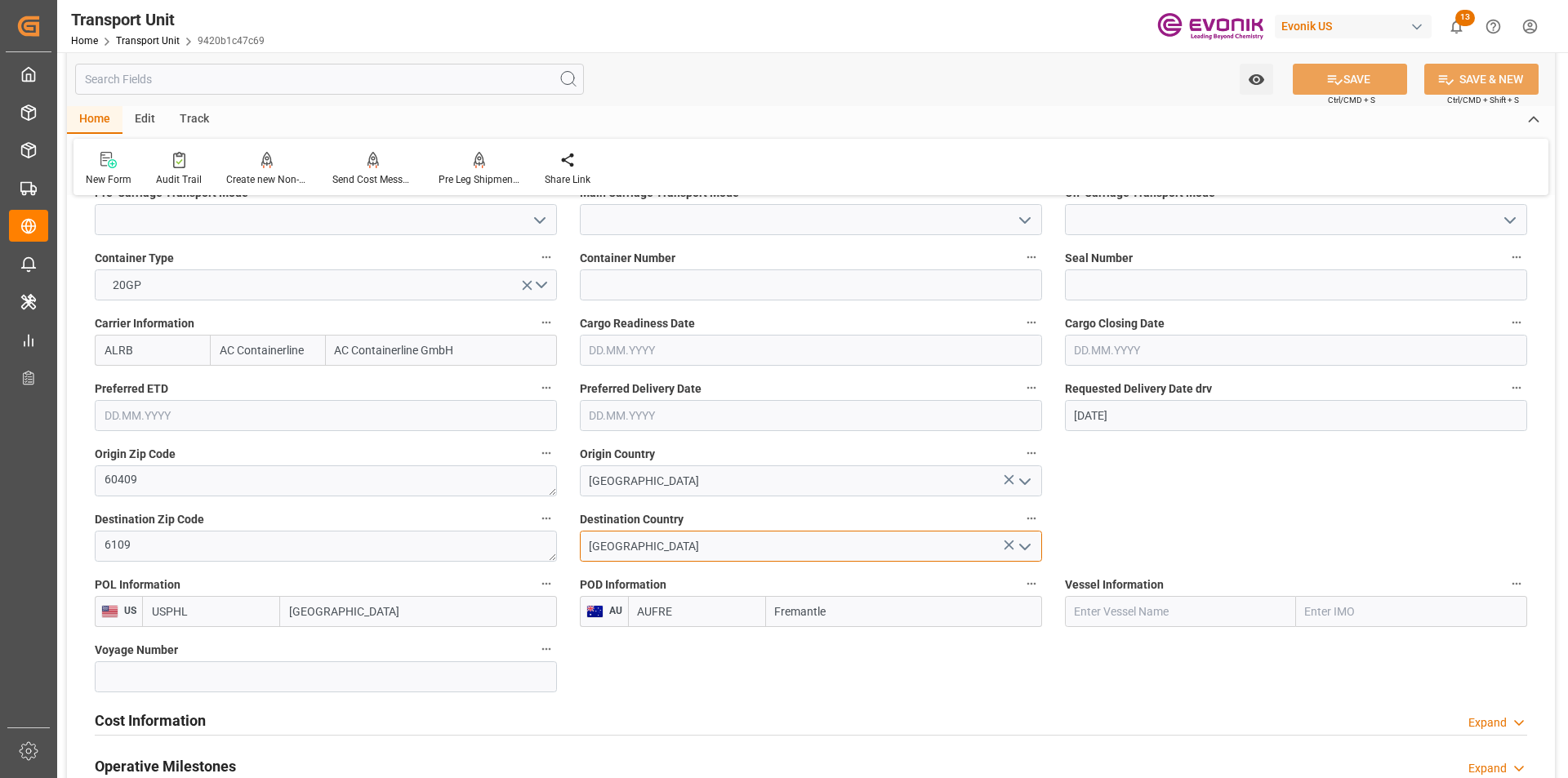
paste input "MELBOURNE"
type input "Australia"
click at [640, 602] on input "AUFRE" at bounding box center [697, 611] width 138 height 31
click at [654, 606] on input "AUFRE" at bounding box center [697, 611] width 138 height 31
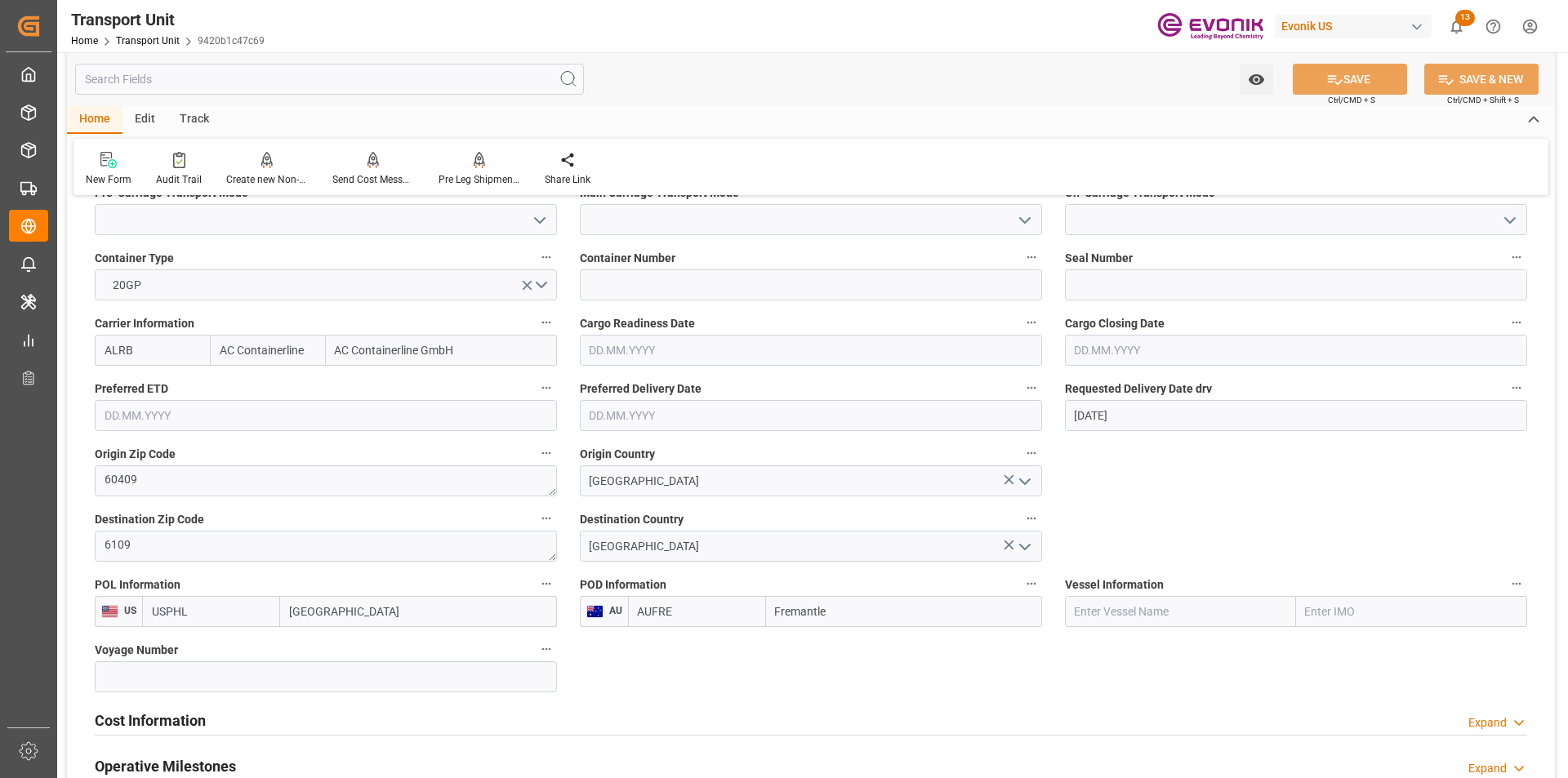
paste input "MEL]"
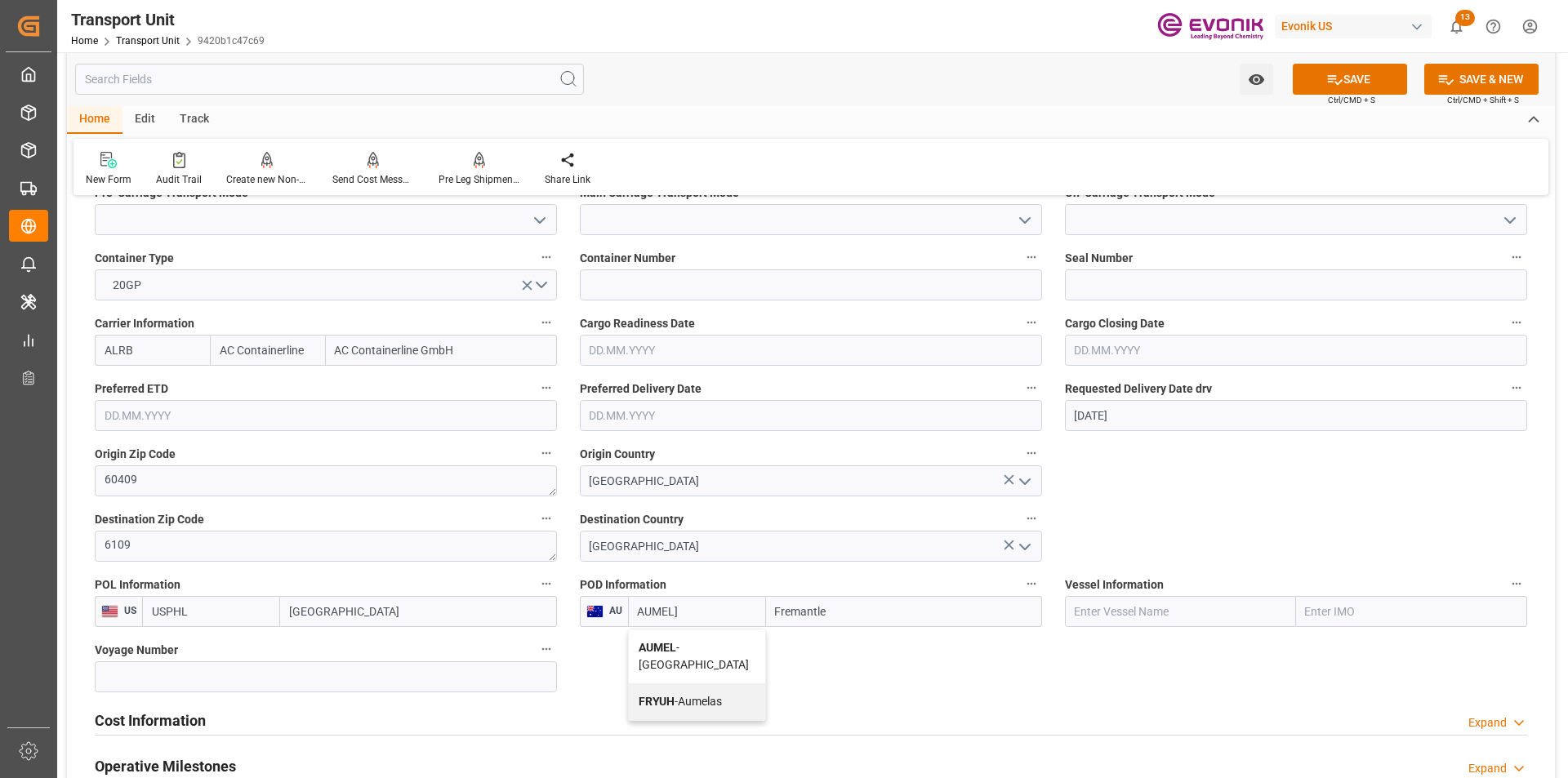
click at [665, 653] on b "AUMEL" at bounding box center [658, 647] width 38 height 13
type input "AUMEL"
type input "Melbourne"
type input "AUMEL"
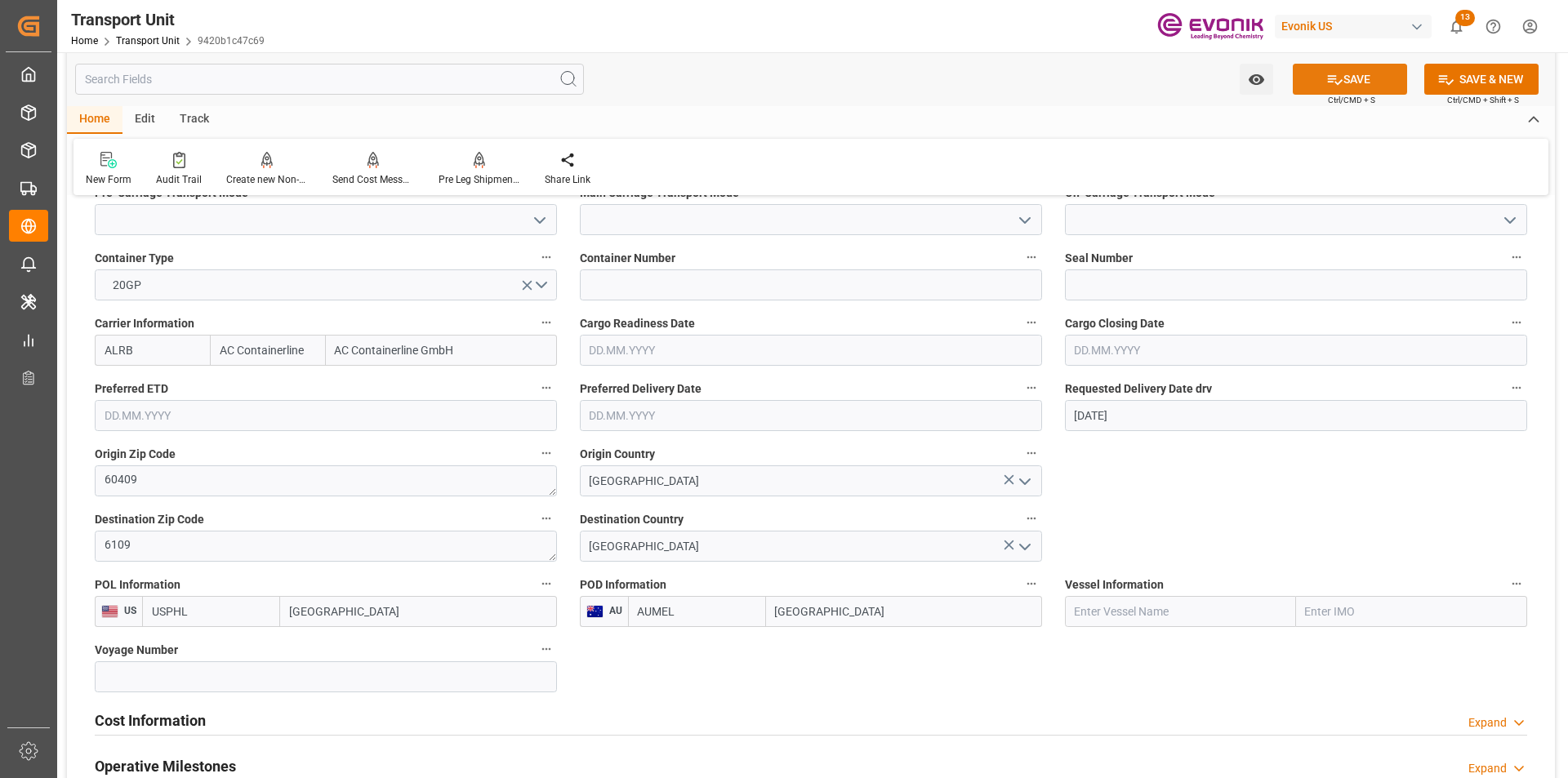
click at [1379, 85] on button "SAVE" at bounding box center [1350, 79] width 115 height 31
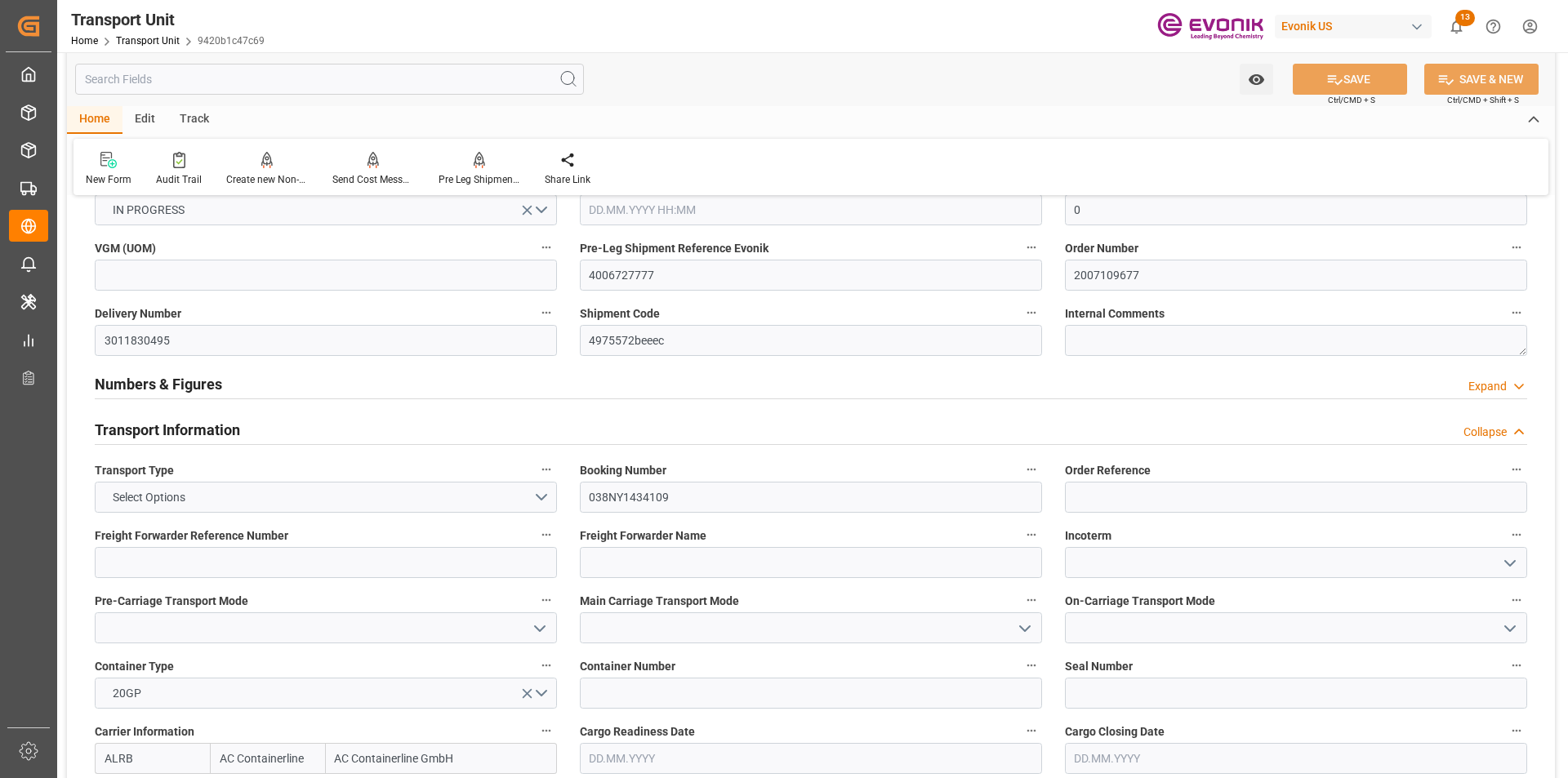
scroll to position [0, 0]
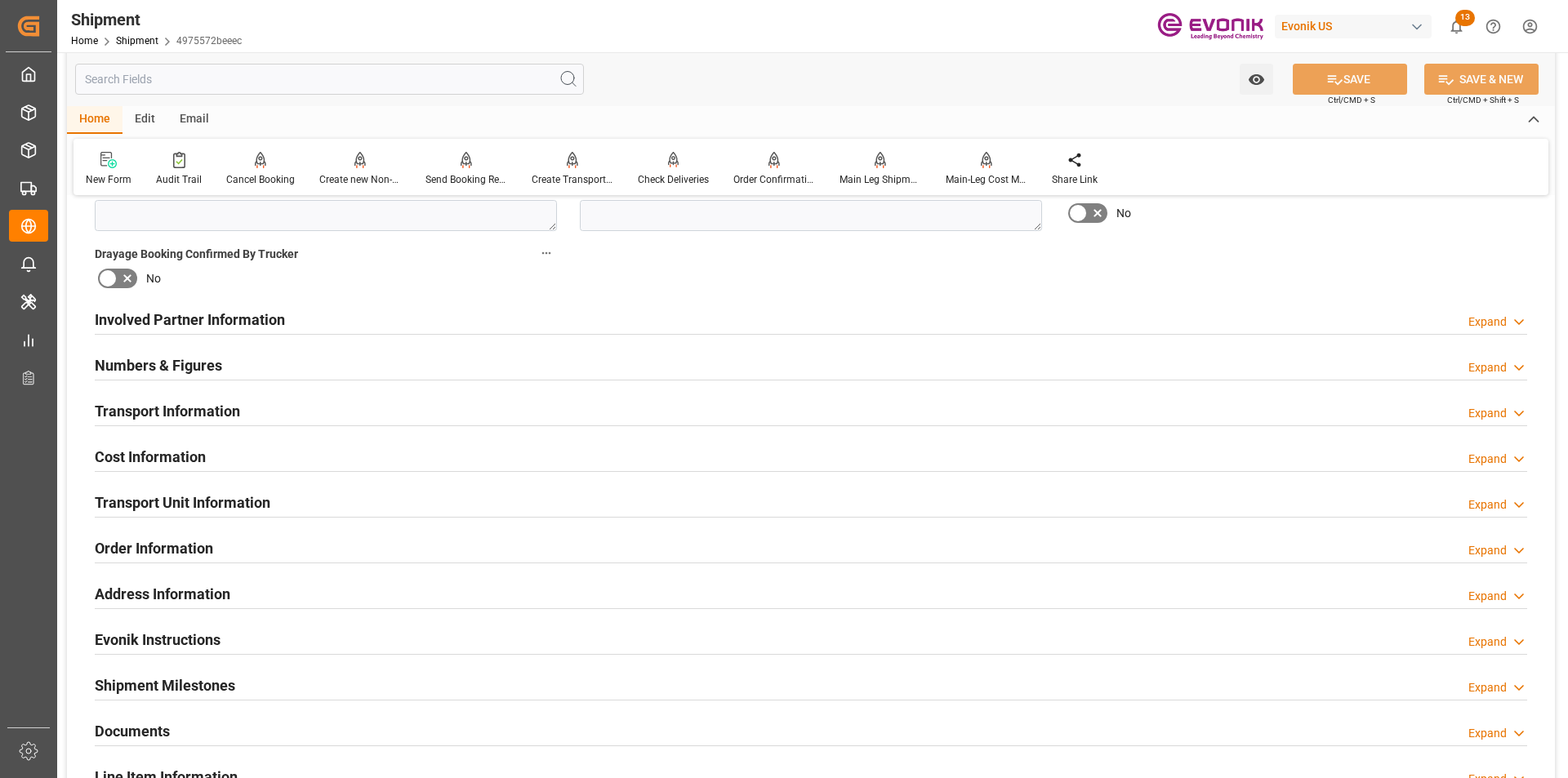
scroll to position [1144, 0]
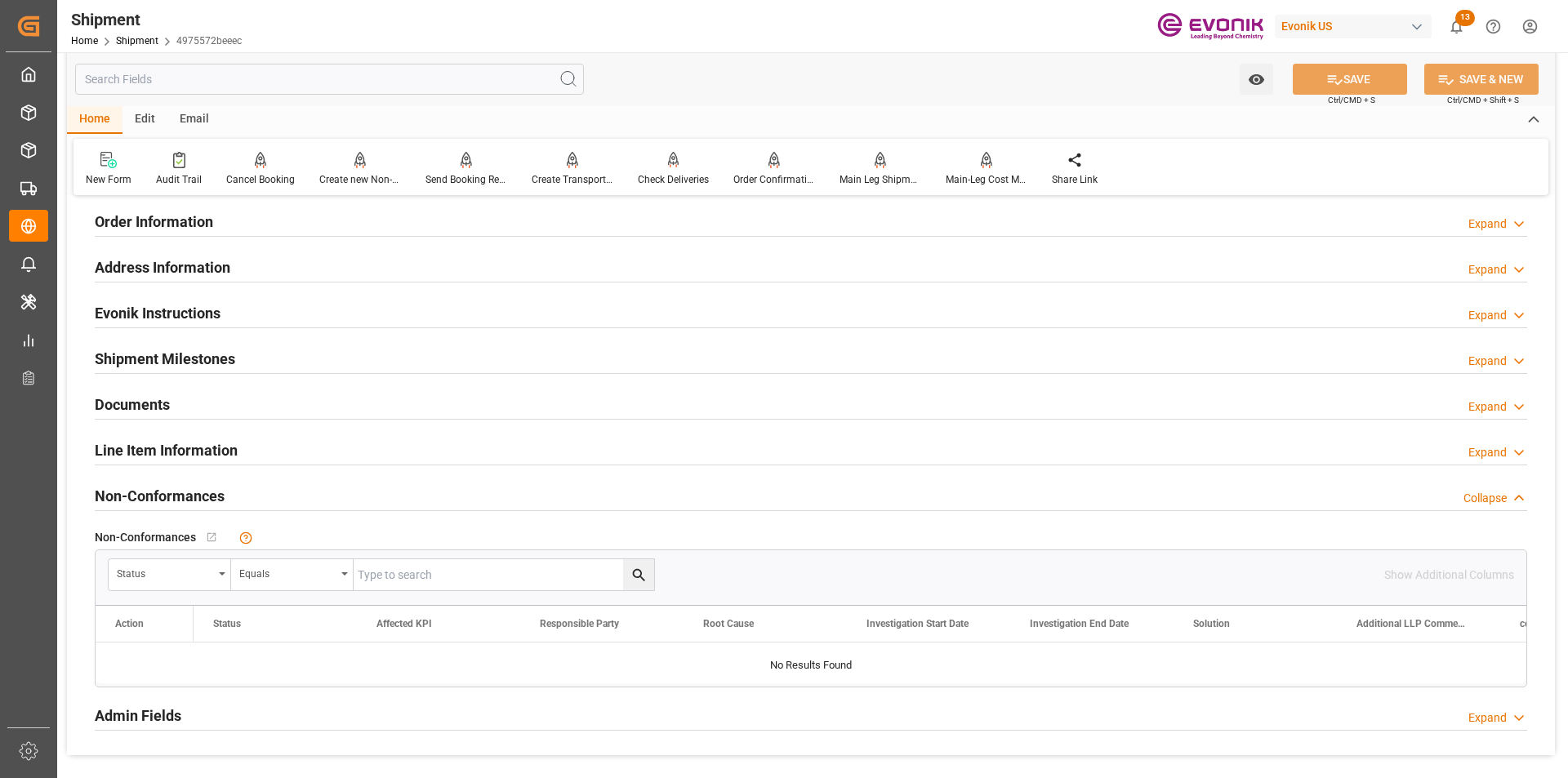
click at [253, 453] on div "Line Item Information Expand" at bounding box center [811, 449] width 1433 height 31
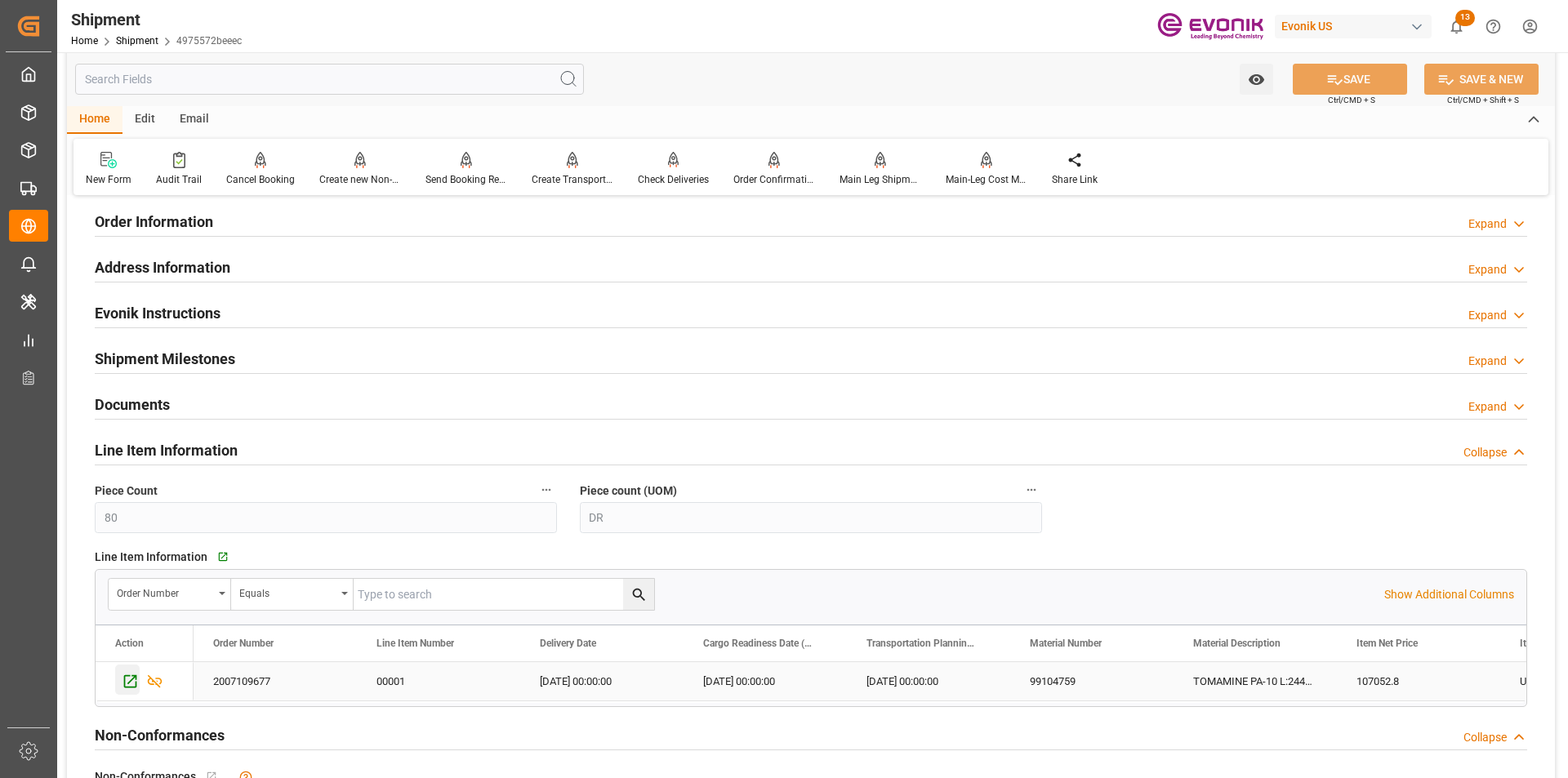
click at [125, 677] on icon "Press SPACE to select this row." at bounding box center [130, 682] width 13 height 13
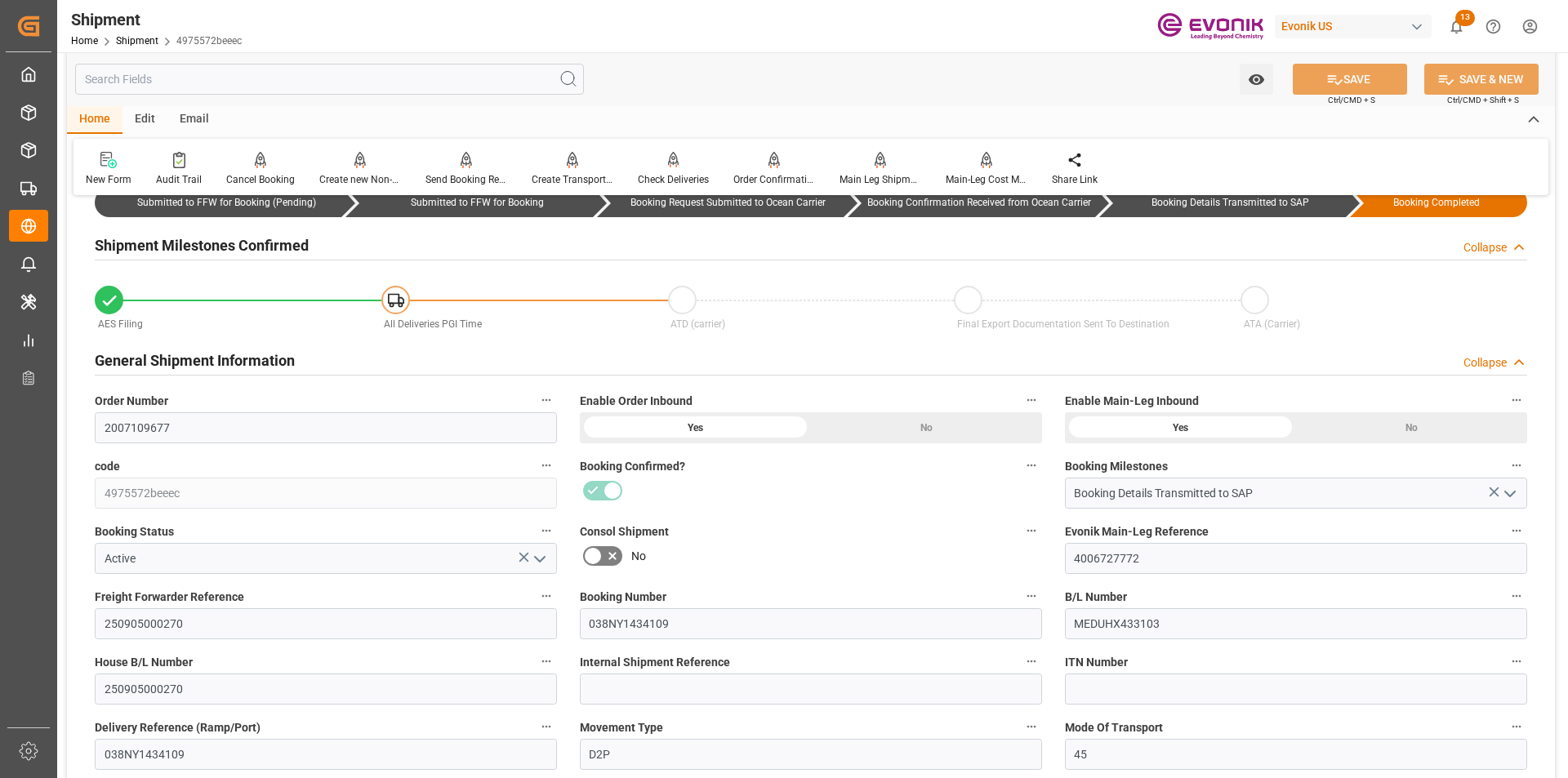
scroll to position [0, 0]
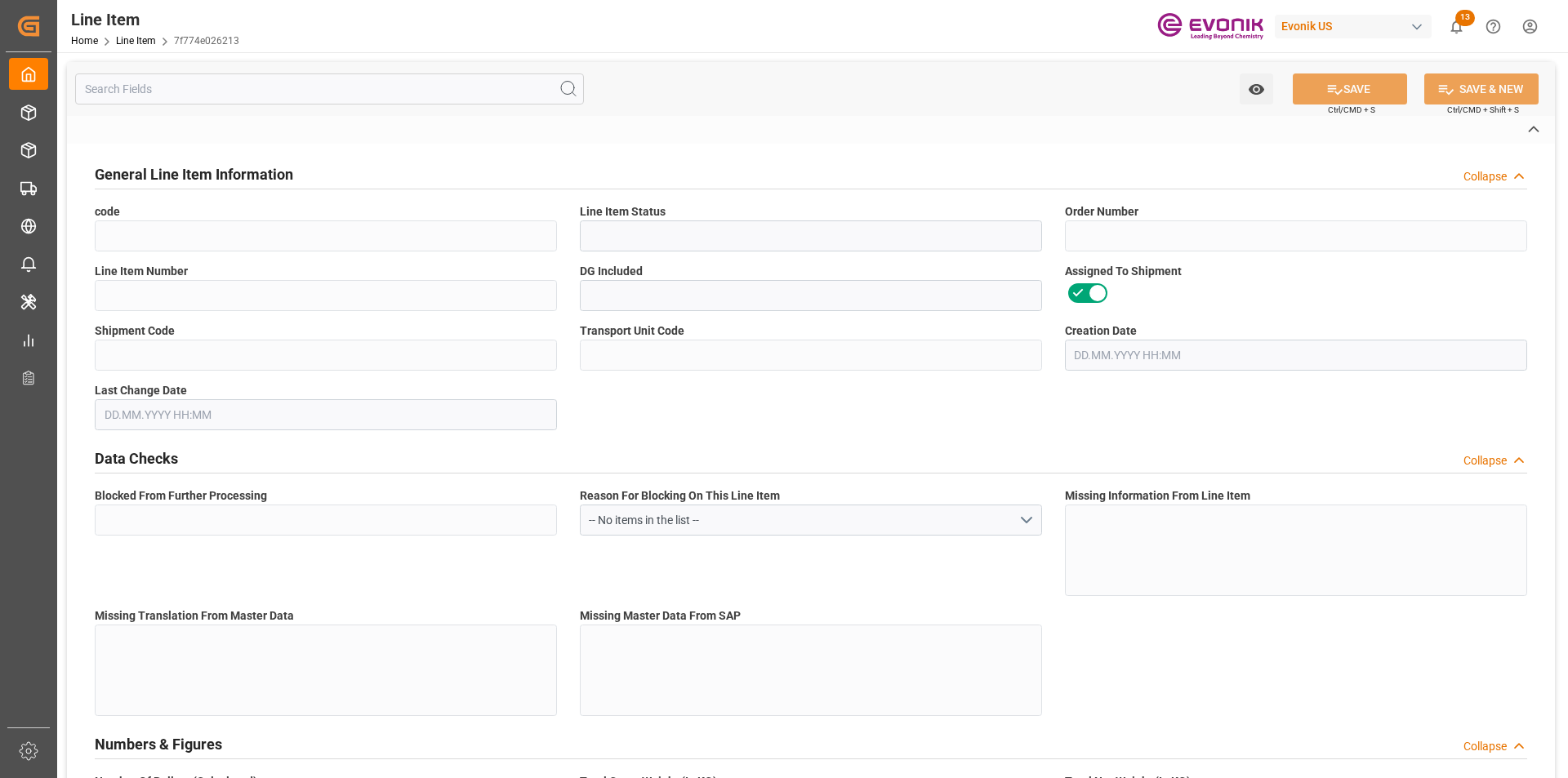
type input "7f774e026213"
type input "Active"
type input "2007109677"
type input "00001"
type input "Yes"
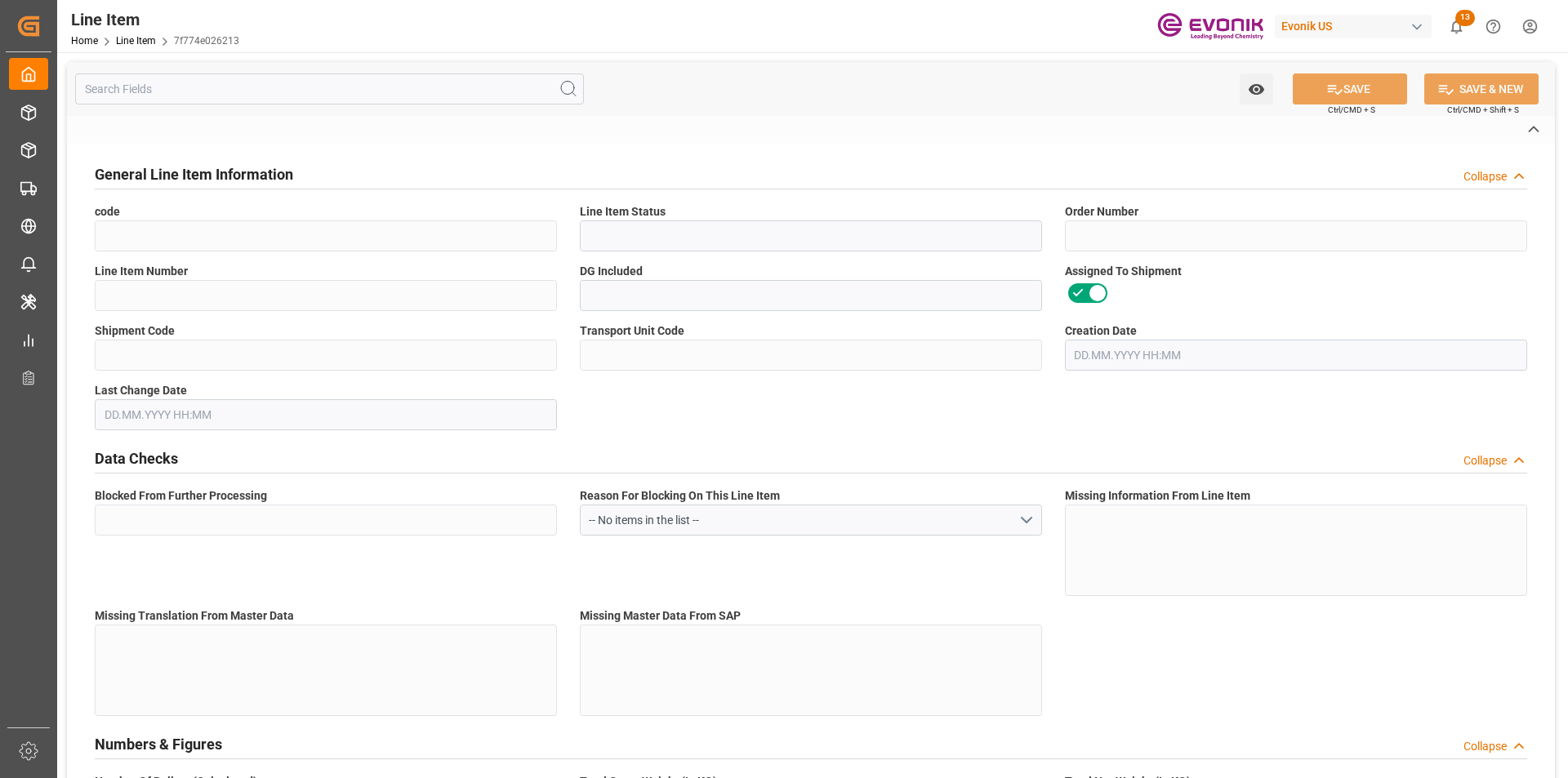
type input "4975572beeec"
type input "9420b1c47c69"
type input "No"
type input "DR"
type input "Yes"
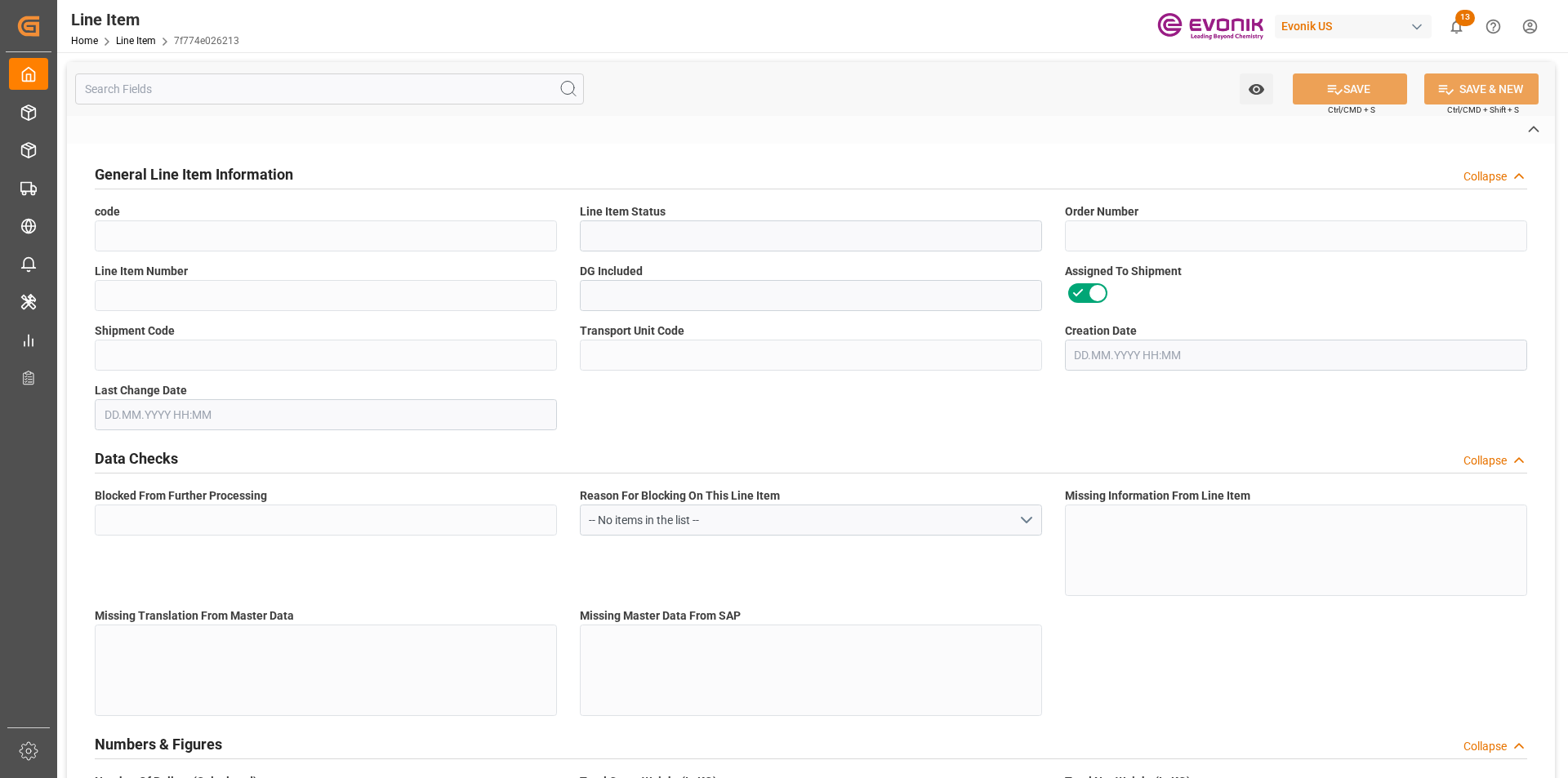
type input "99104759"
type textarea "TOMAMINE PA-10 L:2445:172:OI:P"
type input "USD"
type input "PACK"
type input "2922199690"
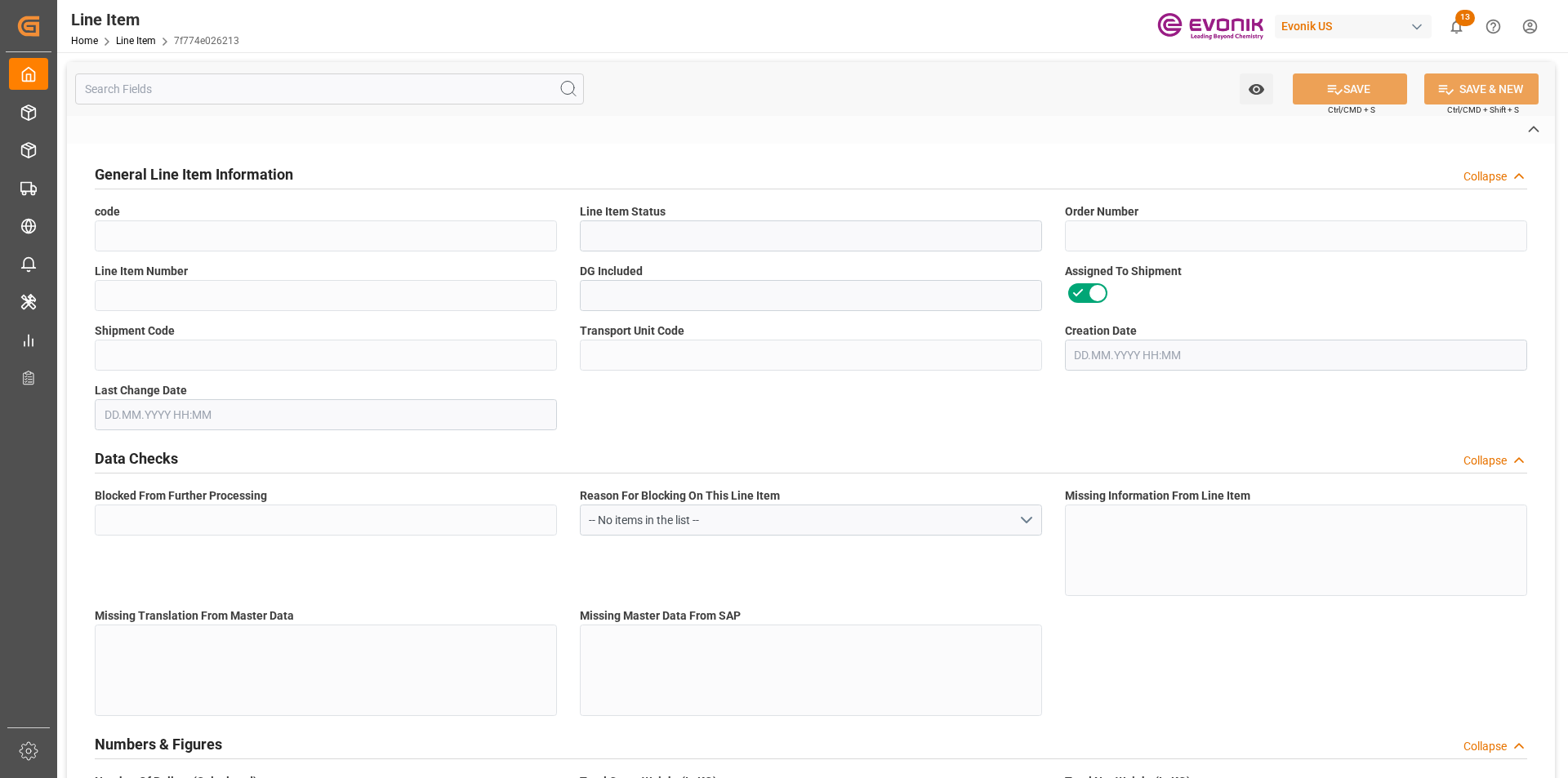
type input "EAR99"
type input "US"
type input "DR"
type input "PCE"
type input "KGM"
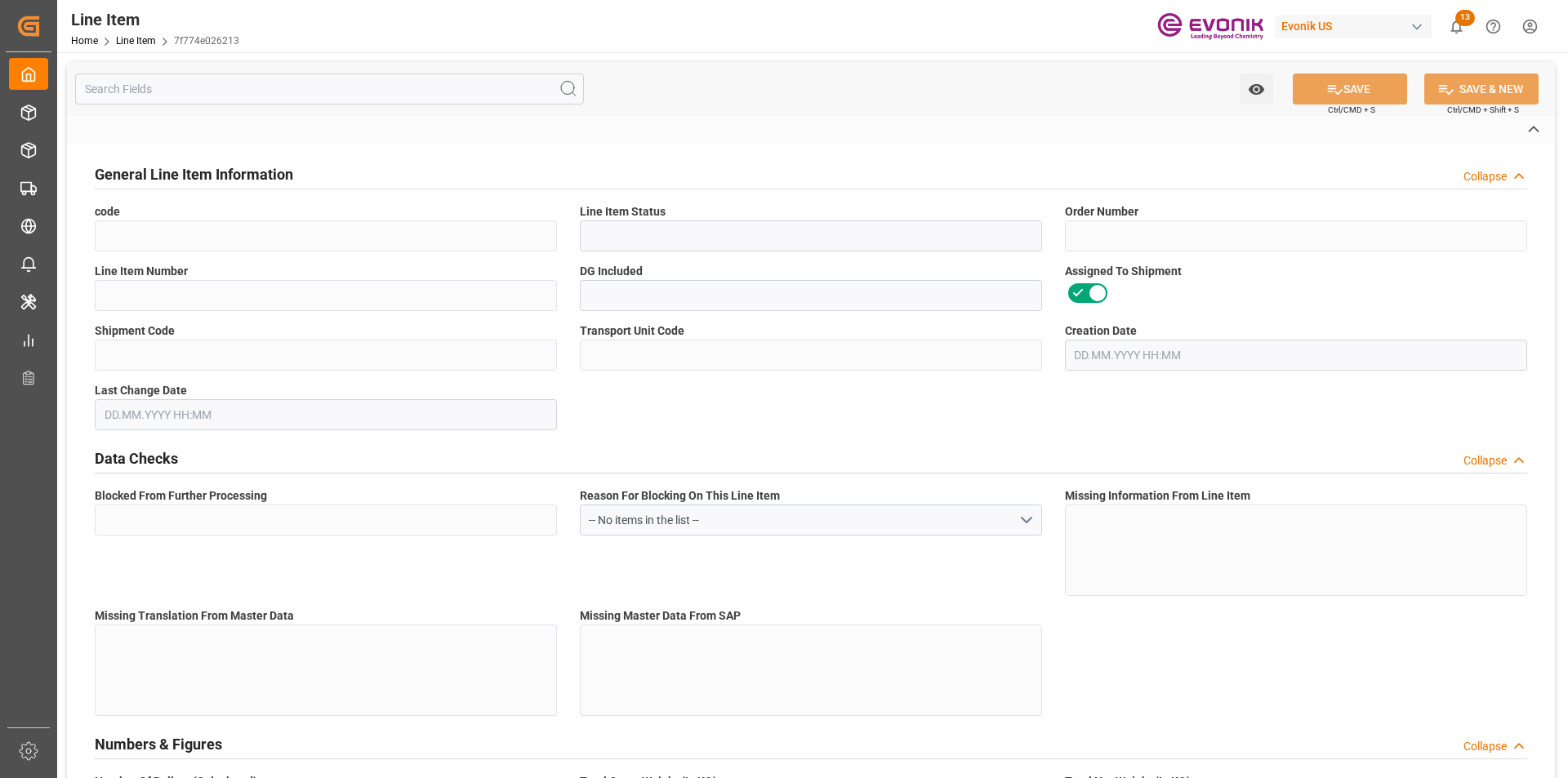
type textarea "KGM"
type input "KGM"
type textarea "KGM"
type input "M3"
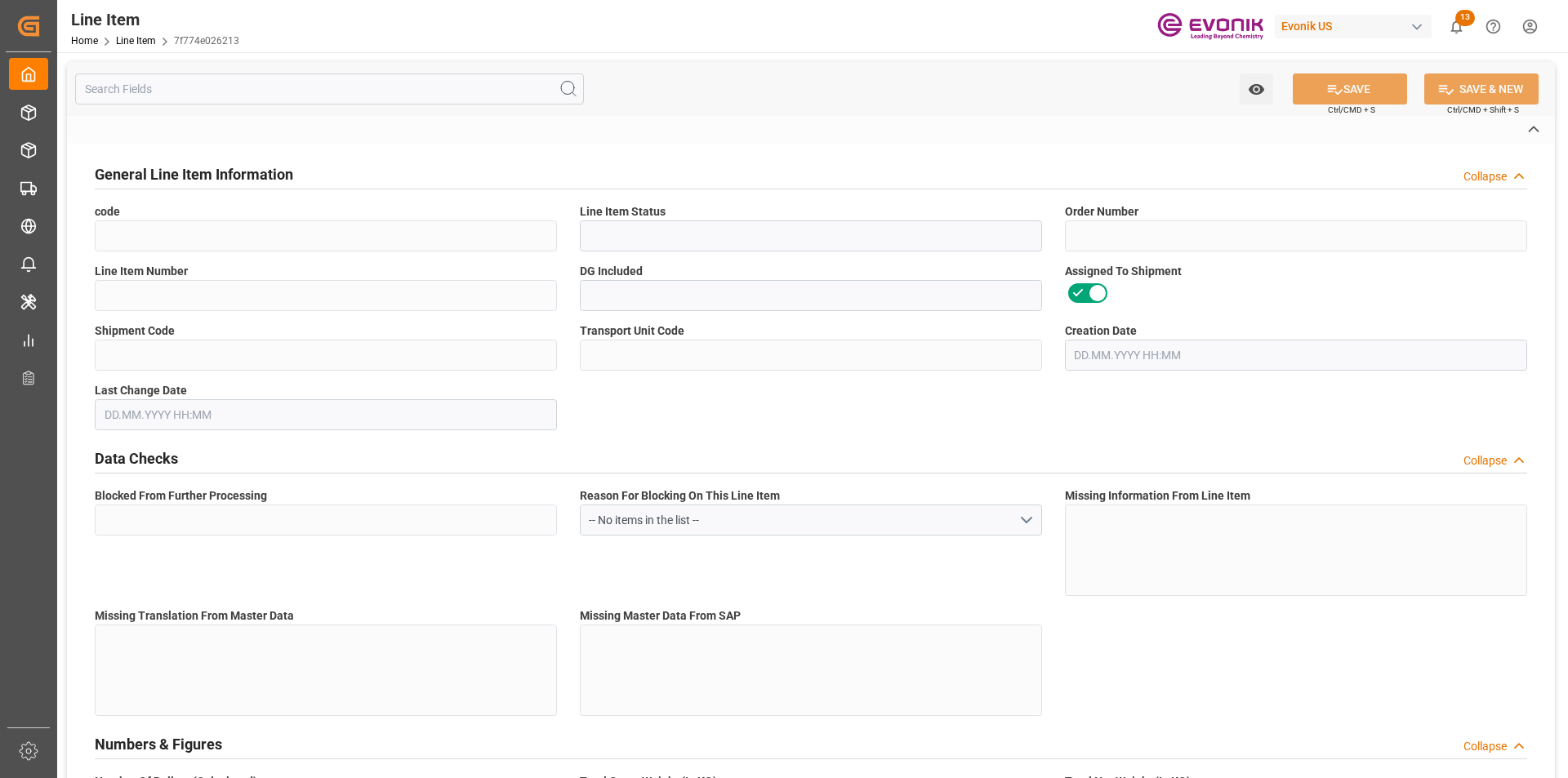
type textarea "DMQ"
type input "M3"
type input "DR"
type input "KGM"
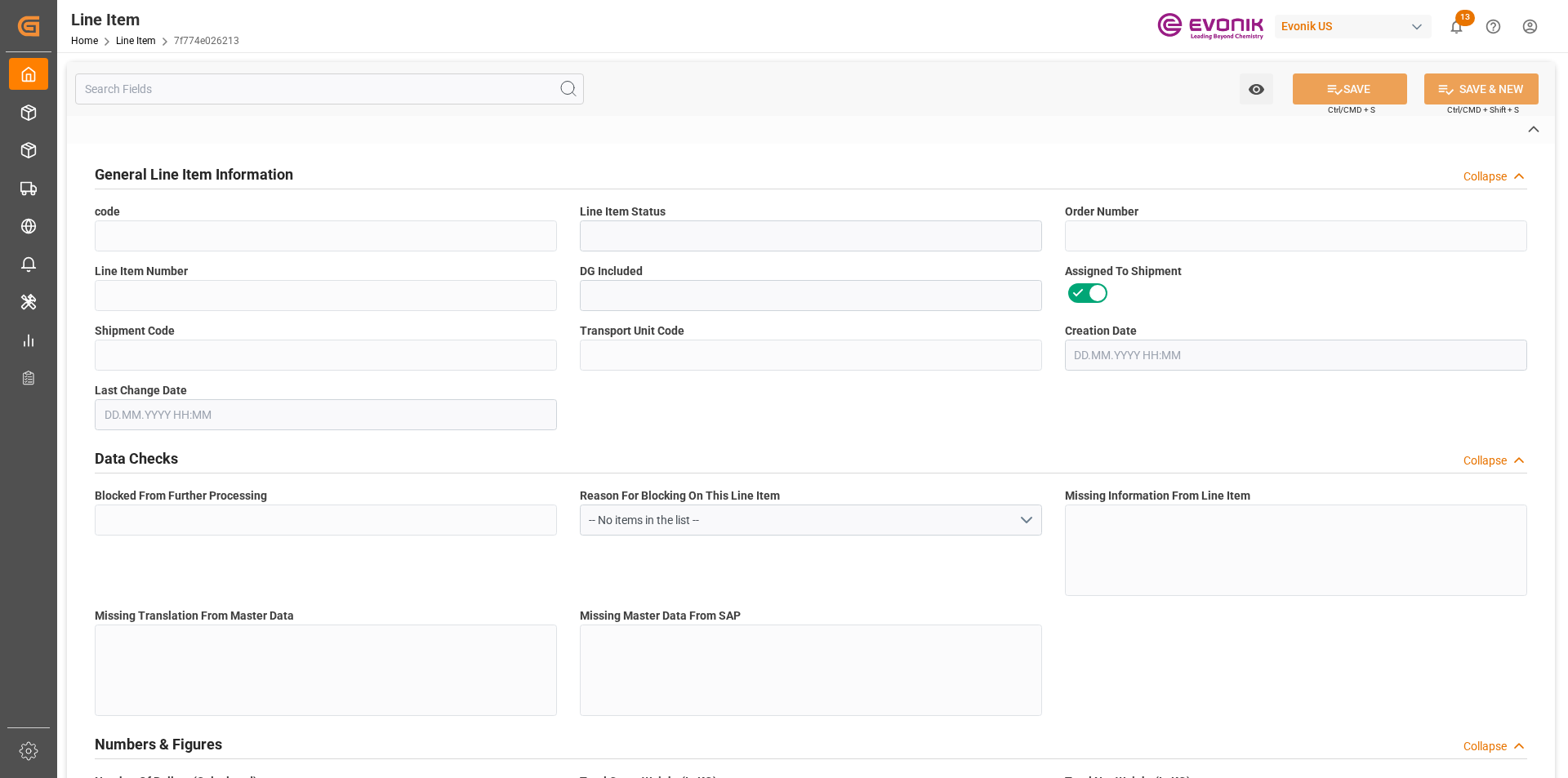
type input "M3"
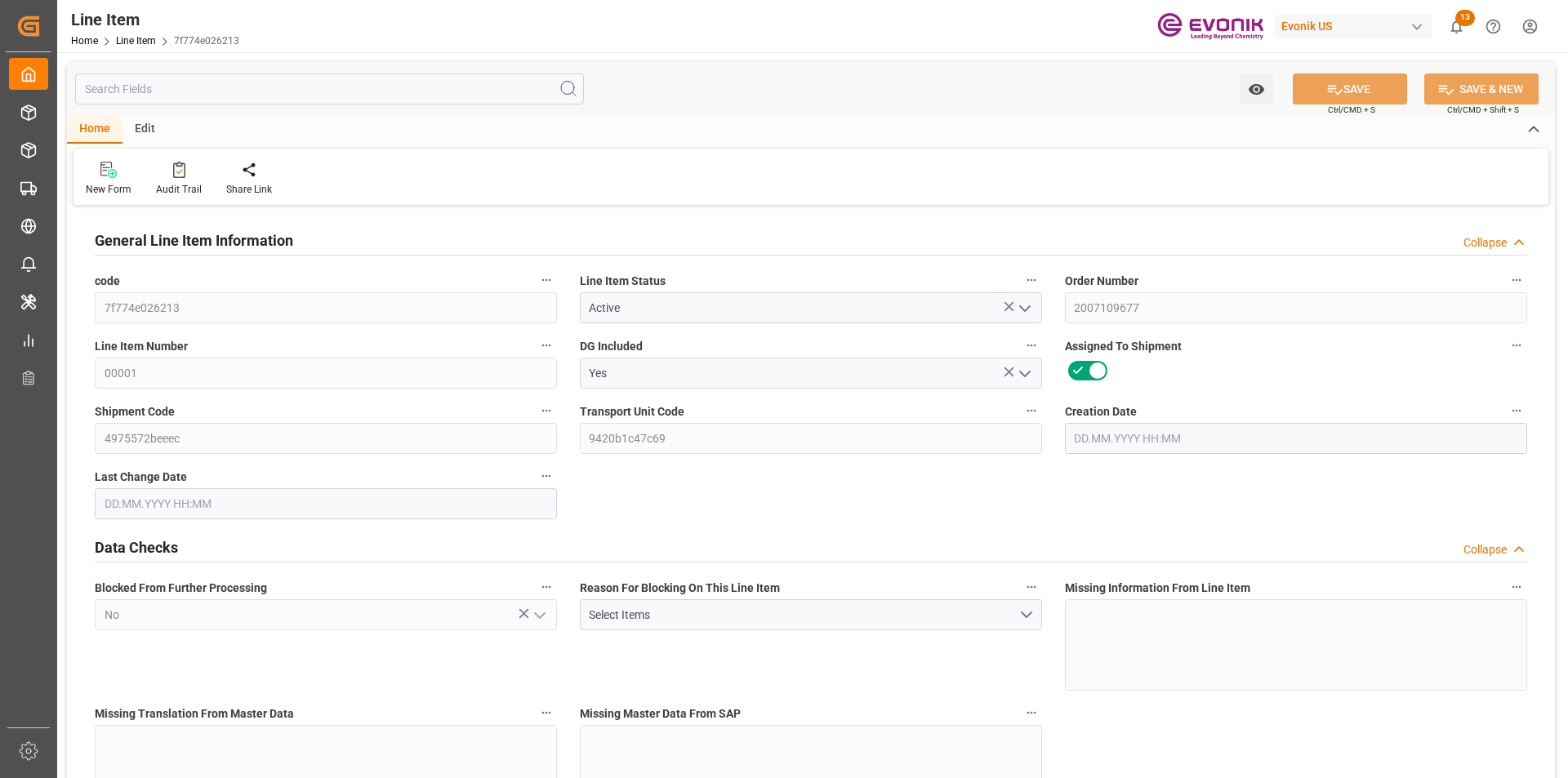
type input "20"
type input "15104"
type input "13760"
type input "24.1474"
type input "80"
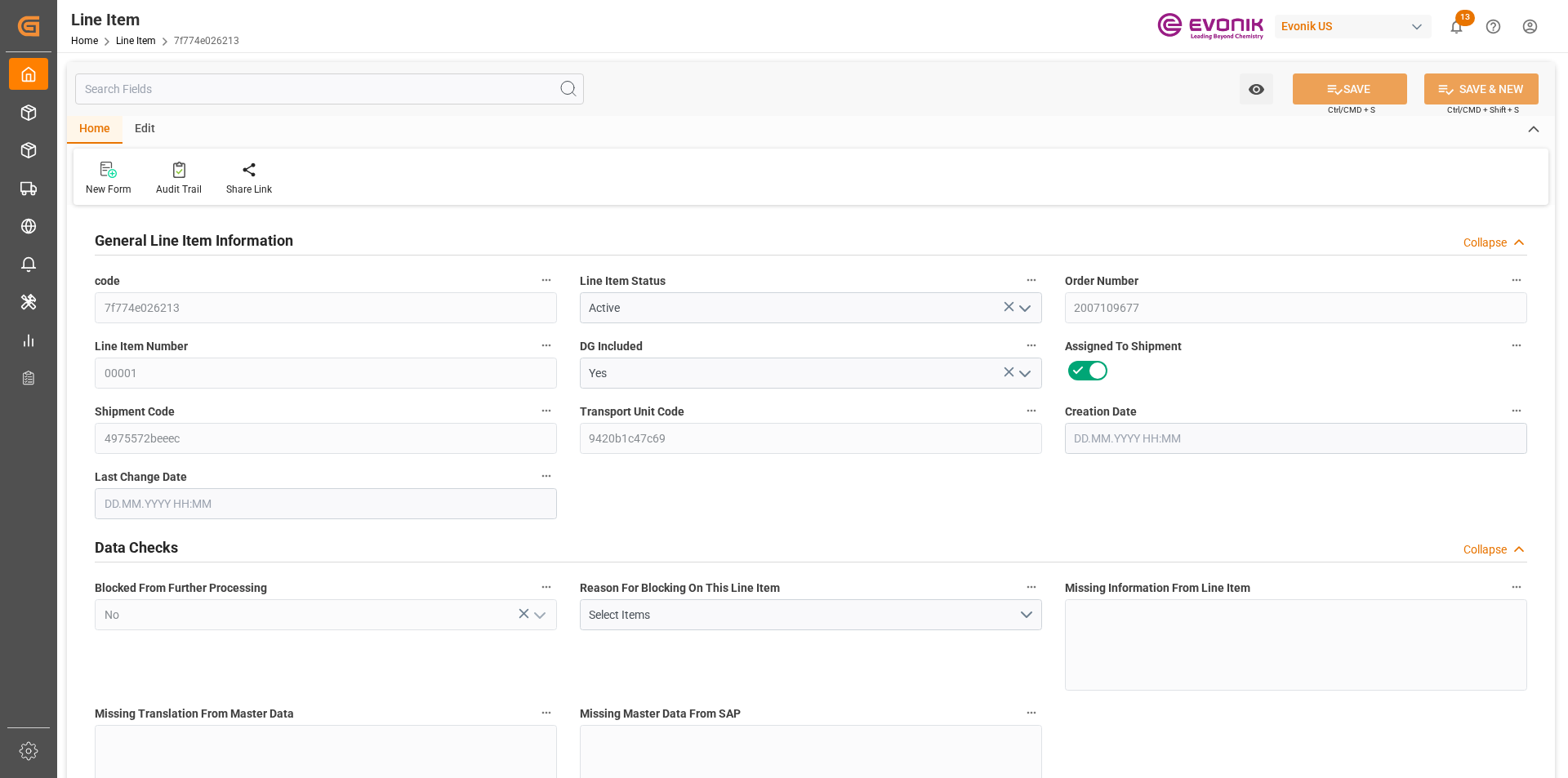
type input "107052.8"
type input "80"
type input "15104"
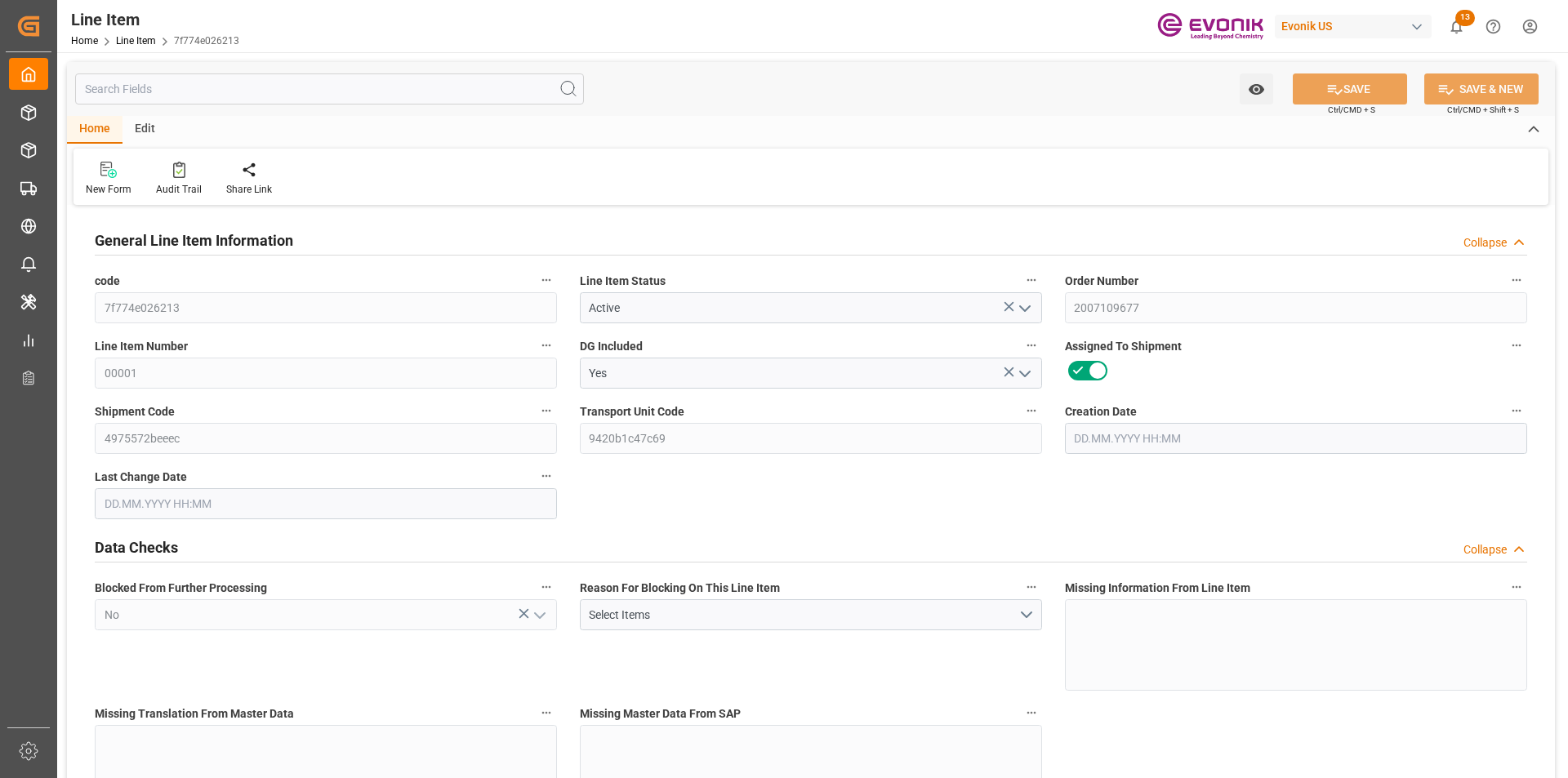
type input "15504"
type input "13760"
type input "24.1474"
type input "24147.36"
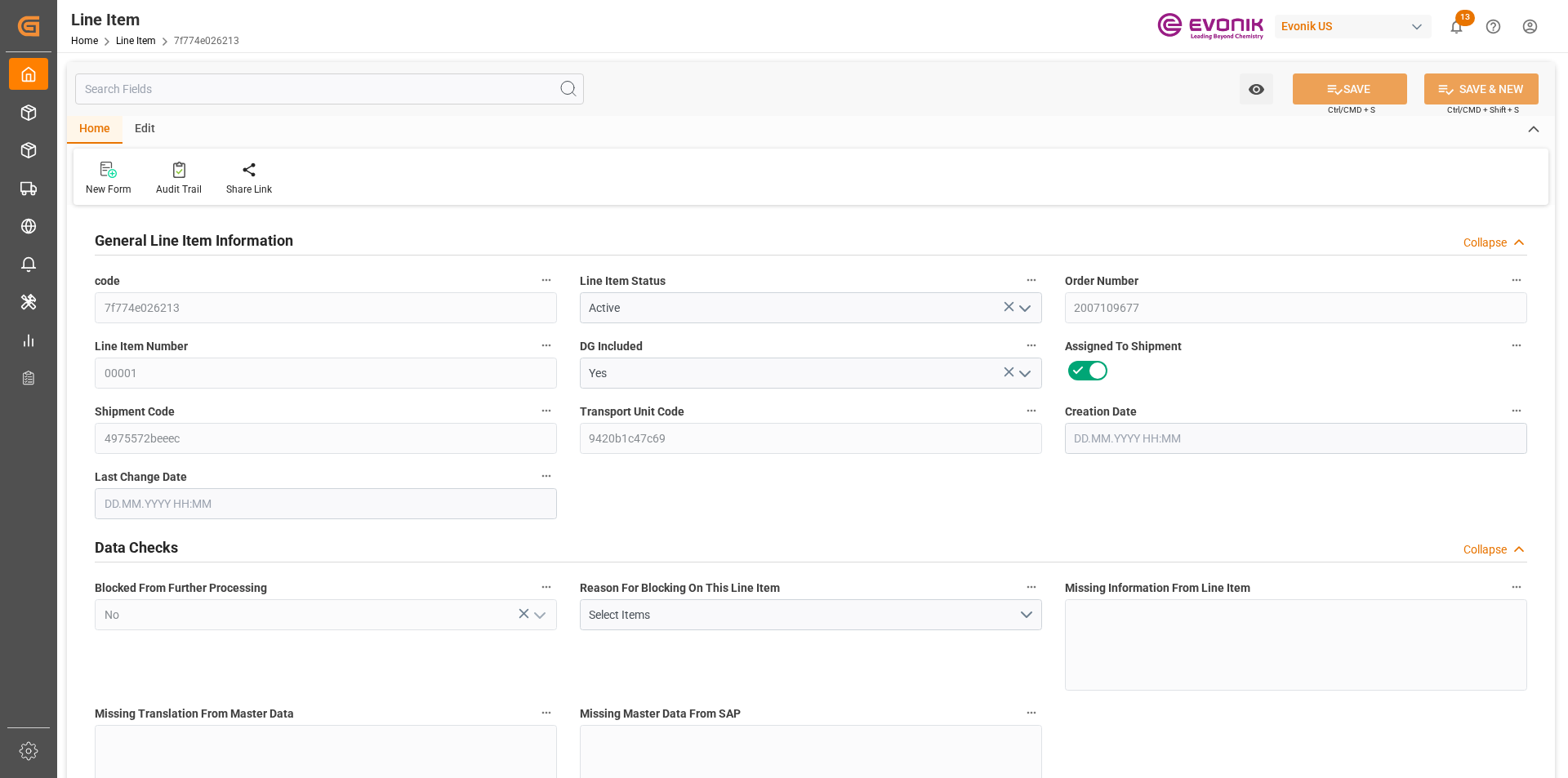
type input "80"
type input "15104"
type input "13760"
type input "24.1474"
type input "12.08.2025 16:15"
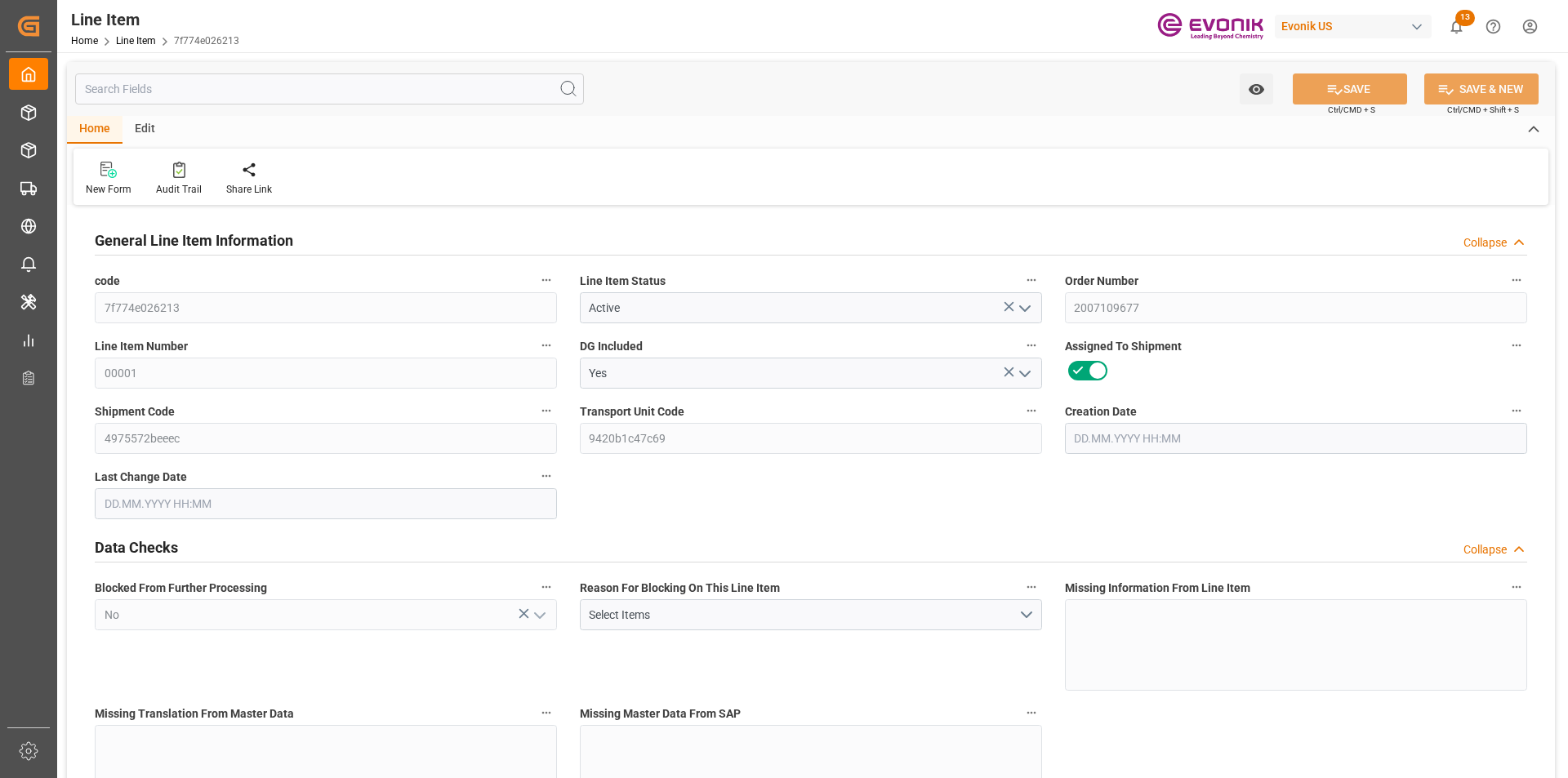
type input "11.09.2025 19:42"
type input "01.11.2025"
type input "18.09.2025"
type input "11.09.2025"
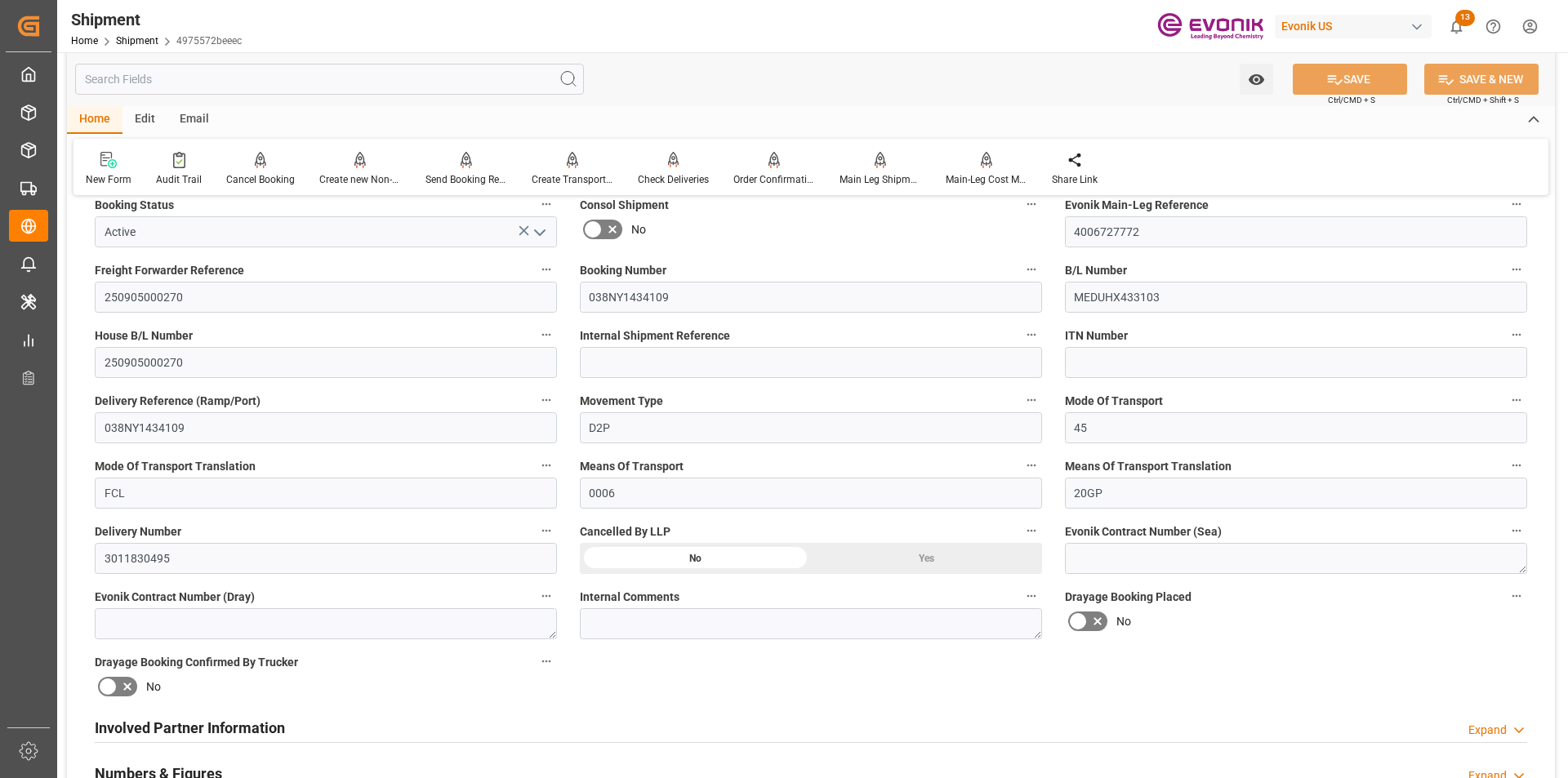
scroll to position [82, 0]
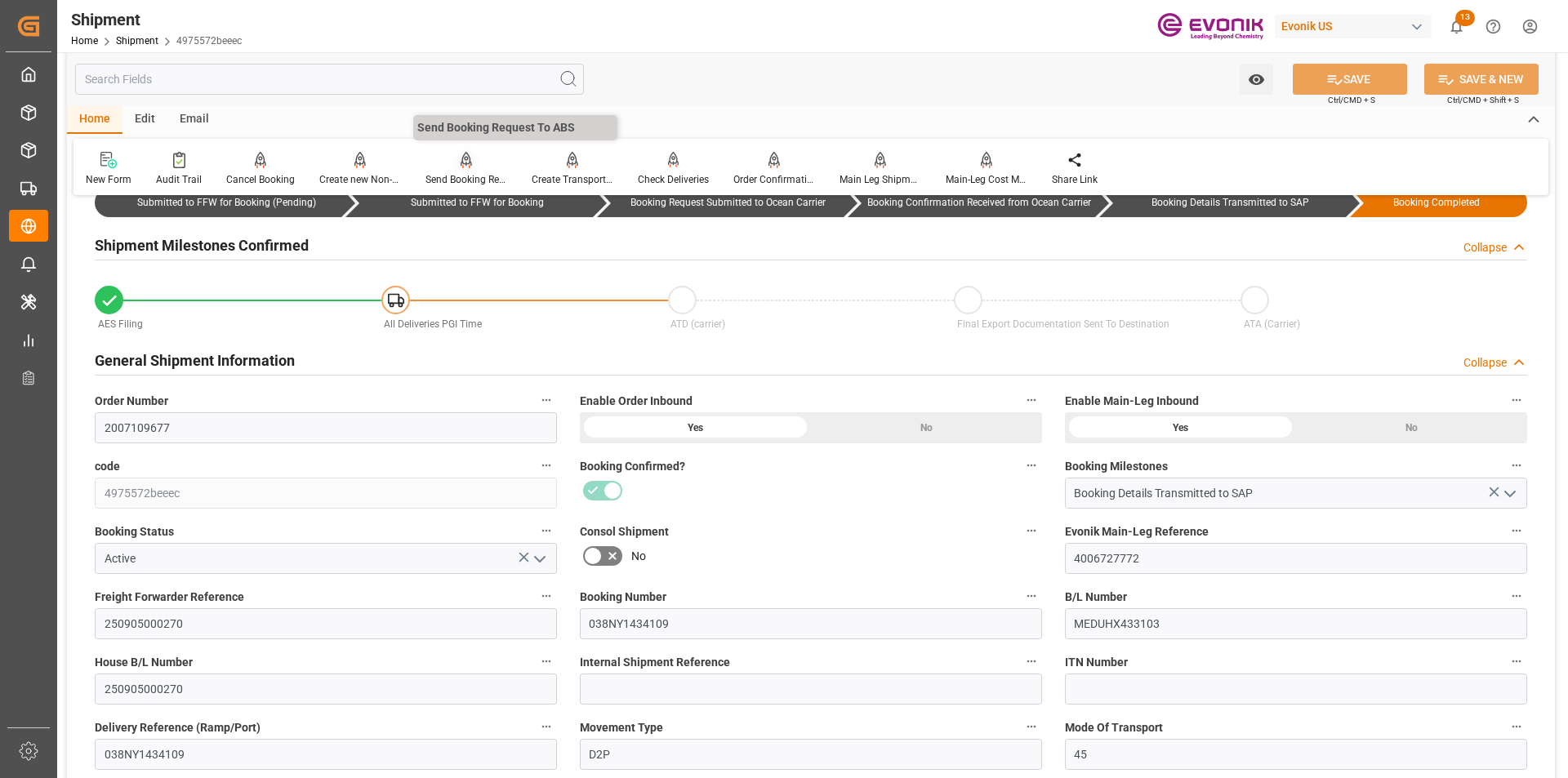
click at [466, 166] on icon at bounding box center [466, 168] width 7 height 4
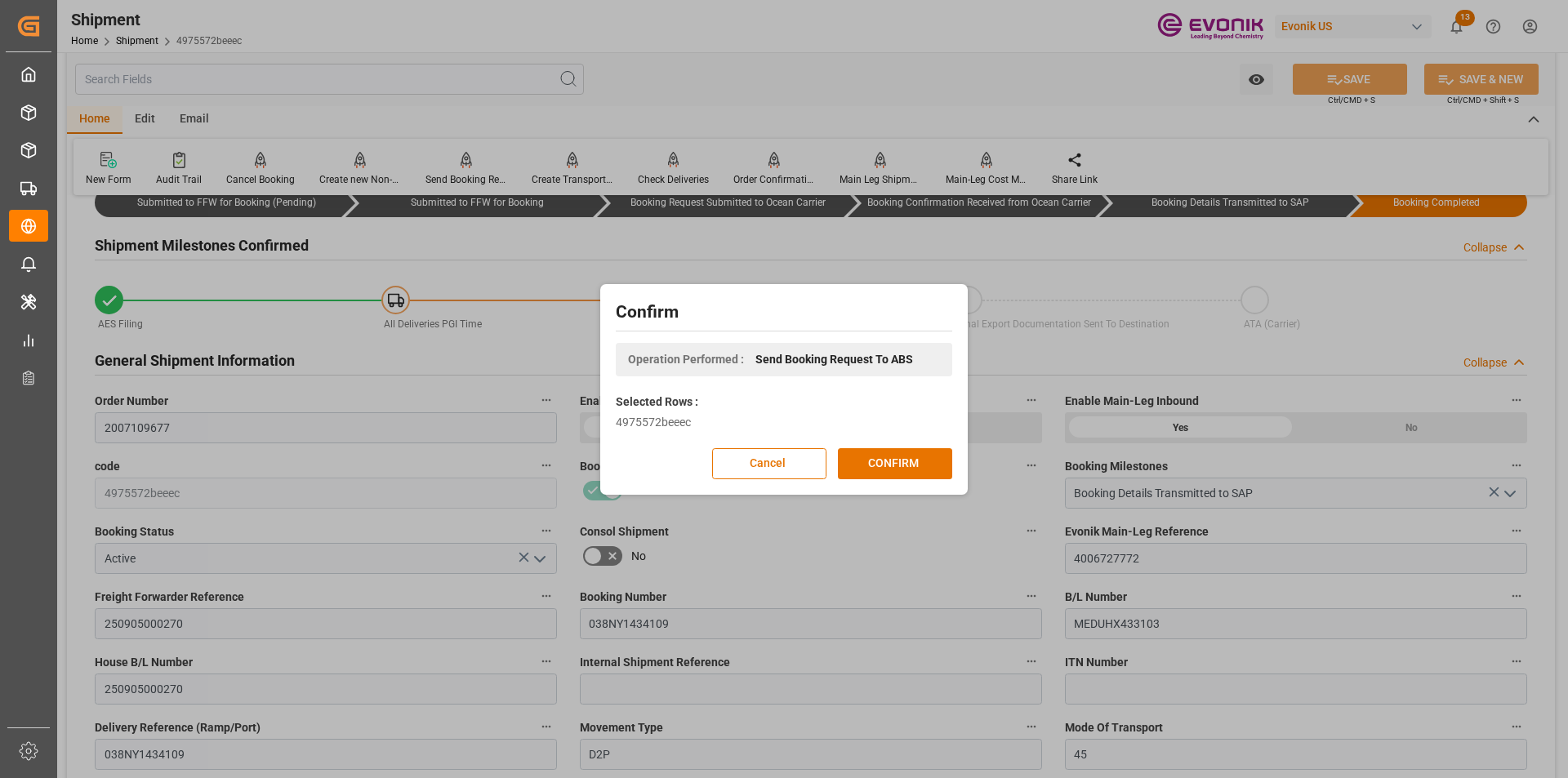
drag, startPoint x: 915, startPoint y: 464, endPoint x: 795, endPoint y: 443, distance: 121.8
click at [915, 465] on button "CONFIRM" at bounding box center [896, 463] width 115 height 31
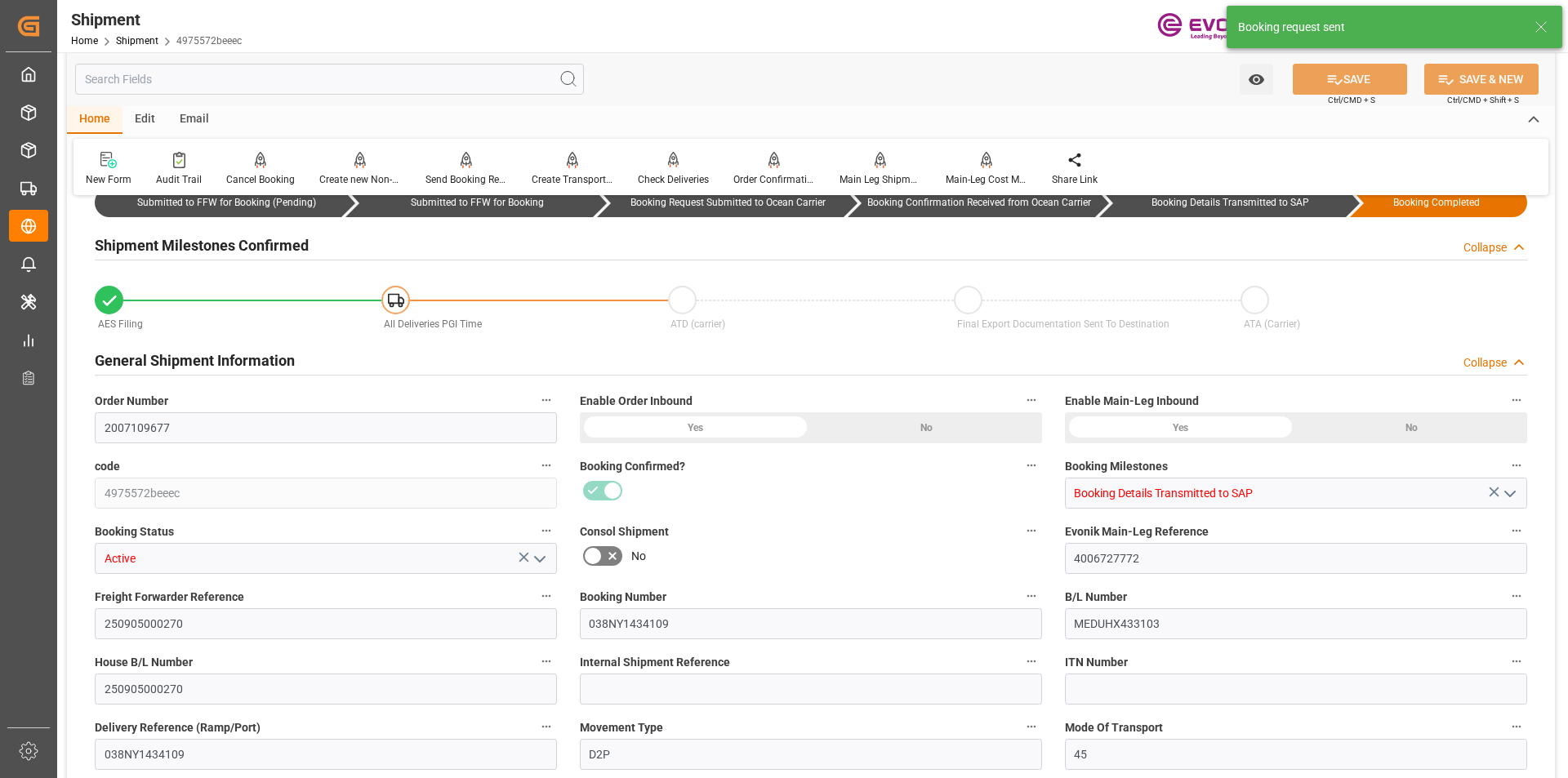
type input "0"
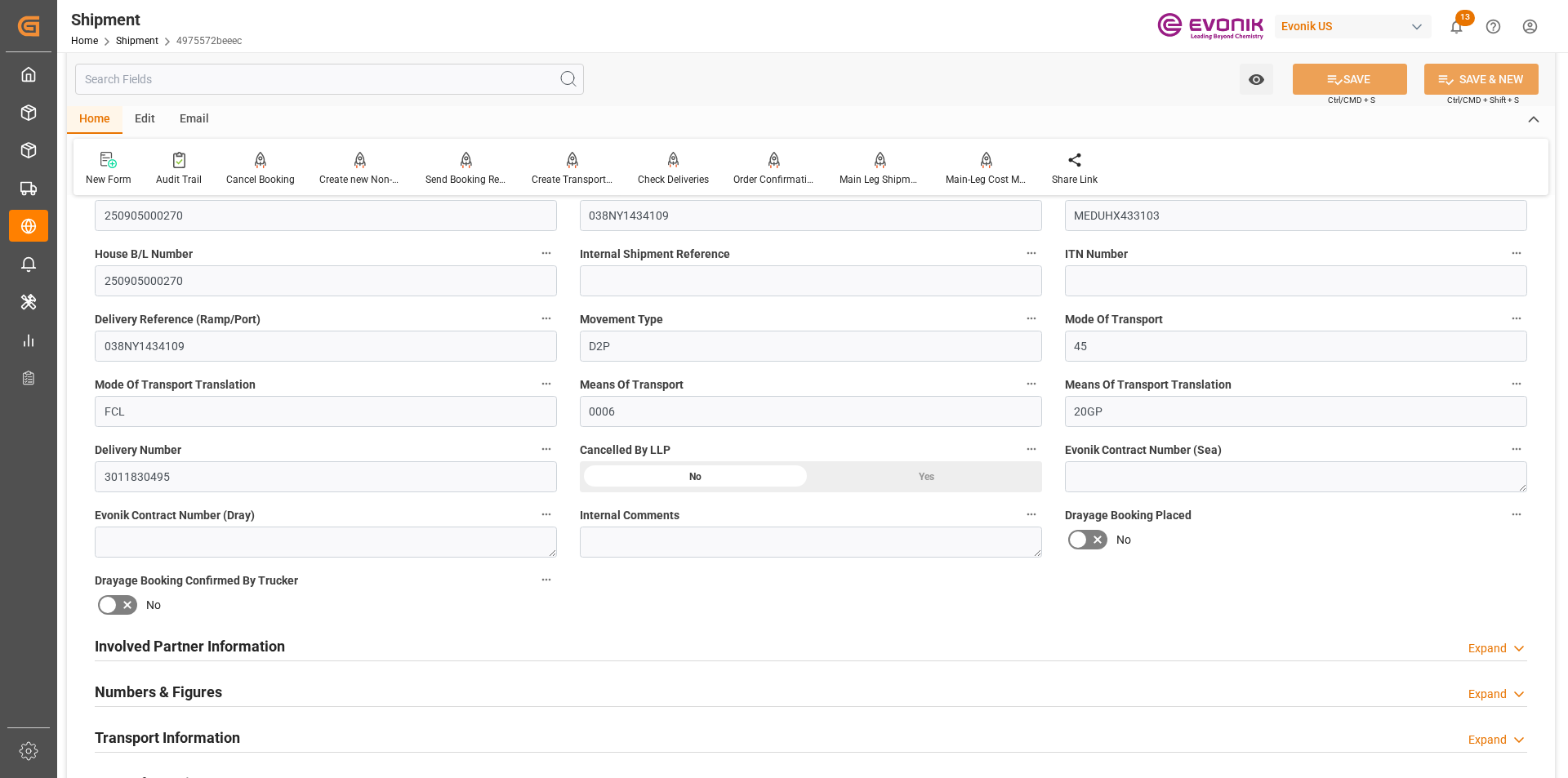
scroll to position [817, 0]
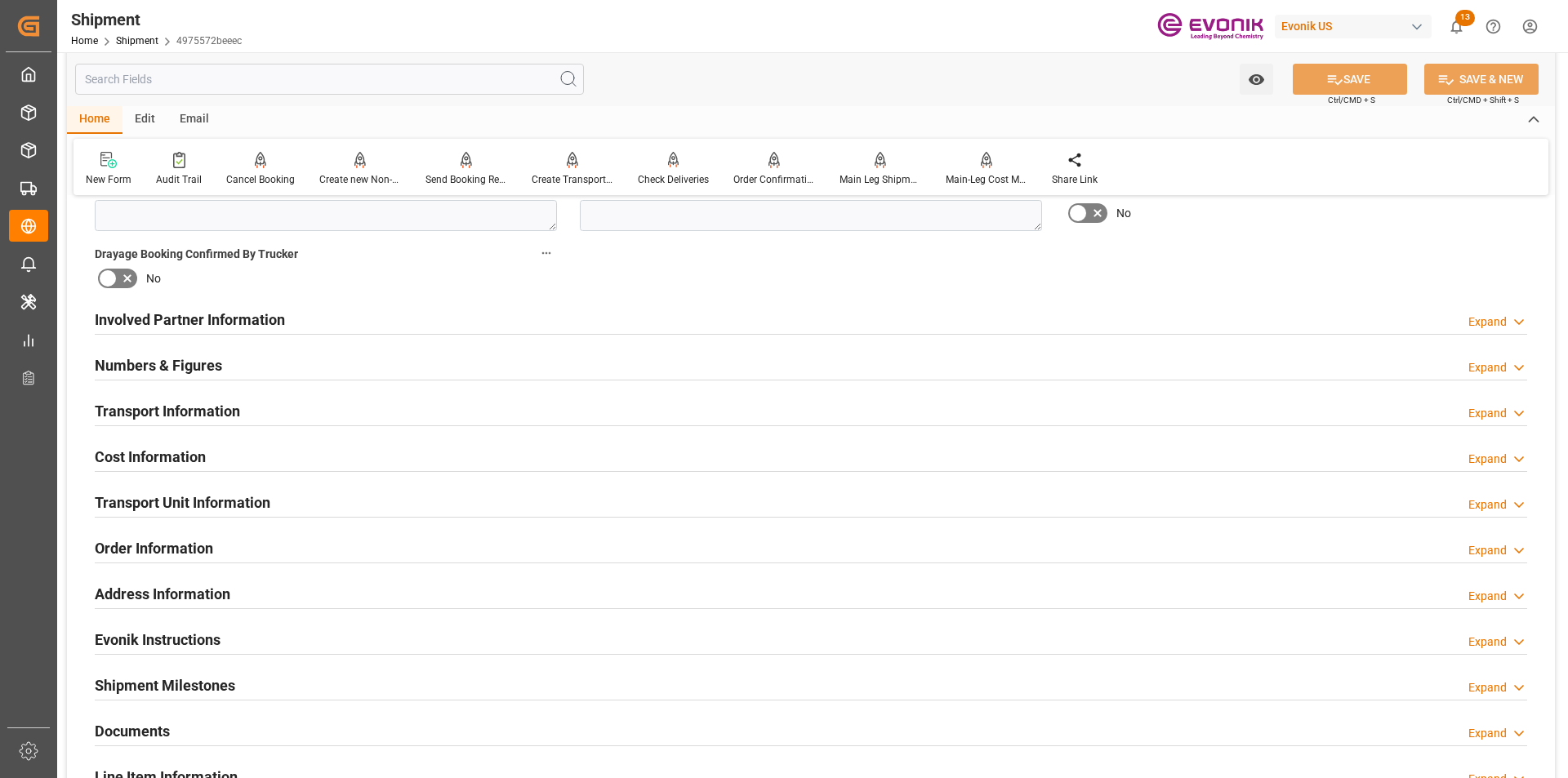
click at [858, 491] on div "Transport Unit Information Expand" at bounding box center [811, 501] width 1433 height 31
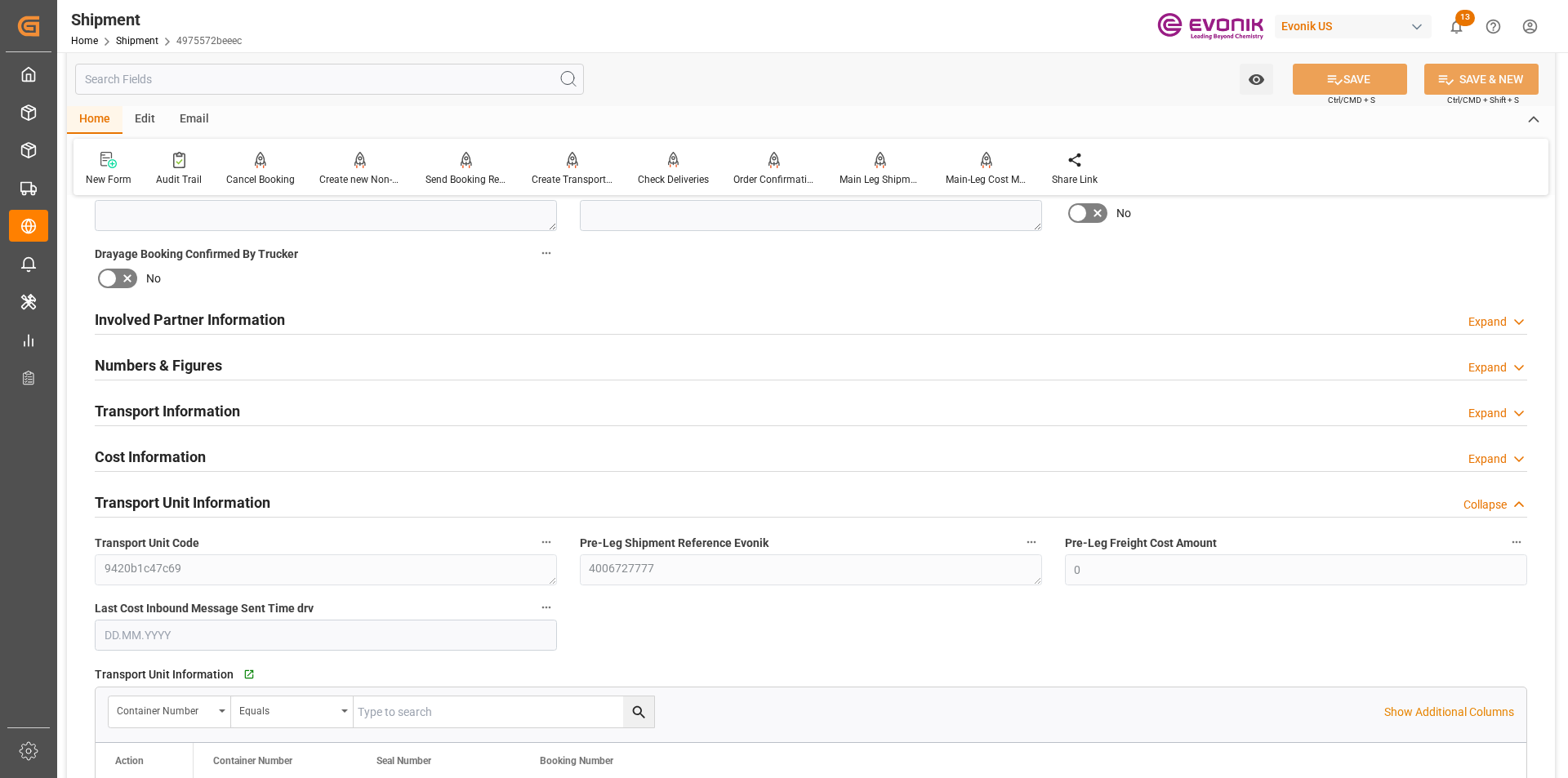
click at [1089, 495] on div "Transport Unit Information Collapse" at bounding box center [811, 501] width 1433 height 31
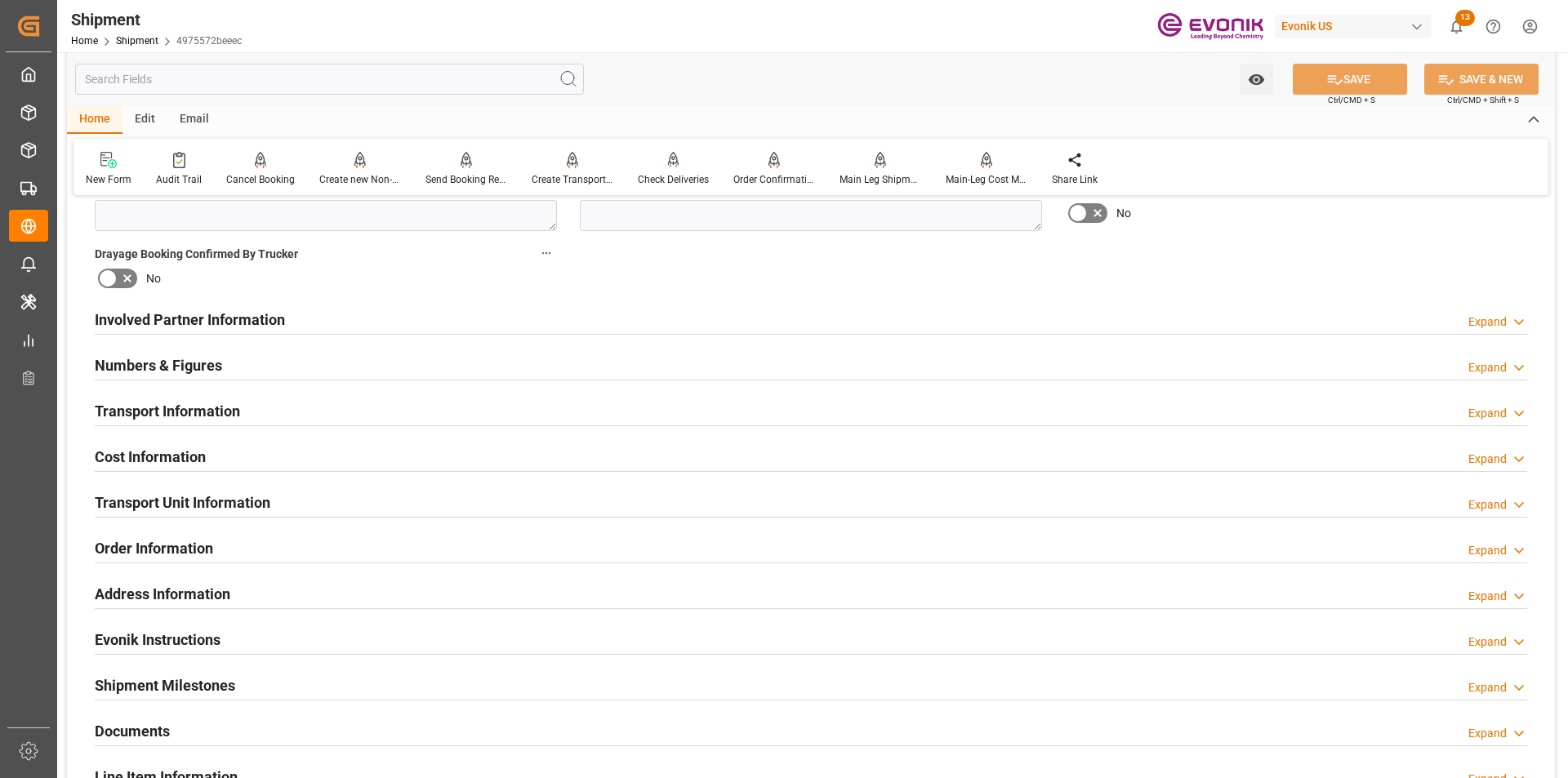
click at [845, 590] on div "Address Information Expand" at bounding box center [811, 592] width 1433 height 31
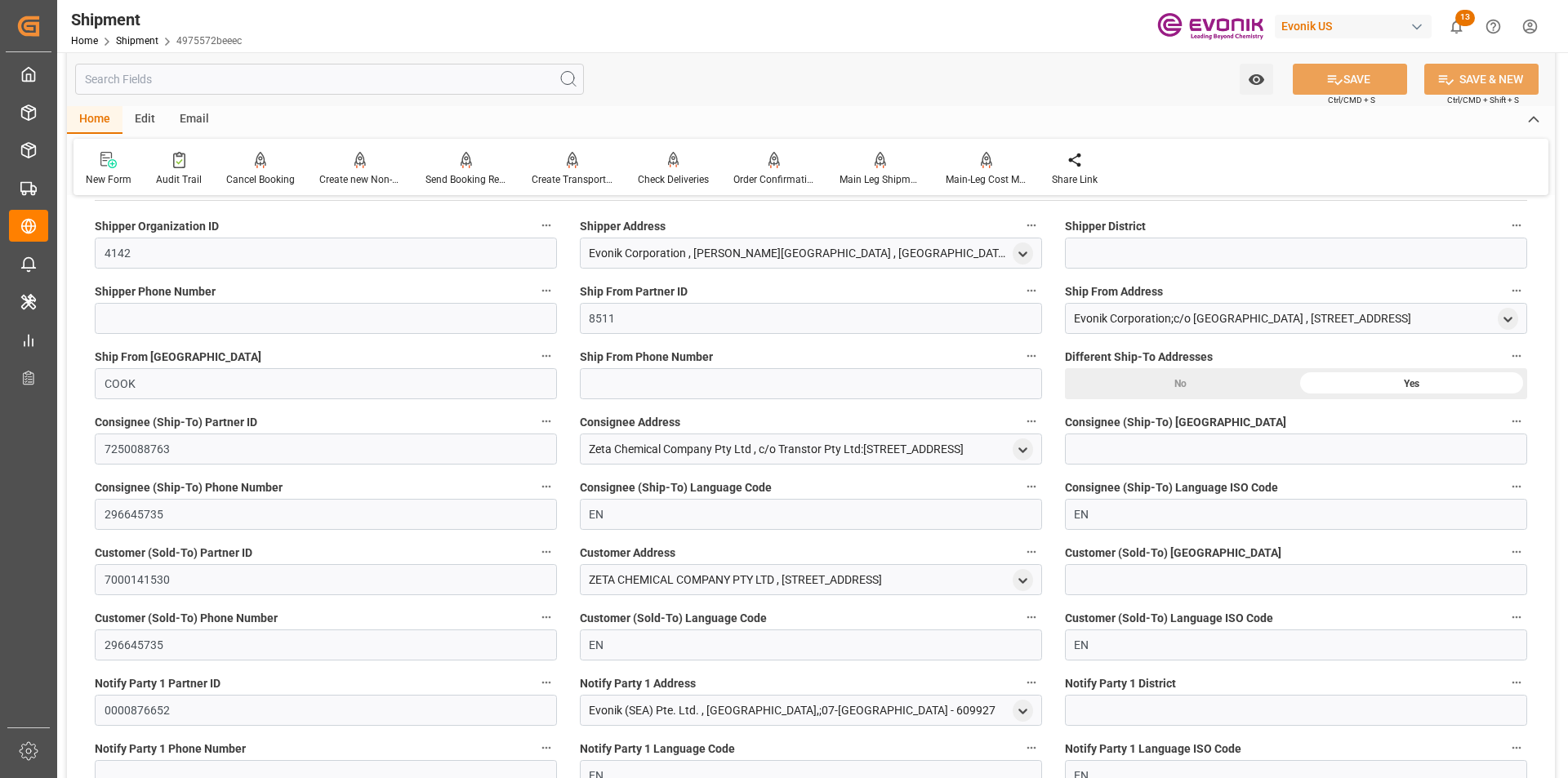
scroll to position [1062, 0]
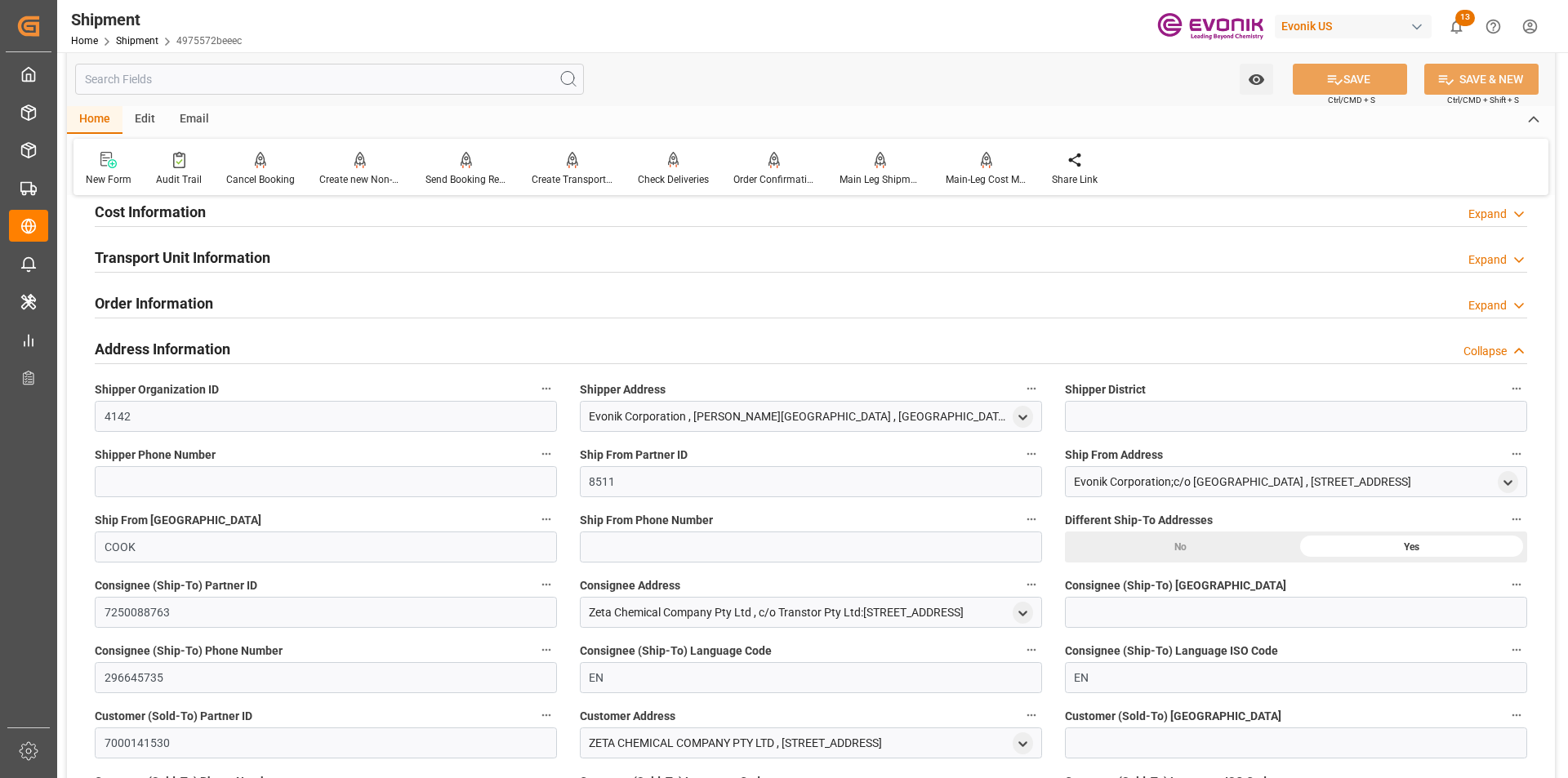
click at [1458, 344] on div "Address Information Collapse" at bounding box center [811, 348] width 1433 height 31
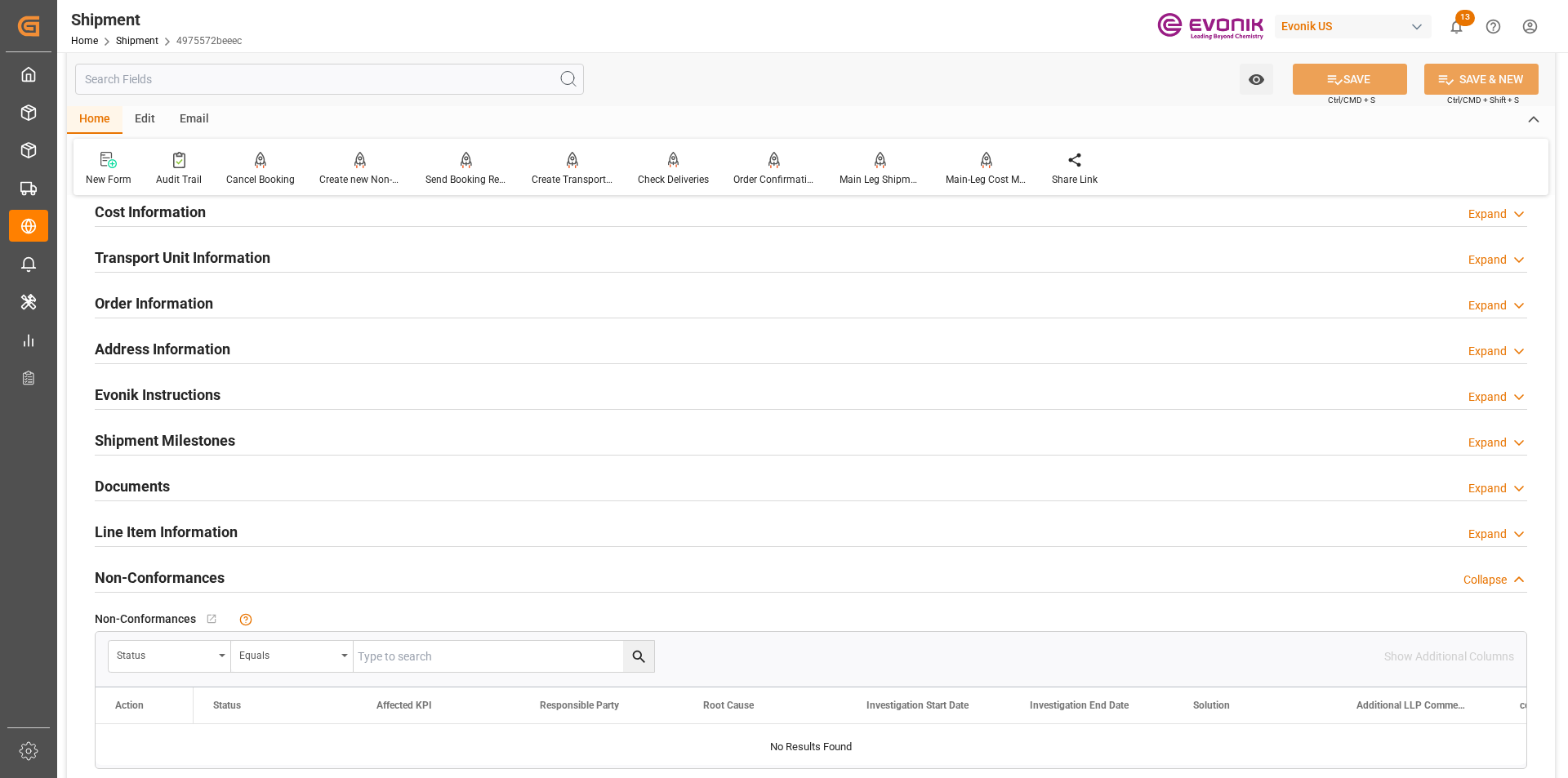
click at [1225, 516] on div "Line Item Information Expand" at bounding box center [811, 531] width 1433 height 31
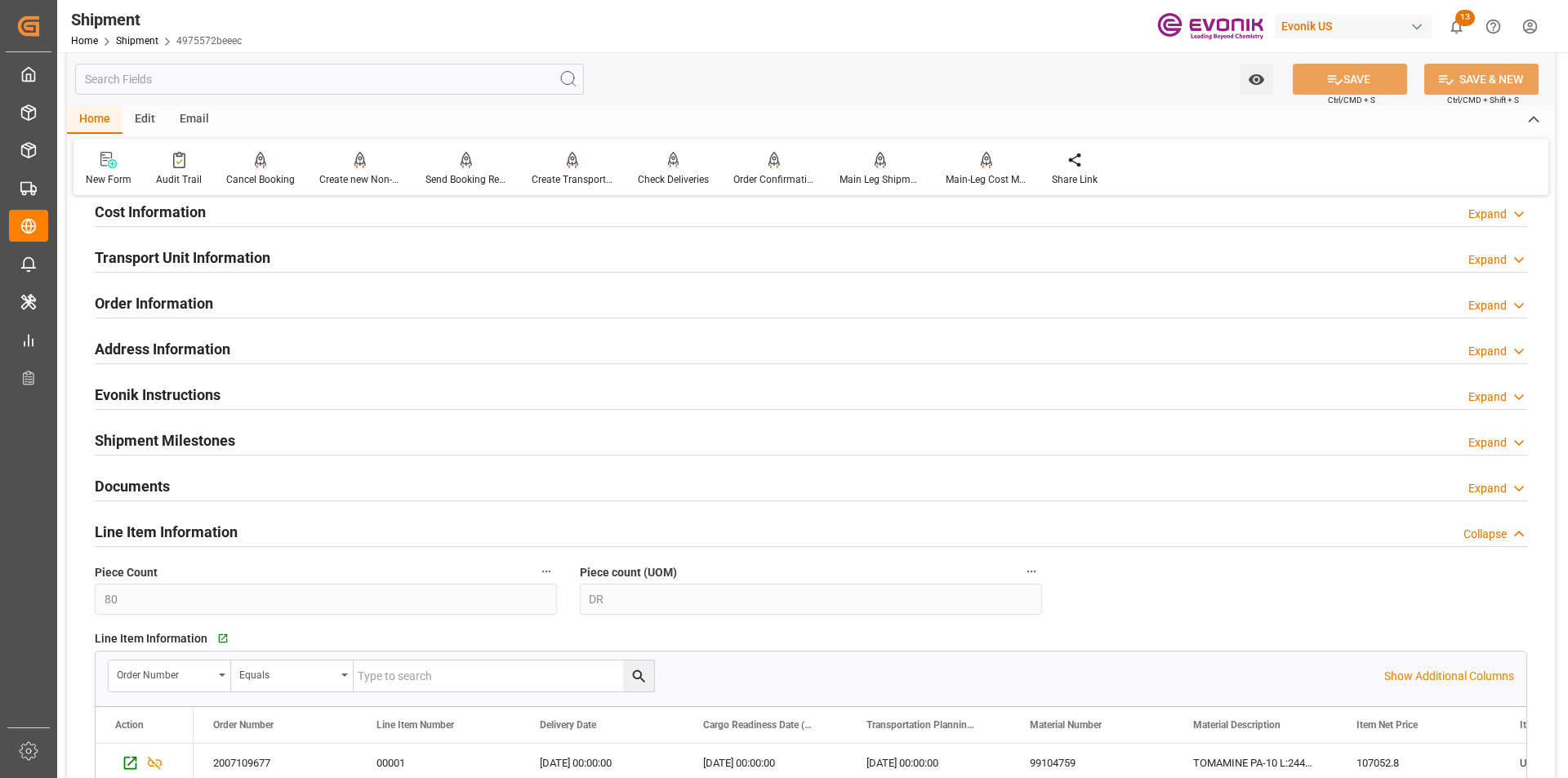
scroll to position [1225, 0]
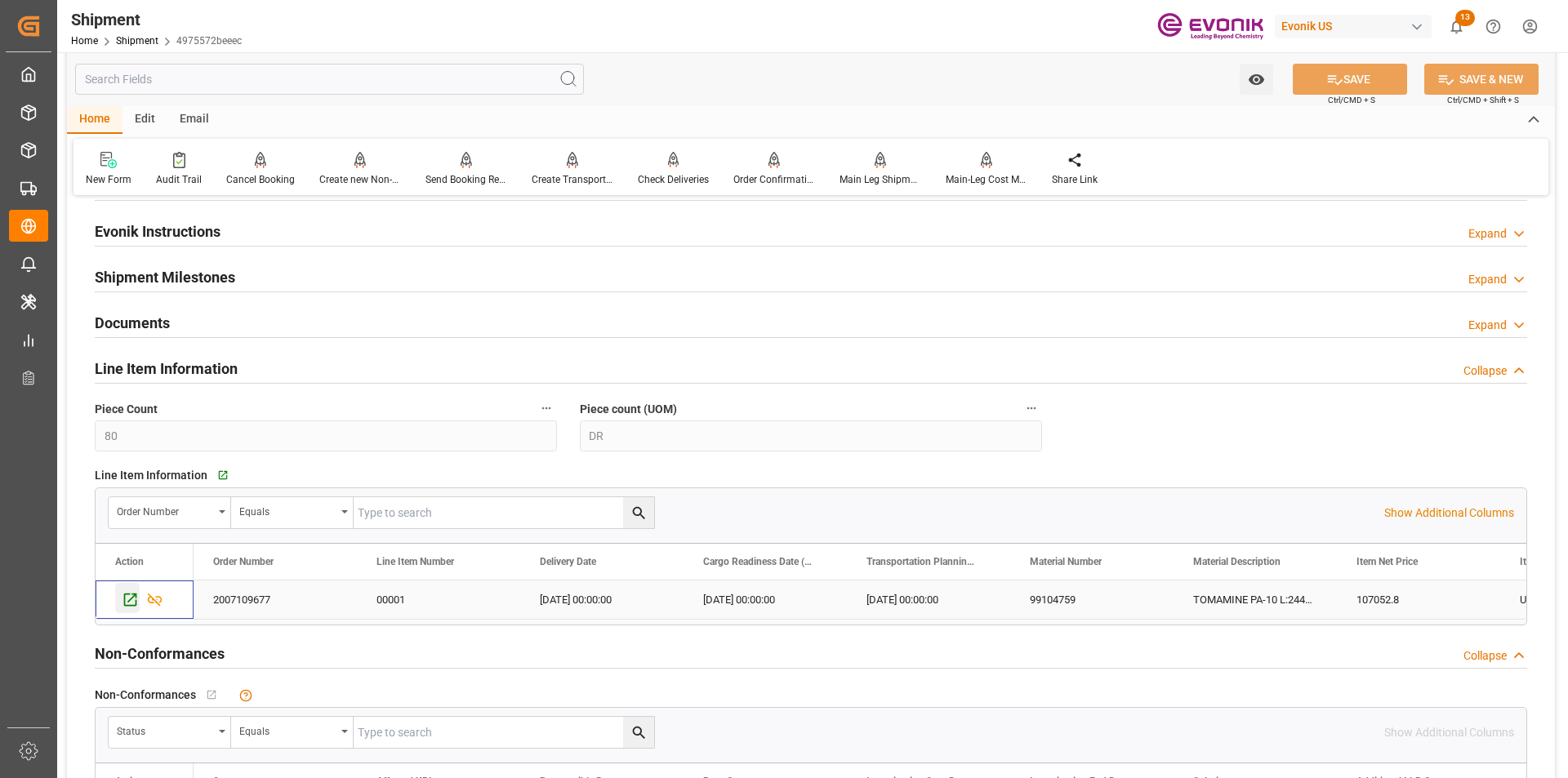
click at [124, 600] on icon "Press SPACE to select this row." at bounding box center [130, 600] width 17 height 17
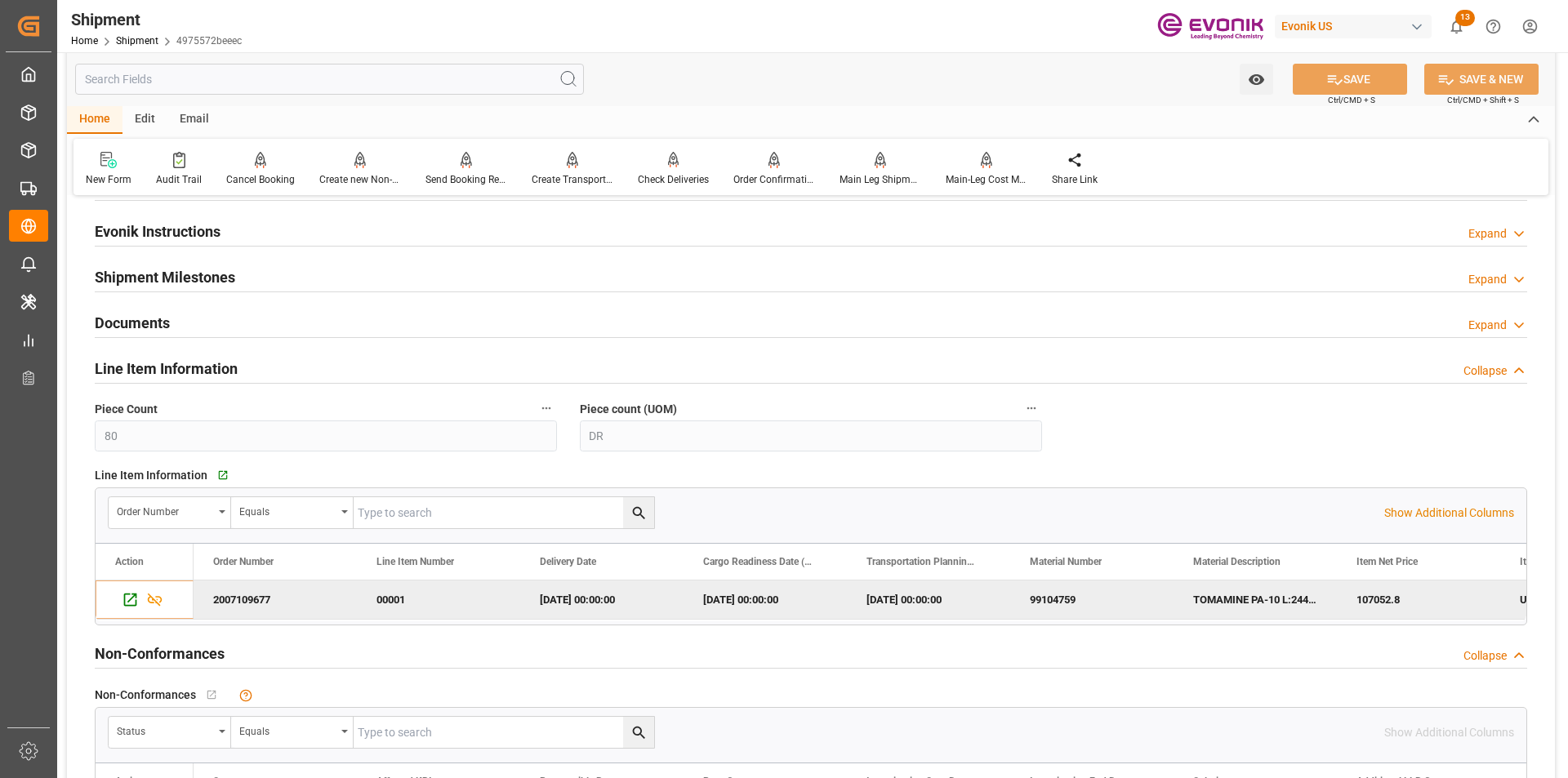
click at [1501, 654] on div "Collapse" at bounding box center [1486, 656] width 43 height 17
click at [1488, 371] on div "Collapse" at bounding box center [1486, 371] width 43 height 17
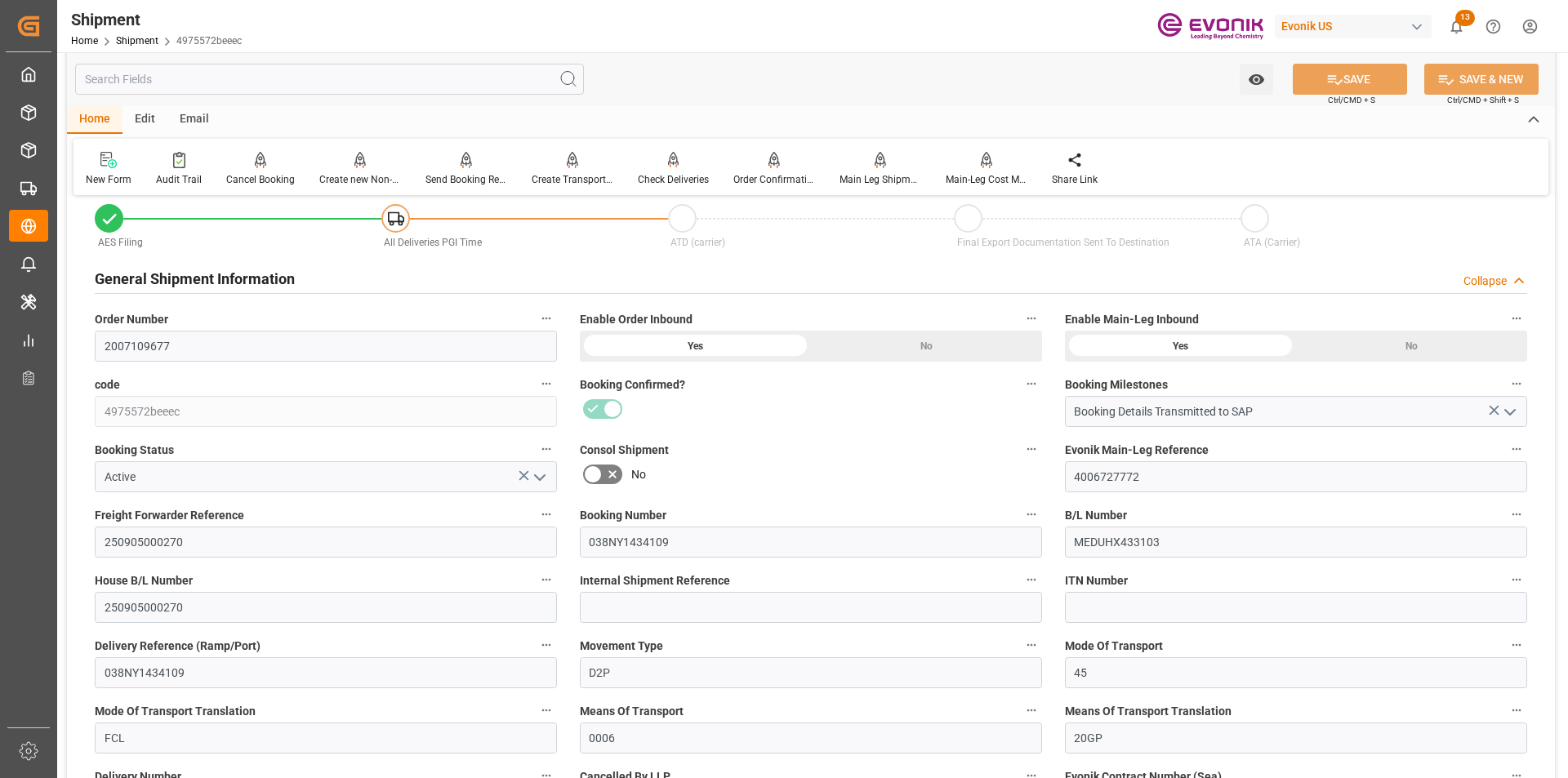
scroll to position [0, 0]
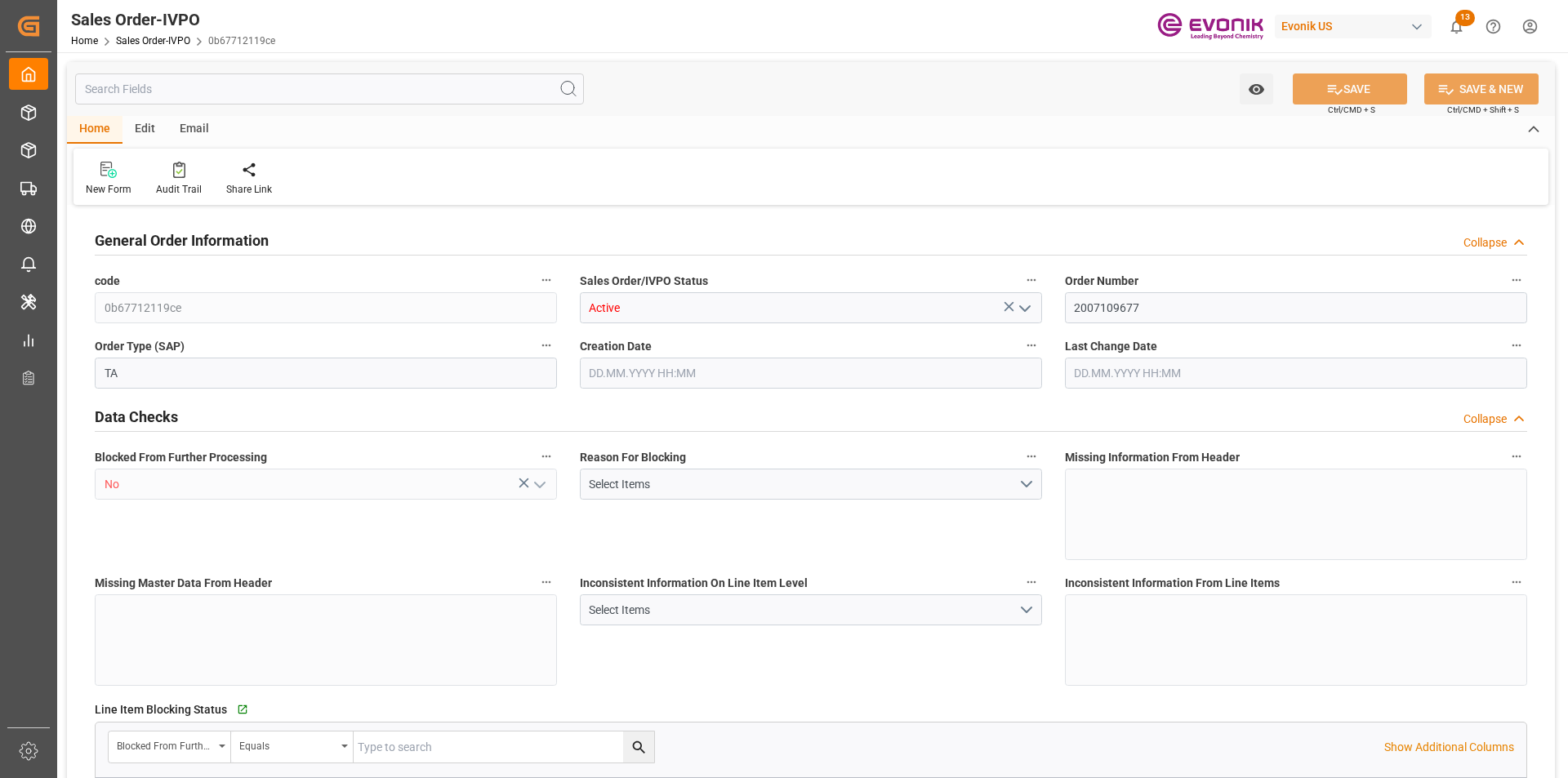
type input "AUFRE"
type input "0"
type input "1"
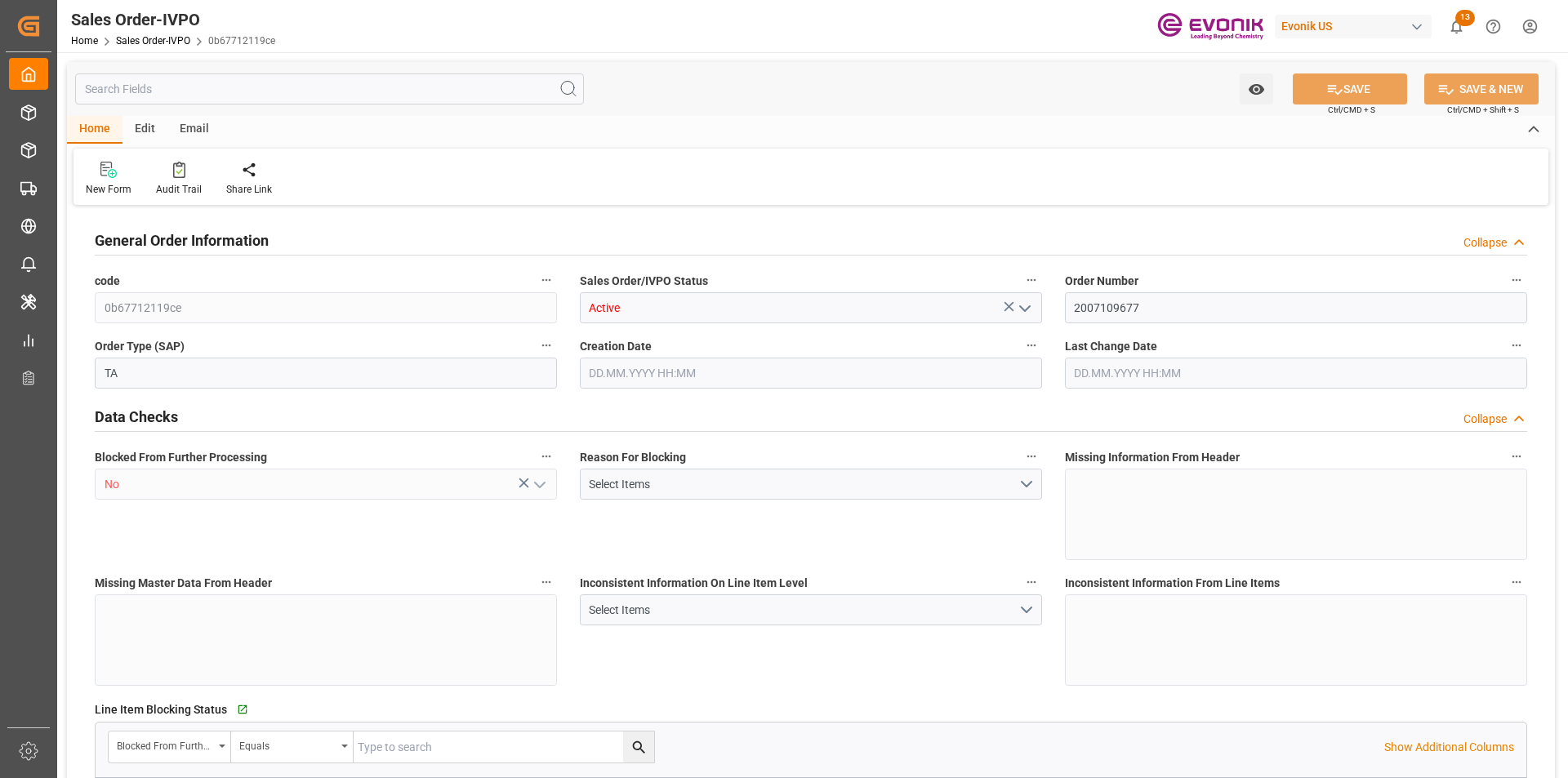
type input "15504"
type input "24.1474"
type input "17000"
type input "30"
type input "[DATE] 16:15"
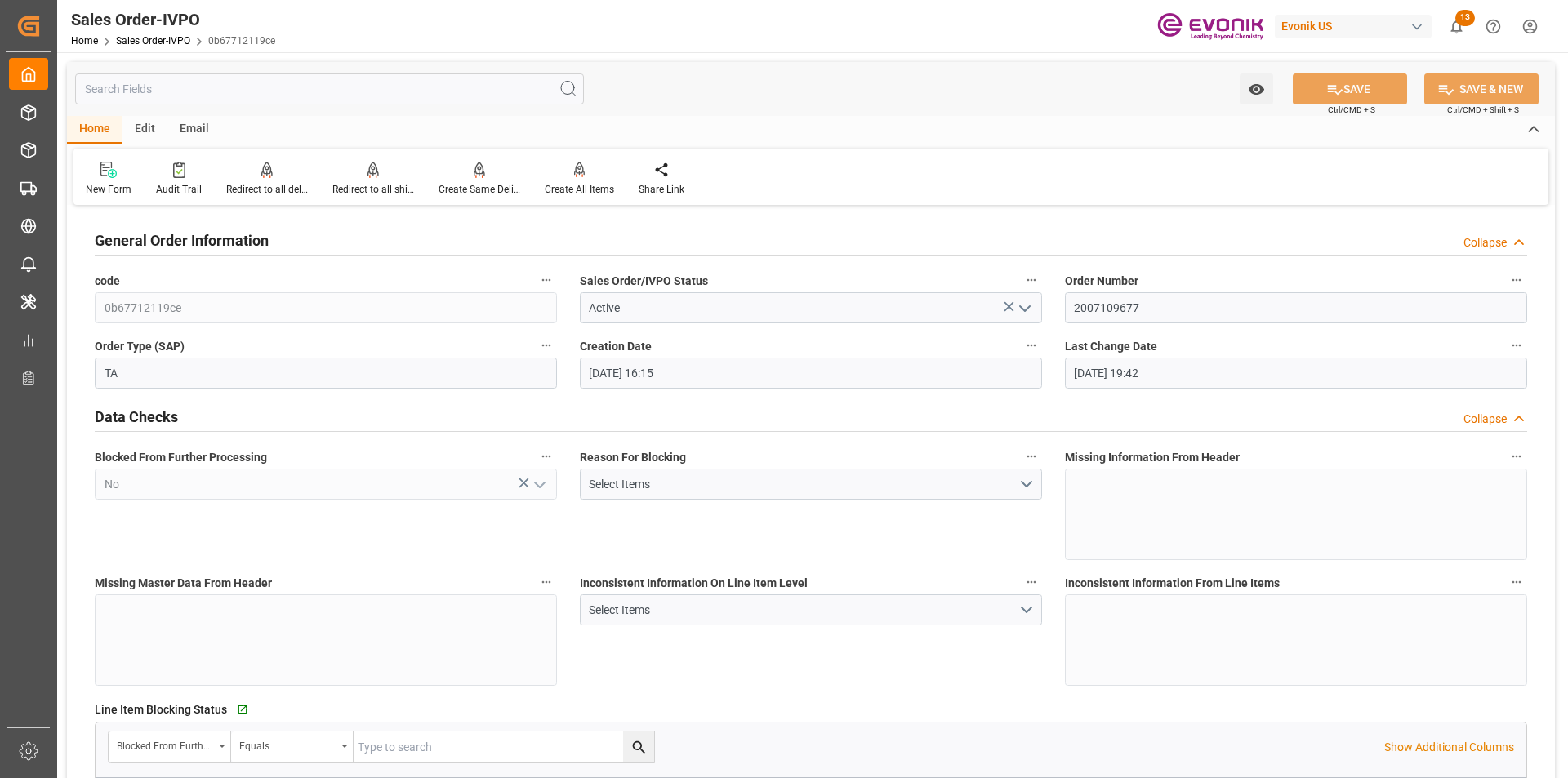
type input "[DATE] 19:42"
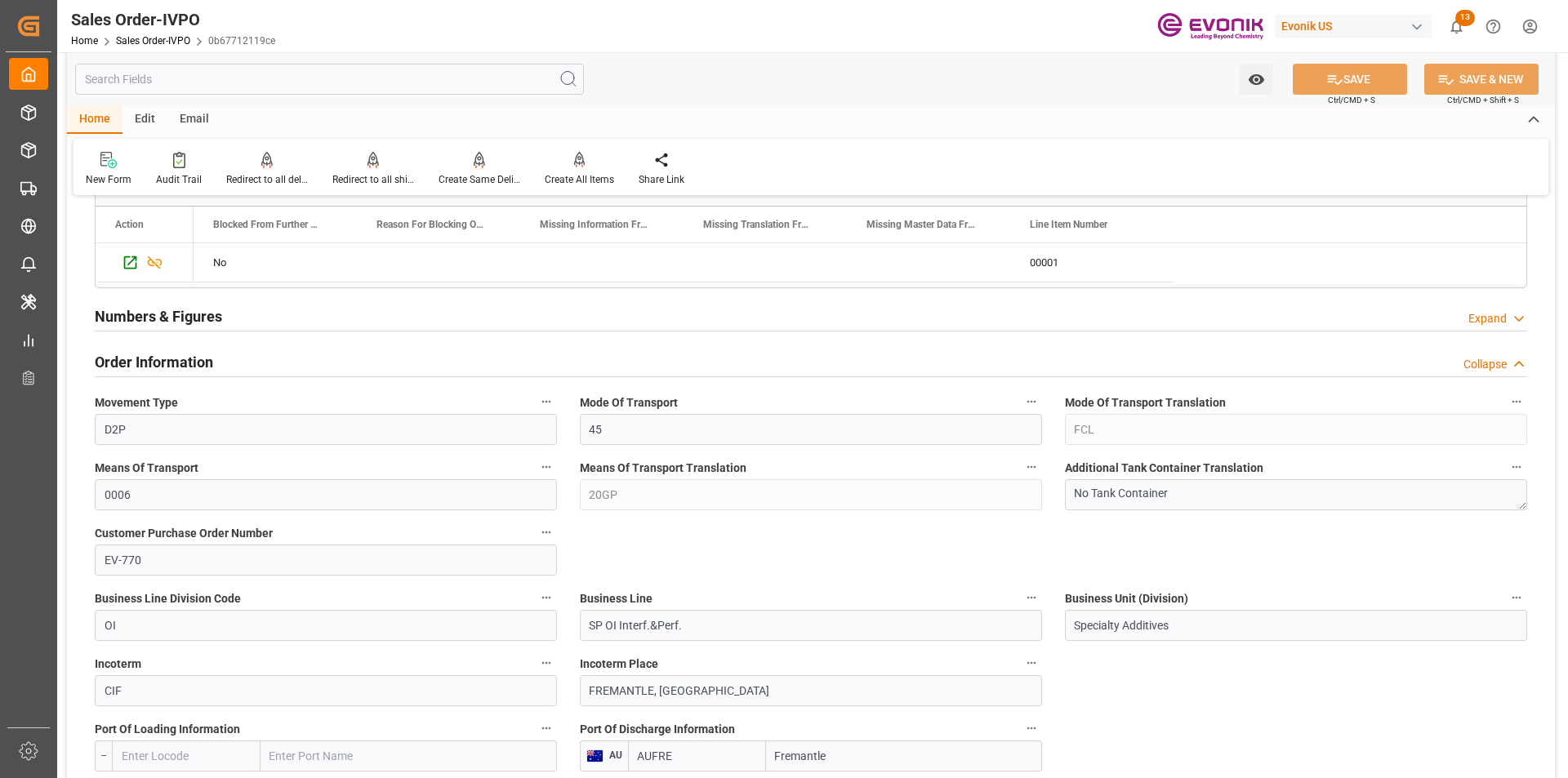
scroll to position [735, 0]
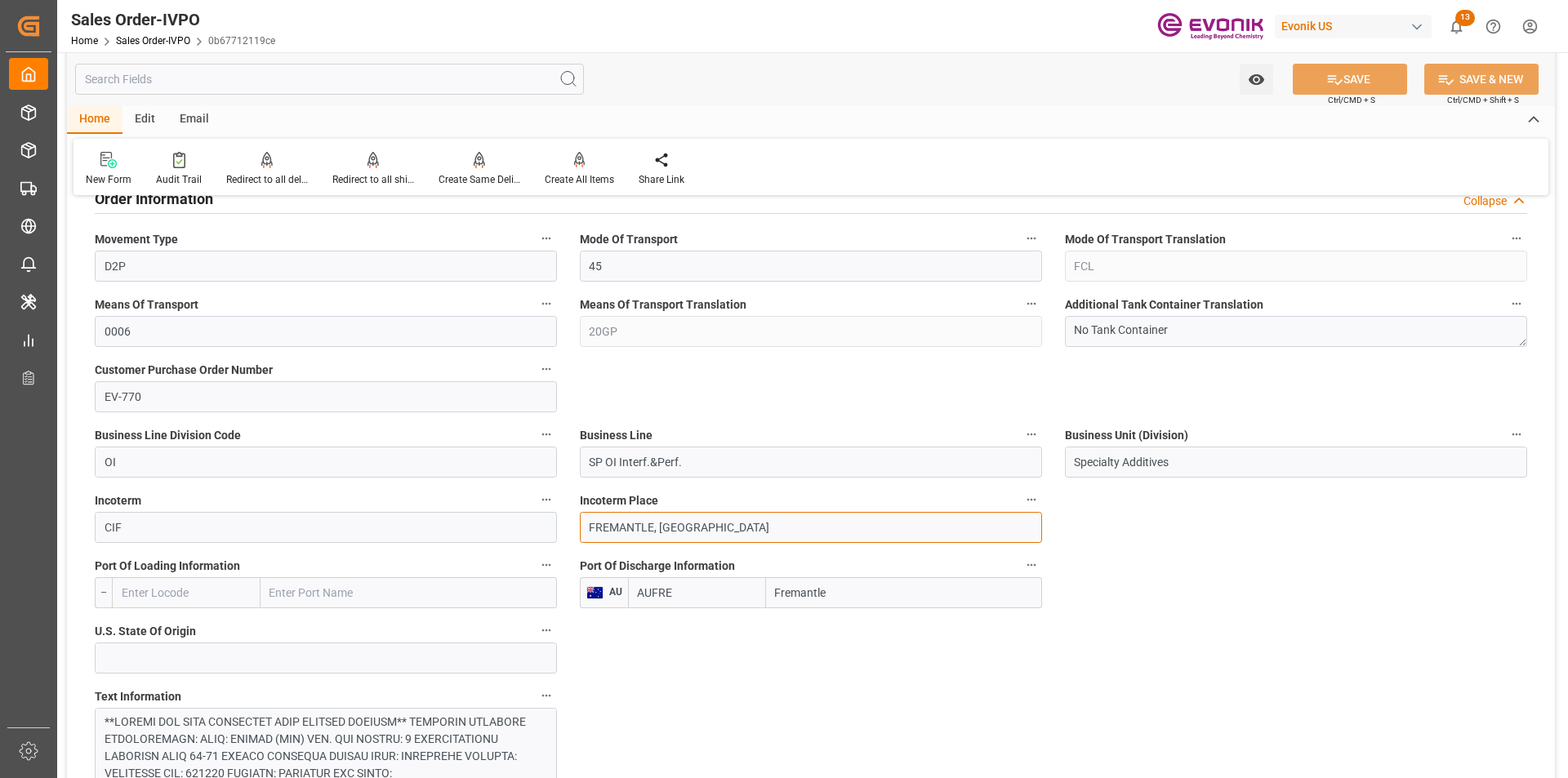
click at [800, 527] on input "FREMANTLE, [GEOGRAPHIC_DATA]" at bounding box center [811, 527] width 463 height 31
click at [682, 601] on input "AUFRE" at bounding box center [697, 592] width 138 height 31
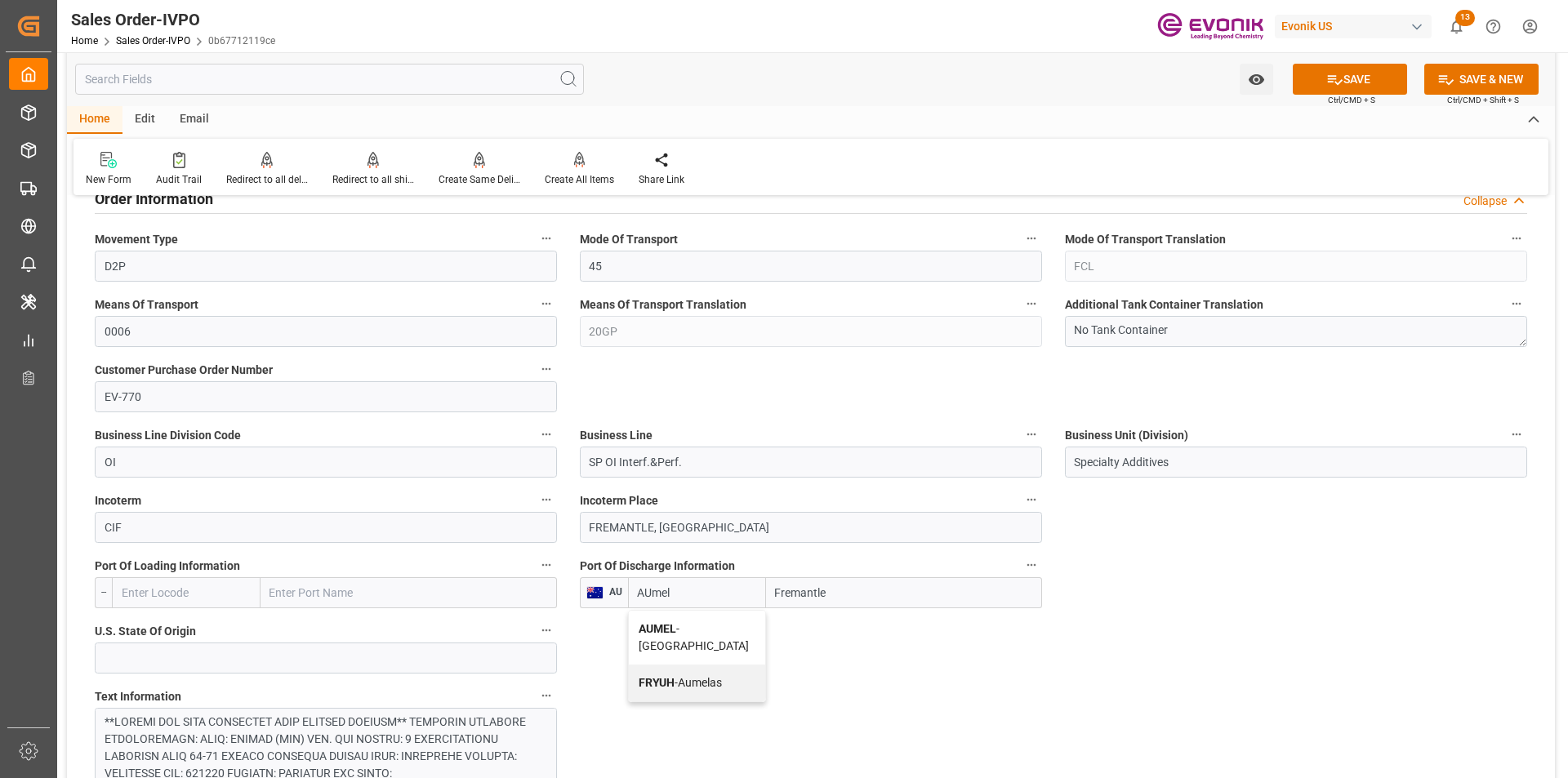
click at [700, 627] on span "AUMEL - Melbourne" at bounding box center [694, 637] width 110 height 30
type input "AUMEL"
type input "Melbourne"
type input "AUMEL"
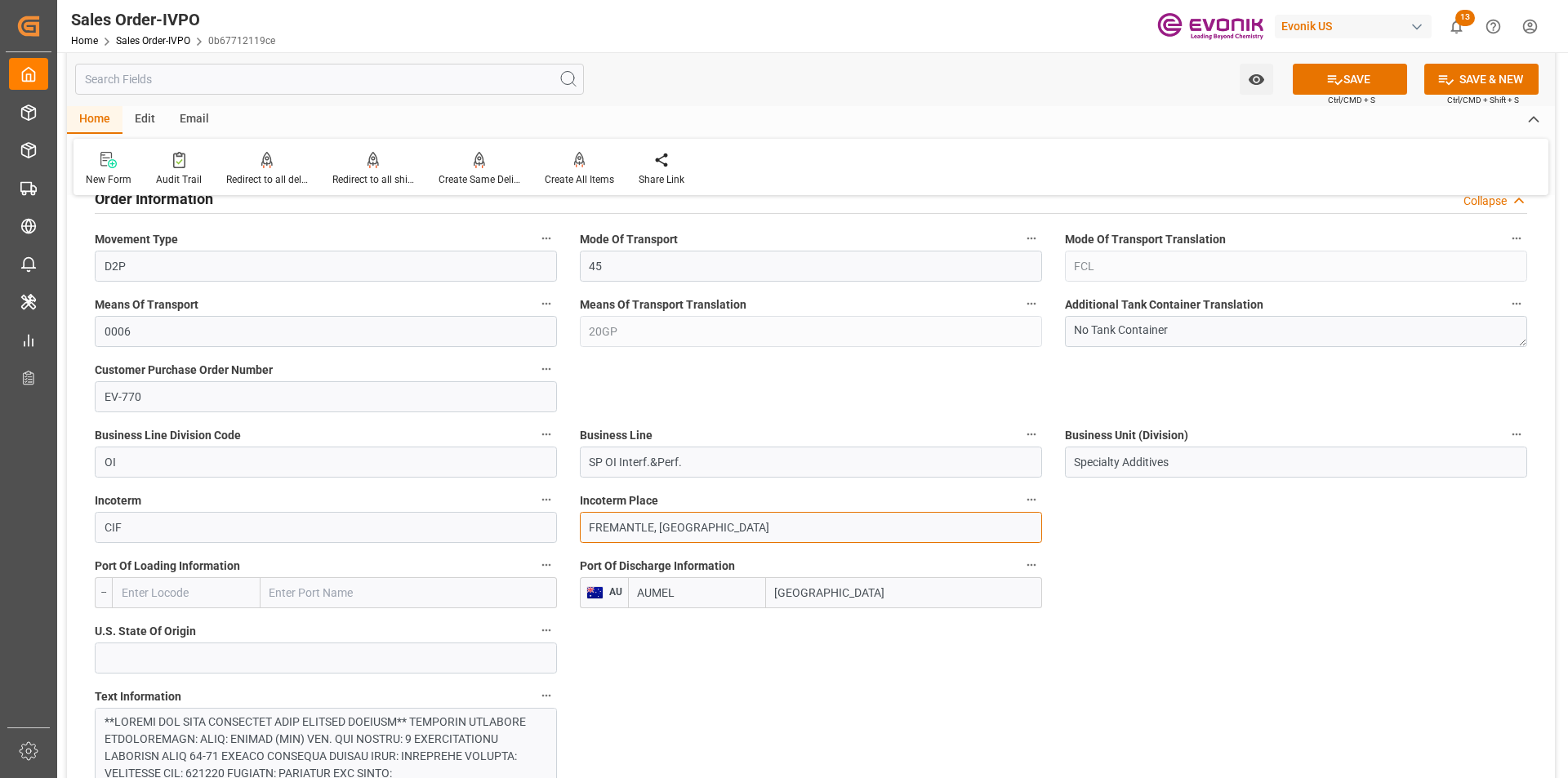
click at [784, 528] on input "FREMANTLE, AUSTRALIA" at bounding box center [811, 527] width 463 height 31
drag, startPoint x: 790, startPoint y: 529, endPoint x: 372, endPoint y: 515, distance: 418.2
paste input "MELBOURNE"
type input "MELBOURNE"
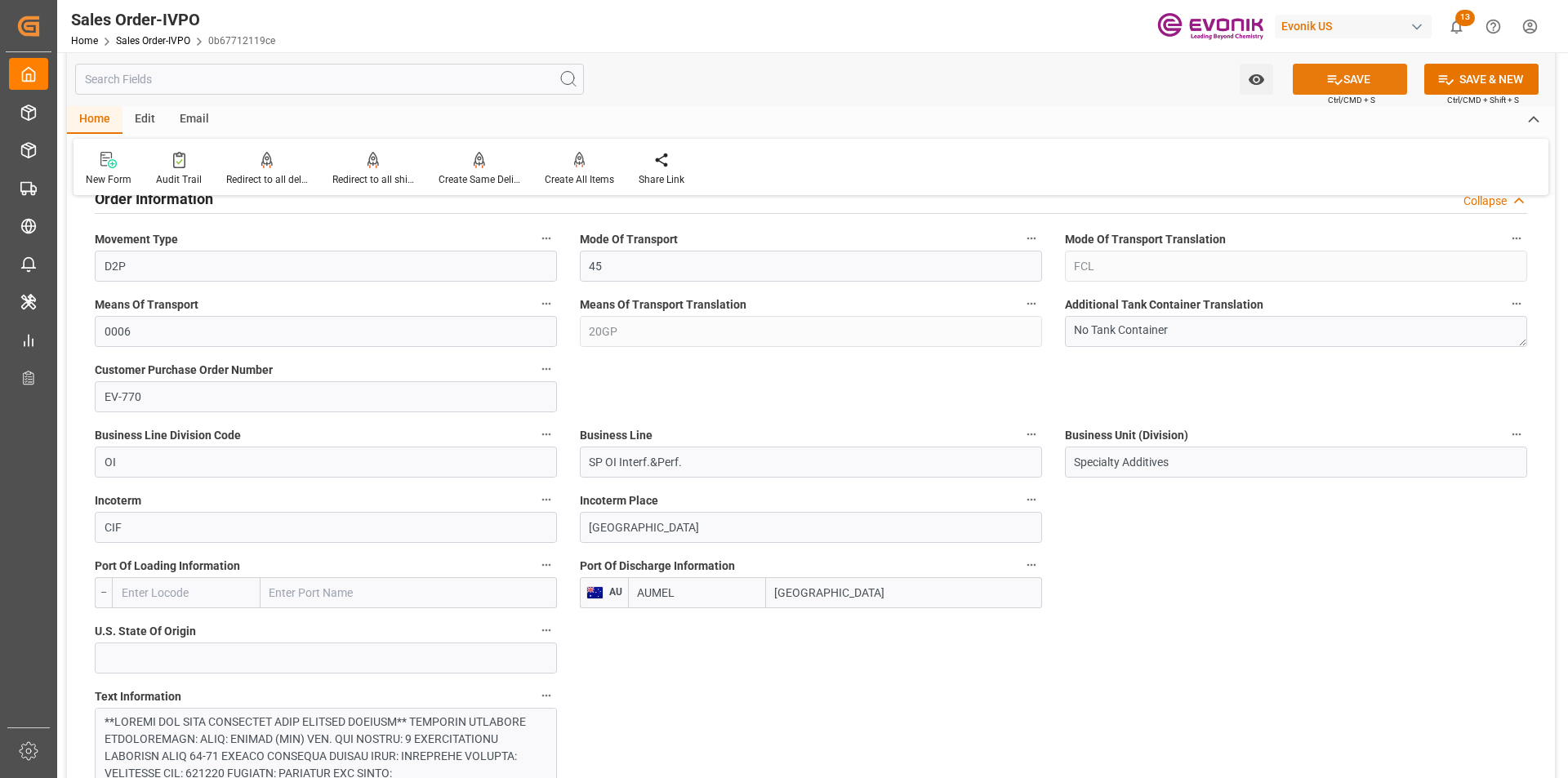
click at [1328, 84] on icon at bounding box center [1335, 79] width 17 height 17
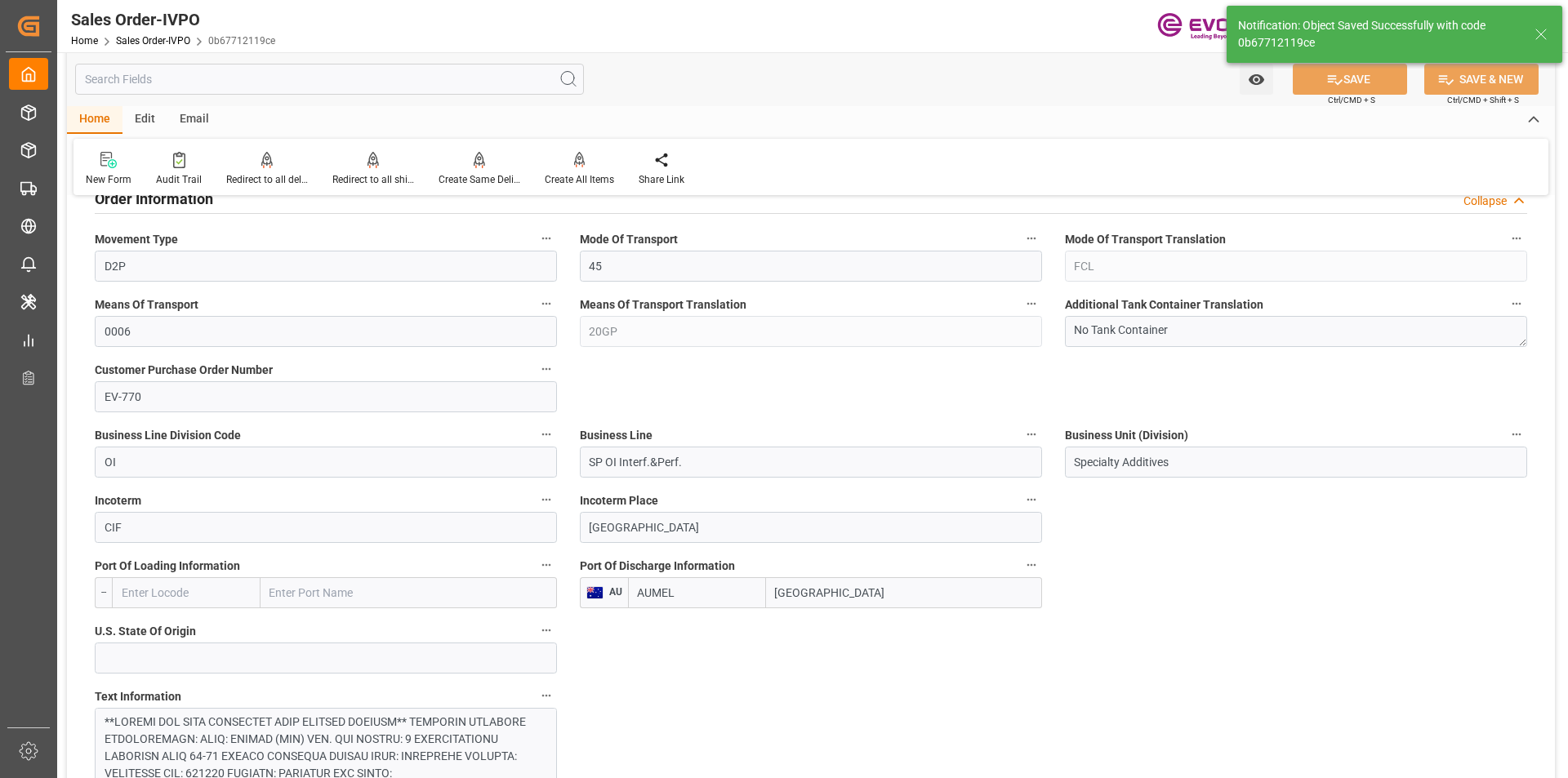
type input "AUFRE"
type input "17.09.2025 16:22"
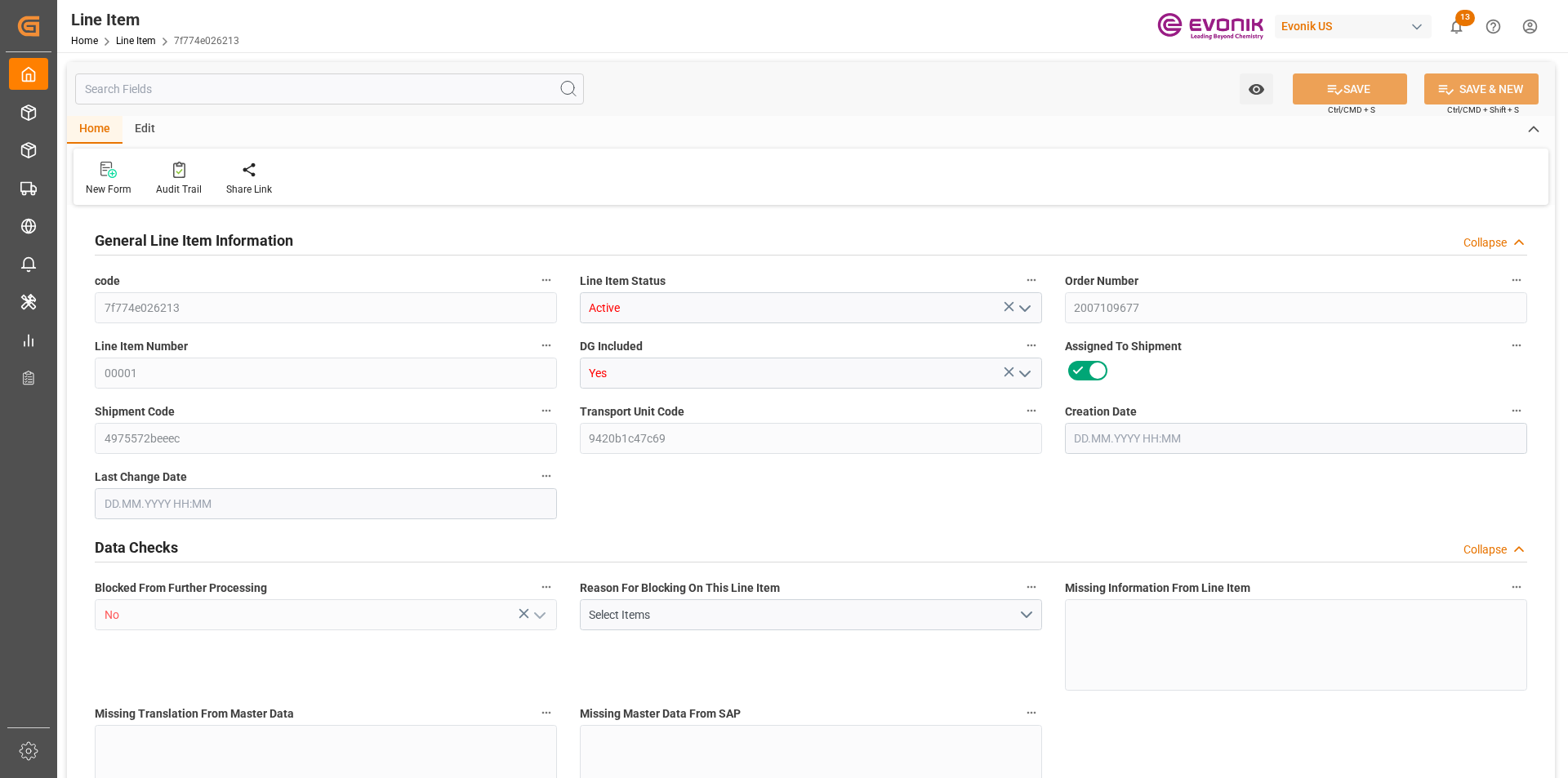
type input "20"
type input "15104"
type input "13760"
type input "24.1474"
type input "80"
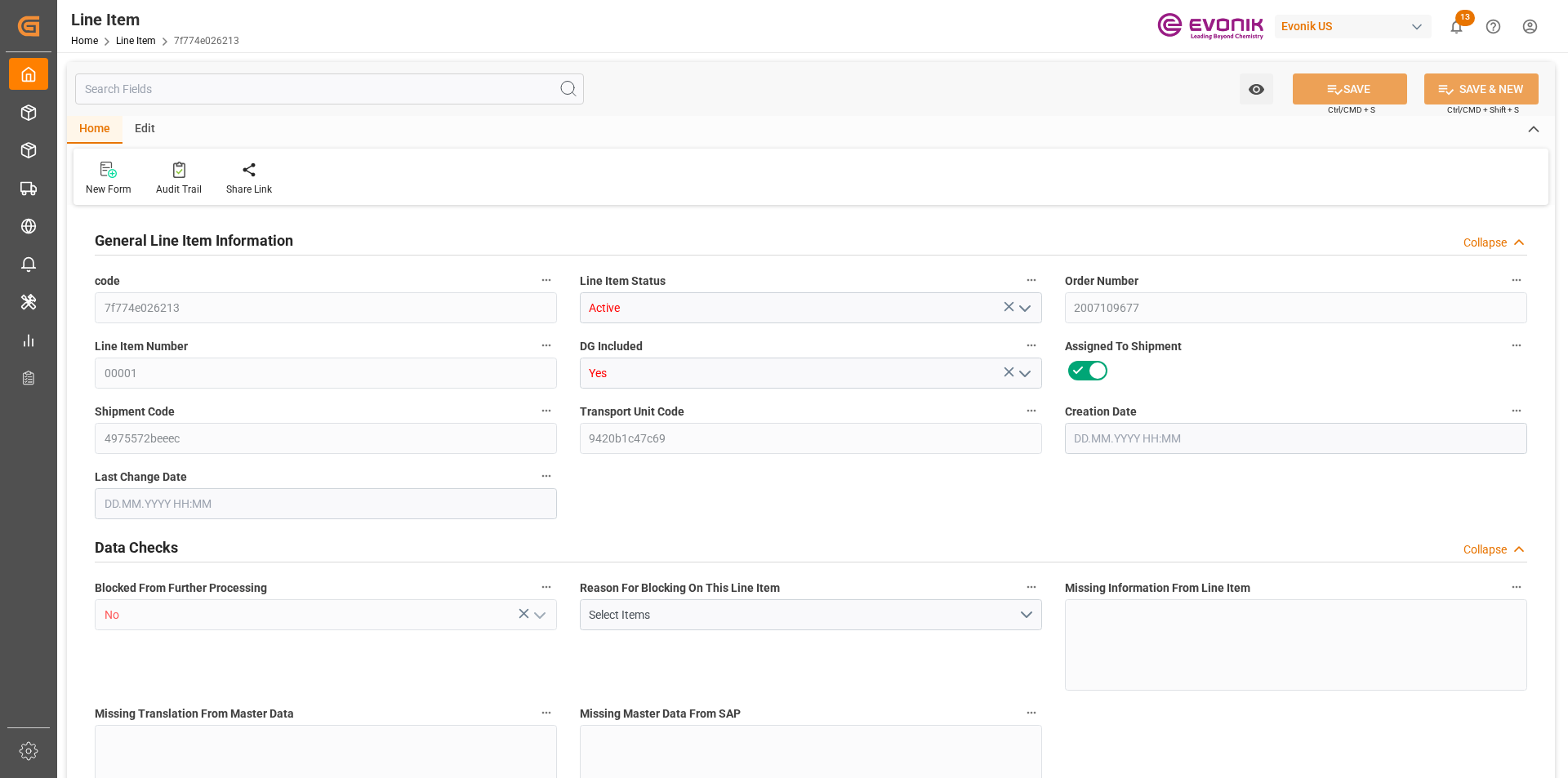
type input "107052.8"
type input "80"
type input "15104"
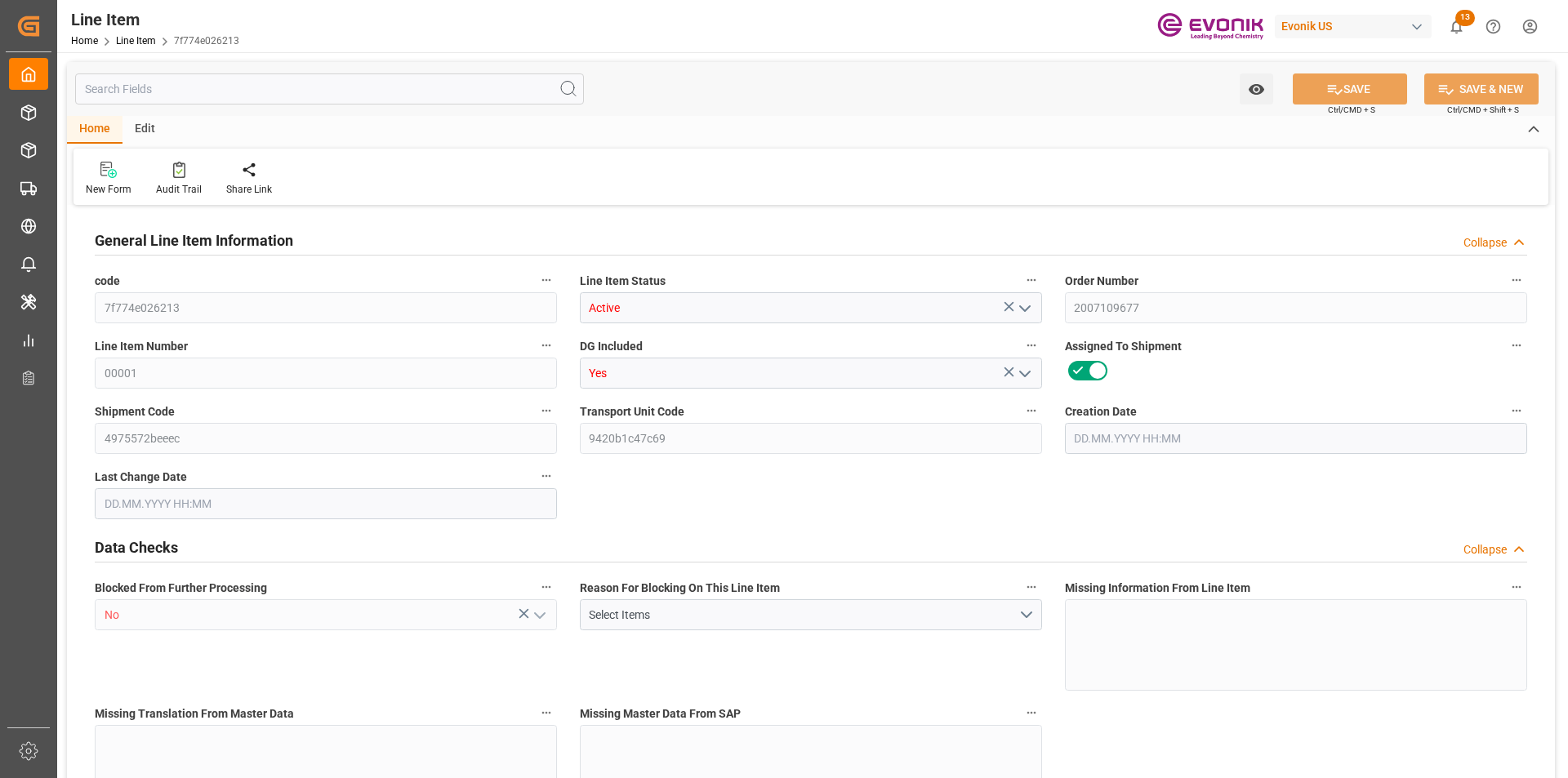
type input "15504"
type input "13760"
type input "24.1474"
type input "24147.36"
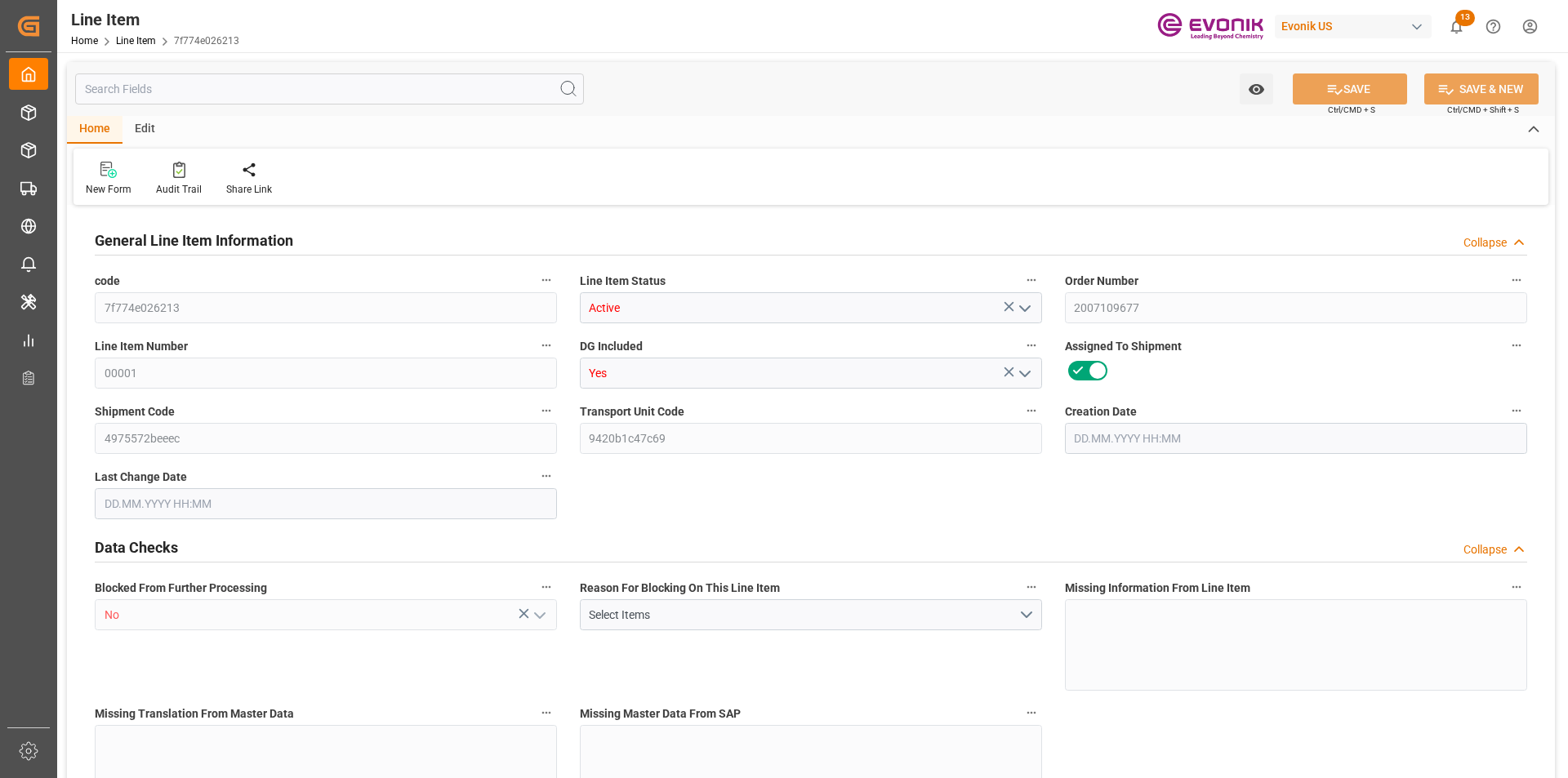
type input "80"
type input "15104"
type input "13760"
type input "24.1474"
type input "12.08.2025 16:15"
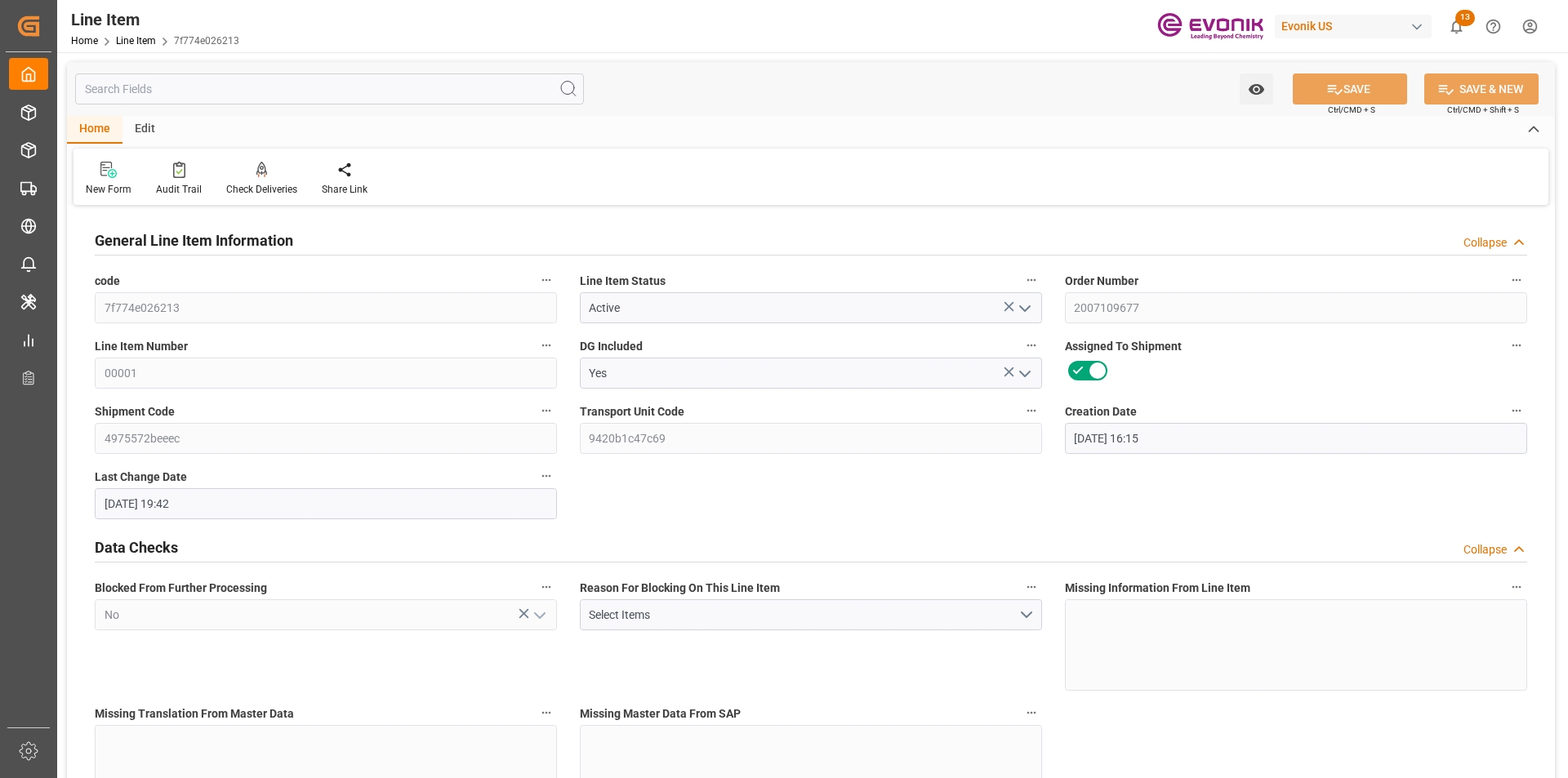
type input "11.09.2025 19:42"
type input "01.11.2025"
type input "18.09.2025"
type input "11.09.2025"
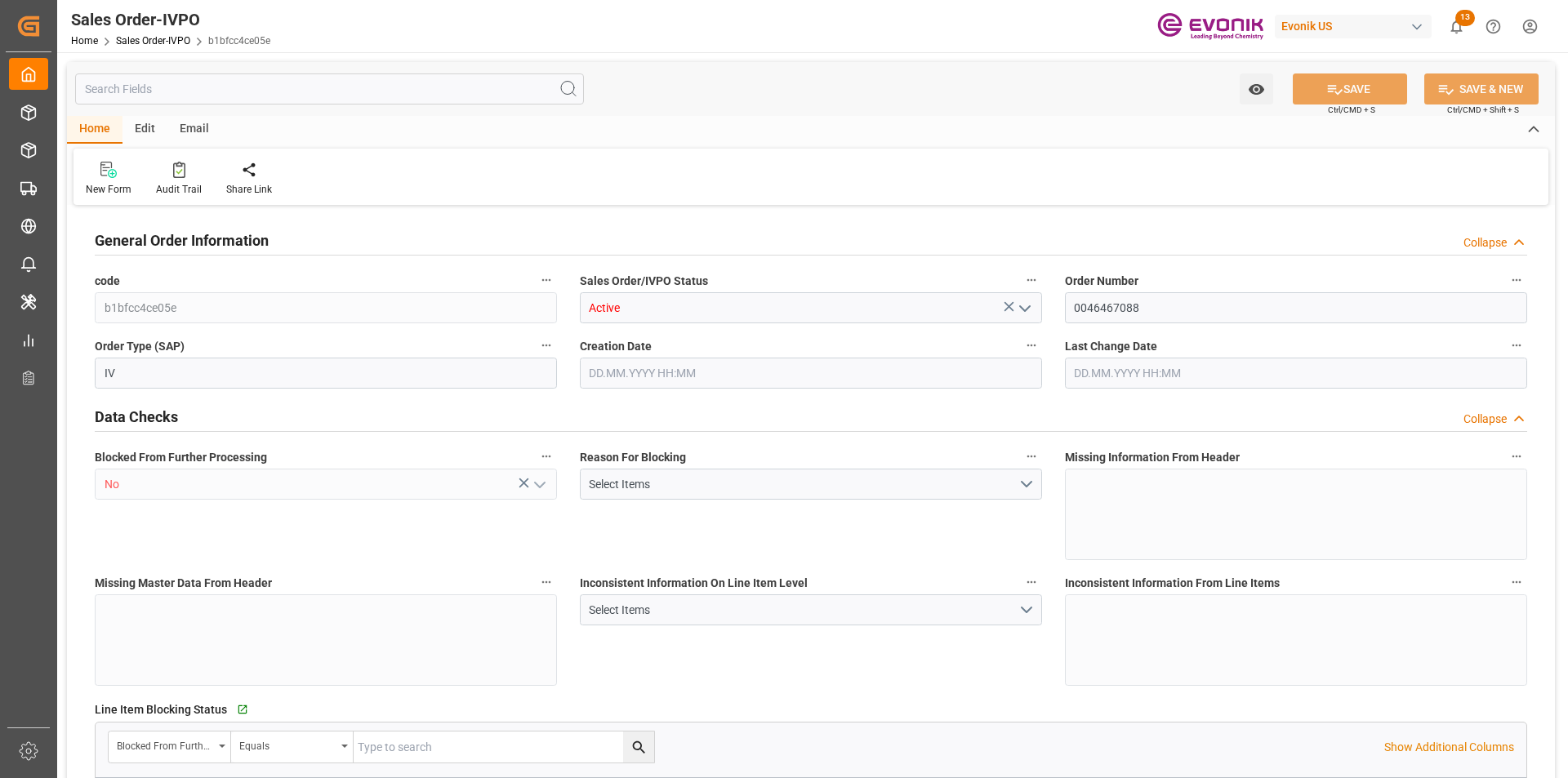
type input "CNSHA"
type input "0"
type input "2"
type input "3"
type input "2"
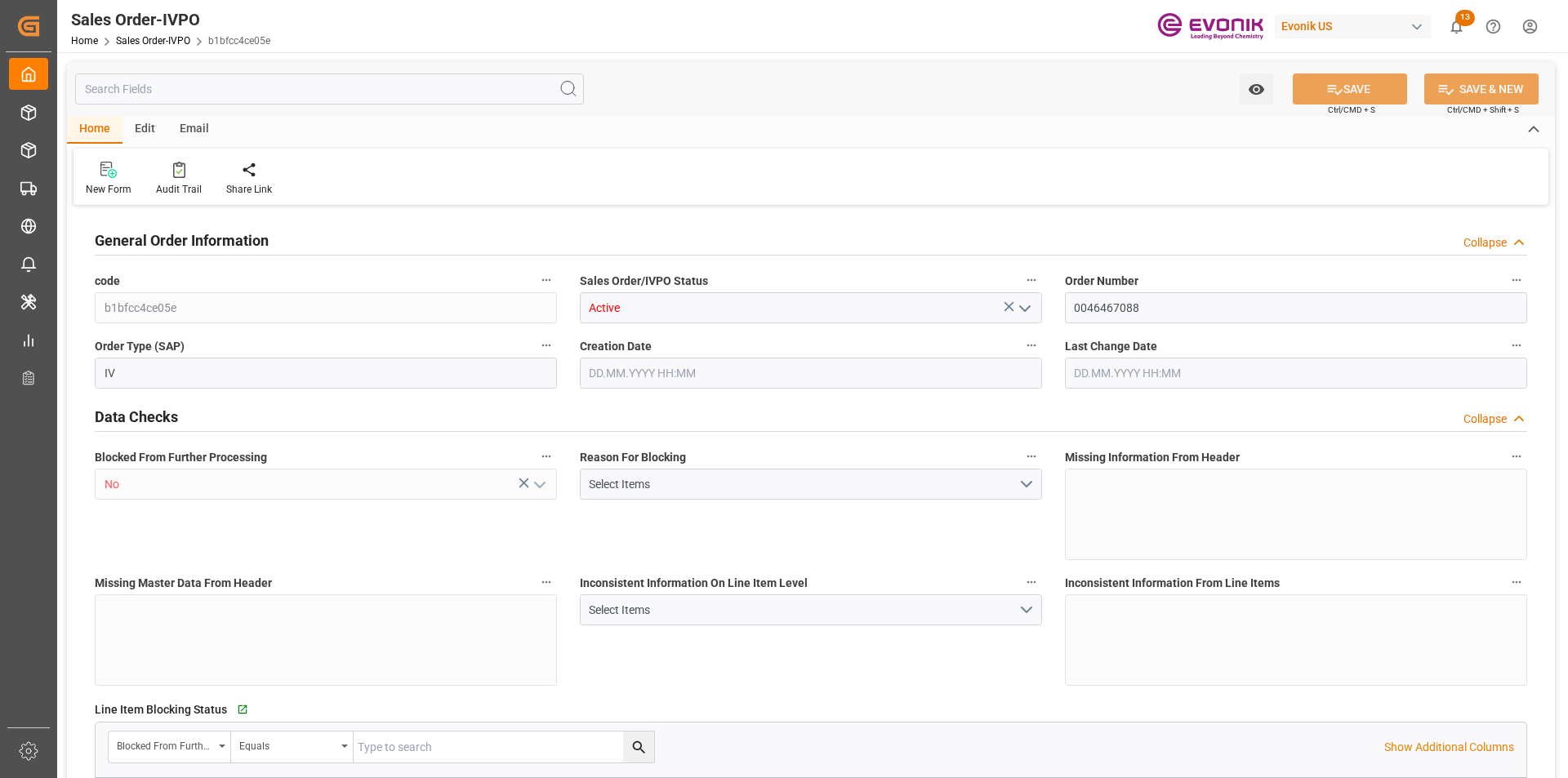
type input "35080.6"
type input "51.8868"
type input "34000"
type input "60"
type input "[DATE] 19:55"
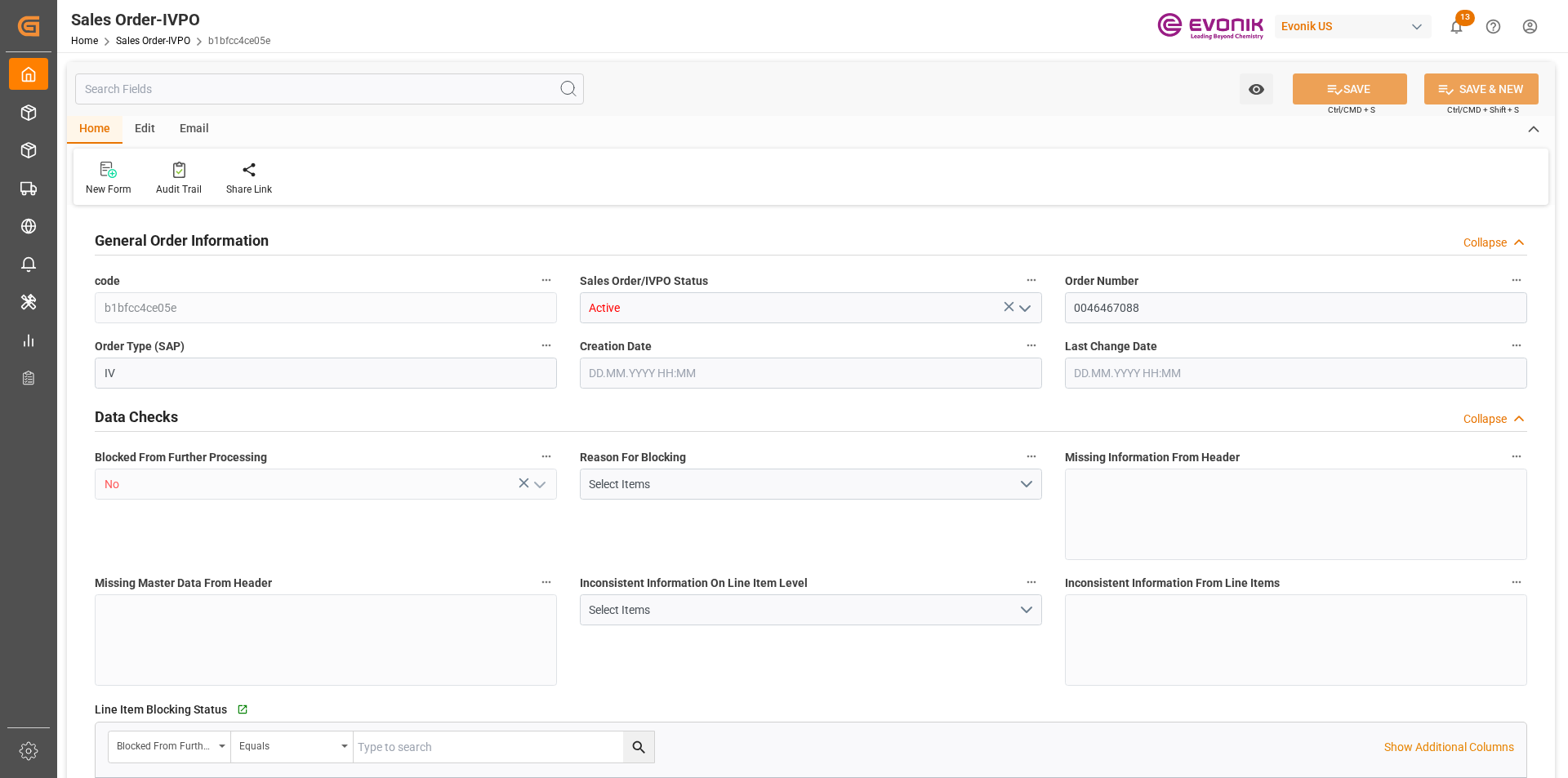
type input "[DATE] 03:17"
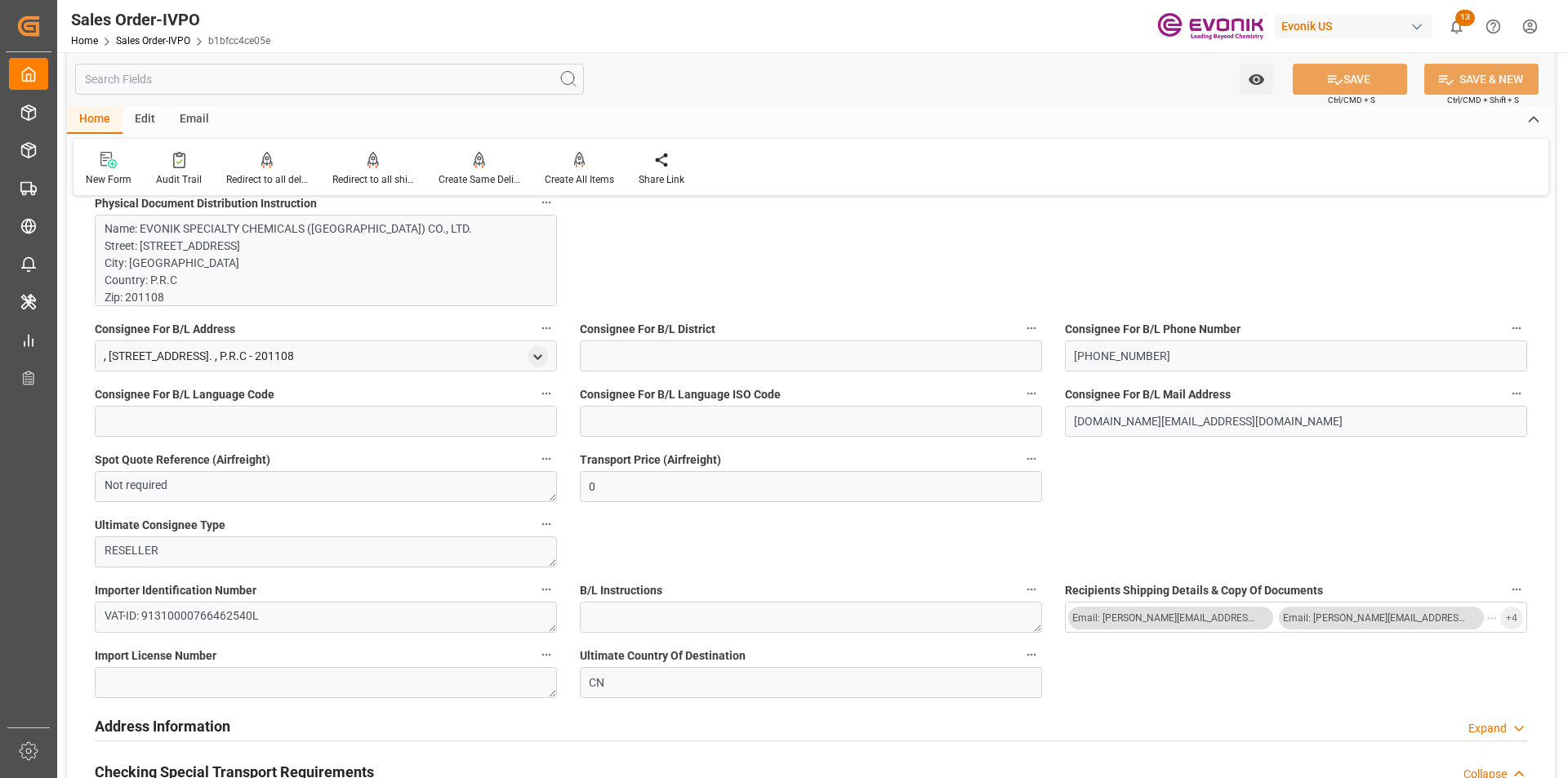
scroll to position [1470, 0]
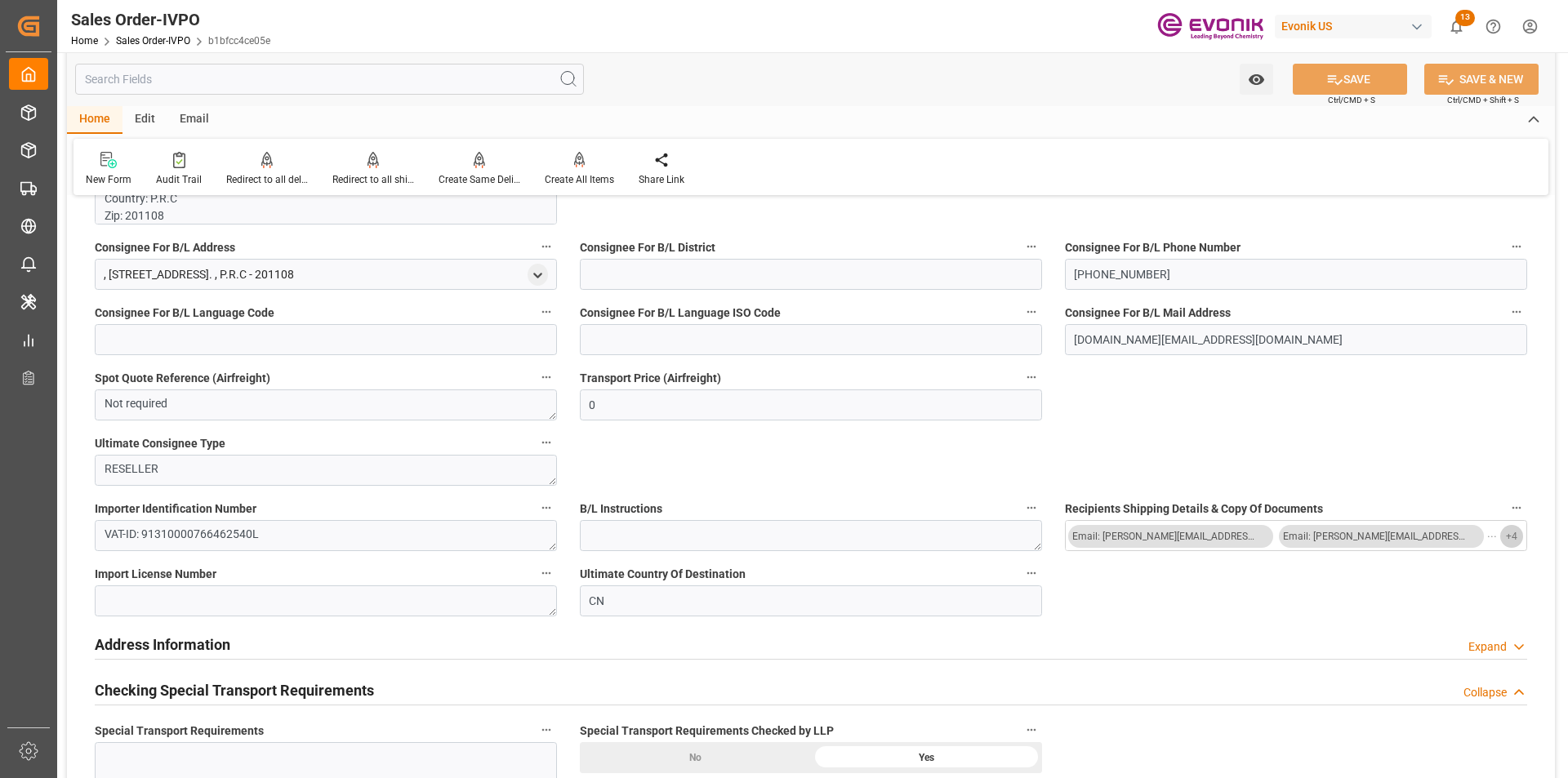
click at [1508, 540] on span "+ 4" at bounding box center [1512, 536] width 12 height 26
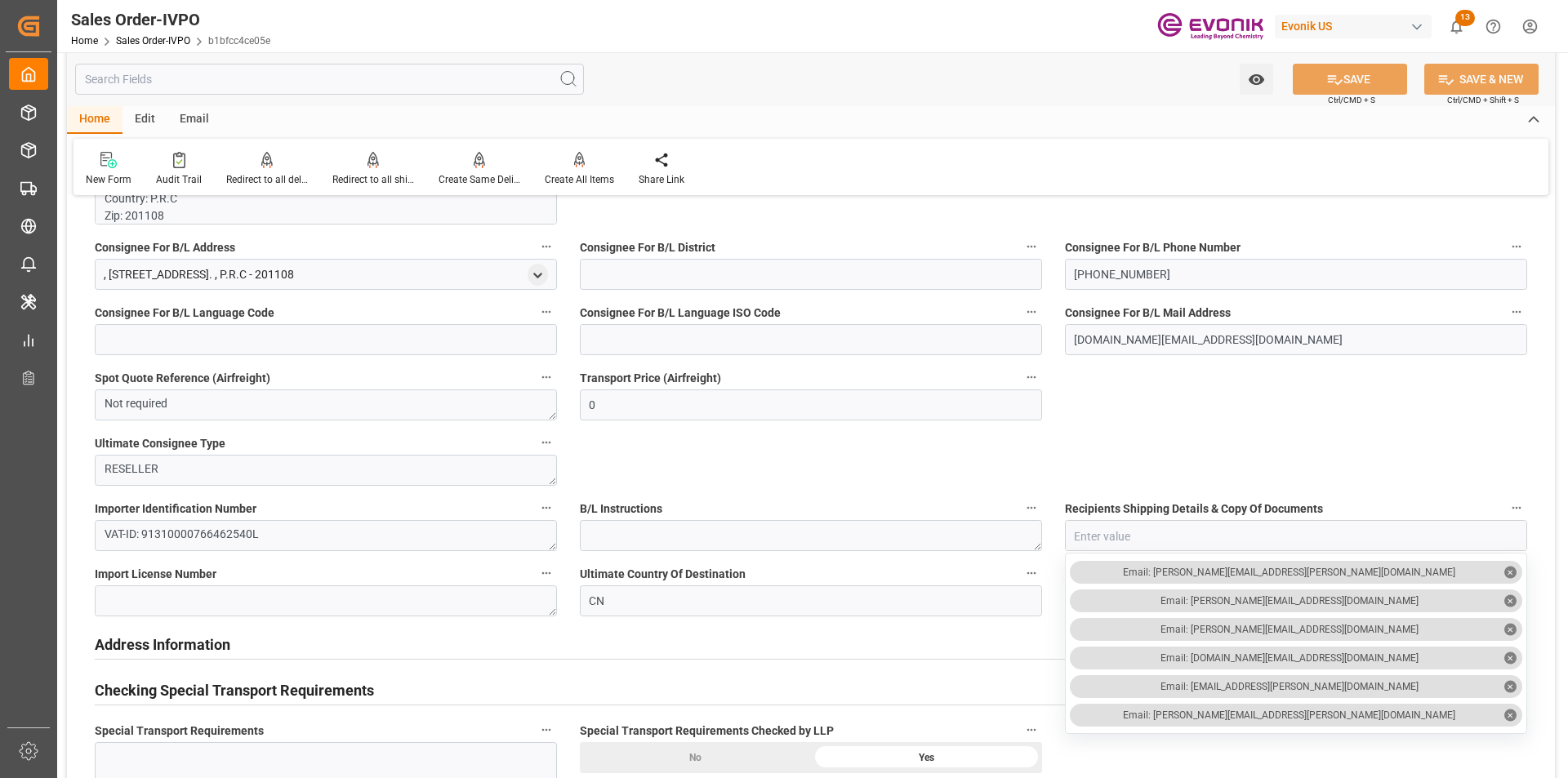
click at [261, 72] on input "text" at bounding box center [330, 79] width 509 height 31
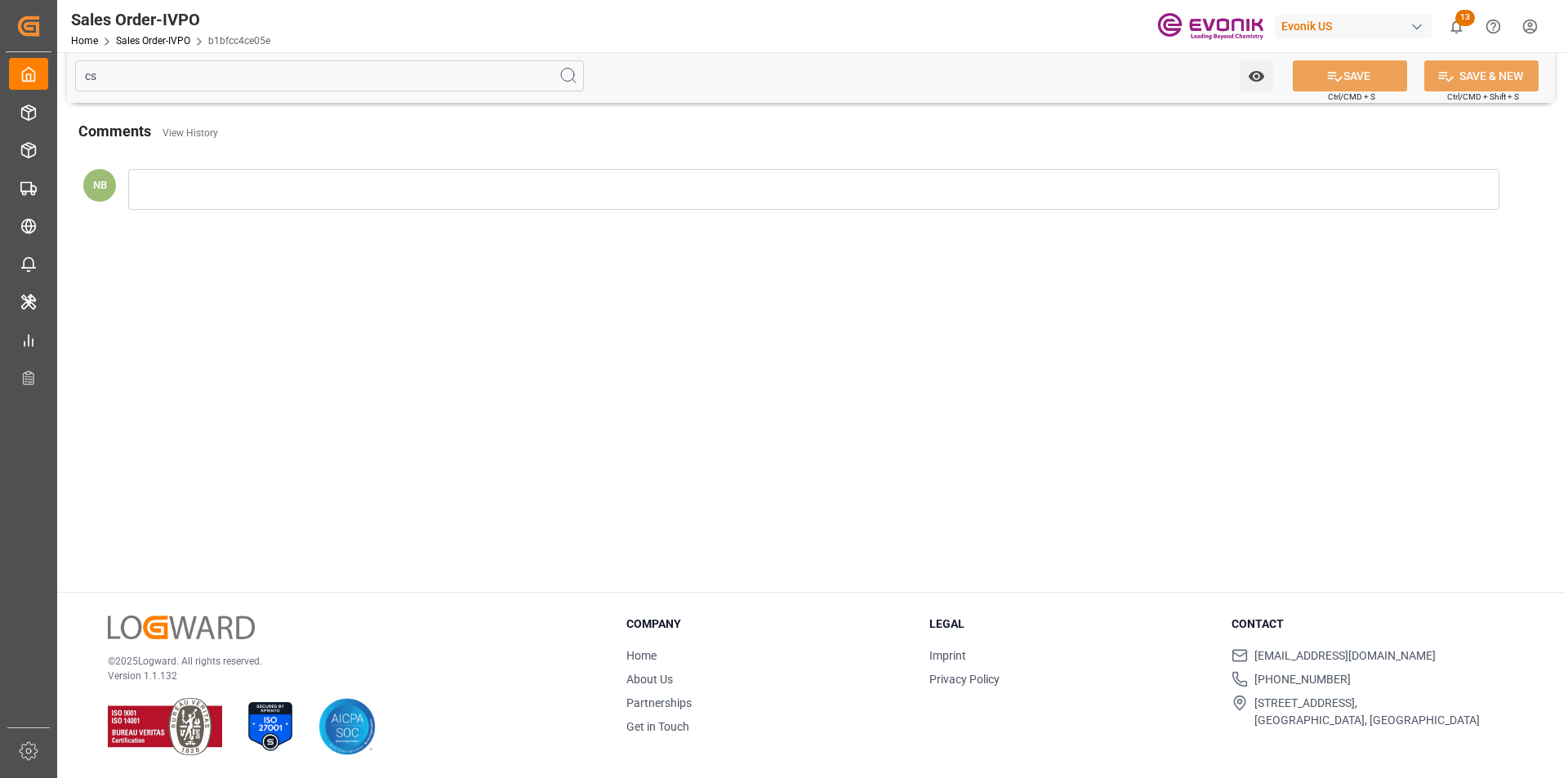
scroll to position [0, 0]
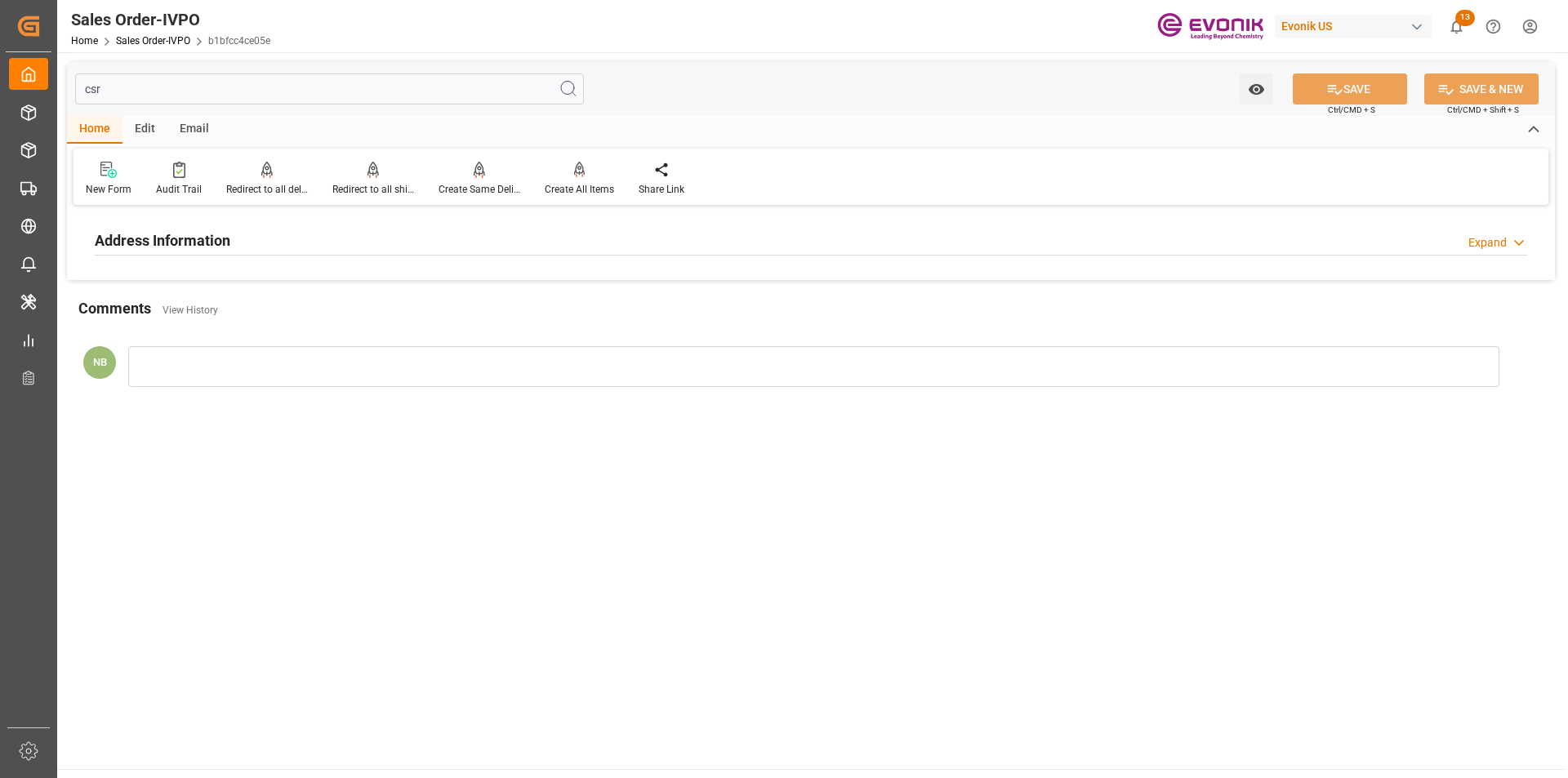
click at [216, 245] on h2 "Address Information" at bounding box center [162, 240] width 135 height 22
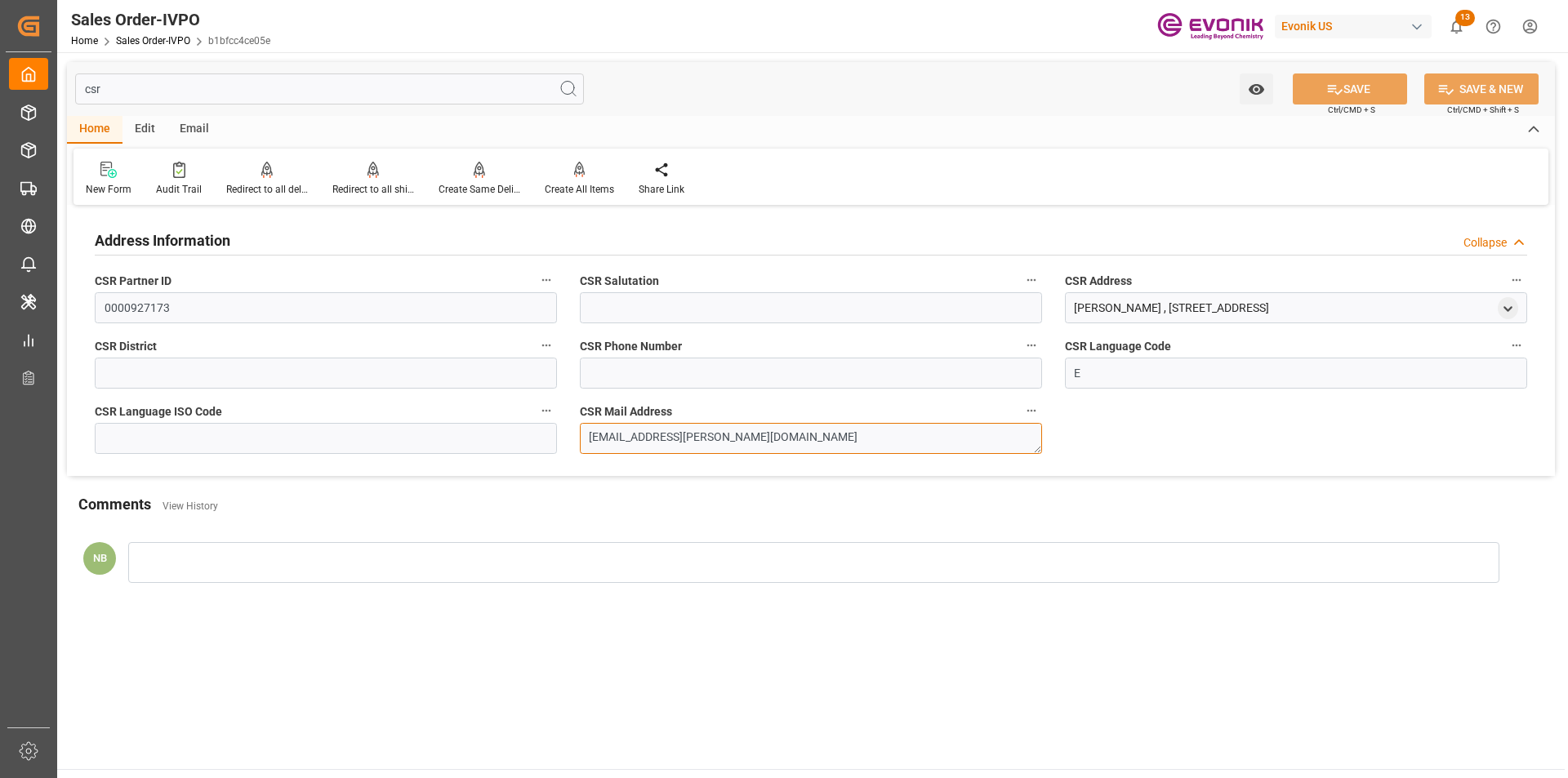
drag, startPoint x: 786, startPoint y: 437, endPoint x: 394, endPoint y: 424, distance: 392.2
click at [389, 423] on div "Address Information Collapse CSR Partner ID 0000927173 CSR Salutation CSR Addre…" at bounding box center [811, 342] width 1488 height 266
click at [114, 85] on input "csr" at bounding box center [330, 89] width 509 height 31
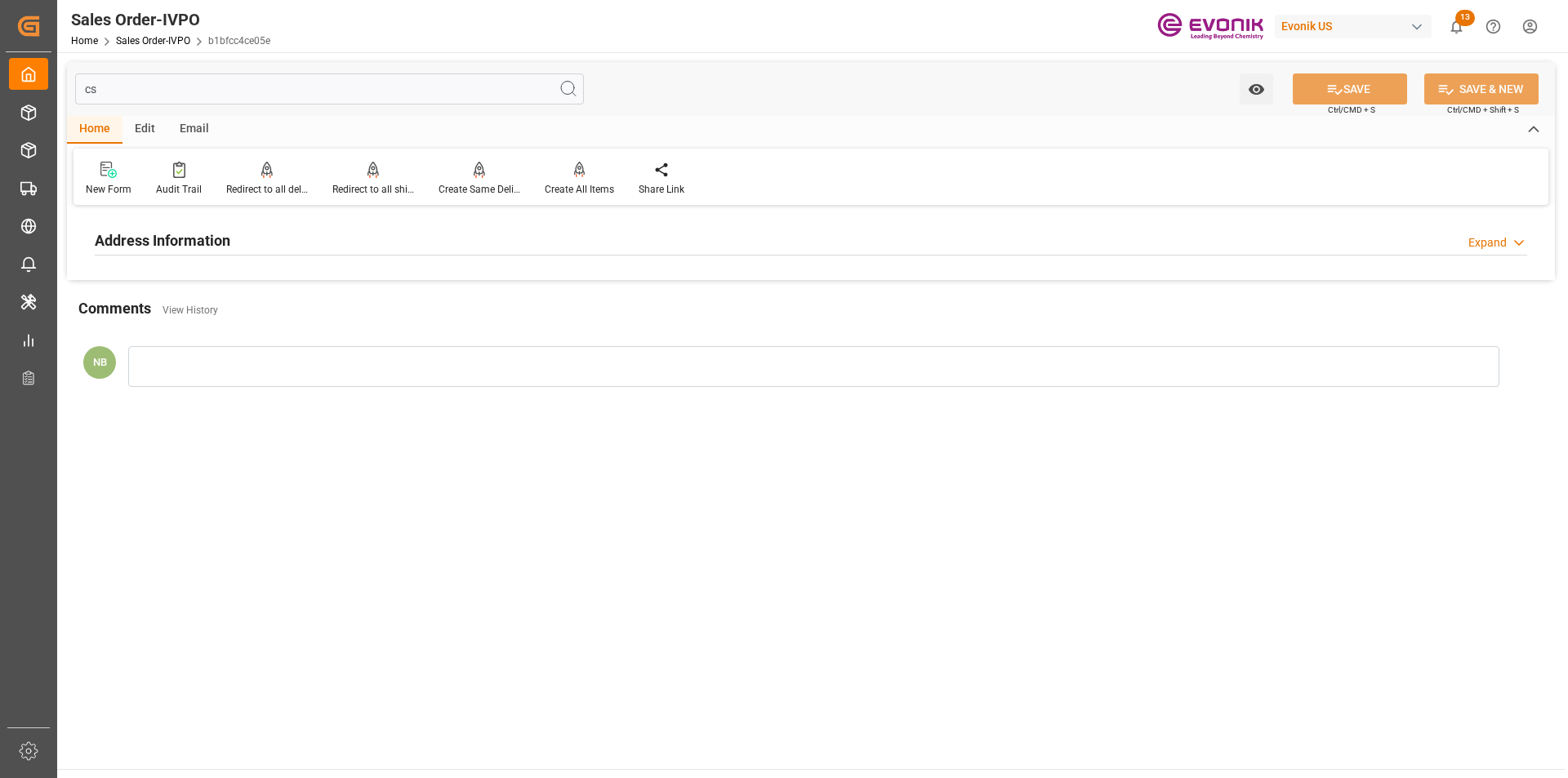
type input "c"
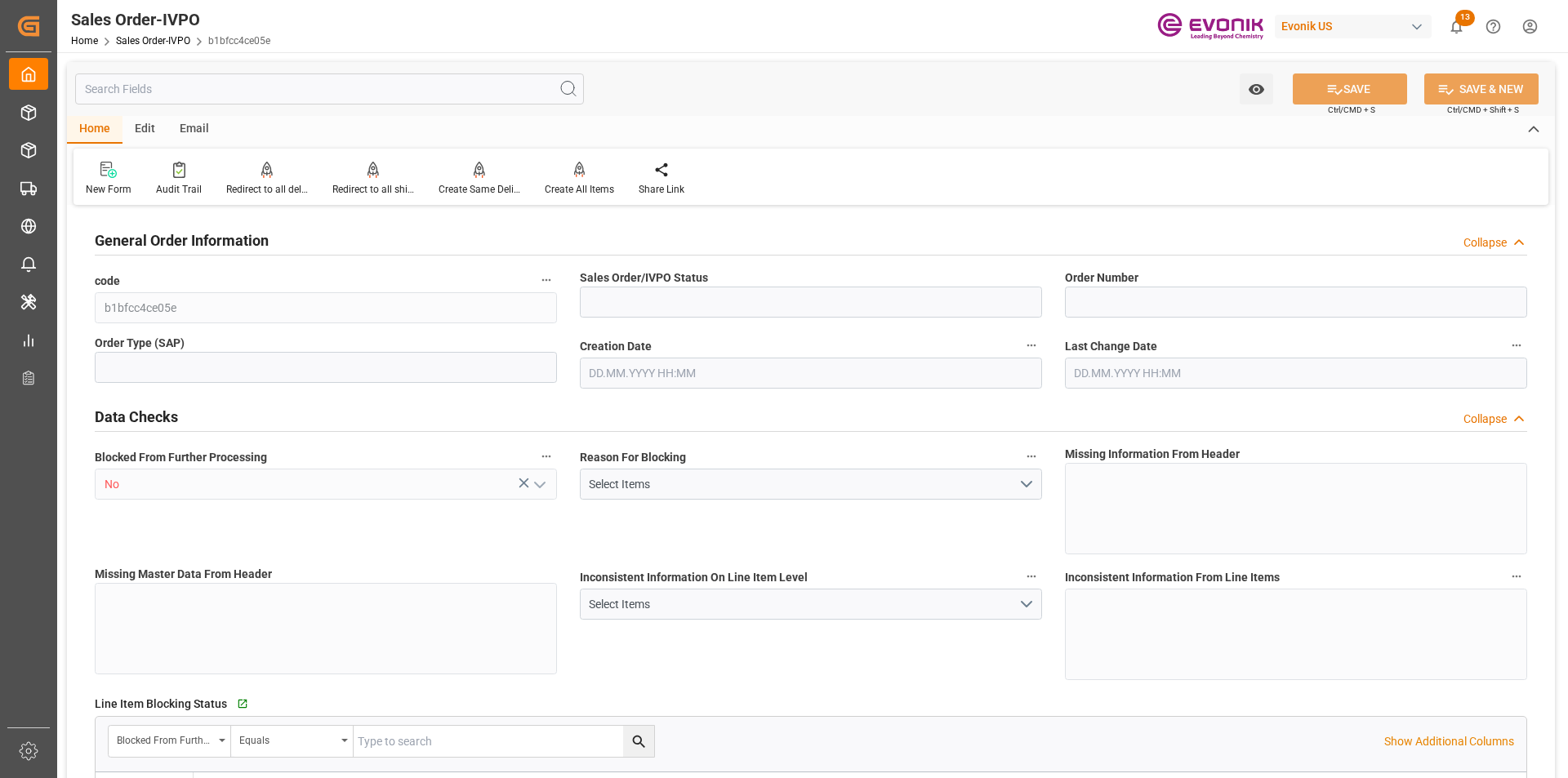
type input "Active"
type input "0046467088"
type input "IV"
type input "D2P"
type input "45"
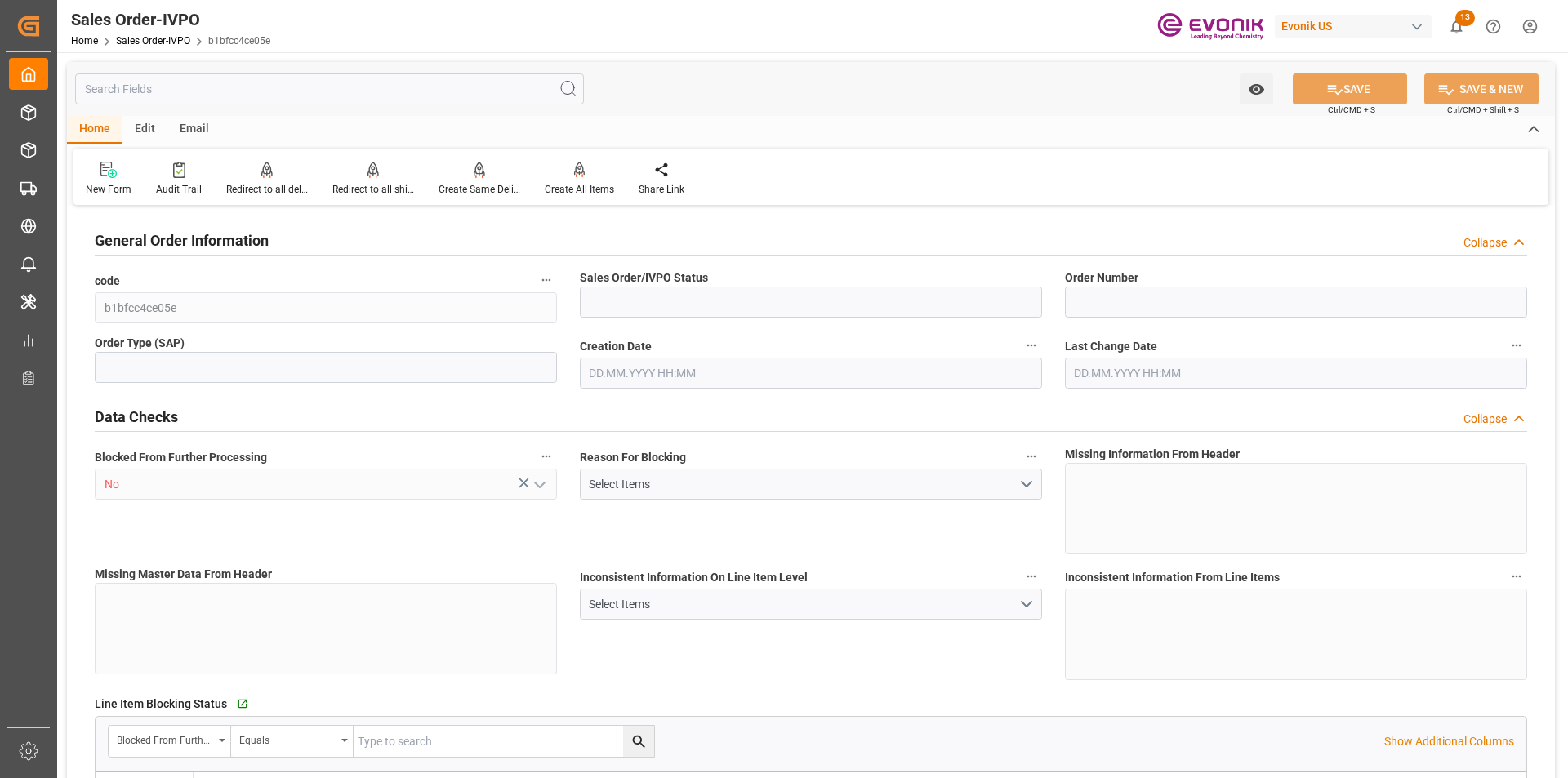
type input "FCL"
type input "0006"
type input "20GP"
type input "SP OI Interf.&Perf."
type input "Specialty Additives"
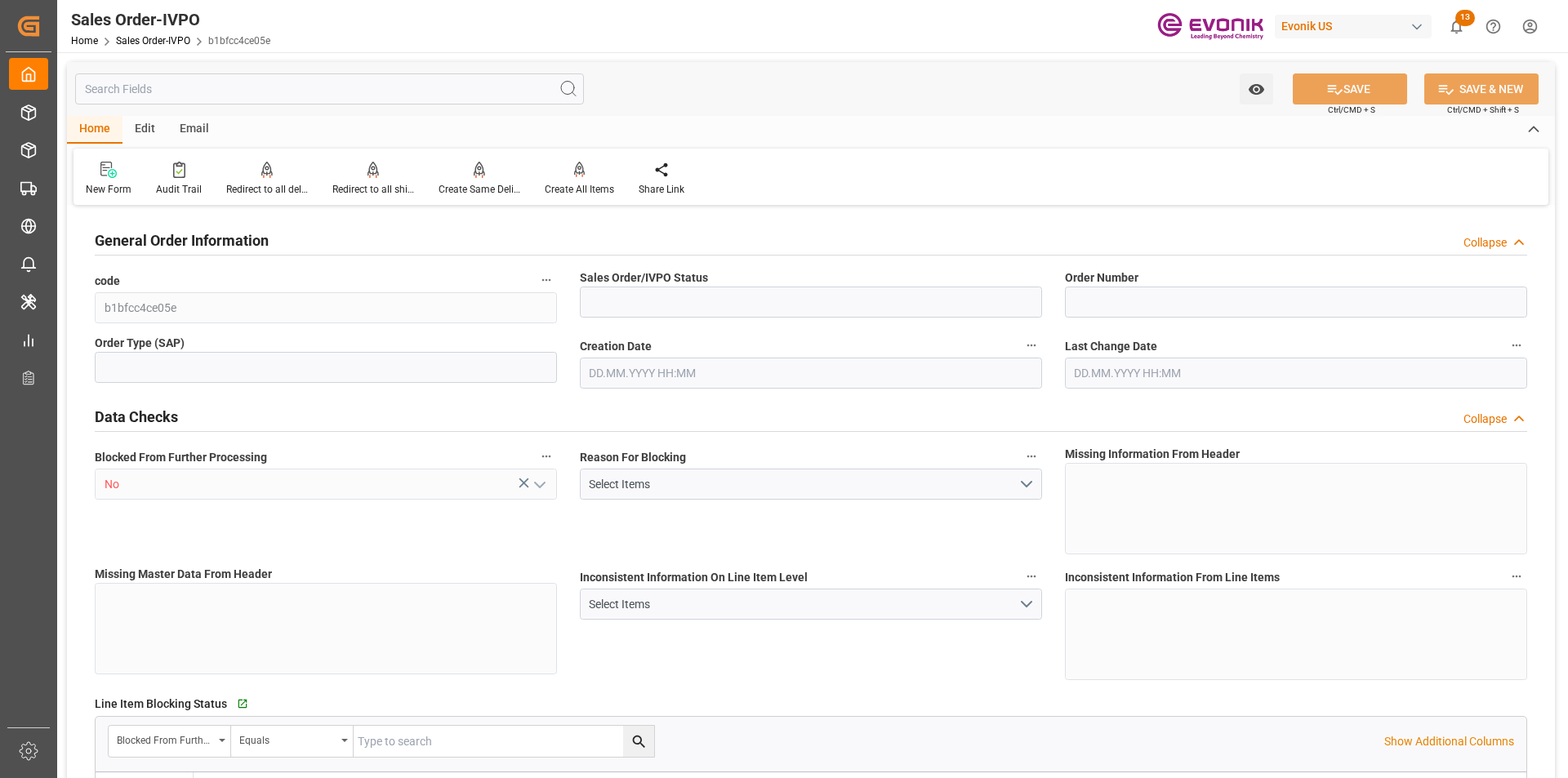
type input "0"
type input "2"
type input "3"
type input "2"
type input "51.8868"
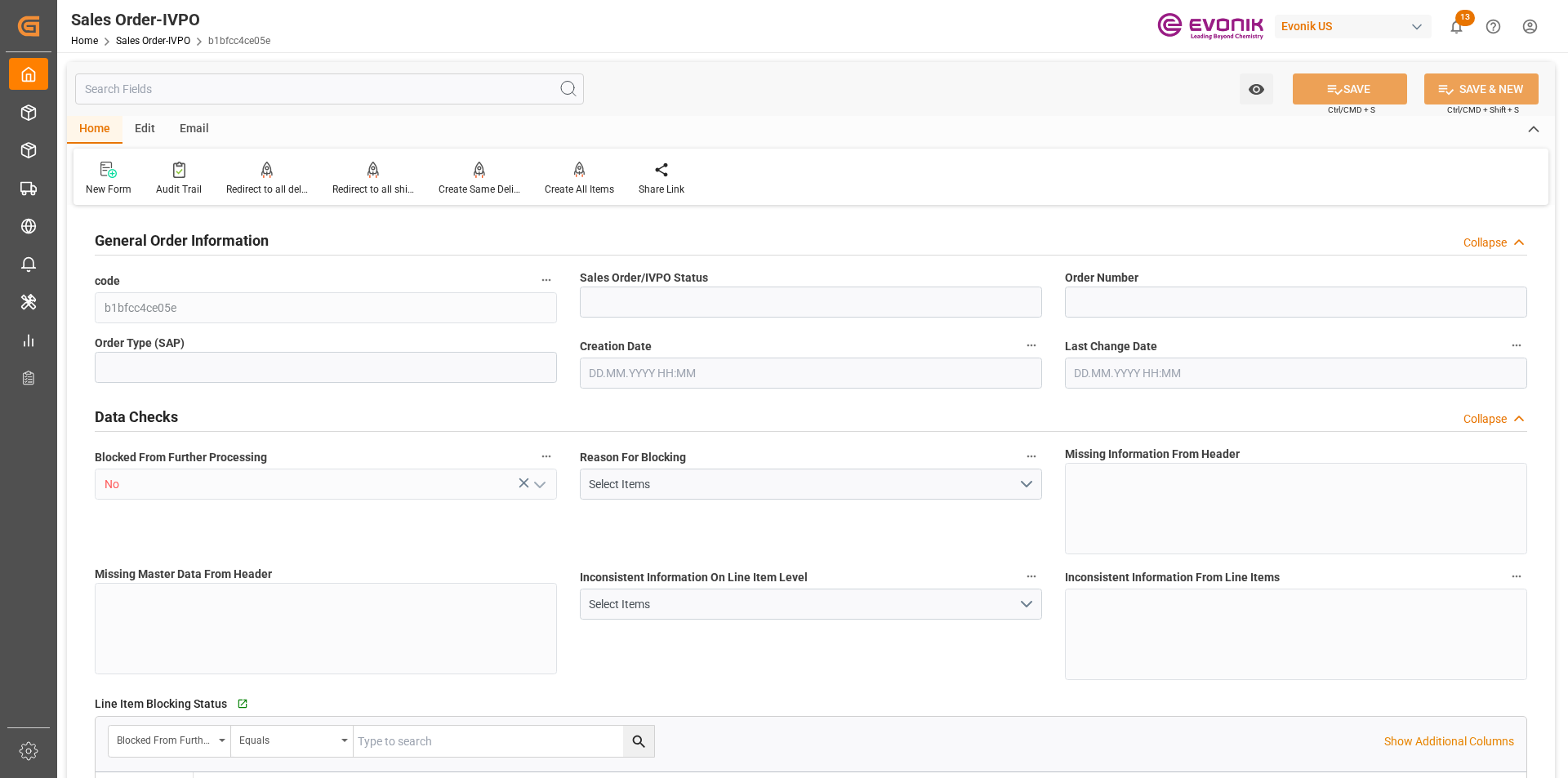
type input "34000"
type input "60"
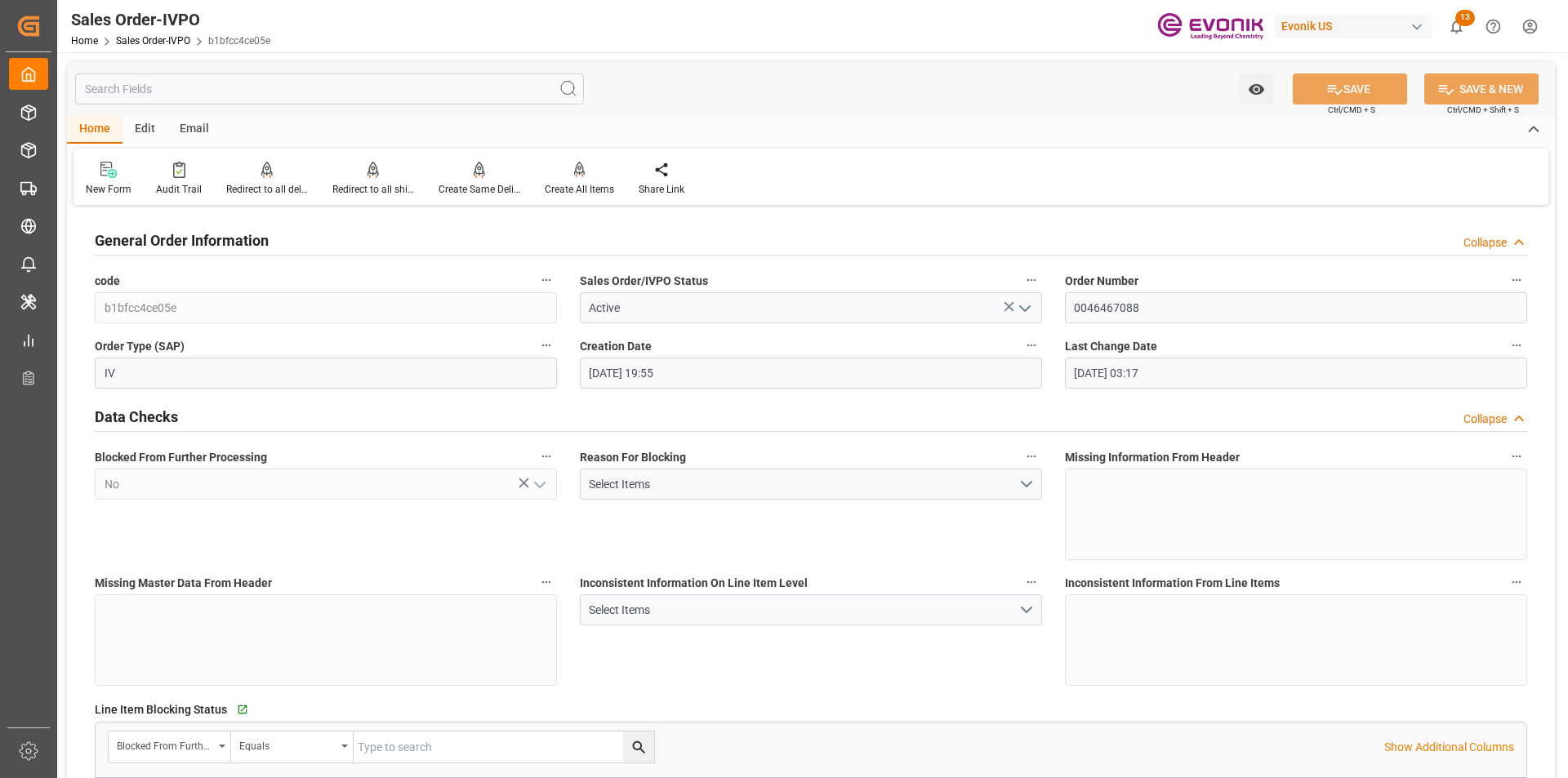
type input "12.09.2025 19:55"
type input "17.09.2025 03:17"
type input "35080.6"
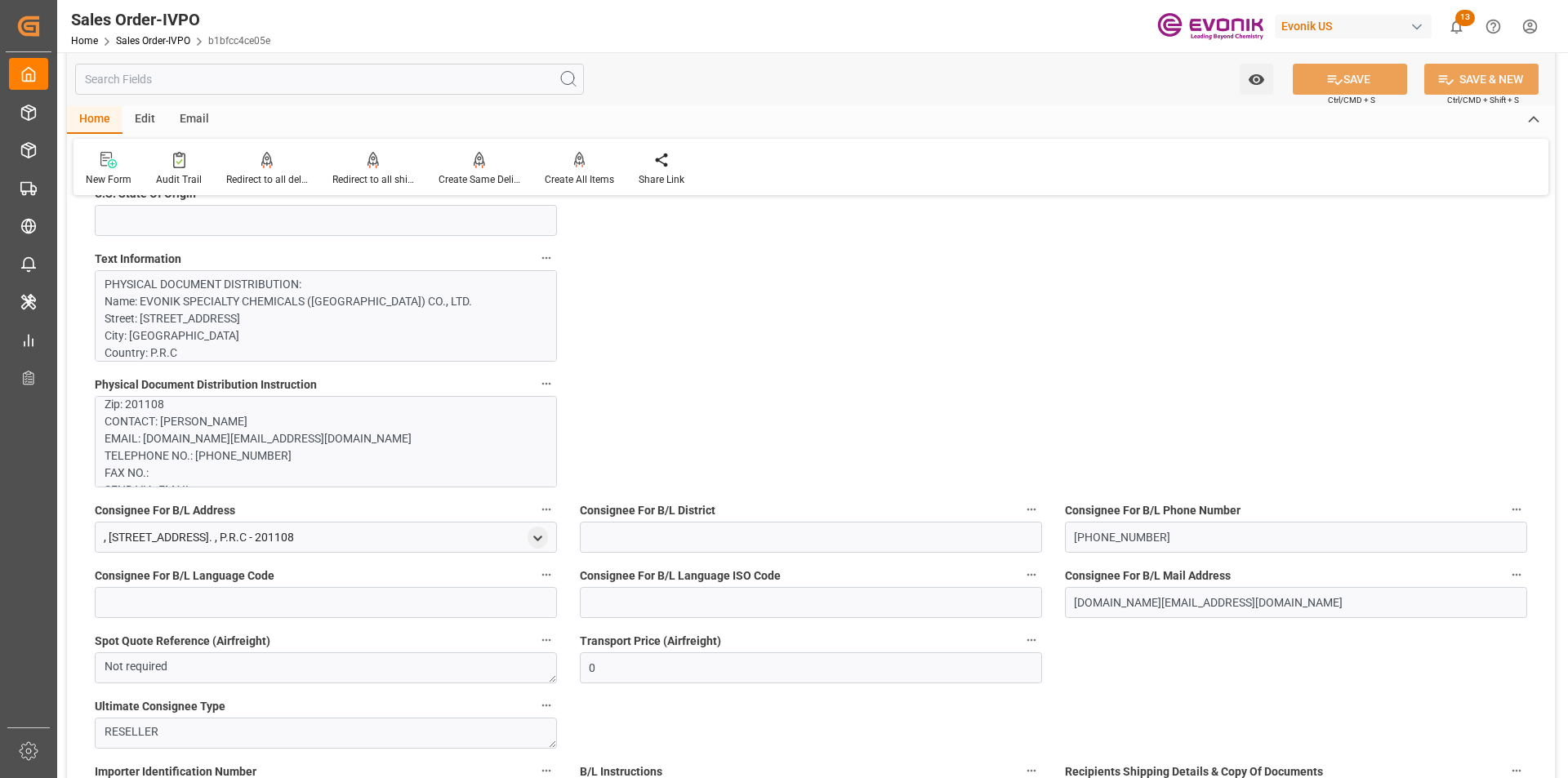
scroll to position [1534, 0]
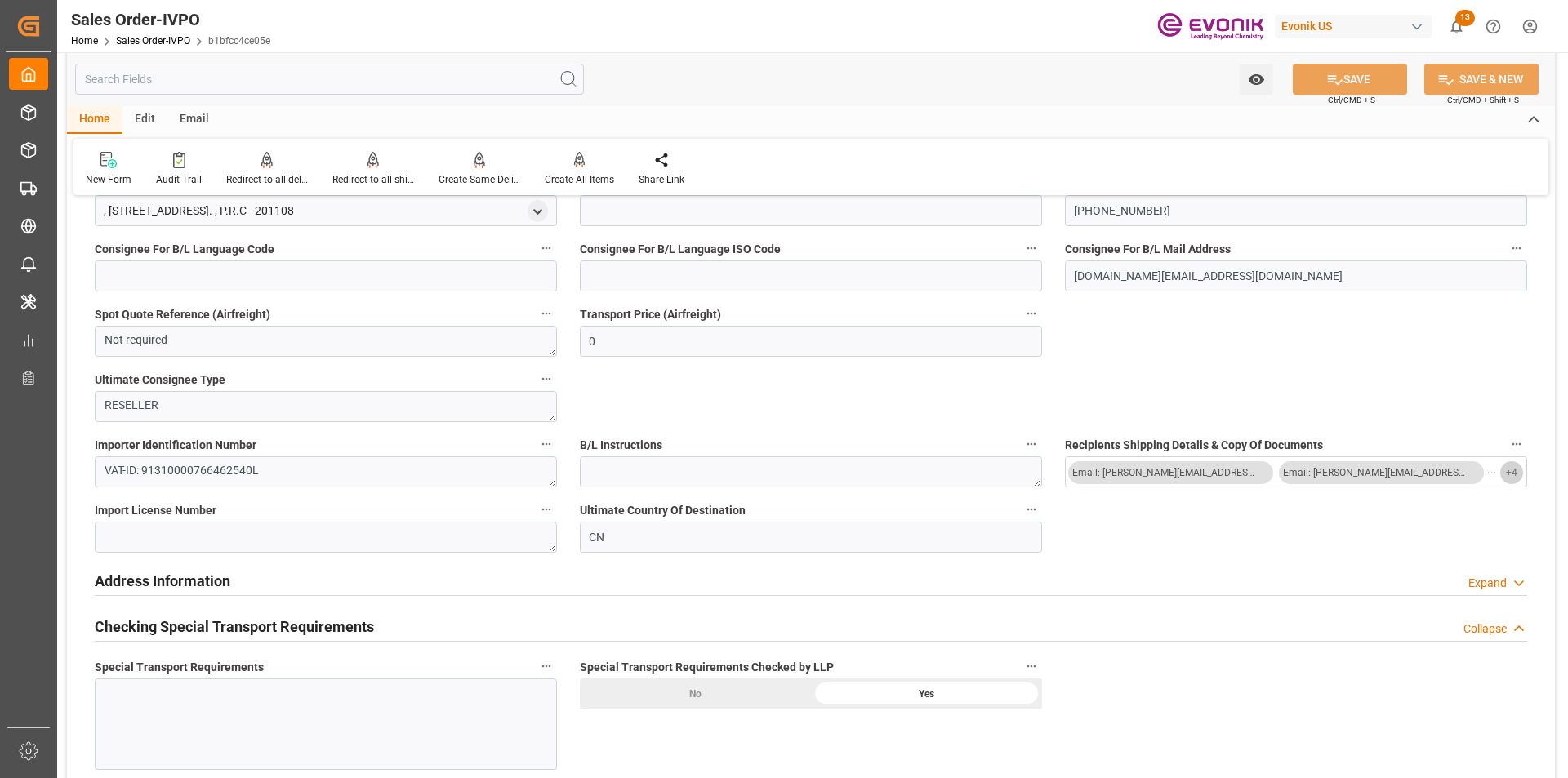
click at [1512, 477] on span "+ 4" at bounding box center [1512, 472] width 12 height 26
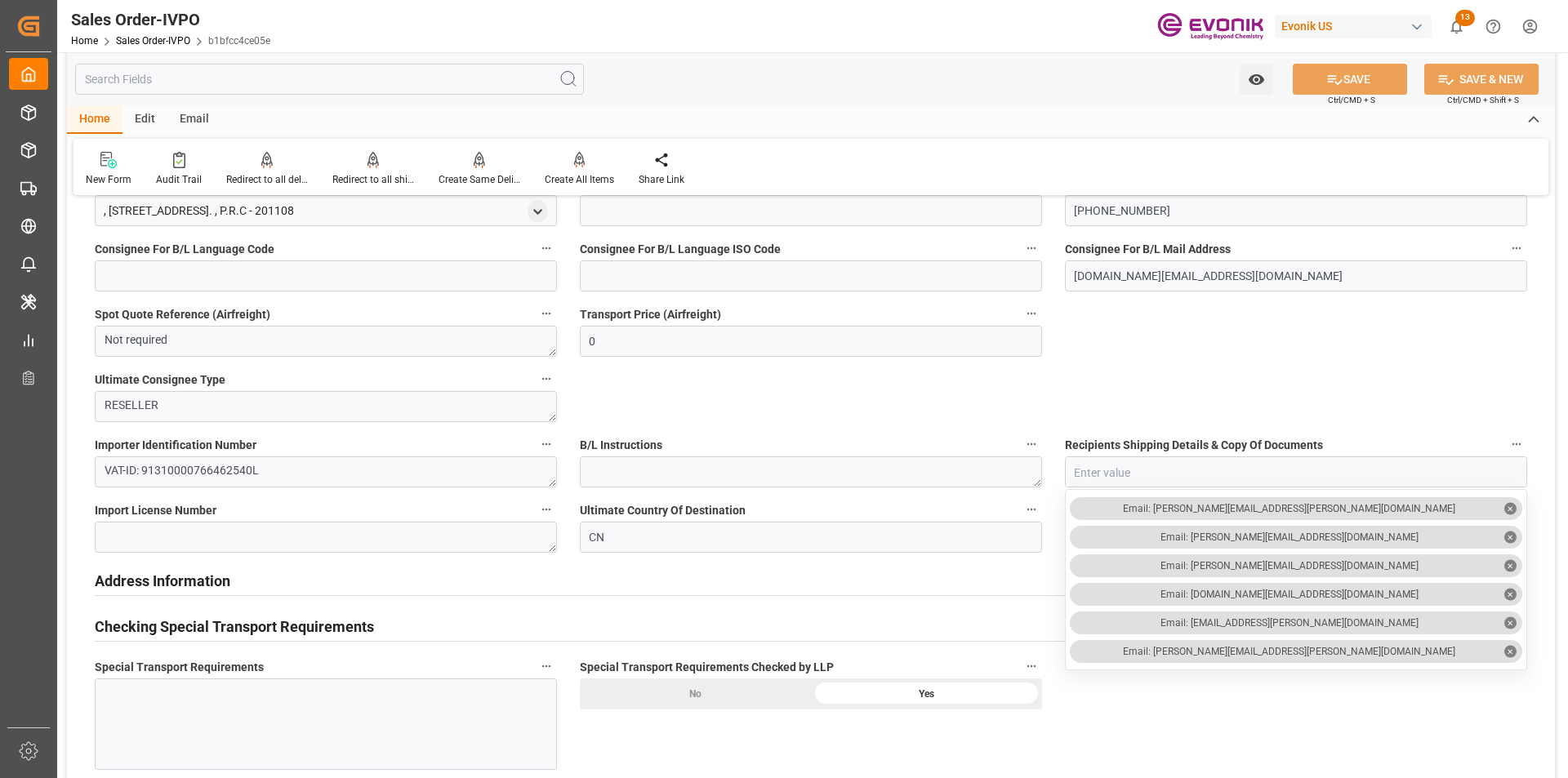
click at [179, 84] on input "text" at bounding box center [330, 79] width 509 height 31
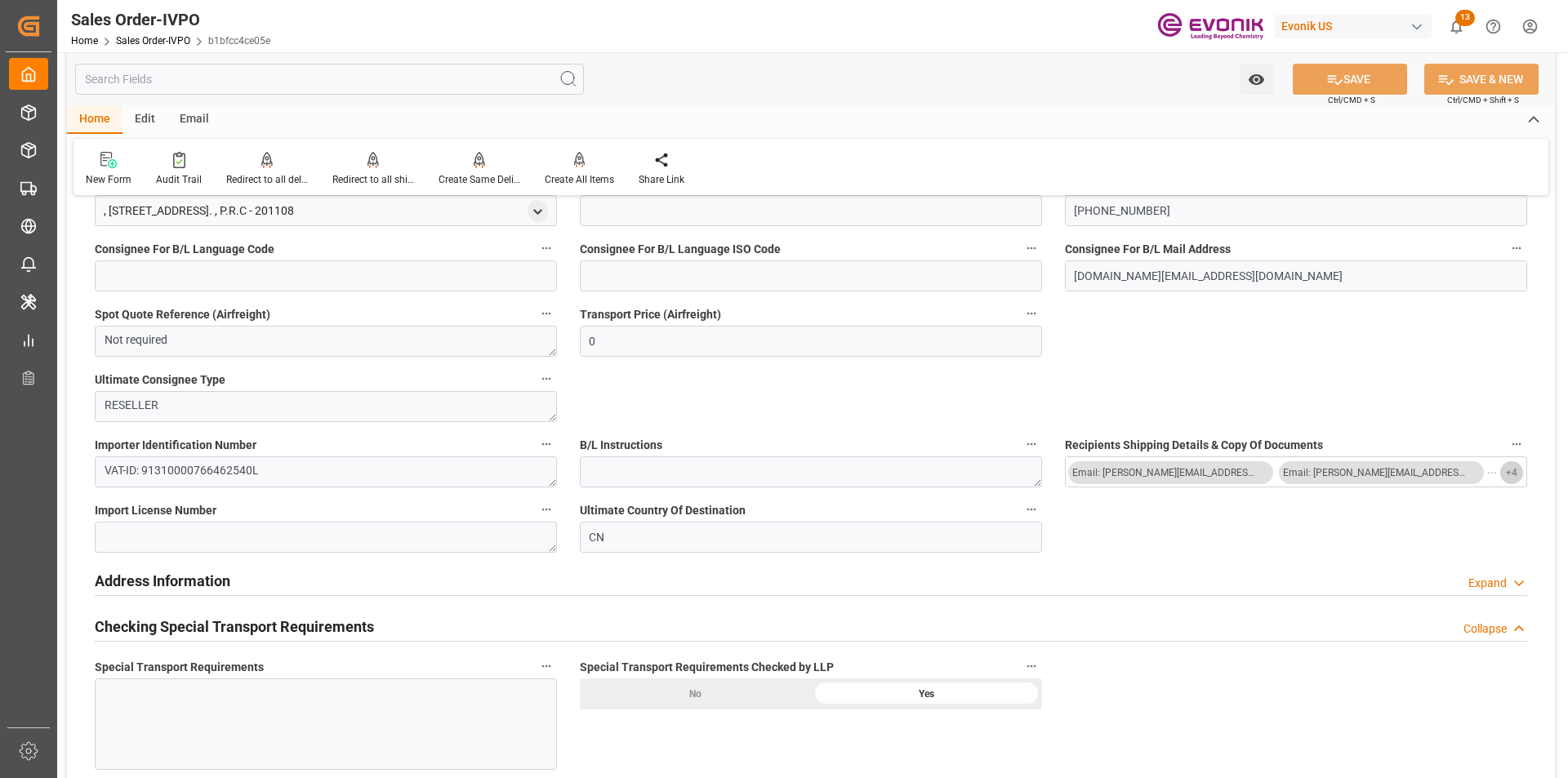
click at [1513, 477] on span "+ 4" at bounding box center [1512, 472] width 12 height 26
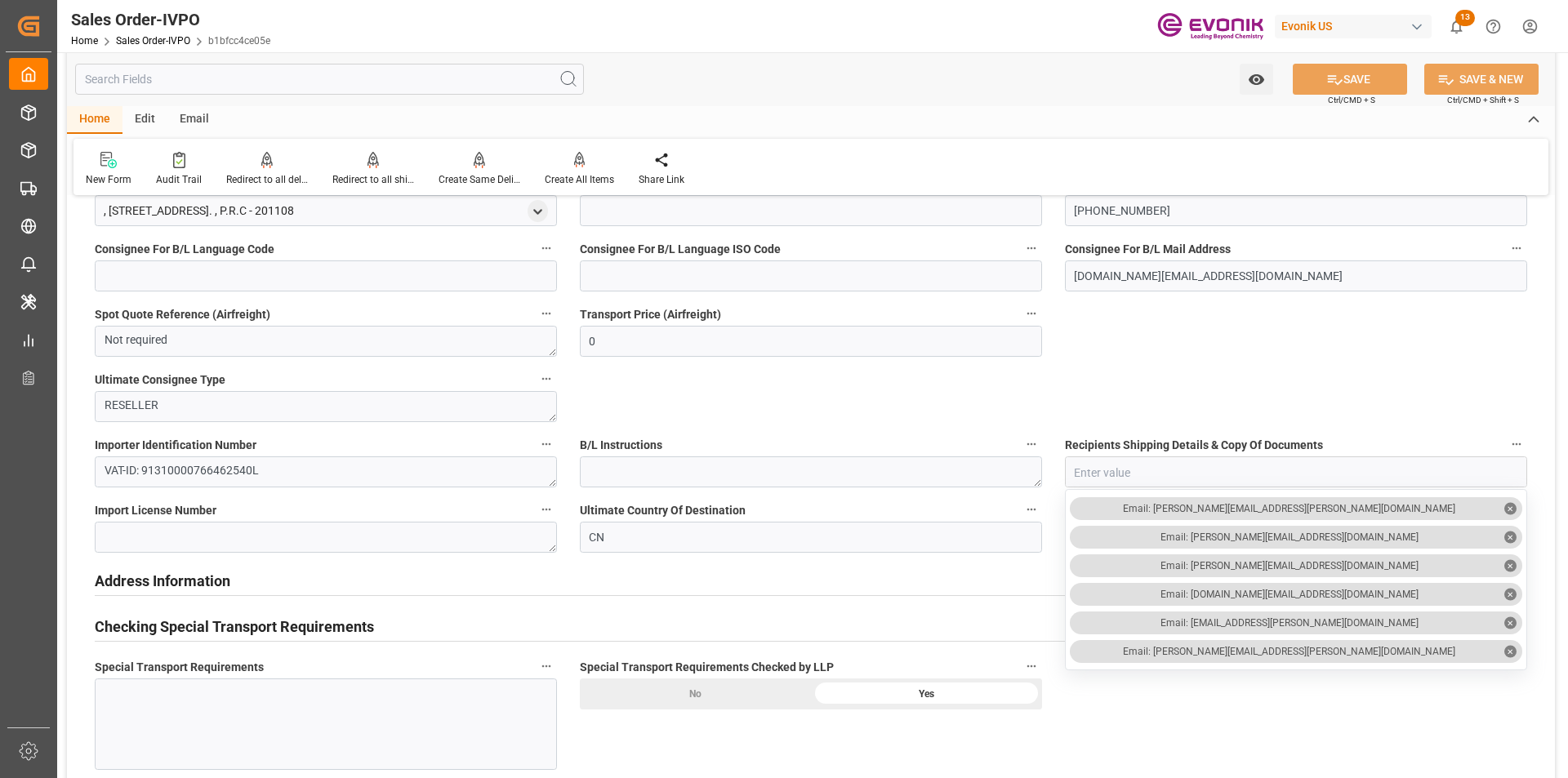
click at [192, 79] on input "text" at bounding box center [330, 79] width 509 height 31
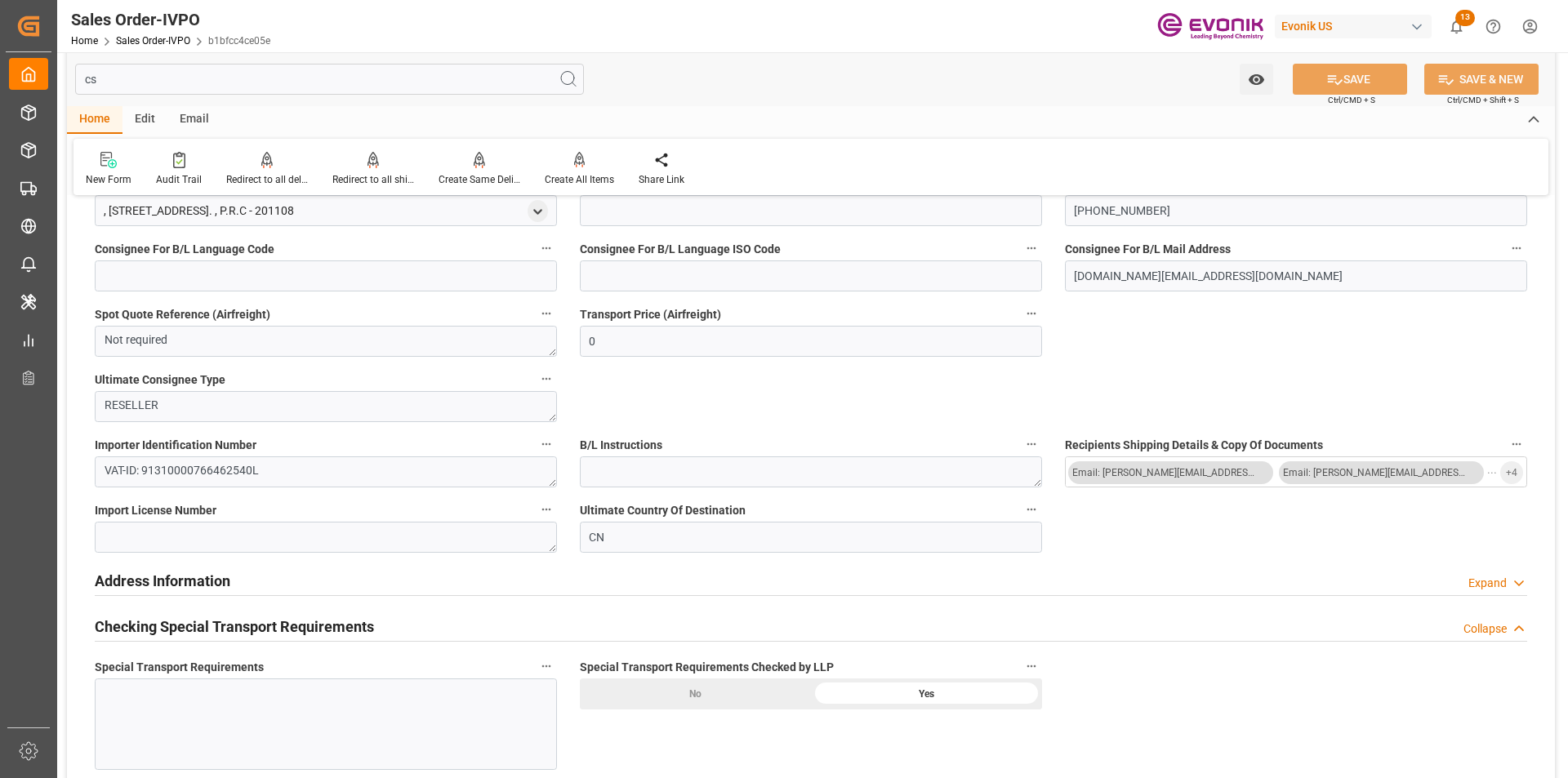
scroll to position [0, 0]
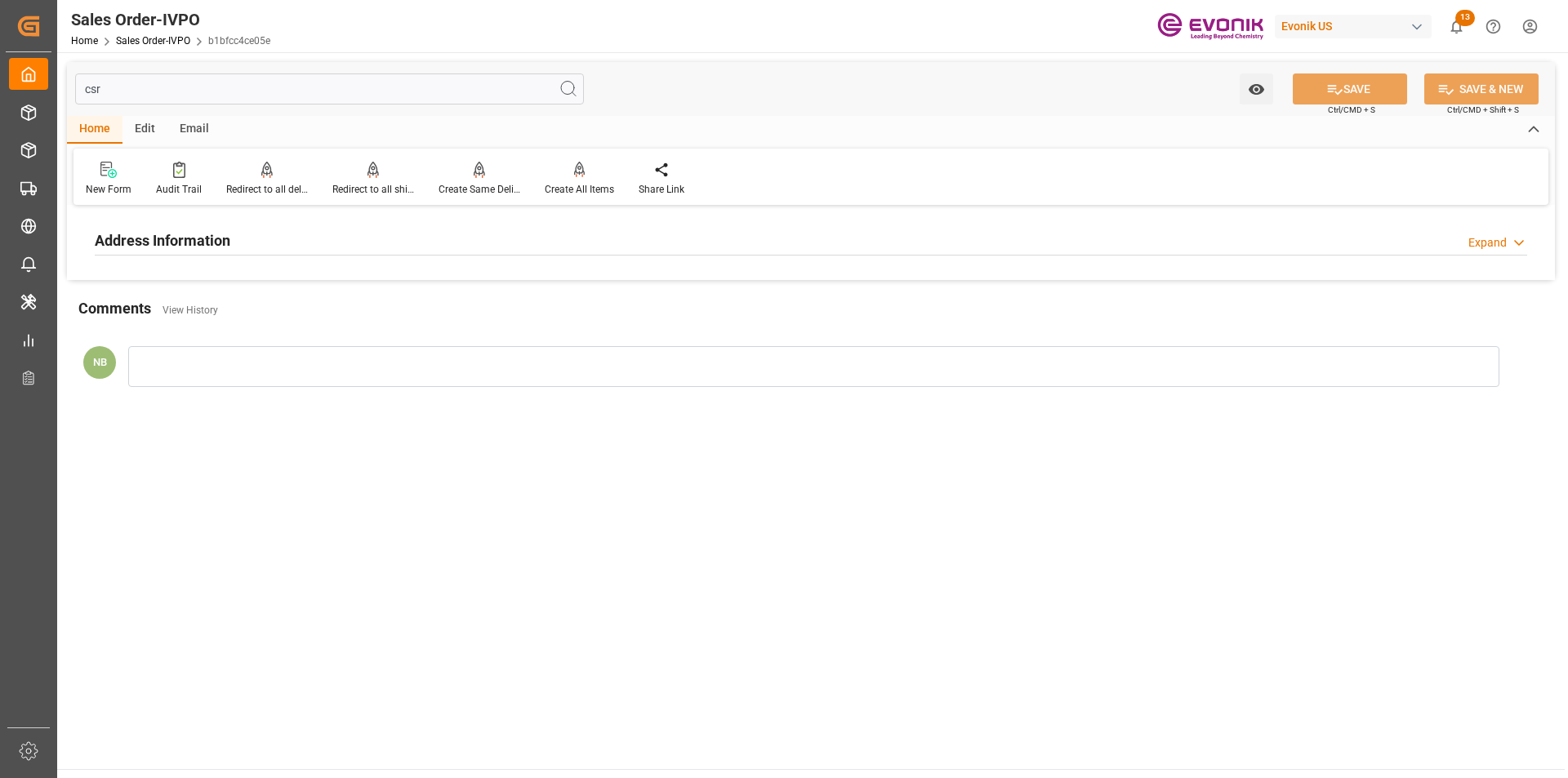
type input "csr"
click at [281, 244] on div "Address Information Expand" at bounding box center [811, 239] width 1433 height 31
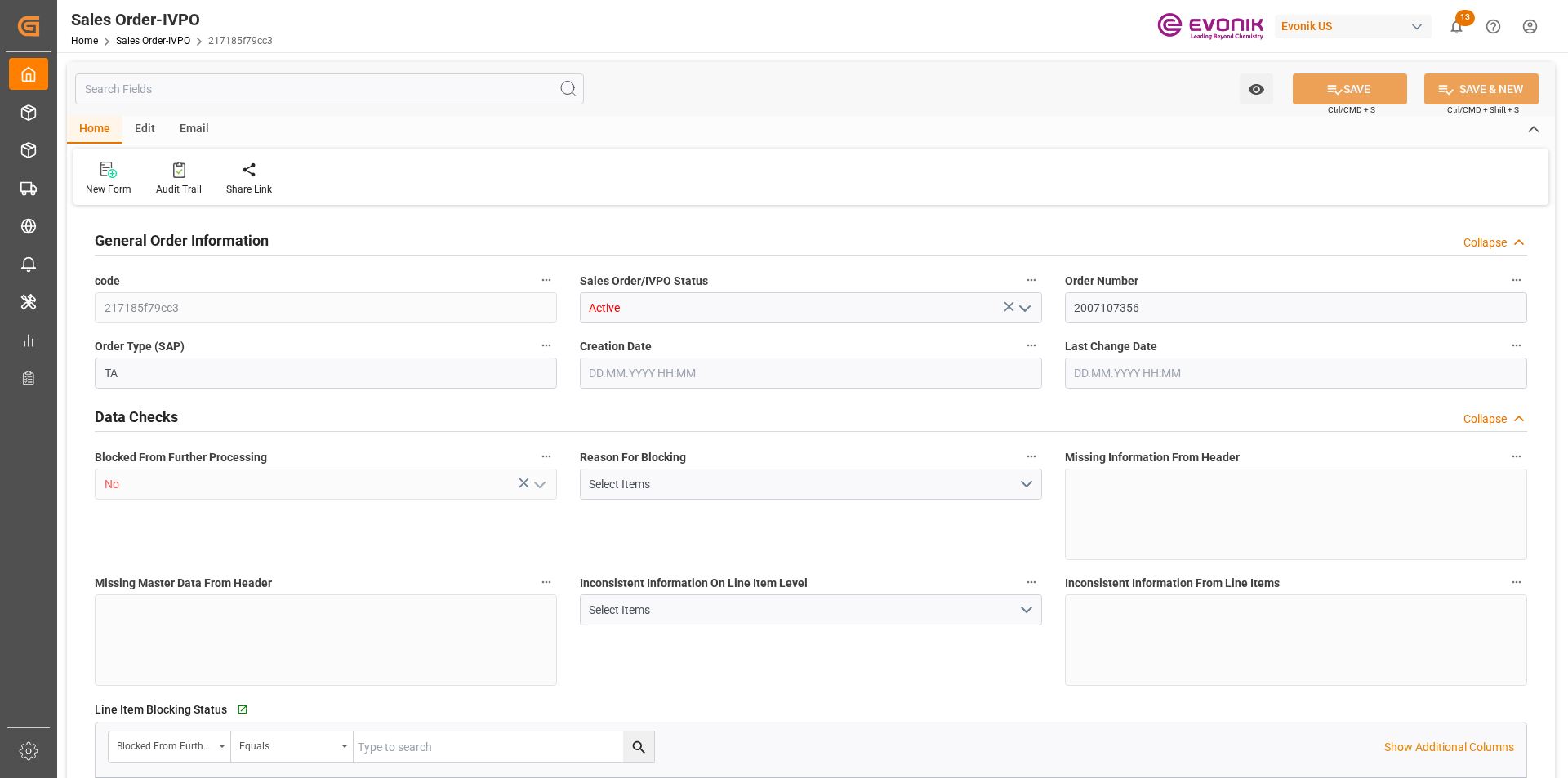
type input "IDJKT"
type input "0"
type input "1"
type input "228.8"
type input "[DATE] 19:16"
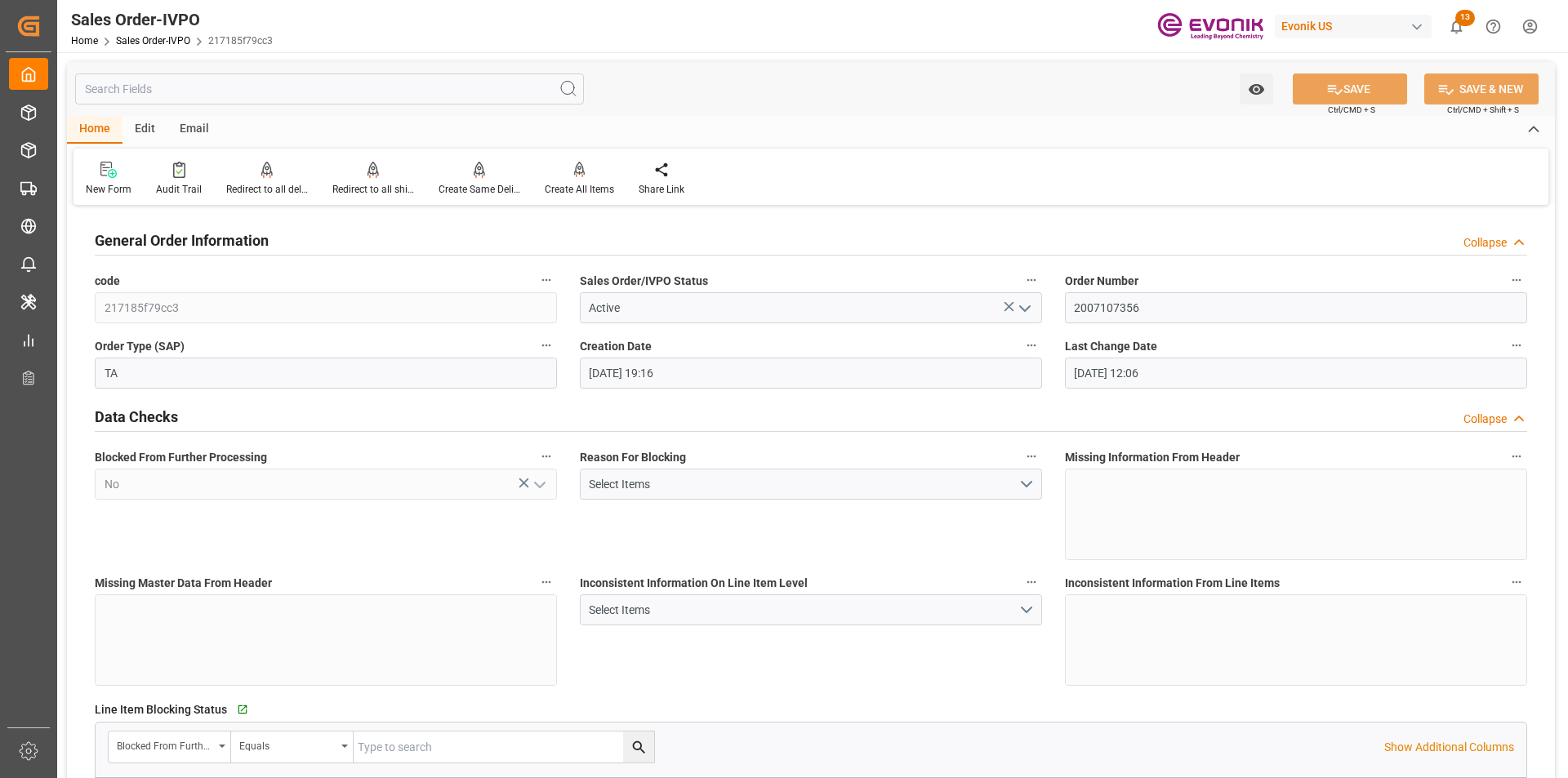
type input "[DATE] 12:06"
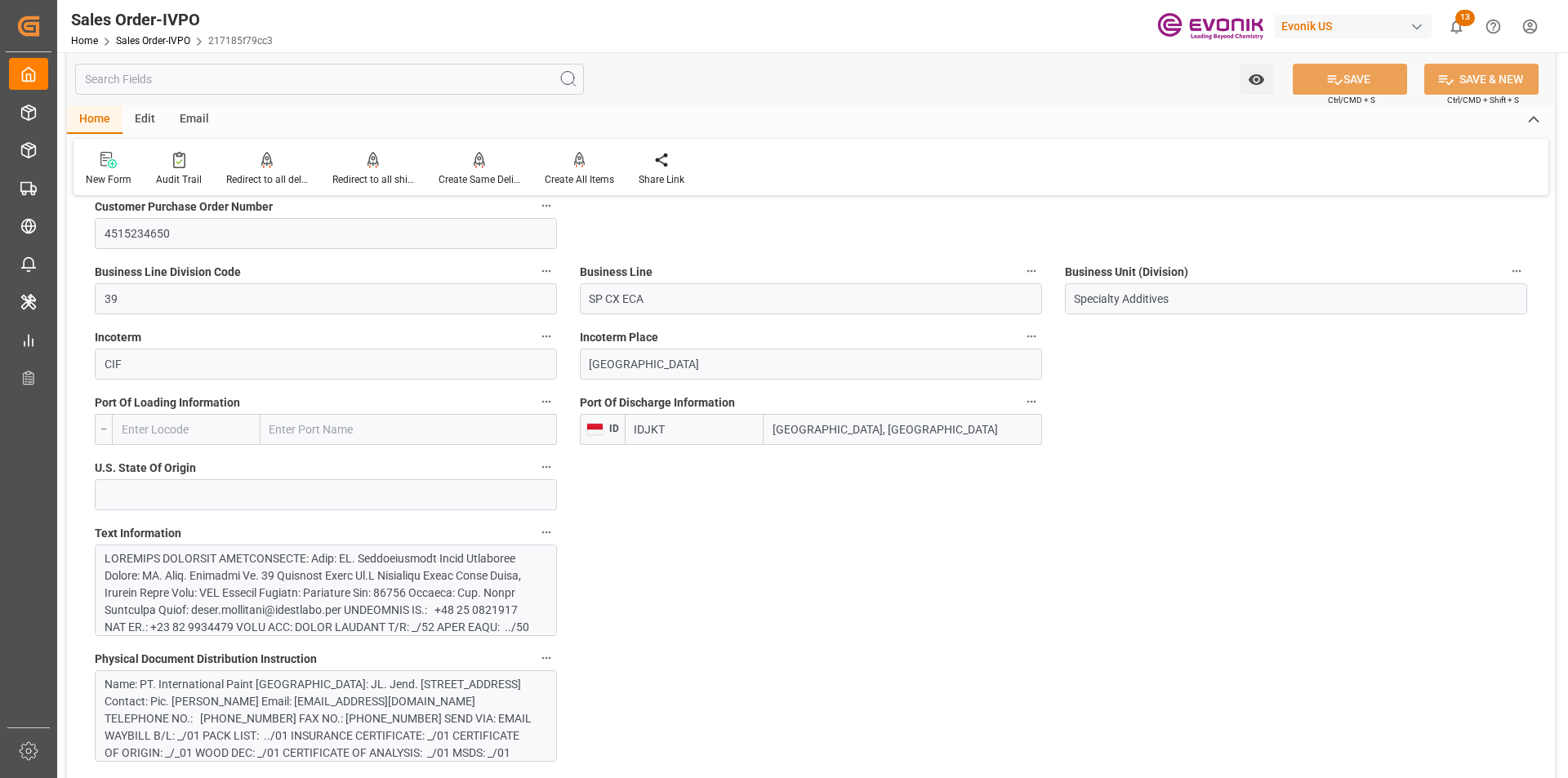
scroll to position [980, 0]
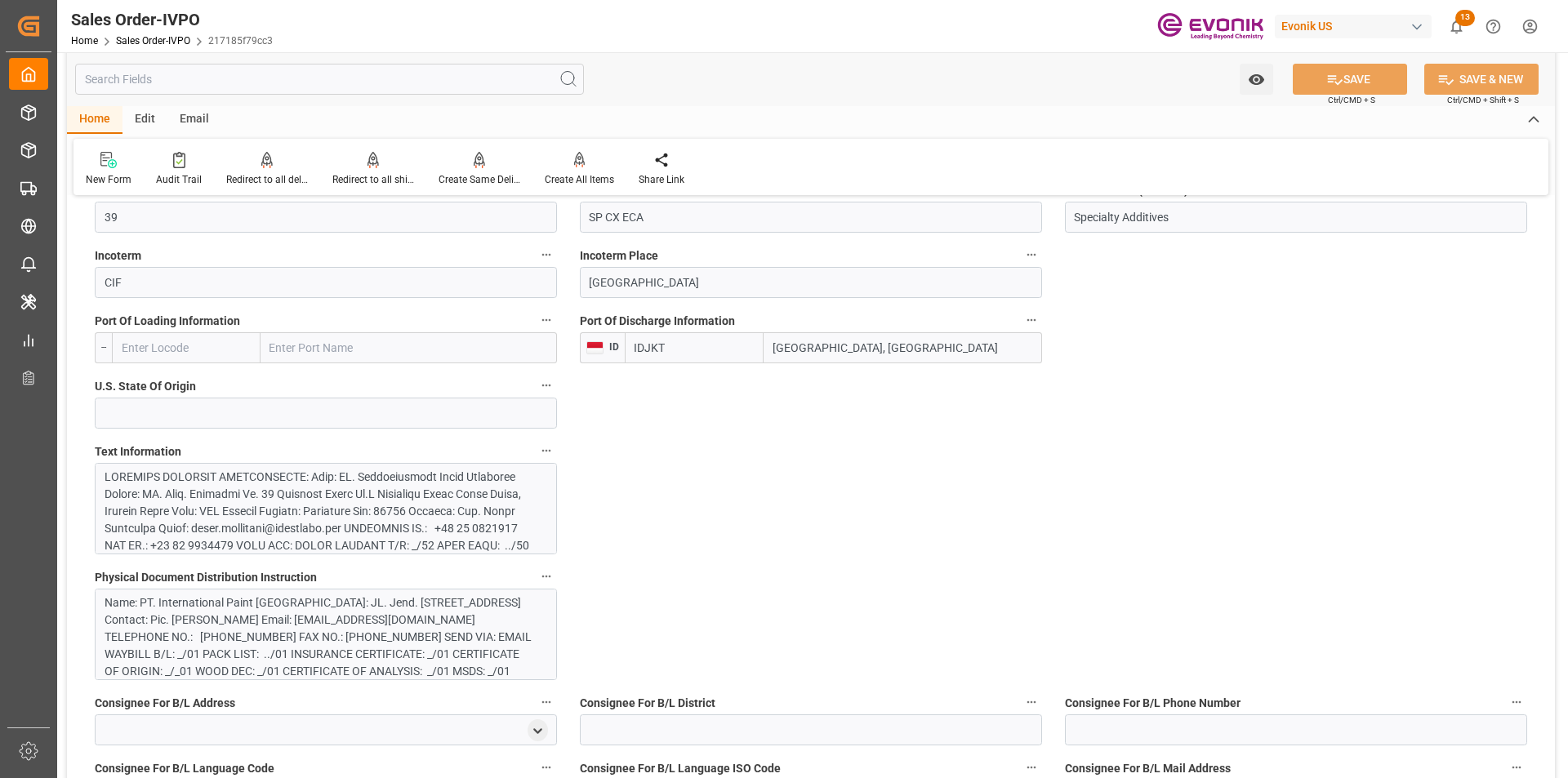
click at [408, 612] on div "Name: PT. International Paint [GEOGRAPHIC_DATA]: JL. Jend. [STREET_ADDRESS] Con…" at bounding box center [320, 637] width 430 height 86
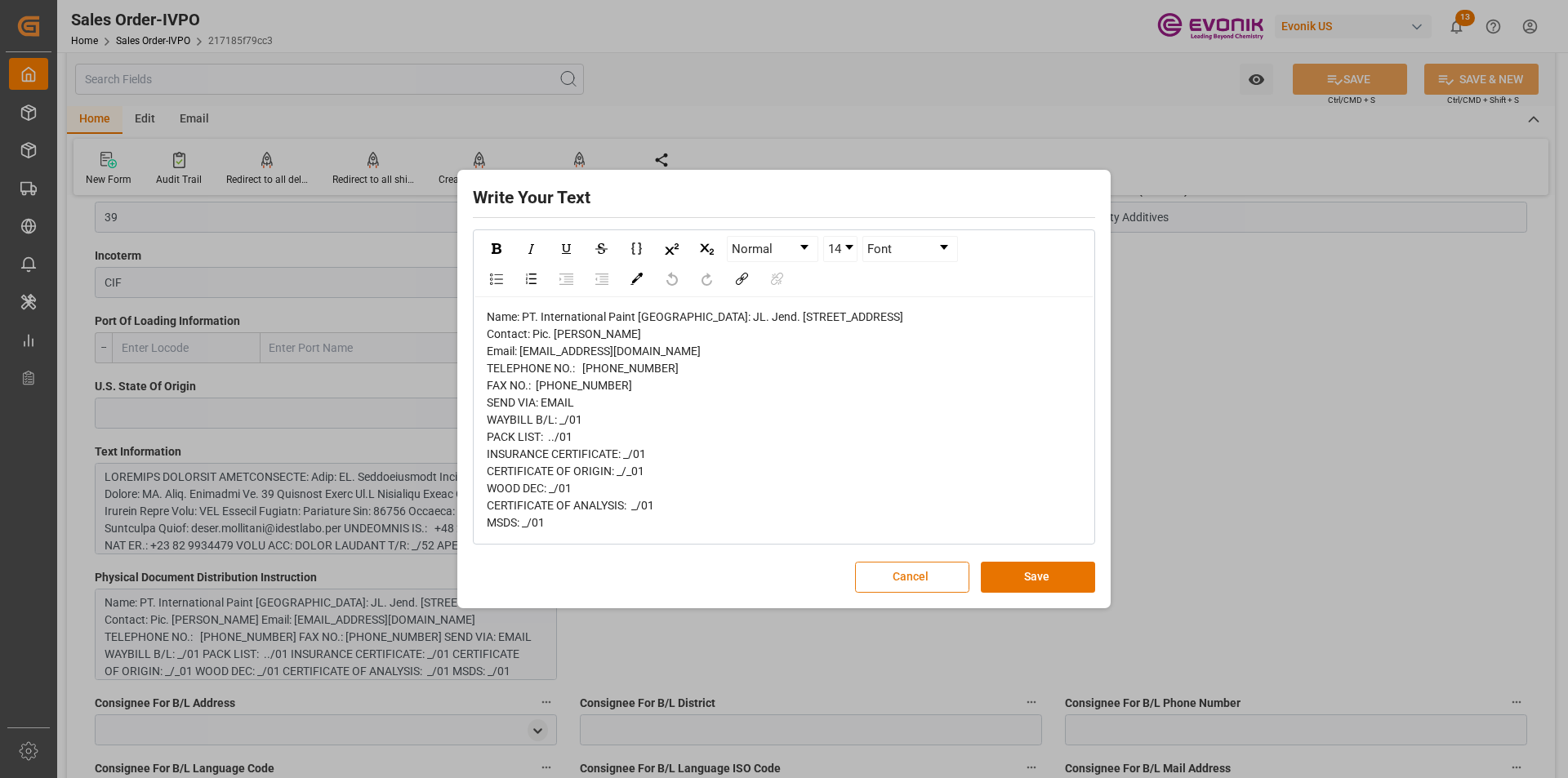
click at [940, 593] on button "Cancel" at bounding box center [913, 577] width 115 height 31
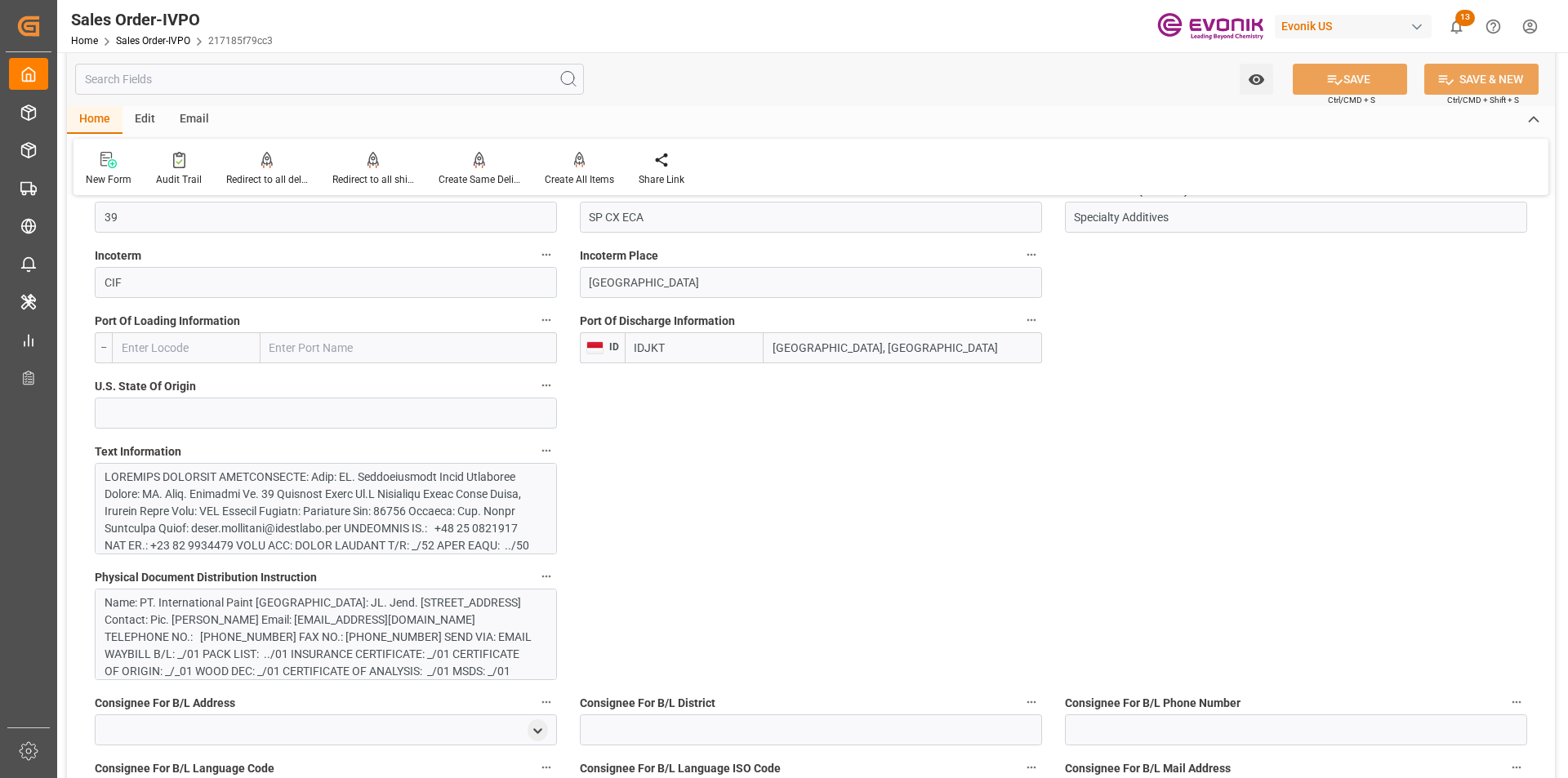
click at [235, 502] on div at bounding box center [320, 674] width 430 height 411
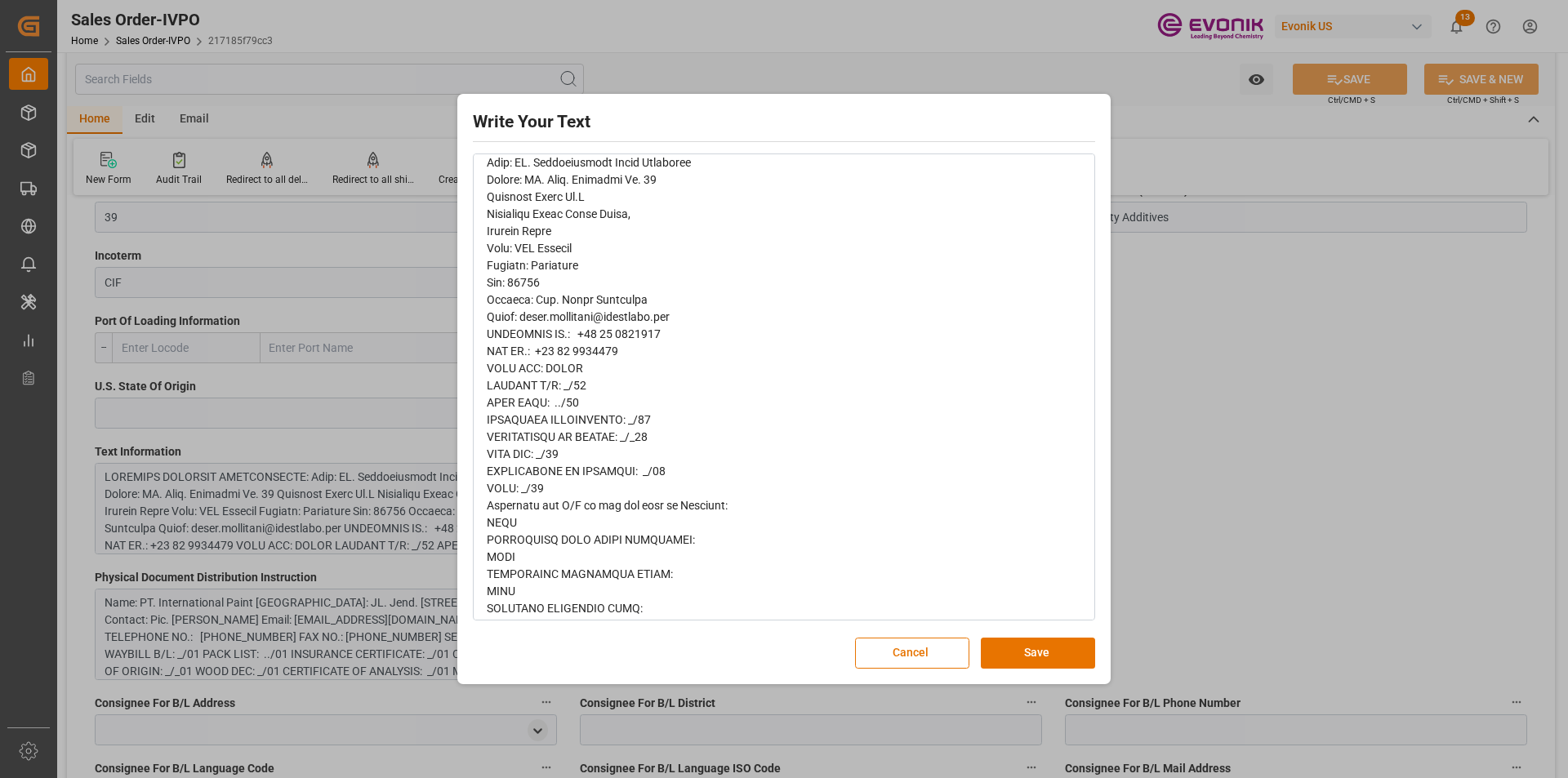
scroll to position [0, 0]
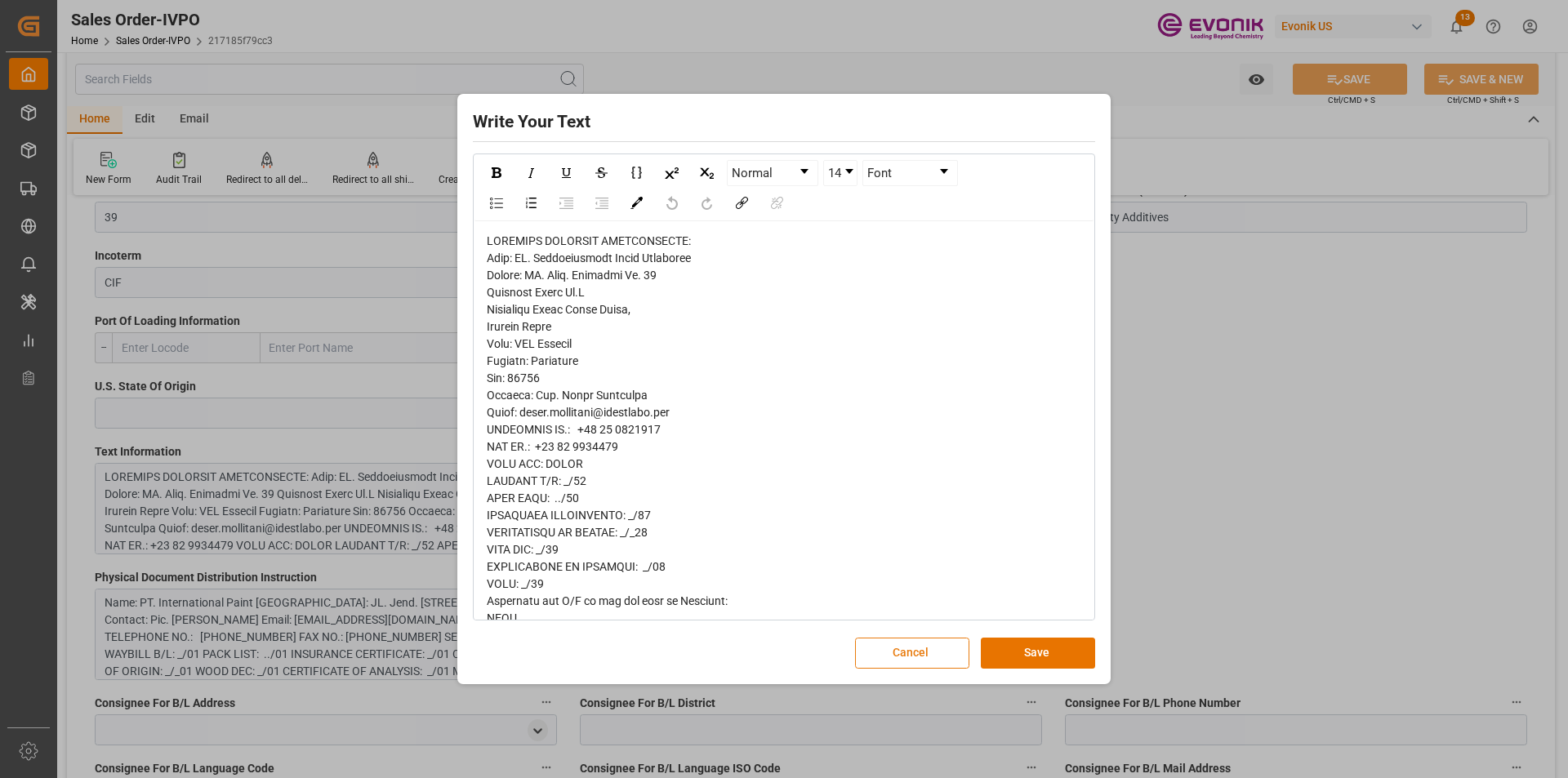
click at [889, 650] on button "Cancel" at bounding box center [913, 653] width 115 height 31
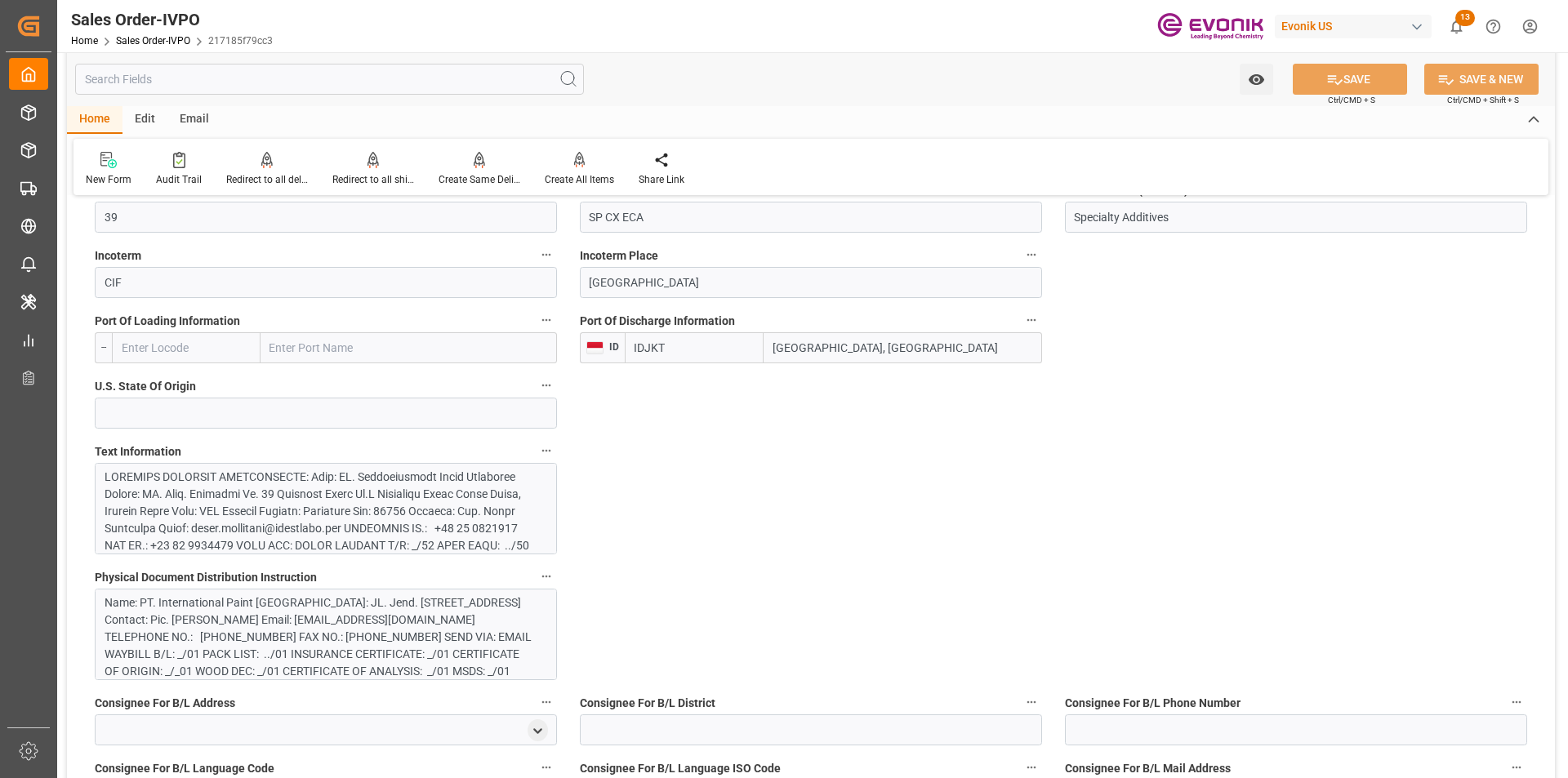
click at [249, 660] on div "Name: PT. International Paint [GEOGRAPHIC_DATA]: JL. Jend. [STREET_ADDRESS] Con…" at bounding box center [320, 637] width 430 height 86
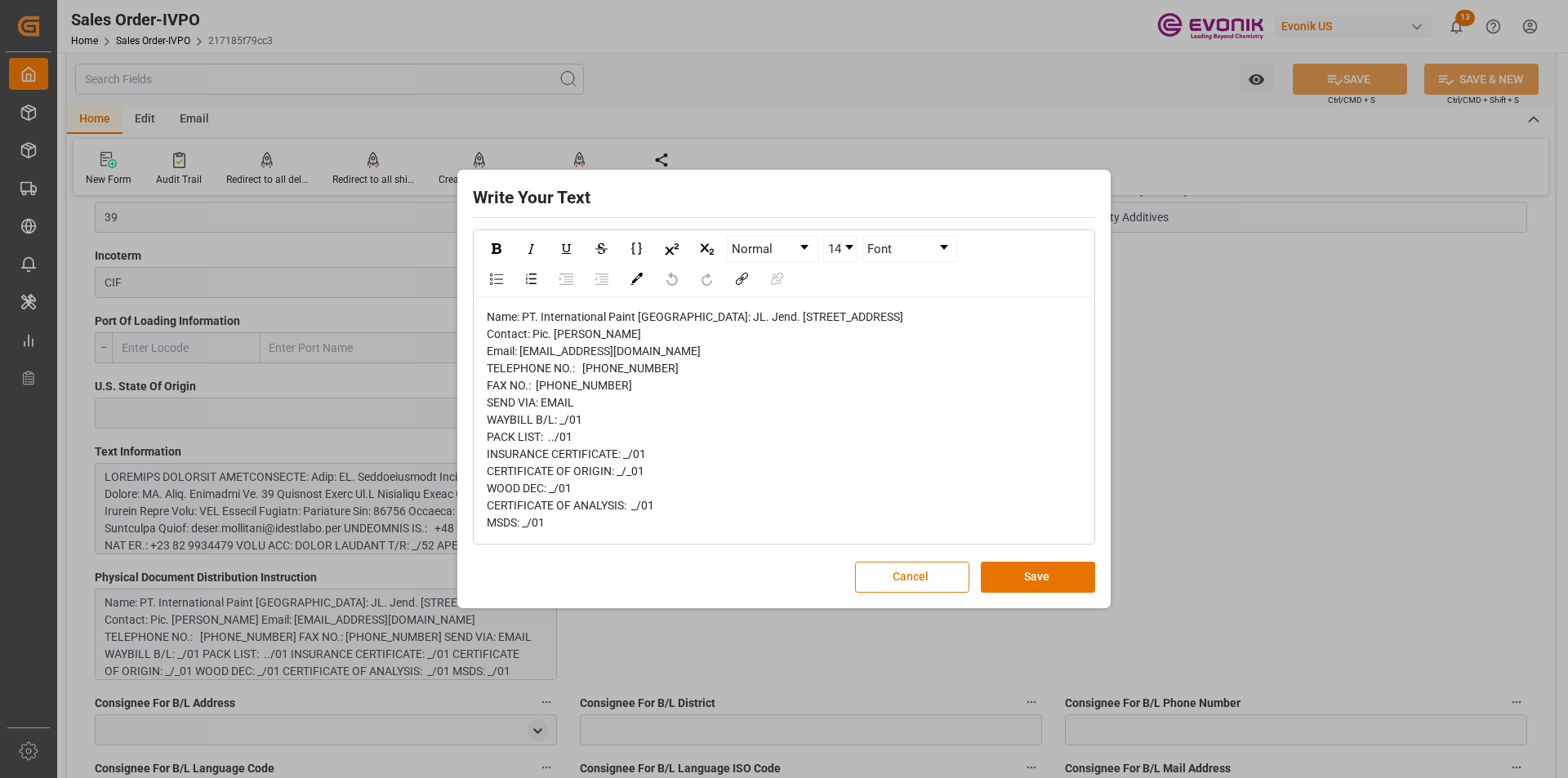
click at [906, 593] on button "Cancel" at bounding box center [913, 577] width 115 height 31
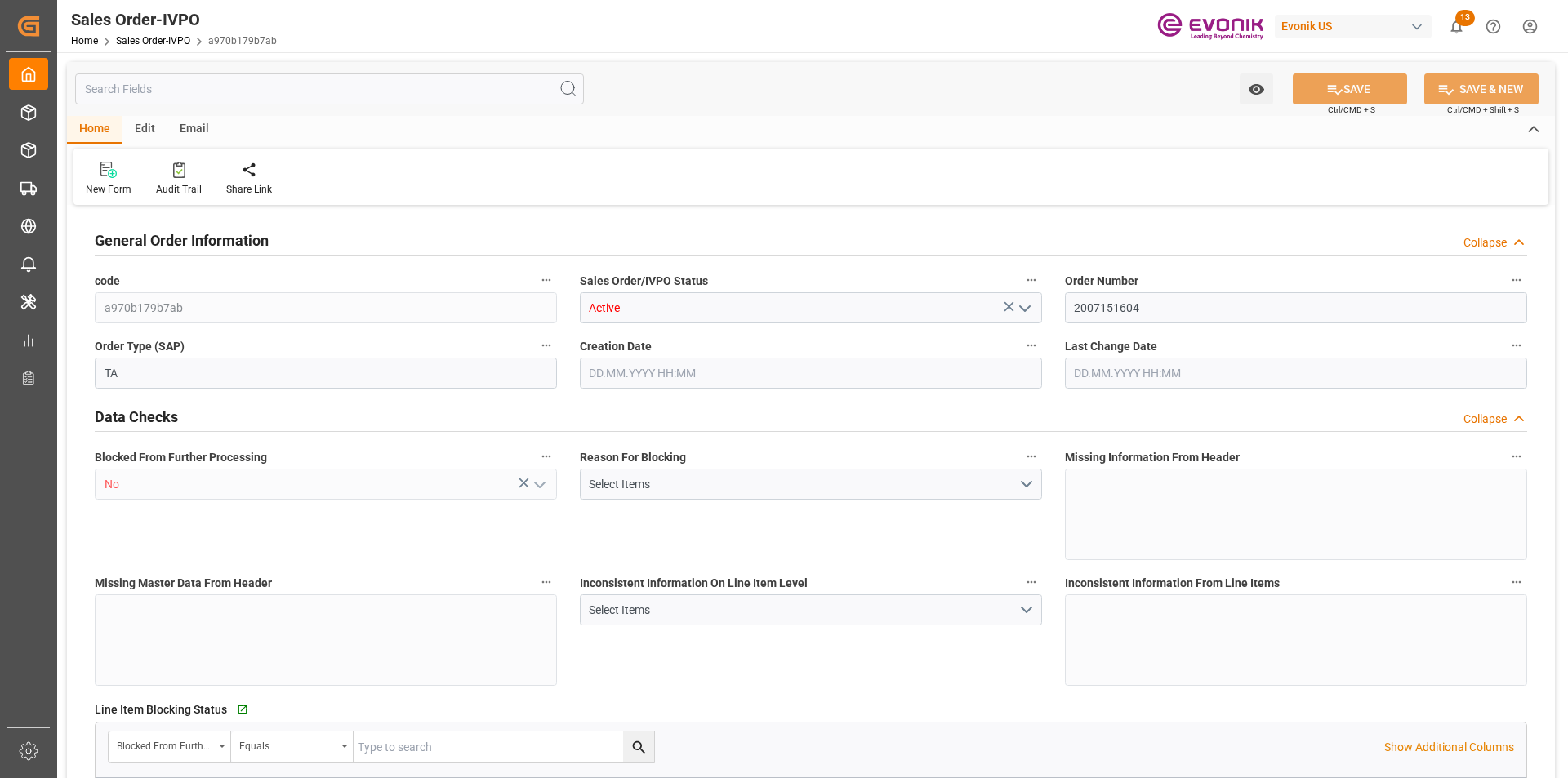
type input "ECGYE"
type input "0"
type input "1"
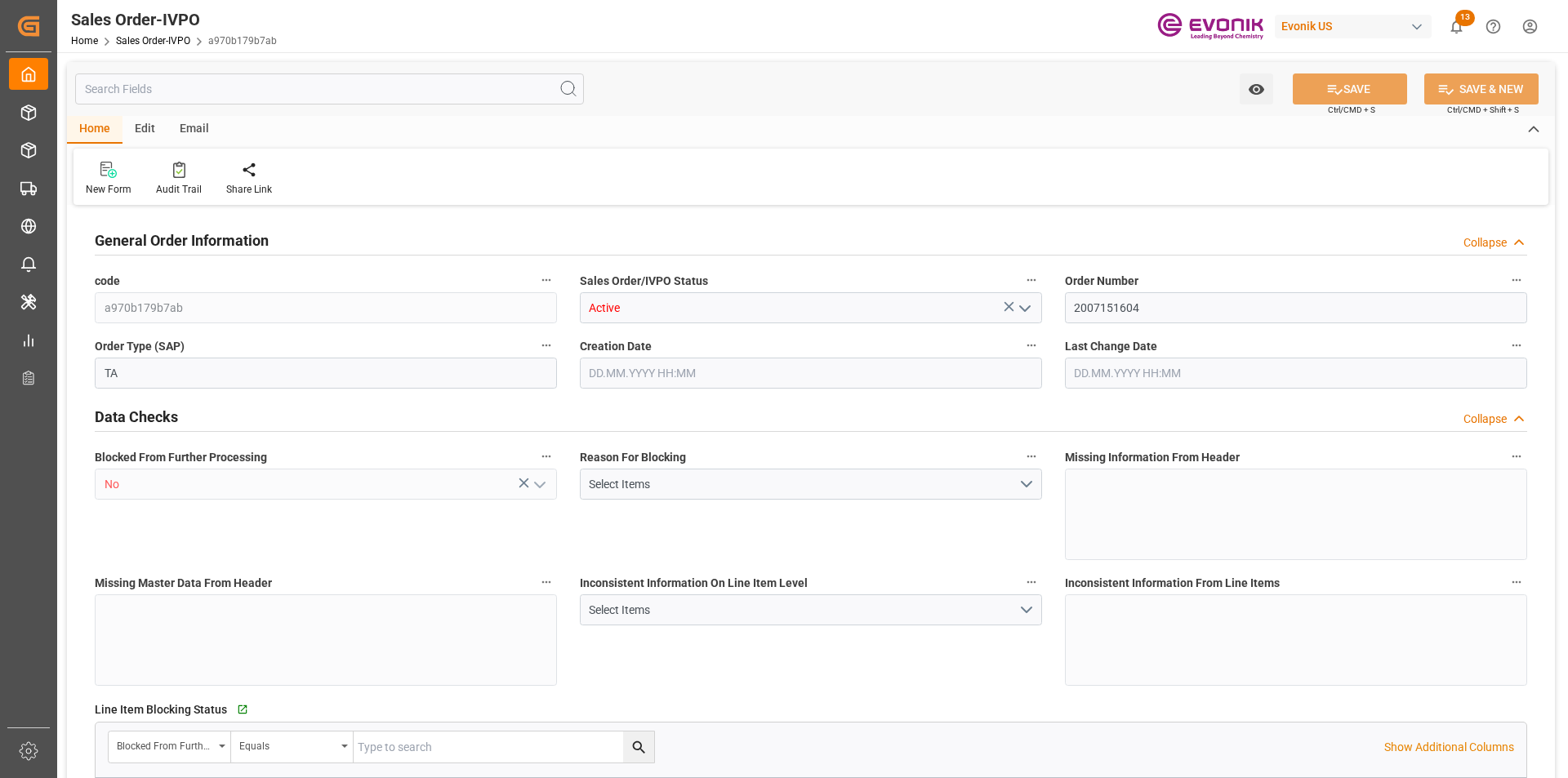
type input "1624.24"
type input "8.6788"
type input "17000"
type input "30"
type input "[DATE] 11:47"
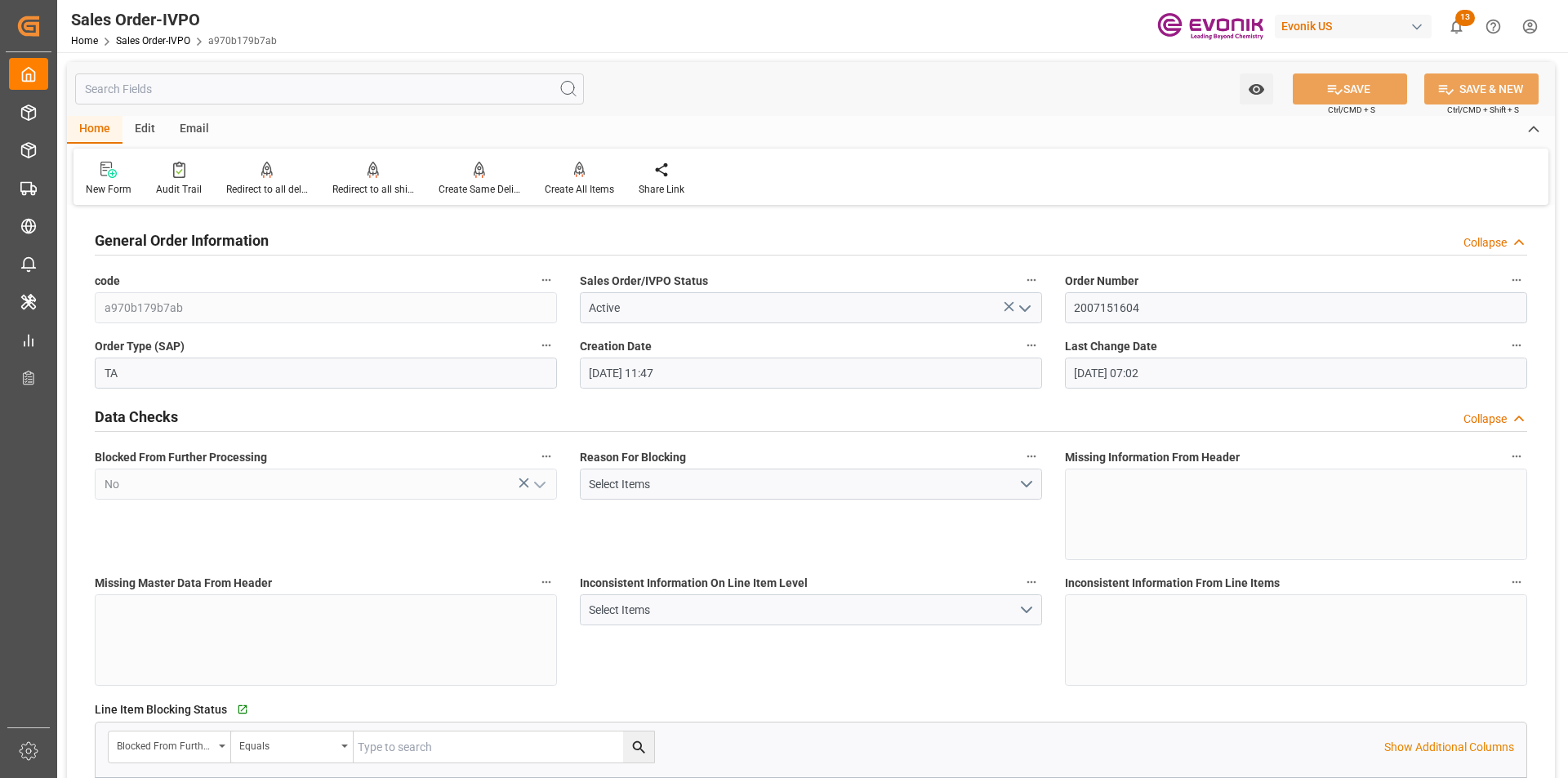
type input "[DATE] 07:02"
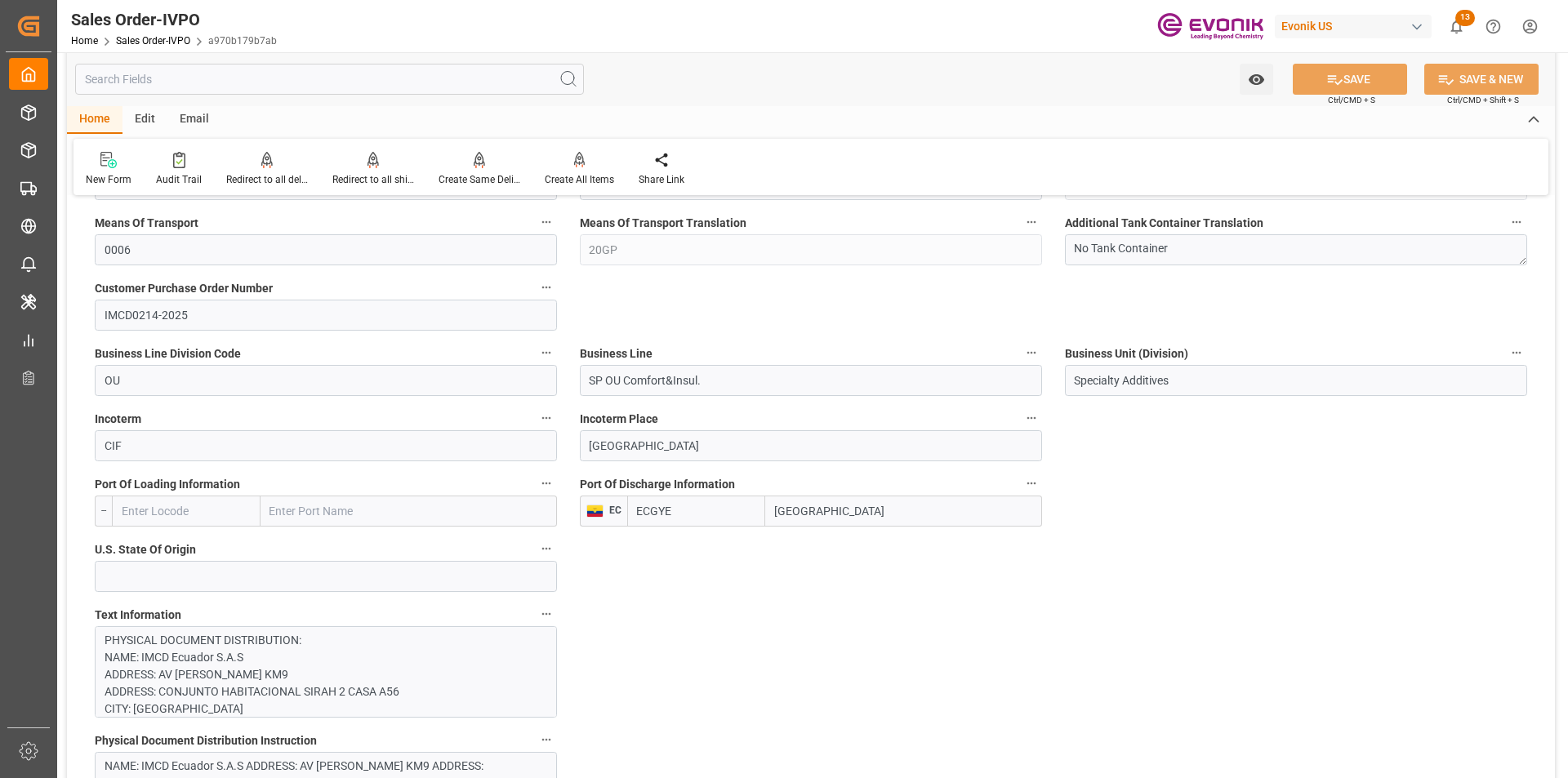
scroll to position [1144, 0]
